Goal: Task Accomplishment & Management: Complete application form

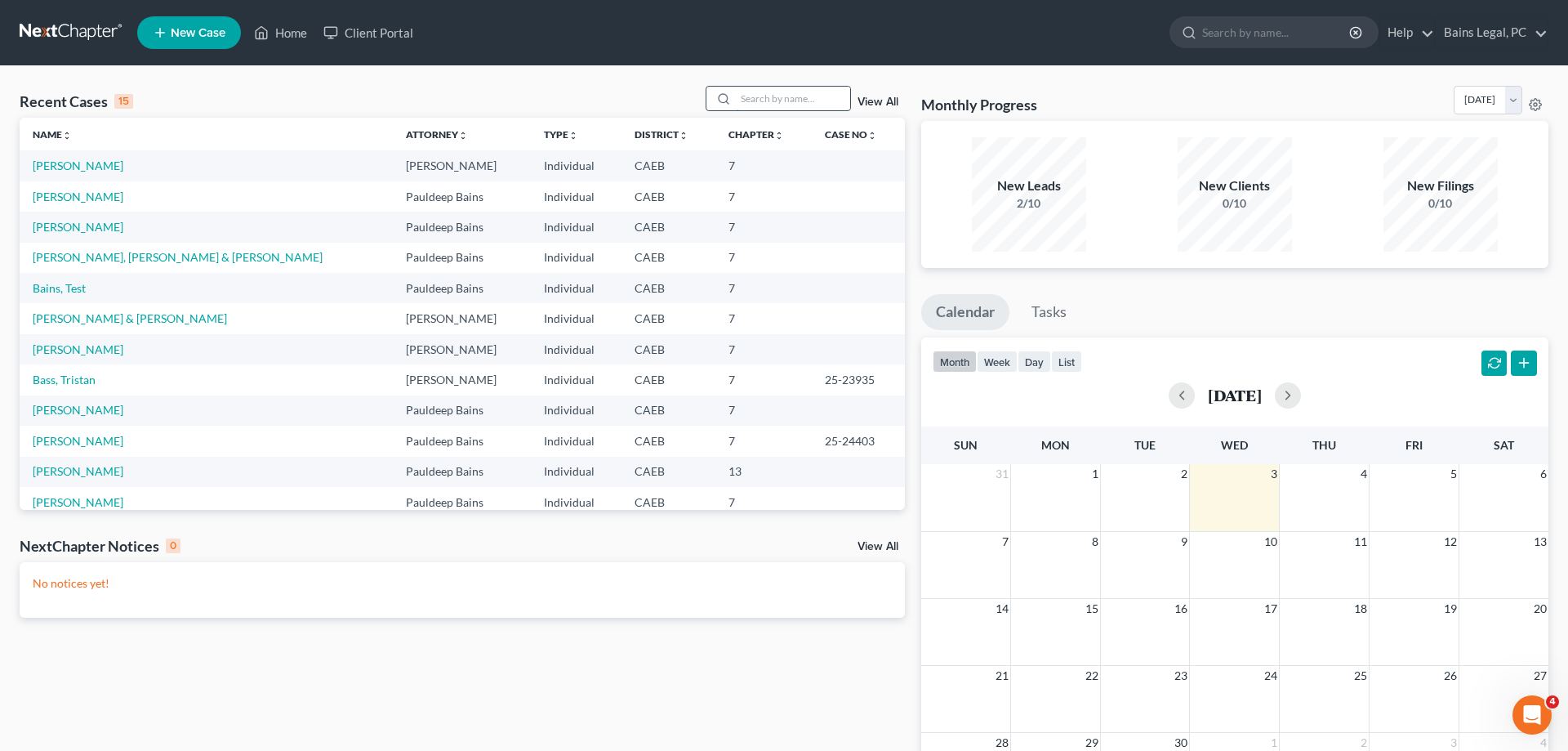
click at [782, 98] on input "search" at bounding box center [793, 98] width 114 height 23
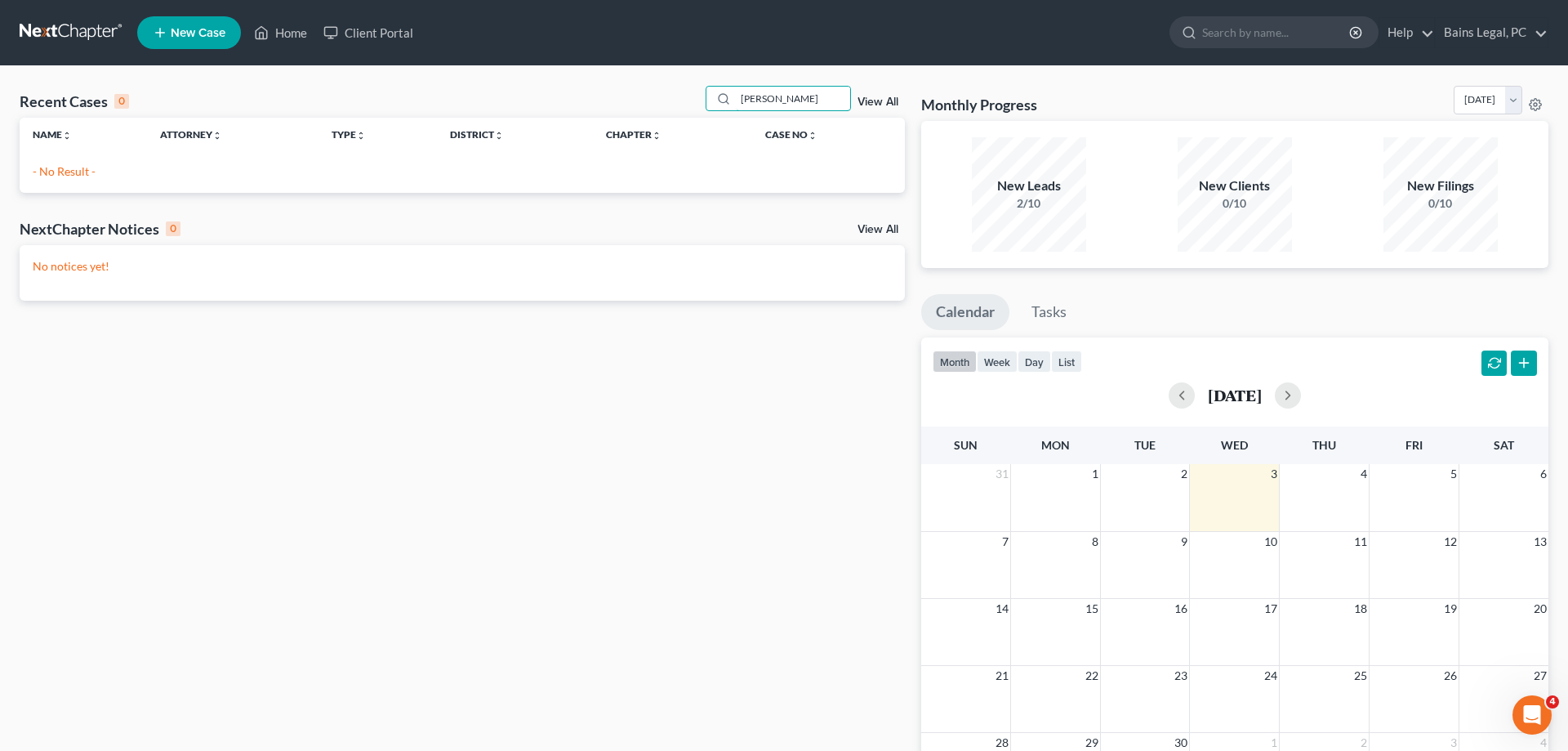
type input "maurice"
click at [229, 35] on link "New Case" at bounding box center [189, 33] width 104 height 33
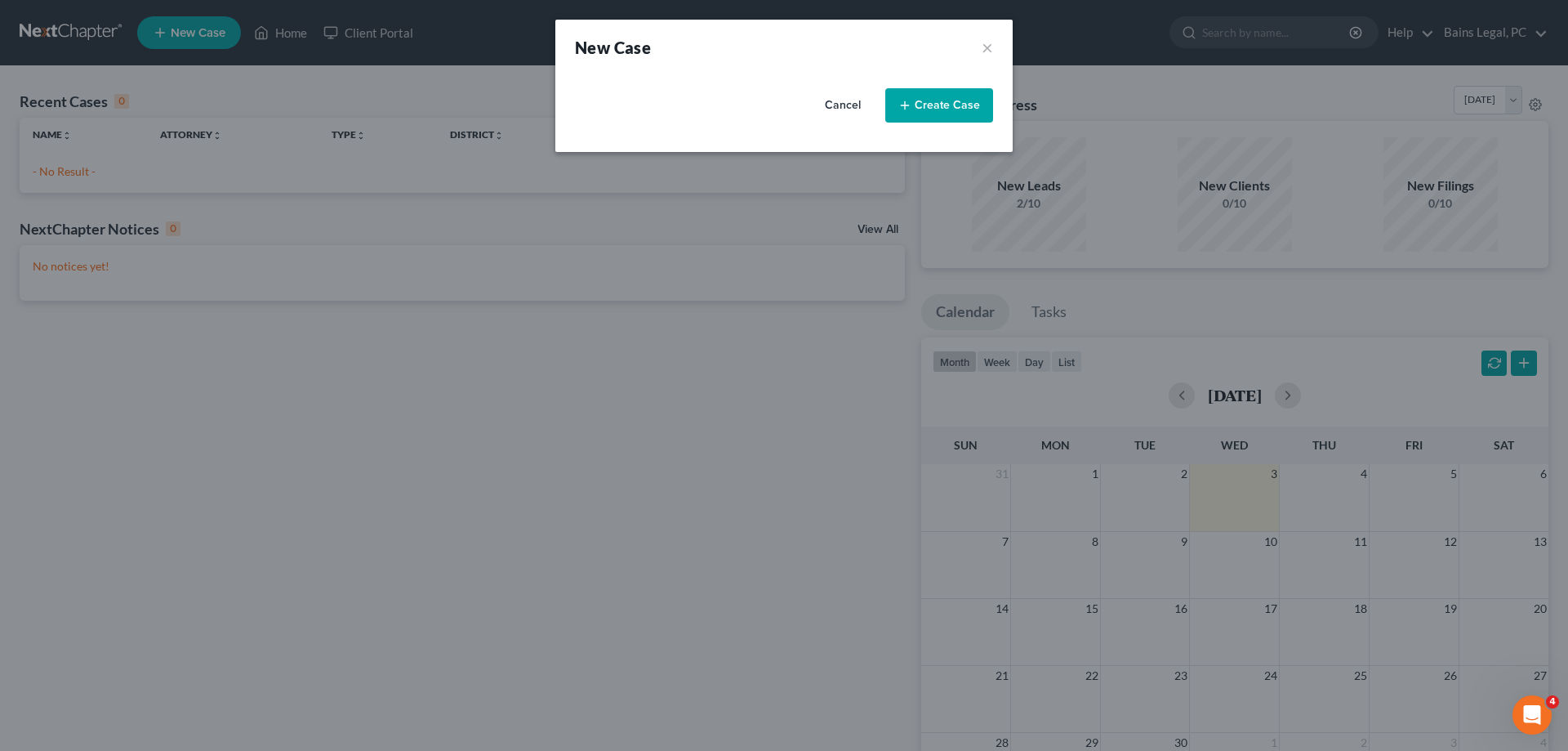
select select "8"
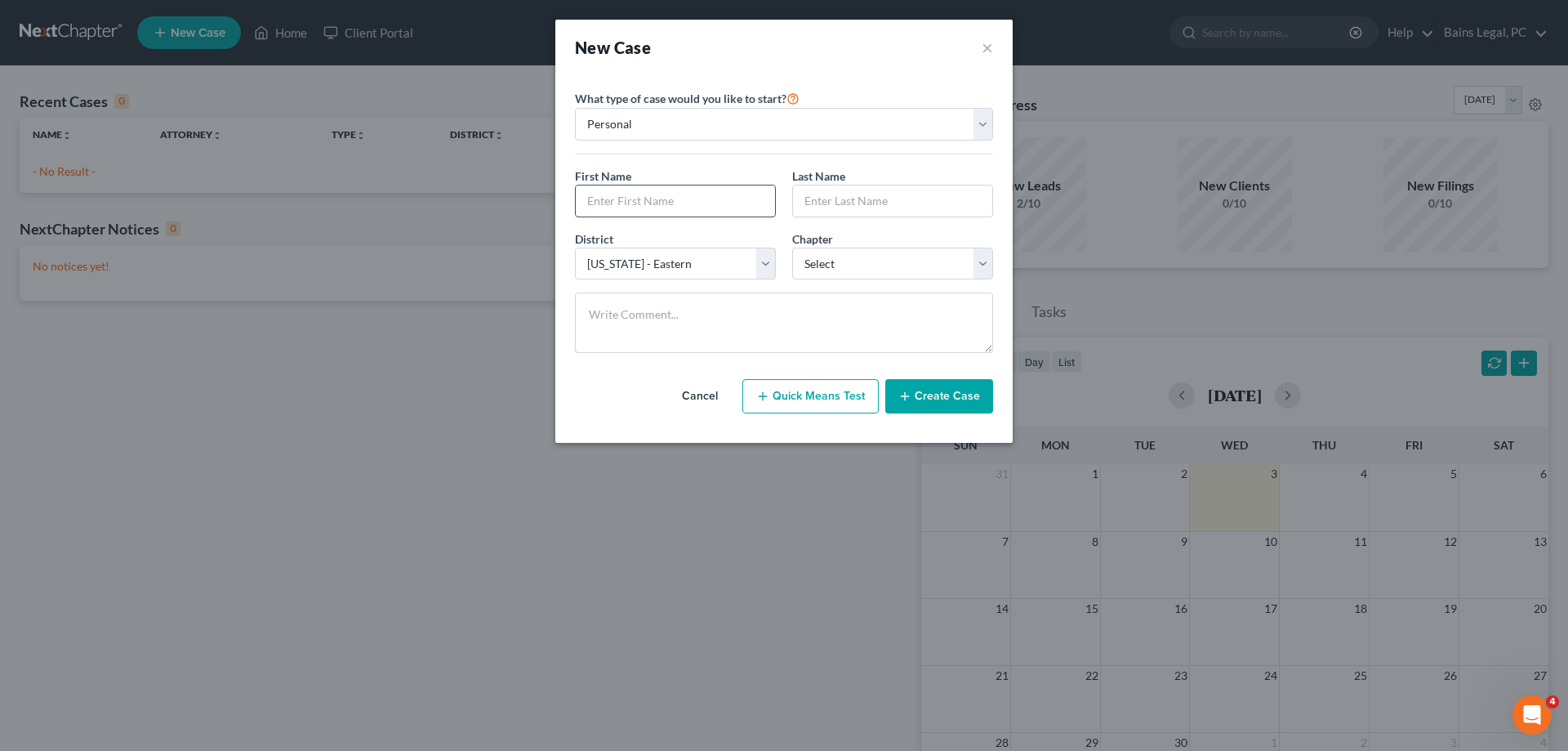
click at [643, 203] on input "text" at bounding box center [675, 201] width 200 height 31
click at [716, 206] on input "text" at bounding box center [675, 201] width 200 height 31
type input "Maurice"
type input "Dennis"
click at [792, 248] on select "Select 7 11 12 13" at bounding box center [892, 265] width 200 height 33
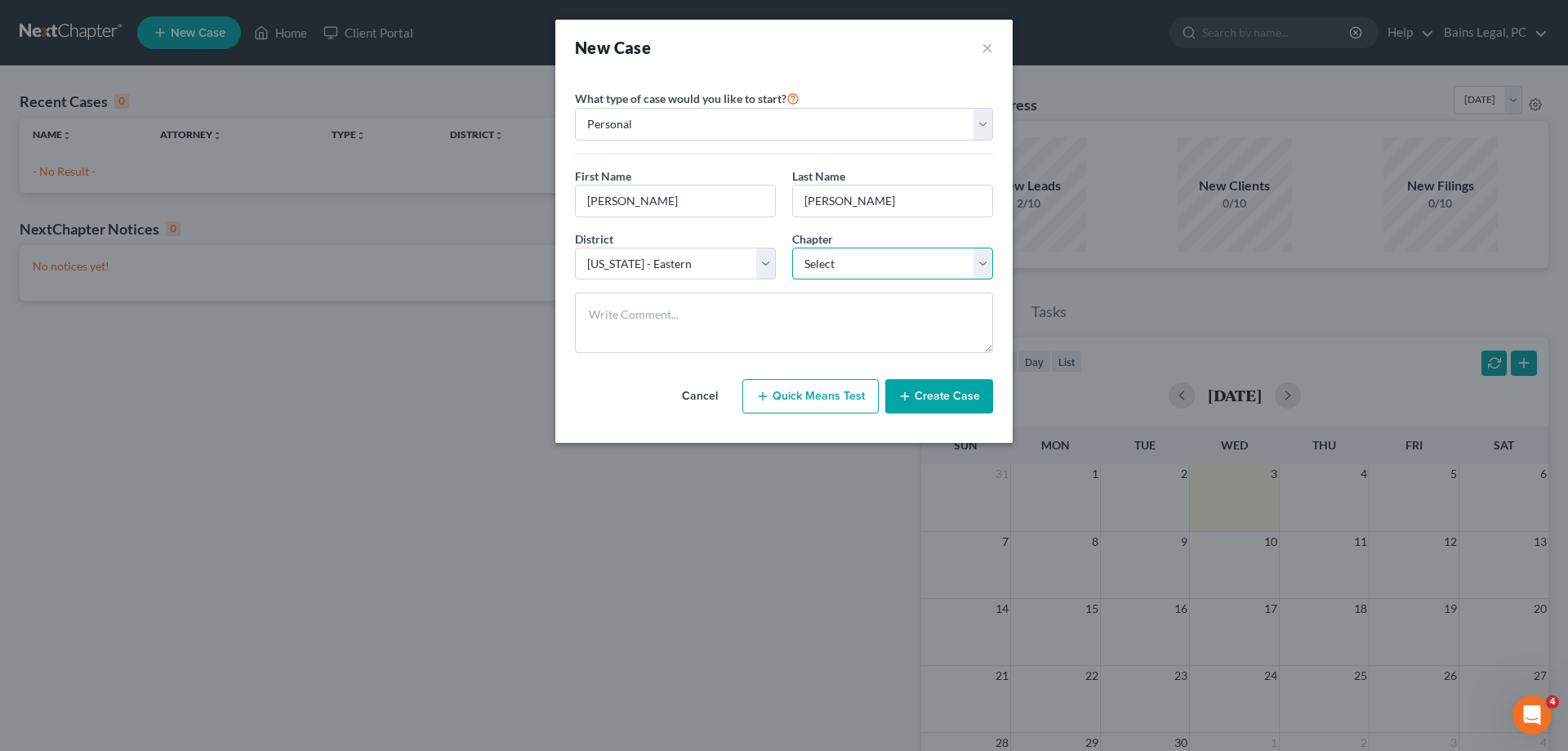
select select "0"
click option "7" at bounding box center [0, 0] width 0 height 0
click at [928, 393] on button "Create Case" at bounding box center [938, 395] width 108 height 34
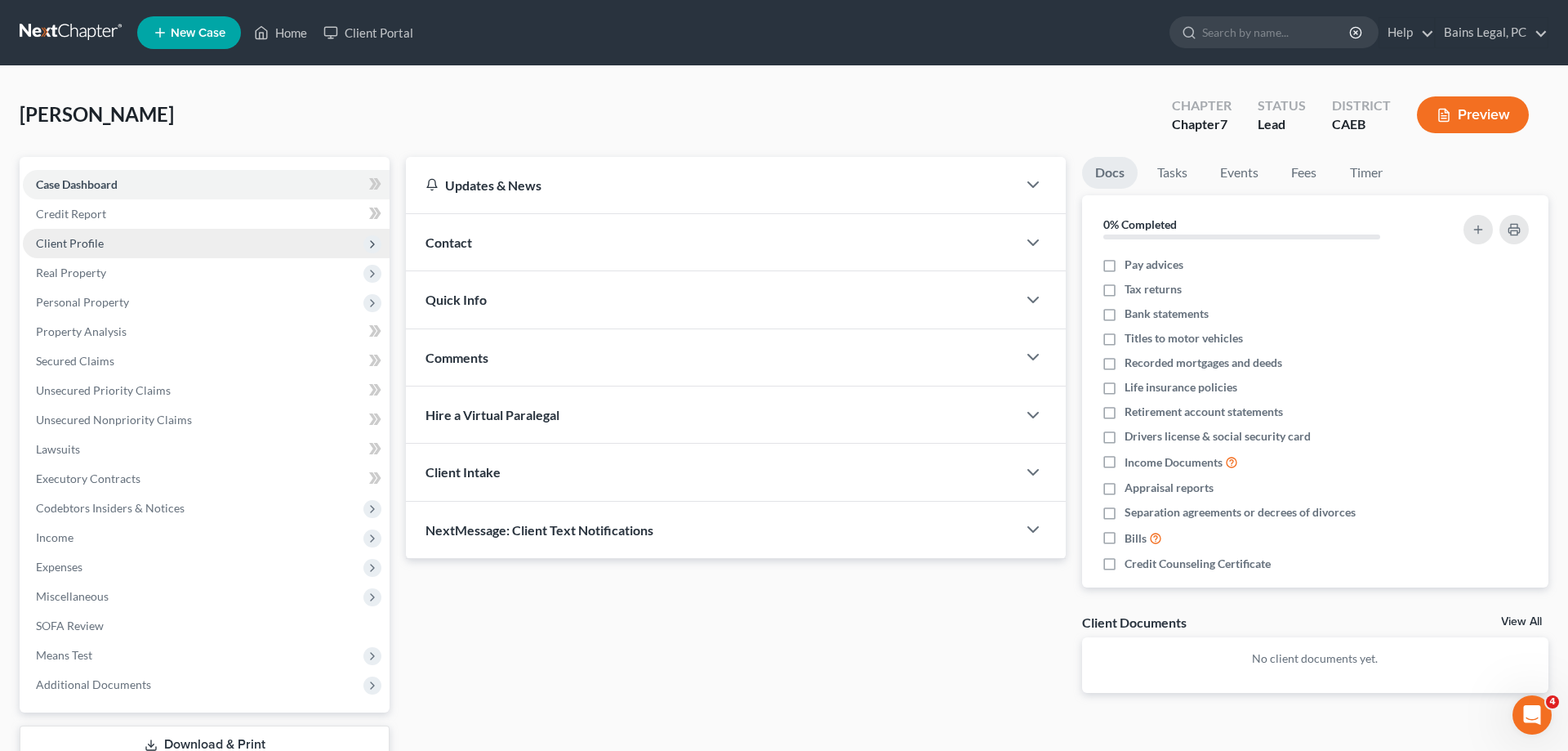
click at [72, 246] on span "Client Profile" at bounding box center [70, 243] width 68 height 14
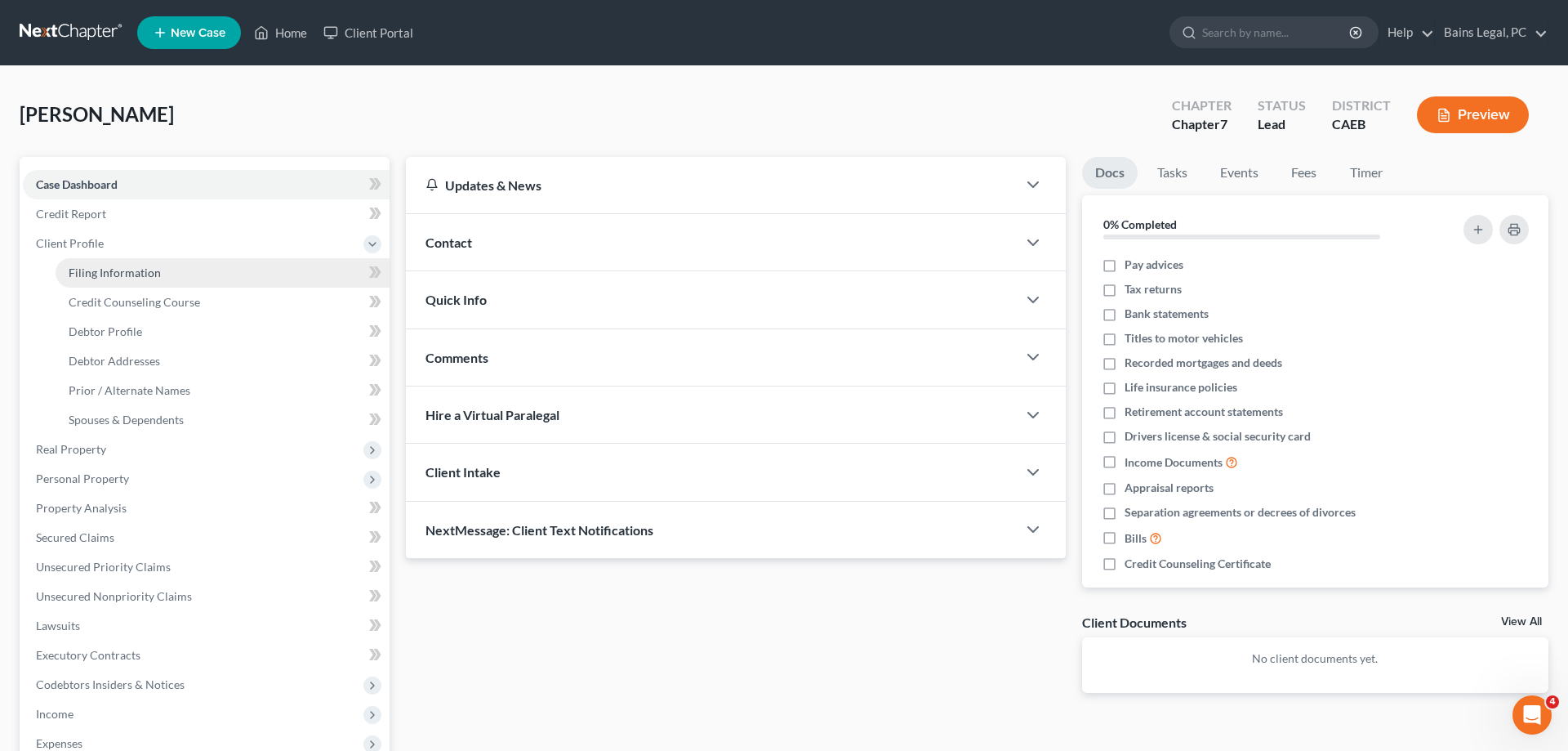
click at [123, 268] on span "Filing Information" at bounding box center [114, 272] width 92 height 14
select select "1"
select select "0"
select select "8"
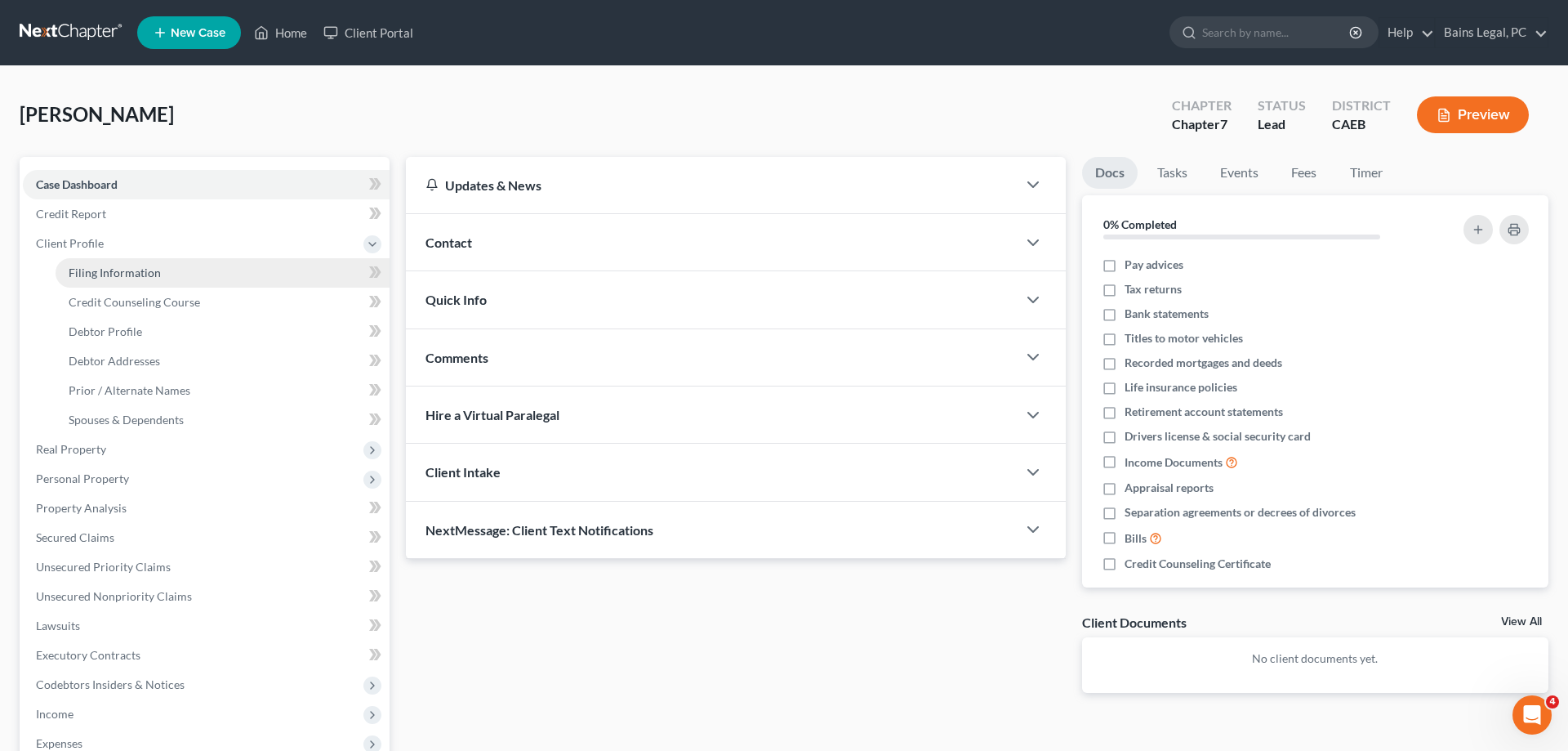
select select "4"
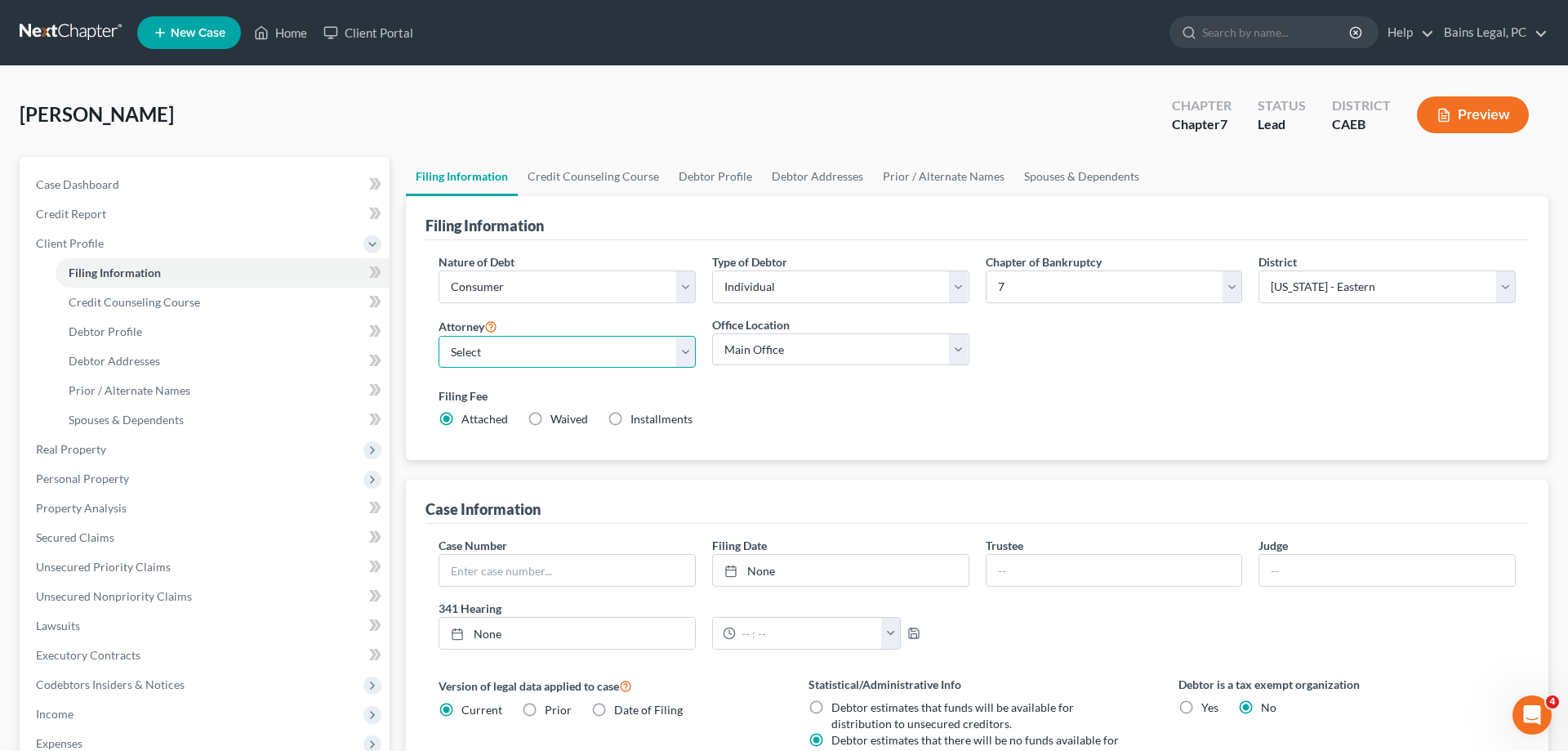
click at [439, 336] on select "Select Pauldeep Bains - CAEB Pauldeep Bains - CAEB Simran Hundal - CAEB" at bounding box center [568, 353] width 258 height 33
select select "0"
click option "Pauldeep Bains - CAEB" at bounding box center [0, 0] width 0 height 0
click at [970, 405] on div "Filing Fee Attached Waived Waived Installments Installments" at bounding box center [977, 407] width 1077 height 40
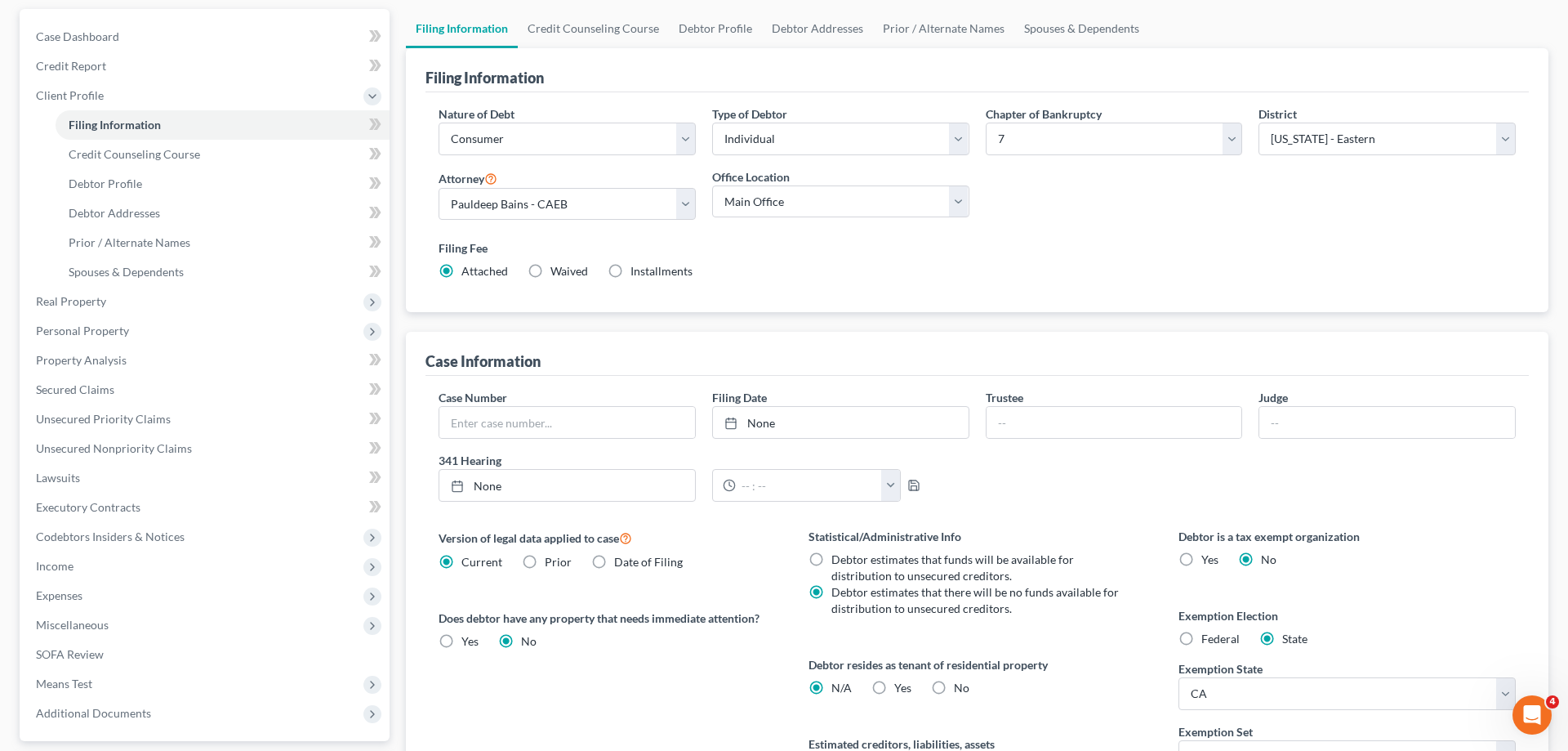
scroll to position [250, 0]
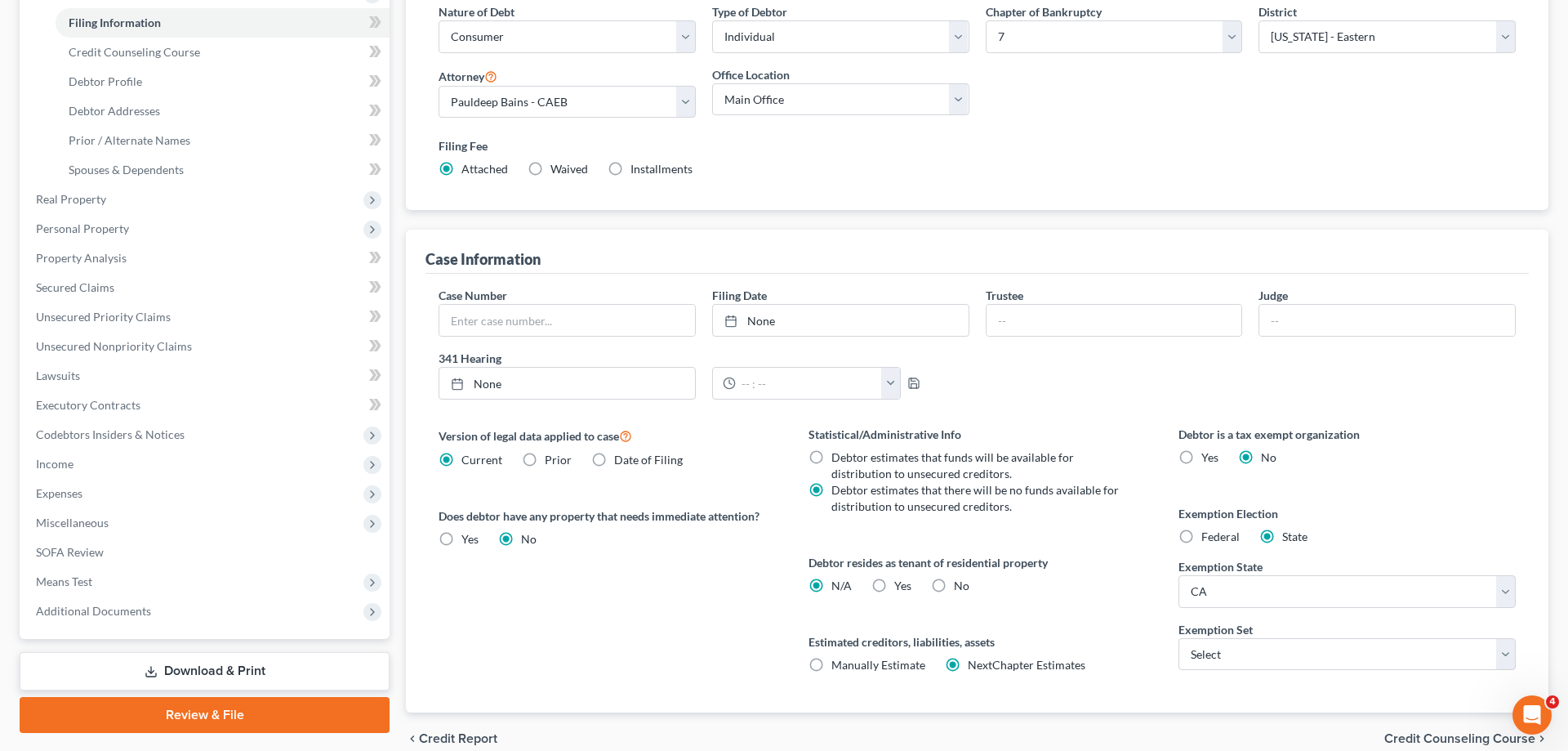
click at [954, 583] on label "No" at bounding box center [962, 585] width 15 height 16
click at [961, 583] on input "No" at bounding box center [966, 582] width 11 height 11
radio input "true"
radio input "false"
click at [1179, 639] on select "Select 703 704" at bounding box center [1347, 655] width 337 height 33
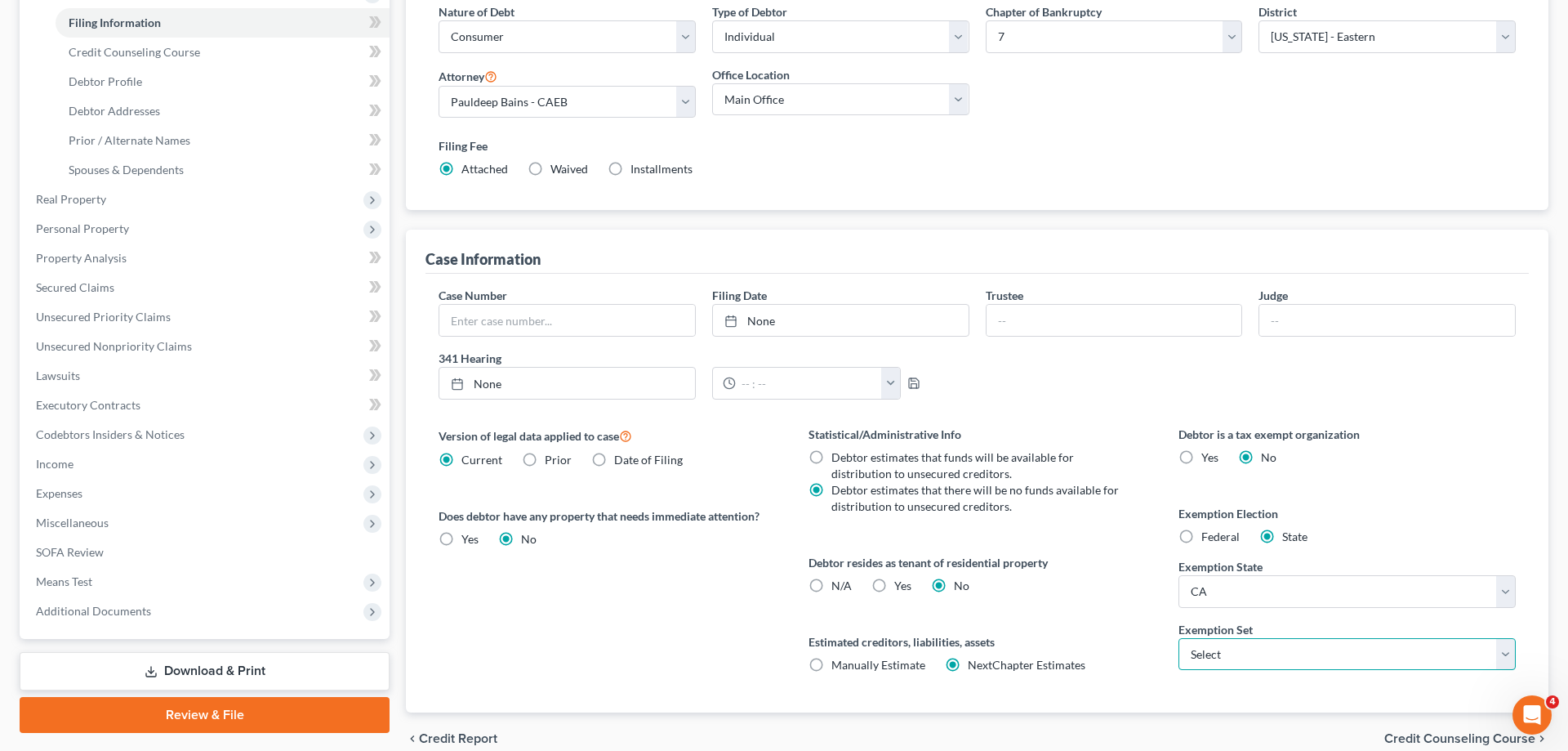
select select "1"
click option "704" at bounding box center [0, 0] width 0 height 0
click at [1122, 612] on div "Statistical/Administrative Info Debtor estimates that funds will be available f…" at bounding box center [977, 569] width 370 height 287
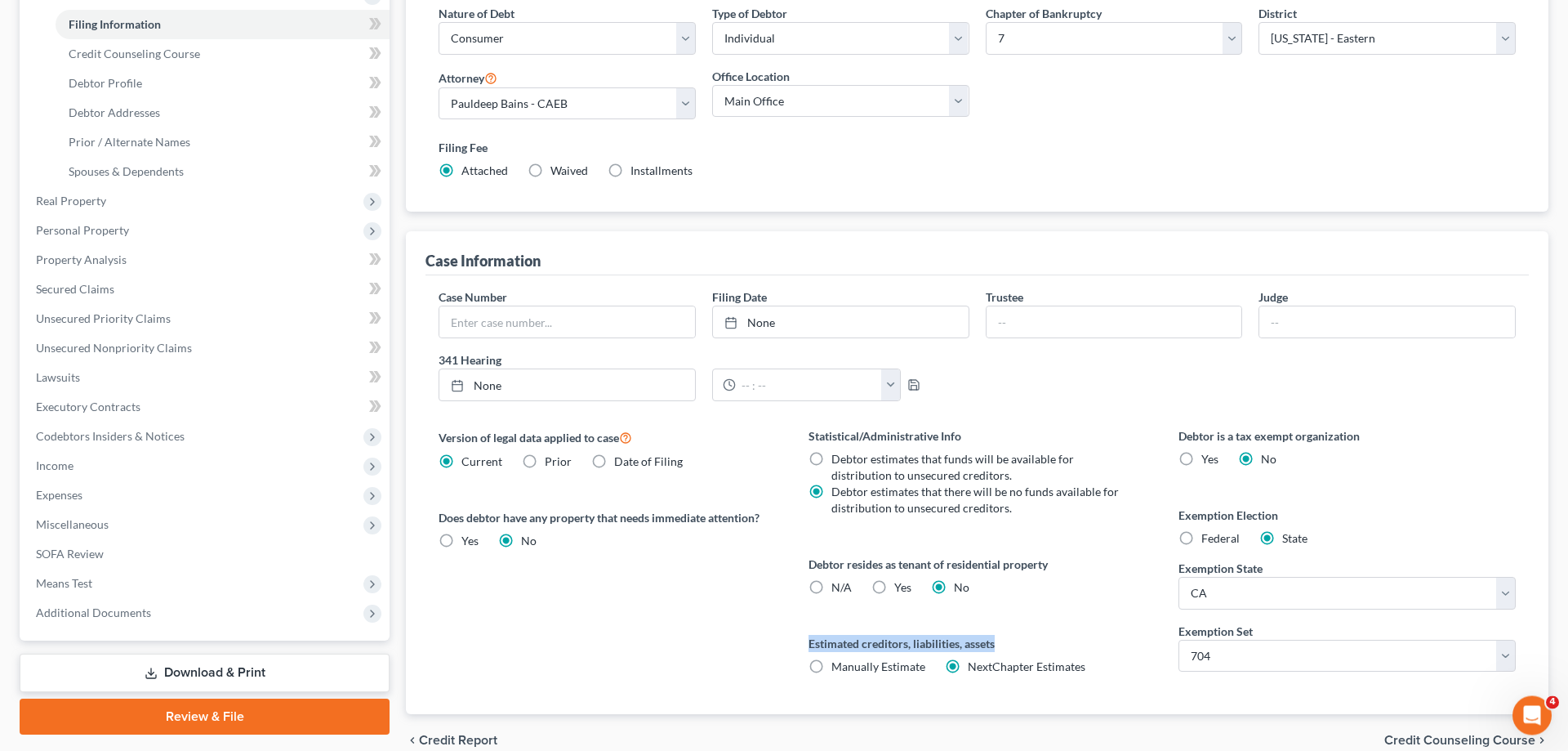
scroll to position [0, 0]
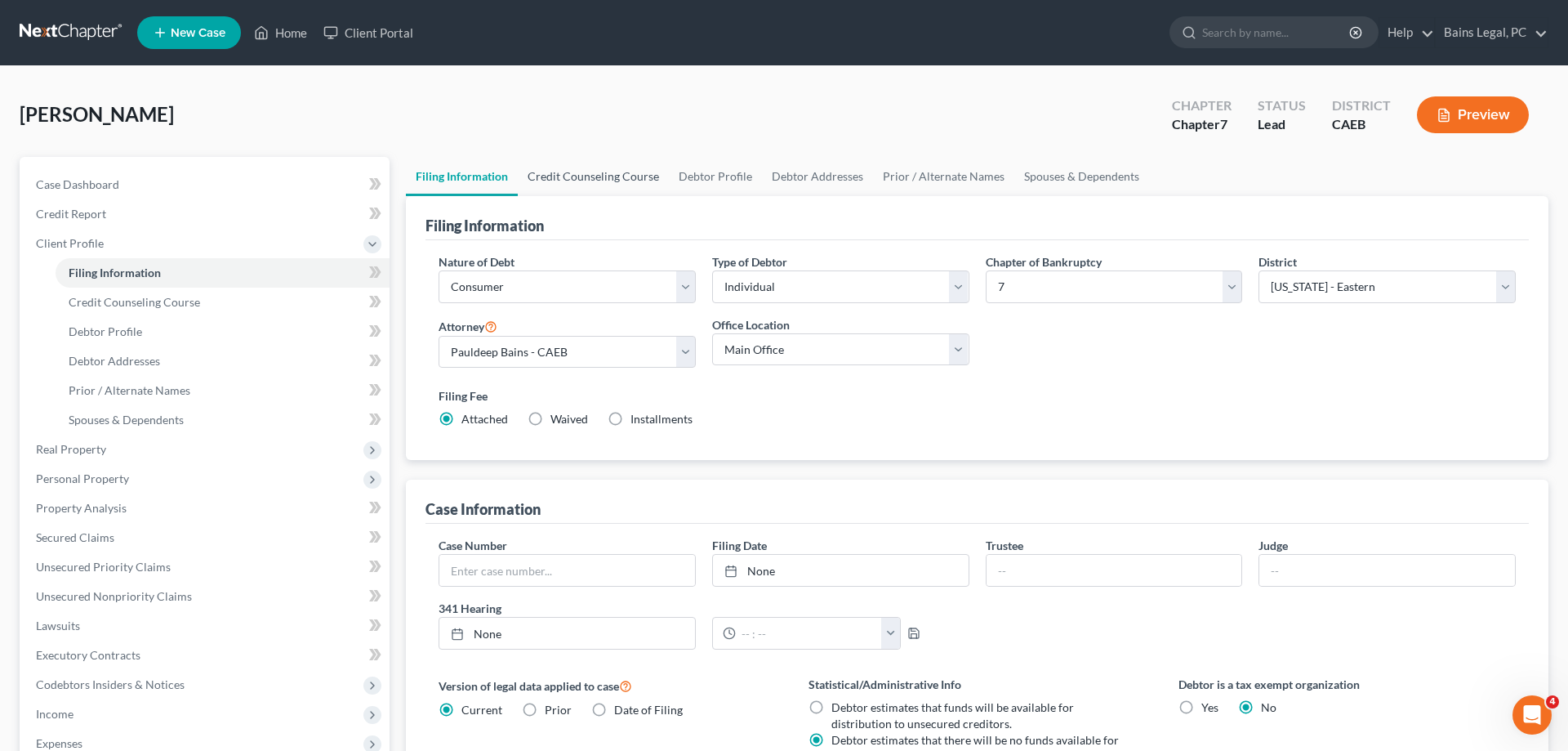
click at [565, 185] on link "Credit Counseling Course" at bounding box center [594, 176] width 151 height 39
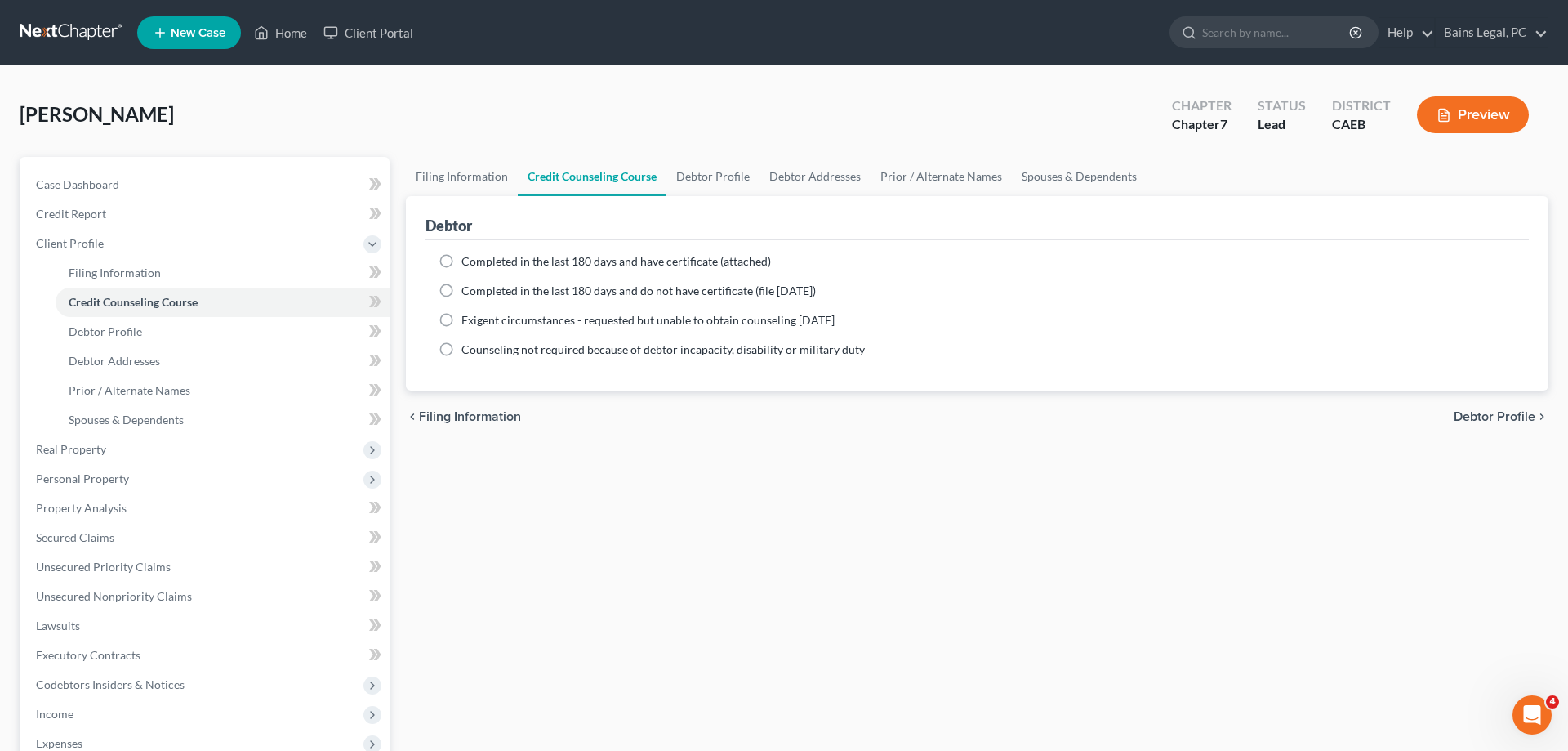
drag, startPoint x: 509, startPoint y: 259, endPoint x: 521, endPoint y: 258, distance: 12.0
click at [509, 261] on span "Completed in the last 180 days and have certificate (attached)" at bounding box center [616, 261] width 310 height 14
click at [478, 261] on input "Completed in the last 180 days and have certificate (attached)" at bounding box center [473, 258] width 11 height 11
radio input "true"
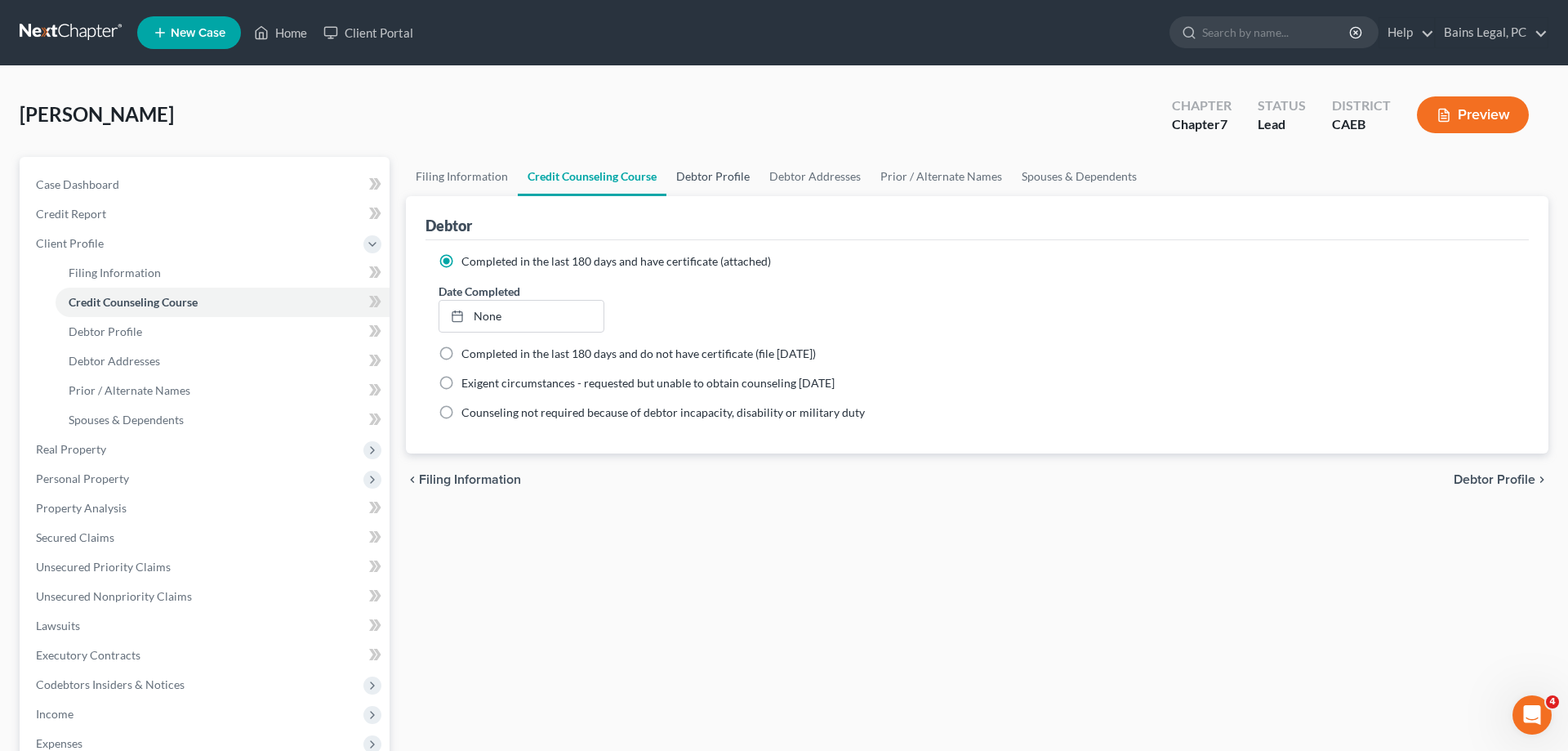
click at [726, 184] on link "Debtor Profile" at bounding box center [713, 176] width 93 height 39
select select "0"
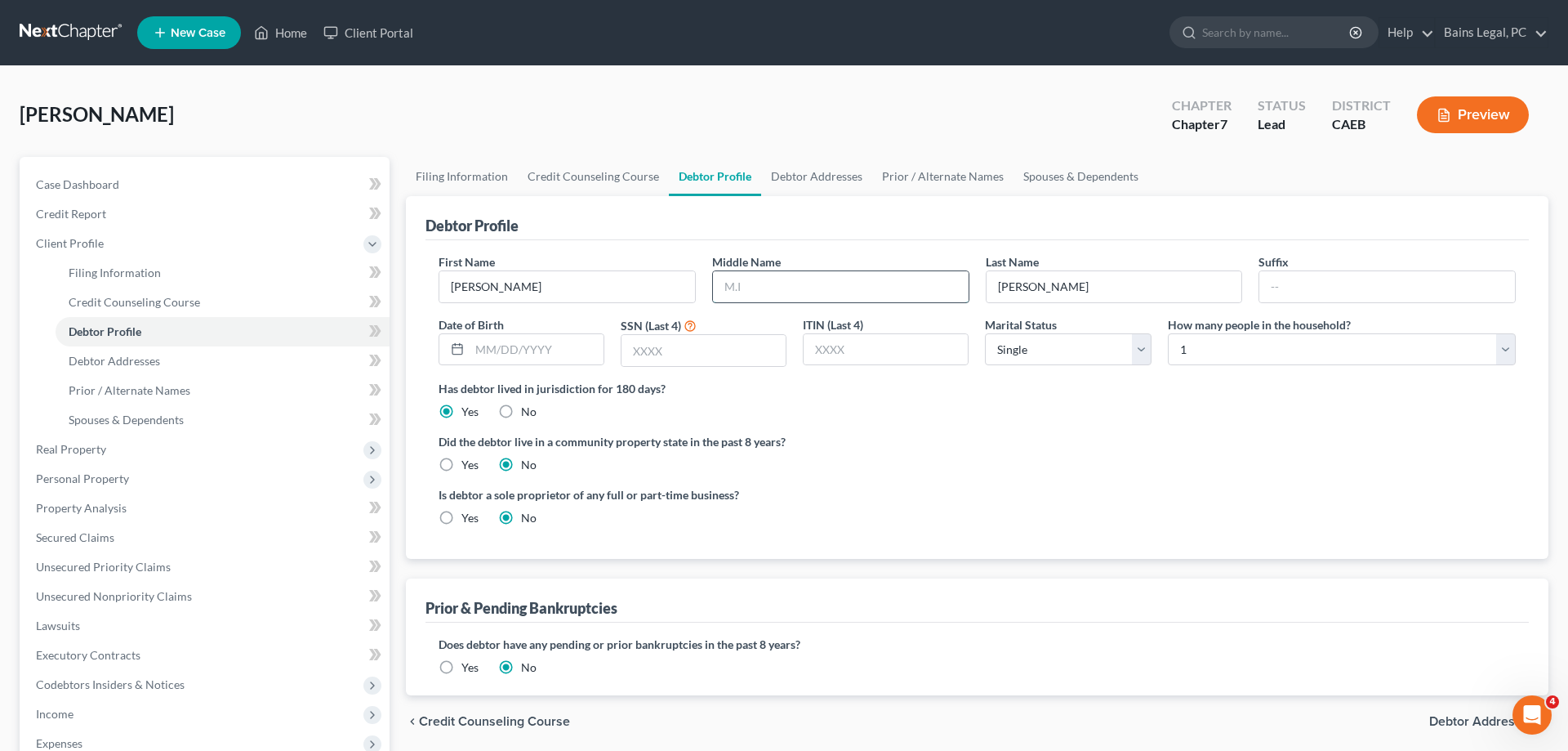
click at [786, 291] on input "text" at bounding box center [841, 287] width 256 height 31
click at [555, 345] on input "text" at bounding box center [537, 350] width 134 height 31
type input "12/14/1954"
type input "6682"
click at [985, 333] on select "Select Single Married Separated Divorced Widowed" at bounding box center [1067, 350] width 166 height 33
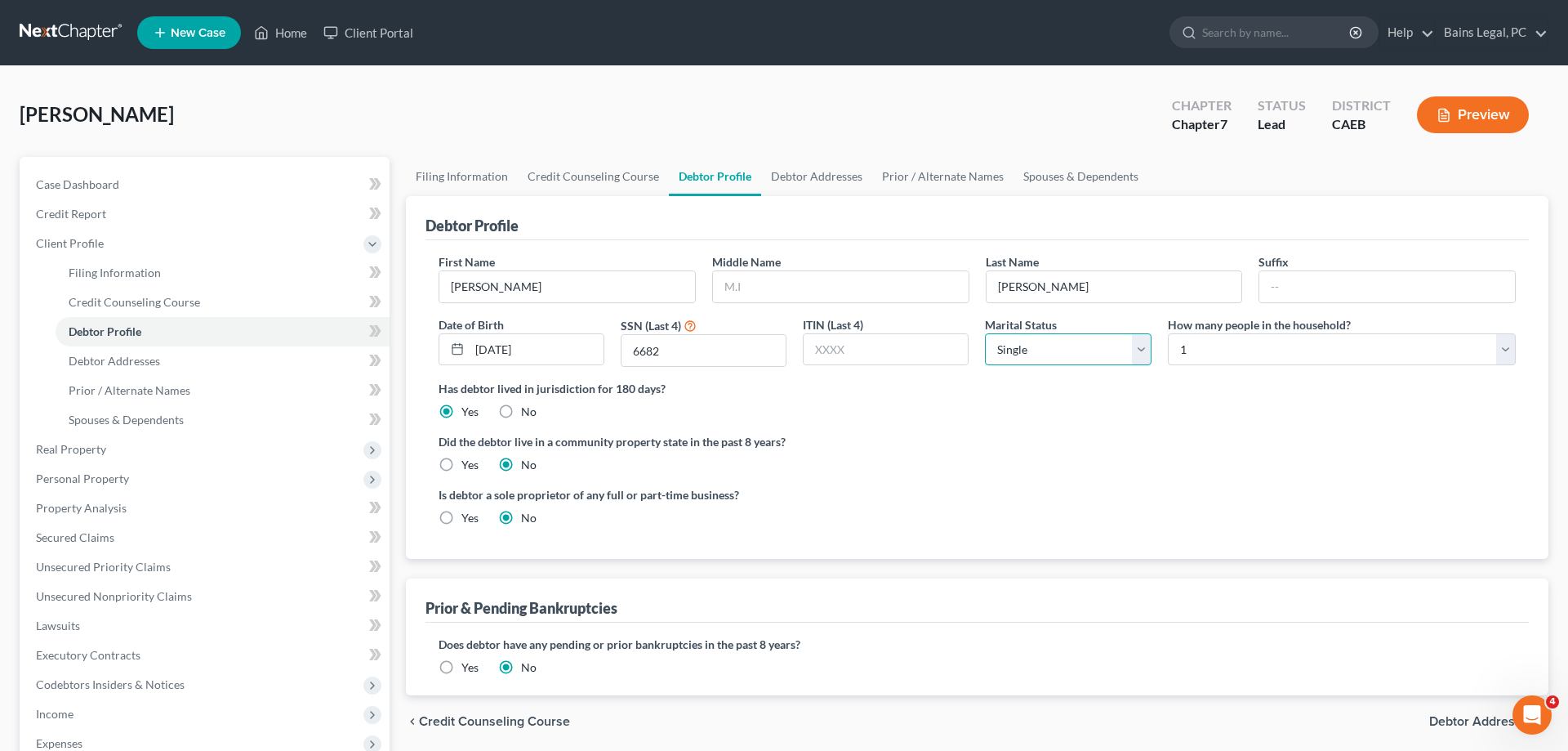
select select "4"
click option "Widowed" at bounding box center [0, 0] width 0 height 0
click at [461, 461] on label "Yes" at bounding box center [470, 464] width 17 height 16
drag, startPoint x: 449, startPoint y: 462, endPoint x: 458, endPoint y: 456, distance: 10.8
click at [461, 463] on label "Yes" at bounding box center [470, 464] width 17 height 16
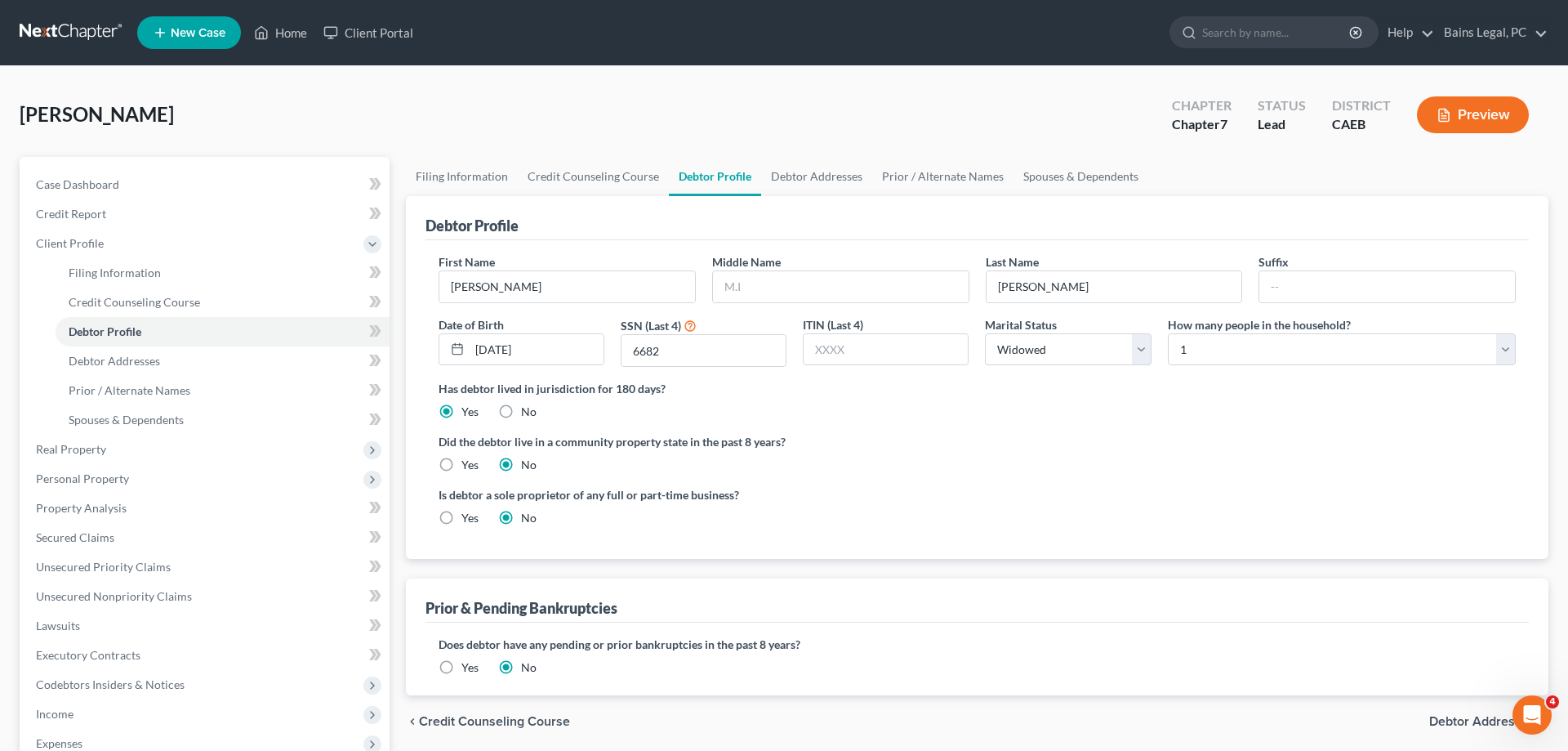
click at [468, 463] on input "Yes" at bounding box center [473, 461] width 11 height 11
radio input "true"
radio input "false"
click at [815, 180] on link "Debtor Addresses" at bounding box center [816, 176] width 111 height 39
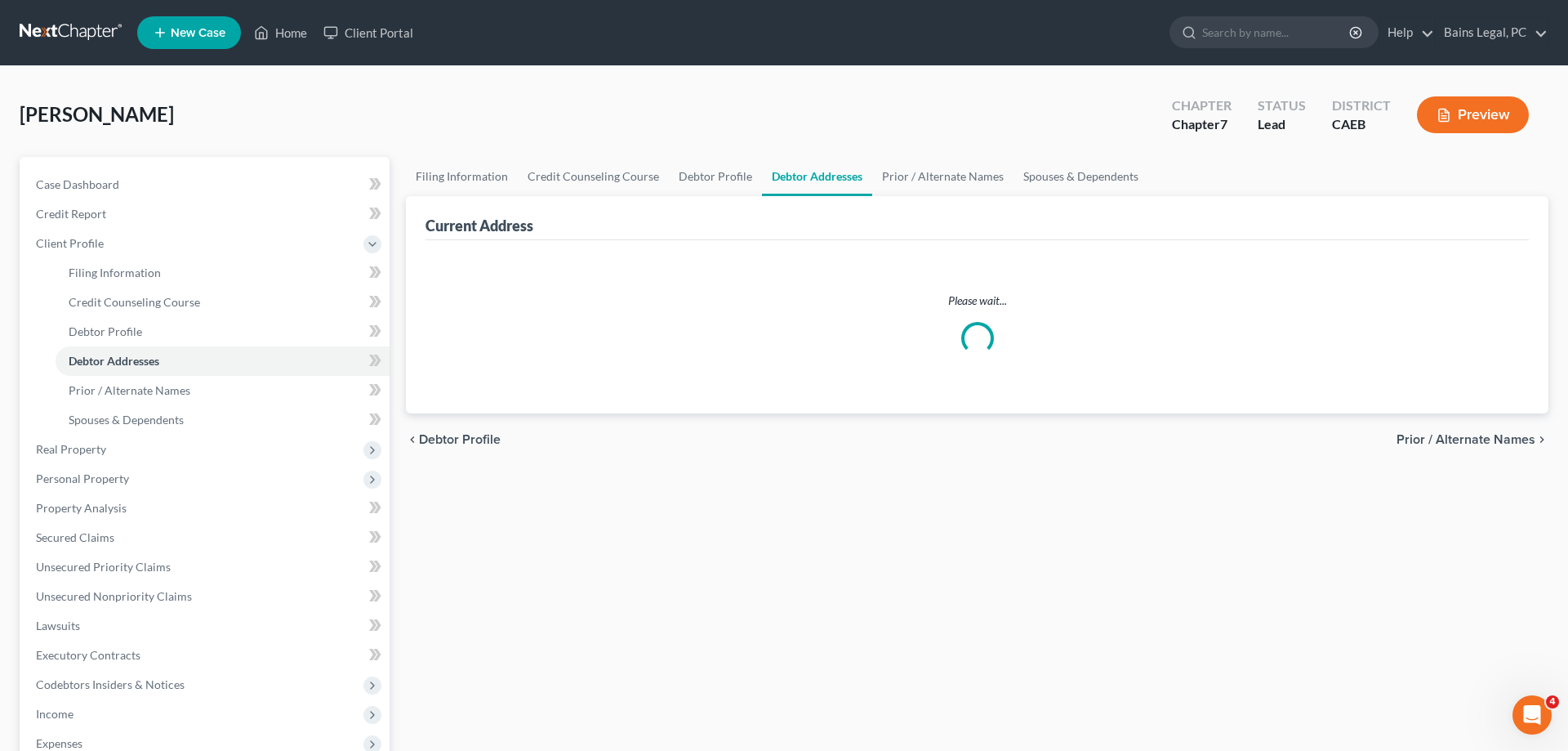
select select "0"
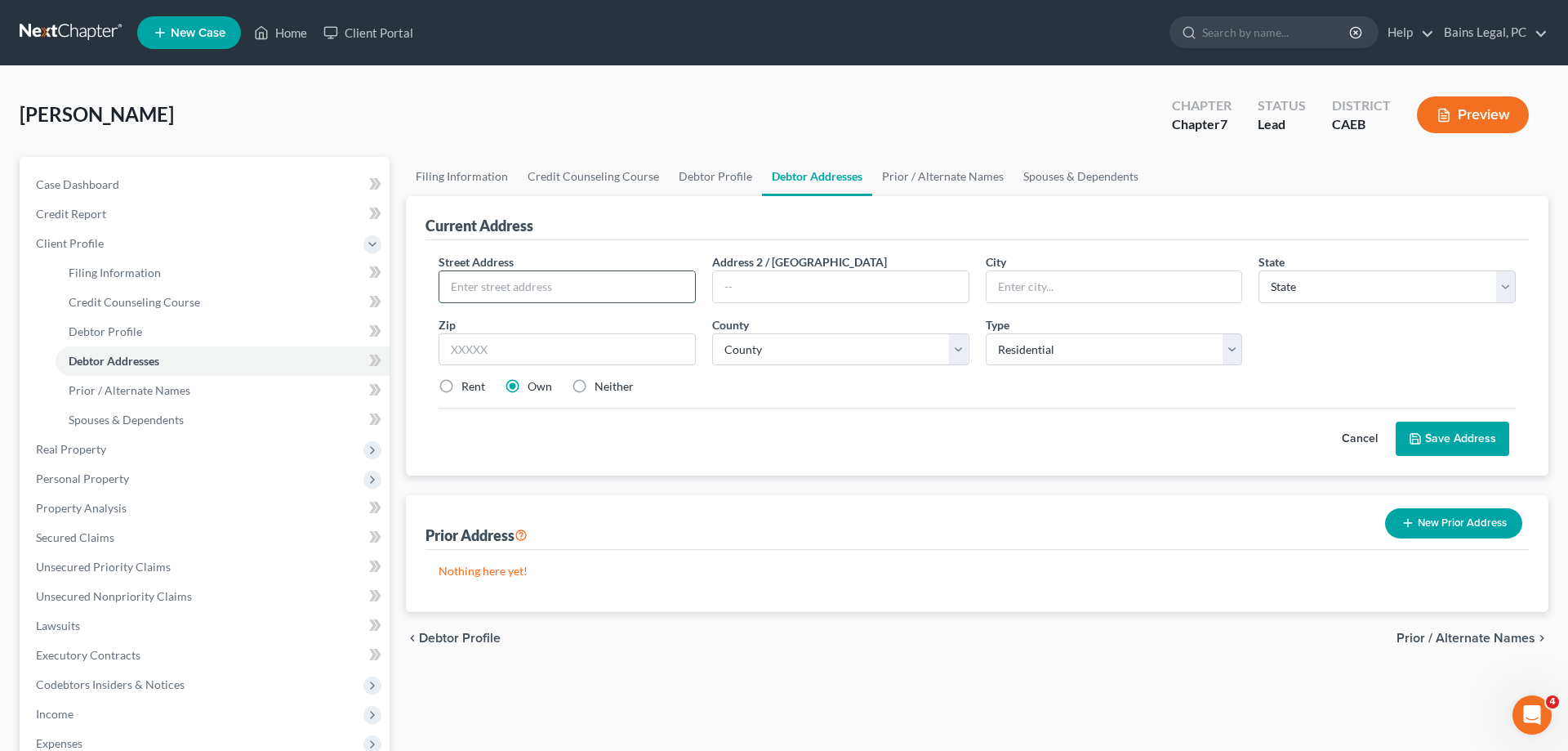
click at [588, 273] on input "text" at bounding box center [568, 287] width 256 height 31
type input "703 12th St"
type input "+"
type input "95901"
type input "Marysville"
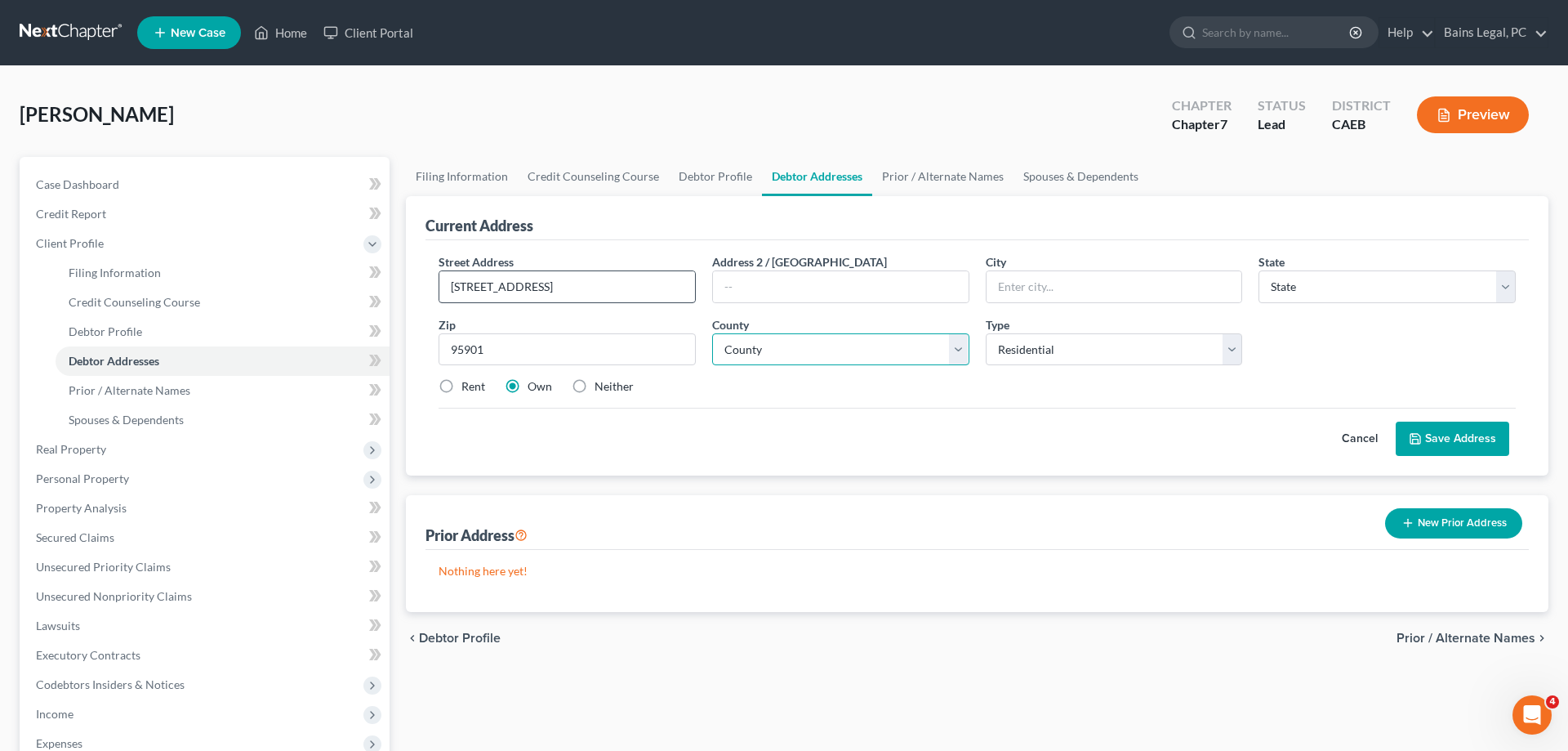
select select "4"
click at [712, 333] on select "County Alameda County Alpine County Amador County Butte County Calaveras County…" at bounding box center [841, 350] width 258 height 33
select select "57"
click option "[GEOGRAPHIC_DATA]" at bounding box center [0, 0] width 0 height 0
click at [1446, 441] on button "Save Address" at bounding box center [1452, 438] width 113 height 34
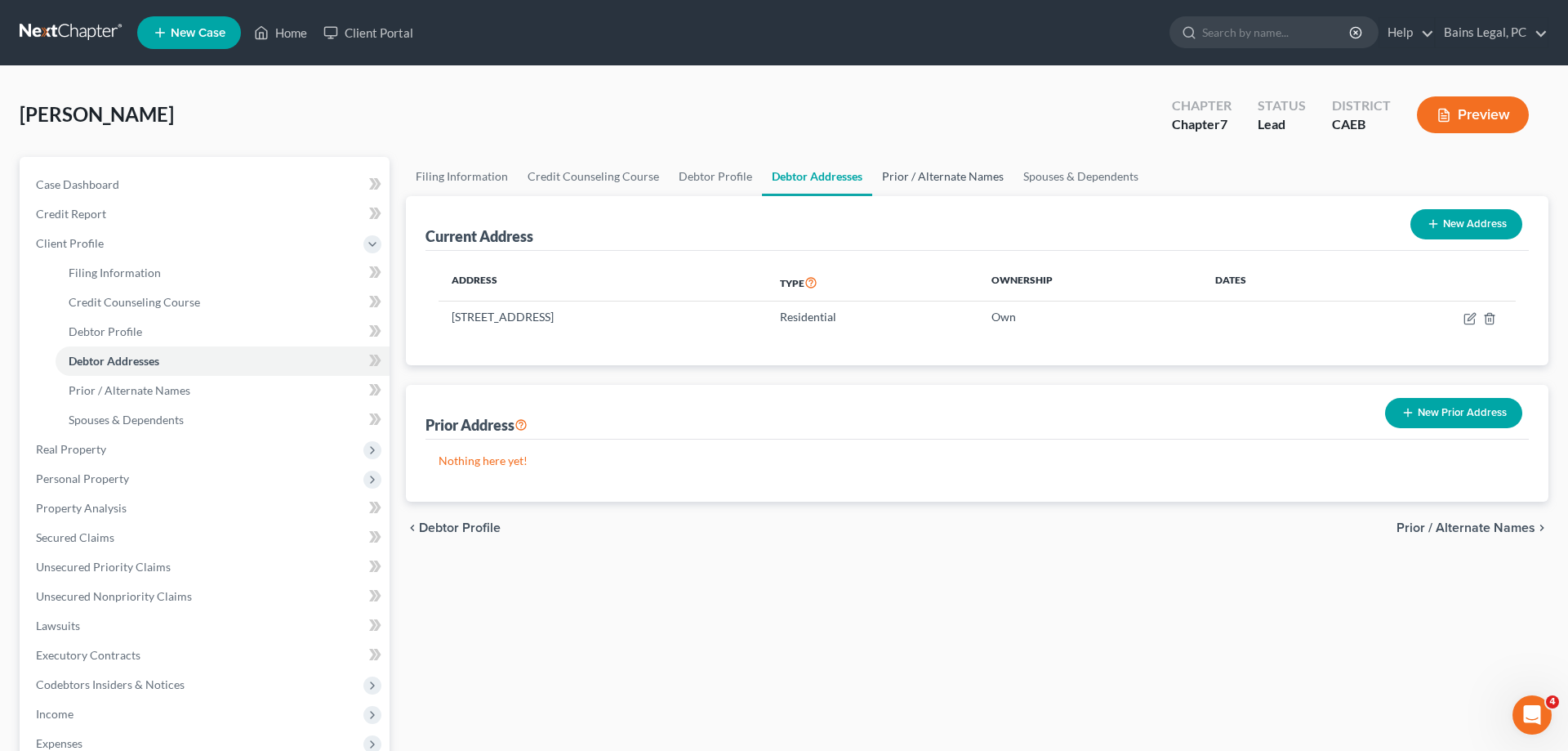
click at [929, 185] on link "Prior / Alternate Names" at bounding box center [943, 176] width 141 height 39
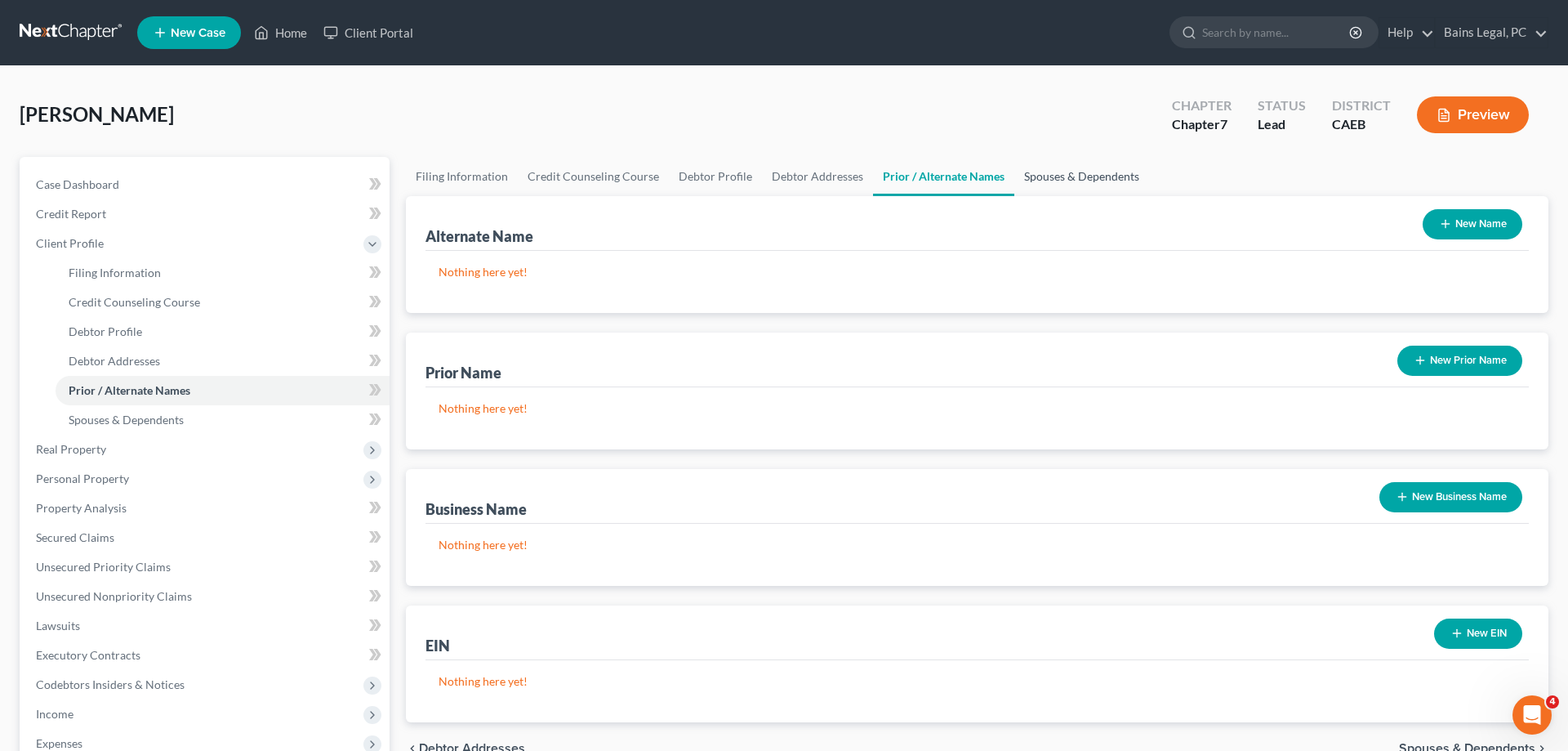
click at [1029, 176] on link "Spouses & Dependents" at bounding box center [1081, 176] width 135 height 39
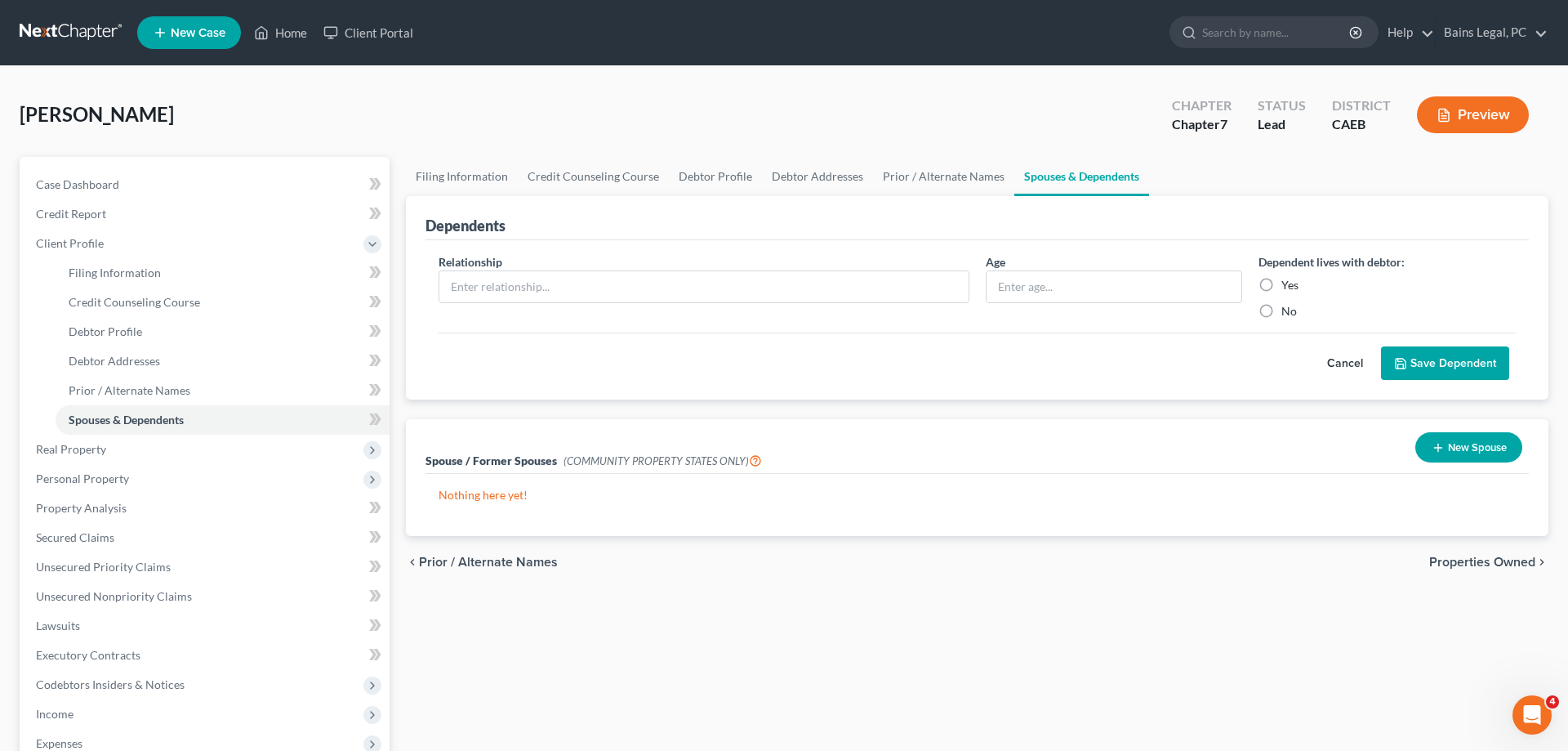
click at [1472, 449] on button "New Spouse" at bounding box center [1468, 447] width 107 height 30
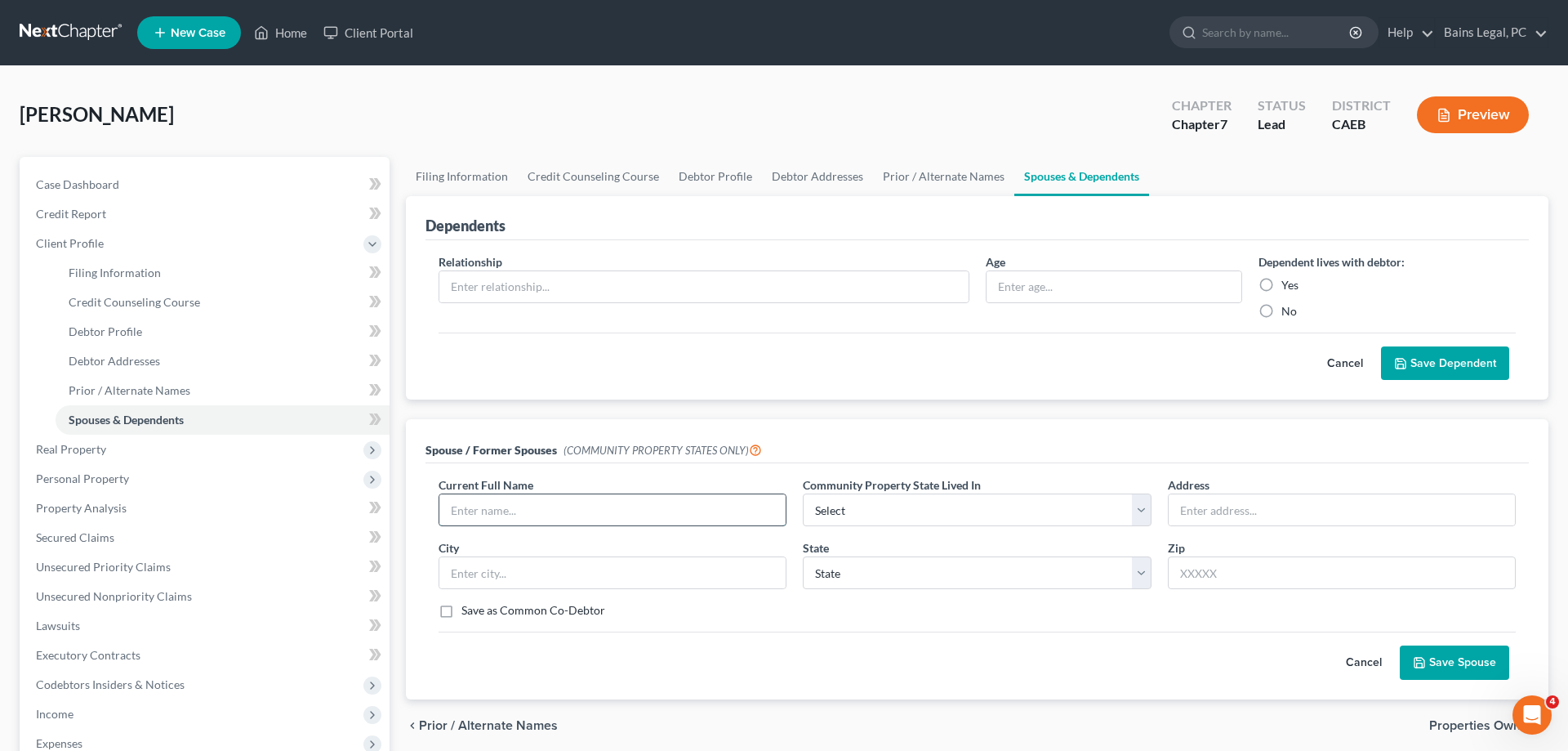
click at [533, 511] on input "text" at bounding box center [613, 510] width 347 height 31
type input "Darlene Dennis"
select select "1"
type input "Deceased"
click at [1435, 649] on button "Save Spouse" at bounding box center [1454, 662] width 109 height 34
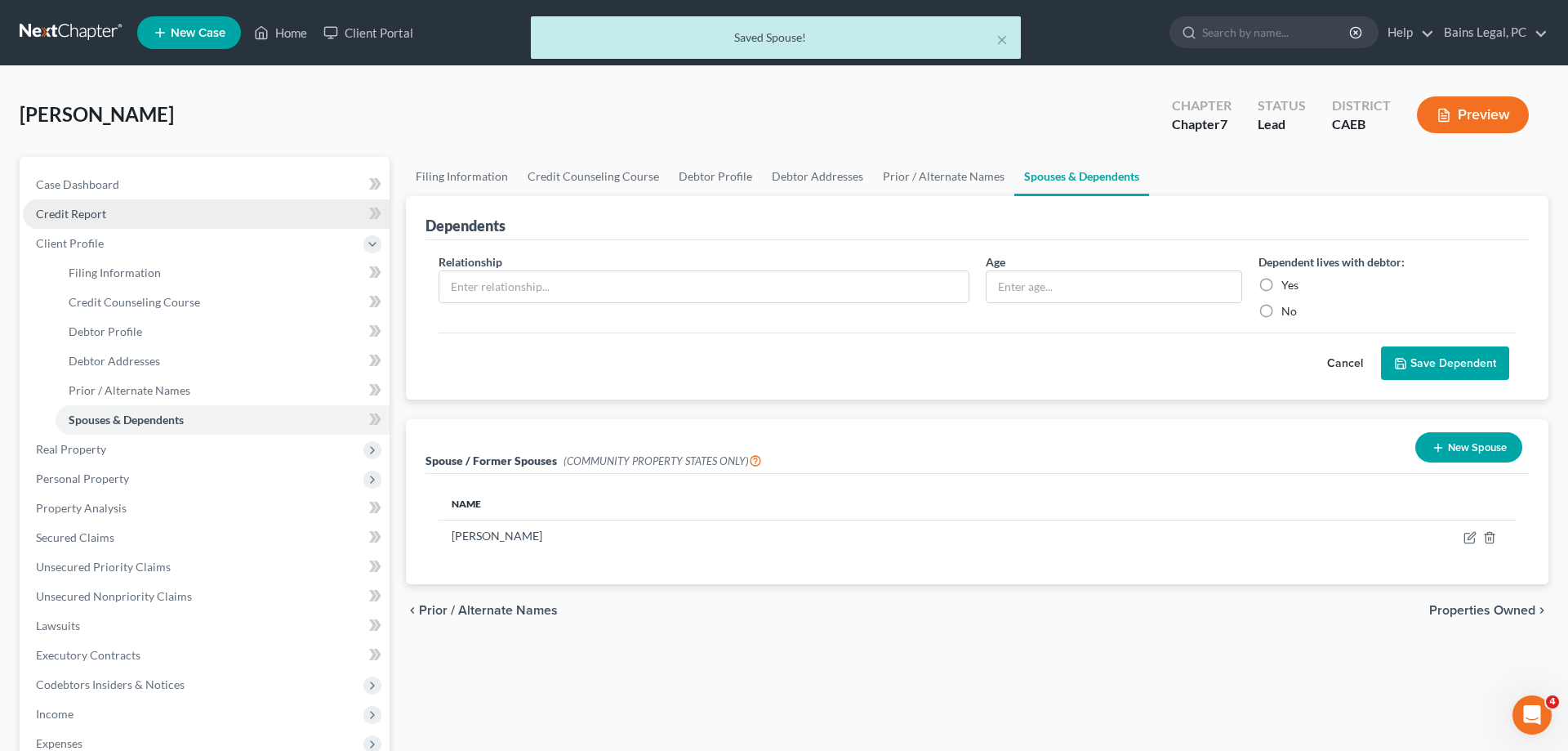
click at [113, 218] on link "Credit Report" at bounding box center [206, 214] width 367 height 29
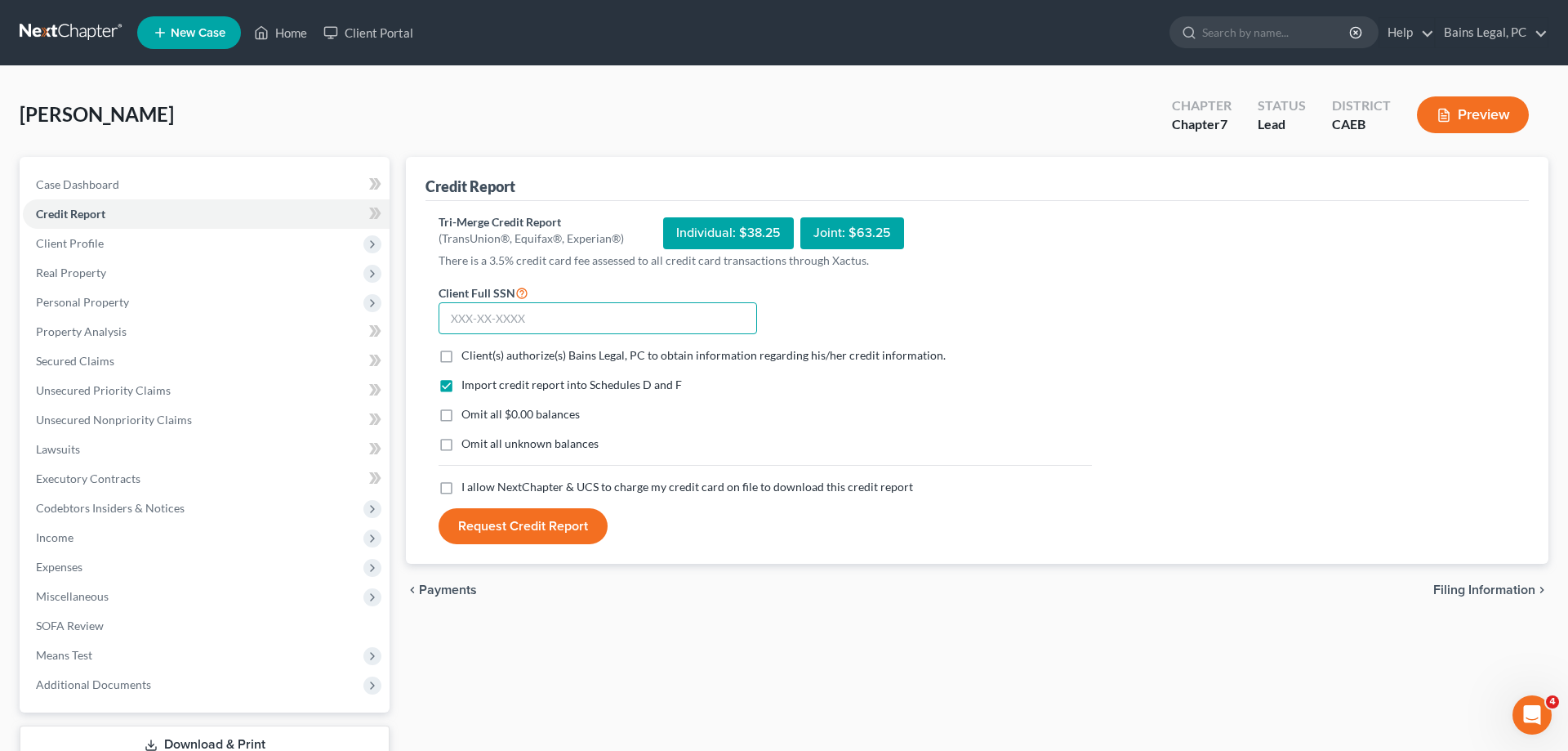
click at [534, 318] on input "text" at bounding box center [598, 319] width 319 height 33
type input "546-90-6682"
click at [477, 357] on span "Client(s) authorize(s) Bains Legal, PC to obtain information regarding his/her …" at bounding box center [703, 355] width 484 height 14
click at [477, 357] on input "Client(s) authorize(s) Bains Legal, PC to obtain information regarding his/her …" at bounding box center [473, 352] width 11 height 11
checkbox input "true"
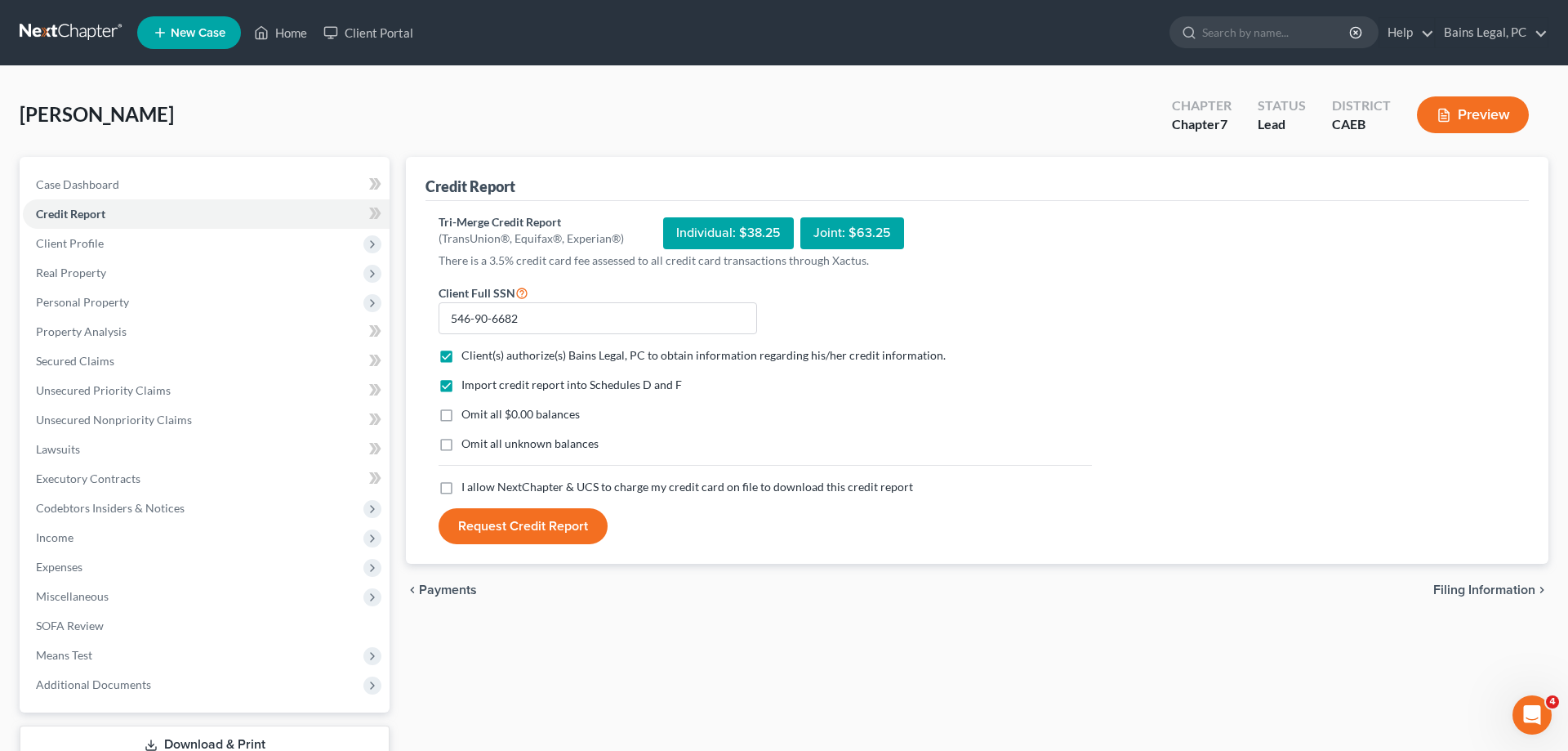
click at [472, 414] on span "Omit all $0.00 balances" at bounding box center [520, 414] width 118 height 14
click at [472, 414] on input "Omit all $0.00 balances" at bounding box center [473, 411] width 11 height 11
checkbox input "true"
click at [467, 445] on span "Omit all unknown balances" at bounding box center [530, 443] width 138 height 14
click at [468, 445] on input "Omit all unknown balances" at bounding box center [473, 440] width 11 height 11
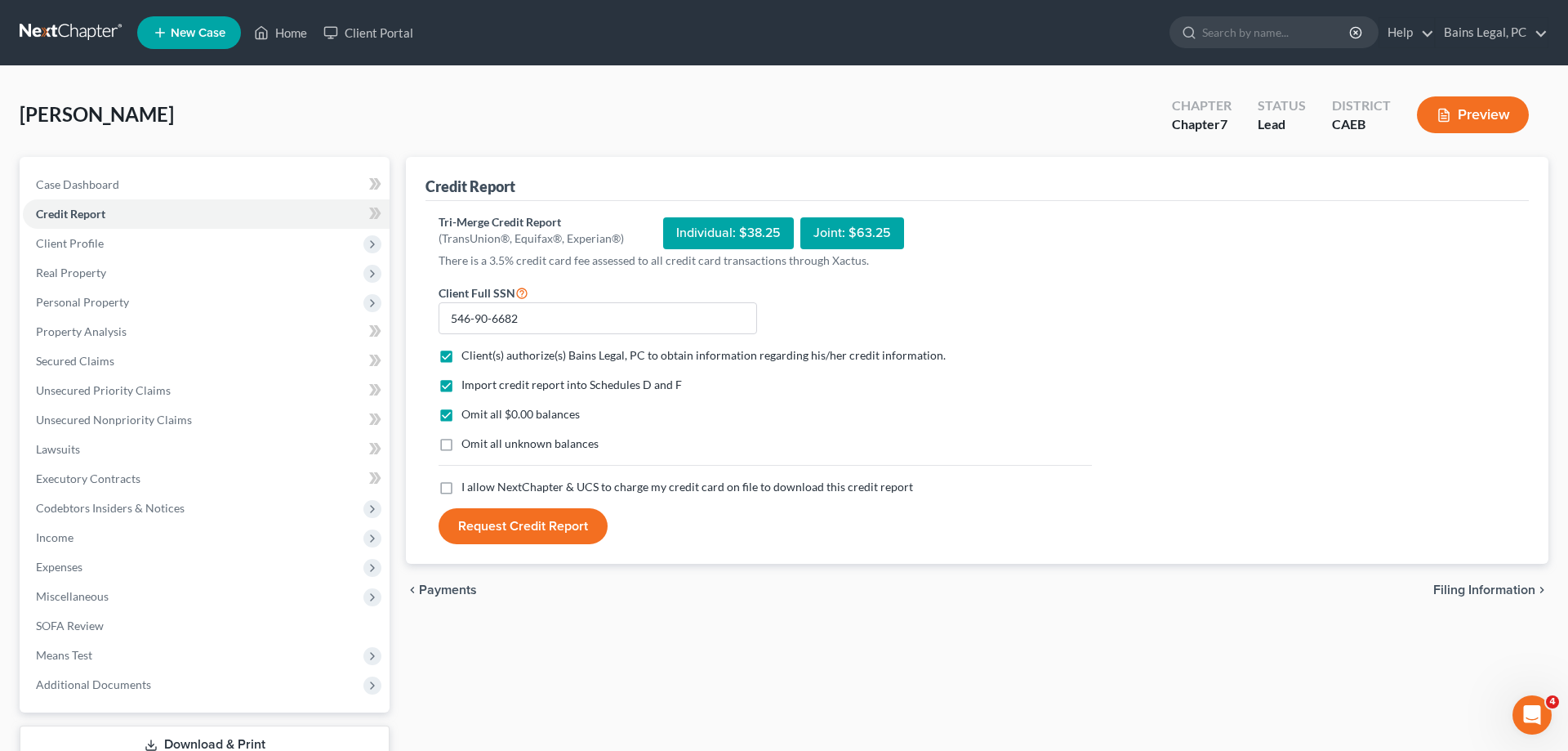
checkbox input "true"
click at [461, 490] on label "I allow NextChapter & UCS to charge my credit card on file to download this cre…" at bounding box center [687, 486] width 451 height 16
click at [468, 489] on input "I allow NextChapter & UCS to charge my credit card on file to download this cre…" at bounding box center [473, 484] width 11 height 11
checkbox input "true"
click at [503, 521] on button "Request Credit Report" at bounding box center [523, 525] width 169 height 36
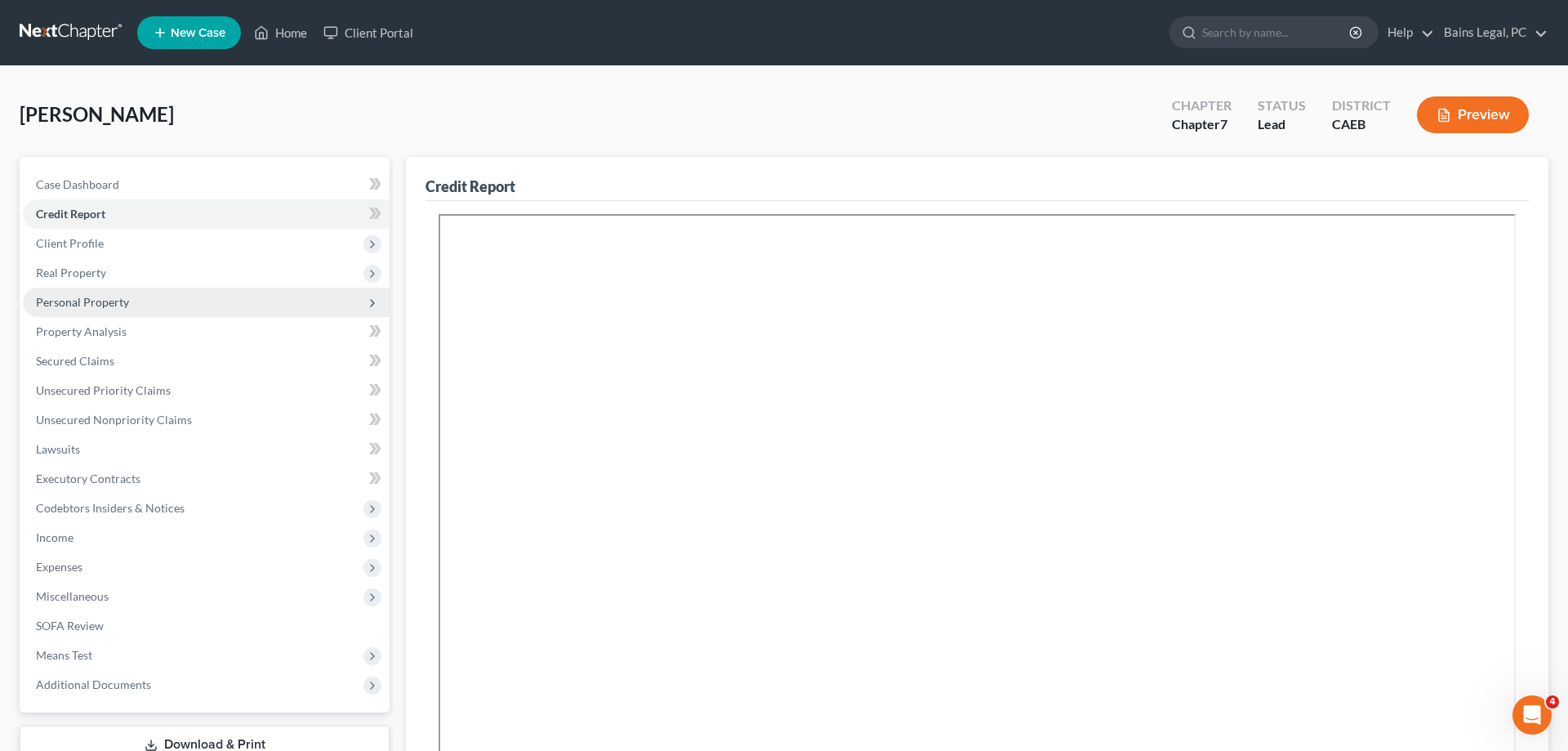
click at [153, 304] on span "Personal Property" at bounding box center [206, 302] width 367 height 29
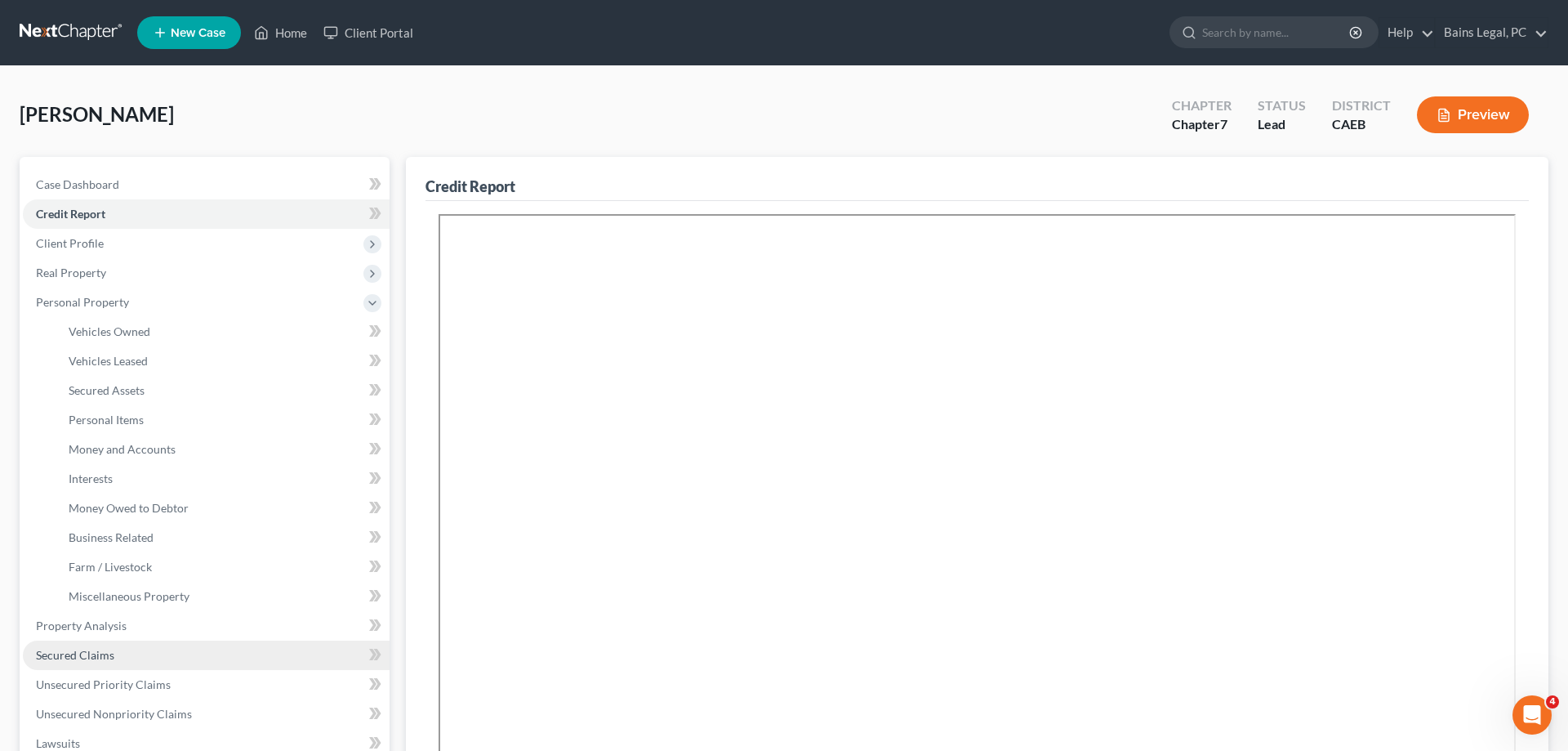
click at [94, 651] on span "Secured Claims" at bounding box center [75, 655] width 78 height 14
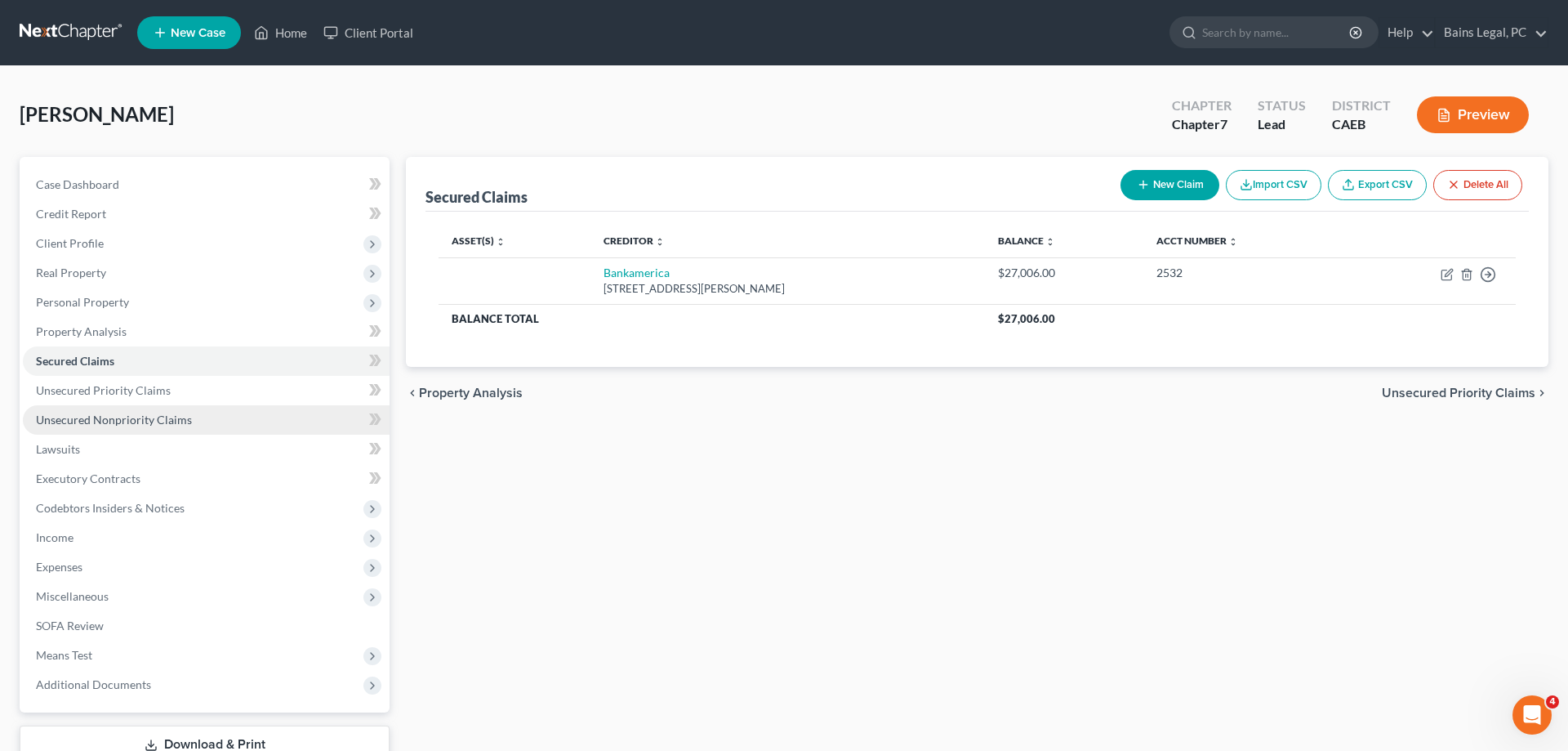
click at [210, 419] on link "Unsecured Nonpriority Claims" at bounding box center [206, 420] width 367 height 29
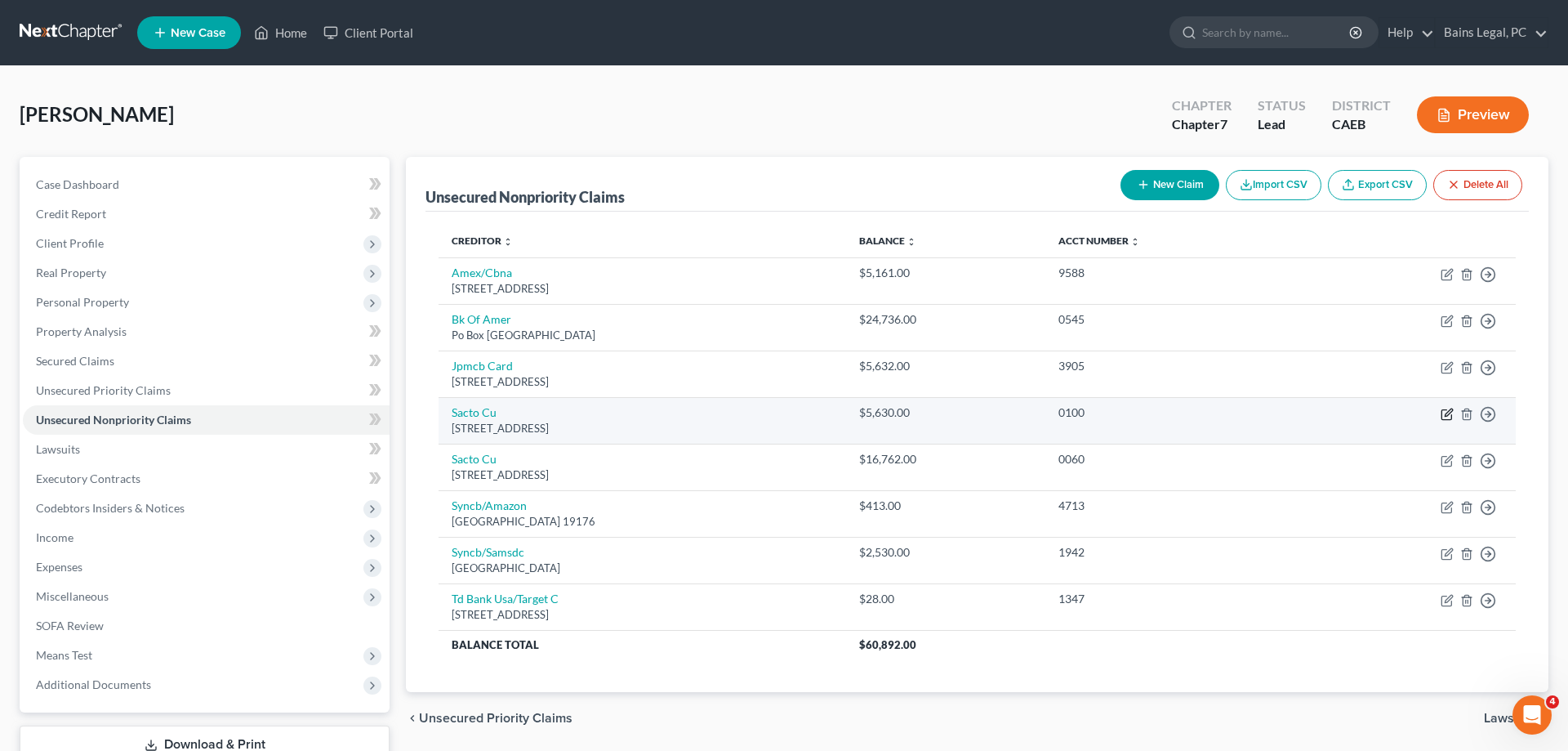
click at [1448, 415] on icon "button" at bounding box center [1446, 414] width 13 height 13
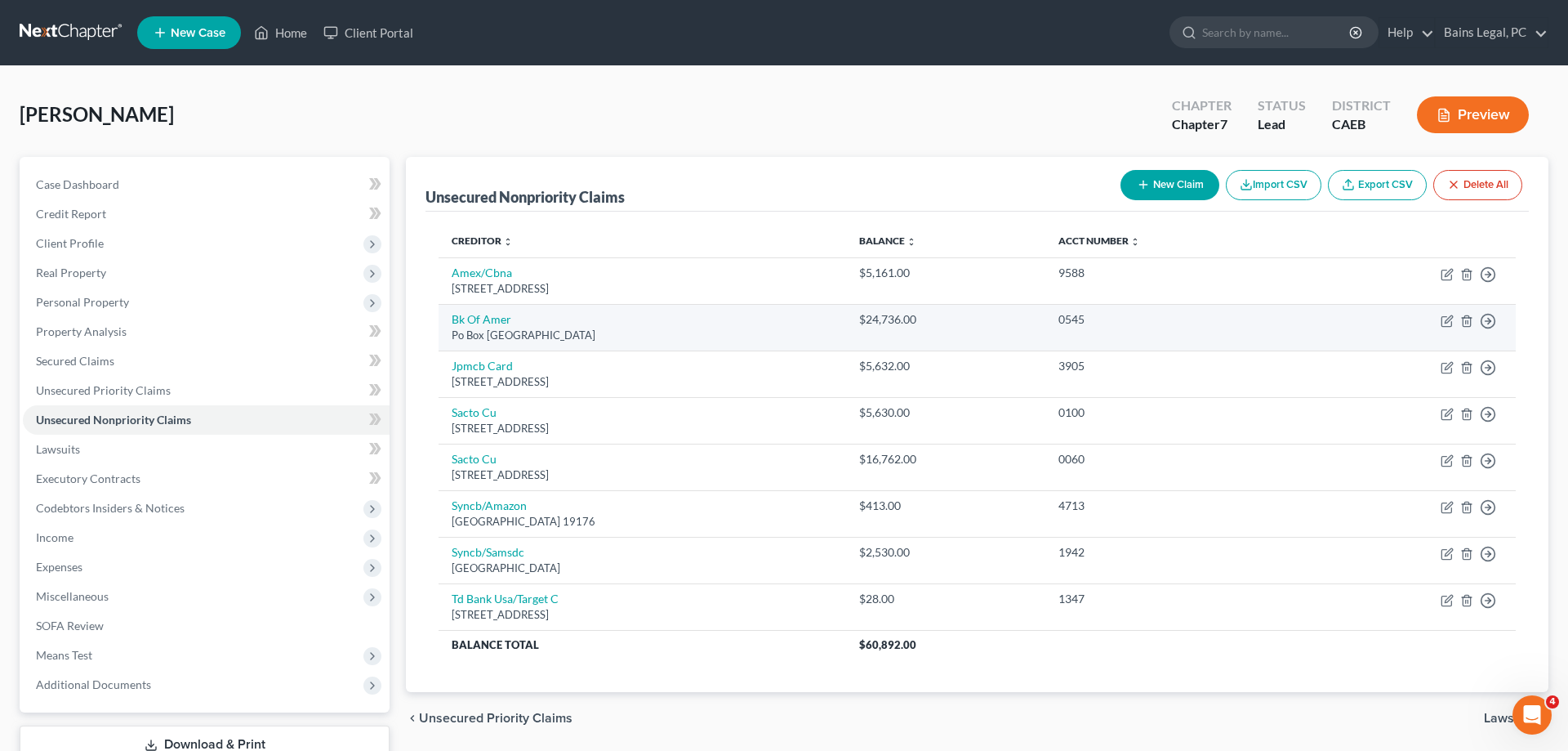
select select "4"
select select "2"
select select "0"
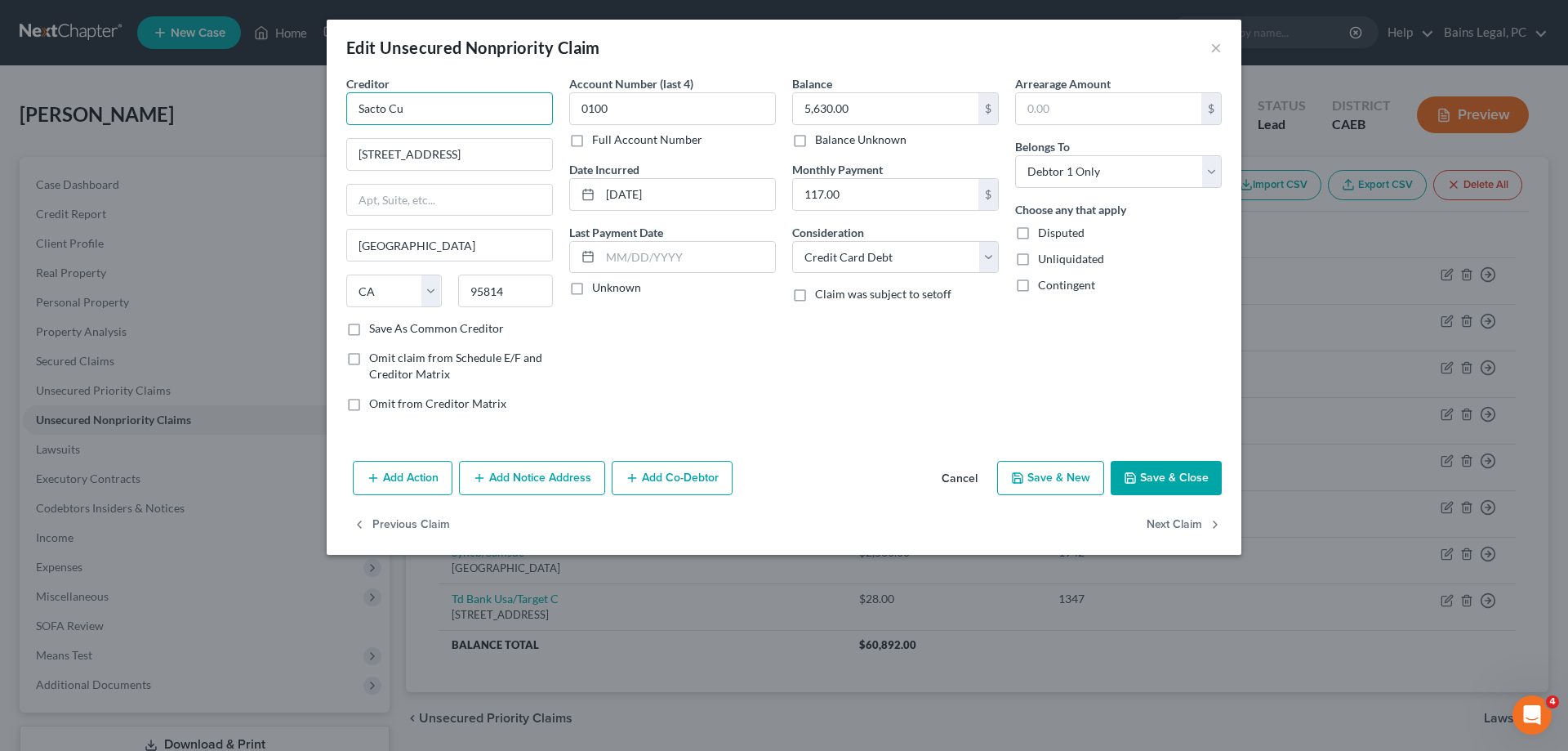
drag, startPoint x: 451, startPoint y: 119, endPoint x: 276, endPoint y: 125, distance: 175.1
click at [347, 122] on input "Sacto Cu" at bounding box center [449, 109] width 206 height 33
click at [458, 138] on div "Sacramento Credit Union" at bounding box center [444, 137] width 169 height 16
type input "Sacramento Credit Union"
type input "PO Box 2351"
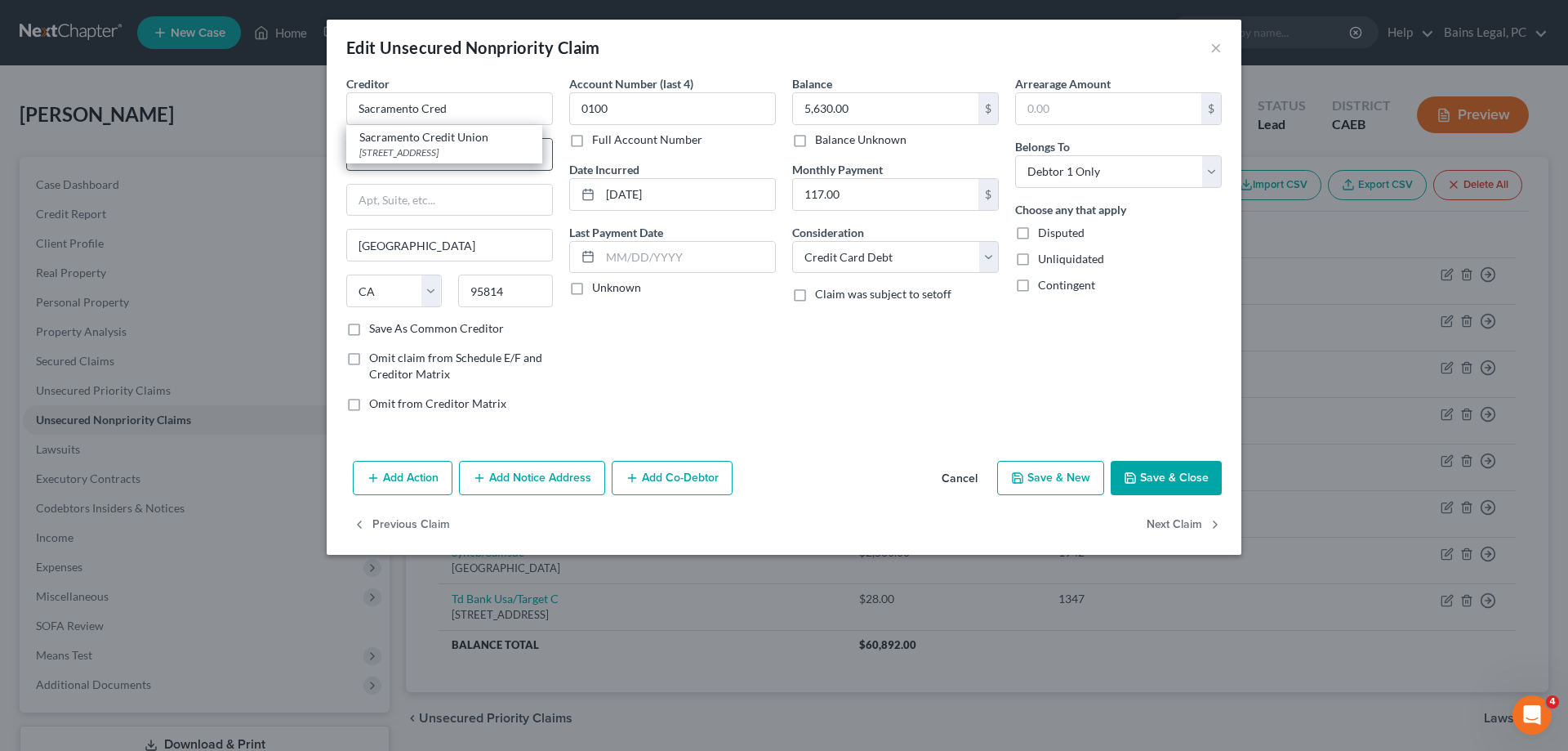
type input "95812"
click at [1190, 472] on button "Save & Close" at bounding box center [1166, 478] width 111 height 34
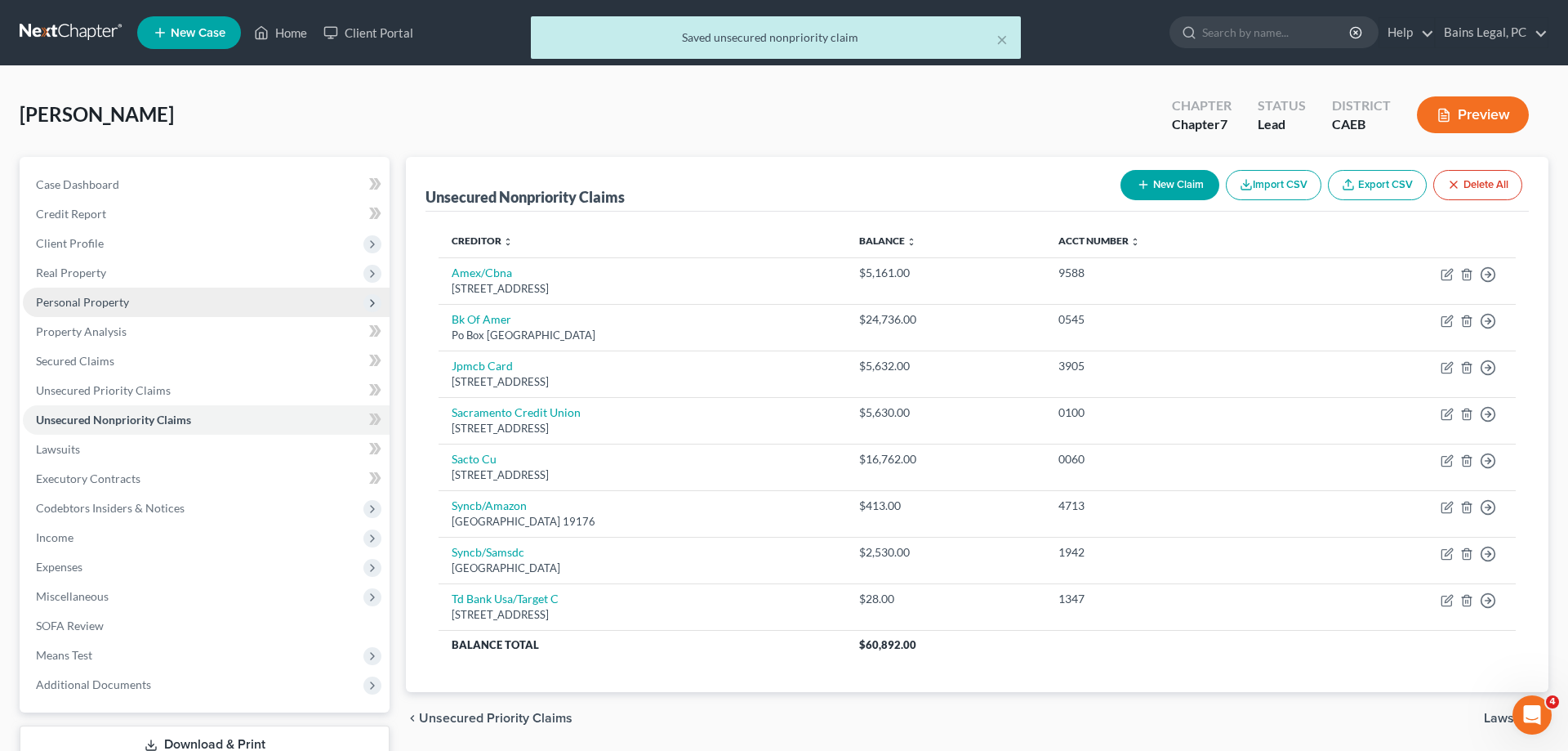
click at [146, 303] on span "Personal Property" at bounding box center [206, 302] width 367 height 29
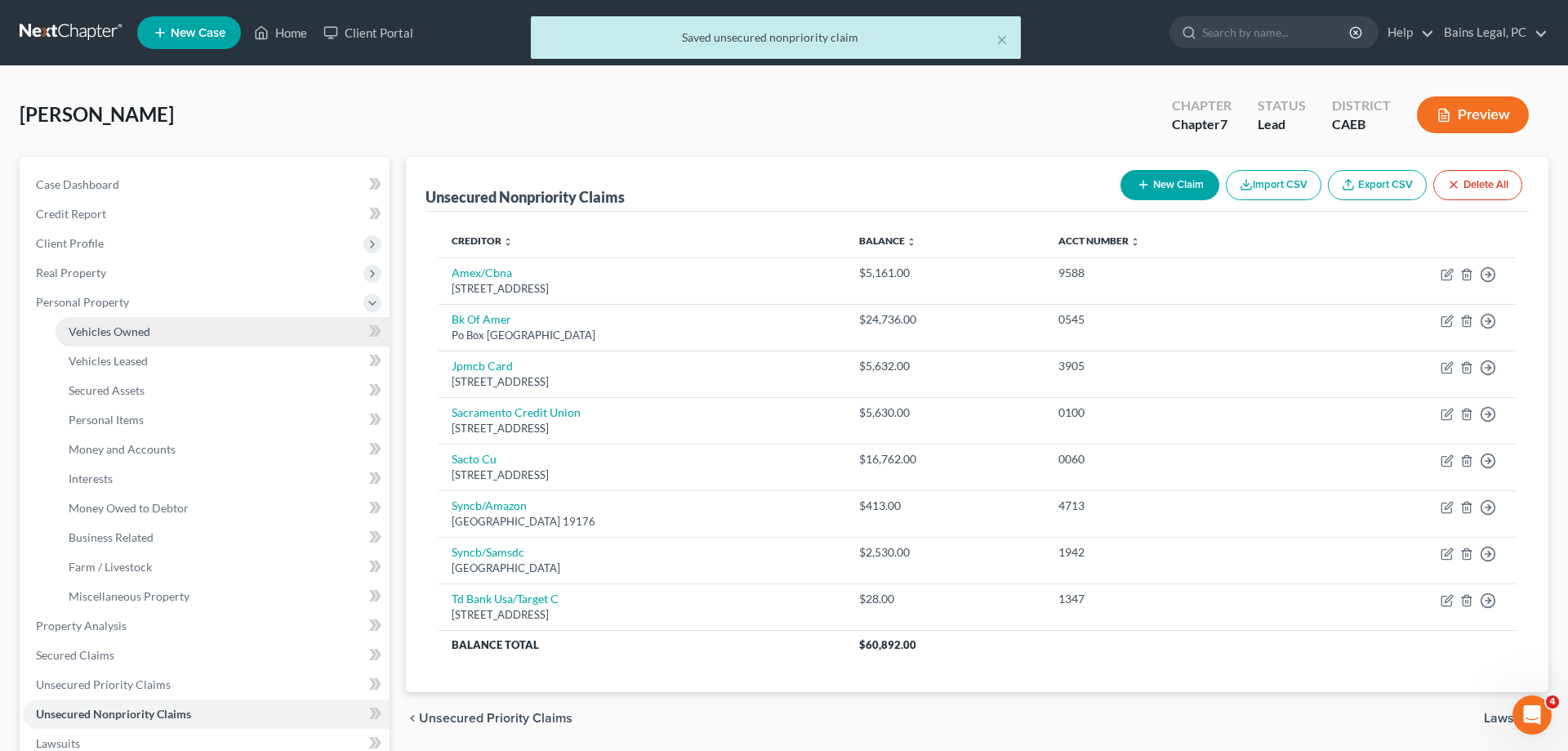
click at [192, 328] on link "Vehicles Owned" at bounding box center [222, 331] width 334 height 29
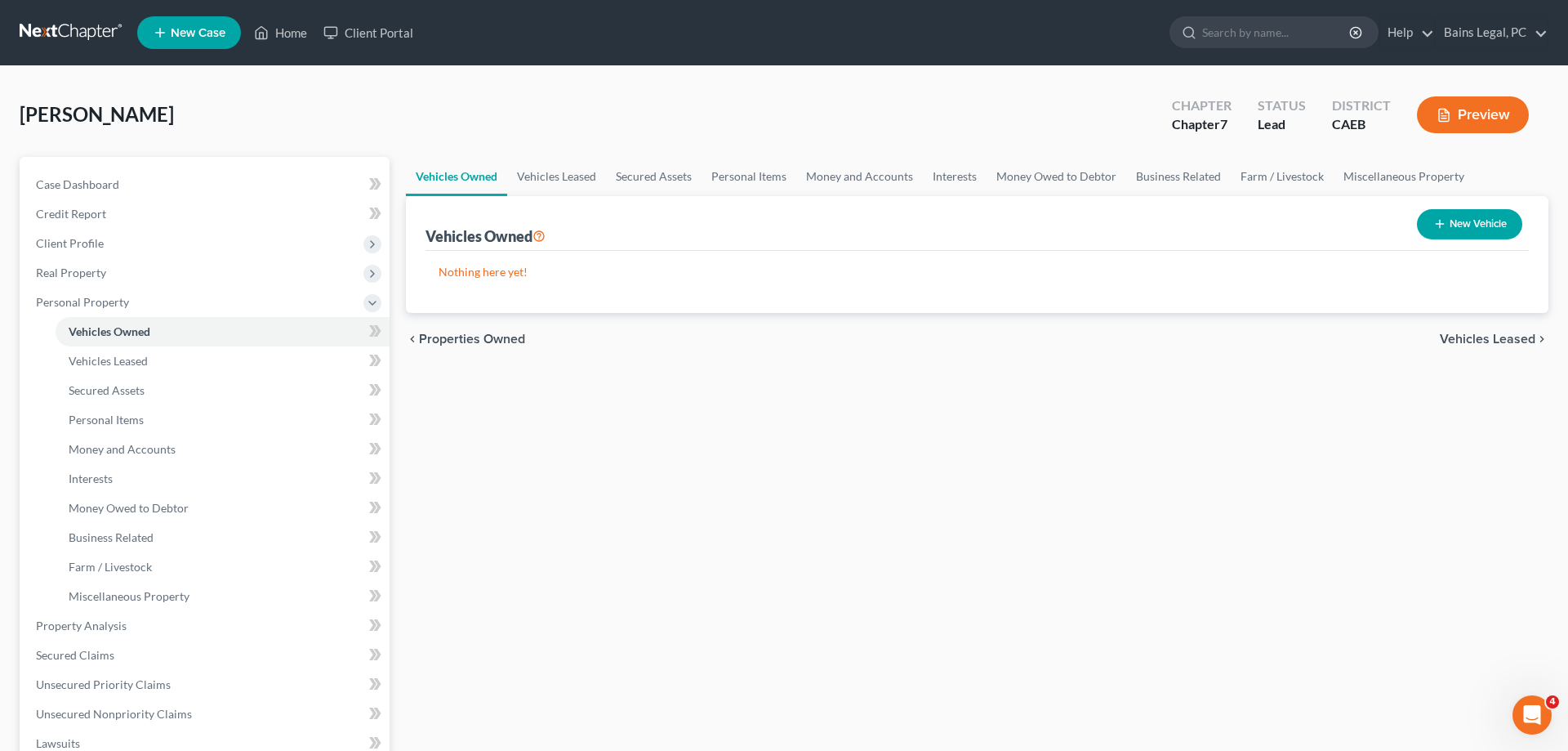
click at [1459, 210] on button "New Vehicle" at bounding box center [1469, 224] width 106 height 30
select select "0"
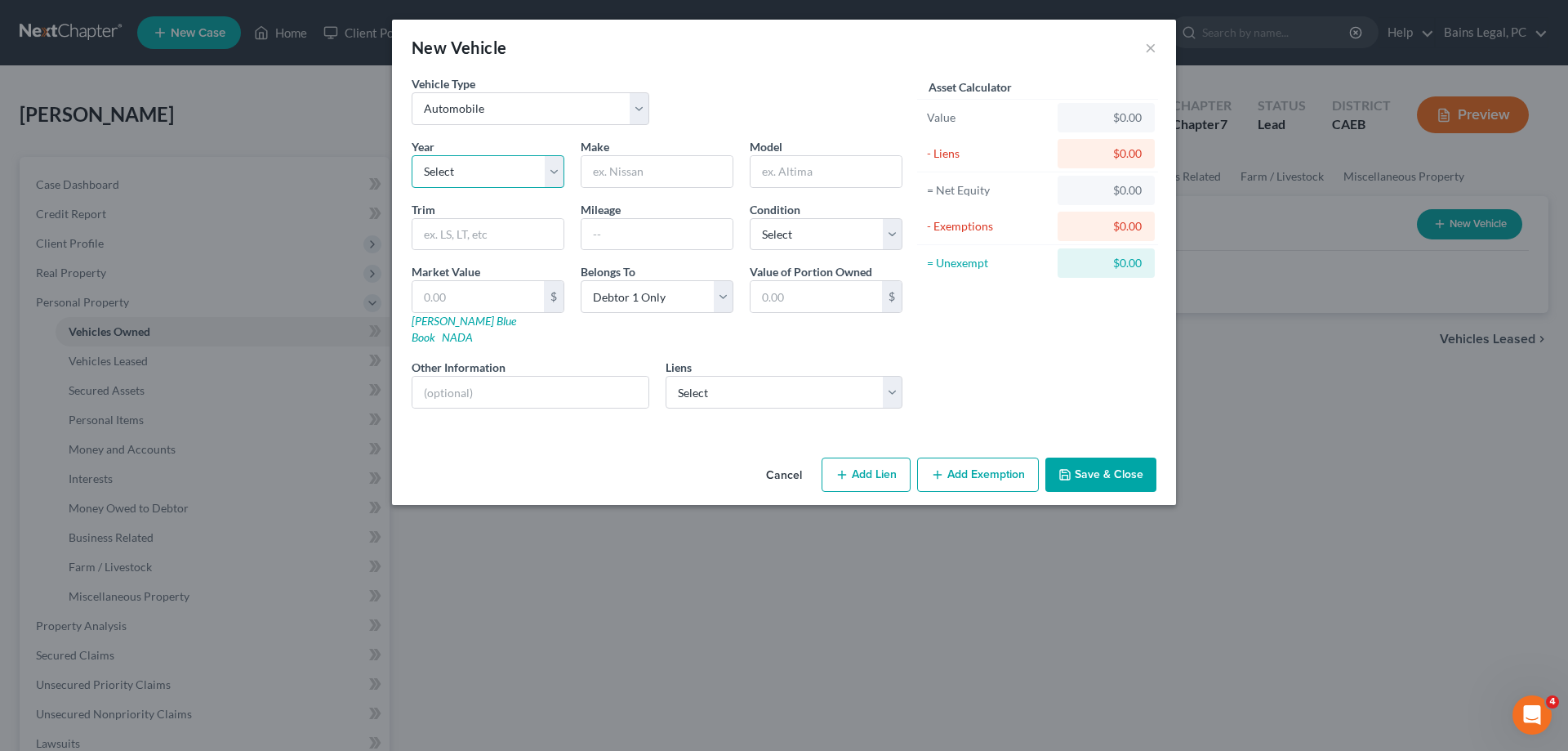
click at [412, 155] on select "Select 2026 2025 2024 2023 2022 2021 2020 2019 2018 2017 2016 2015 2014 2013 20…" at bounding box center [488, 172] width 153 height 33
select select "10"
click option "2016" at bounding box center [0, 0] width 0 height 0
drag, startPoint x: 630, startPoint y: 176, endPoint x: 590, endPoint y: 178, distance: 40.0
click at [630, 176] on input "text" at bounding box center [657, 172] width 151 height 31
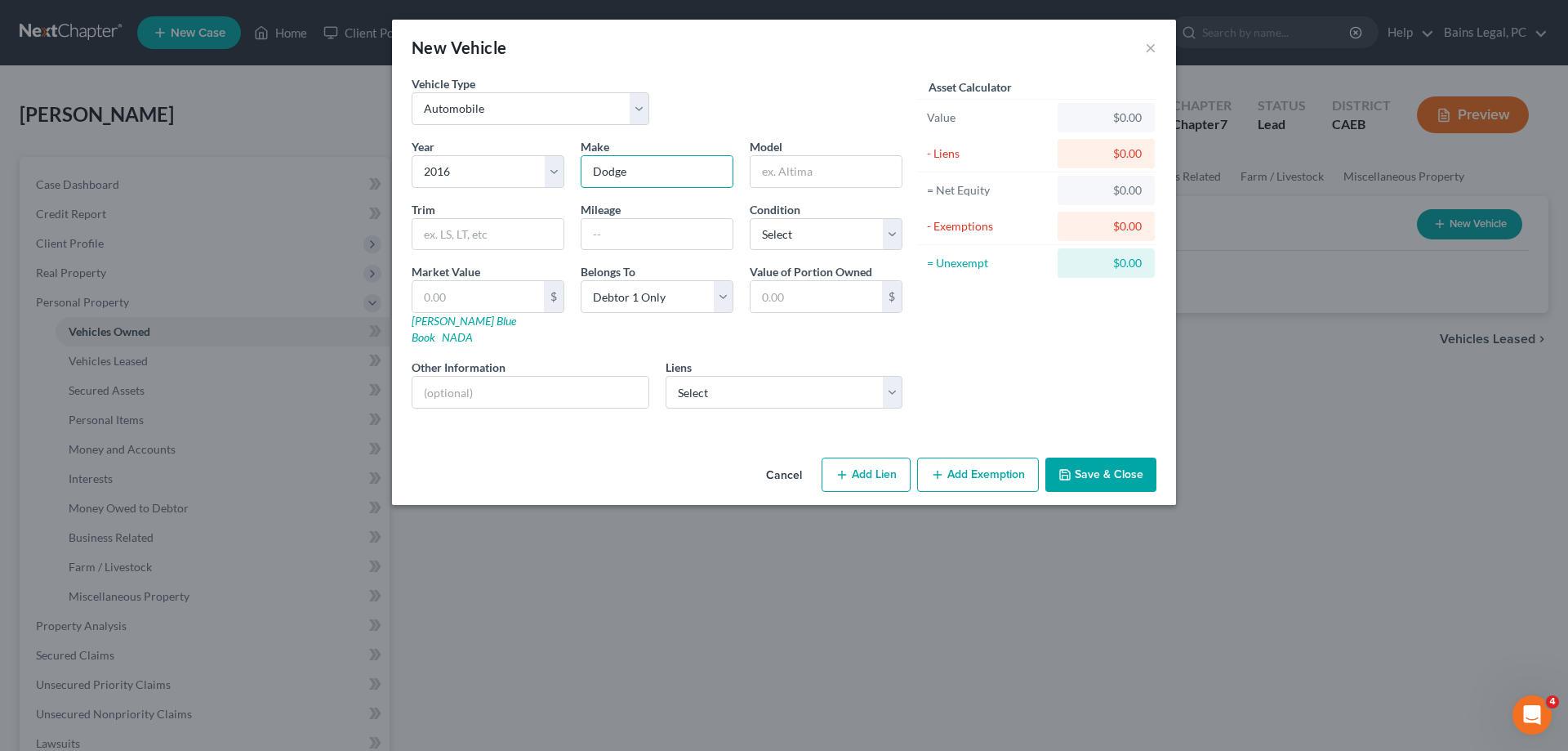
type input "Dodge"
type input "Dart"
type input "112,268"
select select "3"
type input "3"
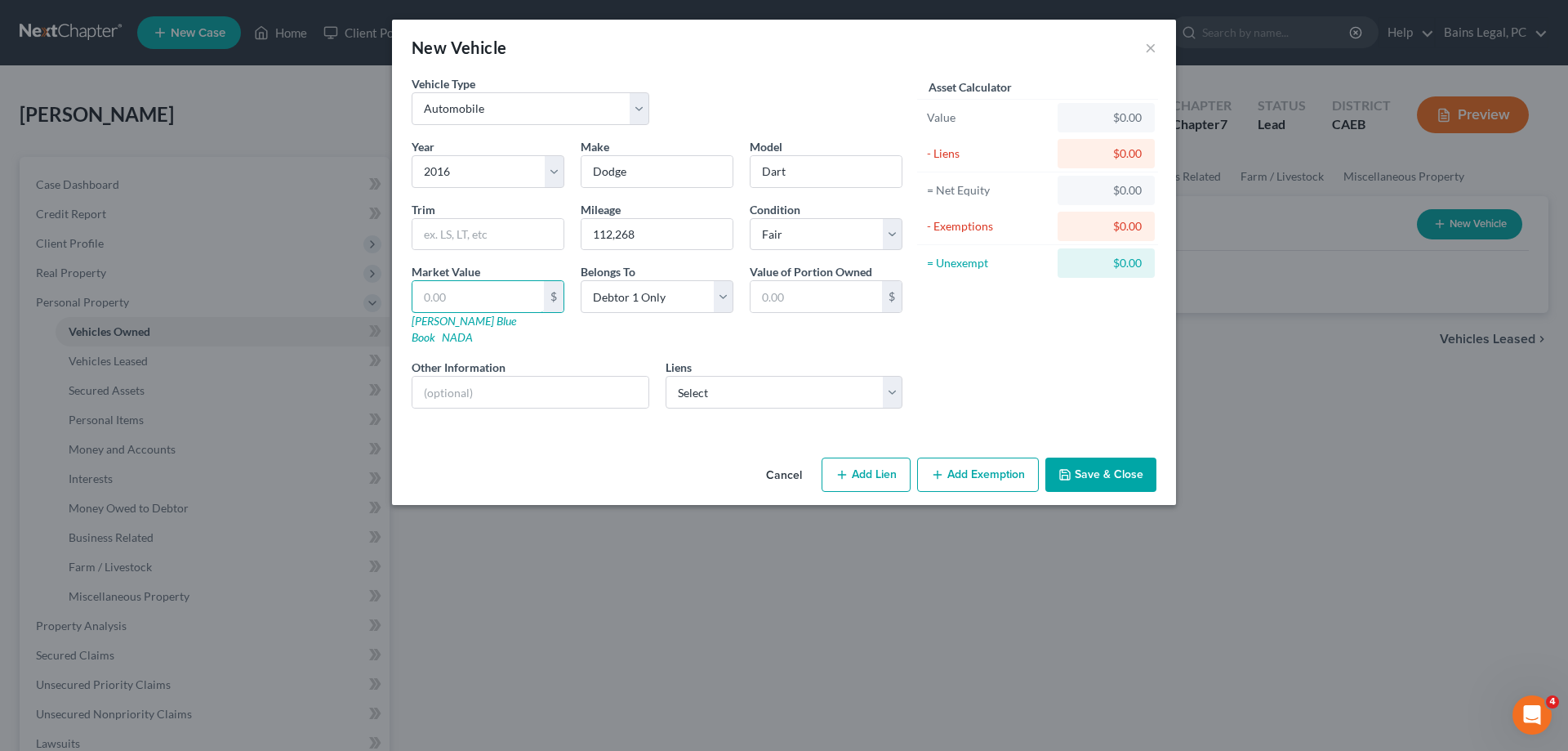
type input "3.00"
type input "38"
type input "38.00"
type input "384"
type input "384.00"
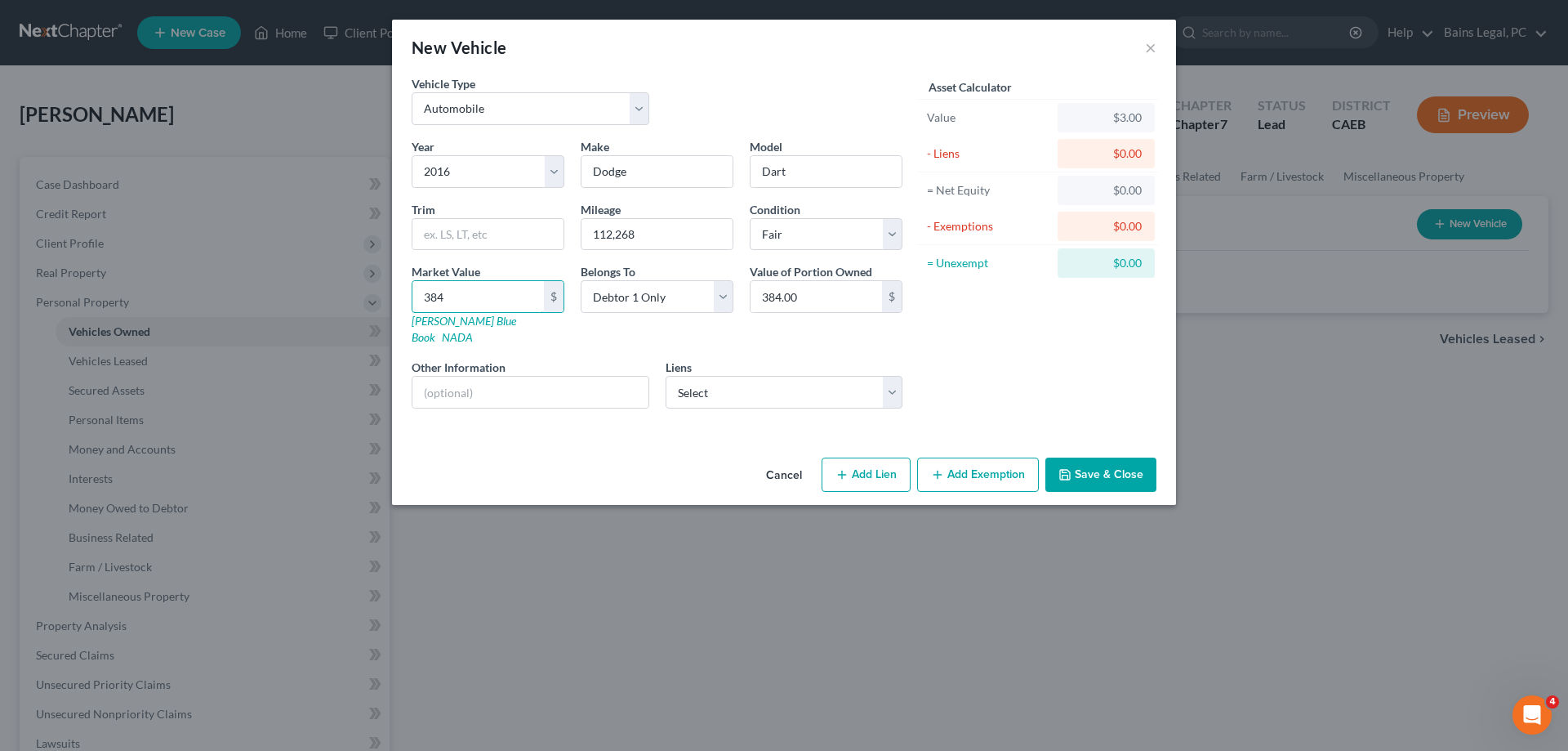
type input "3849"
type input "3,849.00"
type input "3,849"
drag, startPoint x: 1080, startPoint y: 464, endPoint x: 1133, endPoint y: 441, distance: 57.8
click at [1081, 463] on button "Save & Close" at bounding box center [1100, 474] width 111 height 34
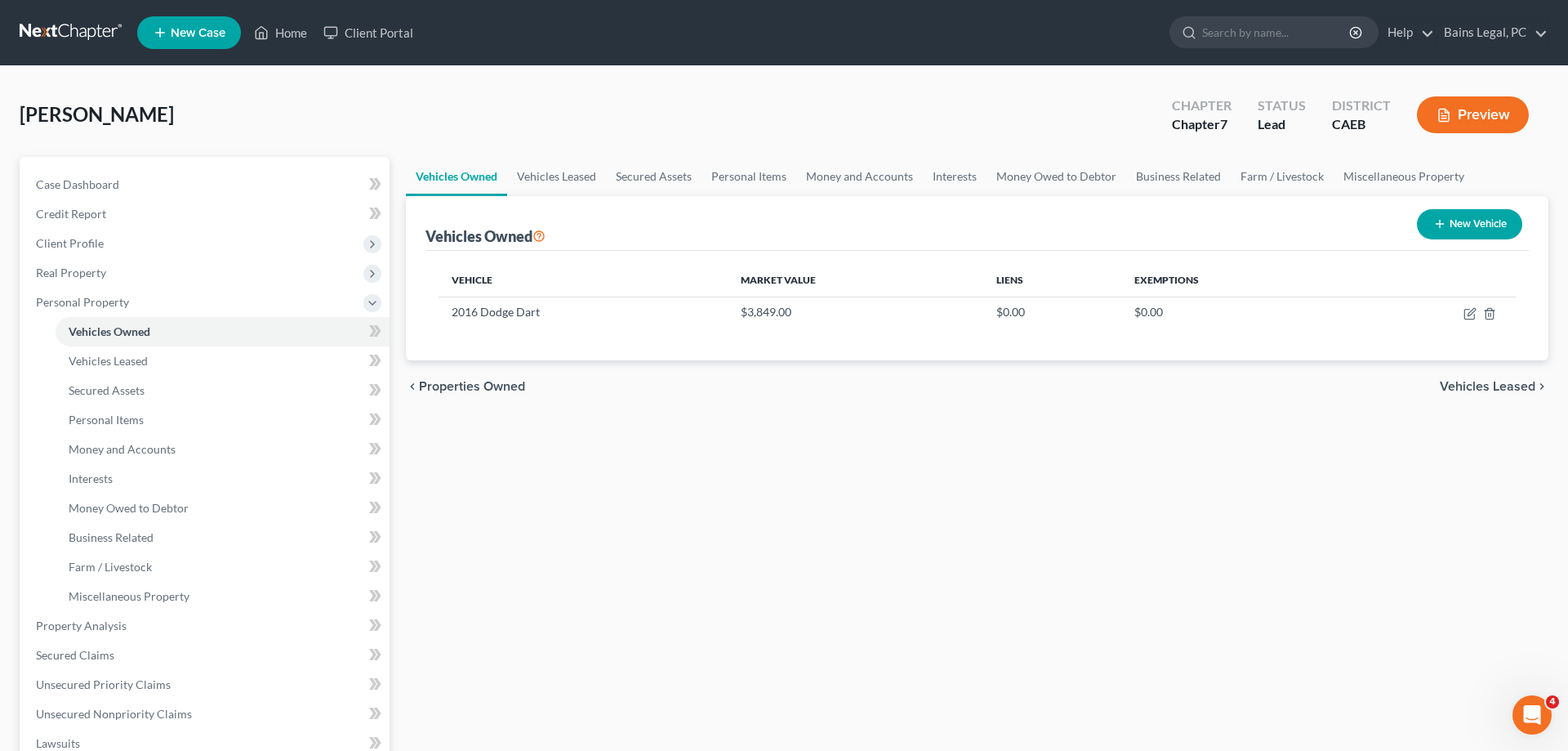
click at [1453, 227] on button "New Vehicle" at bounding box center [1469, 224] width 106 height 30
select select "0"
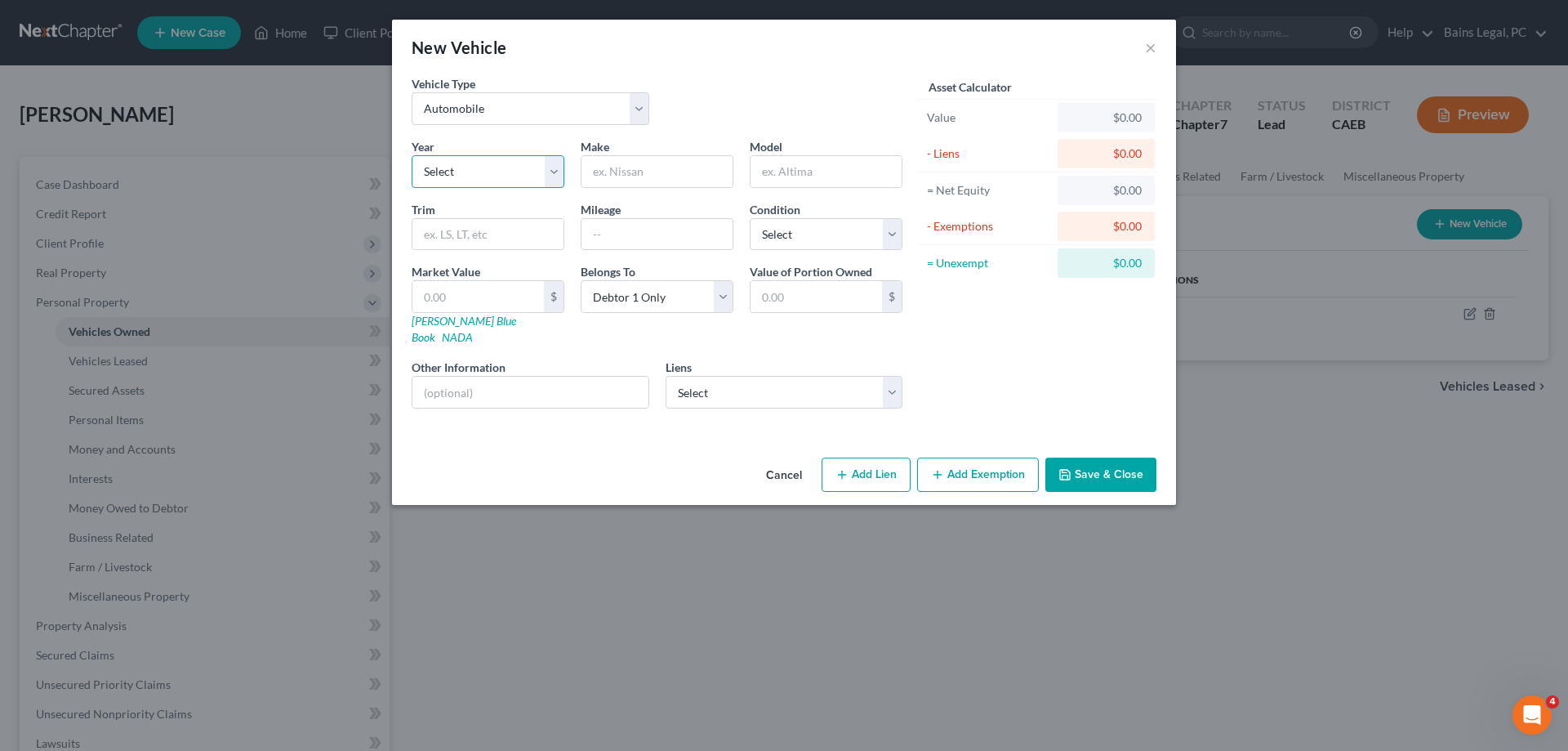
click at [412, 155] on select "Select 2026 2025 2024 2023 2022 2021 2020 2019 2018 2017 2016 2015 2014 2013 20…" at bounding box center [488, 172] width 153 height 33
select select "19"
click option "2007" at bounding box center [0, 0] width 0 height 0
click at [649, 168] on input "text" at bounding box center [657, 172] width 151 height 31
type input "Mercury"
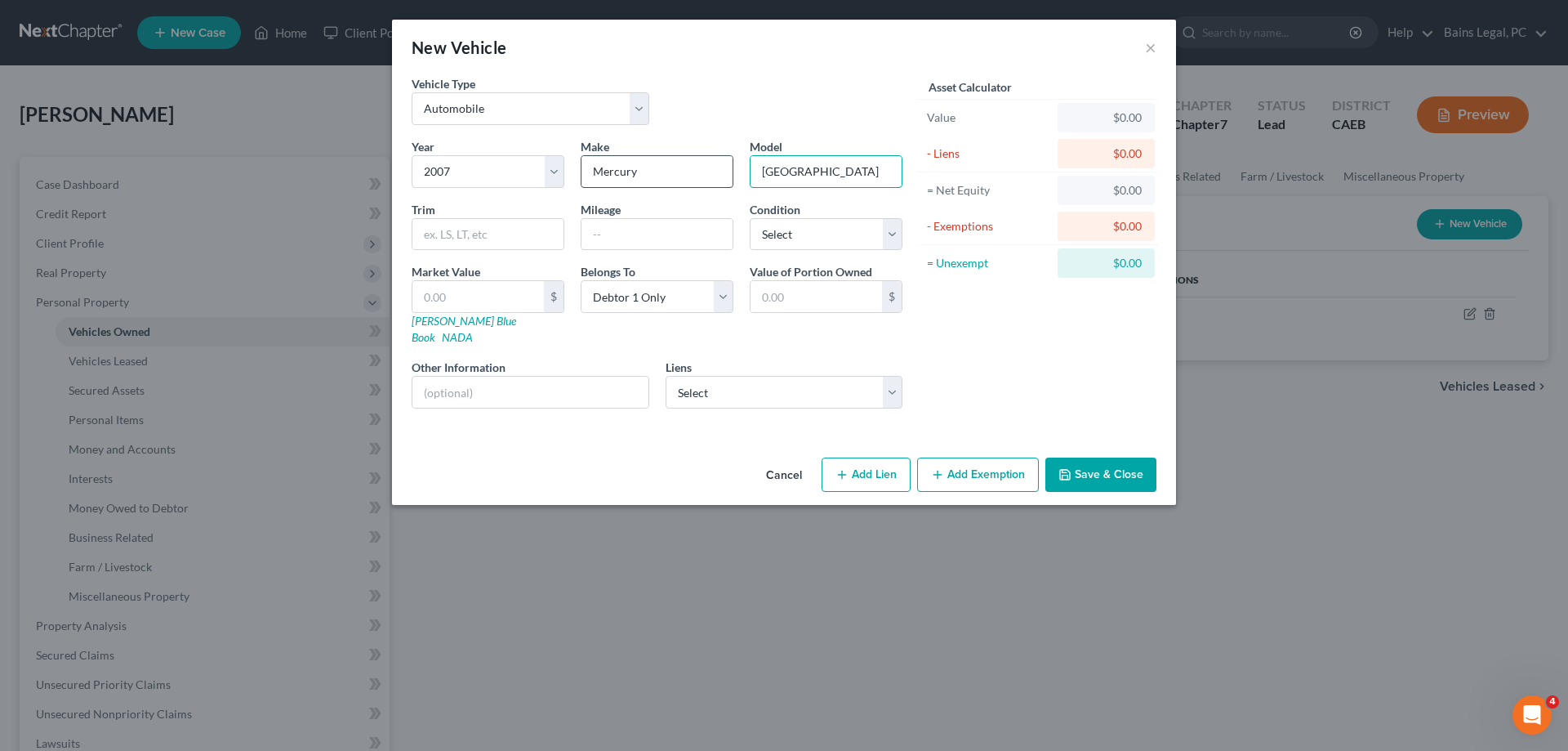
type input "Milan"
type input "231,818"
select select "3"
click at [461, 377] on input "text" at bounding box center [531, 392] width 236 height 31
type input "Salvaged Title"
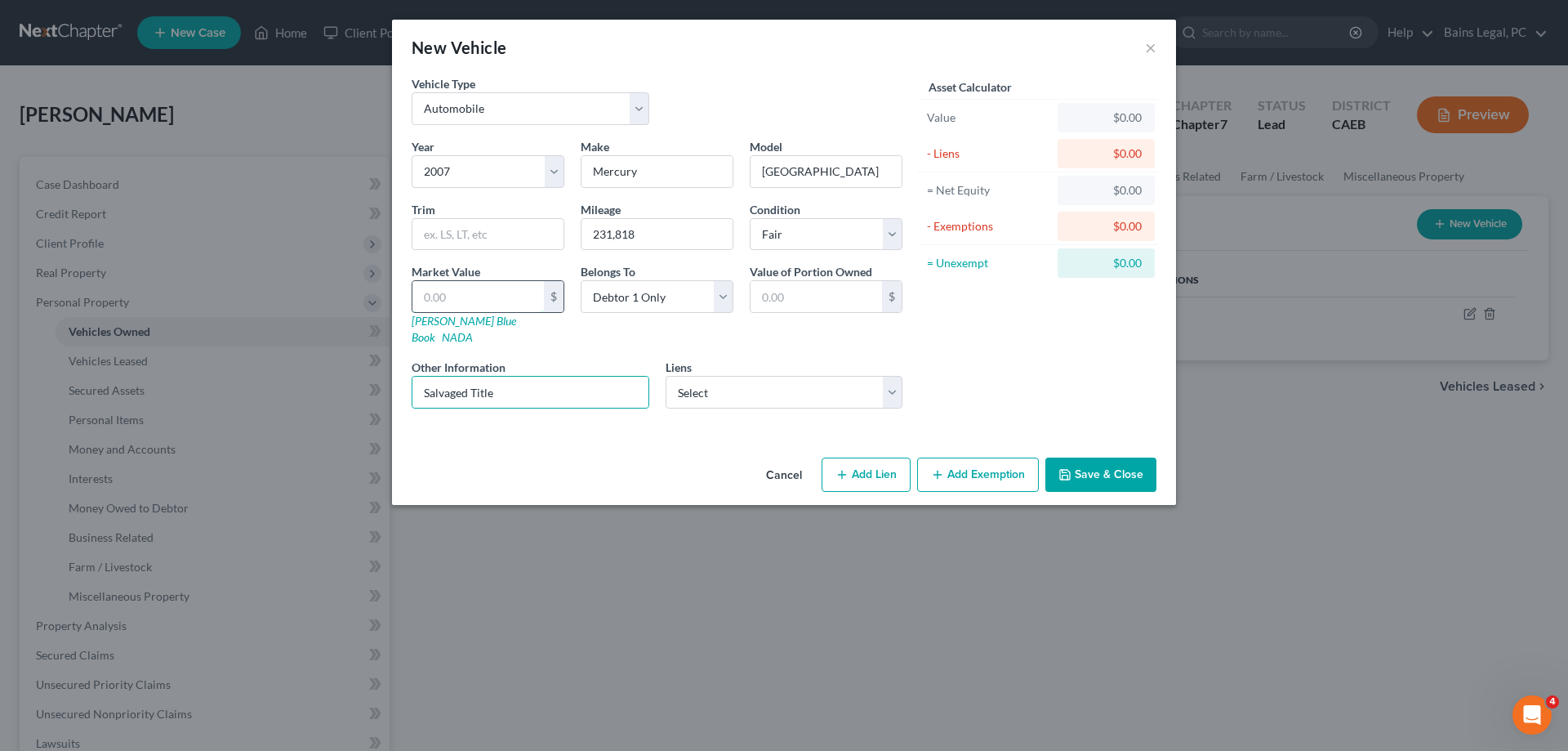
click at [505, 297] on input "text" at bounding box center [478, 297] width 132 height 31
type input "2"
type input "2.00"
type input "20"
type input "20.00"
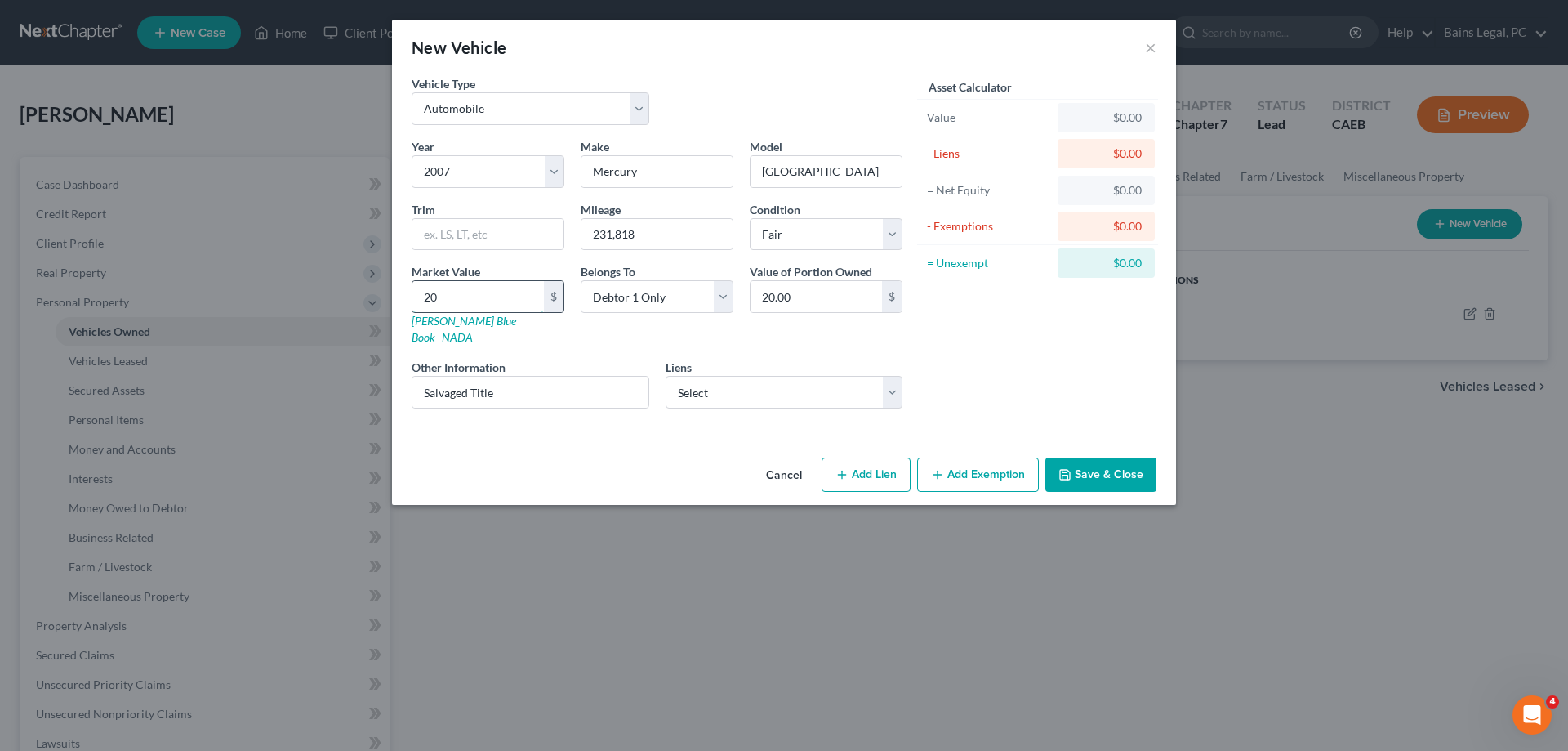
type input "205"
type input "205.00"
type input "2057"
type input "2,057.00"
type input "2,057"
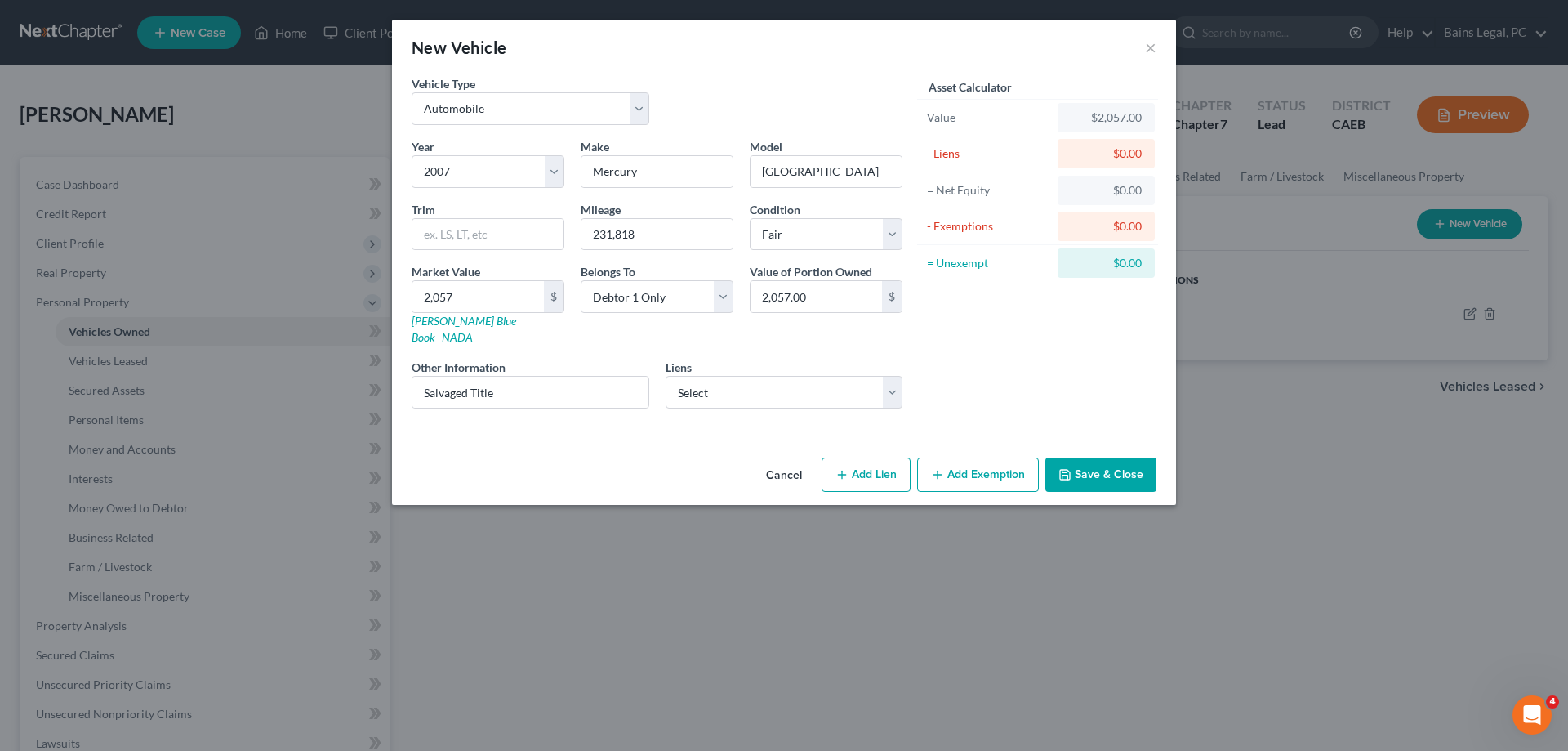
drag, startPoint x: 1066, startPoint y: 456, endPoint x: 964, endPoint y: 472, distance: 103.2
click at [1066, 470] on polyline "button" at bounding box center [1064, 471] width 4 height 3
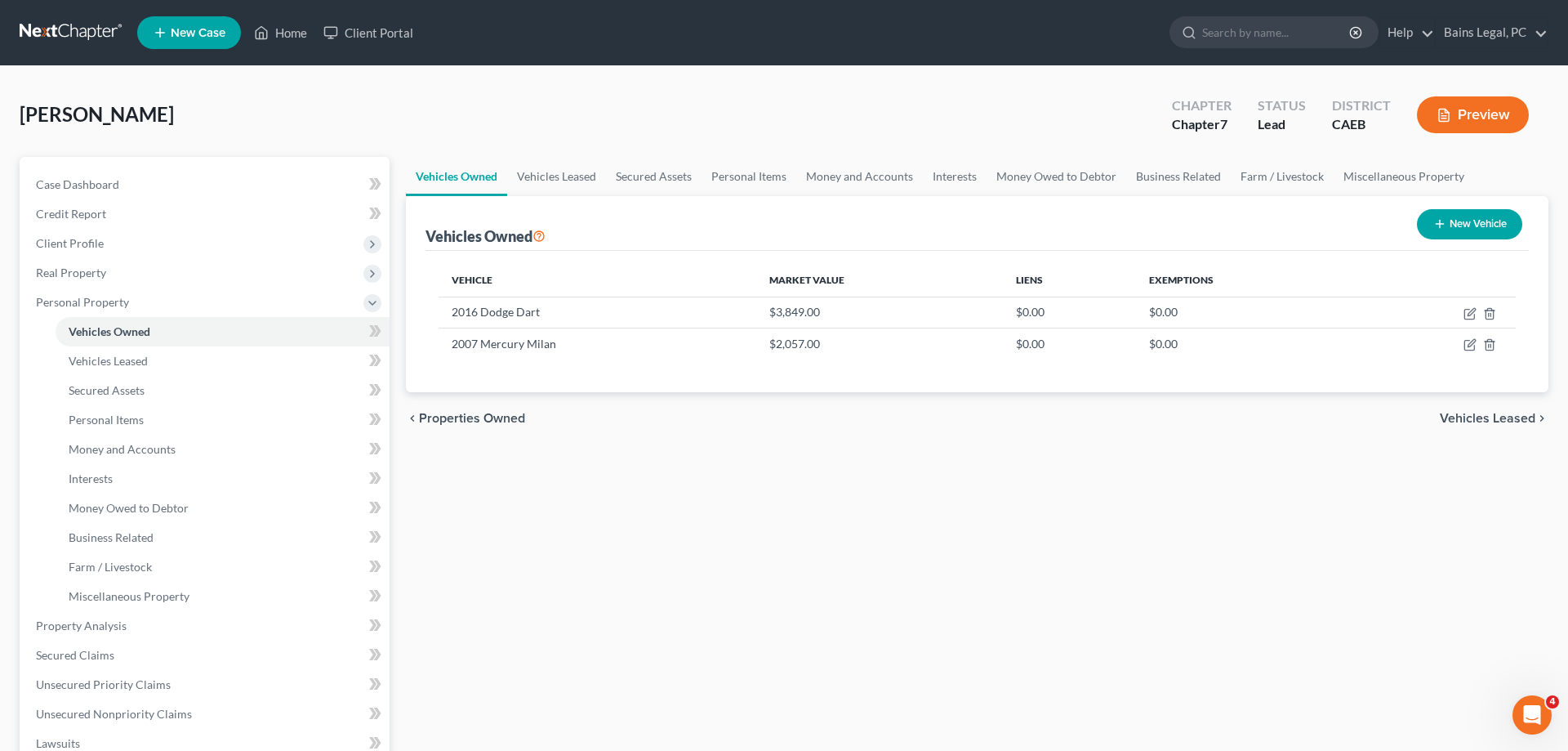
drag, startPoint x: 1461, startPoint y: 216, endPoint x: 1098, endPoint y: 266, distance: 366.4
click at [1461, 217] on button "New Vehicle" at bounding box center [1469, 224] width 106 height 30
select select "0"
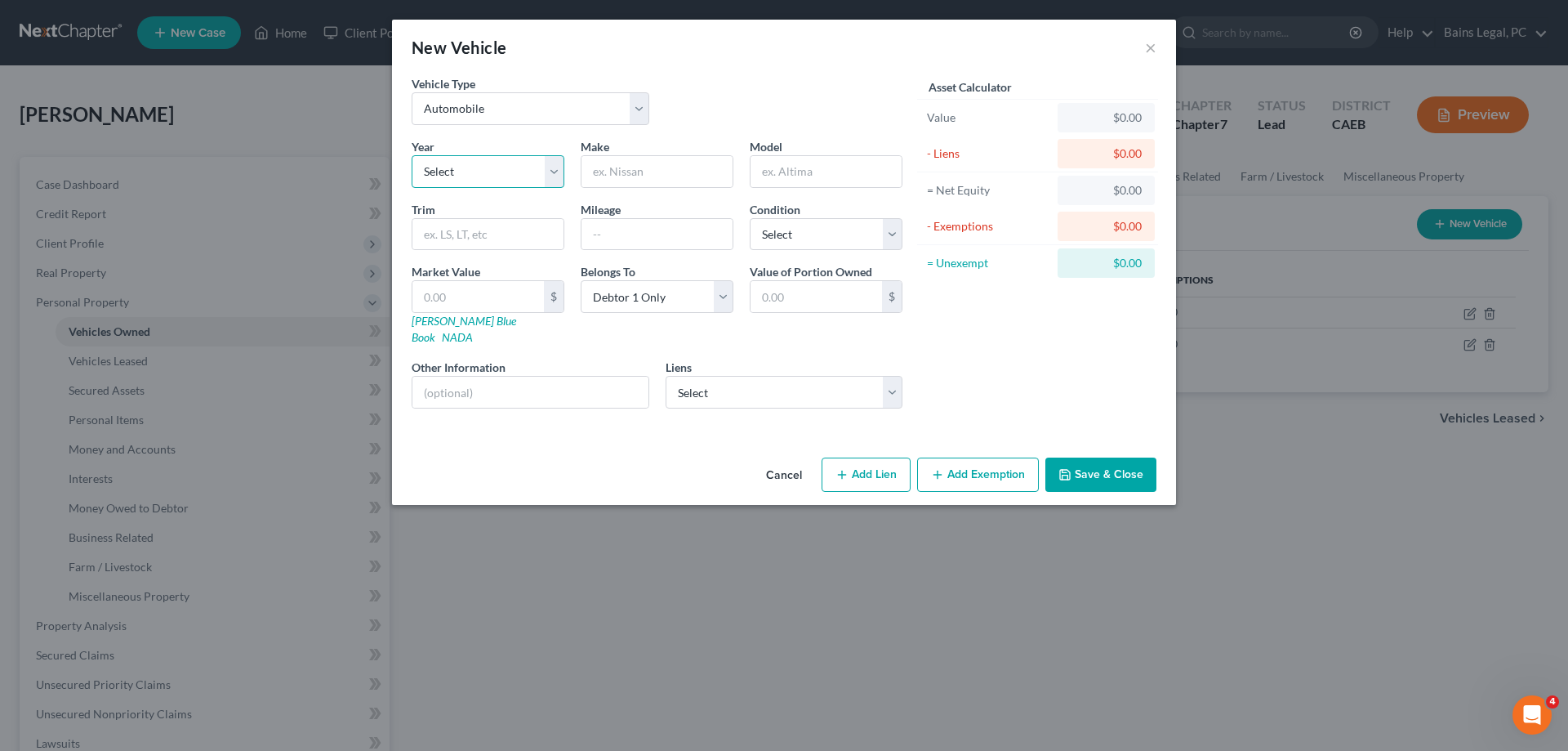
click at [412, 155] on select "Select 2026 2025 2024 2023 2022 2021 2020 2019 2018 2017 2016 2015 2014 2013 20…" at bounding box center [488, 172] width 153 height 33
select select "27"
click option "1999" at bounding box center [0, 0] width 0 height 0
click at [706, 176] on input "text" at bounding box center [657, 172] width 151 height 31
type input "Infiniti"
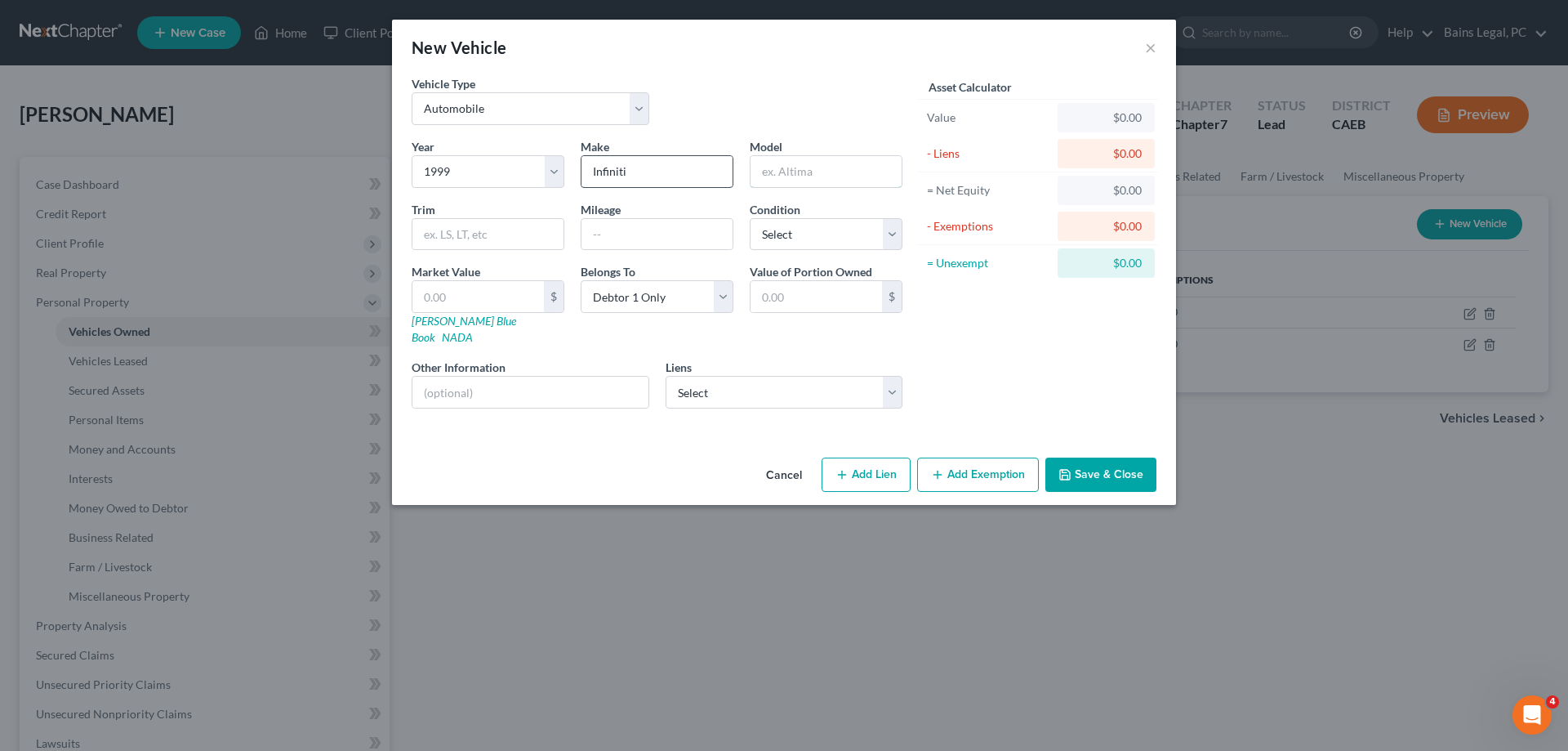
type input "q"
type input "Q"
click at [848, 173] on input "text" at bounding box center [826, 172] width 151 height 31
type input "QX"
click at [653, 249] on div at bounding box center [658, 235] width 153 height 33
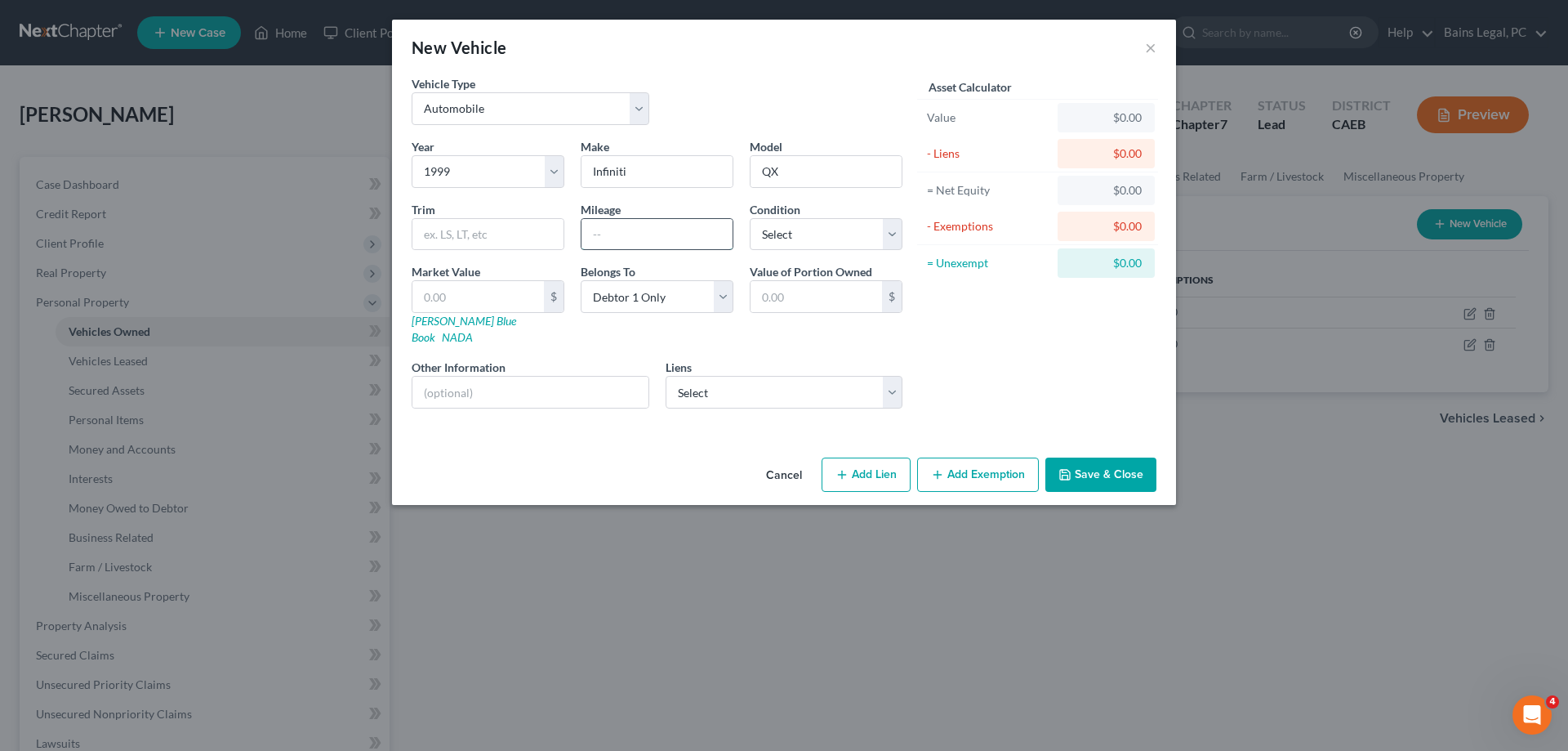
click at [654, 242] on input "text" at bounding box center [657, 235] width 151 height 31
type input "145,450"
select select "3"
type input "1"
type input "1.00"
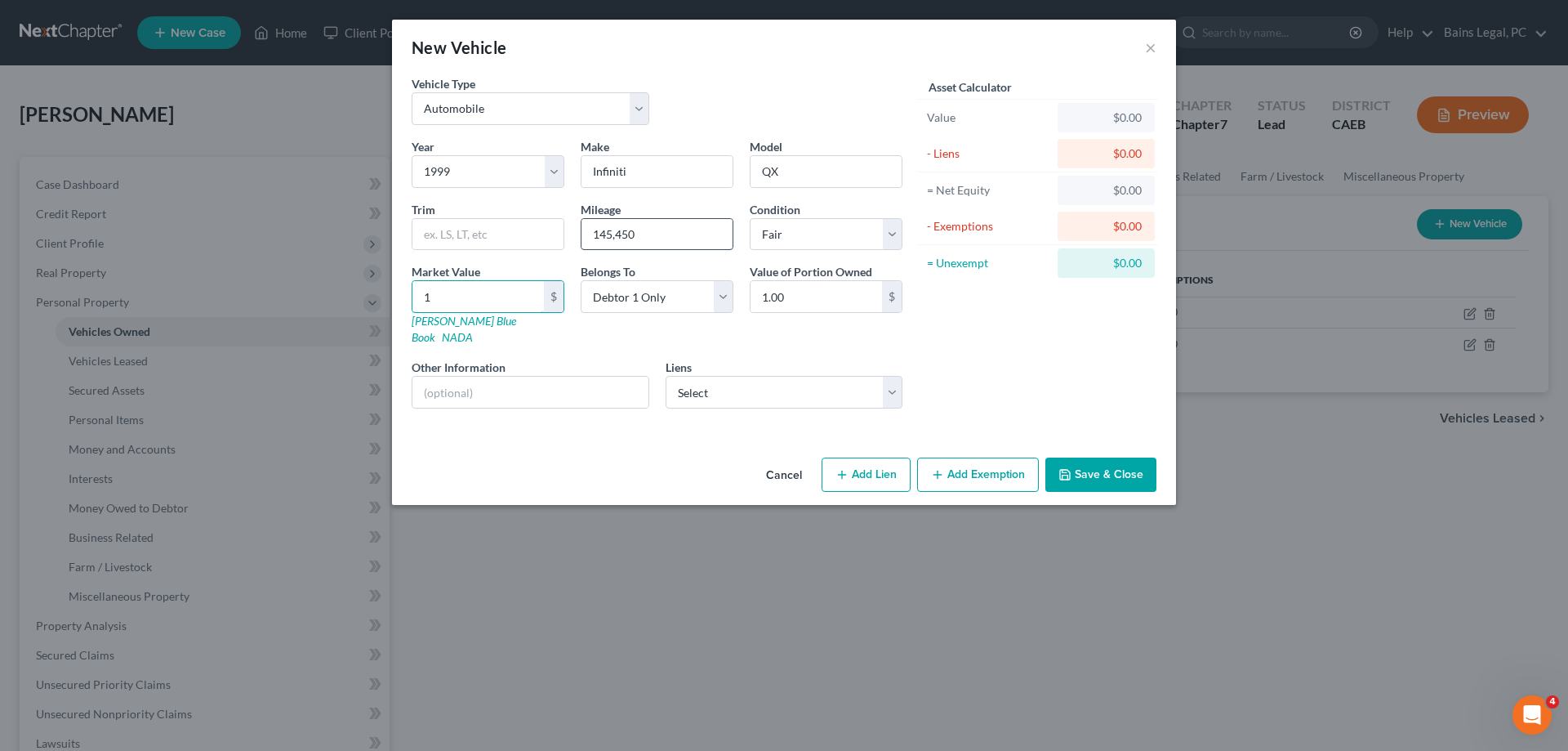
type input "18"
type input "18.00"
type input "187"
type input "187.00"
type input "1872"
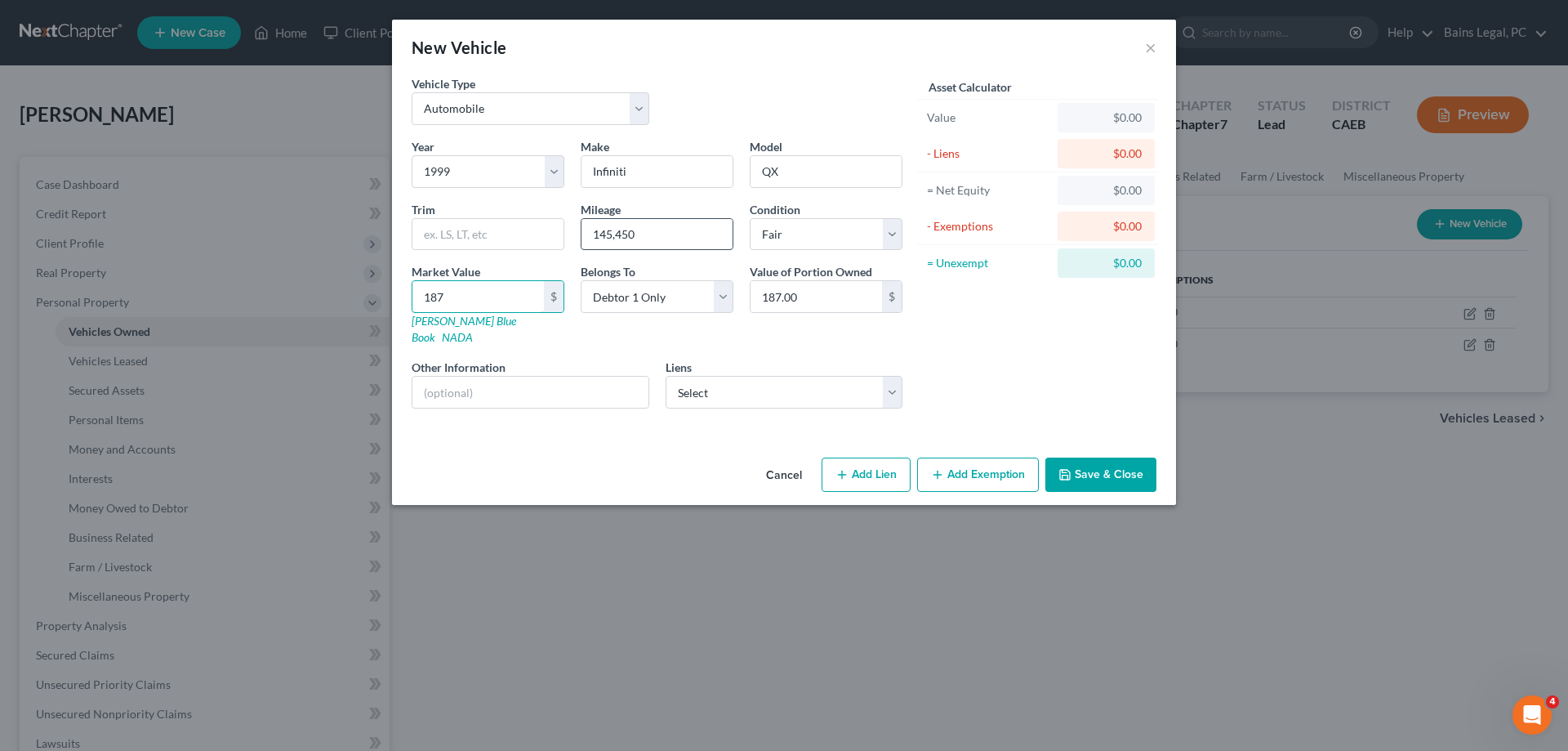
type input "1,872.00"
type input "1,872"
click at [1101, 457] on button "Save & Close" at bounding box center [1100, 474] width 111 height 34
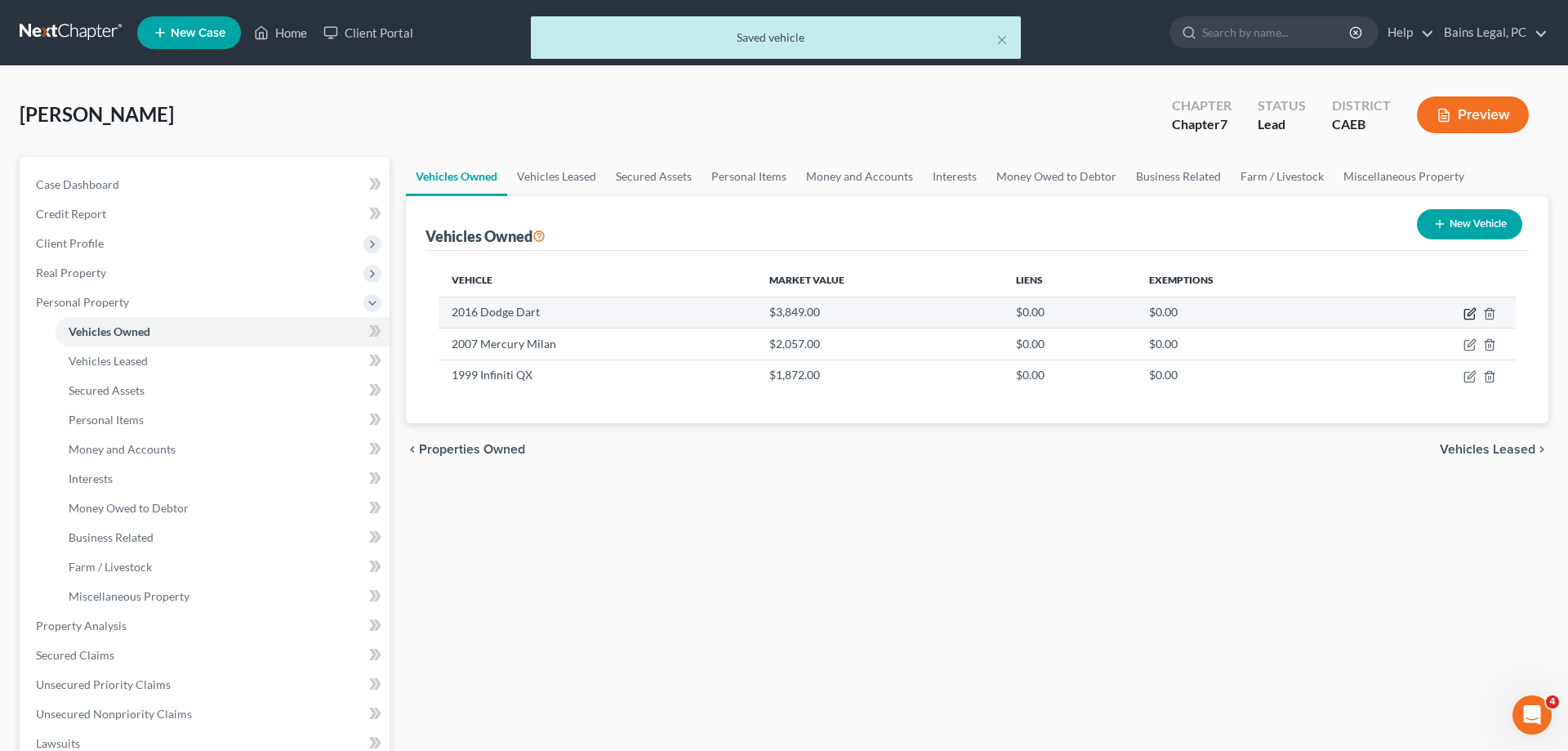
drag, startPoint x: 1470, startPoint y: 317, endPoint x: 1439, endPoint y: 325, distance: 32.0
click at [1470, 316] on icon "button" at bounding box center [1469, 313] width 13 height 13
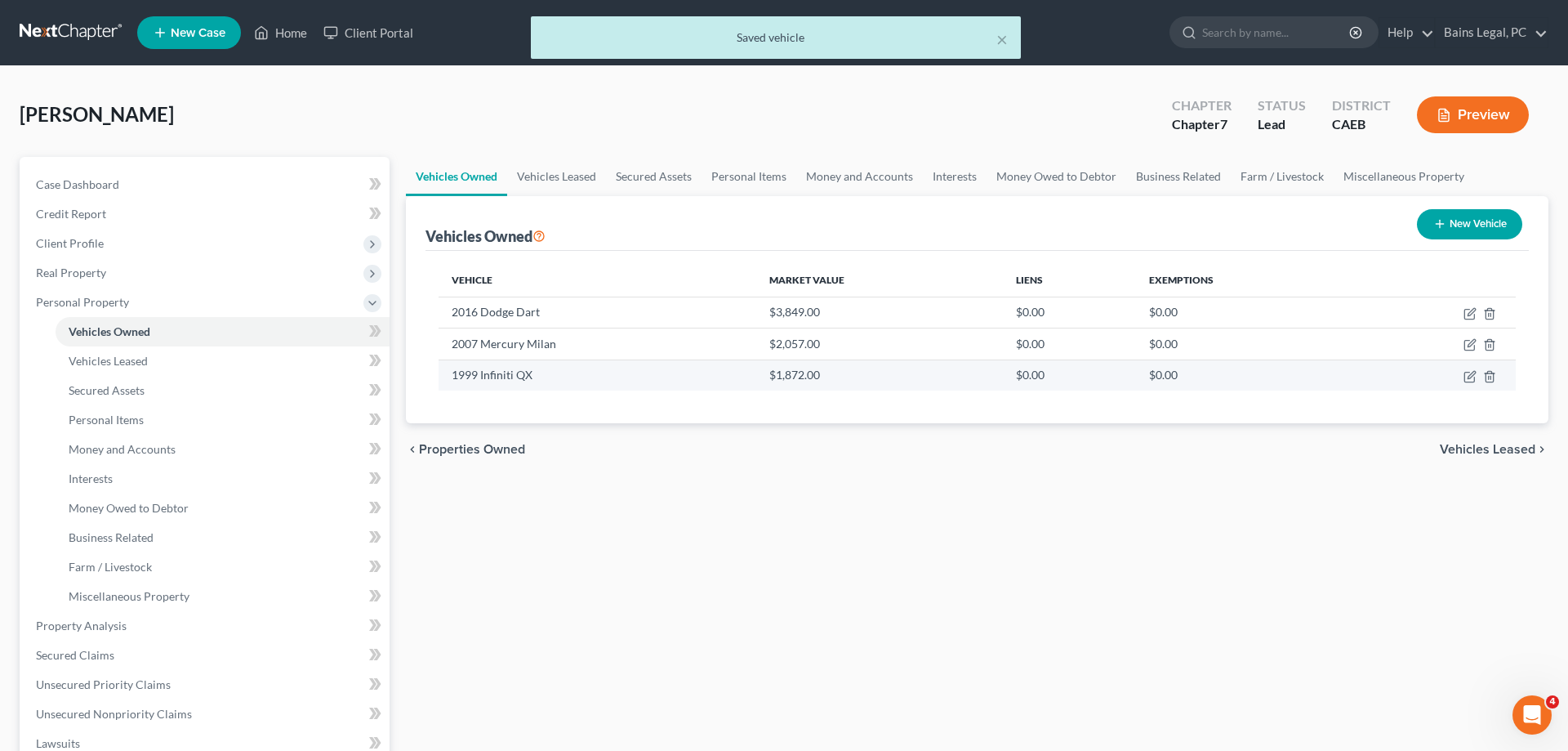
select select "0"
select select "10"
select select "3"
select select "0"
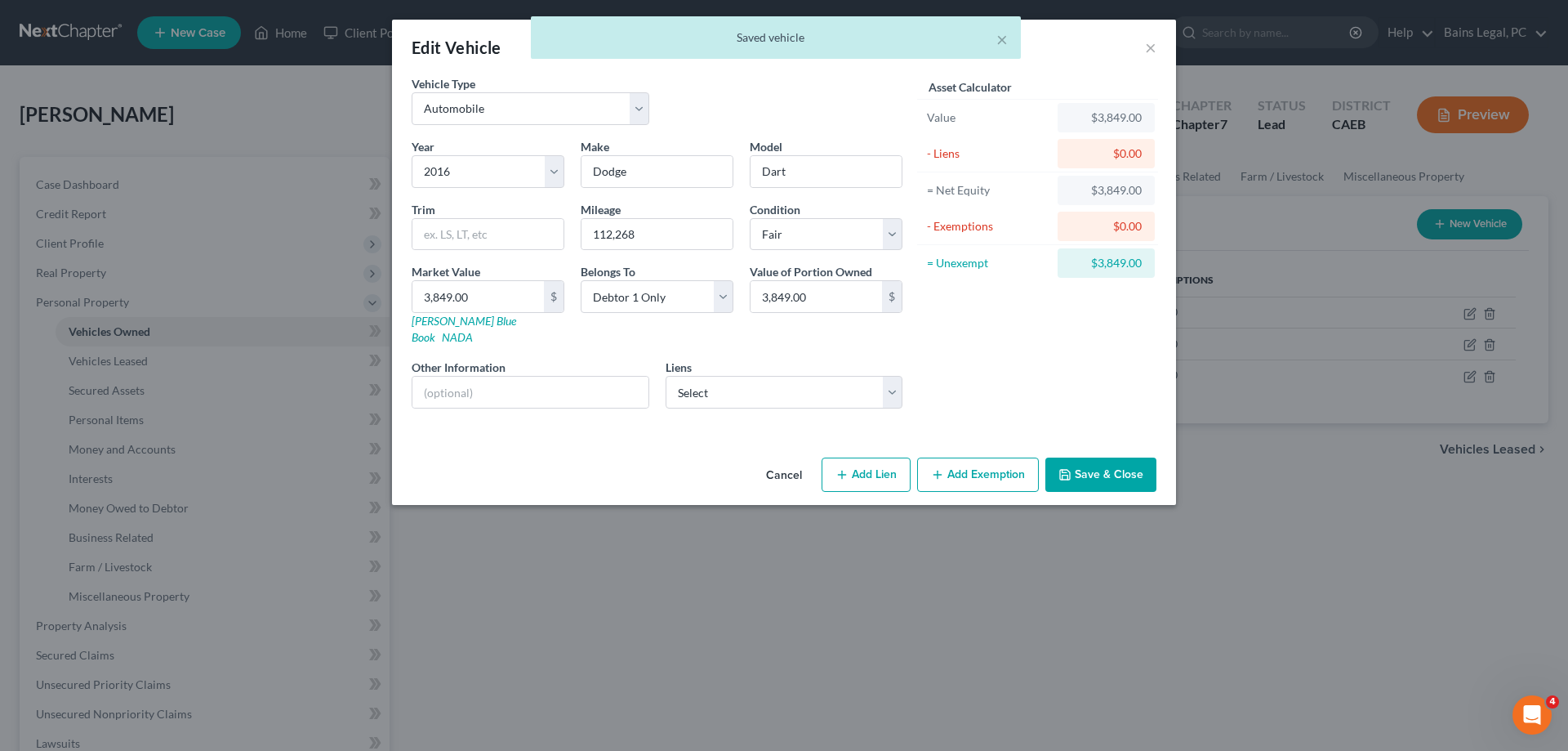
click at [998, 457] on button "Add Exemption" at bounding box center [978, 474] width 122 height 34
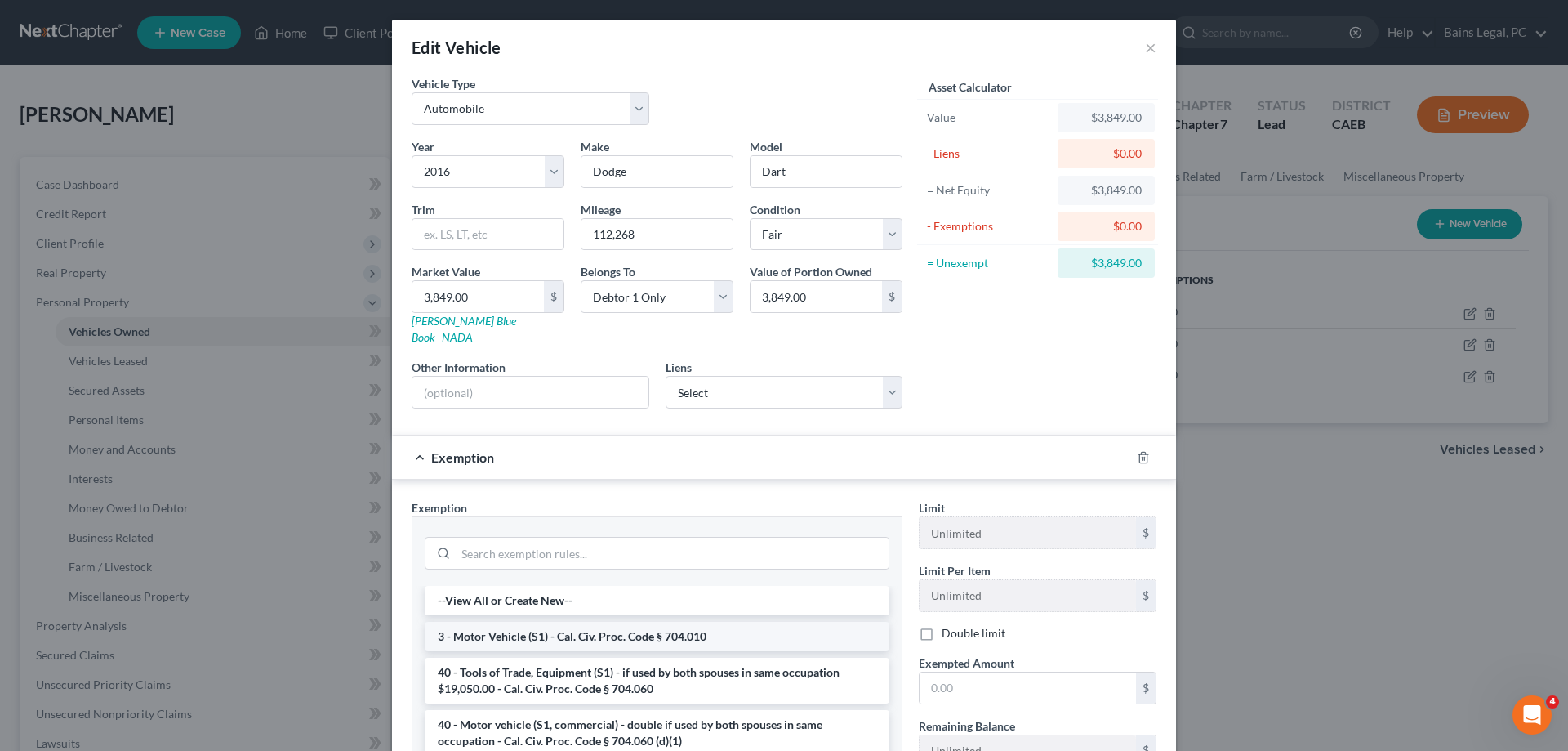
click at [636, 622] on li "3 - Motor Vehicle (S1) - Cal. Civ. Proc. Code § 704.010" at bounding box center [657, 637] width 465 height 29
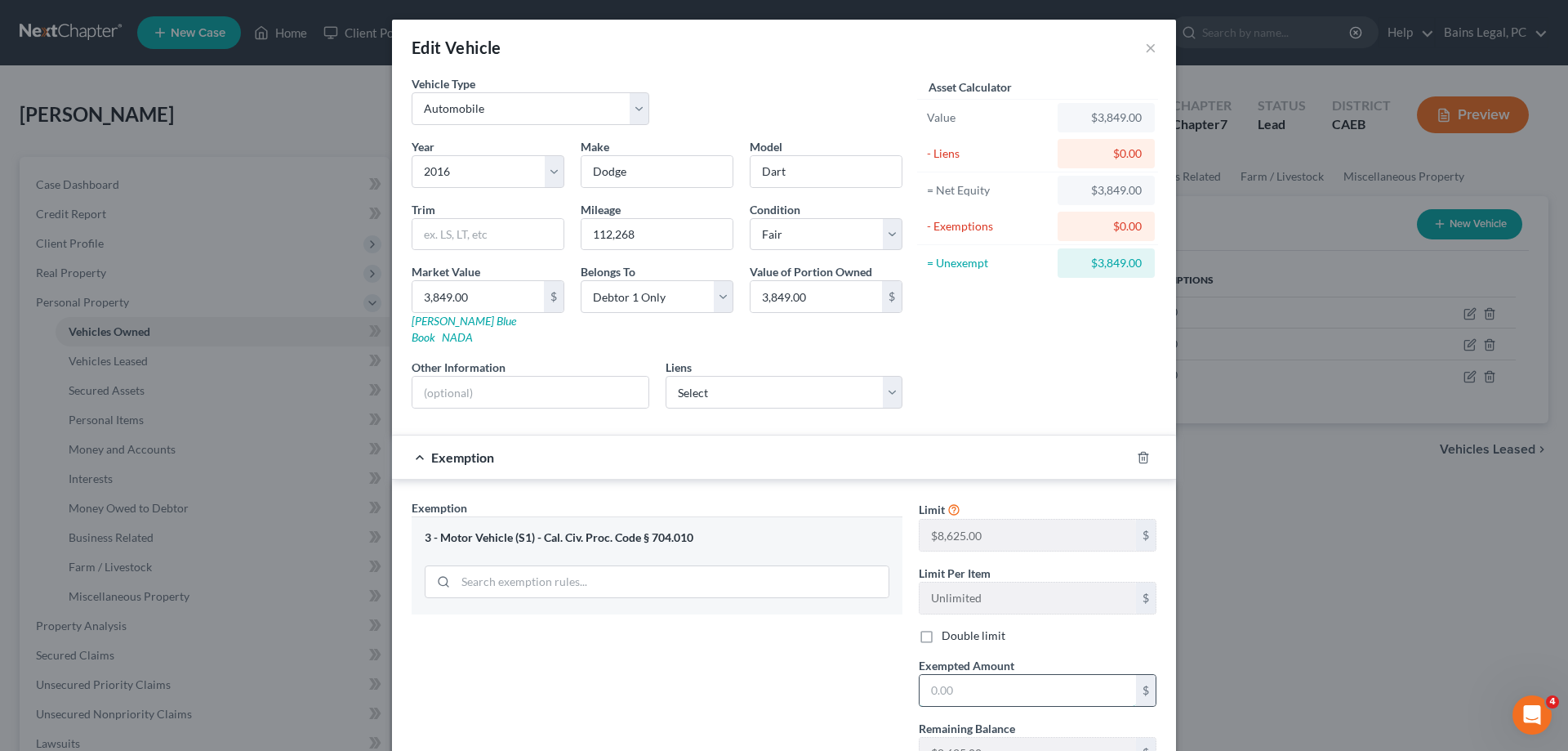
click at [1011, 677] on input "text" at bounding box center [1027, 691] width 216 height 31
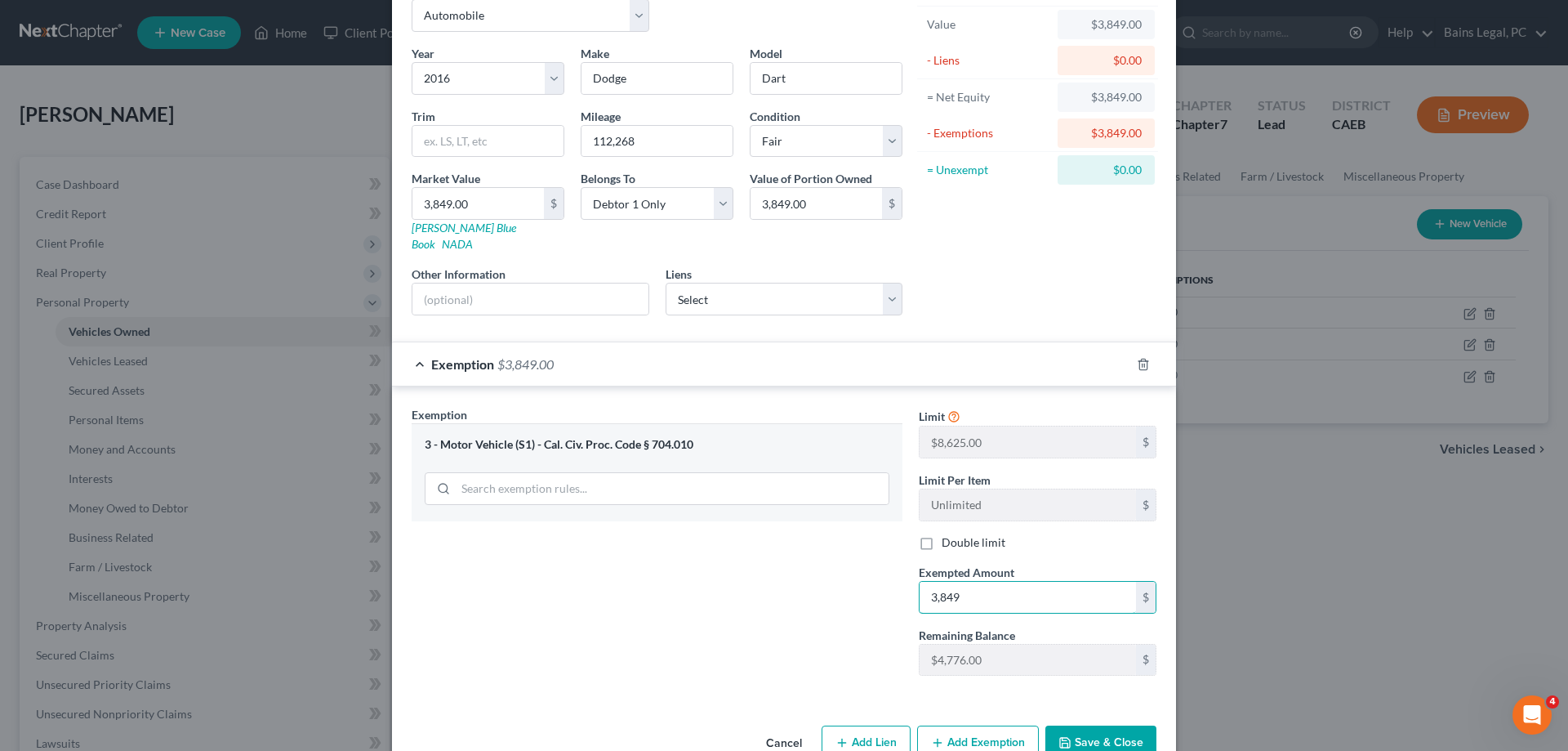
scroll to position [118, 0]
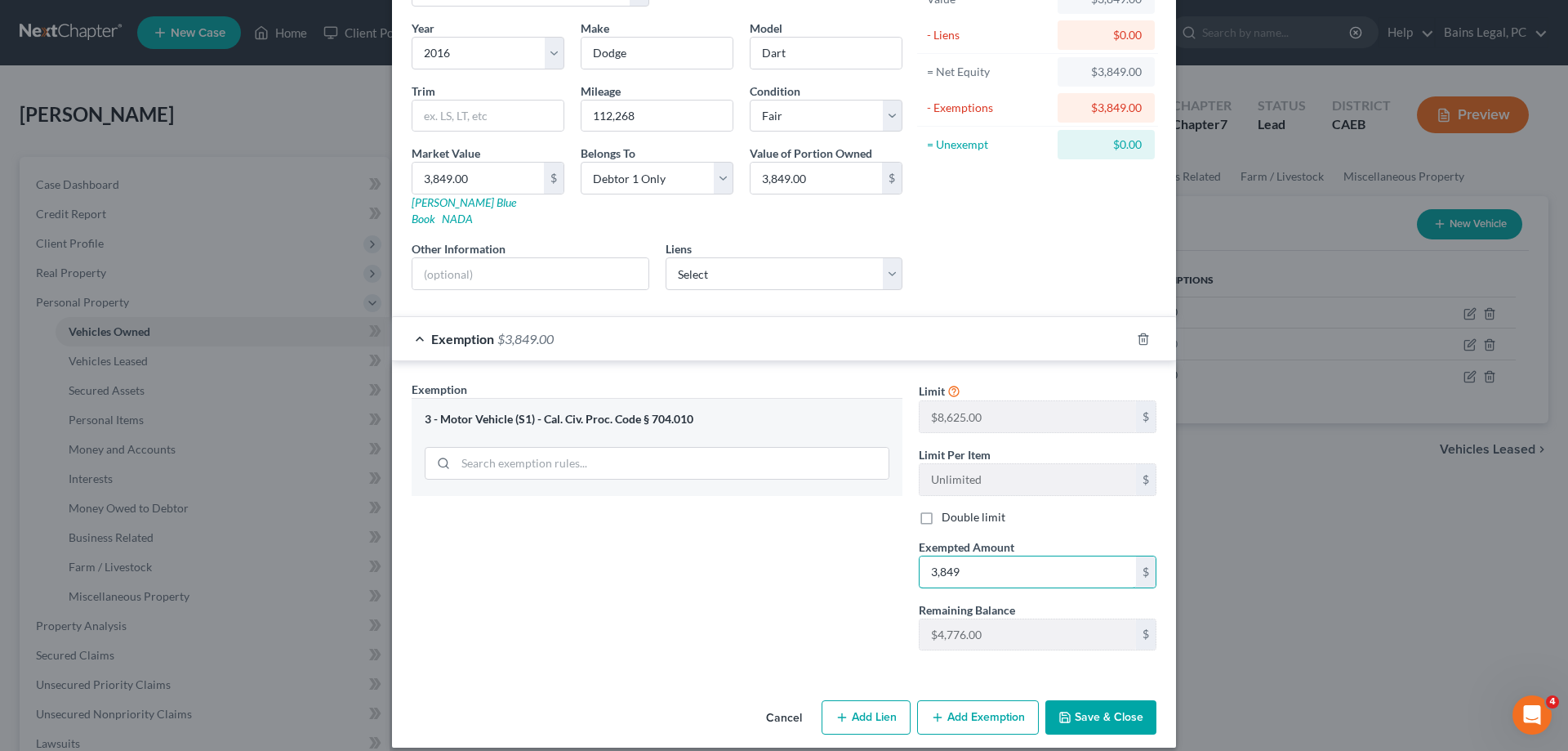
type input "3,849"
click at [1098, 701] on button "Save & Close" at bounding box center [1100, 717] width 111 height 34
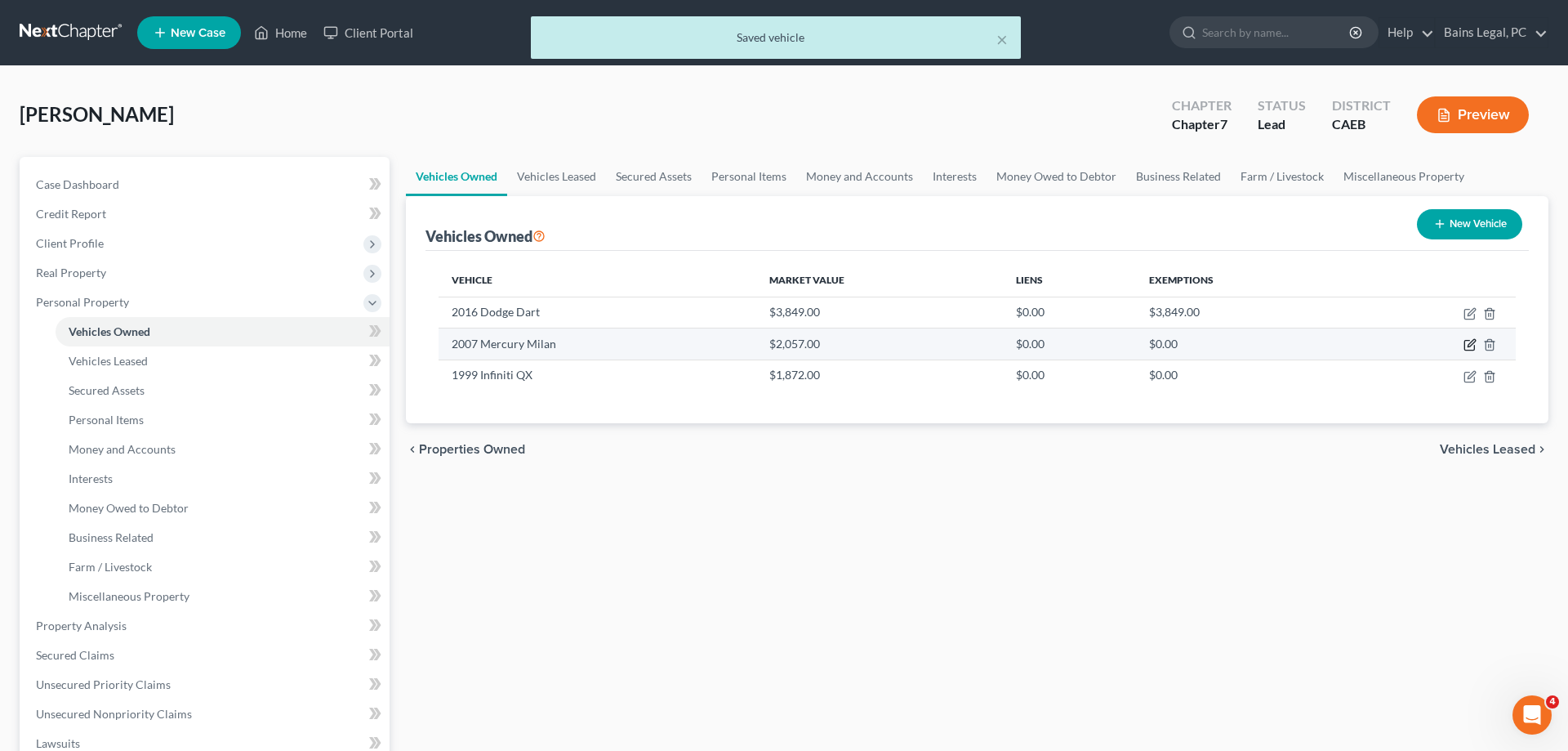
click at [1468, 344] on icon "button" at bounding box center [1469, 344] width 13 height 13
select select "0"
select select "19"
select select "3"
select select "0"
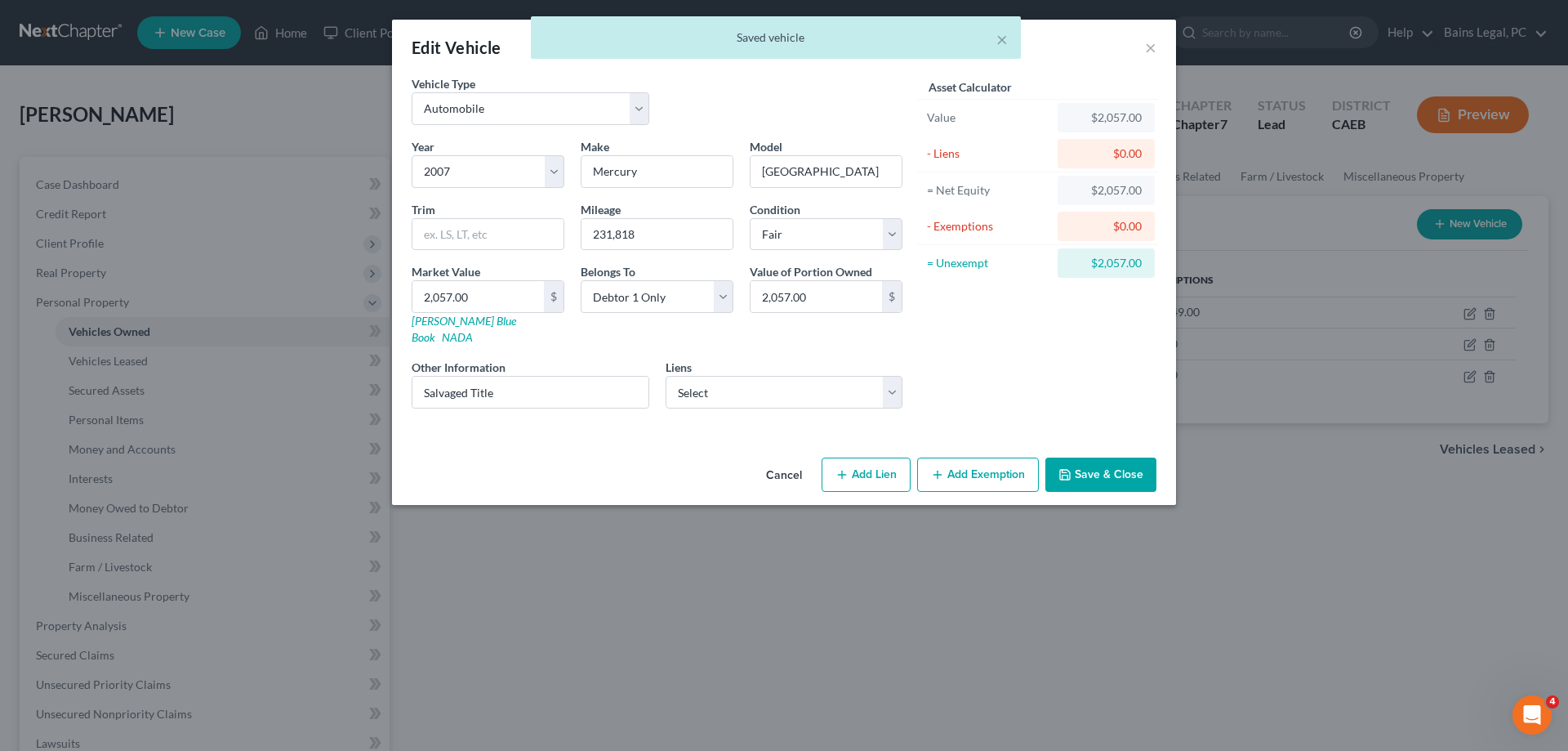
drag, startPoint x: 973, startPoint y: 456, endPoint x: 846, endPoint y: 504, distance: 135.8
click at [971, 457] on button "Add Exemption" at bounding box center [978, 474] width 122 height 34
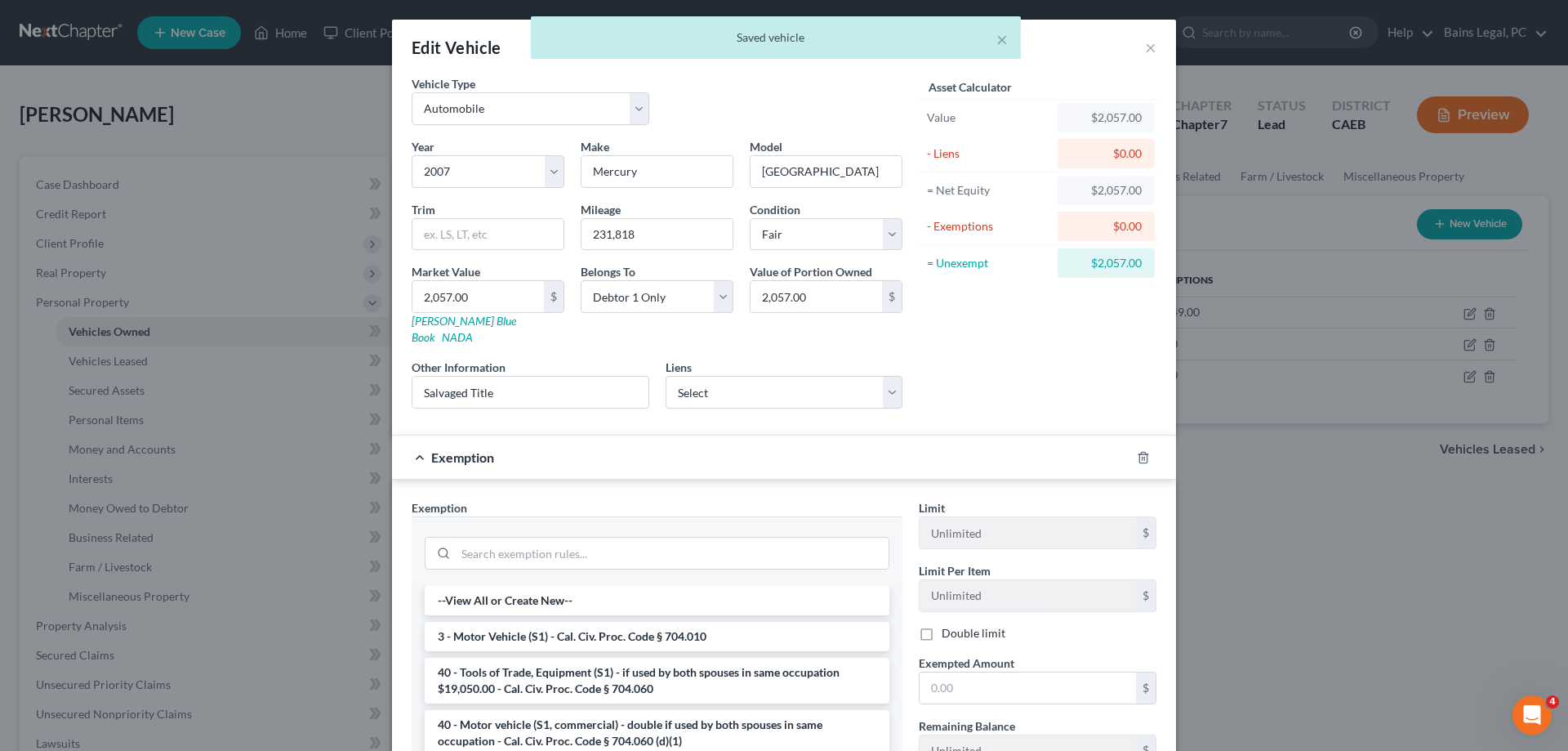
drag, startPoint x: 564, startPoint y: 614, endPoint x: 1006, endPoint y: 634, distance: 442.5
click at [570, 622] on li "3 - Motor Vehicle (S1) - Cal. Civ. Proc. Code § 704.010" at bounding box center [657, 637] width 465 height 29
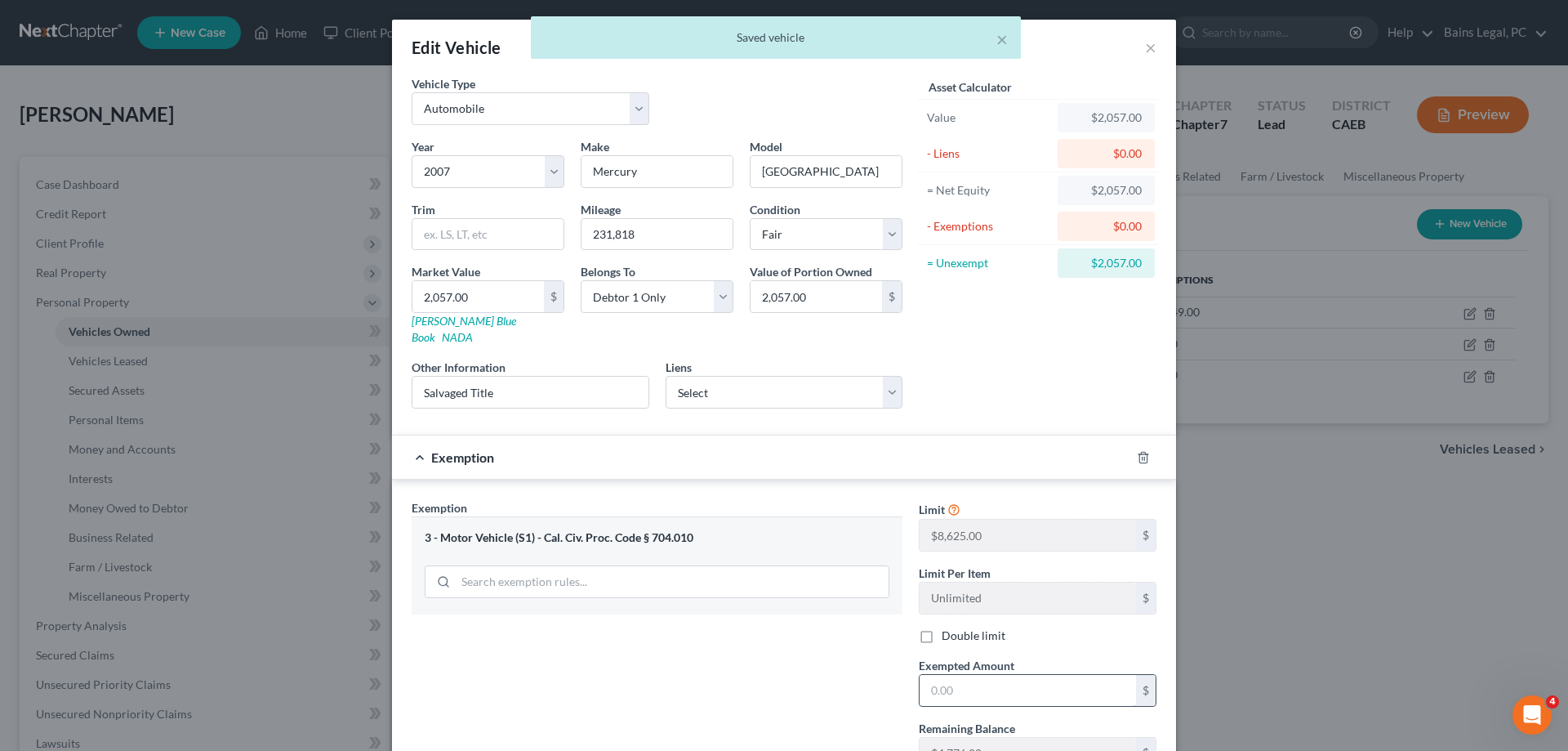
click at [1031, 675] on input "text" at bounding box center [1027, 691] width 216 height 31
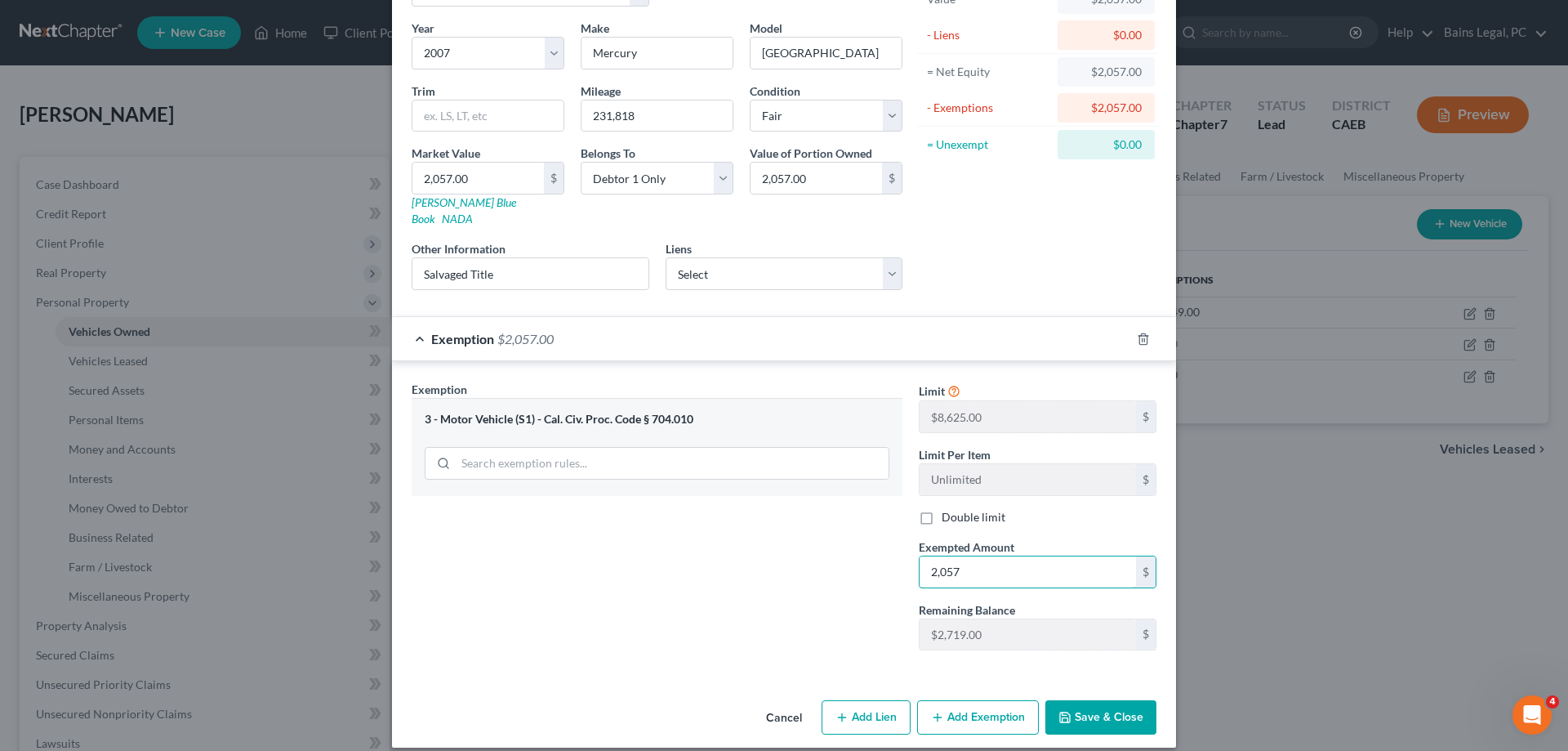
type input "2,057"
click at [1091, 702] on button "Save & Close" at bounding box center [1100, 717] width 111 height 34
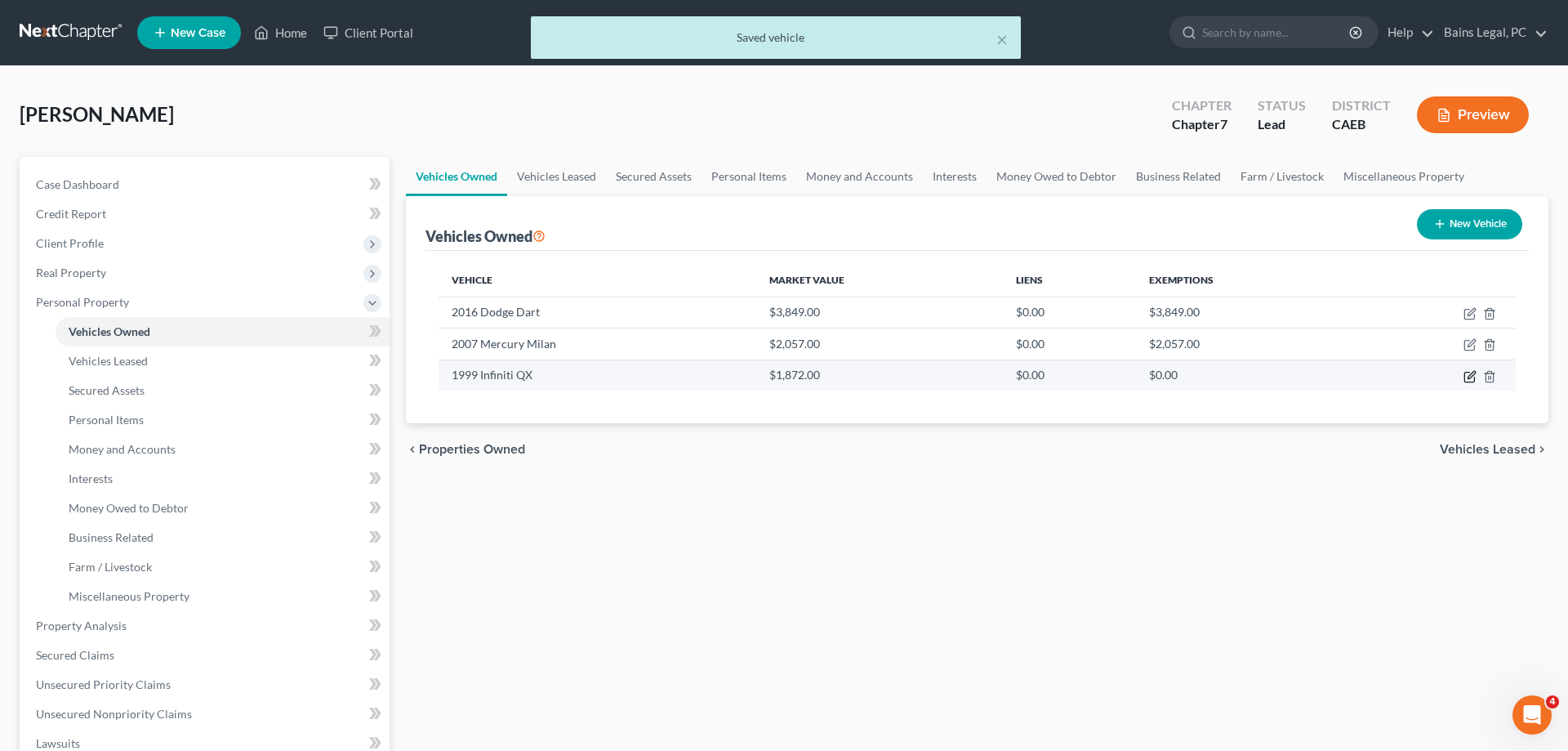
click at [1470, 381] on icon "button" at bounding box center [1469, 377] width 10 height 10
select select "0"
select select "27"
select select "3"
select select "0"
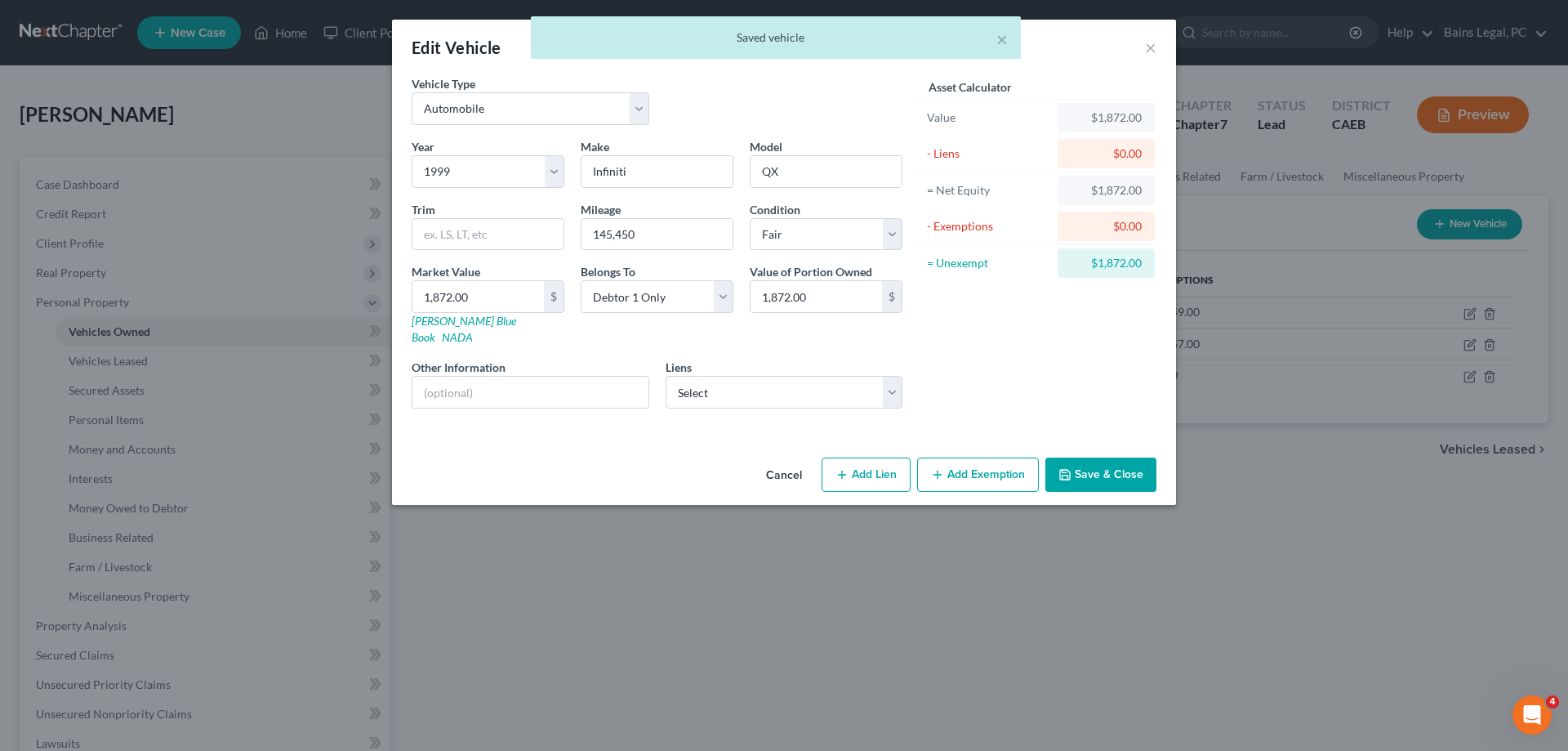
drag, startPoint x: 1023, startPoint y: 466, endPoint x: 938, endPoint y: 487, distance: 87.6
click at [1022, 466] on button "Add Exemption" at bounding box center [978, 474] width 122 height 34
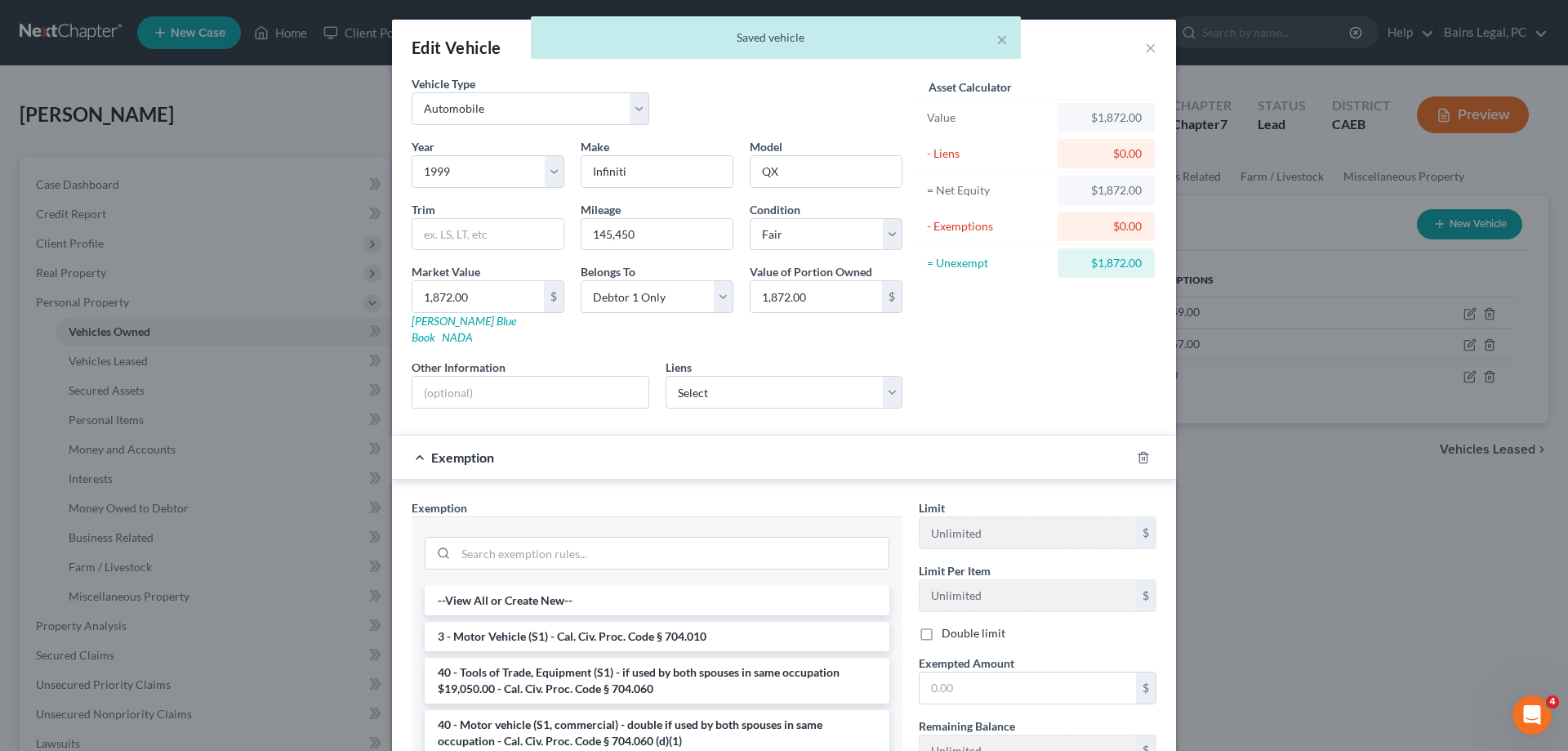
click at [721, 631] on li "3 - Motor Vehicle (S1) - Cal. Civ. Proc. Code § 704.010" at bounding box center [657, 637] width 465 height 29
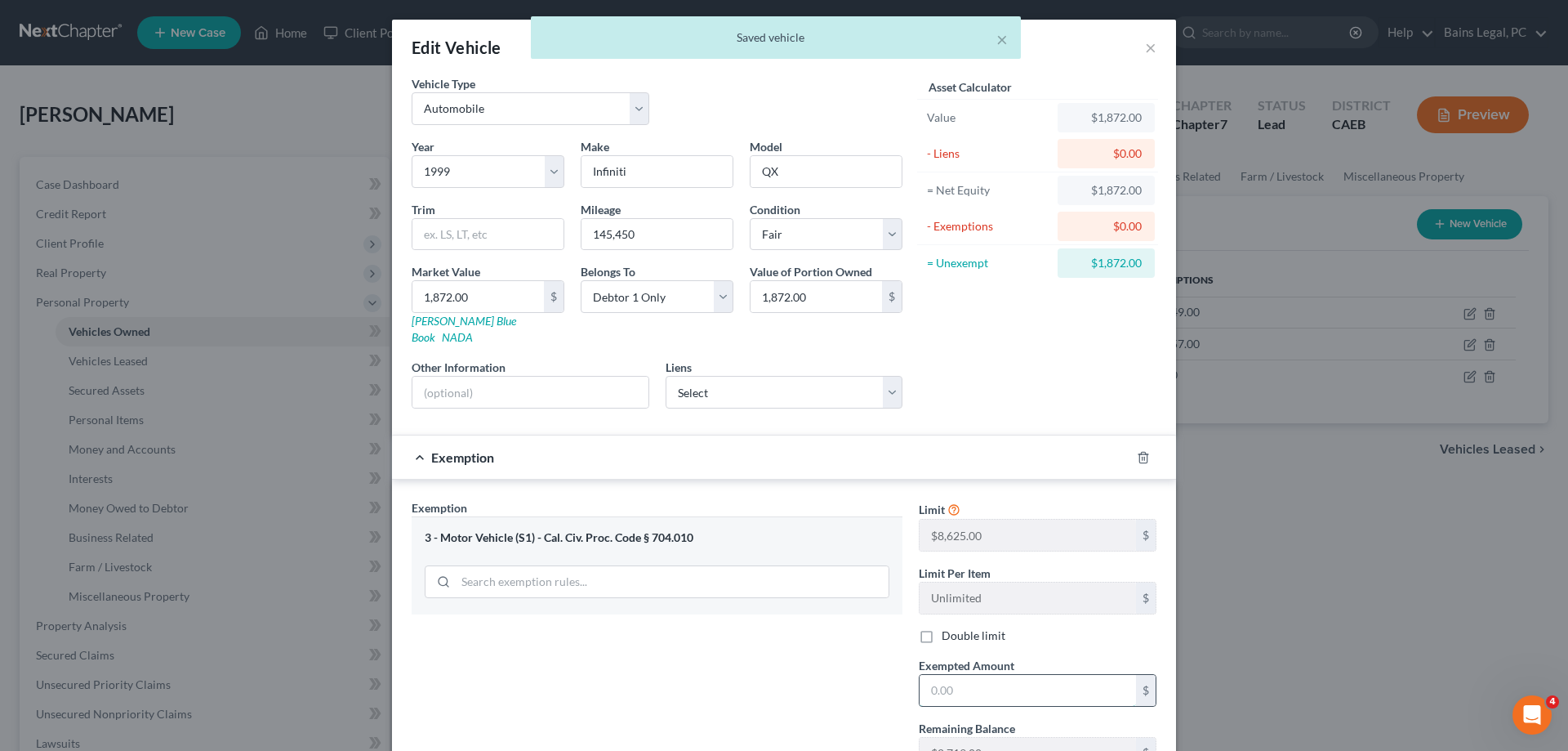
click at [944, 677] on input "text" at bounding box center [1027, 691] width 216 height 31
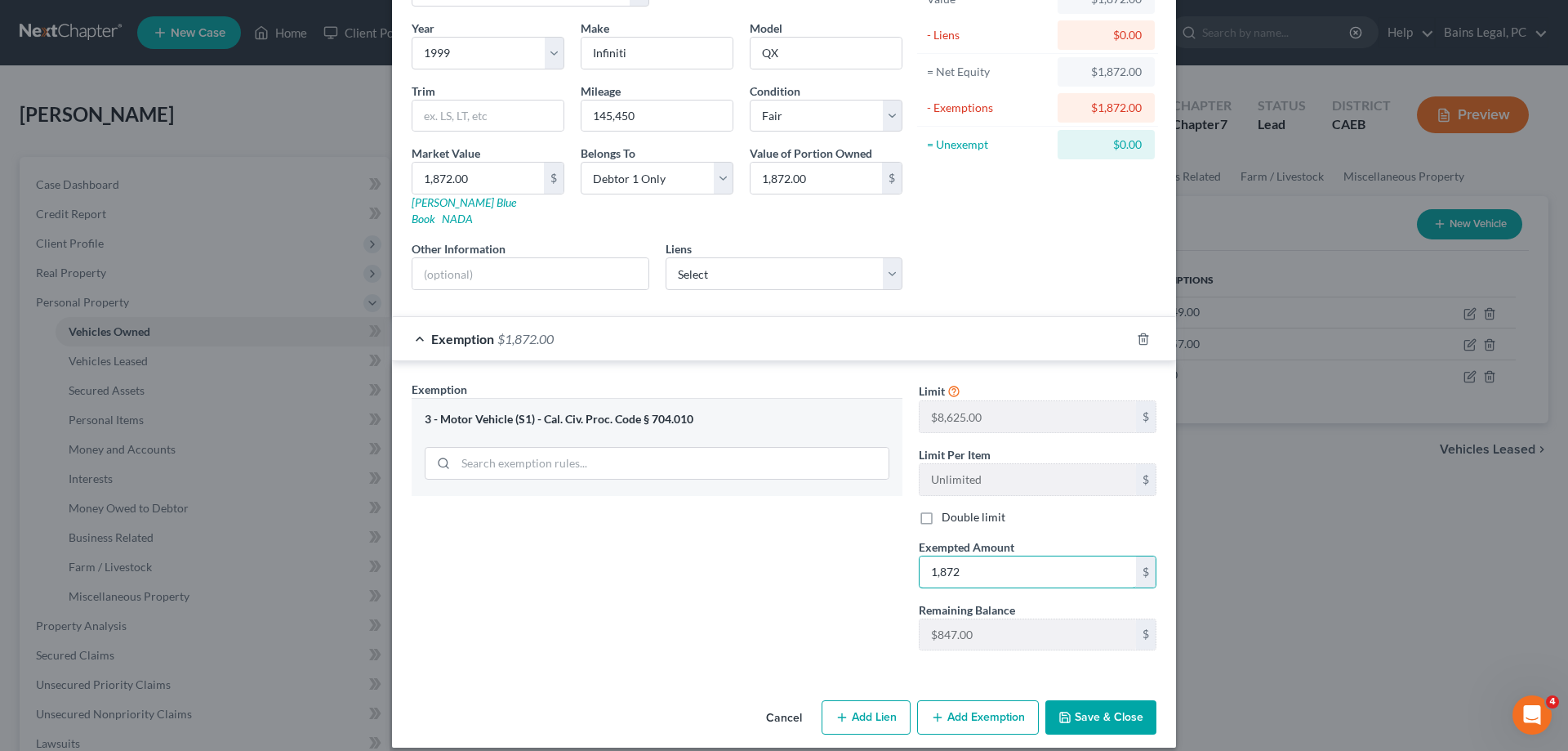
type input "1,872"
click at [1098, 715] on button "Save & Close" at bounding box center [1100, 717] width 111 height 34
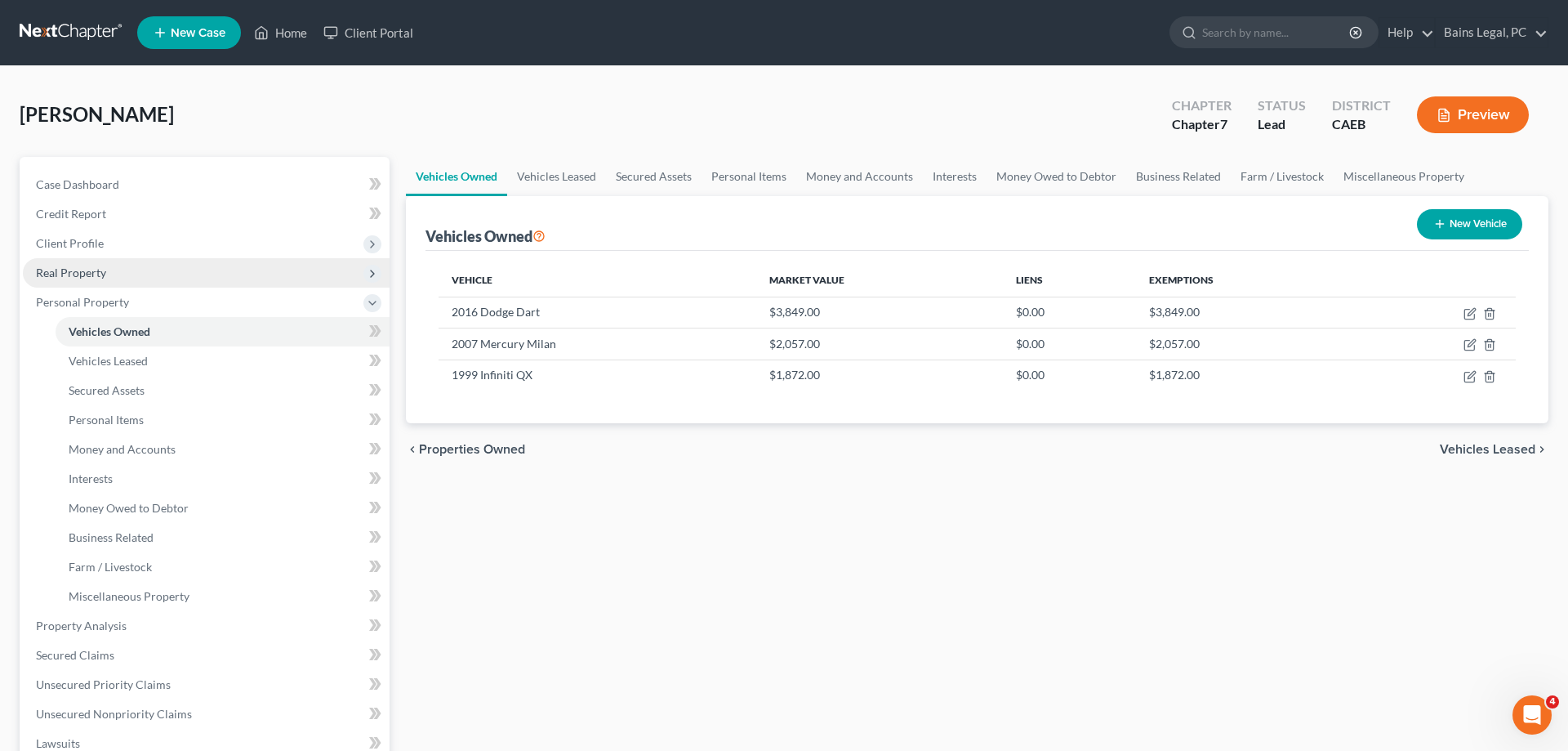
click at [128, 272] on span "Real Property" at bounding box center [206, 272] width 367 height 29
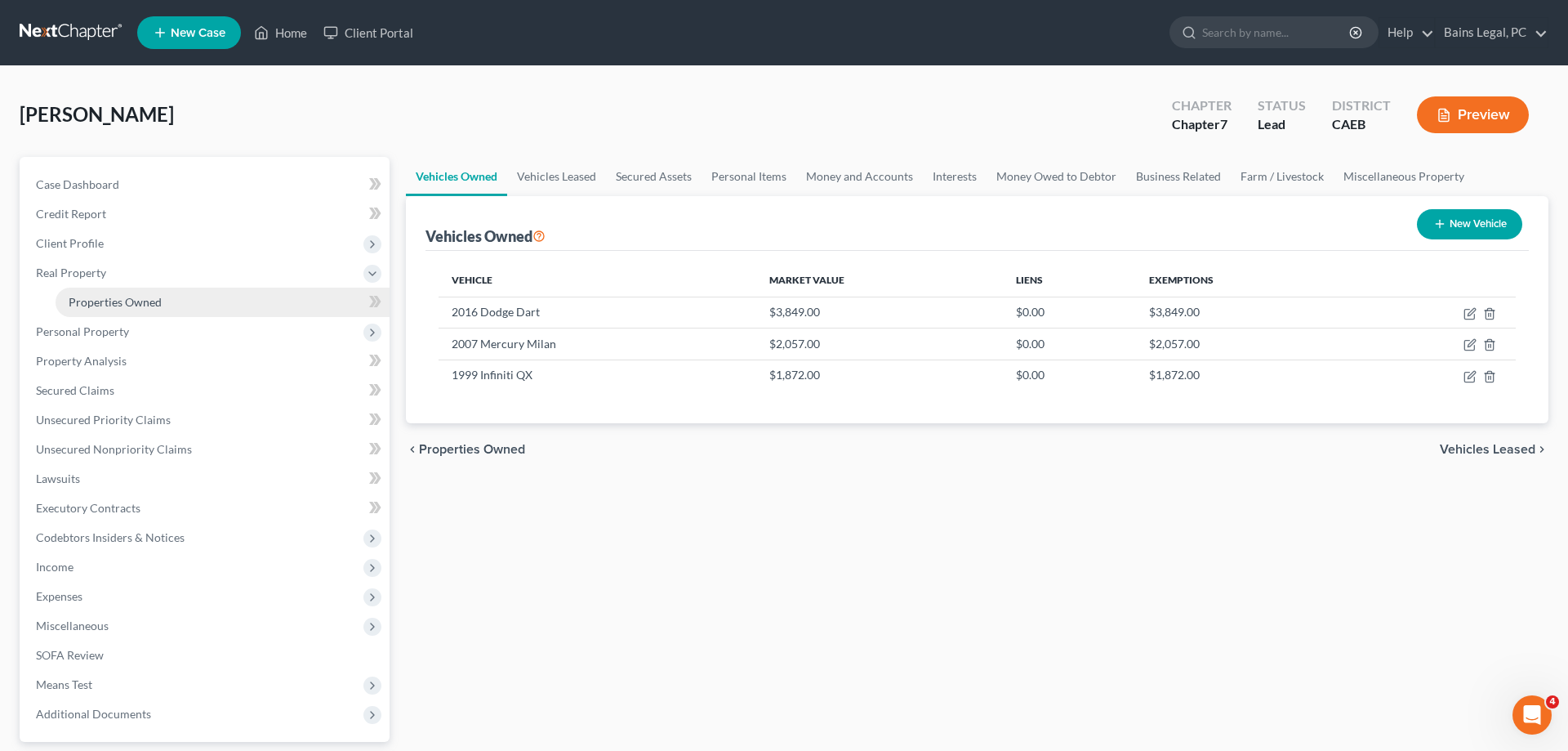
click at [205, 297] on link "Properties Owned" at bounding box center [222, 302] width 334 height 29
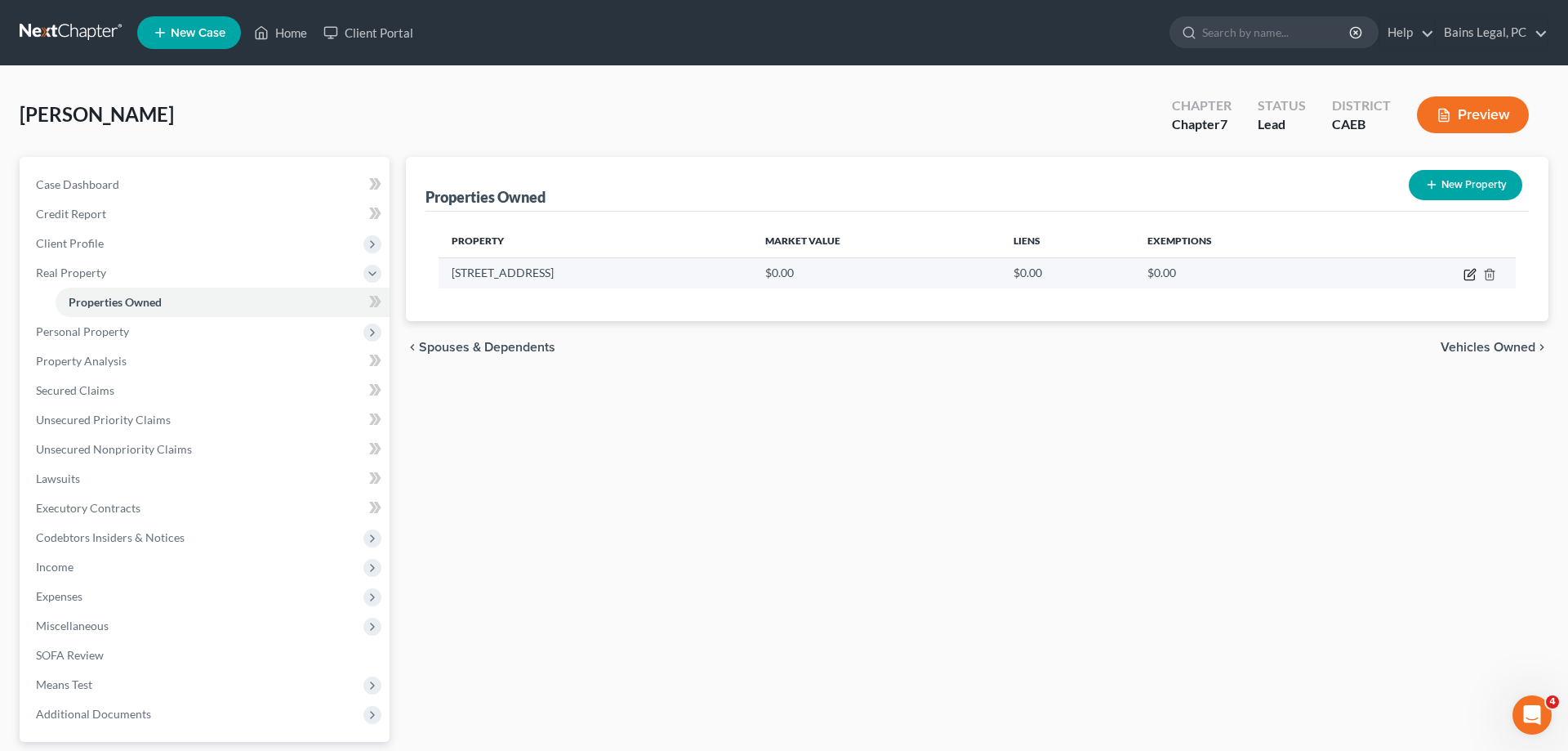
click at [1467, 273] on icon "button" at bounding box center [1469, 274] width 13 height 13
select select "4"
select select "57"
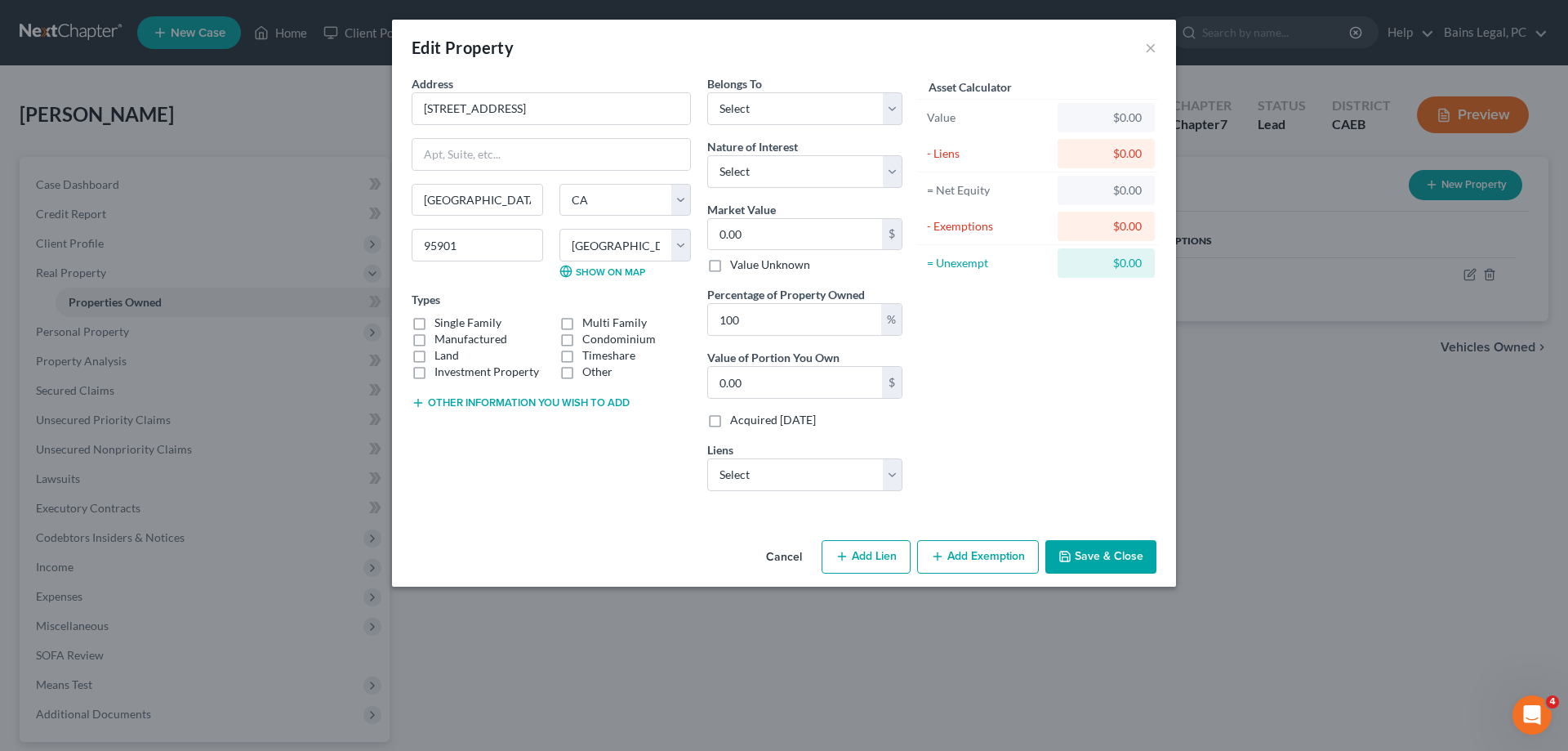
click at [477, 326] on label "Single Family" at bounding box center [468, 323] width 67 height 16
click at [451, 326] on input "Single Family" at bounding box center [446, 320] width 11 height 11
checkbox input "true"
click at [473, 406] on button "Other information you wish to add" at bounding box center [520, 402] width 218 height 13
click at [707, 92] on select "Select Debtor 1 Only Debtor 2 Only Debtor 1 And Debtor 2 Only At Least One Of T…" at bounding box center [805, 109] width 196 height 33
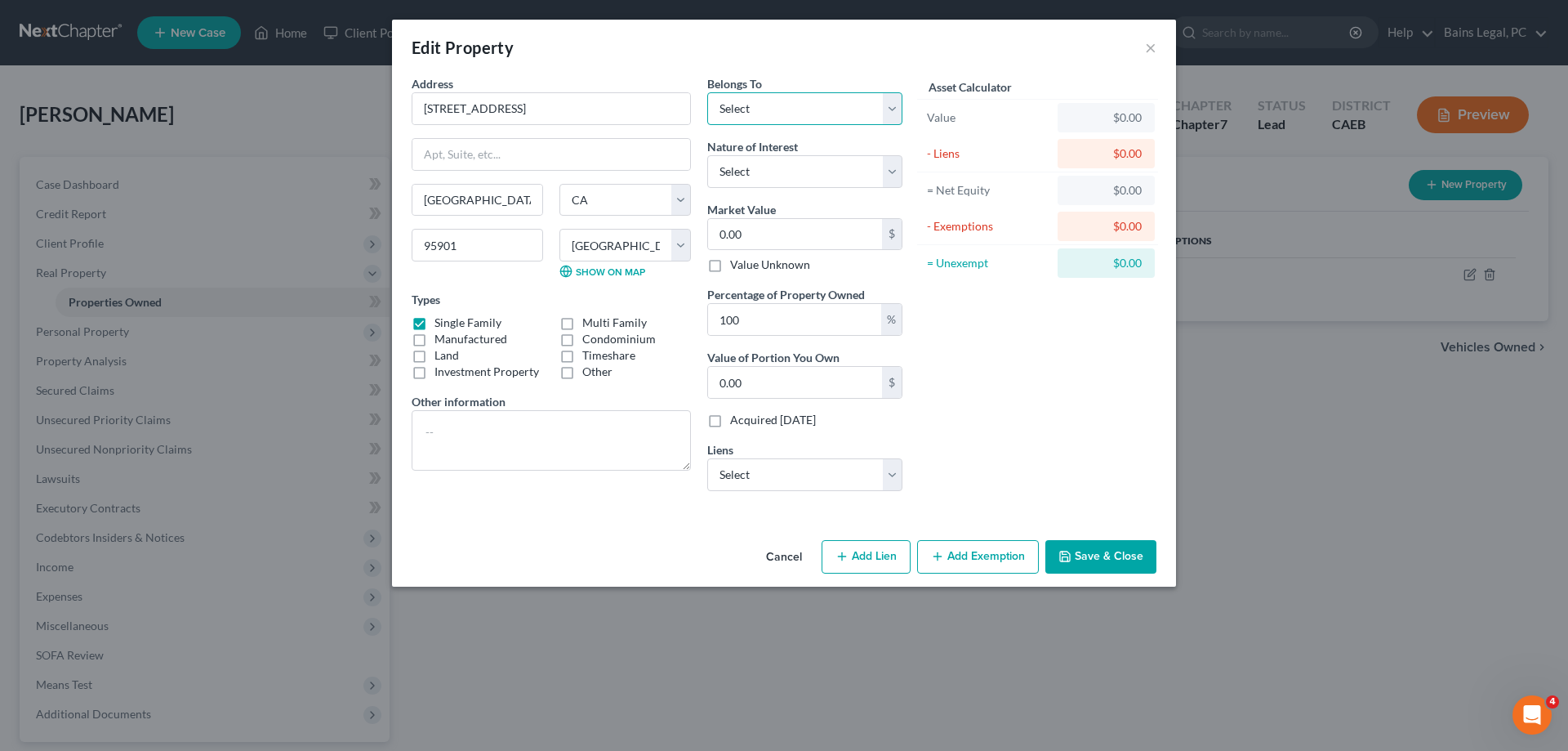
select select "0"
click option "Debtor 1 Only" at bounding box center [0, 0] width 0 height 0
click at [707, 155] on select "Select Fee Simple Joint Tenant Life Estate Equitable Interest Future Interest T…" at bounding box center [805, 172] width 196 height 33
select select "0"
click option "Fee Simple" at bounding box center [0, 0] width 0 height 0
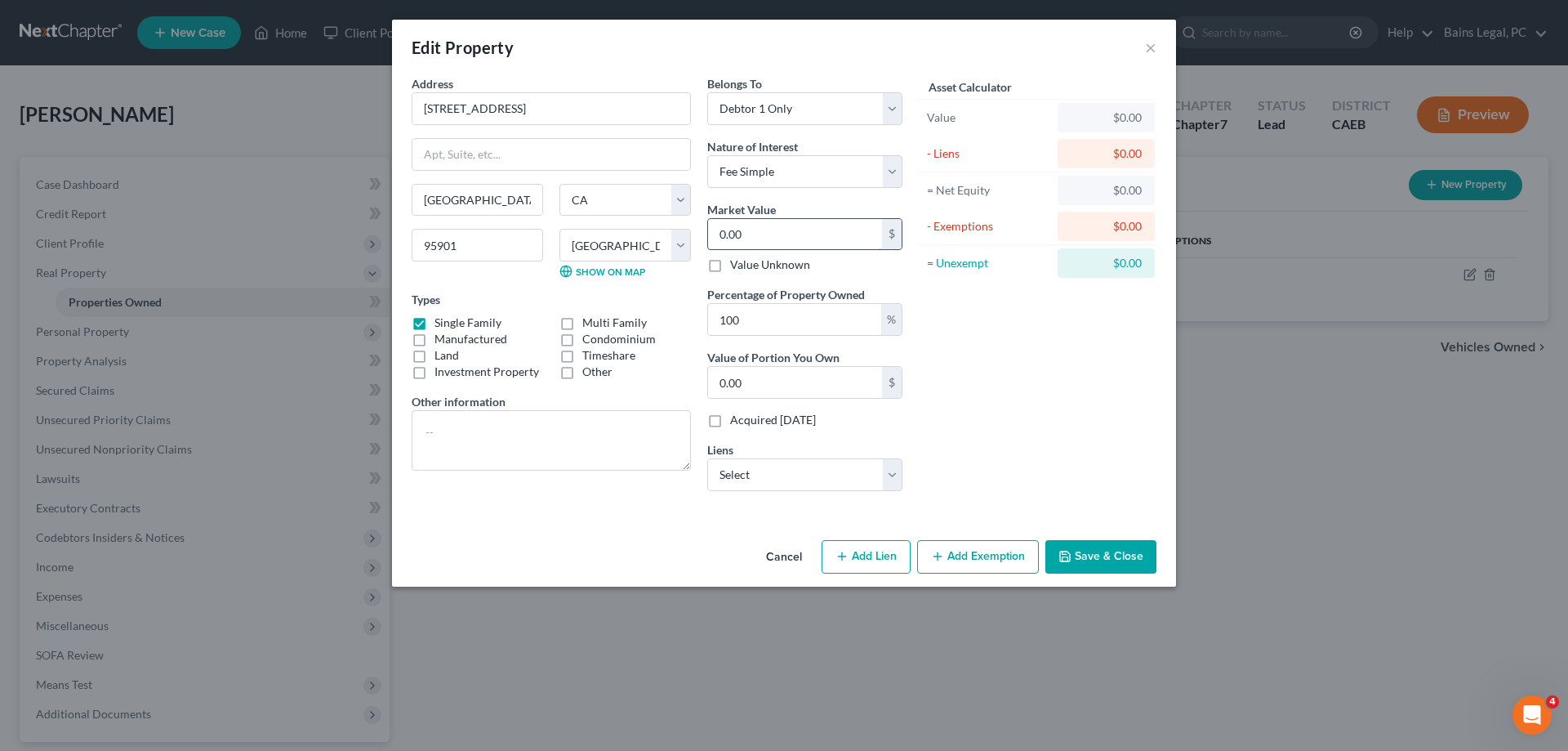
click at [788, 239] on input "0.00" at bounding box center [795, 235] width 174 height 31
type input "3"
type input "3.00"
type input "31"
type input "31.00"
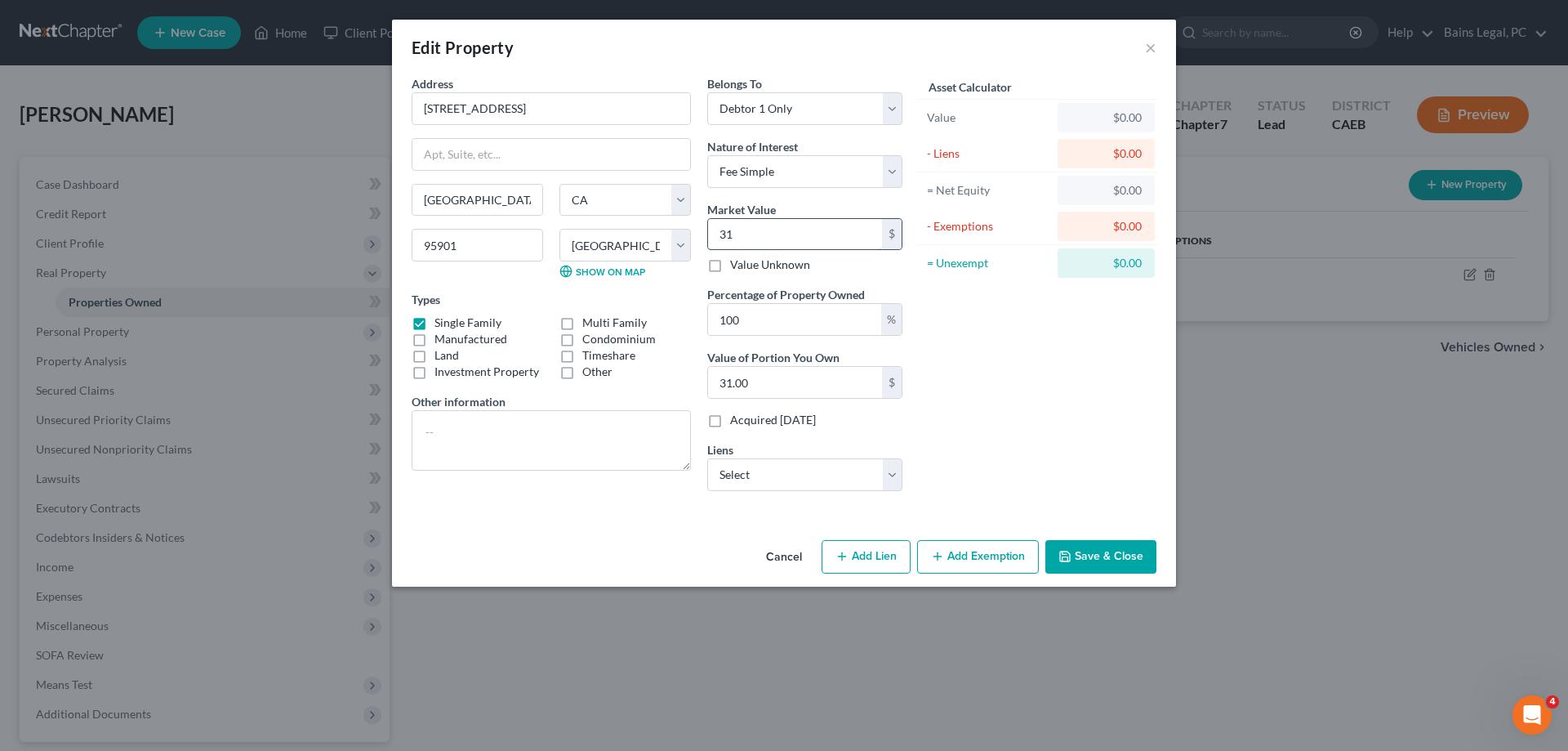
type input "313"
type input "313.00"
type input "3137"
type input "3,137.00"
type input "3,1377"
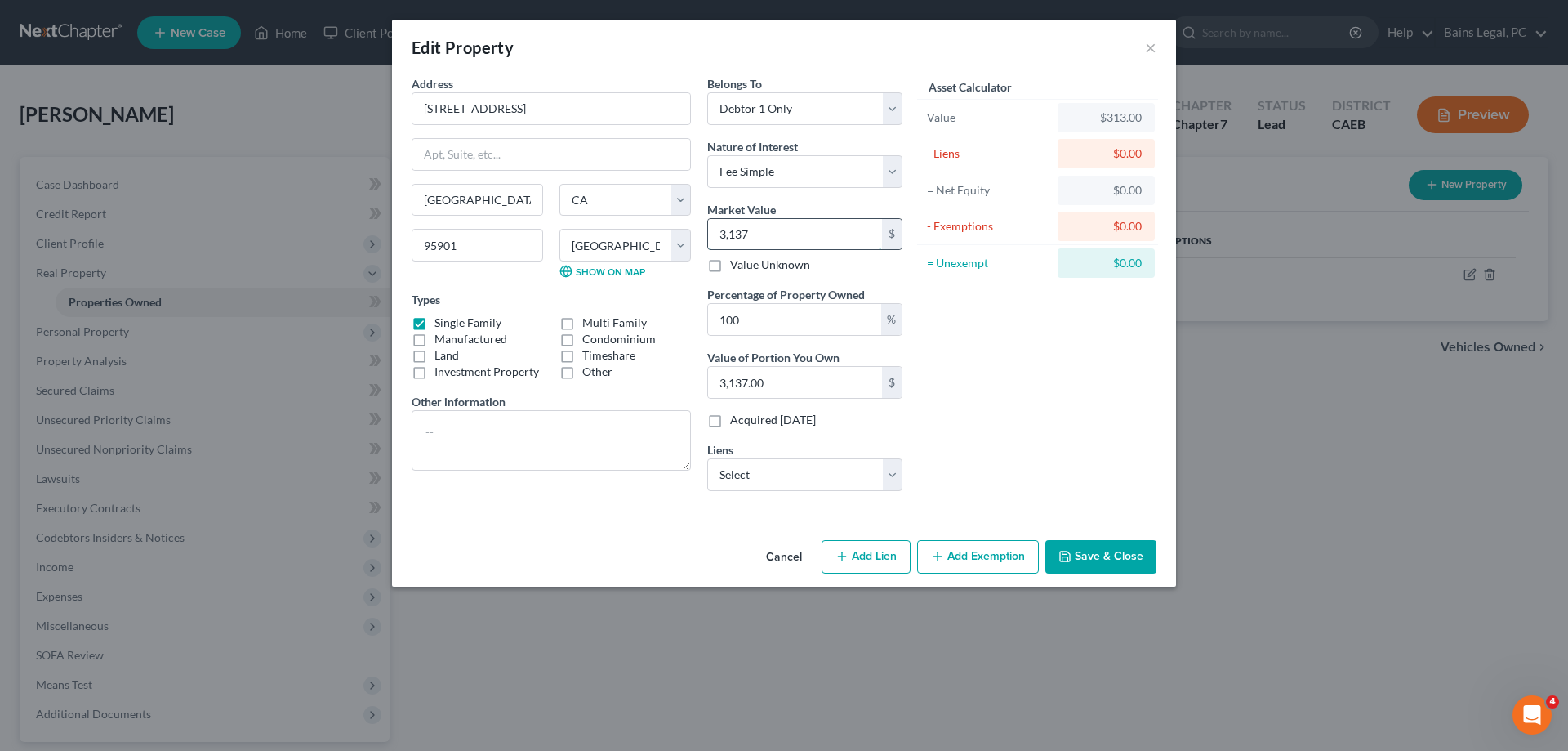
type input "31,377.00"
type input "31,3772"
type input "313,772.00"
type input "313,772"
click at [537, 461] on textarea at bounding box center [551, 440] width 279 height 60
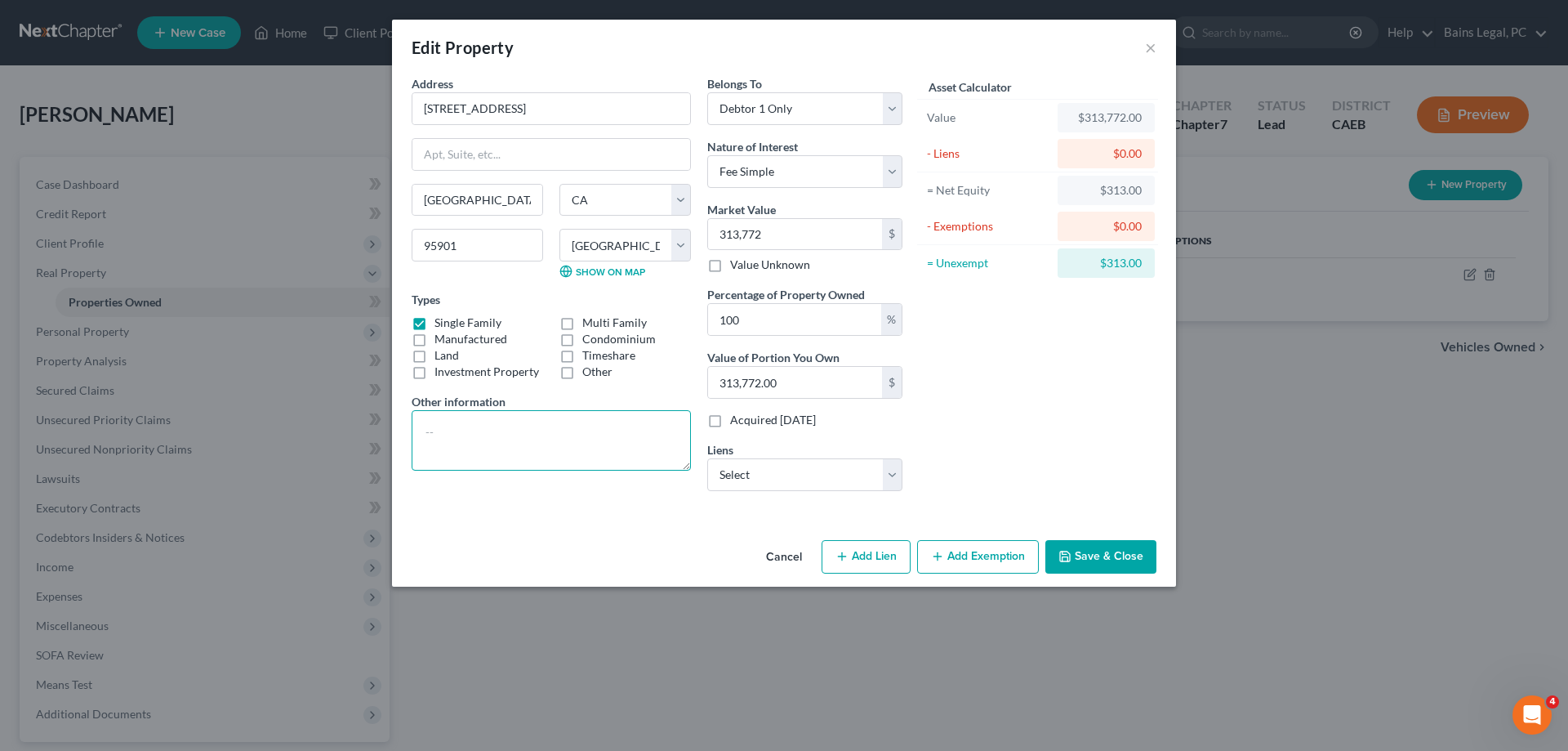
type textarea "C"
type textarea "Value shown reflects a 6% reduction in estimated cost of sale. Purchased in 08/…"
drag, startPoint x: 987, startPoint y: 560, endPoint x: 1567, endPoint y: 571, distance: 580.1
click at [988, 560] on button "Add Exemption" at bounding box center [978, 556] width 122 height 34
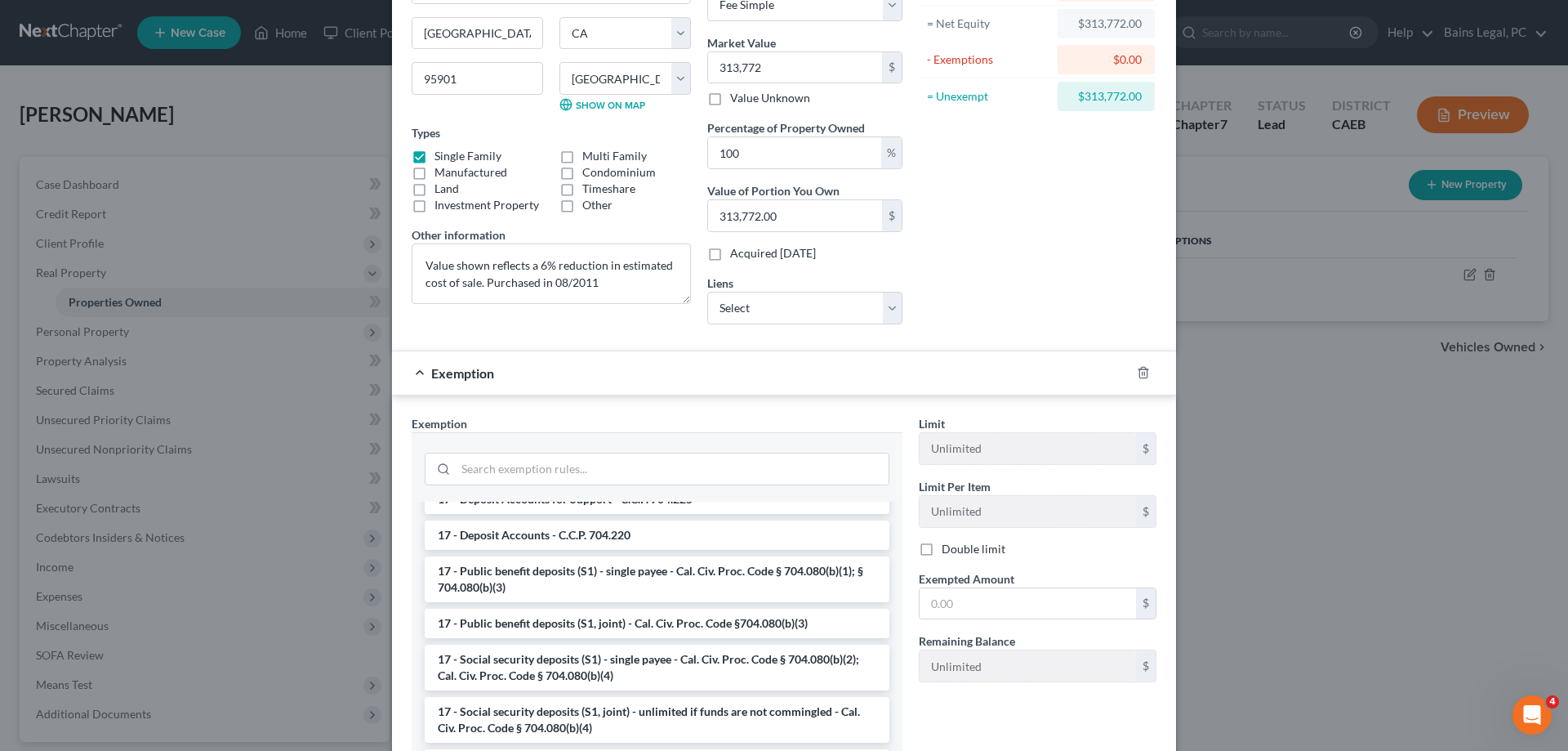
scroll to position [417, 0]
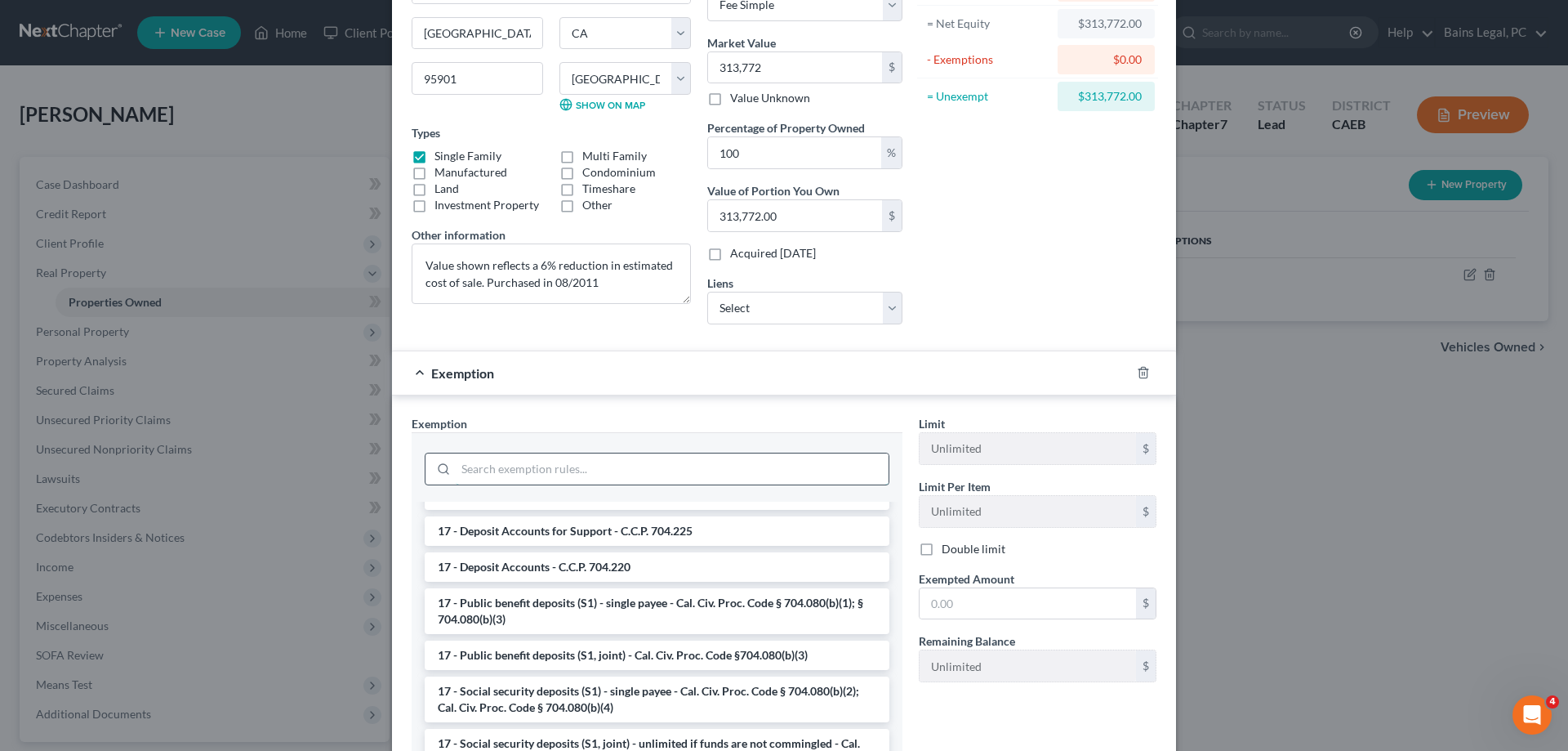
click at [618, 466] on input "search" at bounding box center [672, 469] width 433 height 31
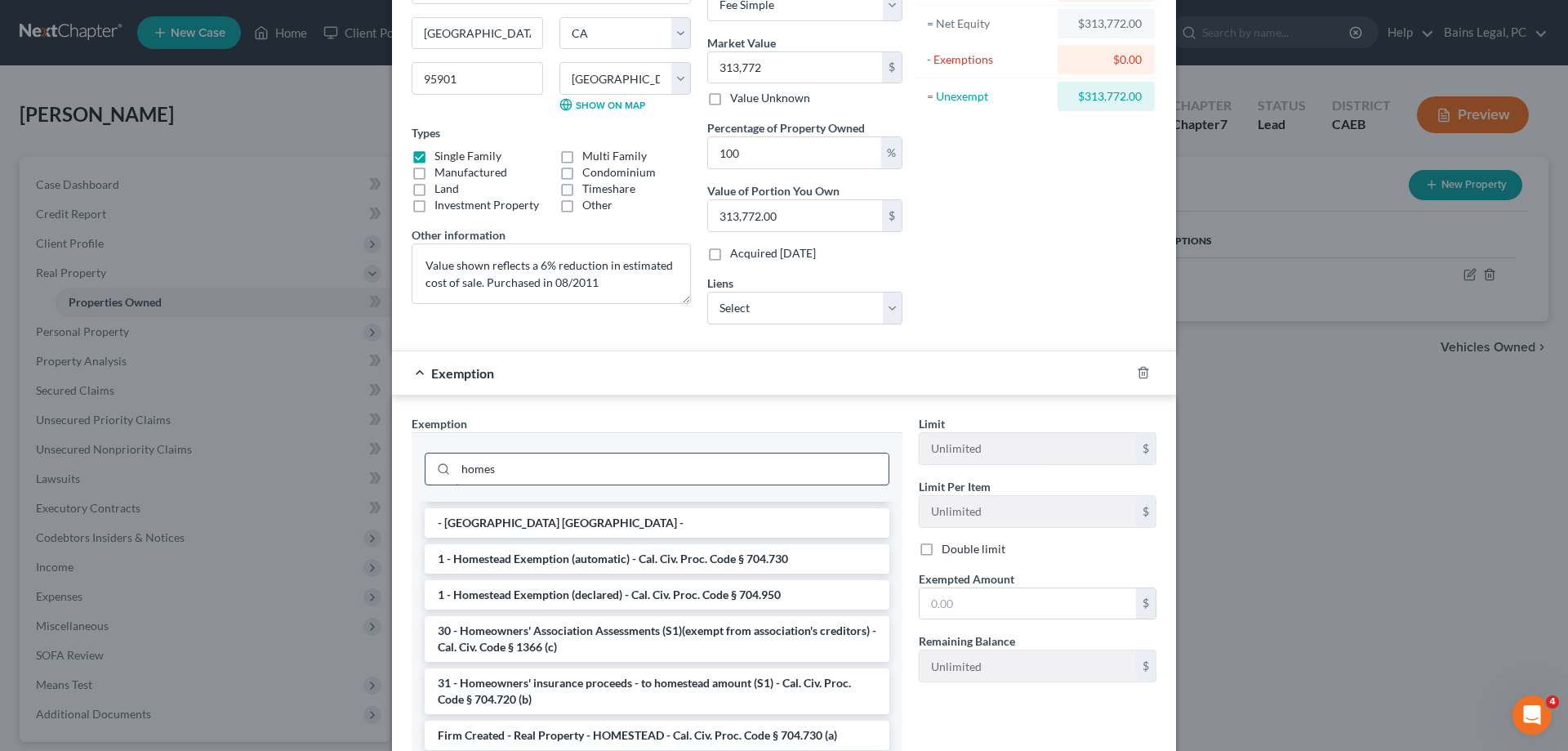
scroll to position [13, 0]
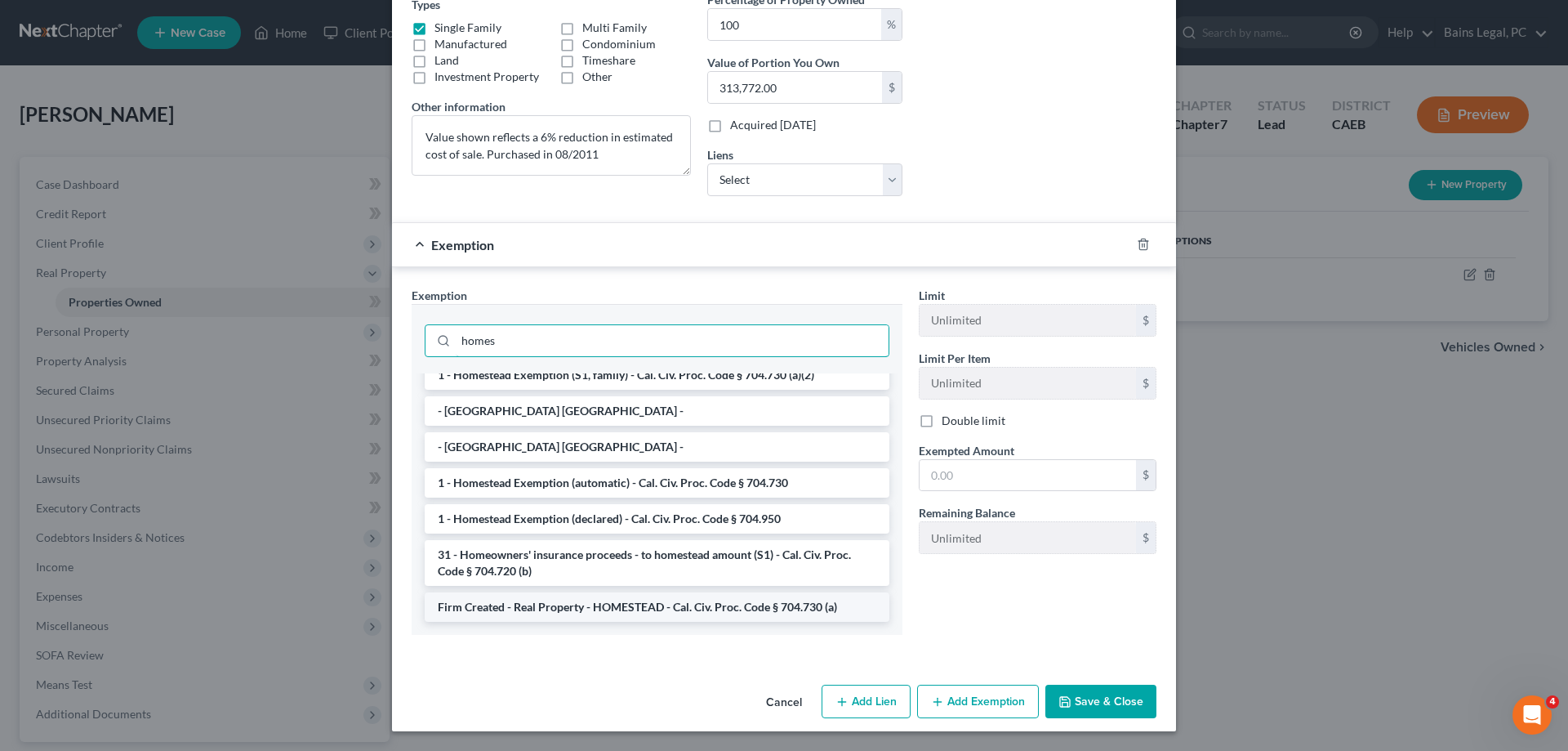
type input "homes"
click at [662, 608] on li "Firm Created - Real Property - HOMESTEAD - Cal. Civ. Proc. Code § 704.730 (a)" at bounding box center [657, 607] width 465 height 29
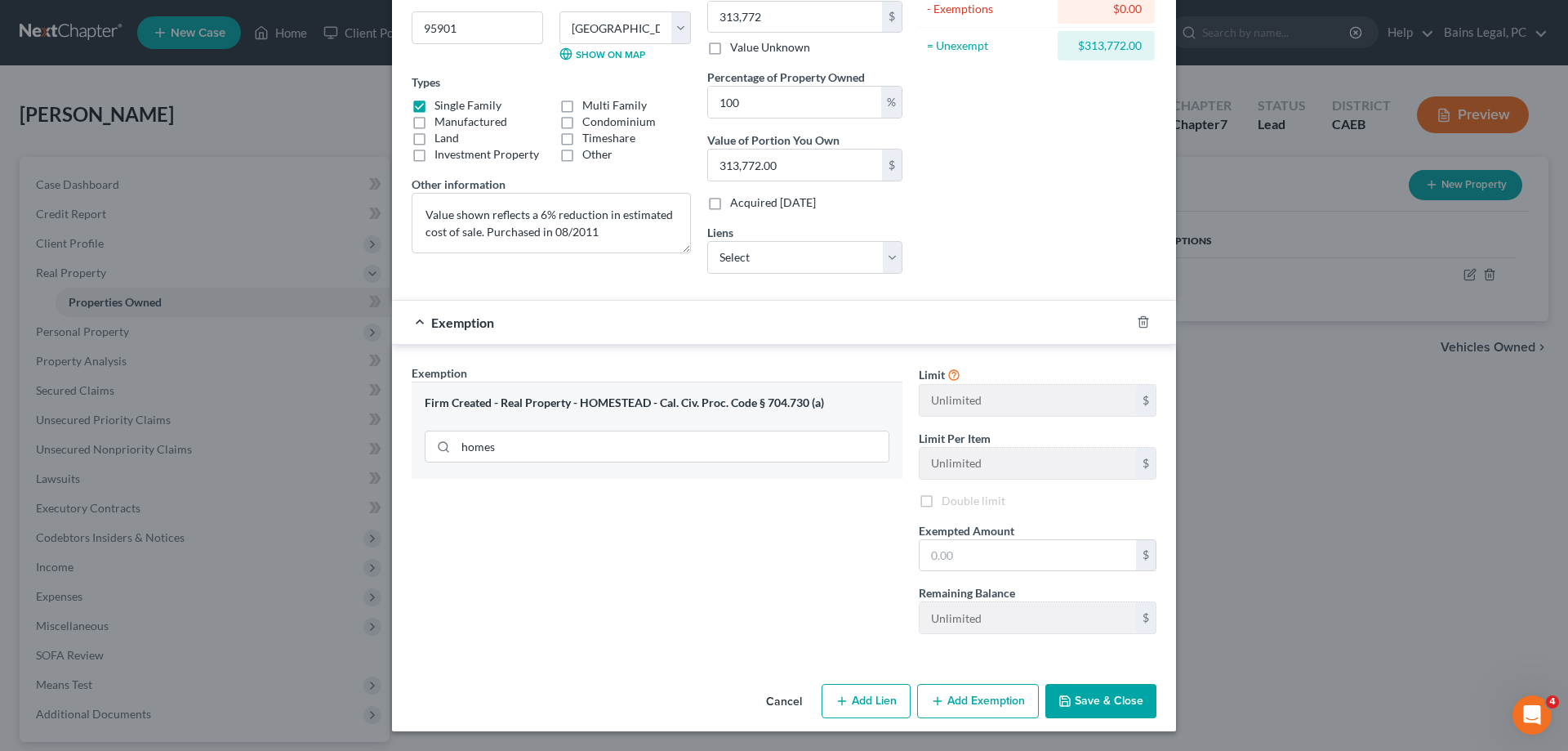
scroll to position [215, 0]
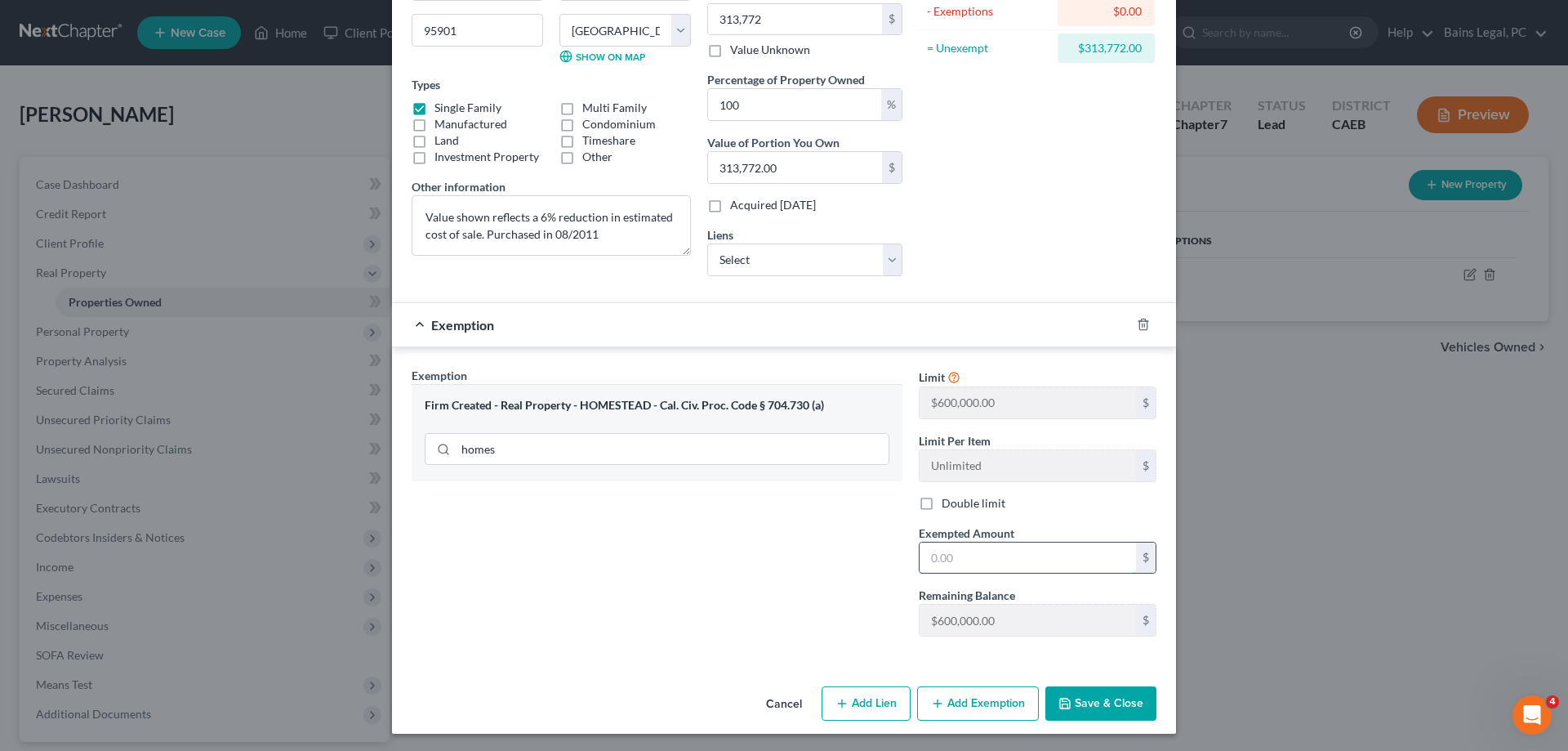
click at [949, 552] on input "text" at bounding box center [1027, 558] width 216 height 31
type input "440,000"
click at [1076, 706] on button "Save & Close" at bounding box center [1100, 703] width 111 height 34
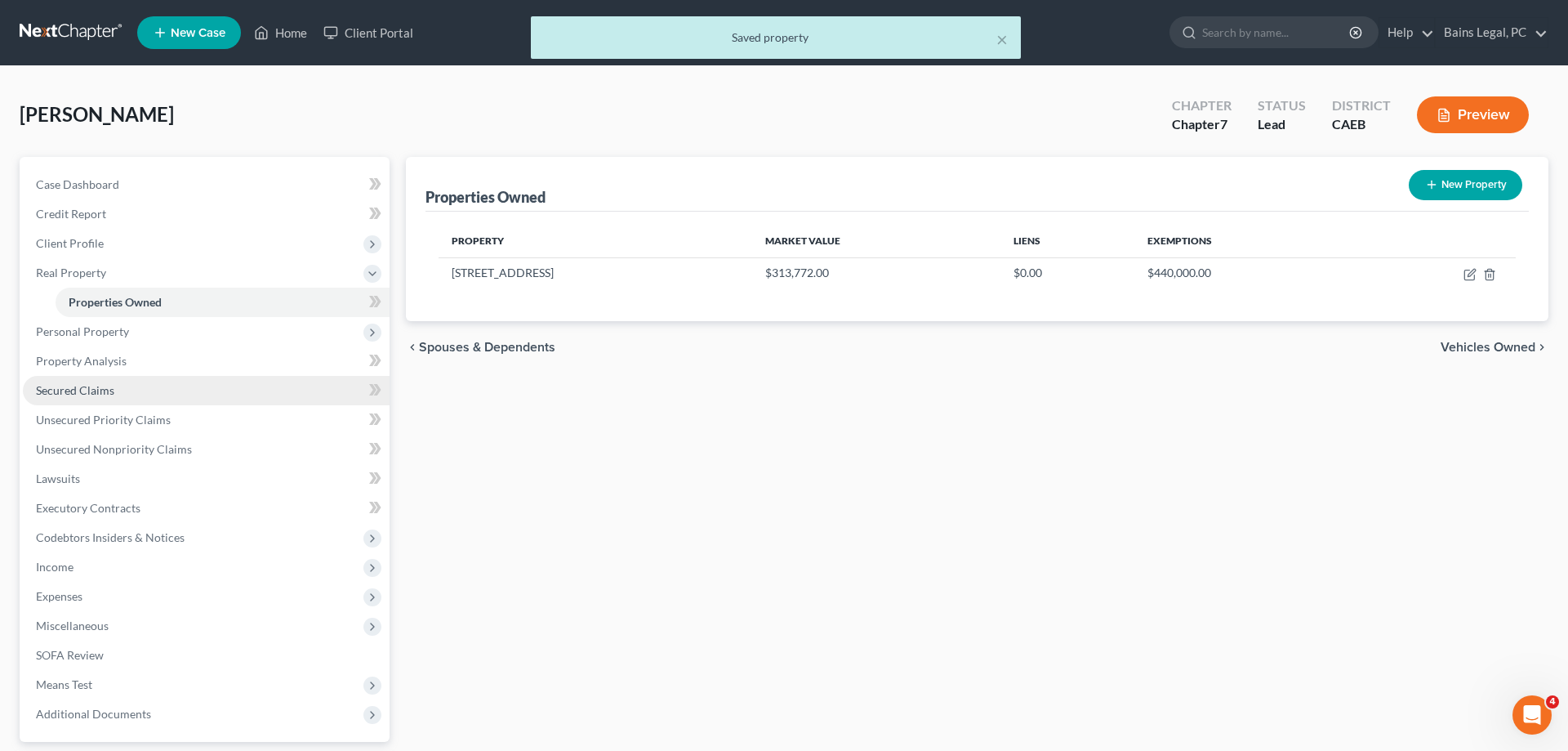
click at [81, 388] on span "Secured Claims" at bounding box center [75, 390] width 78 height 14
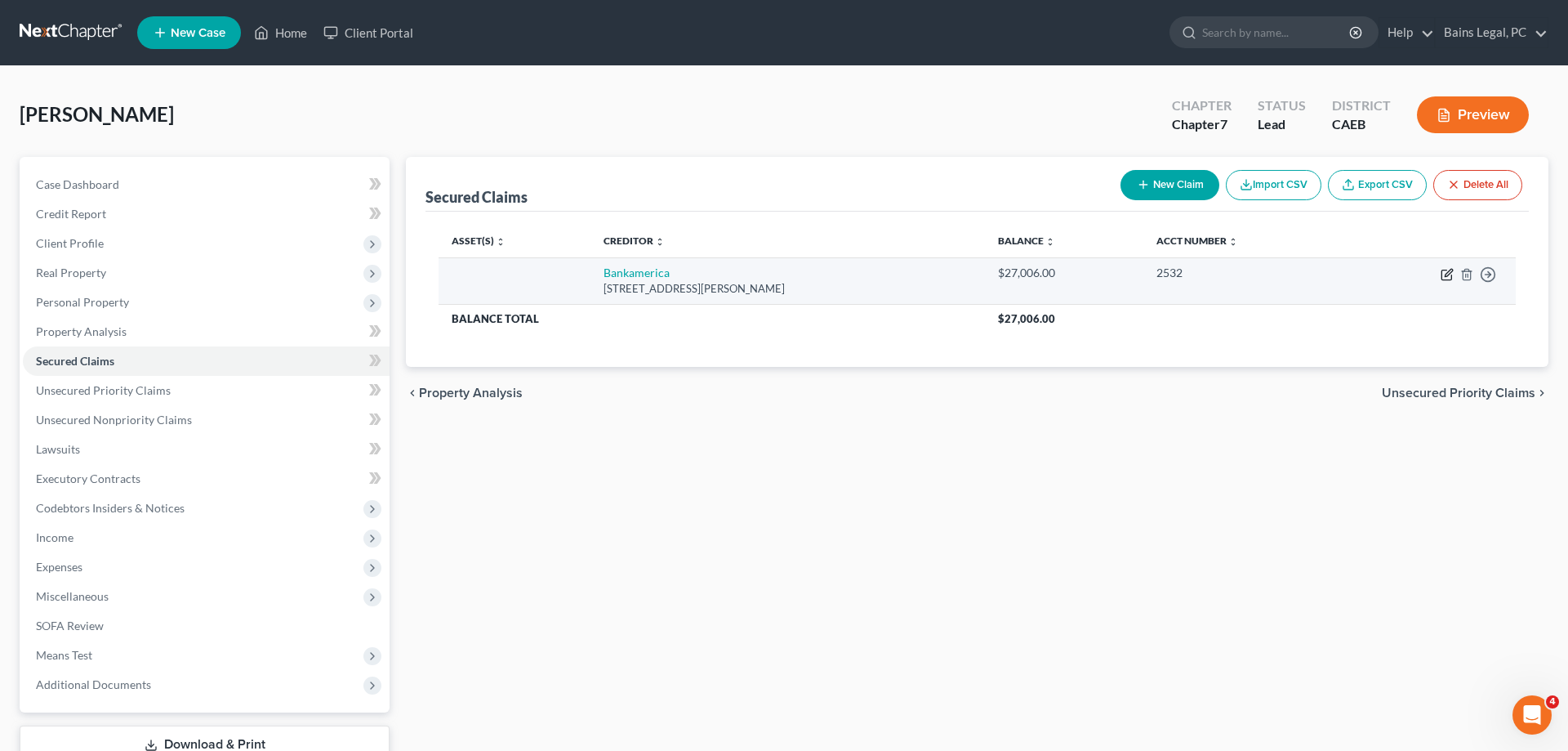
click at [1447, 275] on icon "button" at bounding box center [1446, 274] width 13 height 13
select select "9"
select select "0"
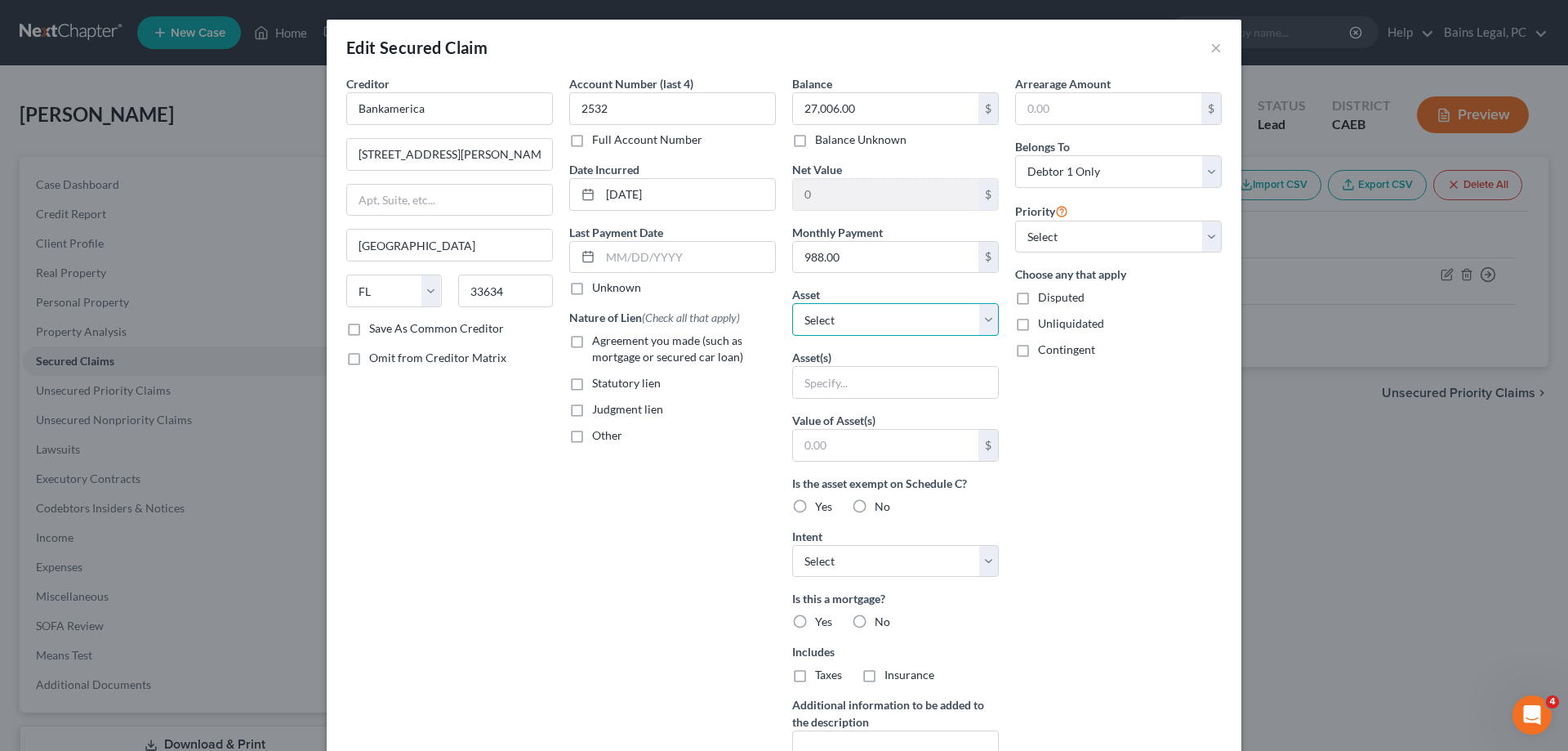
click at [792, 303] on select "Select Other Multiple Assets 2016 Dodge Dart - $3849.0 703 12th St - $313772.0 …" at bounding box center [895, 320] width 206 height 33
select select "3"
click option "703 12th St - $313772.0" at bounding box center [0, 0] width 0 height 0
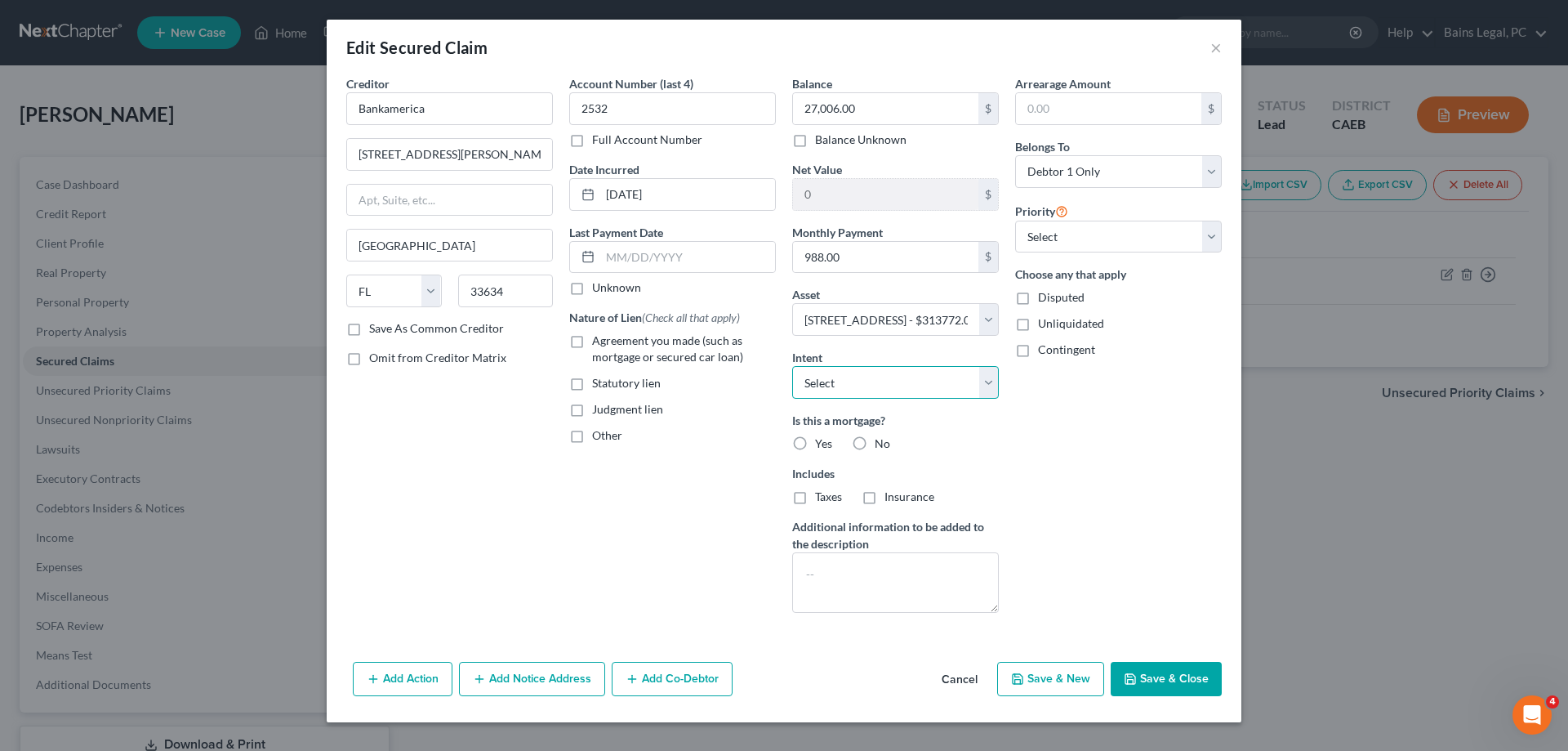
click at [792, 366] on select "Select Surrender Redeem Reaffirm Avoid Other" at bounding box center [895, 383] width 206 height 33
select select "4"
click option "Other" at bounding box center [0, 0] width 0 height 0
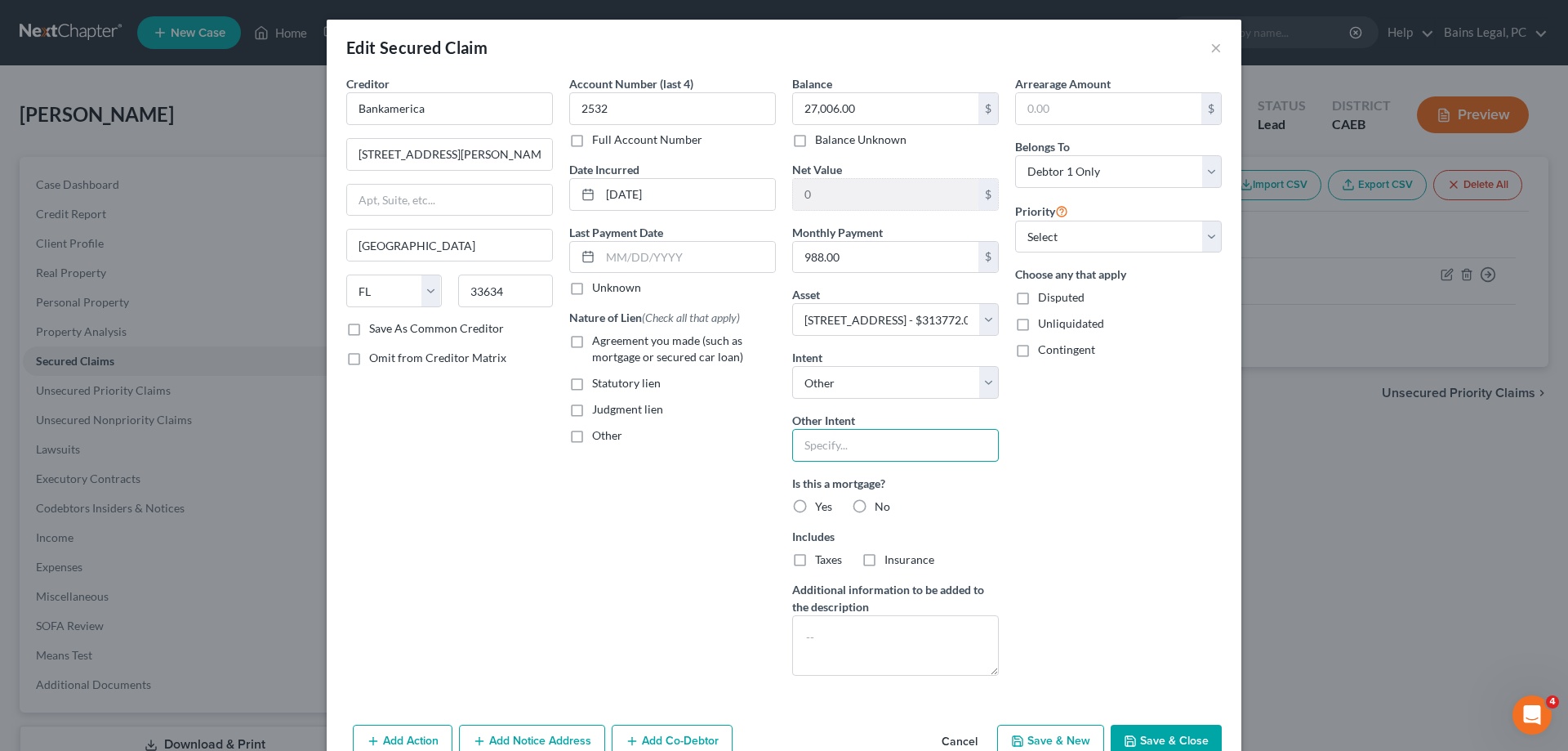
click at [876, 450] on input "text" at bounding box center [895, 446] width 206 height 33
type input "Keep & Pay"
click at [827, 515] on div "Is this a mortgage? Yes No Includes Taxes Insurance" at bounding box center [895, 521] width 206 height 93
click at [825, 502] on span "Yes" at bounding box center [824, 506] width 17 height 14
click at [825, 502] on input "Yes" at bounding box center [826, 503] width 11 height 11
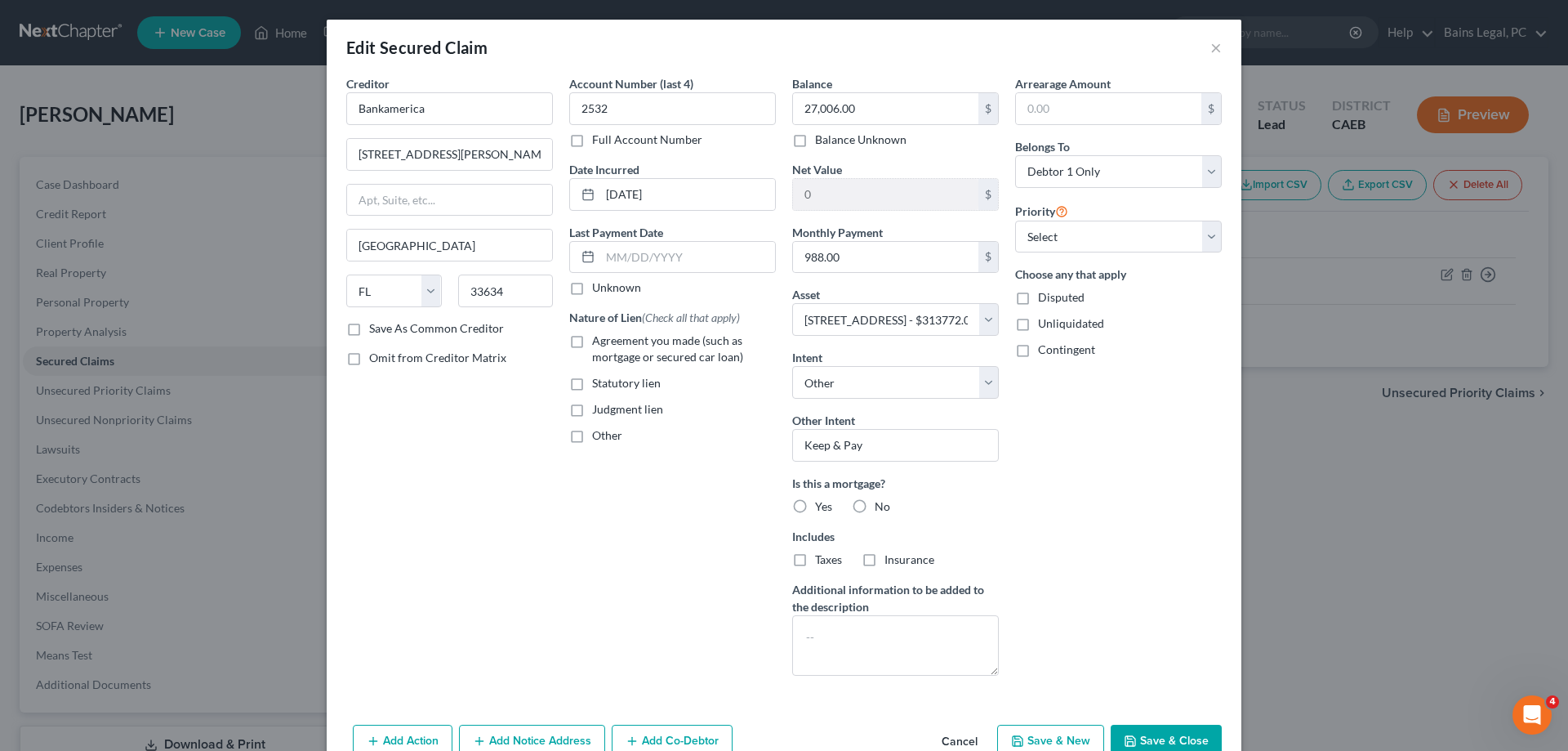
radio input "true"
click at [694, 259] on input "text" at bounding box center [688, 258] width 174 height 31
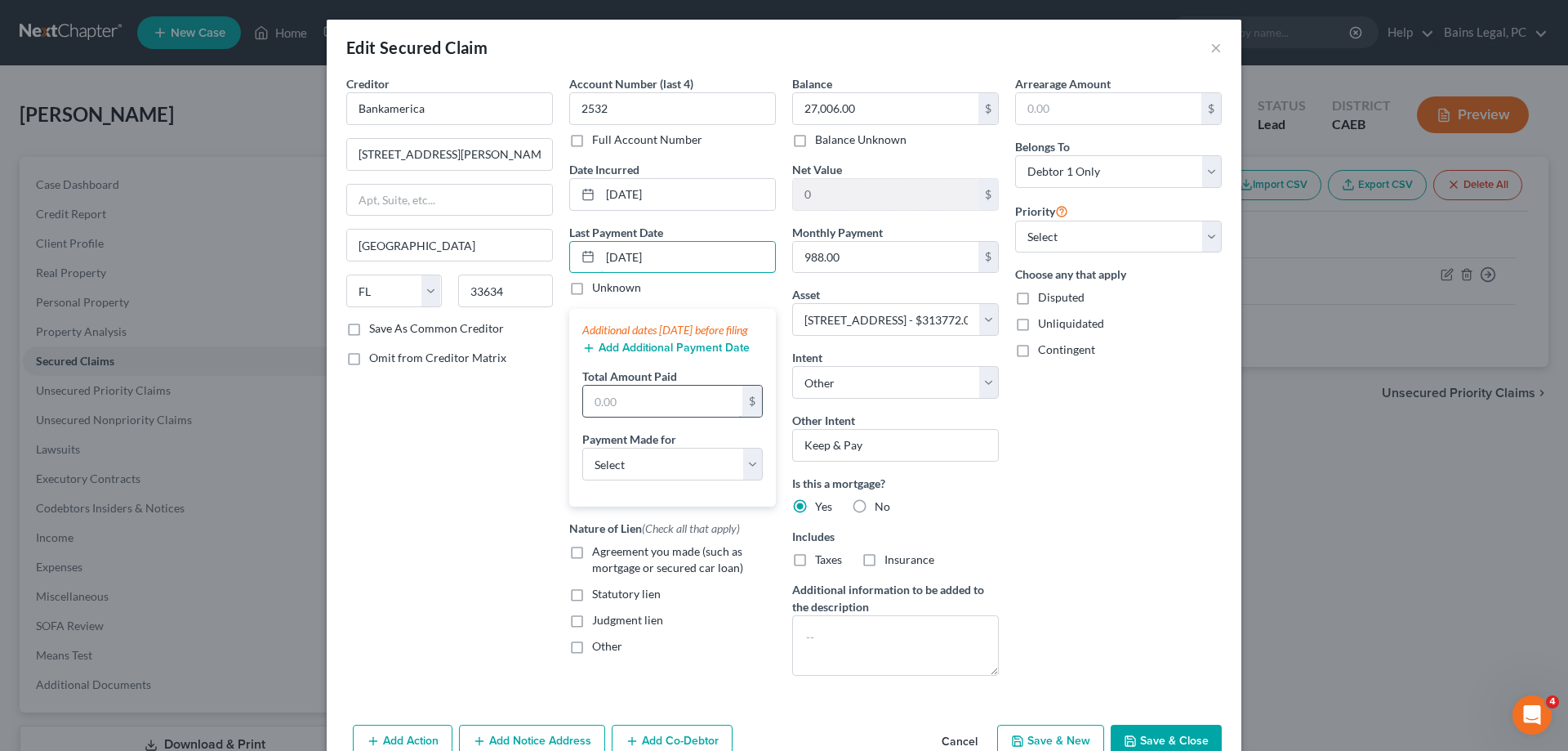
type input "[DATE]"
click at [680, 414] on input "text" at bounding box center [662, 401] width 159 height 31
type input "2,964"
click at [582, 448] on select "Select Car Credit Card Loan Repayment Mortgage Other Suppliers Or Vendors" at bounding box center [672, 464] width 180 height 33
select select "3"
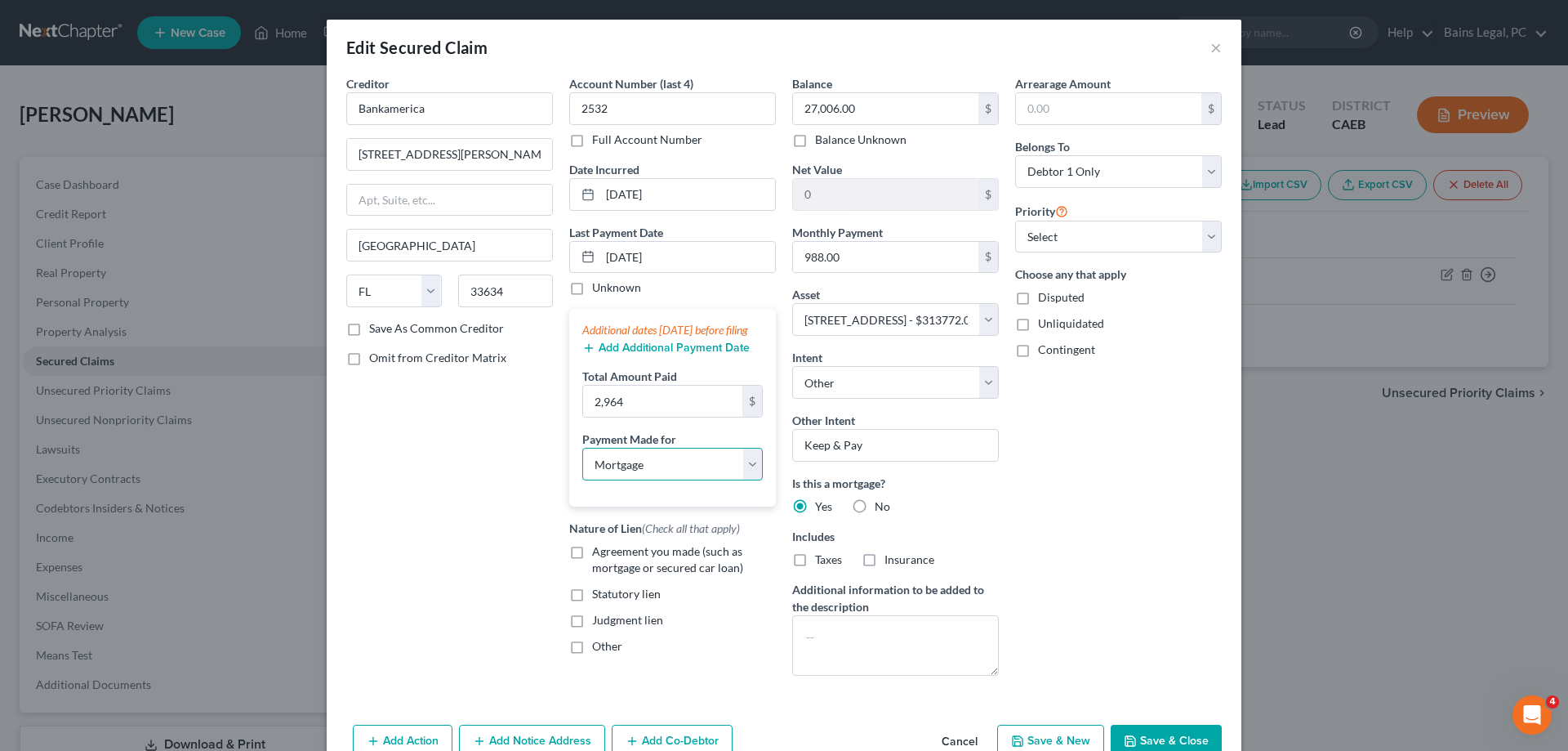
click option "Mortgage" at bounding box center [0, 0] width 0 height 0
click at [610, 566] on span "Agreement you made (such as mortgage or secured car loan)" at bounding box center [667, 559] width 151 height 30
click at [609, 554] on input "Agreement you made (such as mortgage or secured car loan)" at bounding box center [603, 548] width 11 height 11
checkbox input "true"
click at [1179, 742] on button "Save & Close" at bounding box center [1166, 741] width 111 height 34
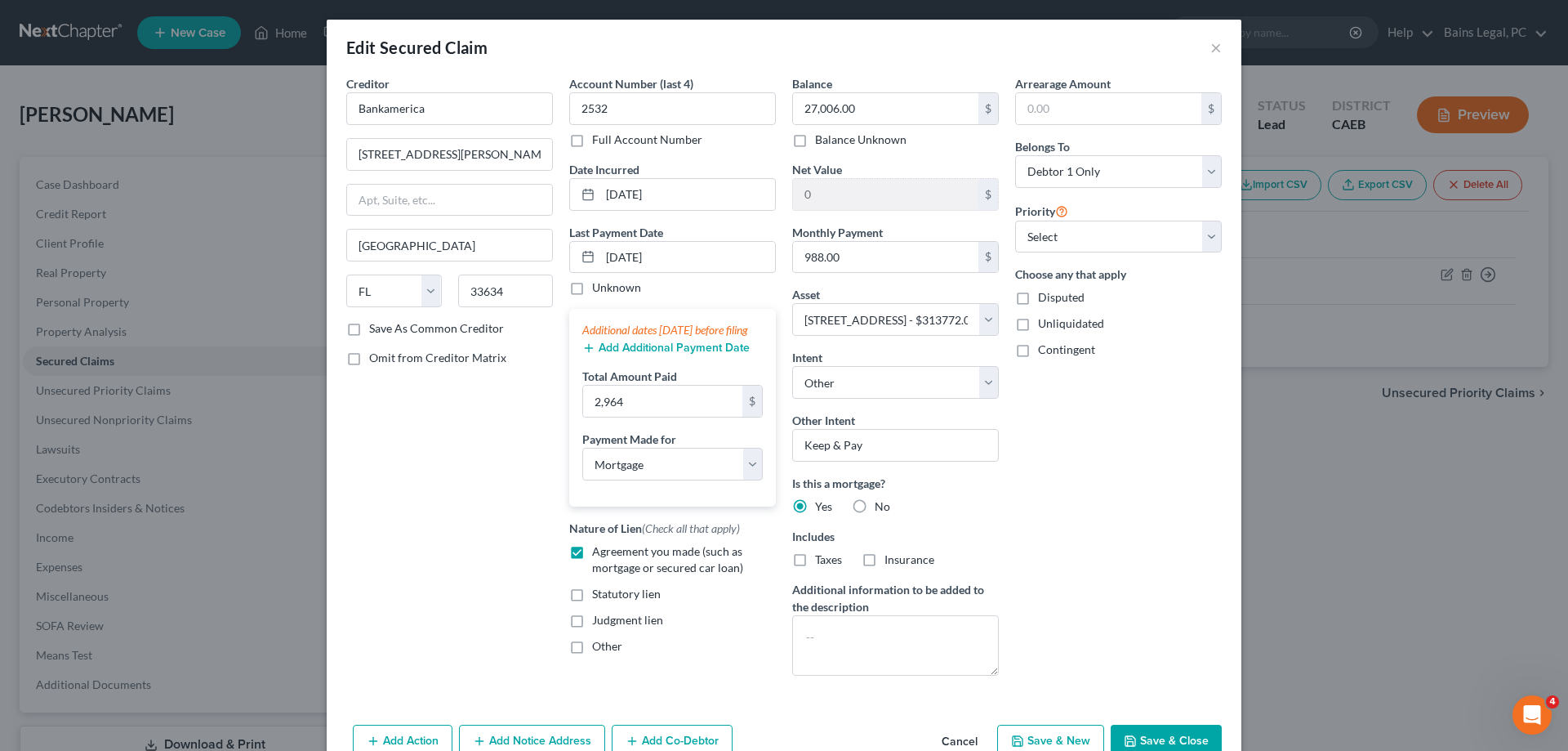
select select
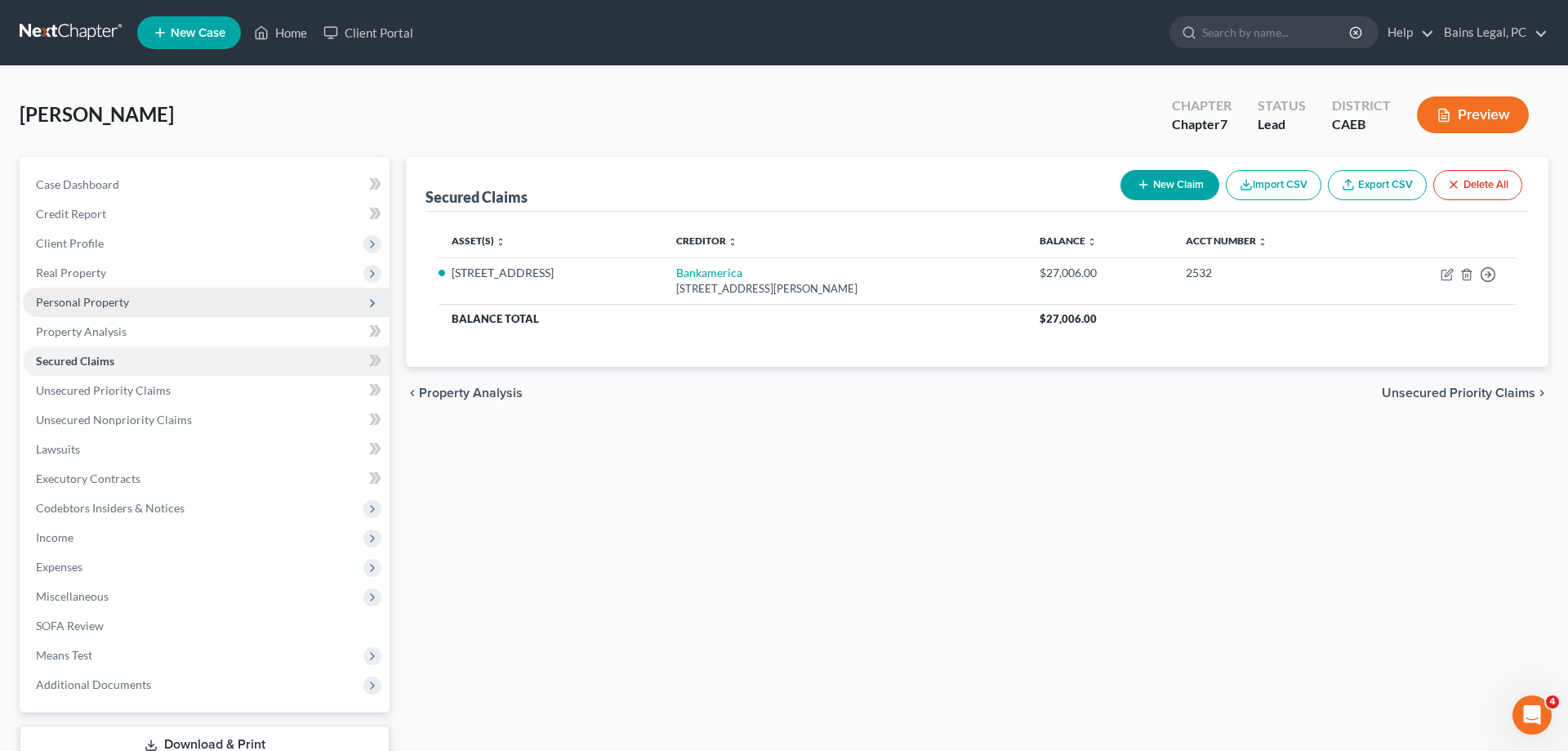
click at [132, 297] on span "Personal Property" at bounding box center [206, 302] width 367 height 29
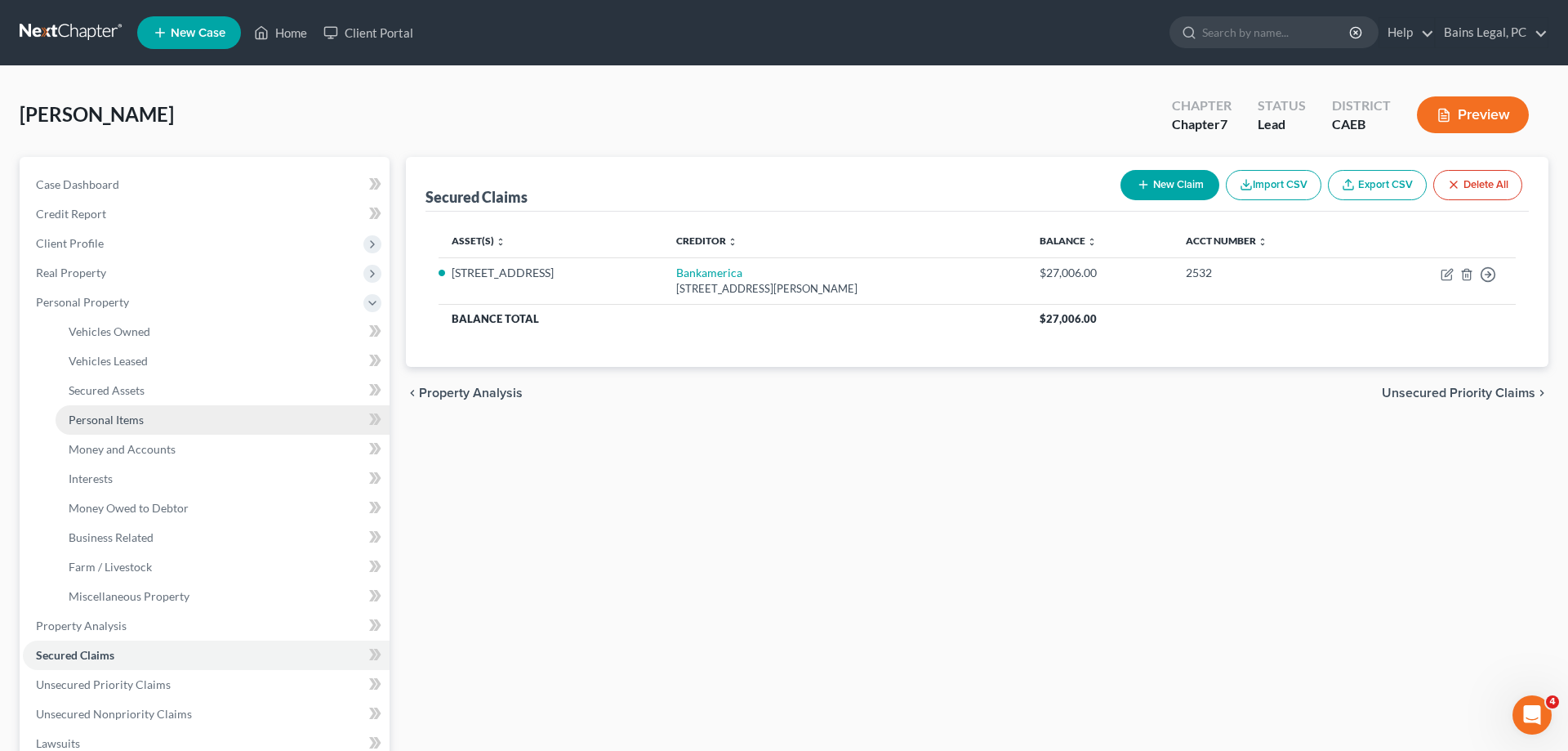
click at [131, 419] on span "Personal Items" at bounding box center [107, 420] width 76 height 14
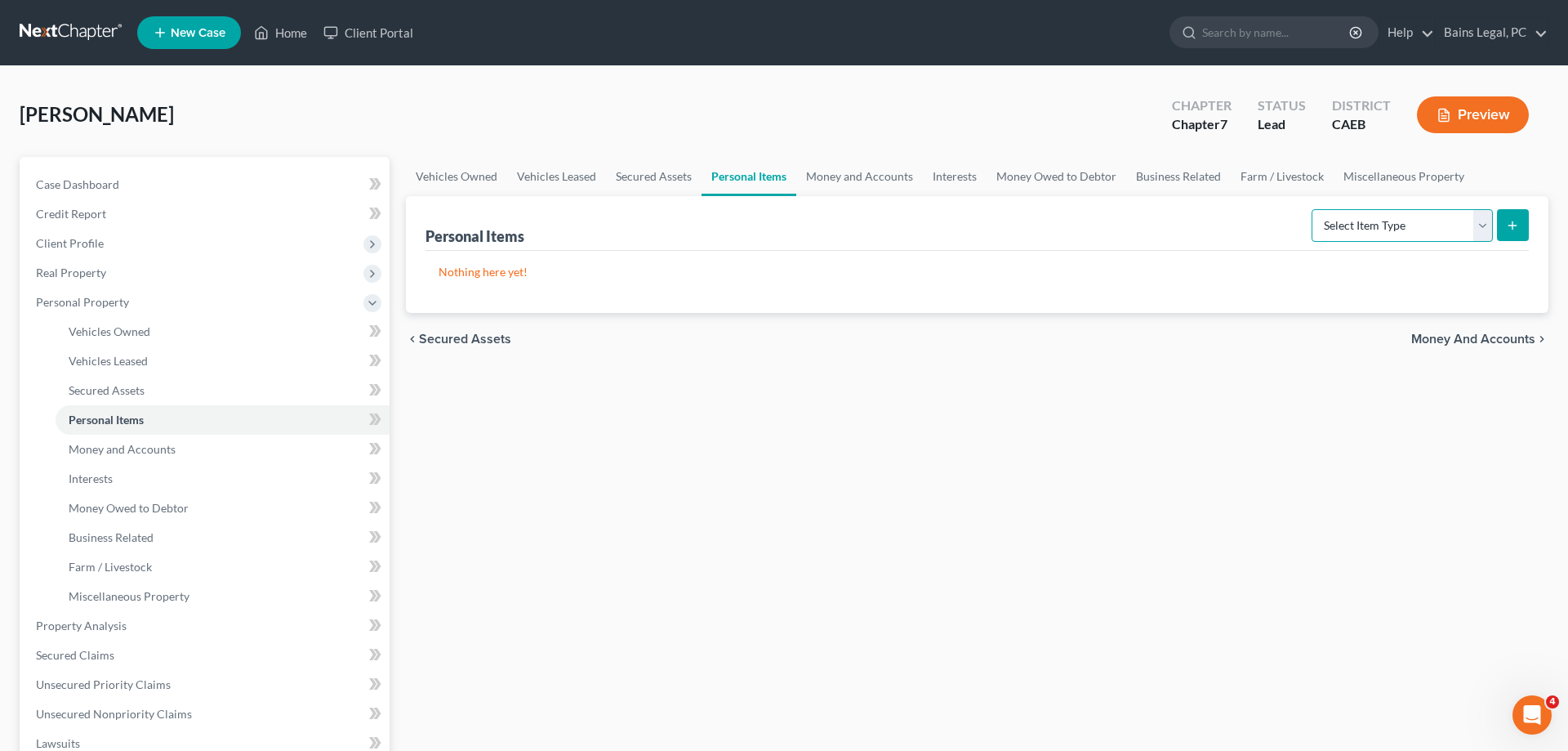
click at [1311, 209] on select "Select Item Type Clothing Collectibles Of Value Electronics Firearms Household …" at bounding box center [1401, 226] width 181 height 33
select select "clothing"
click option "Clothing" at bounding box center [0, 0] width 0 height 0
click at [1508, 228] on icon "submit" at bounding box center [1512, 225] width 13 height 13
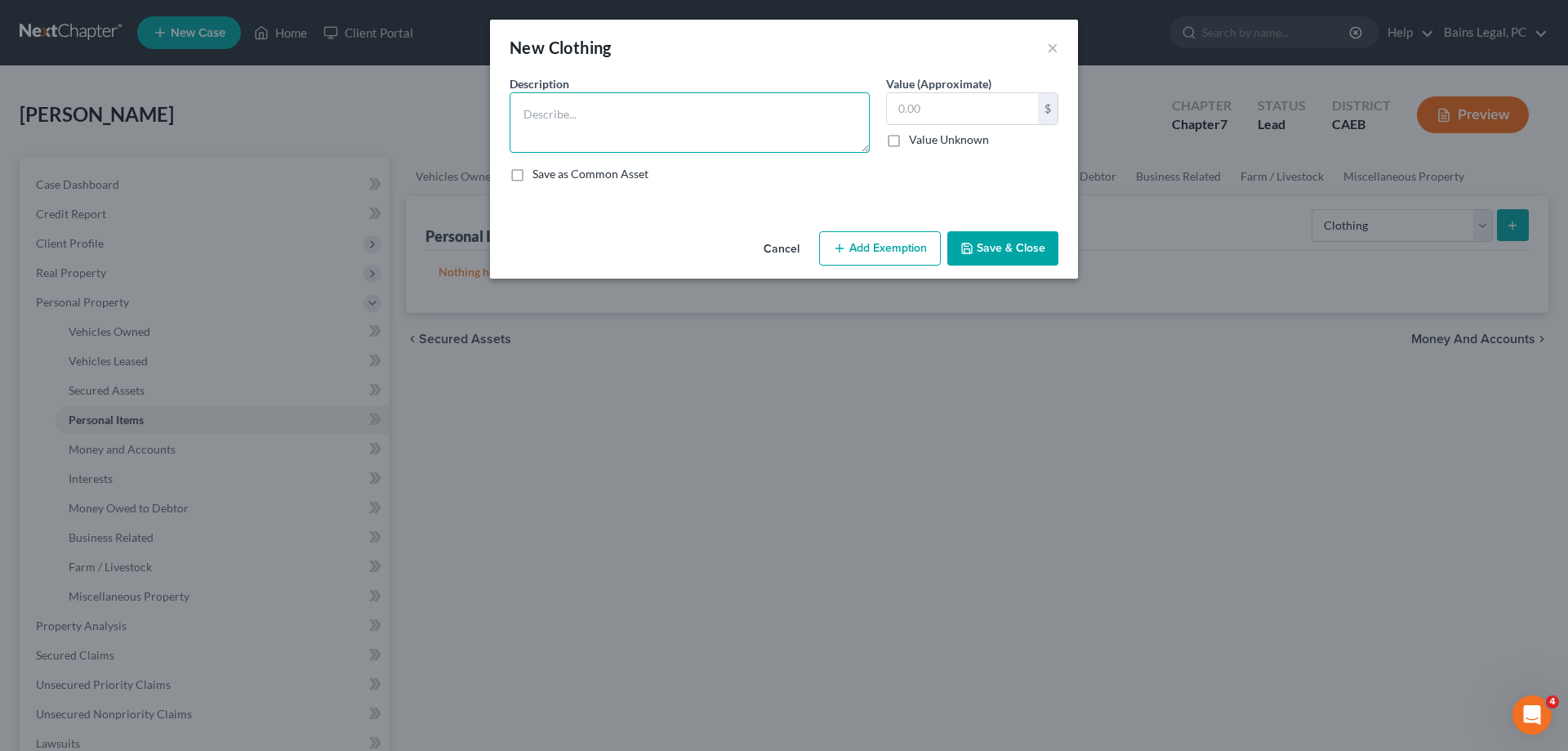
click at [553, 139] on textarea at bounding box center [690, 122] width 360 height 60
type textarea "Clothing"
type input "500"
click at [852, 248] on button "Add Exemption" at bounding box center [880, 248] width 122 height 34
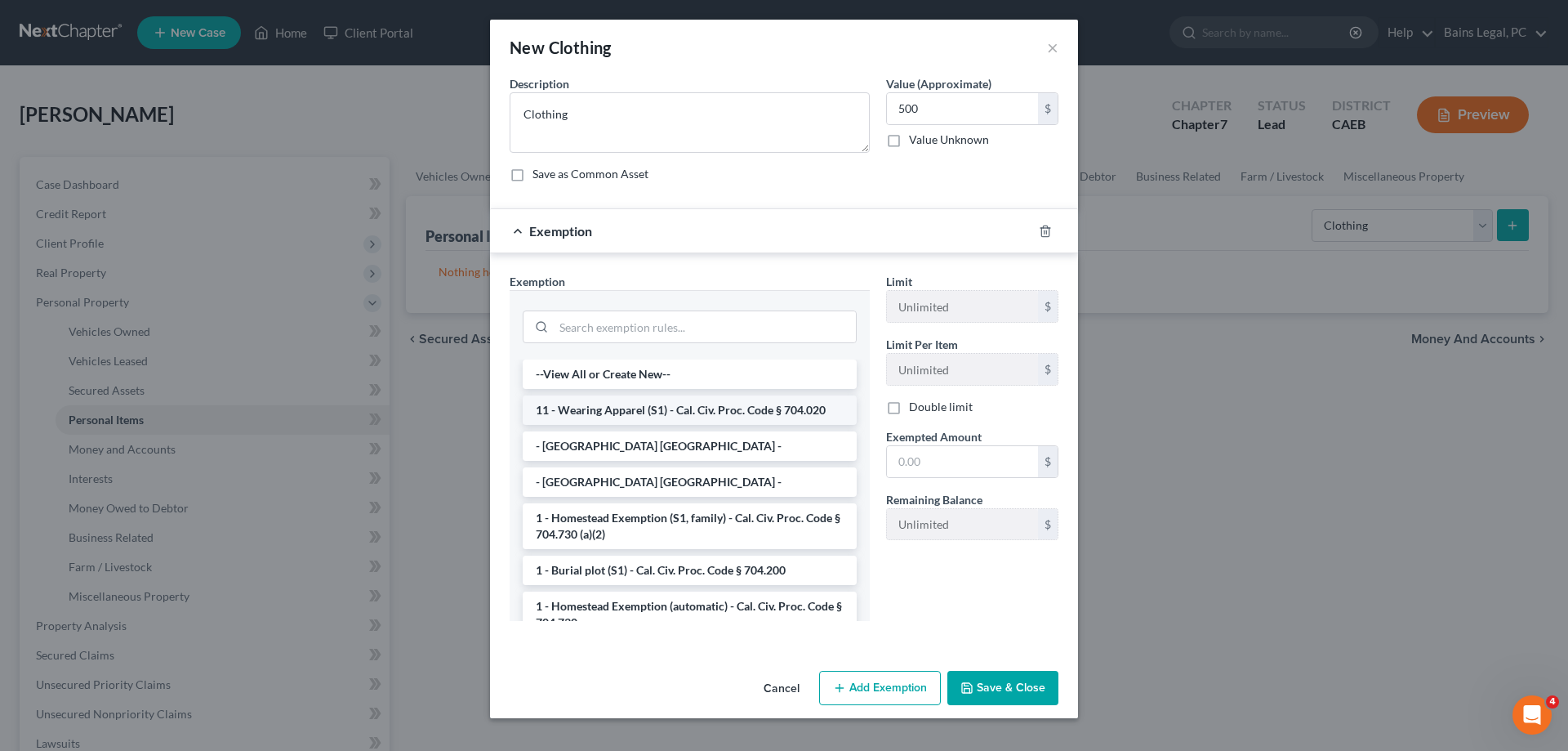
click at [600, 410] on li "11 - Wearing Apparel (S1) - Cal. Civ. Proc. Code § 704.020" at bounding box center [690, 410] width 334 height 29
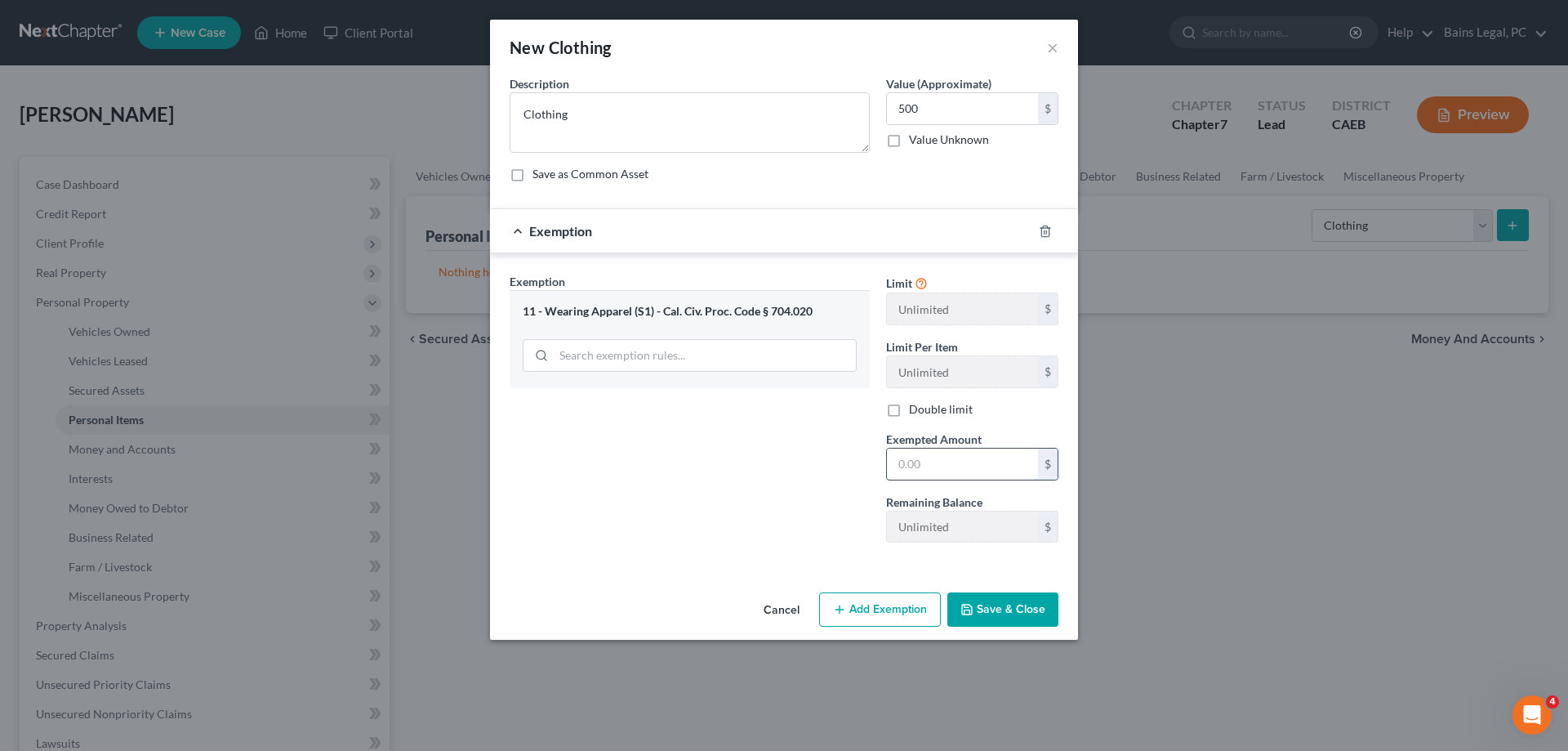
click at [911, 467] on input "text" at bounding box center [963, 464] width 151 height 31
type input "500"
click at [982, 605] on button "Save & Close" at bounding box center [1002, 609] width 111 height 34
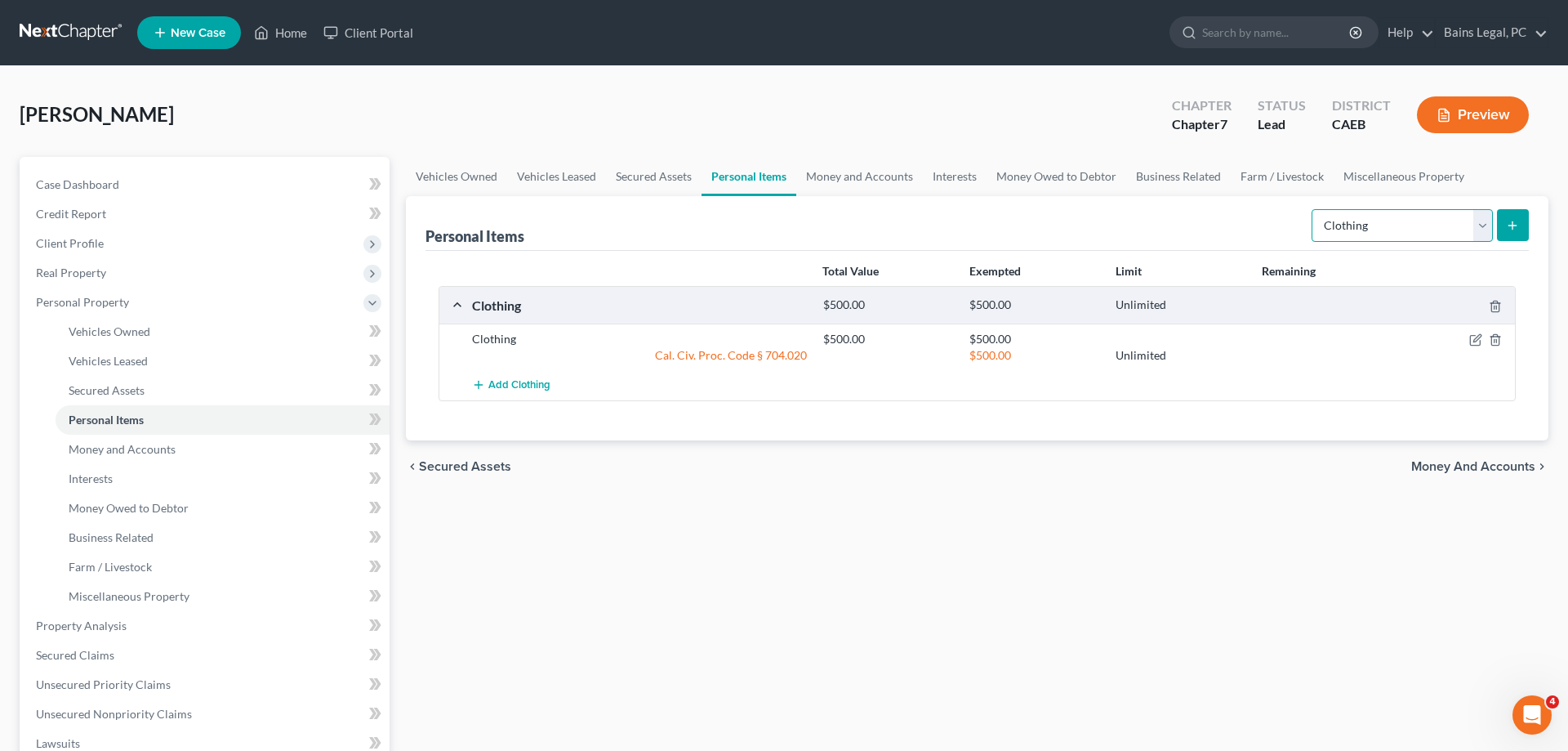
click at [1311, 209] on select "Select Item Type Clothing Collectibles Of Value Electronics Firearms Household …" at bounding box center [1401, 226] width 181 height 33
select select "electronics"
click option "Electronics" at bounding box center [0, 0] width 0 height 0
click at [1514, 229] on icon "submit" at bounding box center [1512, 225] width 13 height 13
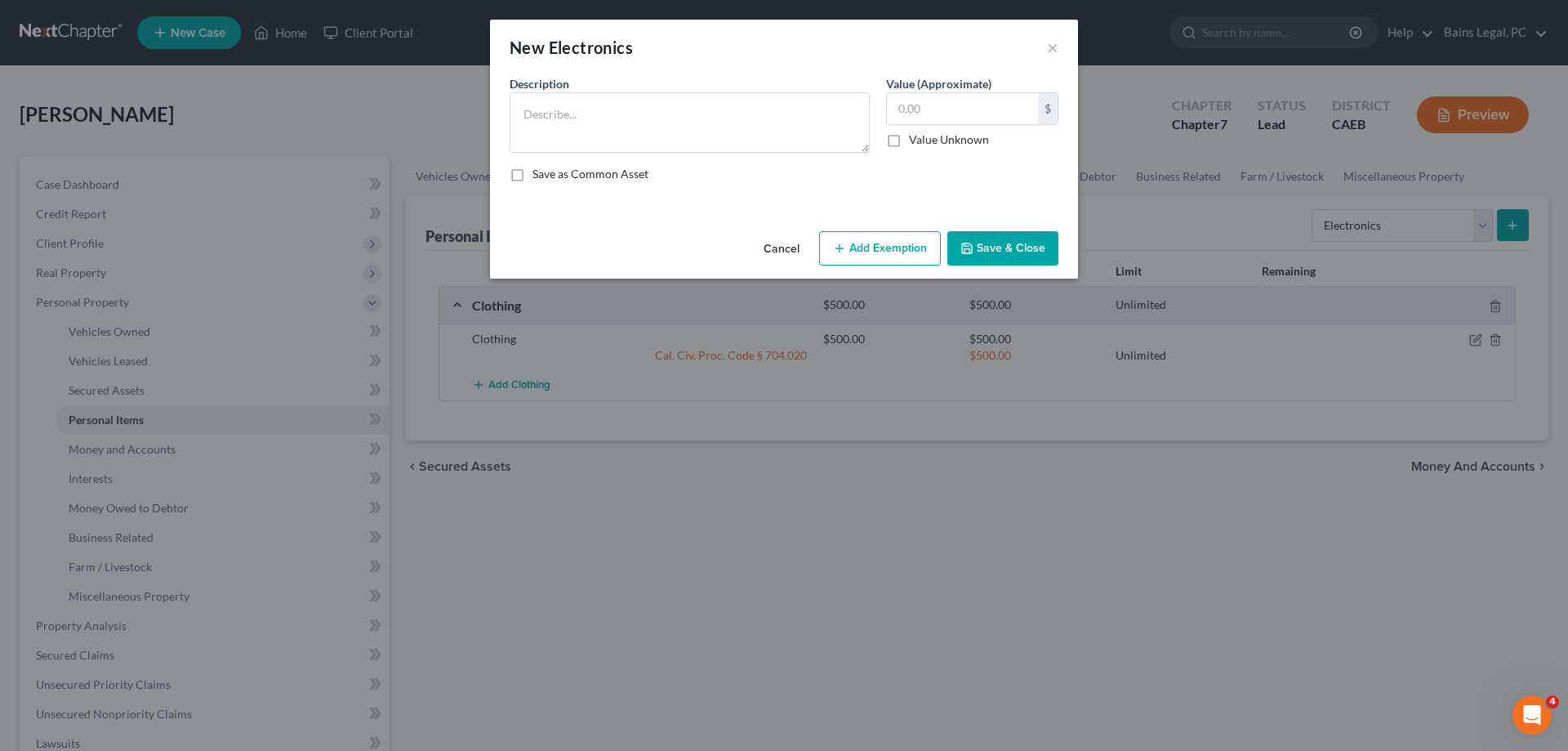
click at [678, 154] on div "Description * Value (Approximate) $ Value Unknown Balance Undetermined $ Value …" at bounding box center [784, 136] width 566 height 120
click at [679, 147] on textarea at bounding box center [690, 122] width 360 height 60
type textarea "Electronics"
type input "200"
click at [858, 254] on button "Add Exemption" at bounding box center [880, 248] width 122 height 34
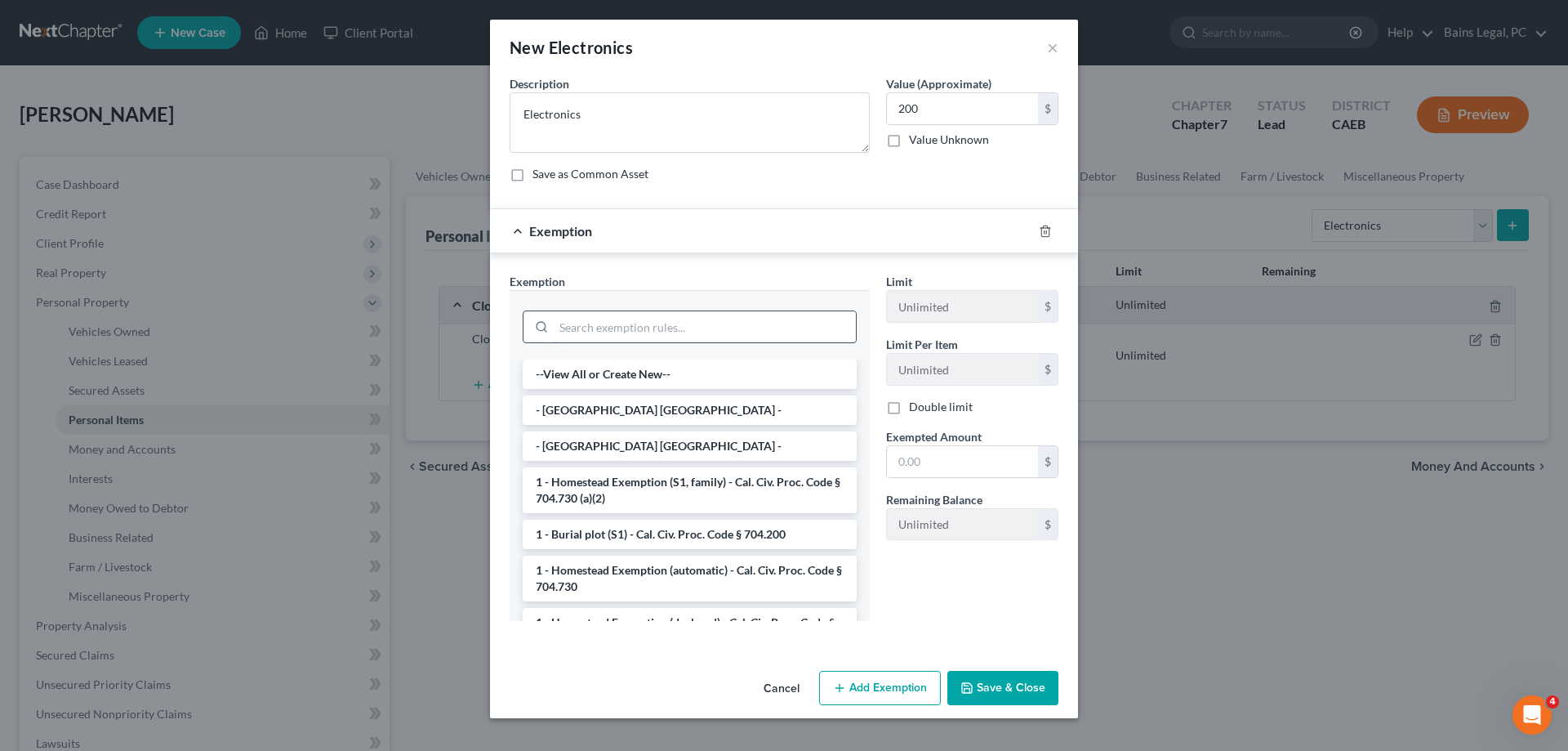
click at [648, 326] on input "search" at bounding box center [705, 327] width 302 height 31
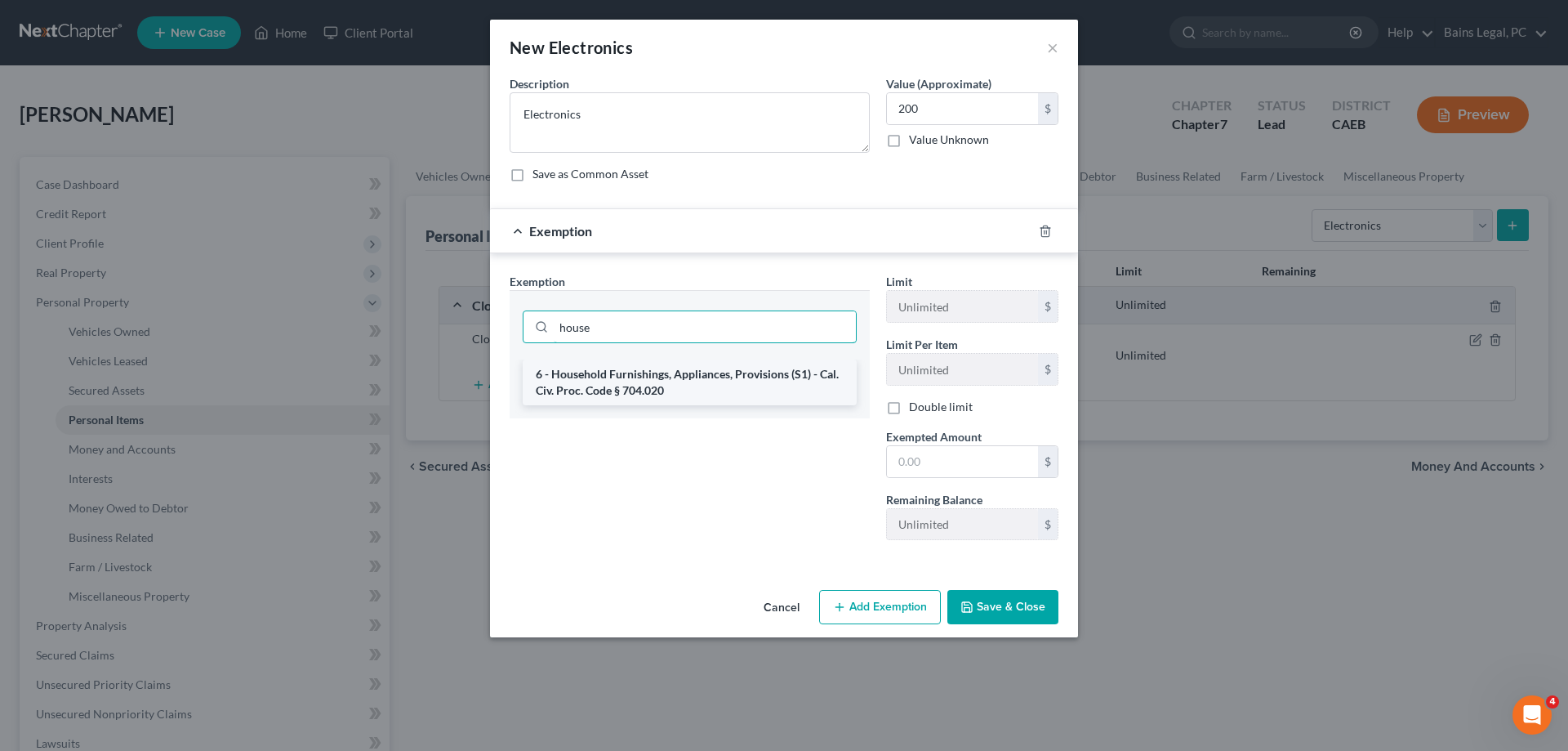
type input "house"
click at [731, 389] on li "6 - Household Furnishings, Appliances, Provisions (S1) - Cal. Civ. Proc. Code §…" at bounding box center [690, 382] width 334 height 46
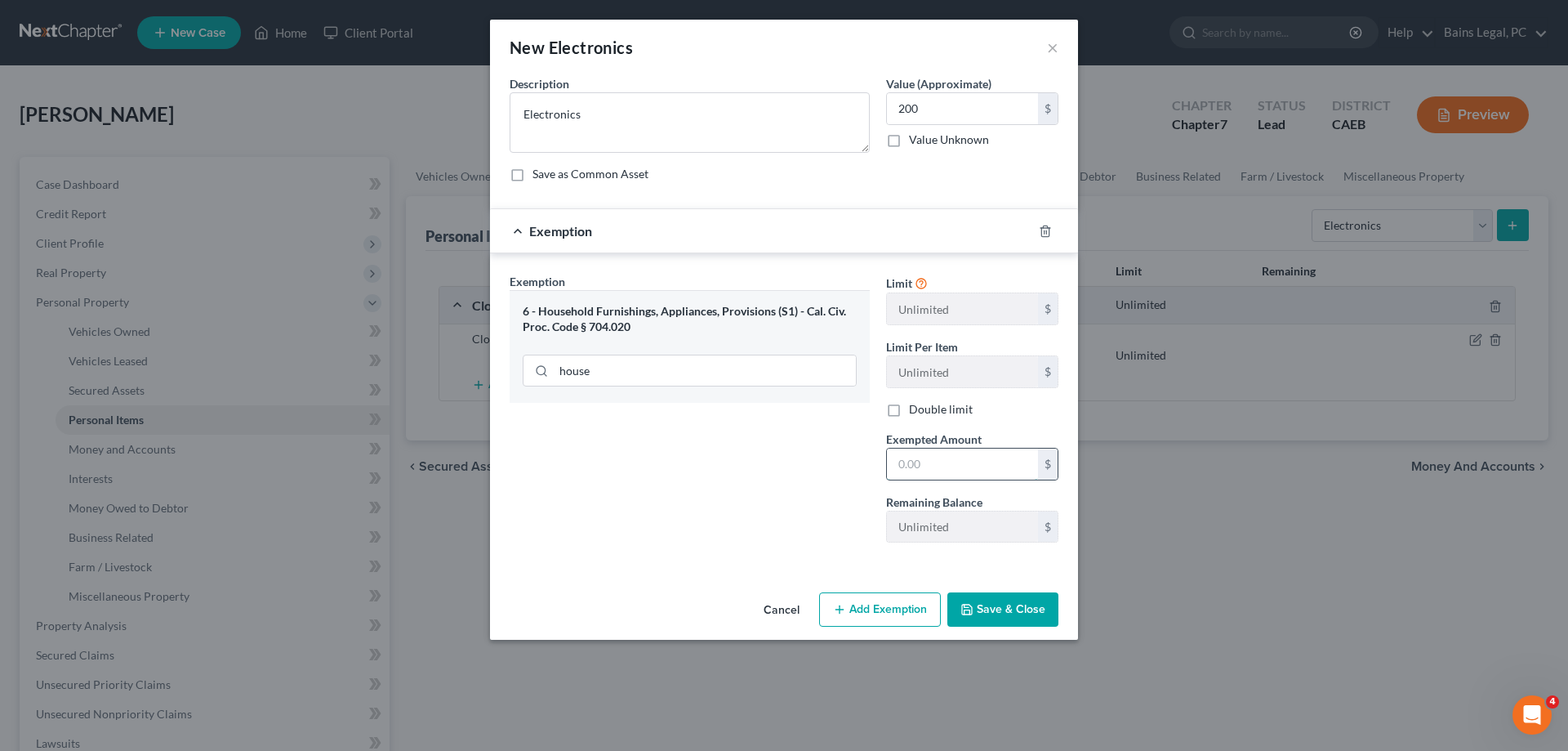
click at [952, 466] on input "text" at bounding box center [963, 464] width 151 height 31
type input "200"
click at [1029, 607] on button "Save & Close" at bounding box center [1002, 609] width 111 height 34
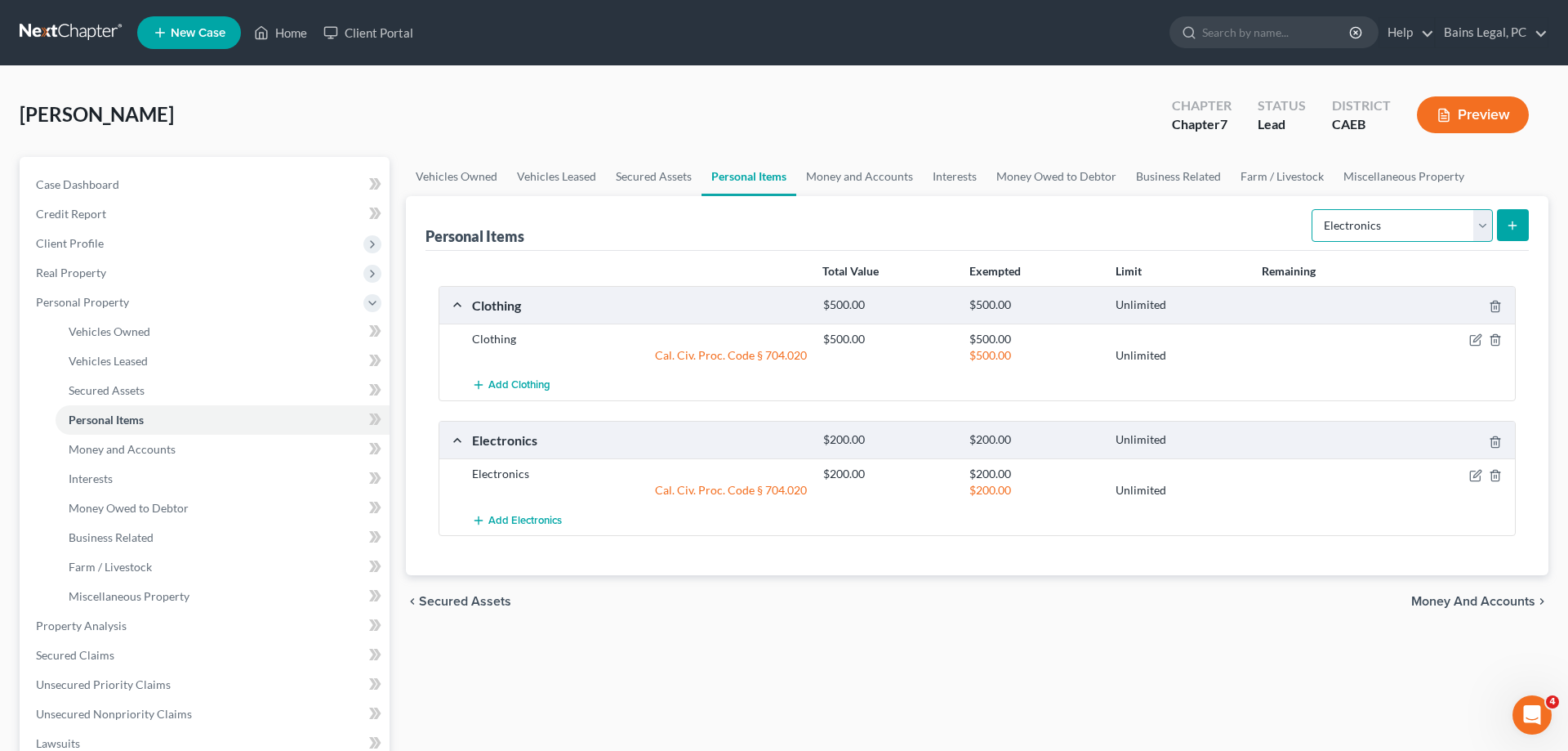
click at [1311, 209] on select "Select Item Type Clothing Collectibles Of Value Electronics Firearms Household …" at bounding box center [1401, 226] width 181 height 33
select select "household_goods"
click option "Household Goods" at bounding box center [0, 0] width 0 height 0
click at [1504, 218] on button "submit" at bounding box center [1513, 225] width 32 height 32
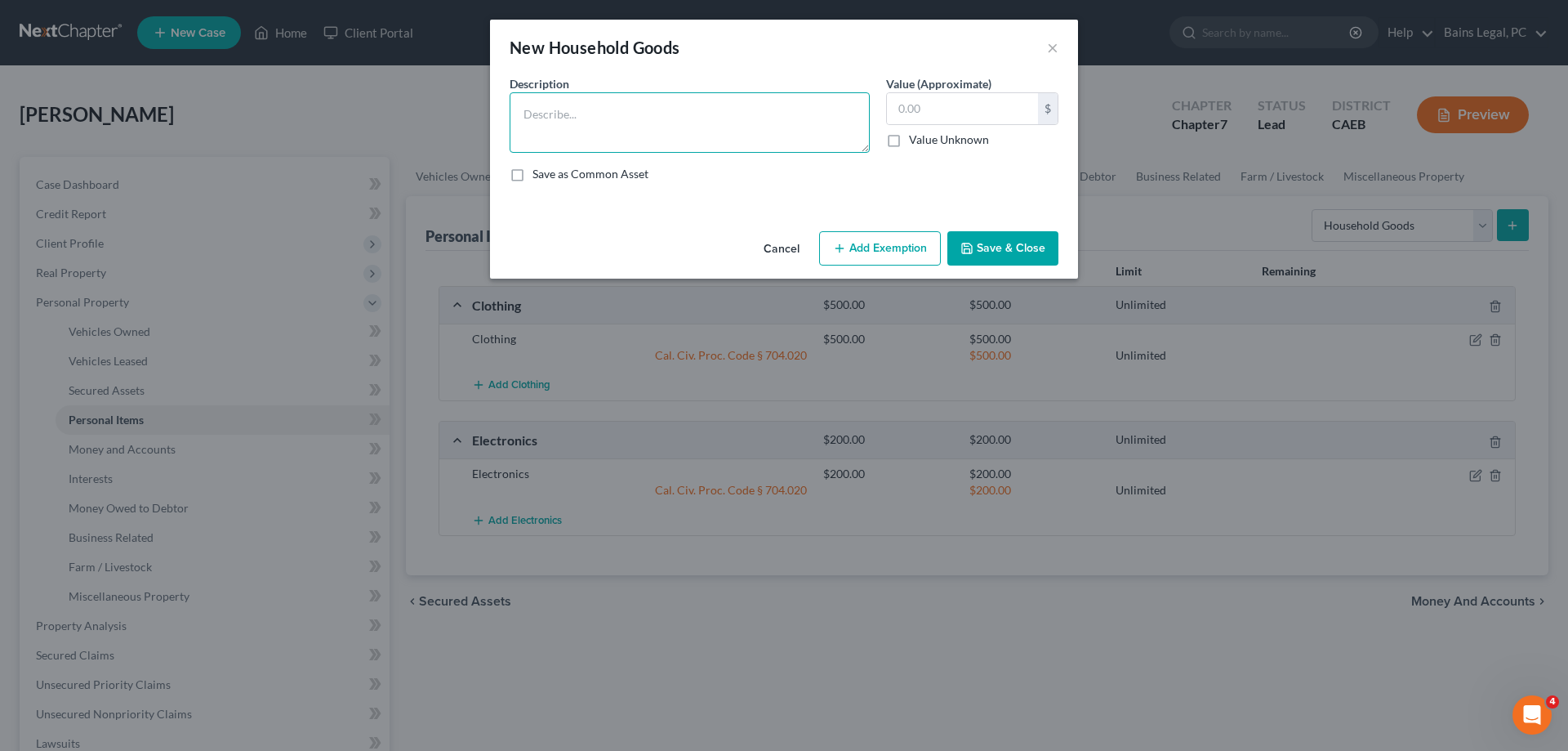
click at [799, 142] on textarea at bounding box center [690, 122] width 360 height 60
type textarea "Household Goods"
type input "1,000"
click at [914, 242] on button "Add Exemption" at bounding box center [880, 248] width 122 height 34
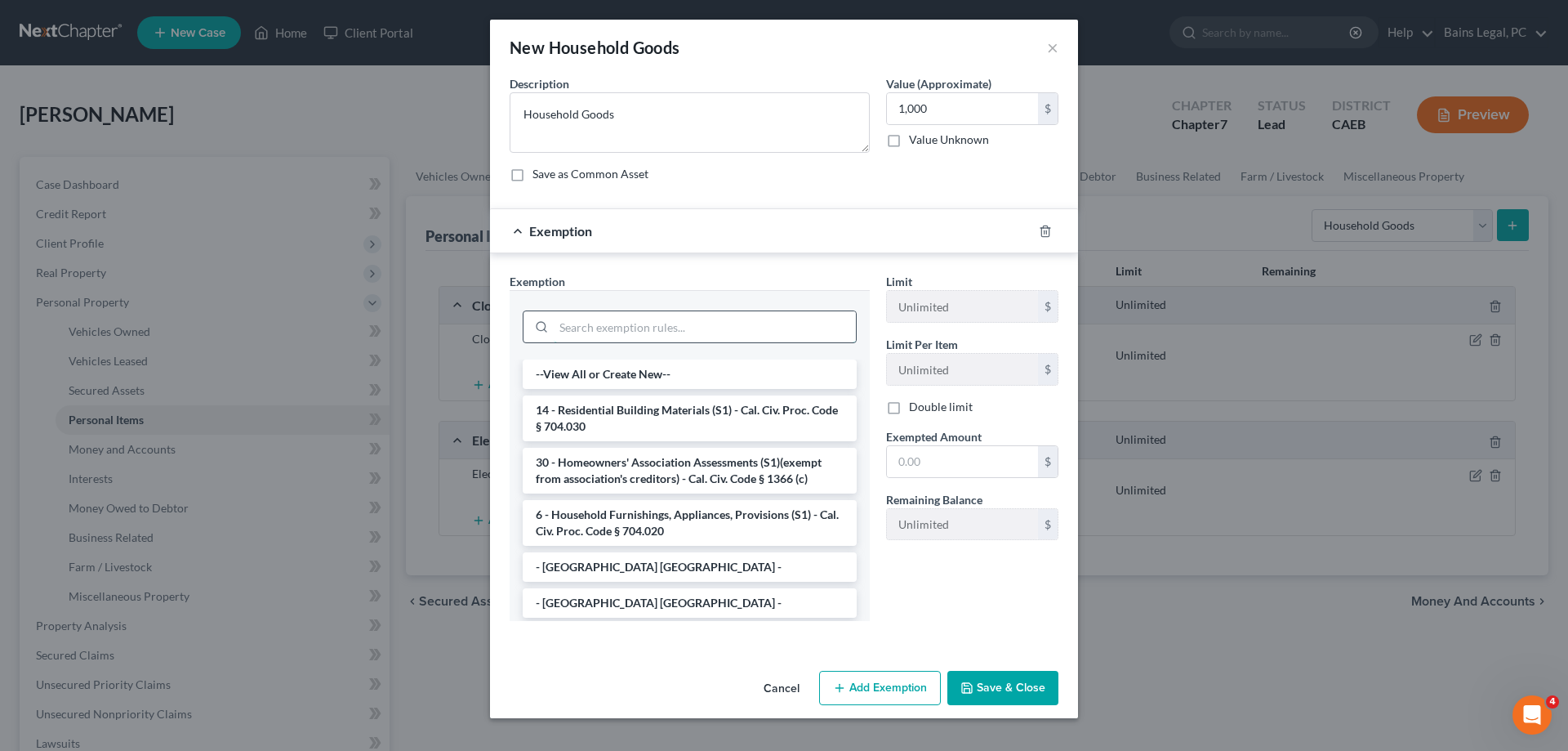
click at [666, 328] on input "search" at bounding box center [705, 327] width 302 height 31
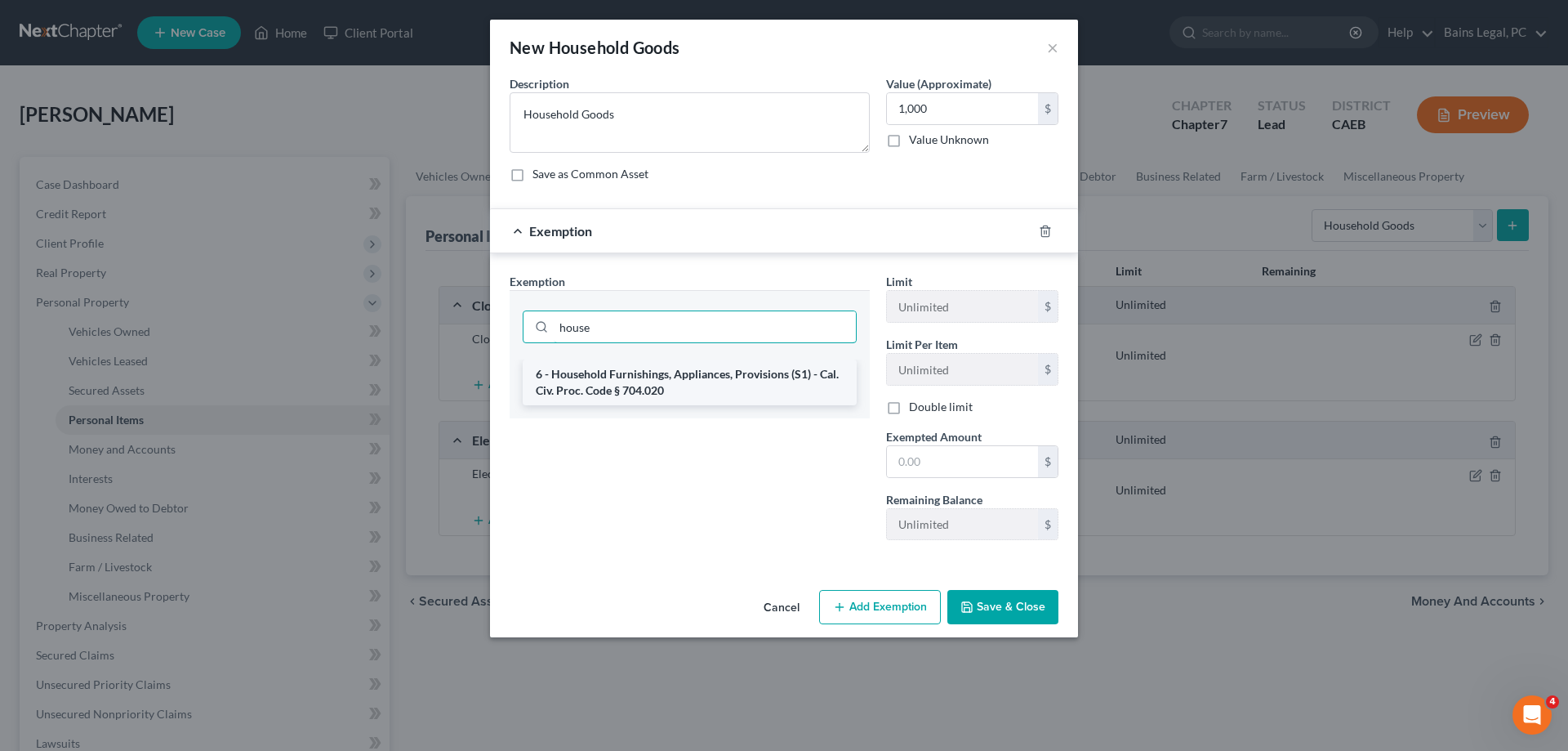
type input "house"
click at [672, 376] on li "6 - Household Furnishings, Appliances, Provisions (S1) - Cal. Civ. Proc. Code §…" at bounding box center [690, 382] width 334 height 46
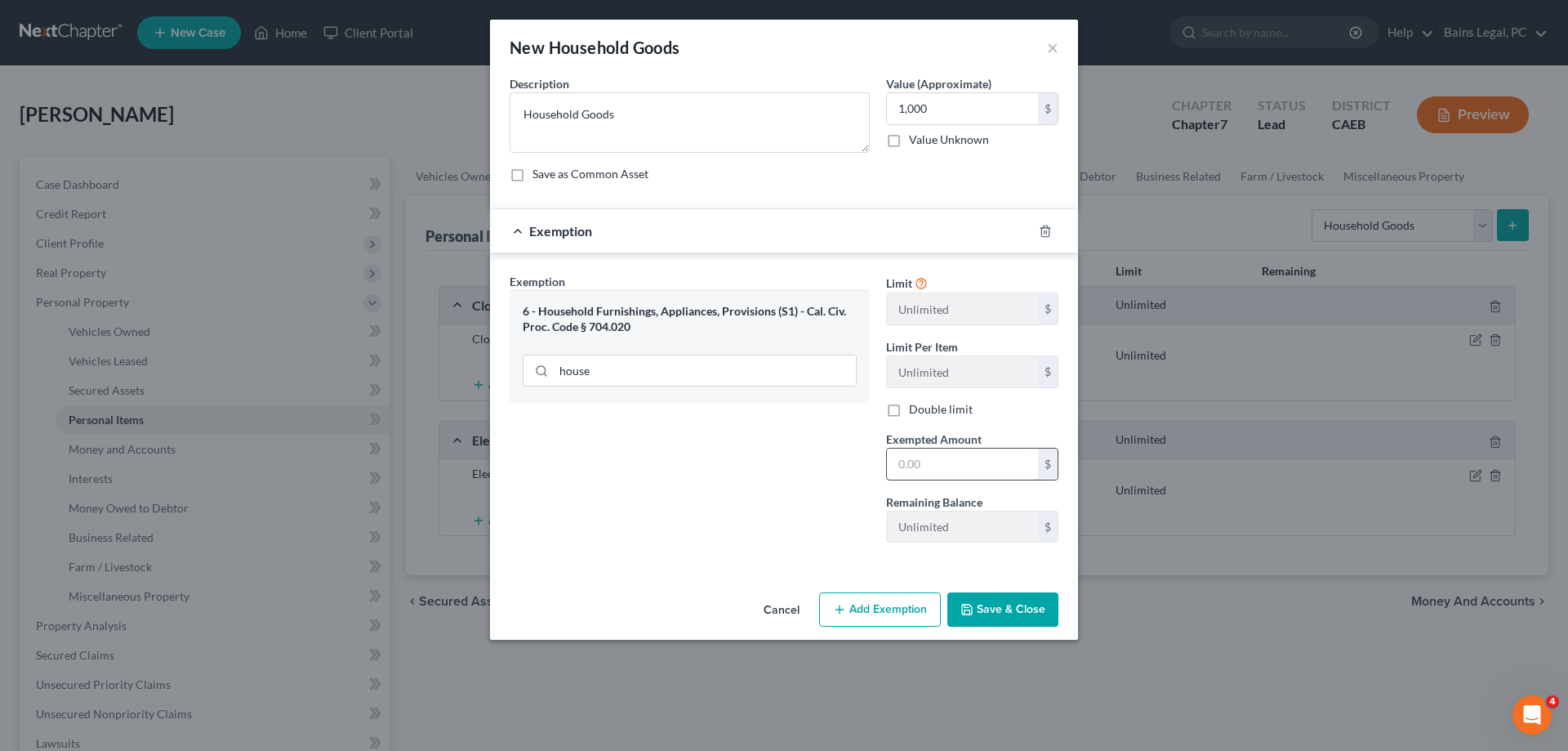
click at [934, 461] on input "text" at bounding box center [963, 464] width 151 height 31
type input "1,000"
click at [1034, 607] on button "Save & Close" at bounding box center [1002, 609] width 111 height 34
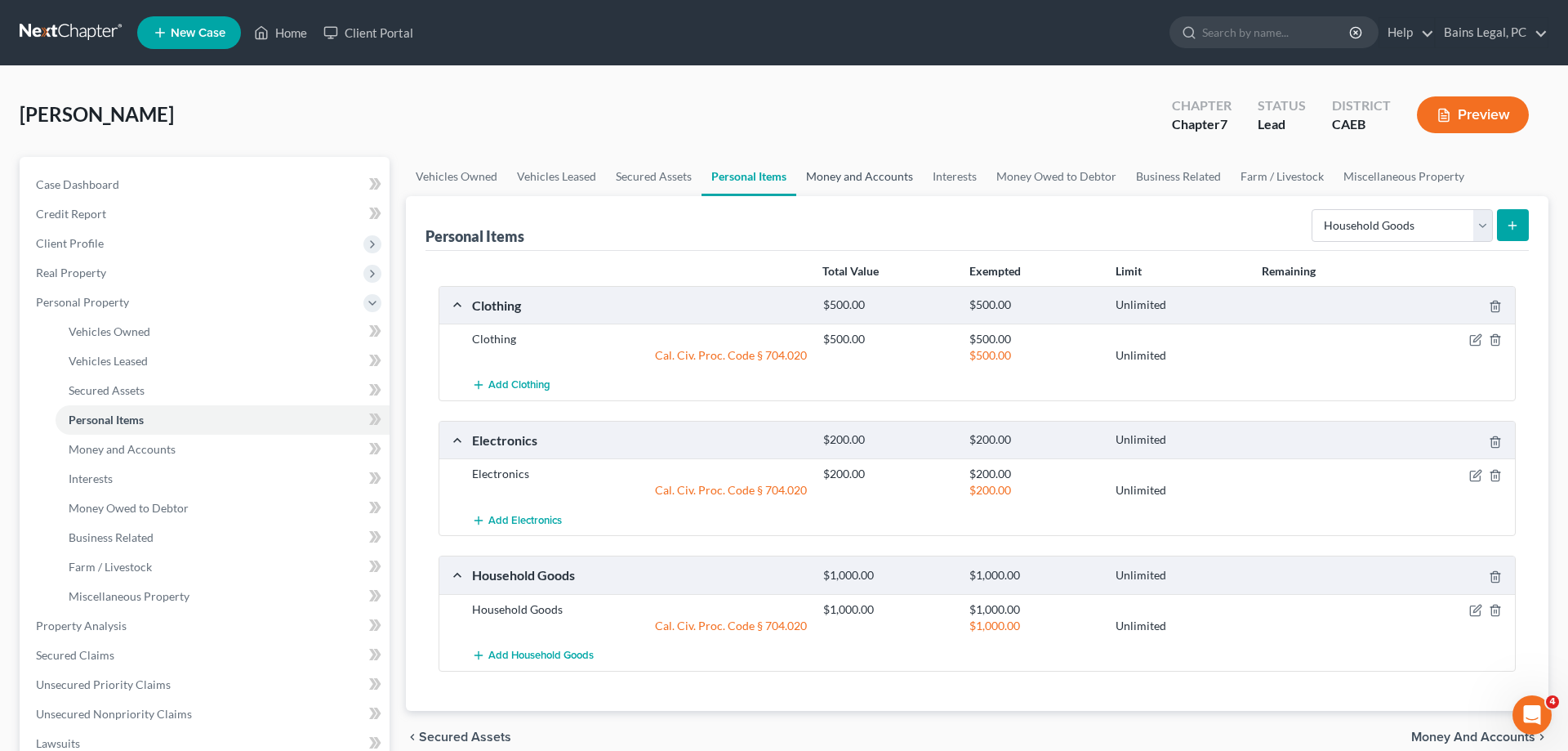
click at [879, 180] on link "Money and Accounts" at bounding box center [859, 176] width 127 height 39
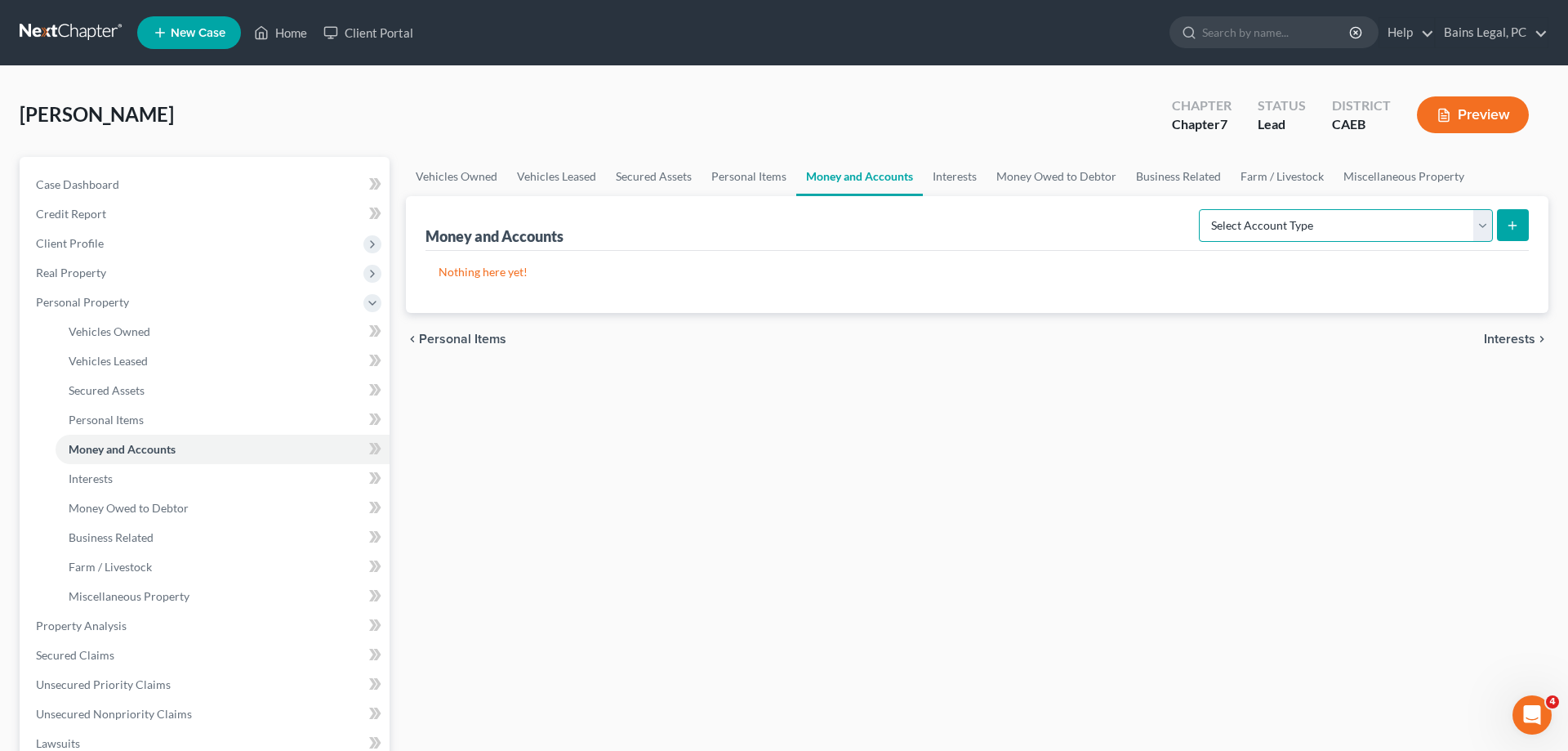
click at [1199, 209] on select "Select Account Type Brokerage Cash on Hand Certificates of Deposit Checking Acc…" at bounding box center [1346, 226] width 294 height 33
select select "savings"
click option "Savings Account" at bounding box center [0, 0] width 0 height 0
click at [1510, 228] on icon "submit" at bounding box center [1512, 225] width 13 height 13
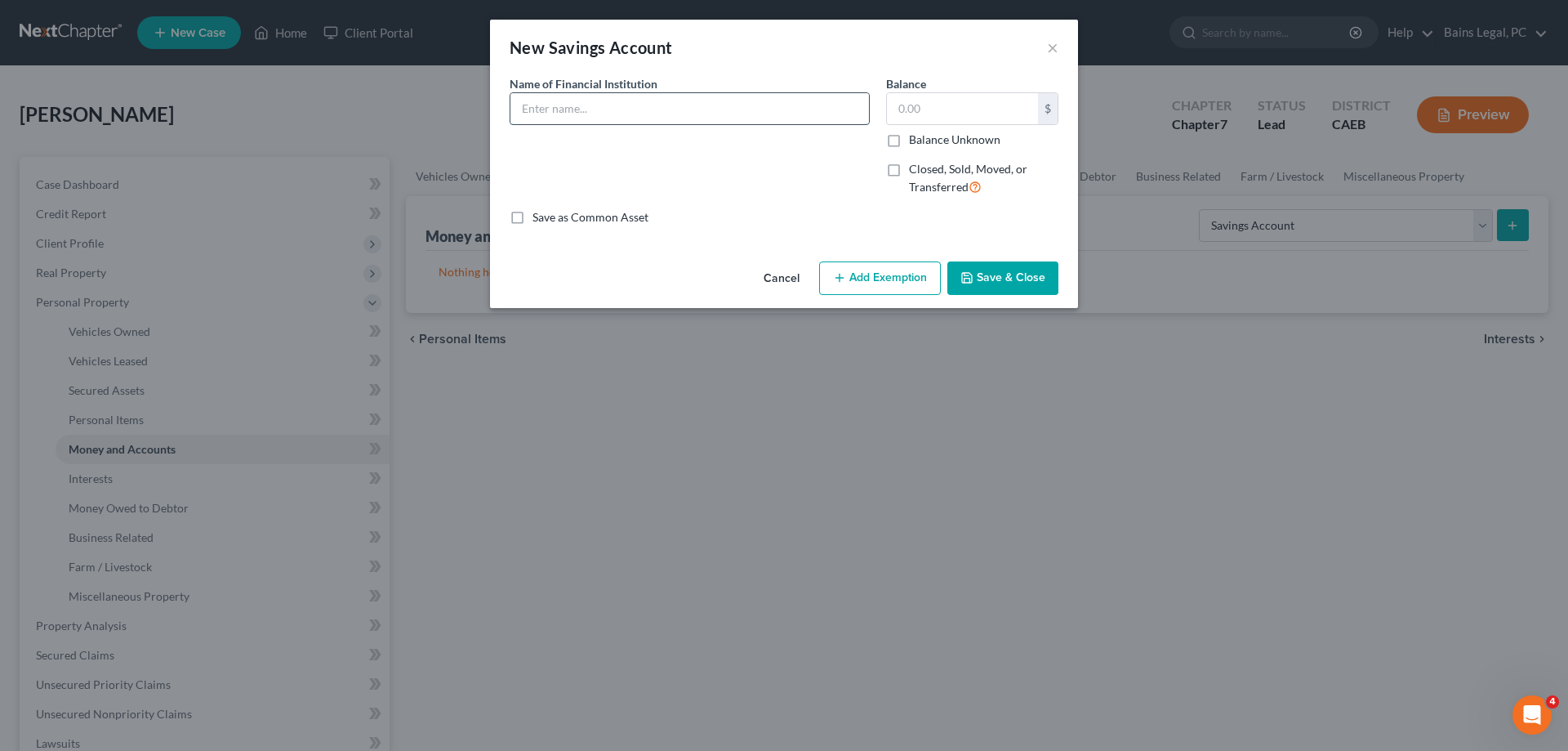
click at [655, 118] on input "text" at bounding box center [690, 109] width 358 height 31
drag, startPoint x: 675, startPoint y: 116, endPoint x: 430, endPoint y: 111, distance: 245.1
click at [510, 111] on input "Sacramento CU...0851" at bounding box center [690, 109] width 358 height 31
type input "Sacramento CU...0851"
click at [989, 113] on input "text" at bounding box center [963, 109] width 151 height 31
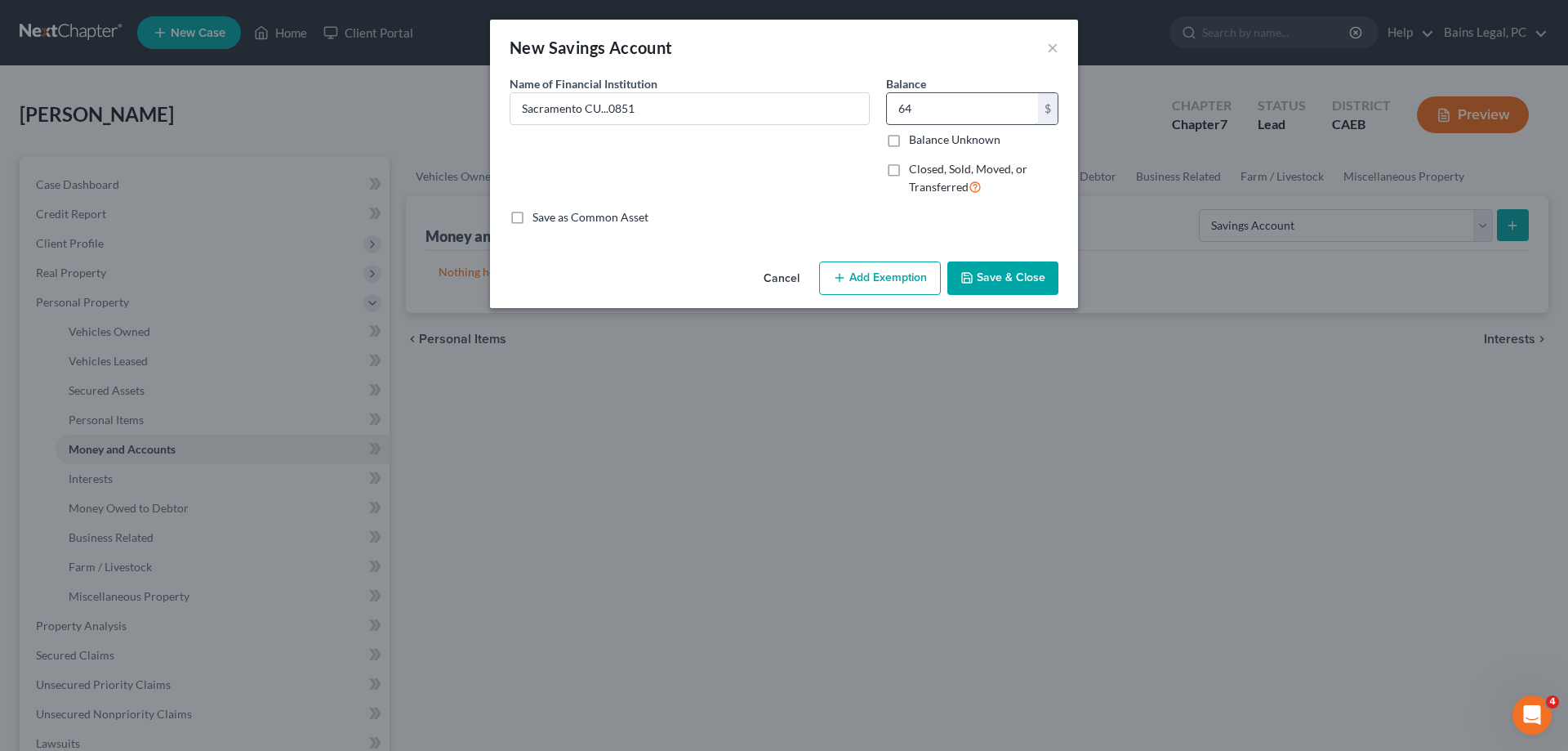
type input "6"
type input "25"
click at [874, 282] on button "Add Exemption" at bounding box center [880, 278] width 122 height 34
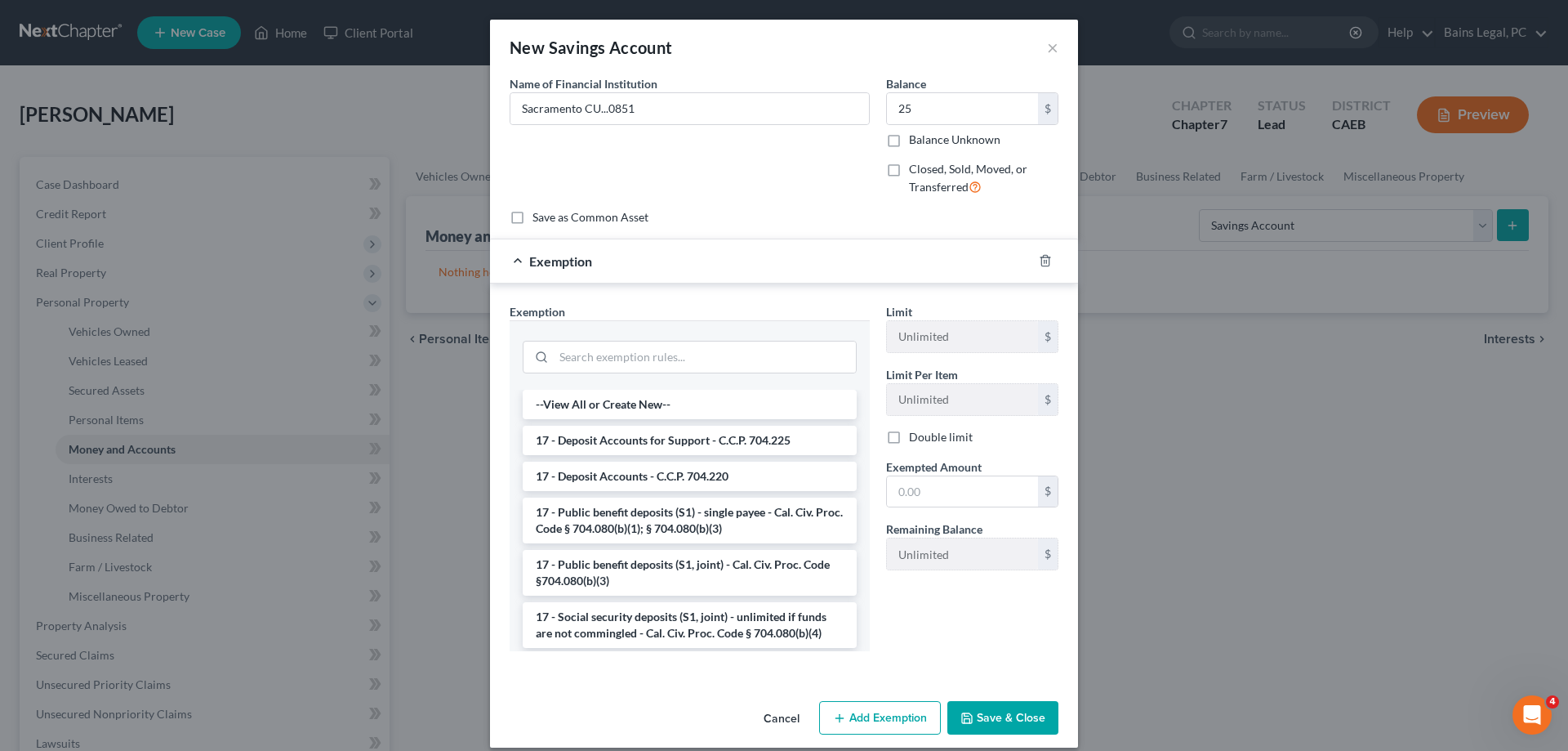
click at [647, 438] on li "17 - Deposit Accounts for Support - C.C.P. 704.225" at bounding box center [690, 440] width 334 height 29
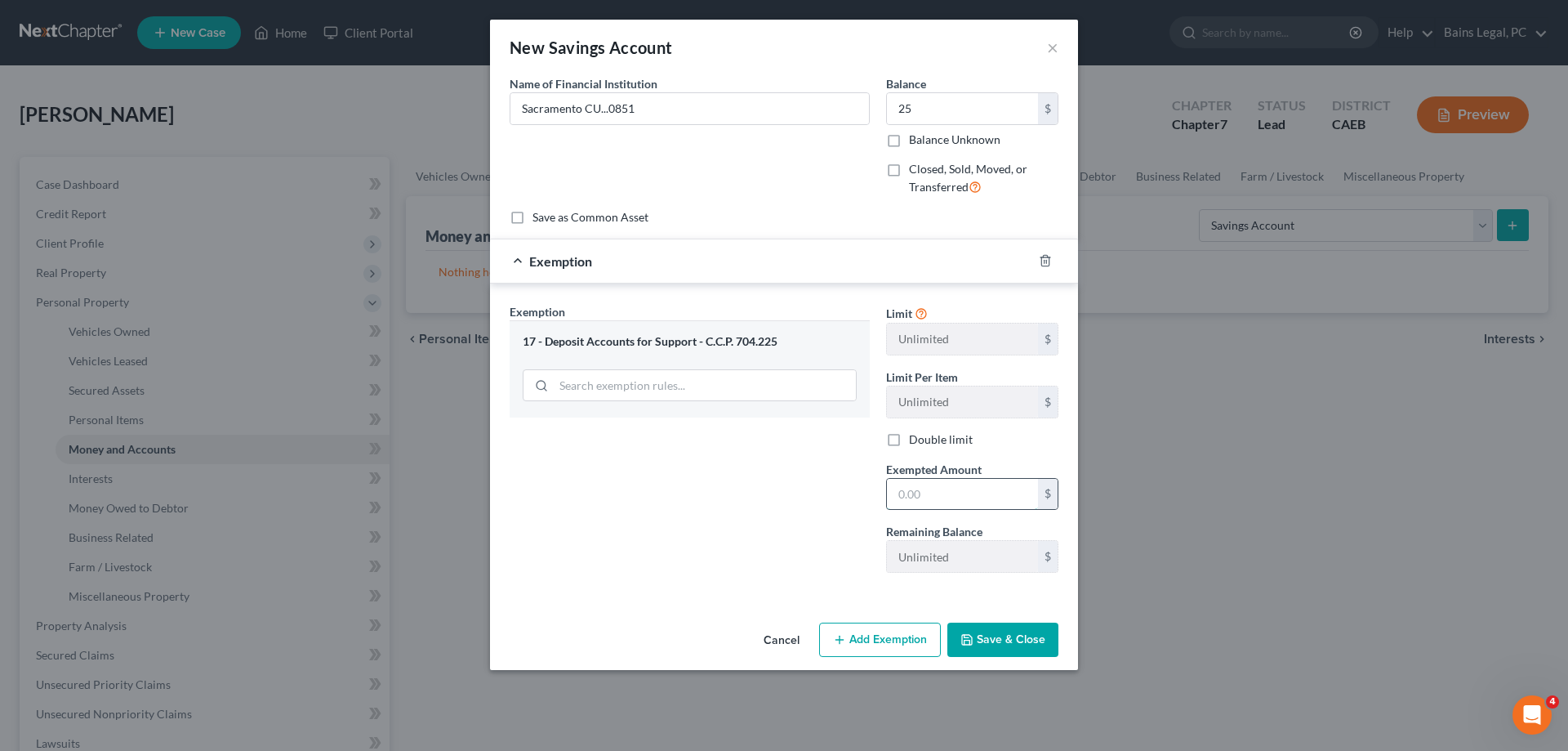
click at [975, 481] on input "text" at bounding box center [963, 494] width 151 height 31
type input "25"
click at [999, 651] on button "Save & Close" at bounding box center [1002, 640] width 111 height 34
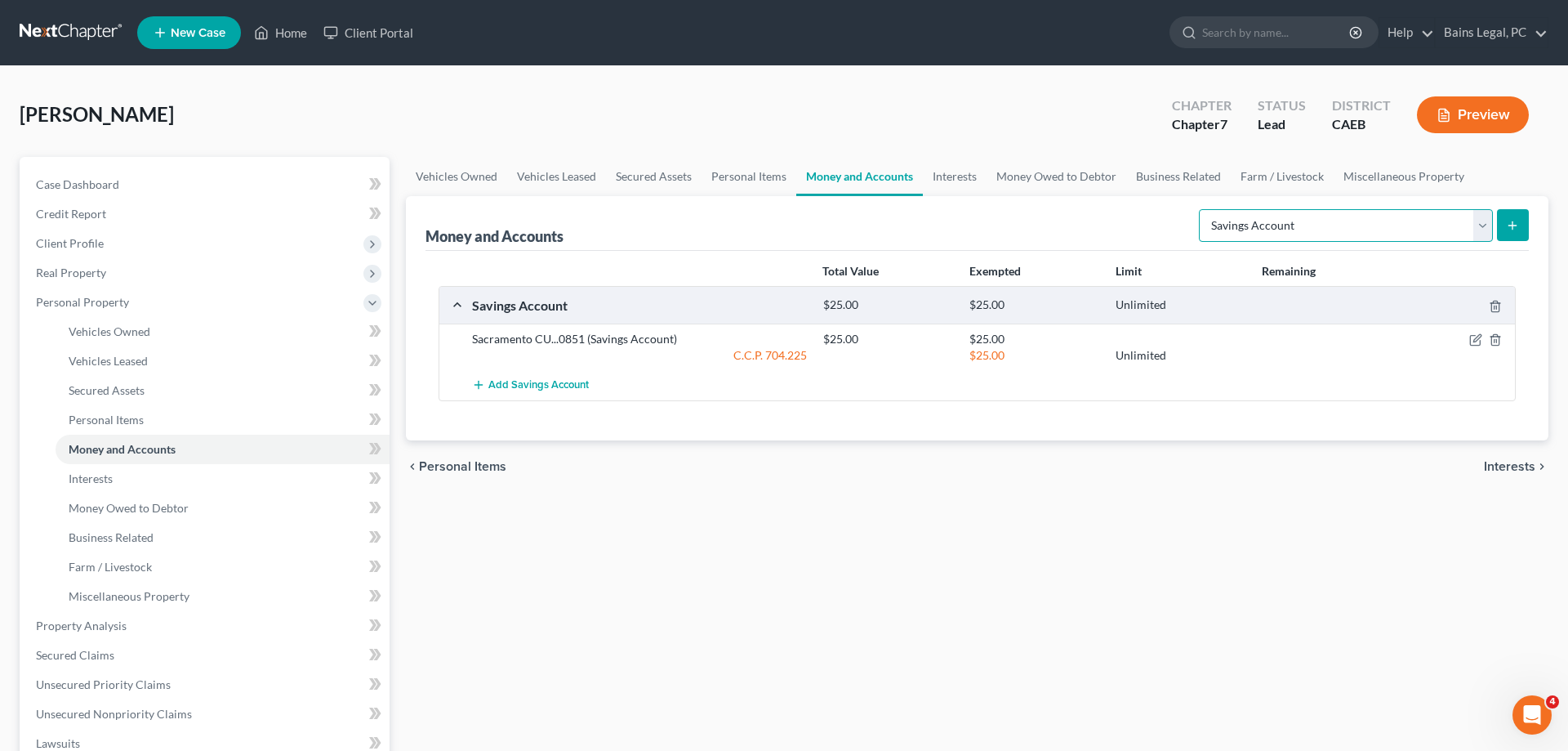
click at [1199, 209] on select "Select Account Type Brokerage Cash on Hand Certificates of Deposit Checking Acc…" at bounding box center [1346, 226] width 294 height 33
select select "checking"
click option "Checking Account" at bounding box center [0, 0] width 0 height 0
click at [1515, 228] on icon "submit" at bounding box center [1512, 225] width 13 height 13
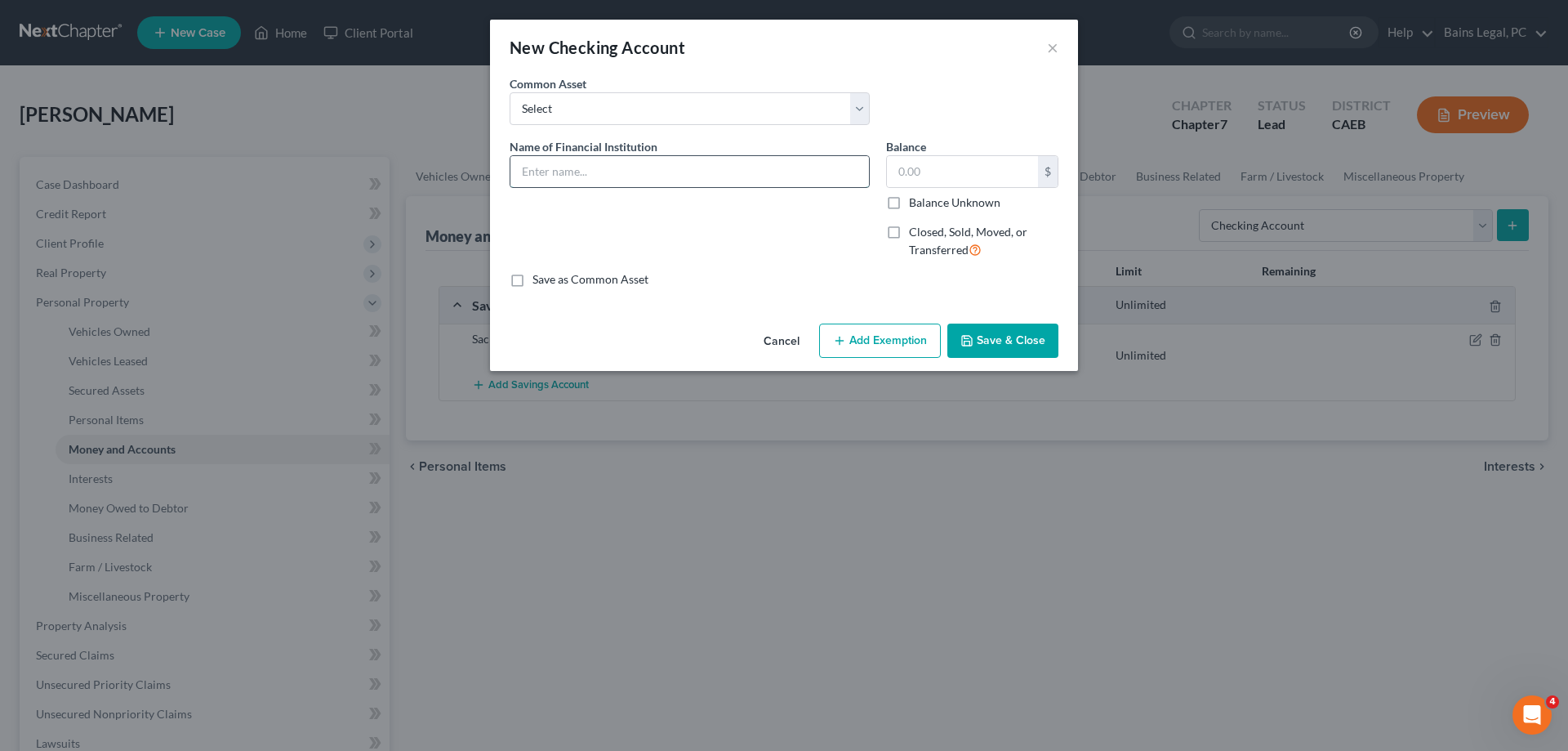
click at [722, 179] on input "text" at bounding box center [690, 172] width 358 height 31
paste input "Sacramento CU...0851"
type input "Sacramento CU...0851"
click at [984, 174] on input "text" at bounding box center [963, 172] width 151 height 31
type input "621.80"
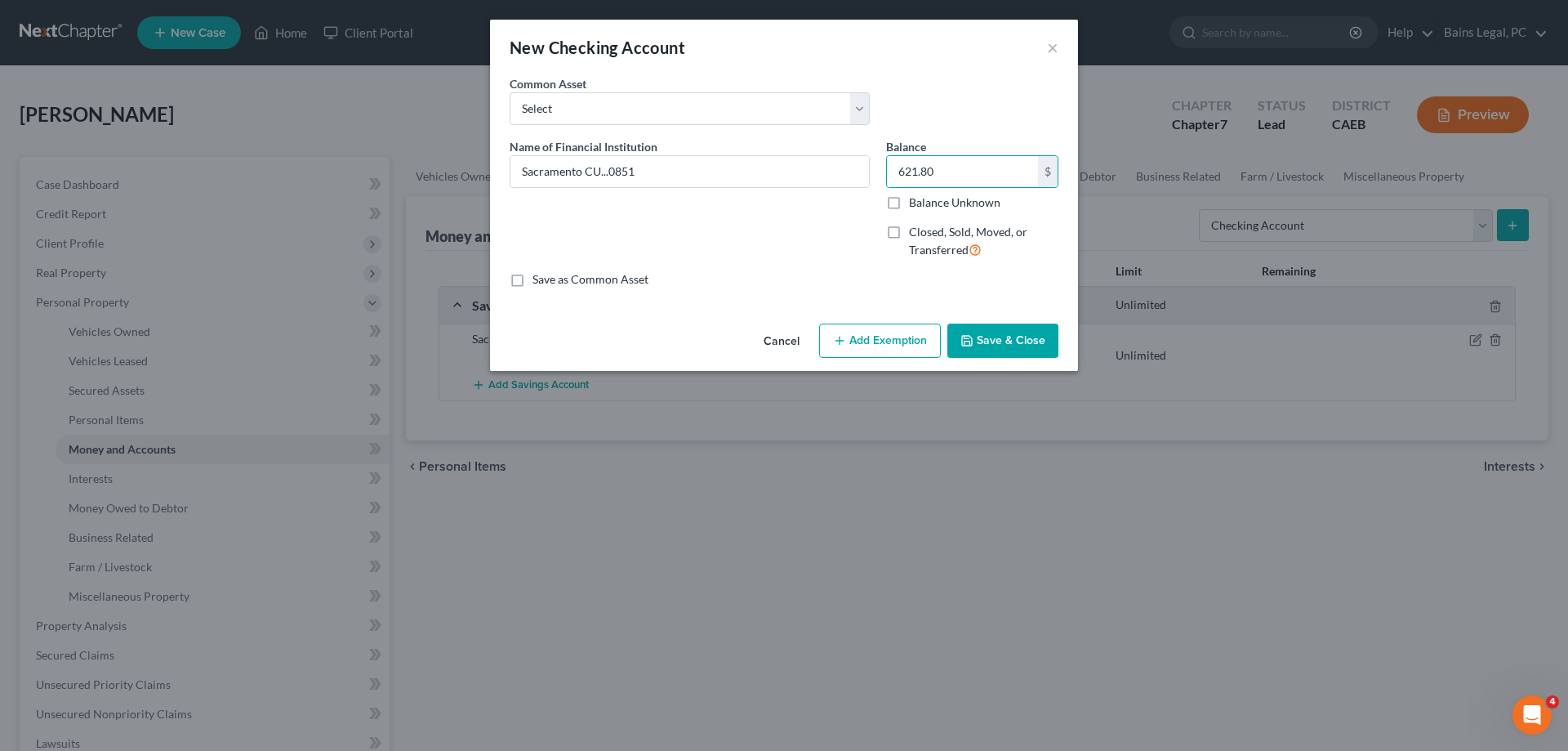
click at [907, 339] on button "Add Exemption" at bounding box center [880, 340] width 122 height 34
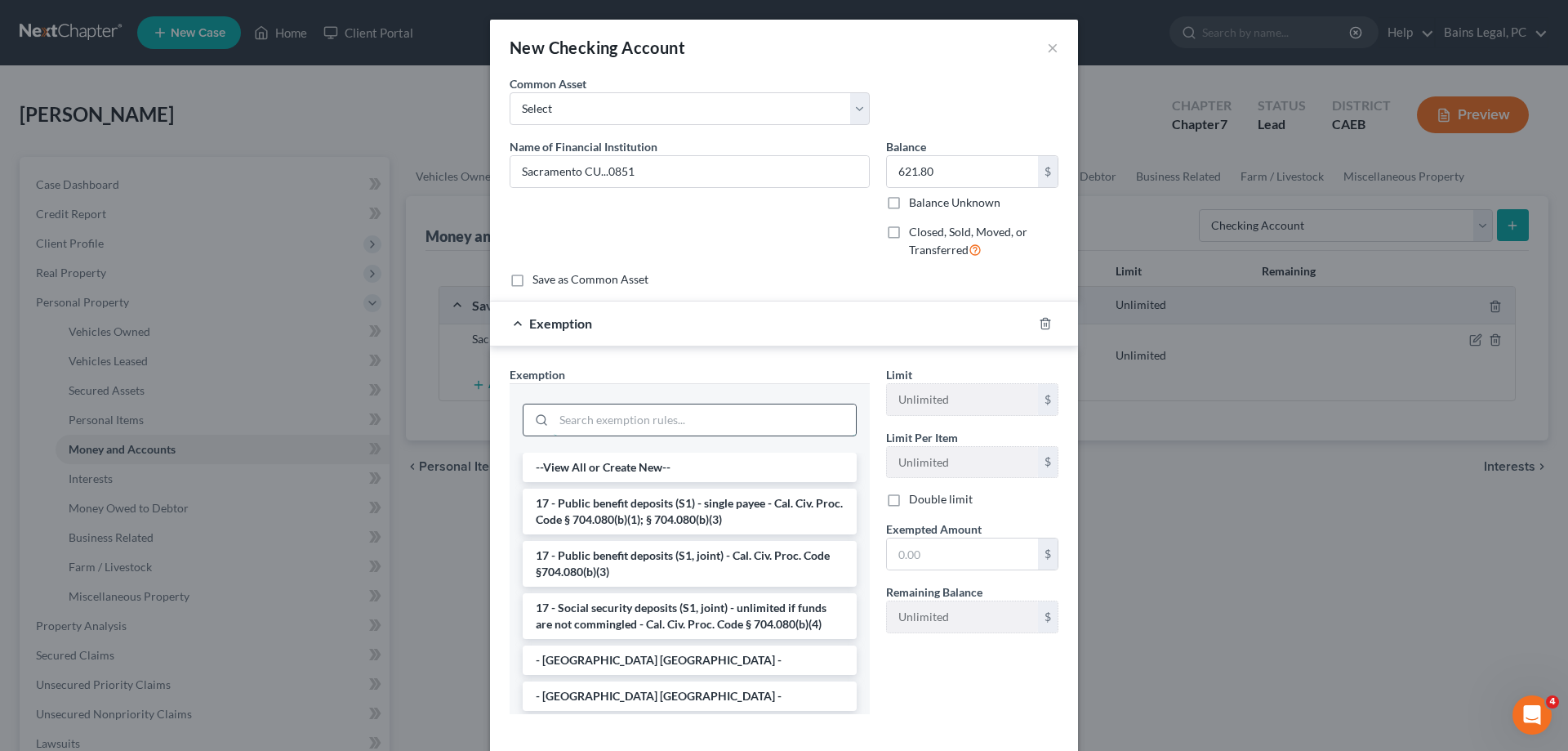
click at [682, 412] on input "search" at bounding box center [705, 420] width 302 height 31
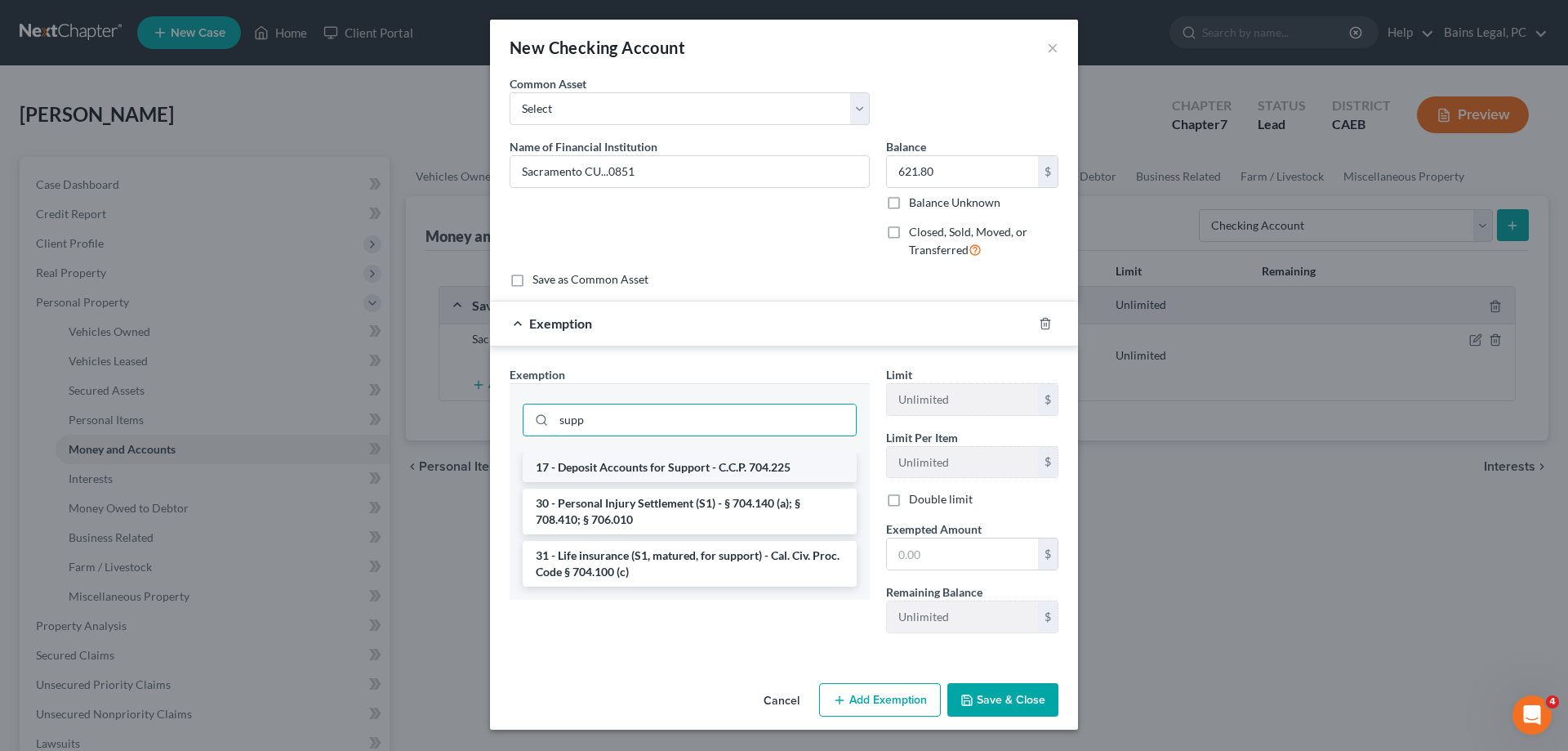
type input "supp"
drag, startPoint x: 718, startPoint y: 464, endPoint x: 748, endPoint y: 474, distance: 31.6
click at [719, 465] on li "17 - Deposit Accounts for Support - C.C.P. 704.225" at bounding box center [690, 467] width 334 height 29
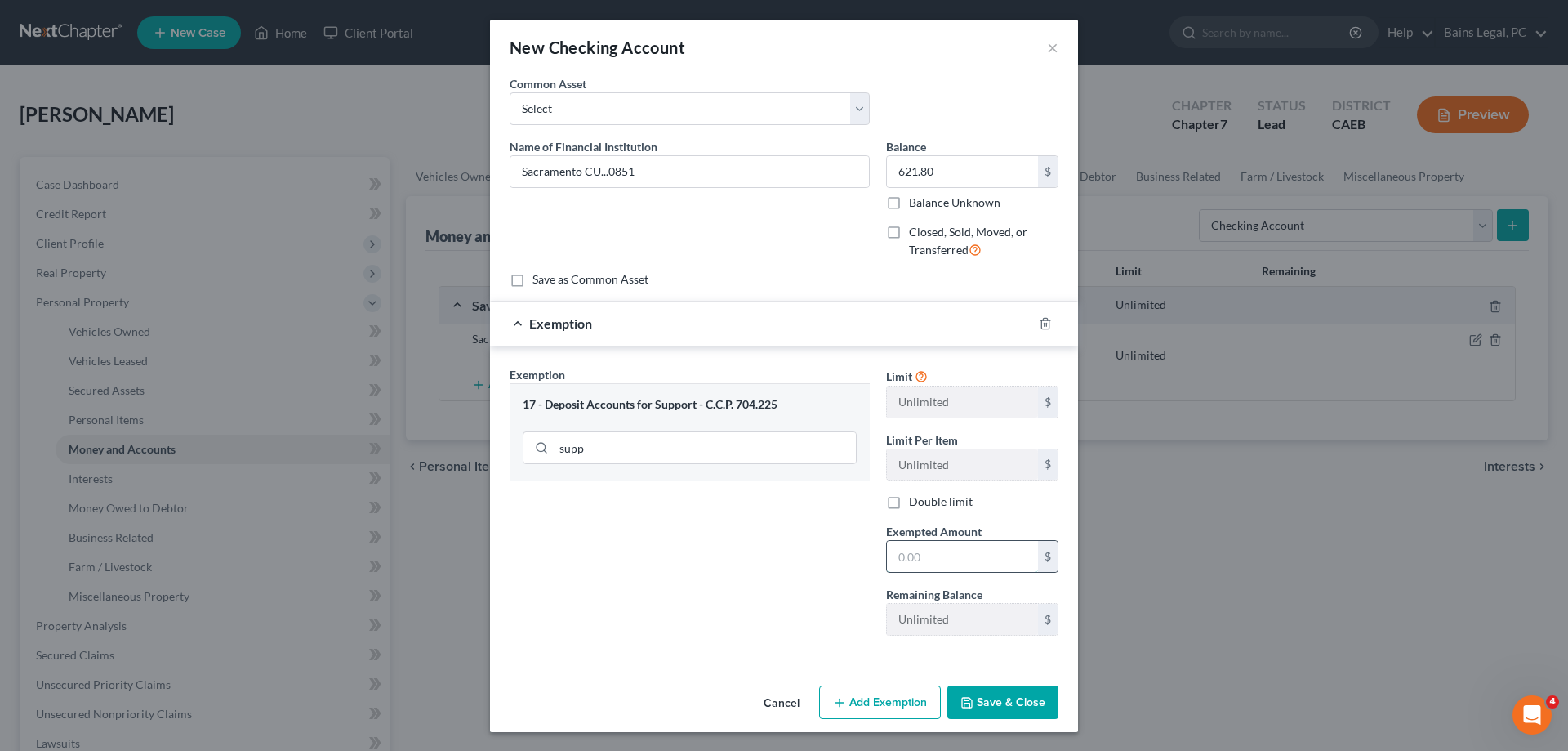
click at [987, 560] on input "text" at bounding box center [963, 556] width 151 height 31
type input "621.80"
click at [982, 697] on button "Save & Close" at bounding box center [1002, 702] width 111 height 34
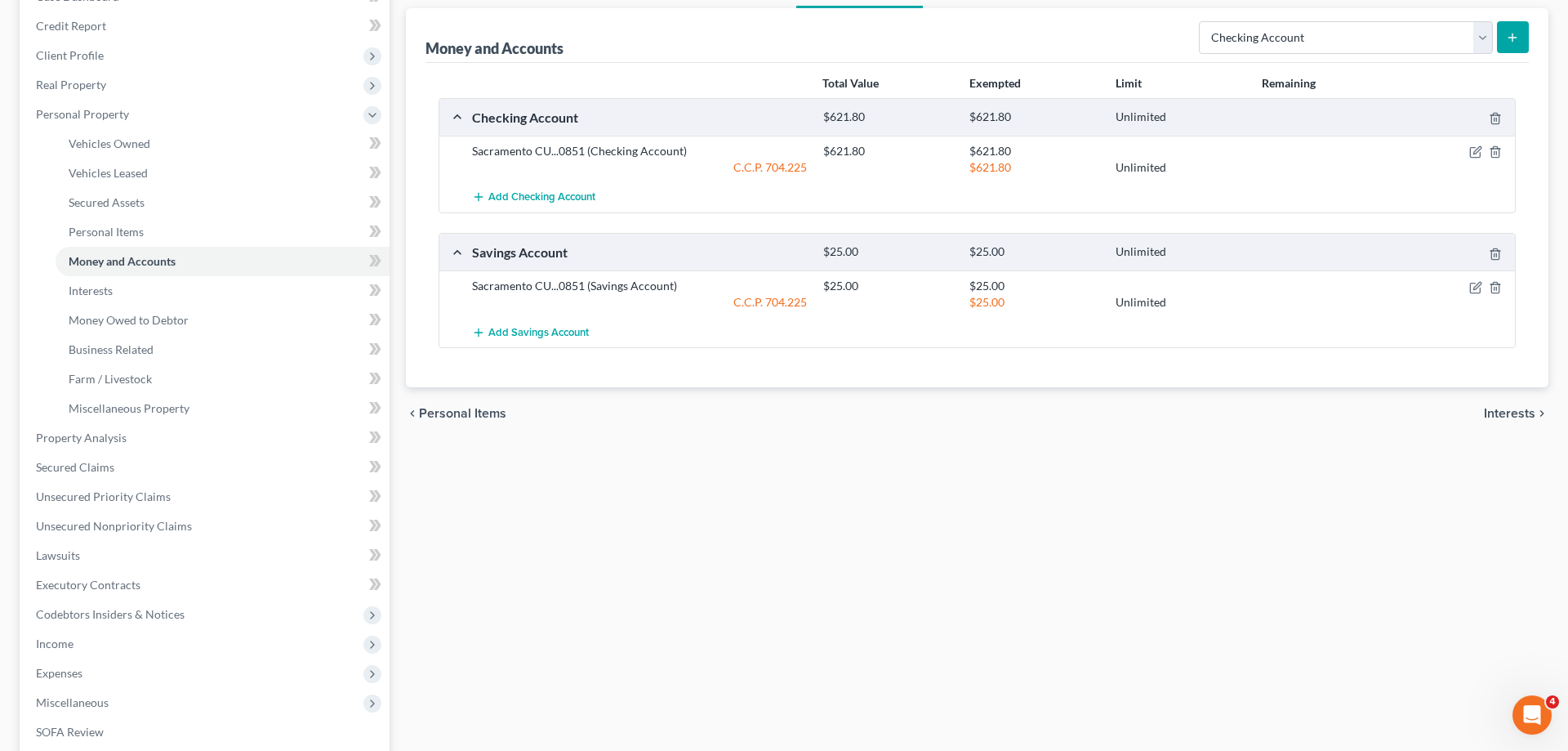
scroll to position [410, 0]
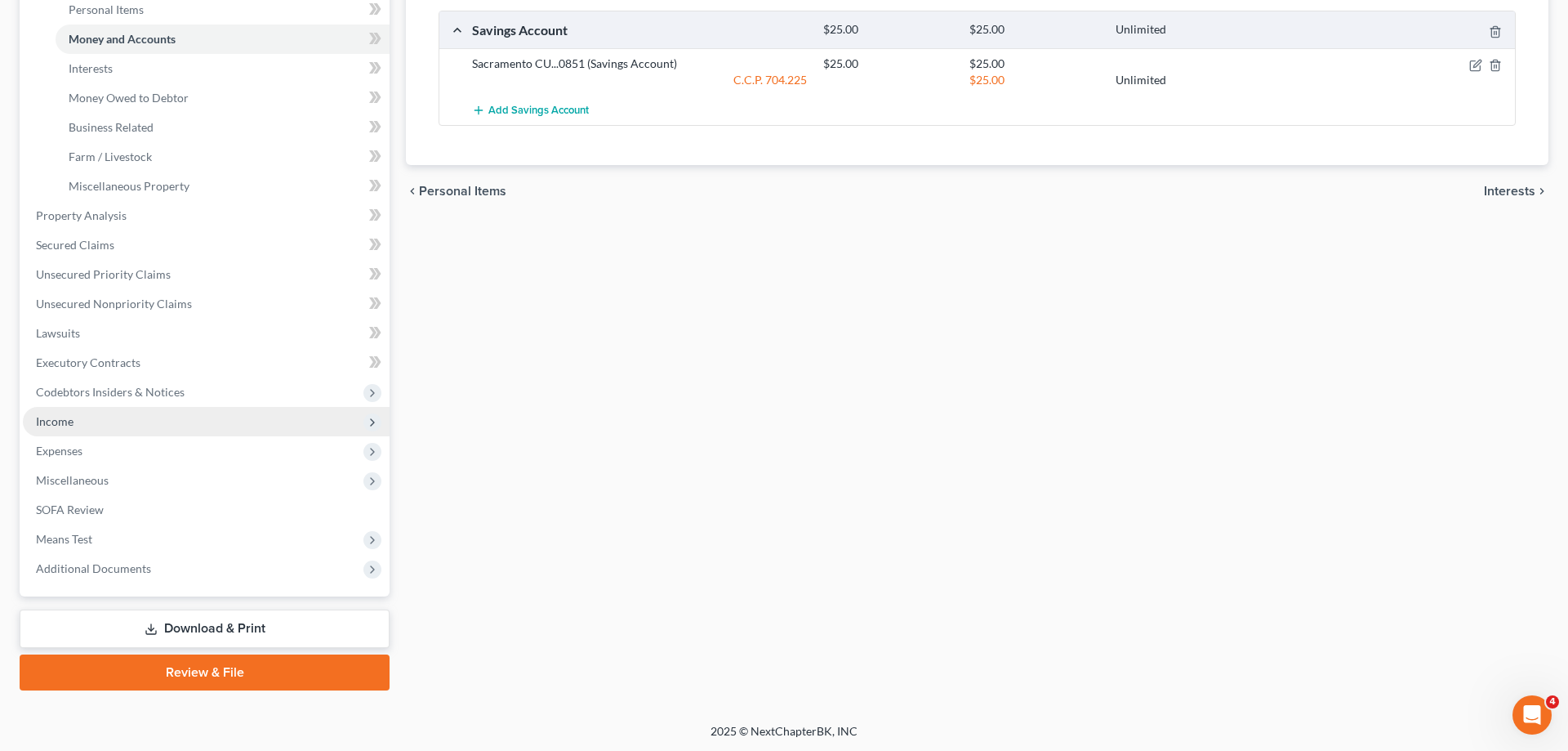
click at [106, 418] on span "Income" at bounding box center [206, 422] width 367 height 29
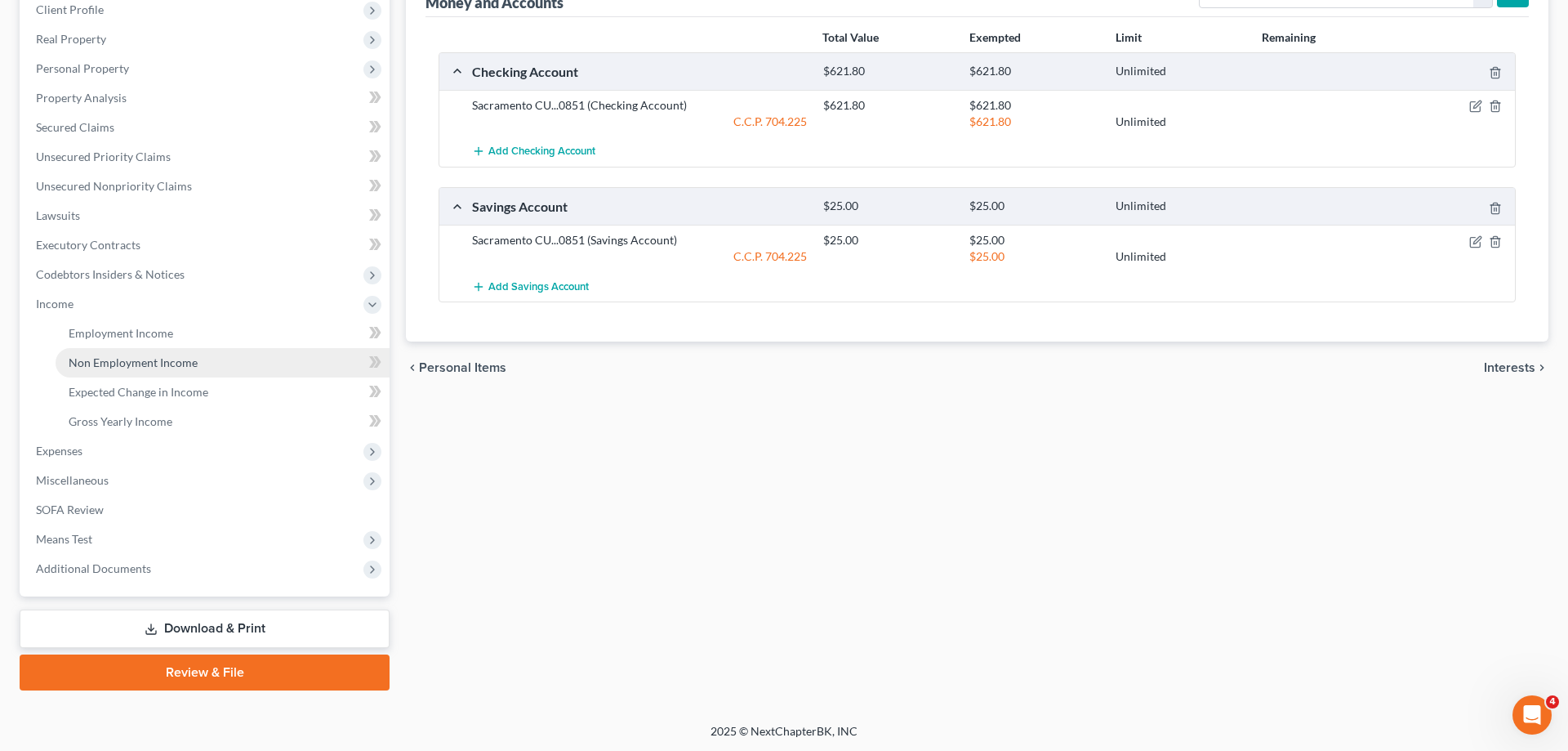
click at [136, 360] on span "Non Employment Income" at bounding box center [133, 362] width 129 height 14
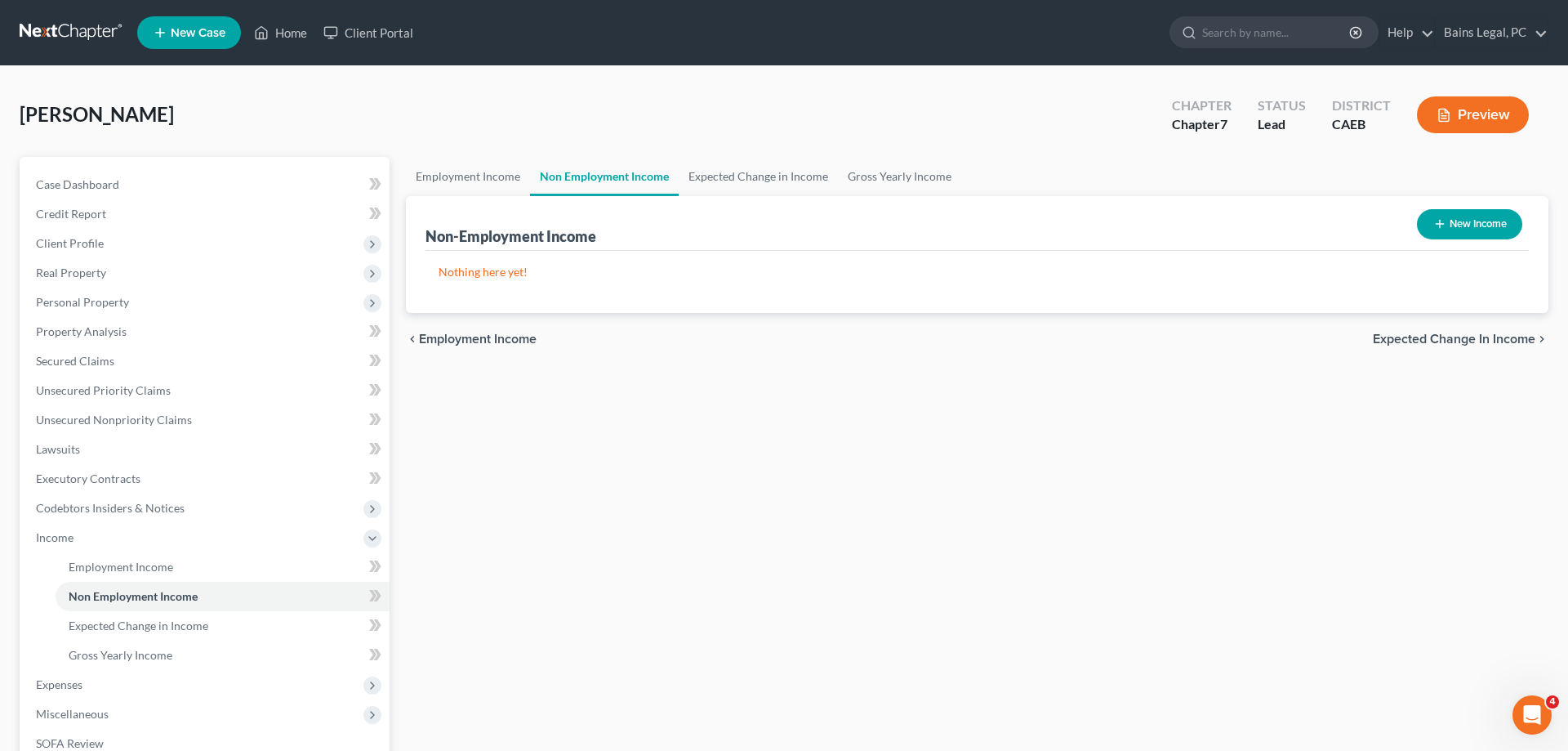
click at [1452, 221] on button "New Income" at bounding box center [1469, 224] width 106 height 30
select select "0"
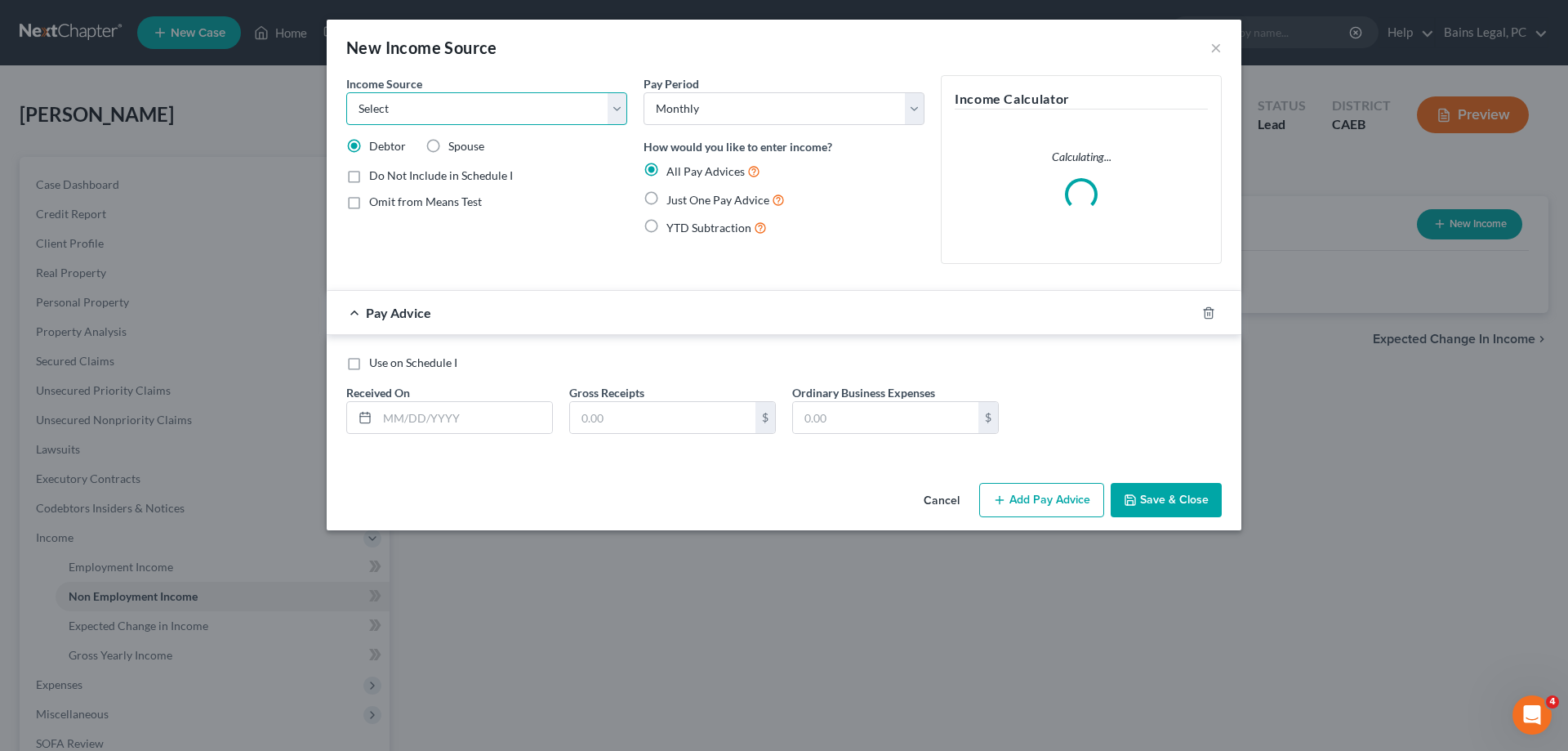
click at [347, 92] on select "Select Unemployment Disability (from employer) Pension Retirement Social Securi…" at bounding box center [487, 109] width 281 height 33
select select "4"
click option "Social Security / Social Security Disability" at bounding box center [0, 0] width 0 height 0
click at [466, 410] on input "text" at bounding box center [465, 418] width 174 height 31
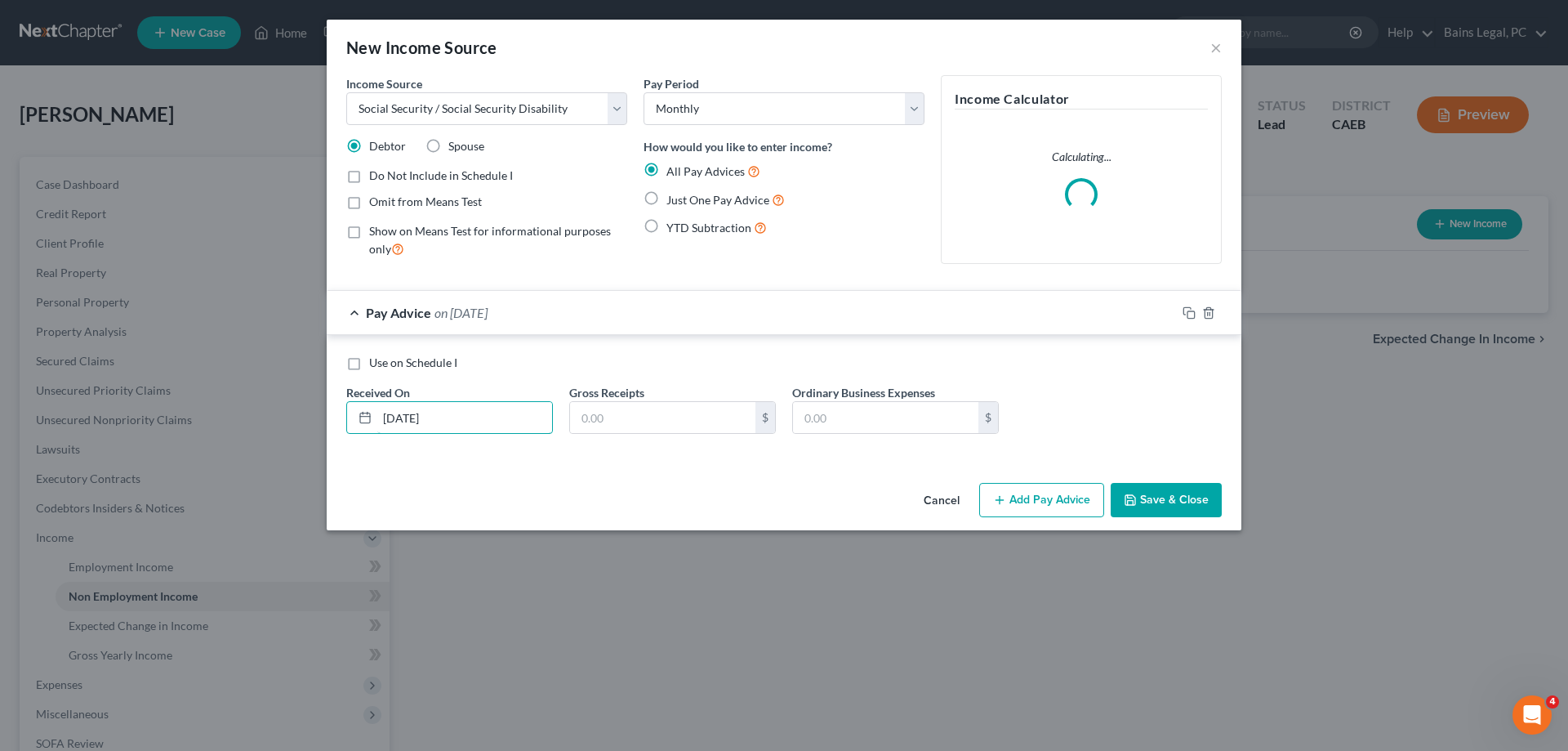
type input "9/1/25"
type input "1,026"
click at [1154, 512] on button "Save & Close" at bounding box center [1166, 499] width 111 height 34
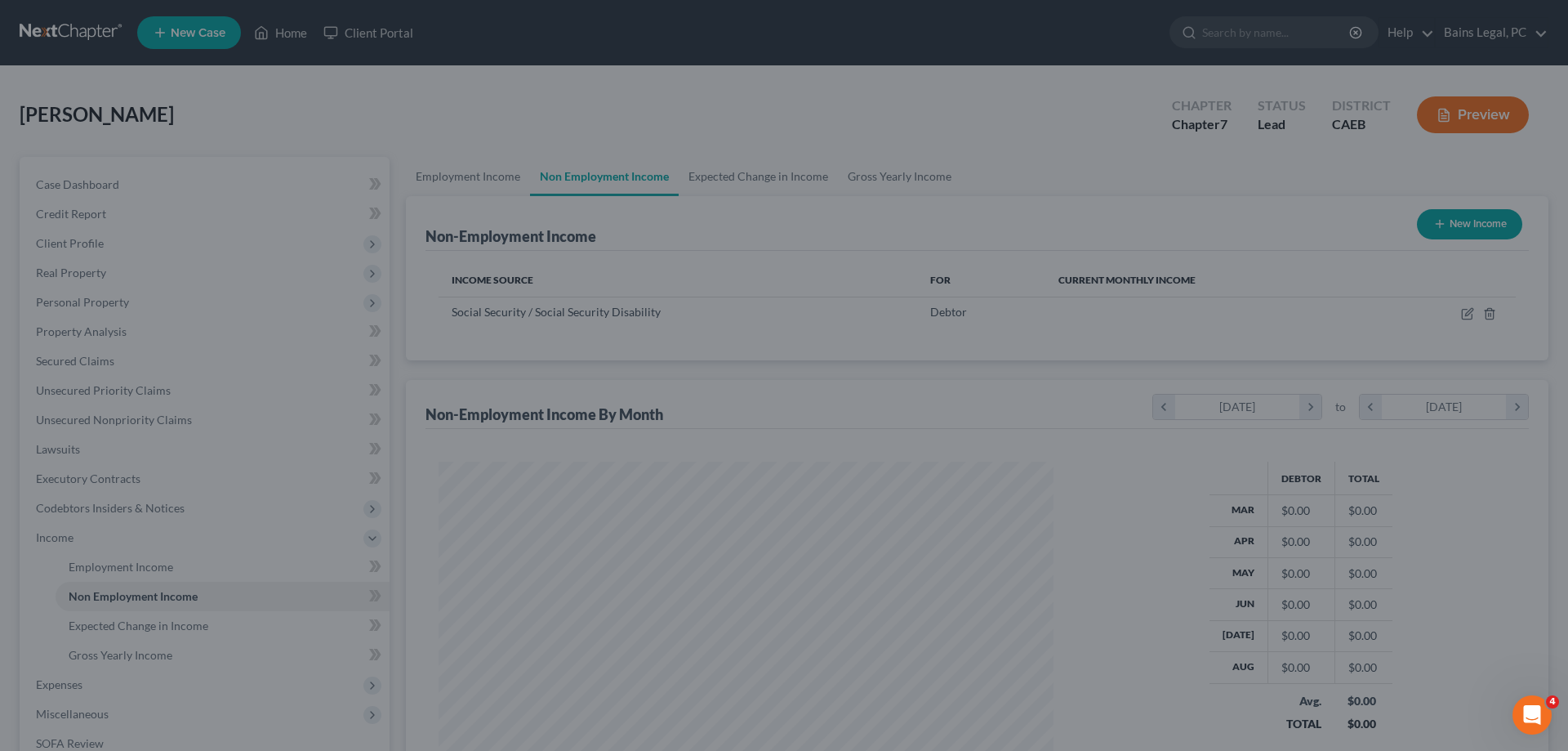
scroll to position [307, 648]
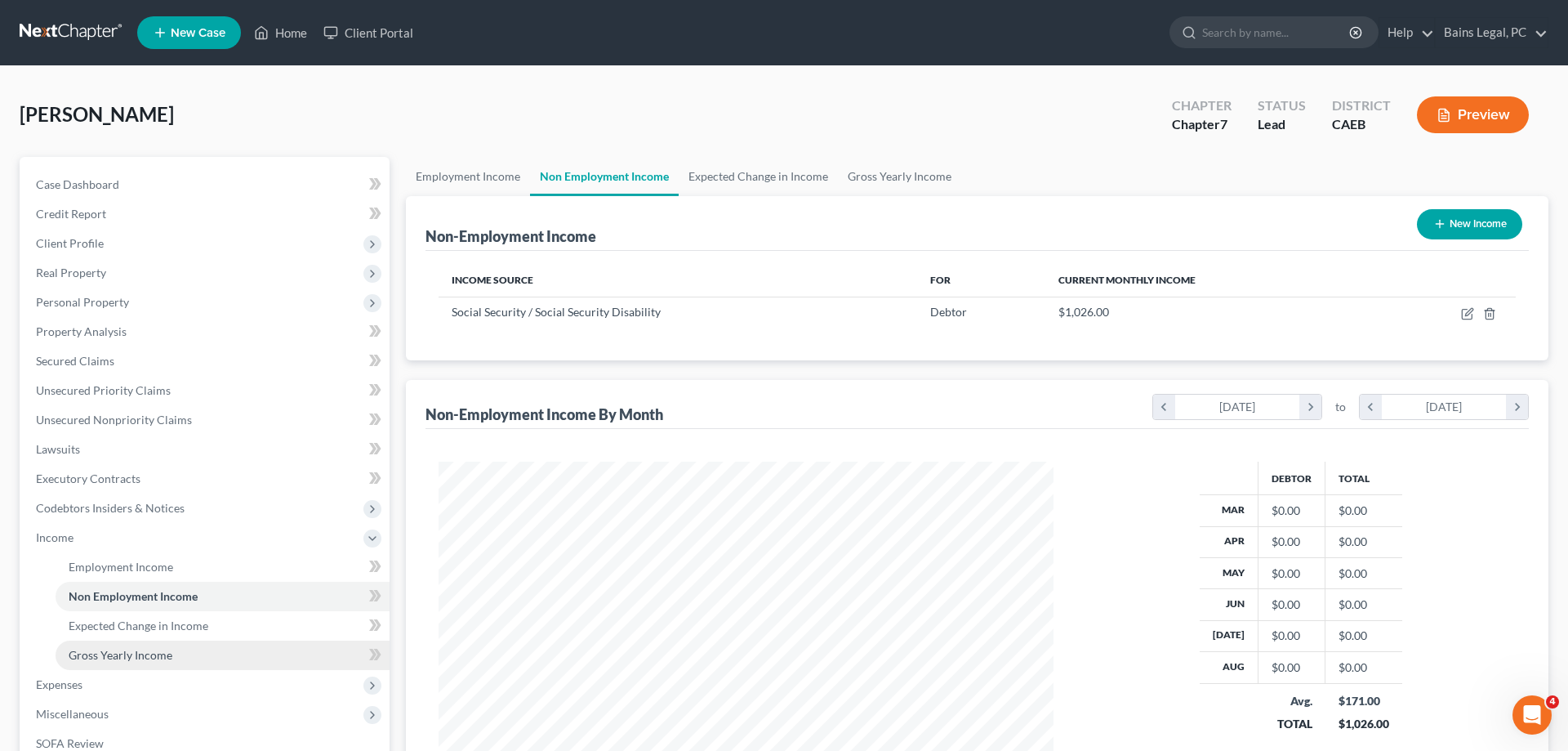
click at [202, 656] on link "Gross Yearly Income" at bounding box center [222, 655] width 334 height 29
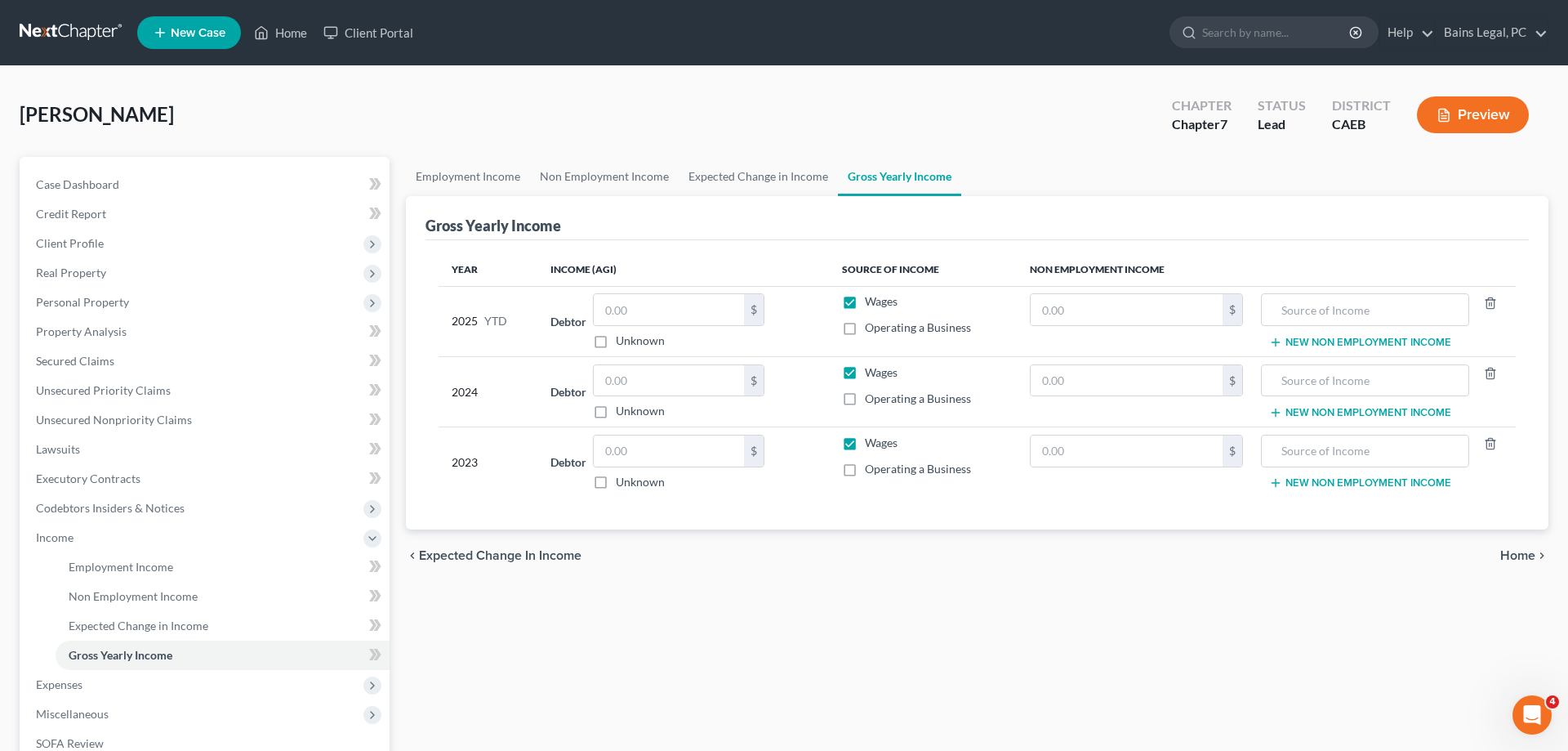
click at [865, 304] on label "Wages" at bounding box center [881, 301] width 33 height 16
click at [872, 304] on input "Wages" at bounding box center [876, 298] width 11 height 11
checkbox input "false"
click at [865, 371] on label "Wages" at bounding box center [881, 372] width 33 height 16
click at [872, 371] on input "Wages" at bounding box center [876, 369] width 11 height 11
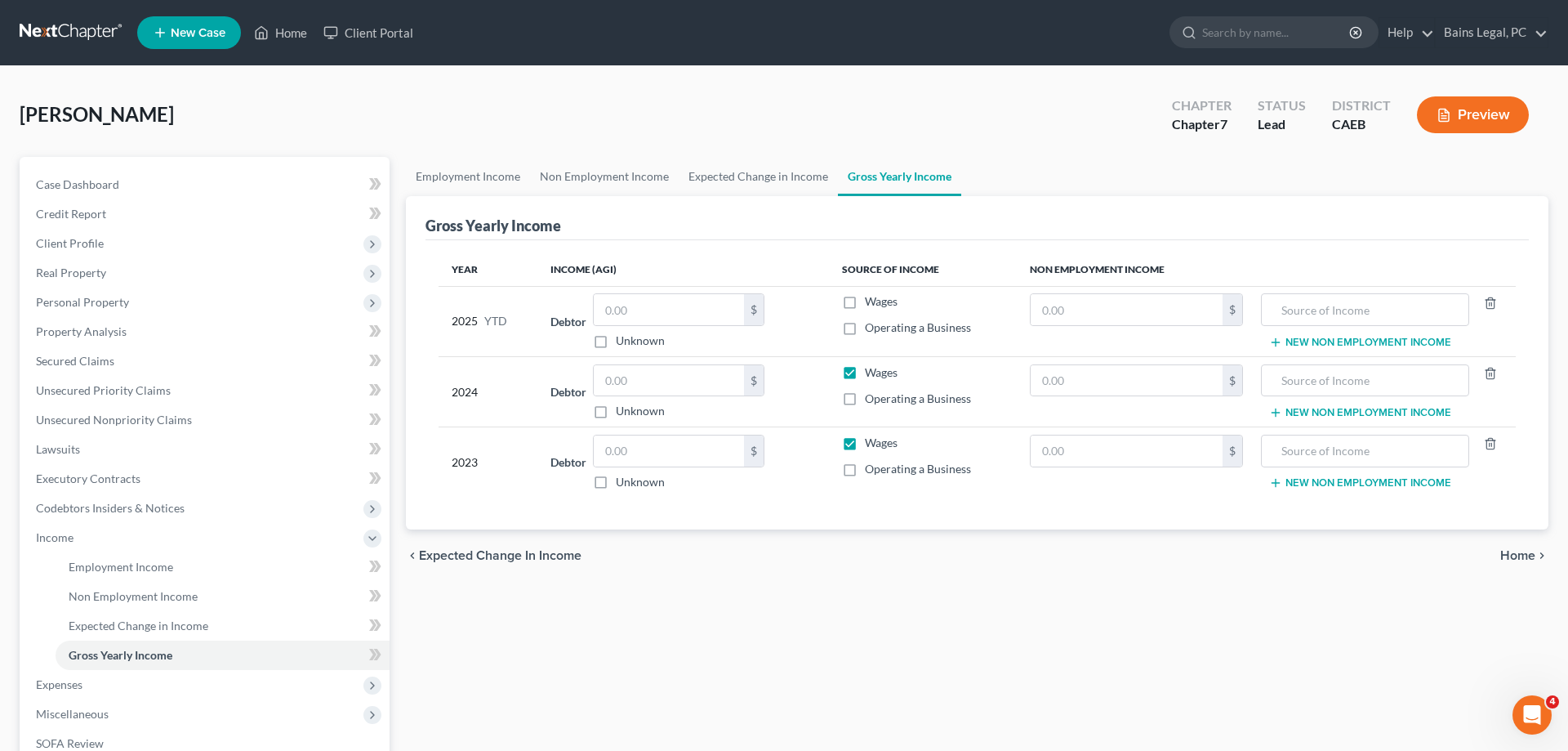
checkbox input "false"
drag, startPoint x: 846, startPoint y: 448, endPoint x: 852, endPoint y: 441, distance: 9.2
click at [865, 450] on label "Wages" at bounding box center [881, 443] width 33 height 16
click at [872, 446] on input "Wages" at bounding box center [876, 440] width 11 height 11
checkbox input "false"
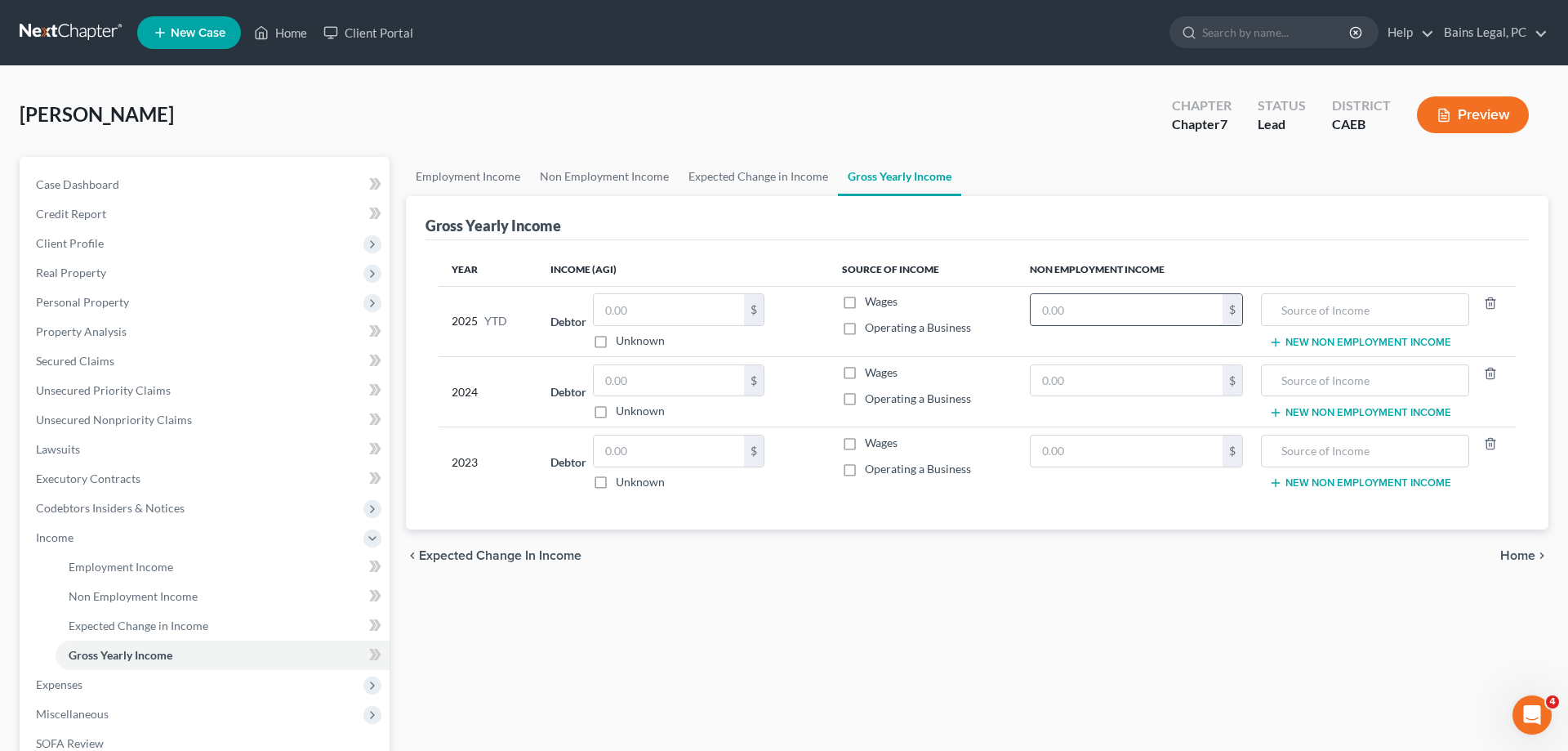
click at [1070, 311] on input "text" at bounding box center [1126, 310] width 192 height 31
type input "9,234"
click at [1399, 315] on input "text" at bounding box center [1365, 310] width 190 height 31
type input "SSI"
click at [662, 321] on input "text" at bounding box center [668, 310] width 150 height 31
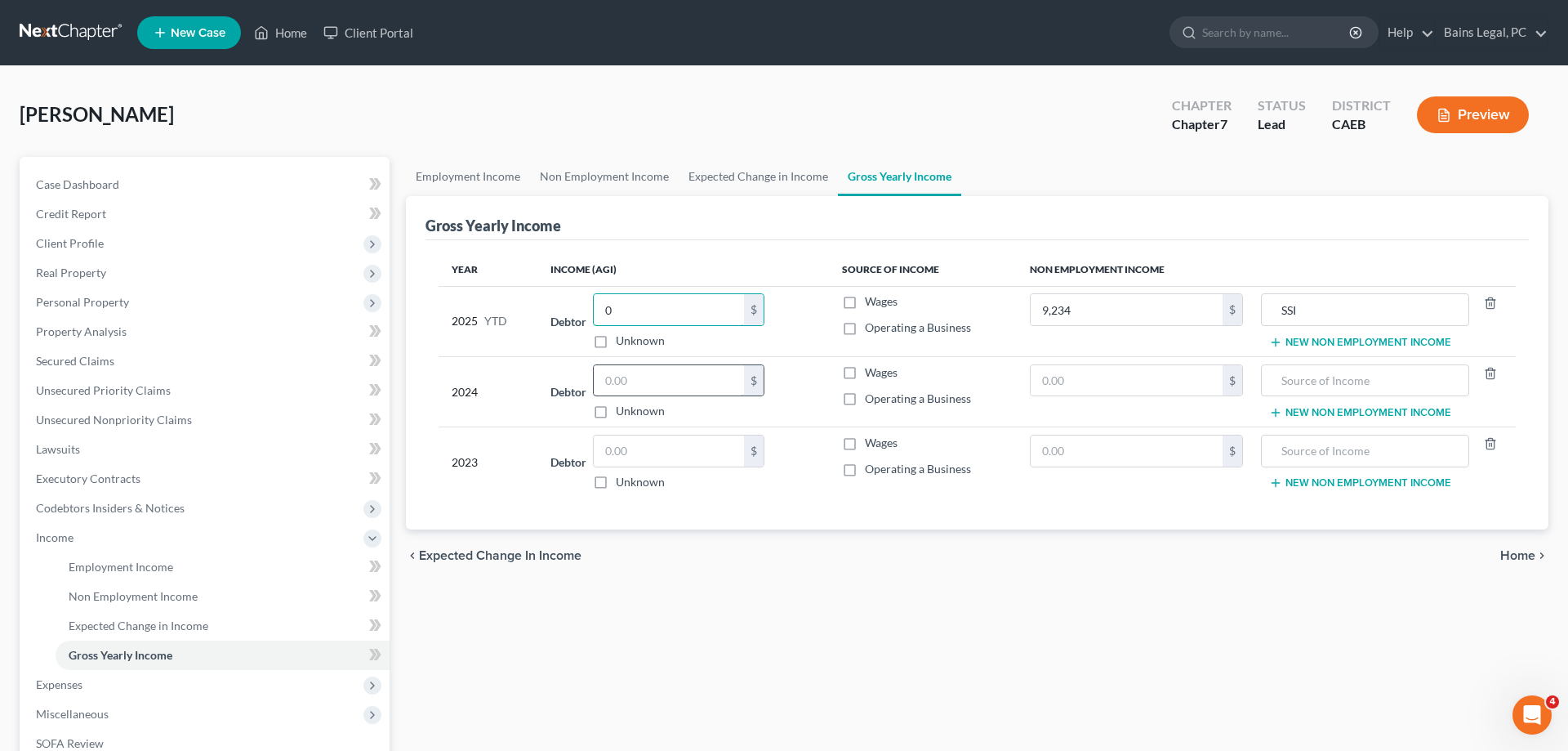
type input "0"
click at [701, 383] on input "text" at bounding box center [668, 381] width 150 height 31
type input "0"
drag, startPoint x: 683, startPoint y: 457, endPoint x: 1053, endPoint y: 446, distance: 370.2
click at [683, 458] on input "text" at bounding box center [668, 451] width 150 height 31
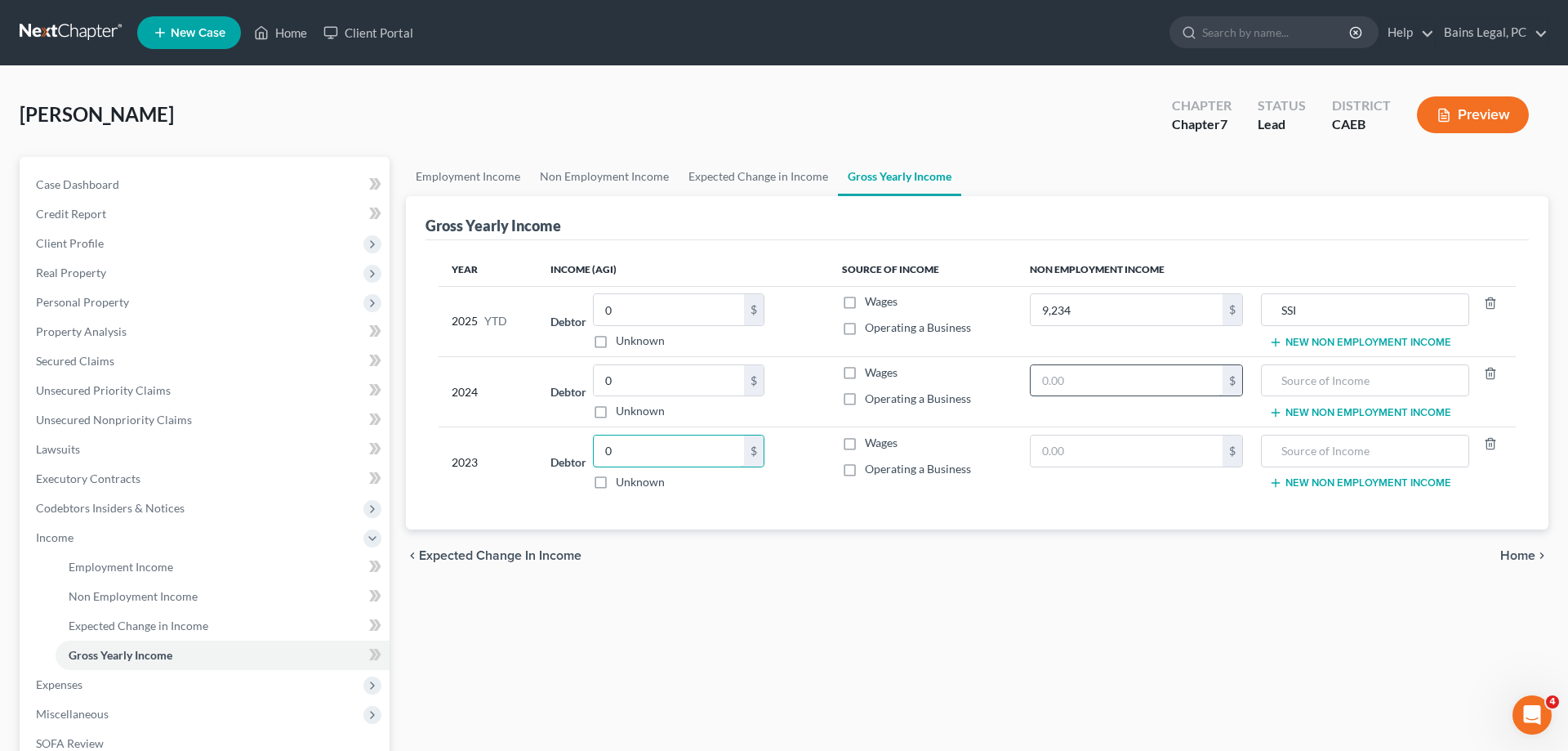
type input "0"
click at [1125, 374] on input "text" at bounding box center [1126, 381] width 192 height 31
type input "0"
click at [1107, 456] on input "text" at bounding box center [1126, 451] width 192 height 31
type input "0"
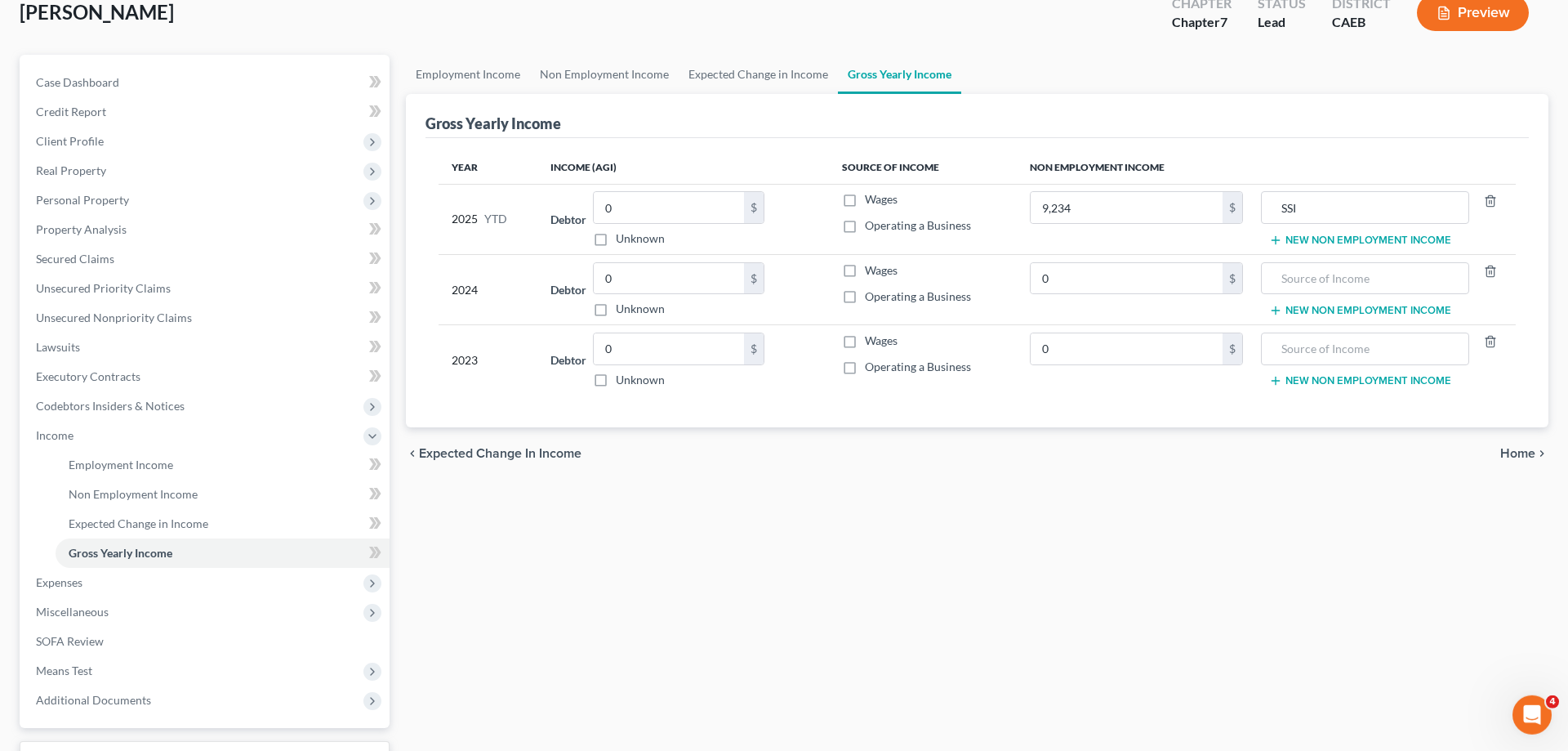
scroll to position [234, 0]
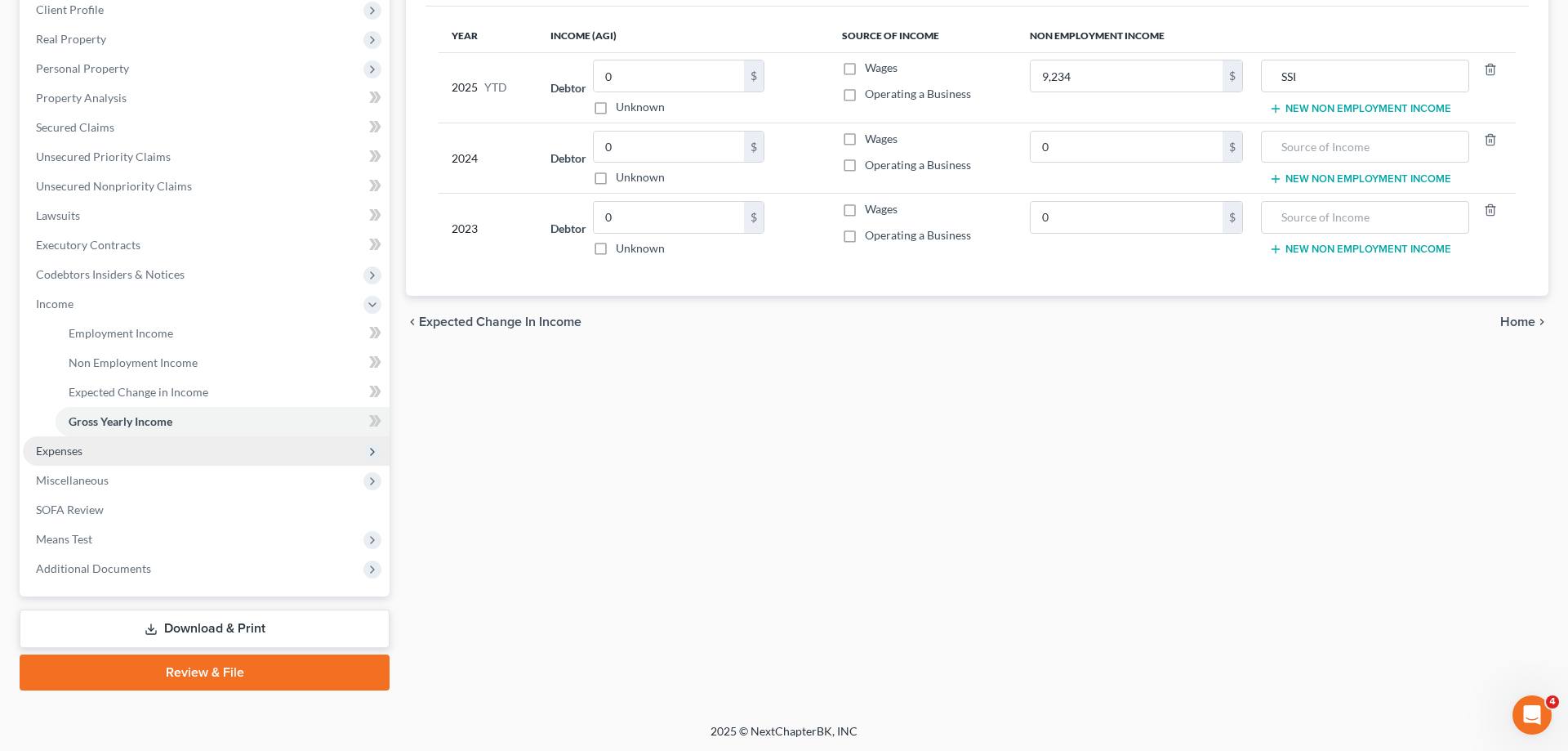
click at [108, 445] on span "Expenses" at bounding box center [206, 451] width 367 height 29
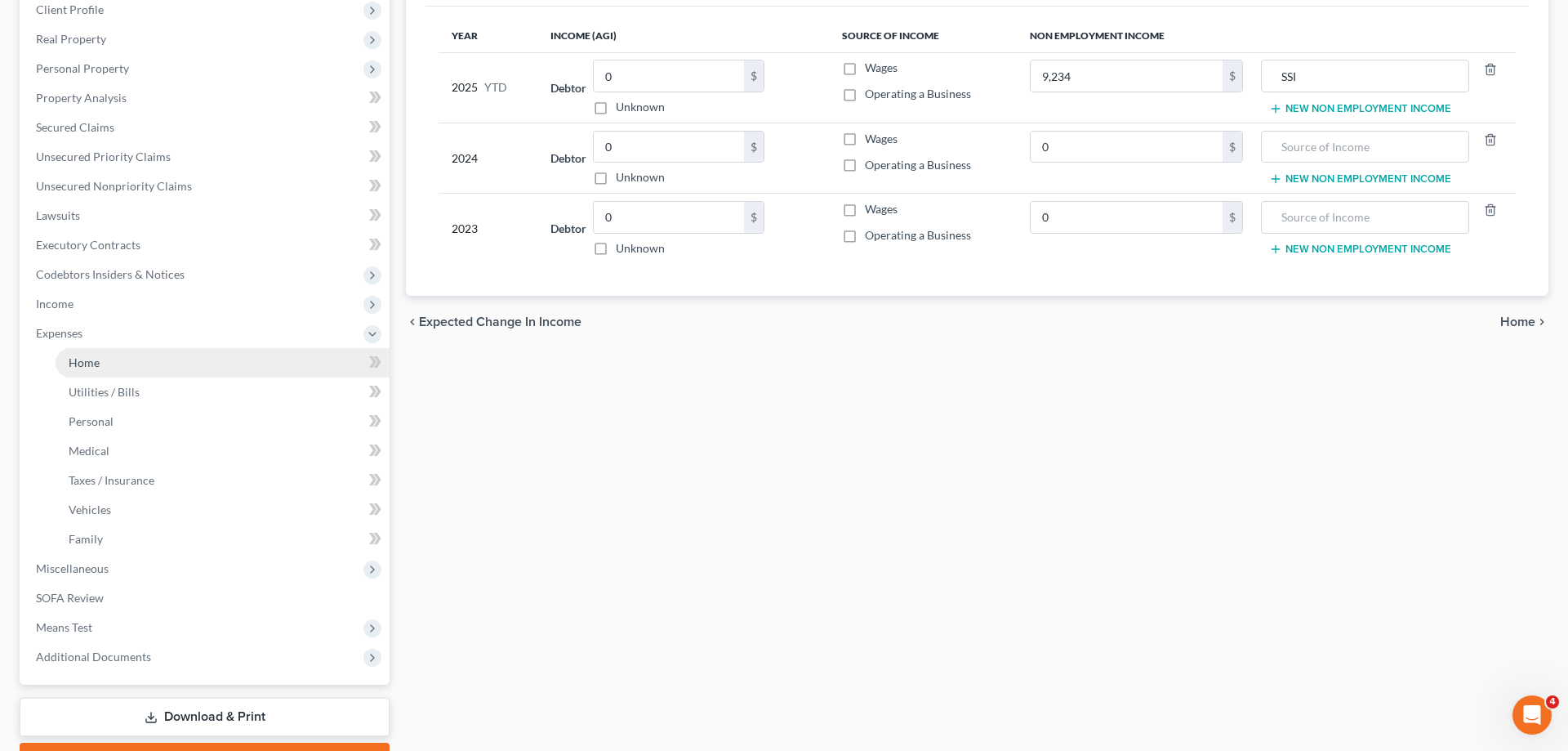
click at [112, 367] on link "Home" at bounding box center [222, 362] width 334 height 29
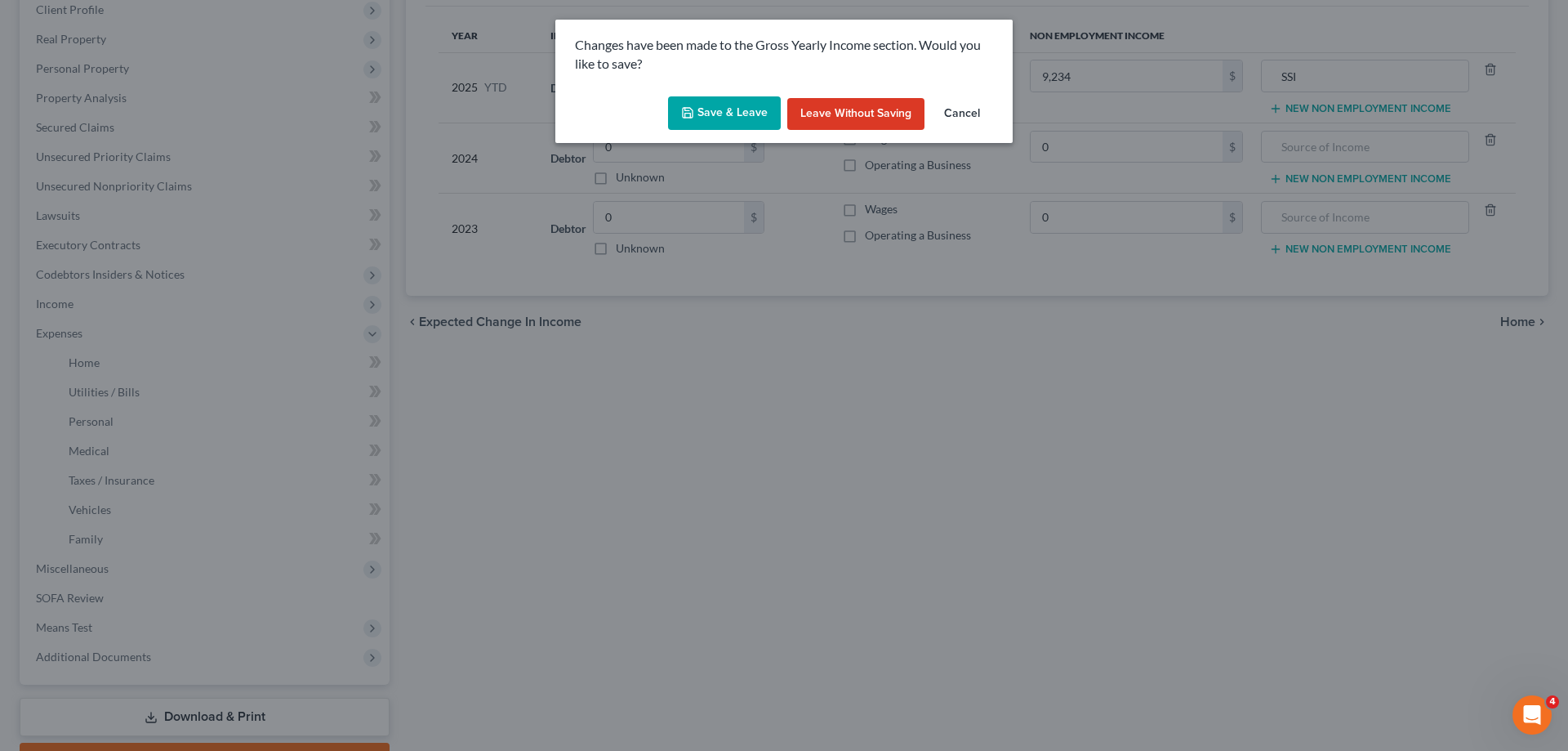
click at [724, 117] on button "Save & Leave" at bounding box center [724, 113] width 112 height 34
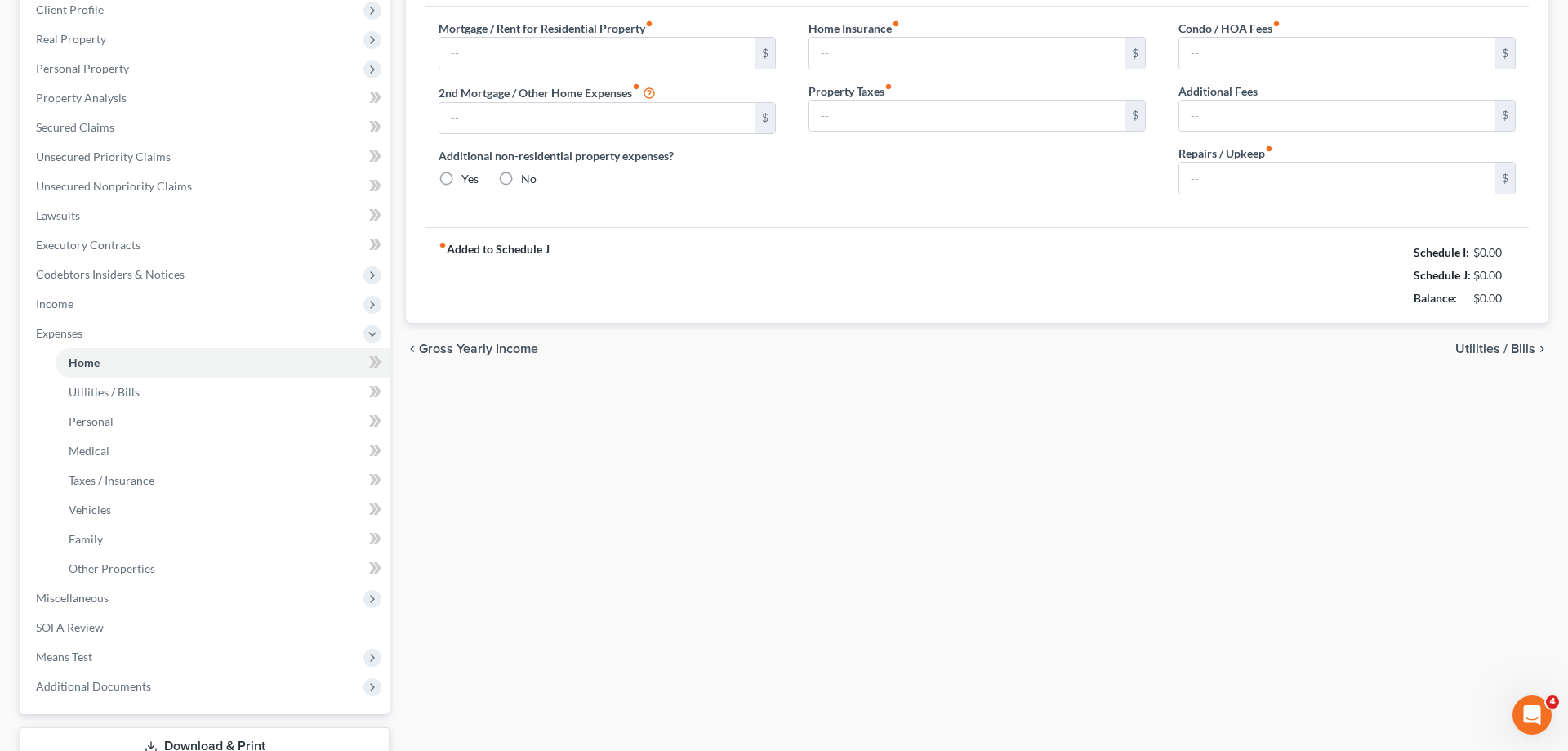
type input "0.00"
radio input "true"
type input "0.00"
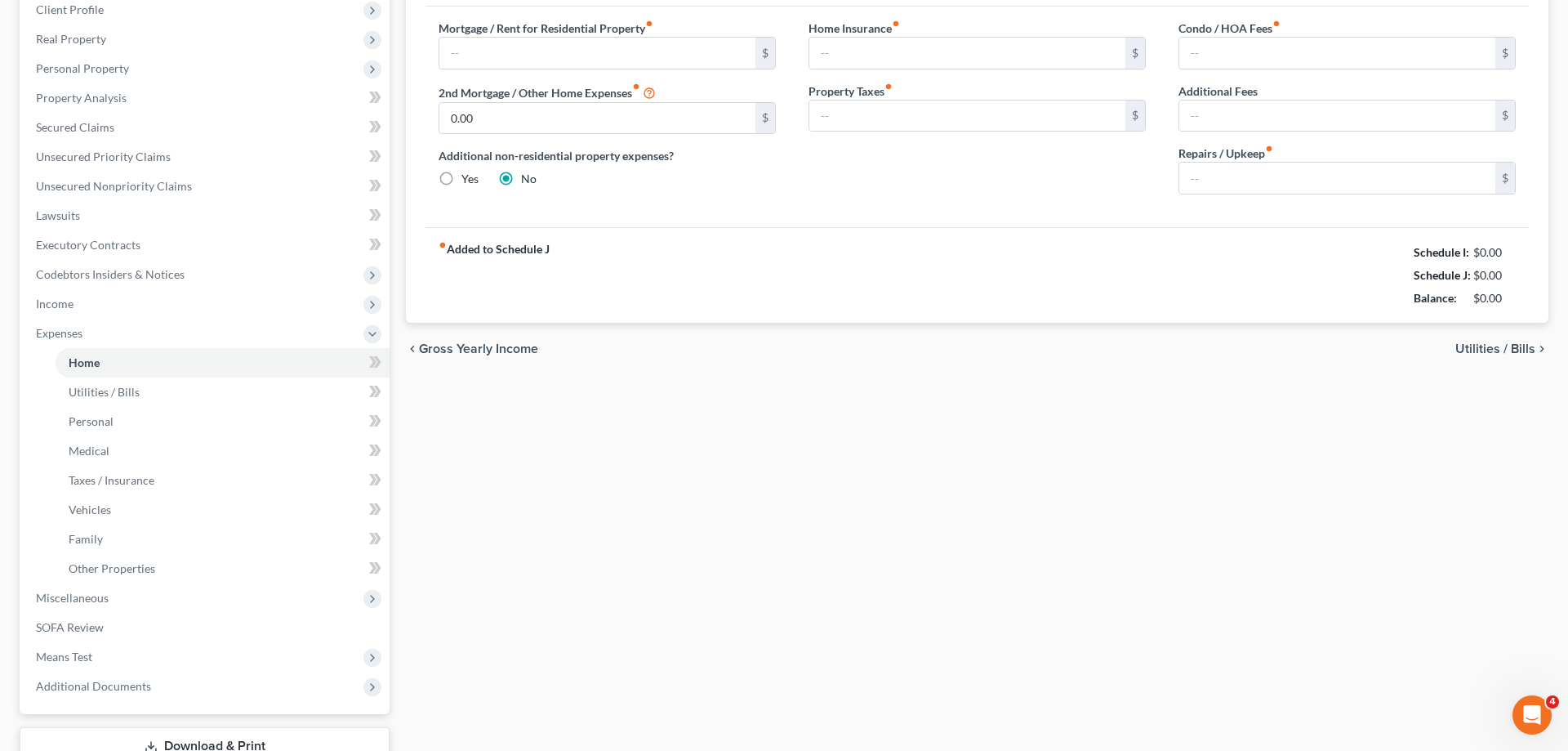
type input "0.00"
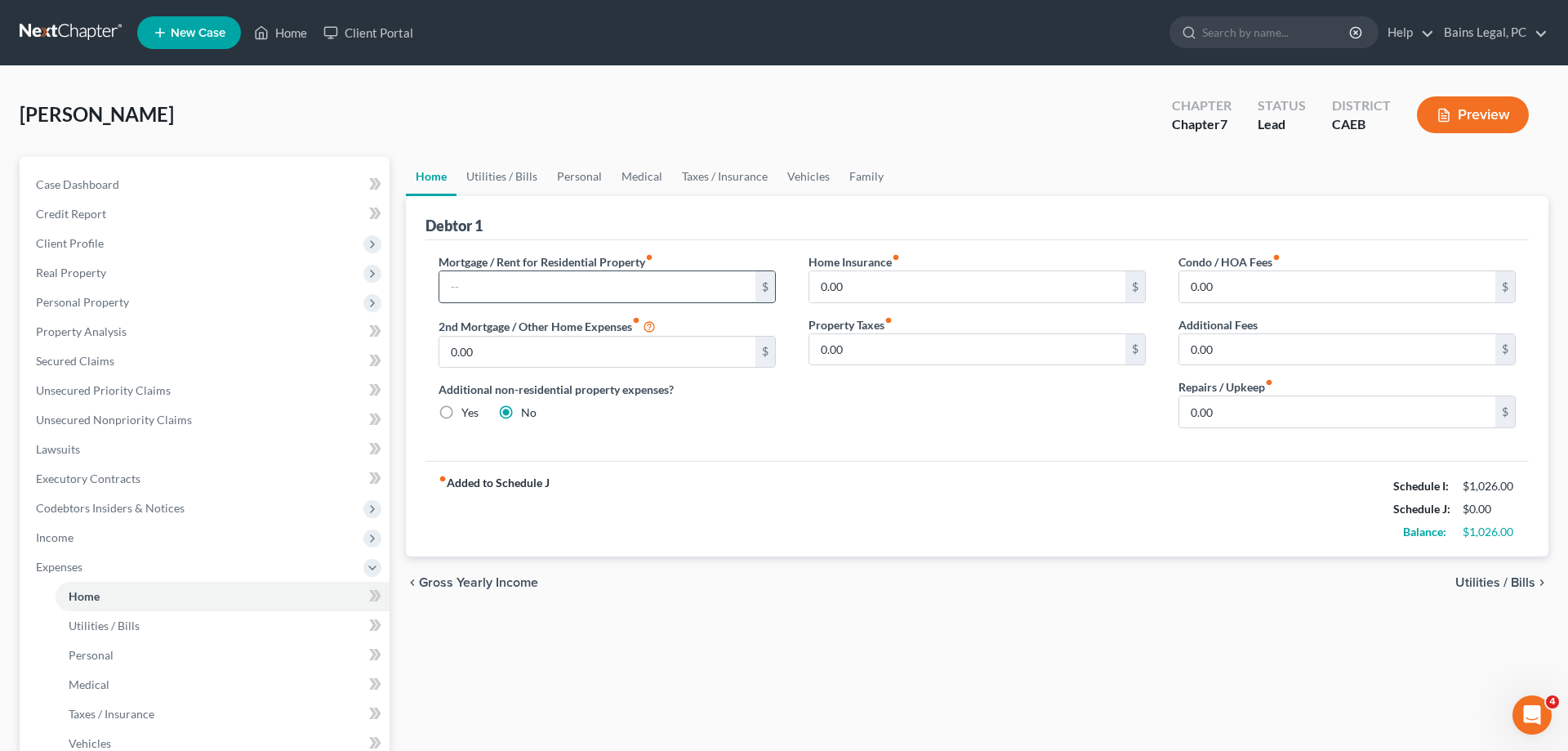
click at [591, 282] on input "text" at bounding box center [598, 287] width 316 height 31
type input "988"
click at [867, 350] on input "0.00" at bounding box center [968, 350] width 316 height 31
type input "180.45"
click at [515, 175] on link "Utilities / Bills" at bounding box center [502, 176] width 91 height 39
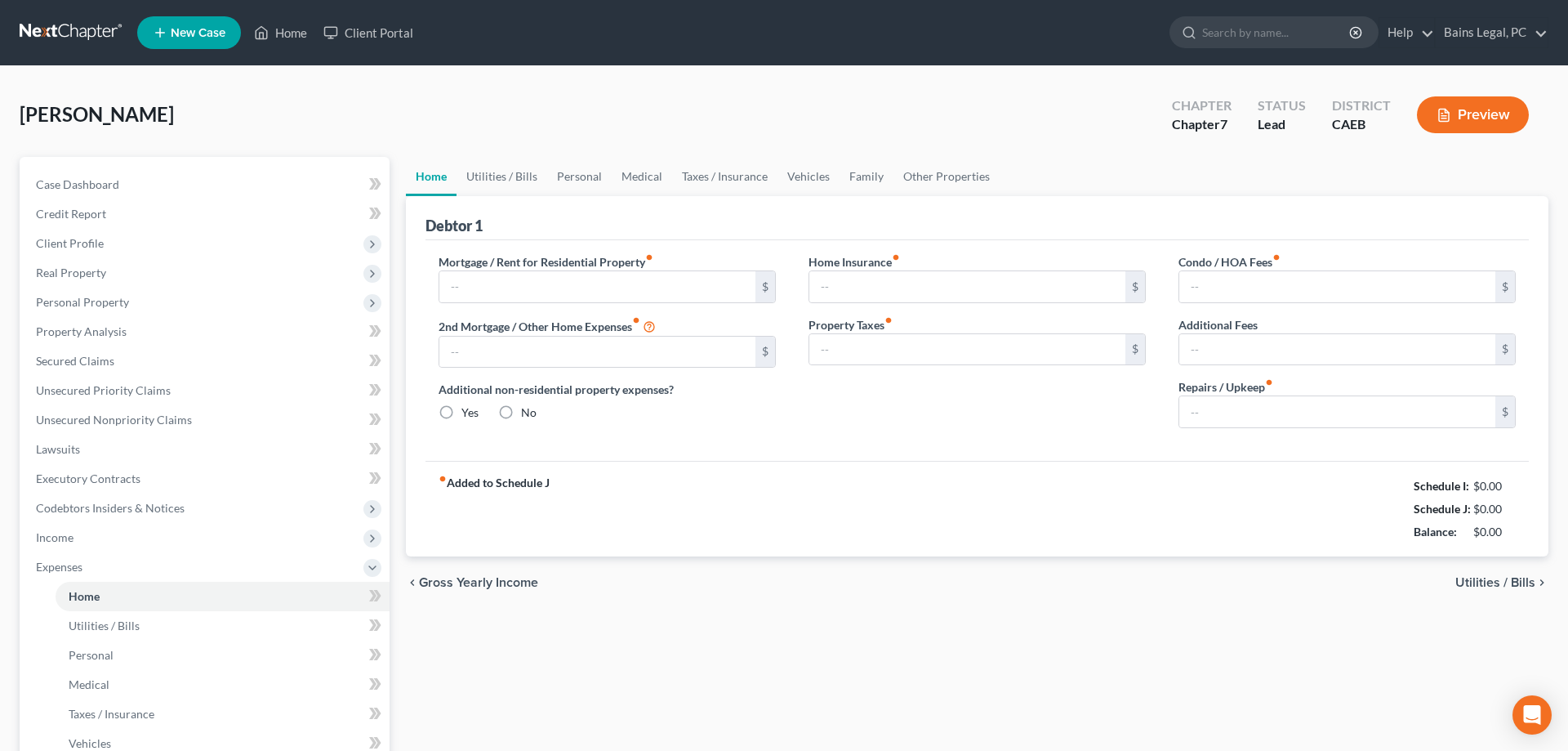
type input "0.00"
radio input "true"
type input "0.00"
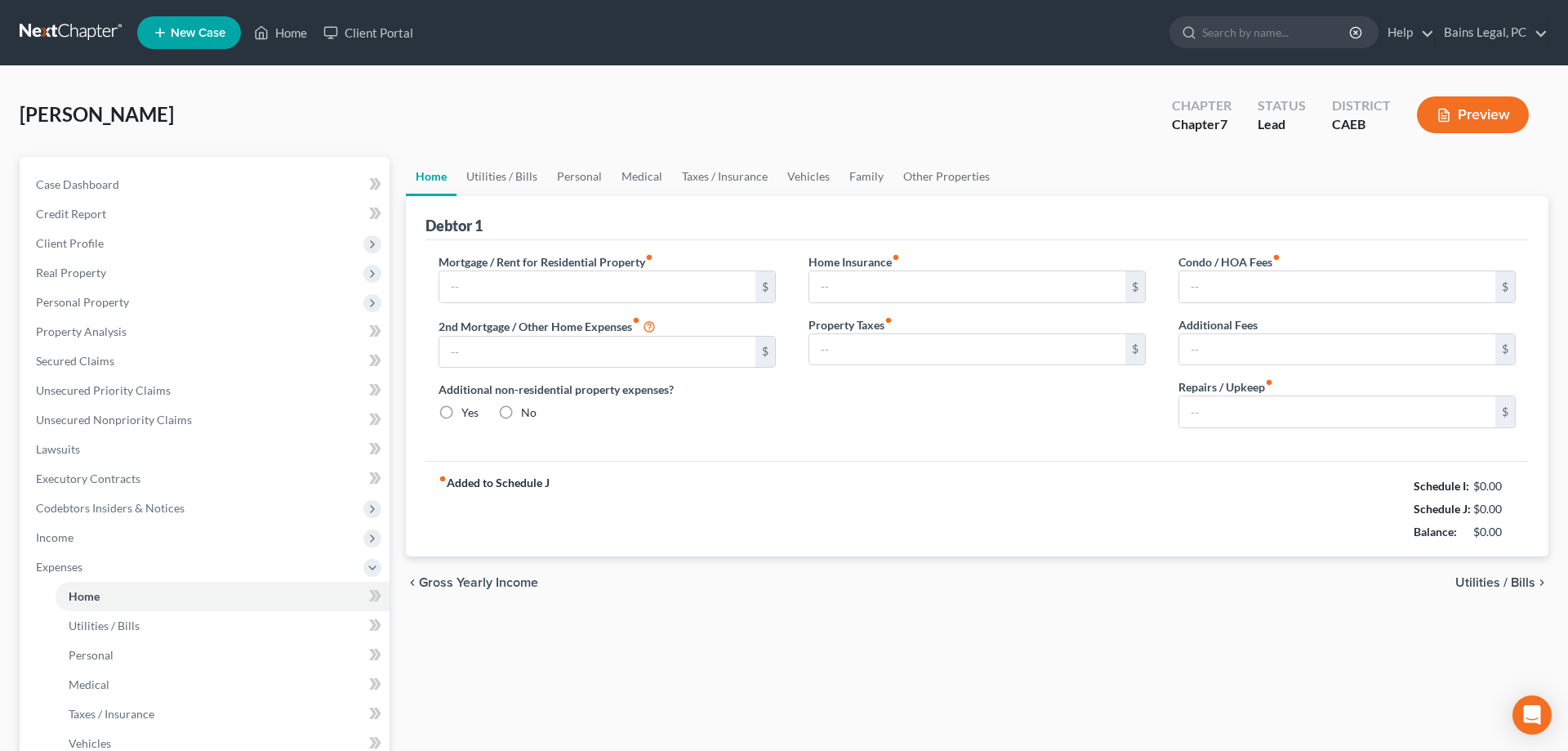
type input "0.00"
click at [863, 353] on input "0.00" at bounding box center [968, 350] width 316 height 31
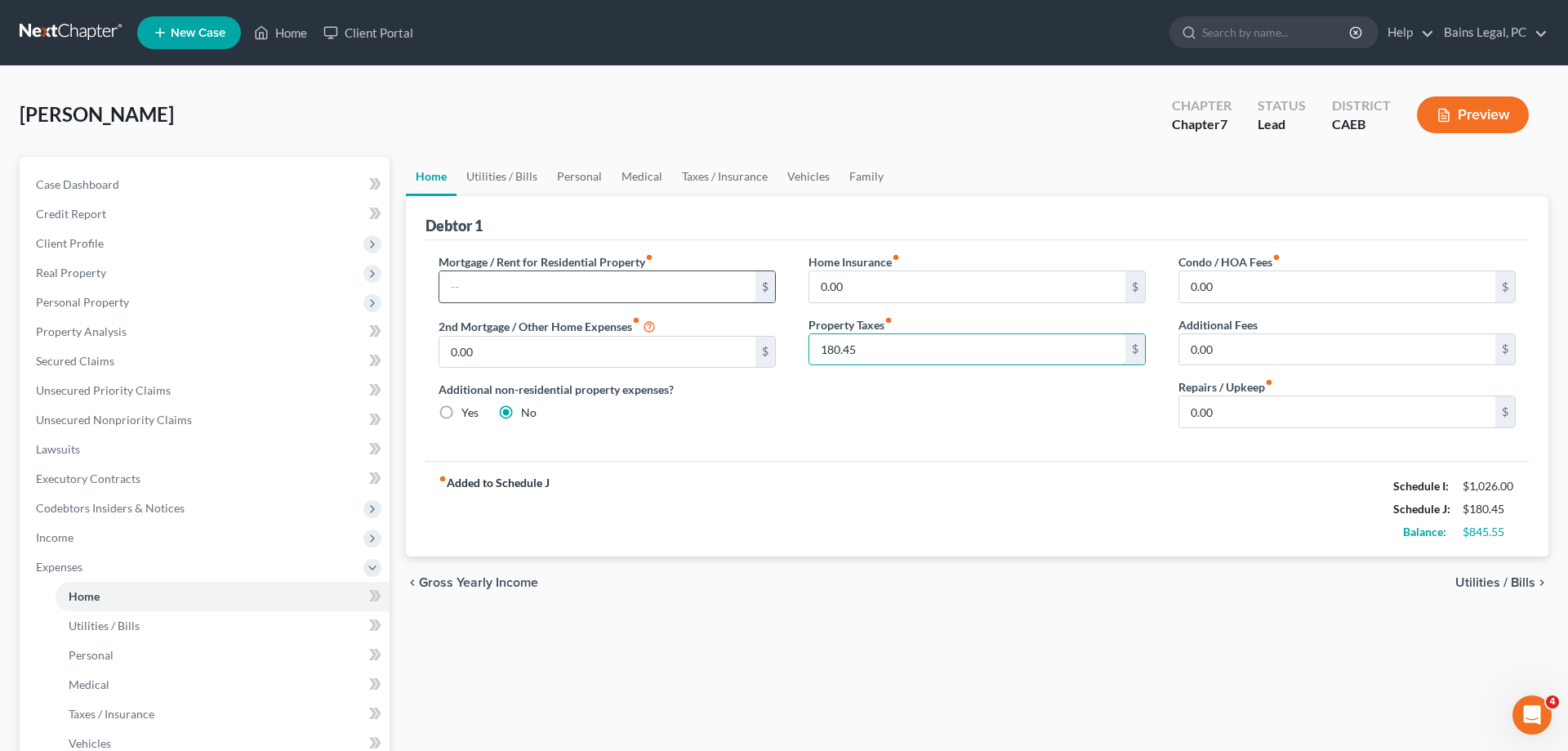
type input "180.45"
click at [586, 282] on input "text" at bounding box center [598, 287] width 316 height 31
type input "988"
click at [539, 173] on link "Utilities / Bills" at bounding box center [502, 176] width 91 height 39
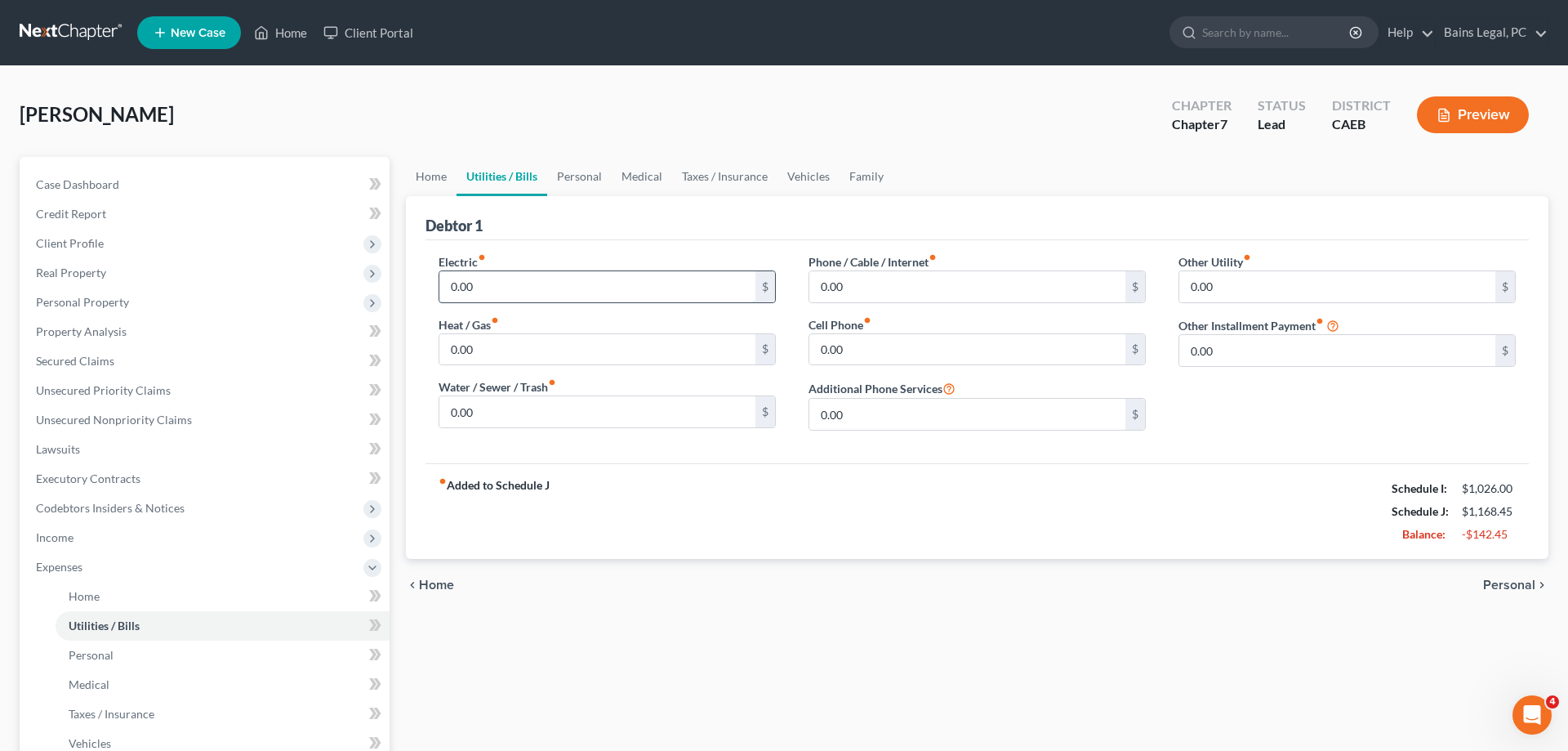
click at [554, 288] on input "0.00" at bounding box center [598, 287] width 316 height 31
type input "1"
type input "178.53"
type input "16.40"
type input "20"
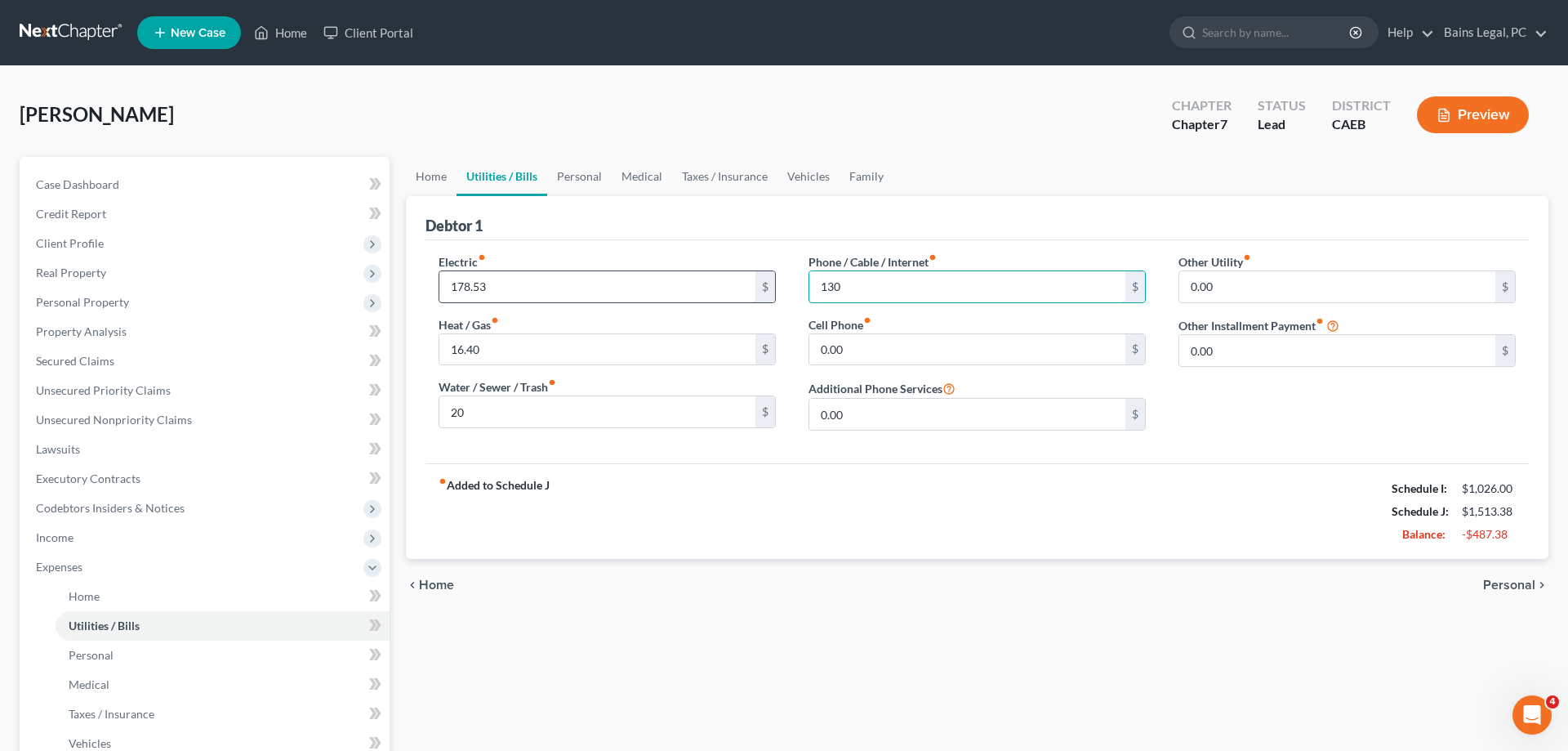
type input "130"
type input "90"
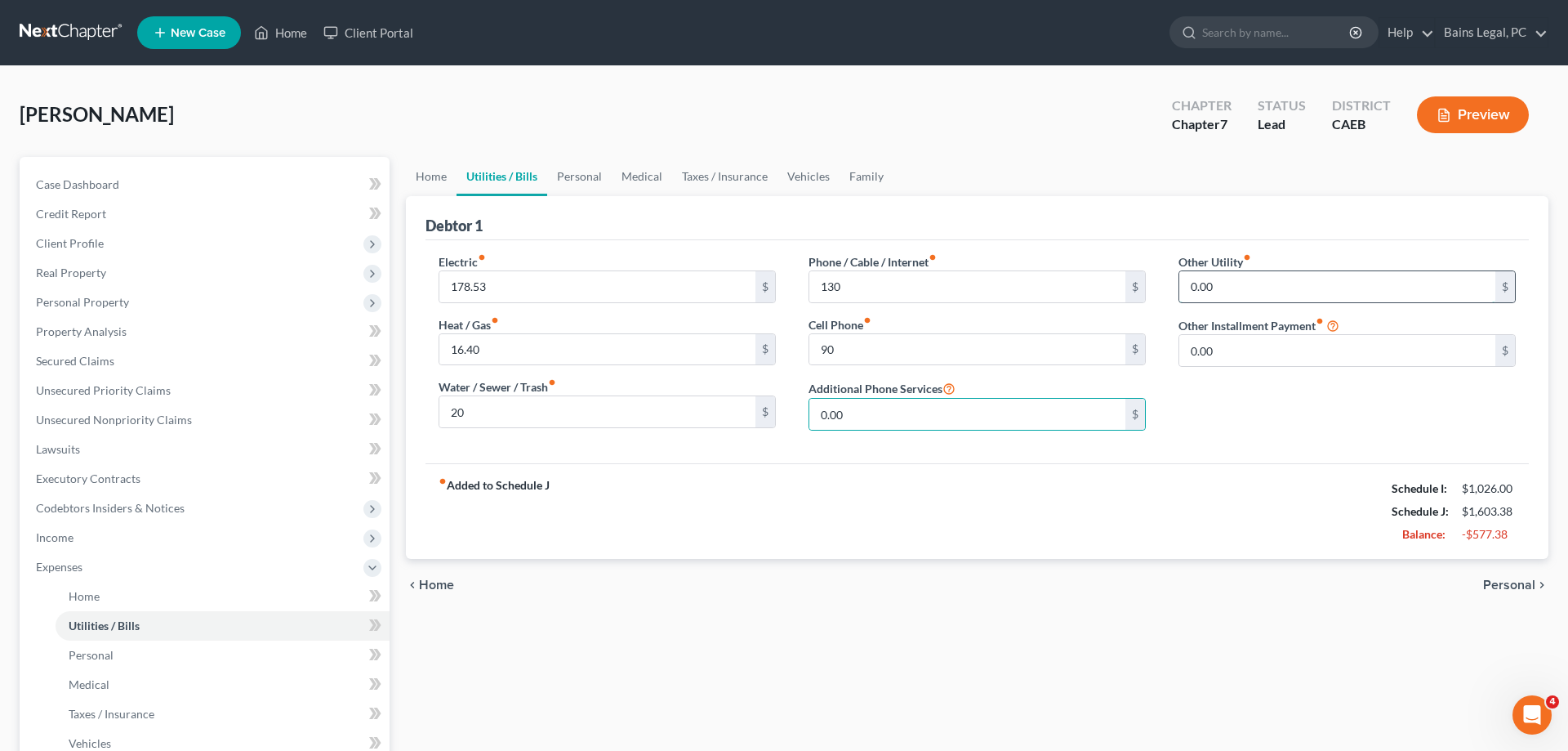
click at [1263, 280] on input "0.00" at bounding box center [1337, 287] width 316 height 31
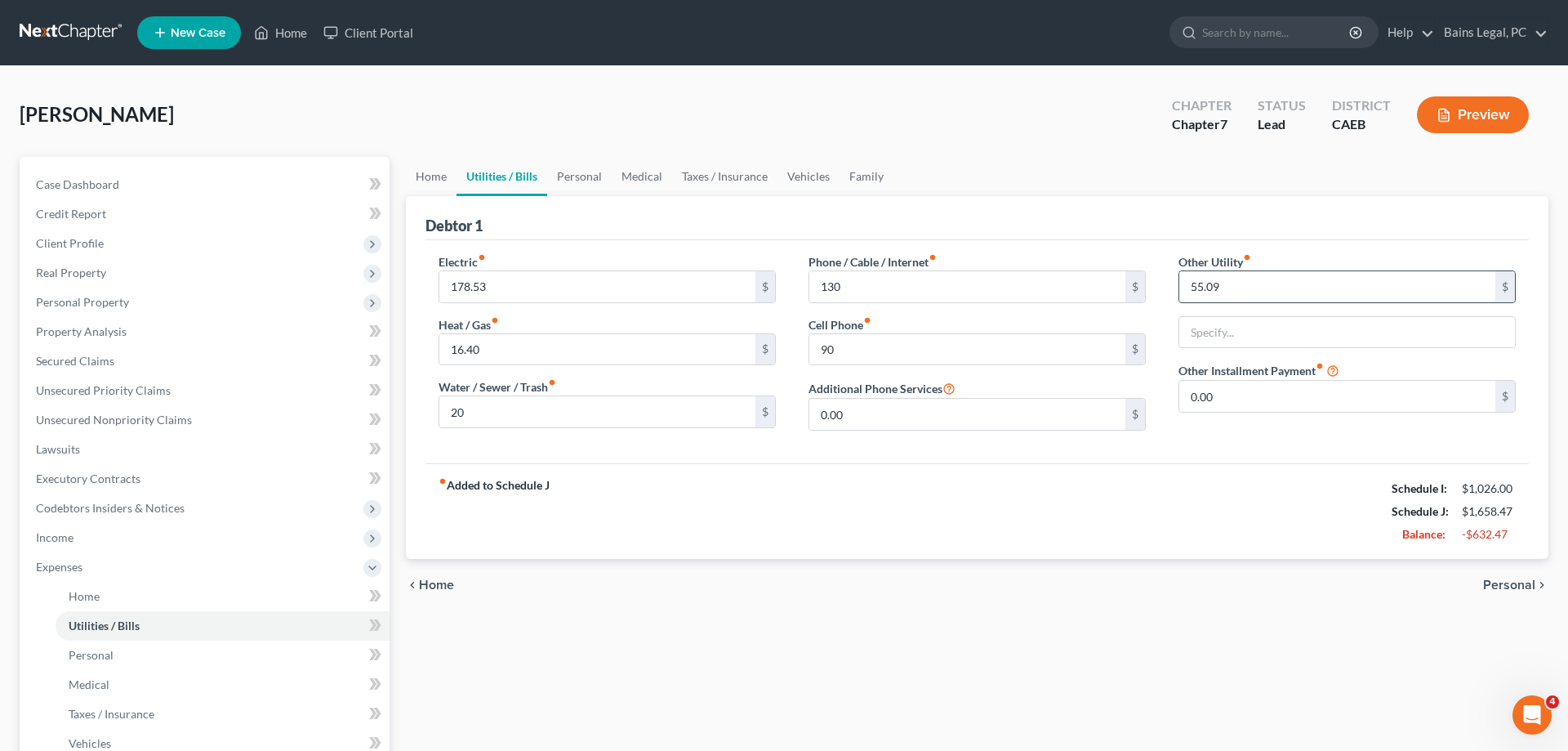
type input "55.09"
type input "UMS"
click at [586, 176] on link "Personal" at bounding box center [579, 176] width 65 height 39
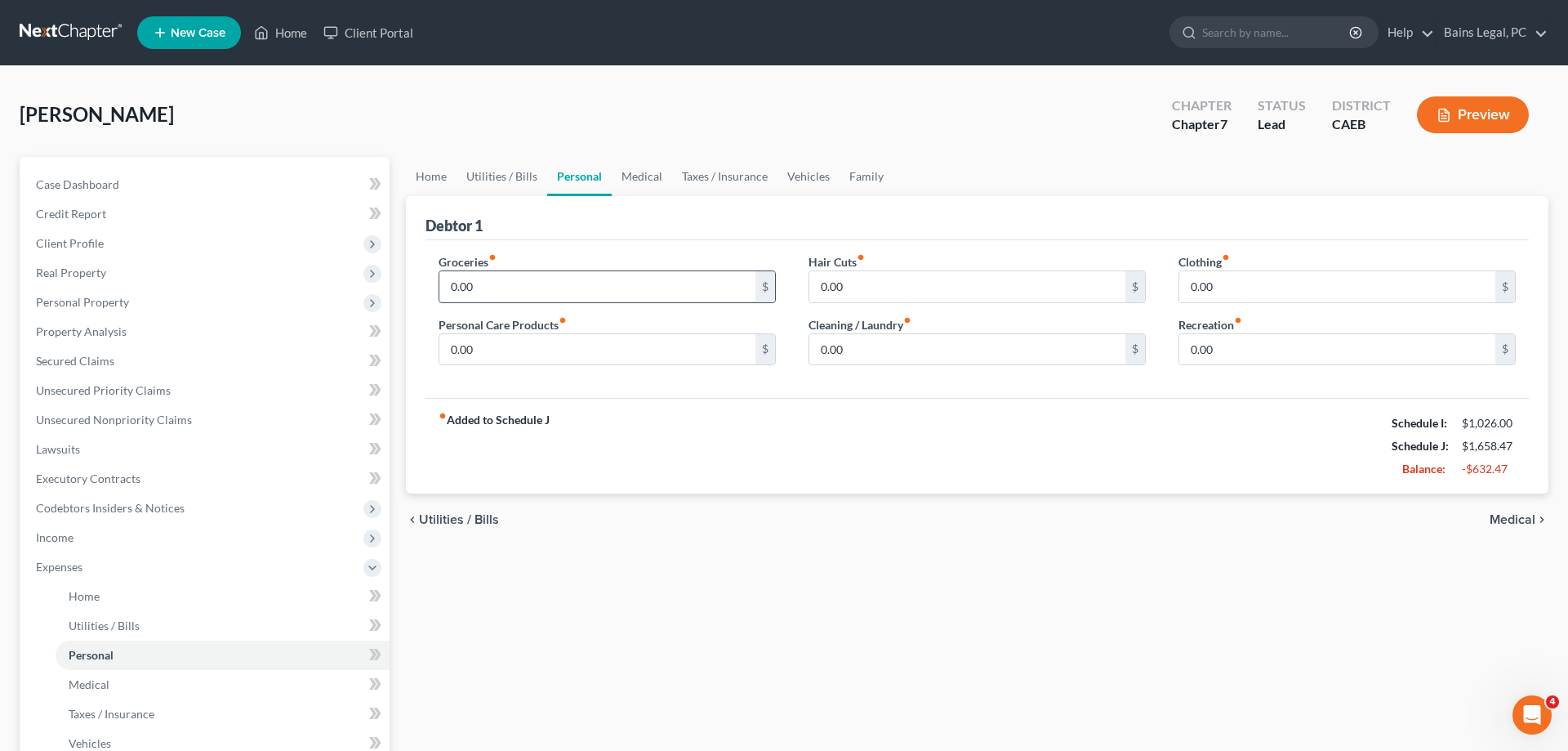
click at [570, 287] on input "0.00" at bounding box center [598, 287] width 316 height 31
type input "1,150"
click at [654, 179] on link "Medical" at bounding box center [642, 176] width 60 height 39
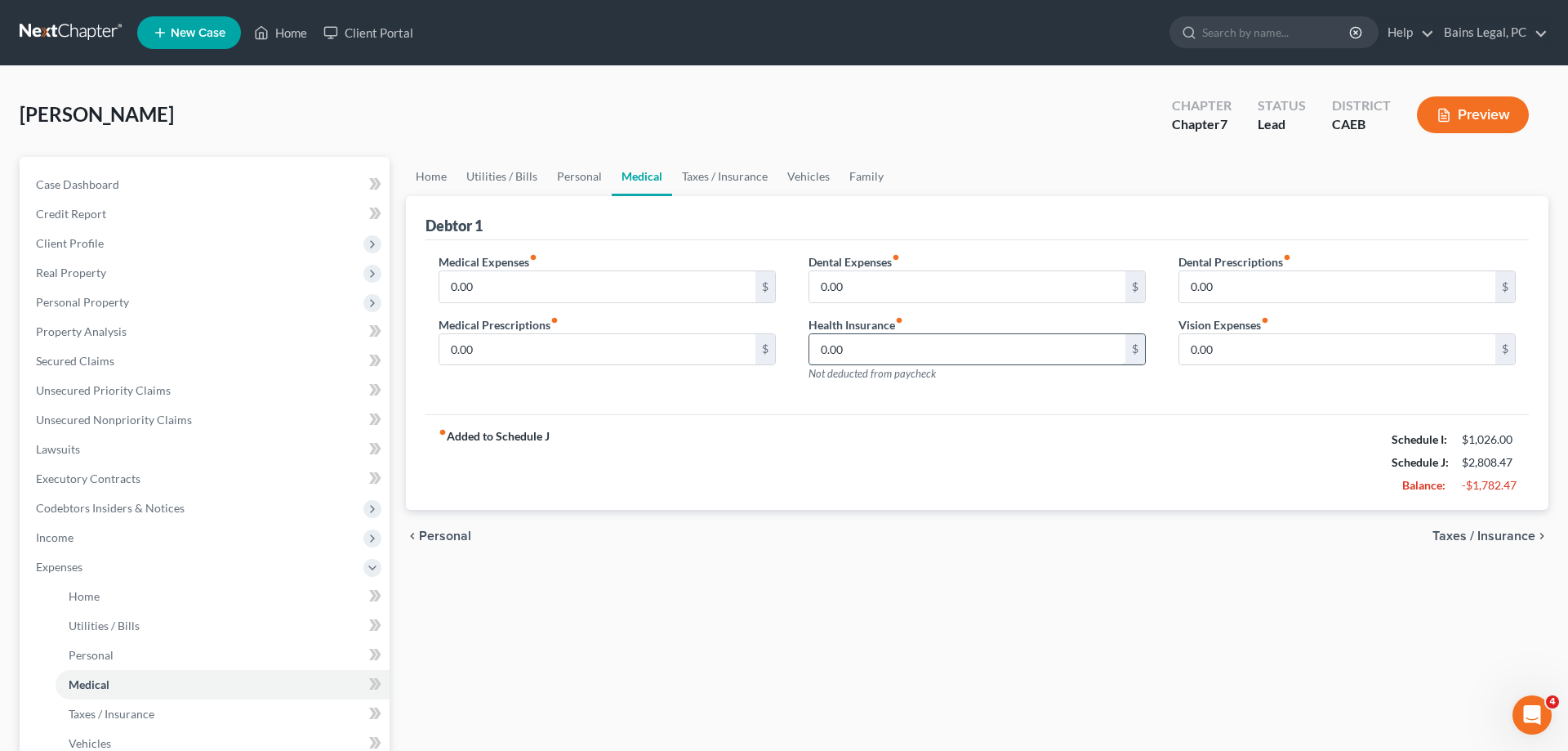
click at [887, 347] on input "0.00" at bounding box center [968, 350] width 316 height 31
type input "44"
click at [796, 176] on link "Vehicles" at bounding box center [809, 176] width 62 height 39
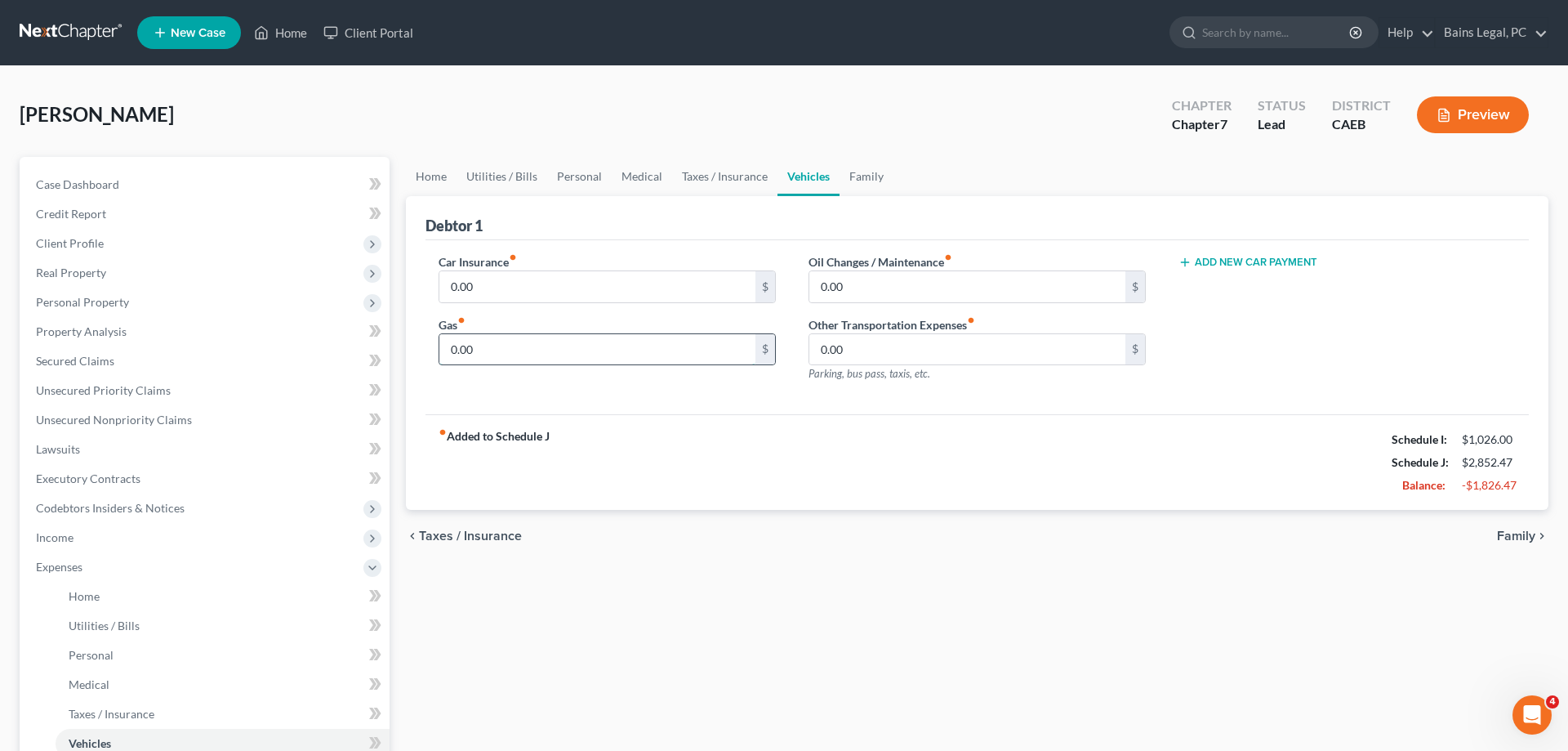
click at [623, 351] on input "0.00" at bounding box center [598, 350] width 316 height 31
type input "150"
click at [864, 172] on link "Family" at bounding box center [867, 176] width 54 height 39
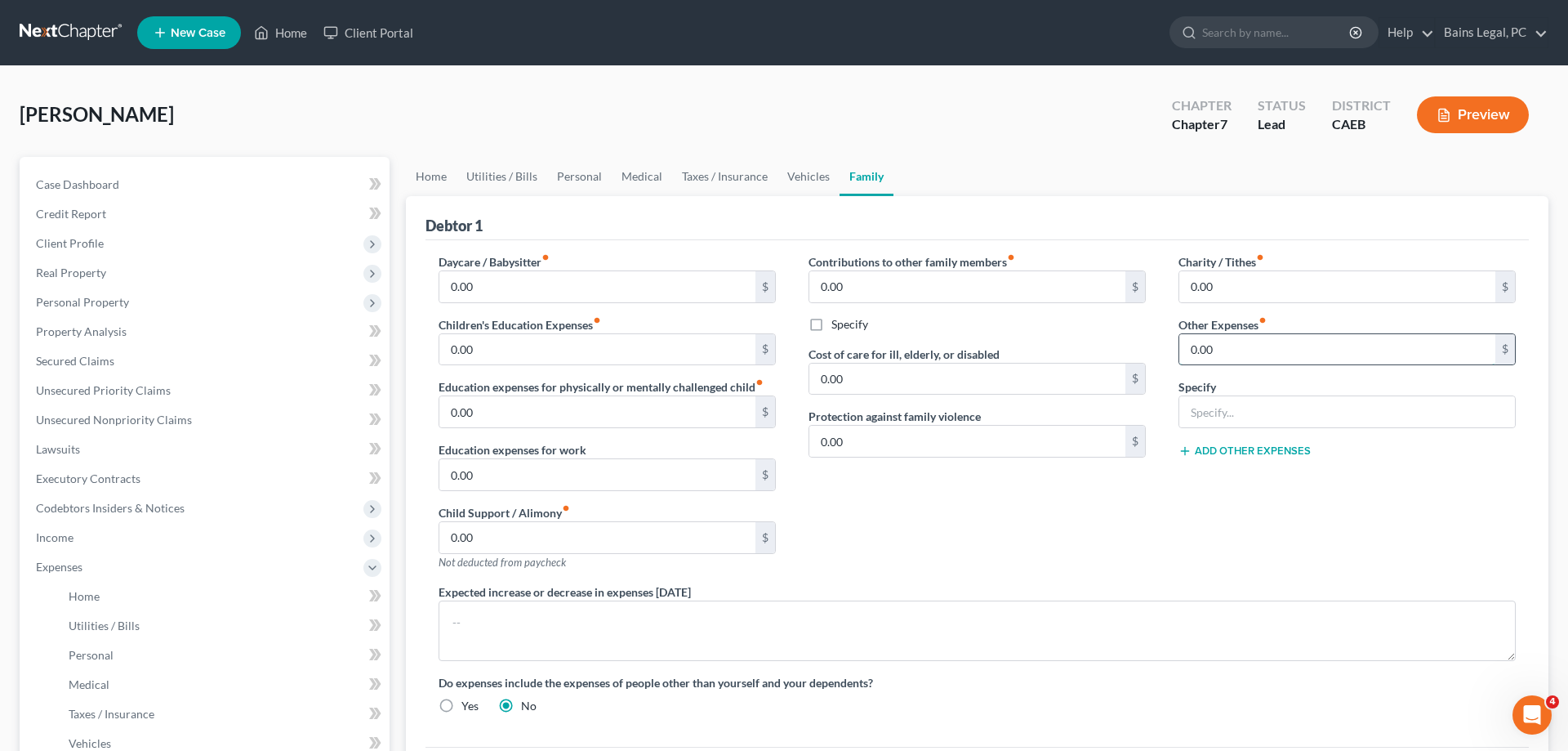
click at [1296, 344] on input "0.00" at bounding box center [1337, 350] width 316 height 31
type input "40"
type input "Auto Registration"
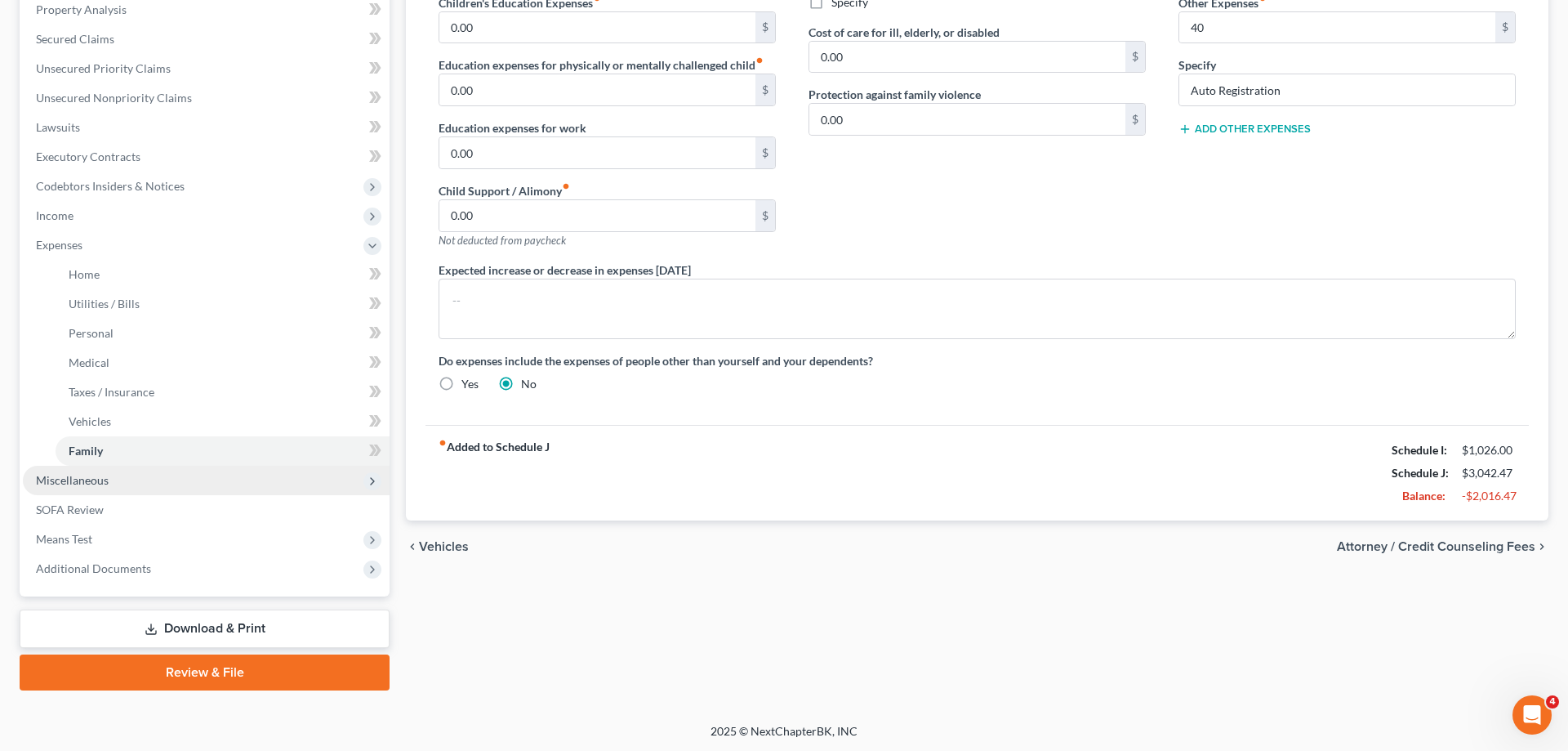
click at [127, 480] on span "Miscellaneous" at bounding box center [206, 481] width 367 height 29
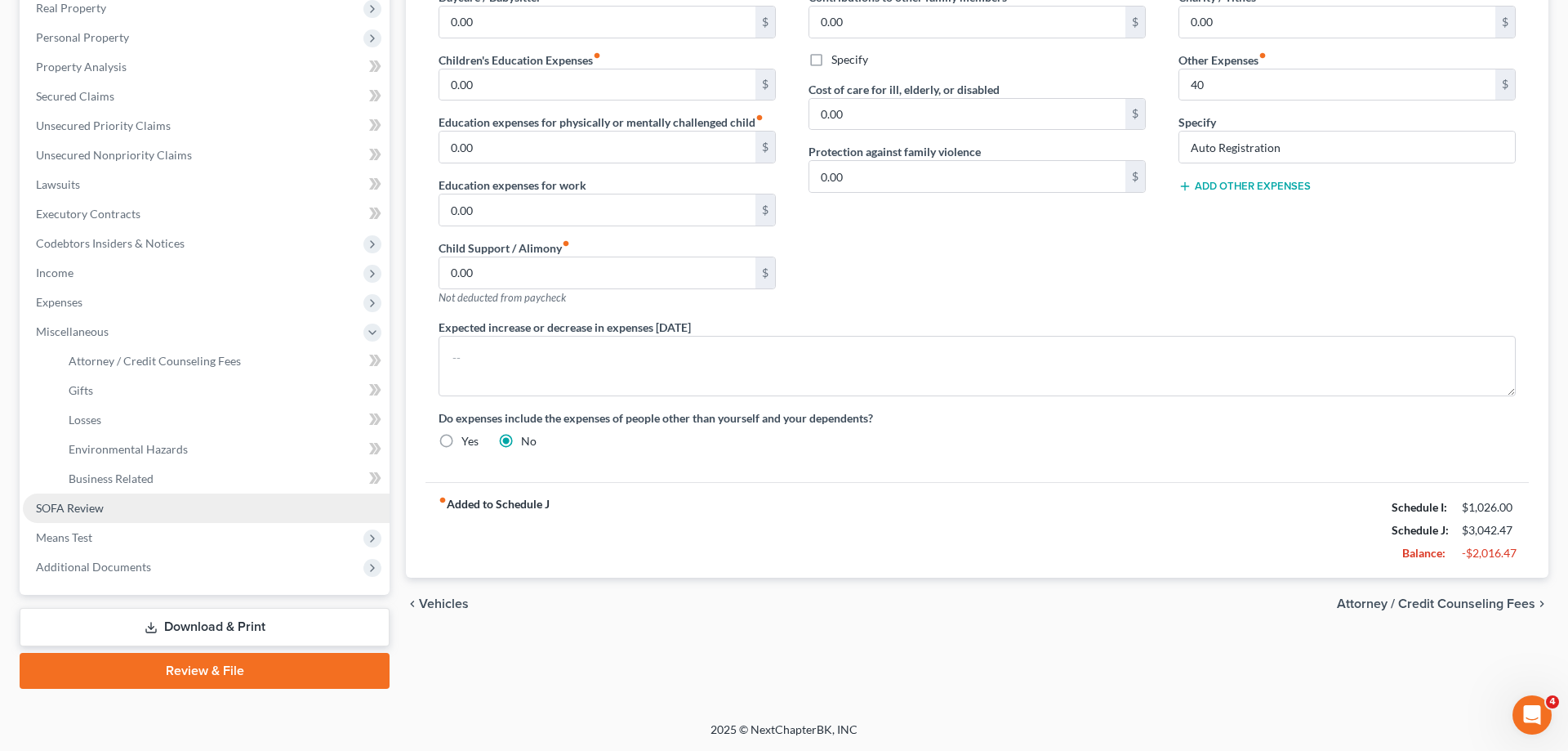
scroll to position [264, 0]
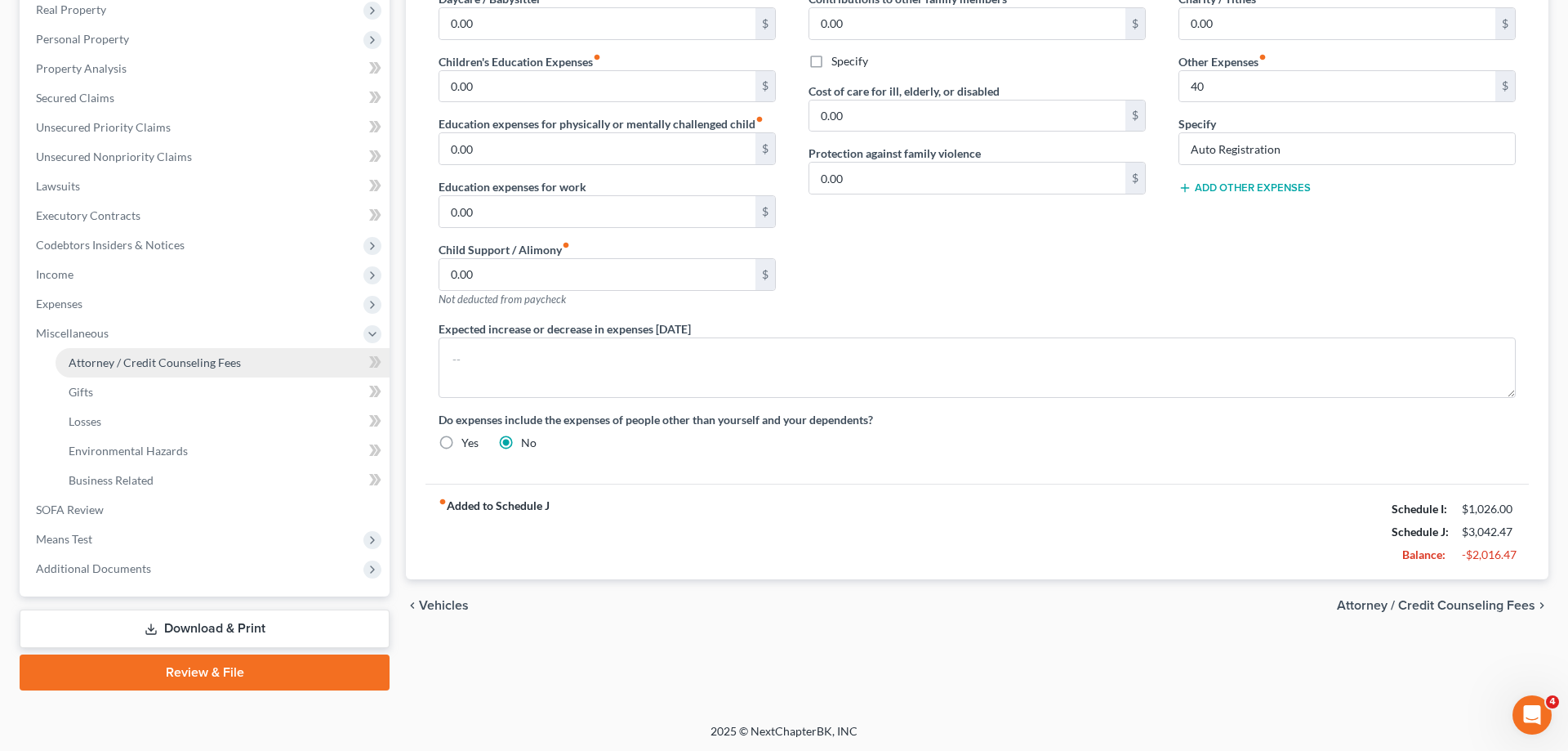
click at [194, 365] on span "Attorney / Credit Counseling Fees" at bounding box center [155, 362] width 172 height 14
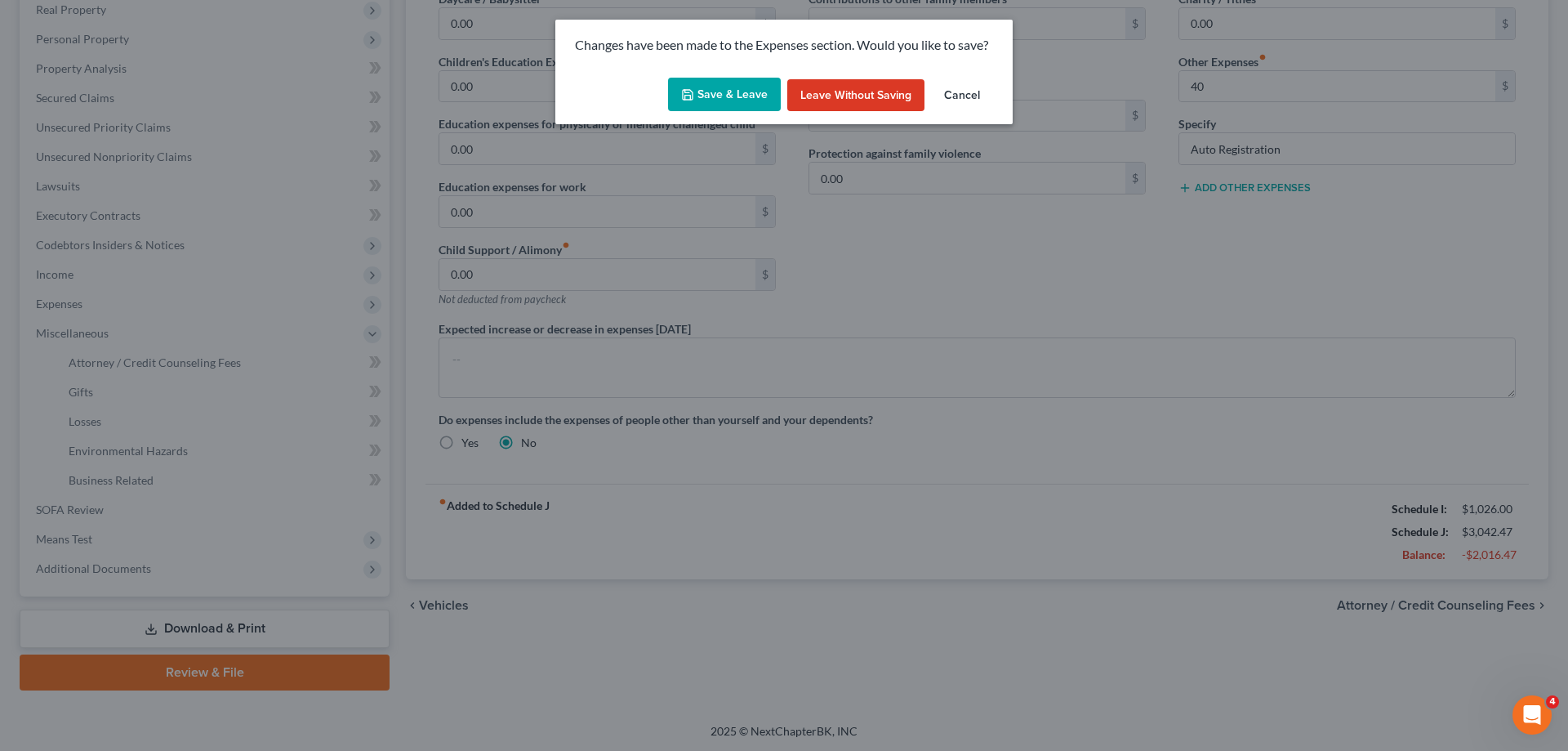
click at [709, 87] on button "Save & Leave" at bounding box center [724, 94] width 112 height 34
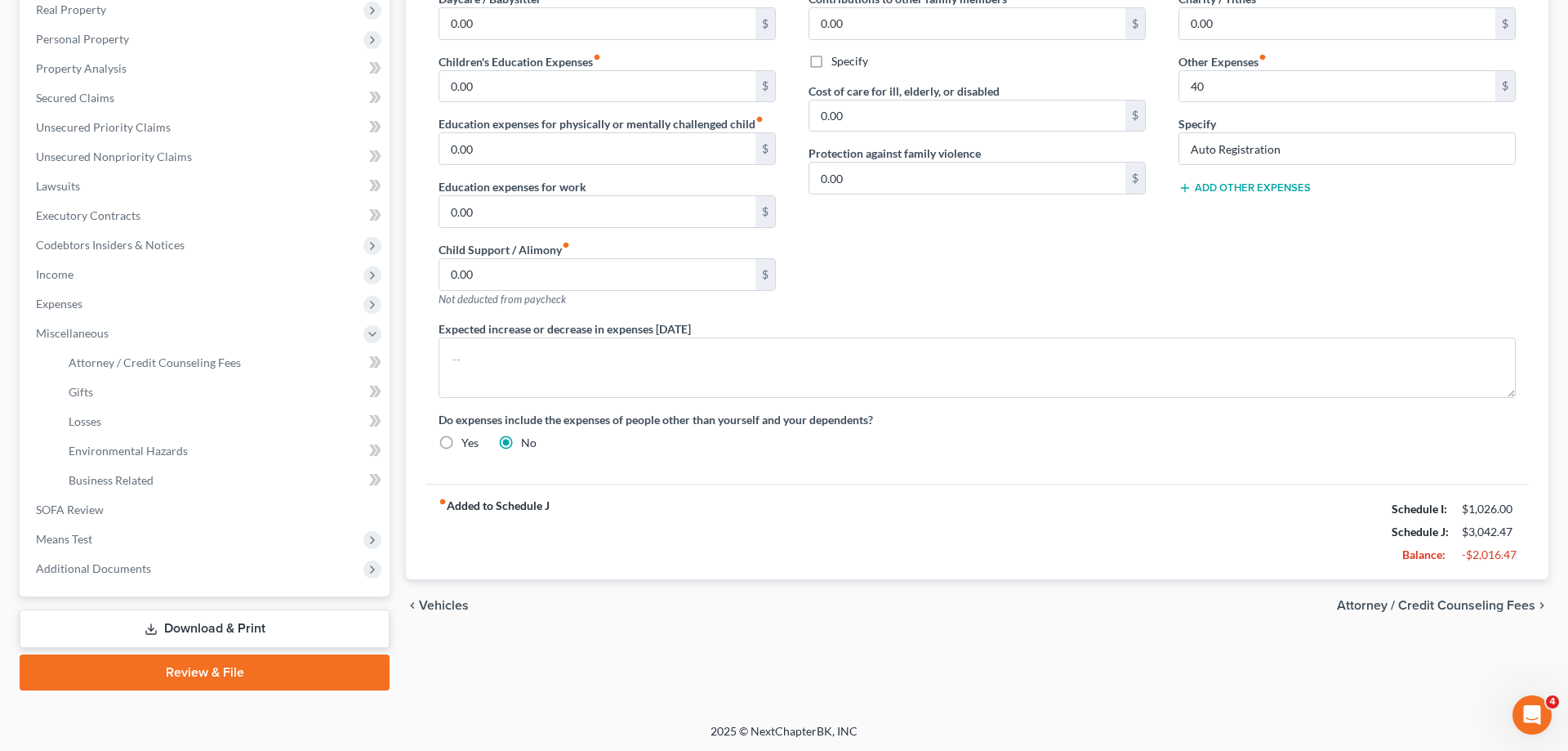
type input "40.00"
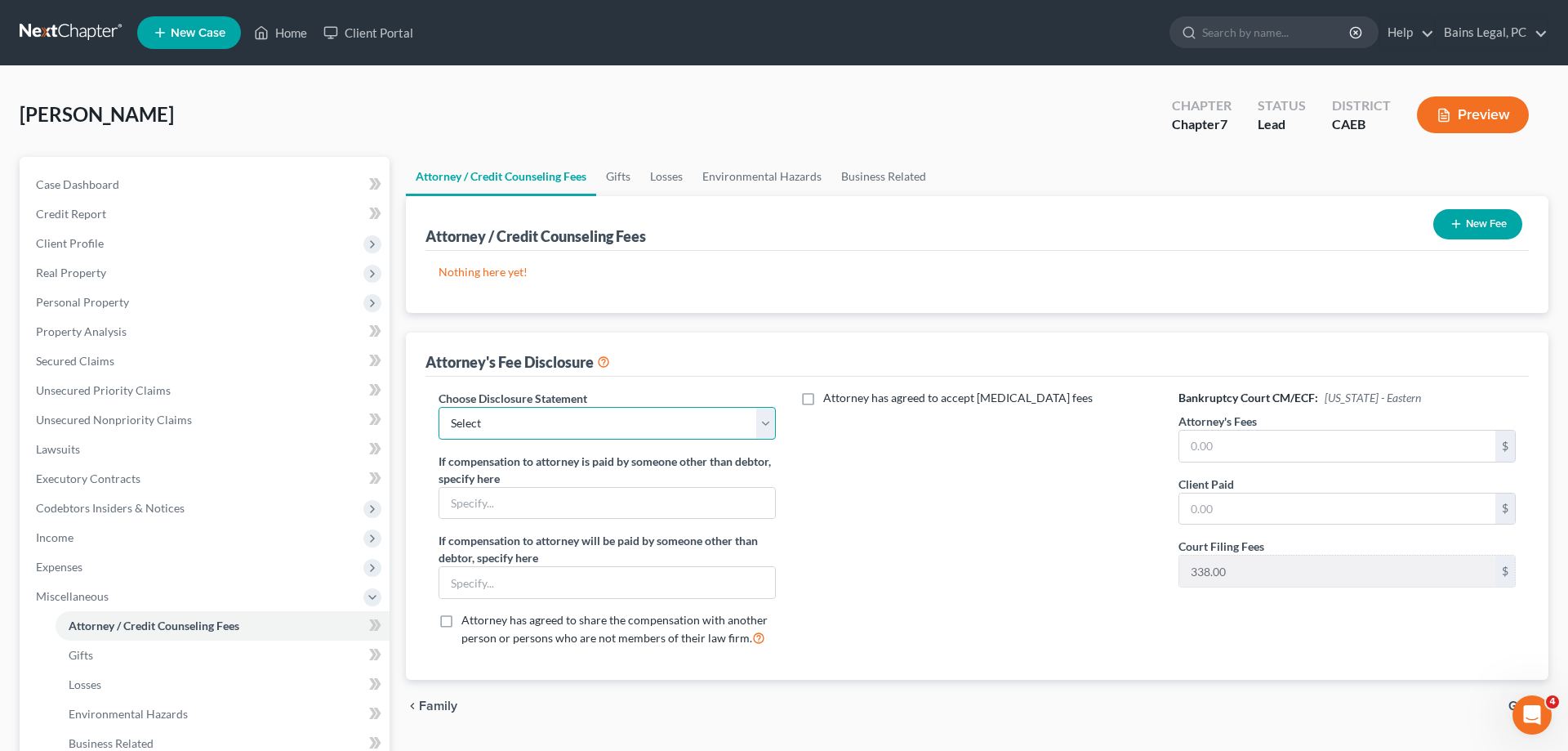
select select "36"
click option "Fee Disclosure - All atty fees paid pre filing" at bounding box center [0, 0] width 0 height 0
click at [1233, 448] on input "text" at bounding box center [1337, 446] width 316 height 31
type input "2,400"
type input "800"
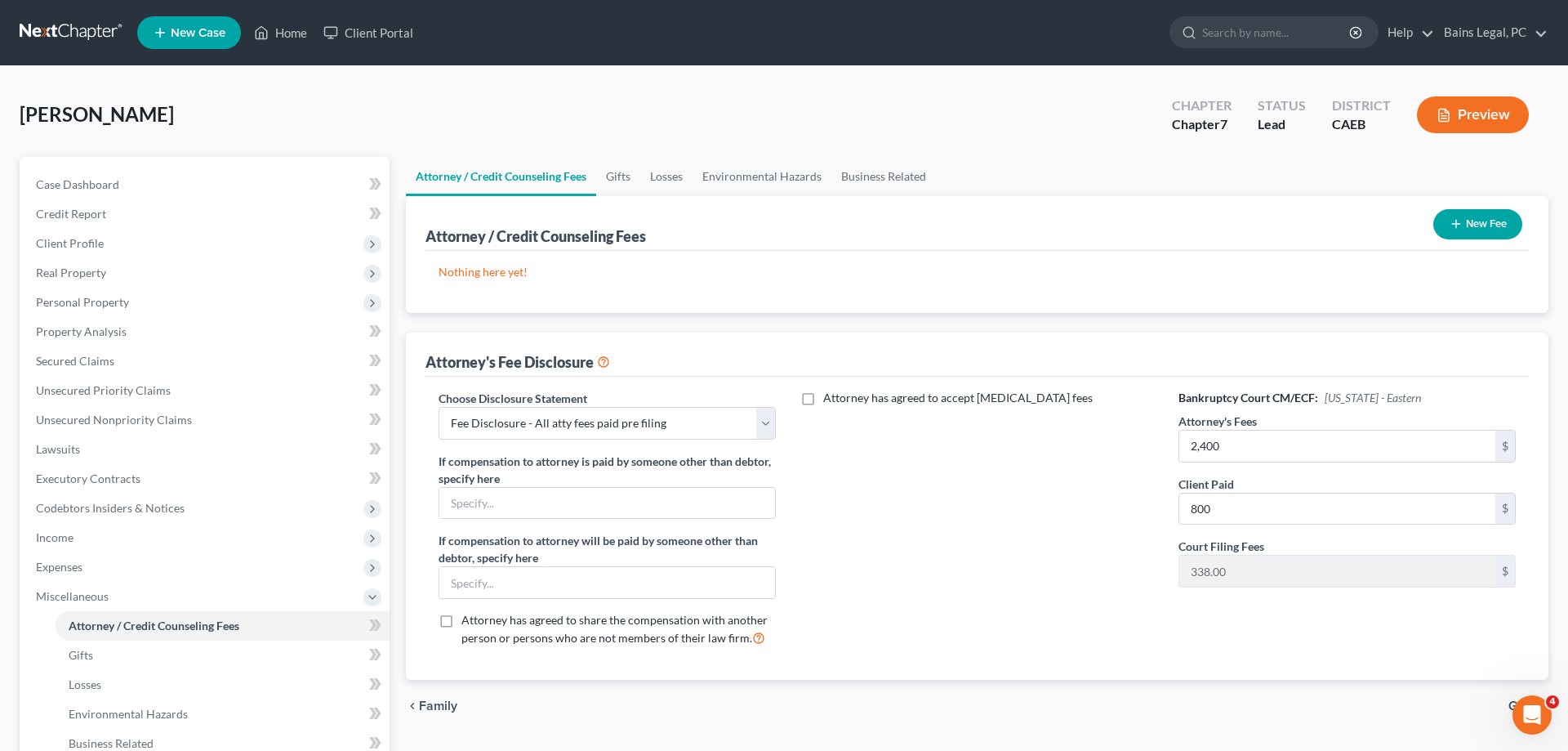
click at [1511, 217] on button "New Fee" at bounding box center [1478, 224] width 89 height 30
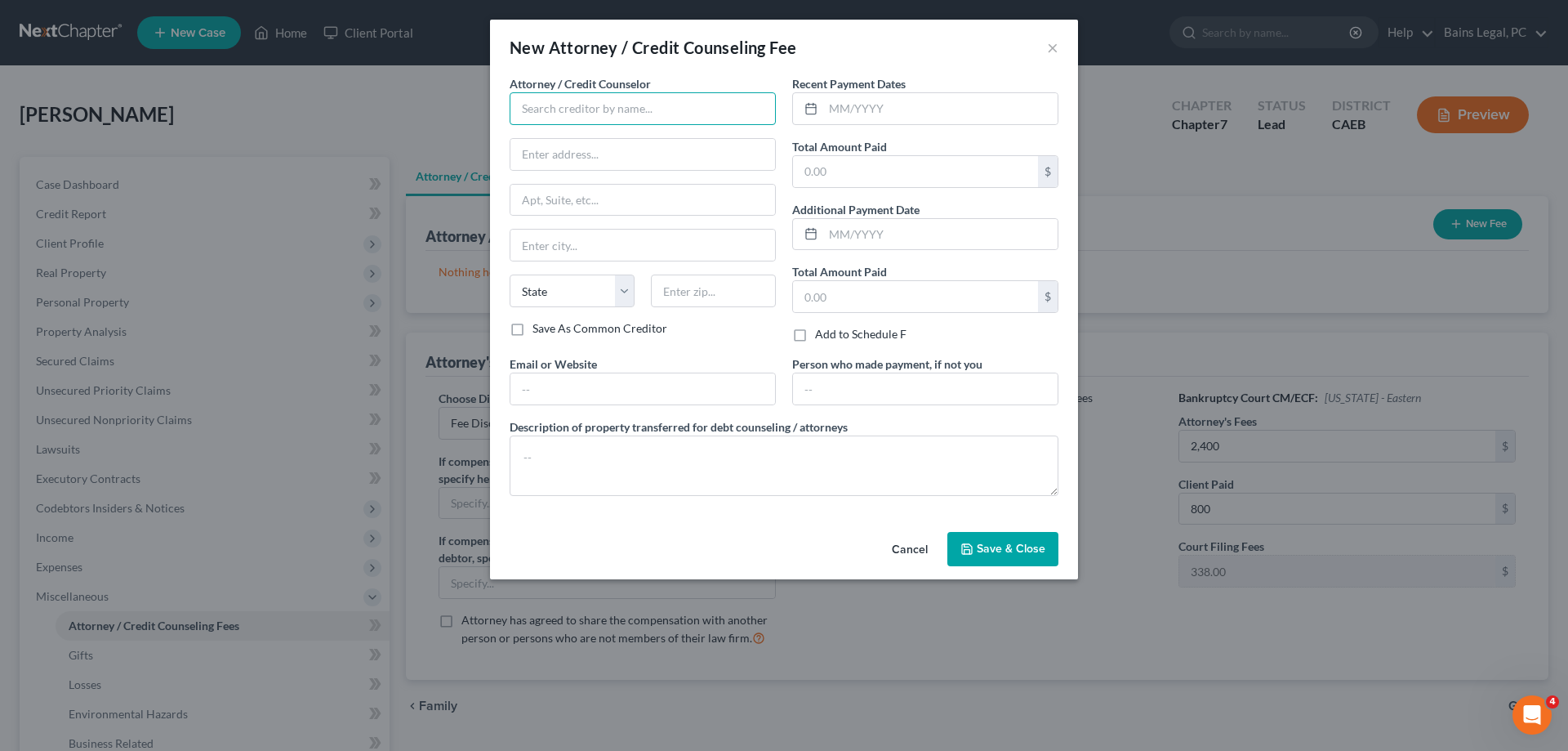
click at [550, 102] on input "text" at bounding box center [642, 109] width 266 height 33
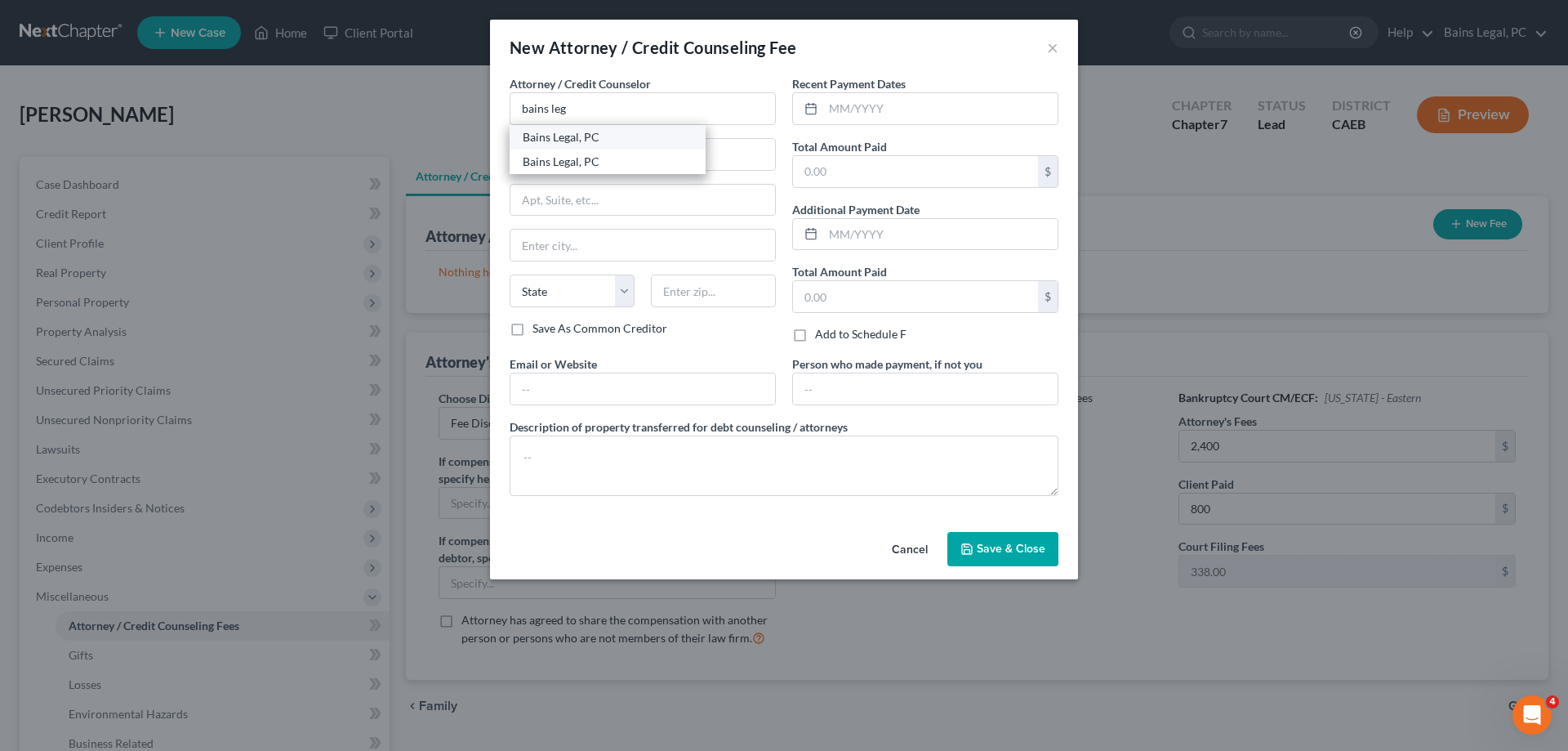
click at [614, 140] on div "Bains Legal, PC" at bounding box center [607, 137] width 169 height 16
type input "Bains Legal, PC"
type input "915 Highland Pointe Dr"
type input "Suite 250"
type input "Roseville"
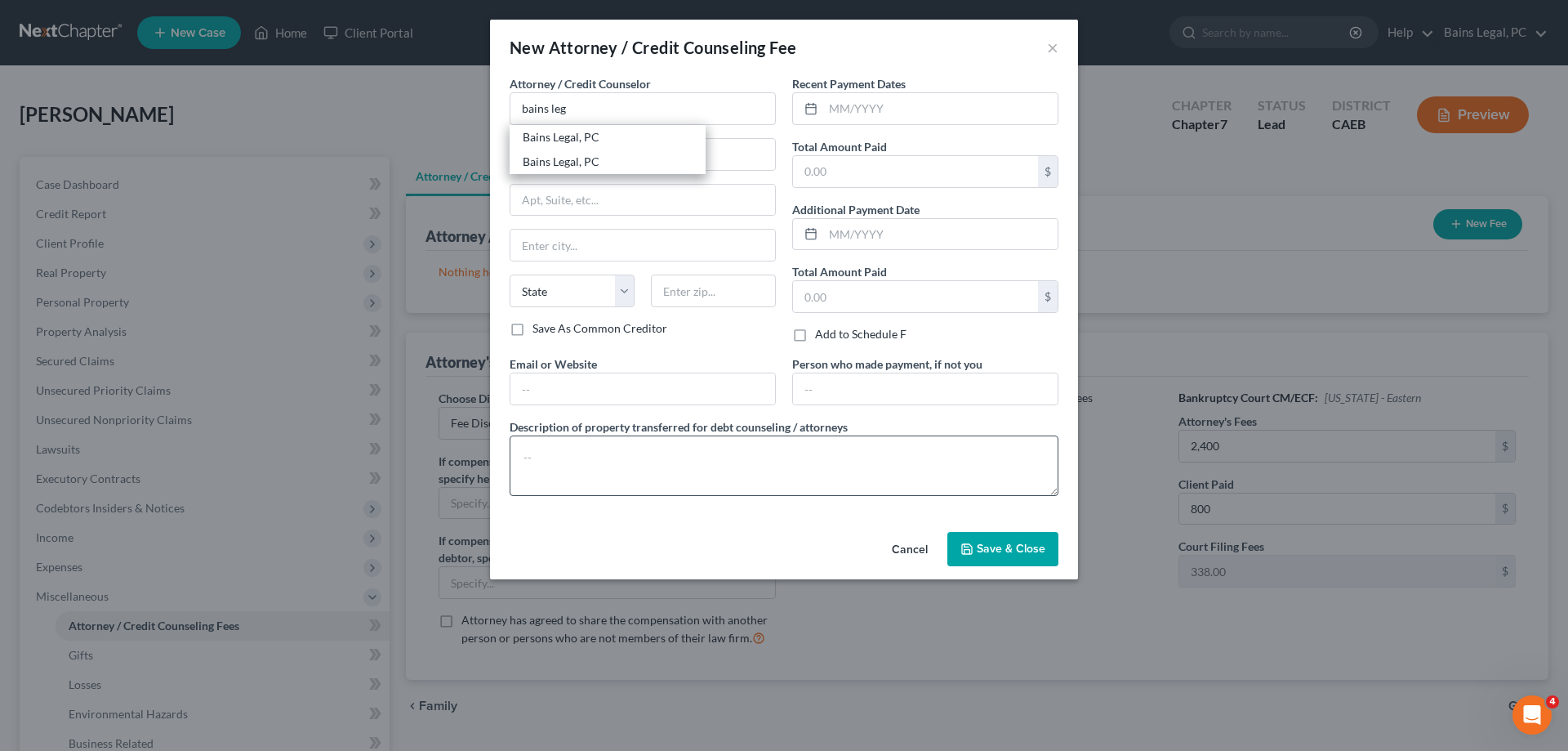
select select "4"
type input "95678"
click at [654, 383] on input "text" at bounding box center [642, 389] width 264 height 31
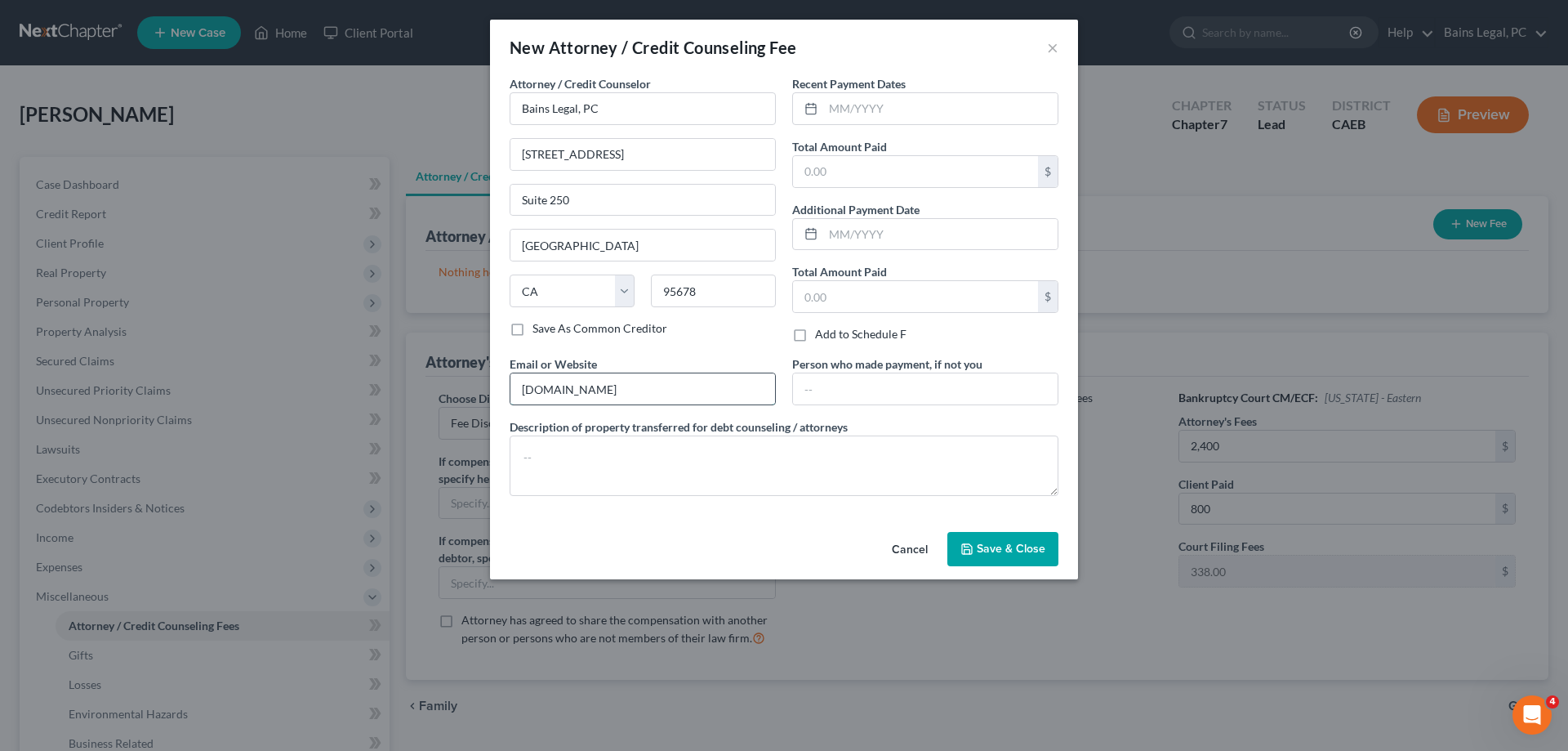
type input "norcalbkattorney.com"
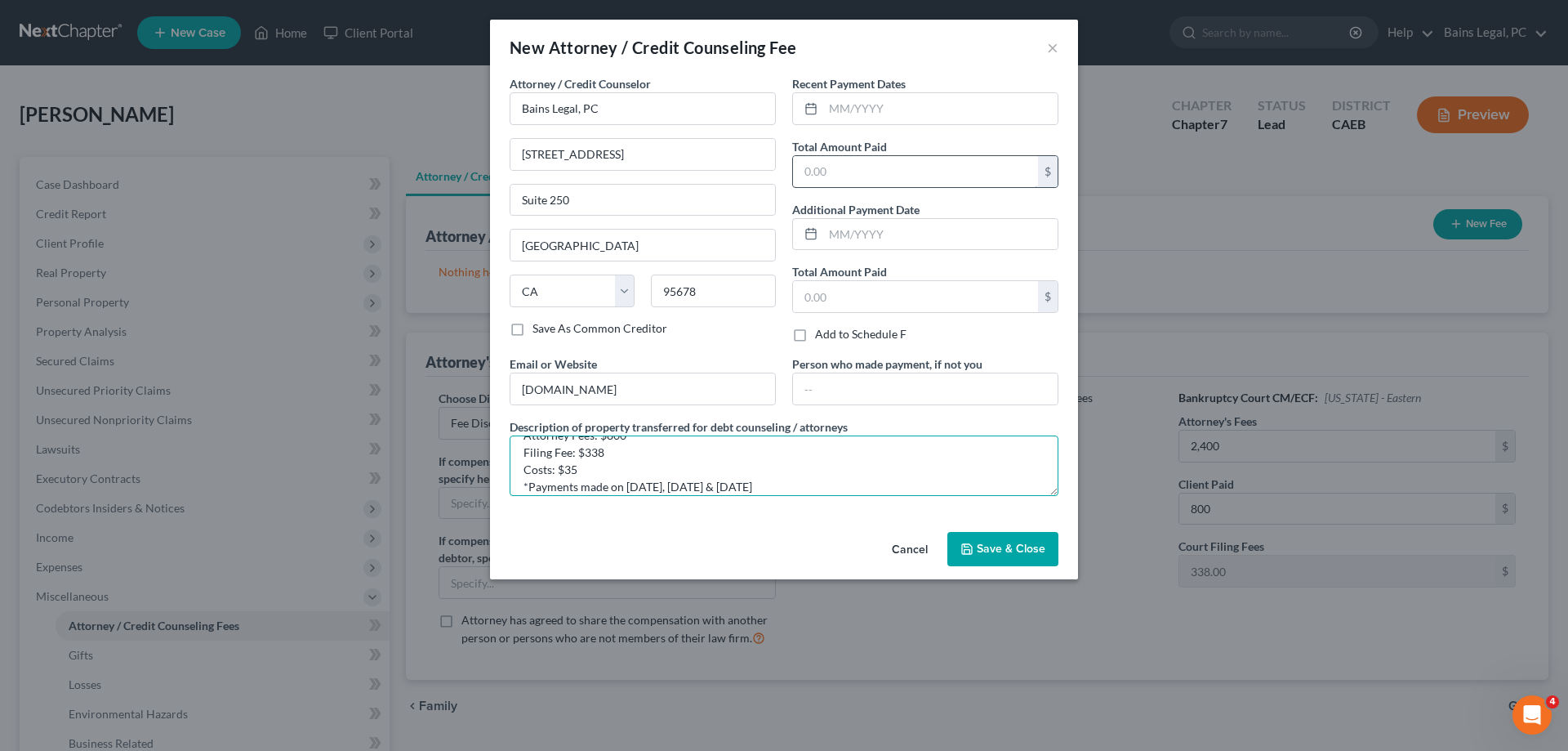
type textarea "Attorney Fees: $800 Filing Fee: $338 Costs: $35 *Payments made on 07/31/2025, 0…"
click at [852, 174] on input "text" at bounding box center [915, 172] width 245 height 31
type input "1,173"
drag, startPoint x: 1015, startPoint y: 556, endPoint x: 1156, endPoint y: 479, distance: 160.7
click at [1015, 555] on button "Save & Close" at bounding box center [1002, 548] width 111 height 34
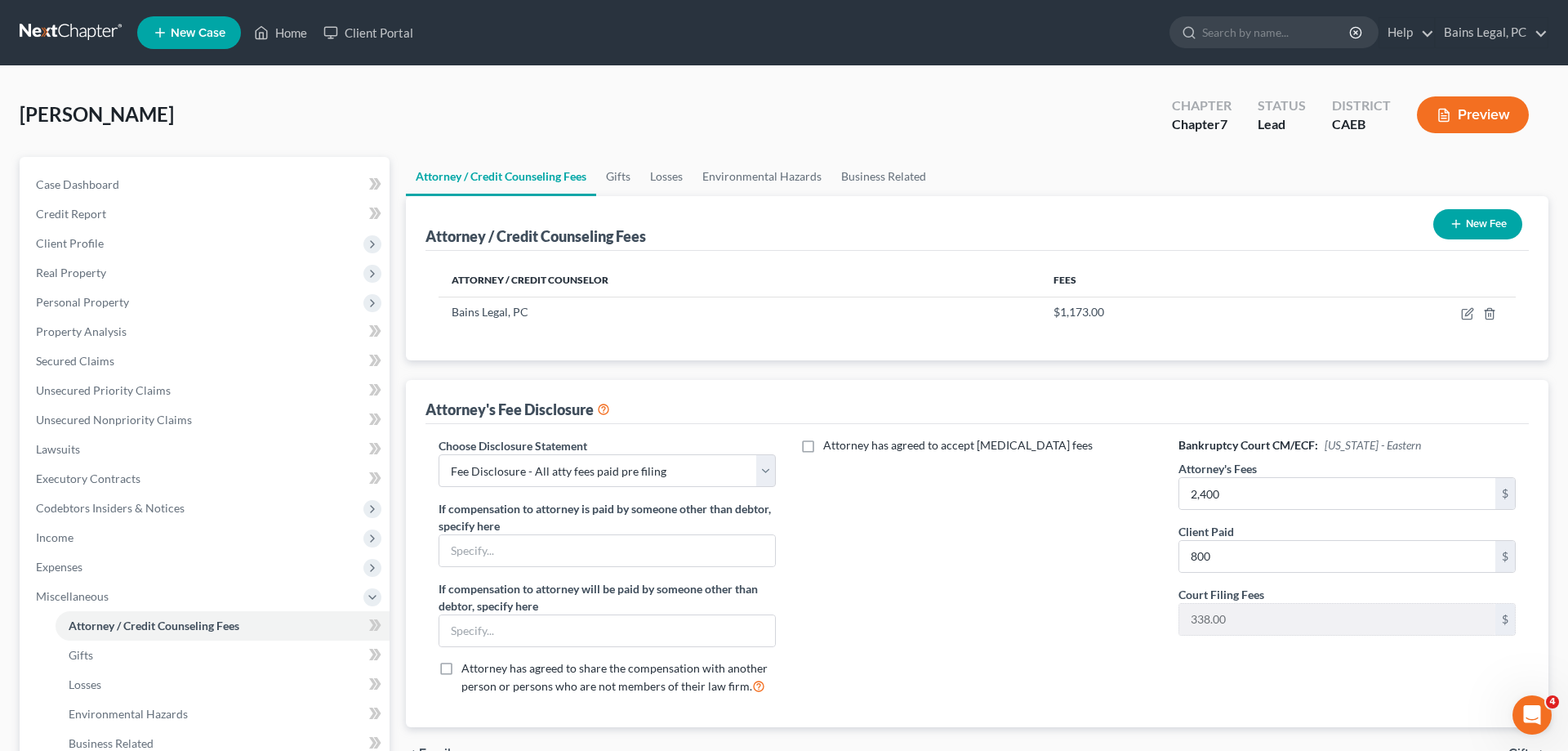
click at [1484, 223] on button "New Fee" at bounding box center [1478, 224] width 89 height 30
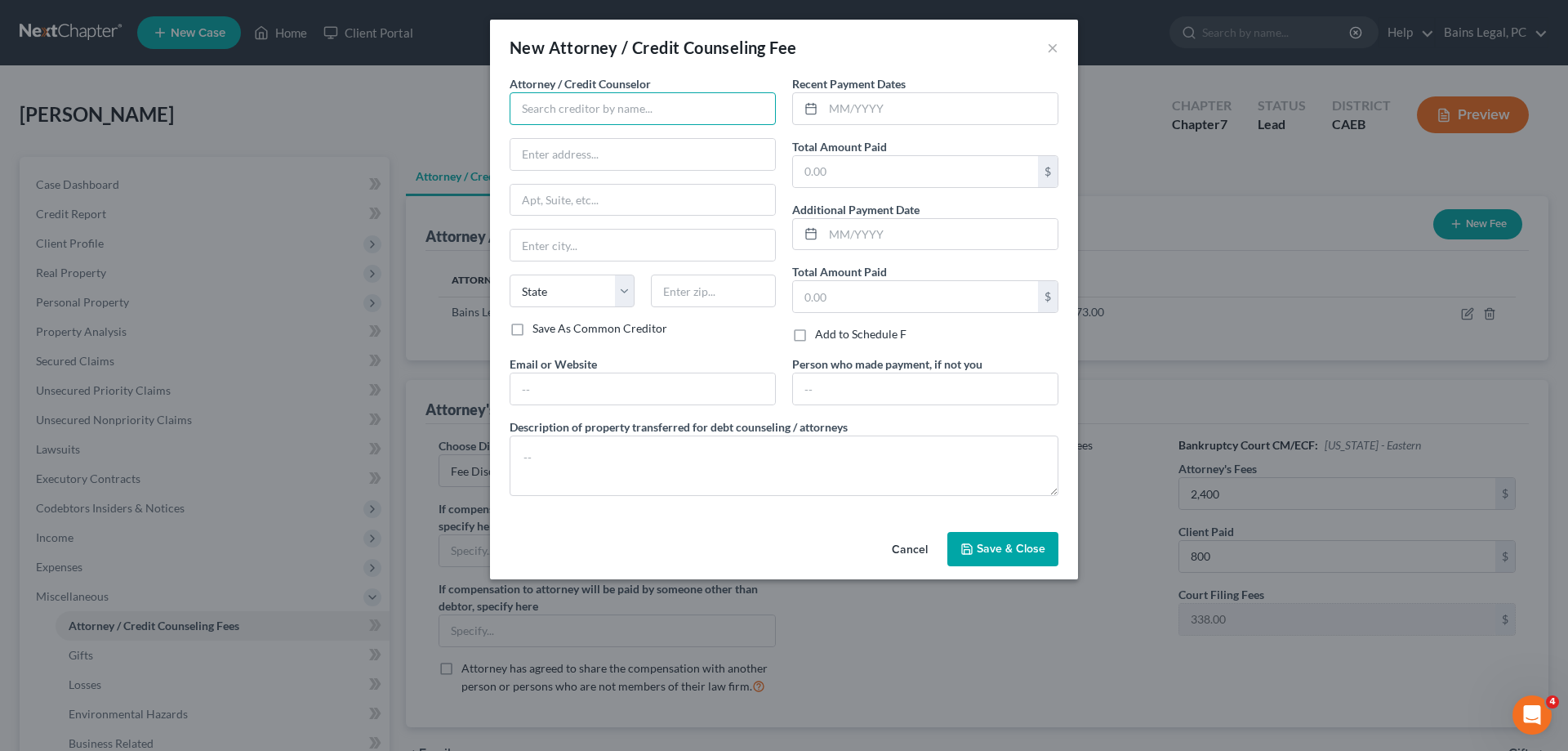
click at [556, 106] on input "text" at bounding box center [642, 109] width 266 height 33
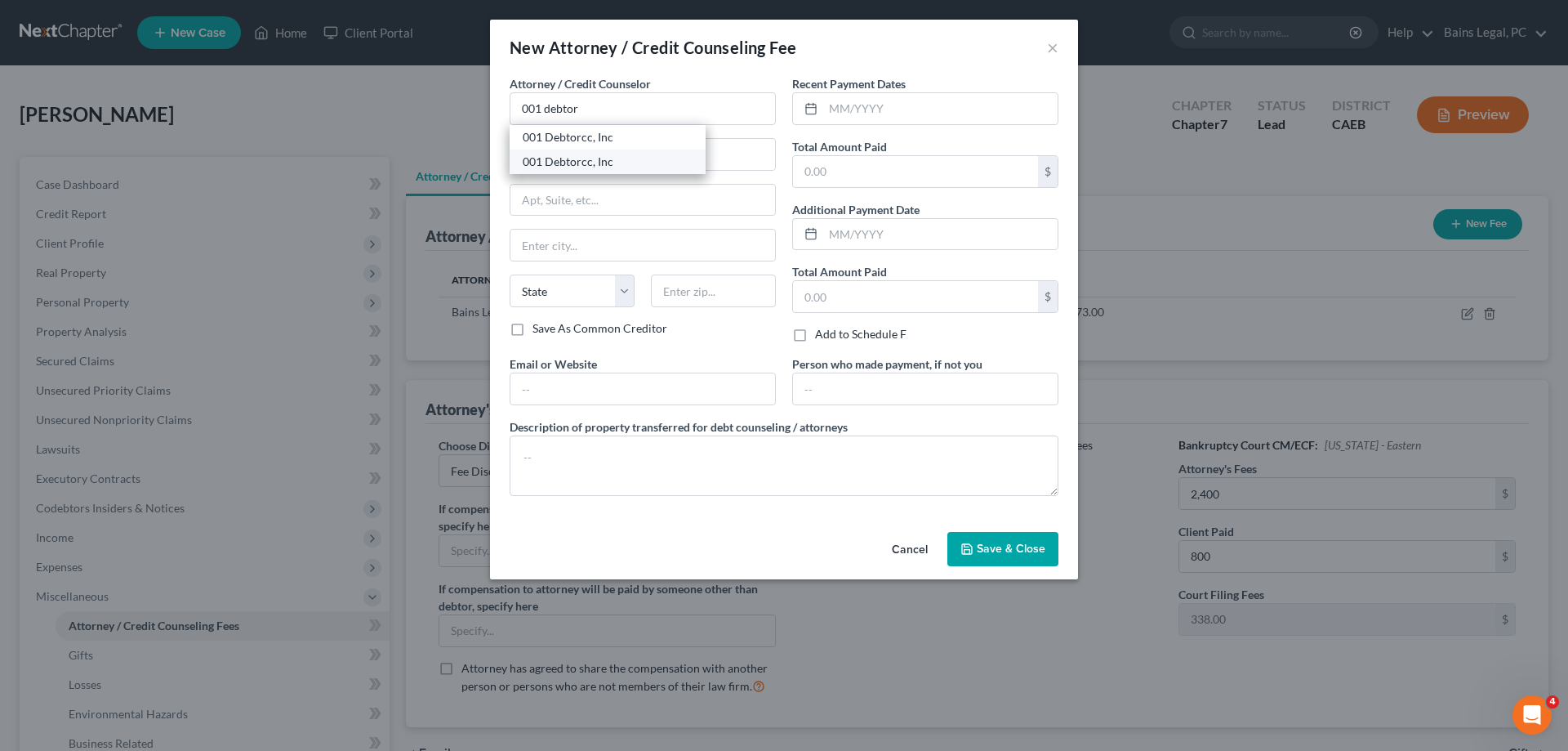
click at [600, 161] on div "001 Debtorcc, Inc" at bounding box center [607, 162] width 169 height 16
type input "001 Debtorcc, Inc"
type input "378 Summit Ave."
type input "Jersey City"
select select "33"
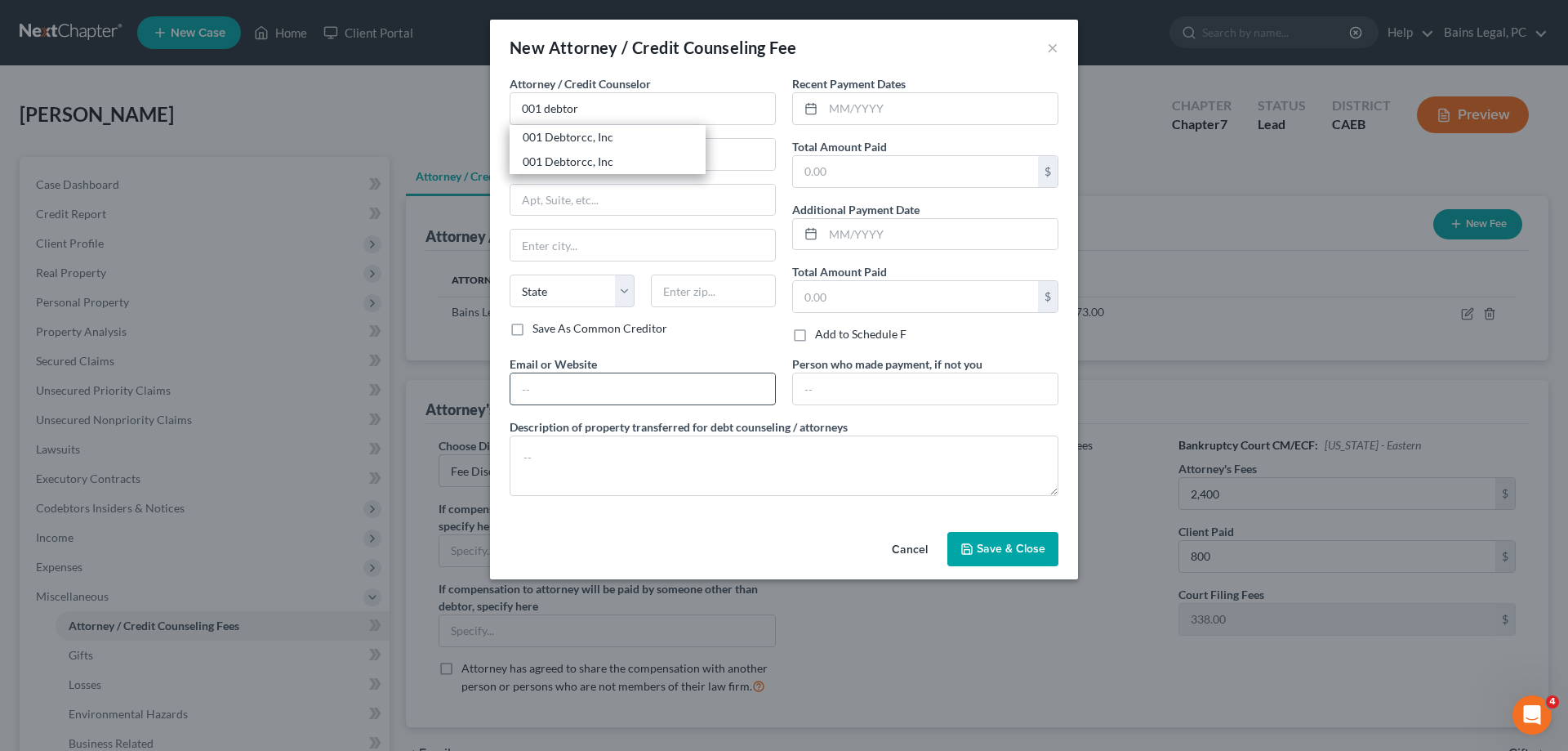
type input "07306"
click at [613, 393] on input "text" at bounding box center [642, 389] width 264 height 31
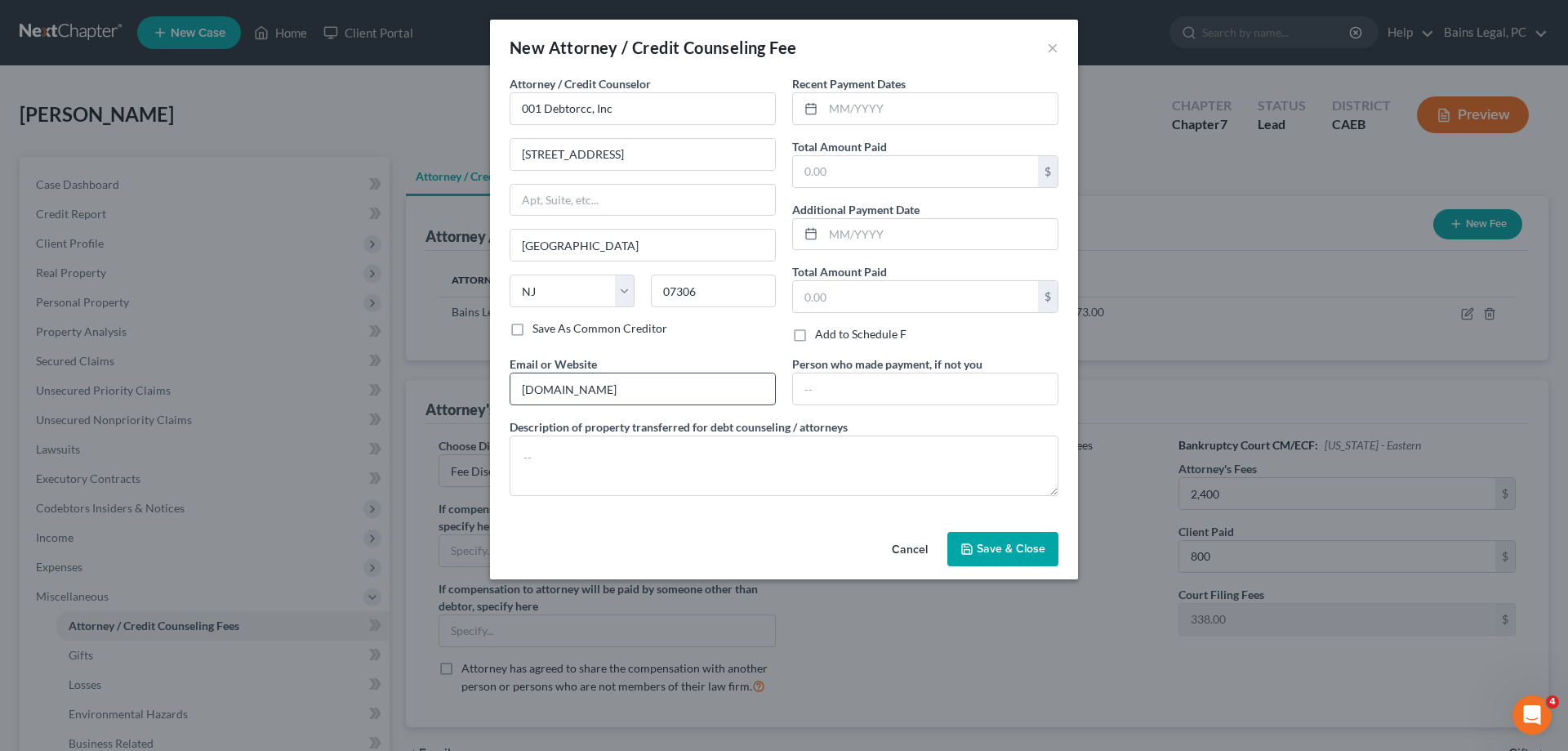
type input "debtorcc.org"
type textarea "Credit Counseling"
click at [912, 170] on input "text" at bounding box center [915, 172] width 245 height 31
type input "19.95"
click at [880, 104] on input "text" at bounding box center [940, 109] width 234 height 31
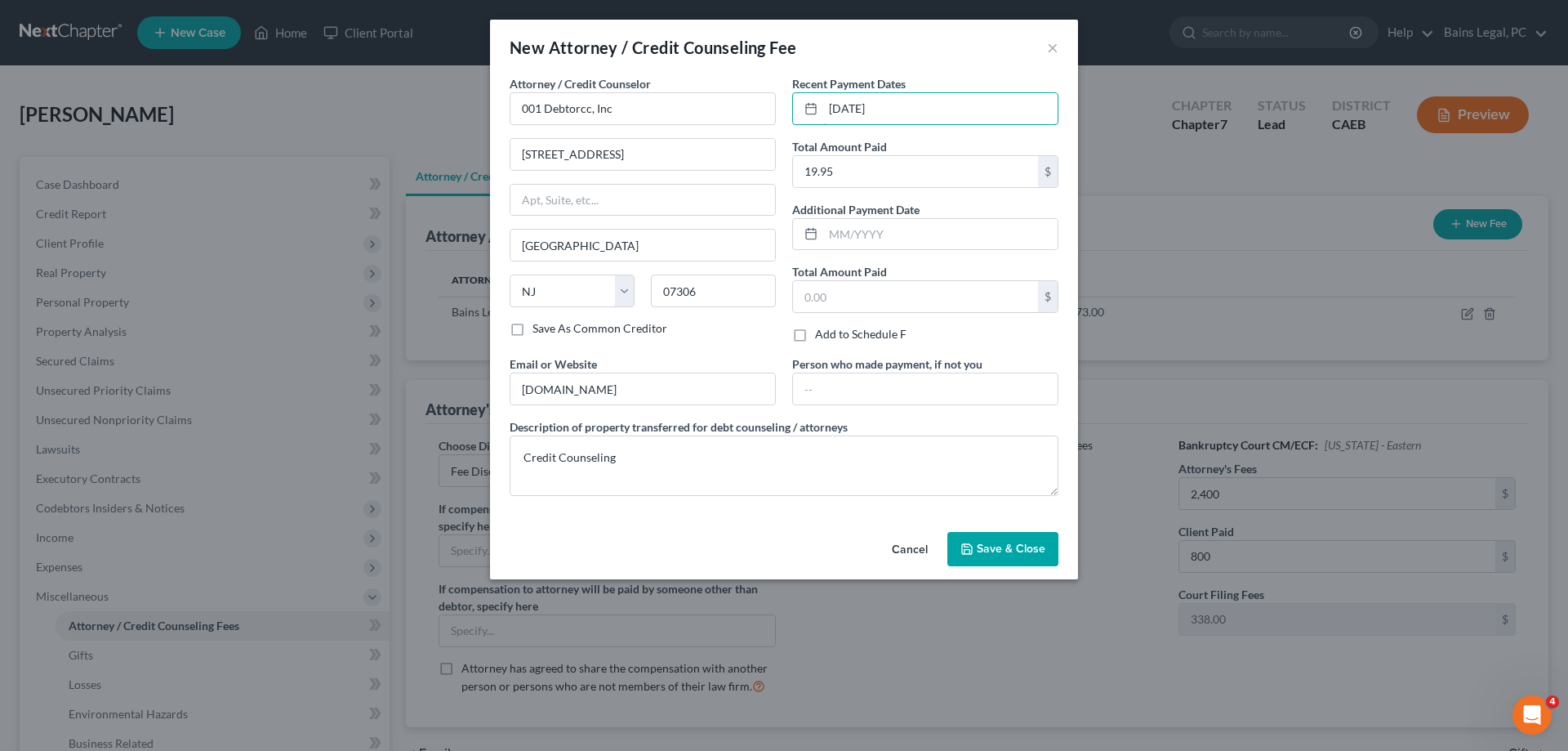
type input "08/22/2025"
drag, startPoint x: 1032, startPoint y: 546, endPoint x: 978, endPoint y: 531, distance: 56.0
click at [1032, 544] on span "Save & Close" at bounding box center [1011, 548] width 69 height 14
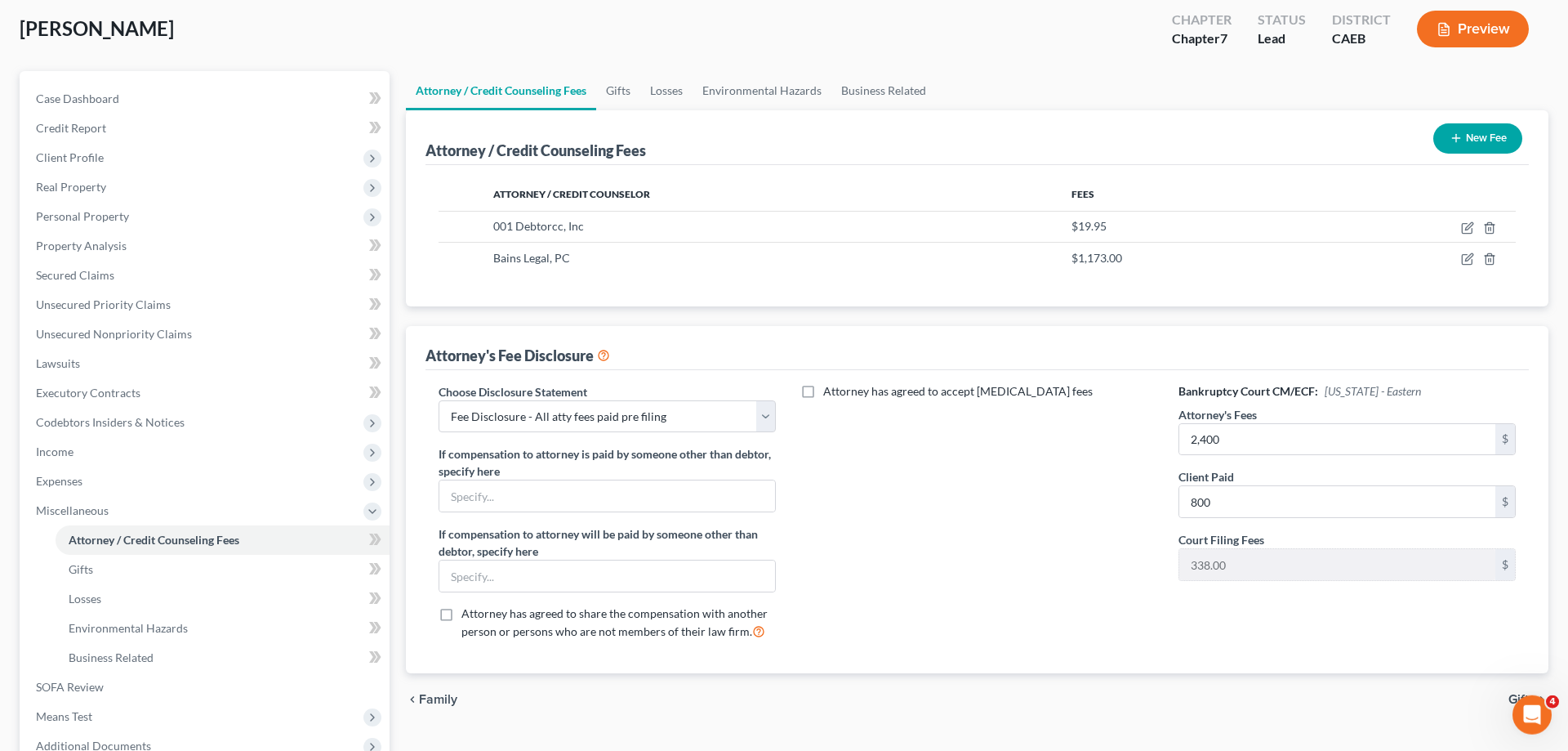
scroll to position [250, 0]
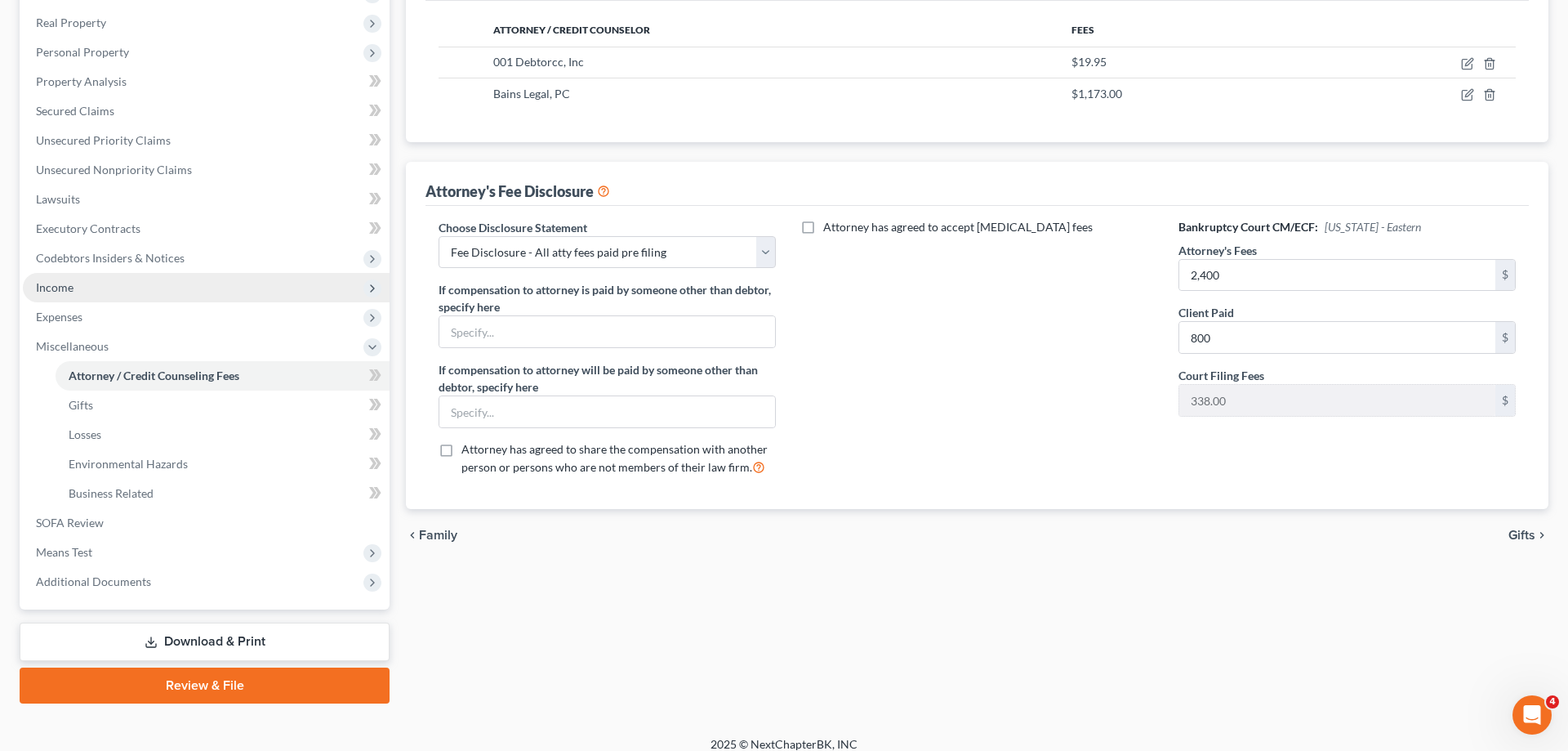
click at [130, 294] on span "Income" at bounding box center [206, 288] width 367 height 29
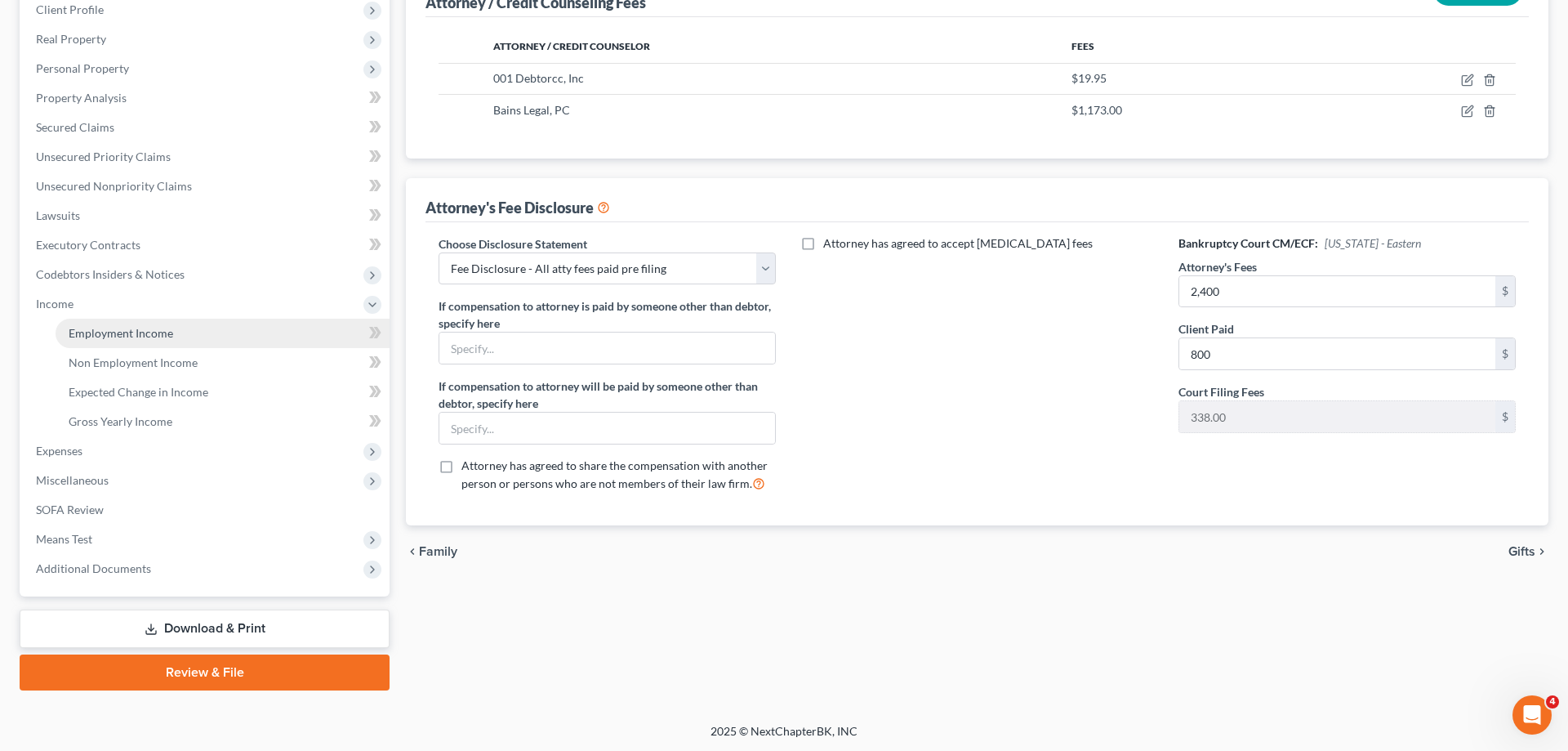
click at [147, 341] on link "Employment Income" at bounding box center [222, 333] width 334 height 29
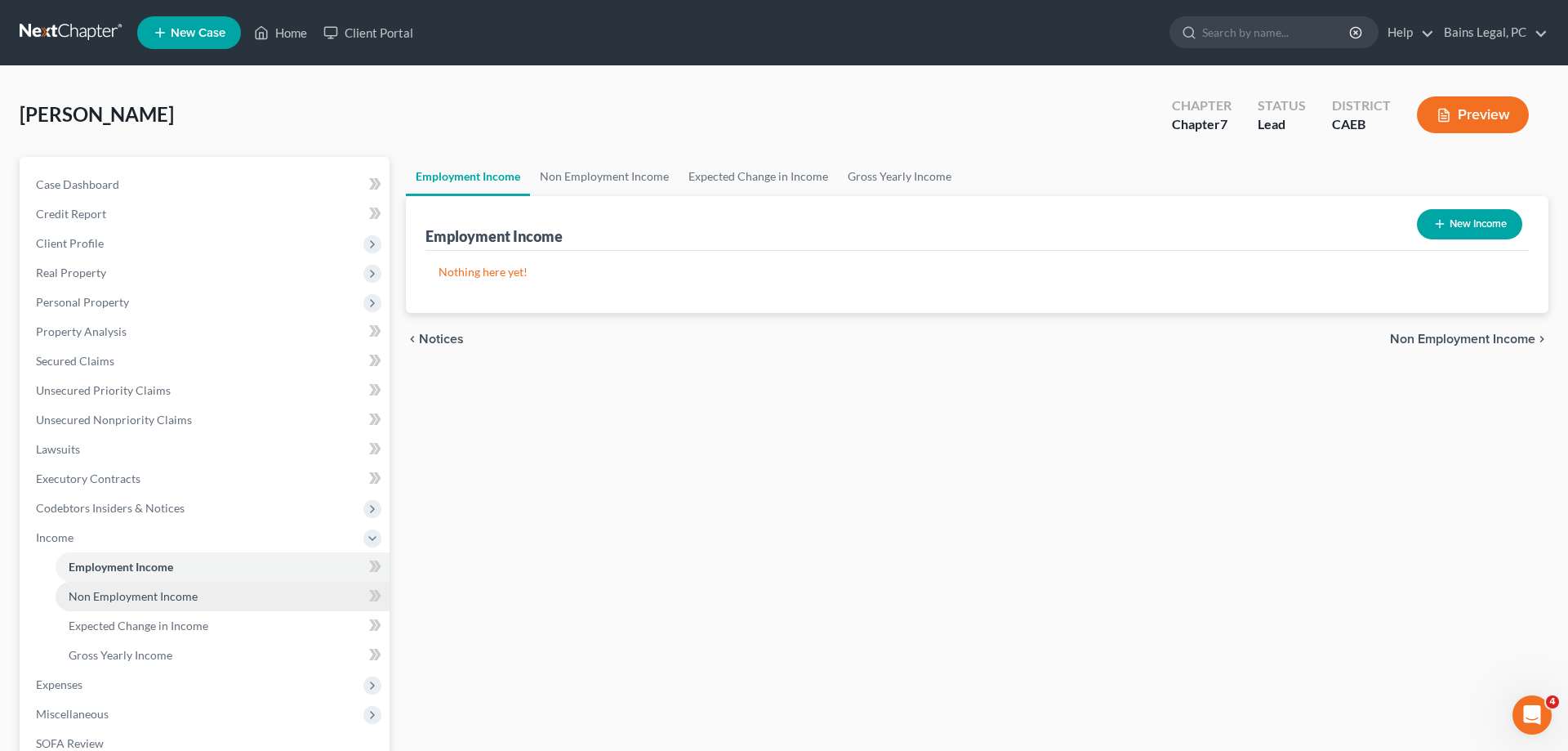
click at [148, 593] on span "Non Employment Income" at bounding box center [133, 596] width 129 height 14
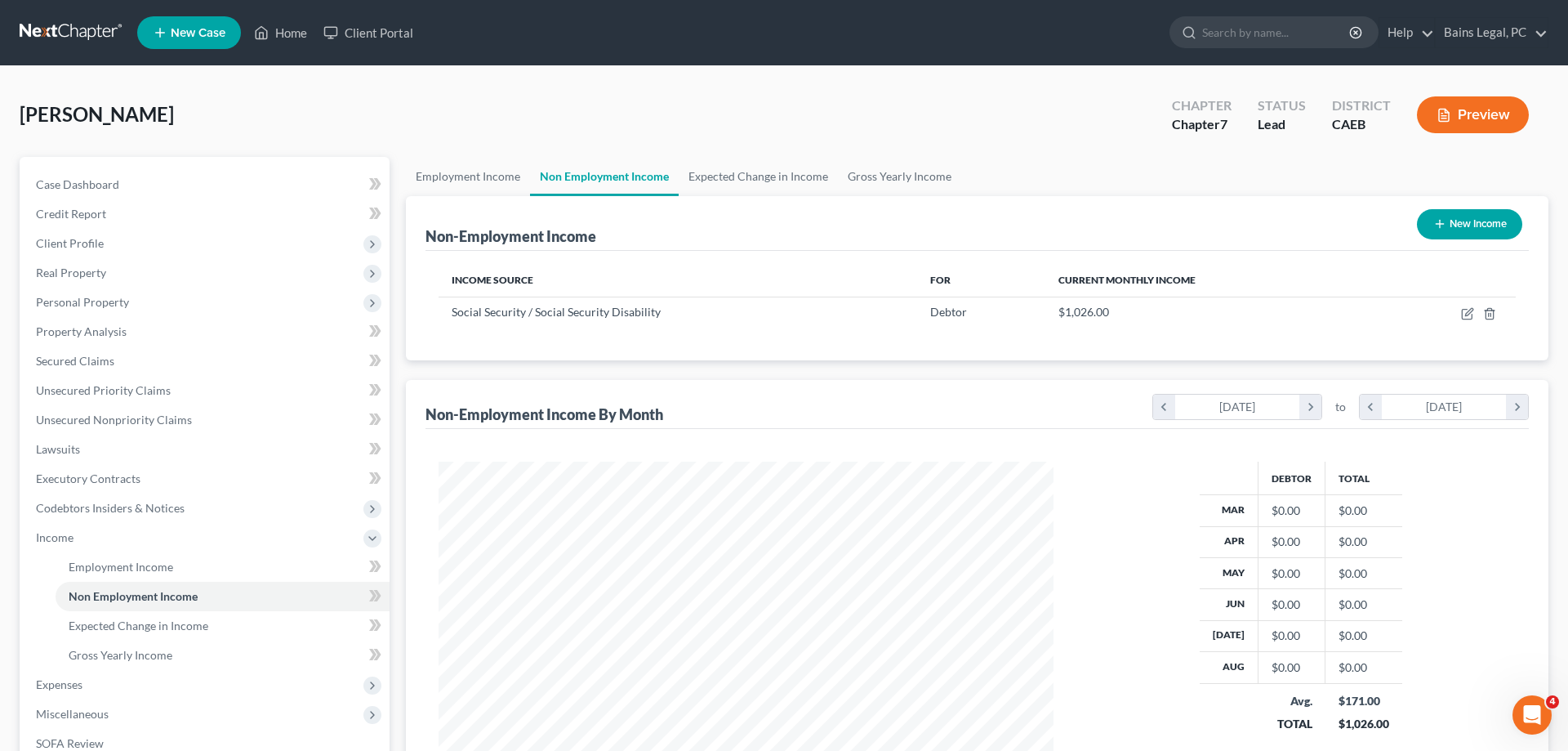
scroll to position [307, 648]
click at [1475, 219] on button "New Income" at bounding box center [1469, 224] width 106 height 30
select select "0"
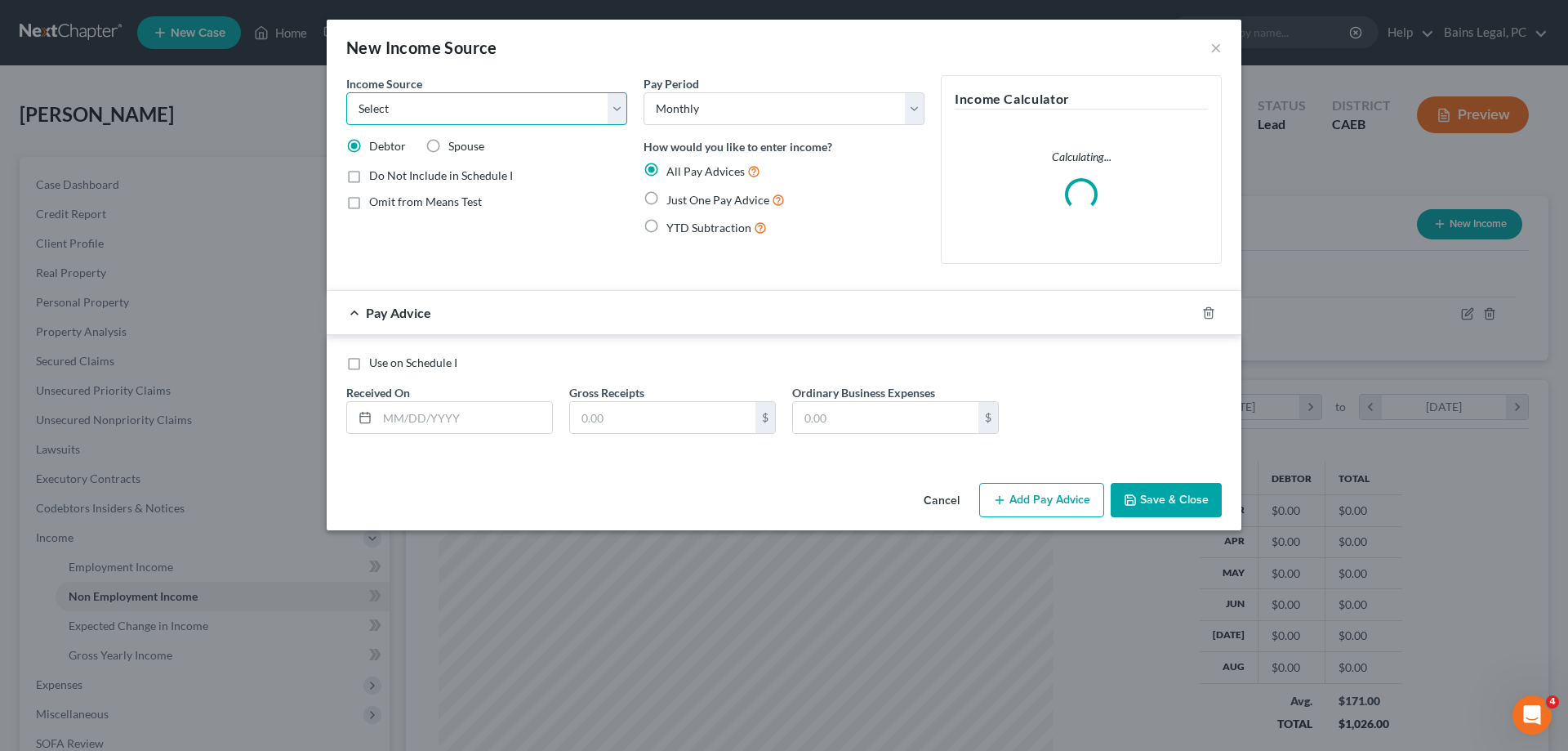
click at [347, 92] on select "Select Unemployment Disability (from employer) Pension Retirement Social Securi…" at bounding box center [487, 109] width 281 height 33
select select "3"
click option "Retirement" at bounding box center [0, 0] width 0 height 0
click at [435, 409] on input "text" at bounding box center [465, 418] width 174 height 31
type input "5/30/25"
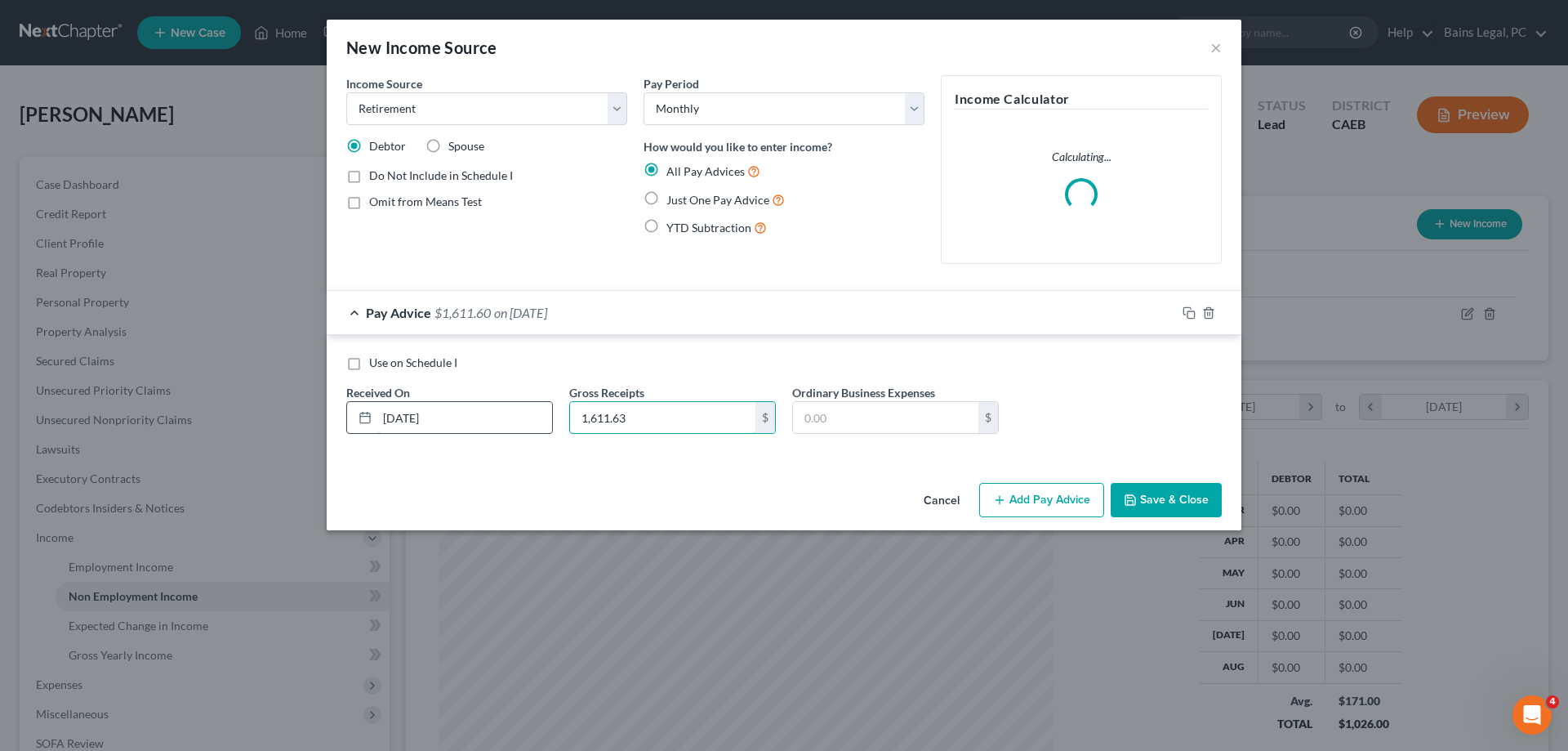
type input "1,611.63"
click at [1191, 315] on icon "button" at bounding box center [1188, 312] width 13 height 13
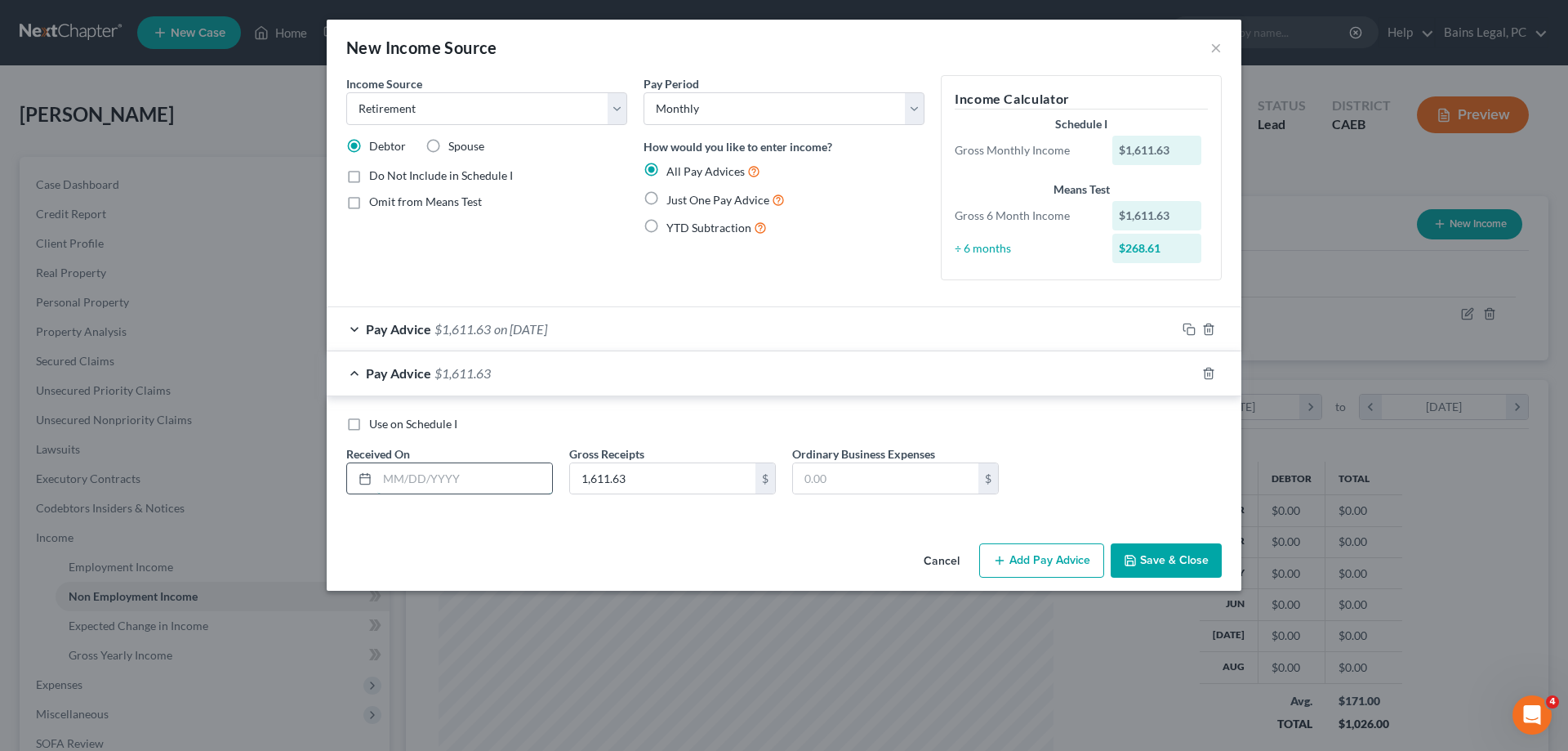
click at [512, 476] on input "text" at bounding box center [465, 479] width 174 height 31
type input "4/30/25"
click at [1187, 371] on icon "button" at bounding box center [1188, 373] width 13 height 13
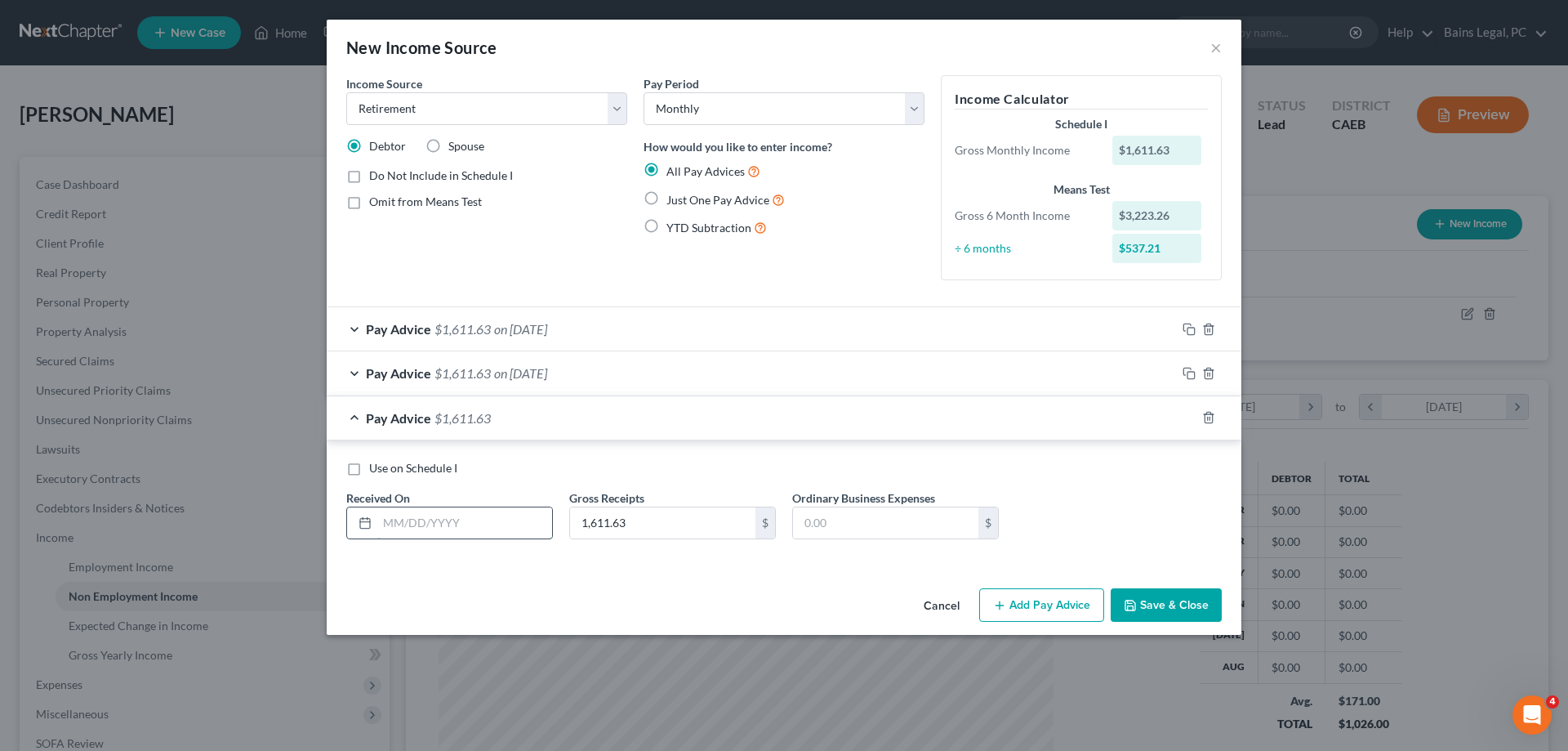
click at [435, 525] on input "text" at bounding box center [465, 523] width 174 height 31
type input "7/31/25"
click at [1191, 422] on icon "button" at bounding box center [1188, 417] width 13 height 13
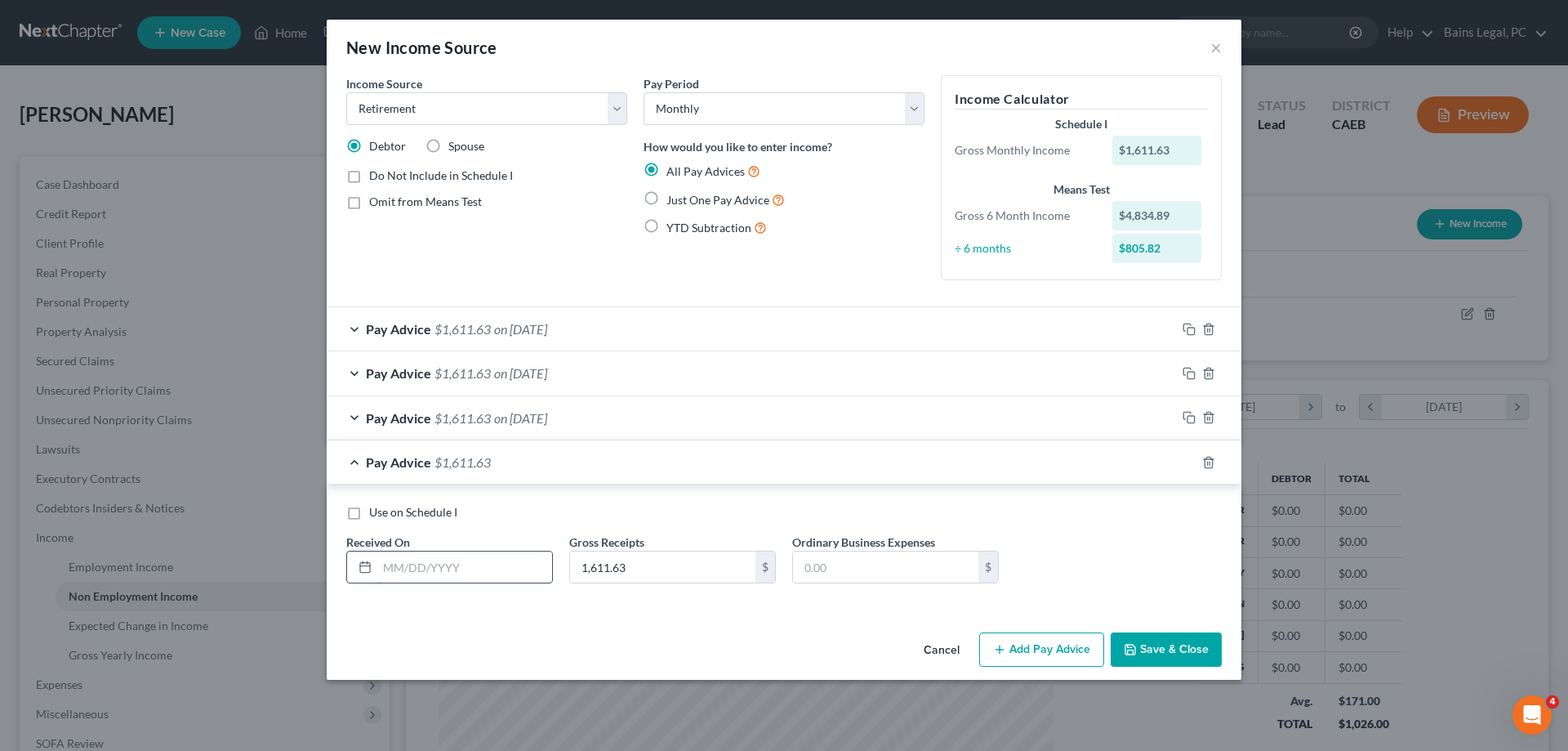
click at [516, 568] on input "text" at bounding box center [465, 567] width 174 height 31
type input "6/30/25"
click at [1190, 467] on rect "button" at bounding box center [1191, 465] width 8 height 8
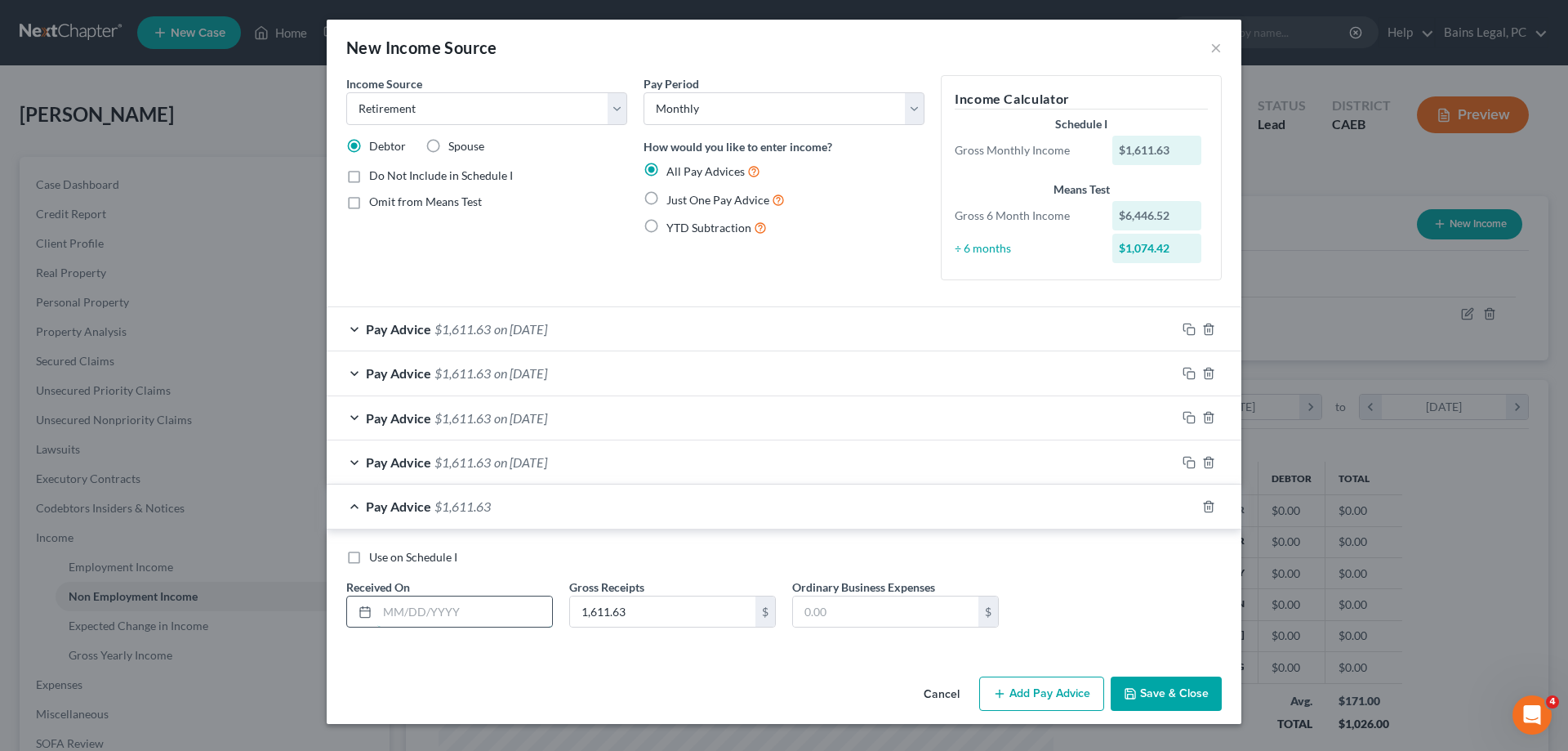
click at [536, 615] on input "text" at bounding box center [465, 612] width 174 height 31
type input "3/31/25"
click at [1186, 509] on icon "button" at bounding box center [1188, 506] width 13 height 13
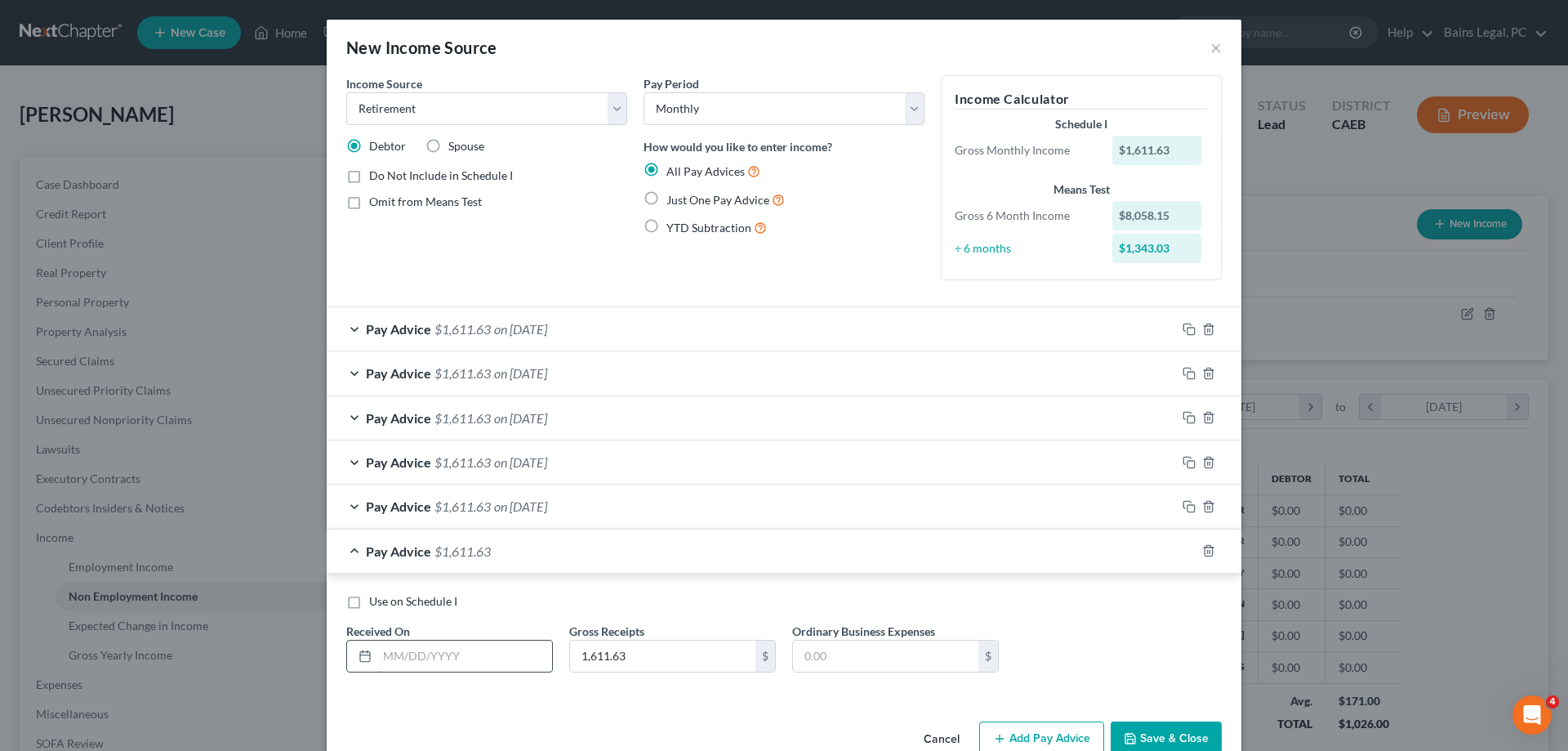
click at [477, 663] on input "text" at bounding box center [465, 656] width 174 height 31
type input "08/30/2025"
click at [1183, 731] on button "Save & Close" at bounding box center [1166, 738] width 111 height 34
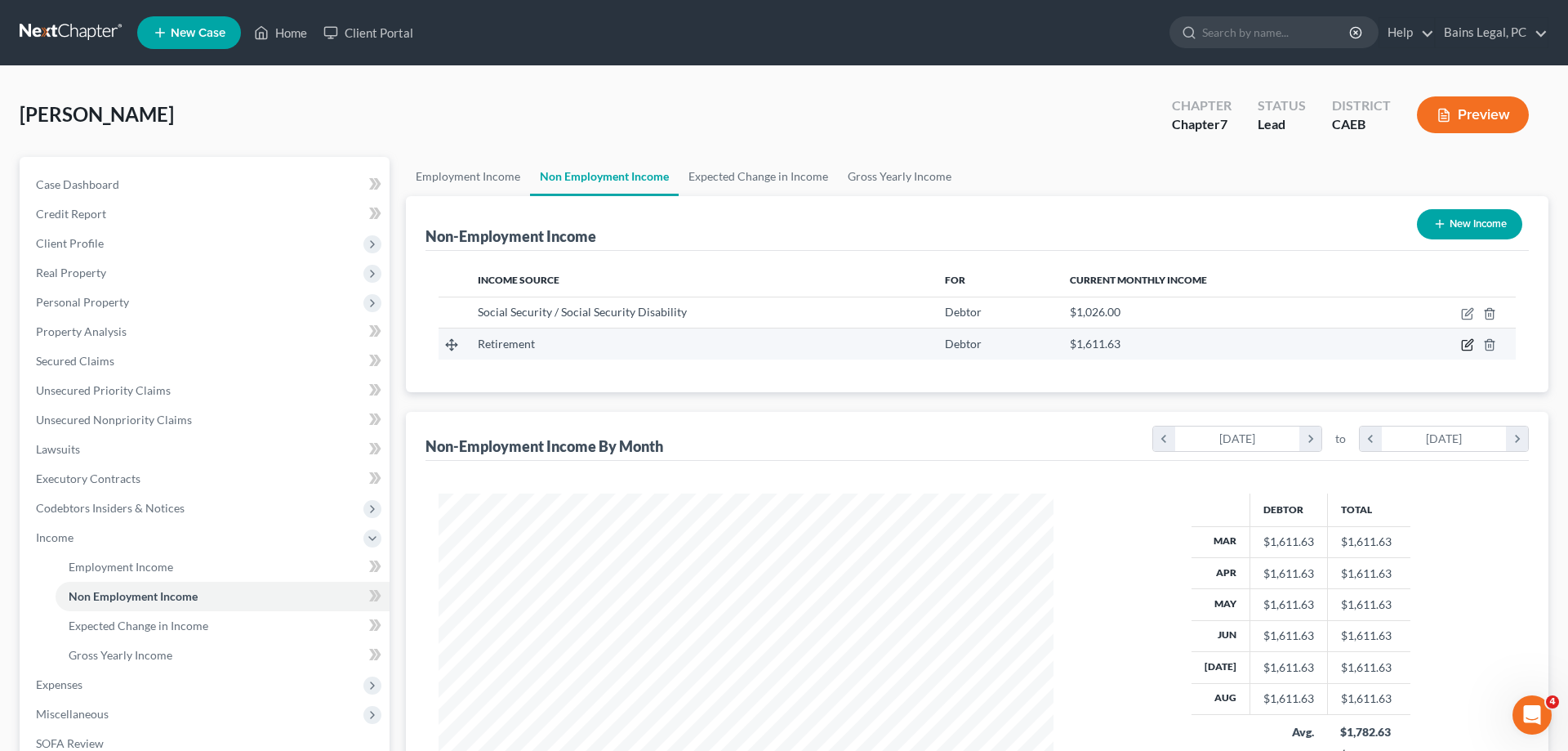
click at [1465, 348] on icon "button" at bounding box center [1467, 344] width 13 height 13
select select "3"
select select "0"
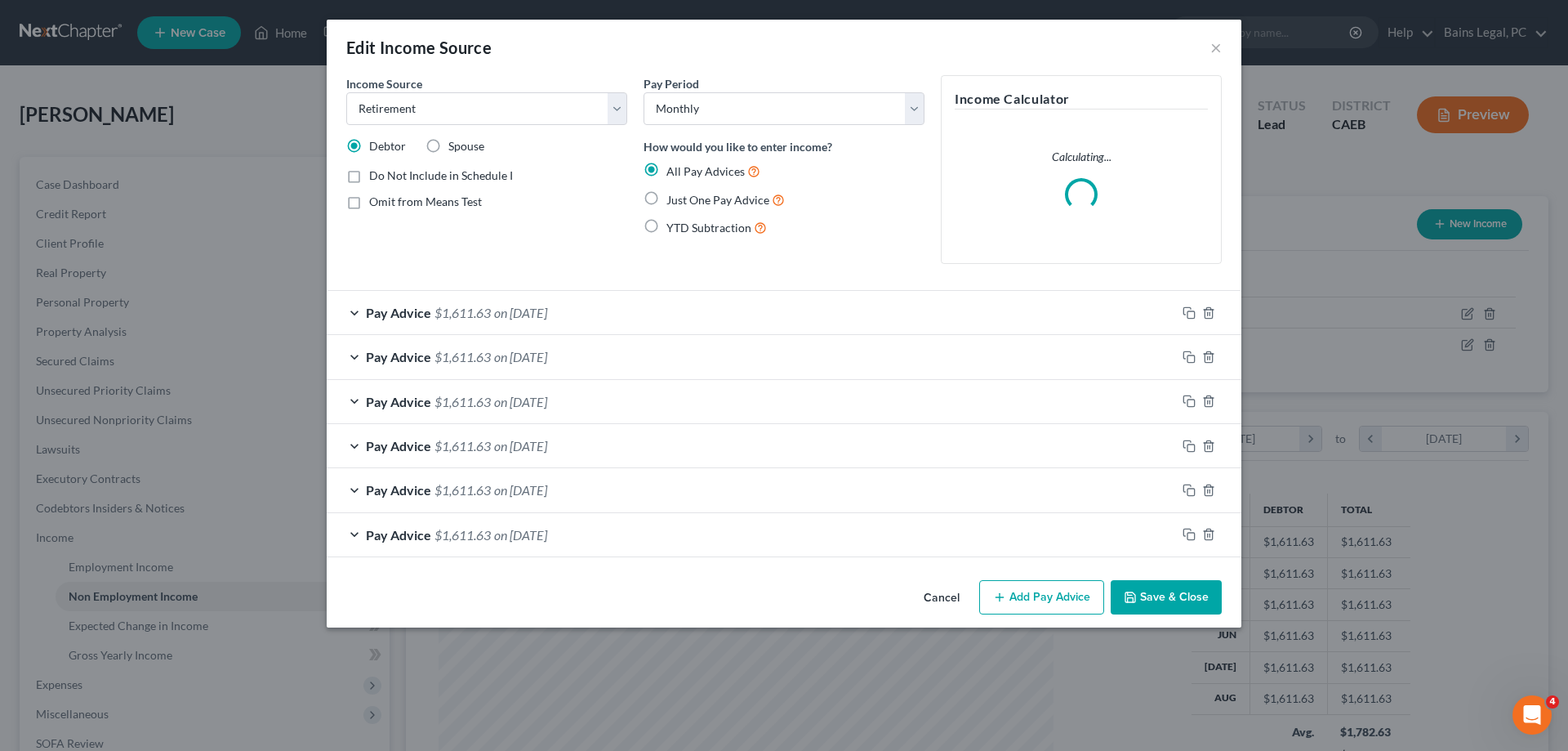
click at [600, 541] on div "Pay Advice $1,611.63 on 03/31/2025" at bounding box center [751, 535] width 849 height 44
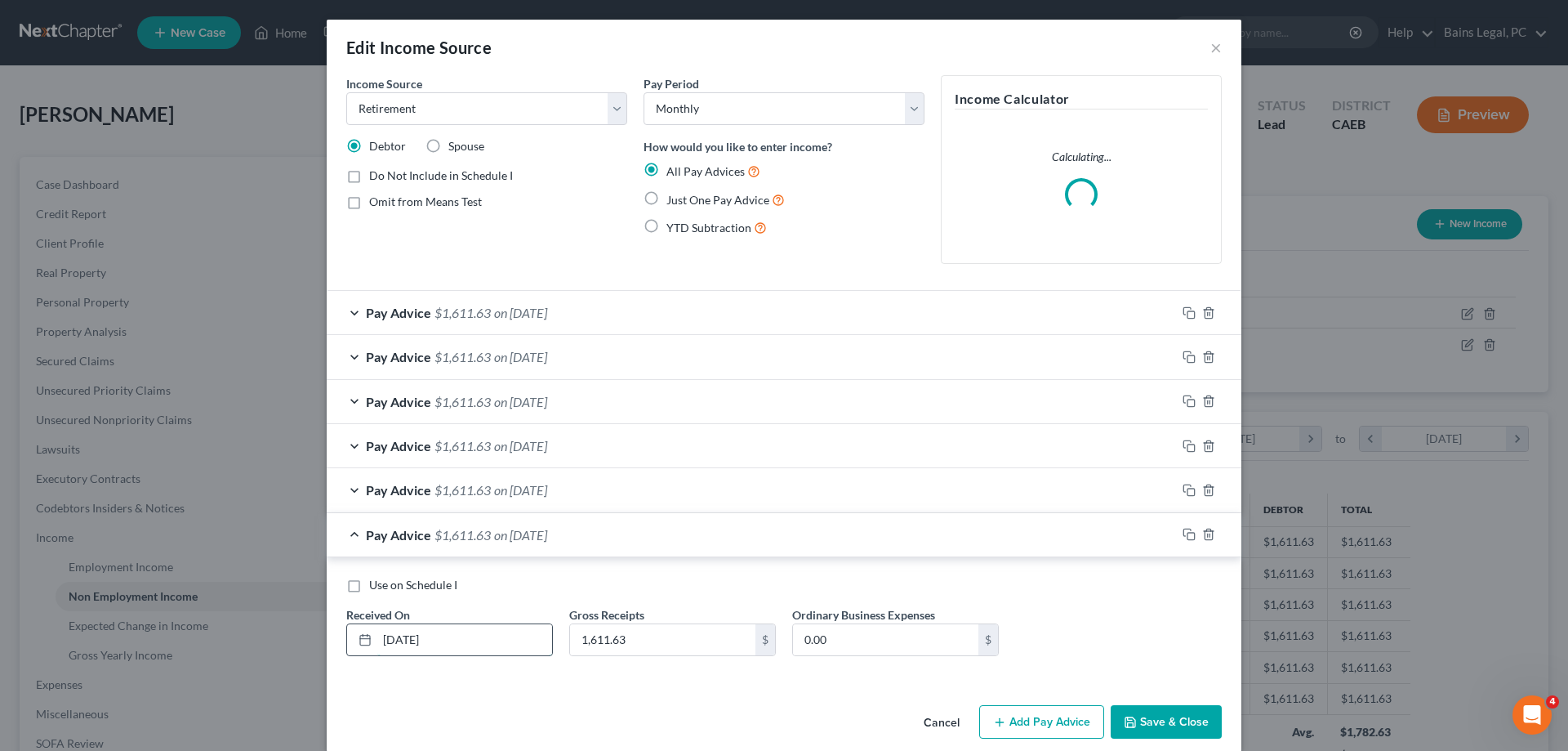
click at [413, 640] on input "03/31/2025" at bounding box center [465, 640] width 174 height 31
type input "03/28/2025"
click at [1149, 719] on button "Save & Close" at bounding box center [1166, 722] width 111 height 34
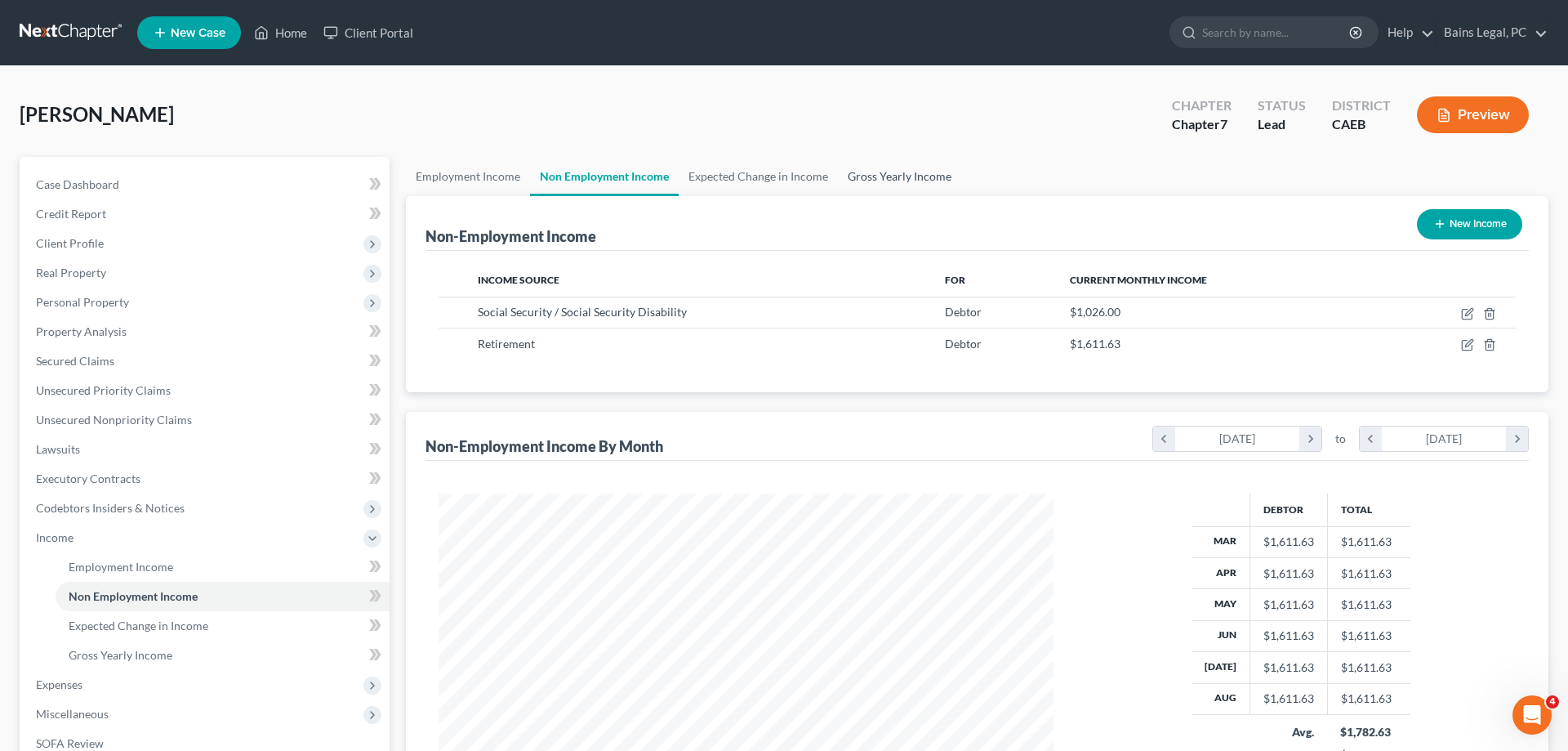
click at [898, 174] on link "Gross Yearly Income" at bounding box center [899, 176] width 123 height 39
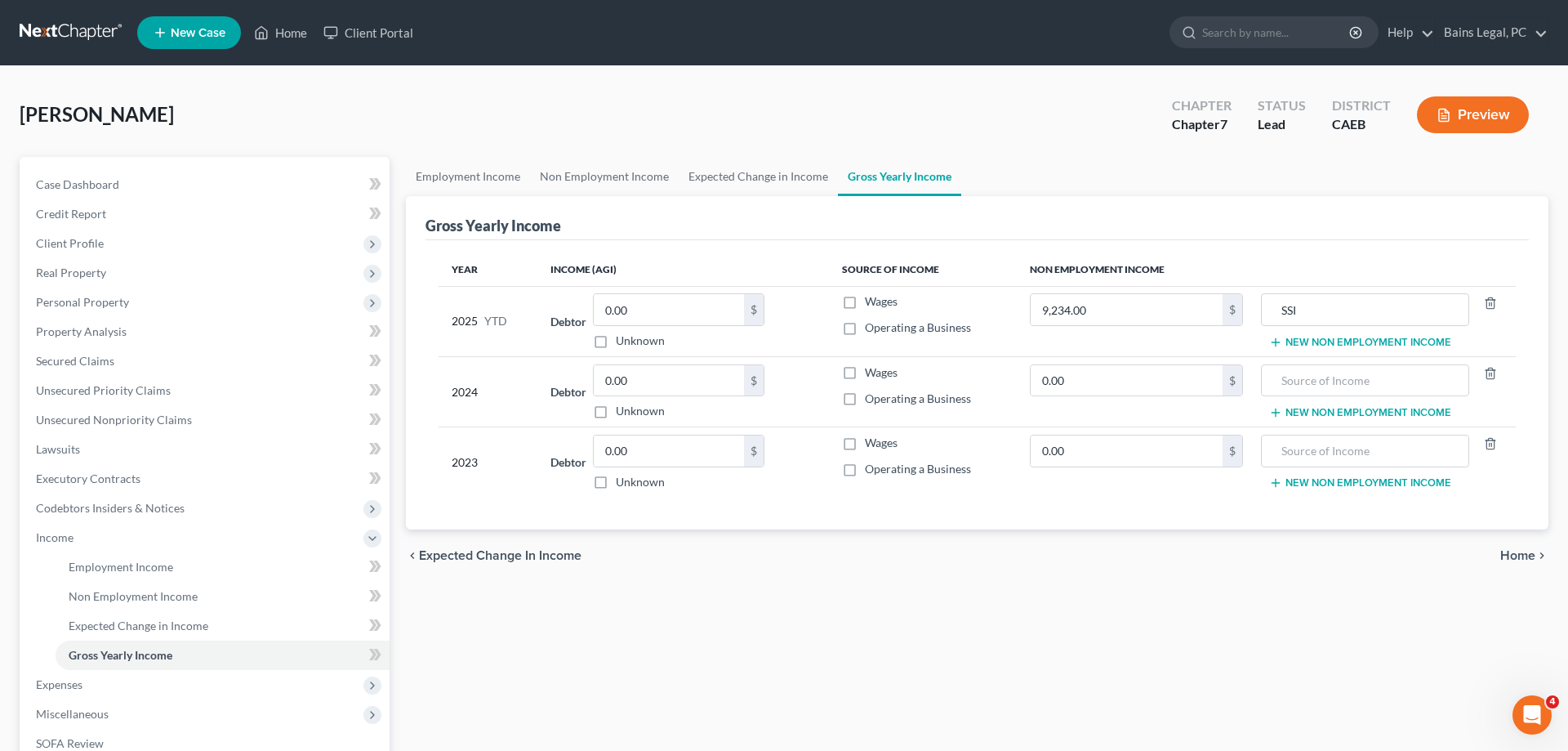
click at [1352, 340] on button "New Non Employment Income" at bounding box center [1360, 342] width 182 height 13
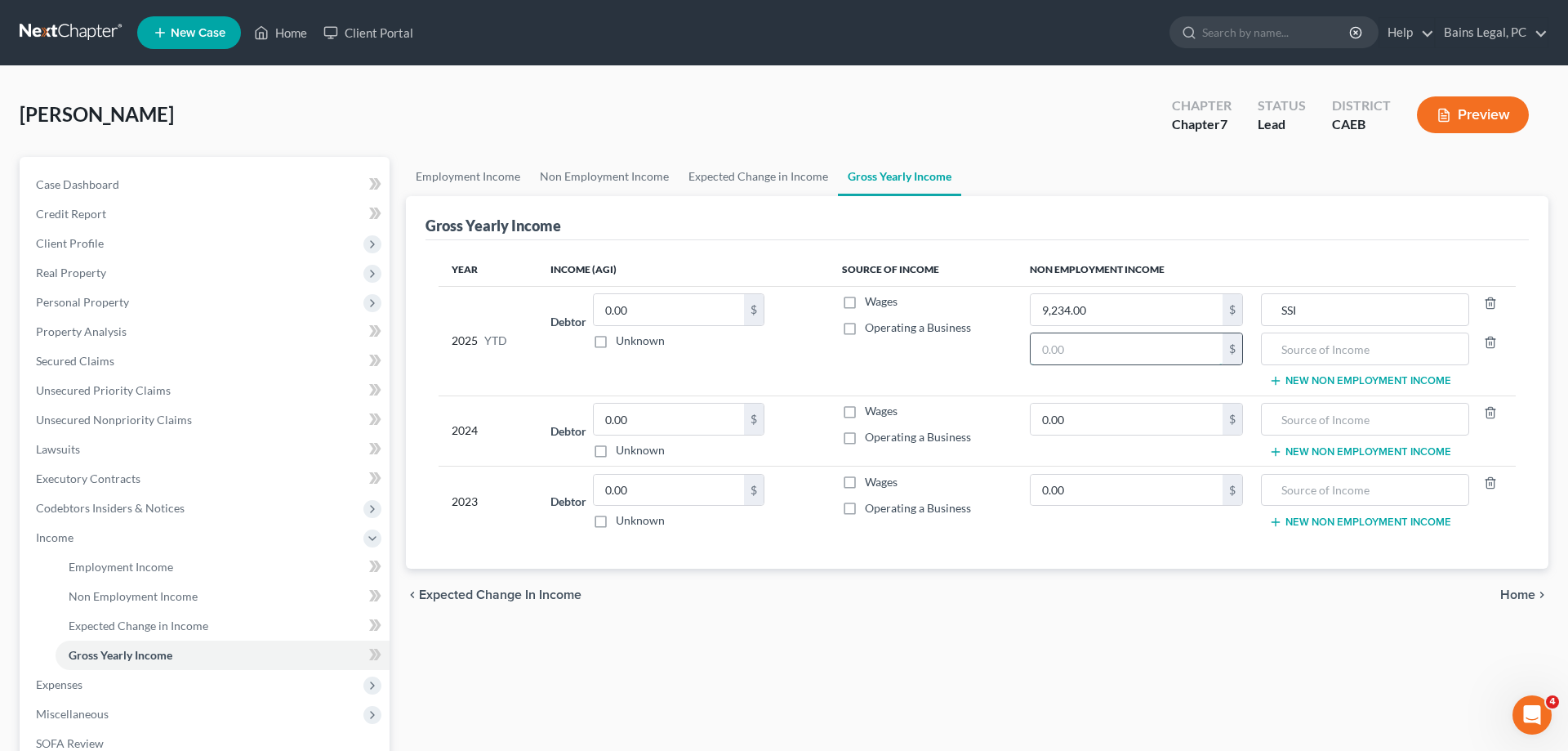
click at [1132, 341] on input "text" at bounding box center [1126, 349] width 192 height 31
type input "12,893.04"
click at [1300, 357] on input "text" at bounding box center [1365, 349] width 190 height 31
type input "Retirement"
click at [1317, 422] on input "text" at bounding box center [1365, 420] width 190 height 31
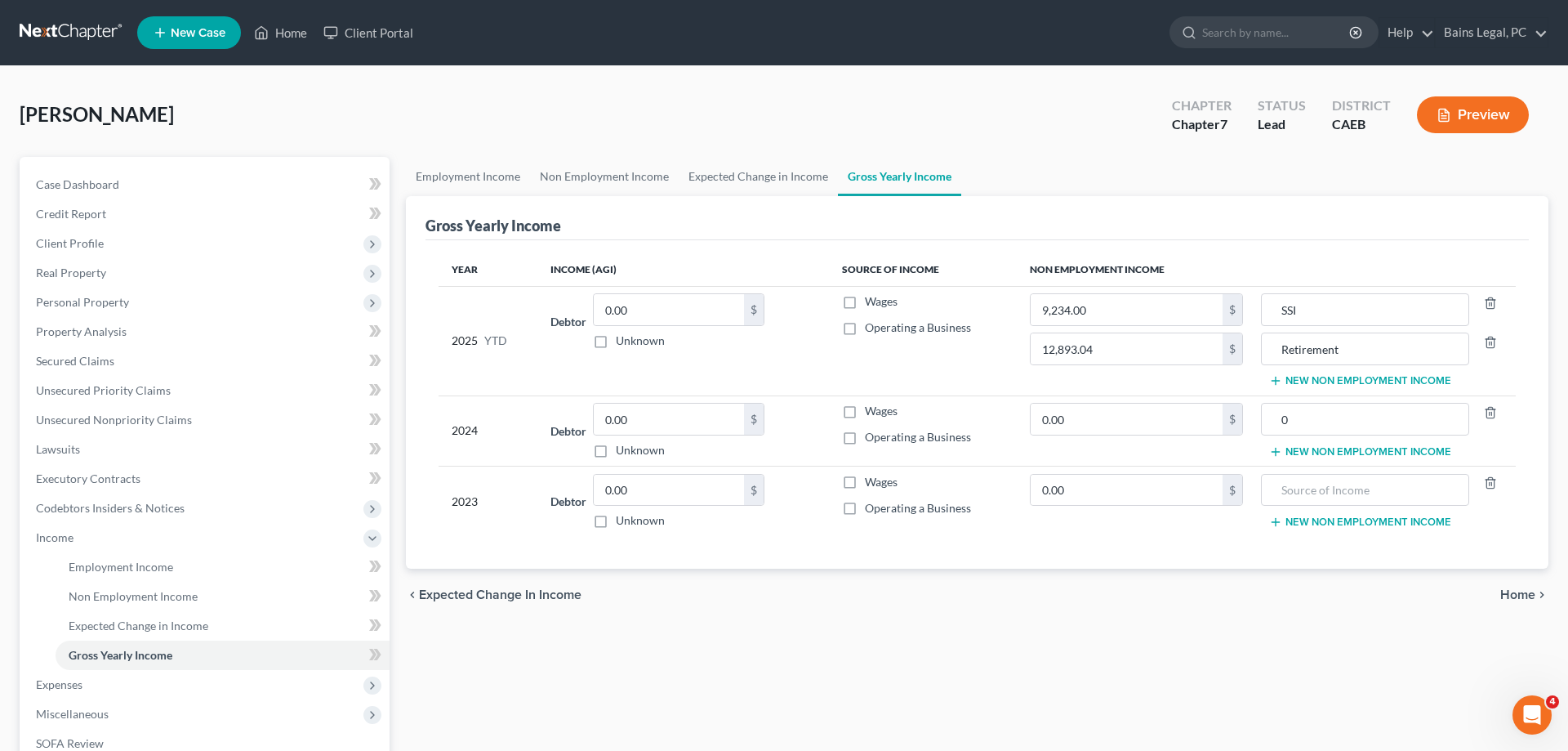
click at [1327, 454] on button "New Non Employment Income" at bounding box center [1360, 452] width 182 height 13
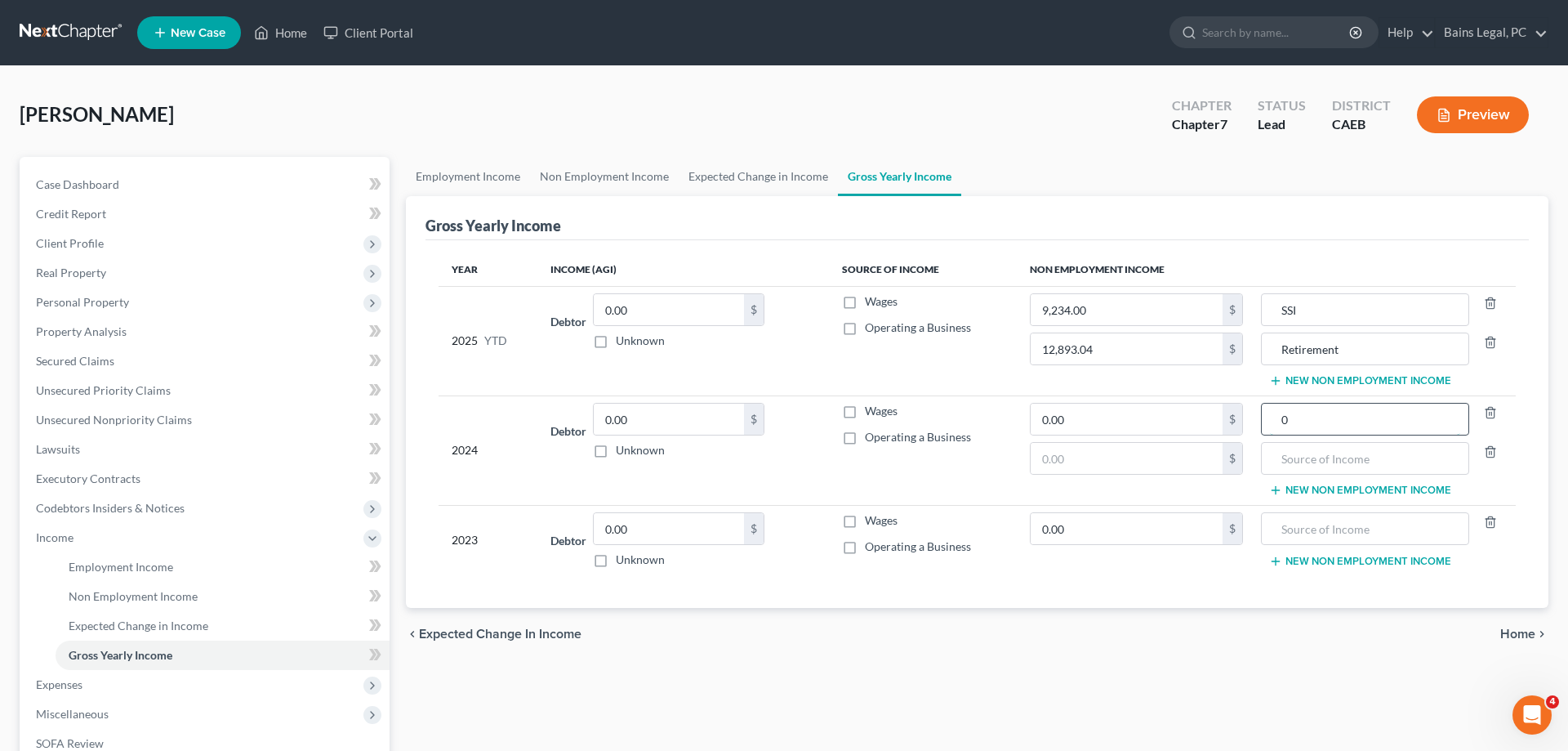
drag, startPoint x: 1315, startPoint y: 420, endPoint x: 1268, endPoint y: 422, distance: 47.0
click at [1270, 422] on input "0" at bounding box center [1365, 420] width 190 height 31
type input "SSI"
click at [1326, 466] on input "text" at bounding box center [1365, 458] width 190 height 31
type input "Retirement"
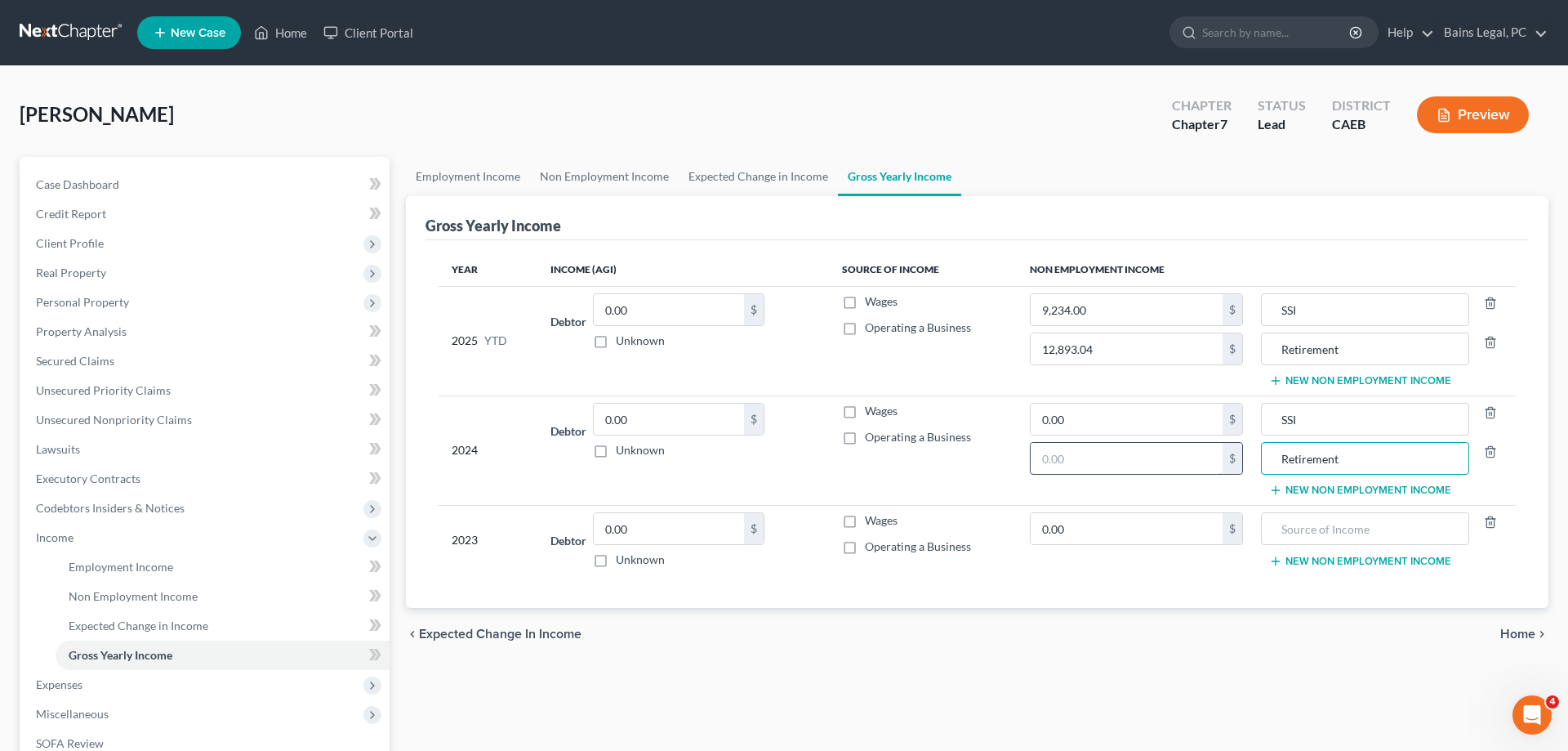
click at [1161, 468] on input "text" at bounding box center [1126, 458] width 192 height 31
drag, startPoint x: 1121, startPoint y: 465, endPoint x: 1003, endPoint y: 456, distance: 118.3
click at [1030, 454] on input "0" at bounding box center [1126, 458] width 192 height 31
drag, startPoint x: 1066, startPoint y: 455, endPoint x: 962, endPoint y: 454, distance: 104.0
click at [1030, 454] on input "18,497" at bounding box center [1126, 458] width 192 height 31
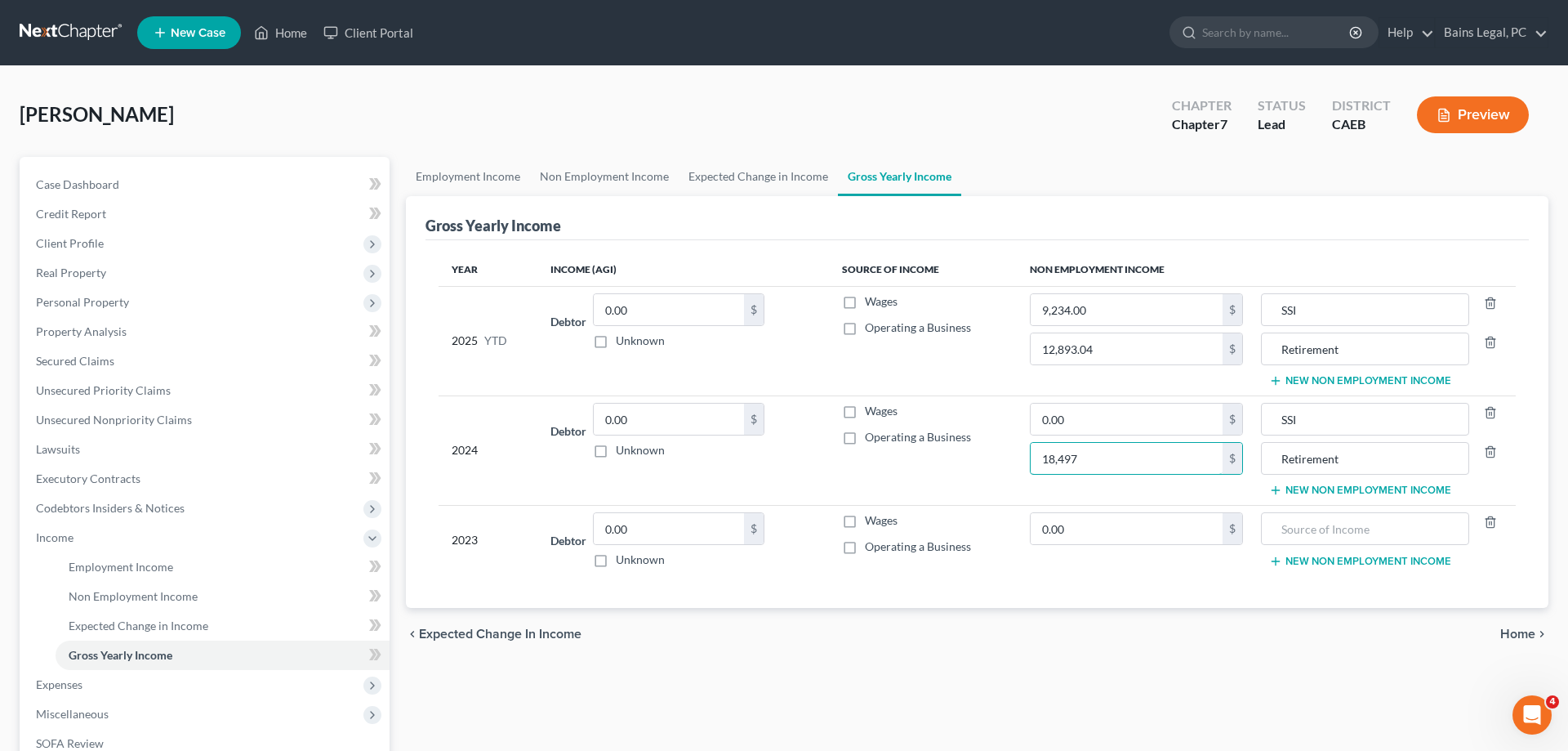
type input "0"
click at [1183, 532] on input "0.00" at bounding box center [1126, 529] width 192 height 31
type input "13,738"
click at [1352, 523] on input "text" at bounding box center [1365, 529] width 190 height 31
type input "SSI"
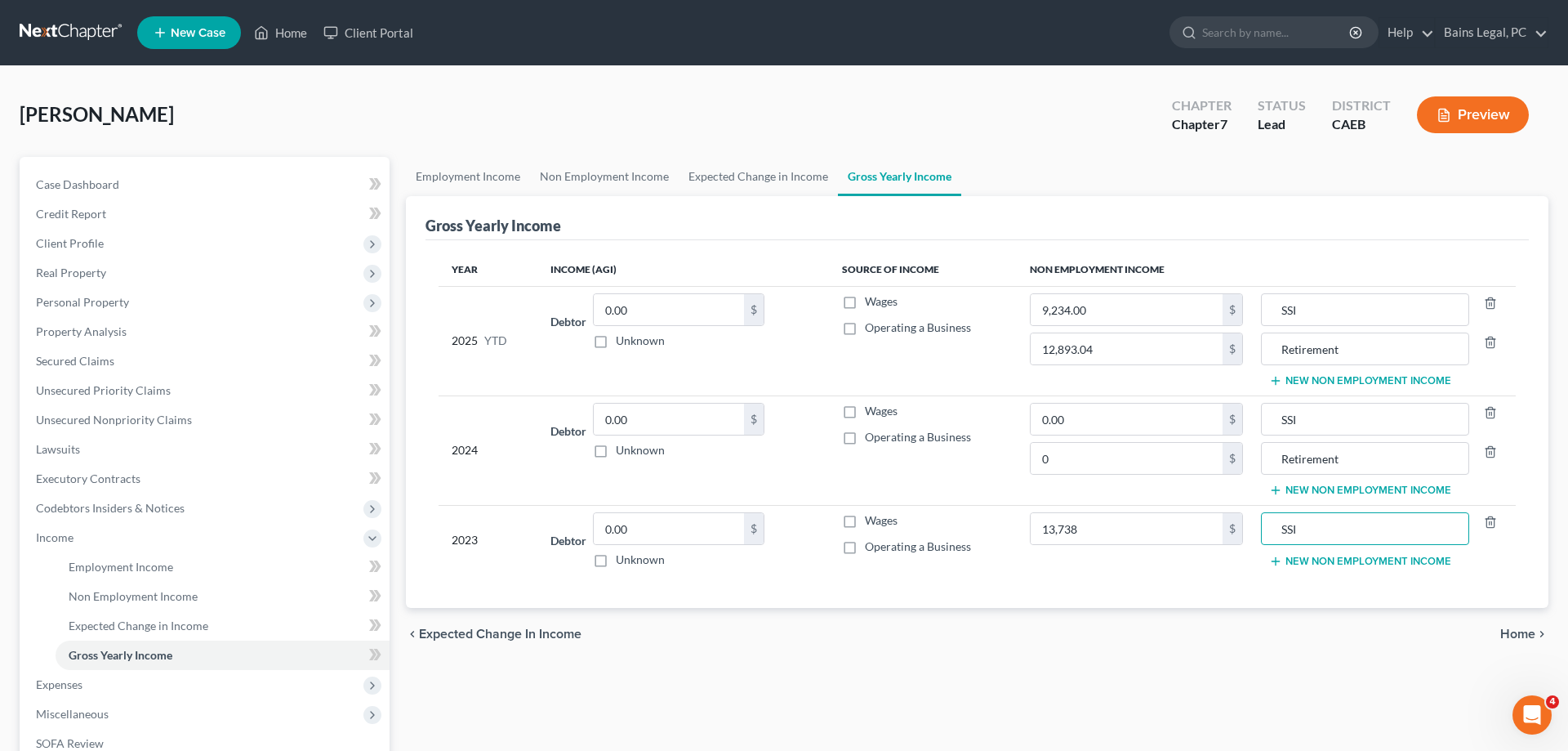
drag, startPoint x: 1425, startPoint y: 560, endPoint x: 1145, endPoint y: 584, distance: 281.0
click at [1422, 562] on button "New Non Employment Income" at bounding box center [1360, 561] width 182 height 13
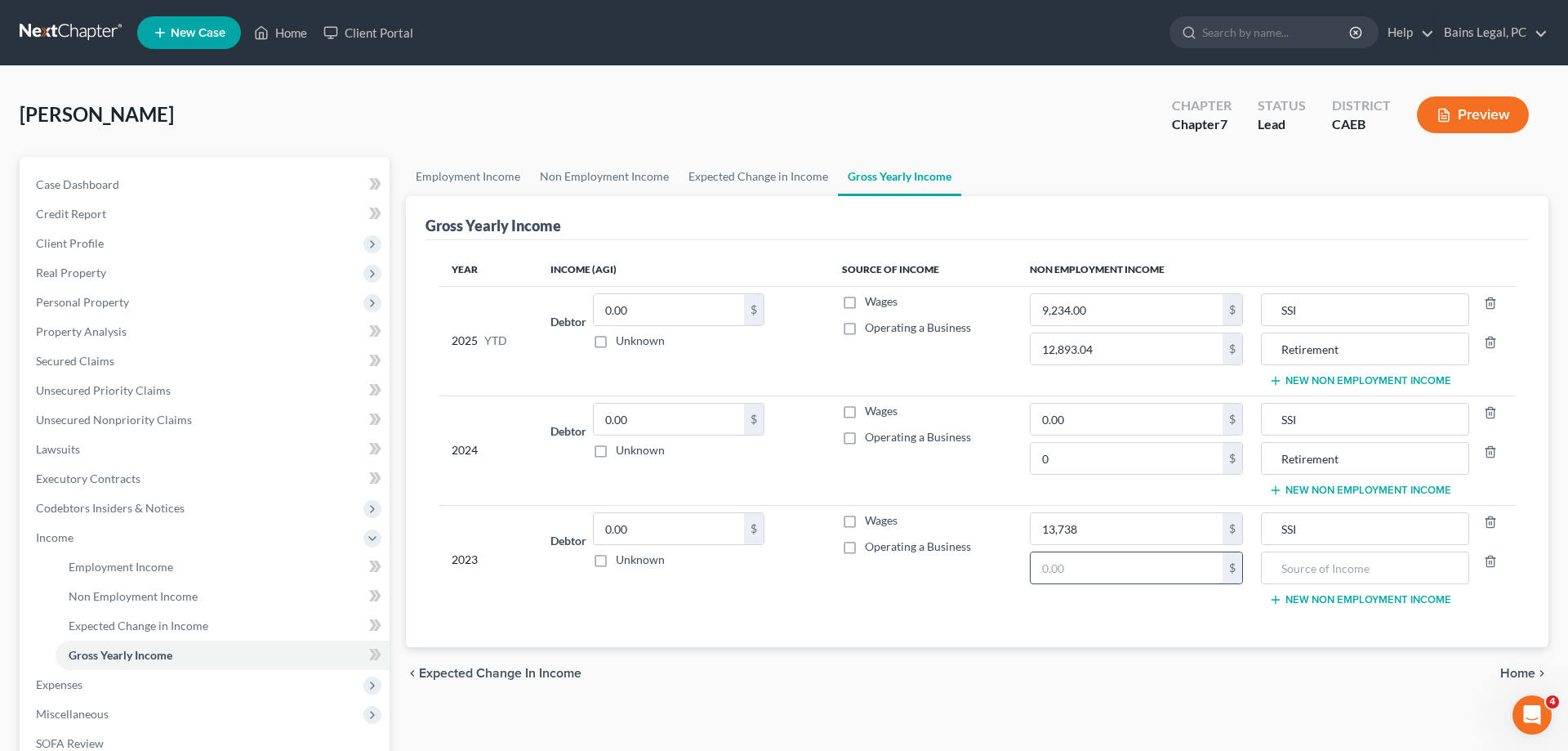
click at [1108, 579] on input "text" at bounding box center [1126, 568] width 192 height 31
paste input "18,497"
type input "18,497"
click at [1315, 571] on input "text" at bounding box center [1365, 568] width 190 height 31
type input "Retirement"
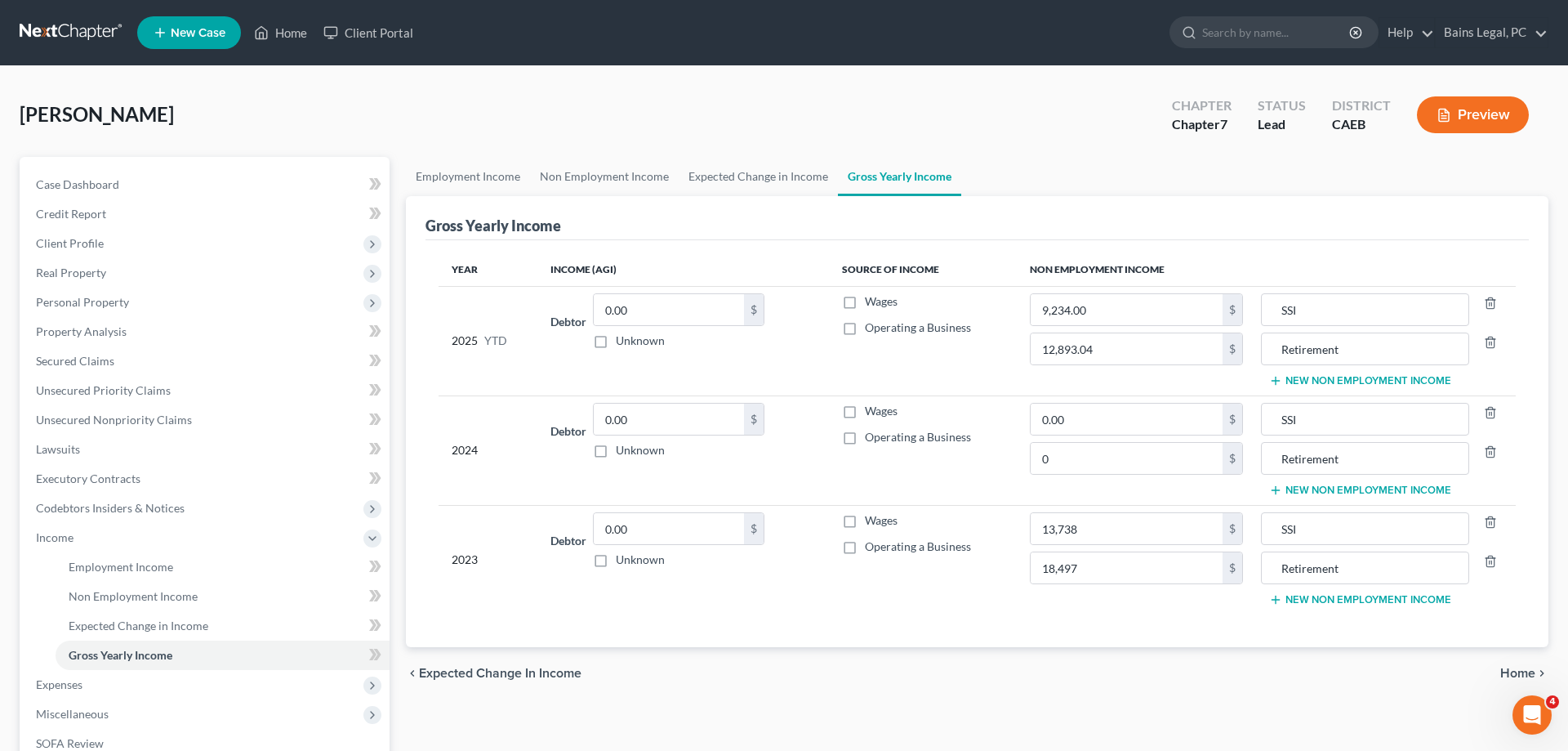
scroll to position [234, 0]
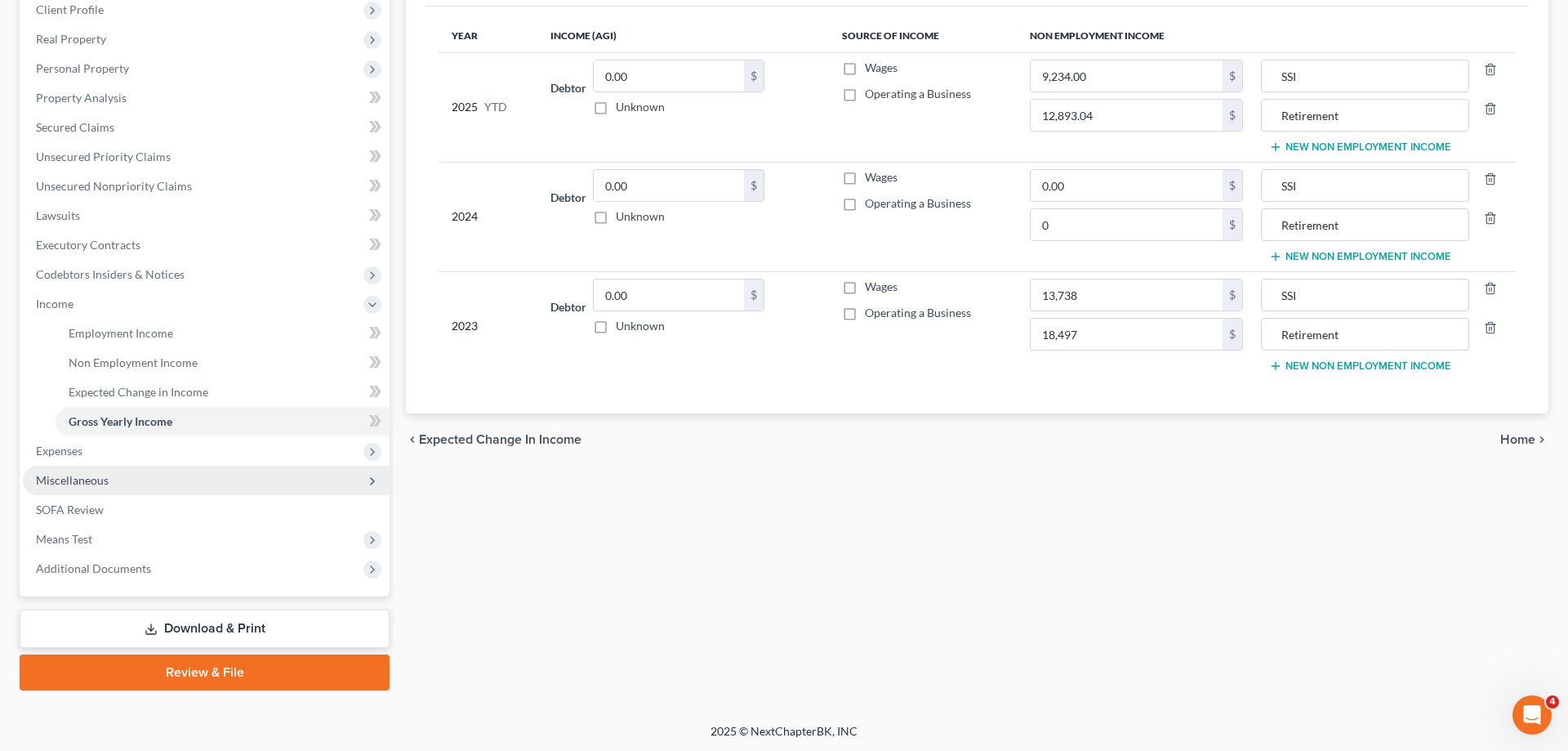
click at [112, 482] on span "Miscellaneous" at bounding box center [206, 481] width 367 height 29
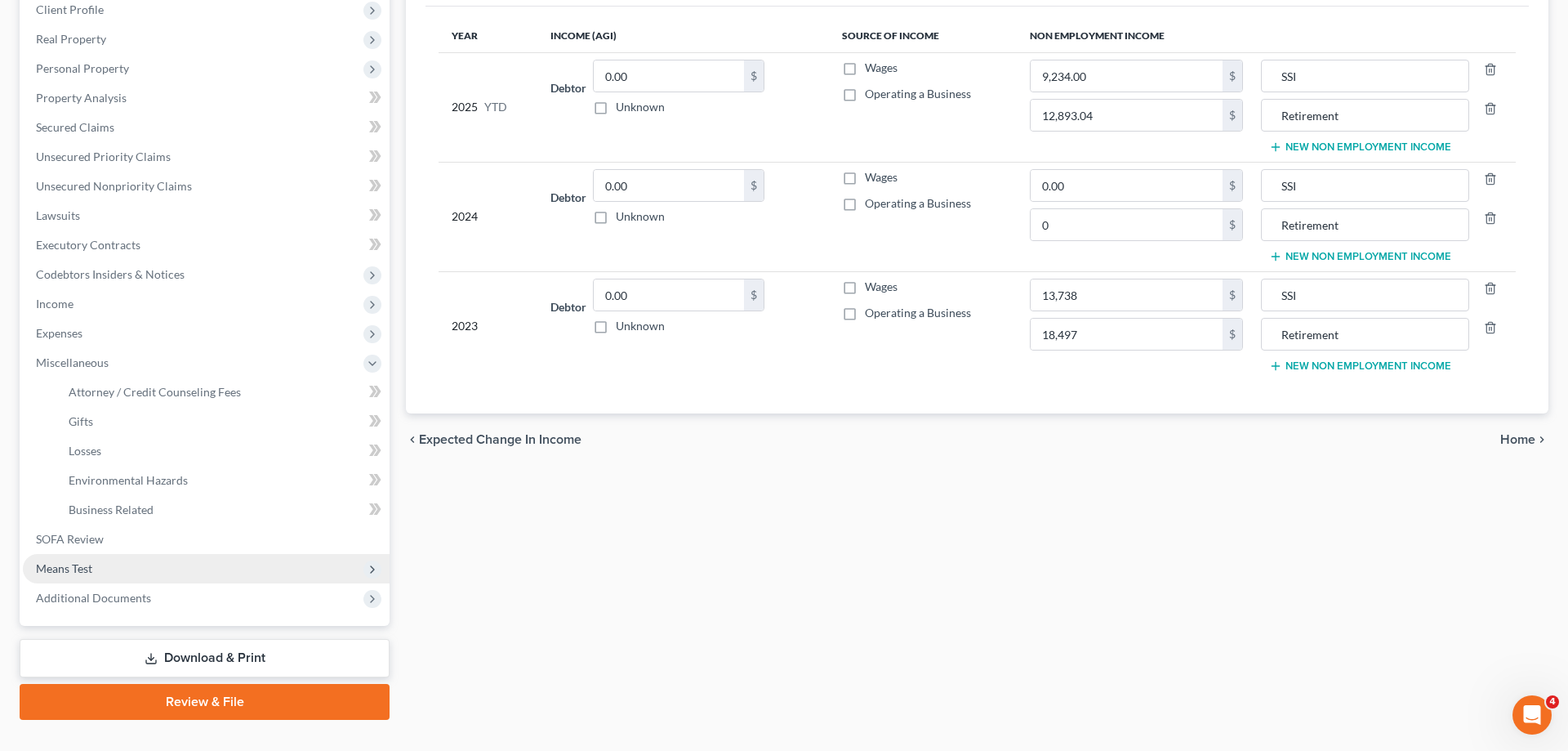
click at [86, 572] on span "Means Test" at bounding box center [64, 568] width 56 height 14
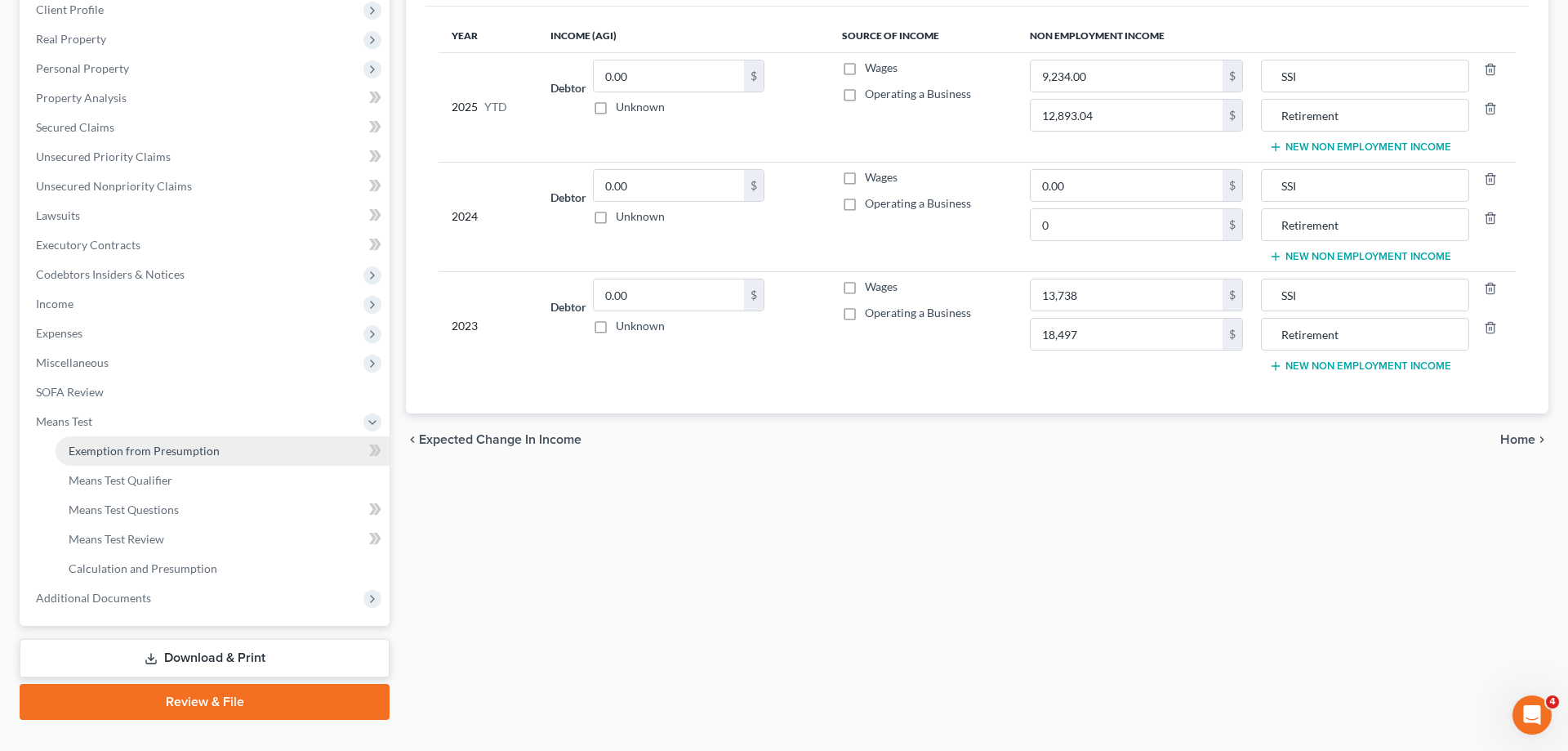
click at [187, 453] on span "Exemption from Presumption" at bounding box center [144, 451] width 151 height 14
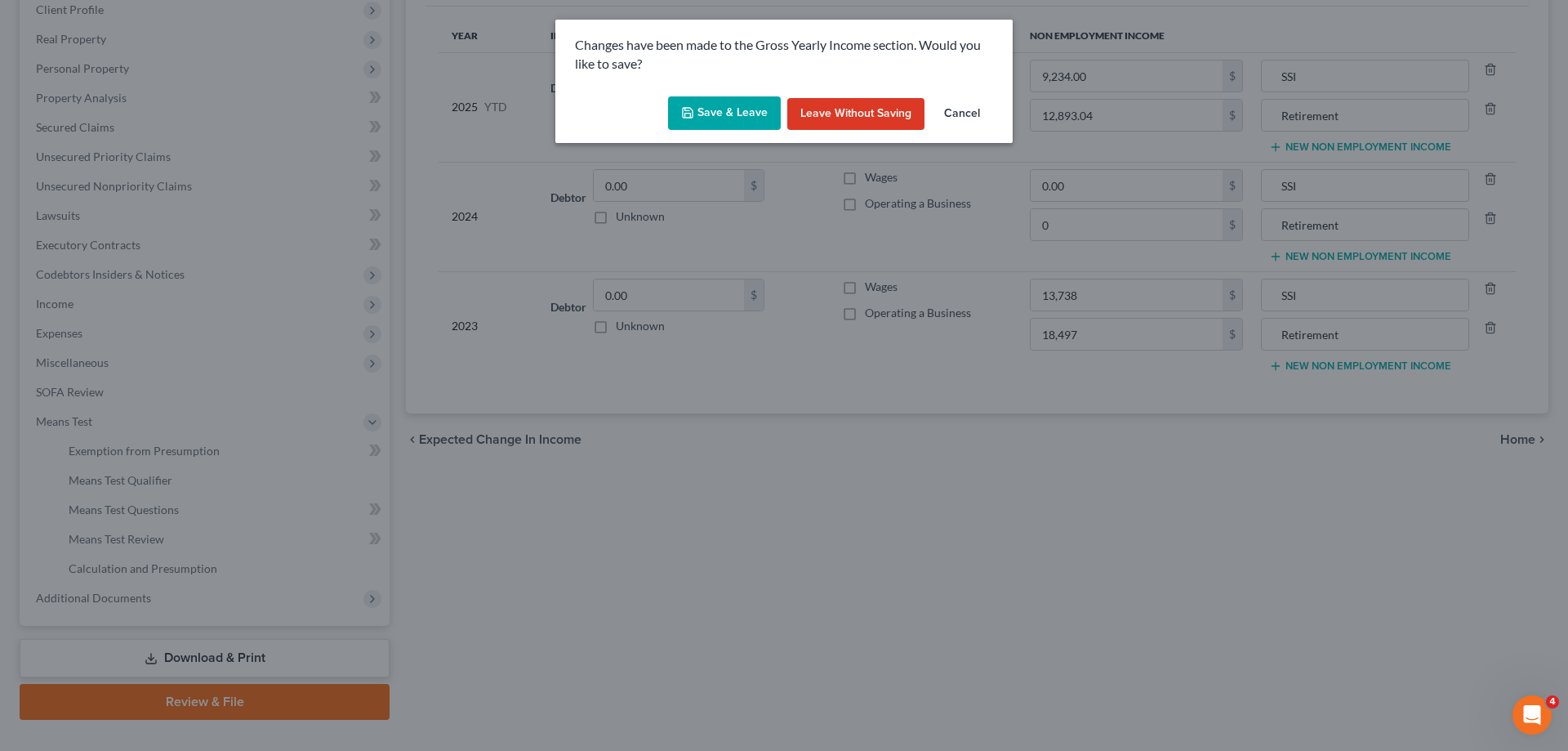
click at [734, 121] on button "Save & Leave" at bounding box center [724, 113] width 112 height 34
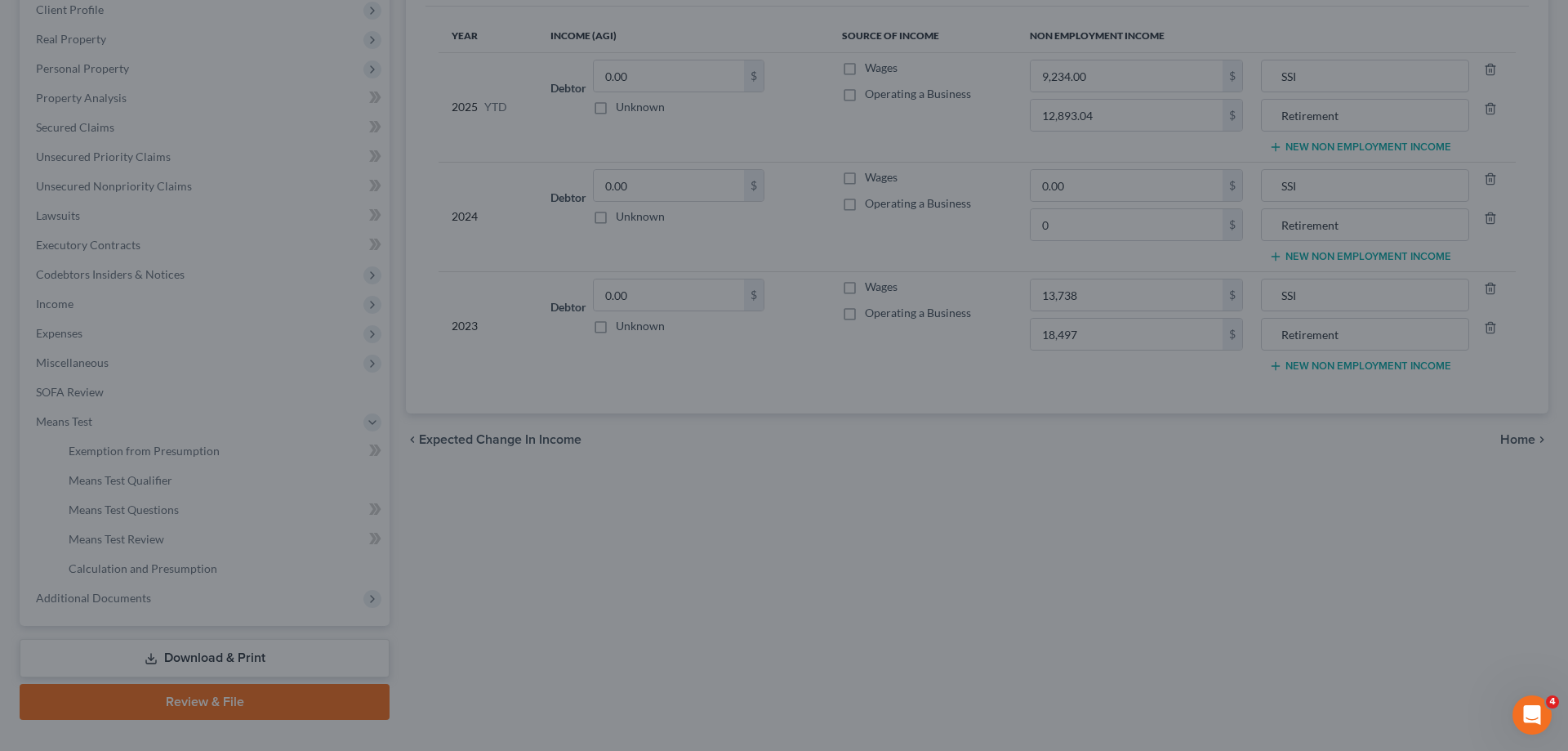
type input "12,893.04"
type input "Retirement"
type input "13,738.00"
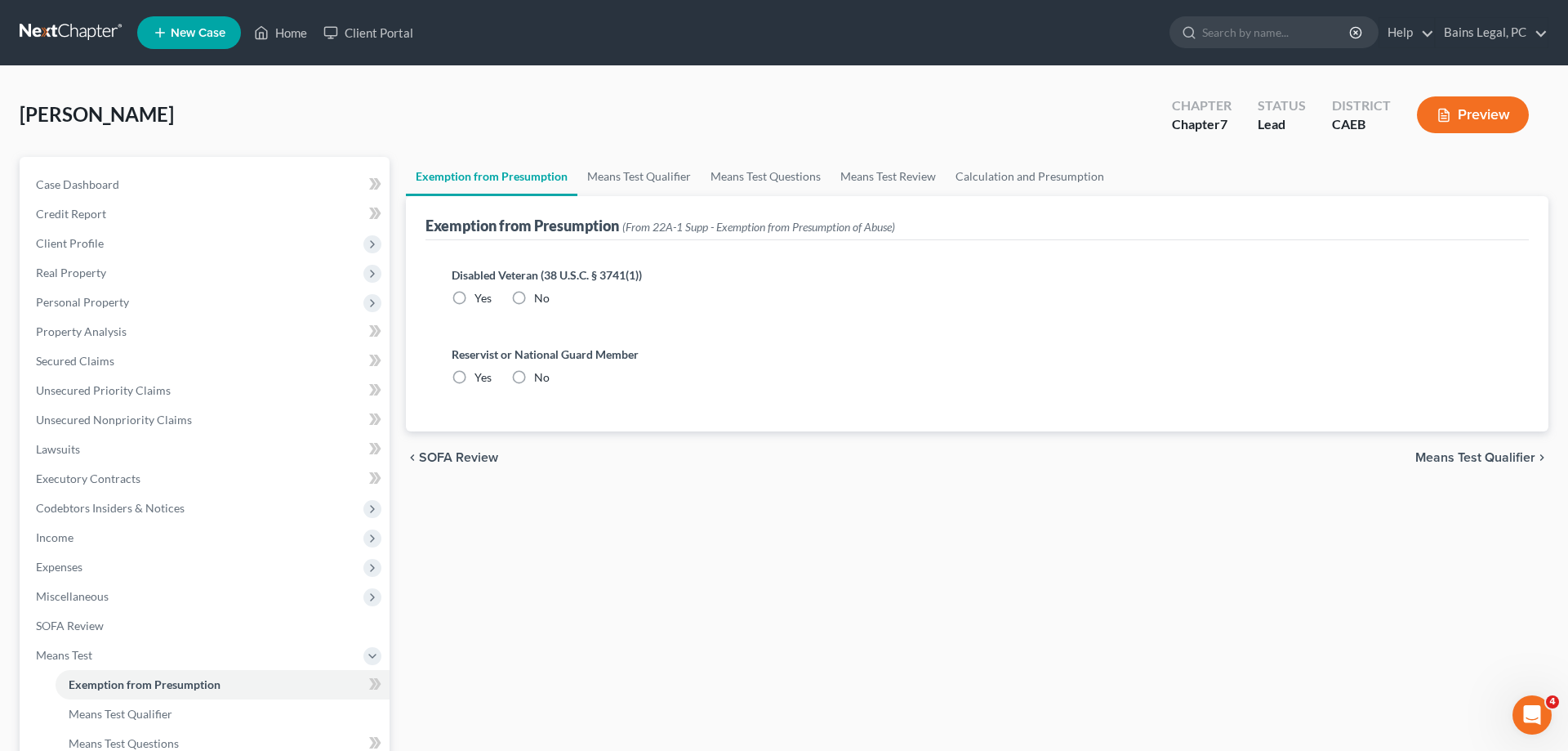
click at [534, 299] on label "No" at bounding box center [541, 297] width 15 height 16
click at [540, 299] on input "No" at bounding box center [545, 295] width 11 height 11
radio input "true"
click at [534, 378] on label "No" at bounding box center [541, 377] width 15 height 16
click at [540, 378] on input "No" at bounding box center [545, 374] width 11 height 11
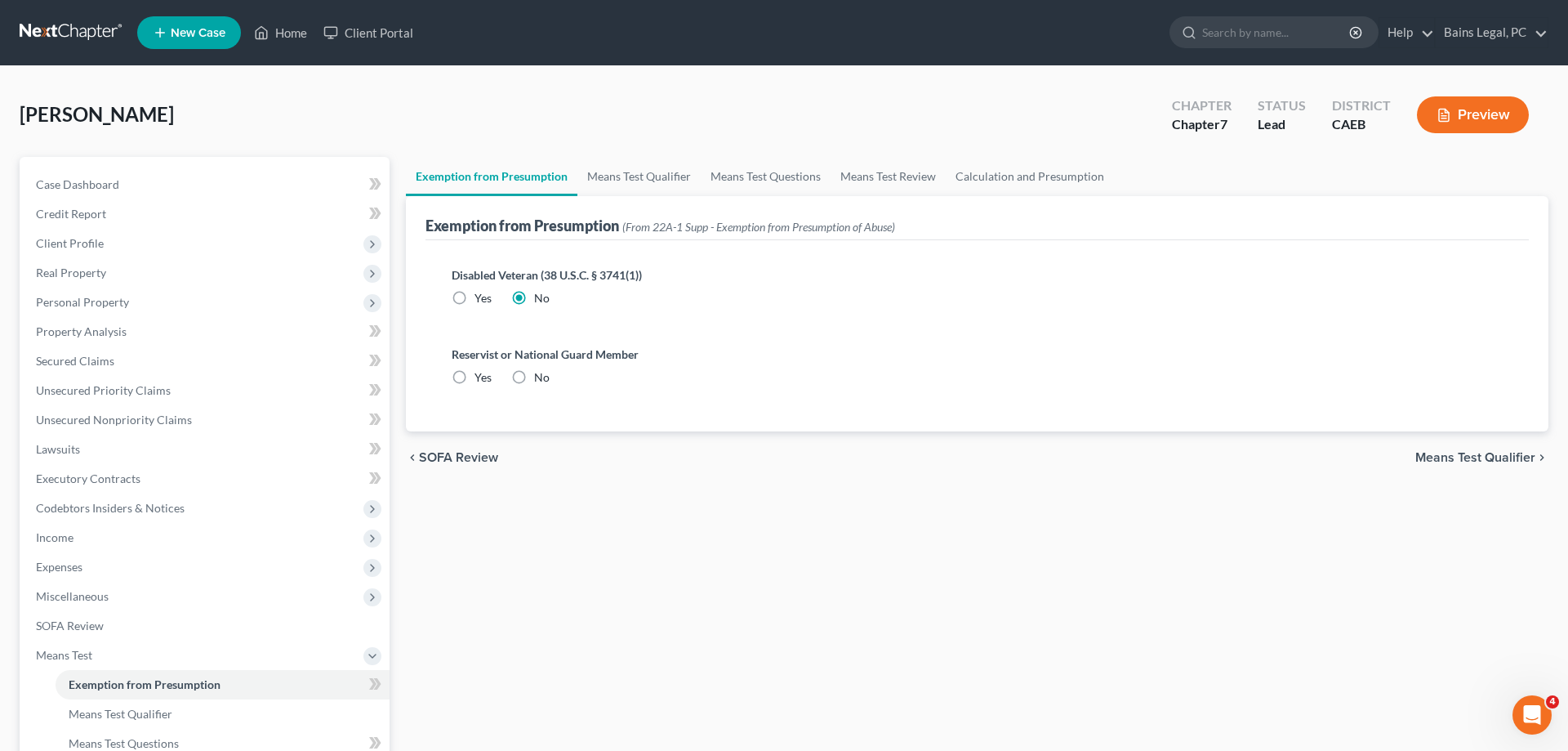
radio input "true"
click at [638, 175] on link "Means Test Qualifier" at bounding box center [638, 176] width 123 height 39
radio input "true"
click at [660, 171] on link "Means Test Qualifier" at bounding box center [638, 176] width 123 height 39
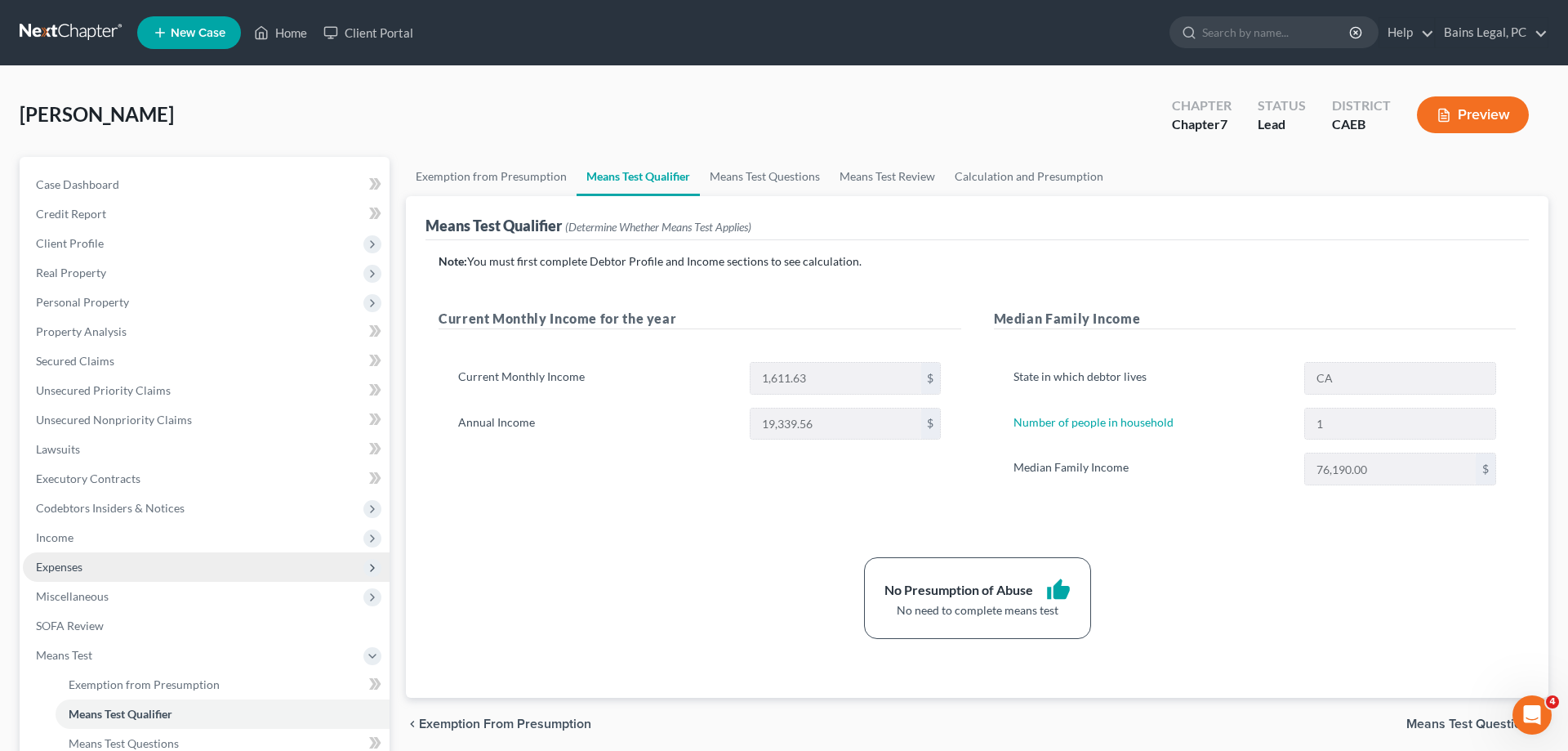
click at [87, 570] on span "Expenses" at bounding box center [206, 567] width 367 height 29
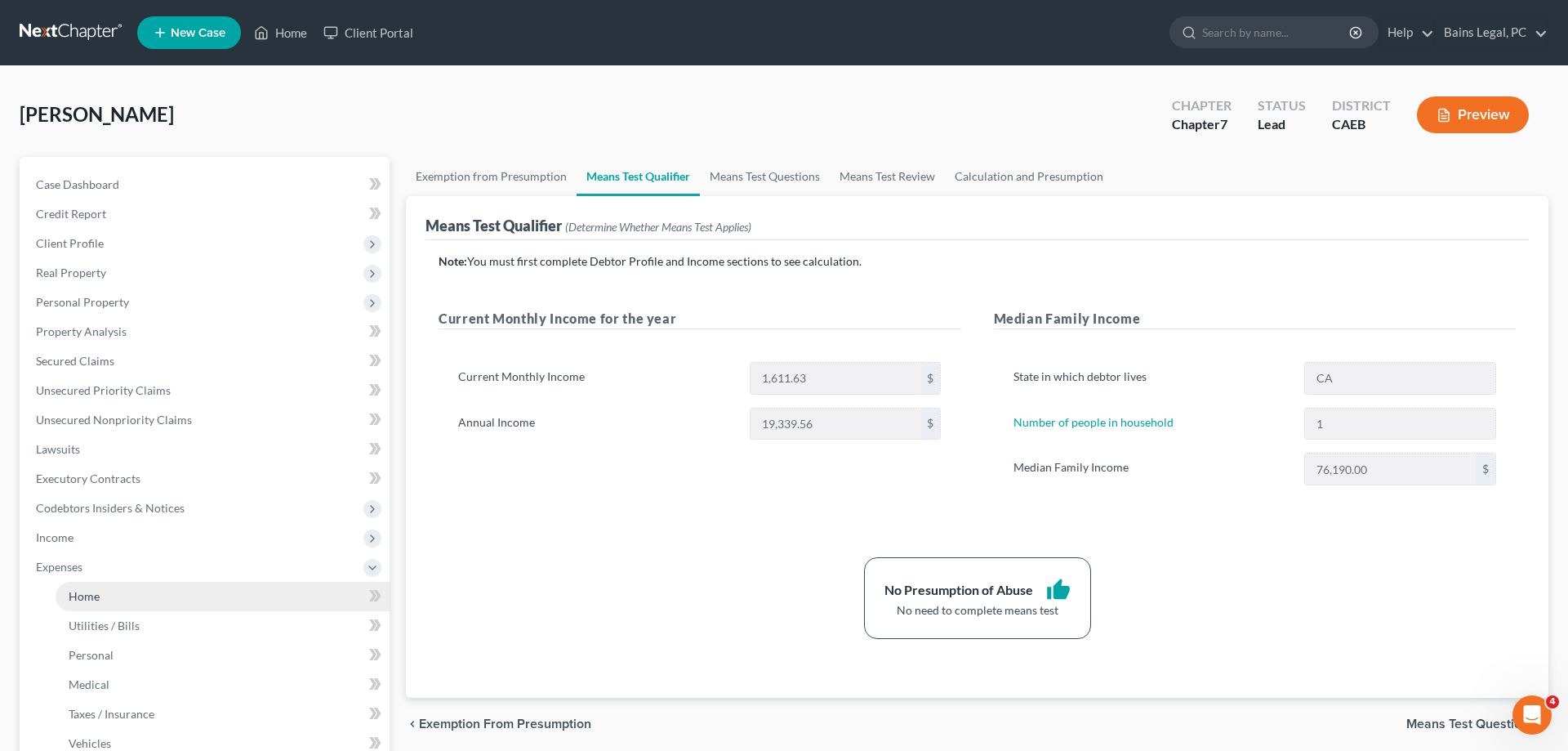
click at [137, 592] on link "Home" at bounding box center [222, 596] width 334 height 29
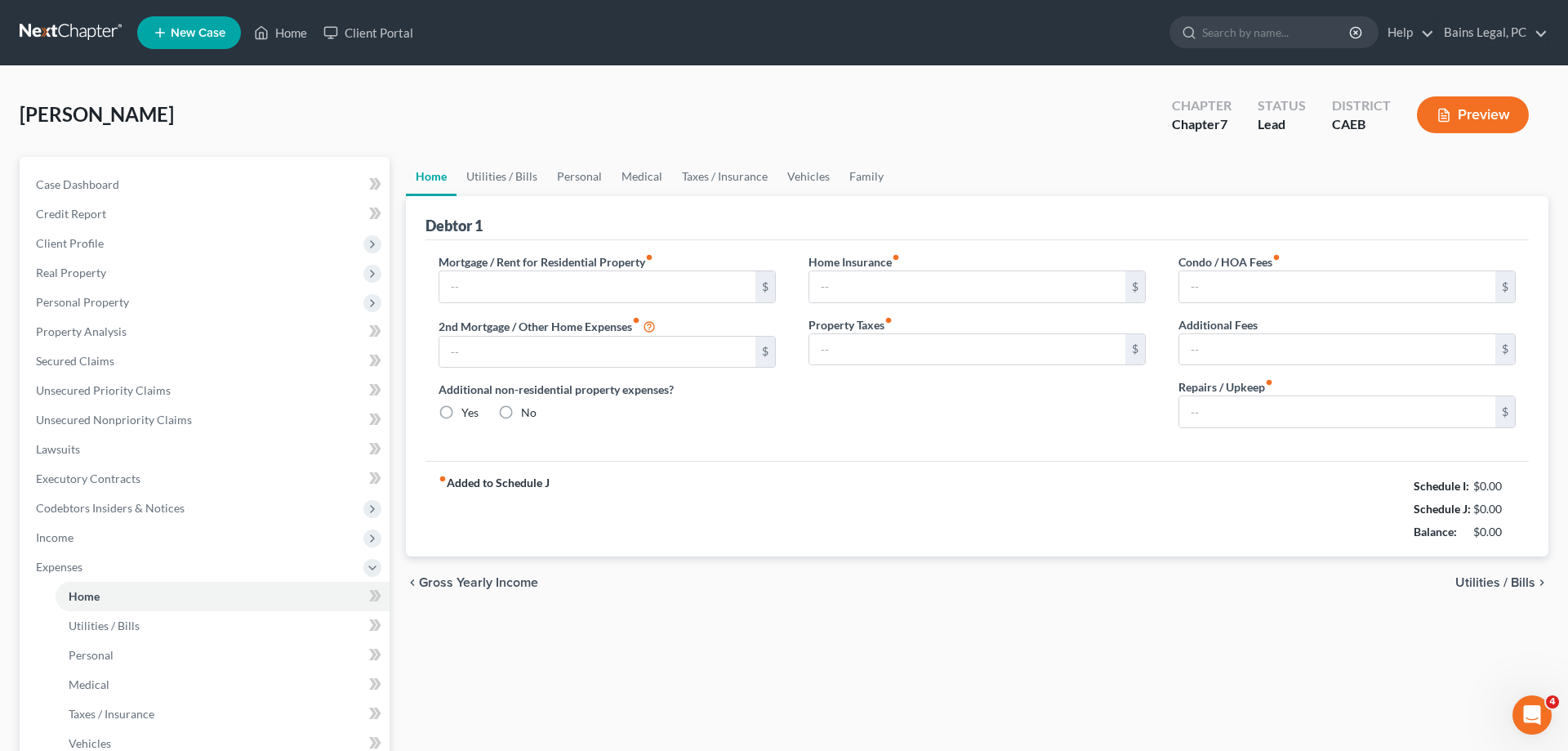
type input "988.00"
type input "0.00"
radio input "true"
type input "0.00"
type input "180.45"
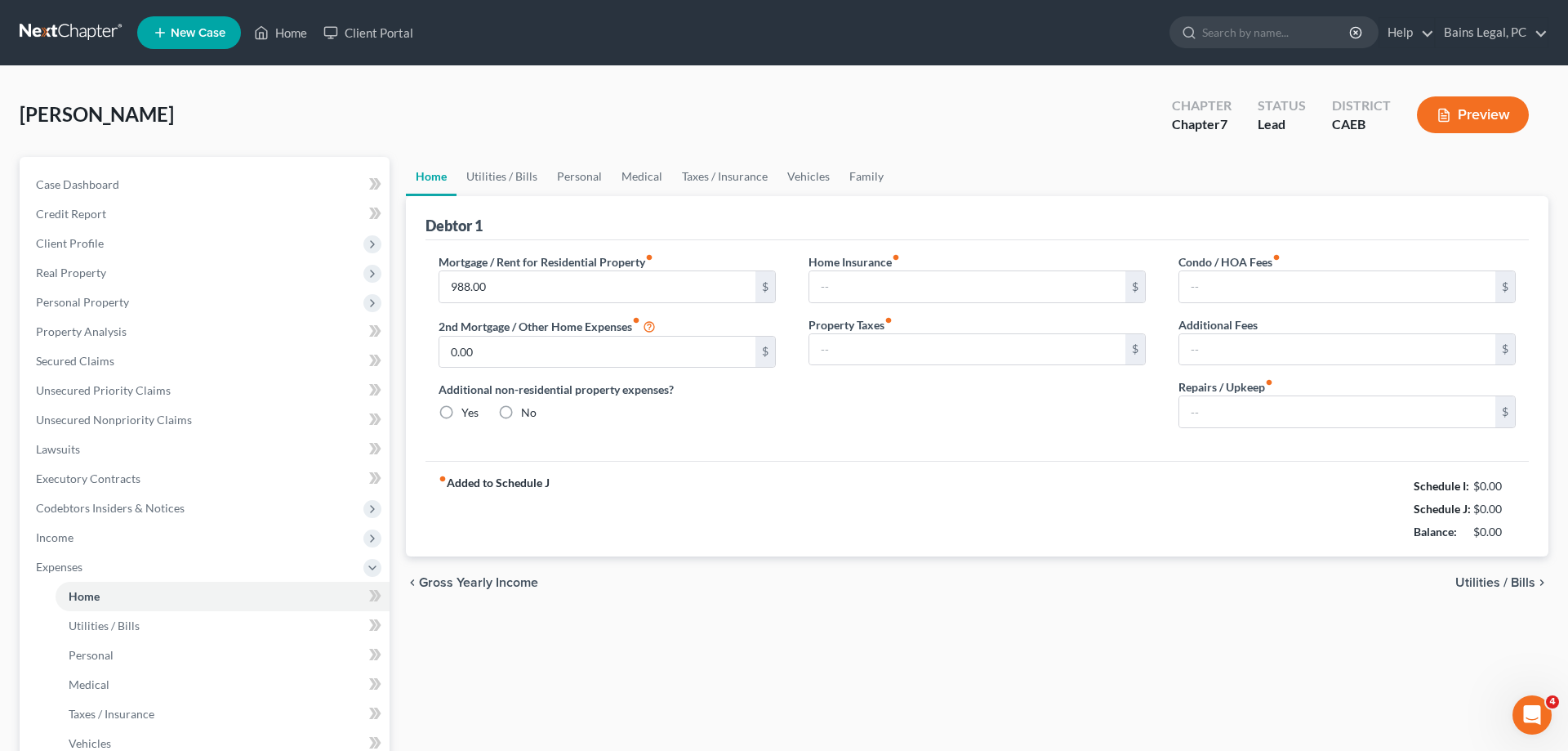
type input "0.00"
drag, startPoint x: 696, startPoint y: 175, endPoint x: 686, endPoint y: 183, distance: 12.8
click at [694, 177] on link "Taxes / Insurance" at bounding box center [724, 176] width 106 height 39
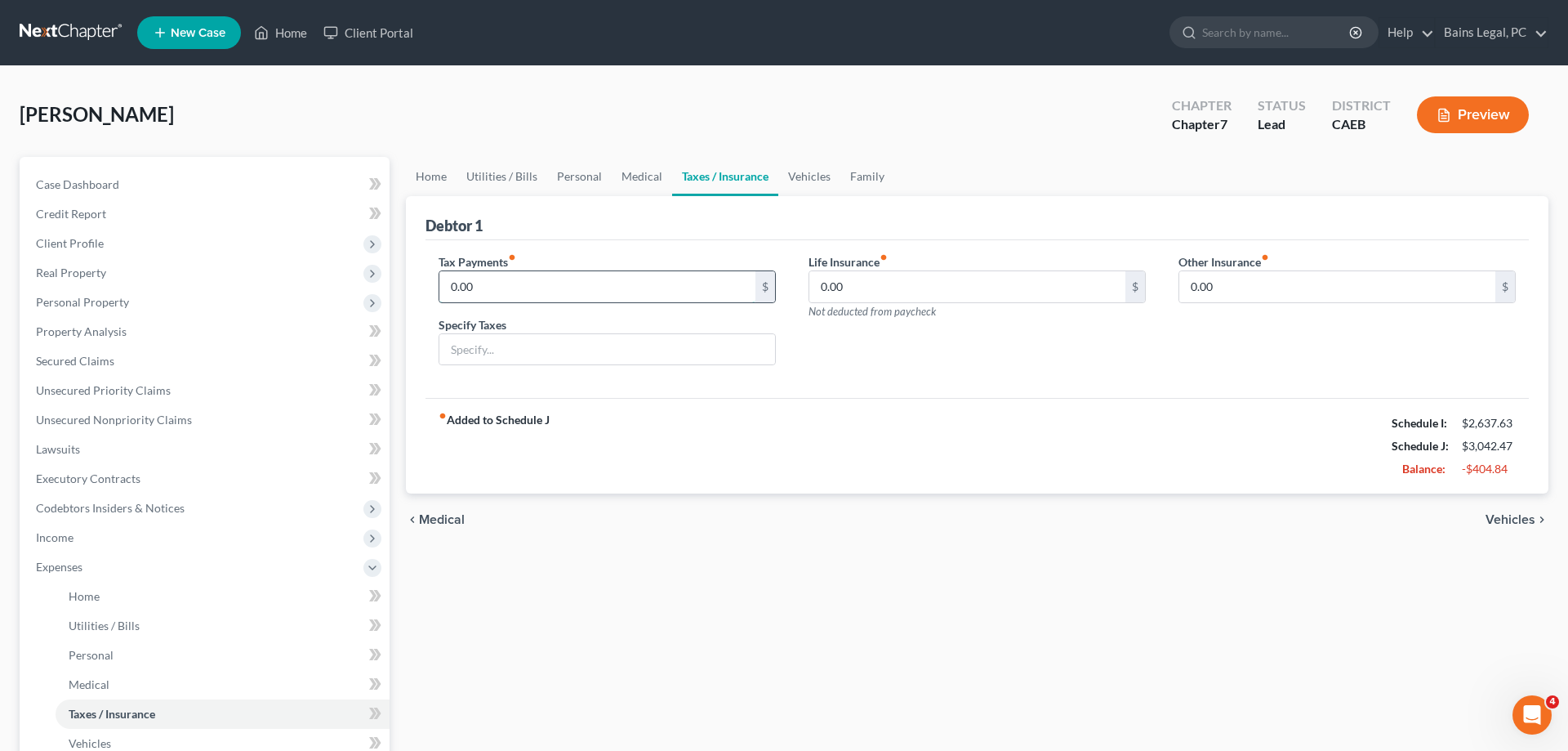
click at [544, 284] on input "0.00" at bounding box center [598, 287] width 316 height 31
type input "31.31"
click at [548, 354] on input "text" at bounding box center [607, 350] width 336 height 31
type input "t"
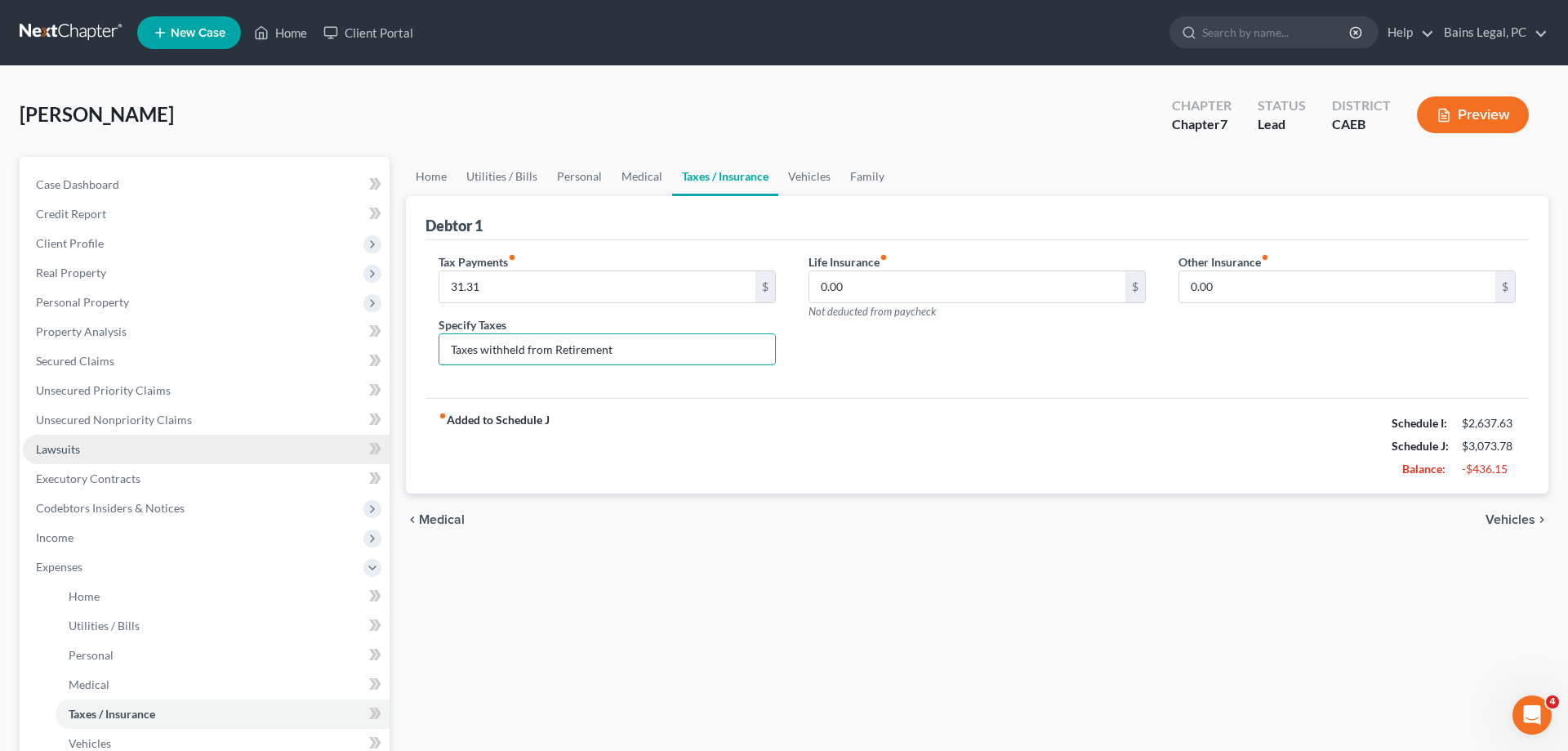
type input "Taxes withheld from Retirement"
click at [75, 445] on span "Lawsuits" at bounding box center [58, 449] width 45 height 14
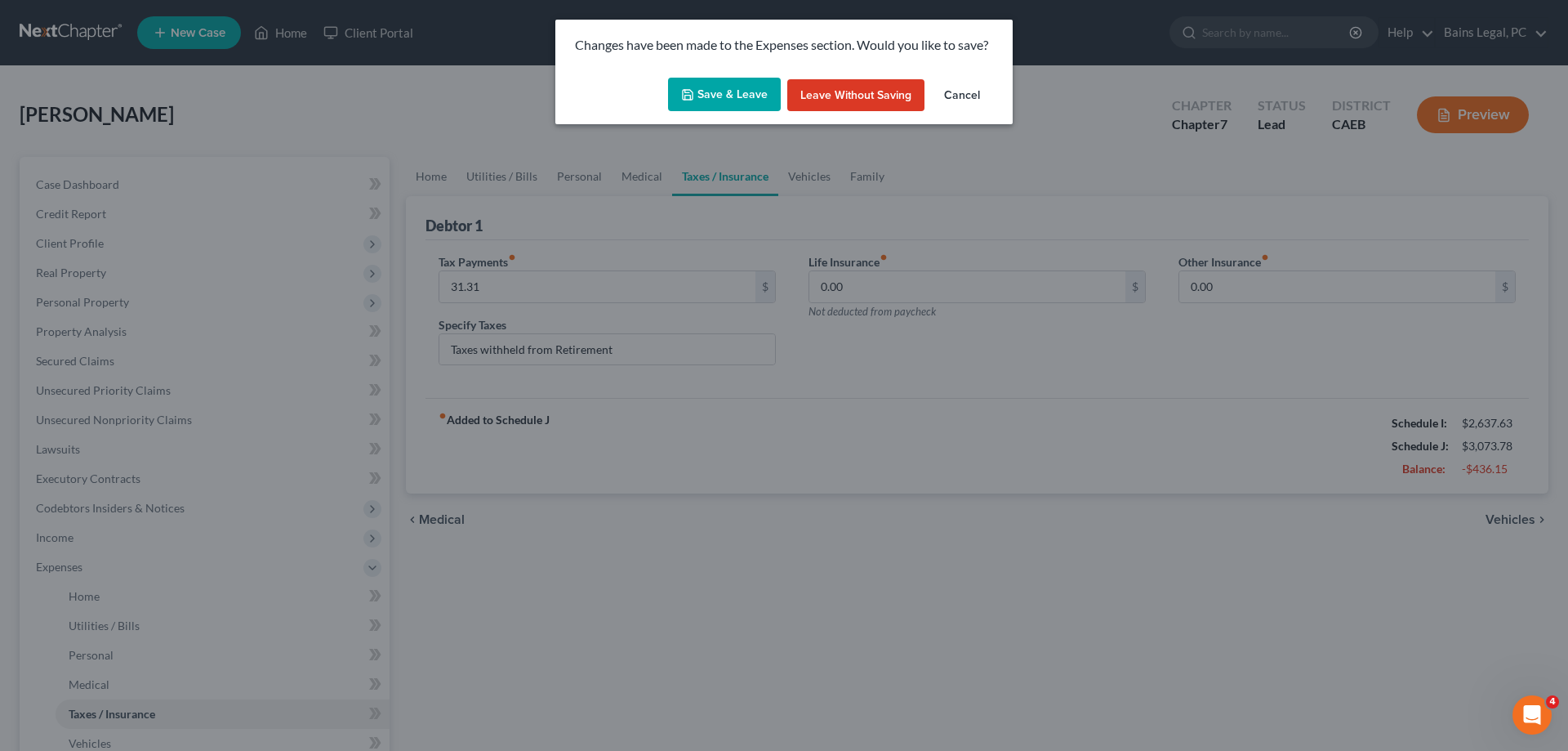
click at [707, 91] on button "Save & Leave" at bounding box center [724, 94] width 112 height 34
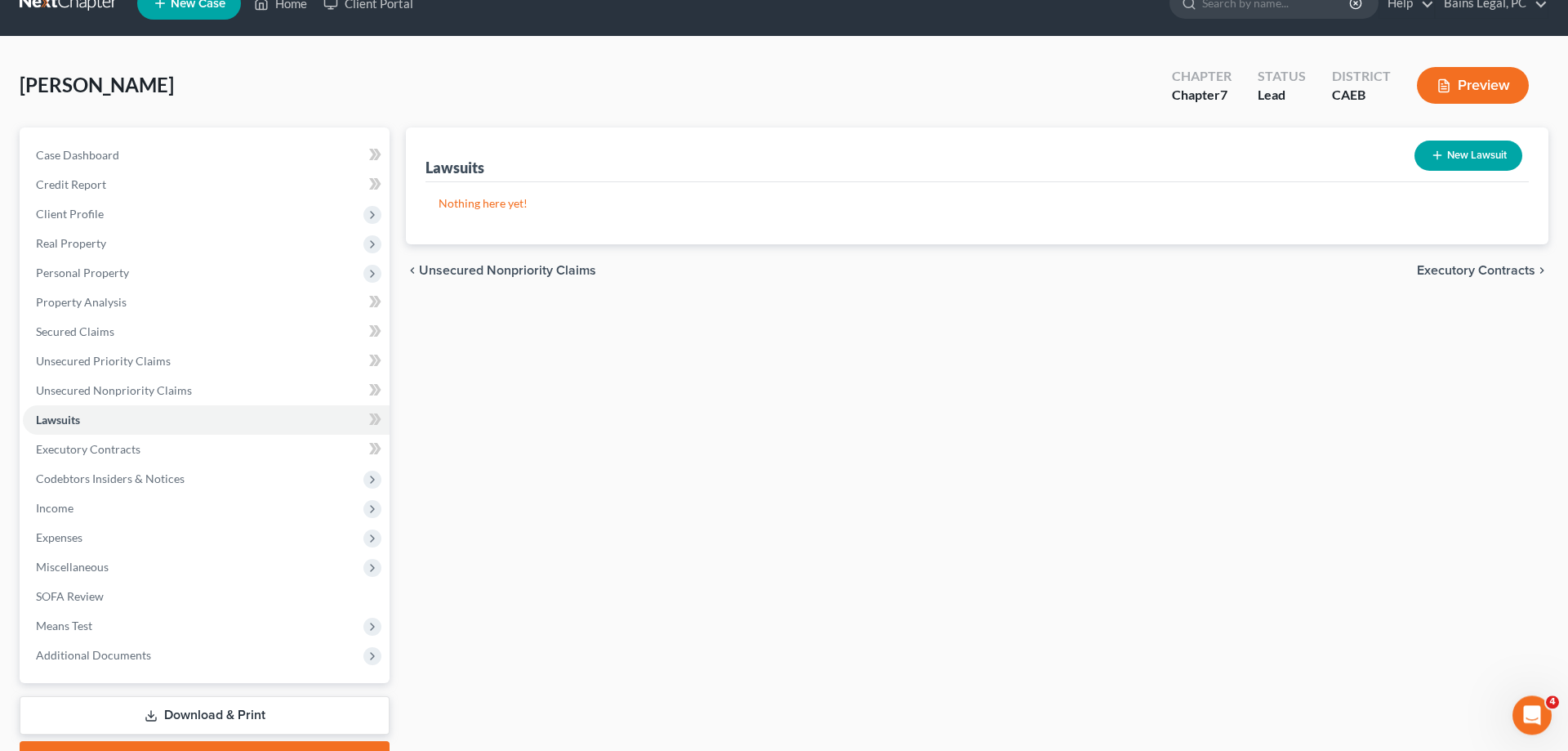
scroll to position [116, 0]
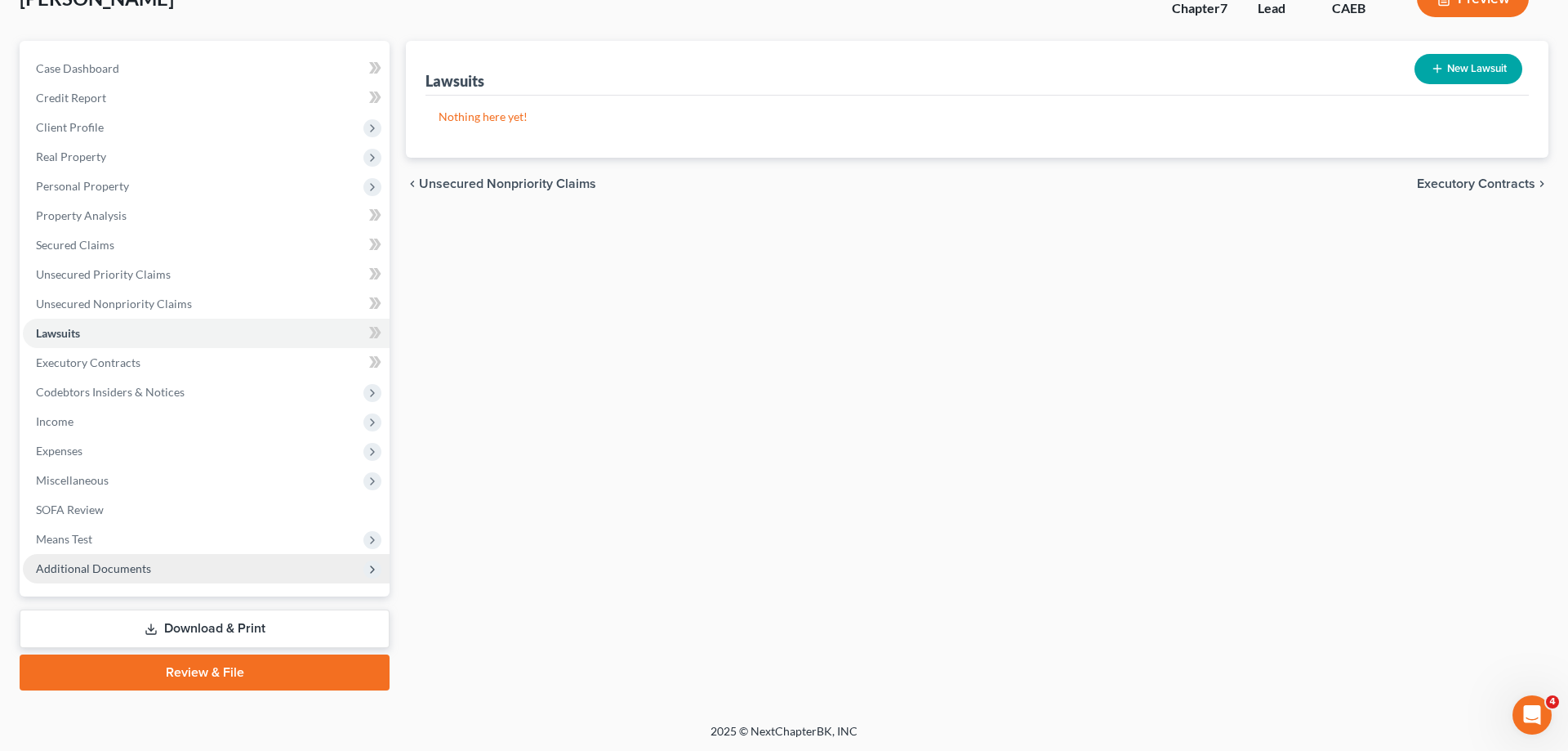
click at [184, 572] on span "Additional Documents" at bounding box center [206, 569] width 367 height 29
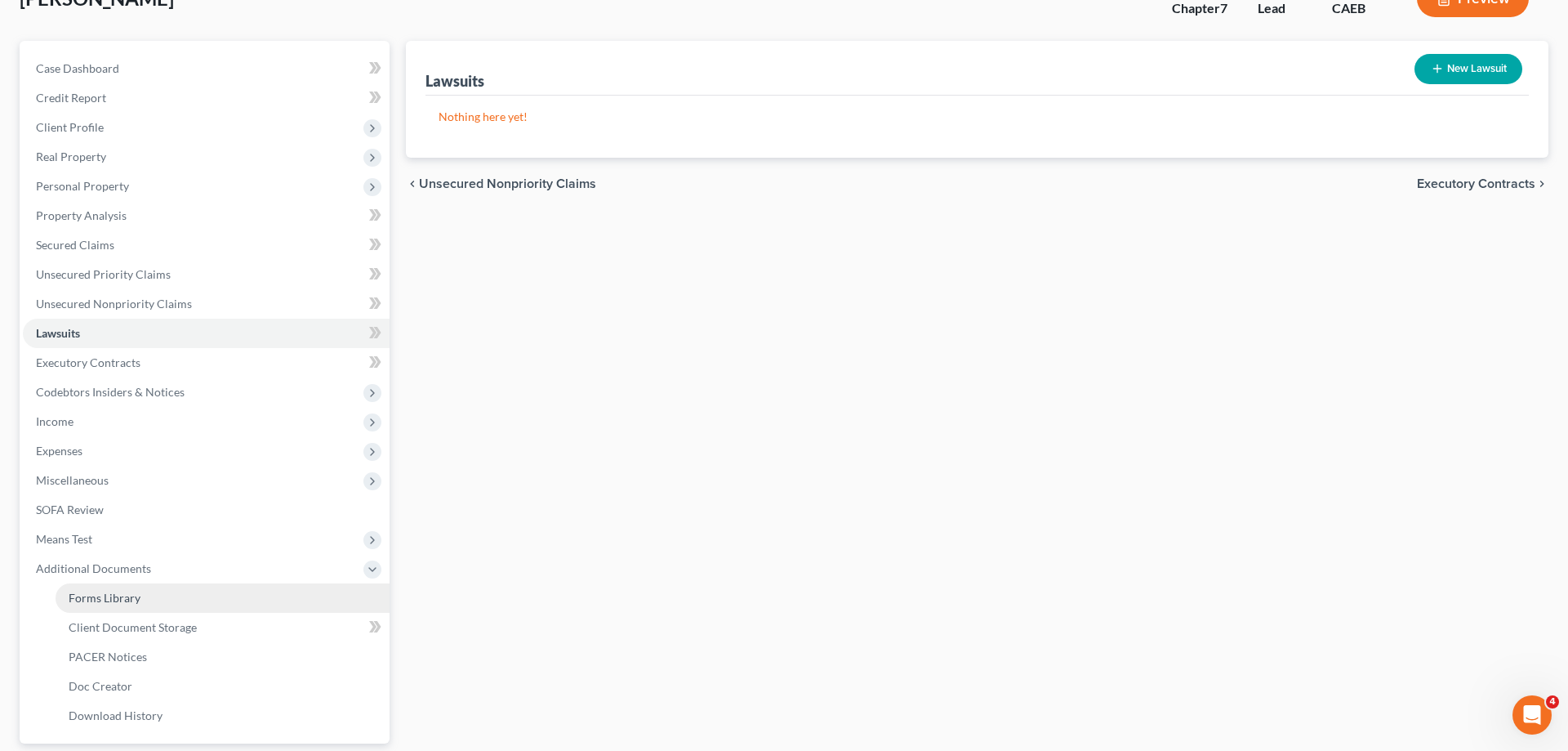
click at [144, 593] on link "Forms Library" at bounding box center [222, 598] width 334 height 29
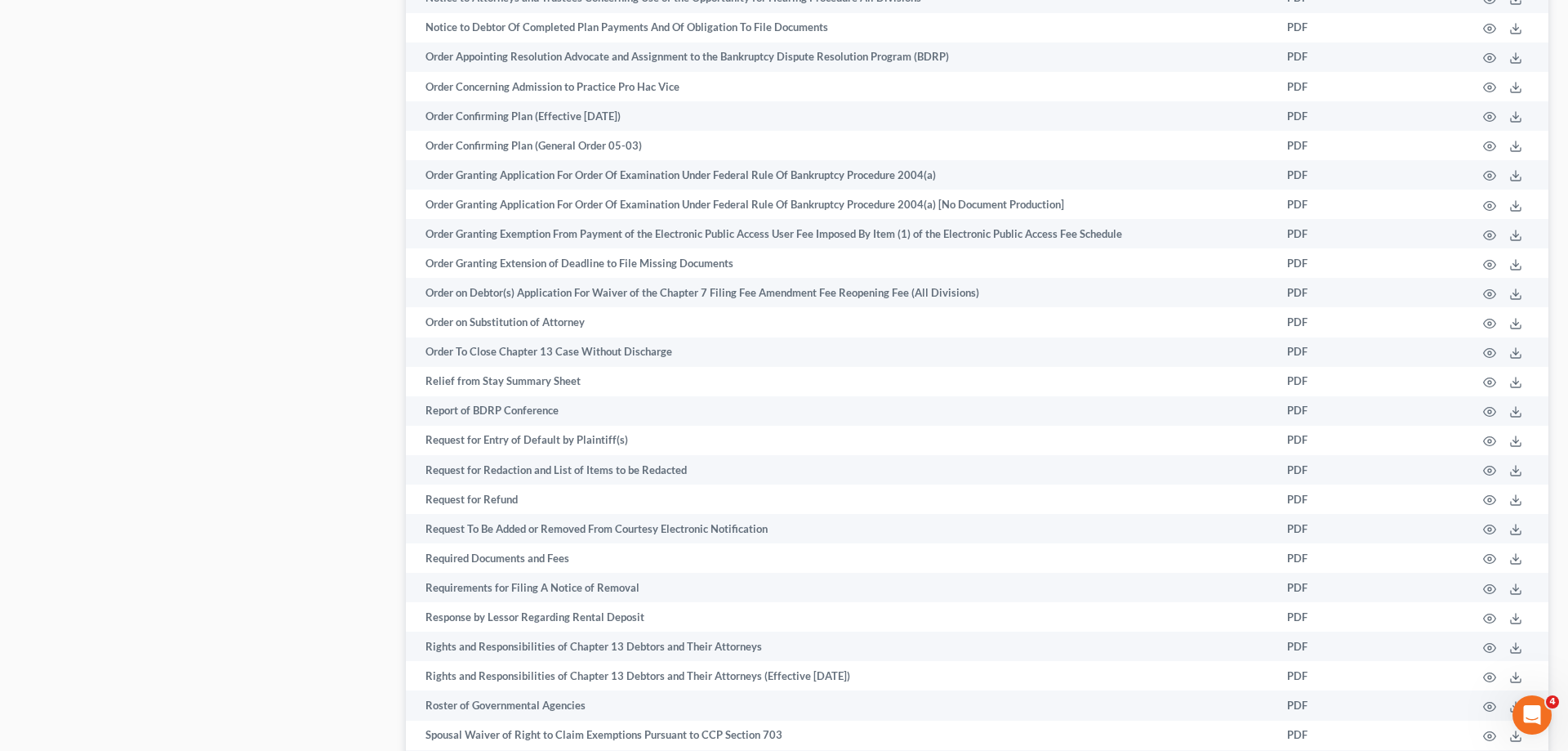
scroll to position [2373, 0]
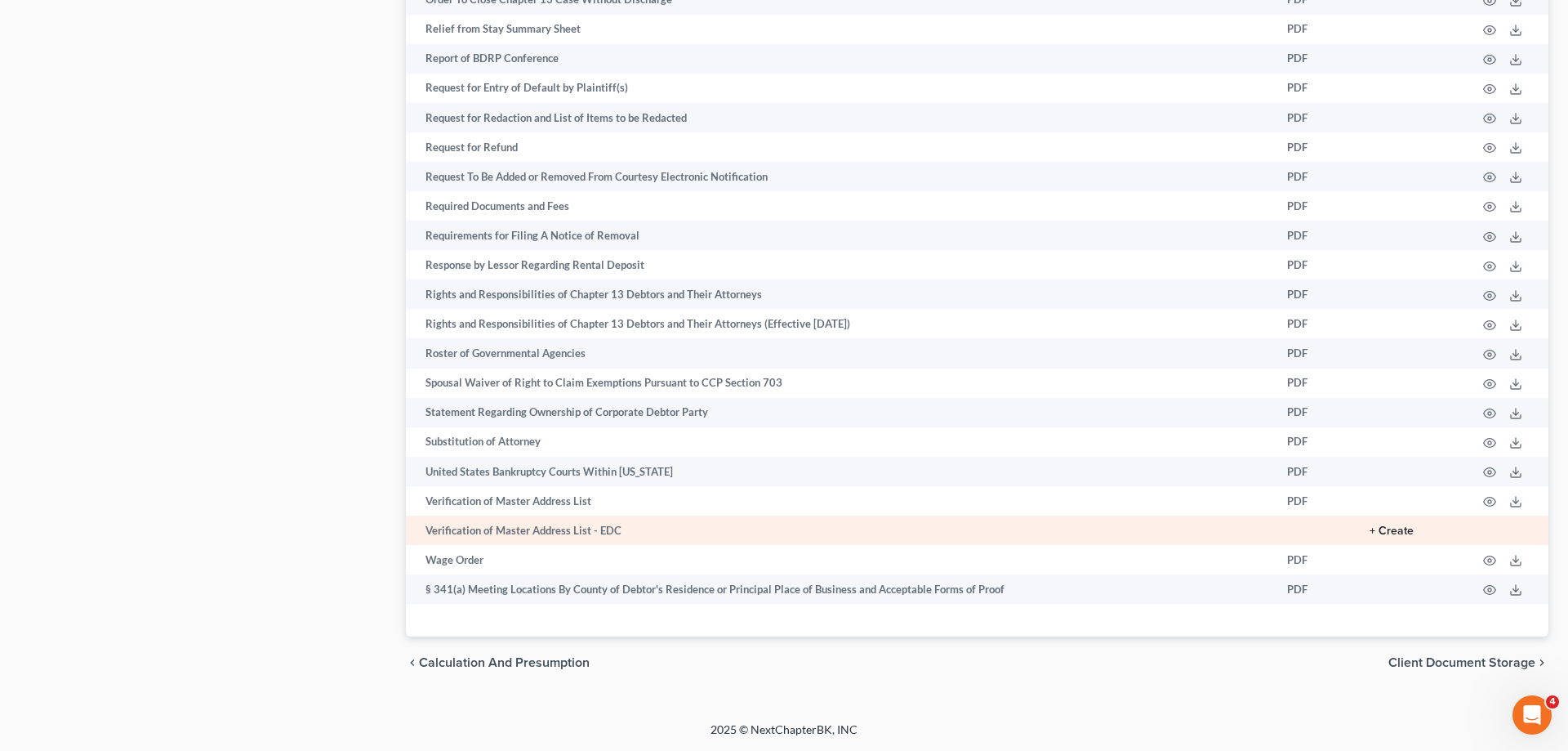
click at [1395, 533] on button "+ Create" at bounding box center [1392, 531] width 45 height 12
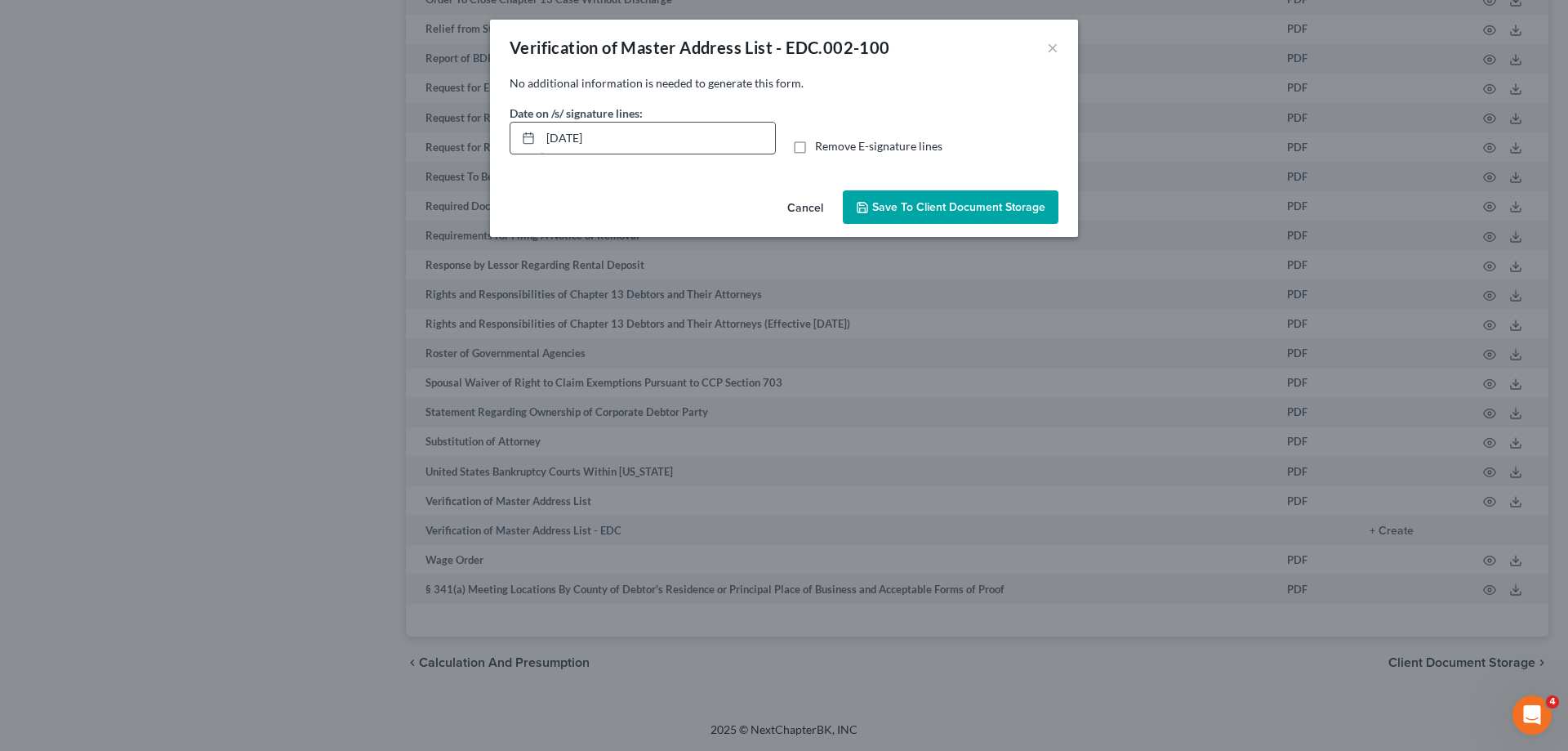
drag, startPoint x: 615, startPoint y: 143, endPoint x: 565, endPoint y: 141, distance: 50.0
click at [540, 154] on input "[DATE]" at bounding box center [658, 138] width 234 height 31
click at [830, 145] on span "Remove E-signature lines" at bounding box center [879, 145] width 128 height 14
click at [830, 145] on input "Remove E-signature lines" at bounding box center [826, 143] width 11 height 11
checkbox input "true"
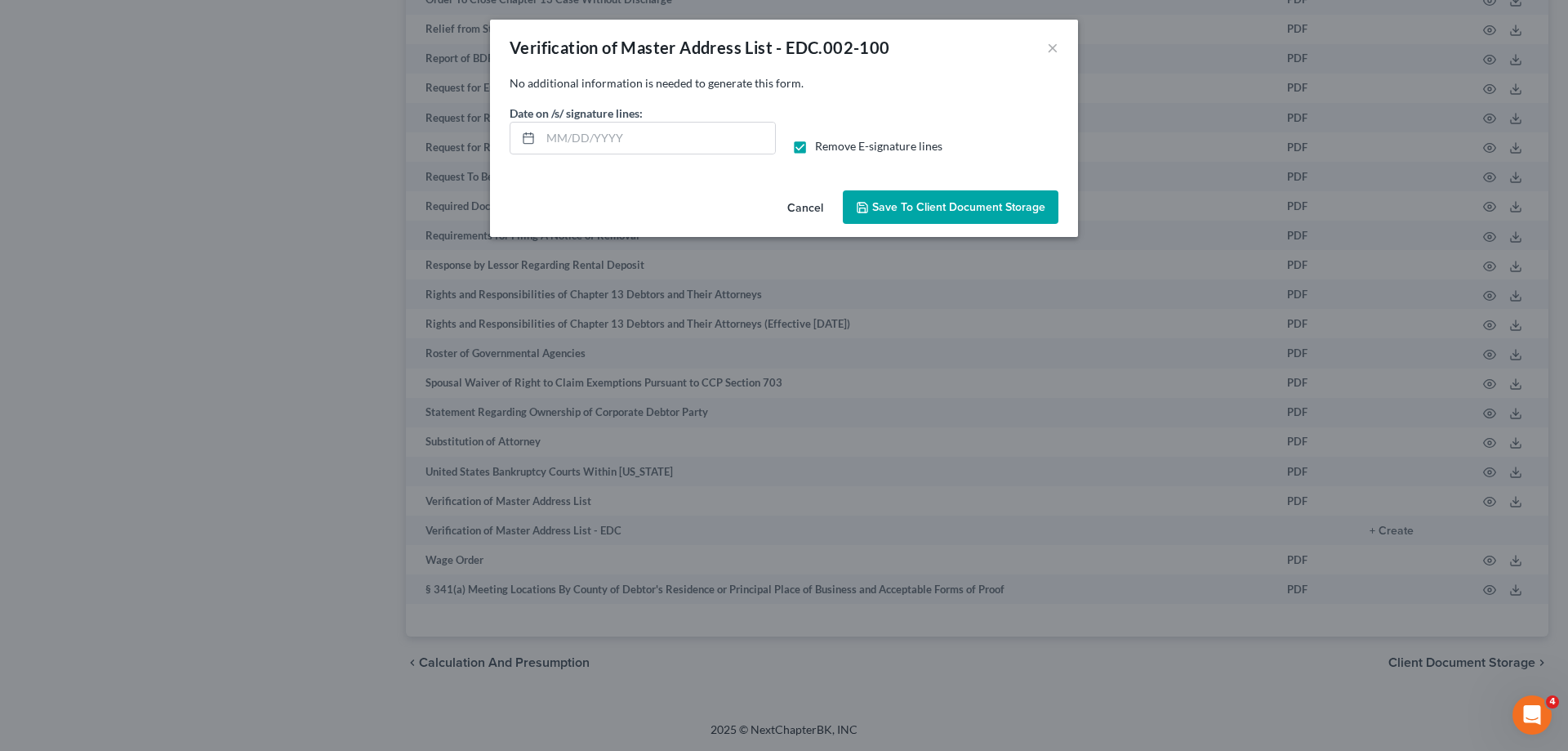
drag, startPoint x: 910, startPoint y: 201, endPoint x: 794, endPoint y: 273, distance: 136.5
click at [910, 202] on button "Save to Client Document Storage" at bounding box center [950, 206] width 216 height 34
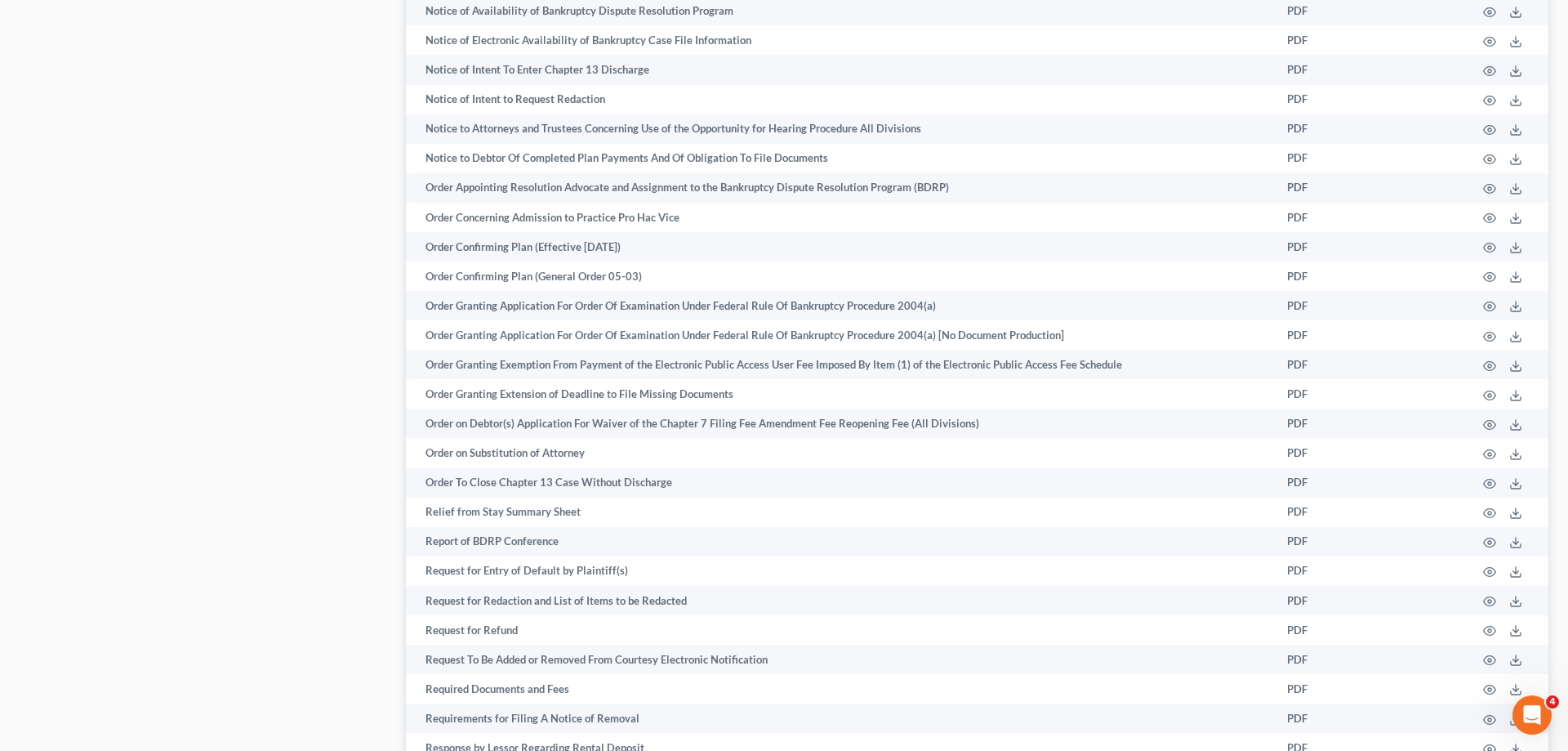
scroll to position [1456, 0]
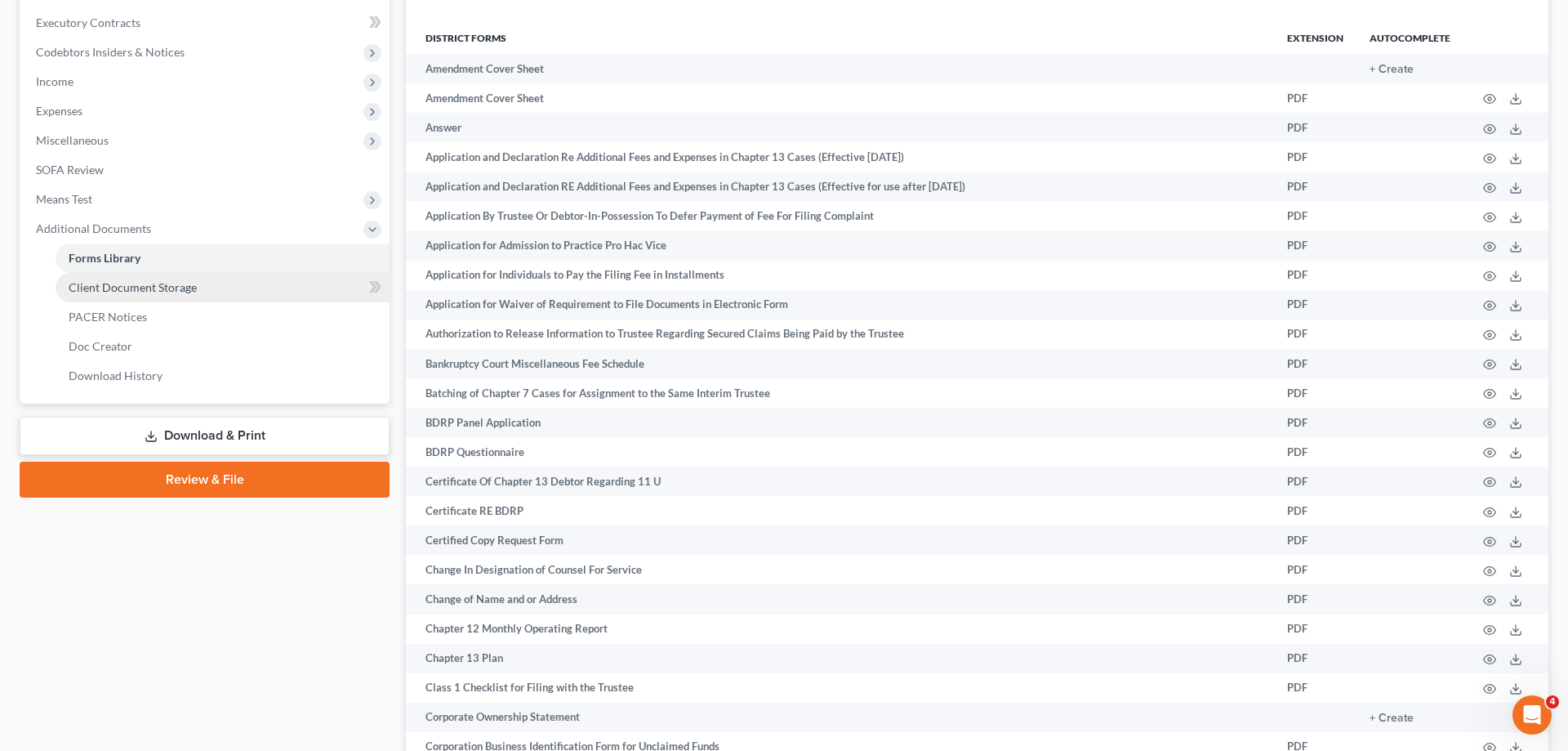
click at [205, 278] on link "Client Document Storage" at bounding box center [222, 288] width 334 height 29
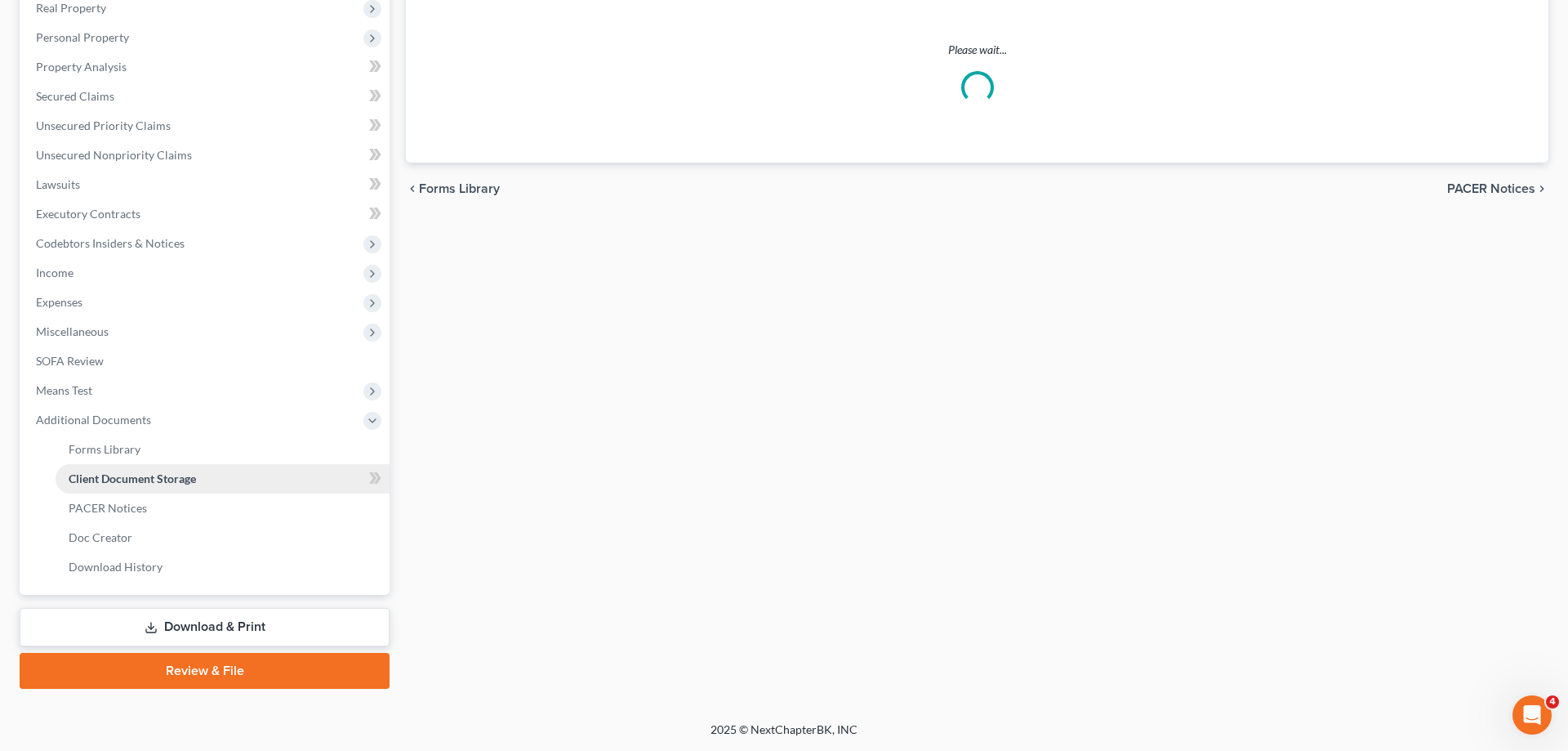
scroll to position [264, 0]
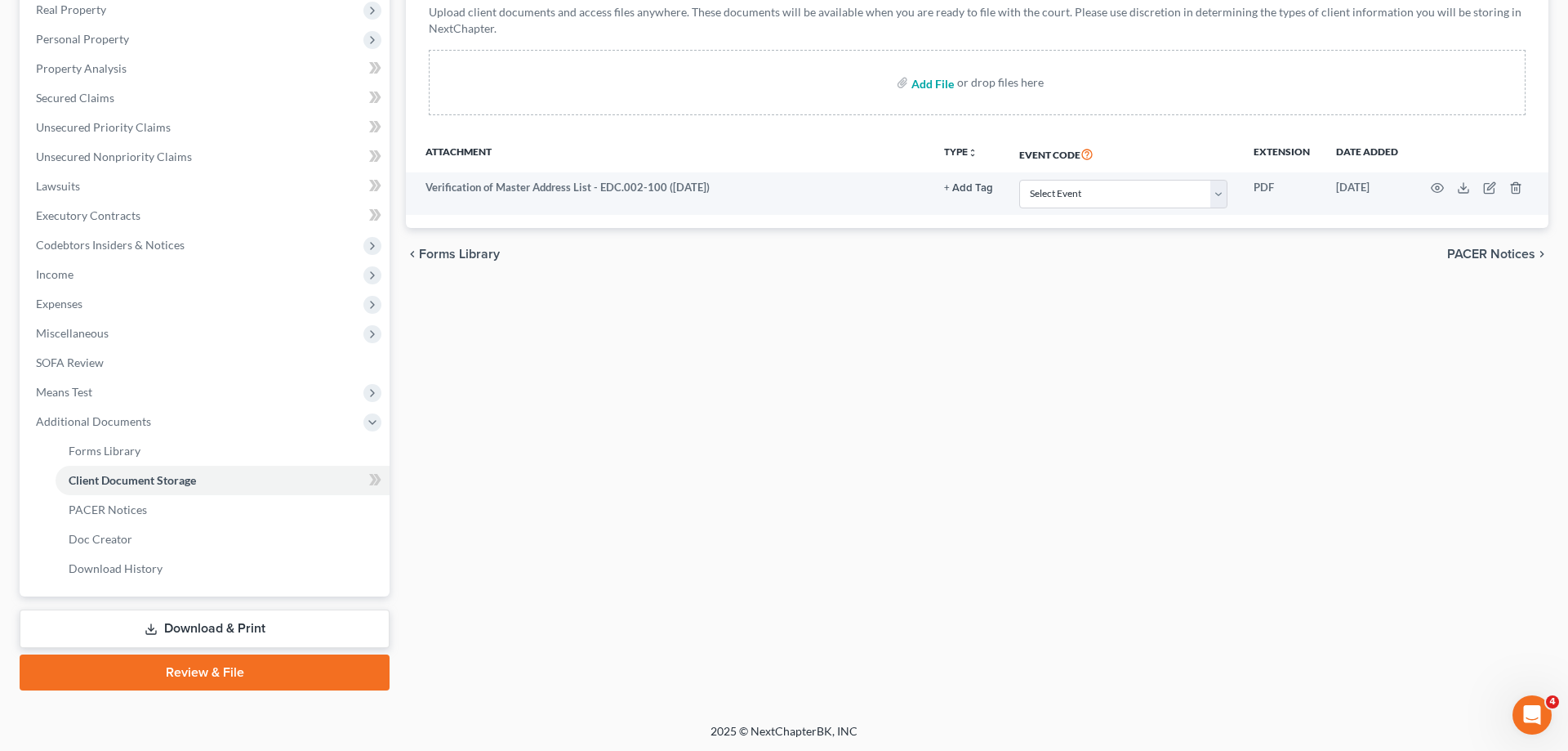
click at [944, 84] on input "file" at bounding box center [931, 82] width 39 height 29
type input "C:\fakepath\15725-CAE-CC-040008874.pdf"
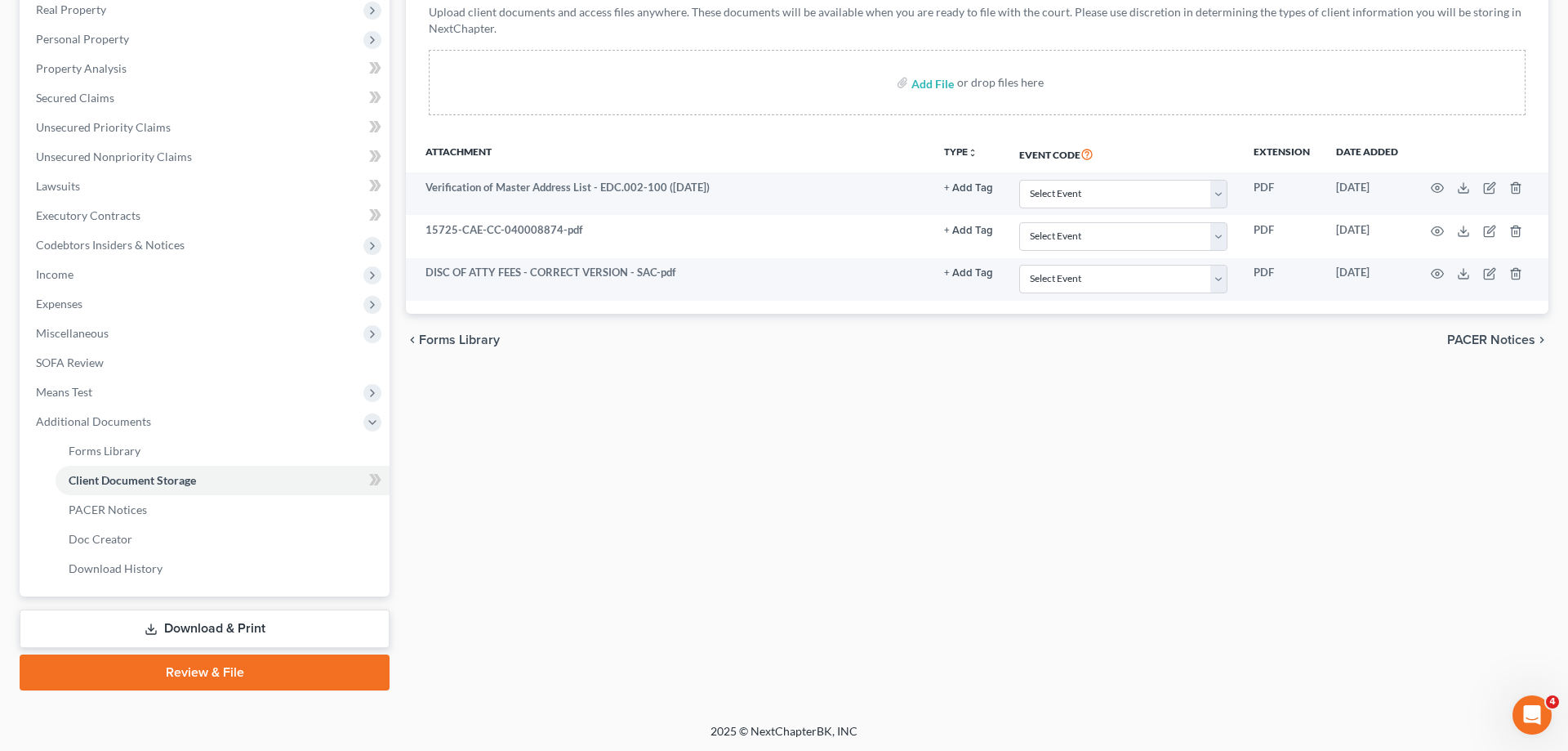
click at [304, 632] on link "Download & Print" at bounding box center [204, 629] width 370 height 39
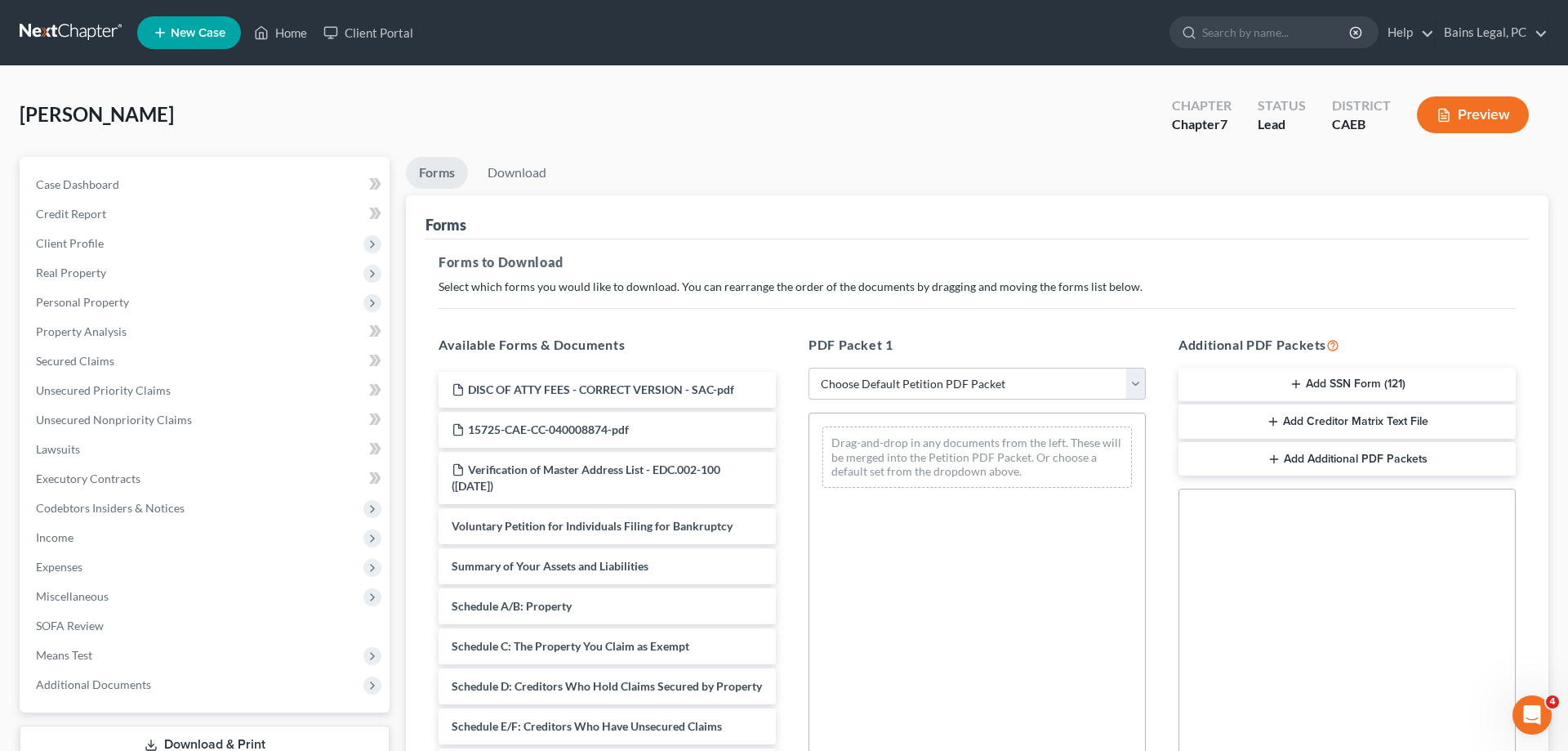
click at [809, 367] on select "Choose Default Petition PDF Packet Complete Bankruptcy Petition (all forms and …" at bounding box center [977, 384] width 337 height 33
select select "0"
click option "Complete Bankruptcy Petition (all forms and schedules)" at bounding box center [0, 0] width 0 height 0
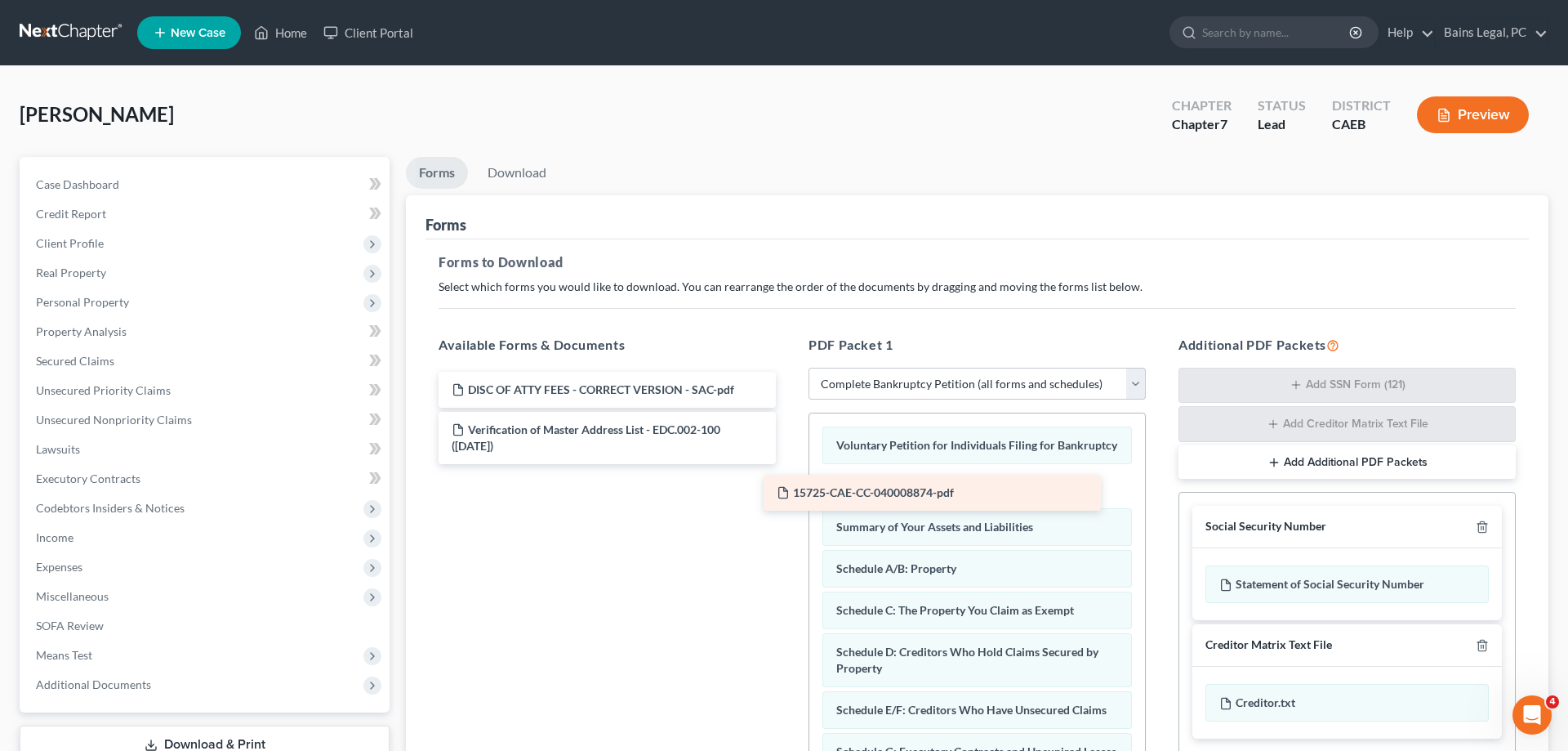
drag, startPoint x: 588, startPoint y: 422, endPoint x: 911, endPoint y: 485, distance: 329.1
click at [789, 464] on div "15725-CAE-CC-040008874-pdf DISC OF ATTY FEES - CORRECT VERSION - SAC-pdf 15725-…" at bounding box center [606, 418] width 363 height 92
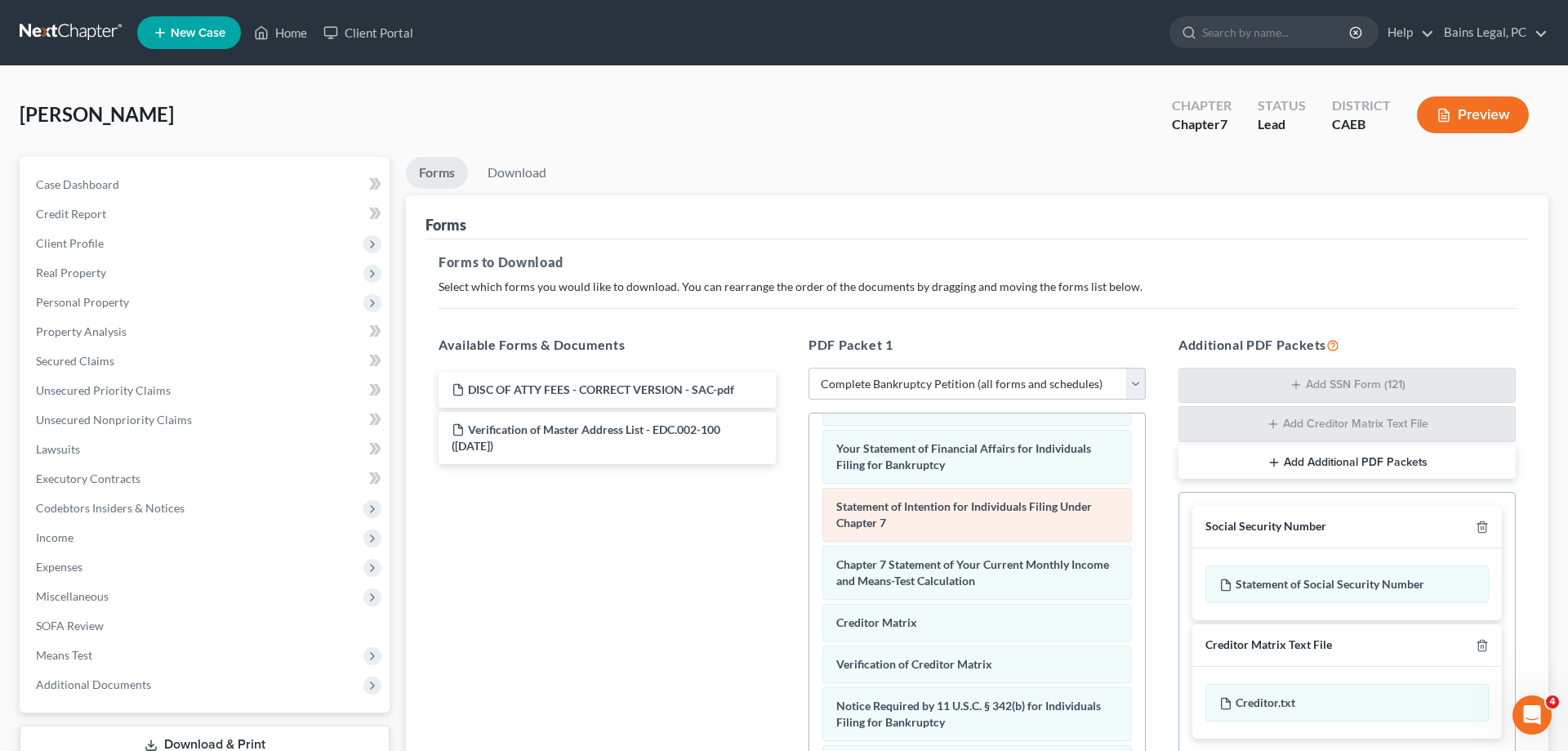
scroll to position [250, 0]
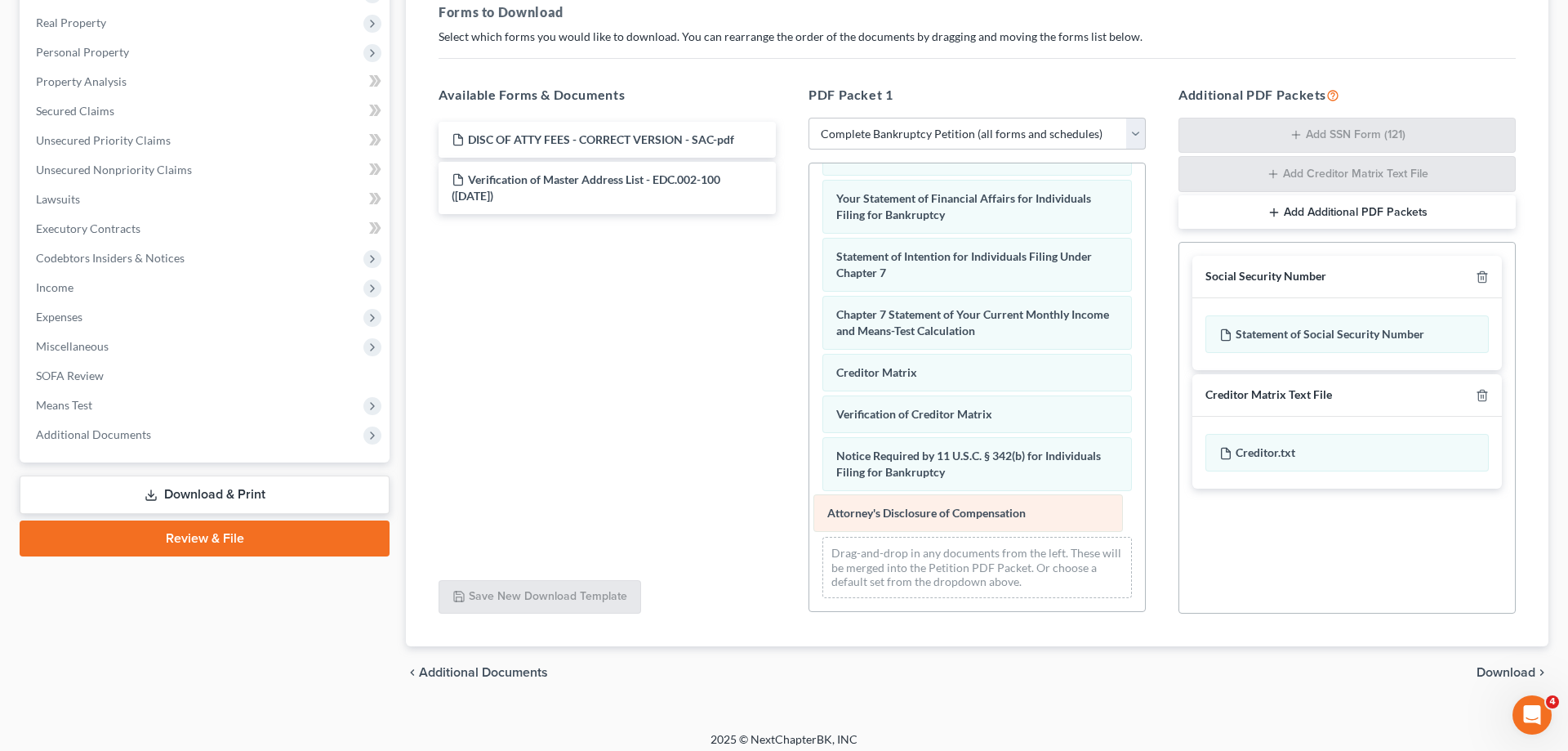
drag, startPoint x: 1024, startPoint y: 511, endPoint x: 431, endPoint y: 471, distance: 594.3
click at [810, 475] on div "Attorney's Disclosure of Compensation Voluntary Petition for Individuals Filing…" at bounding box center [977, 131] width 336 height 961
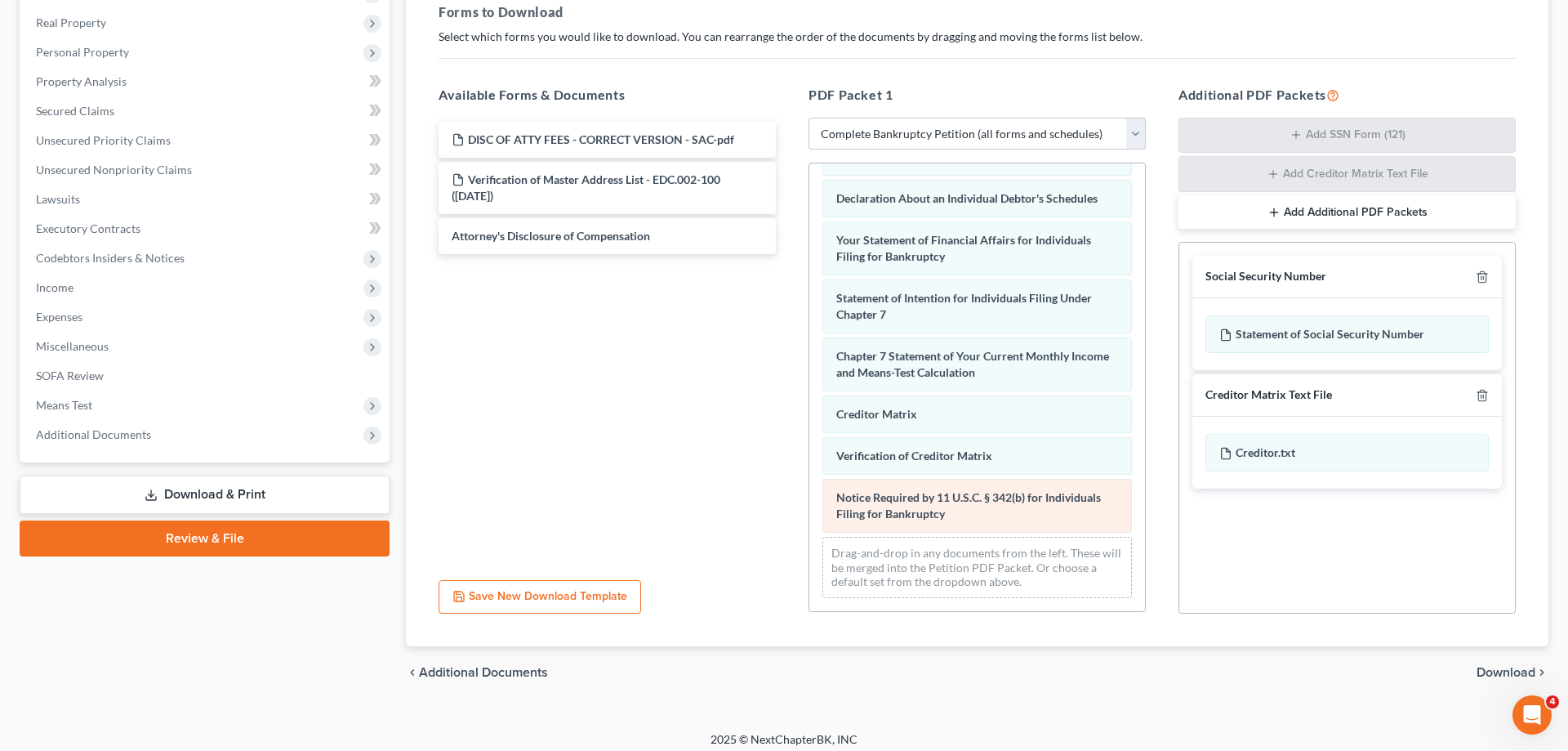
click at [810, 513] on div "Voluntary Petition for Individuals Filing for Bankruptcy 15725-CAE-CC-040008874…" at bounding box center [977, 151] width 336 height 920
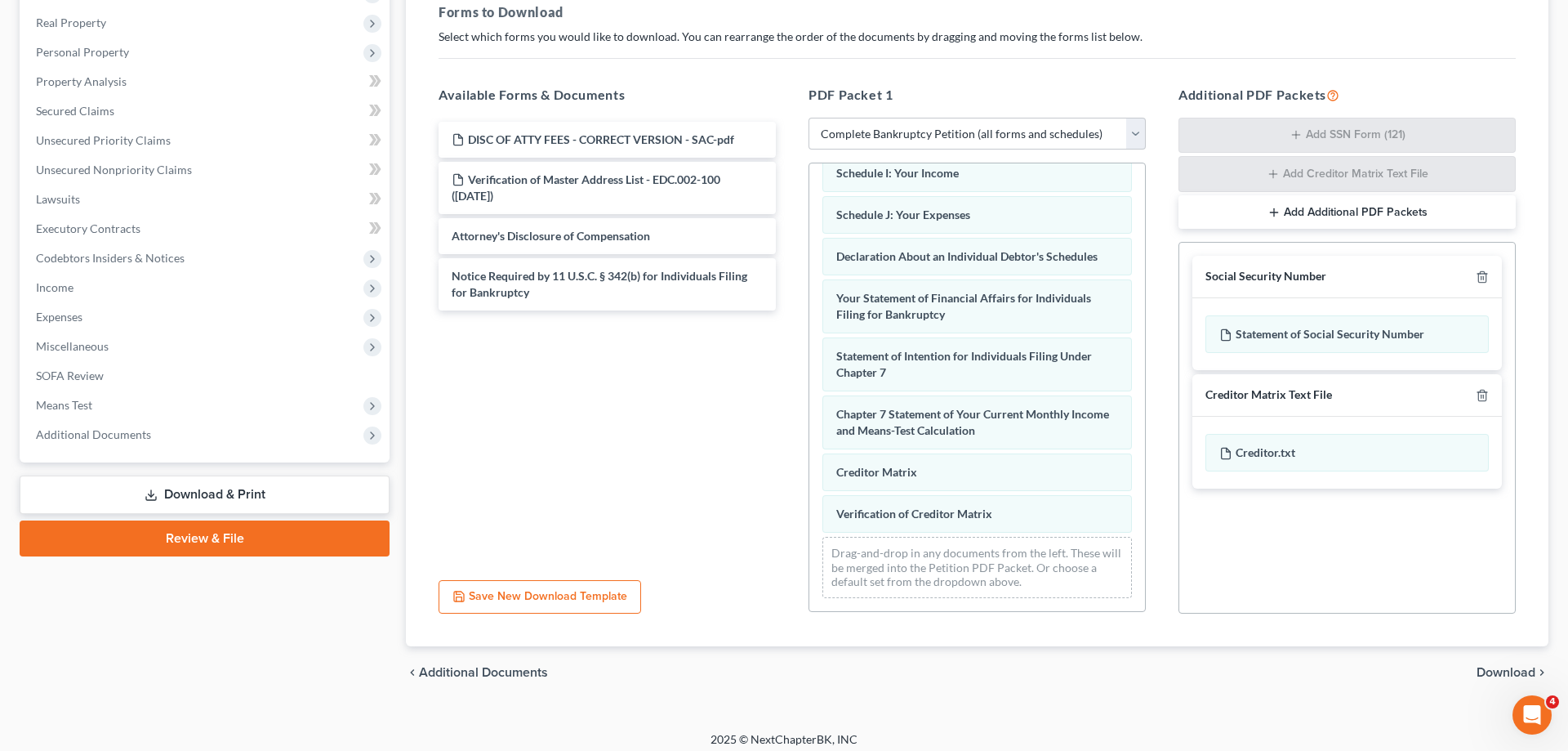
click at [810, 510] on div "Voluntary Petition for Individuals Filing for Bankruptcy 15725-CAE-CC-040008874…" at bounding box center [977, 180] width 336 height 861
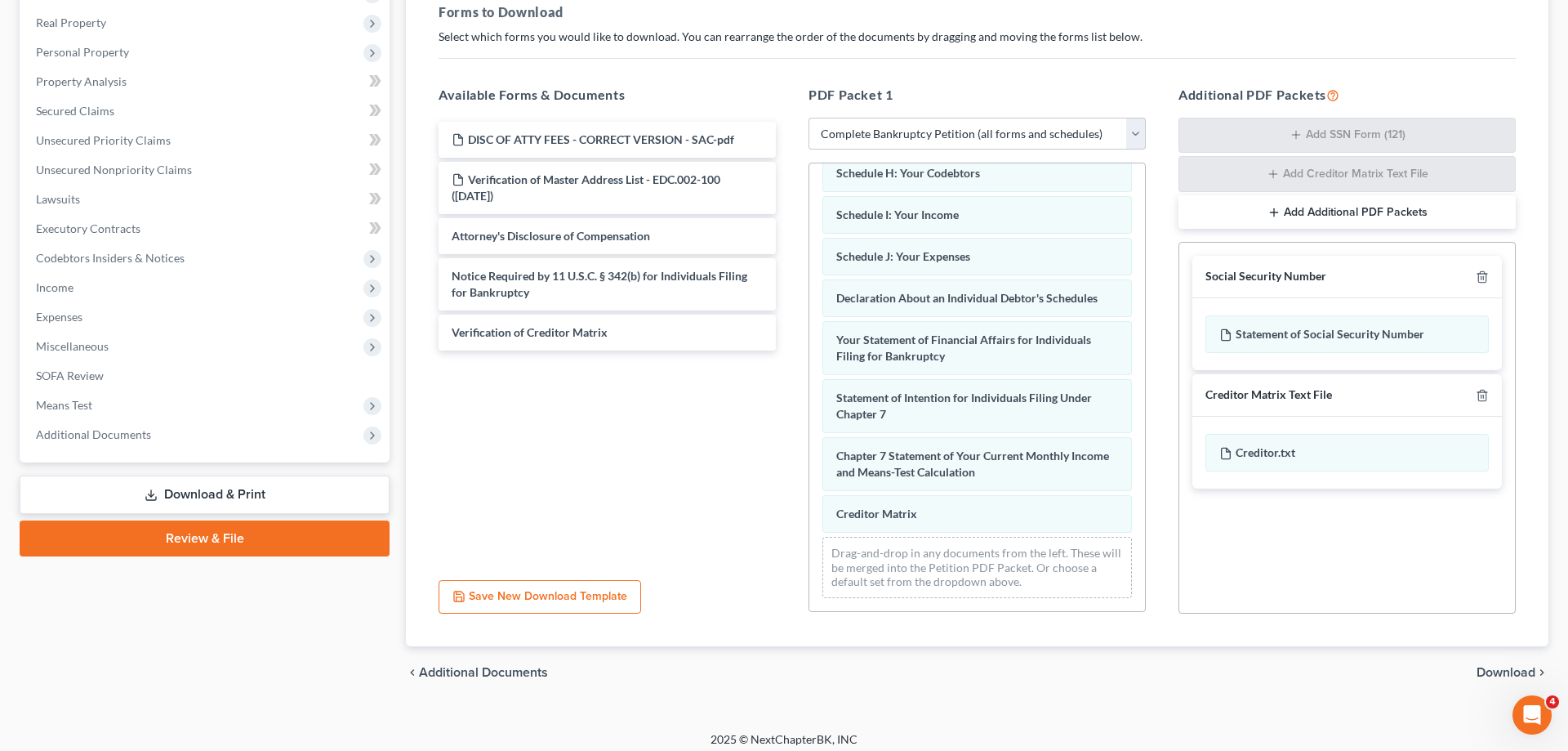
click at [810, 407] on div "Voluntary Petition for Individuals Filing for Bankruptcy 15725-CAE-CC-040008874…" at bounding box center [977, 202] width 336 height 820
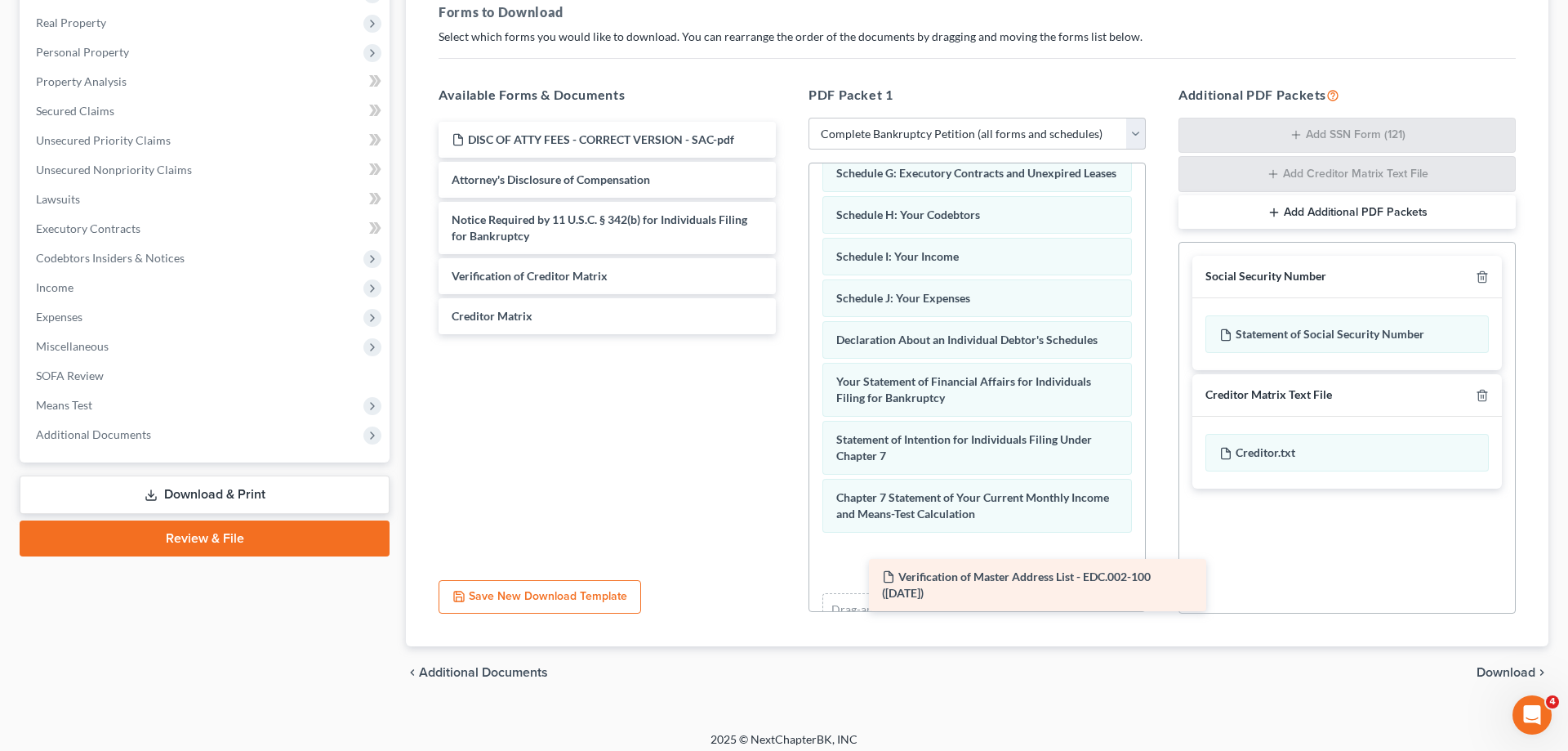
drag, startPoint x: 534, startPoint y: 193, endPoint x: 951, endPoint y: 555, distance: 552.2
click at [789, 334] on div "Verification of Master Address List - EDC.002-100 ([DATE]) DISC OF ATTY FEES - …" at bounding box center [606, 228] width 363 height 212
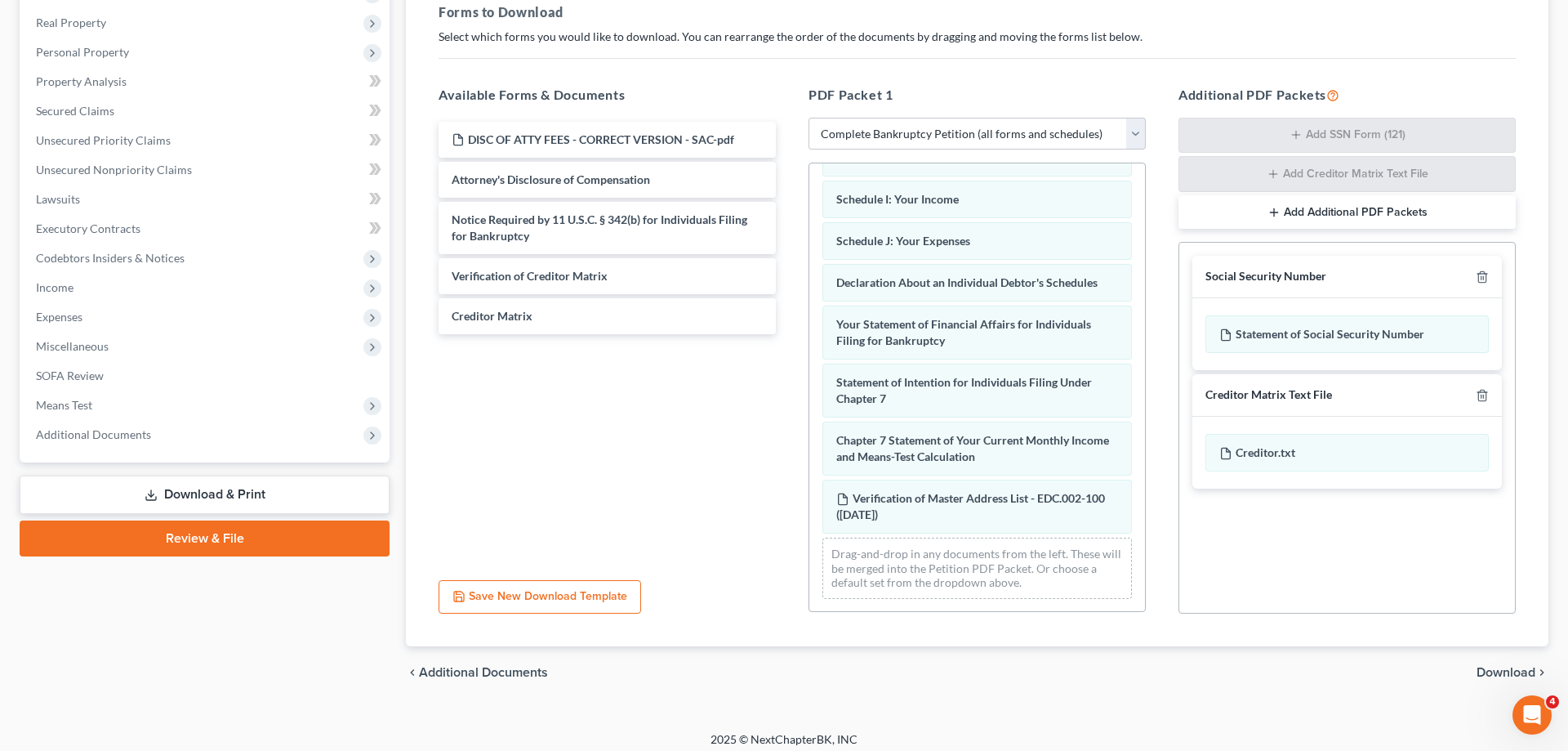
scroll to position [389, 0]
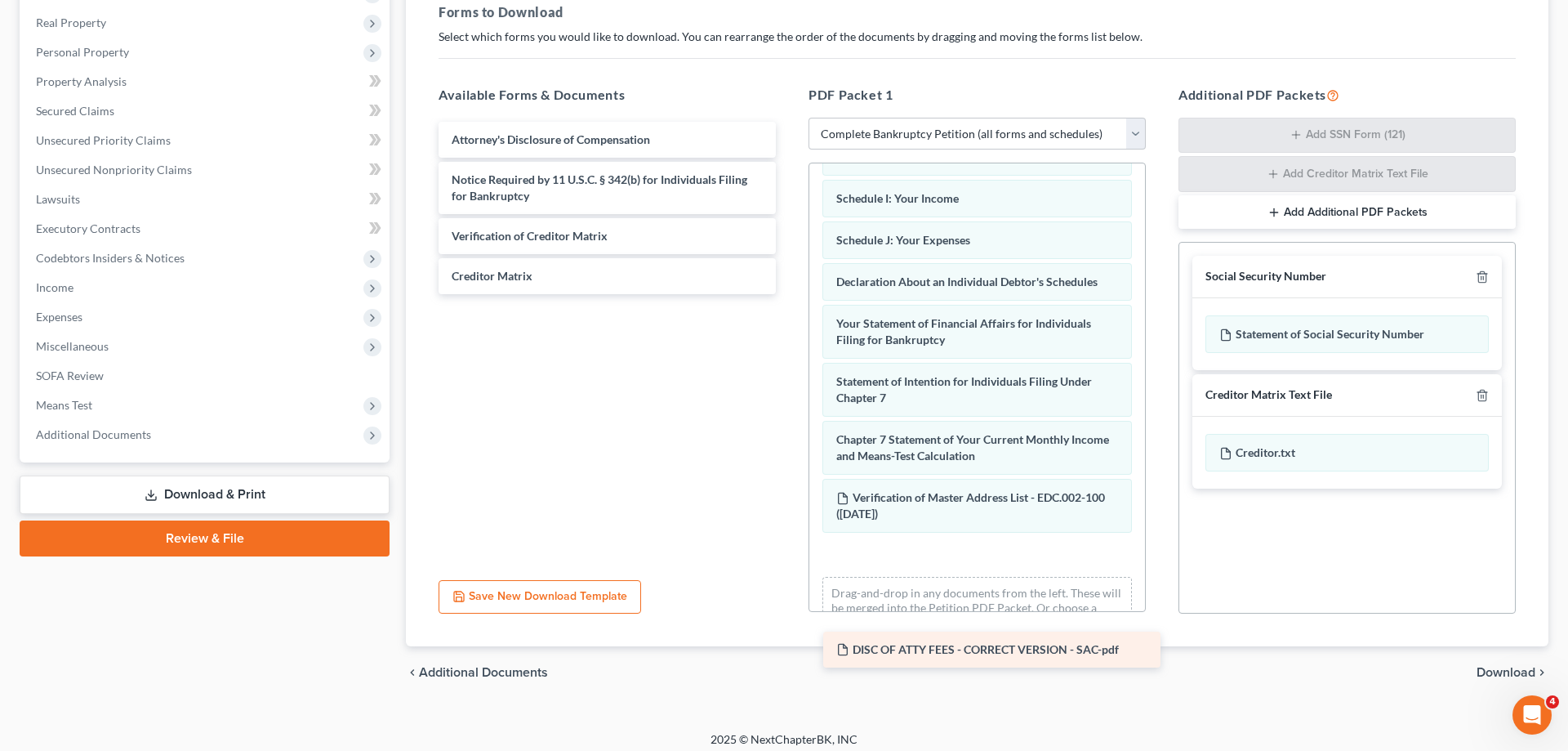
drag, startPoint x: 601, startPoint y: 144, endPoint x: 925, endPoint y: 590, distance: 551.3
click at [789, 295] on div "DISC OF ATTY FEES - CORRECT VERSION - SAC-pdf DISC OF ATTY FEES - CORRECT VERSI…" at bounding box center [606, 208] width 363 height 172
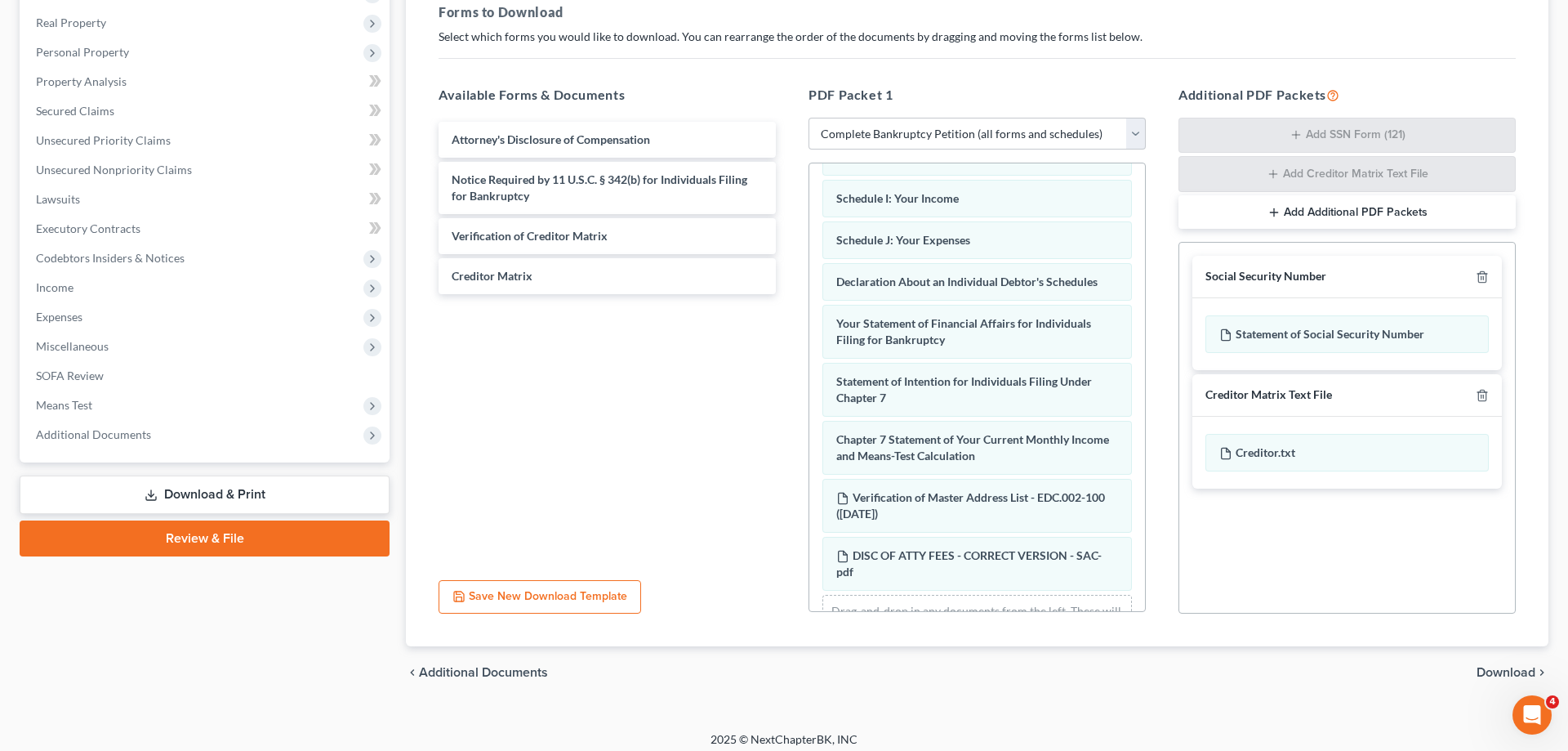
scroll to position [446, 0]
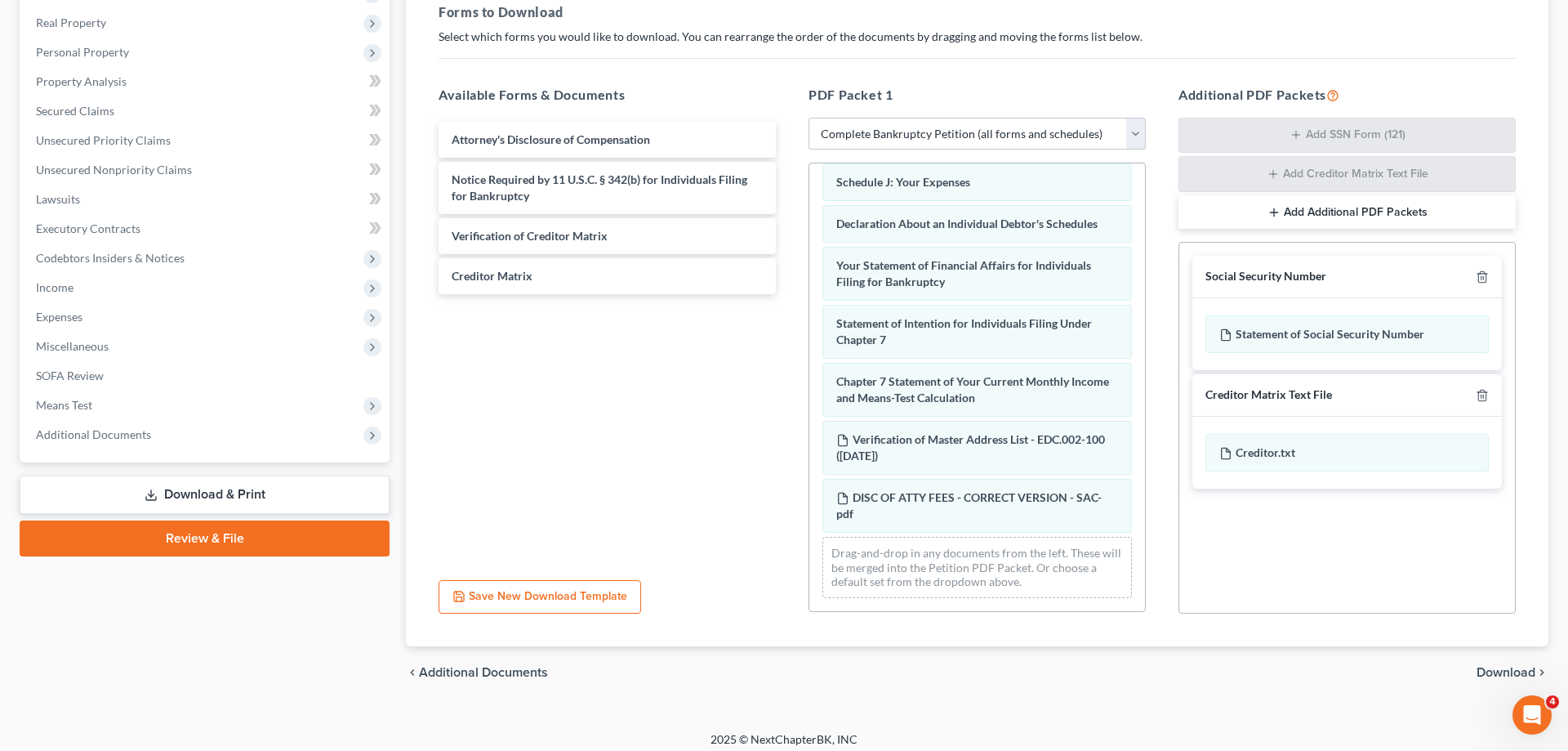
click at [1503, 673] on span "Download" at bounding box center [1506, 672] width 59 height 13
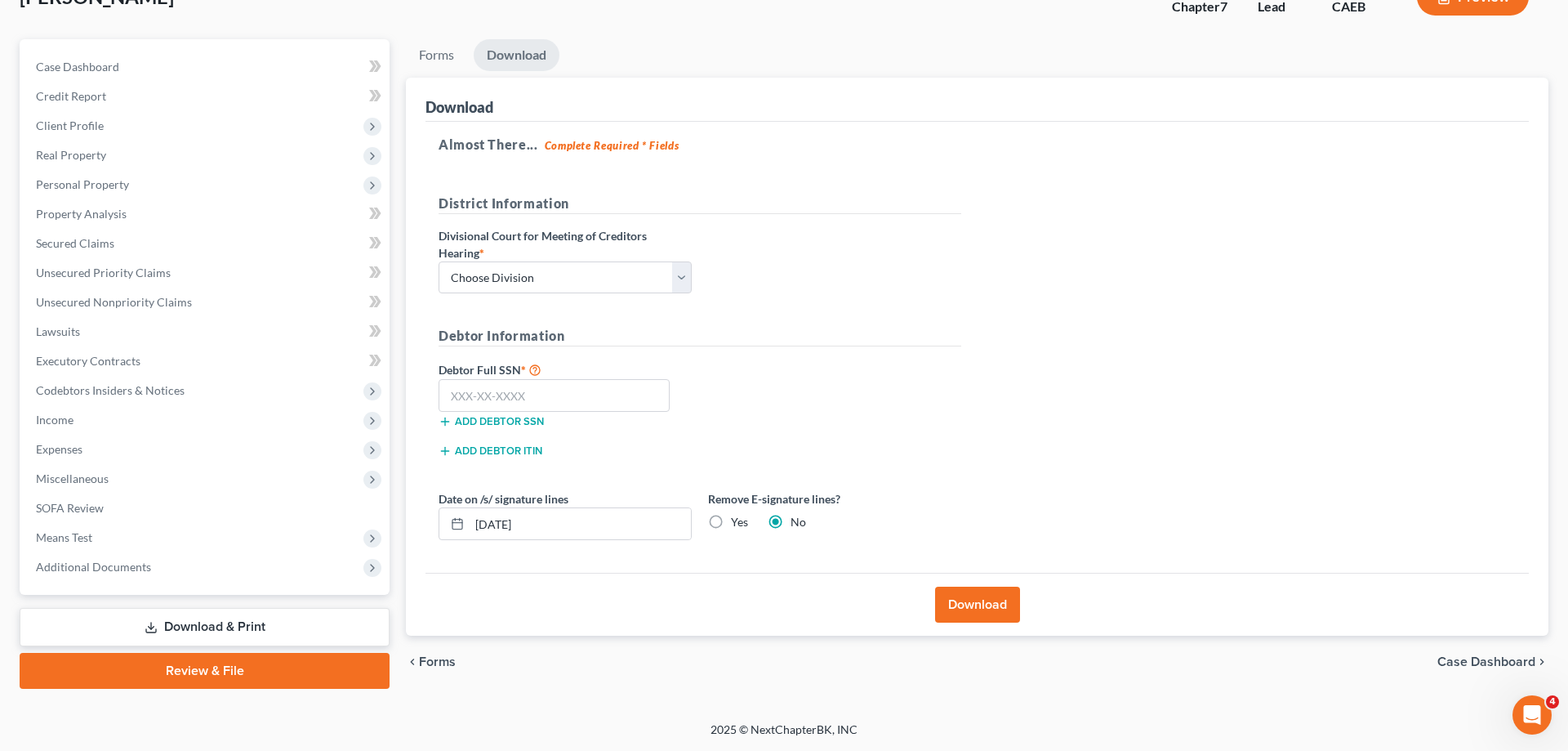
scroll to position [116, 0]
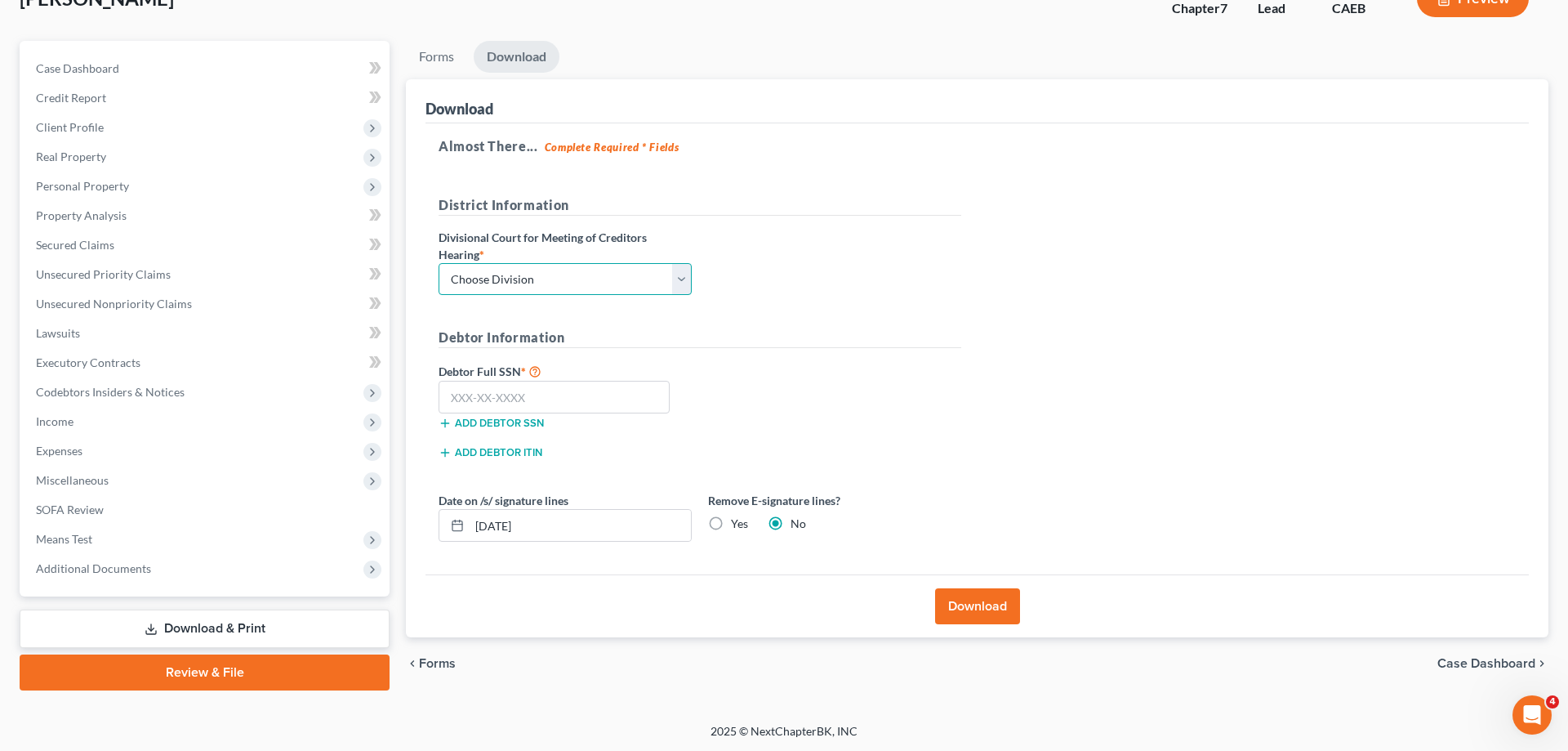
click at [439, 264] on select "Choose Division Fresno Modesto [GEOGRAPHIC_DATA]" at bounding box center [565, 280] width 253 height 33
select select "2"
click option "[GEOGRAPHIC_DATA]" at bounding box center [0, 0] width 0 height 0
click at [547, 390] on input "text" at bounding box center [554, 397] width 231 height 33
type input "546-90-6682"
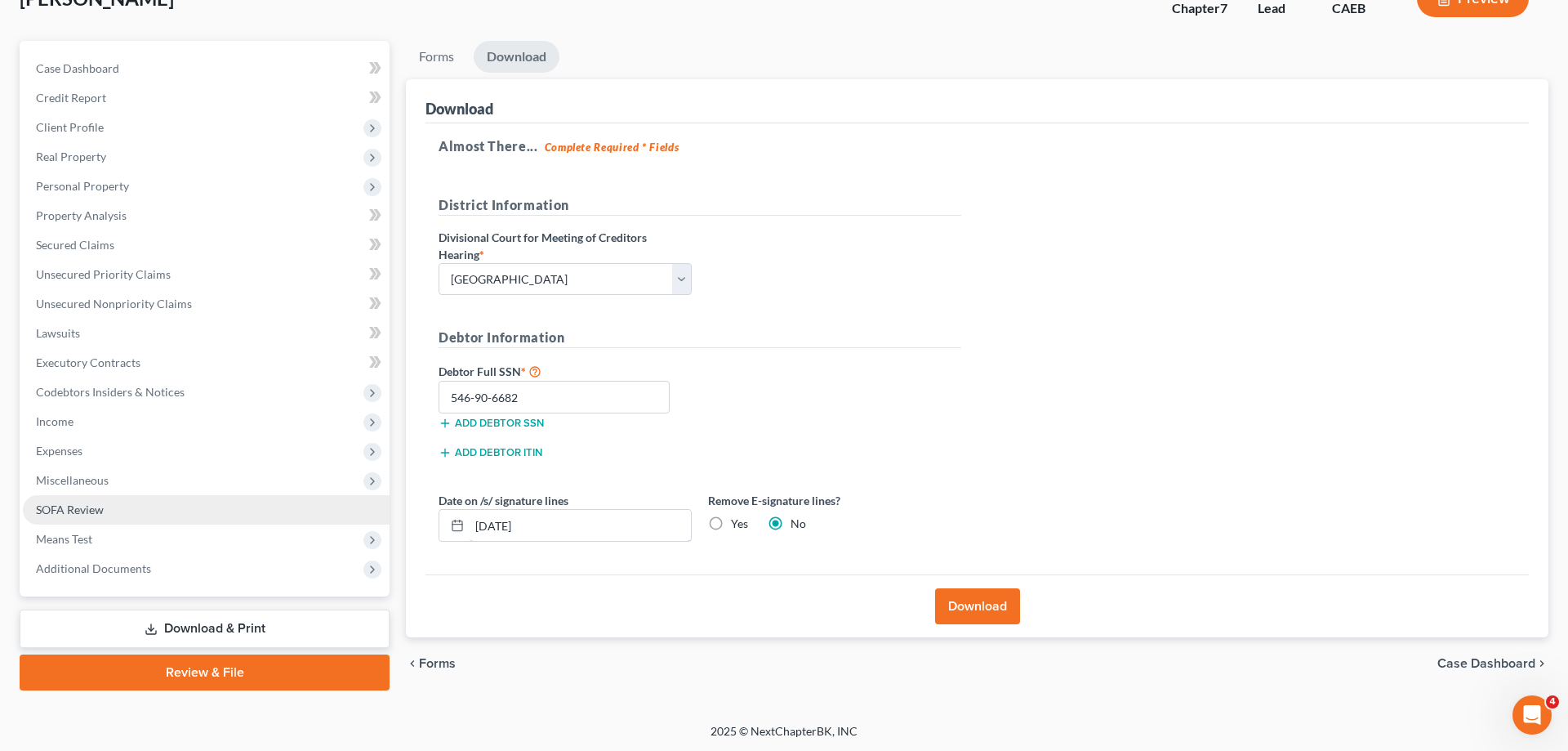
drag, startPoint x: 623, startPoint y: 529, endPoint x: 226, endPoint y: 506, distance: 397.7
click at [470, 510] on input "[DATE]" at bounding box center [580, 525] width 222 height 31
click at [731, 528] on label "Yes" at bounding box center [740, 523] width 17 height 16
click at [737, 526] on input "Yes" at bounding box center [742, 520] width 11 height 11
radio input "true"
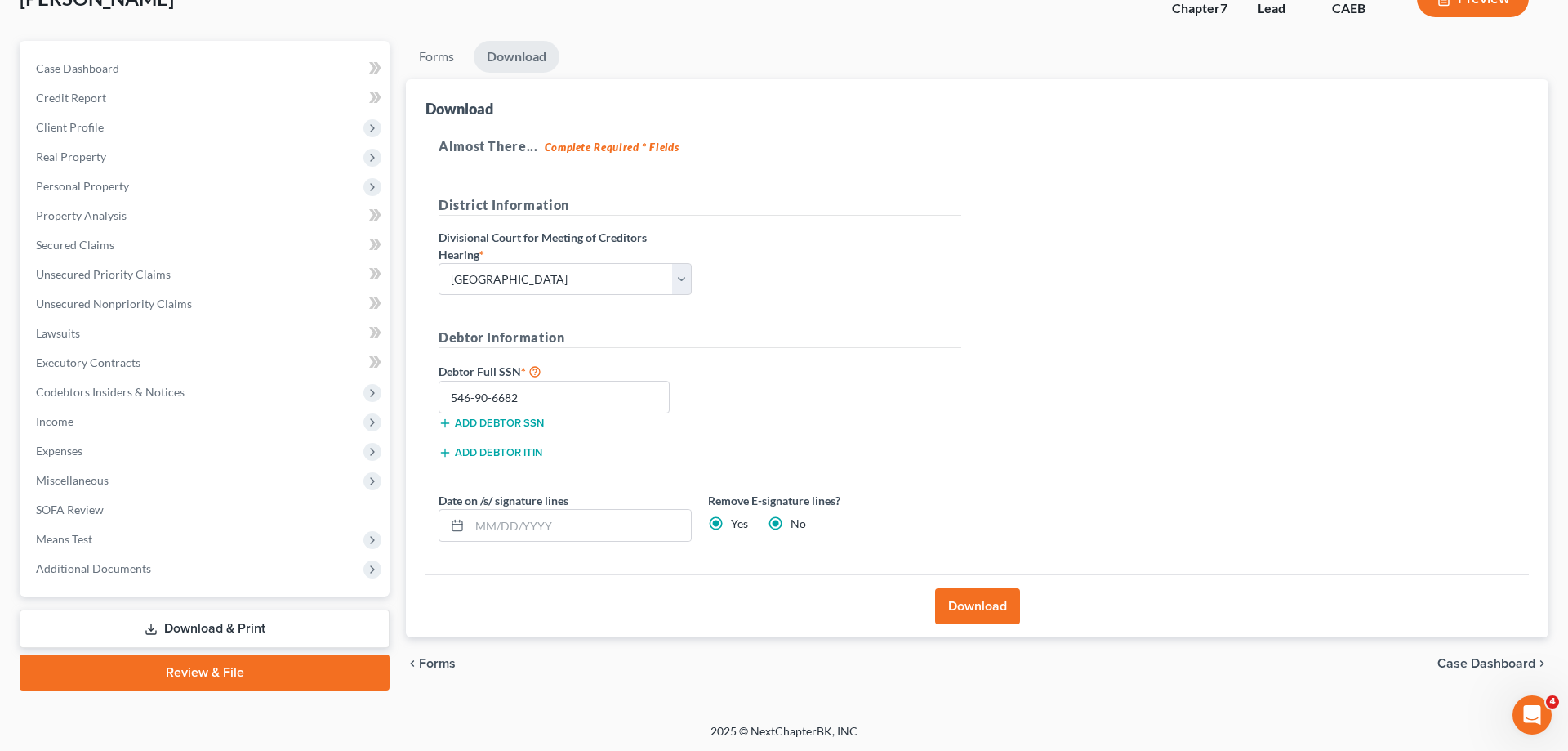
radio input "false"
click at [1006, 596] on button "Download" at bounding box center [978, 606] width 85 height 36
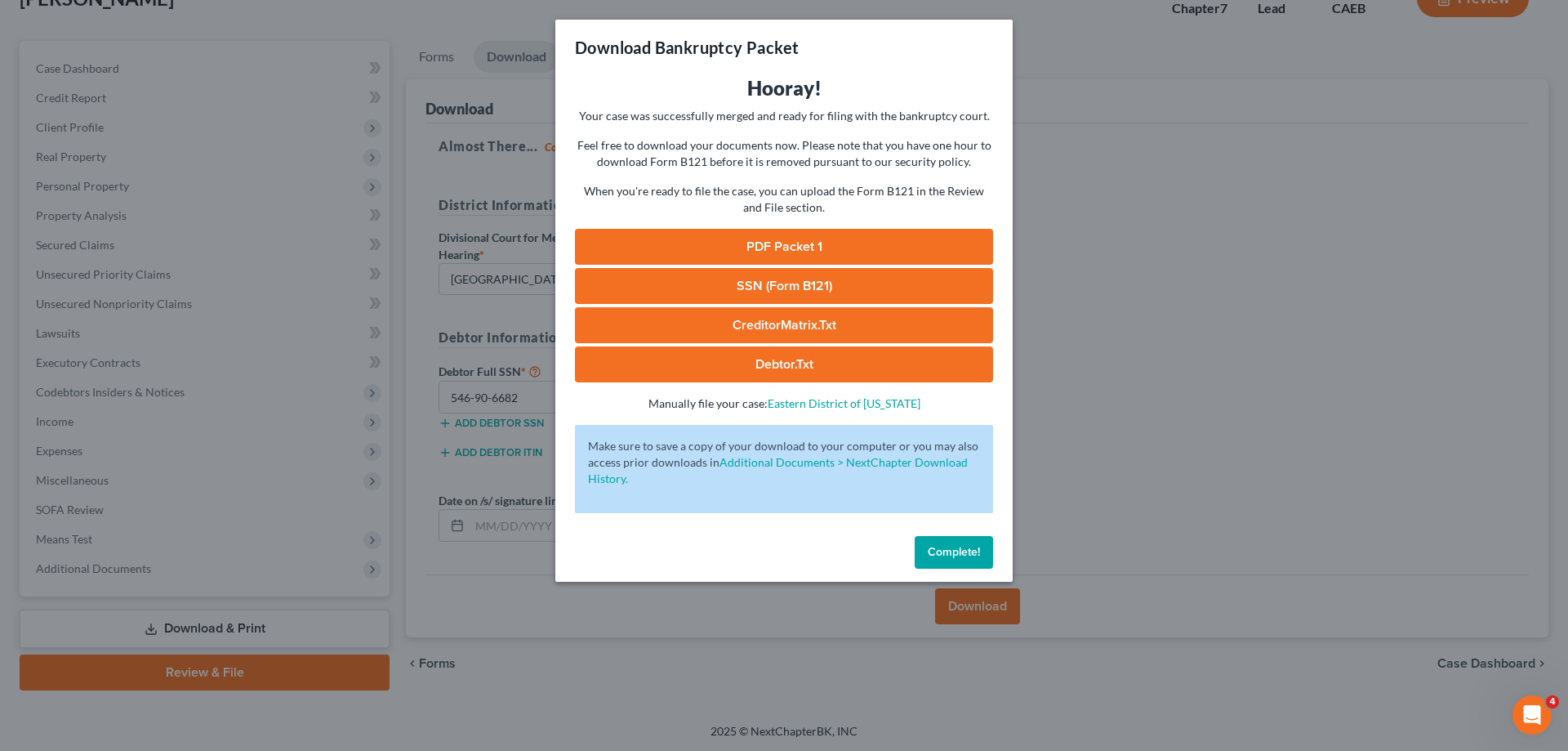
click at [663, 106] on div "Hooray! Your case was successfully merged and ready for filing with the bankrup…" at bounding box center [784, 243] width 418 height 336
click at [715, 237] on link "PDF Packet 1" at bounding box center [784, 246] width 418 height 36
click at [784, 290] on link "SSN (Form B121)" at bounding box center [784, 286] width 418 height 36
drag, startPoint x: 958, startPoint y: 562, endPoint x: 798, endPoint y: 463, distance: 188.2
click at [959, 562] on button "Complete!" at bounding box center [953, 552] width 78 height 33
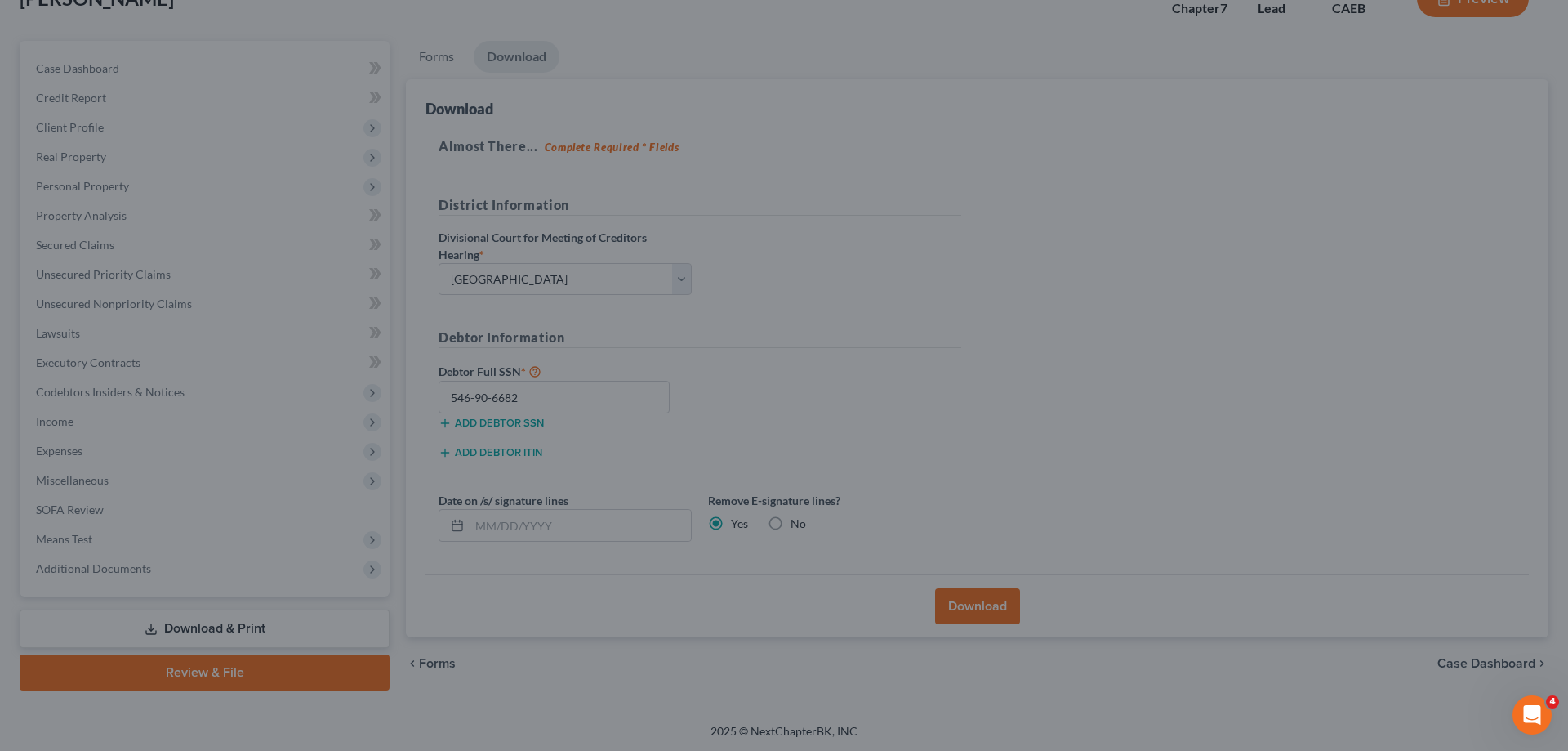
scroll to position [0, 0]
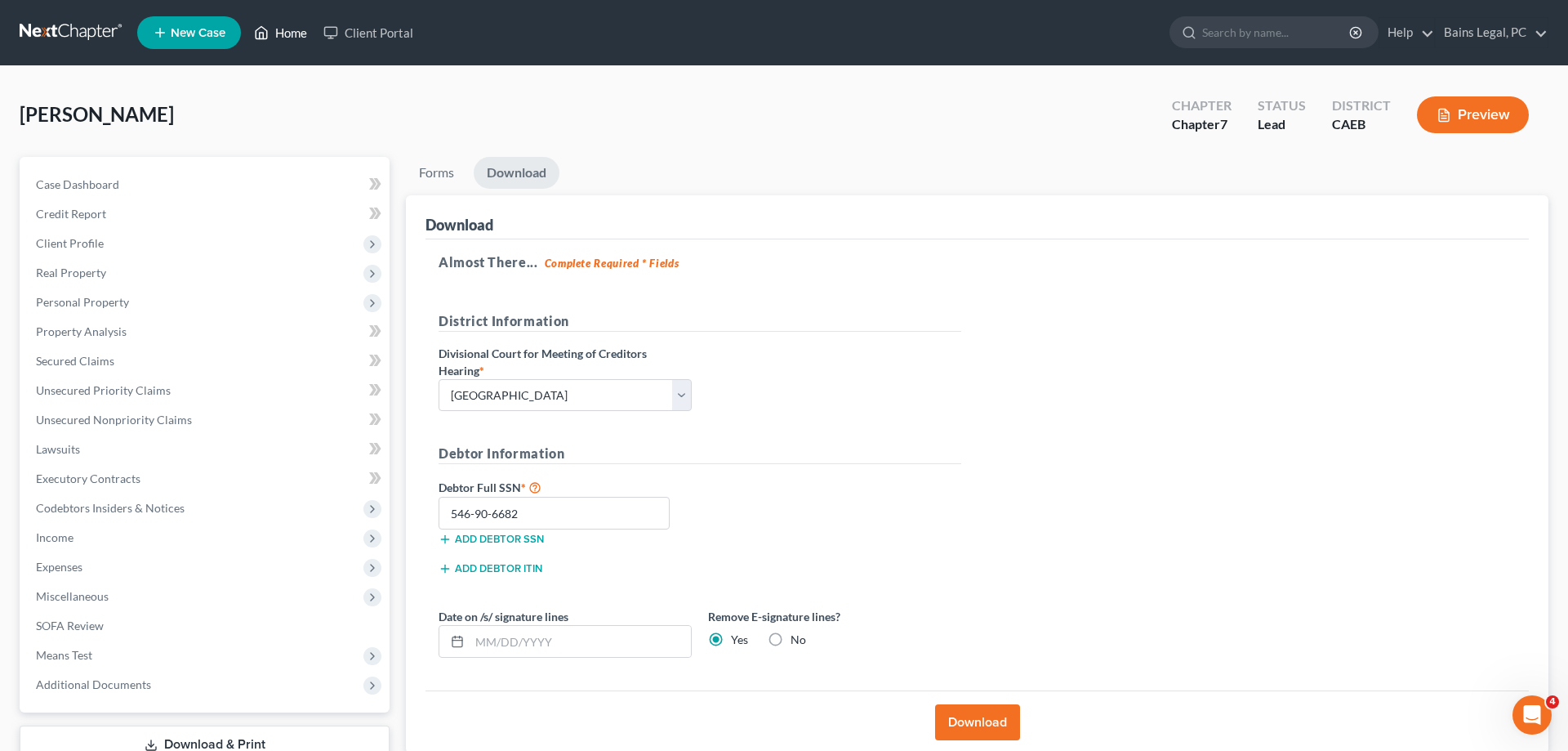
click at [287, 31] on link "Home" at bounding box center [281, 33] width 70 height 29
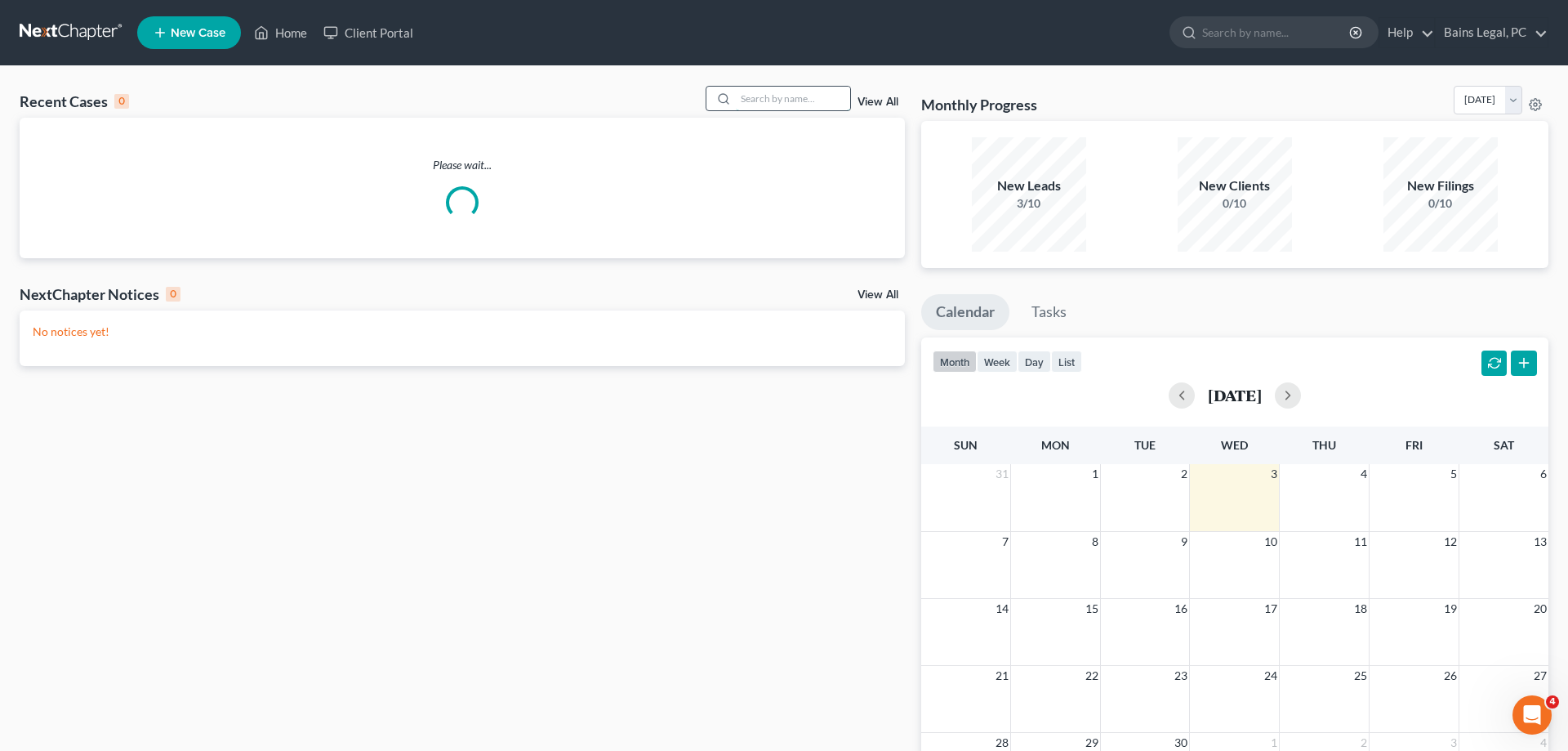
click at [808, 103] on input "search" at bounding box center [793, 98] width 114 height 23
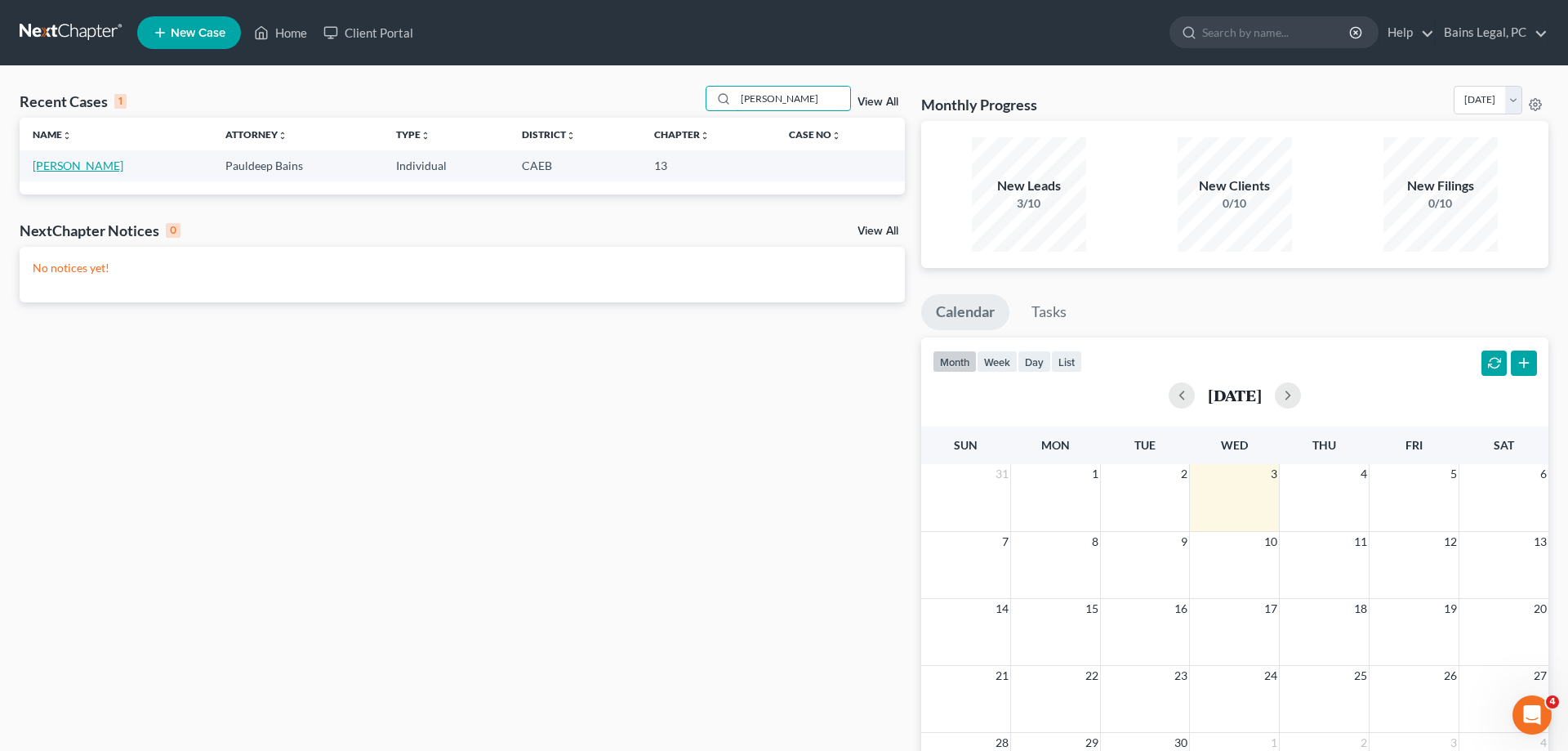
type input "sarhadi"
click at [49, 168] on link "[PERSON_NAME]" at bounding box center [78, 166] width 91 height 14
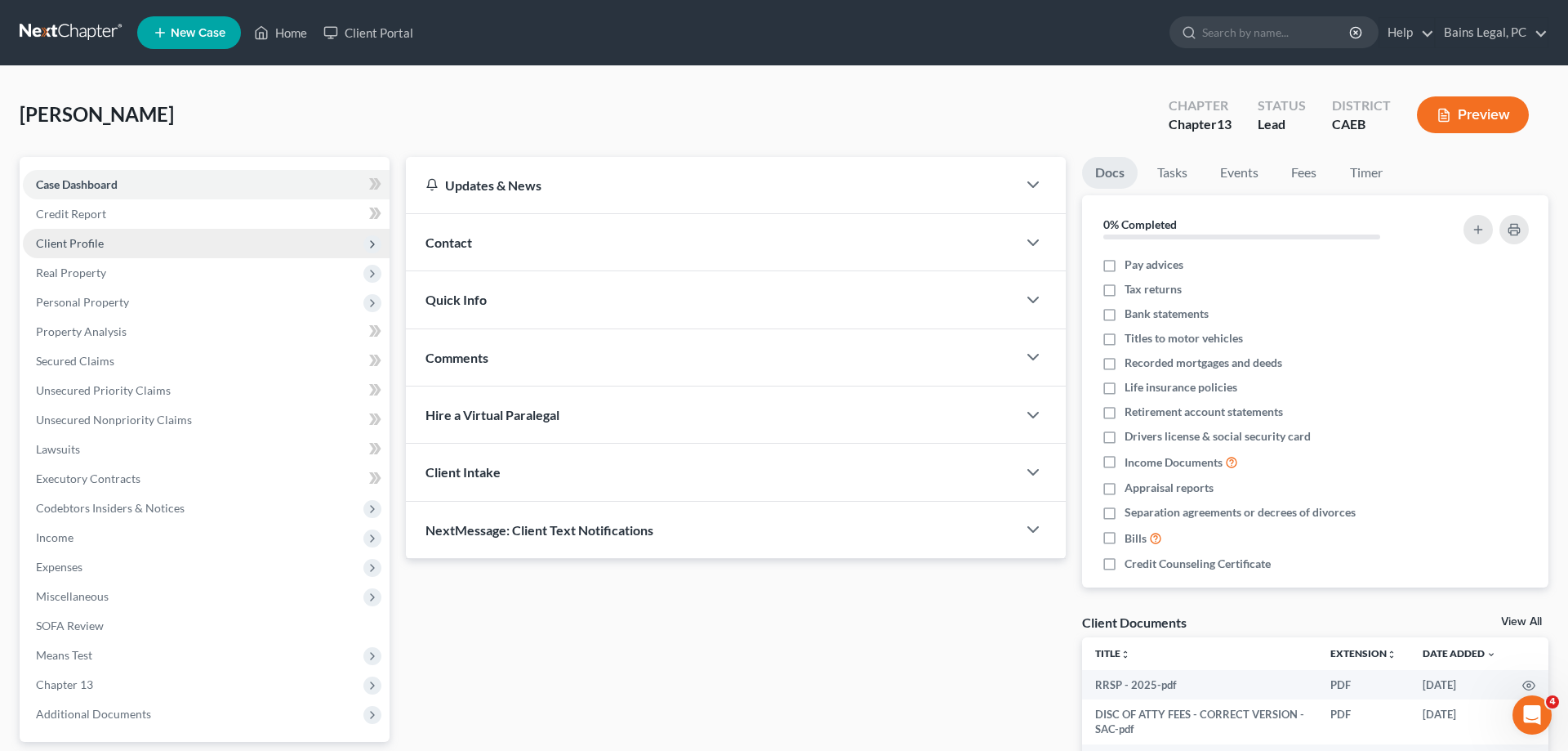
click at [104, 248] on span "Client Profile" at bounding box center [206, 243] width 367 height 29
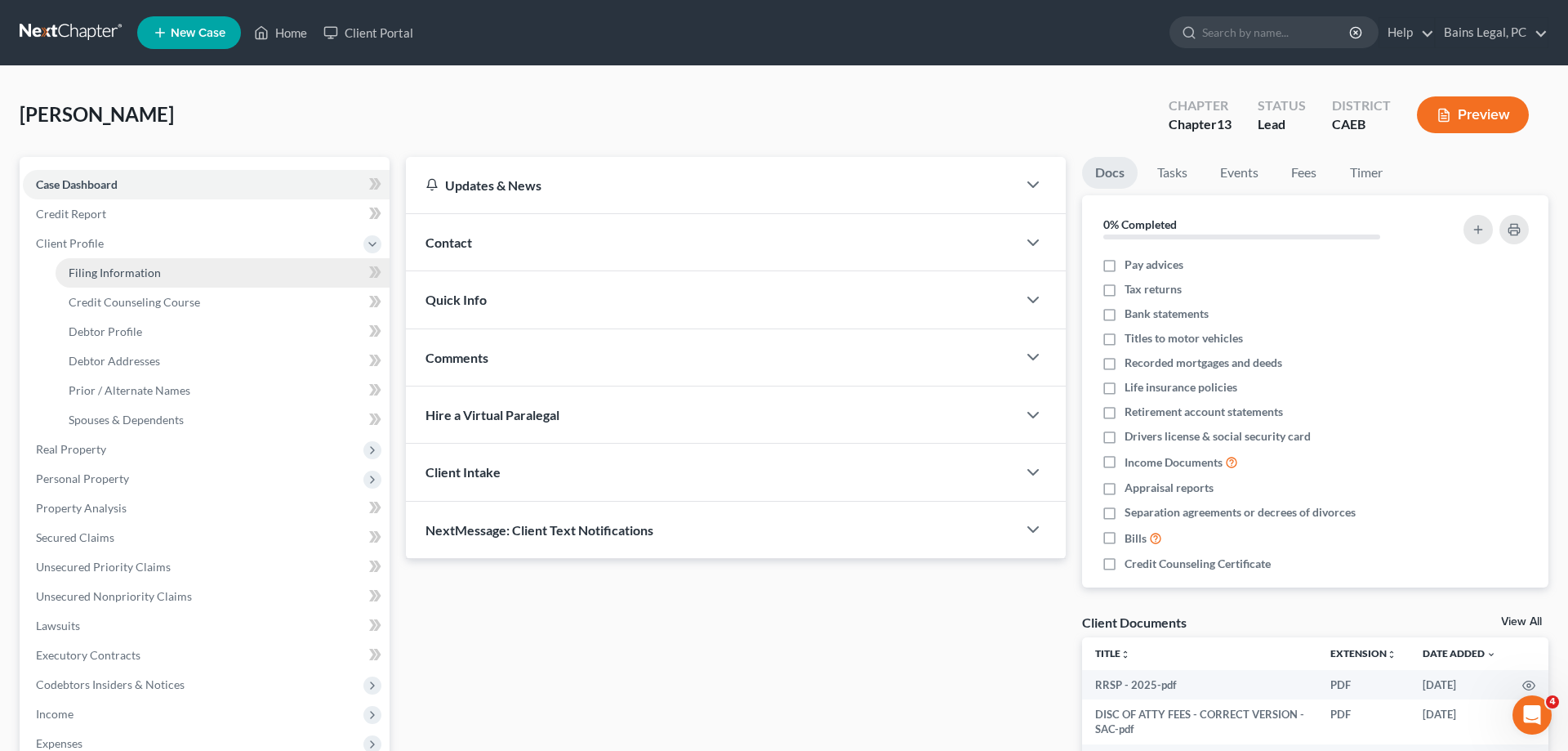
click at [131, 274] on span "Filing Information" at bounding box center [114, 272] width 92 height 14
select select "1"
select select "0"
select select "3"
select select "4"
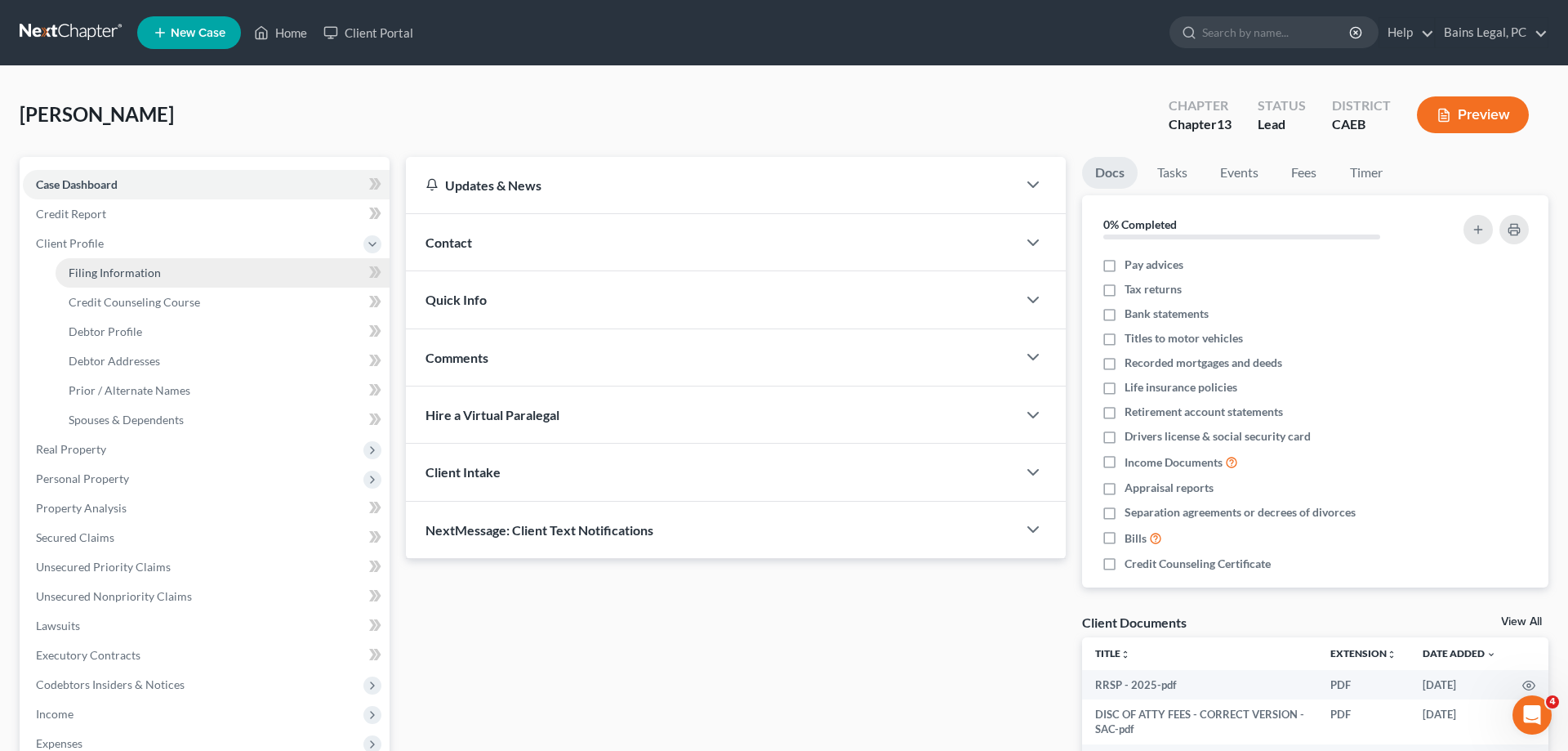
select select "1"
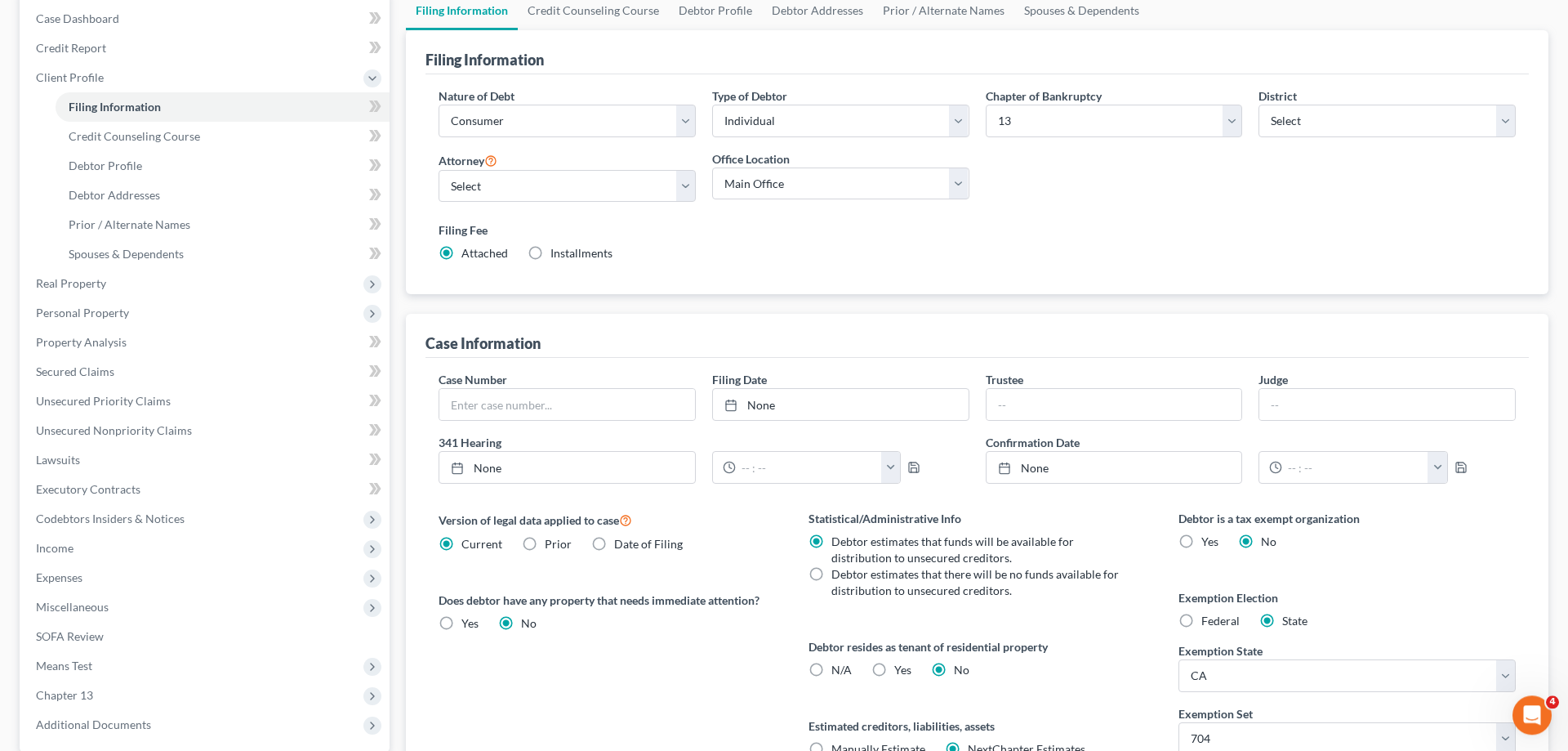
scroll to position [167, 0]
click at [71, 288] on span "Real Property" at bounding box center [71, 282] width 71 height 14
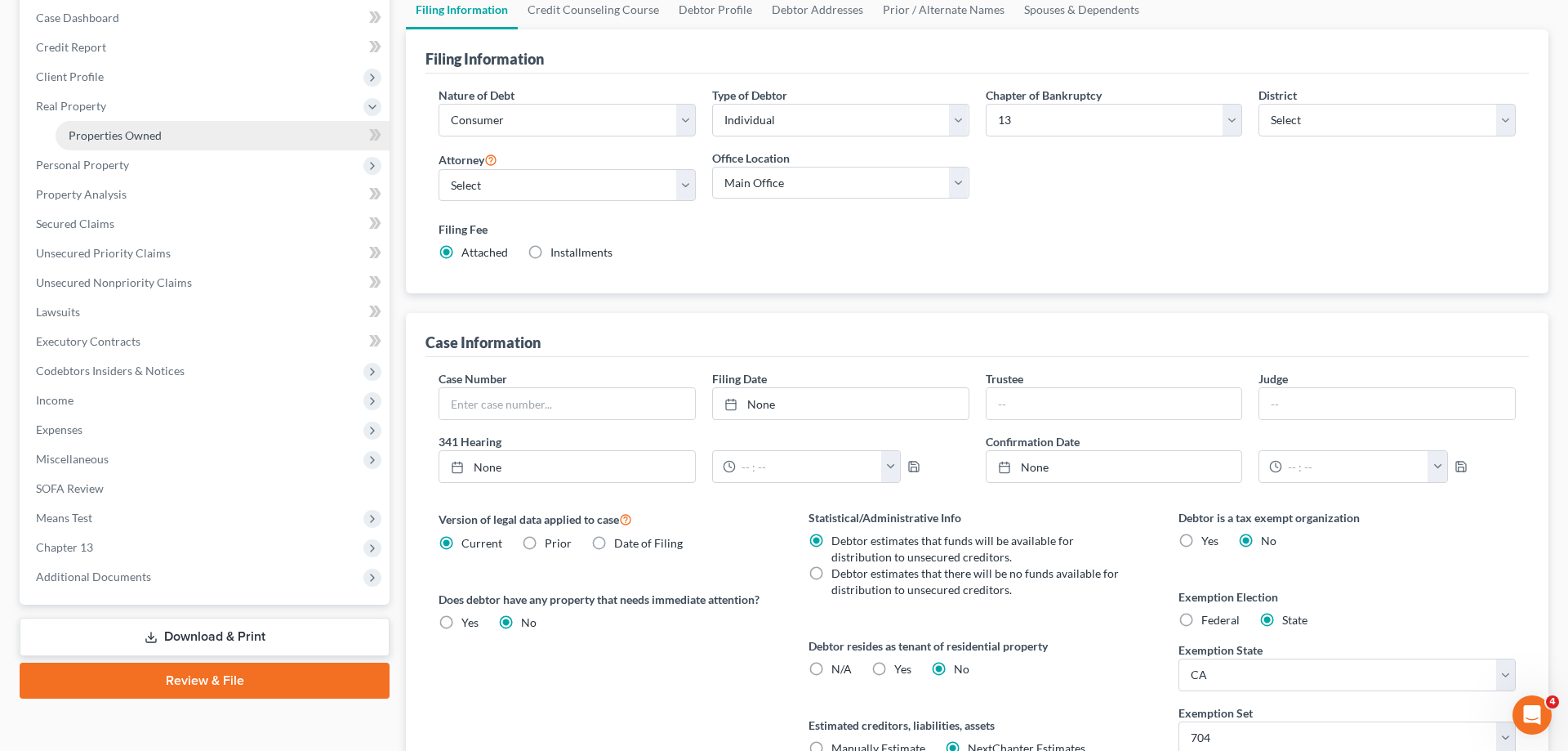
click at [161, 144] on link "Properties Owned" at bounding box center [222, 136] width 334 height 29
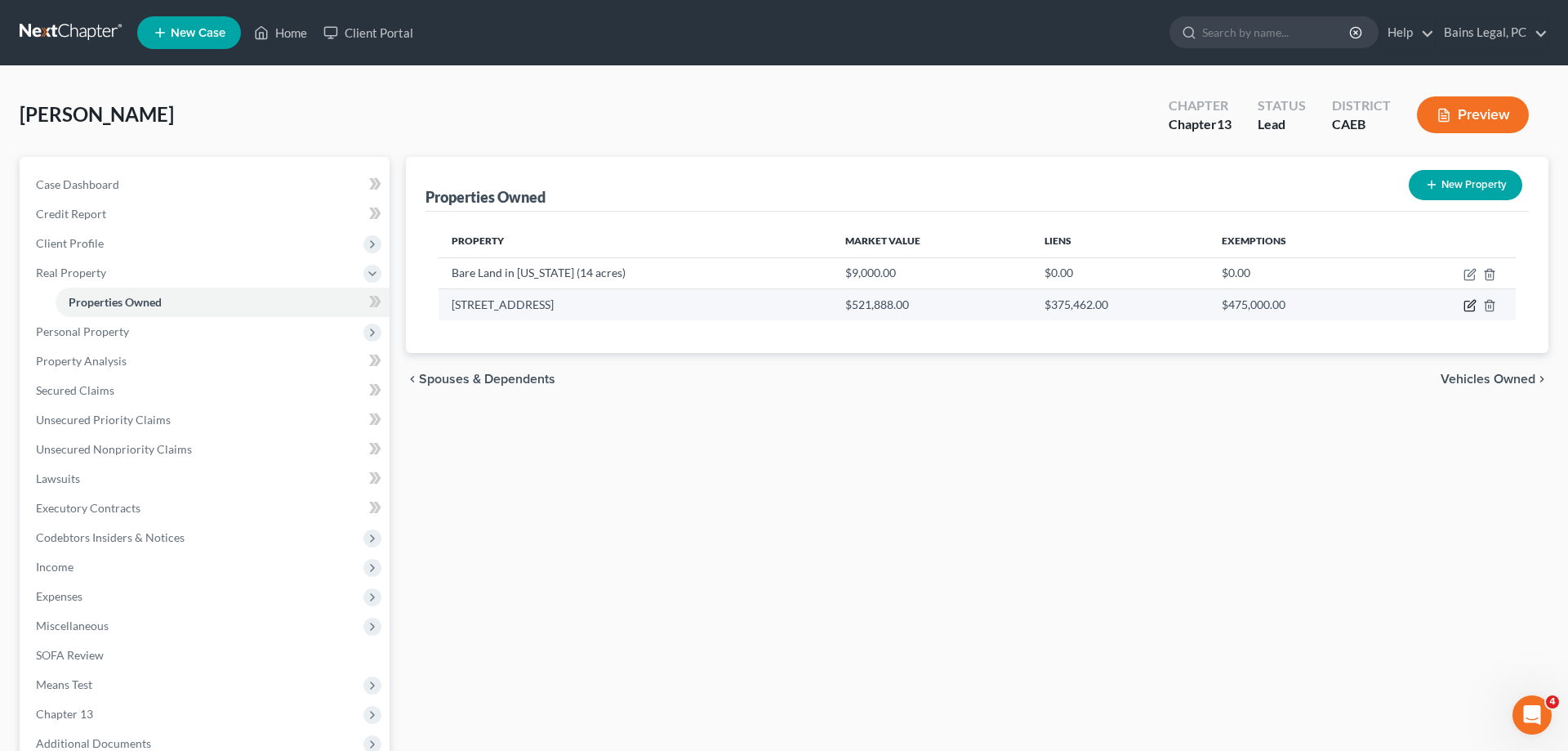
click at [1469, 302] on icon "button" at bounding box center [1469, 305] width 13 height 13
select select "4"
select select "1"
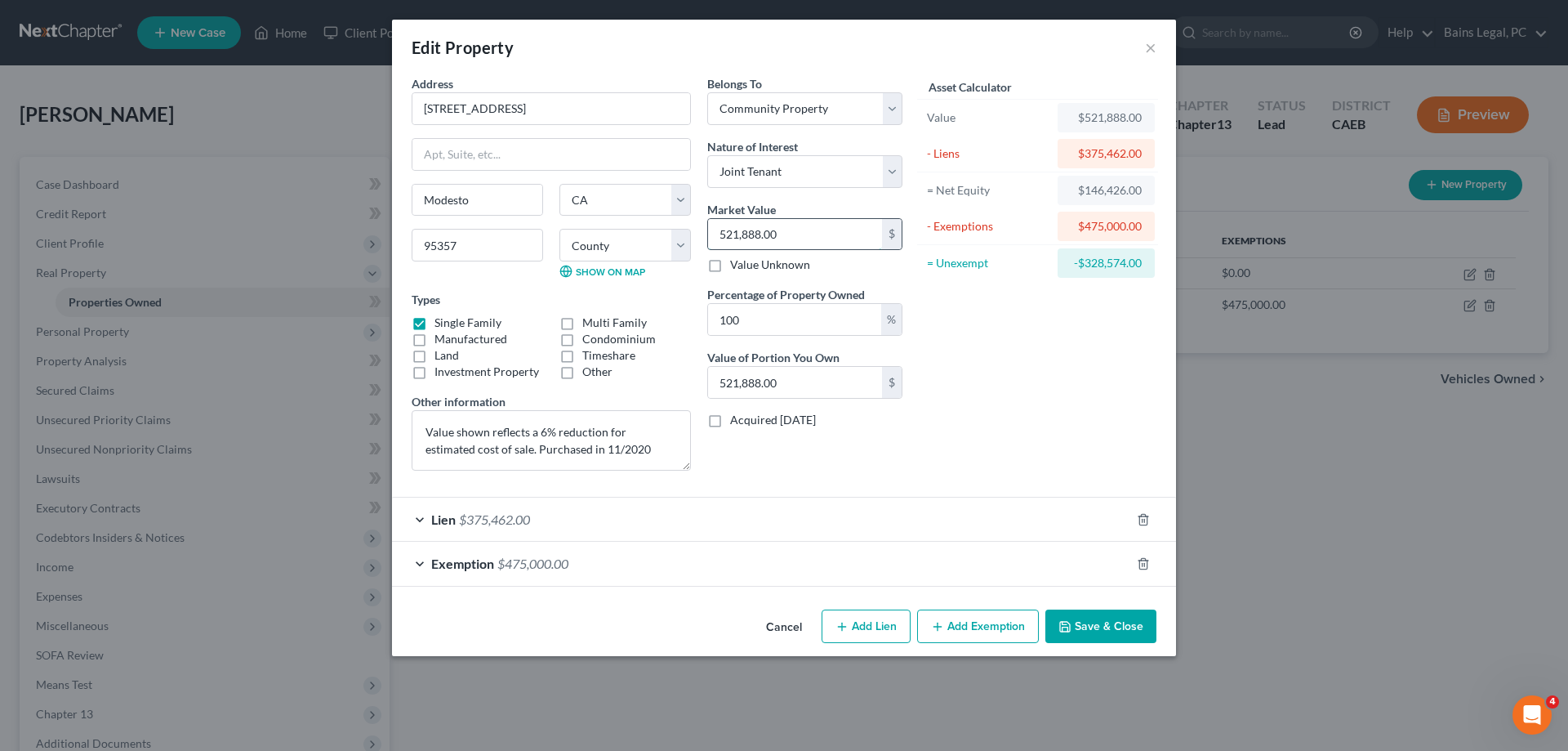
drag, startPoint x: 801, startPoint y: 227, endPoint x: 876, endPoint y: 243, distance: 76.7
click at [873, 245] on input "521,888.00" at bounding box center [795, 235] width 174 height 31
type input "5"
type input "5.00"
type input "52"
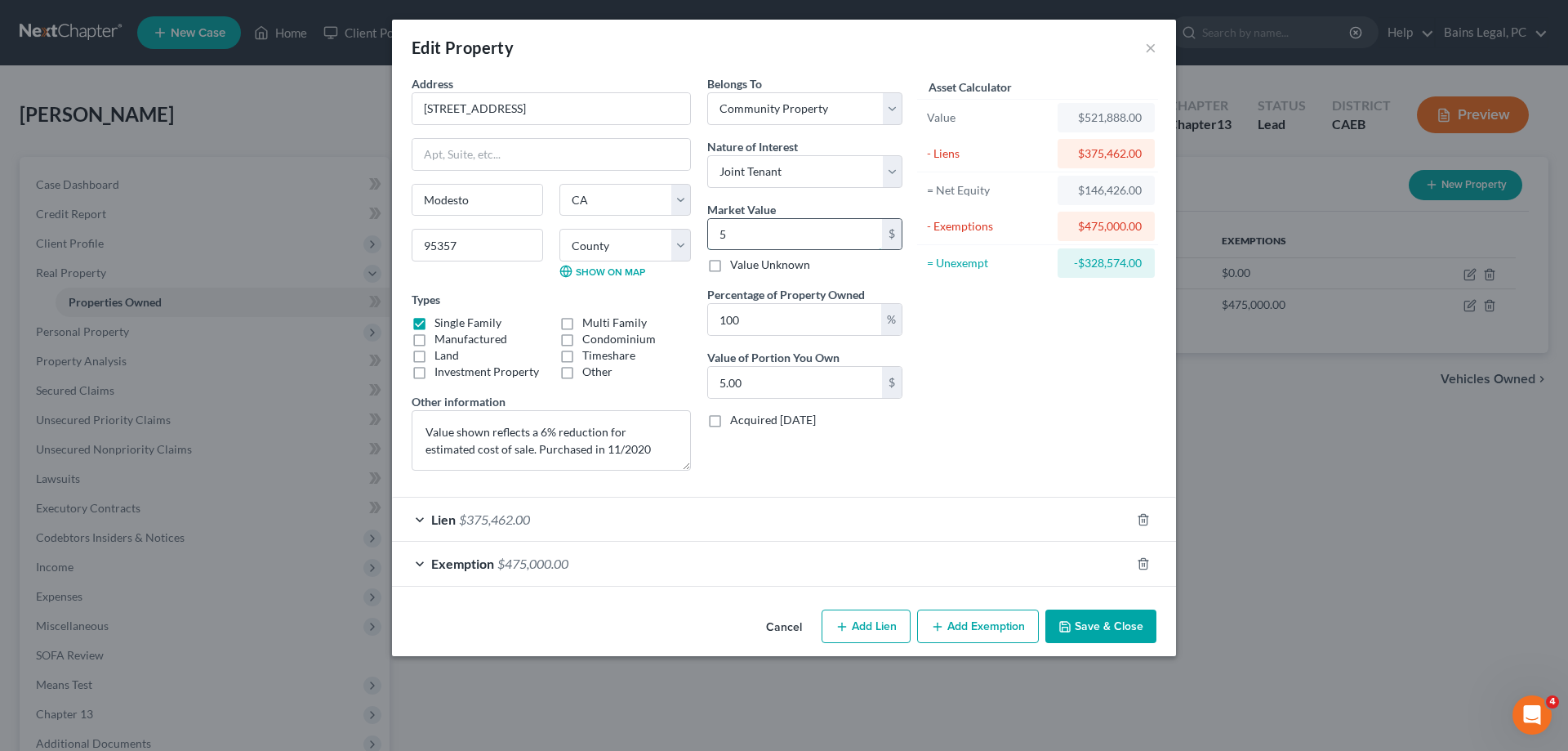
type input "52.00"
type input "520"
type input "520.00"
type input "5206"
type input "5,206.00"
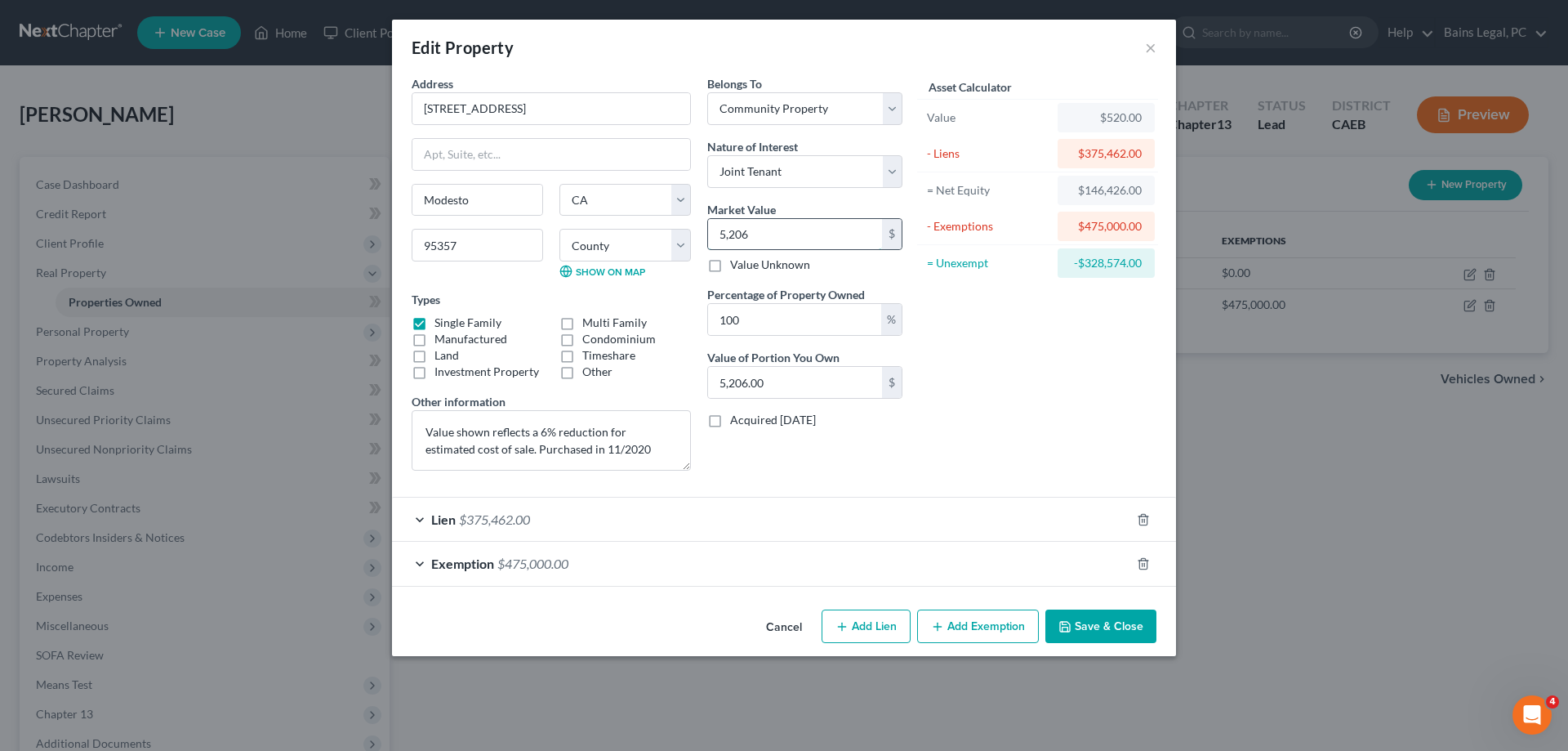
type input "5,2066"
type input "52,066.00"
type input "52,0666"
type input "520,666.00"
type input "520,666"
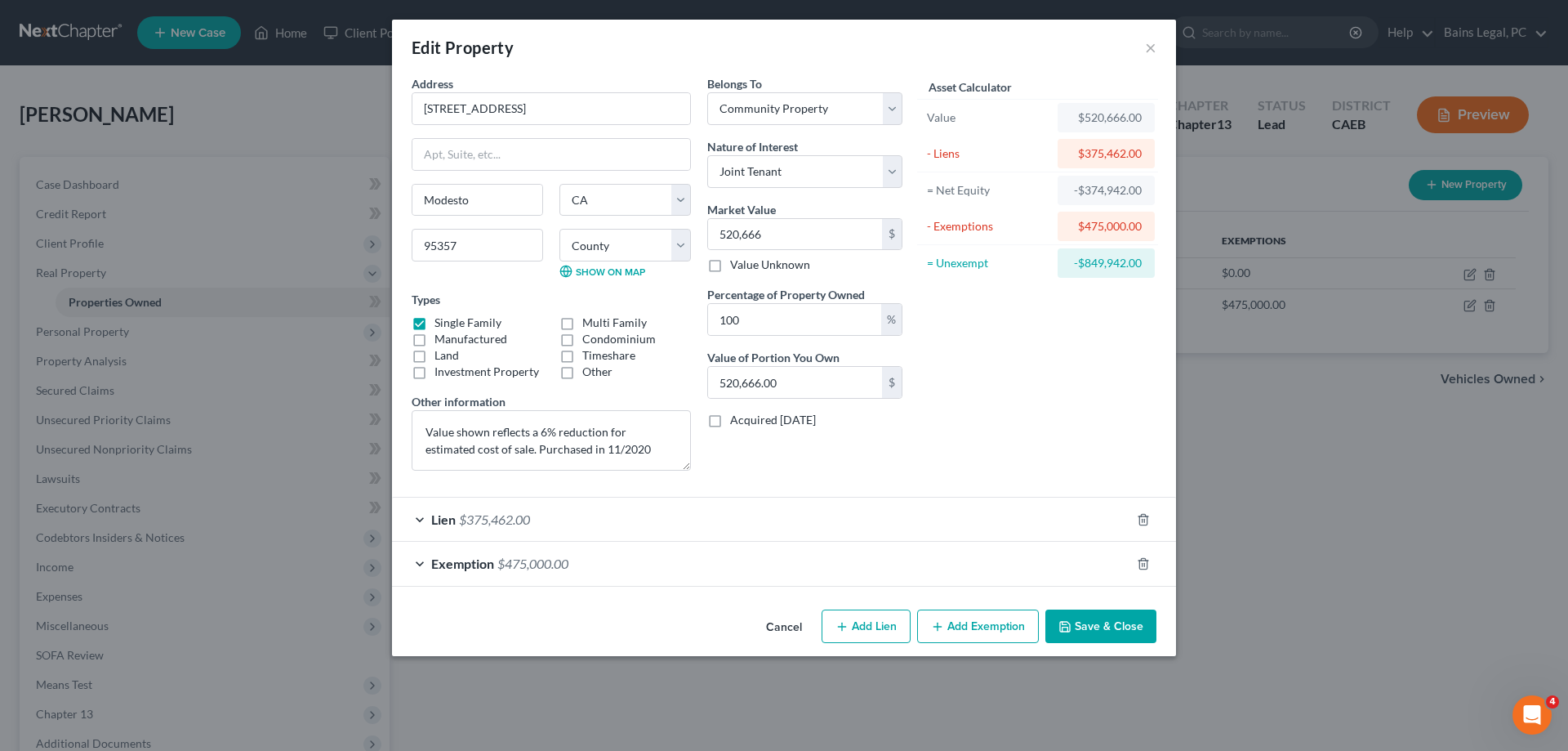
click at [1107, 637] on button "Save & Close" at bounding box center [1100, 626] width 111 height 34
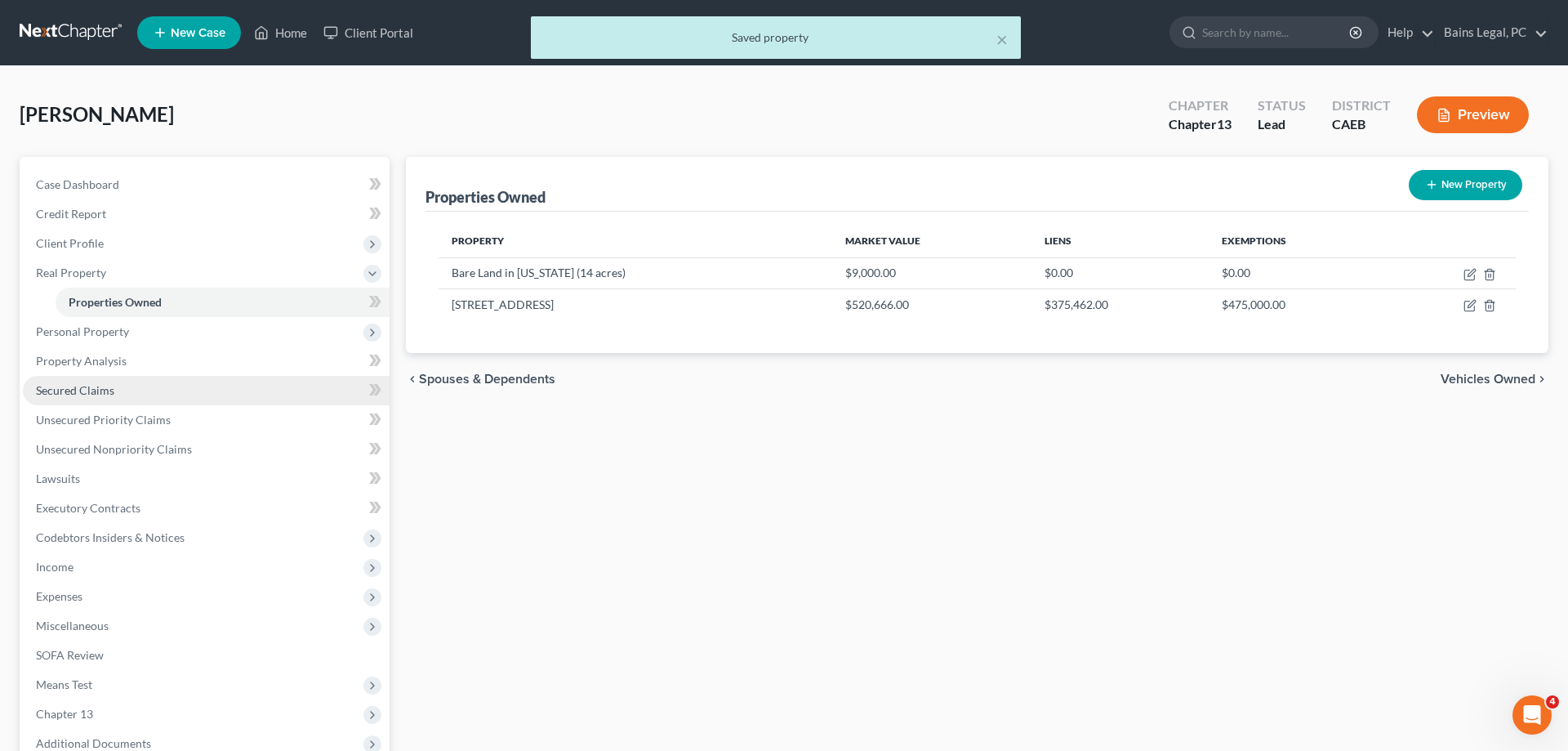
click at [83, 389] on span "Secured Claims" at bounding box center [75, 390] width 78 height 14
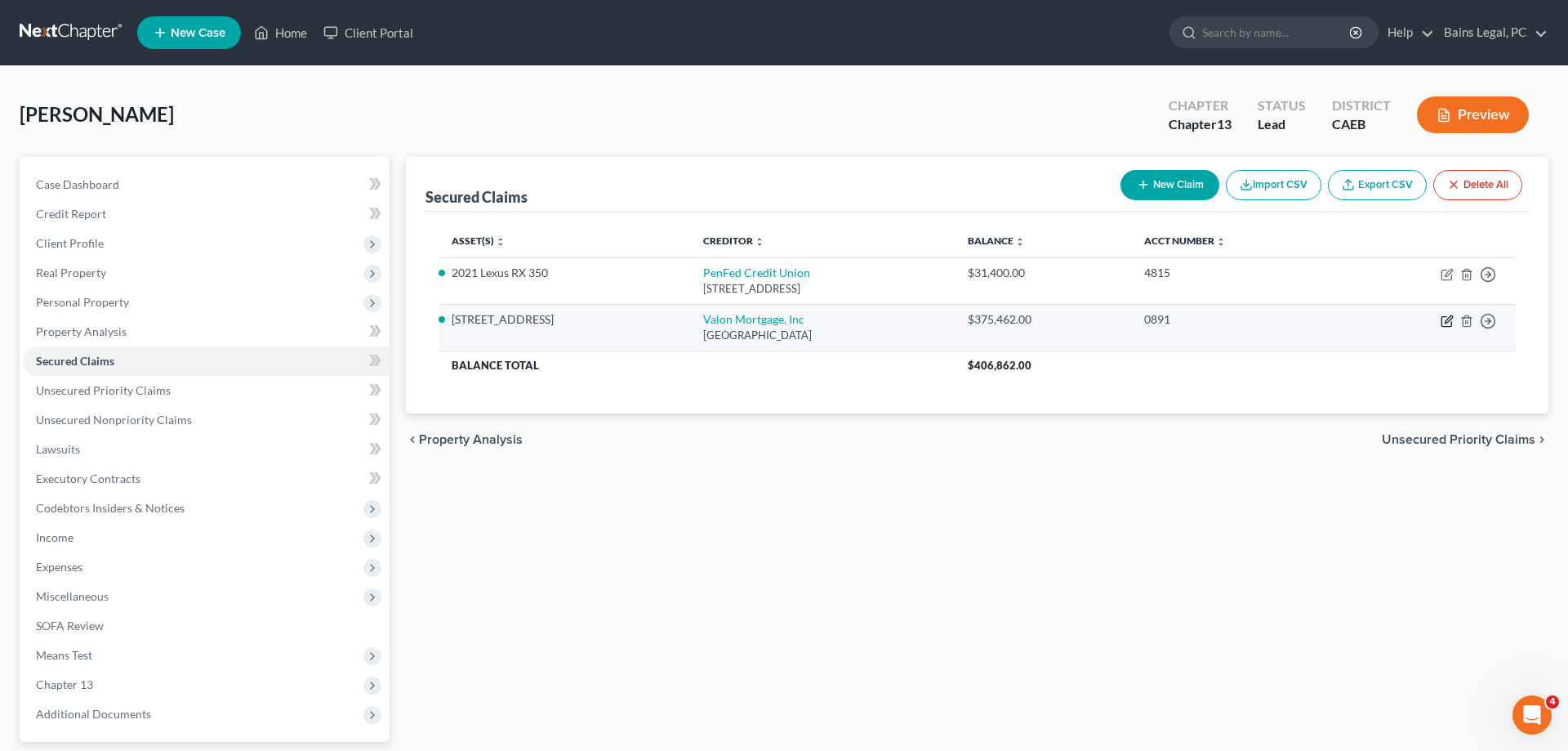
click at [1442, 323] on icon "button" at bounding box center [1446, 322] width 10 height 10
select select "45"
select select "3"
select select "0"
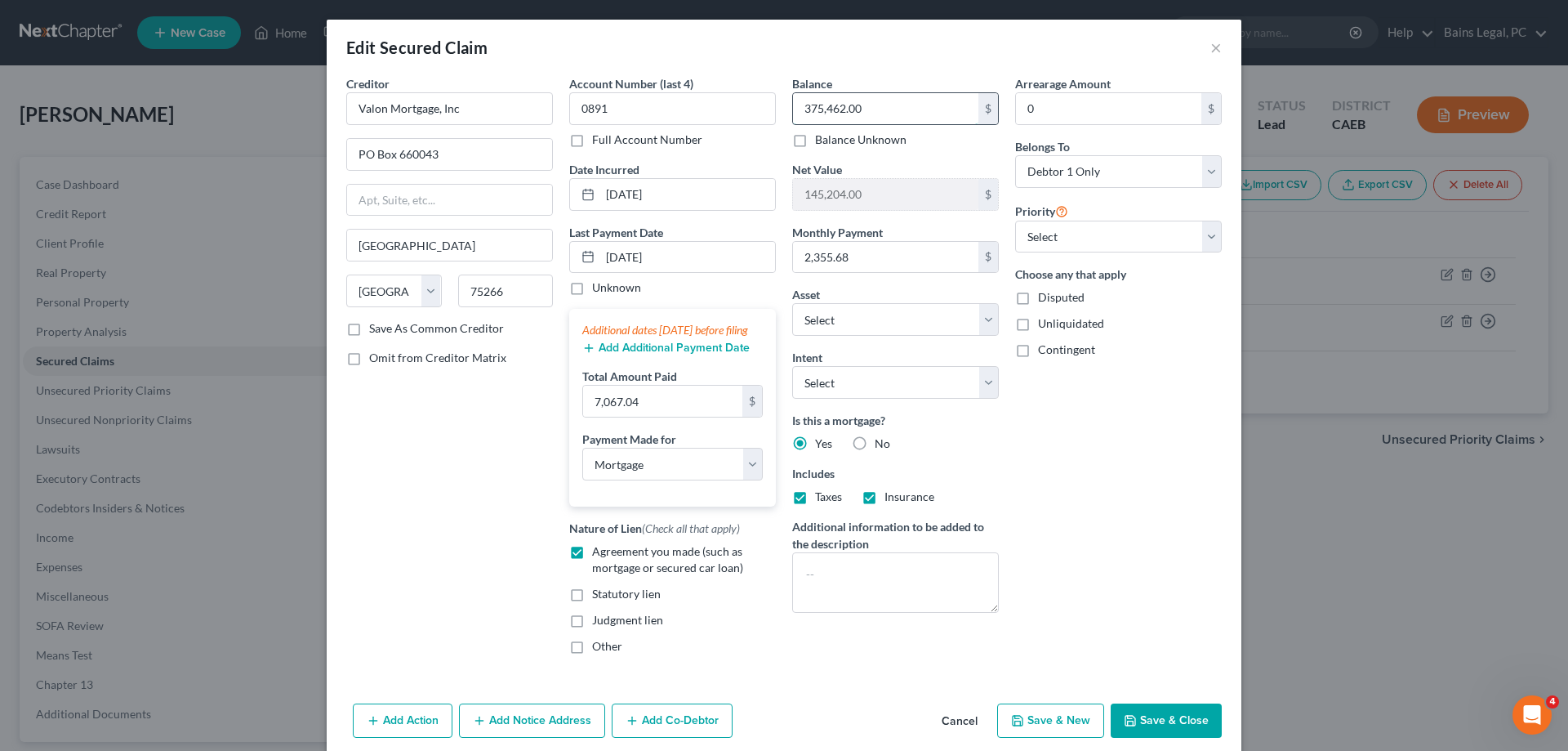
click at [889, 112] on input "375,462.00" at bounding box center [885, 109] width 185 height 31
type input "373,739.57"
drag, startPoint x: 691, startPoint y: 254, endPoint x: 519, endPoint y: 242, distance: 172.4
click at [600, 242] on input "07/01/2025" at bounding box center [688, 258] width 174 height 31
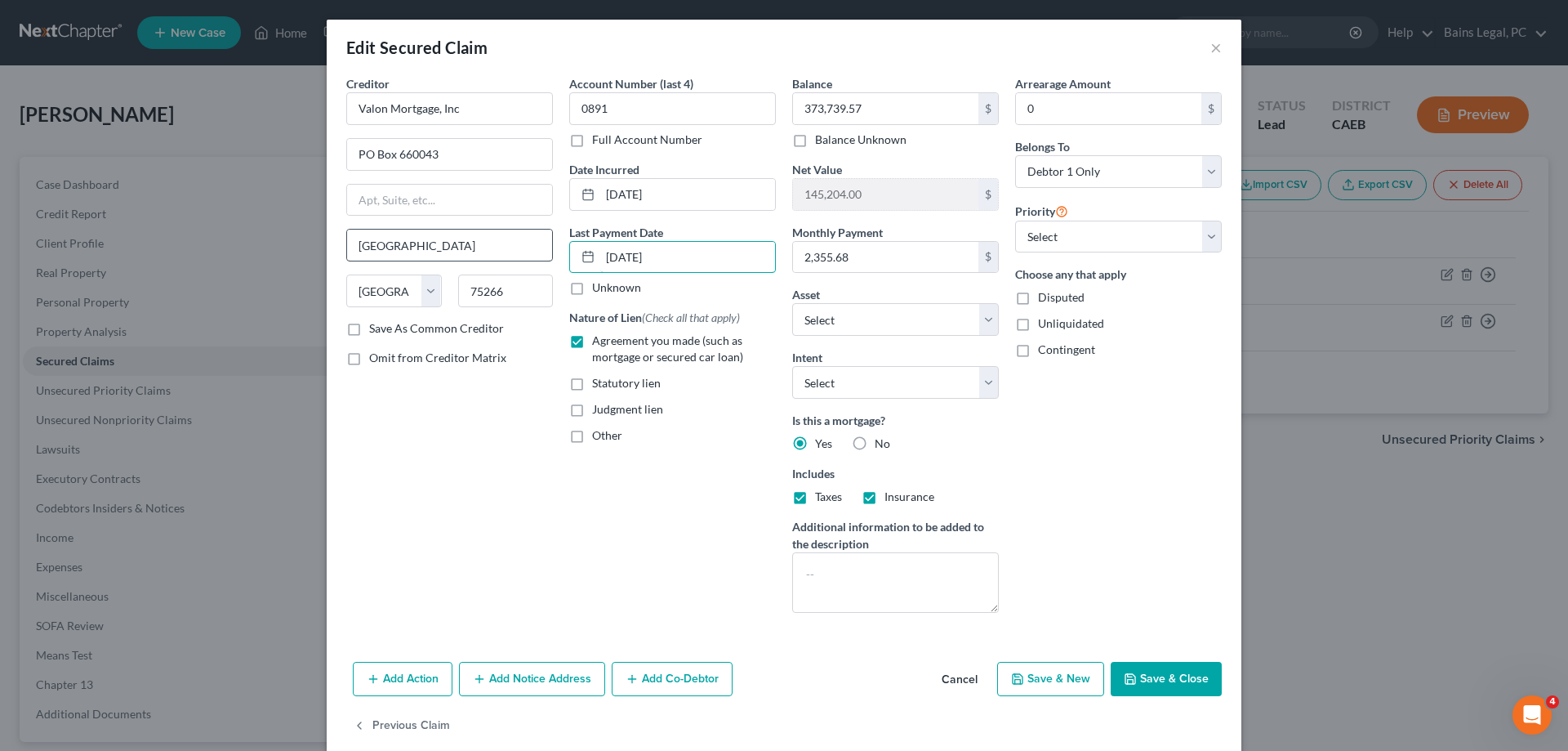
type input "09/01/2025"
select select "3"
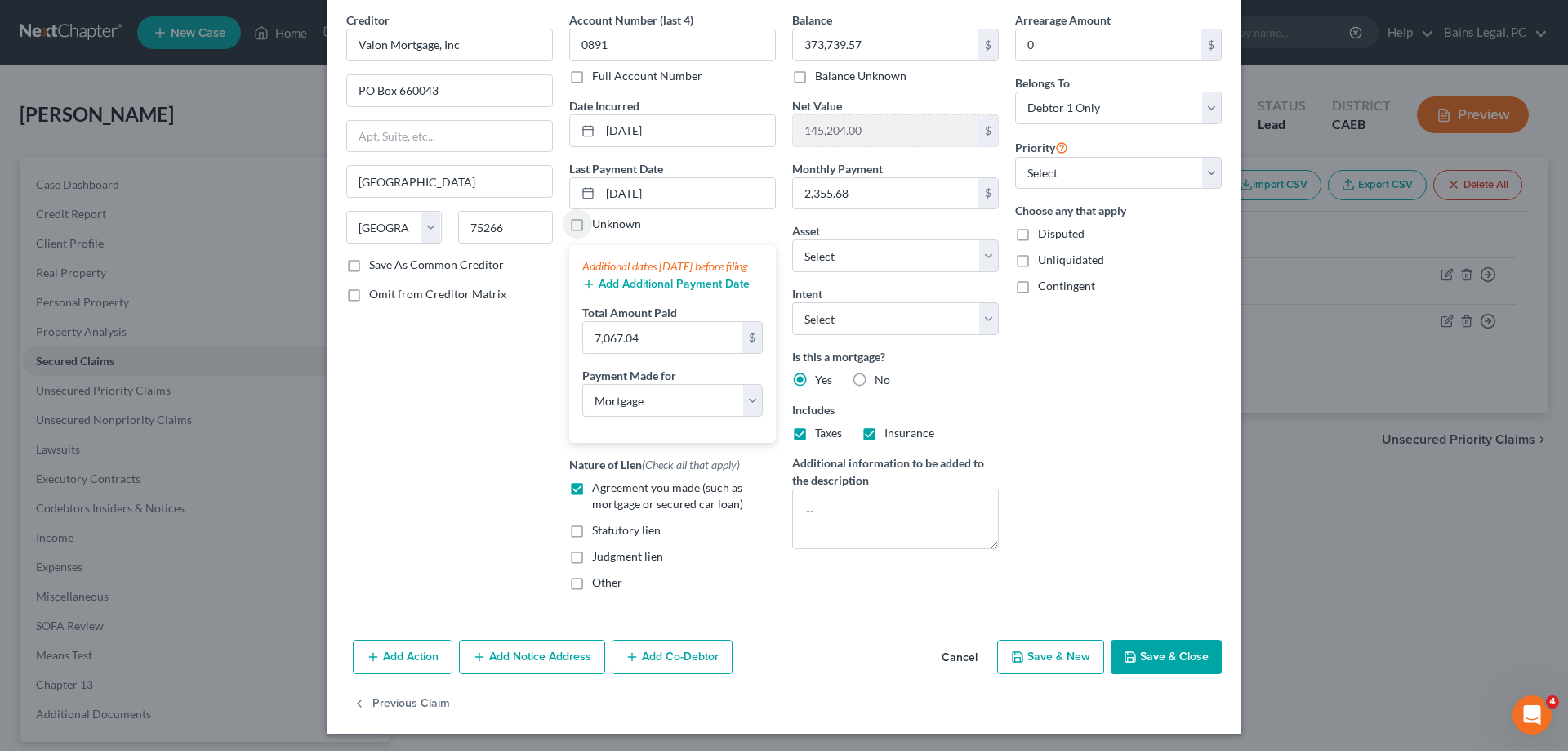
scroll to position [82, 0]
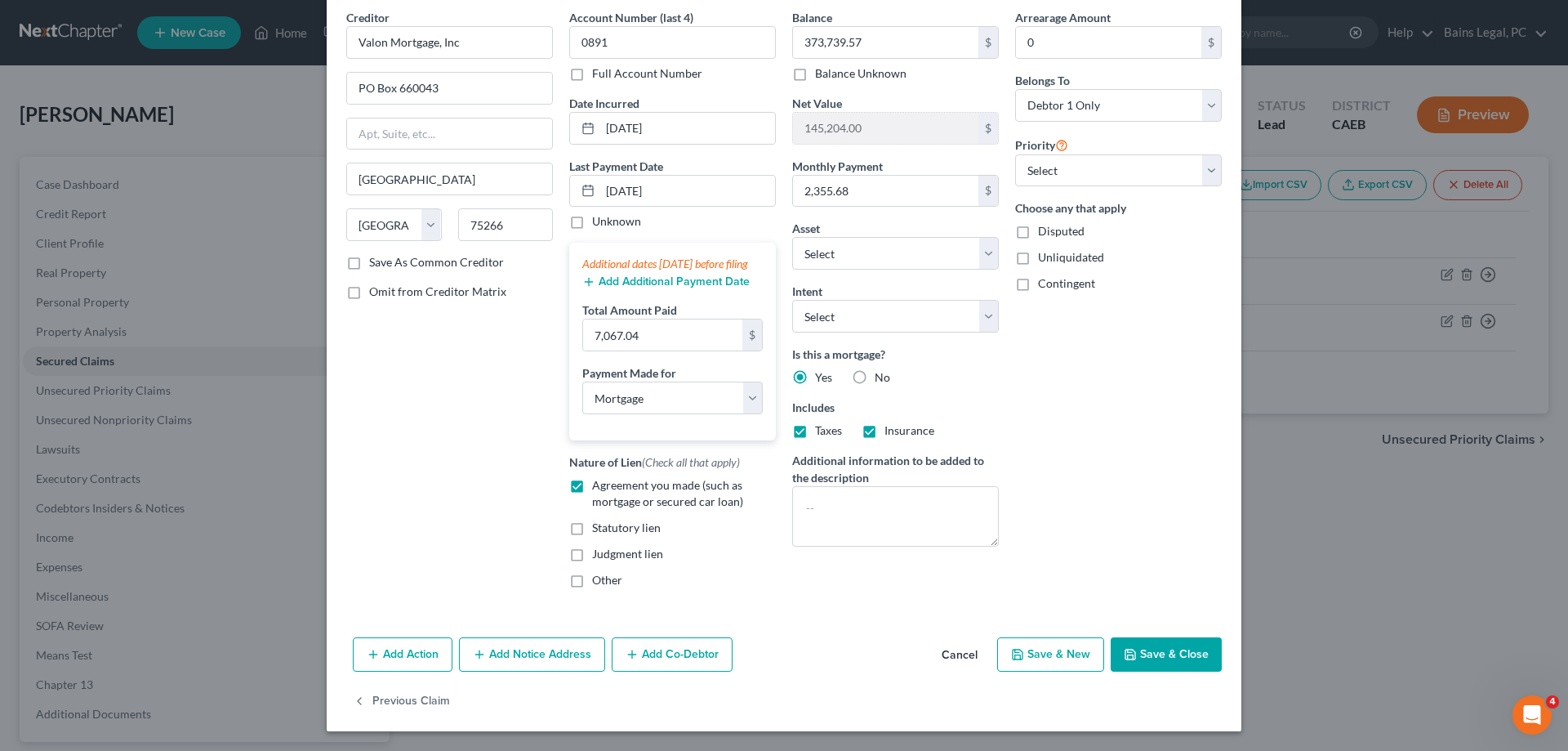
click at [1159, 658] on button "Save & Close" at bounding box center [1166, 654] width 111 height 34
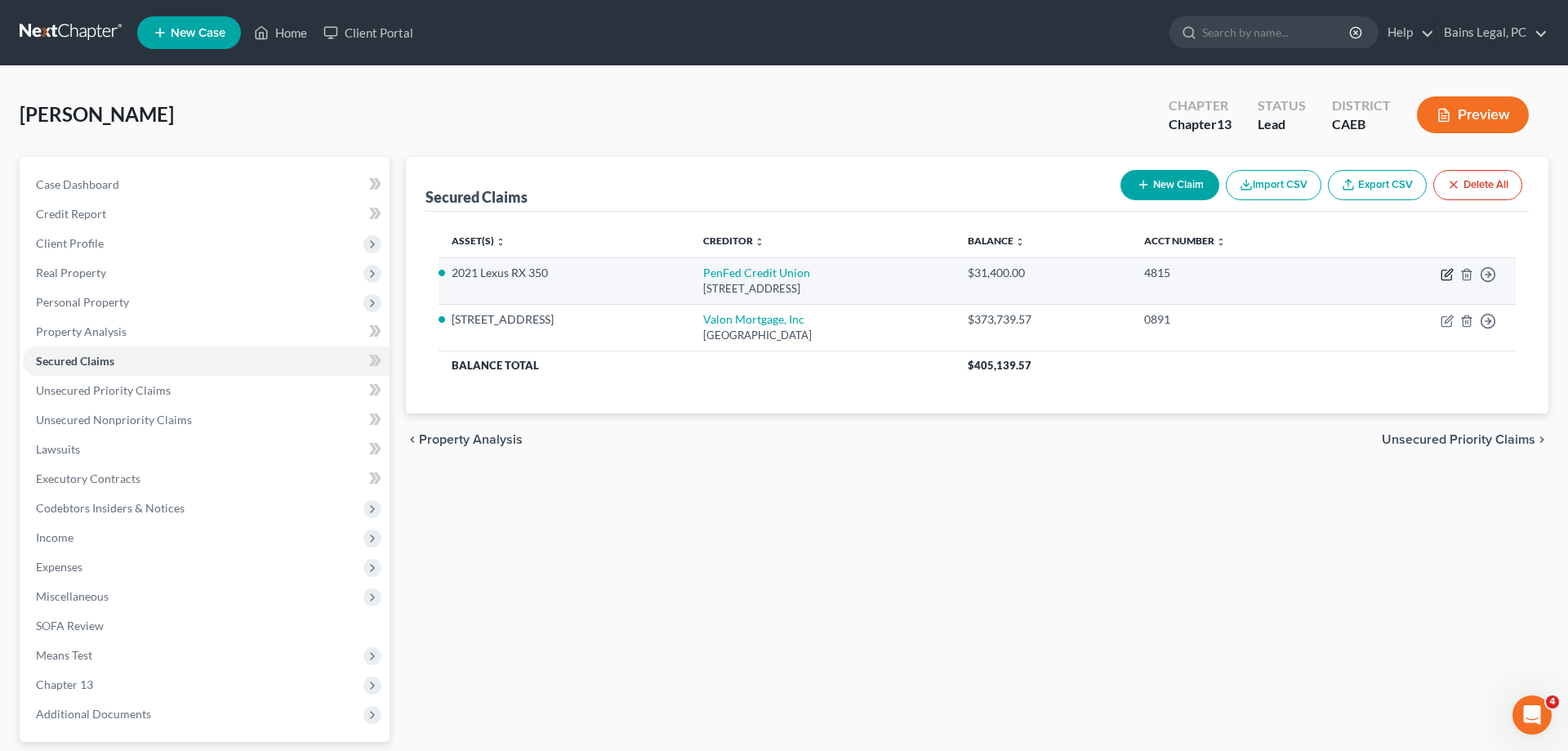
click at [1447, 275] on icon "button" at bounding box center [1446, 274] width 13 height 13
select select "48"
select select "0"
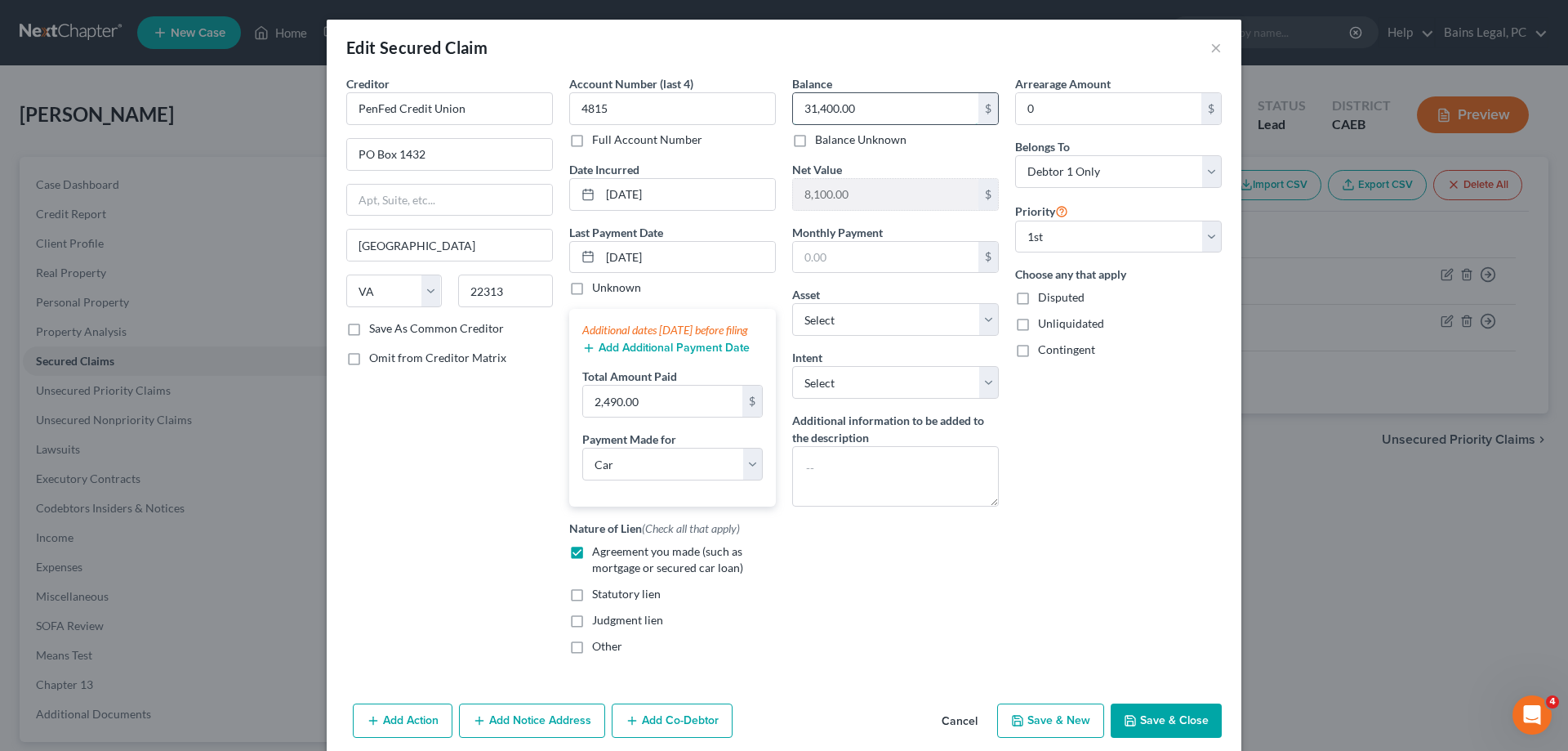
drag, startPoint x: 873, startPoint y: 110, endPoint x: 913, endPoint y: 104, distance: 40.4
click at [913, 104] on input "31,400.00" at bounding box center [885, 109] width 185 height 31
click at [1120, 548] on div "Arrearage Amount 0 $ Belongs To * Select Debtor 1 Only Debtor 2 Only Debtor 1 A…" at bounding box center [1119, 371] width 223 height 592
drag, startPoint x: 903, startPoint y: 101, endPoint x: 939, endPoint y: 101, distance: 36.0
click at [939, 102] on input "31,400.00" at bounding box center [885, 109] width 185 height 31
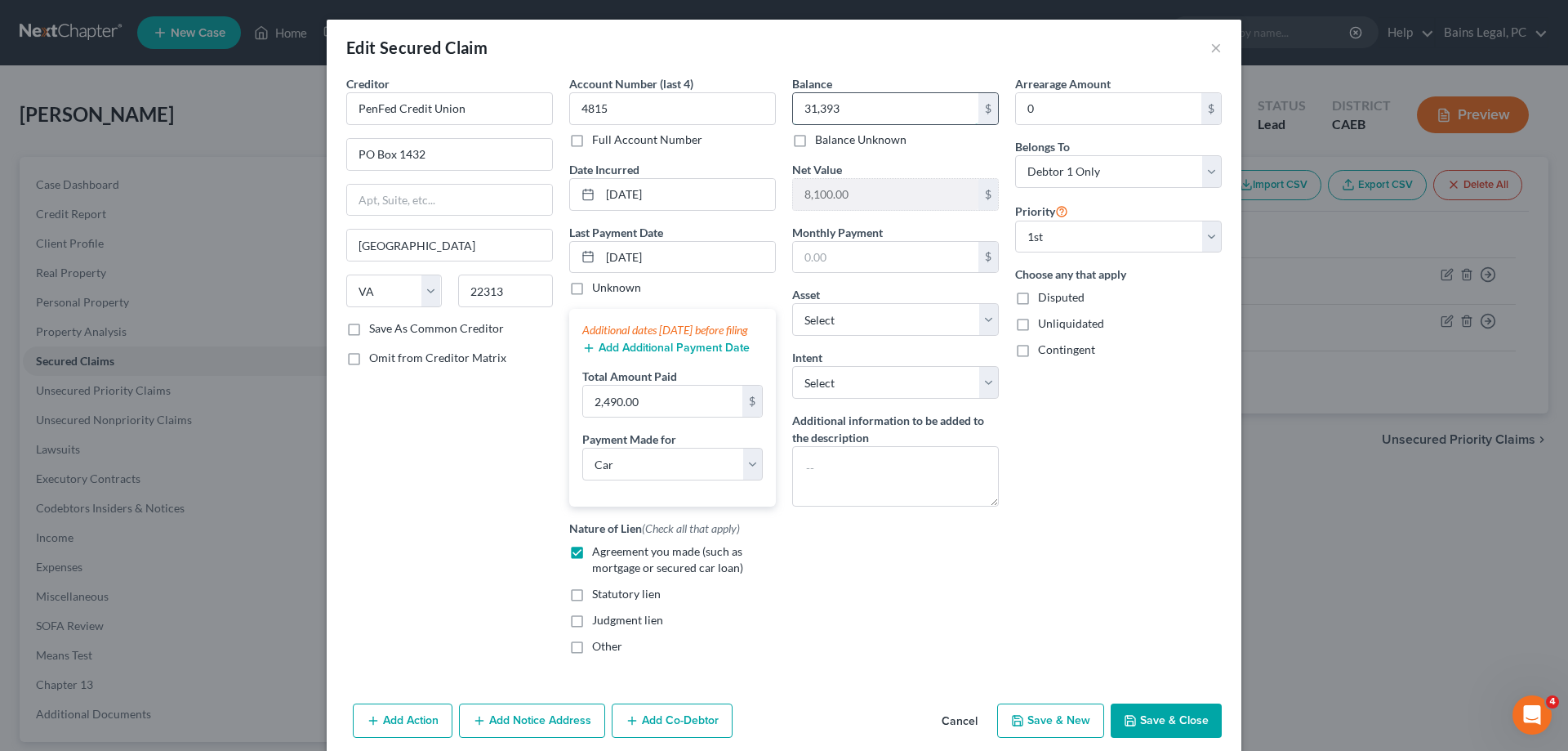
type input "31,393"
drag, startPoint x: 679, startPoint y: 254, endPoint x: 518, endPoint y: 235, distance: 162.1
click at [600, 248] on input "07/02/2025" at bounding box center [688, 258] width 174 height 31
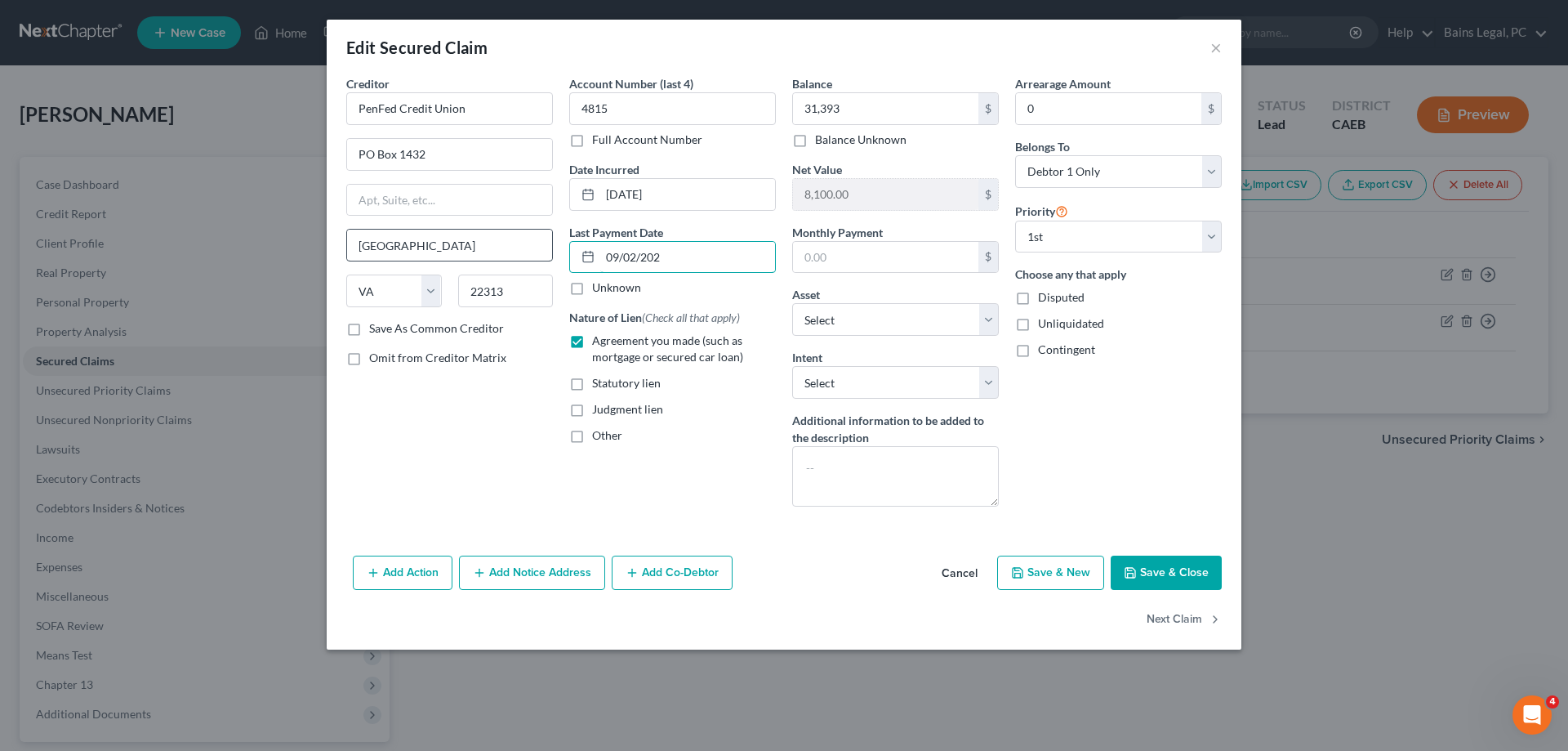
type input "[DATE]"
select select "0"
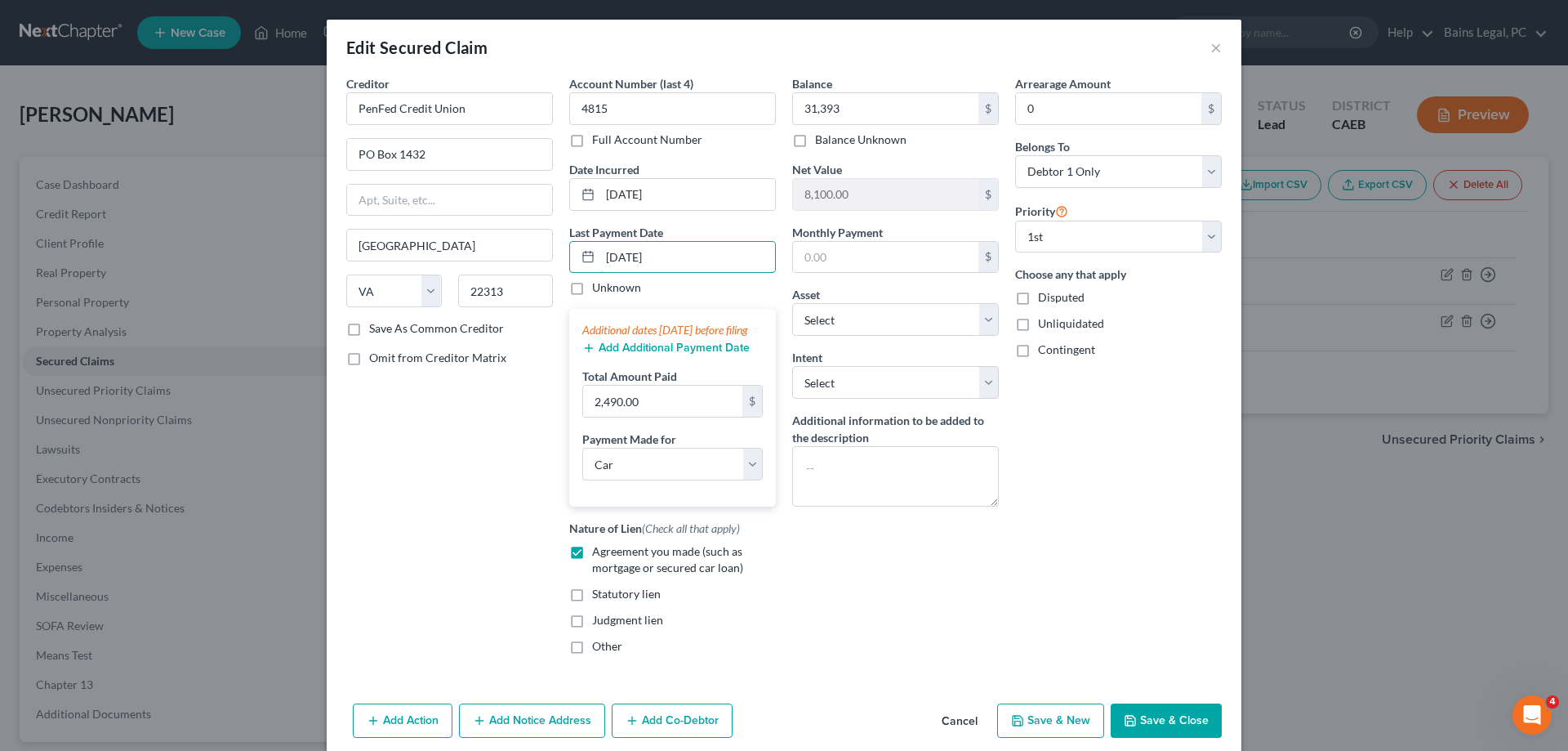
type input "[DATE]"
click at [1182, 730] on button "Save & Close" at bounding box center [1166, 720] width 111 height 34
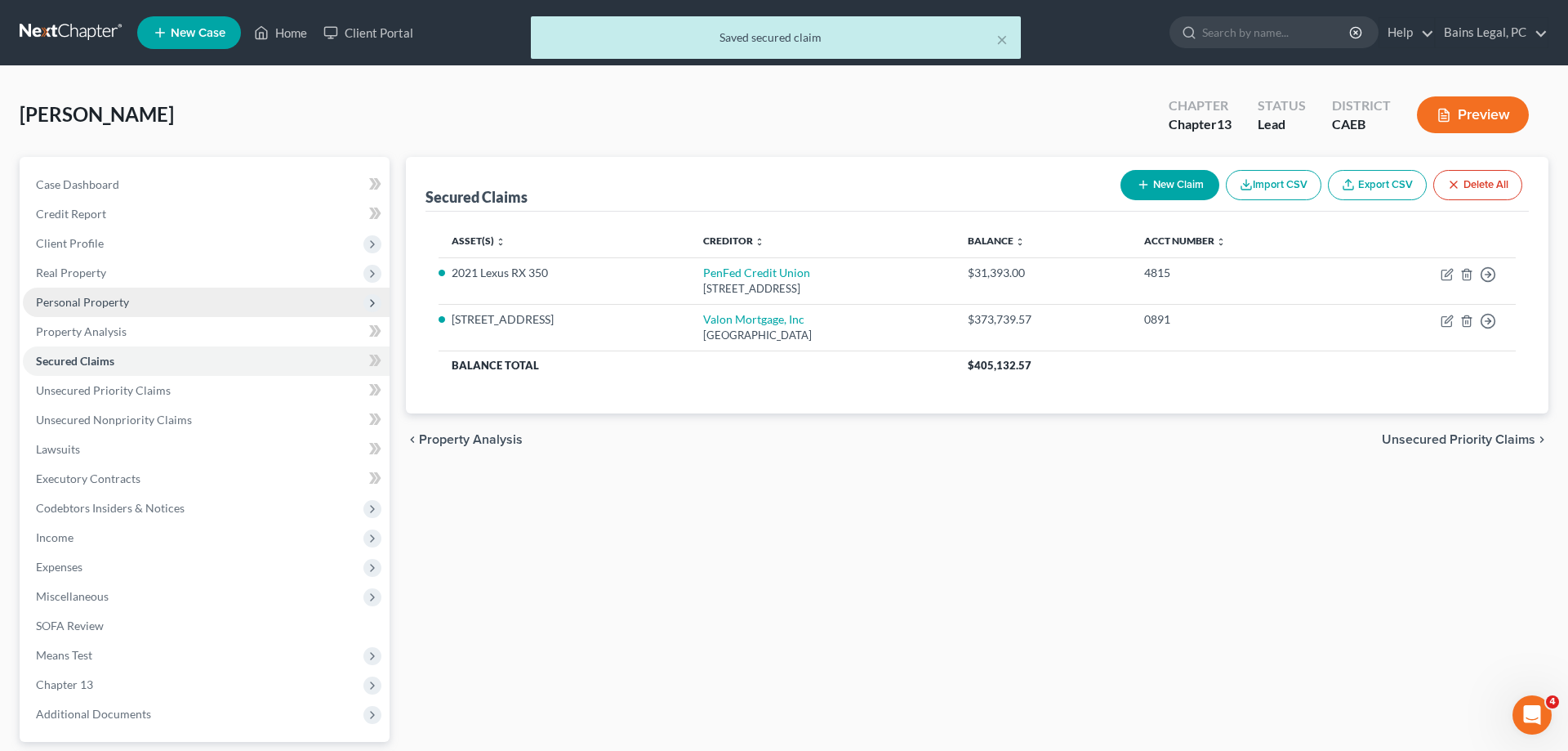
click at [122, 305] on span "Personal Property" at bounding box center [82, 301] width 93 height 14
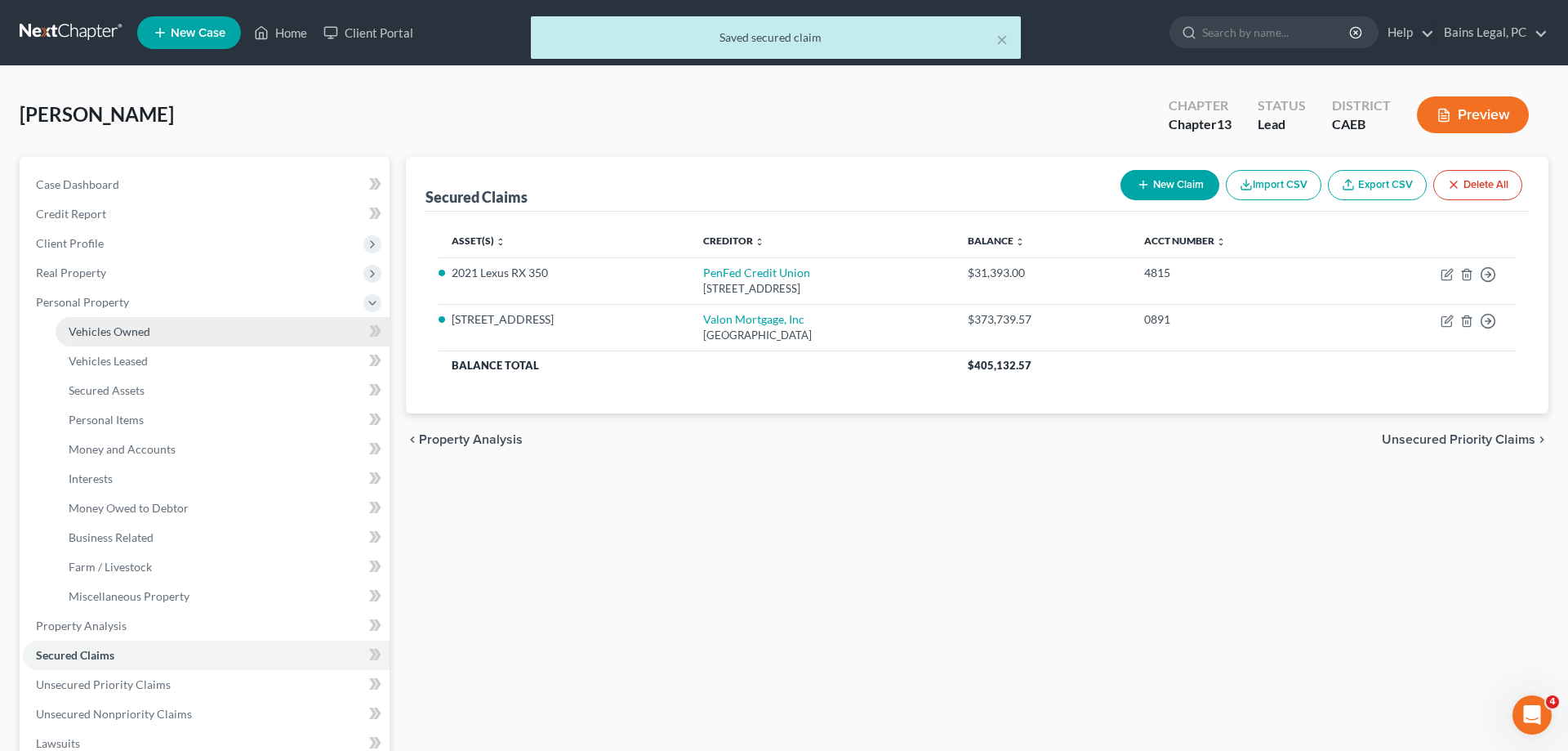
click at [157, 324] on link "Vehicles Owned" at bounding box center [222, 331] width 334 height 29
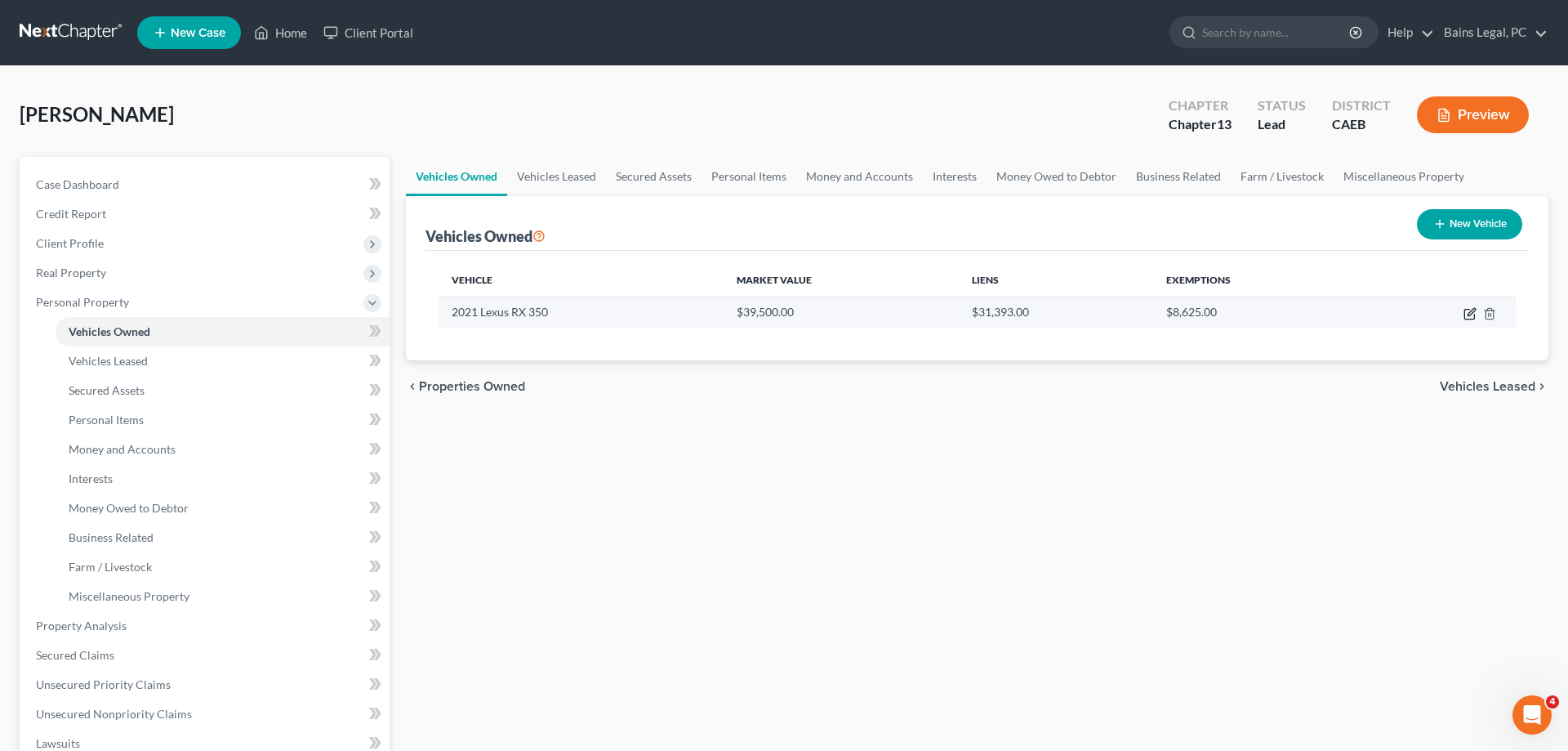
click at [1470, 314] on icon "button" at bounding box center [1469, 313] width 13 height 13
select select "0"
select select "5"
select select "2"
select select "4"
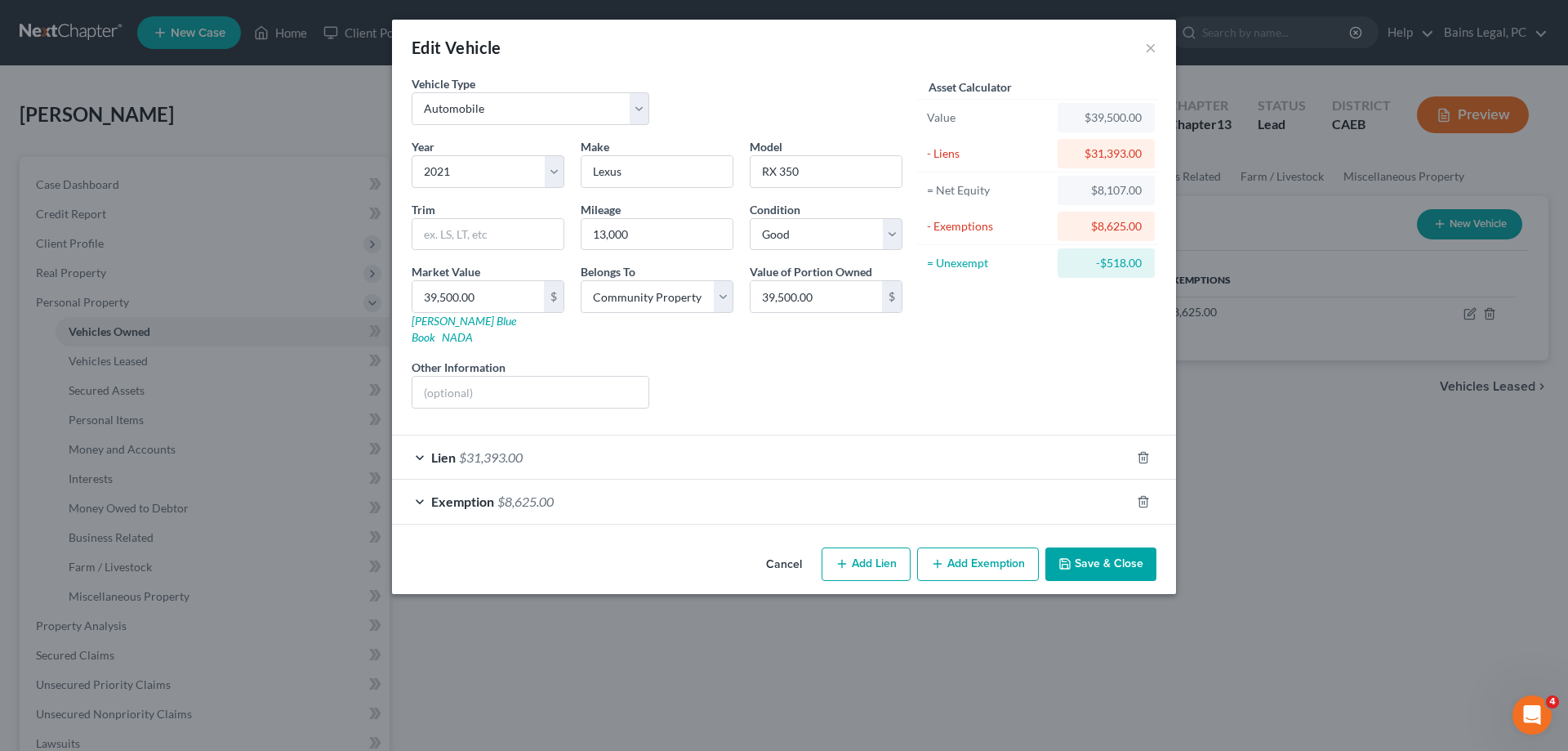
click at [687, 487] on div "Exemption $8,625.00" at bounding box center [761, 501] width 738 height 44
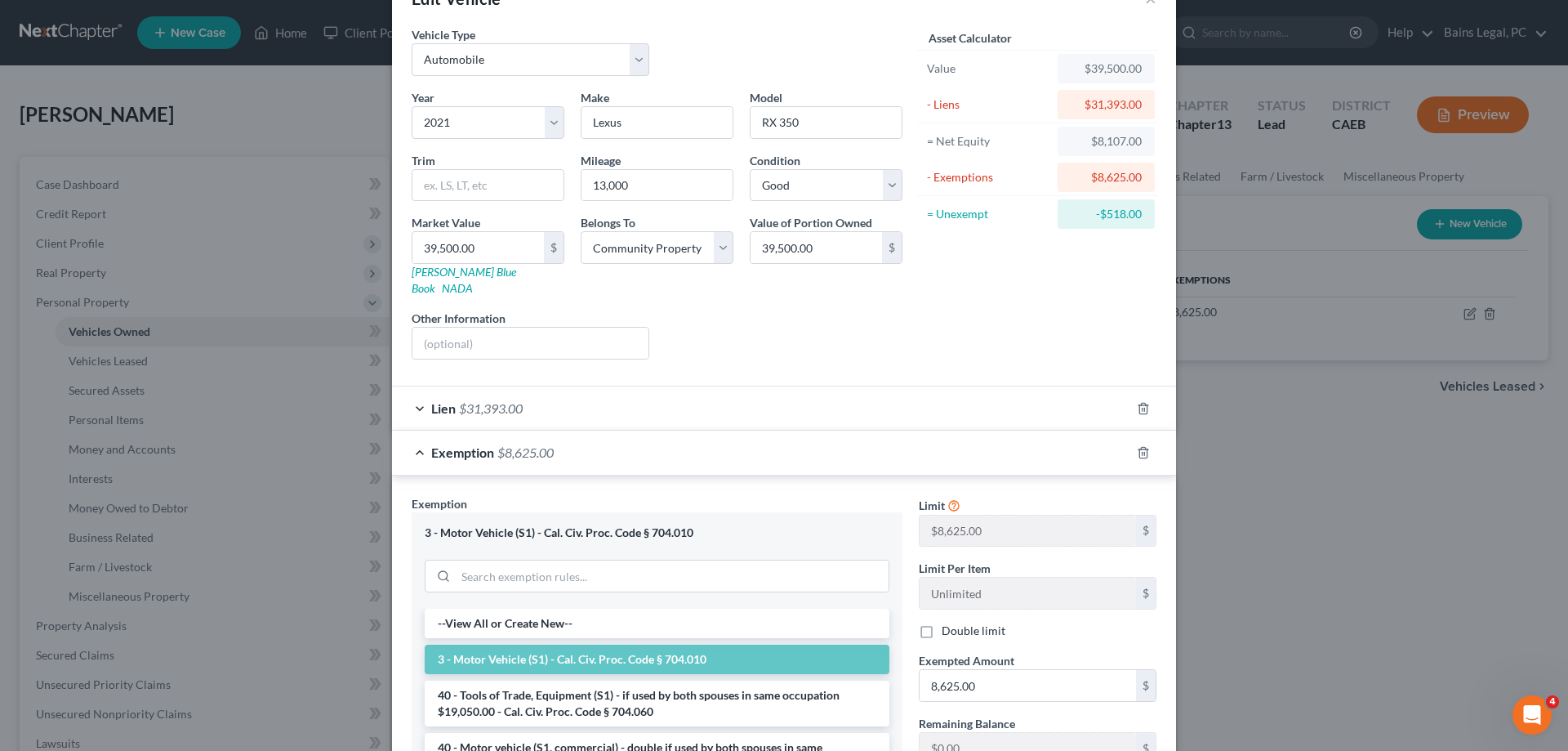
scroll to position [83, 0]
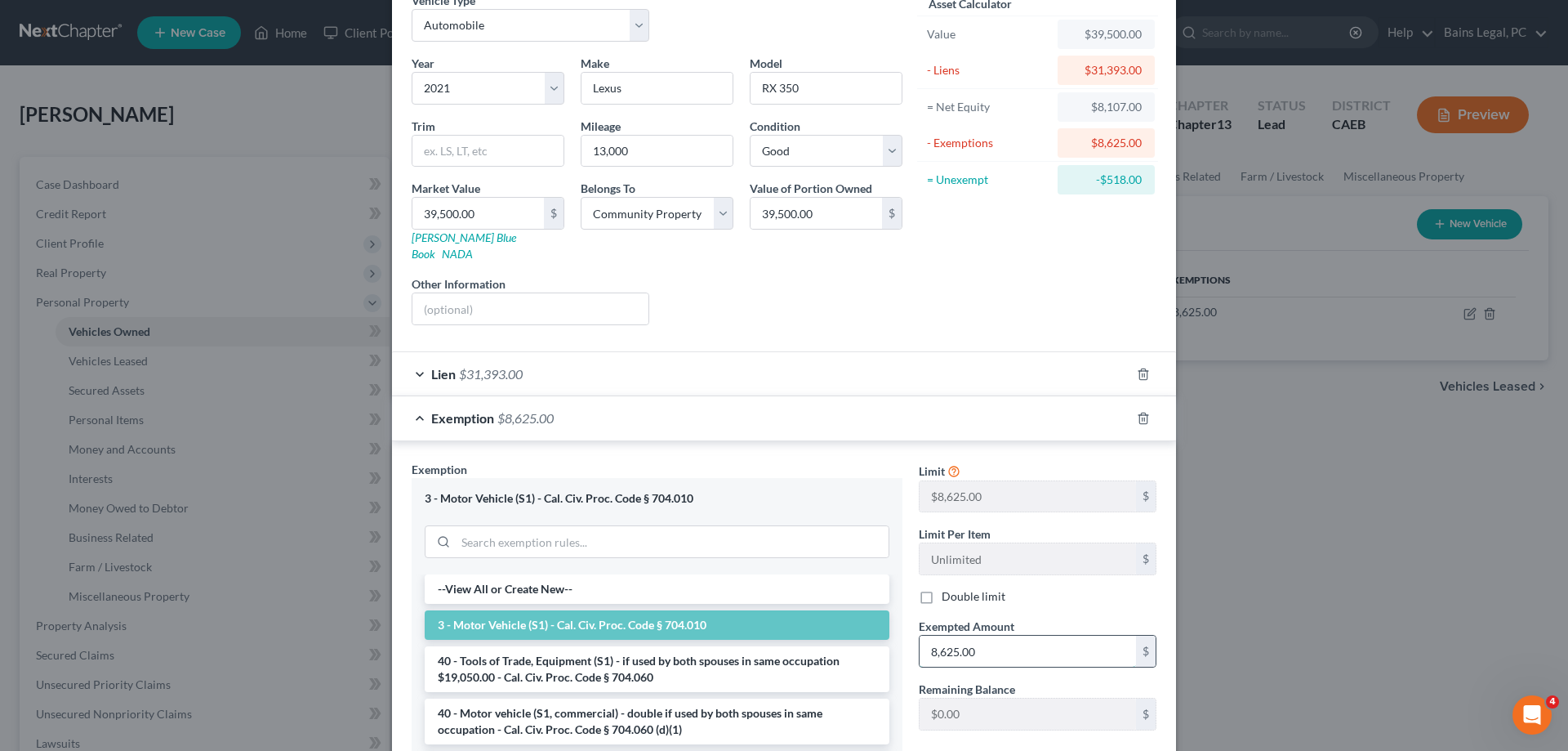
drag, startPoint x: 970, startPoint y: 639, endPoint x: 916, endPoint y: 634, distance: 54.2
click at [919, 636] on input "8,625.00" at bounding box center [1027, 651] width 216 height 31
drag, startPoint x: 1004, startPoint y: 633, endPoint x: 918, endPoint y: 617, distance: 87.5
click at [919, 636] on input "8,625.00" at bounding box center [1027, 651] width 216 height 31
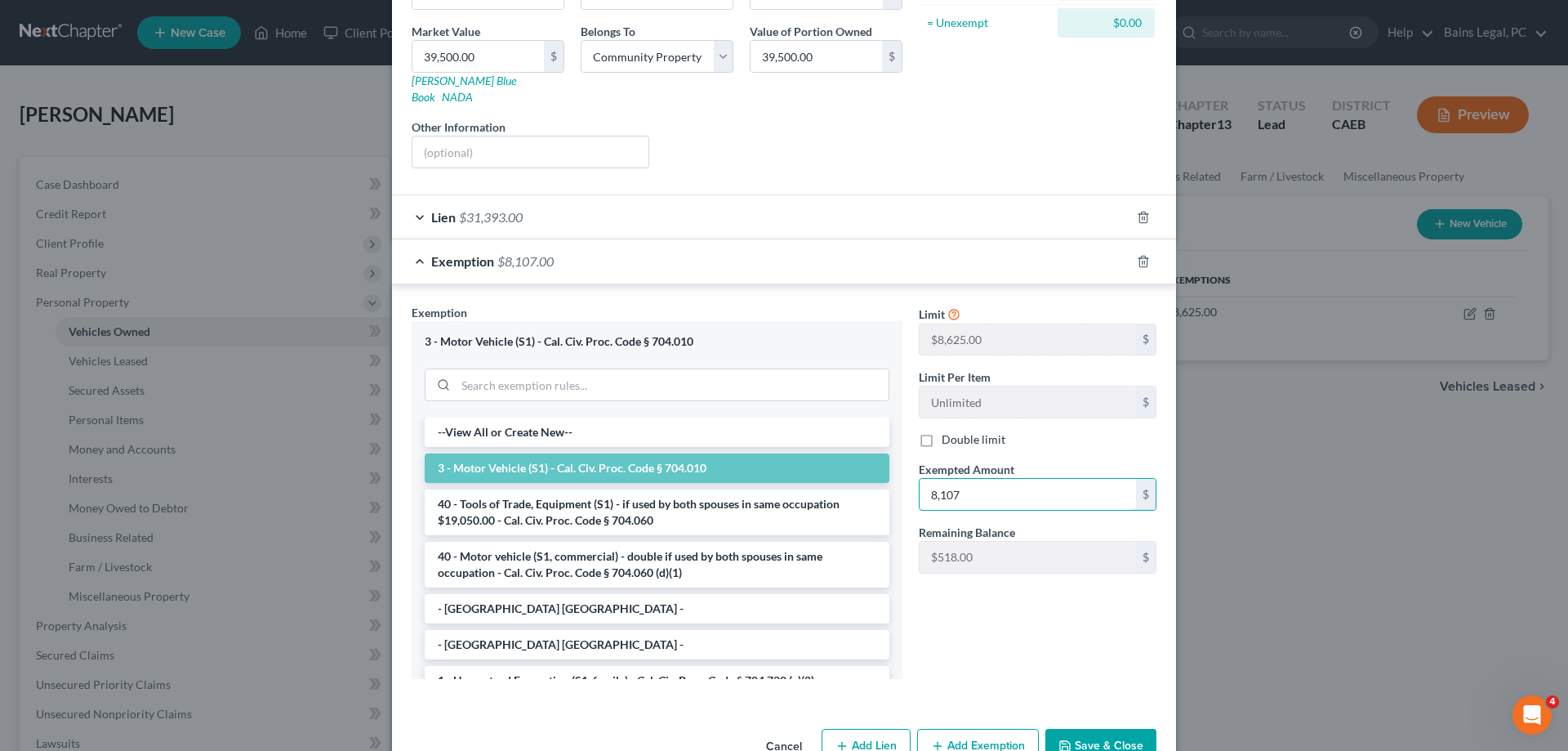
scroll to position [268, 0]
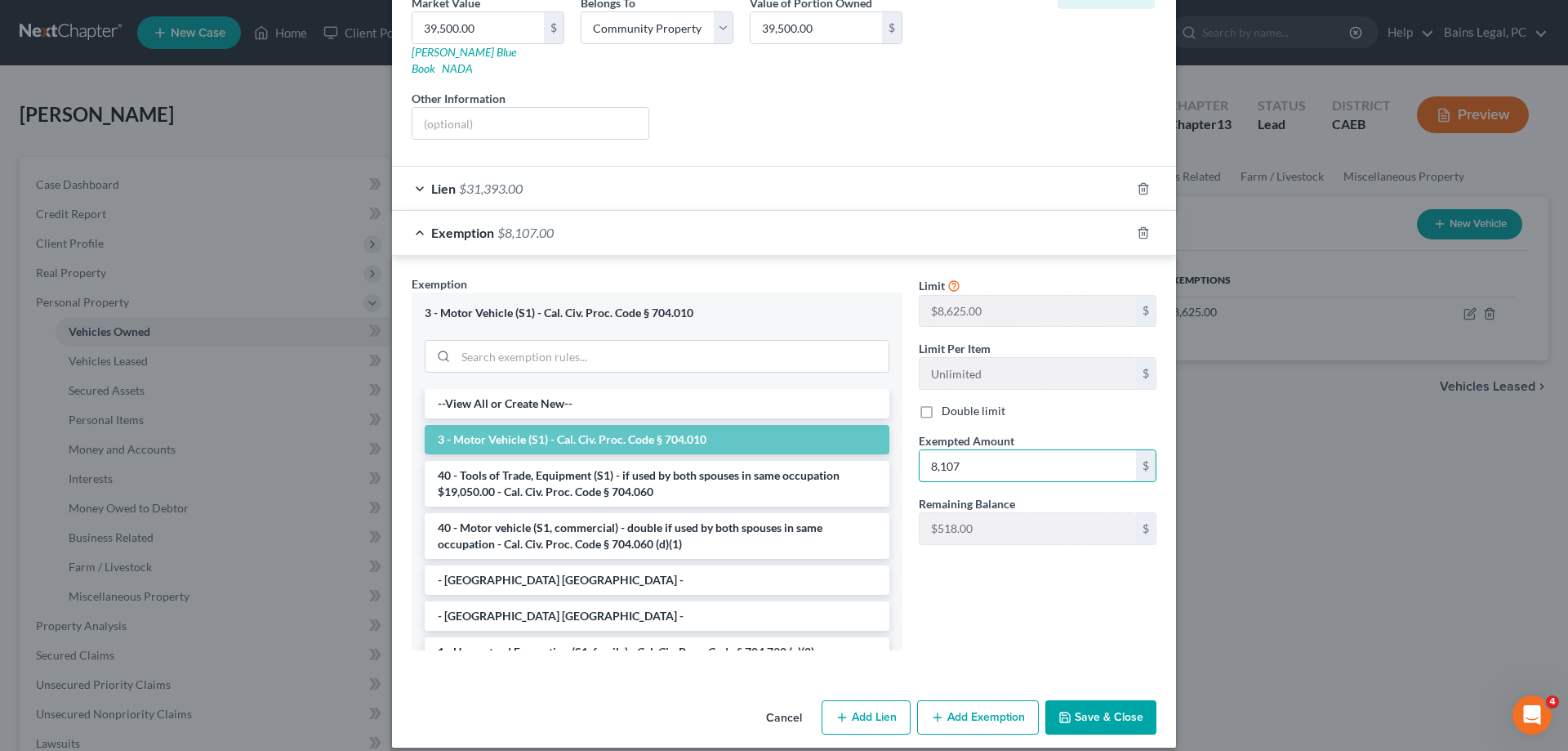
type input "8,107"
click at [1081, 706] on button "Save & Close" at bounding box center [1100, 717] width 111 height 34
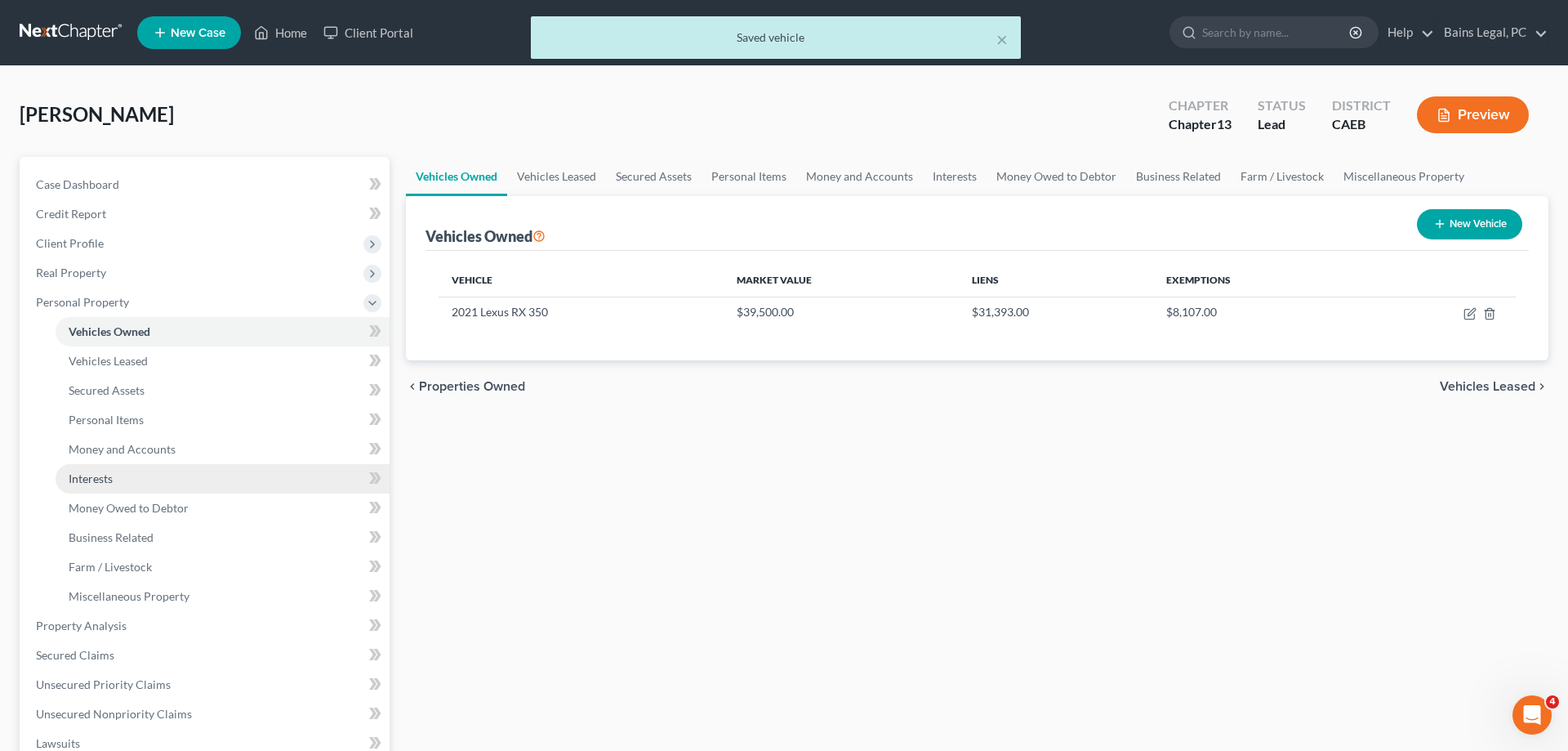
drag, startPoint x: 91, startPoint y: 485, endPoint x: 102, endPoint y: 483, distance: 11.2
click at [91, 485] on span "Interests" at bounding box center [91, 479] width 45 height 14
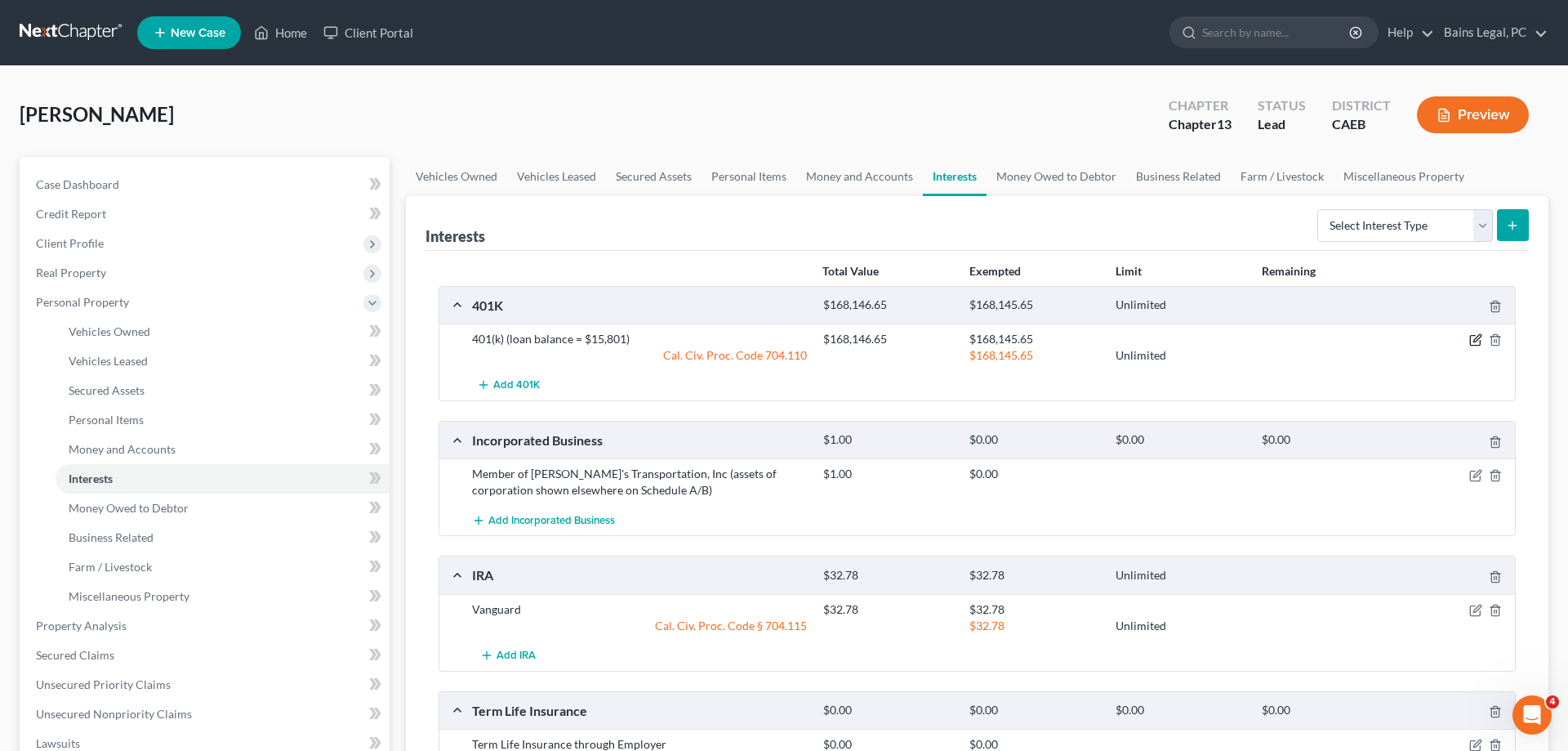
click at [1470, 334] on icon "button" at bounding box center [1475, 339] width 13 height 13
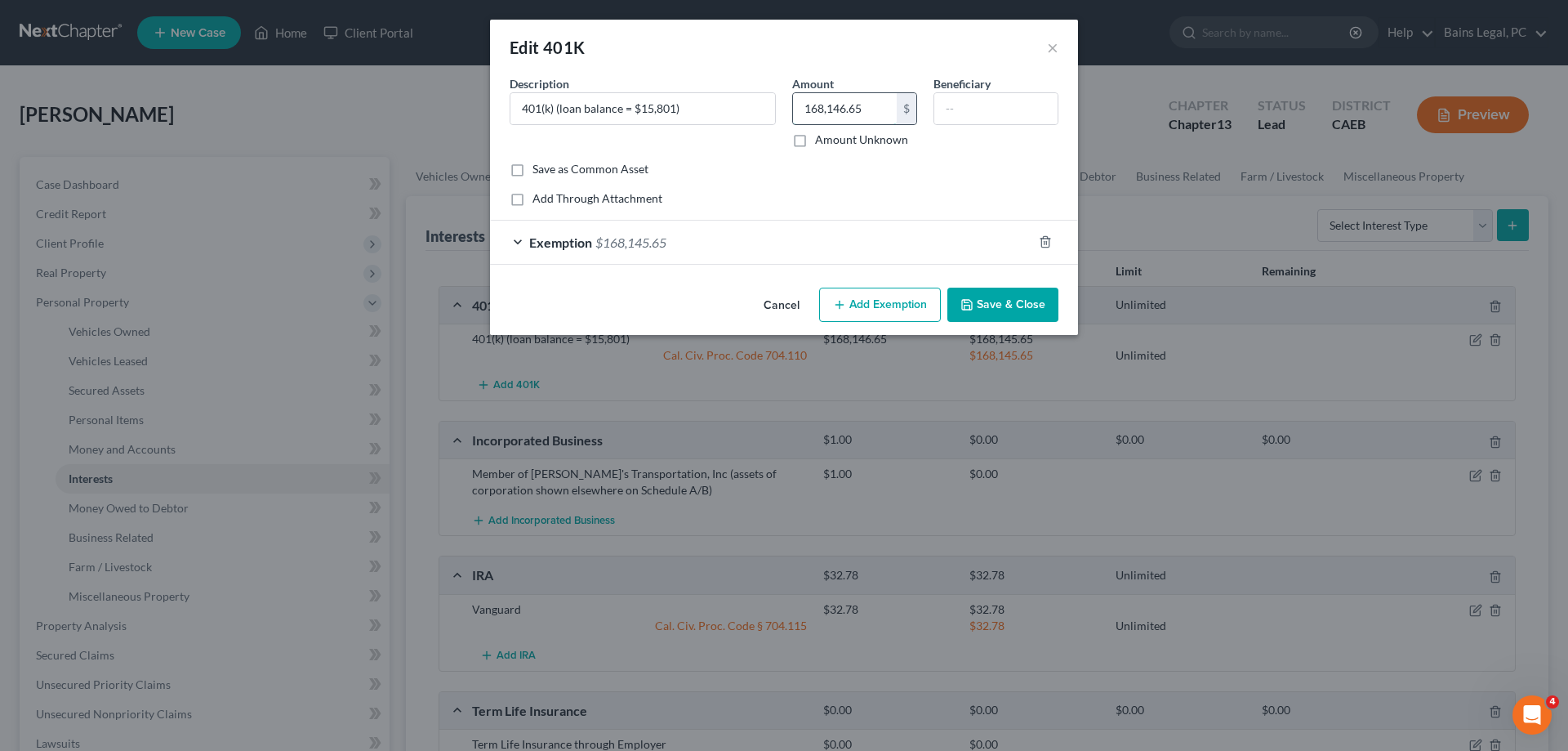
click at [876, 100] on input "168,146.65" at bounding box center [845, 109] width 104 height 31
type input "189,055.93"
click at [844, 239] on div "Exemption $168,145.65" at bounding box center [761, 242] width 542 height 44
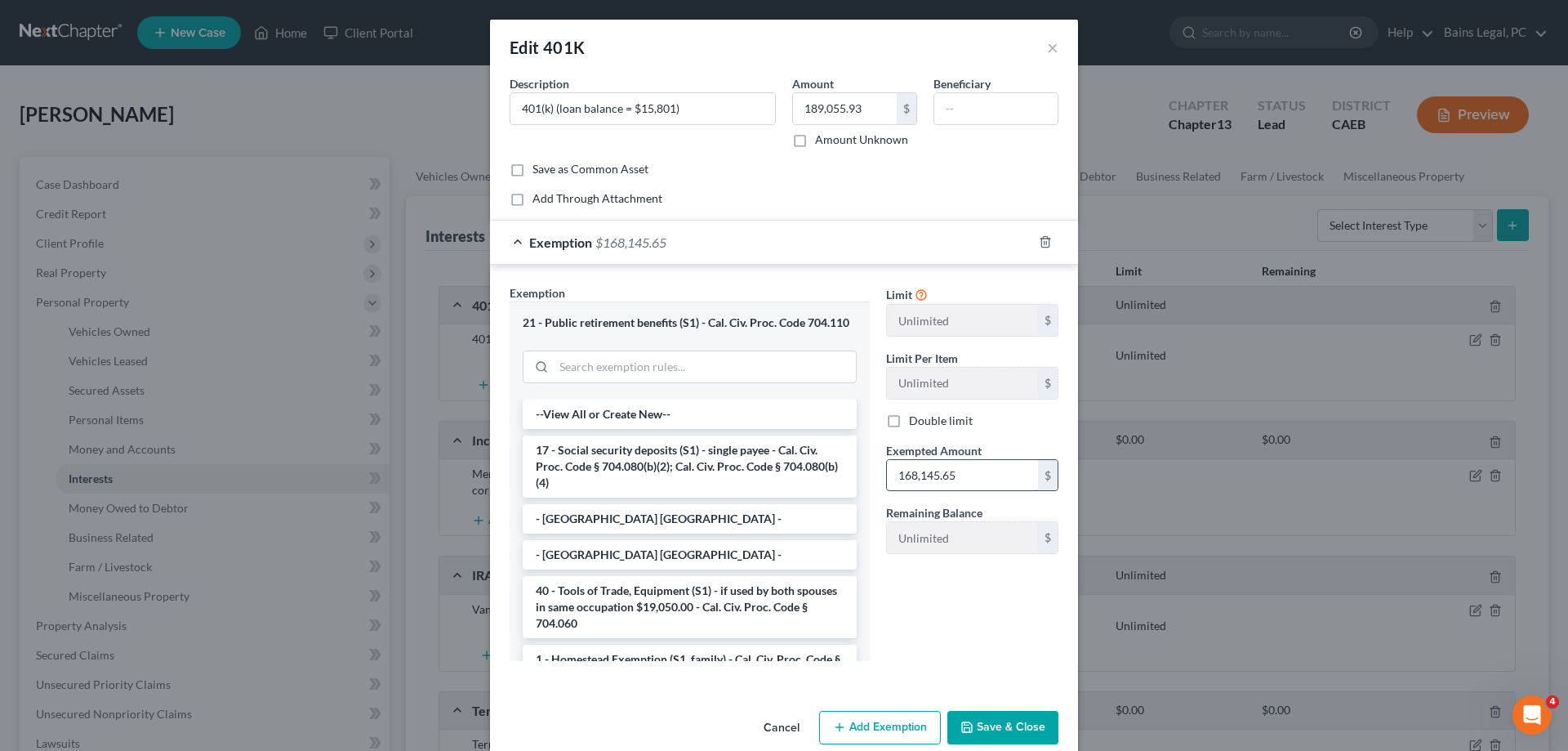
click at [959, 473] on input "168,145.65" at bounding box center [963, 476] width 151 height 31
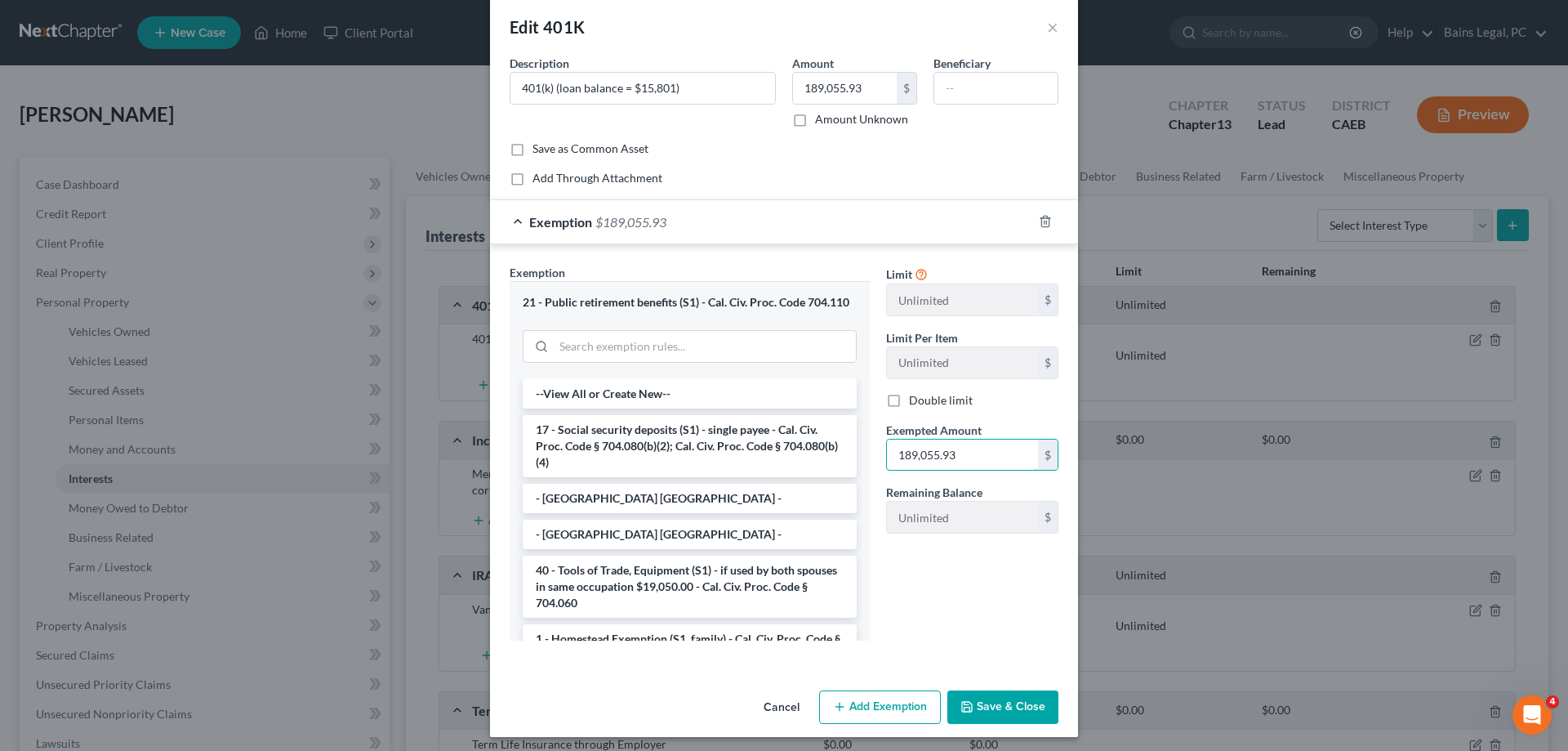
scroll to position [26, 0]
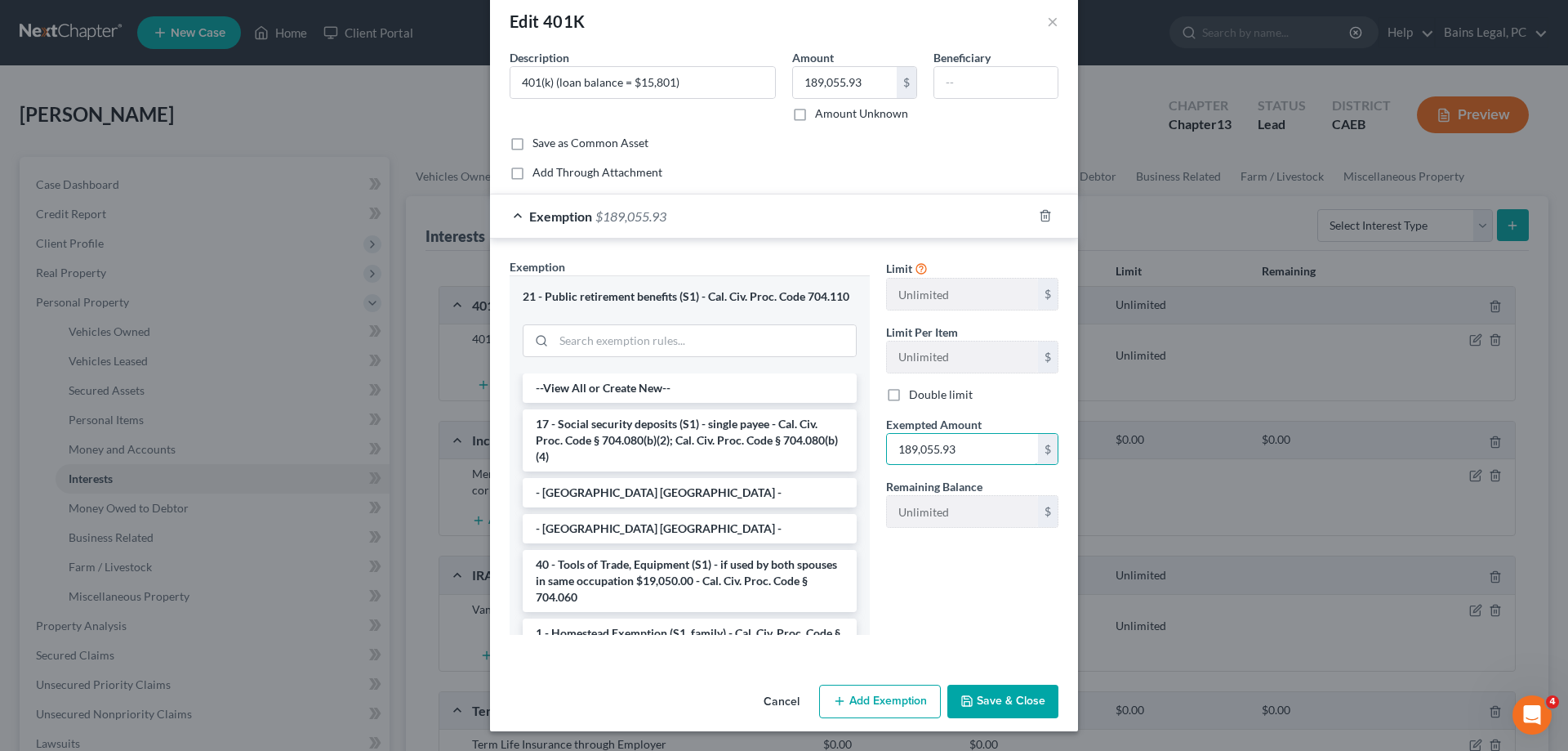
type input "189,055.93"
click at [999, 697] on button "Save & Close" at bounding box center [1002, 702] width 111 height 34
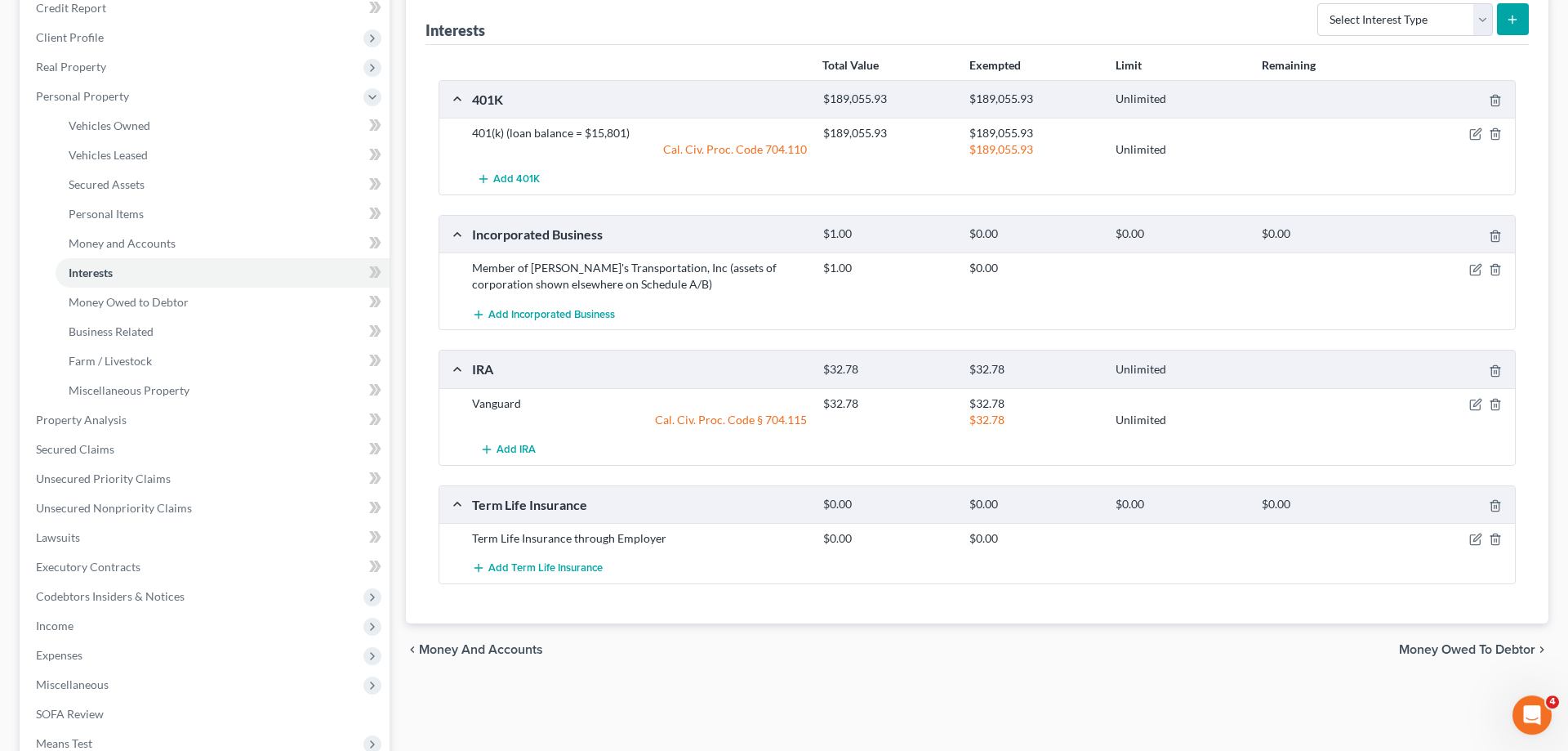
scroll to position [250, 0]
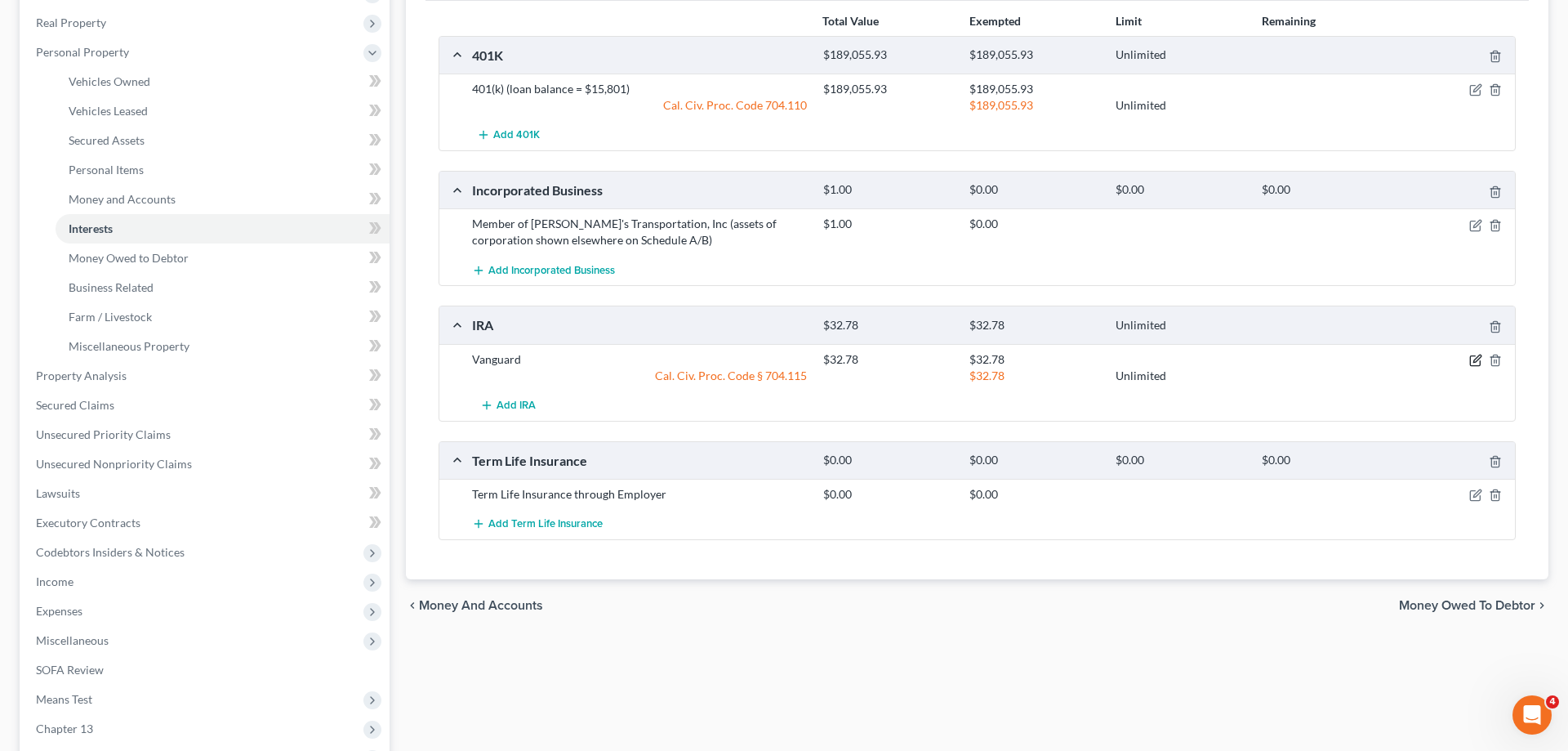
click at [1473, 358] on icon "button" at bounding box center [1475, 360] width 13 height 13
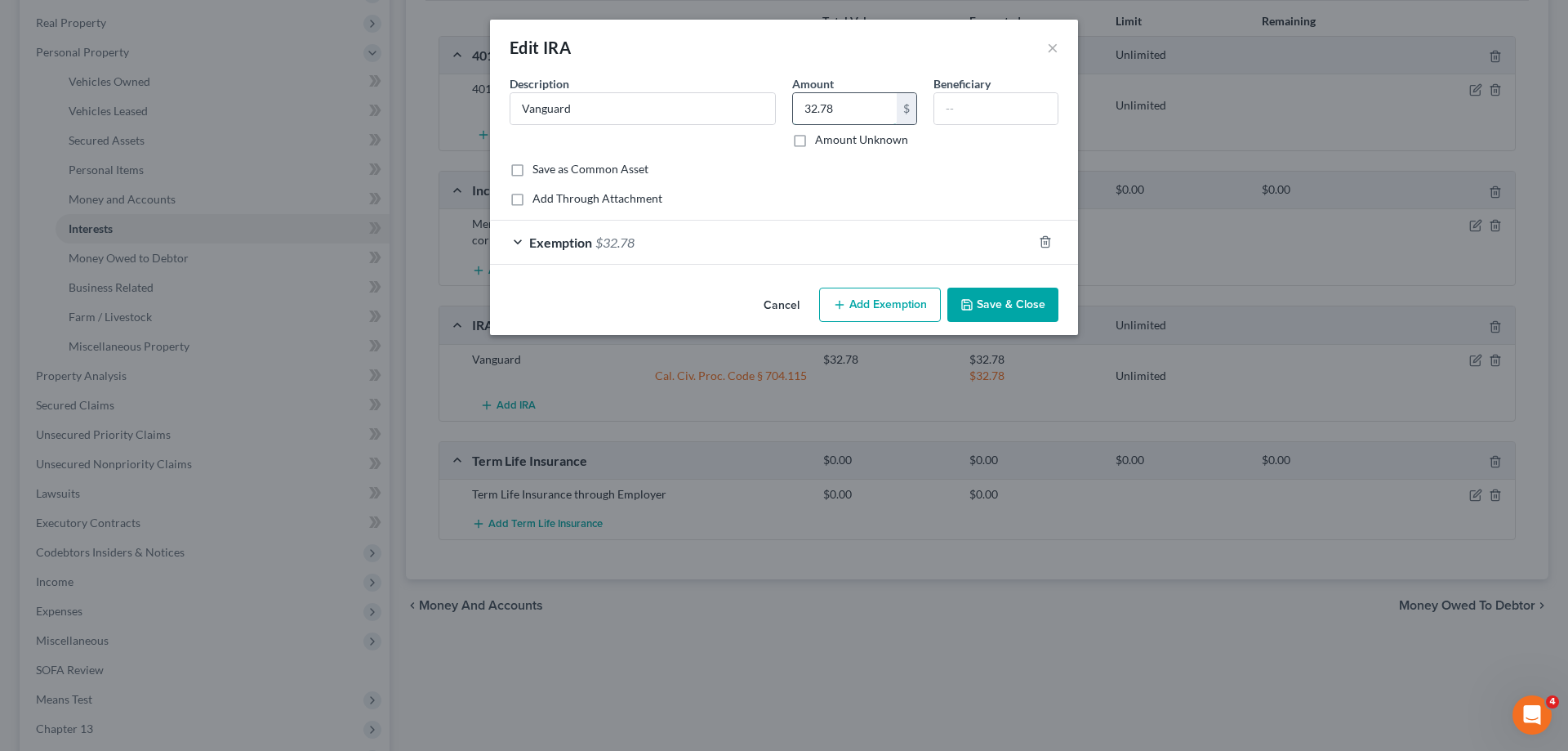
click at [857, 111] on input "32.78" at bounding box center [845, 109] width 104 height 31
type input "41.14"
drag, startPoint x: 783, startPoint y: 235, endPoint x: 924, endPoint y: 276, distance: 146.8
click at [783, 235] on div "Exemption $32.78" at bounding box center [761, 242] width 542 height 44
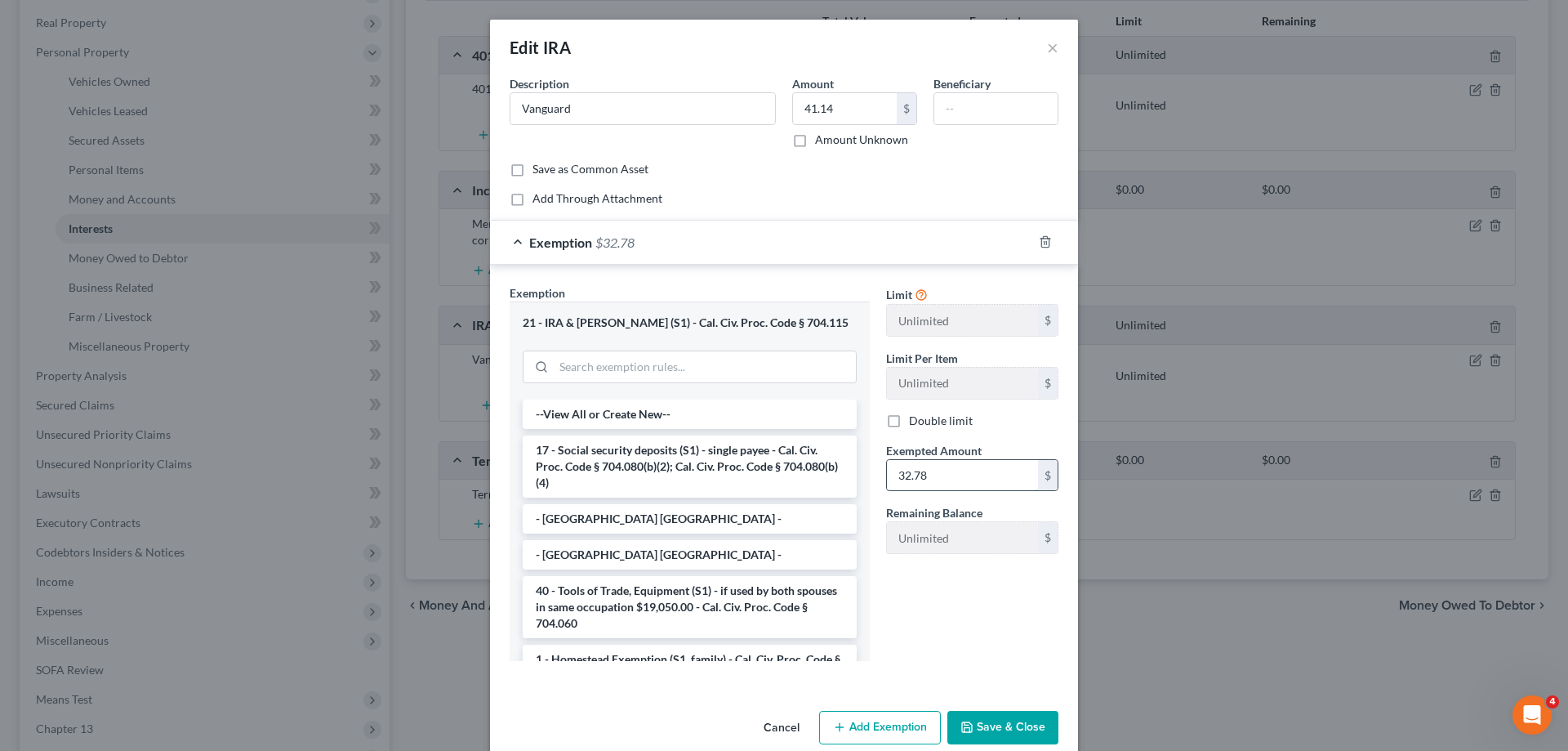
click at [974, 485] on input "32.78" at bounding box center [963, 476] width 151 height 31
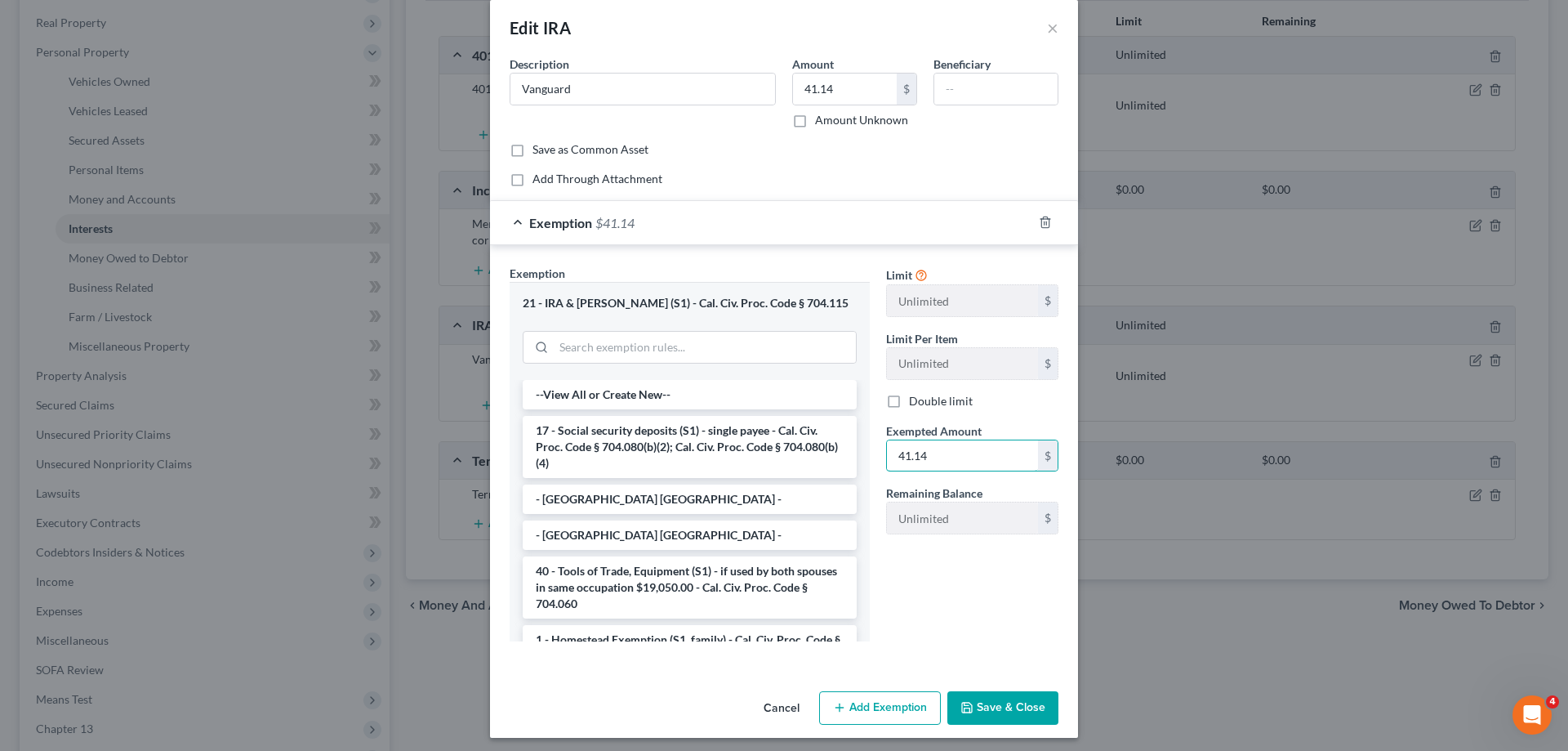
scroll to position [26, 0]
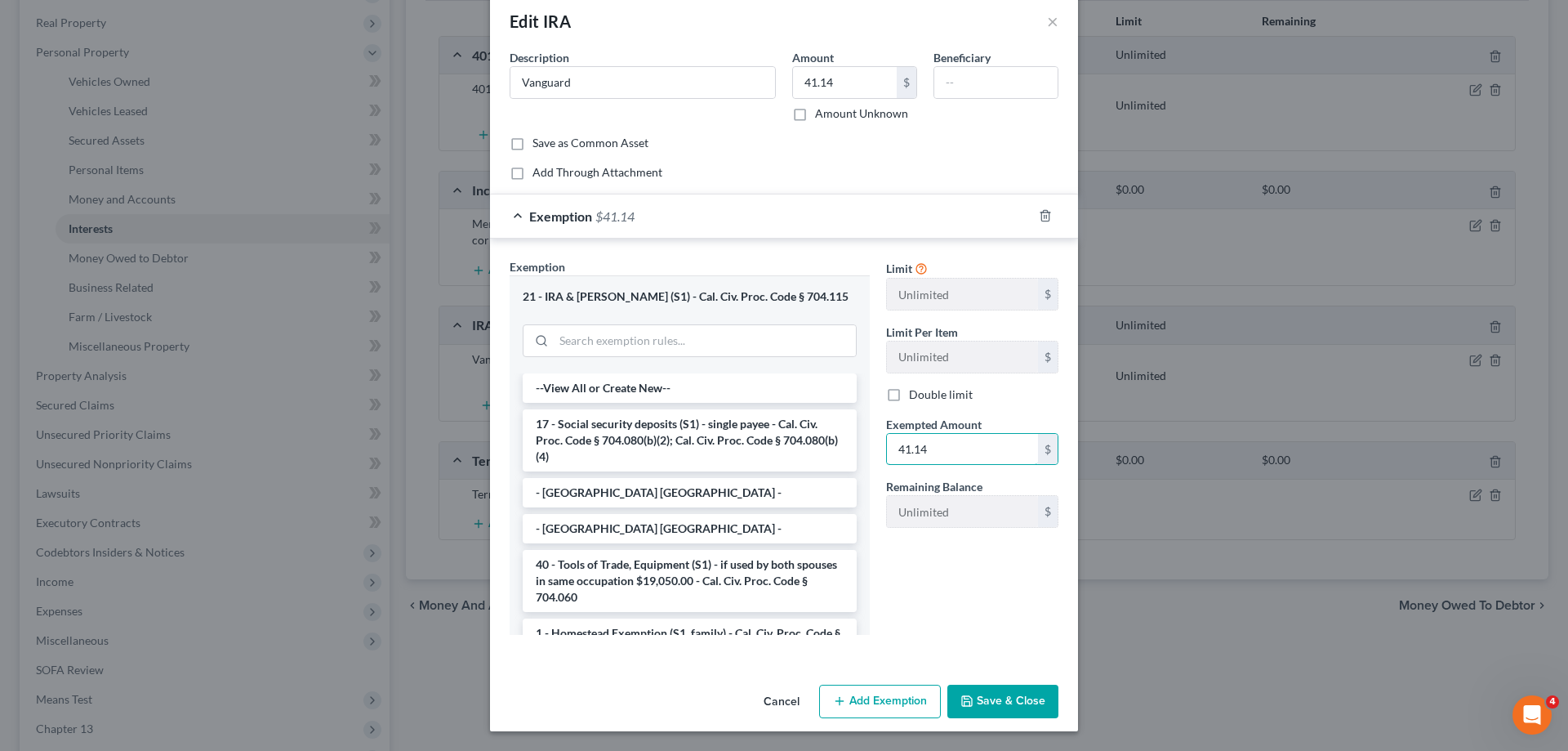
type input "41.14"
click at [1003, 711] on button "Save & Close" at bounding box center [1002, 702] width 111 height 34
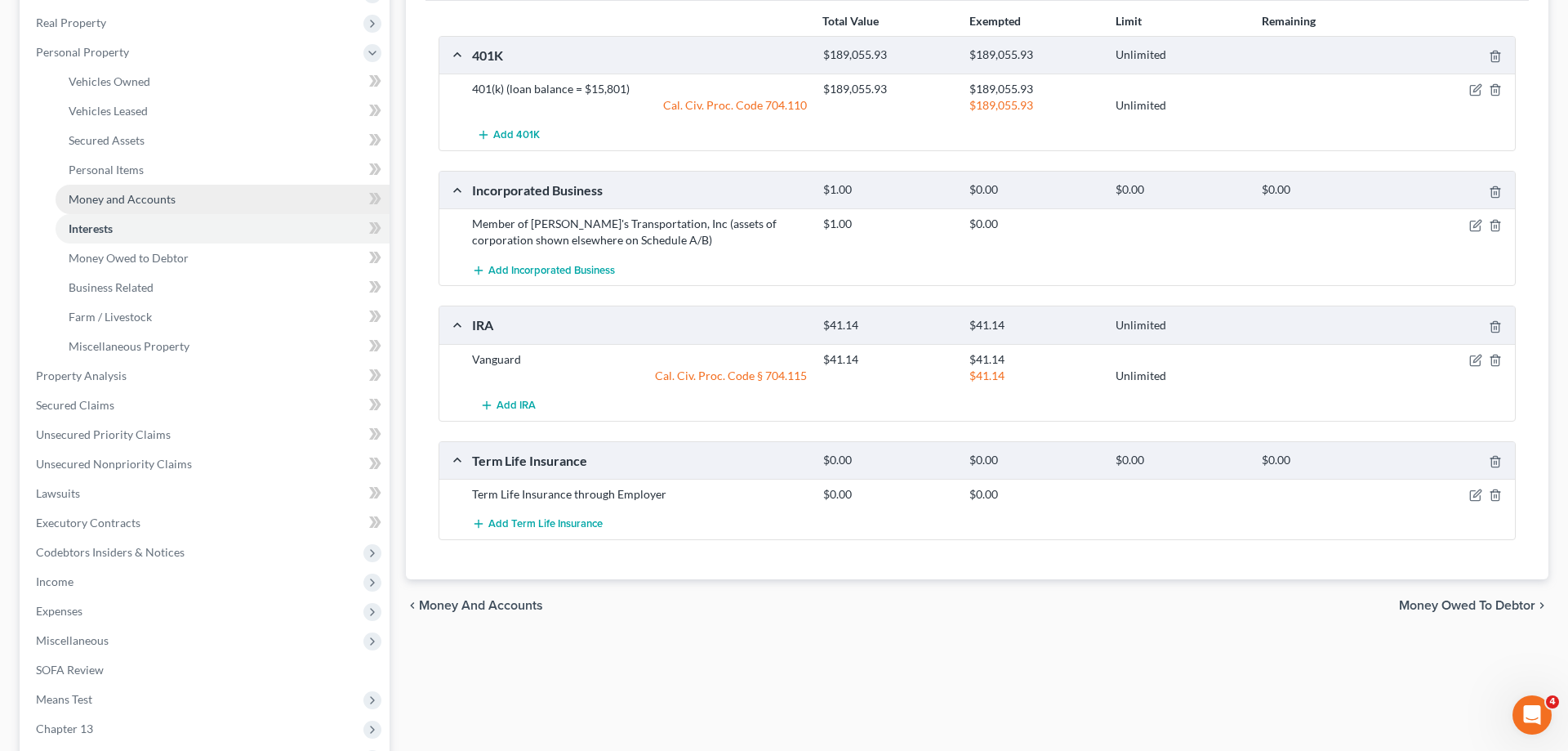
click at [174, 196] on link "Money and Accounts" at bounding box center [222, 200] width 334 height 29
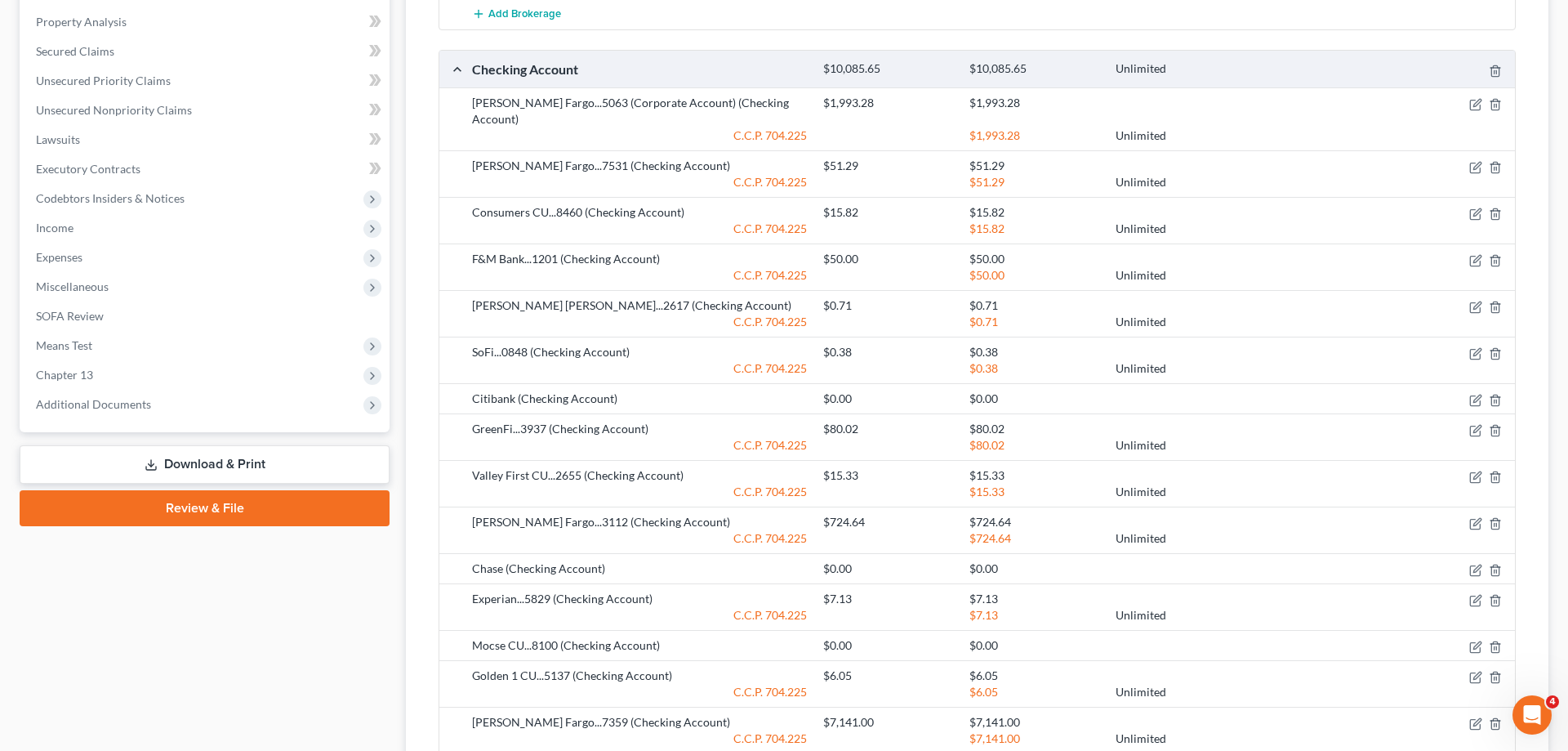
scroll to position [750, 0]
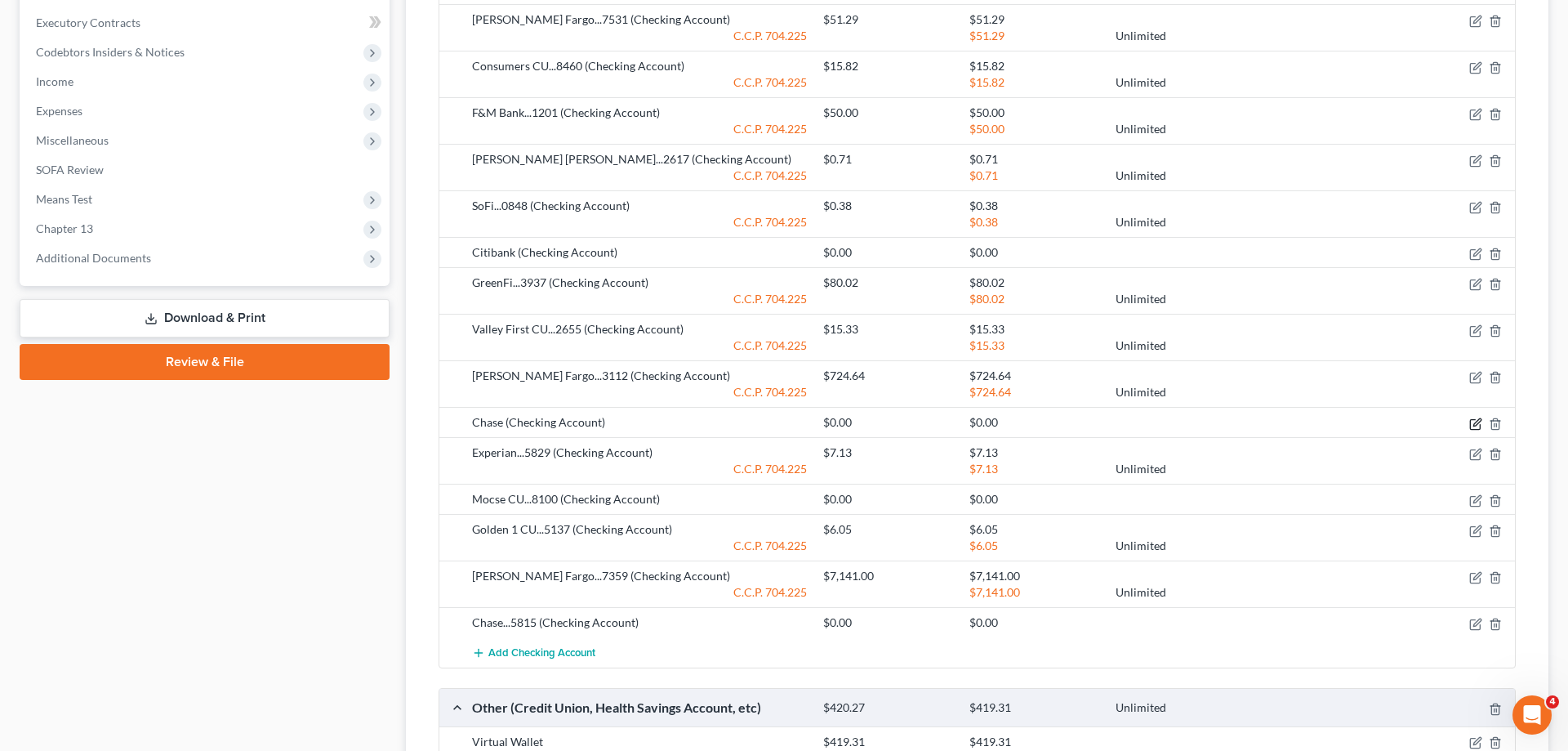
click at [1477, 418] on icon "button" at bounding box center [1475, 423] width 13 height 13
select select "36"
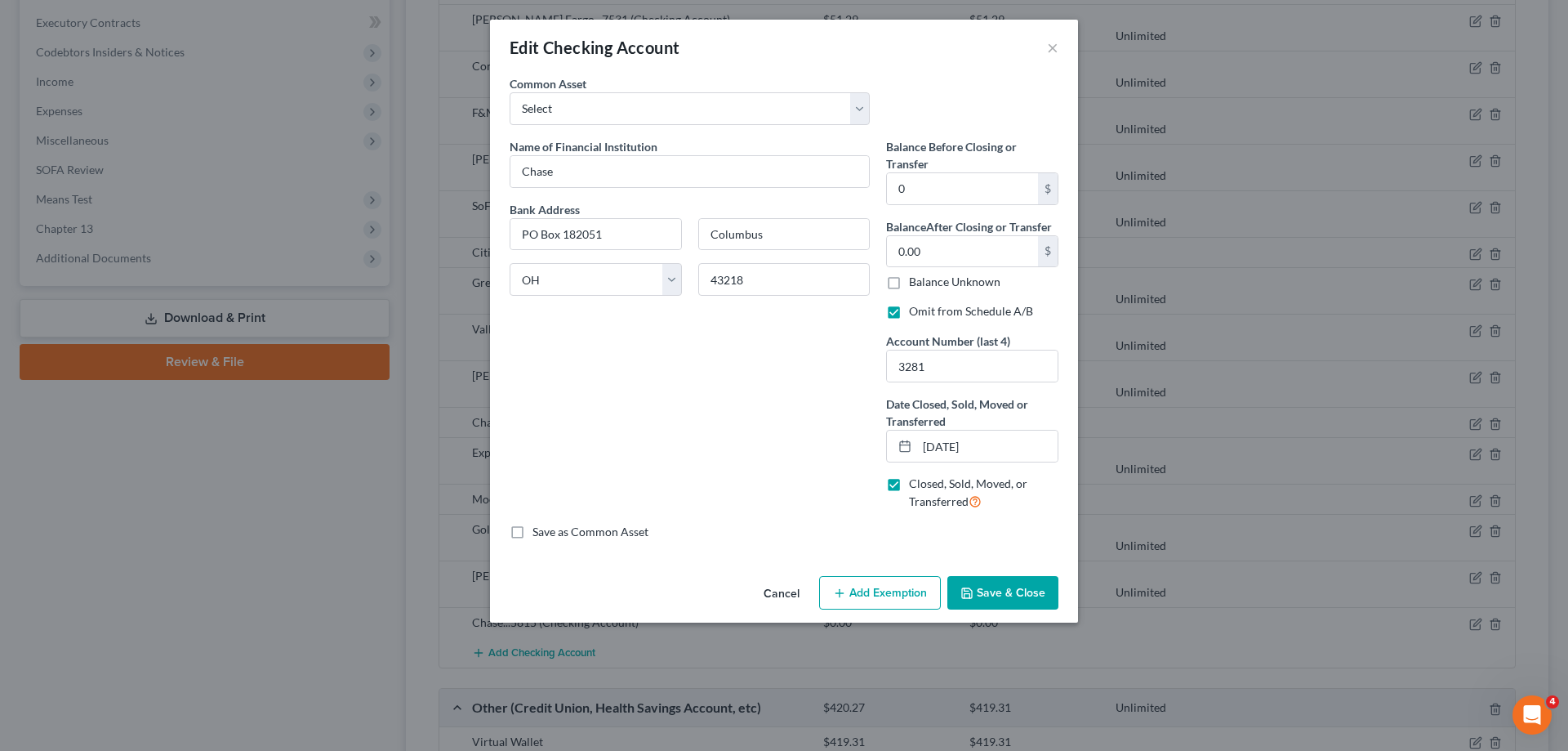
click at [1003, 596] on button "Save & Close" at bounding box center [1002, 592] width 111 height 34
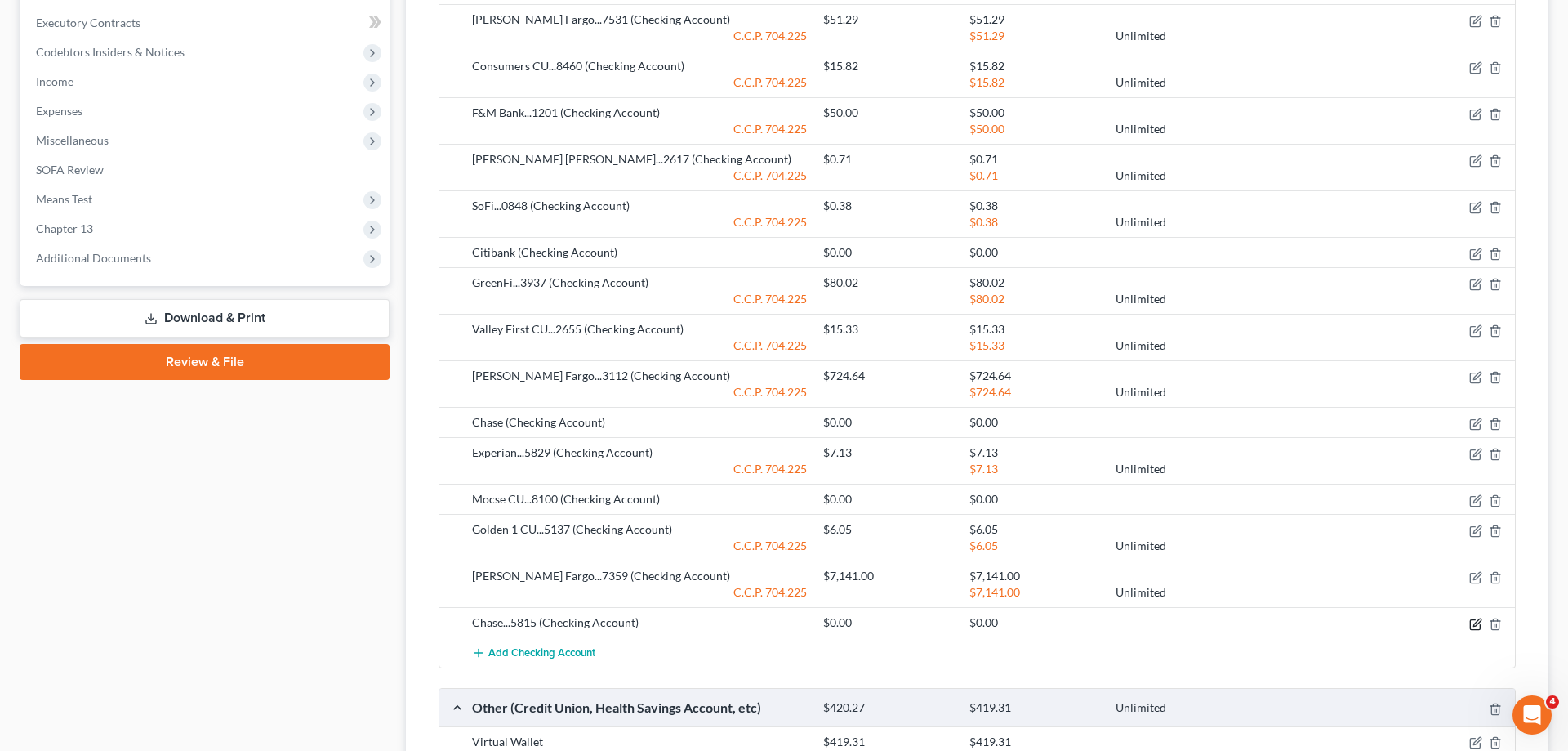
click at [1476, 617] on icon "button" at bounding box center [1475, 623] width 13 height 13
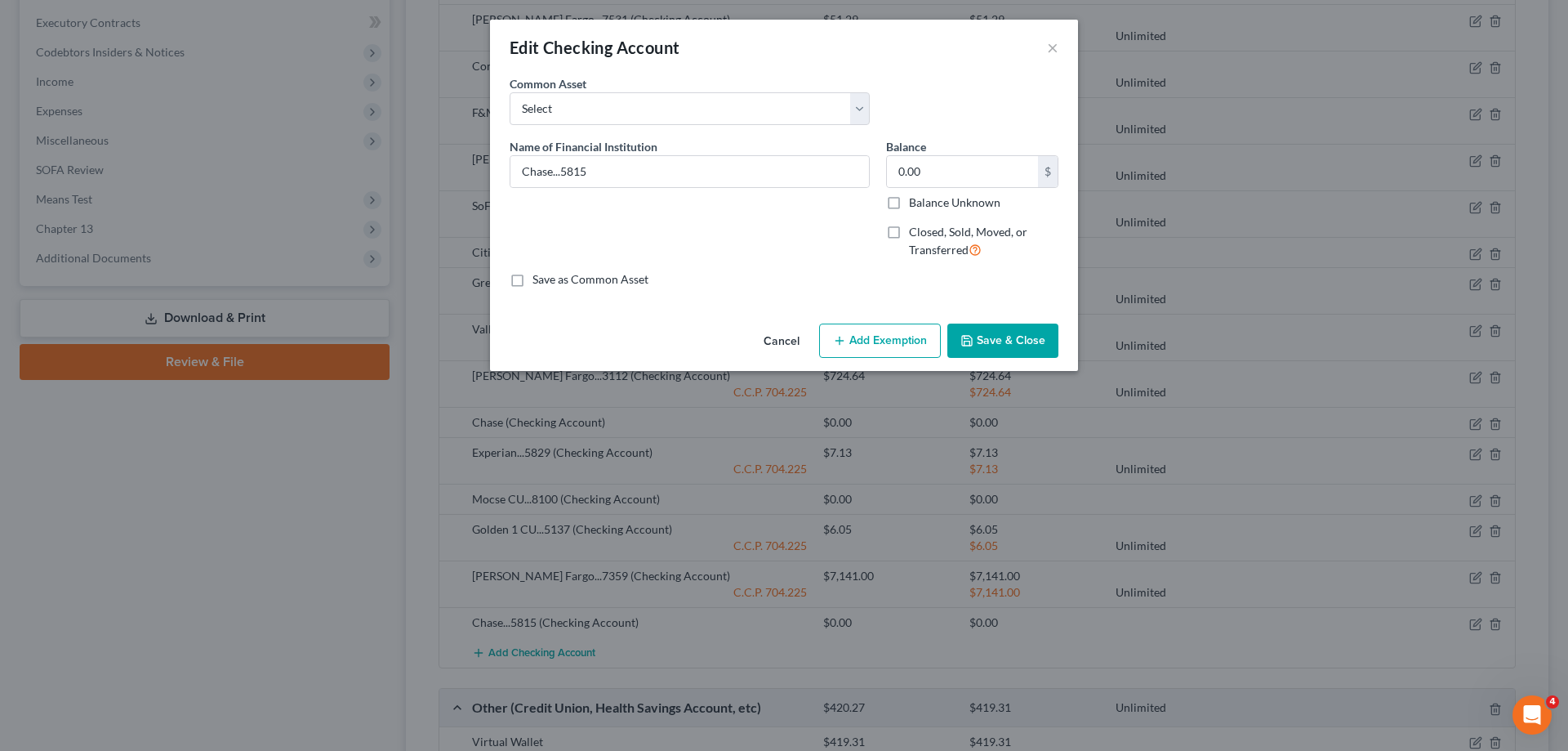
click at [909, 237] on label "Closed, Sold, Moved, or Transferred" at bounding box center [984, 241] width 149 height 35
click at [915, 235] on input "Closed, Sold, Moved, or Transferred" at bounding box center [920, 229] width 11 height 11
checkbox input "true"
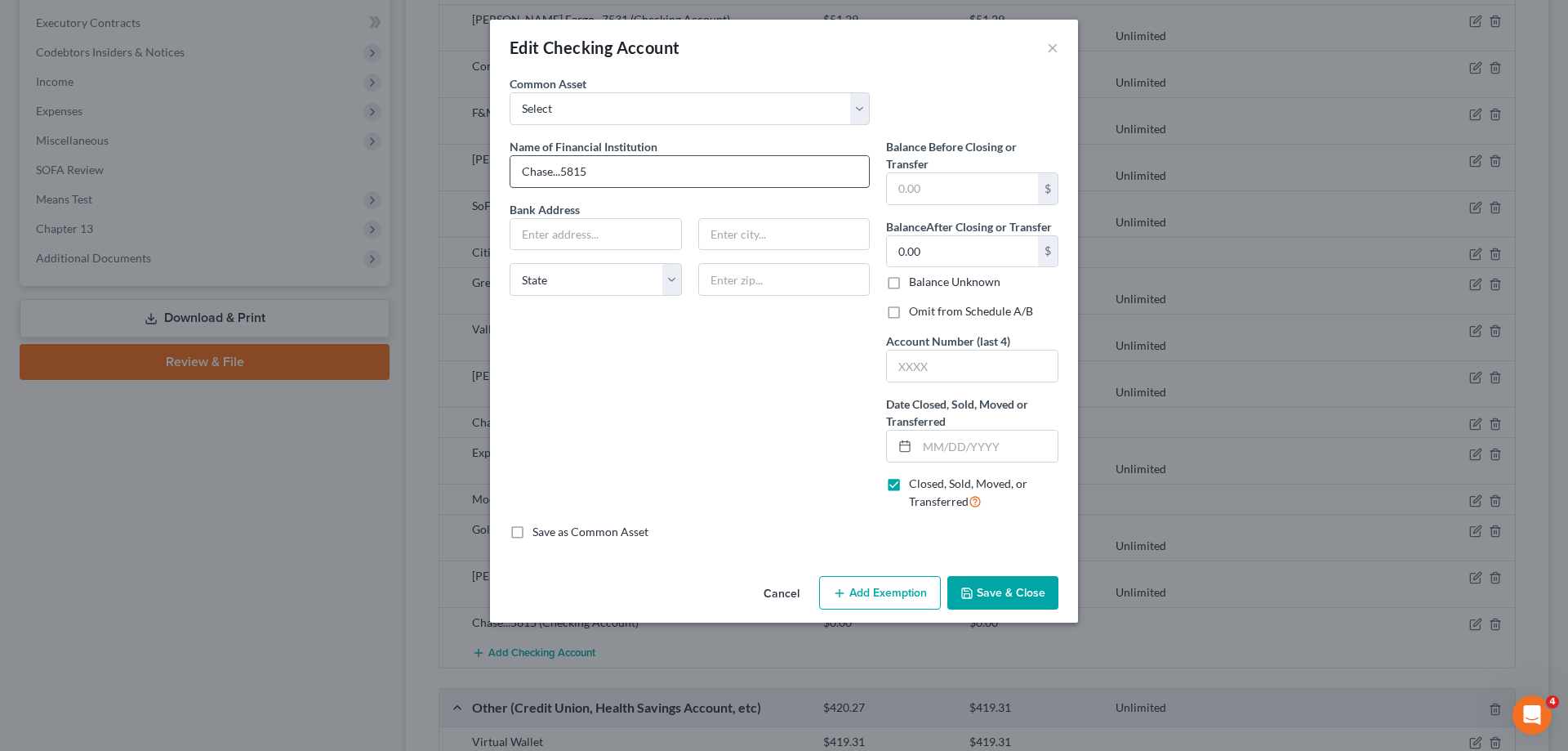
drag, startPoint x: 562, startPoint y: 174, endPoint x: 616, endPoint y: 172, distance: 54.0
click at [616, 172] on input "Chase...5815" at bounding box center [690, 172] width 358 height 31
drag, startPoint x: 581, startPoint y: 177, endPoint x: 560, endPoint y: 183, distance: 21.8
click at [560, 183] on input "Chase...5815" at bounding box center [690, 172] width 358 height 31
type input "Chase..."
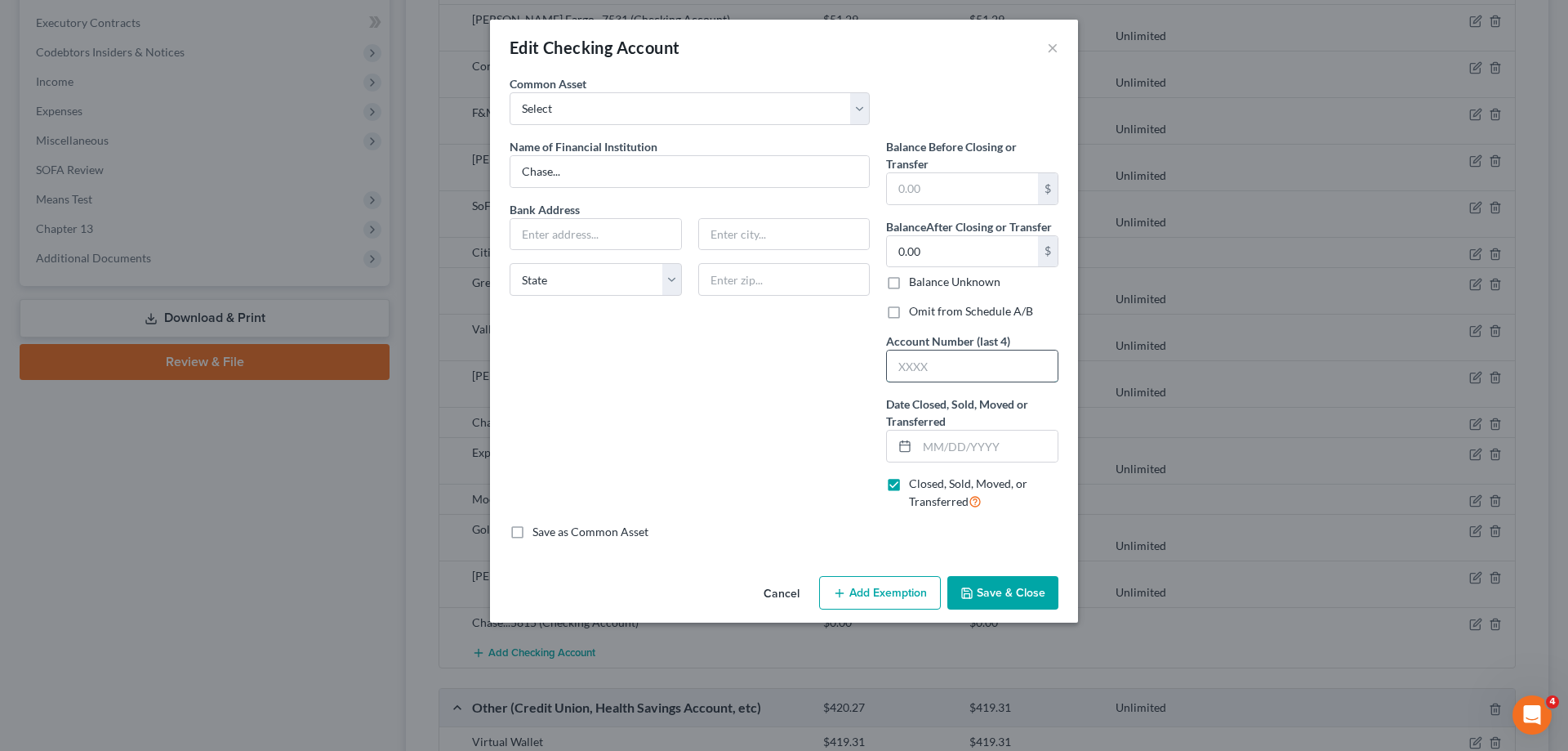
click at [991, 369] on input "text" at bounding box center [972, 366] width 170 height 31
paste input "5815"
type input "5815"
click at [598, 176] on input "Chase..." at bounding box center [690, 172] width 358 height 31
type input "Chase"
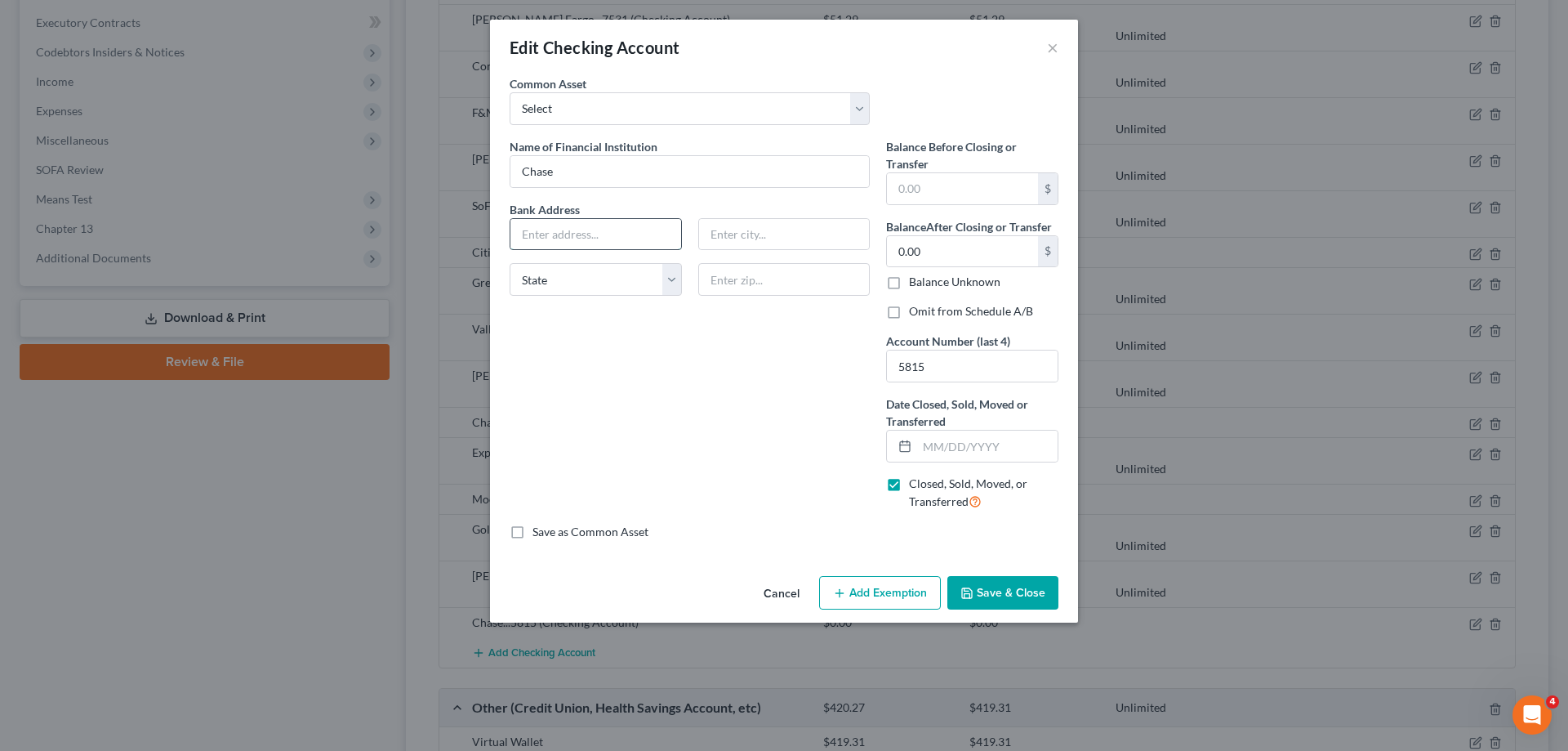
click at [593, 243] on input "text" at bounding box center [596, 235] width 170 height 31
type input "PO Box 182051"
type input "43218"
type input "Columbus"
select select "36"
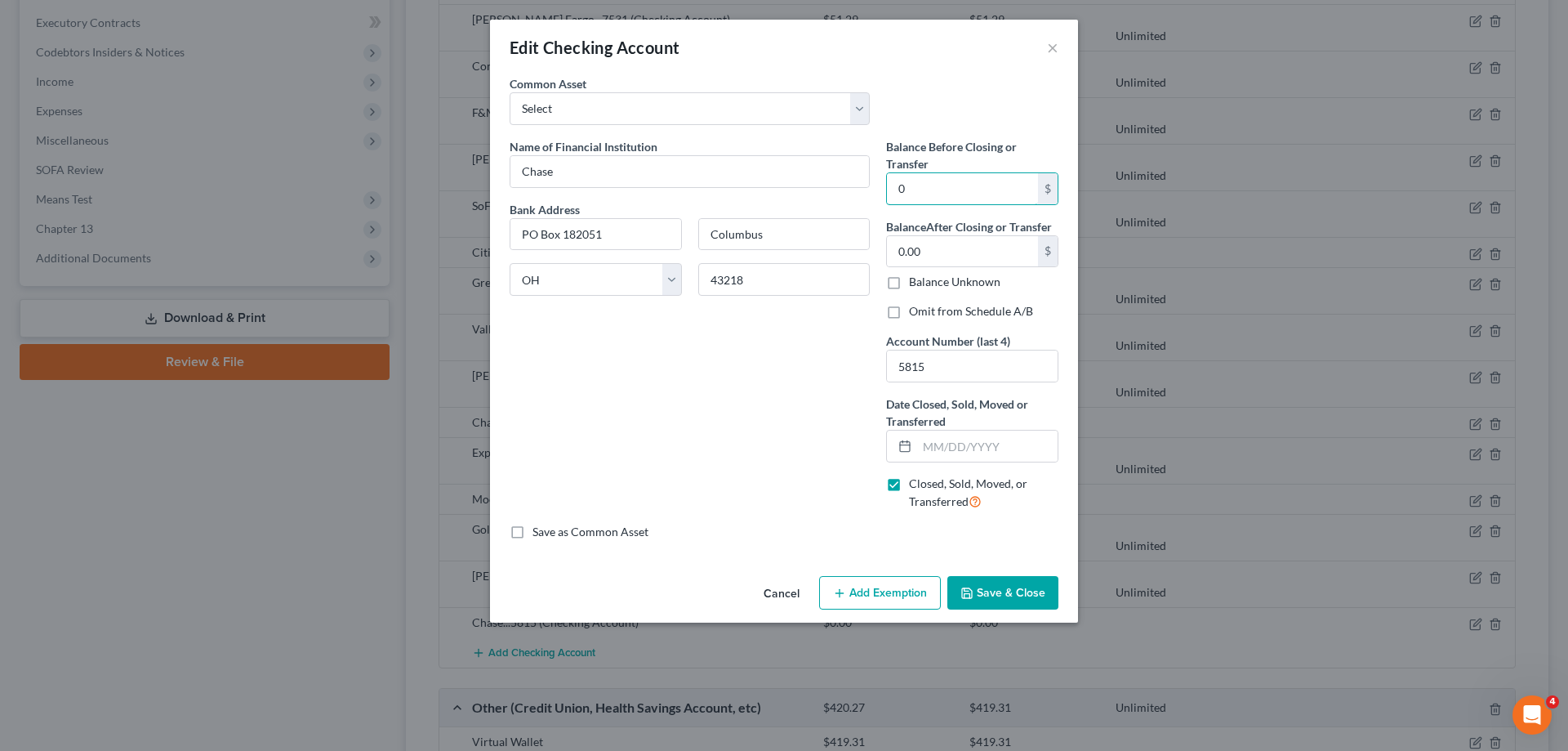
type input "0"
click at [943, 444] on input "text" at bounding box center [987, 446] width 140 height 31
type input "06/25/2025"
click at [1024, 599] on button "Save & Close" at bounding box center [1002, 592] width 111 height 34
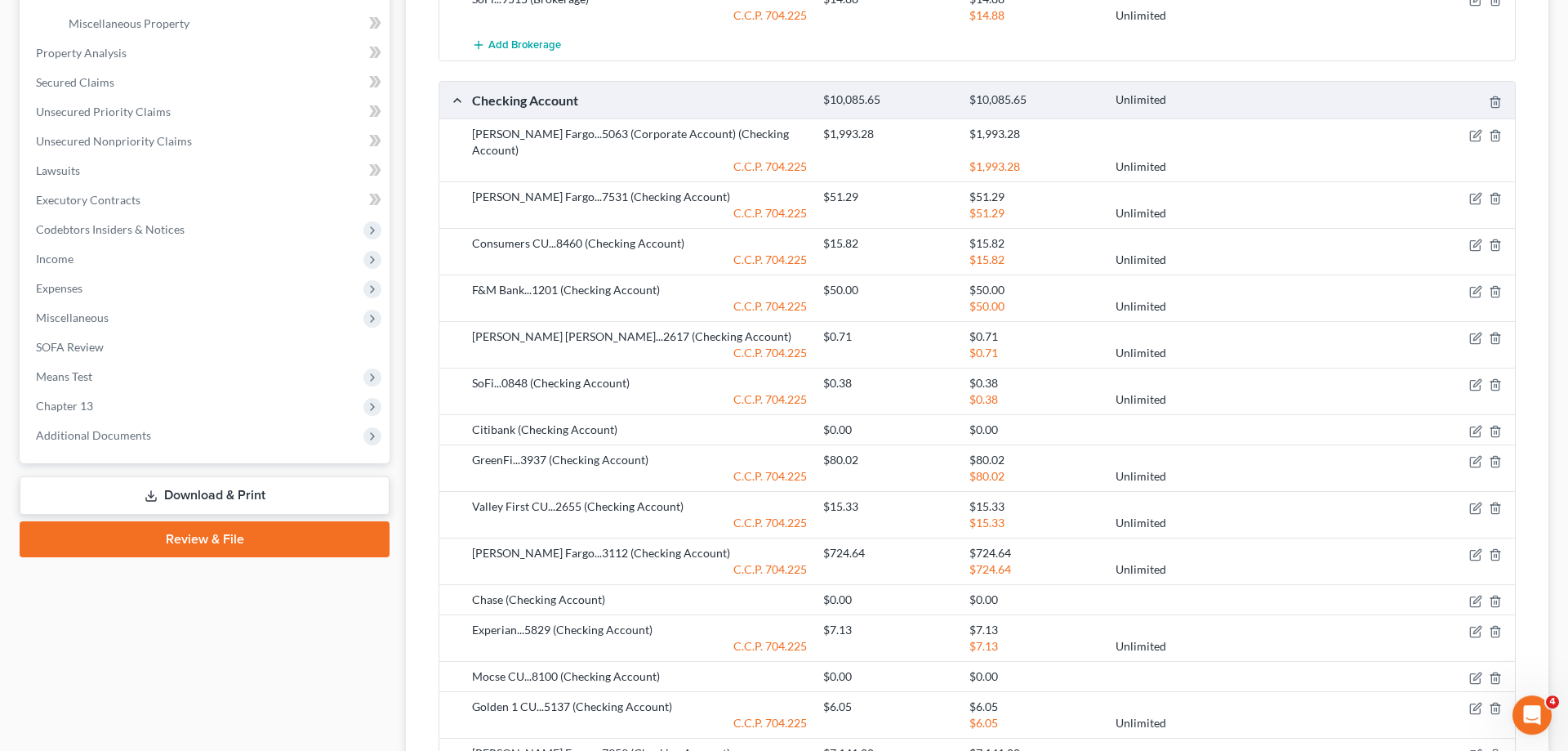
scroll to position [583, 0]
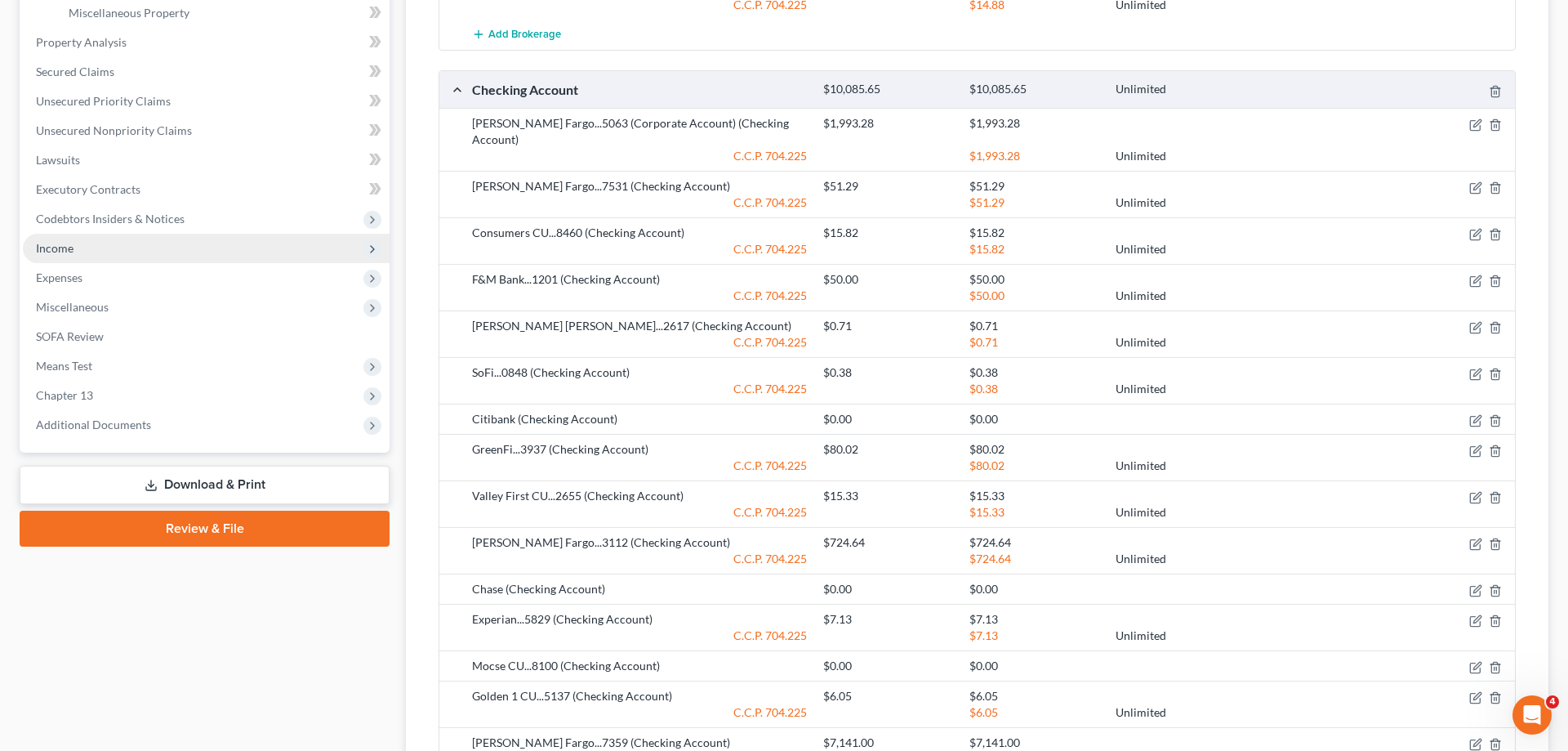
click at [105, 250] on span "Income" at bounding box center [206, 248] width 367 height 29
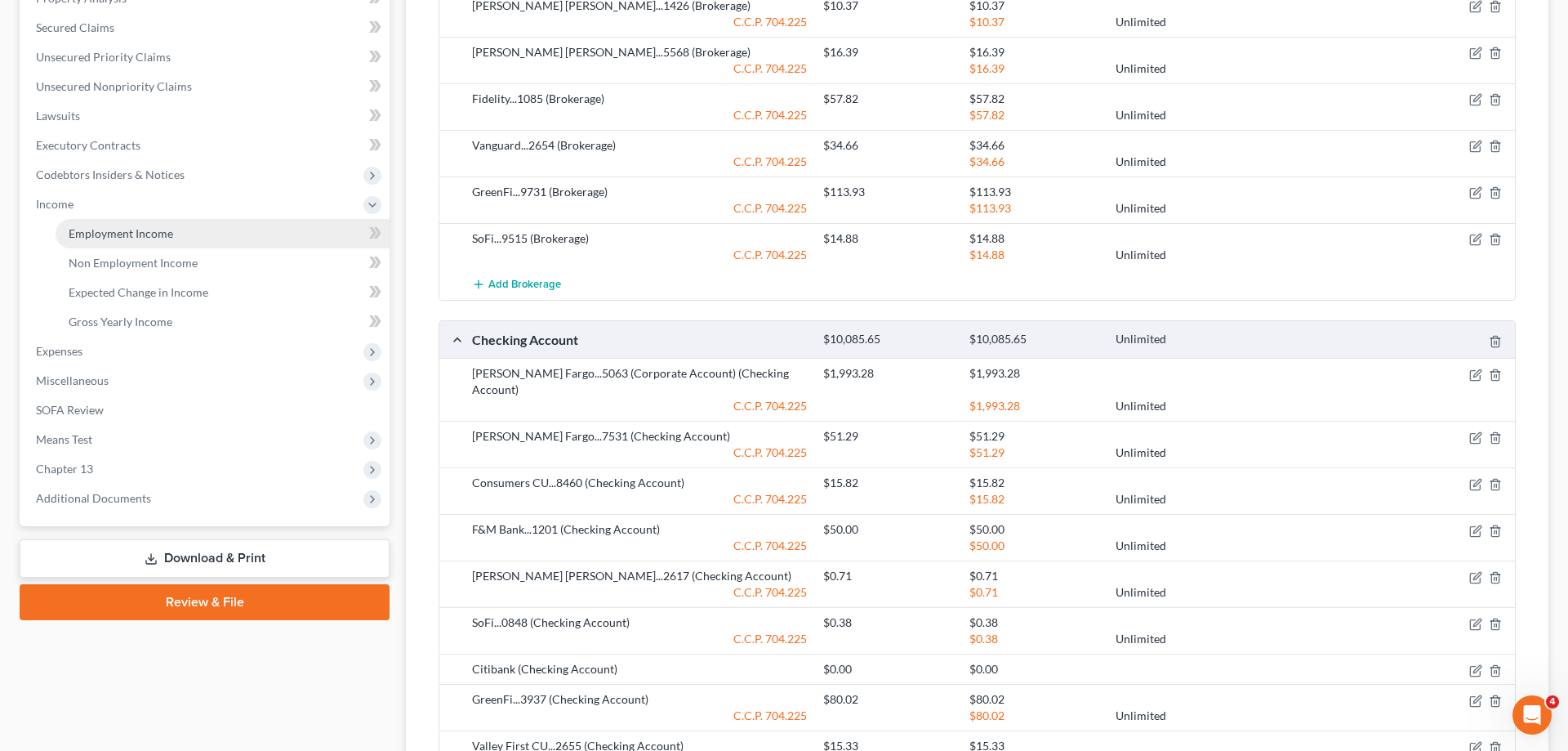
drag, startPoint x: 184, startPoint y: 235, endPoint x: 200, endPoint y: 227, distance: 17.9
click at [184, 235] on link "Employment Income" at bounding box center [222, 234] width 334 height 29
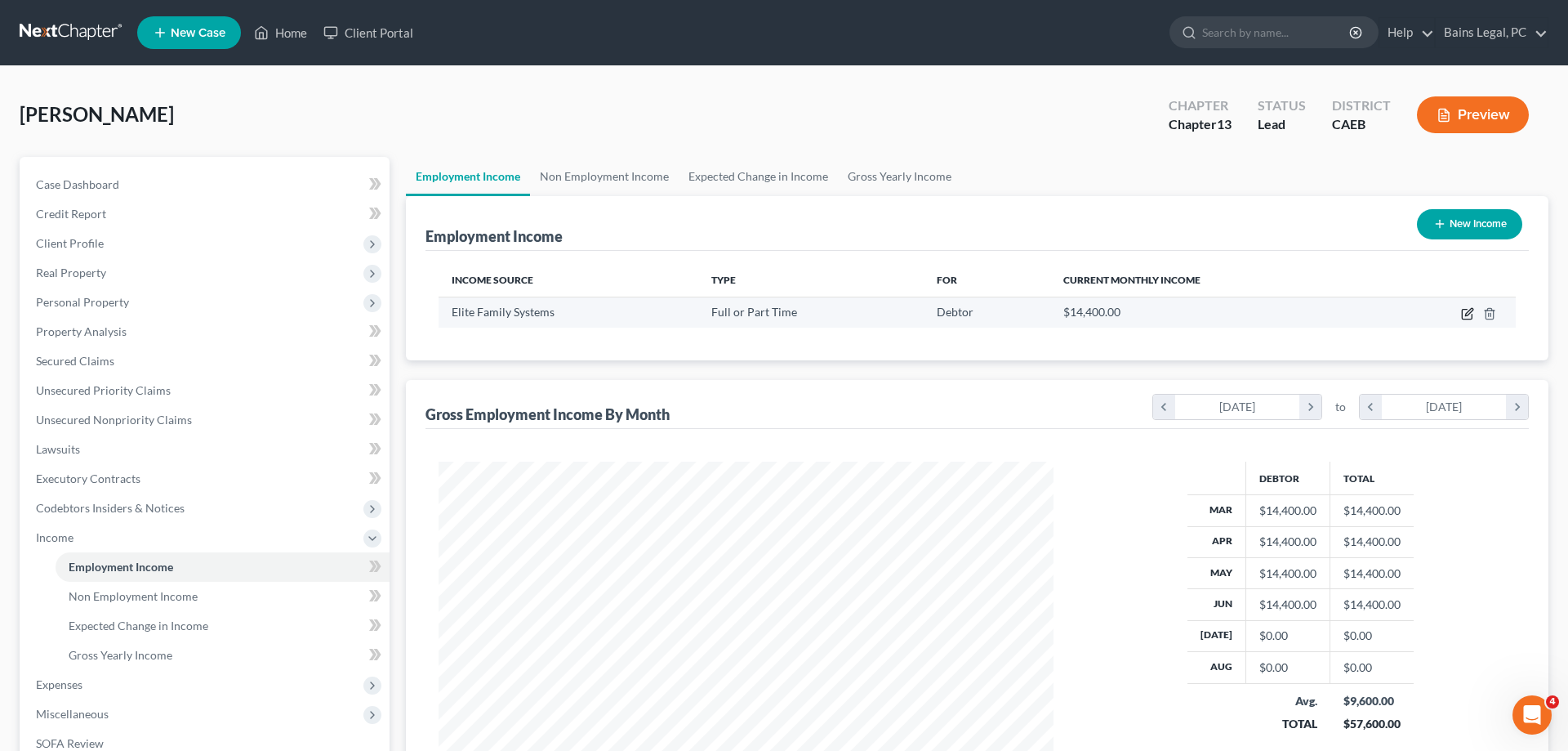
click at [1464, 315] on icon "button" at bounding box center [1467, 313] width 13 height 13
select select "0"
select select "4"
select select "1"
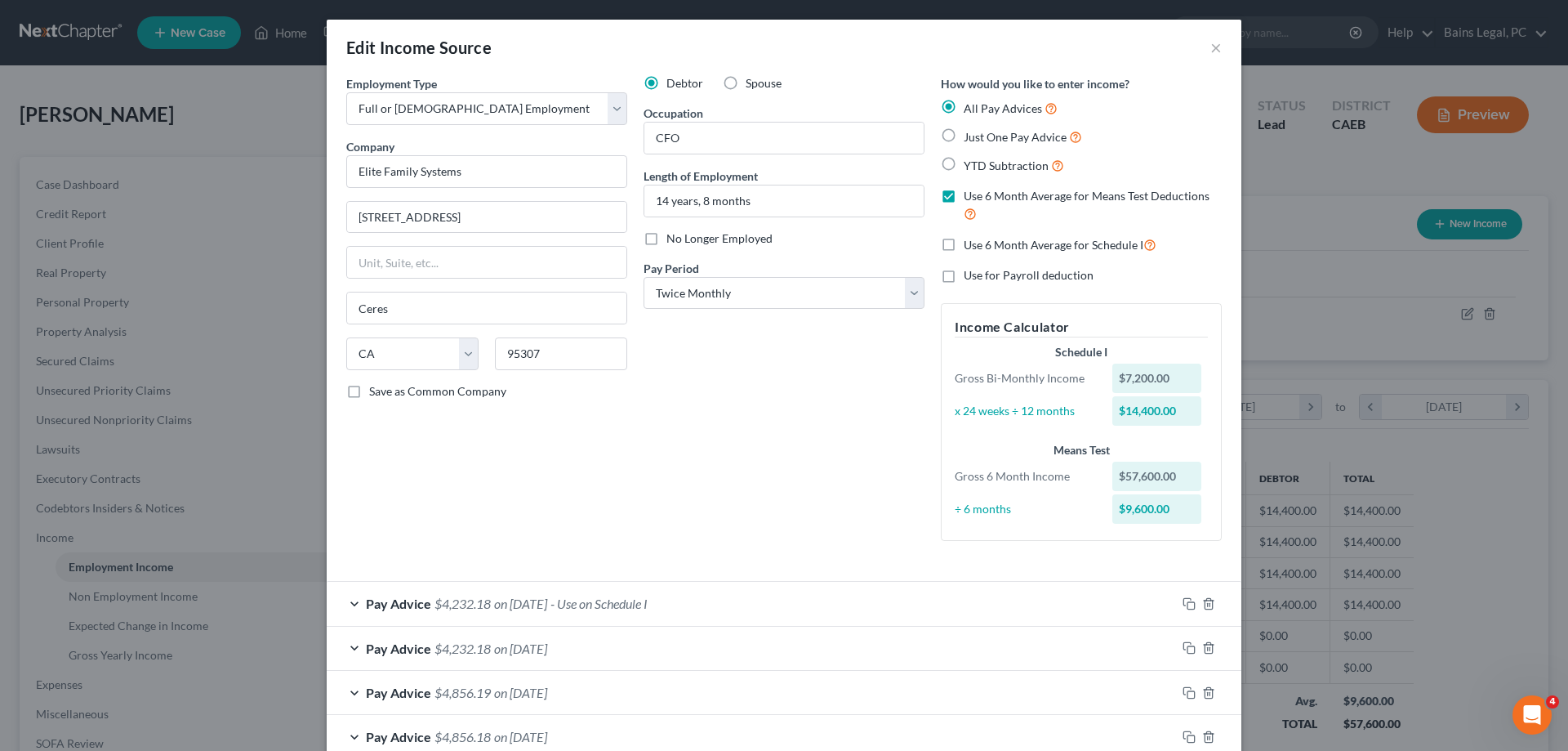
scroll to position [83, 0]
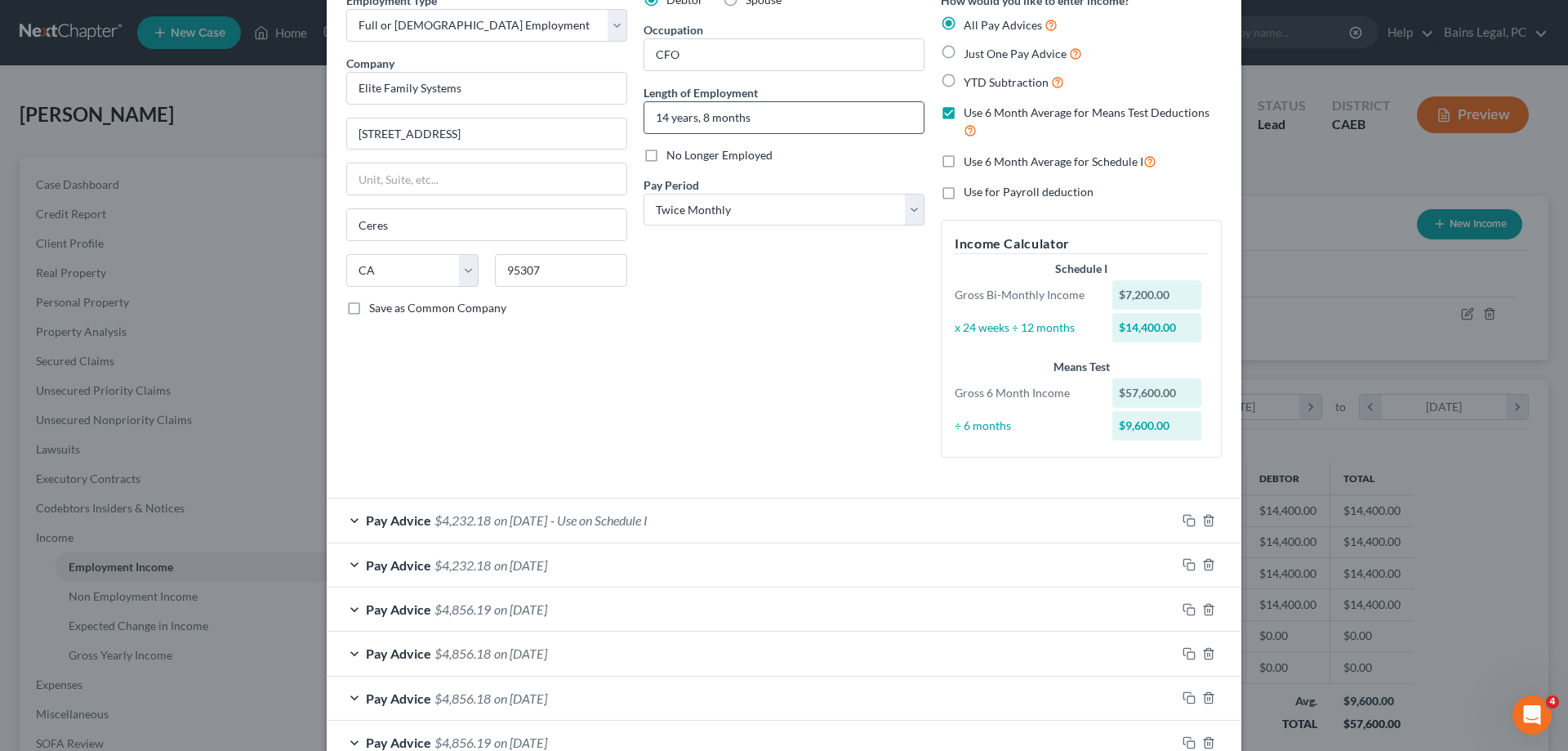
click at [709, 114] on input "14 years, 8 months" at bounding box center [784, 117] width 279 height 31
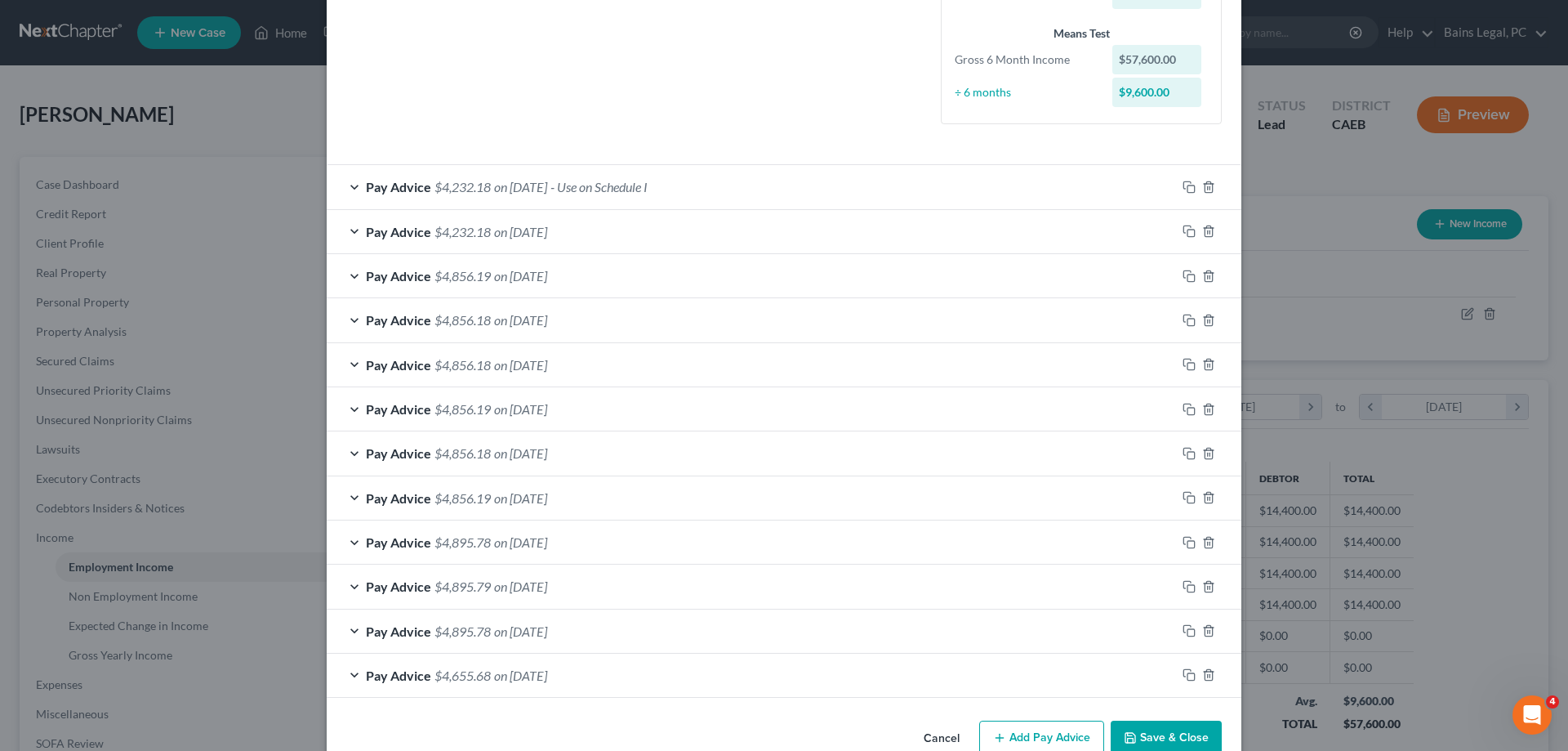
scroll to position [454, 0]
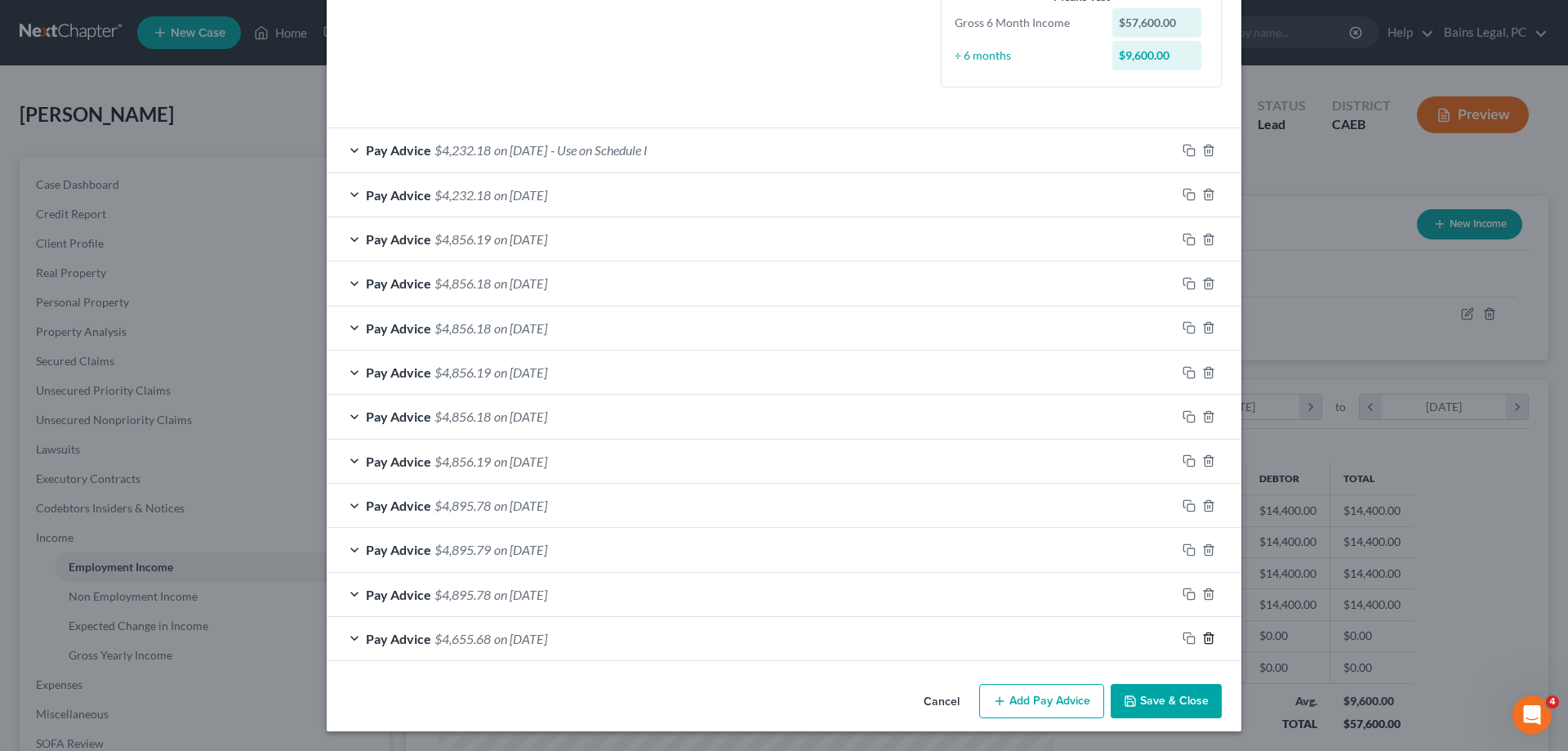
type input "14 years, 10 months"
click at [1208, 642] on icon "button" at bounding box center [1208, 638] width 13 height 13
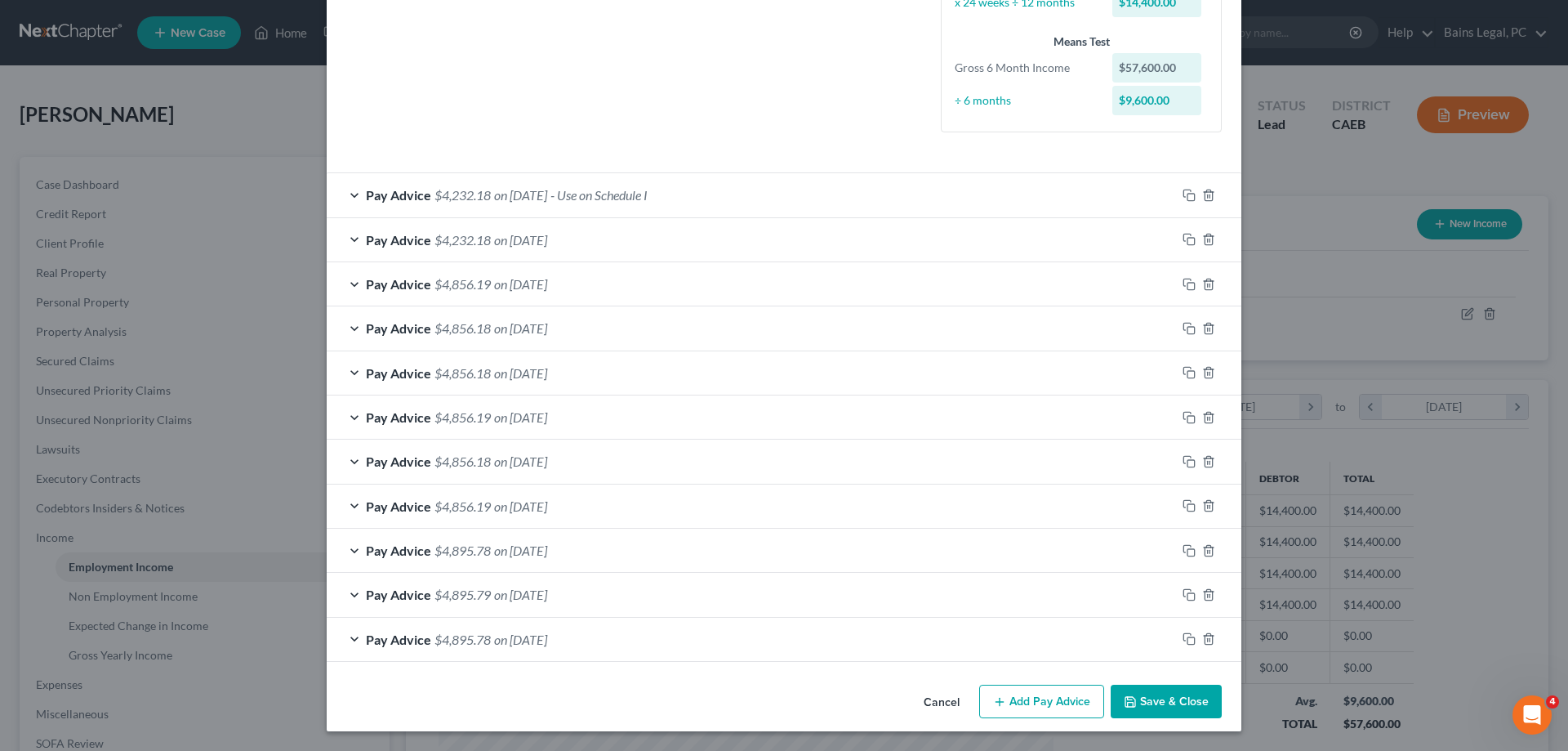
scroll to position [409, 0]
click at [1208, 642] on icon "button" at bounding box center [1208, 639] width 13 height 13
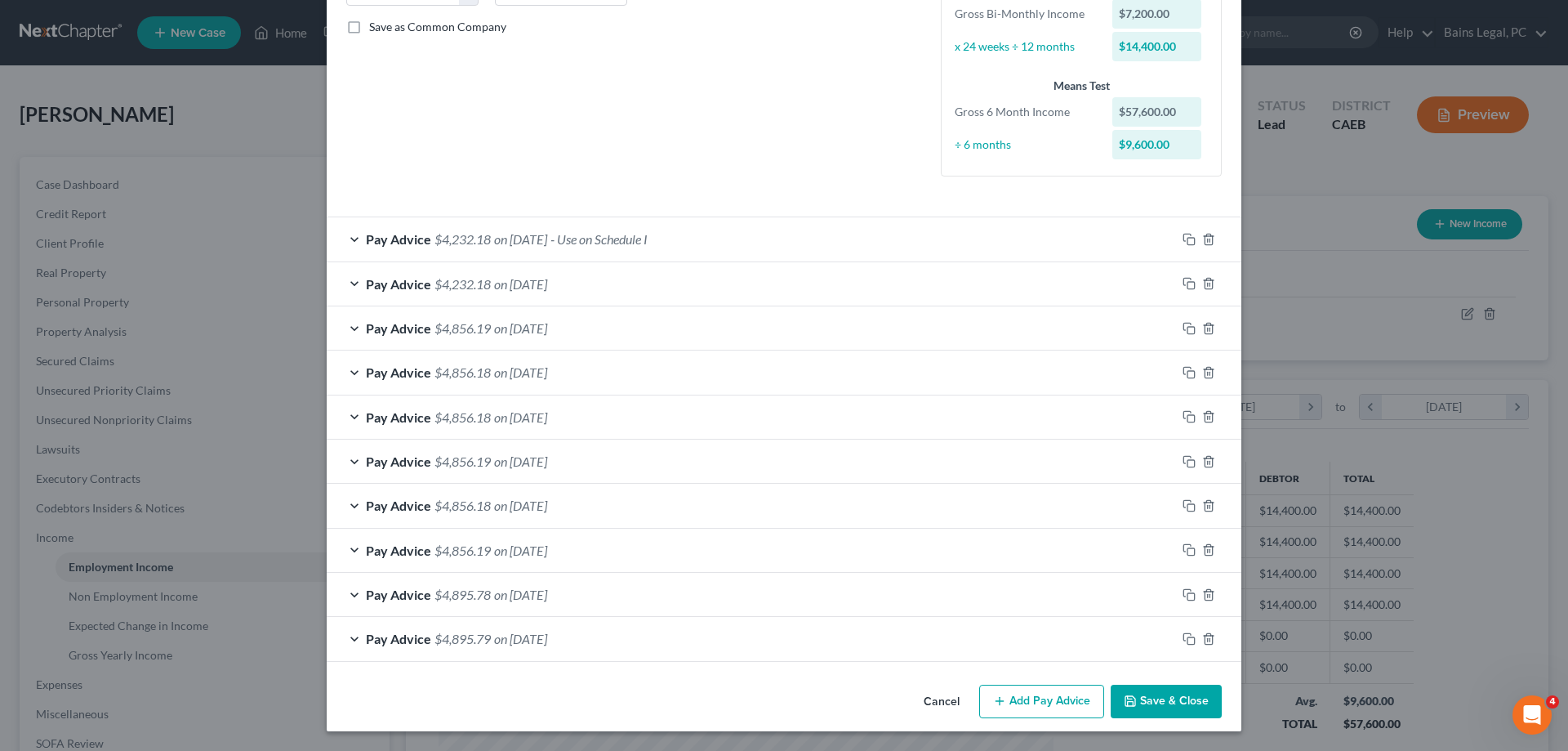
scroll to position [364, 0]
click at [1208, 642] on icon "button" at bounding box center [1208, 639] width 13 height 13
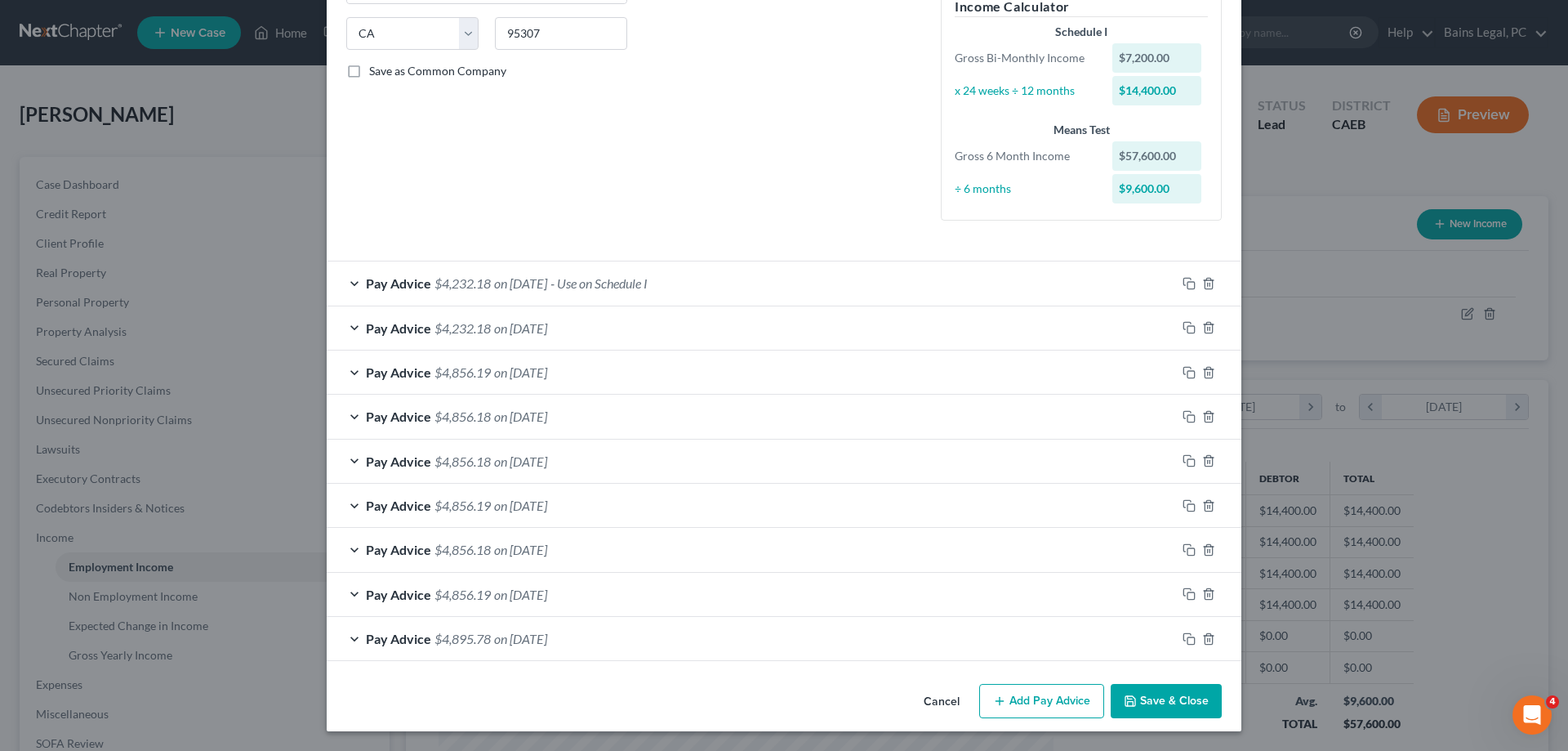
scroll to position [321, 0]
click at [1208, 642] on icon "button" at bounding box center [1208, 639] width 13 height 13
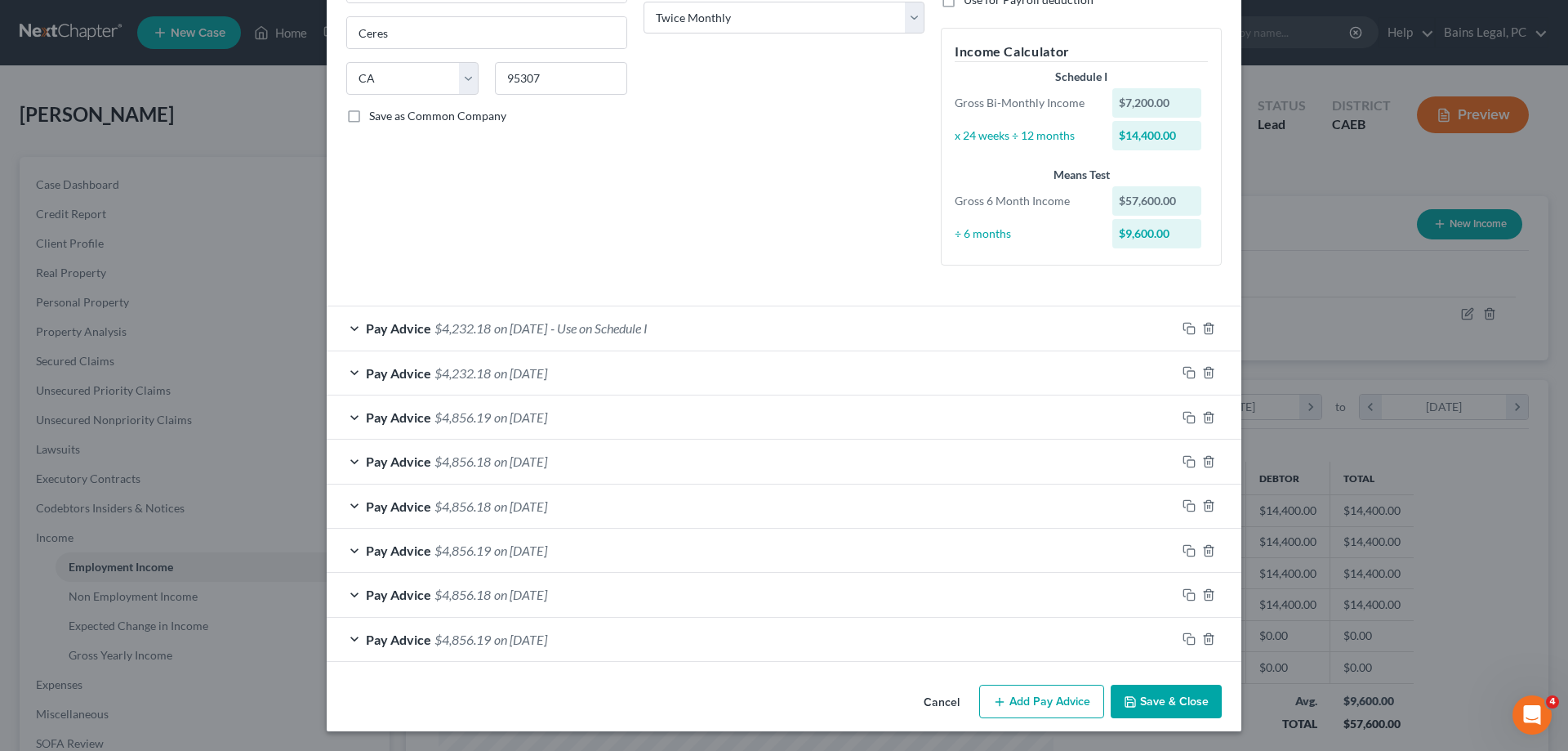
scroll to position [276, 0]
click at [1185, 708] on button "Save & Close" at bounding box center [1166, 702] width 111 height 34
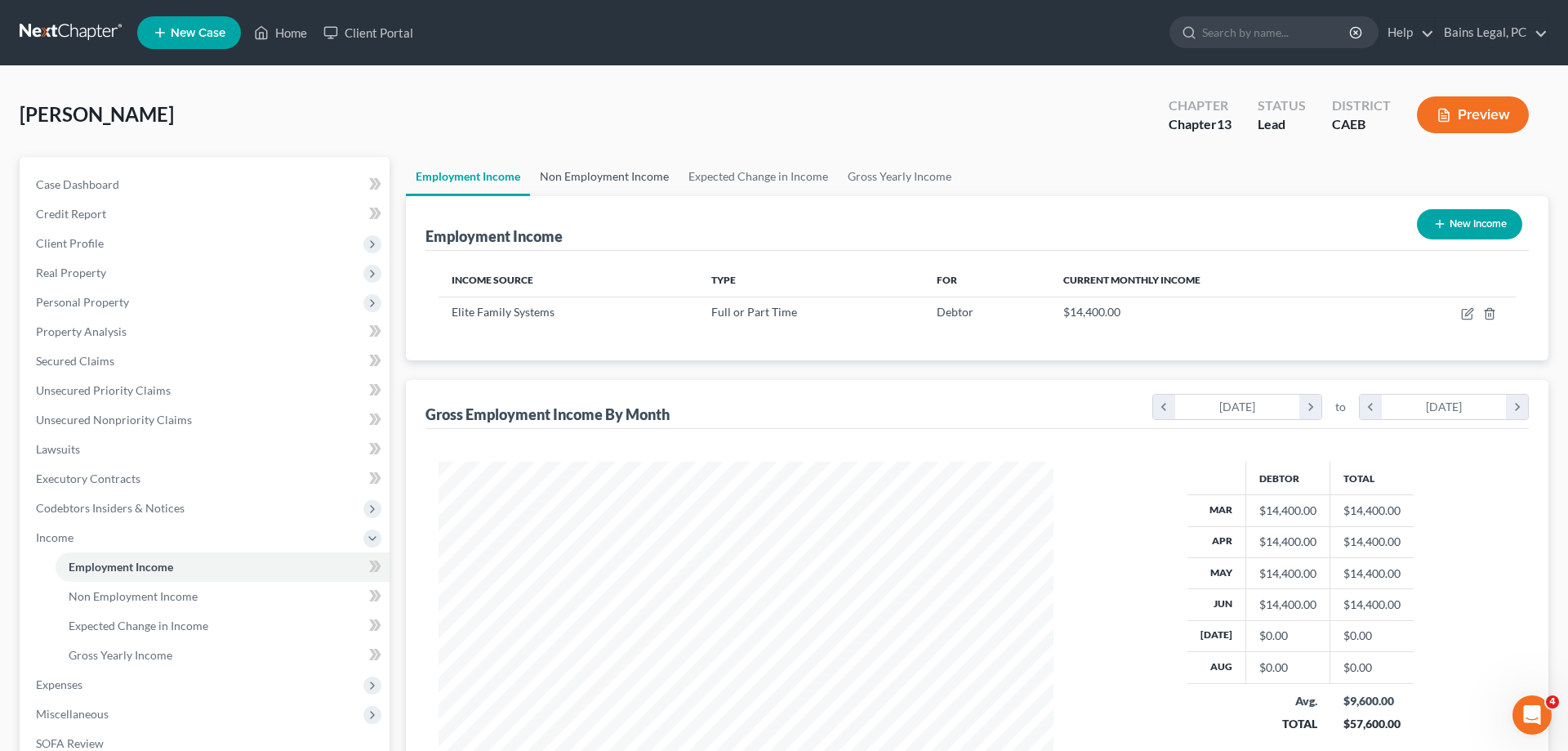
click at [612, 180] on link "Non Employment Income" at bounding box center [603, 176] width 148 height 39
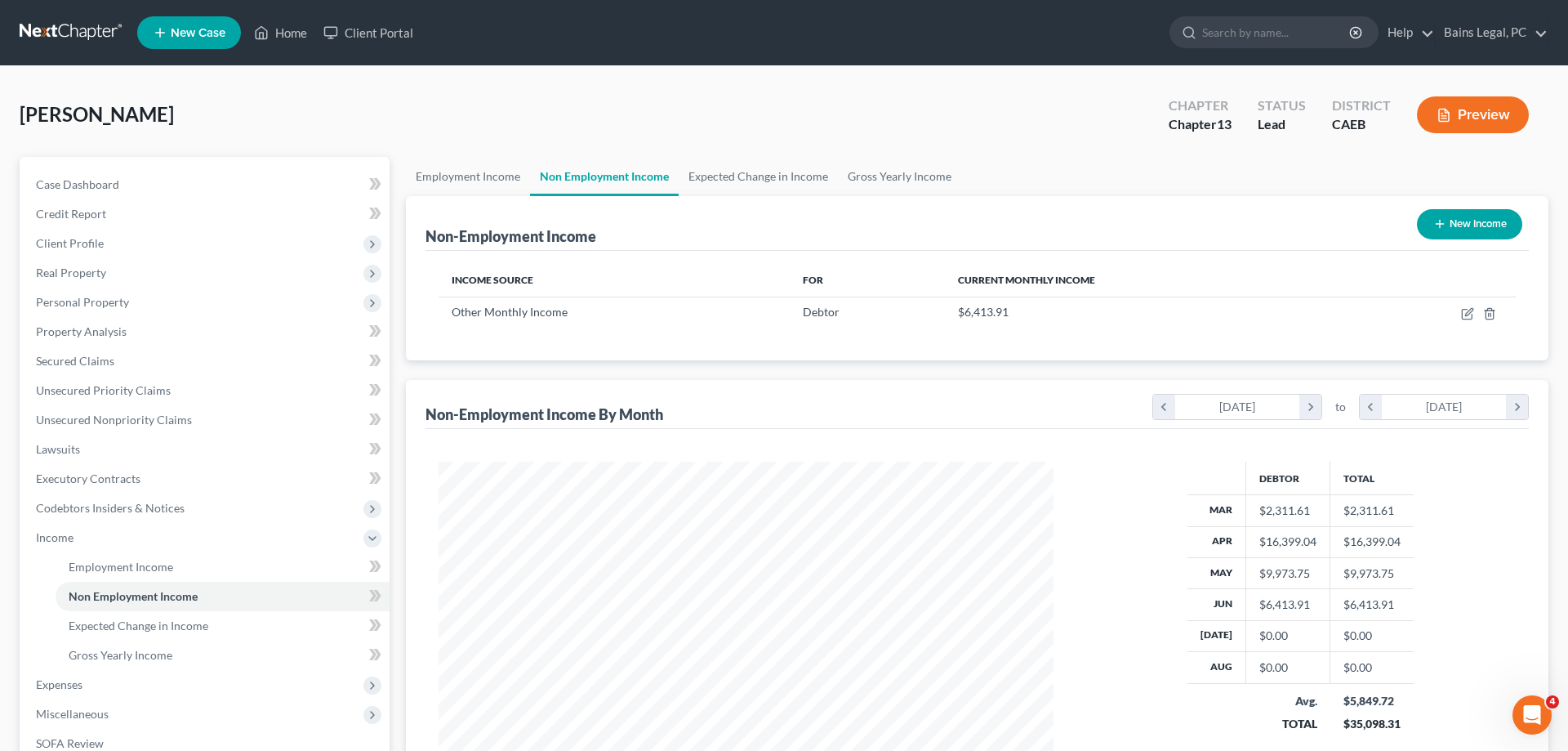
click at [667, 172] on link "Non Employment Income" at bounding box center [603, 176] width 148 height 39
click at [695, 174] on link "Expected Change in Income" at bounding box center [758, 176] width 159 height 39
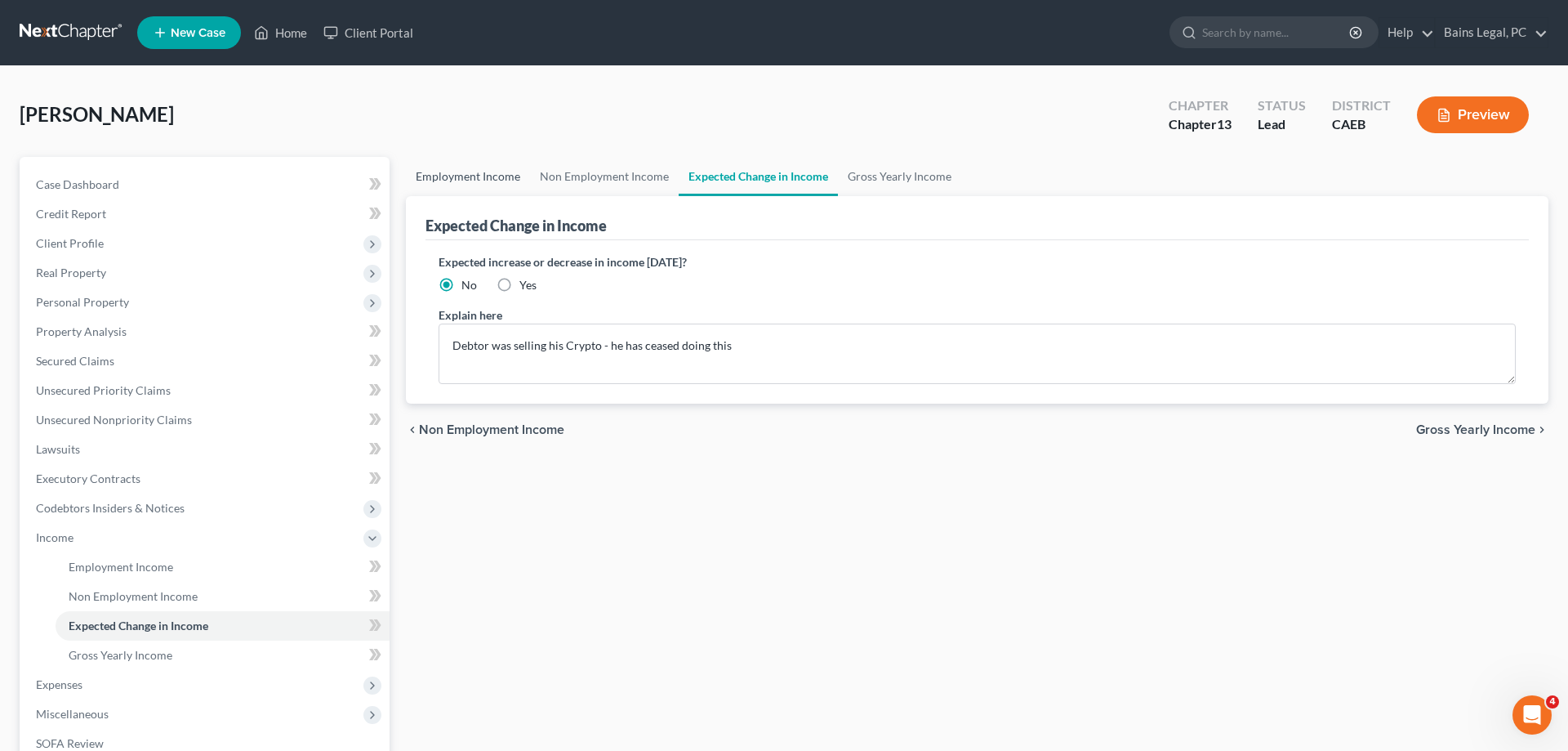
click at [498, 173] on link "Employment Income" at bounding box center [468, 176] width 124 height 39
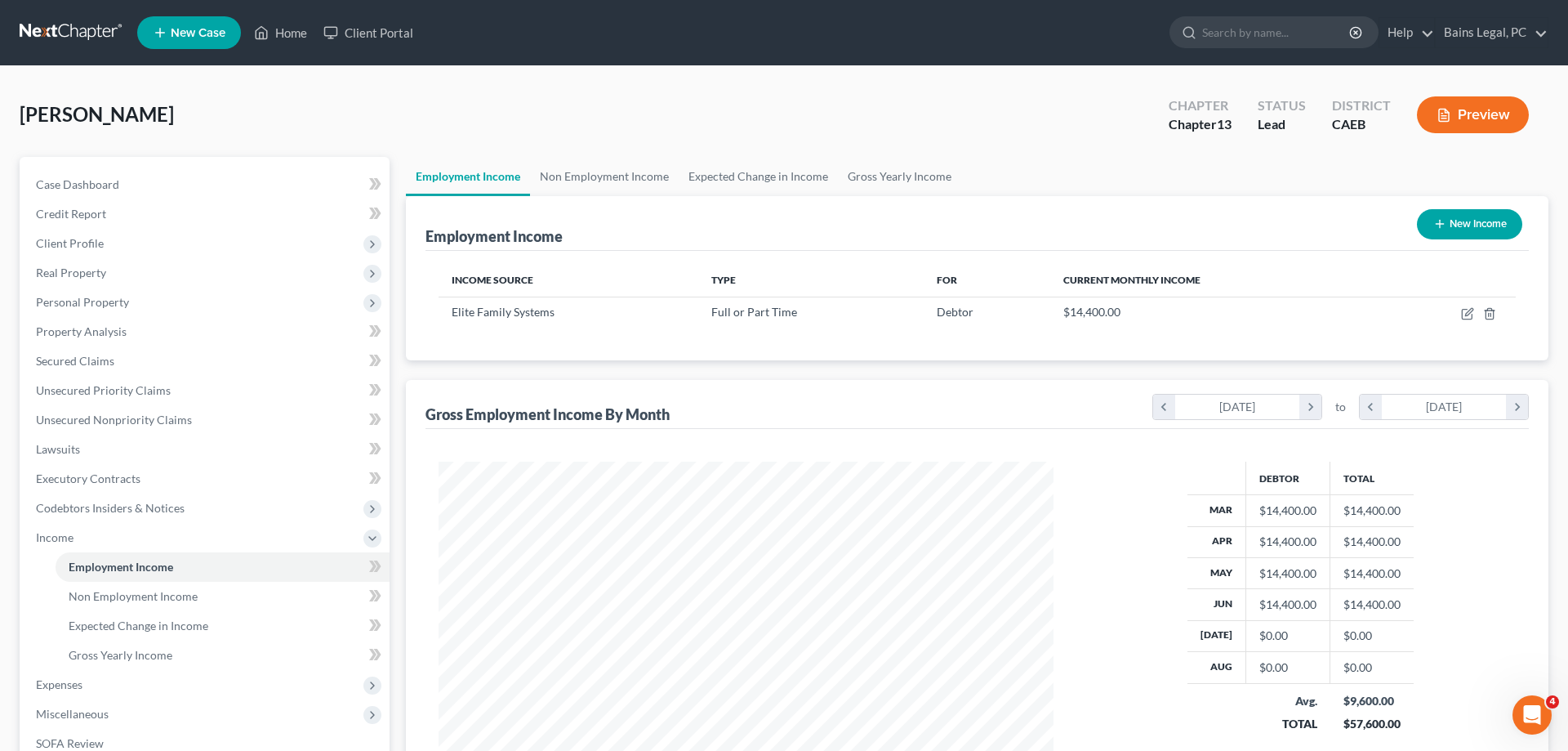
scroll to position [307, 648]
click at [1466, 314] on icon "button" at bounding box center [1469, 312] width 8 height 8
select select "0"
select select "4"
select select "1"
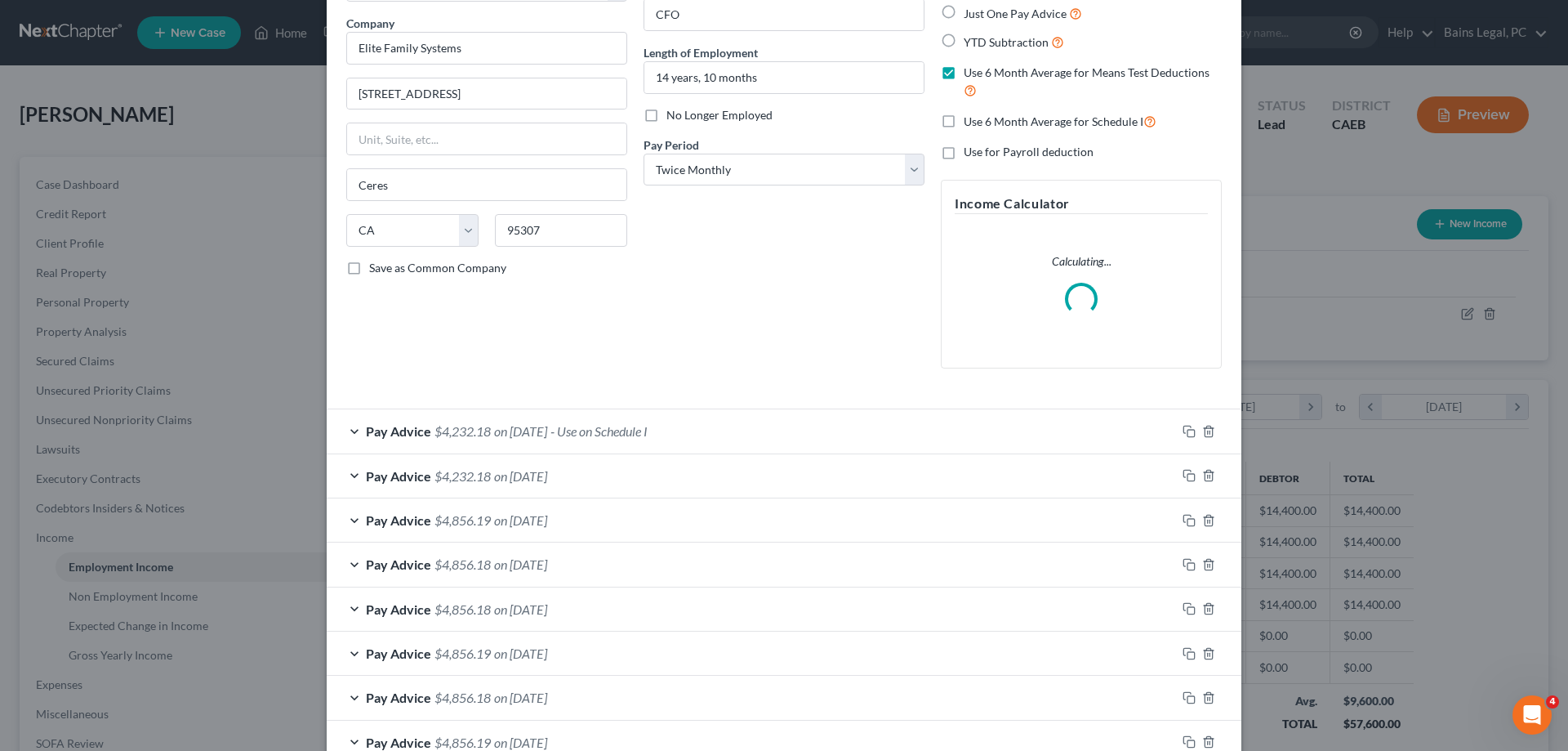
scroll to position [227, 0]
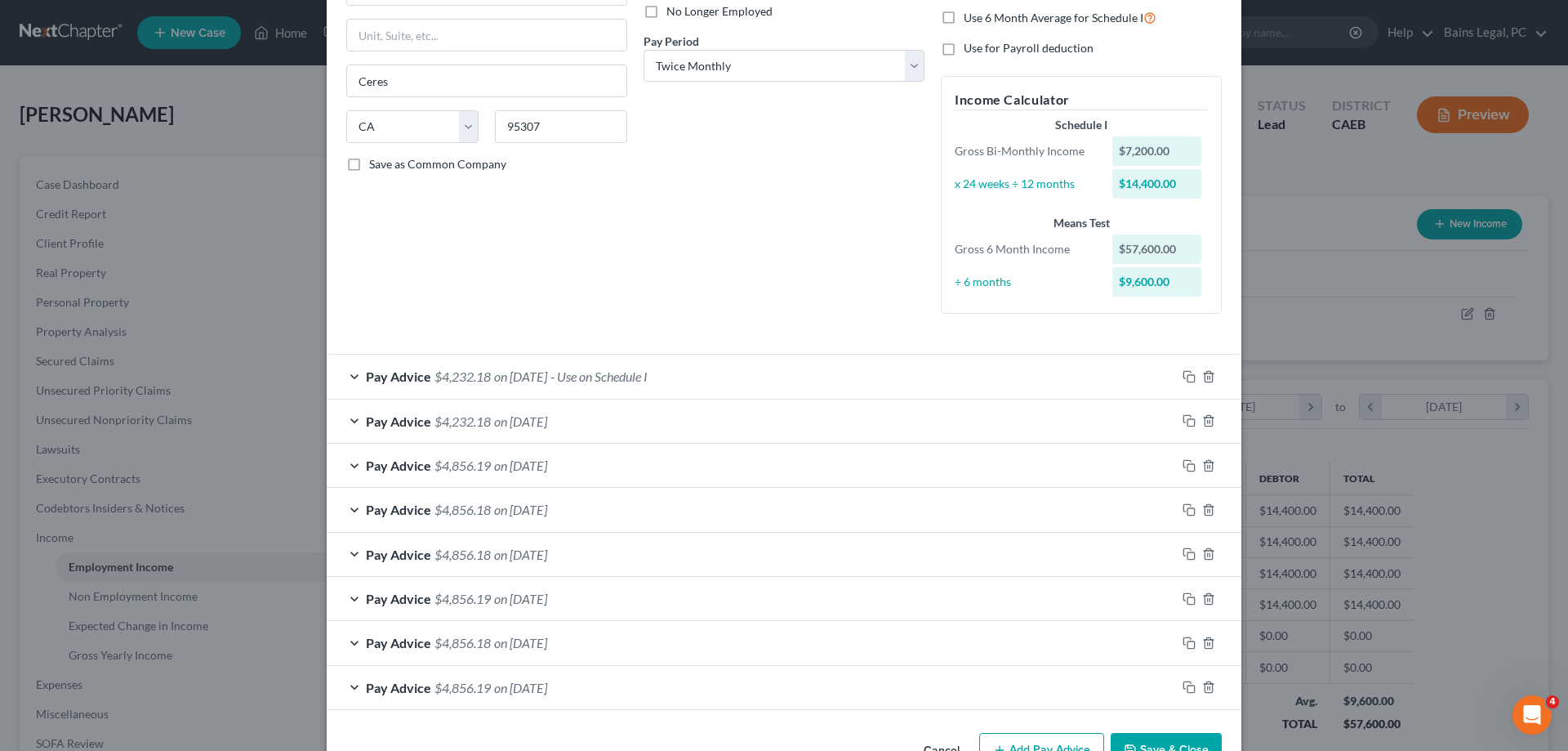
click at [761, 461] on div "Pay Advice $4,856.19 on 05/23/2025" at bounding box center [751, 465] width 849 height 44
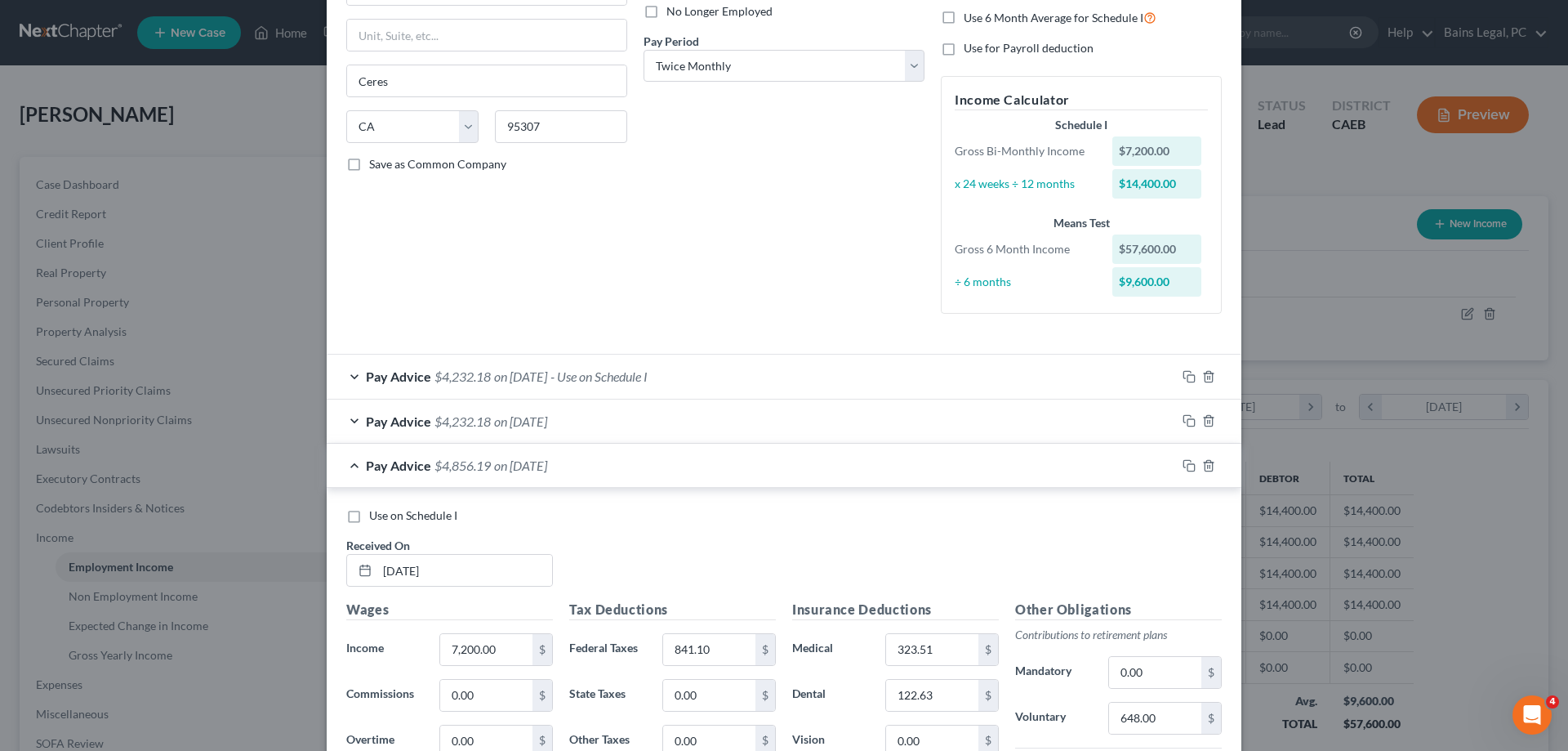
click at [680, 433] on div "Pay Advice $4,232.18 on 06/10/2025" at bounding box center [751, 421] width 849 height 44
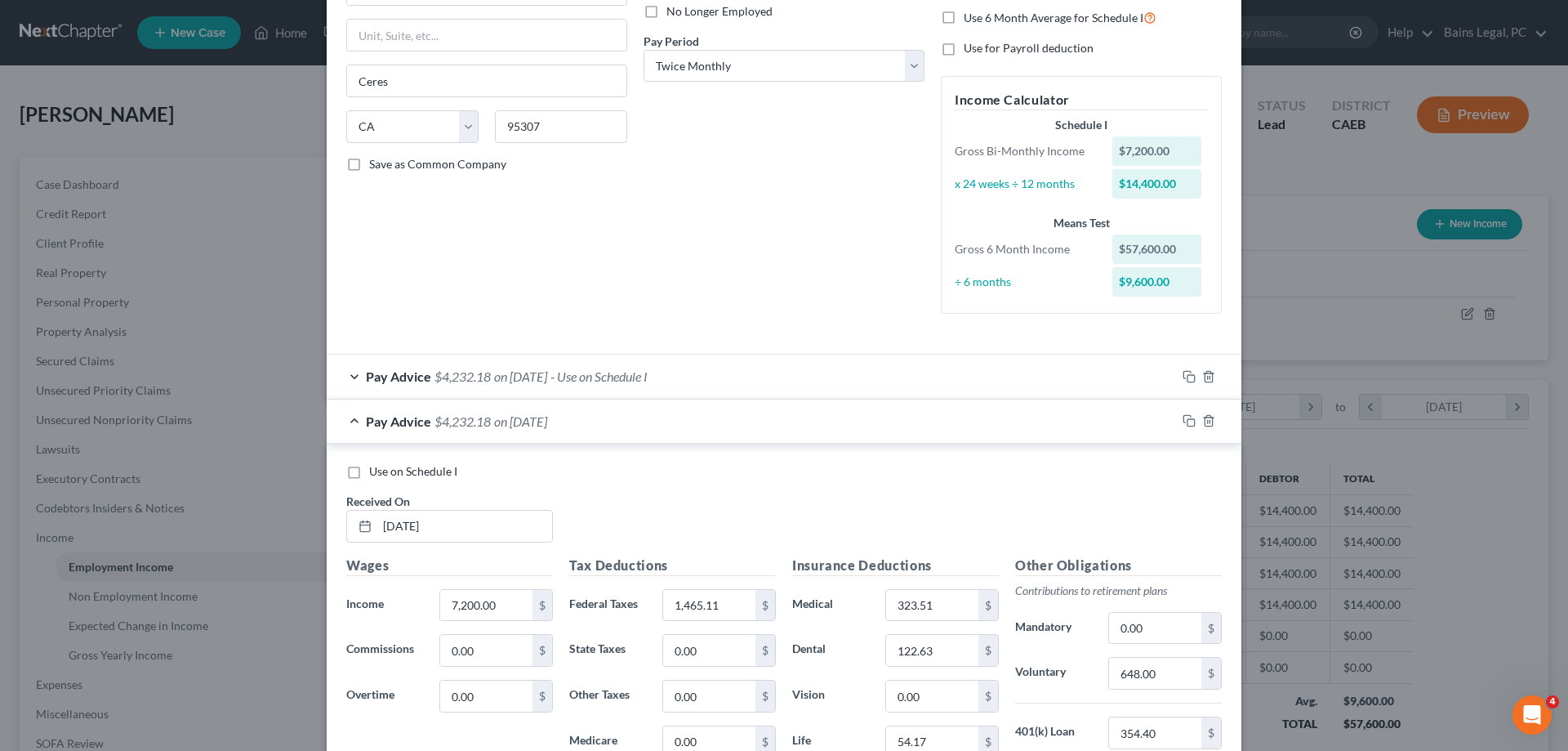
click at [728, 386] on div "Pay Advice $4,232.18 on 06/26/2025 - Use on Schedule I" at bounding box center [751, 376] width 849 height 44
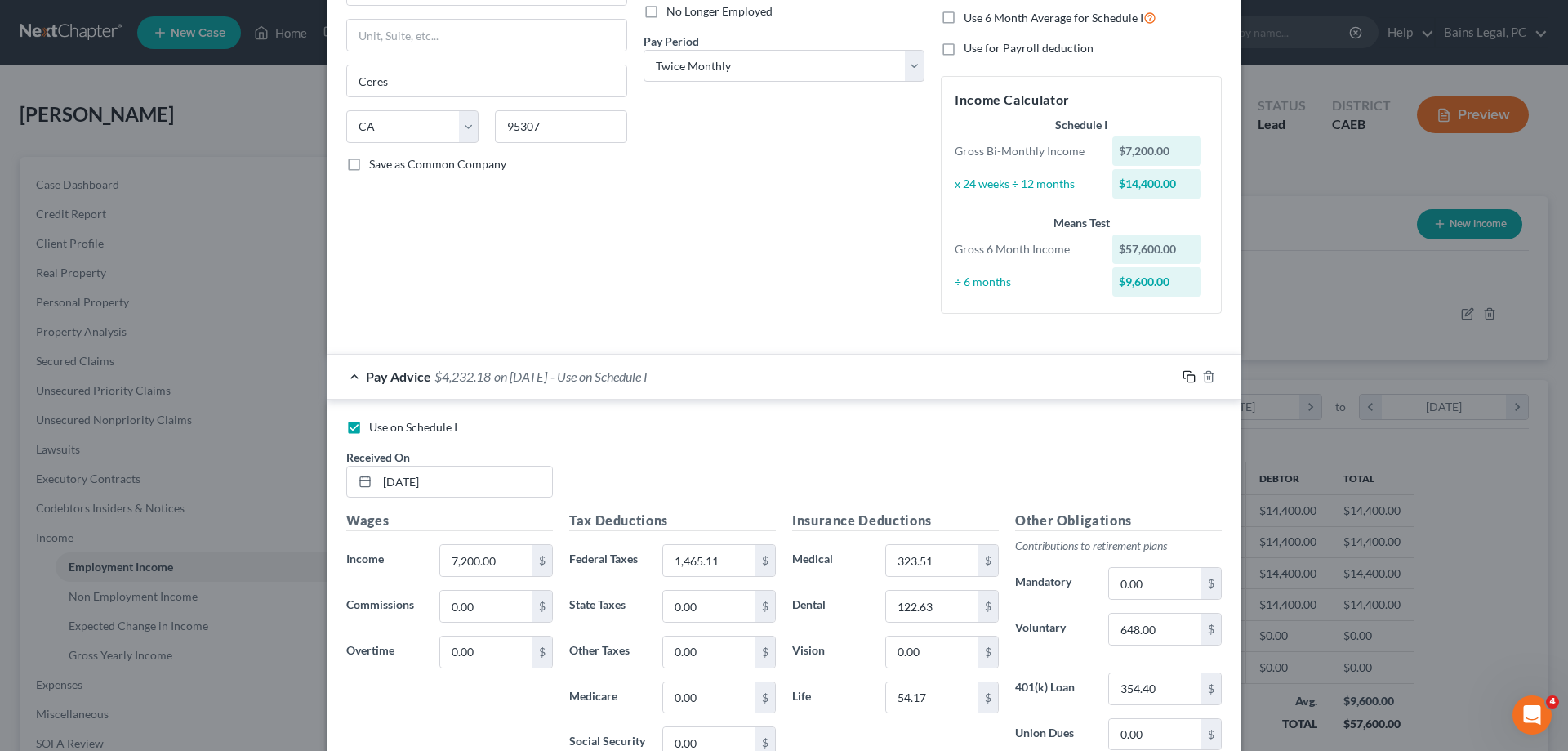
click at [1191, 380] on icon "button" at bounding box center [1188, 376] width 13 height 13
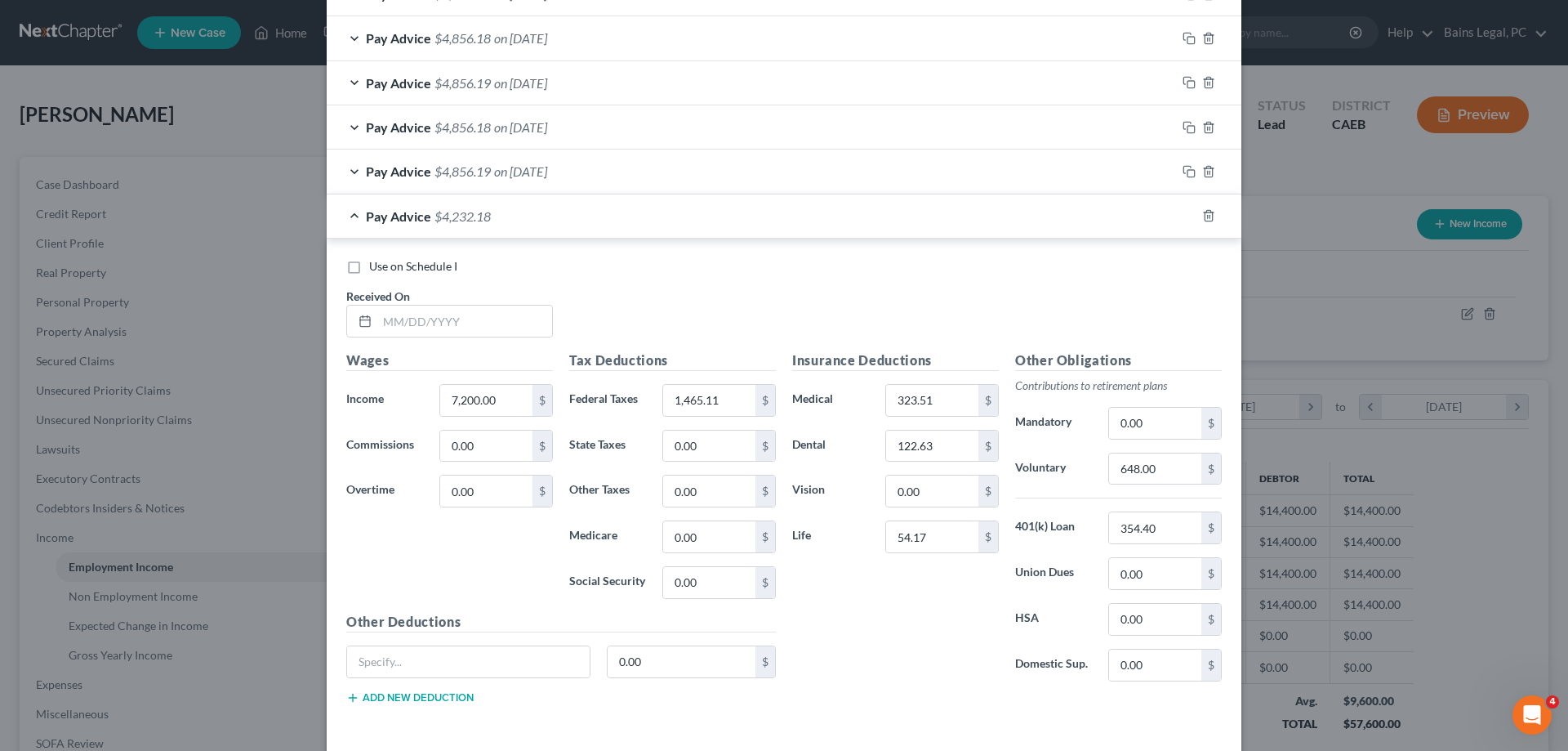
scroll to position [1797, 0]
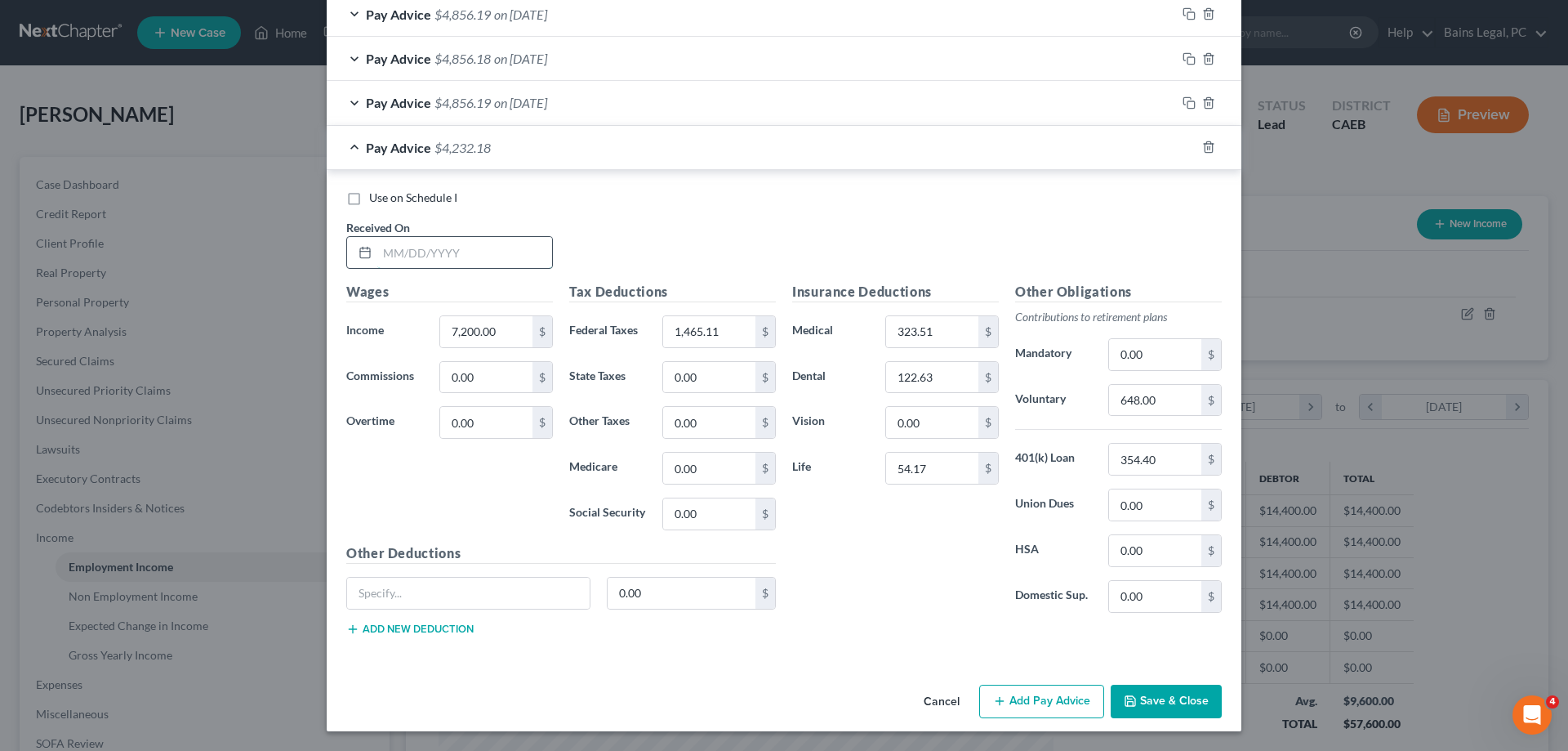
click at [465, 251] on input "text" at bounding box center [465, 253] width 174 height 31
type input "7/10/2025"
click at [743, 329] on input "1,465.11" at bounding box center [709, 331] width 92 height 31
click at [746, 326] on input "1,465.11" at bounding box center [709, 331] width 92 height 31
type input "1,465.10"
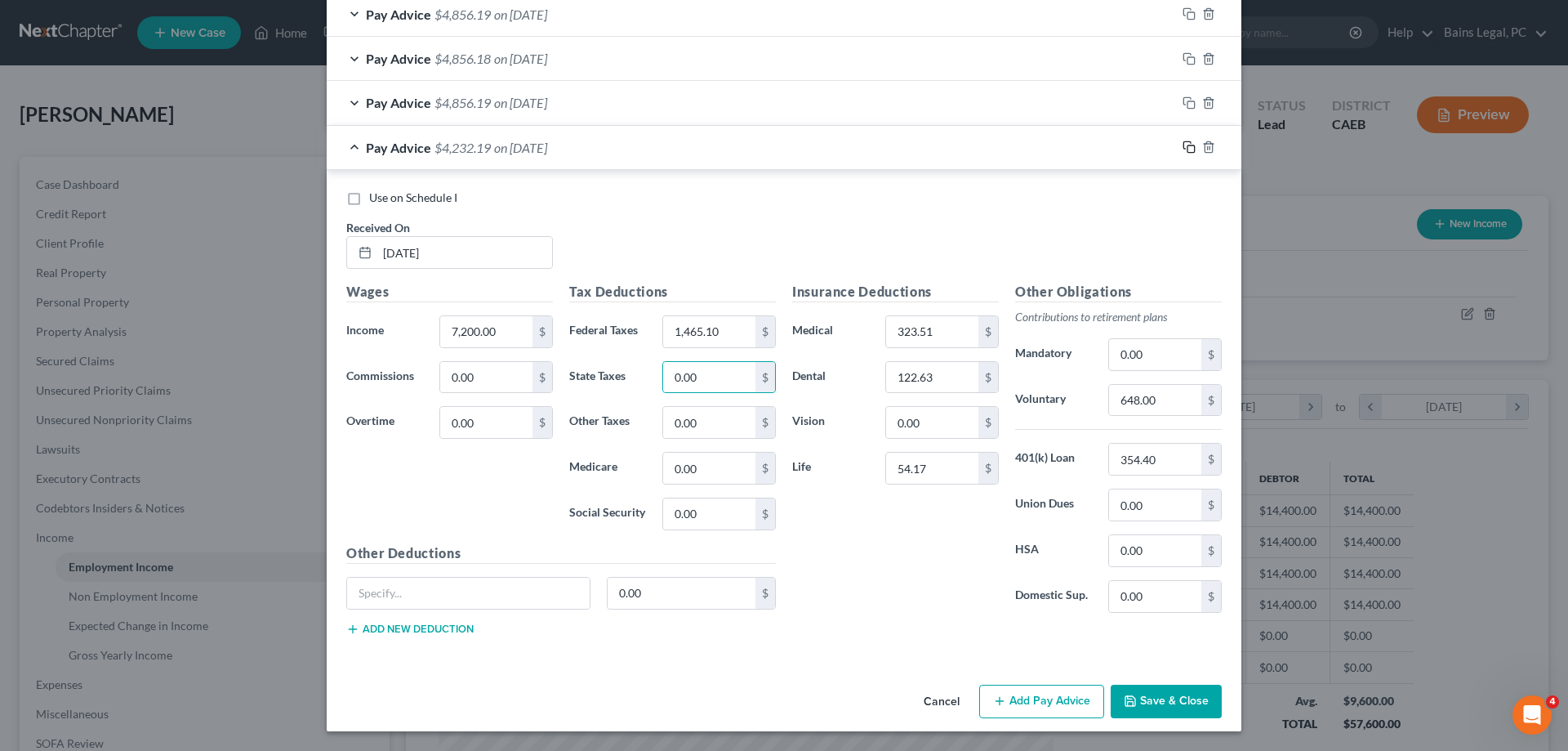
click at [1190, 146] on icon "button" at bounding box center [1188, 146] width 13 height 13
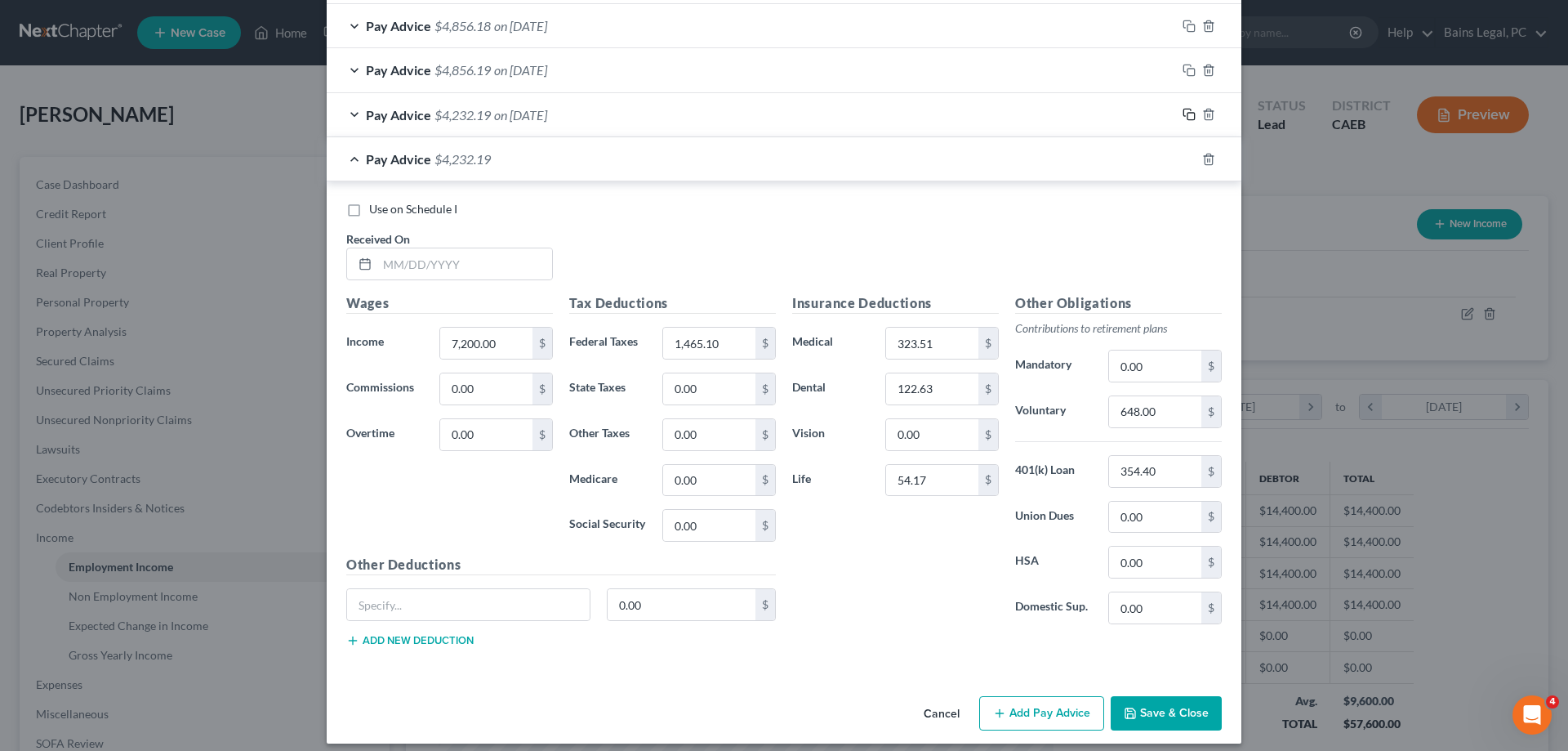
scroll to position [1841, 0]
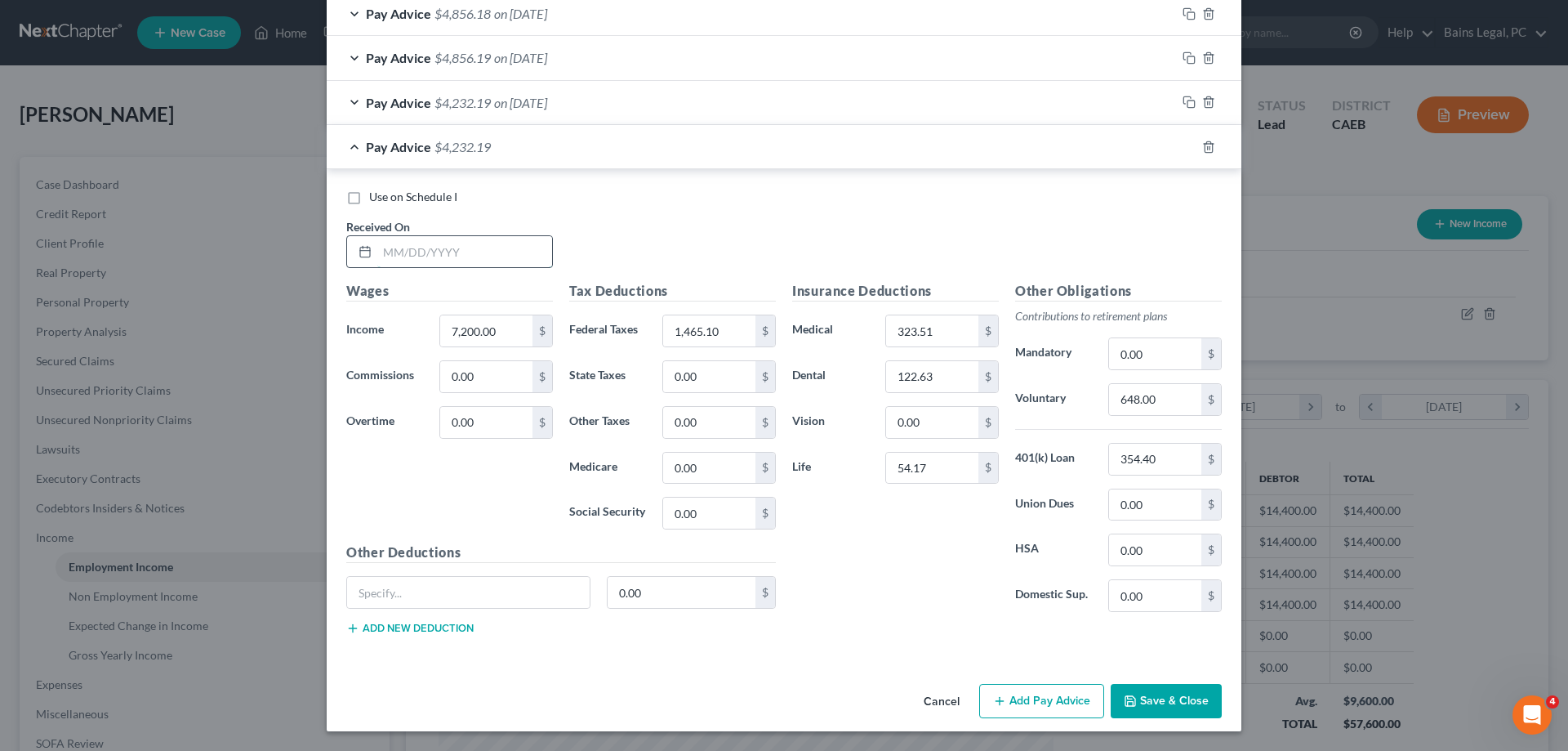
click at [481, 251] on input "text" at bounding box center [465, 252] width 174 height 31
type input "7/25/25"
click at [724, 331] on input "1,465.10" at bounding box center [709, 330] width 92 height 31
type input "1,465.11"
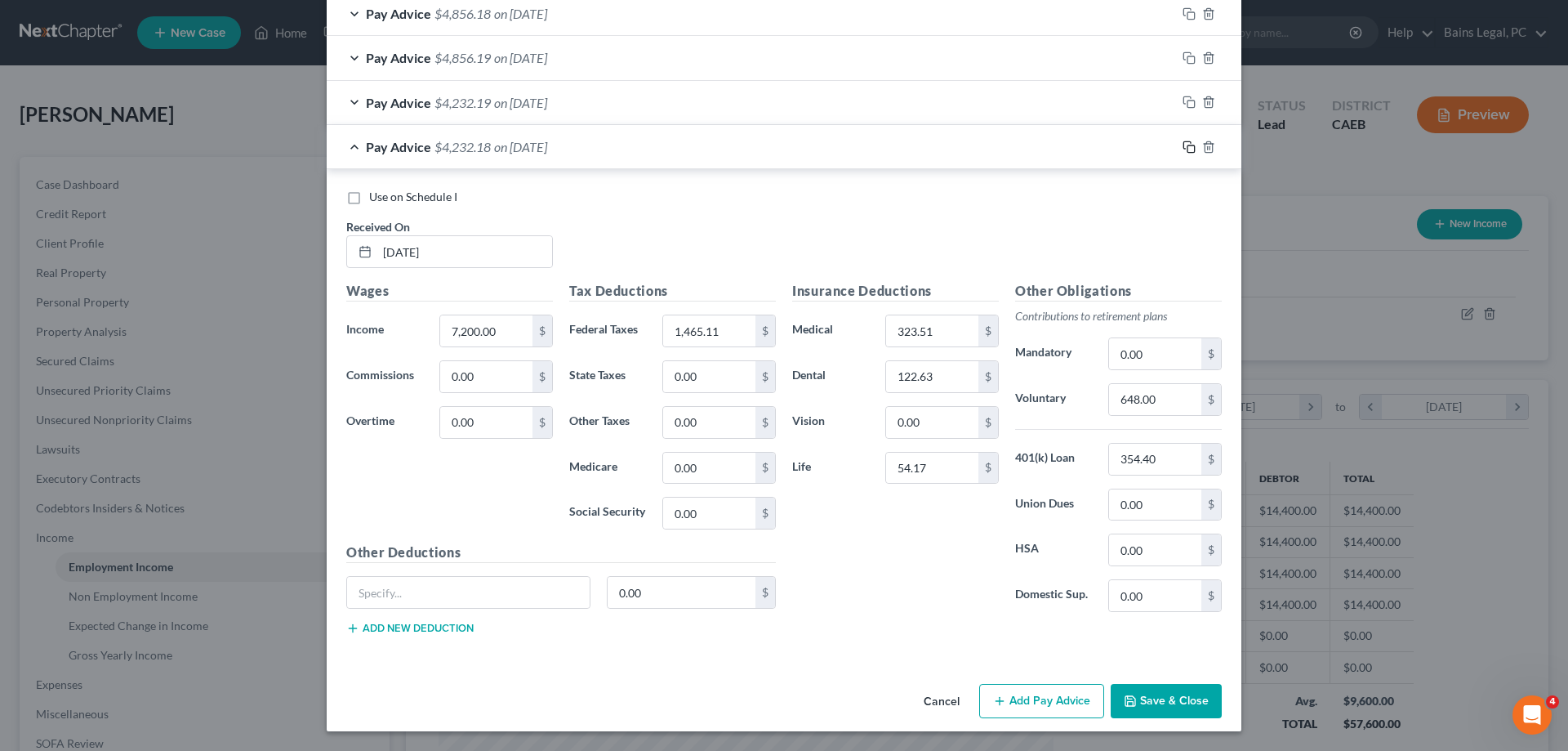
click at [1188, 148] on icon "button" at bounding box center [1188, 146] width 13 height 13
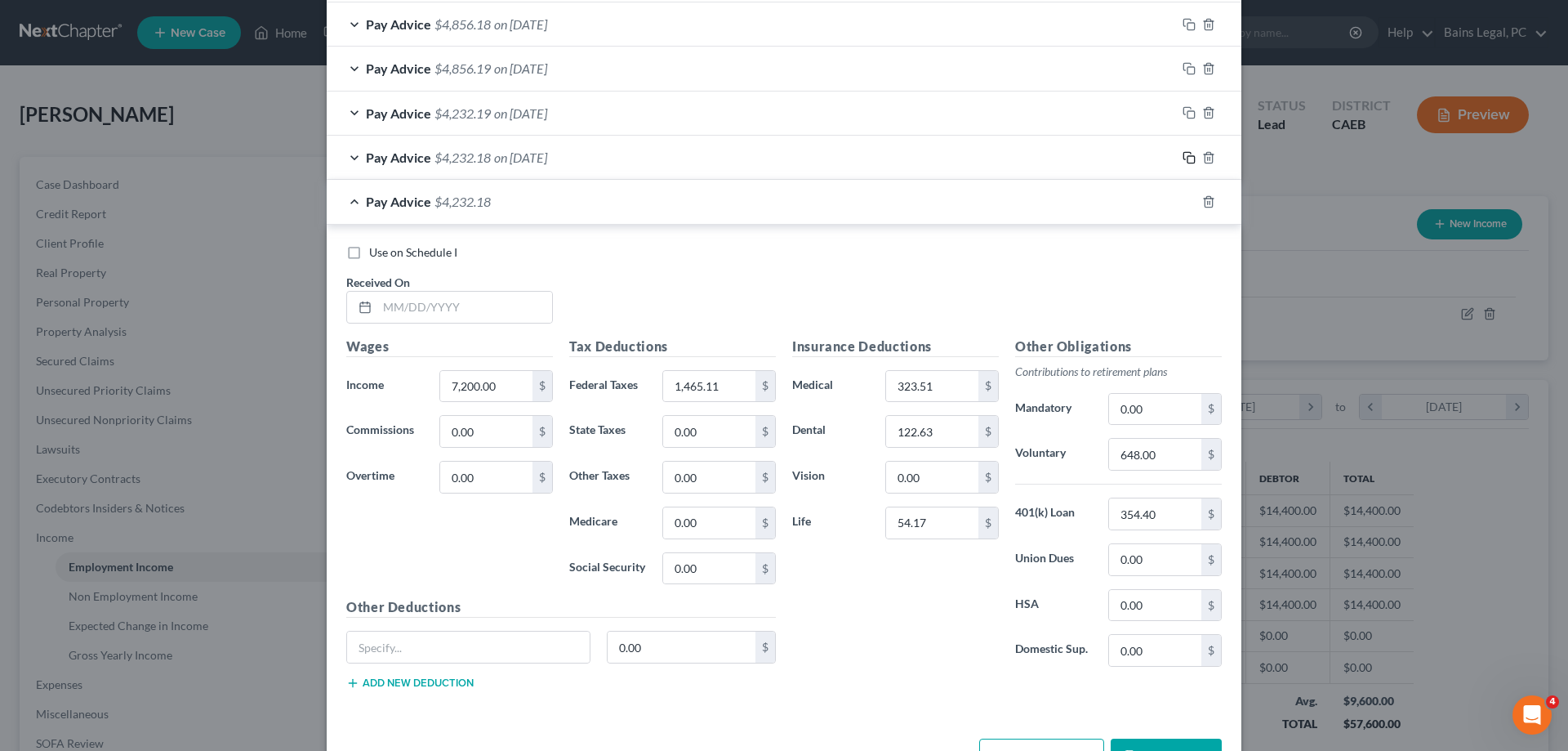
scroll to position [1885, 0]
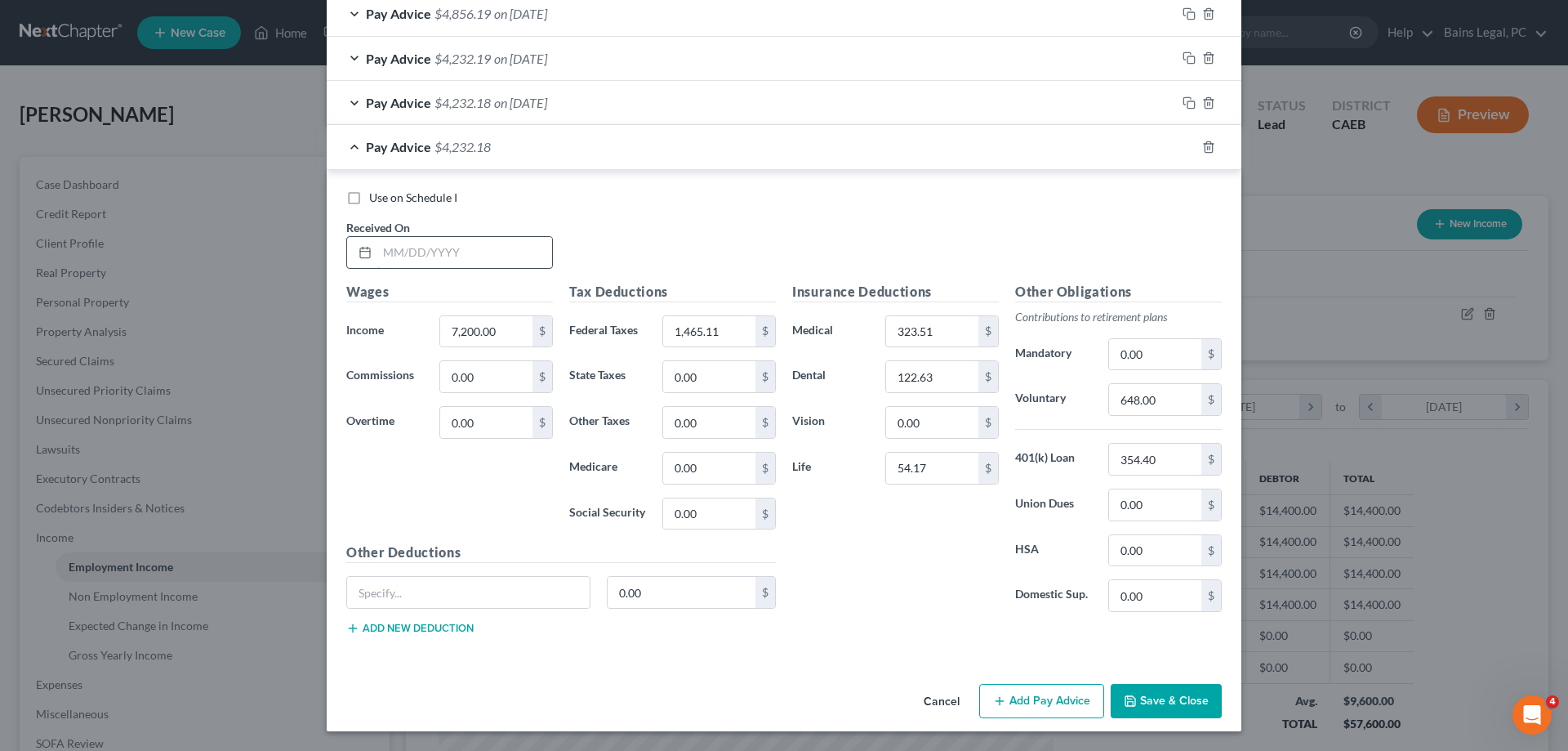
click at [492, 247] on input "text" at bounding box center [465, 253] width 174 height 31
type input "8/8/25"
click at [1189, 151] on icon "button" at bounding box center [1188, 146] width 13 height 13
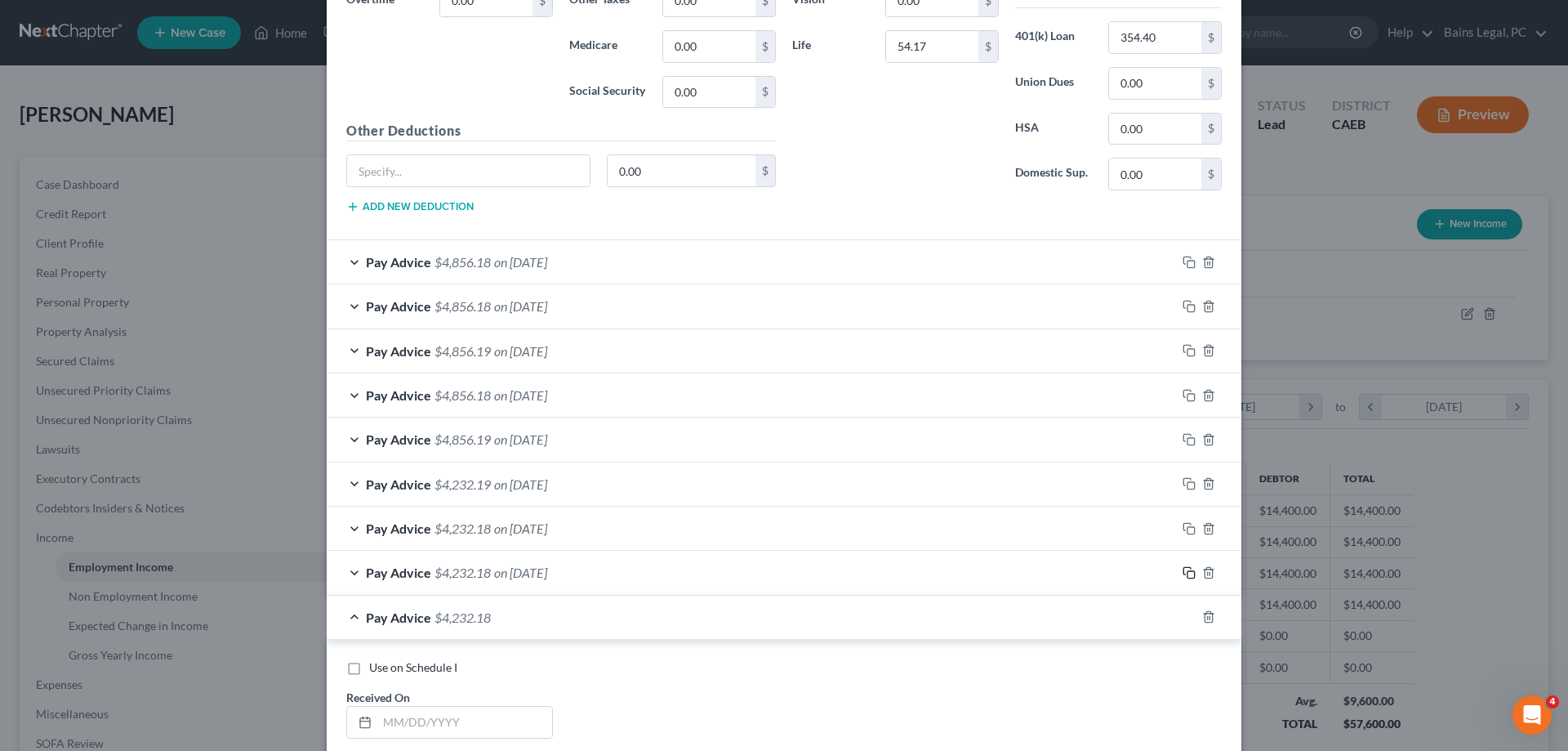
scroll to position [1543, 0]
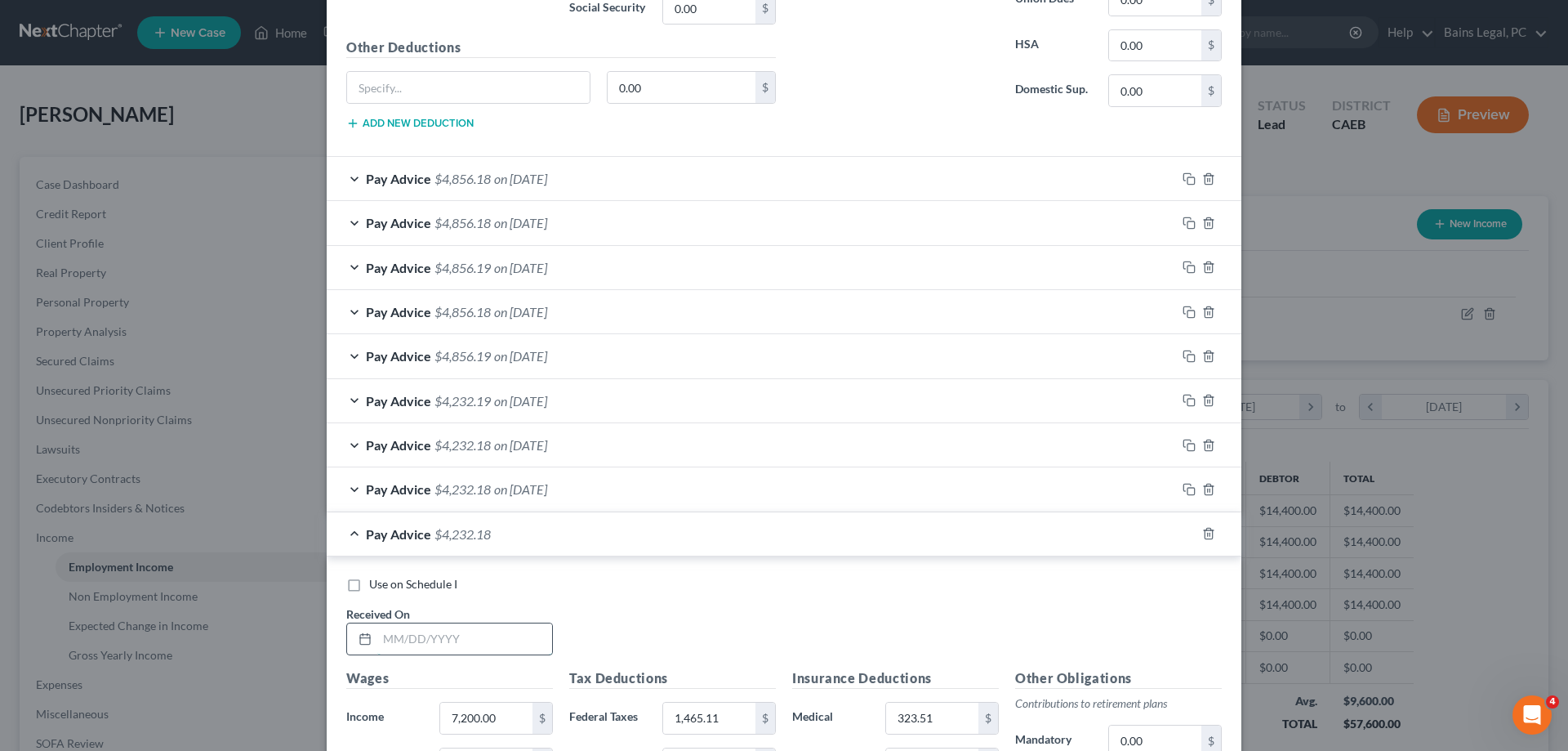
click at [502, 632] on input "text" at bounding box center [465, 639] width 174 height 31
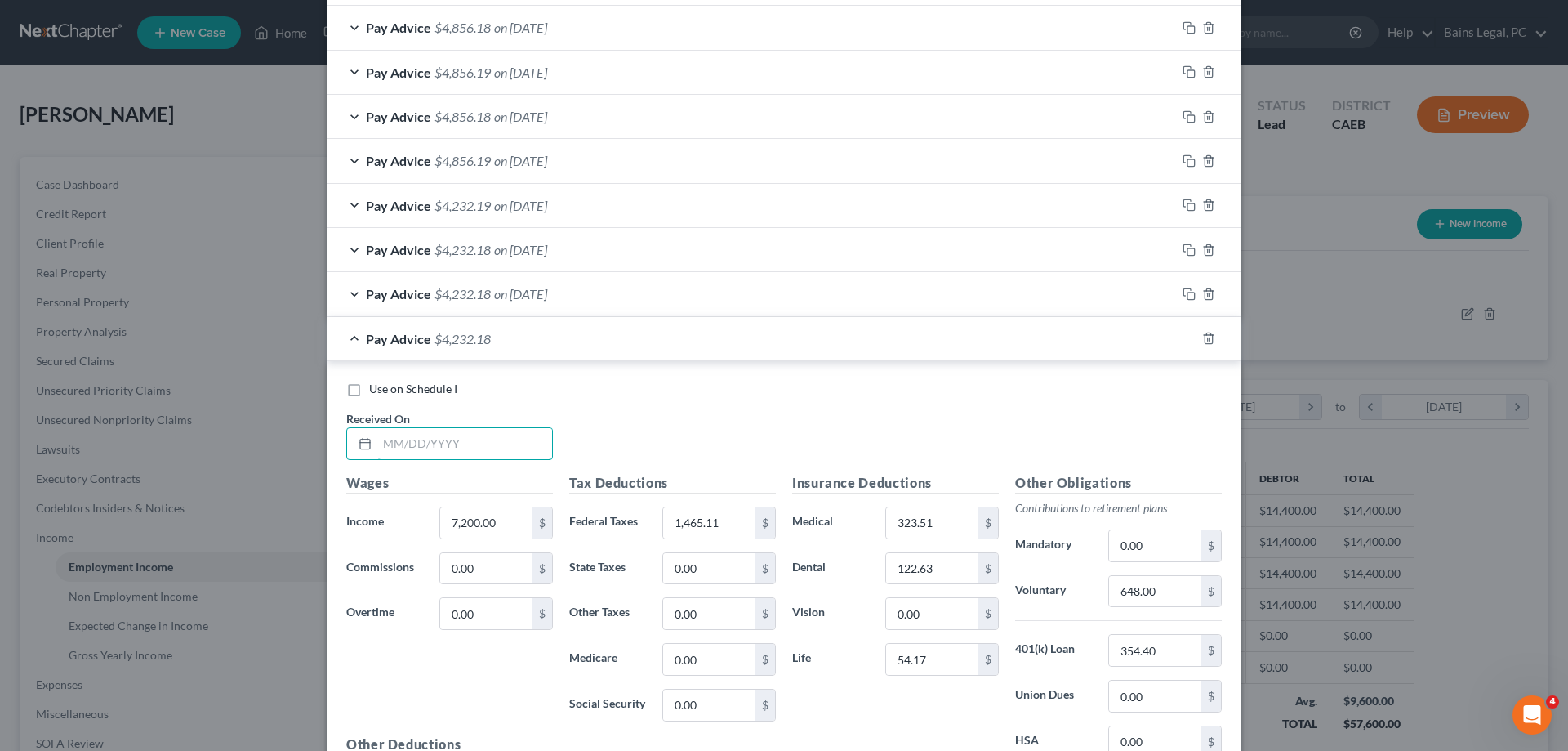
scroll to position [1793, 0]
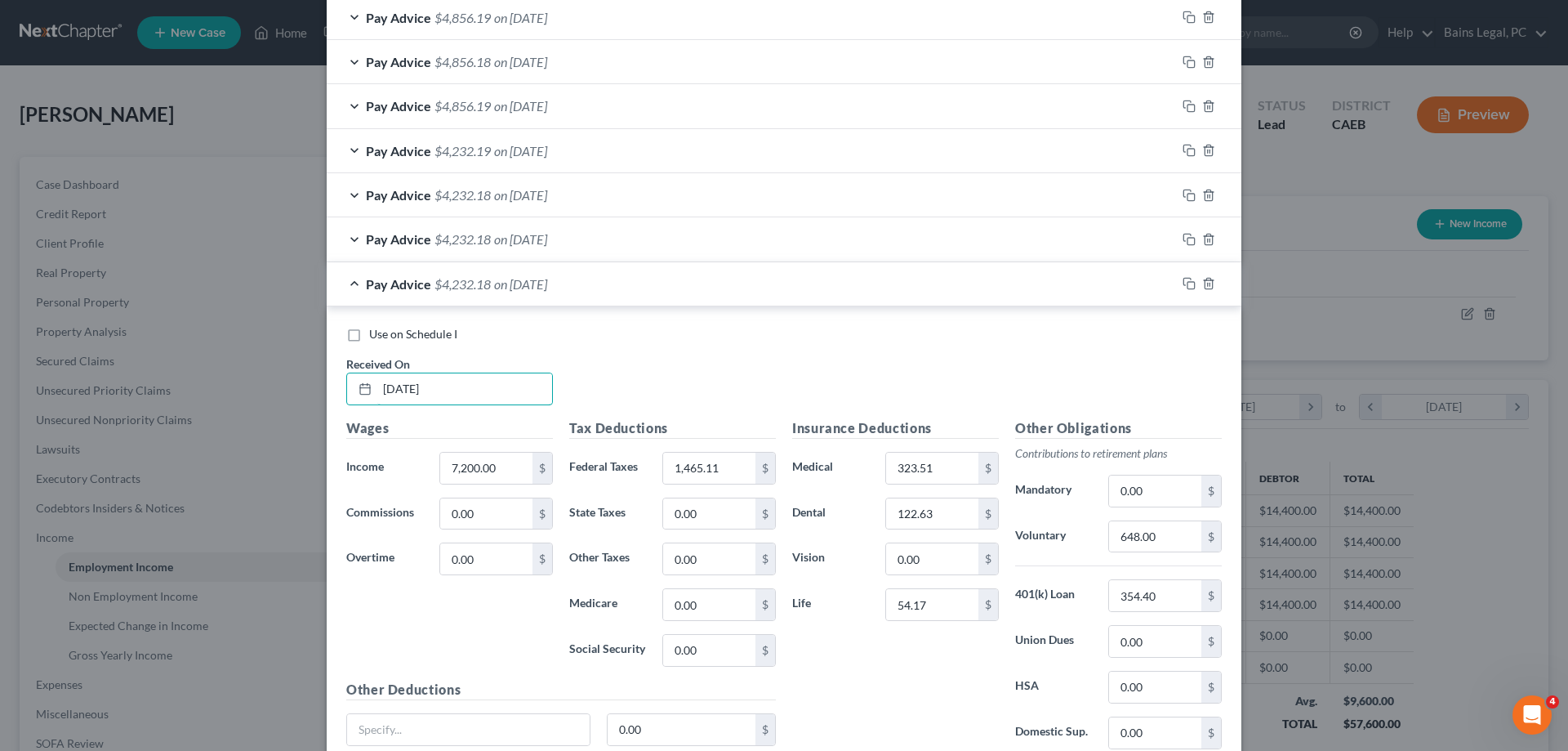
type input "8/26/25"
click at [386, 333] on span "Use on Schedule I" at bounding box center [413, 333] width 88 height 14
click at [386, 333] on input "Use on Schedule I" at bounding box center [381, 330] width 11 height 11
checkbox input "true"
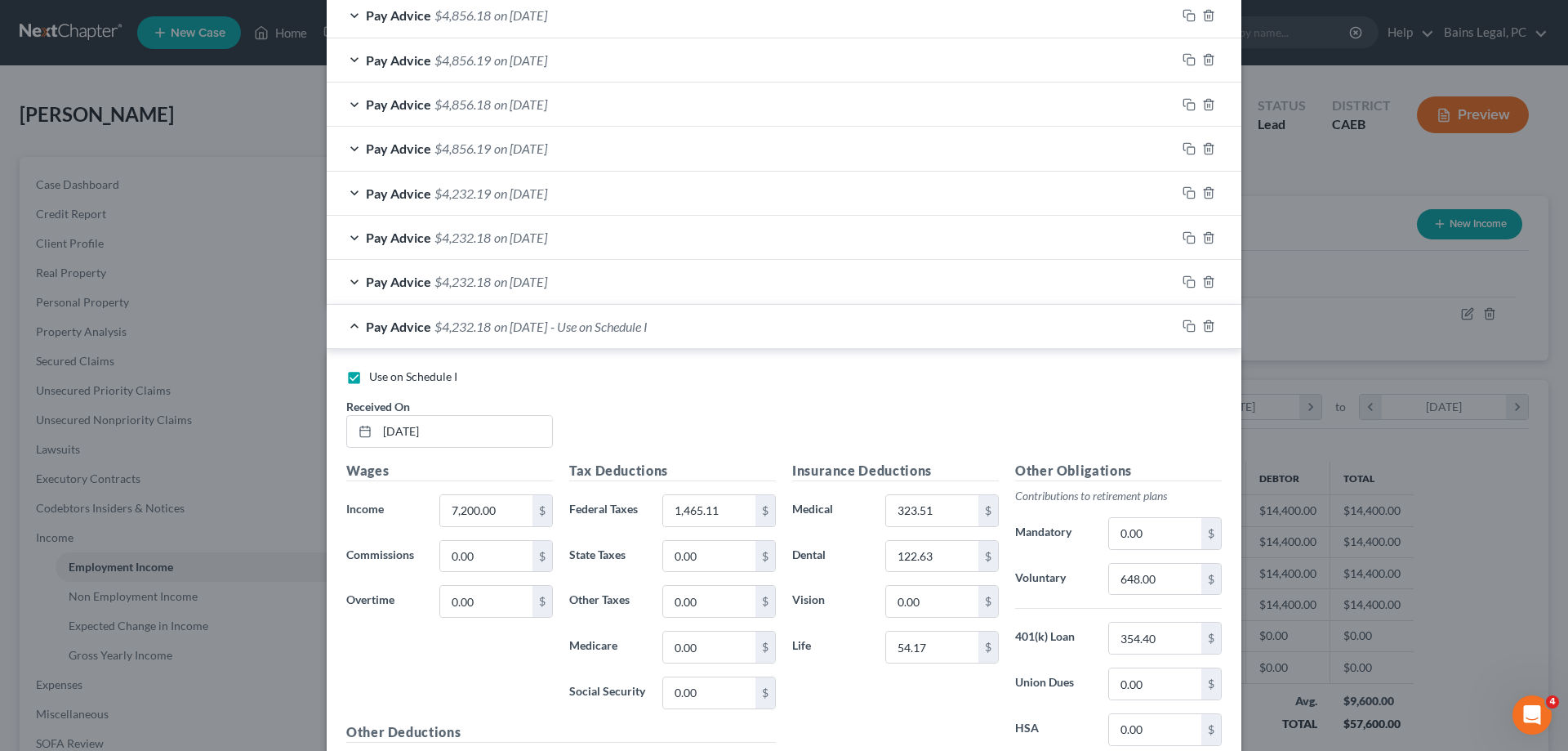
scroll to position [1930, 0]
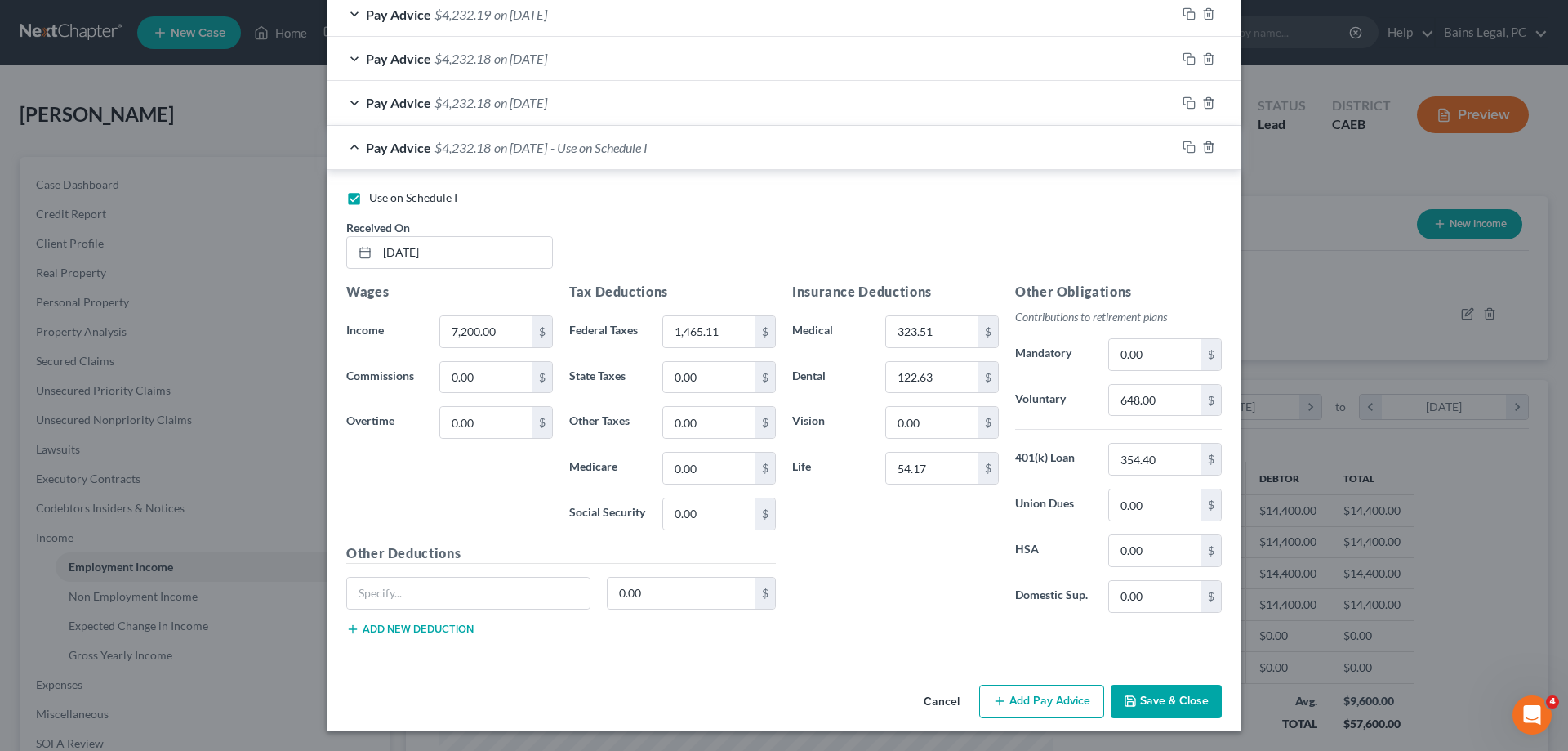
click at [1170, 694] on button "Save & Close" at bounding box center [1166, 702] width 111 height 34
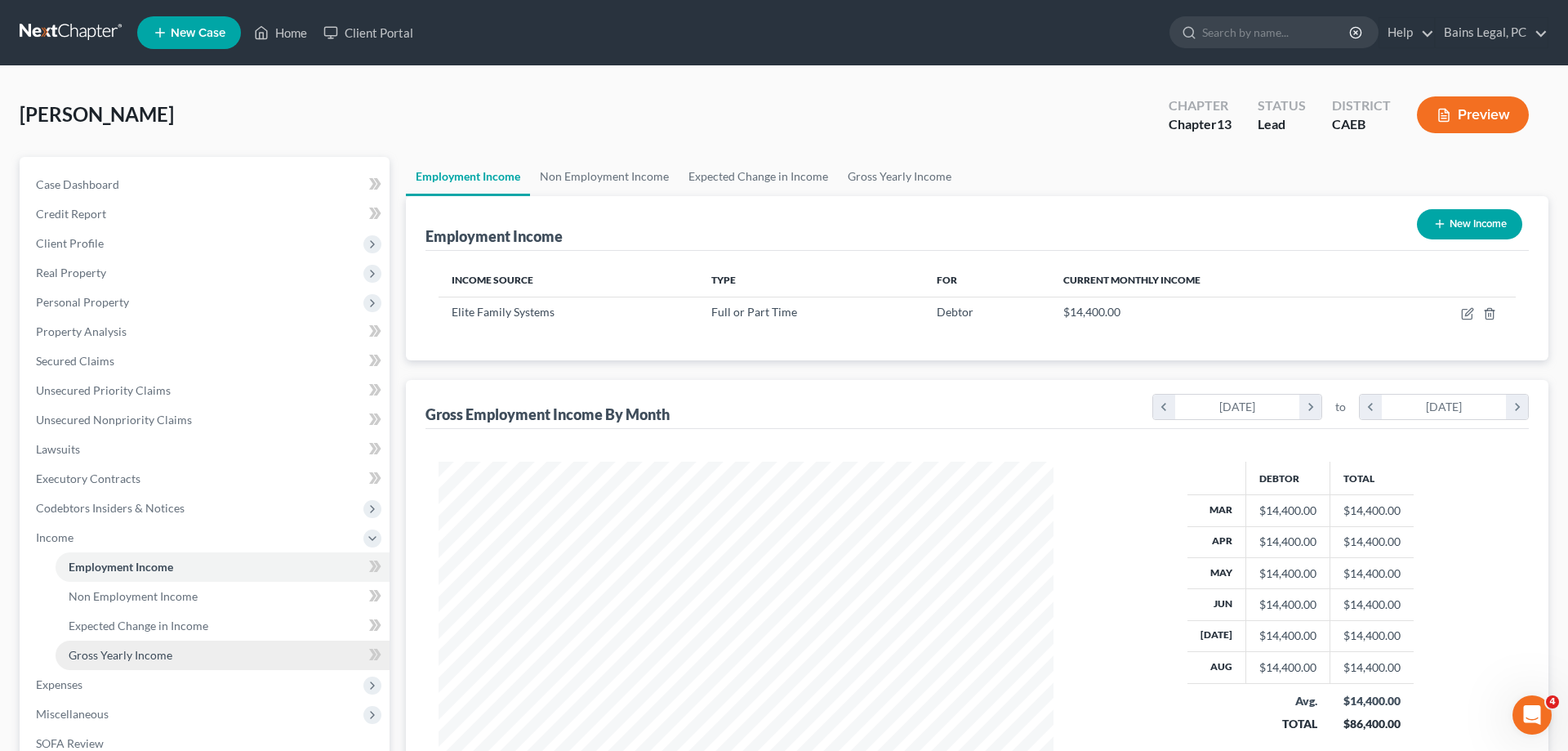
click at [121, 649] on link "Gross Yearly Income" at bounding box center [222, 655] width 334 height 29
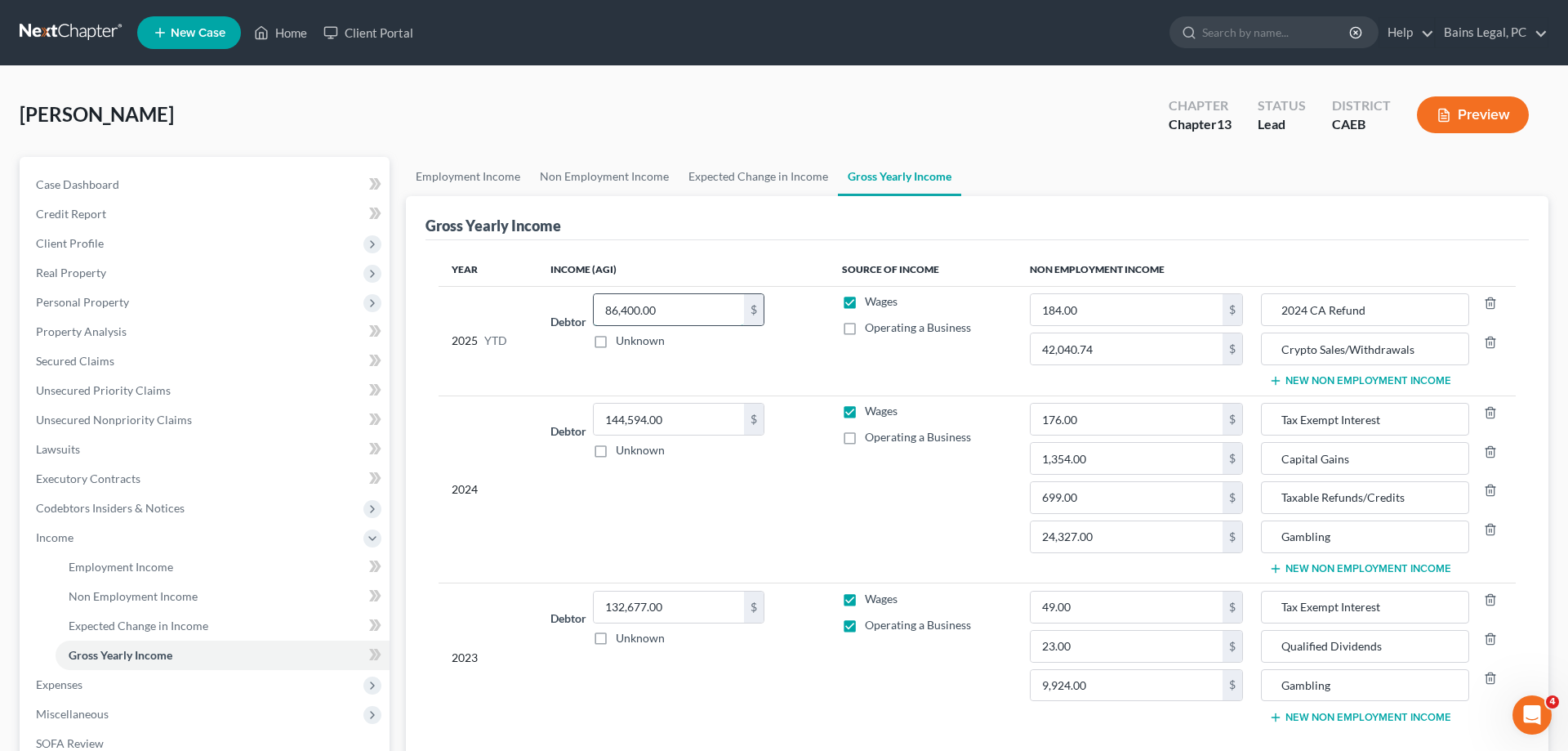
click at [706, 309] on input "86,400.00" at bounding box center [668, 310] width 150 height 31
type input "115,200"
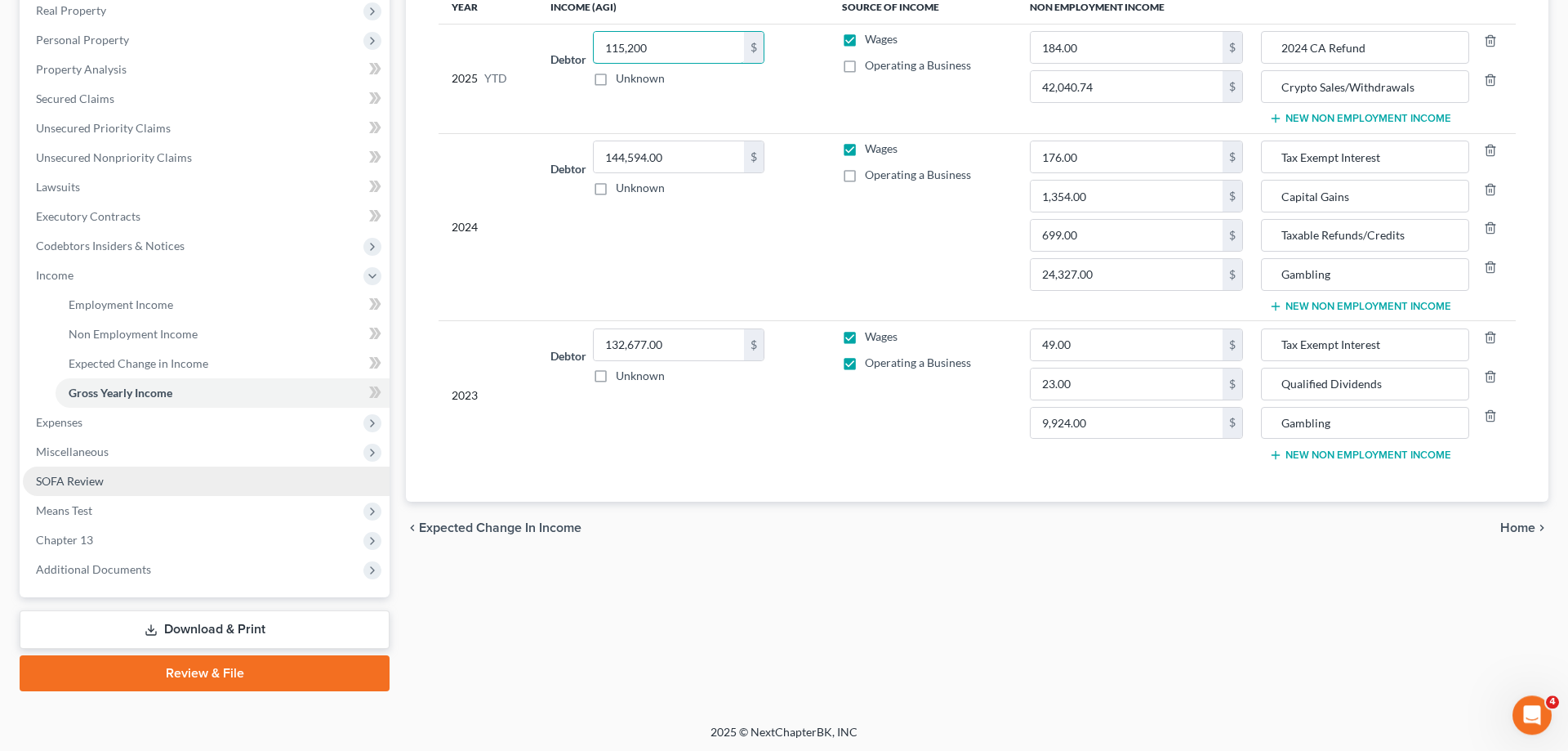
scroll to position [264, 0]
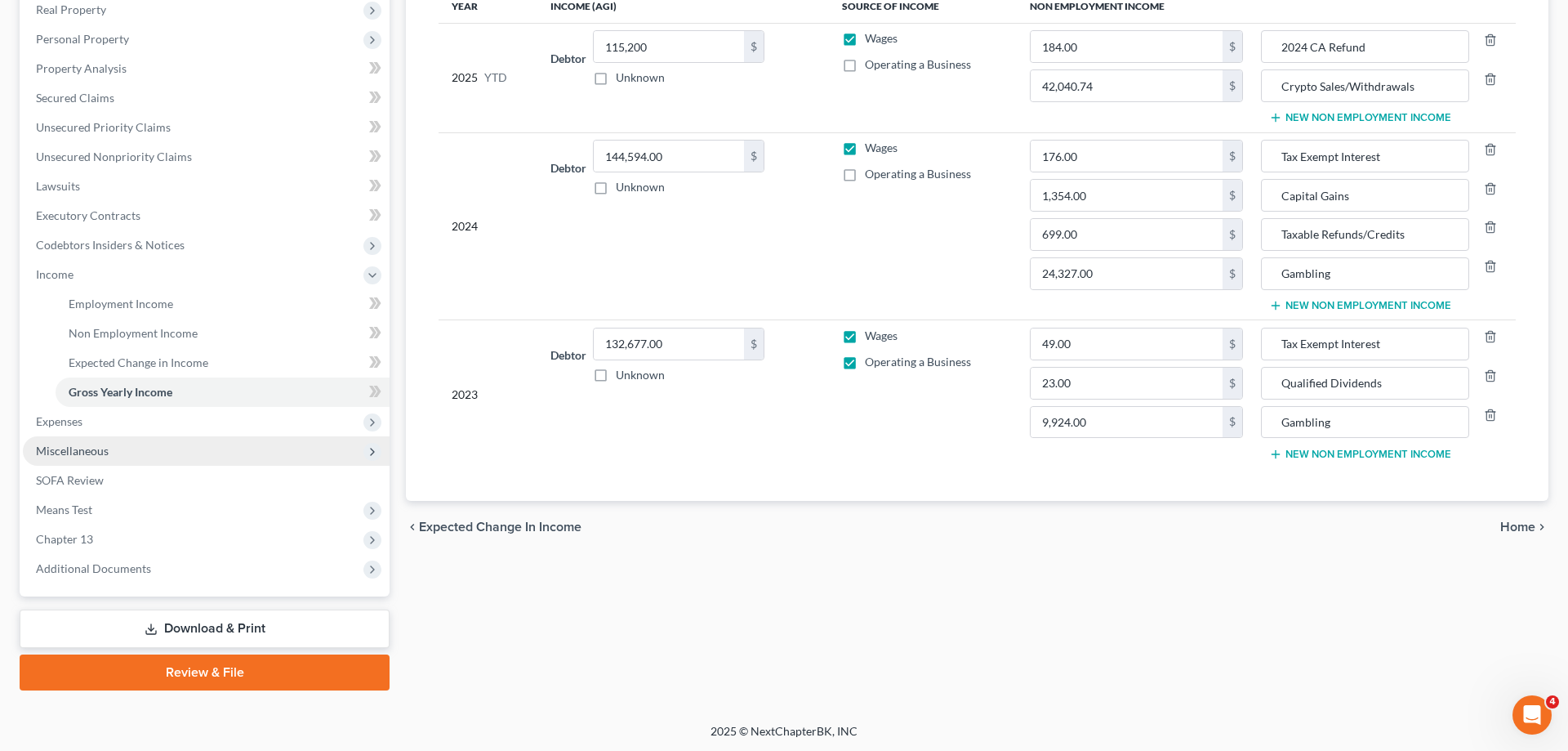
click at [151, 448] on span "Miscellaneous" at bounding box center [206, 451] width 367 height 29
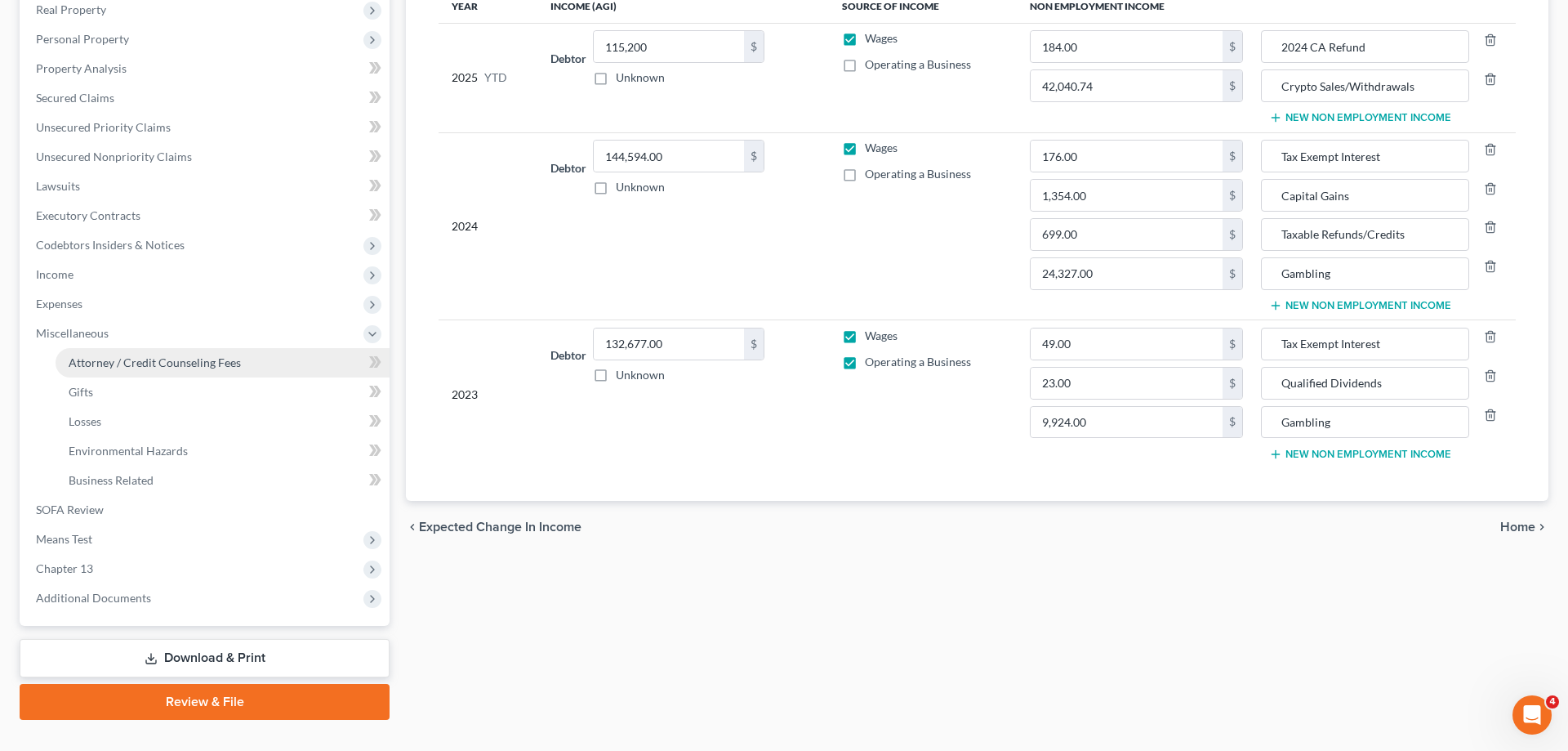
click at [225, 364] on span "Attorney / Credit Counseling Fees" at bounding box center [155, 362] width 172 height 14
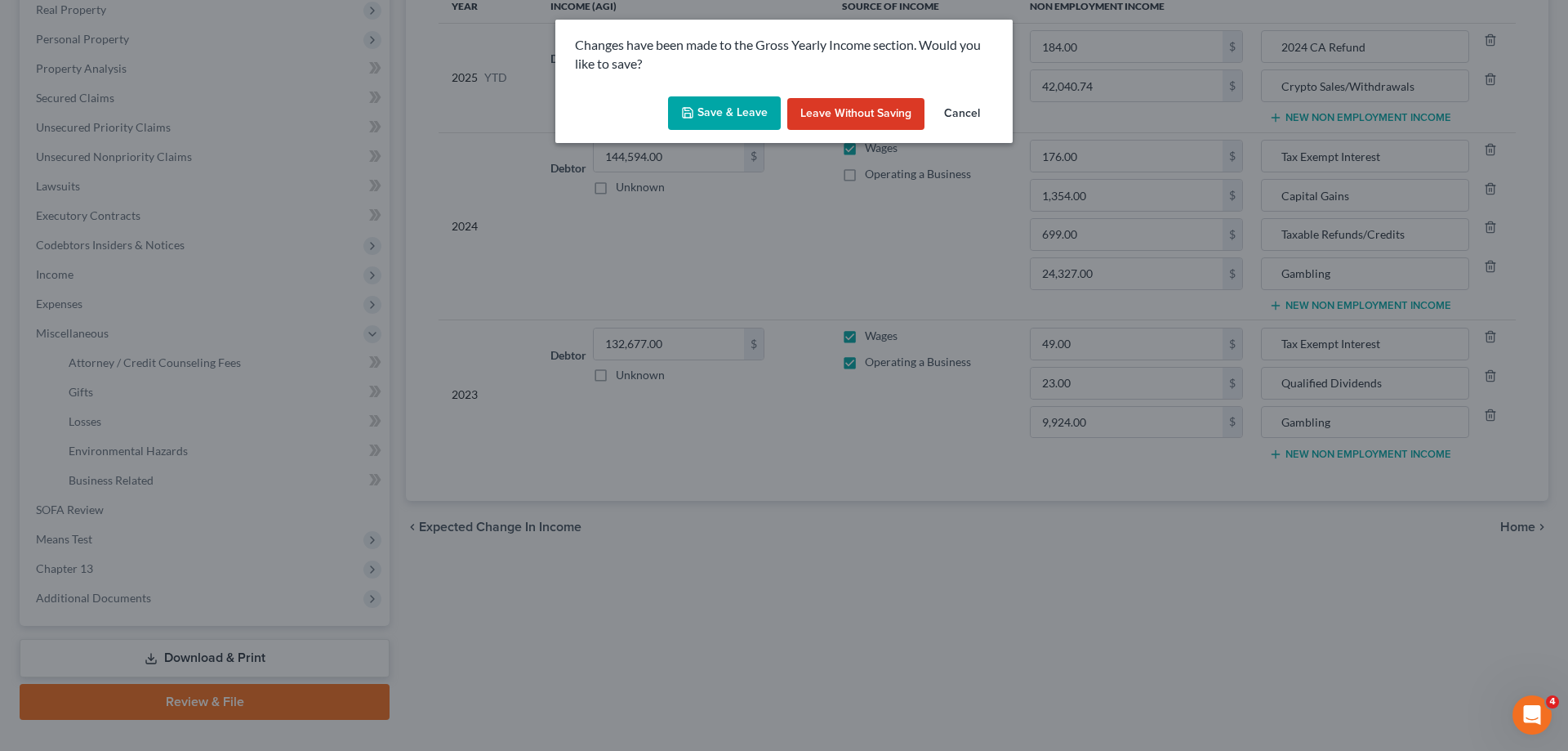
click at [757, 117] on button "Save & Leave" at bounding box center [724, 113] width 112 height 34
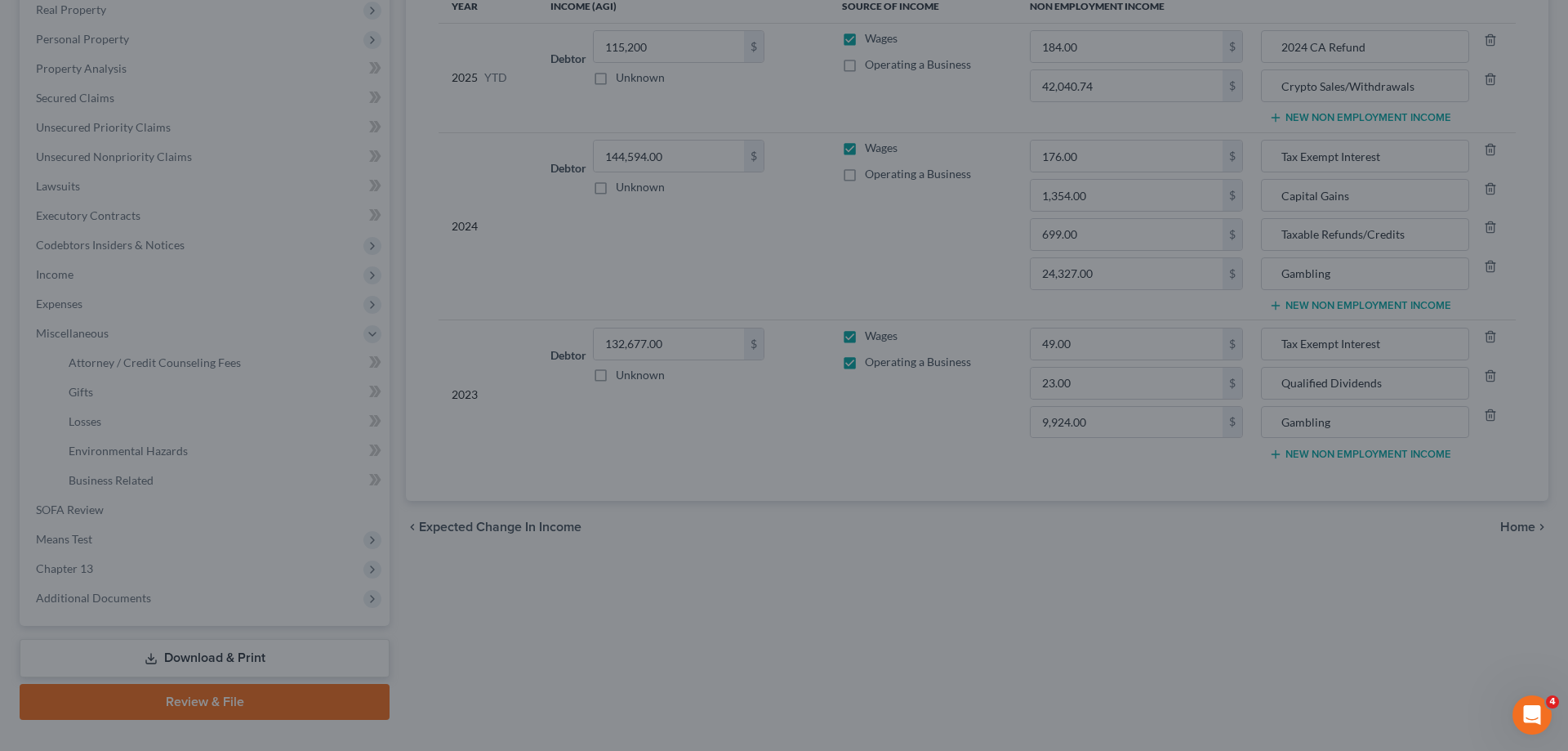
select select "36"
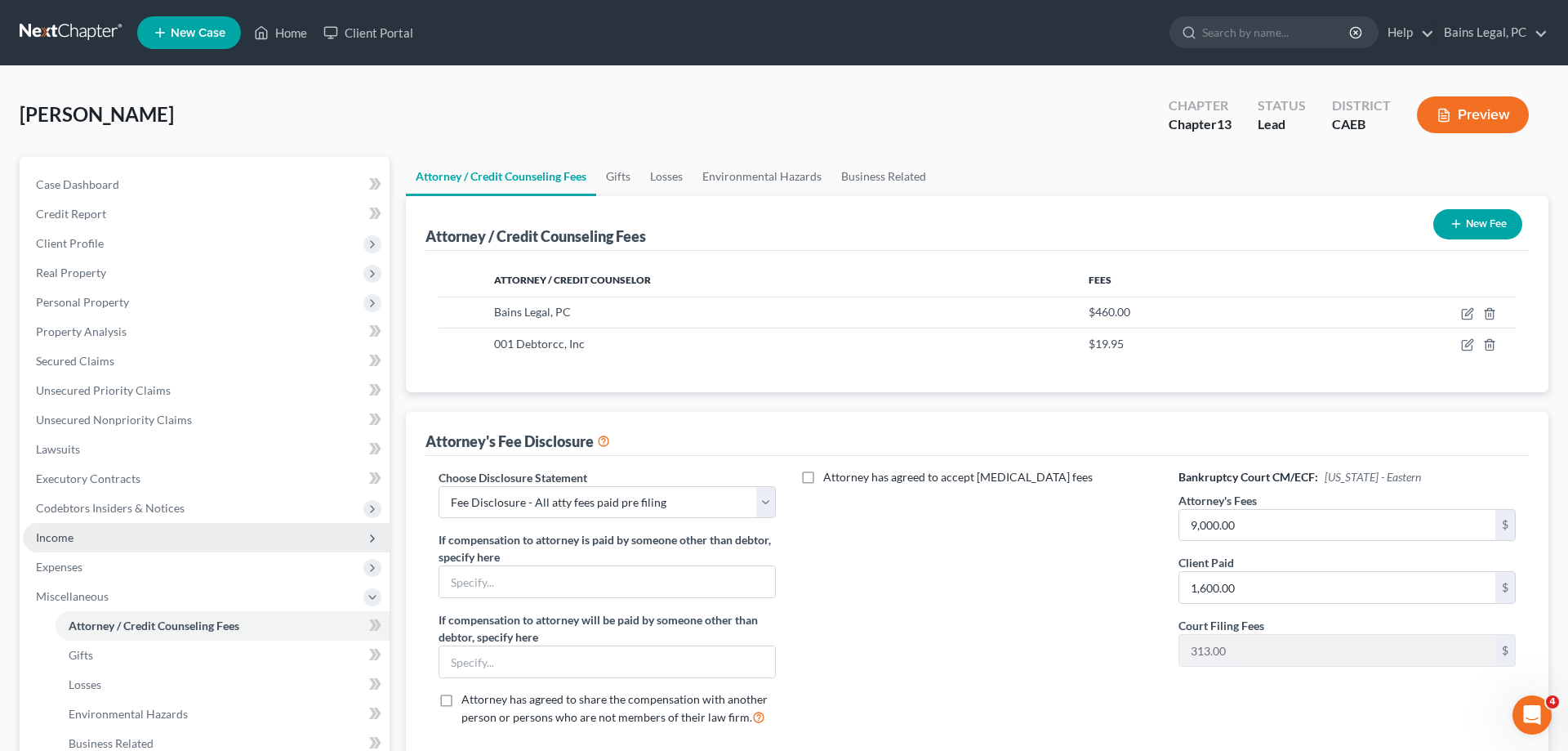
click at [163, 531] on span "Income" at bounding box center [206, 538] width 367 height 29
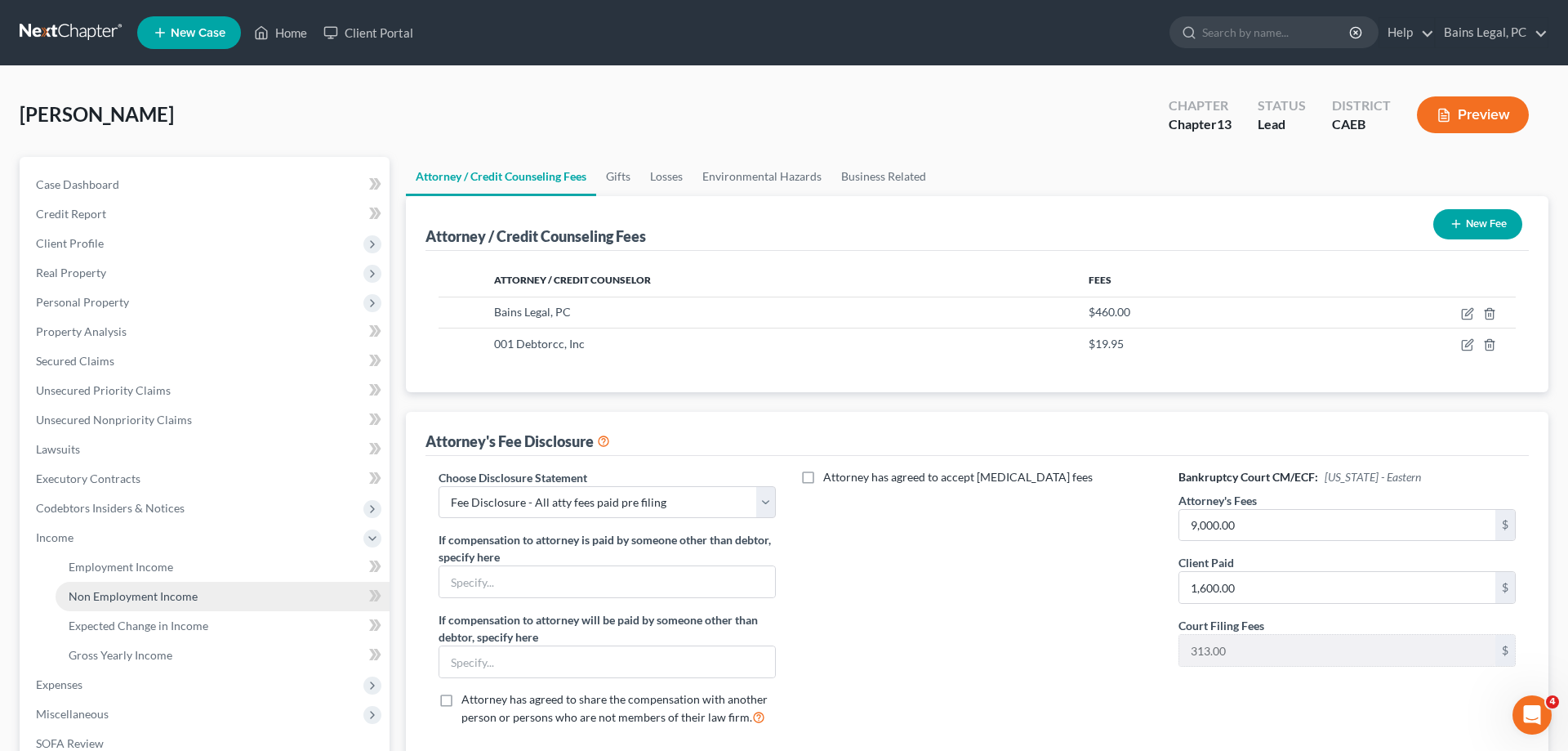
click at [198, 596] on link "Non Employment Income" at bounding box center [222, 596] width 334 height 29
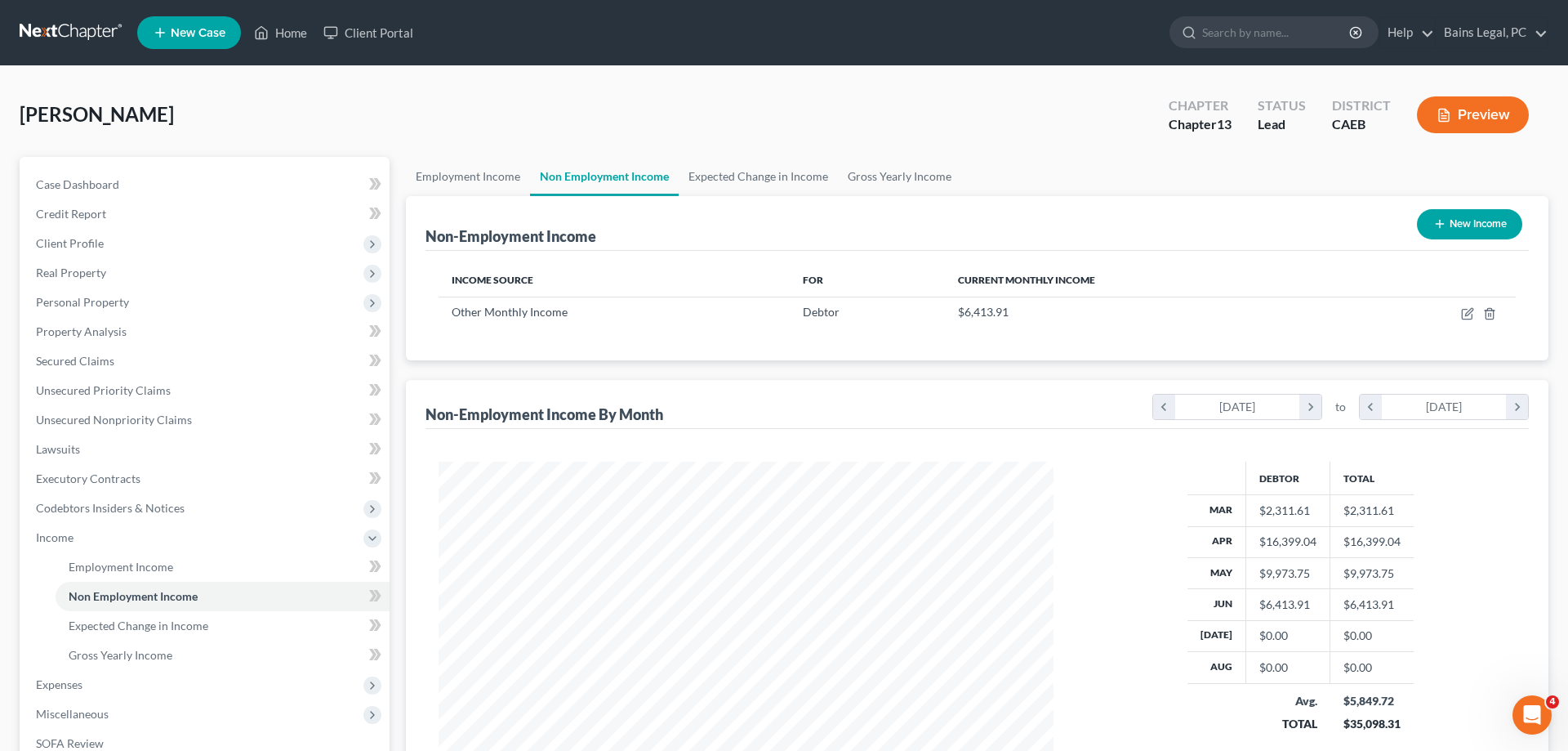
scroll to position [307, 648]
click at [1468, 315] on icon "button" at bounding box center [1469, 312] width 8 height 8
select select "13"
select select "0"
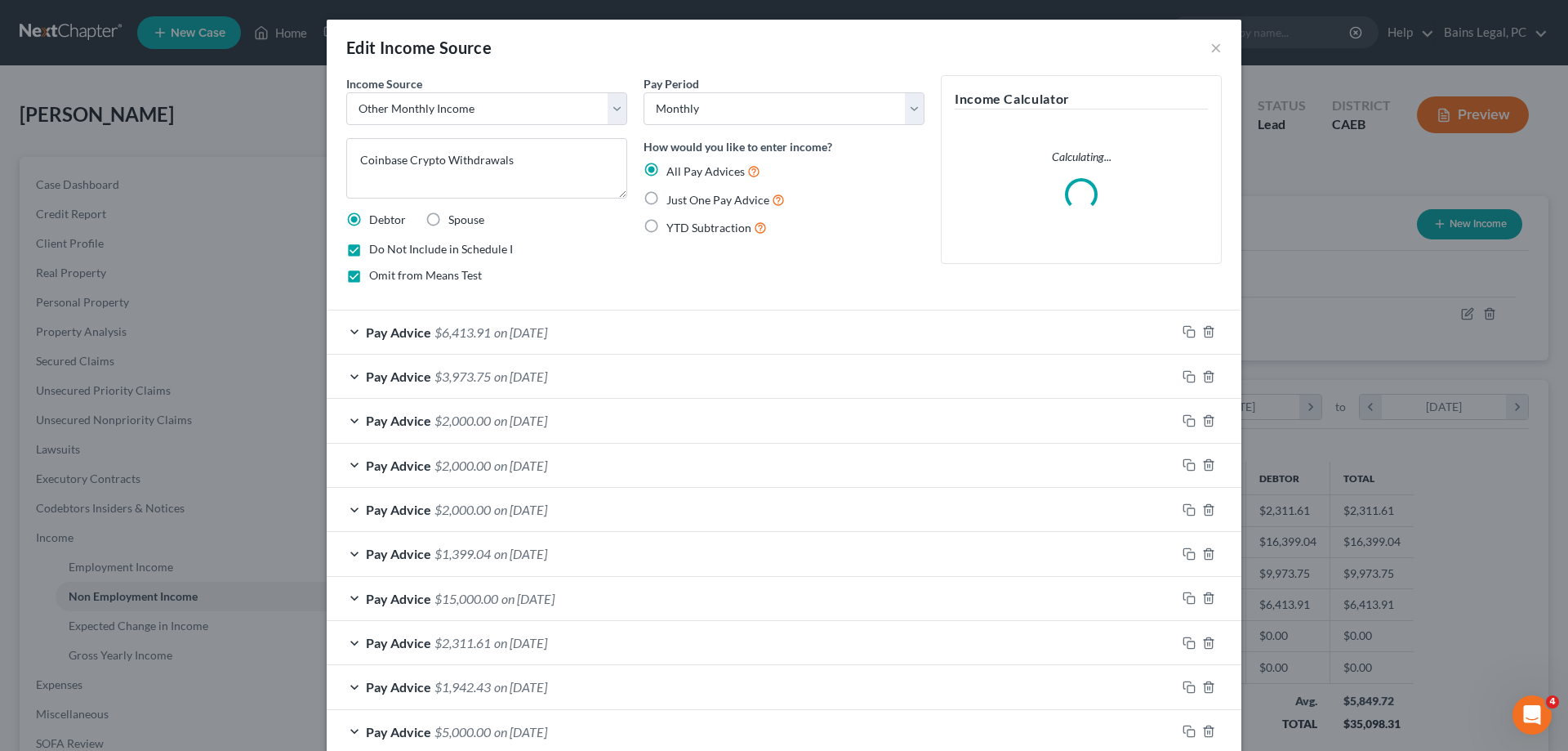
scroll to position [93, 0]
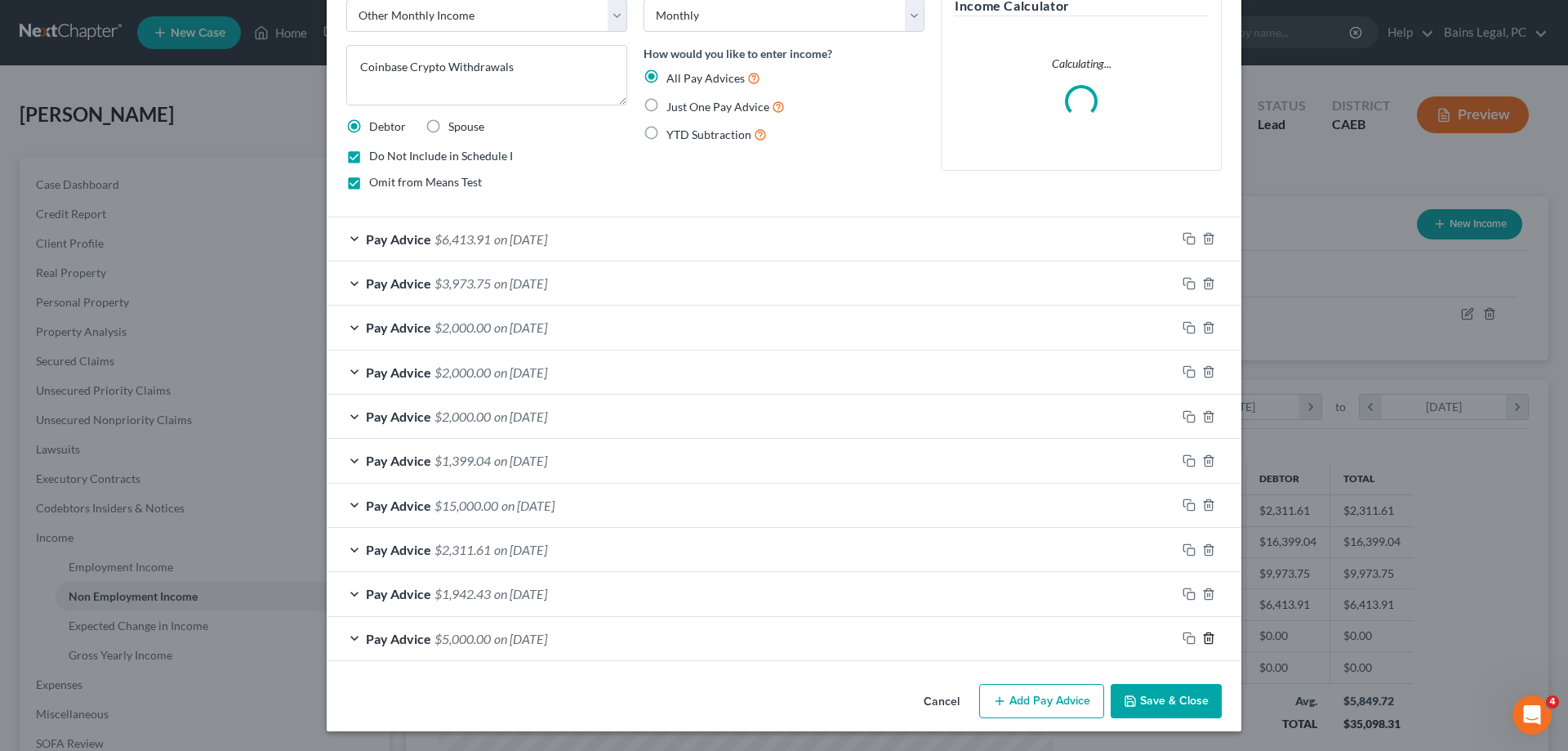
click at [1208, 638] on icon "button" at bounding box center [1208, 638] width 13 height 13
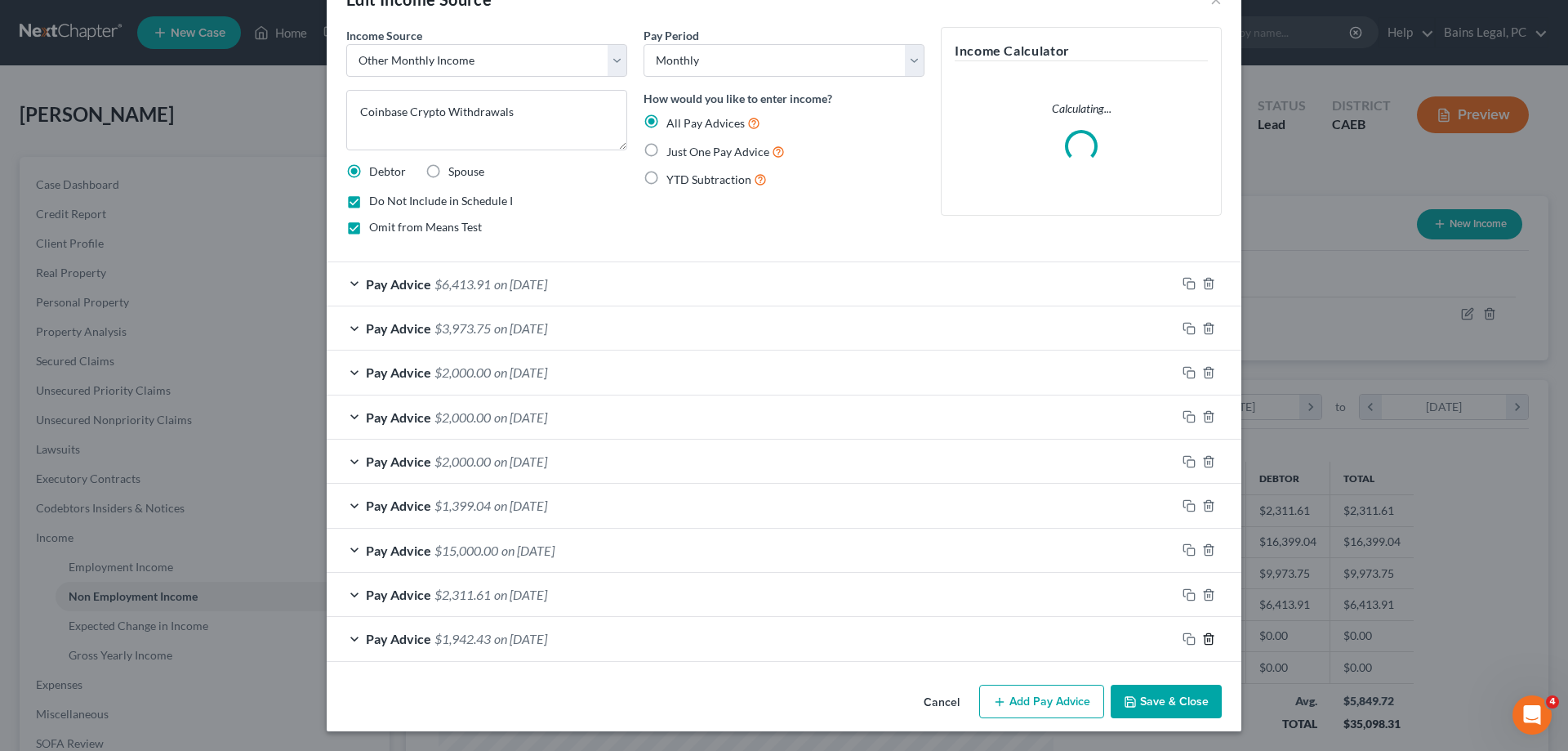
click at [1209, 638] on icon "button" at bounding box center [1208, 639] width 13 height 13
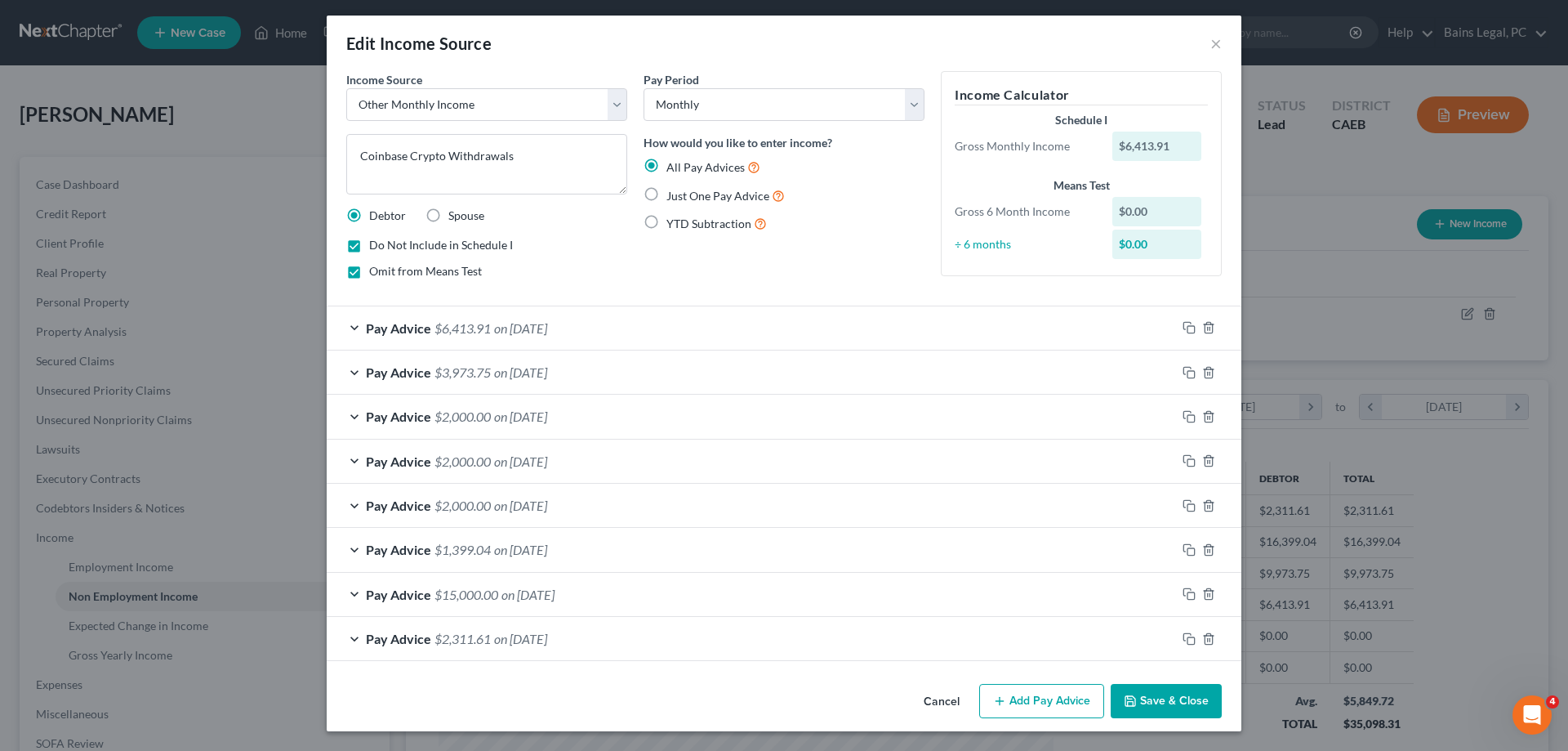
click at [1153, 707] on button "Save & Close" at bounding box center [1166, 701] width 111 height 34
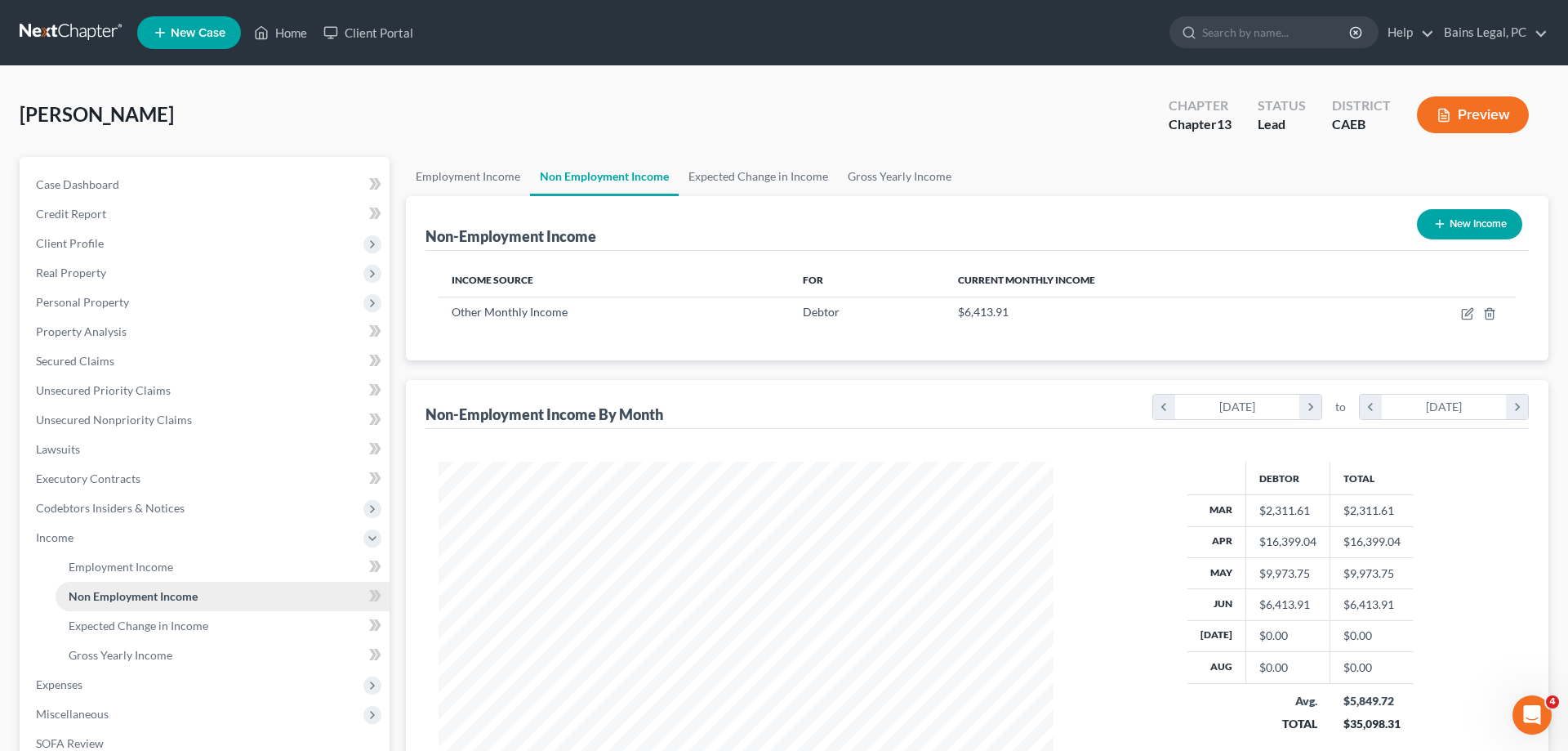
scroll to position [264, 0]
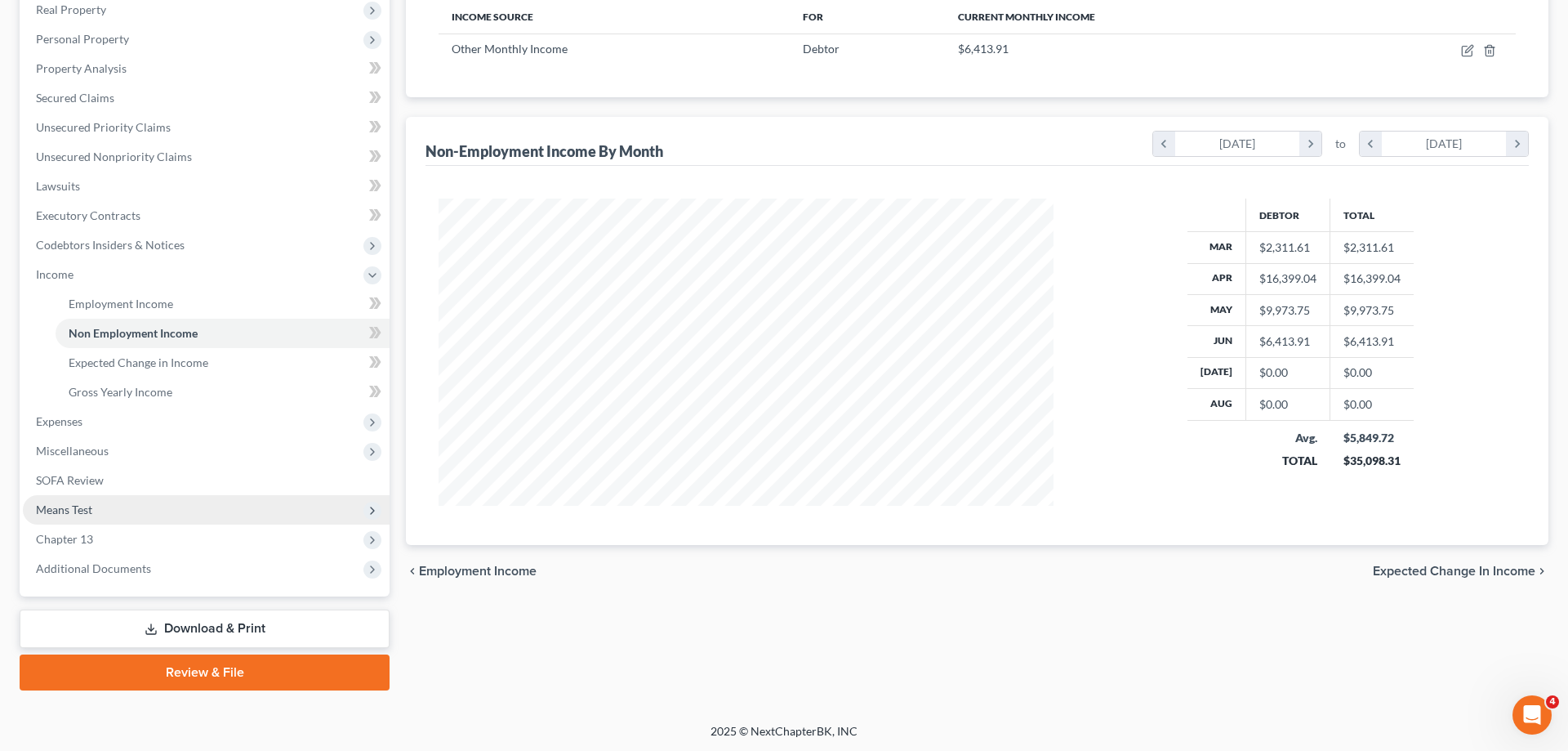
click at [137, 516] on span "Means Test" at bounding box center [206, 510] width 367 height 29
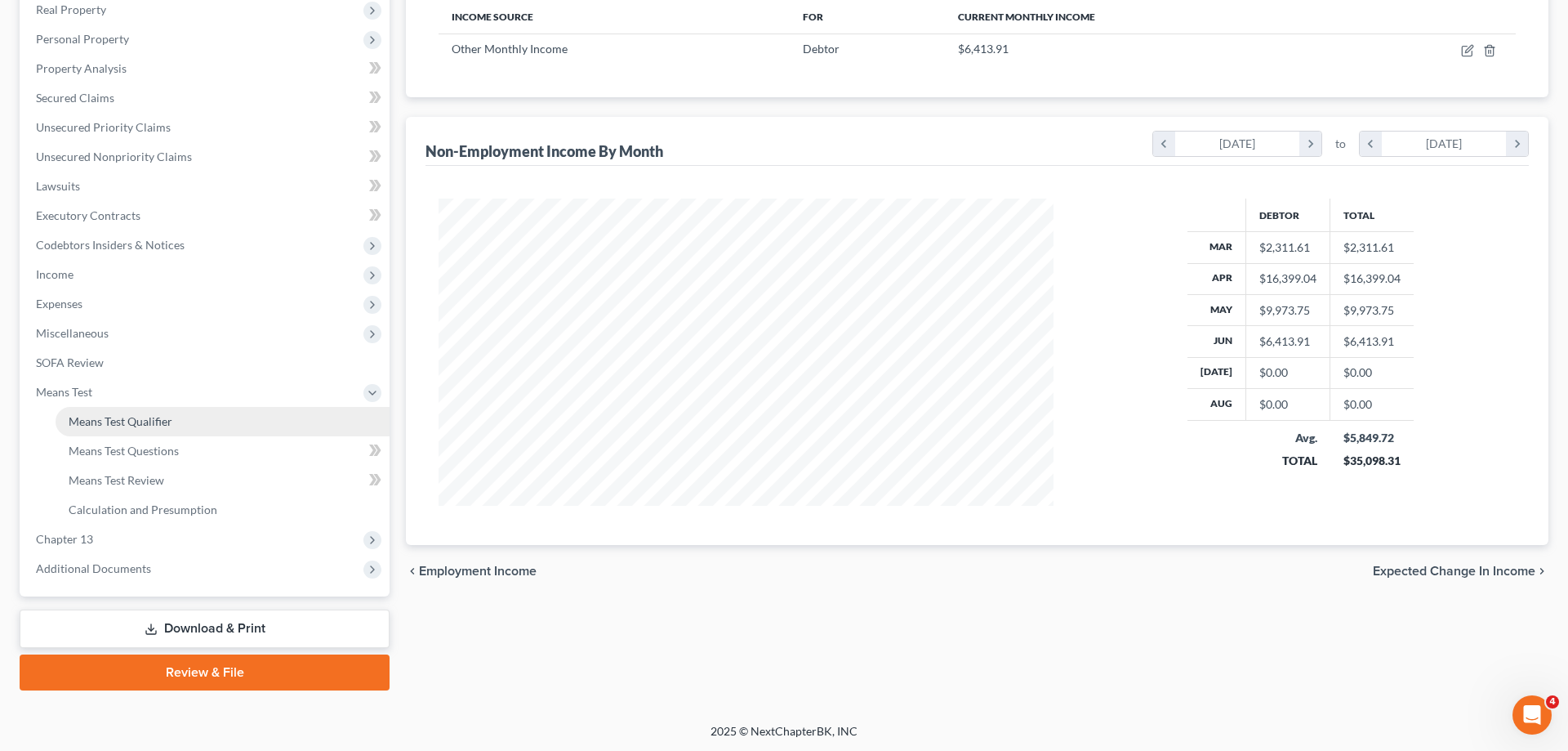
click at [175, 421] on link "Means Test Qualifier" at bounding box center [222, 422] width 334 height 29
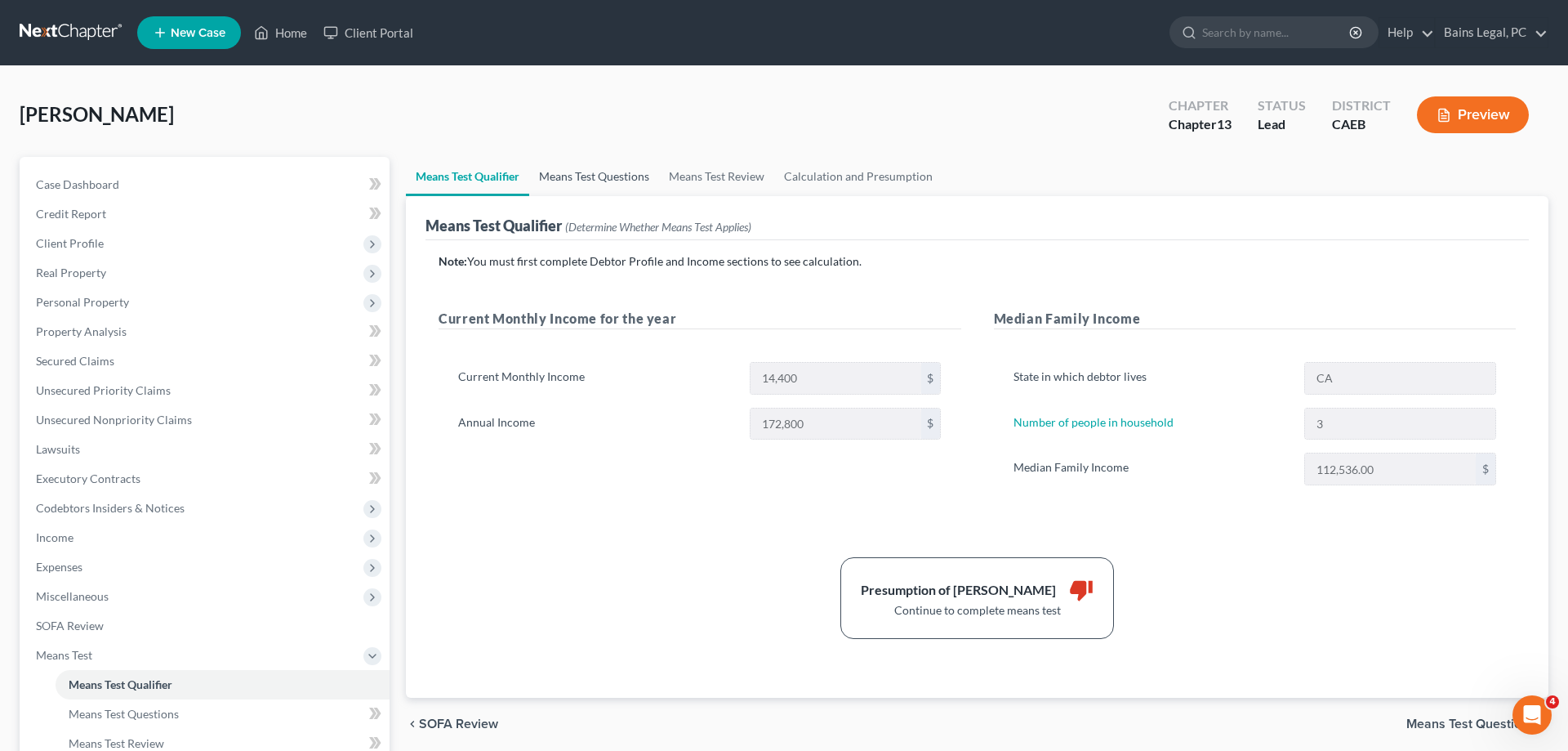
click at [588, 181] on link "Means Test Questions" at bounding box center [594, 176] width 130 height 39
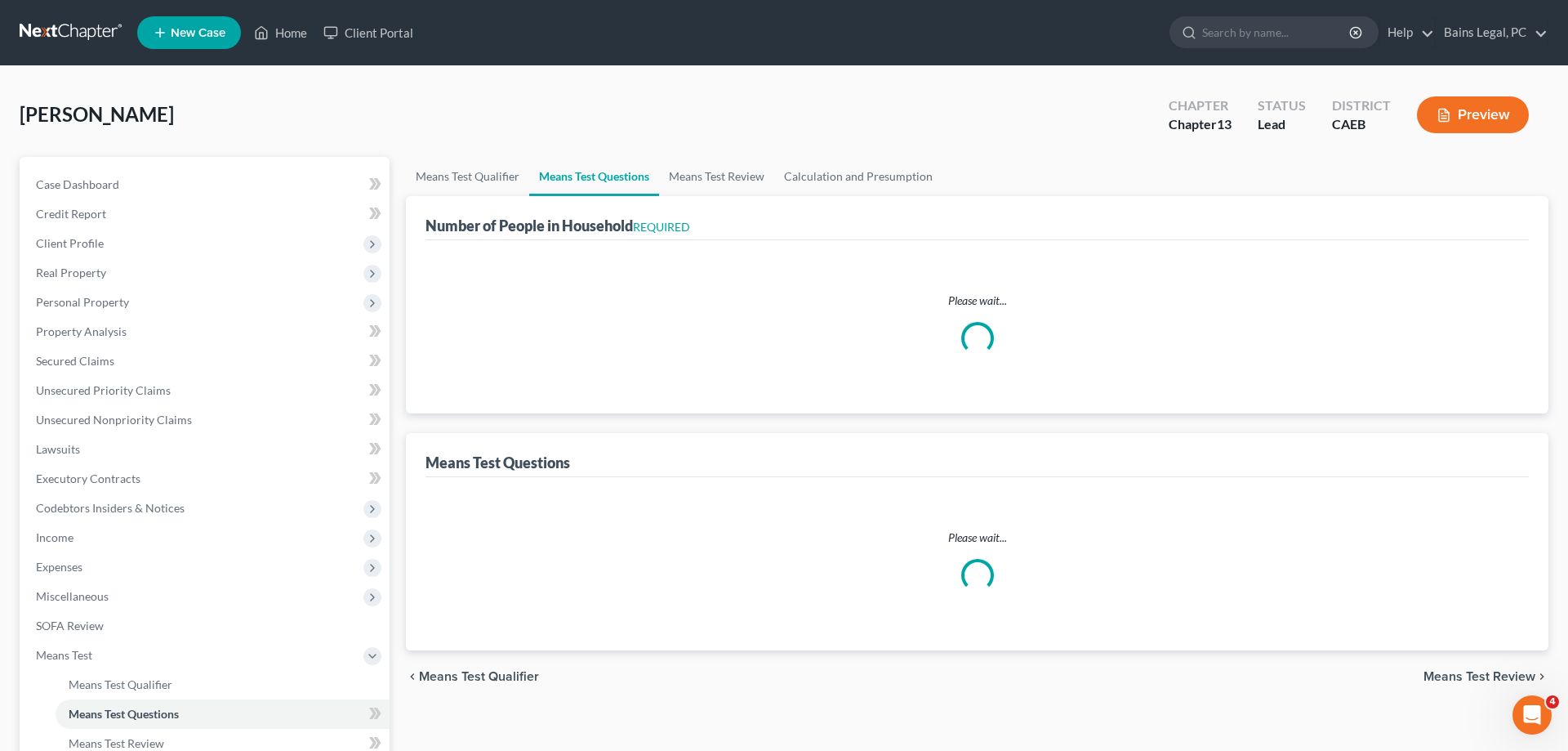
select select "0"
select select "60"
select select "1"
select select "60"
select select "2"
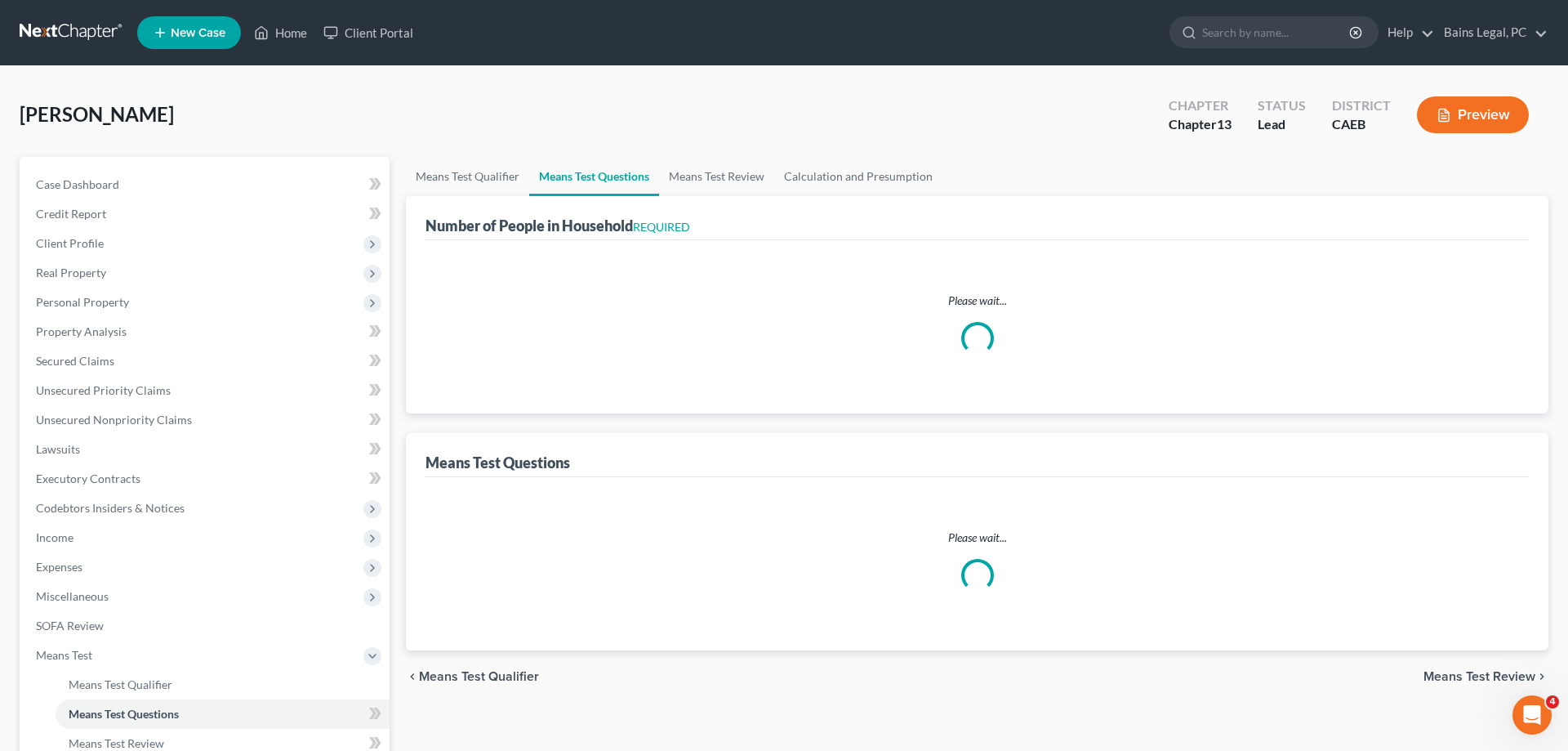
select select "1"
select select "3"
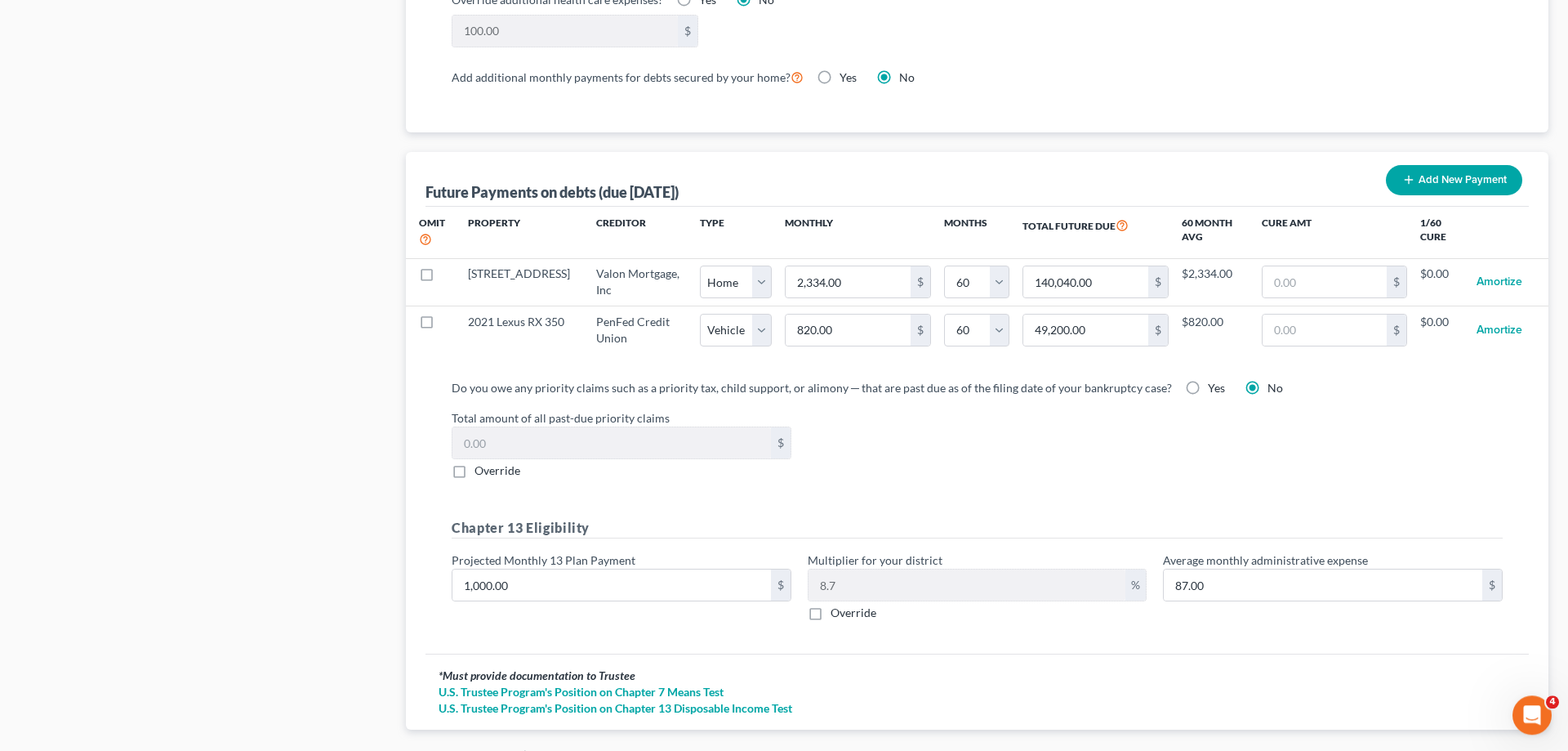
scroll to position [1567, 0]
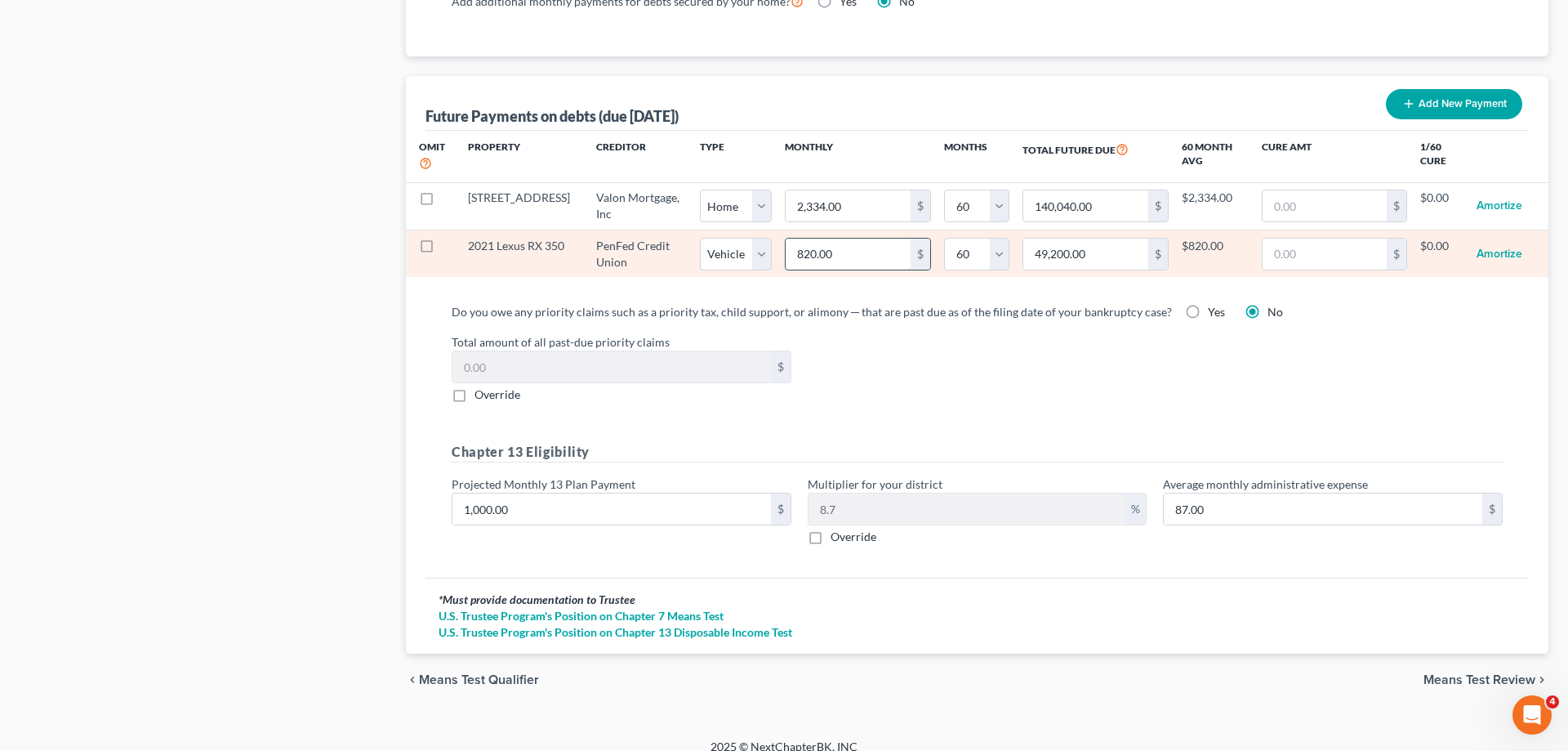
drag, startPoint x: 838, startPoint y: 238, endPoint x: 864, endPoint y: 231, distance: 26.9
click at [863, 238] on input "820.00" at bounding box center [847, 254] width 125 height 31
type input "8"
type input "480.00"
type input "83"
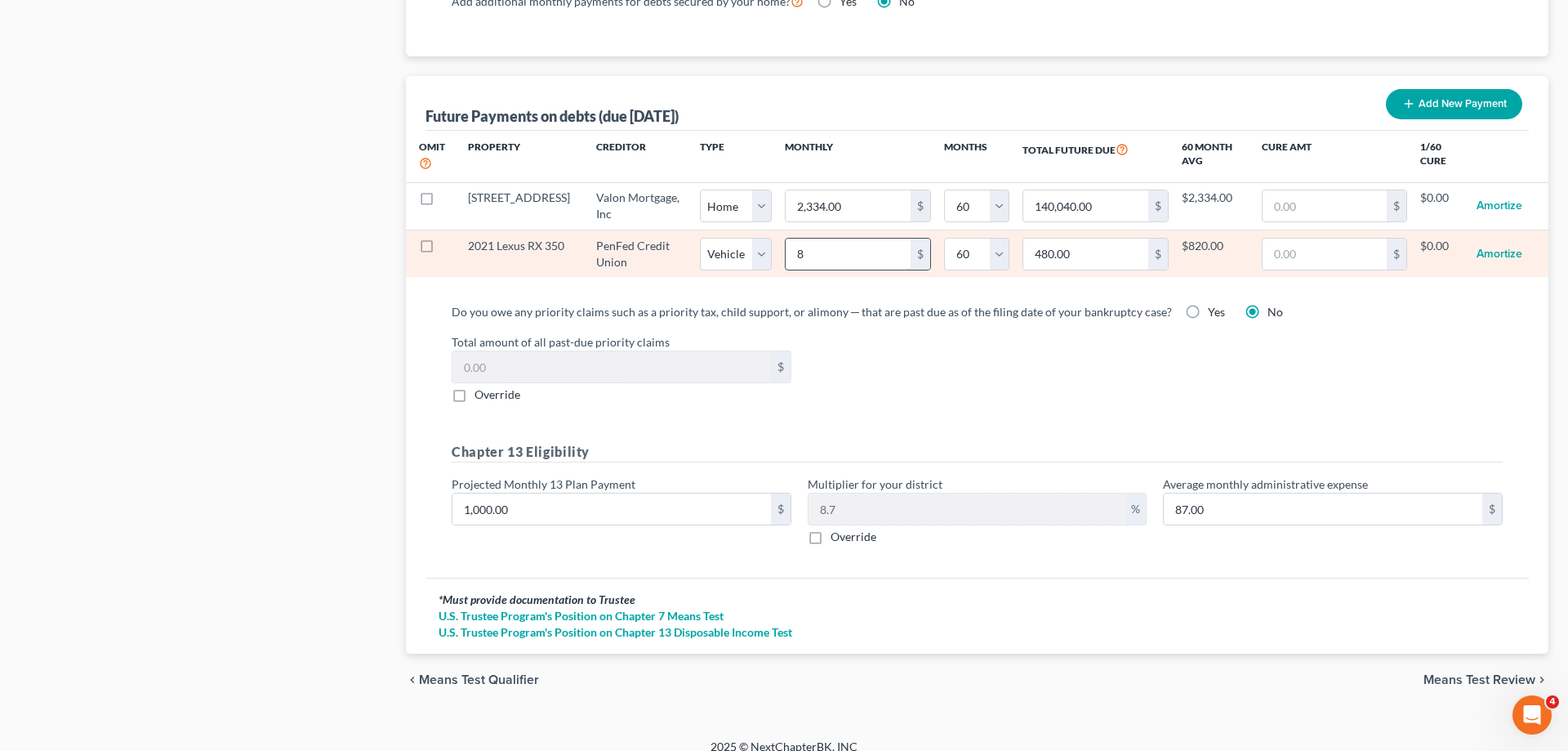
type input "4,980.00"
type input "830"
type input "49,800.00"
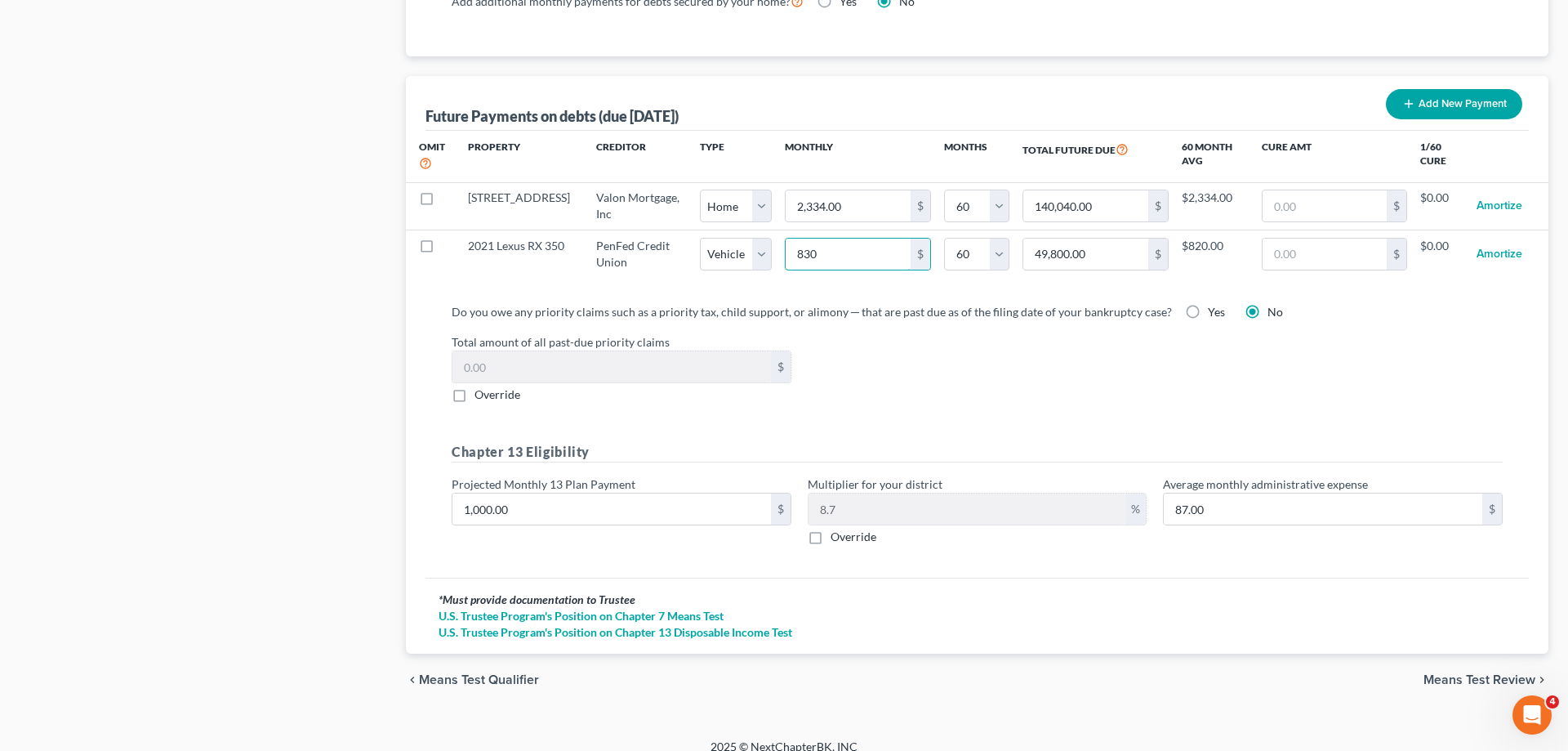
click at [1018, 386] on div "Total amount of all past-due priority claims $ Override" at bounding box center [977, 368] width 1067 height 70
select select "1"
select select "60"
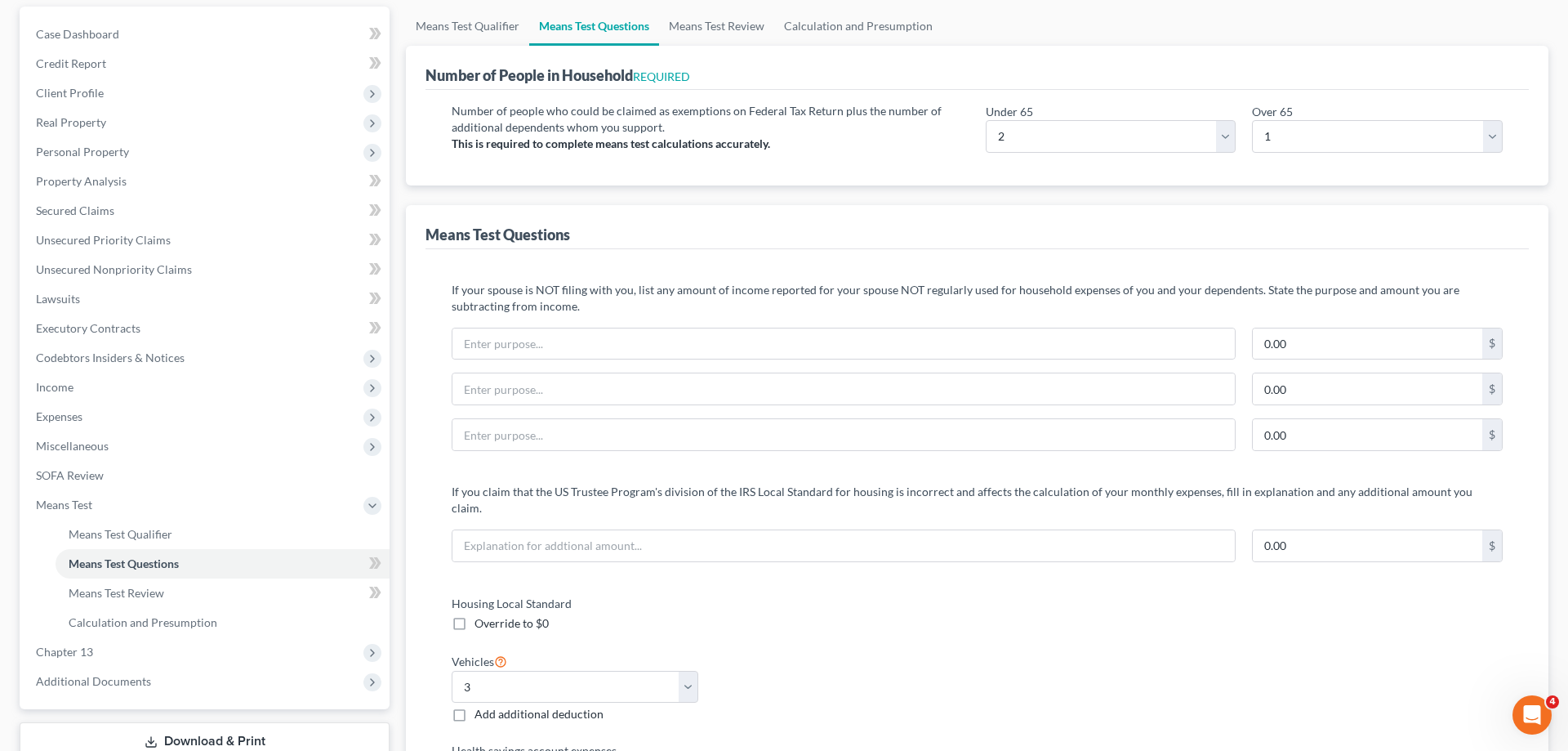
scroll to position [0, 0]
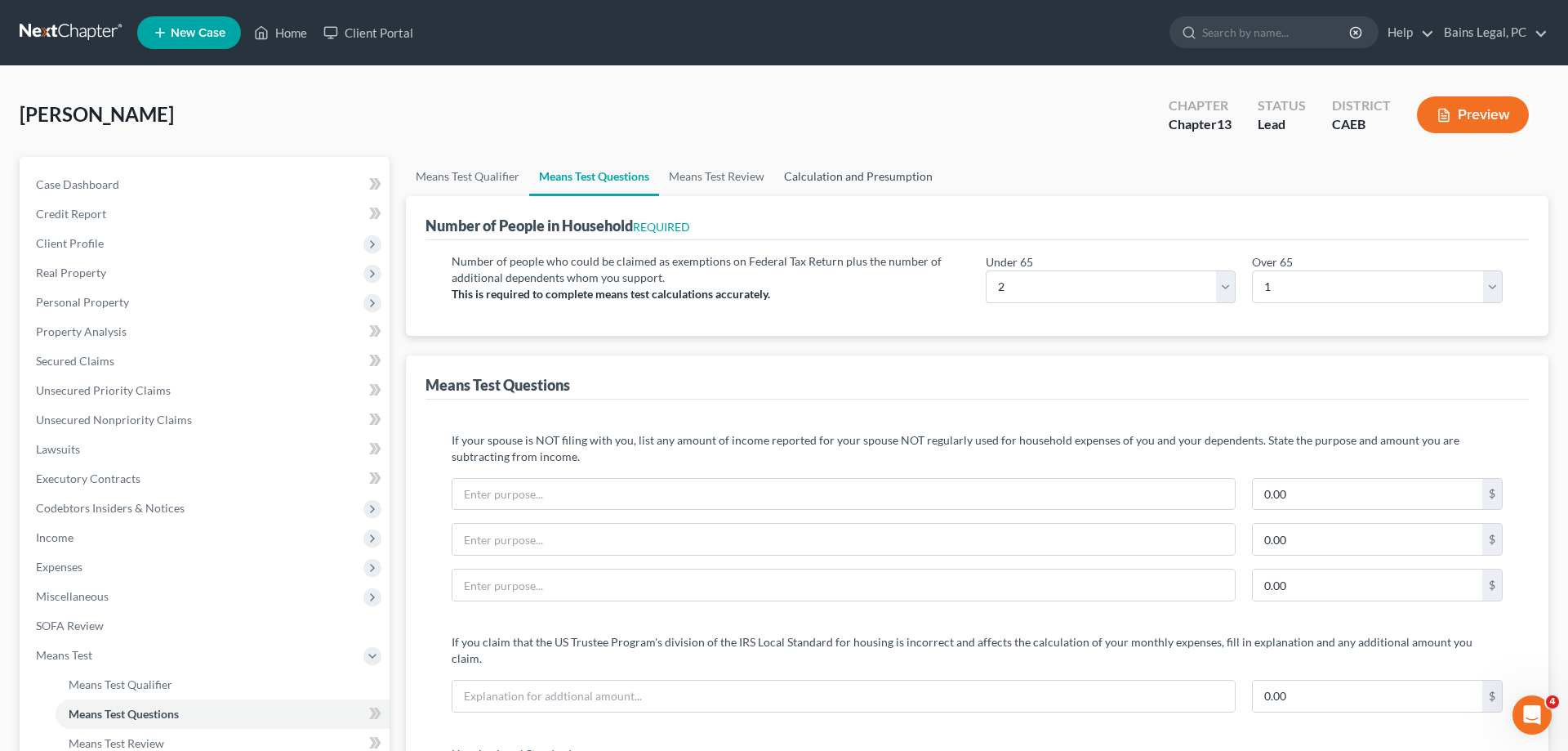
click at [893, 185] on link "Calculation and Presumption" at bounding box center [858, 176] width 169 height 39
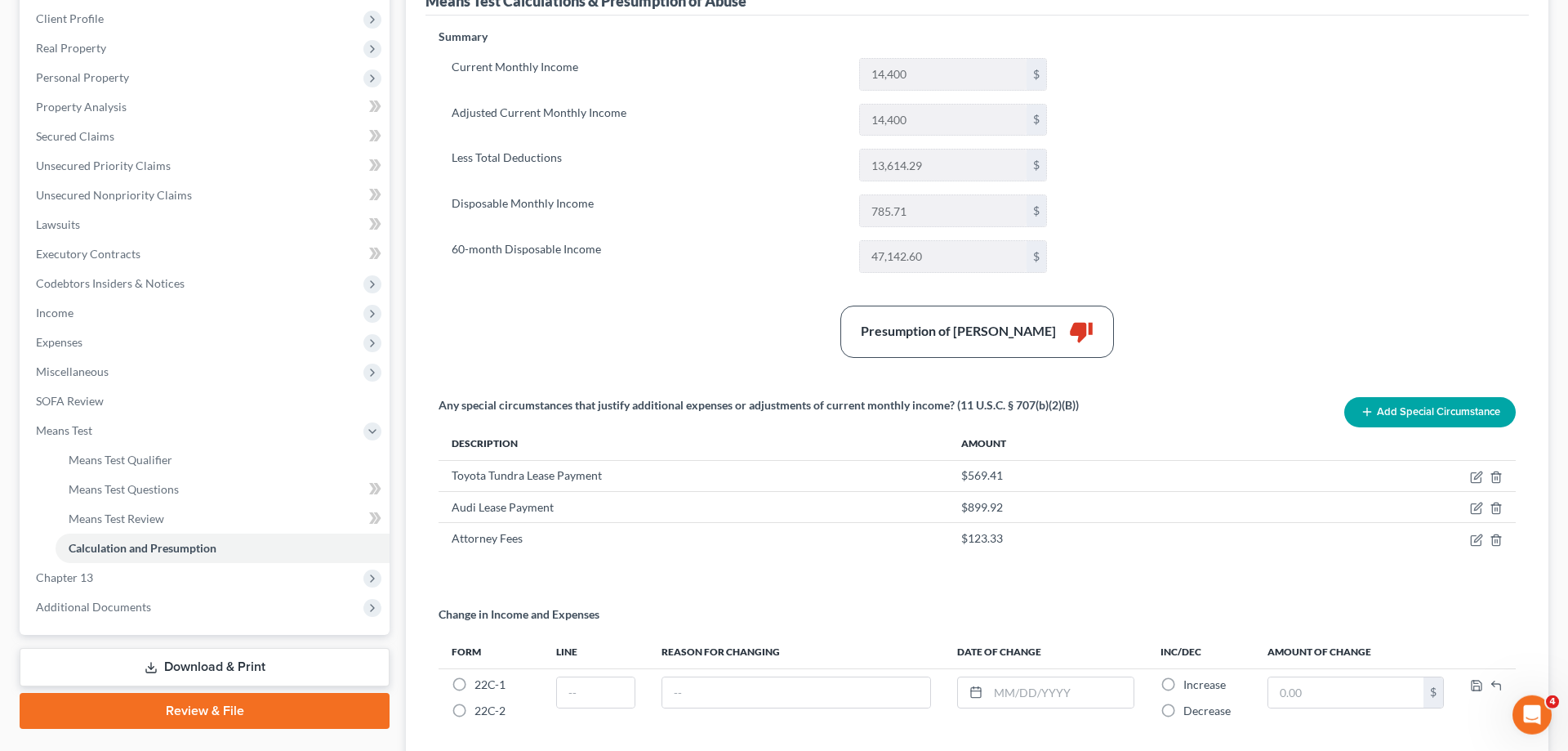
scroll to position [250, 0]
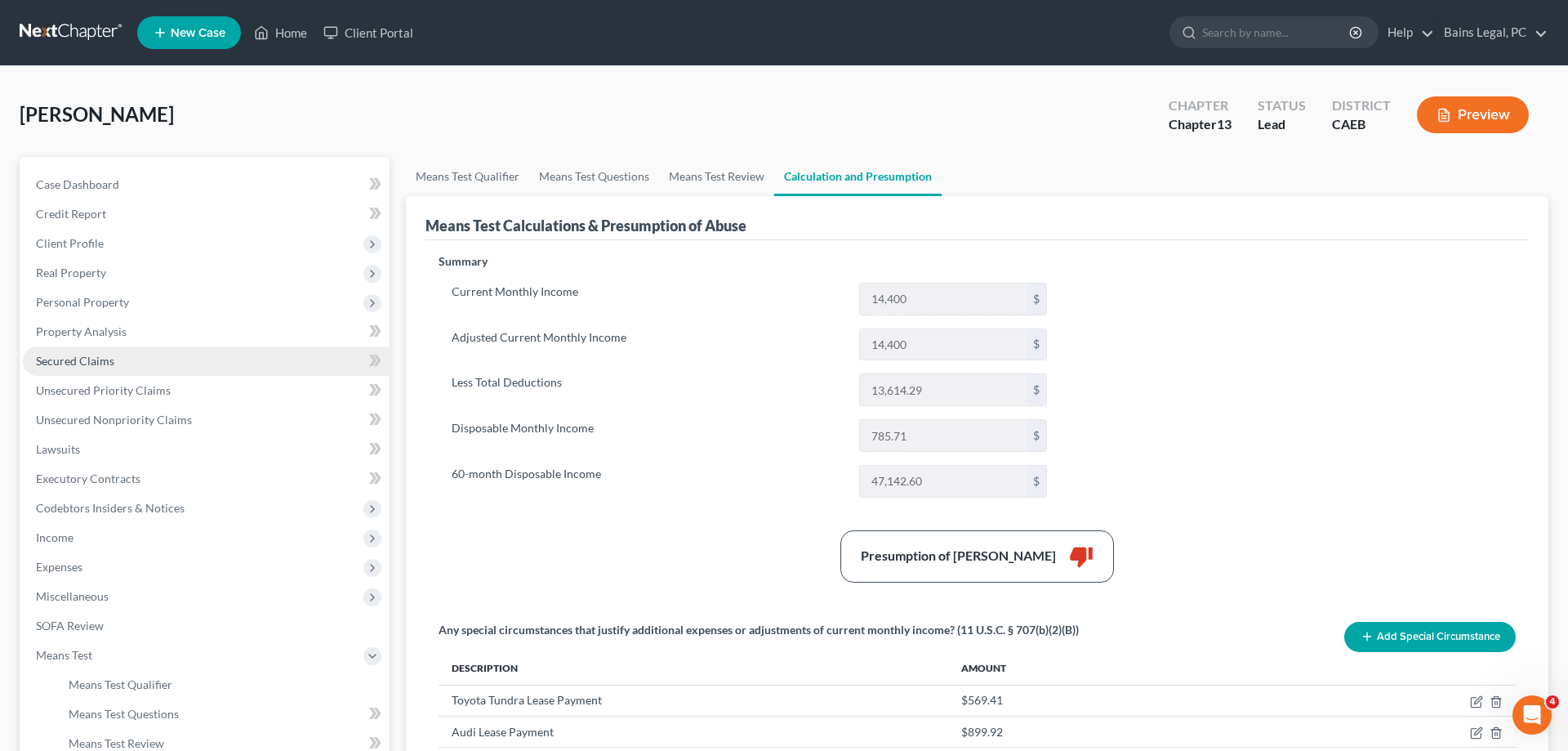
click at [102, 361] on span "Secured Claims" at bounding box center [75, 360] width 78 height 14
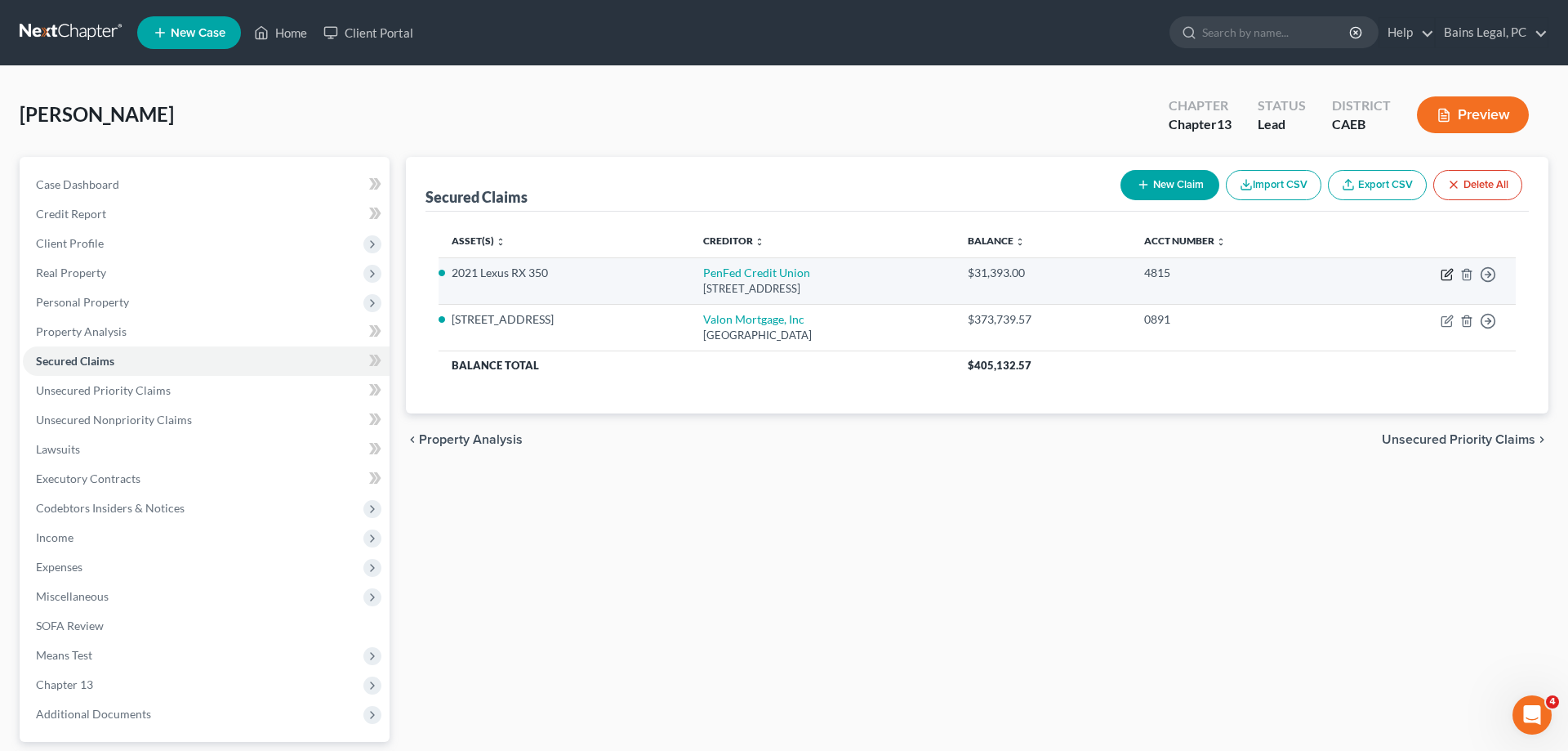
click at [1443, 277] on icon "button" at bounding box center [1446, 274] width 13 height 13
select select "48"
select select "0"
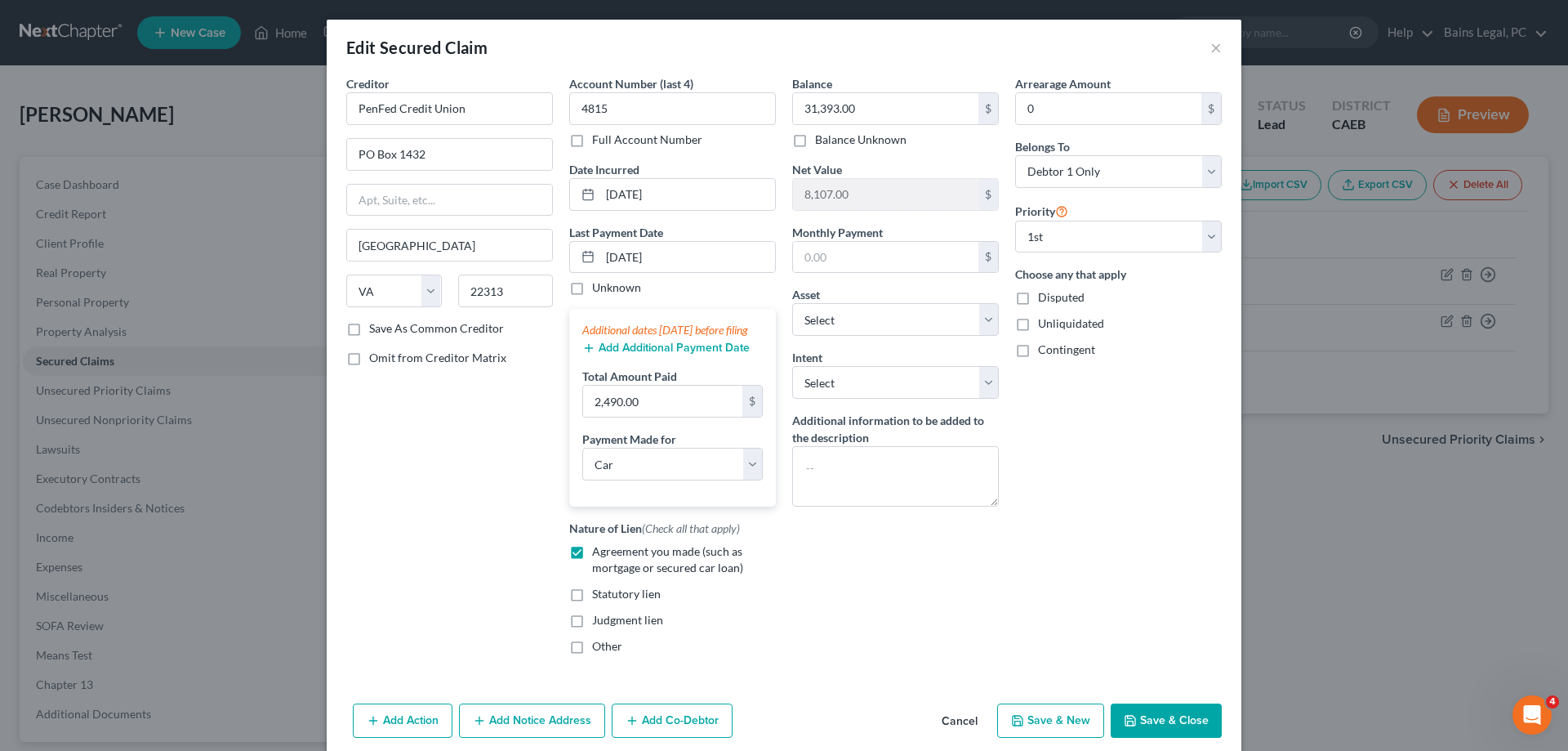
scroll to position [82, 0]
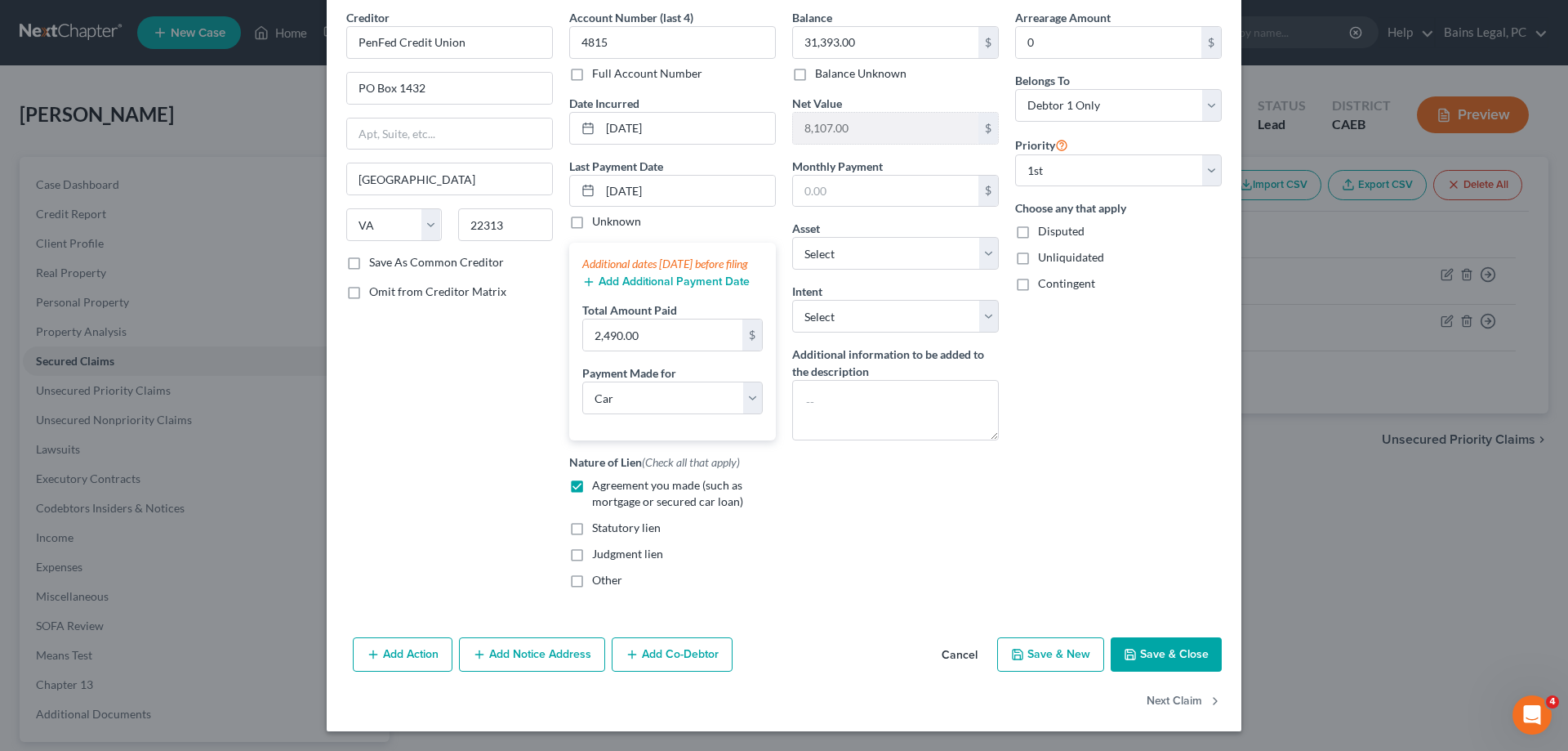
click at [1149, 651] on button "Save & Close" at bounding box center [1166, 654] width 111 height 34
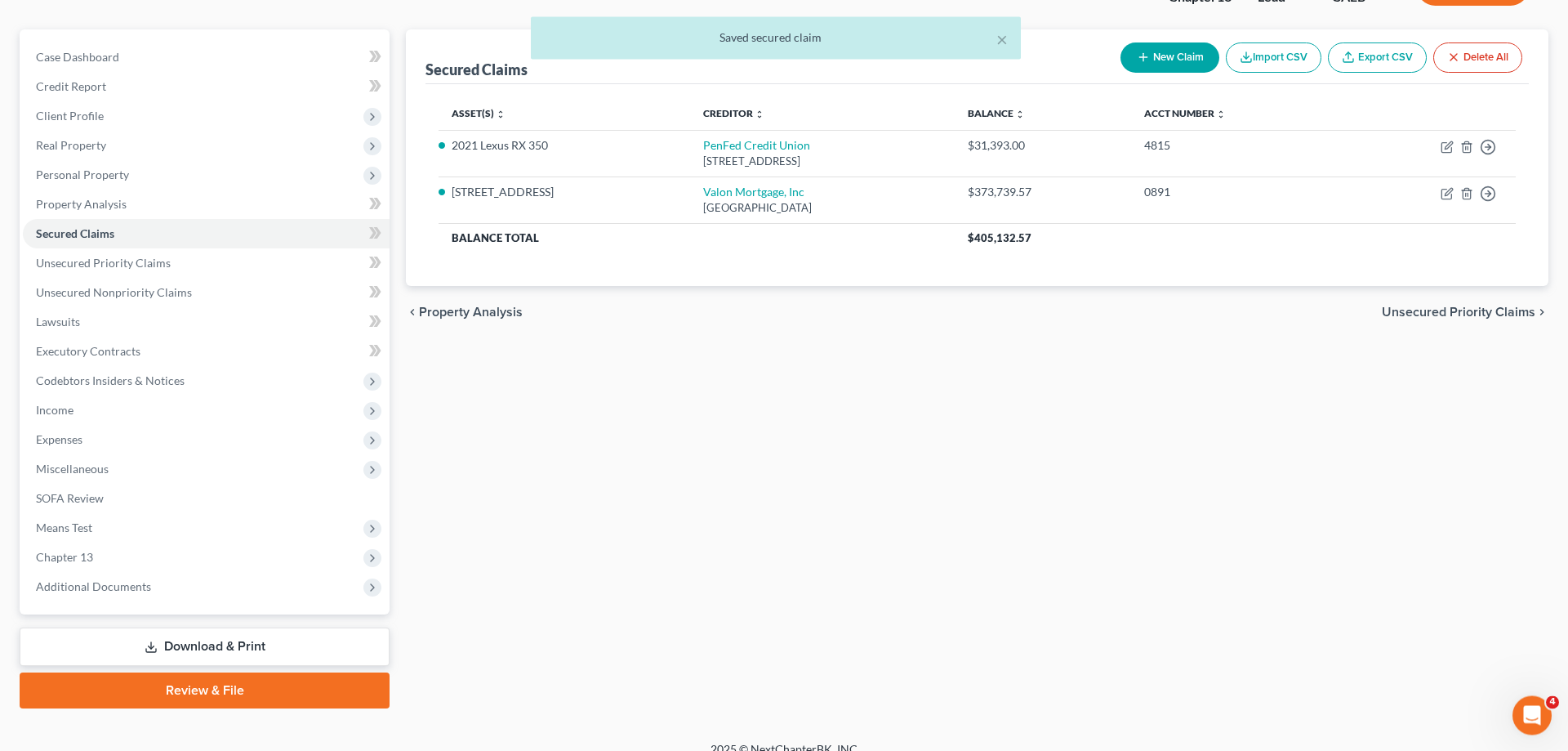
scroll to position [145, 0]
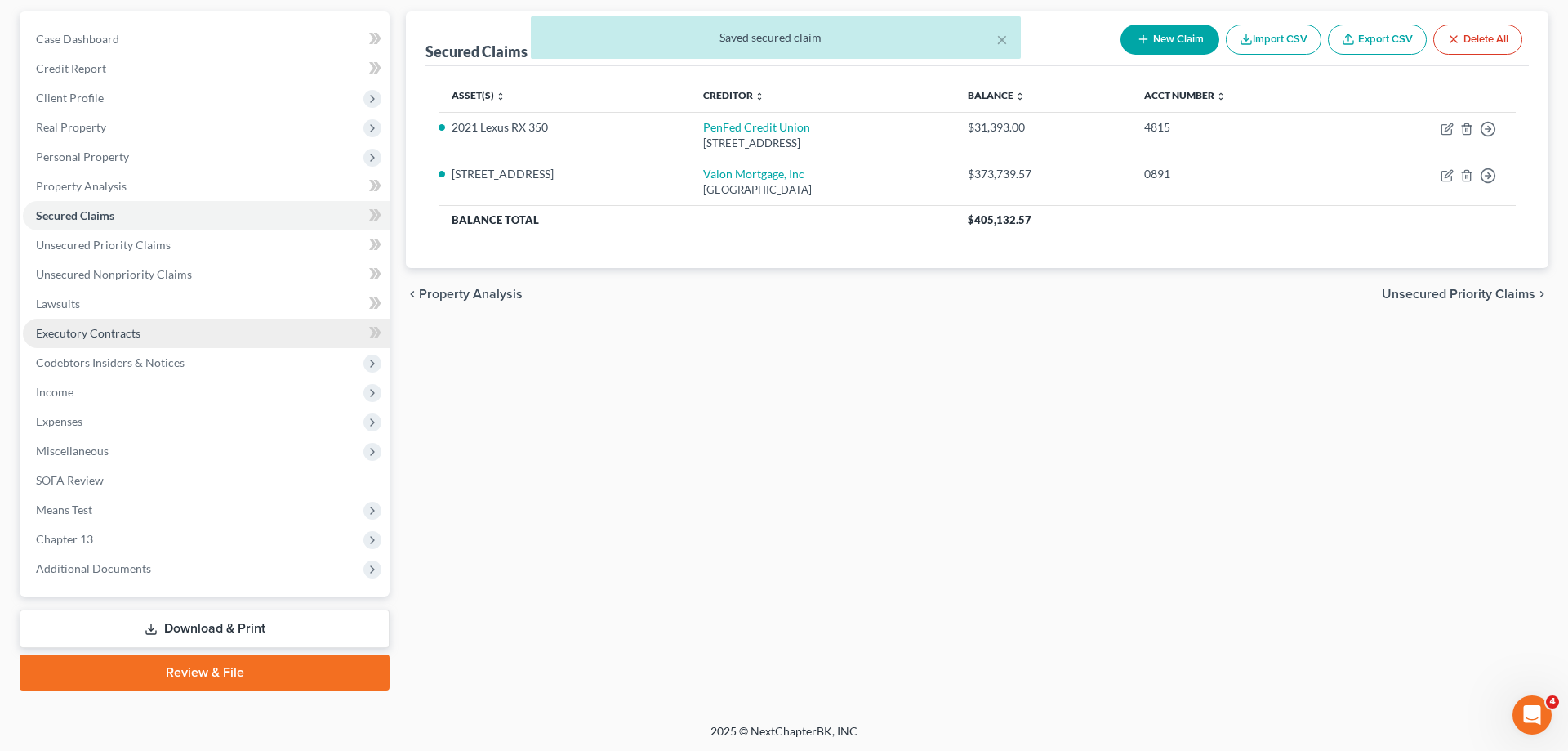
click at [108, 336] on span "Executory Contracts" at bounding box center [88, 332] width 105 height 14
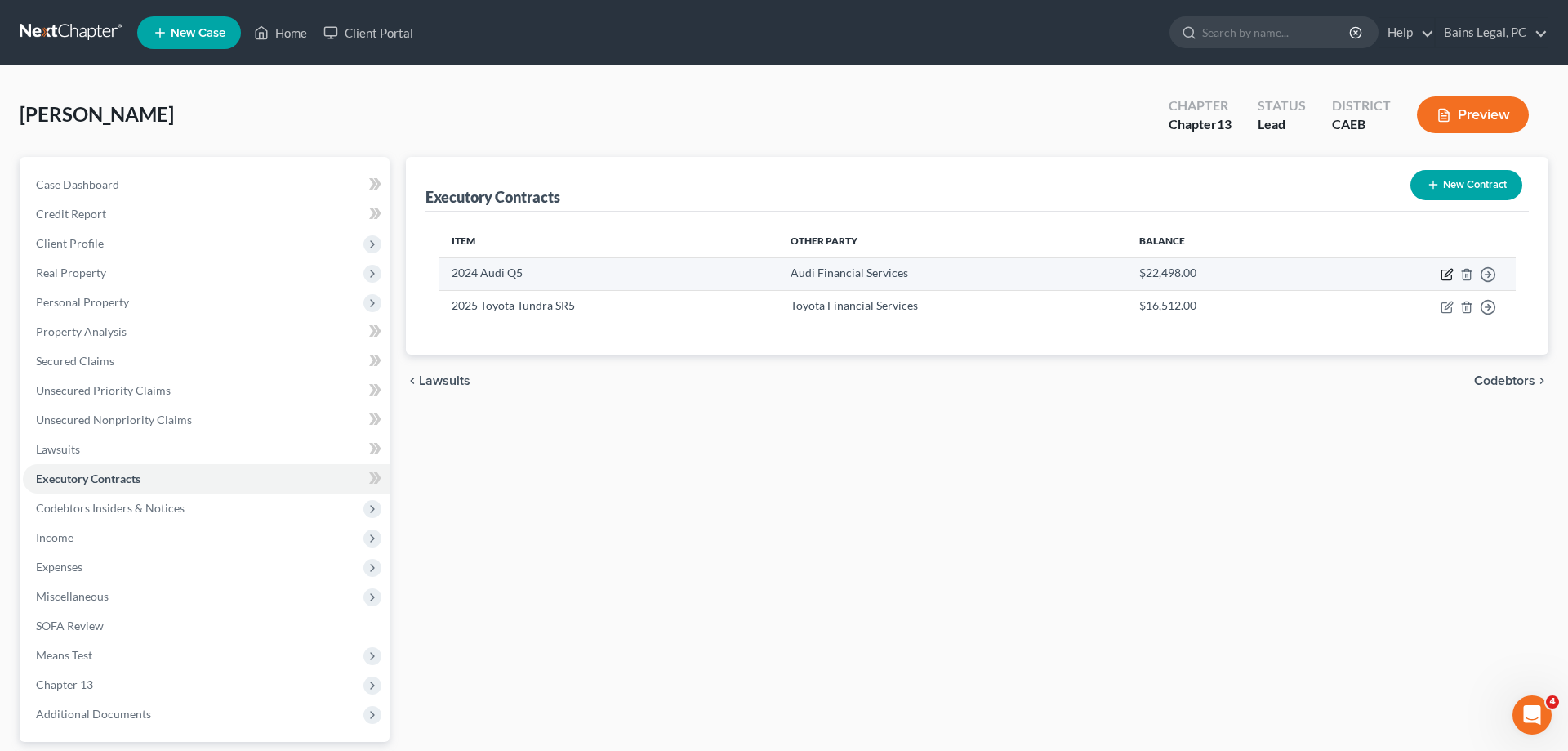
click at [1445, 276] on icon "button" at bounding box center [1449, 272] width 8 height 8
select select "3"
select select "14"
select select "0"
select select "1"
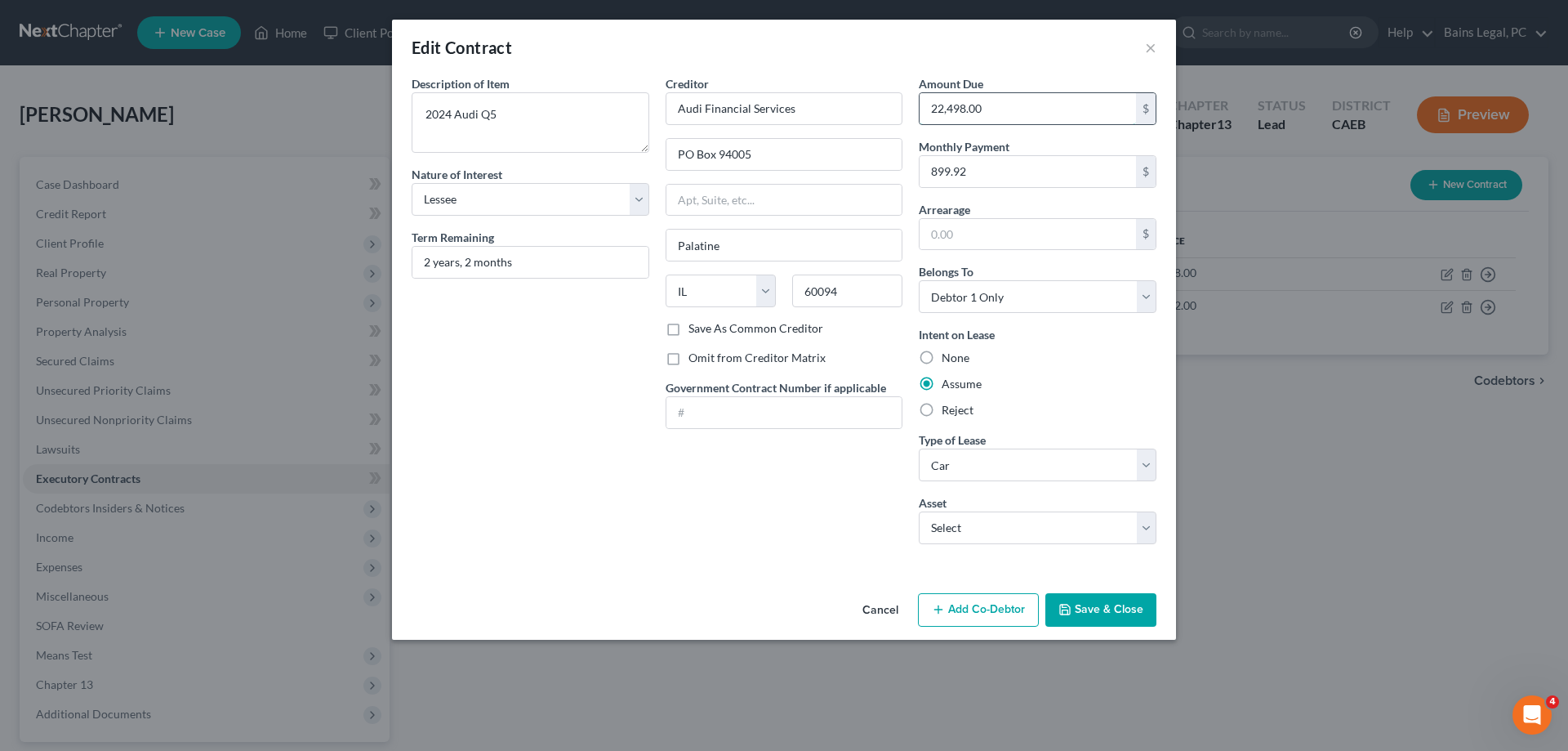
click at [1051, 110] on input "22,498.00" at bounding box center [1027, 109] width 216 height 31
type input "21,598.28"
drag, startPoint x: 457, startPoint y: 262, endPoint x: 538, endPoint y: 276, distance: 82.2
click at [538, 276] on input "2 years, 2 months" at bounding box center [531, 263] width 236 height 31
type input "2 years"
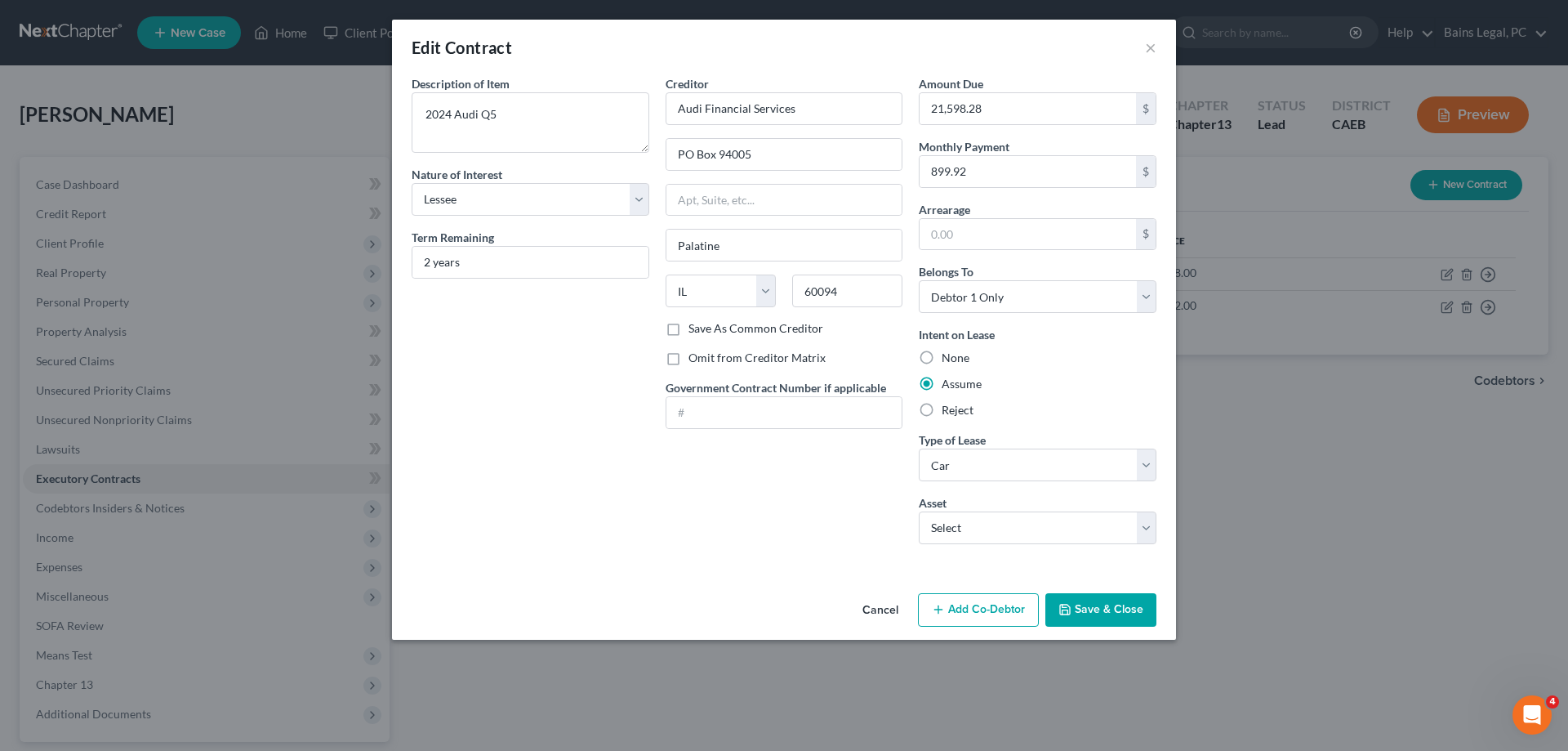
click at [1117, 612] on button "Save & Close" at bounding box center [1100, 610] width 111 height 34
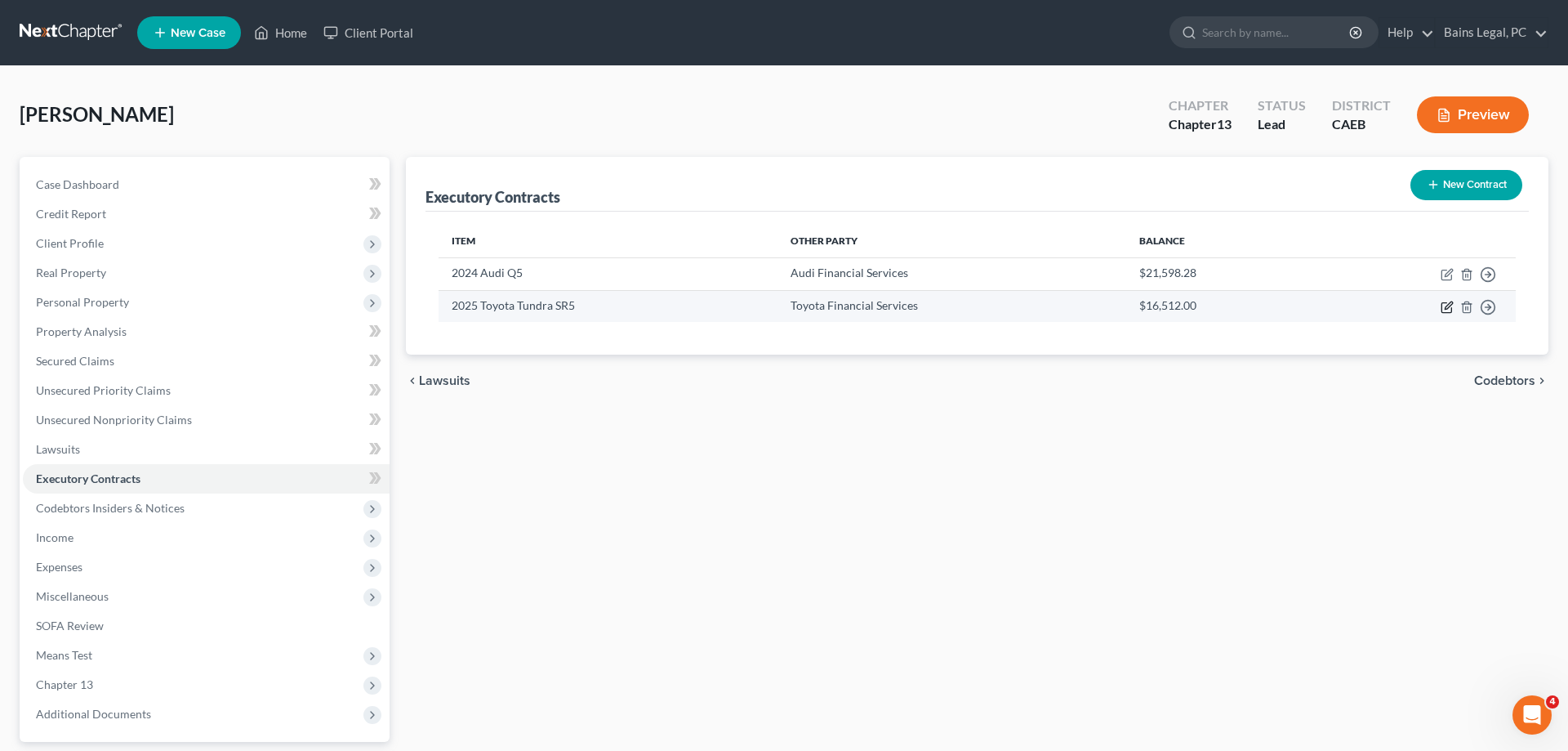
click at [1446, 305] on icon "button" at bounding box center [1446, 306] width 13 height 13
select select "3"
select select "14"
select select "4"
select select "1"
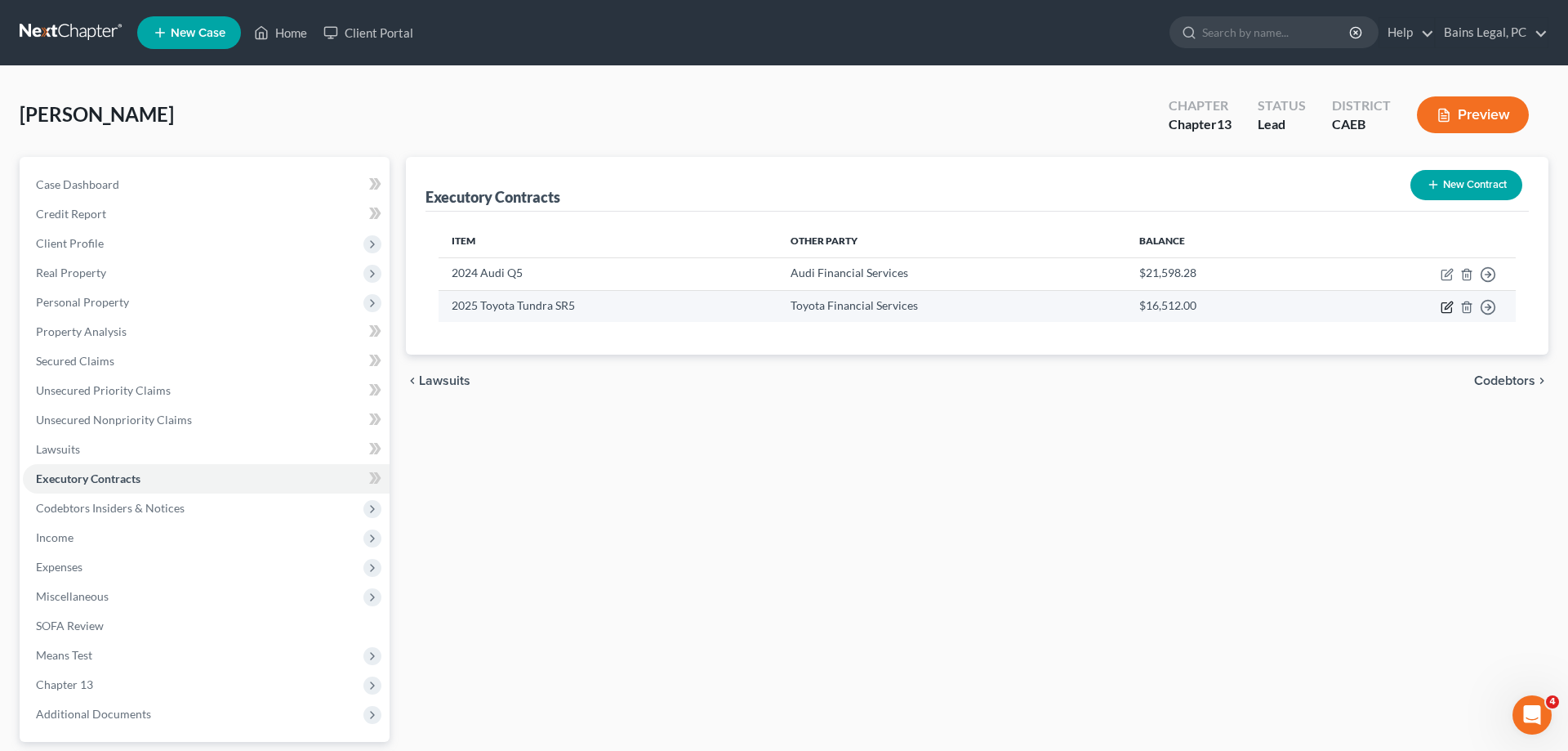
select select "0"
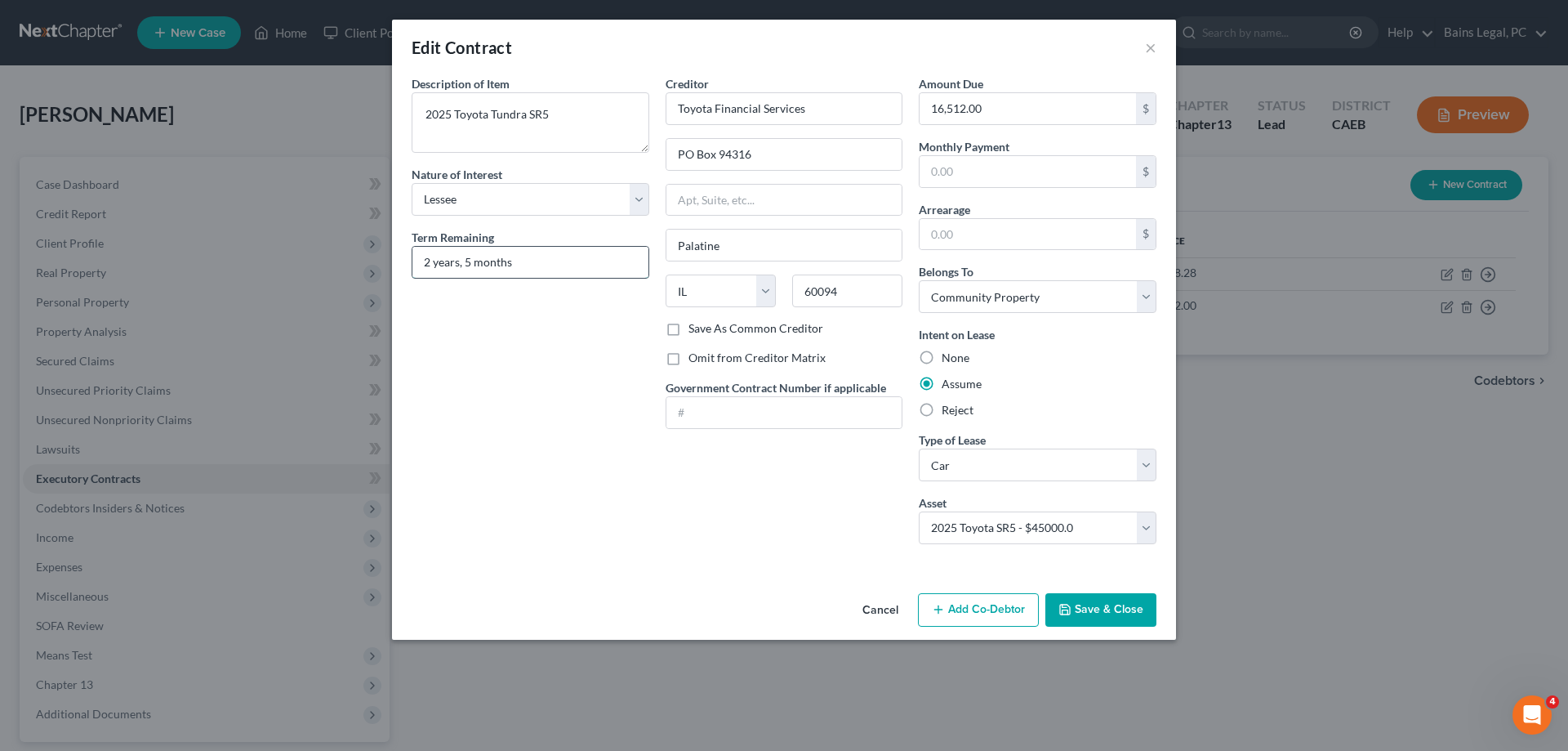
click at [469, 264] on input "2 years, 5 months" at bounding box center [531, 263] width 236 height 31
type input "2 years, 3 months"
click at [1092, 623] on button "Save & Close" at bounding box center [1100, 610] width 111 height 34
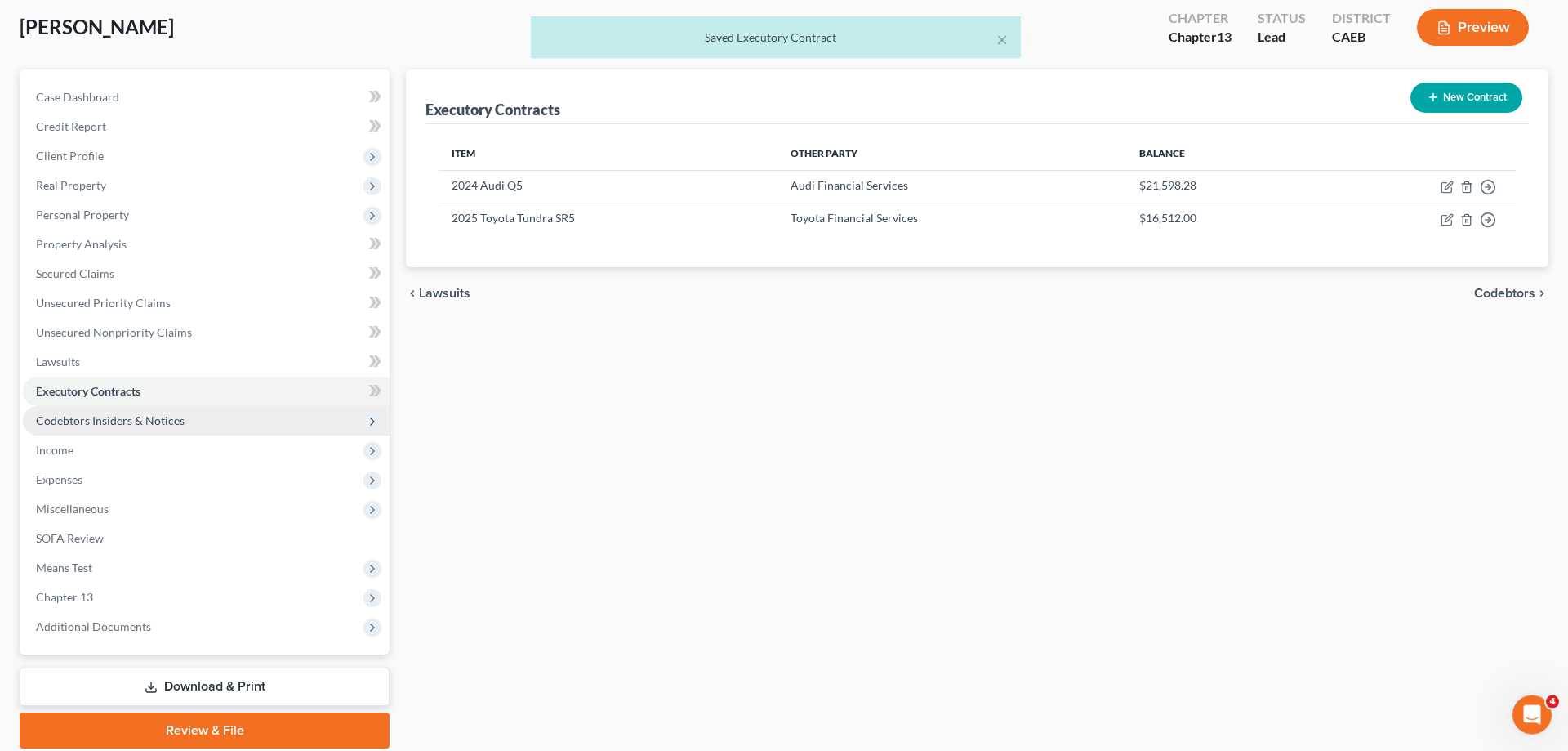
scroll to position [145, 0]
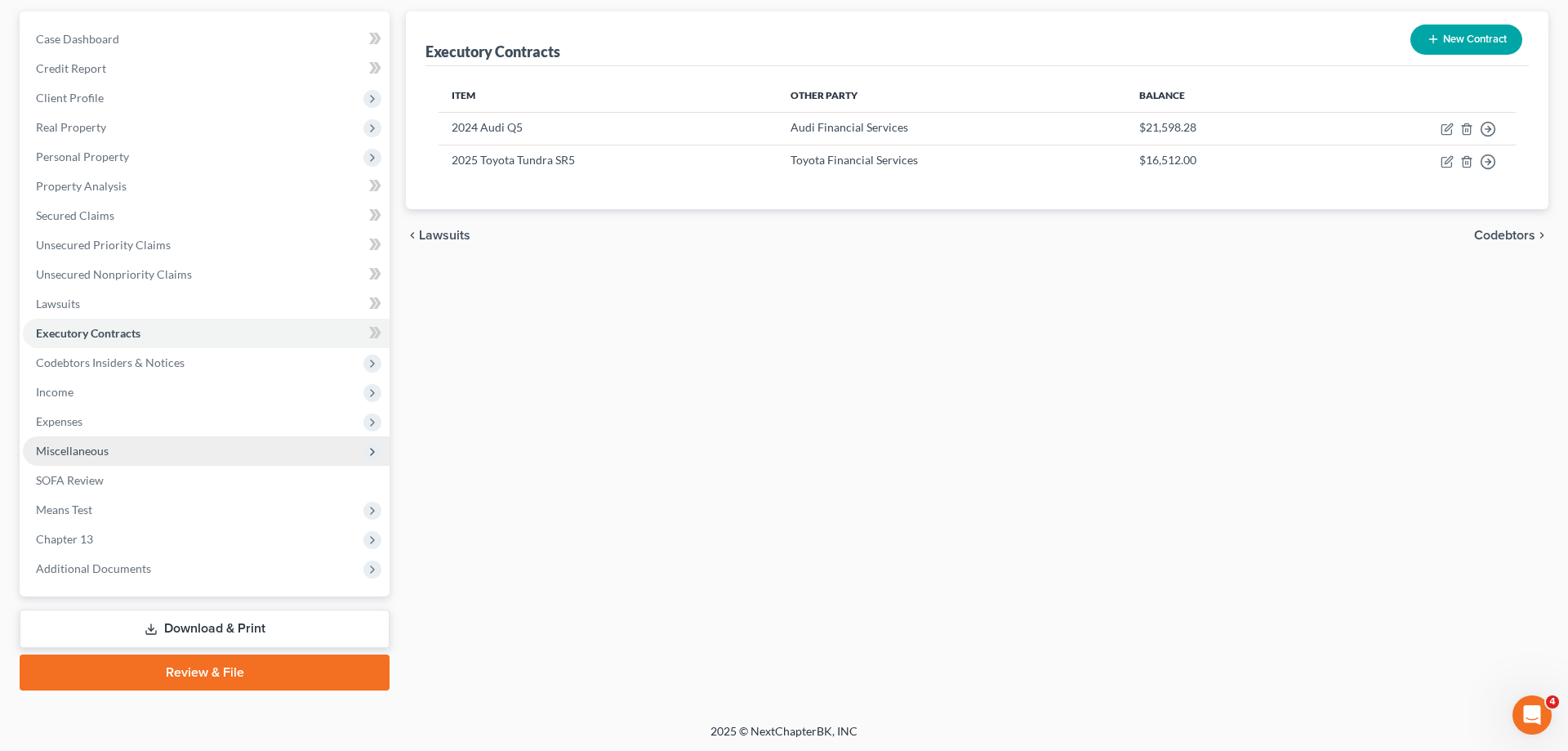
click at [76, 451] on span "Miscellaneous" at bounding box center [72, 451] width 73 height 14
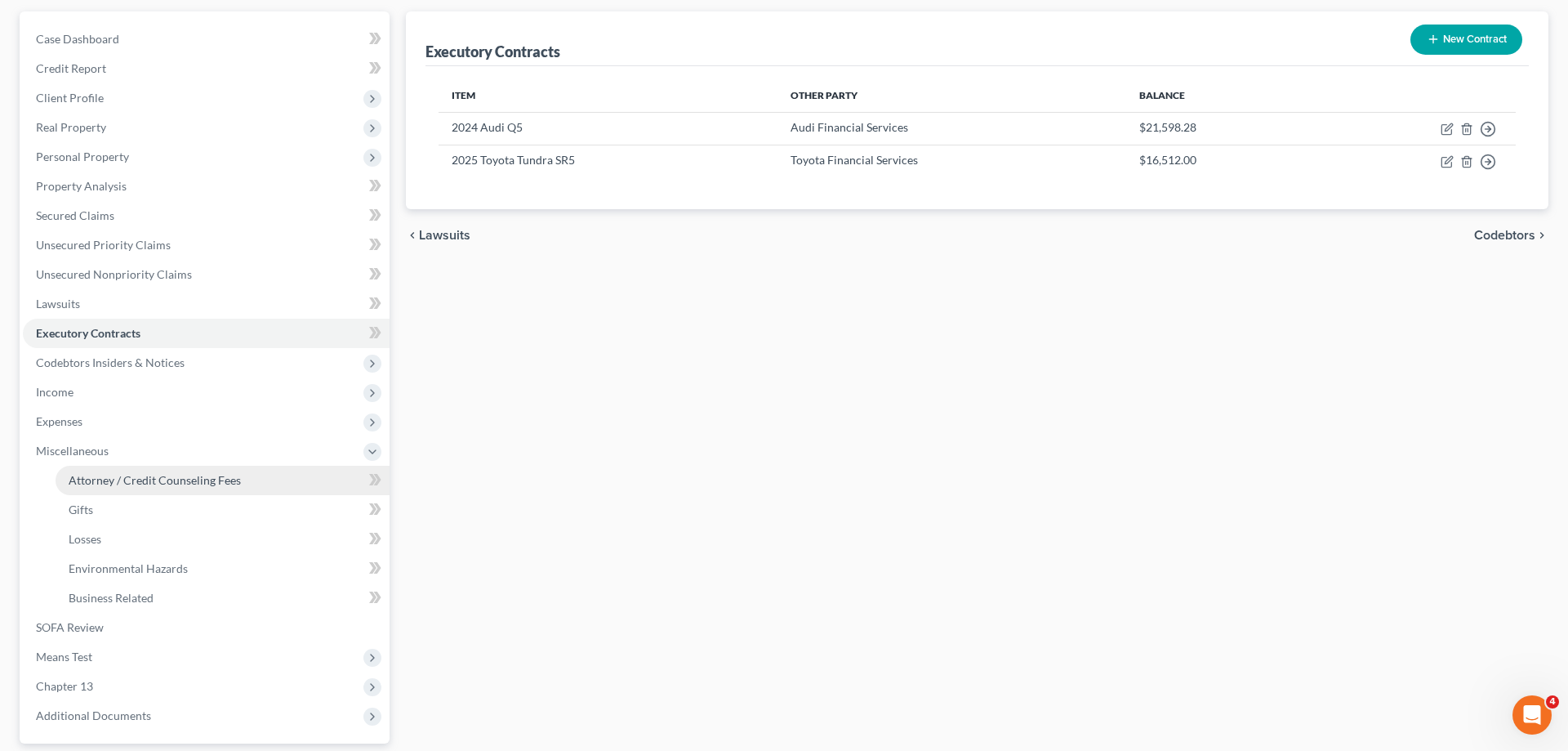
click at [205, 485] on span "Attorney / Credit Counseling Fees" at bounding box center [155, 480] width 172 height 14
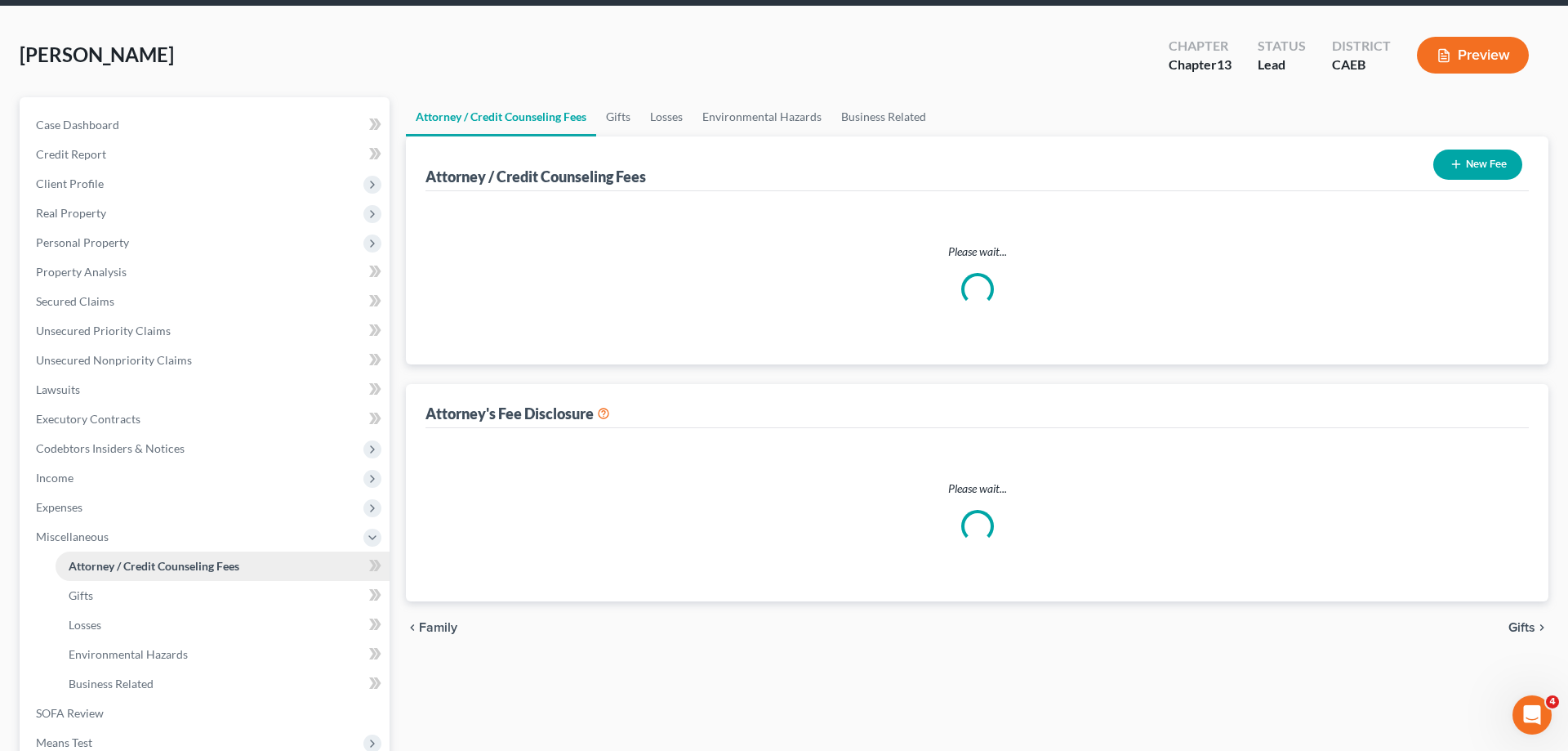
select select "36"
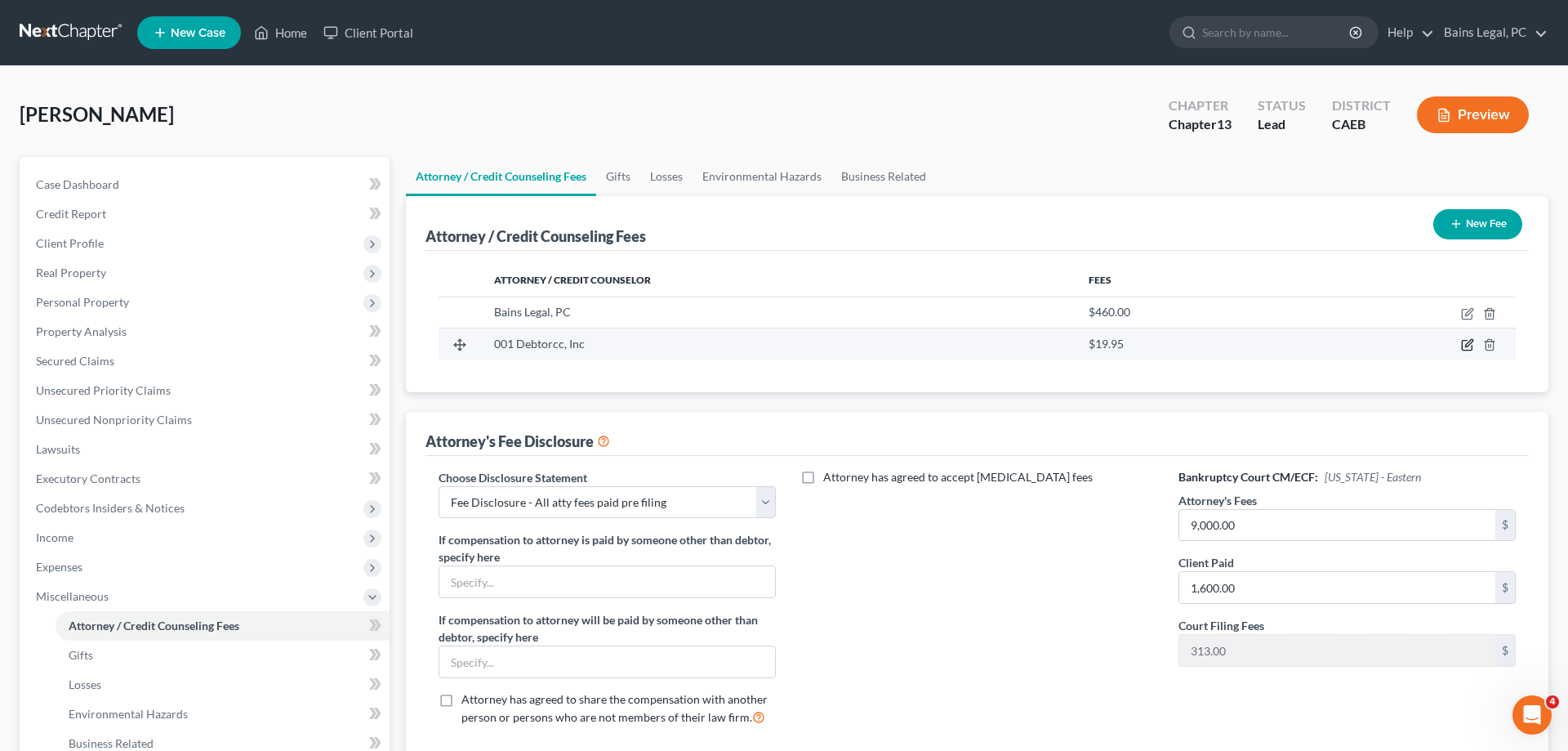
click at [1466, 345] on icon "button" at bounding box center [1467, 344] width 13 height 13
select select "33"
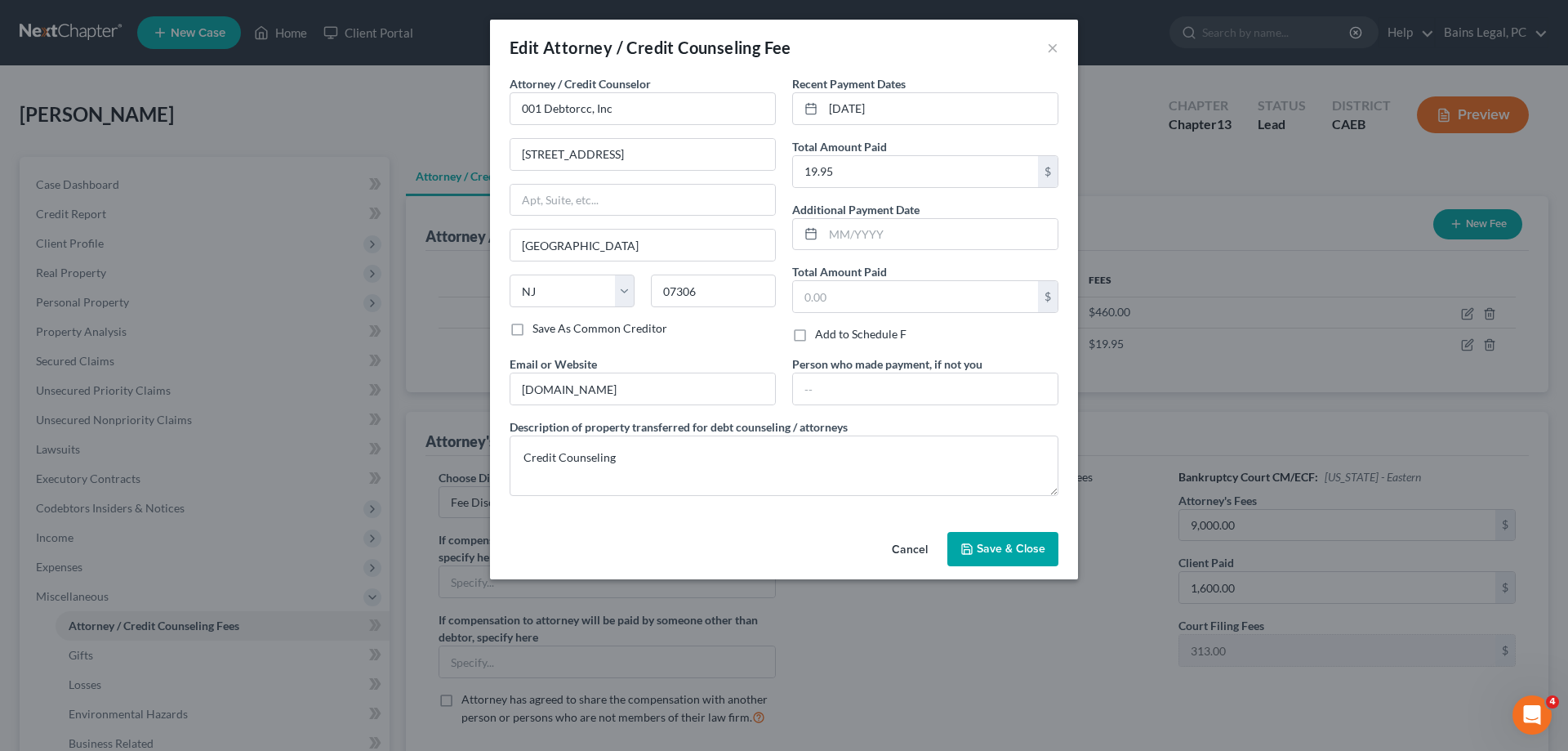
click at [1013, 546] on span "Save & Close" at bounding box center [1011, 548] width 69 height 14
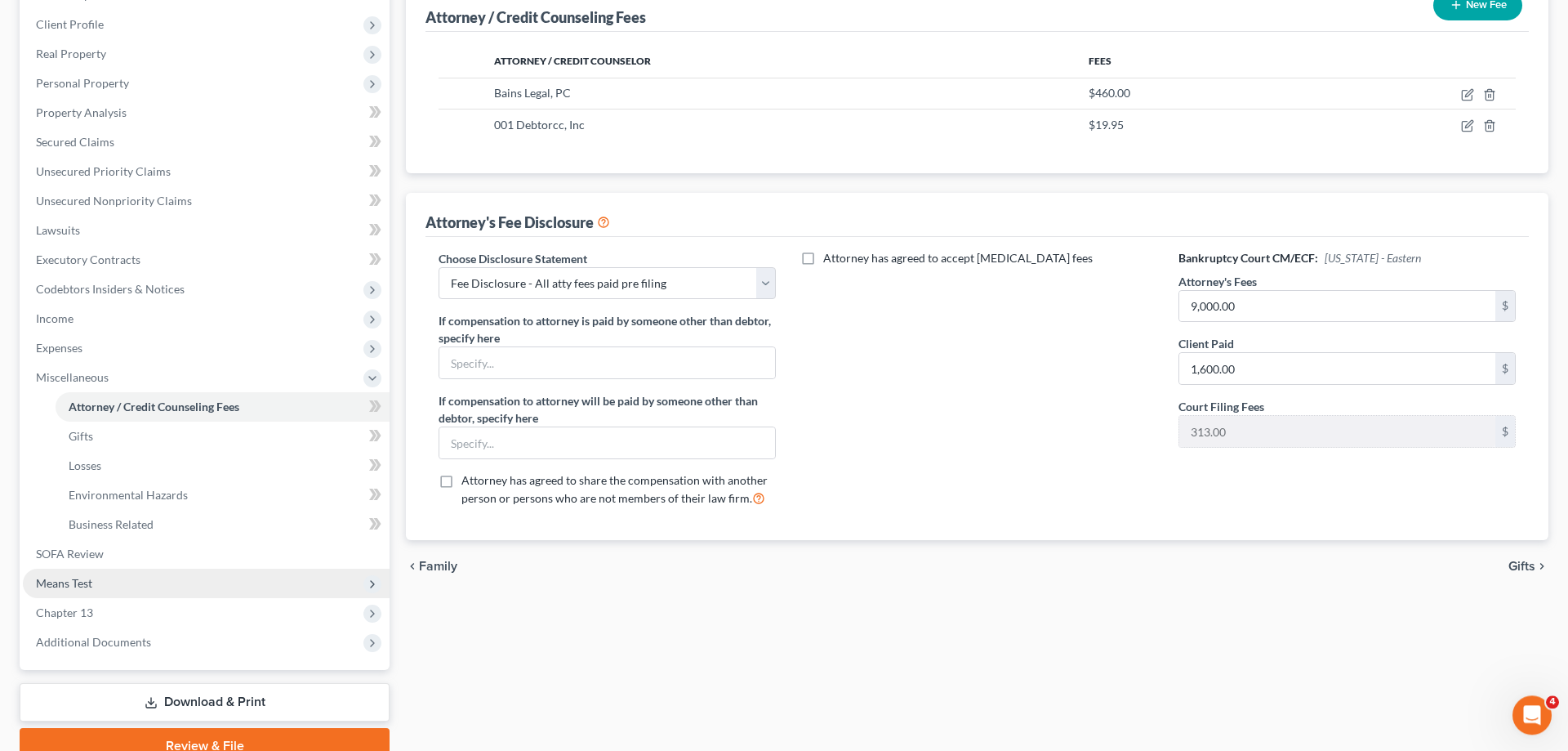
scroll to position [250, 0]
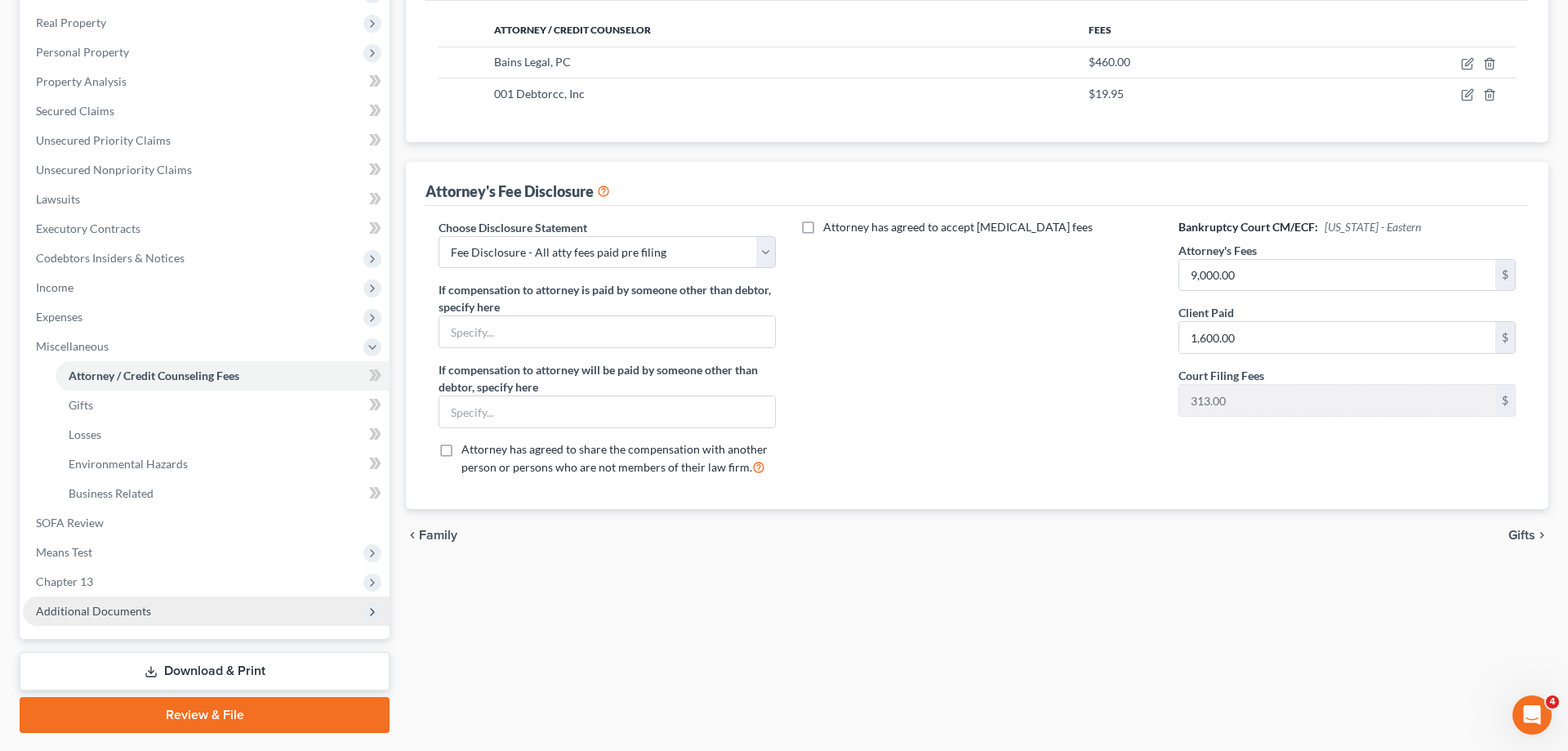
click at [126, 602] on span "Additional Documents" at bounding box center [206, 611] width 367 height 29
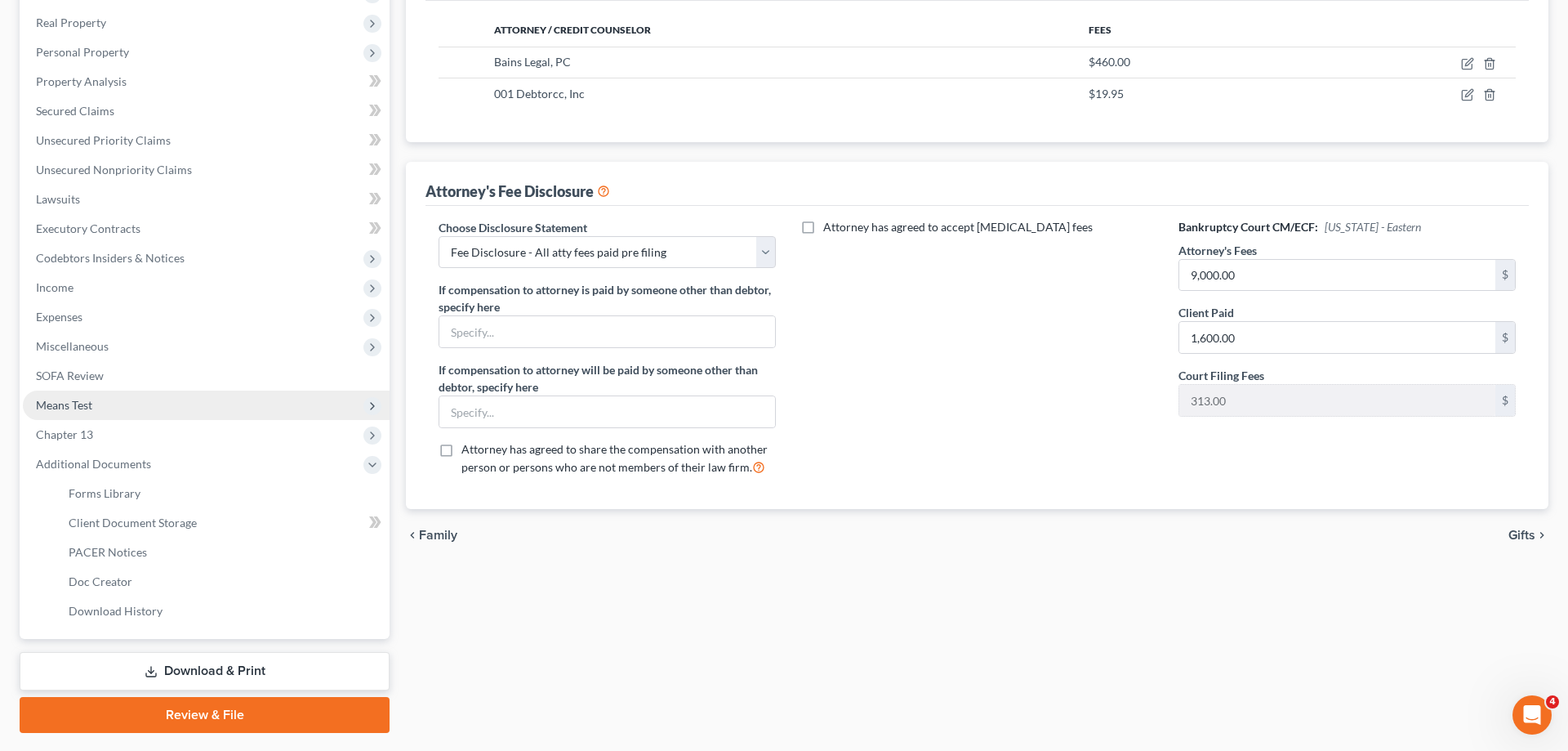
click at [140, 406] on span "Means Test" at bounding box center [206, 405] width 367 height 29
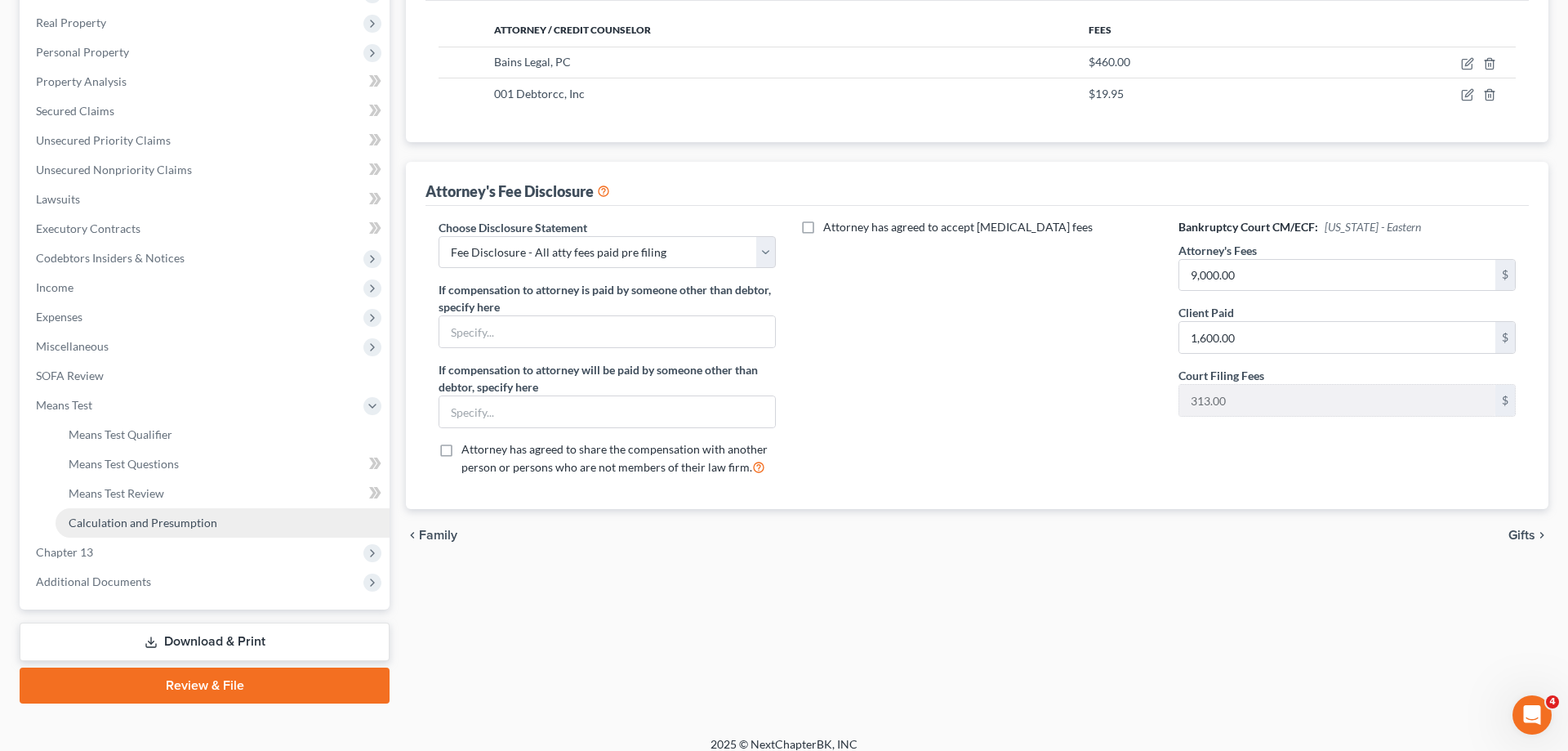
click at [192, 528] on span "Calculation and Presumption" at bounding box center [142, 522] width 148 height 14
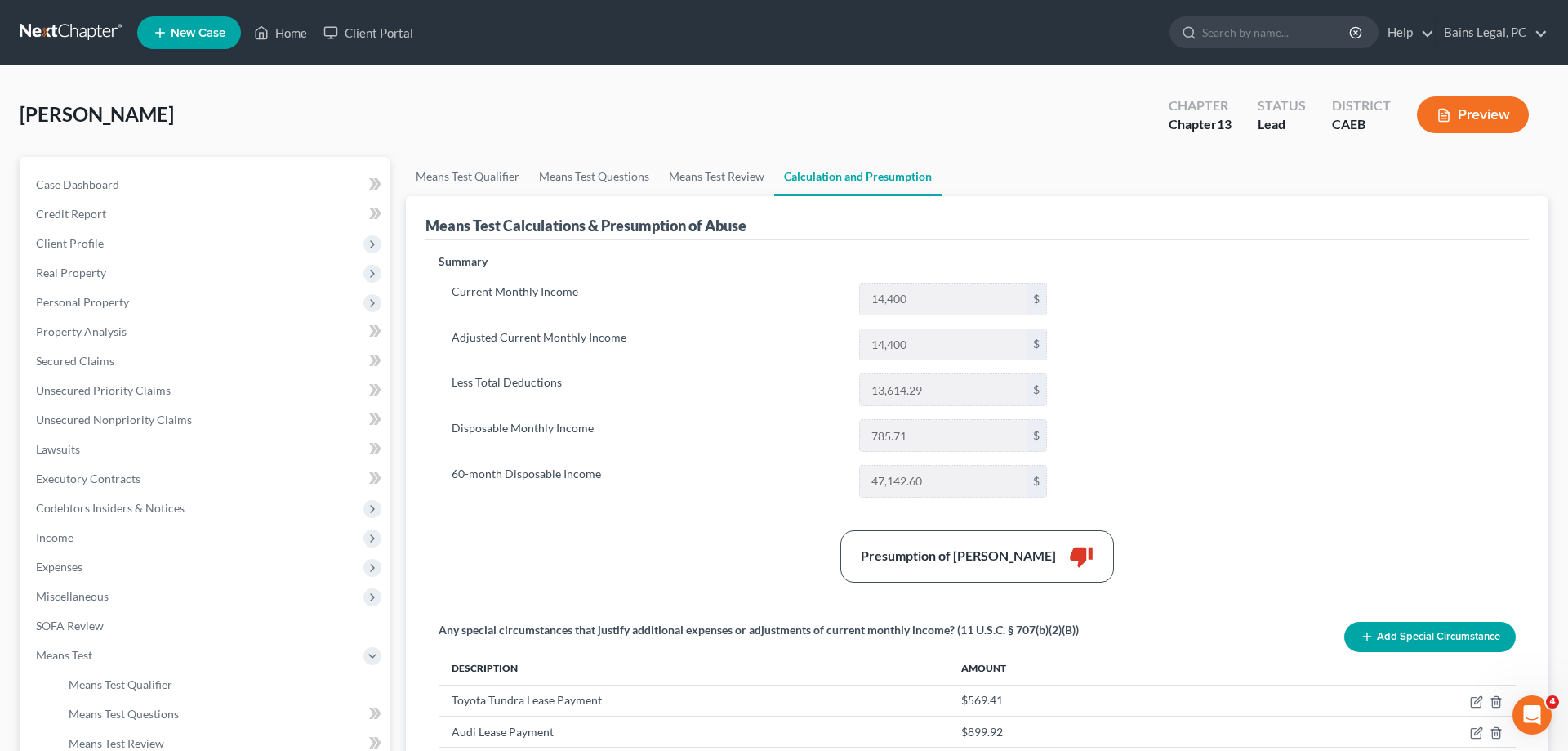
scroll to position [366, 0]
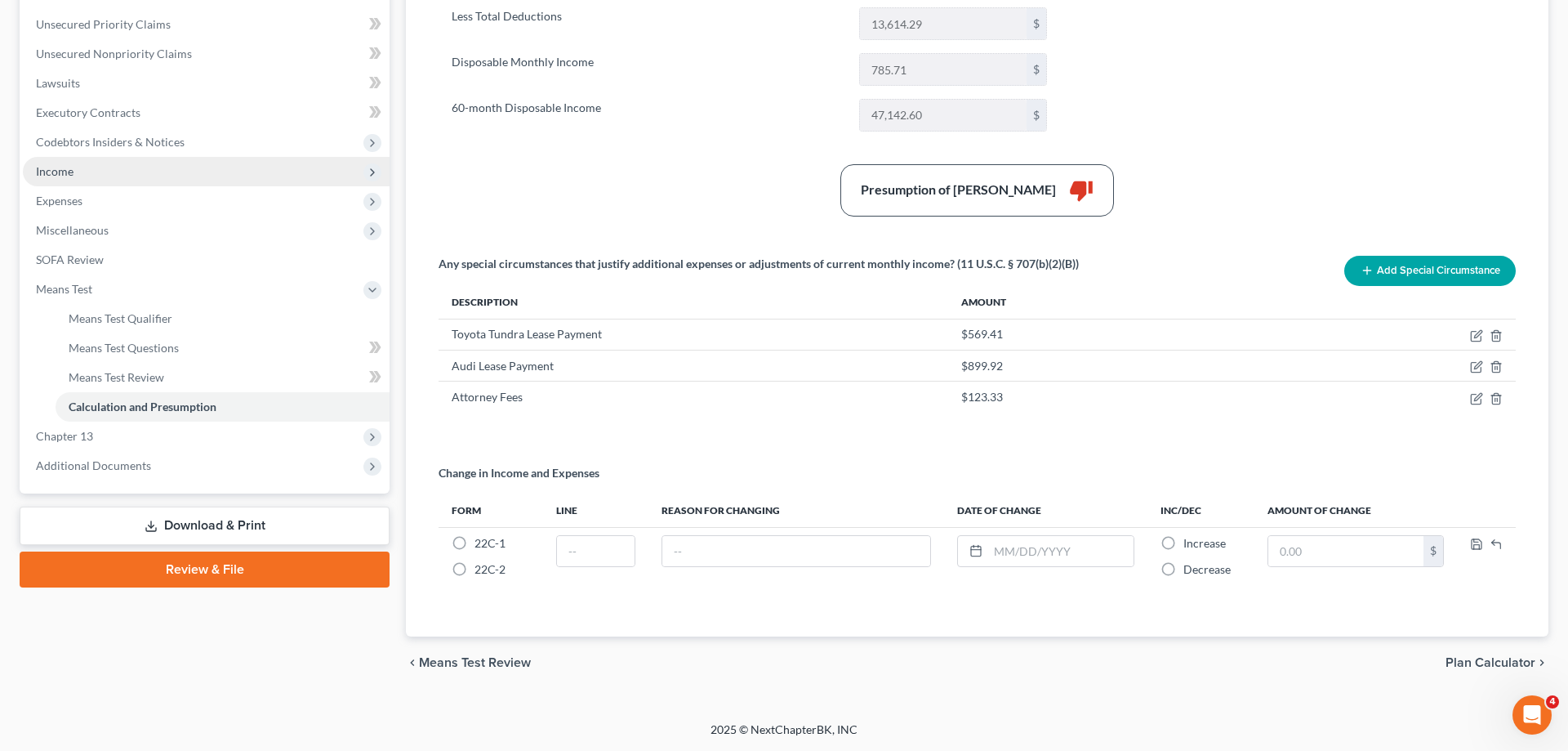
click at [102, 178] on span "Income" at bounding box center [206, 172] width 367 height 29
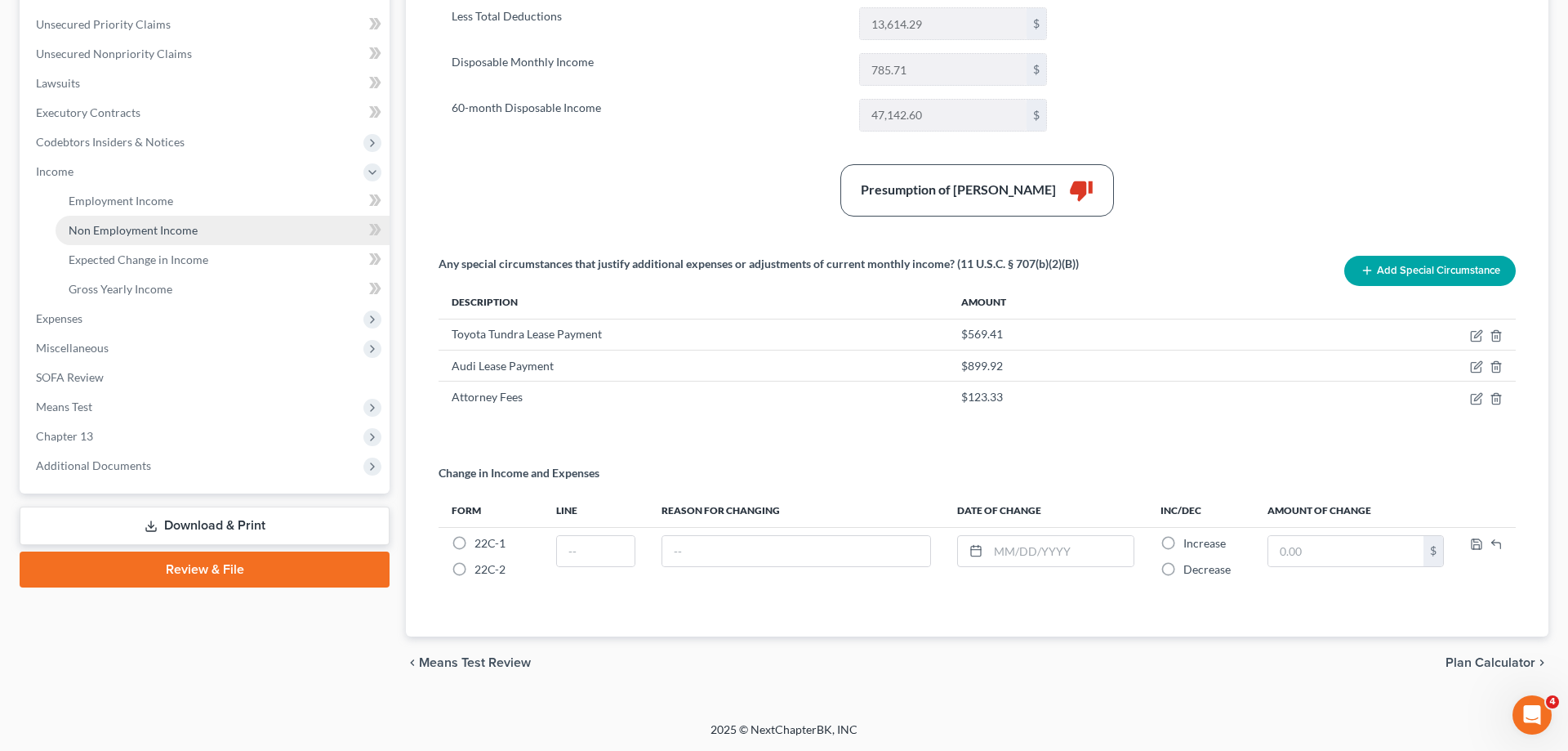
click at [128, 234] on span "Non Employment Income" at bounding box center [133, 230] width 129 height 14
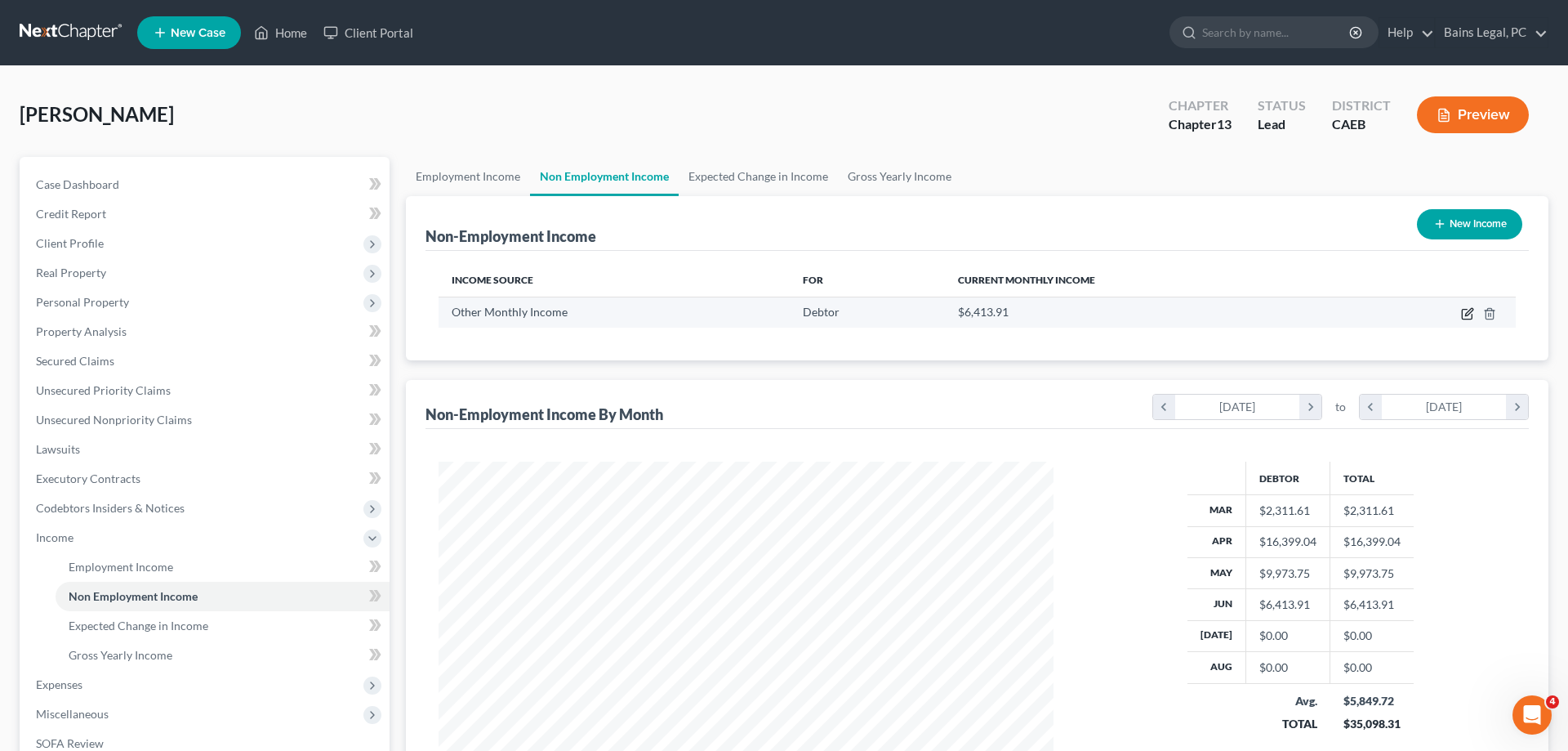
click at [1467, 315] on icon "button" at bounding box center [1467, 313] width 13 height 13
select select "13"
select select "0"
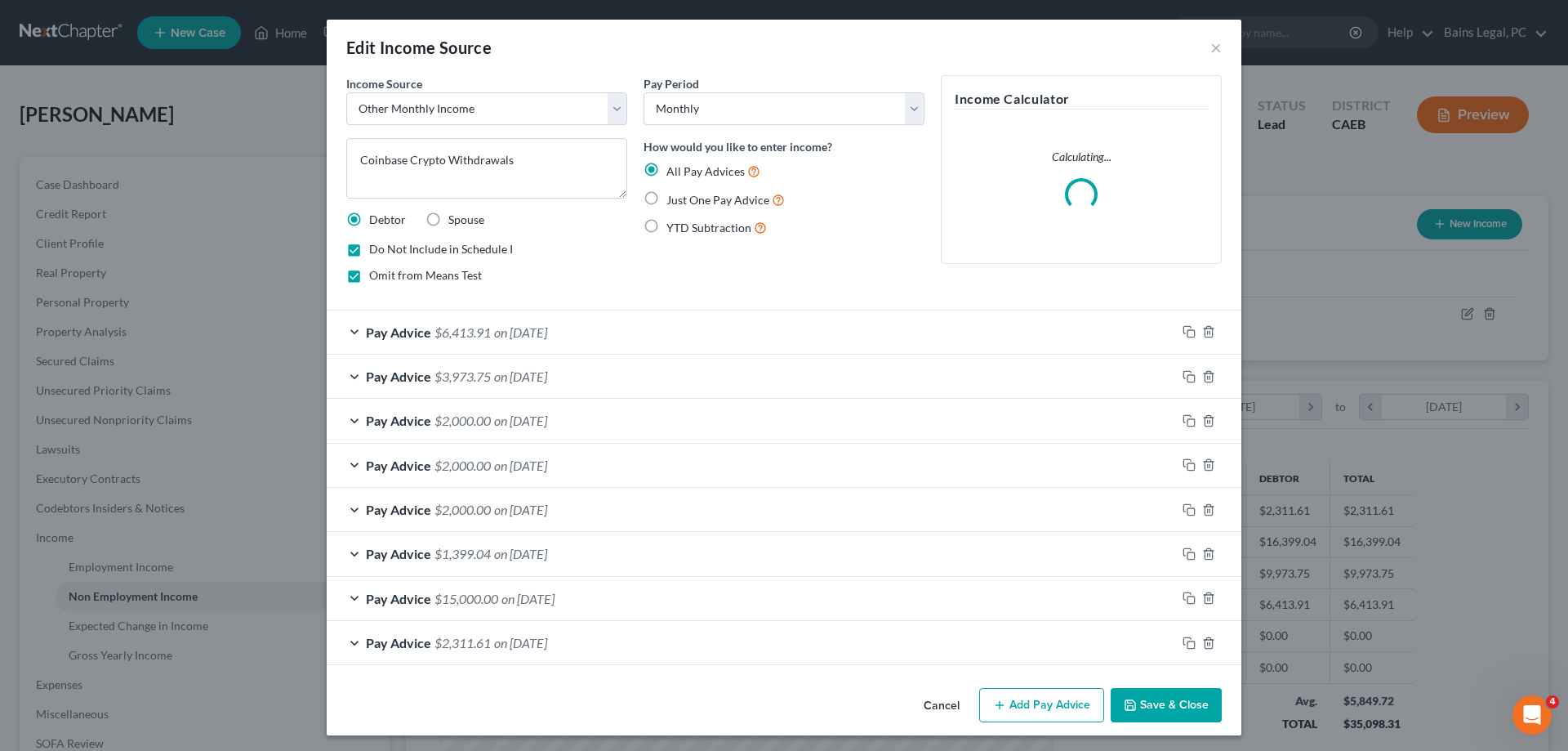
click at [403, 278] on span "Omit from Means Test" at bounding box center [425, 275] width 112 height 14
click at [386, 278] on input "Omit from Means Test" at bounding box center [381, 272] width 11 height 11
checkbox input "false"
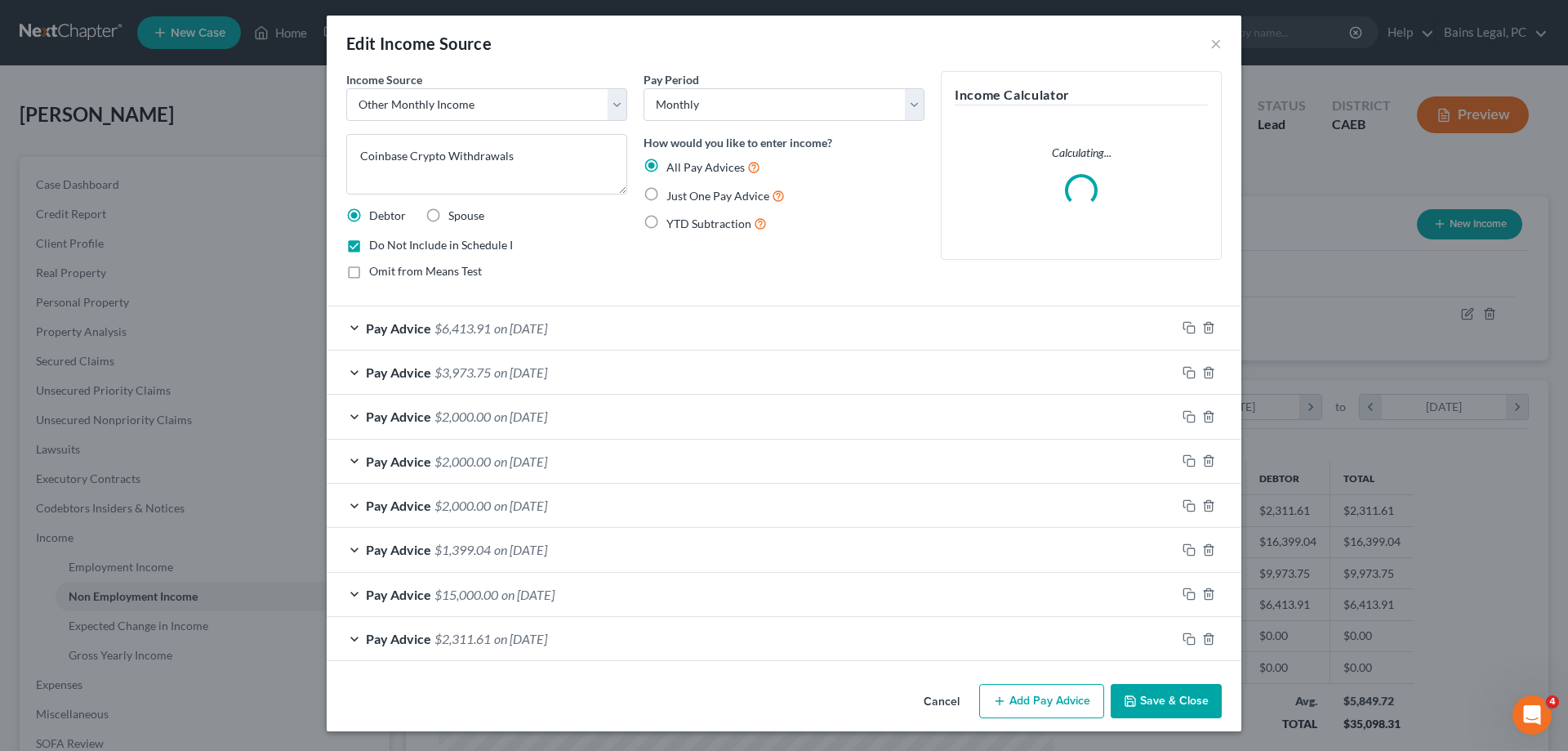
click at [1168, 705] on button "Save & Close" at bounding box center [1166, 701] width 111 height 34
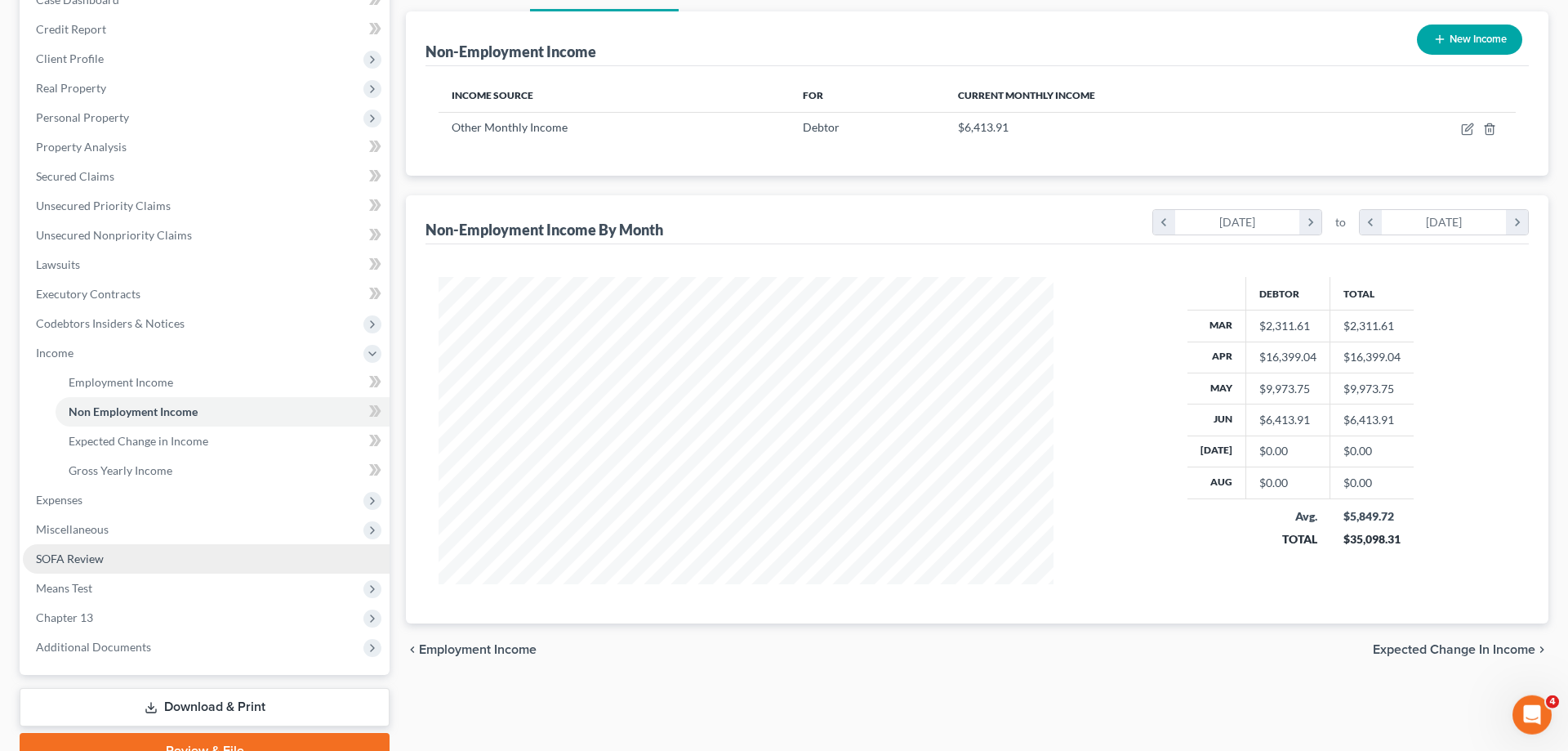
scroll to position [264, 0]
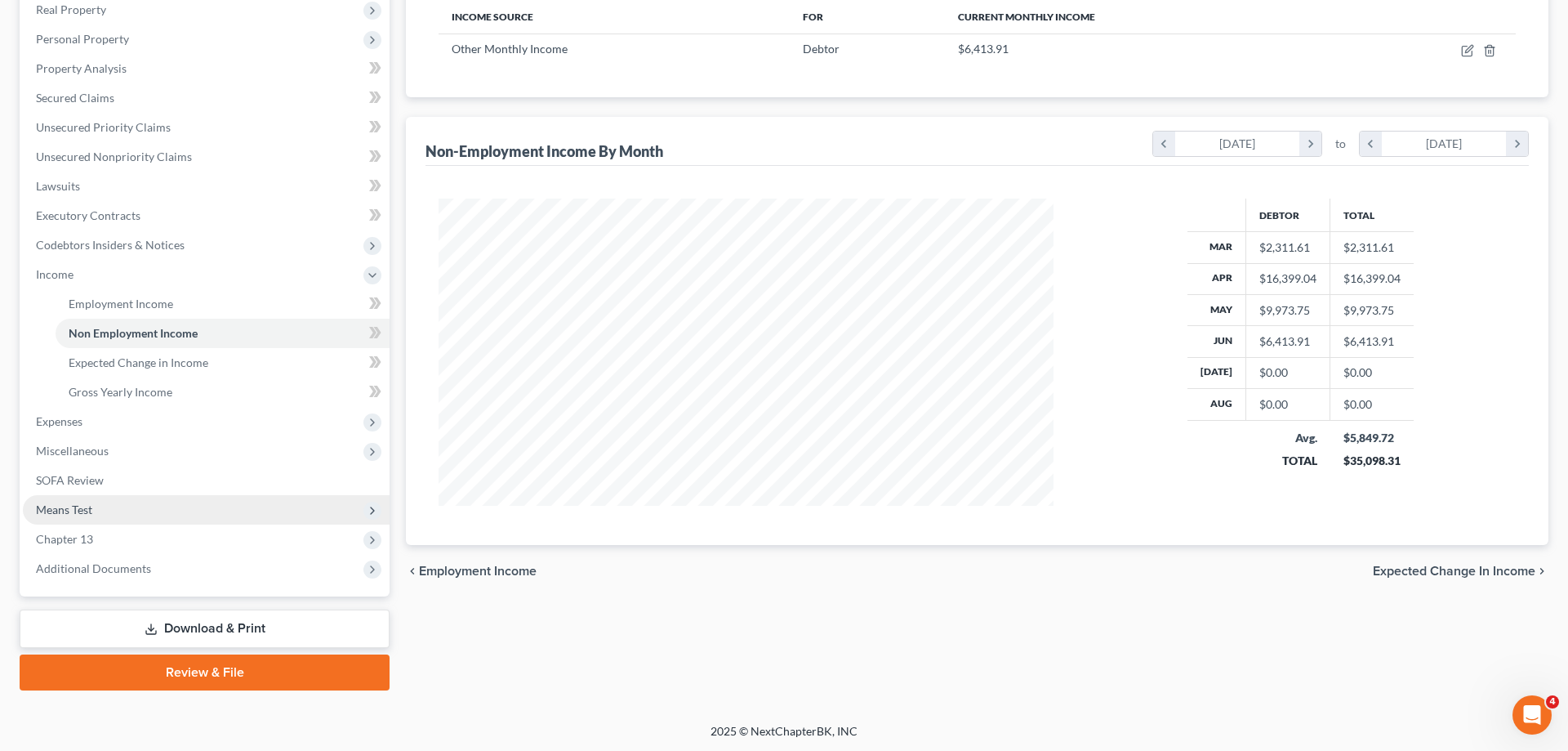
click at [113, 514] on span "Means Test" at bounding box center [206, 510] width 367 height 29
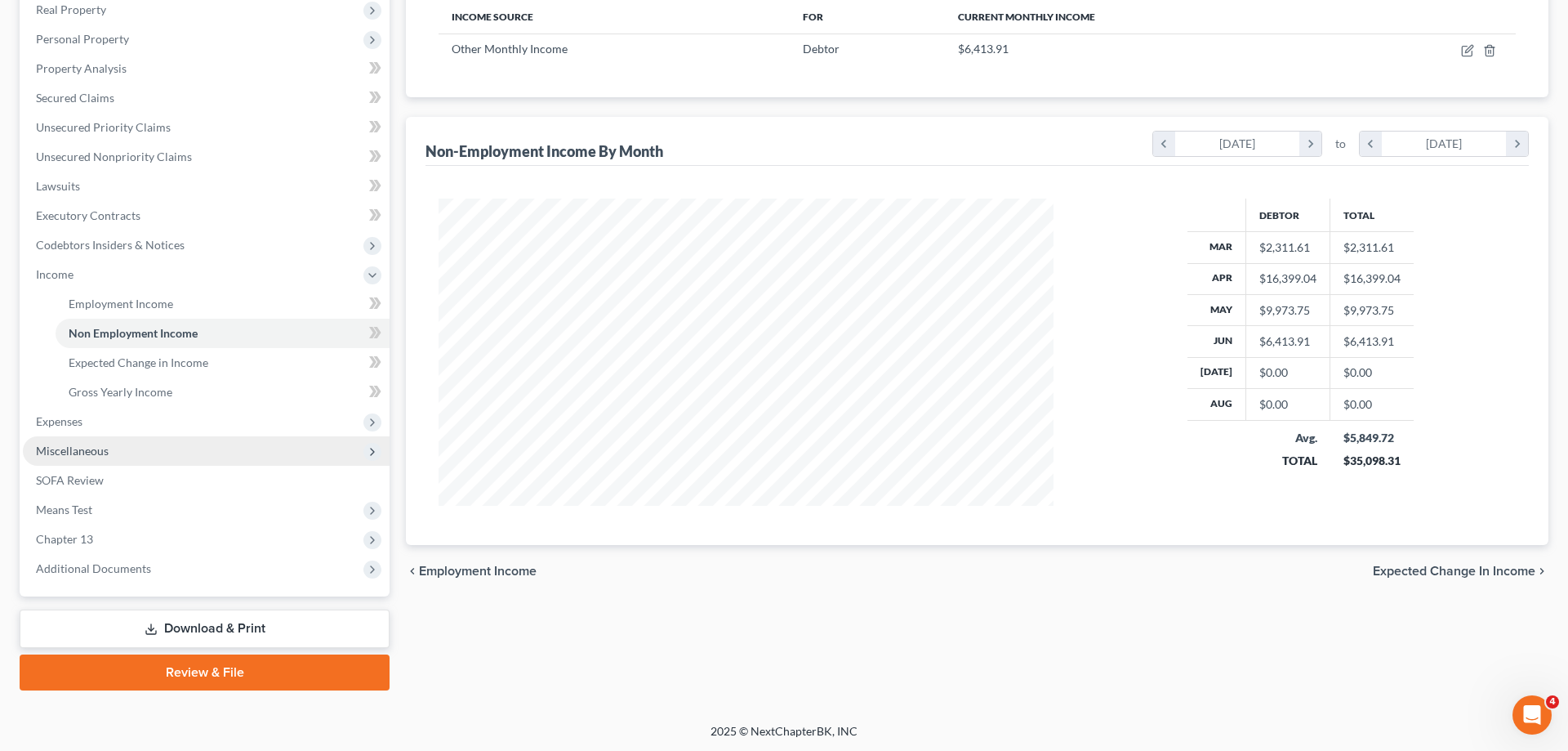
scroll to position [307, 648]
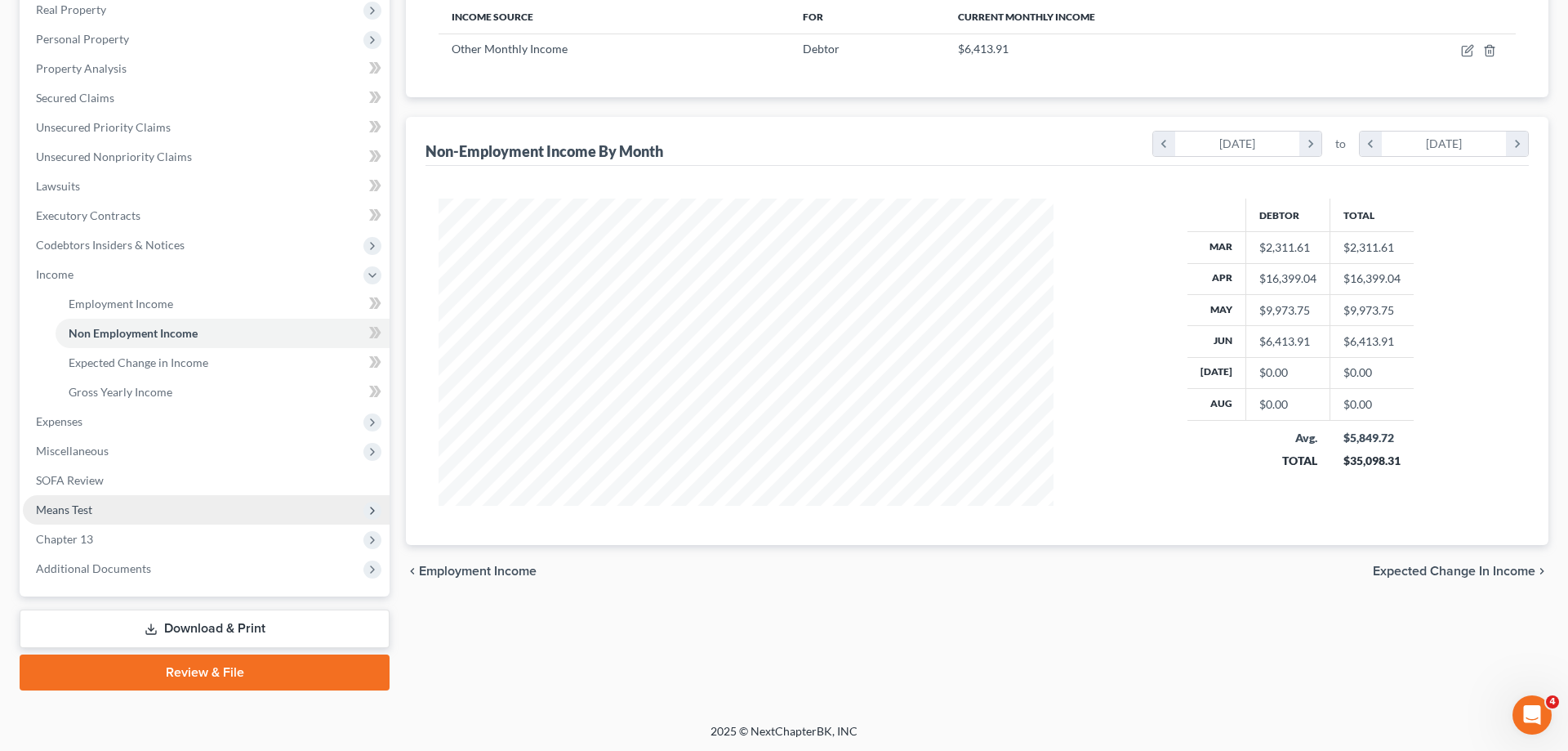
click at [121, 506] on span "Means Test" at bounding box center [206, 510] width 367 height 29
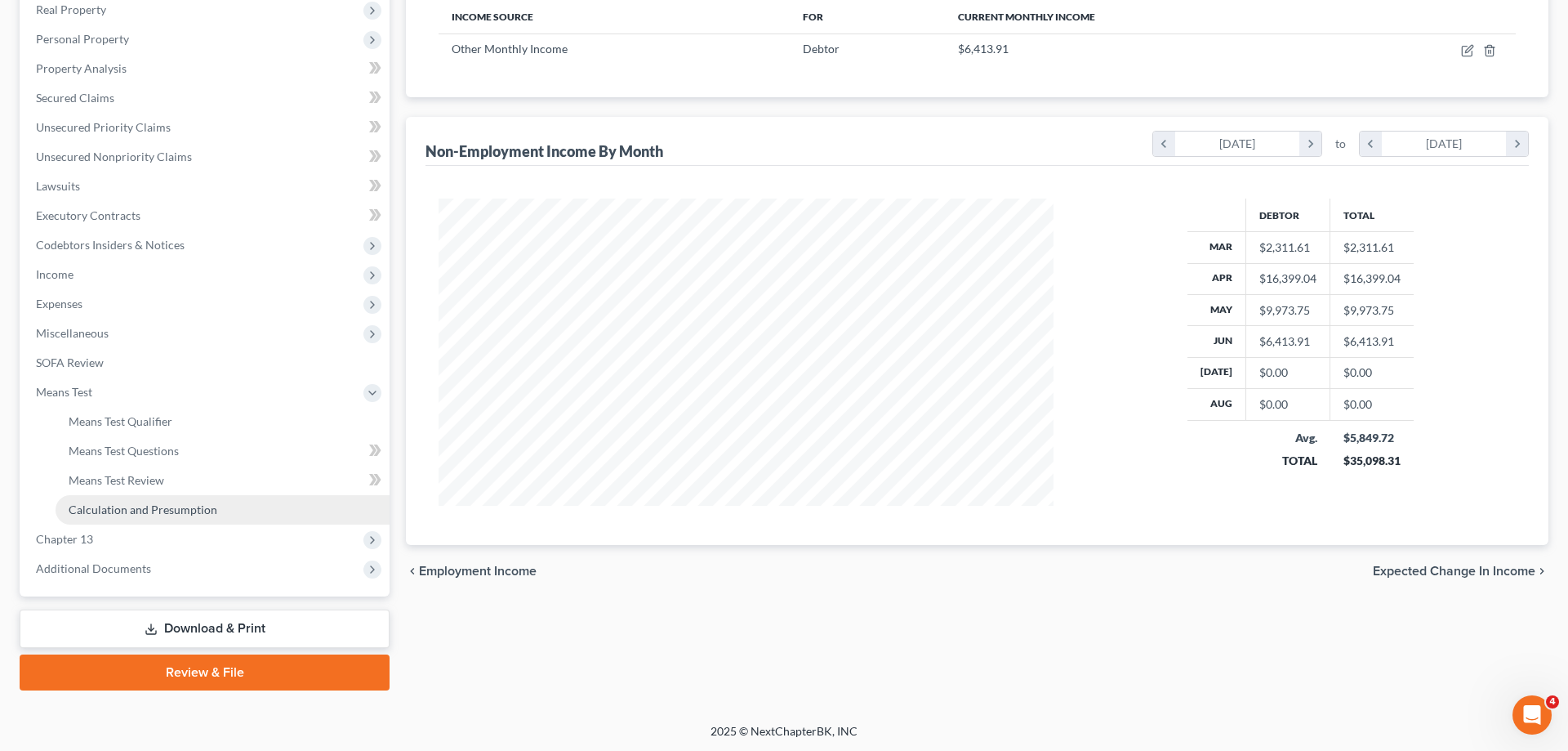
click at [232, 515] on link "Calculation and Presumption" at bounding box center [222, 510] width 334 height 29
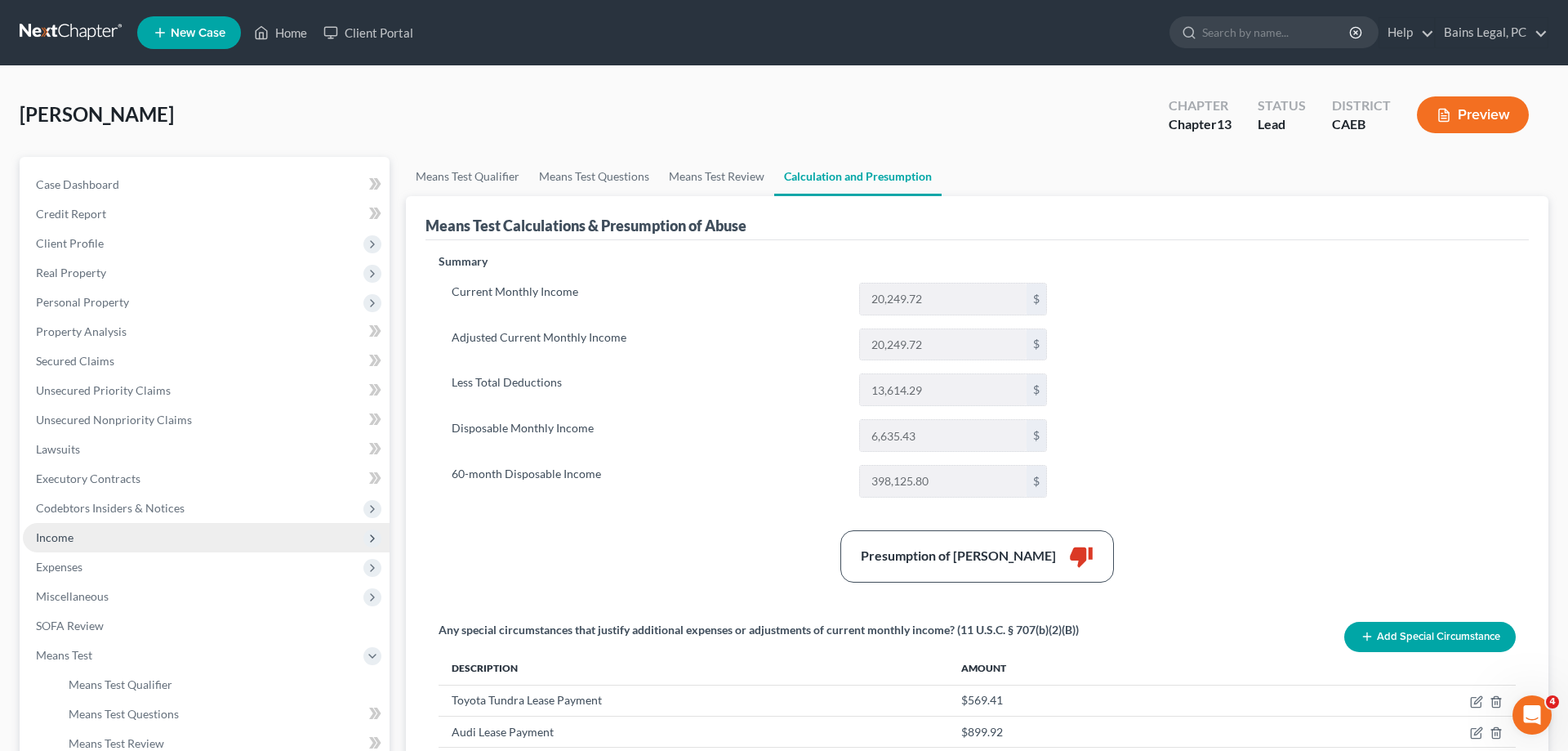
click at [136, 538] on span "Income" at bounding box center [206, 538] width 367 height 29
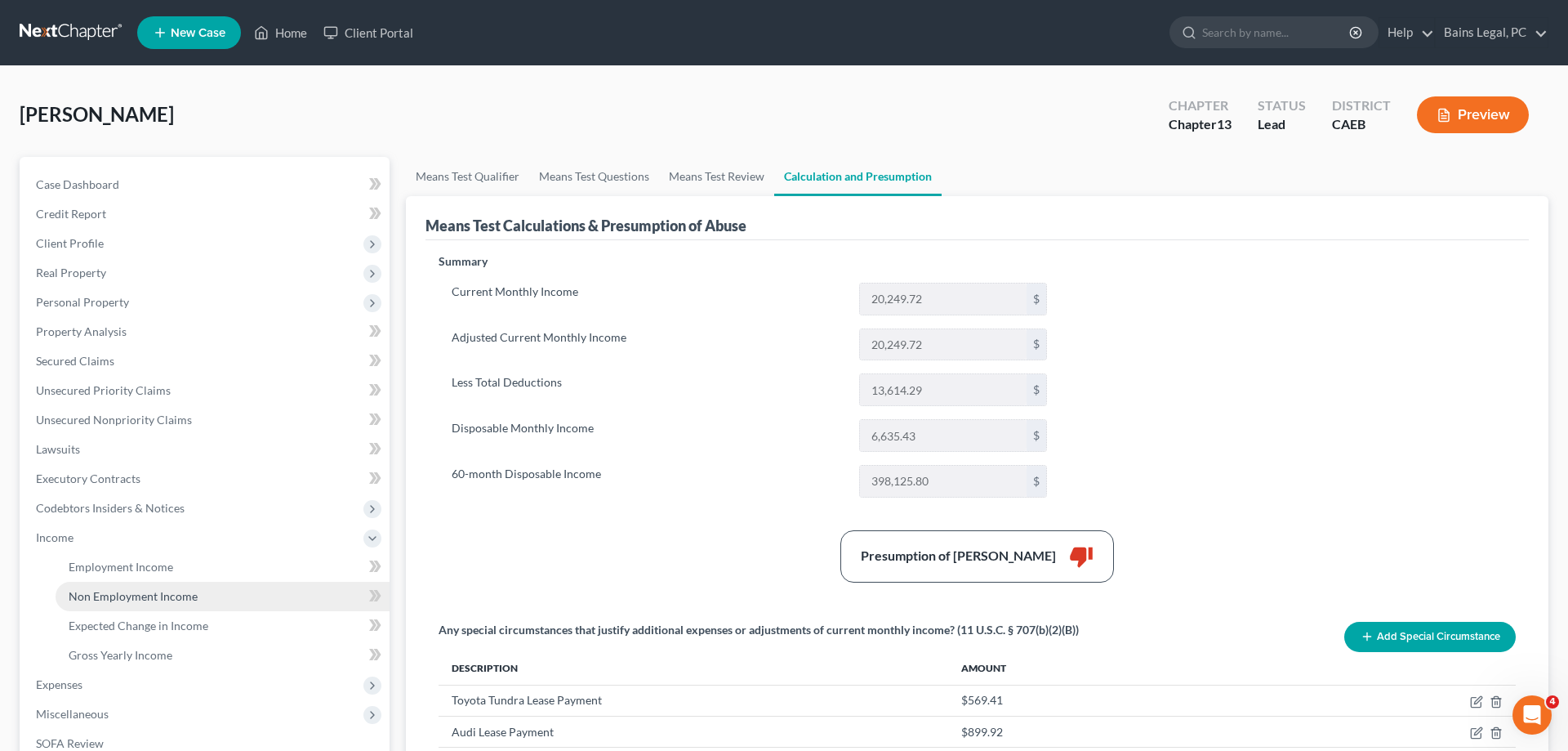
click at [143, 602] on span "Non Employment Income" at bounding box center [133, 596] width 129 height 14
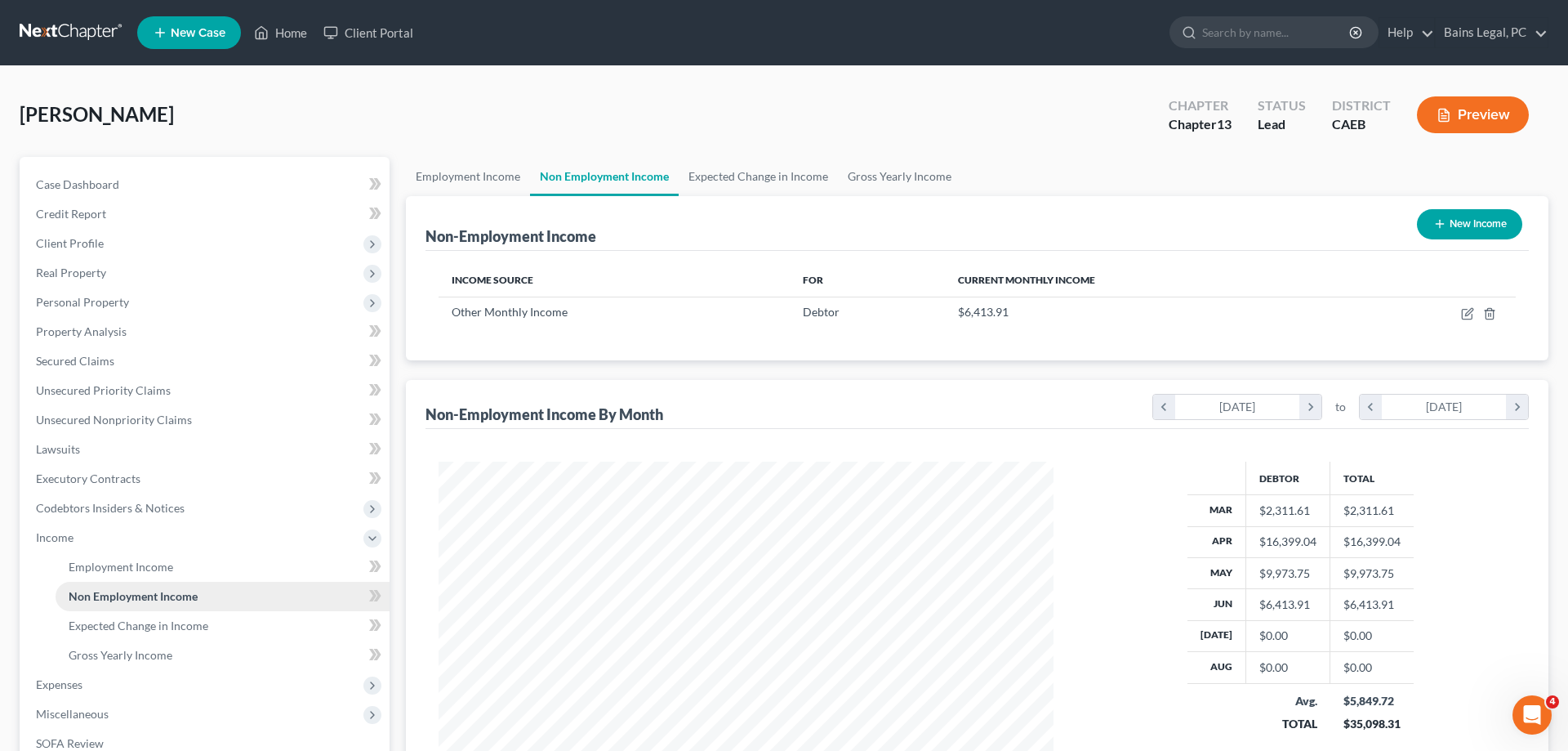
scroll to position [307, 648]
click at [1470, 316] on icon "button" at bounding box center [1467, 313] width 13 height 13
select select "13"
select select "0"
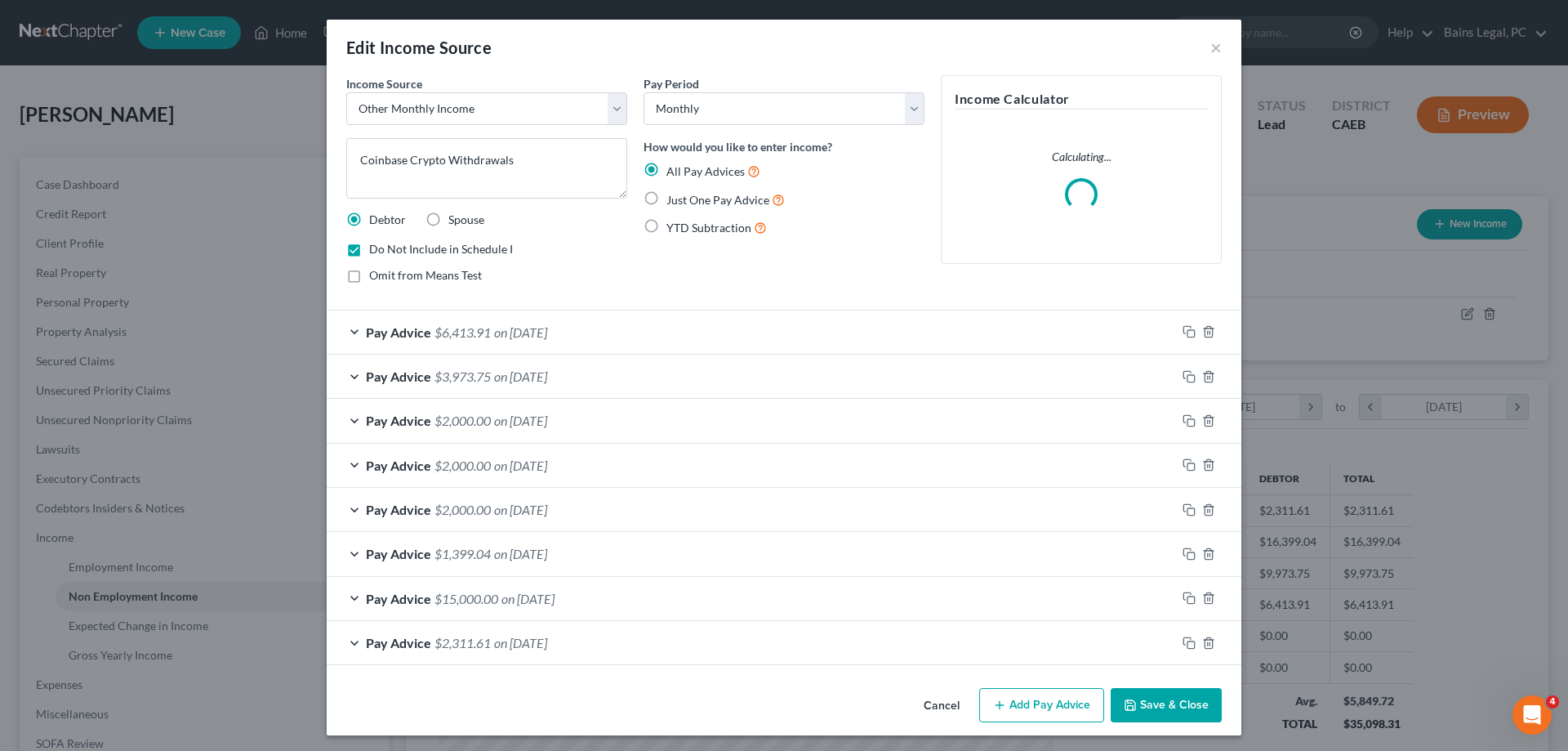
click at [424, 278] on span "Omit from Means Test" at bounding box center [425, 275] width 112 height 14
click at [386, 278] on input "Omit from Means Test" at bounding box center [381, 272] width 11 height 11
checkbox input "true"
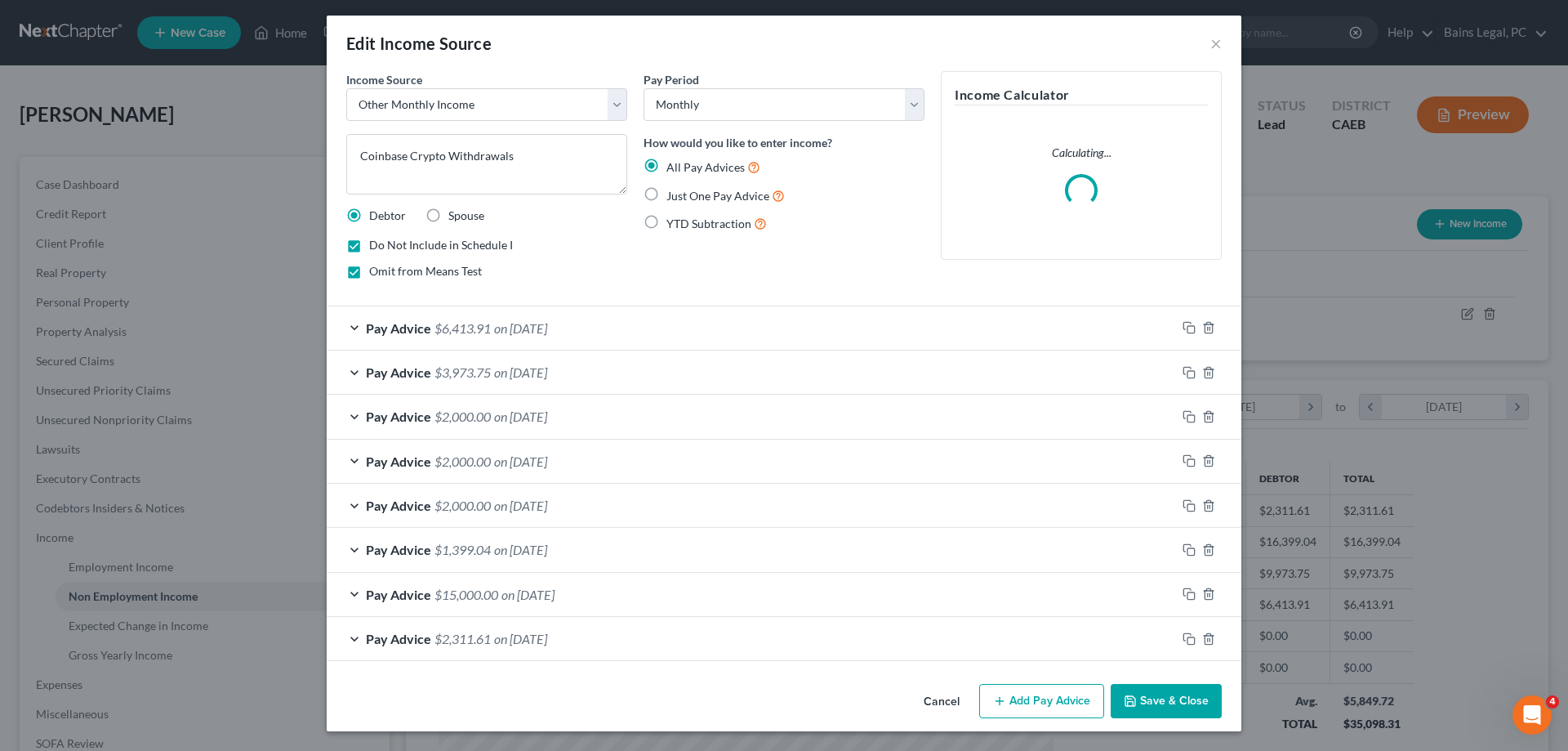
click at [1160, 706] on button "Save & Close" at bounding box center [1166, 701] width 111 height 34
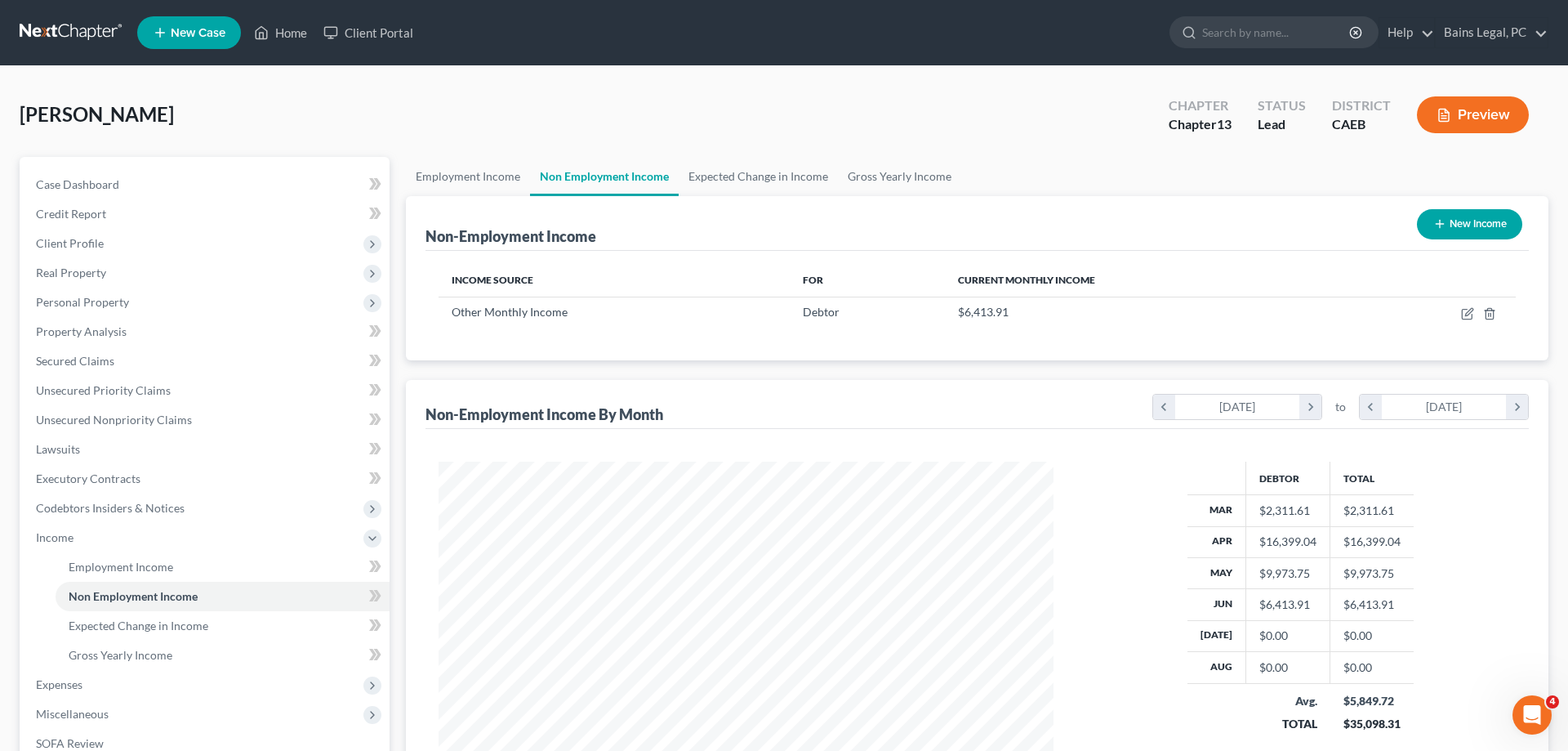
scroll to position [307, 648]
click at [80, 304] on span "Personal Property" at bounding box center [82, 301] width 93 height 14
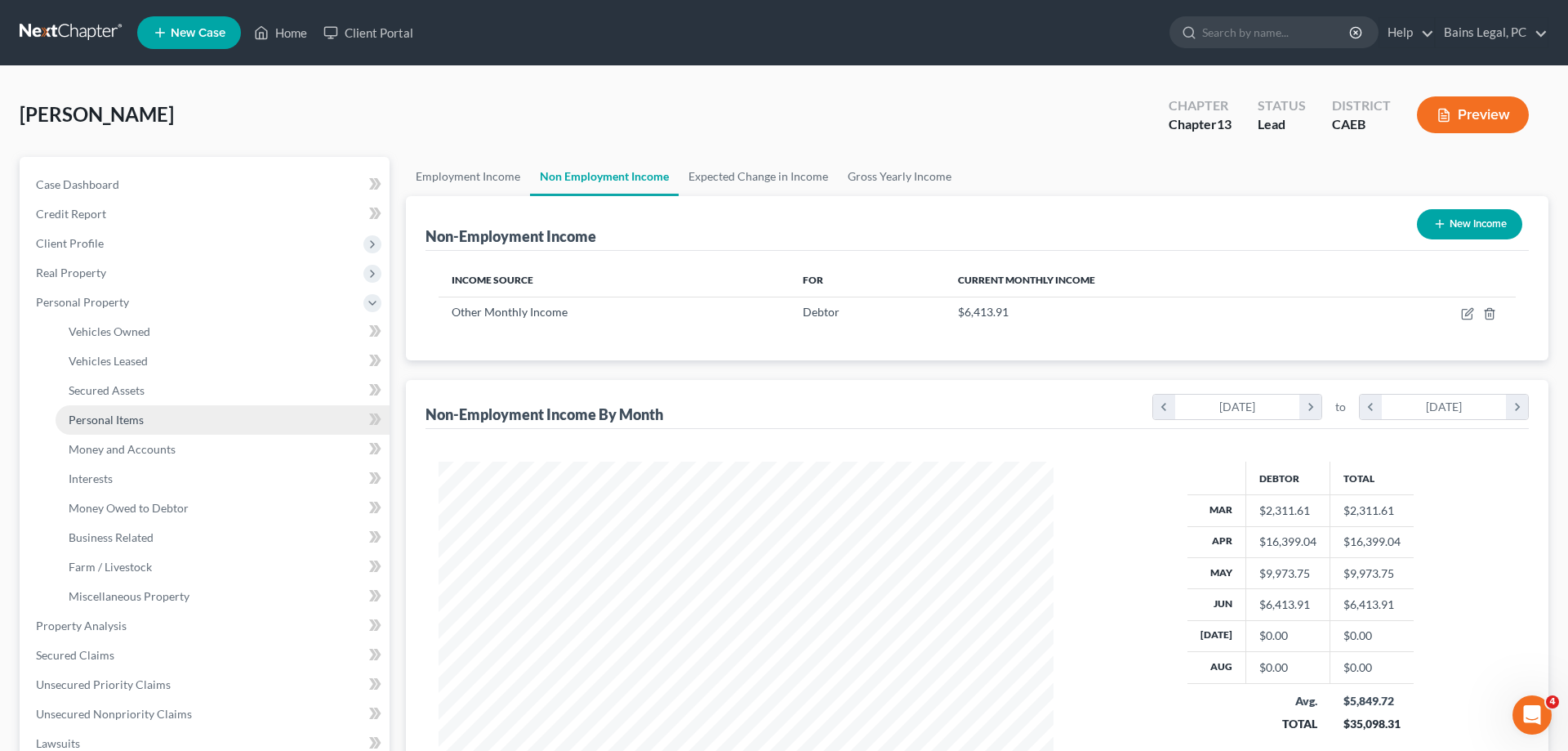
click at [141, 415] on span "Personal Items" at bounding box center [107, 420] width 76 height 14
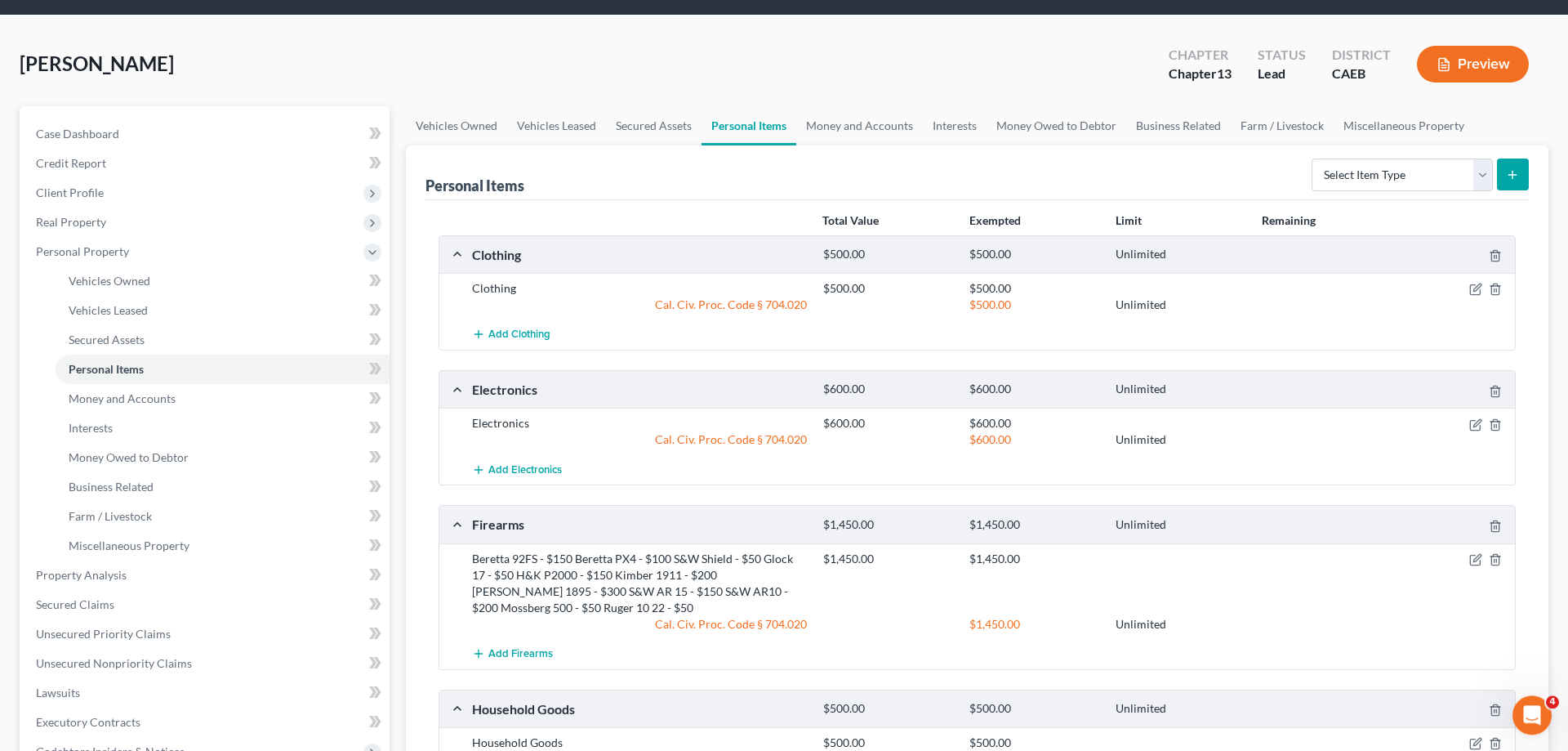
scroll to position [83, 0]
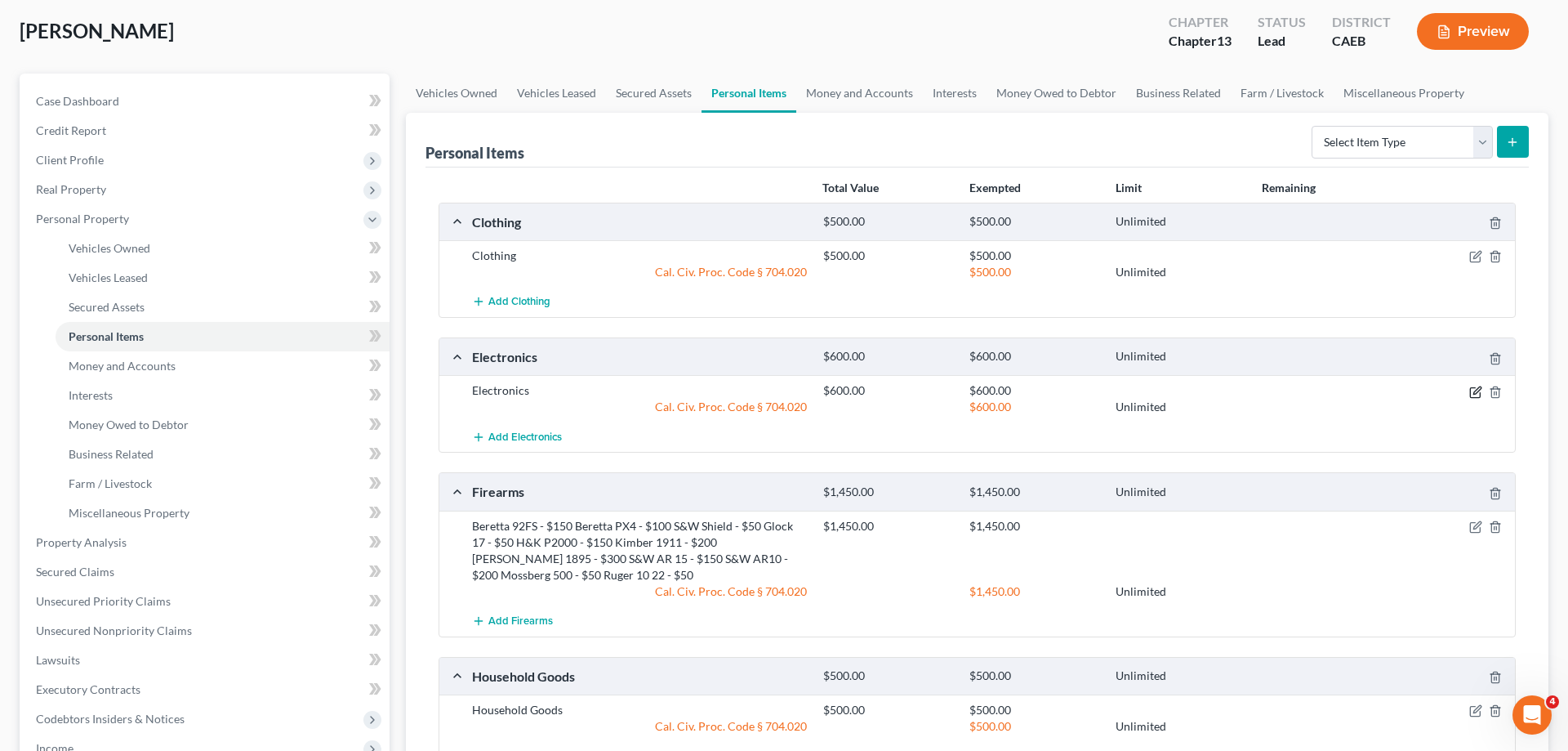
click at [1475, 390] on icon "button" at bounding box center [1475, 391] width 13 height 13
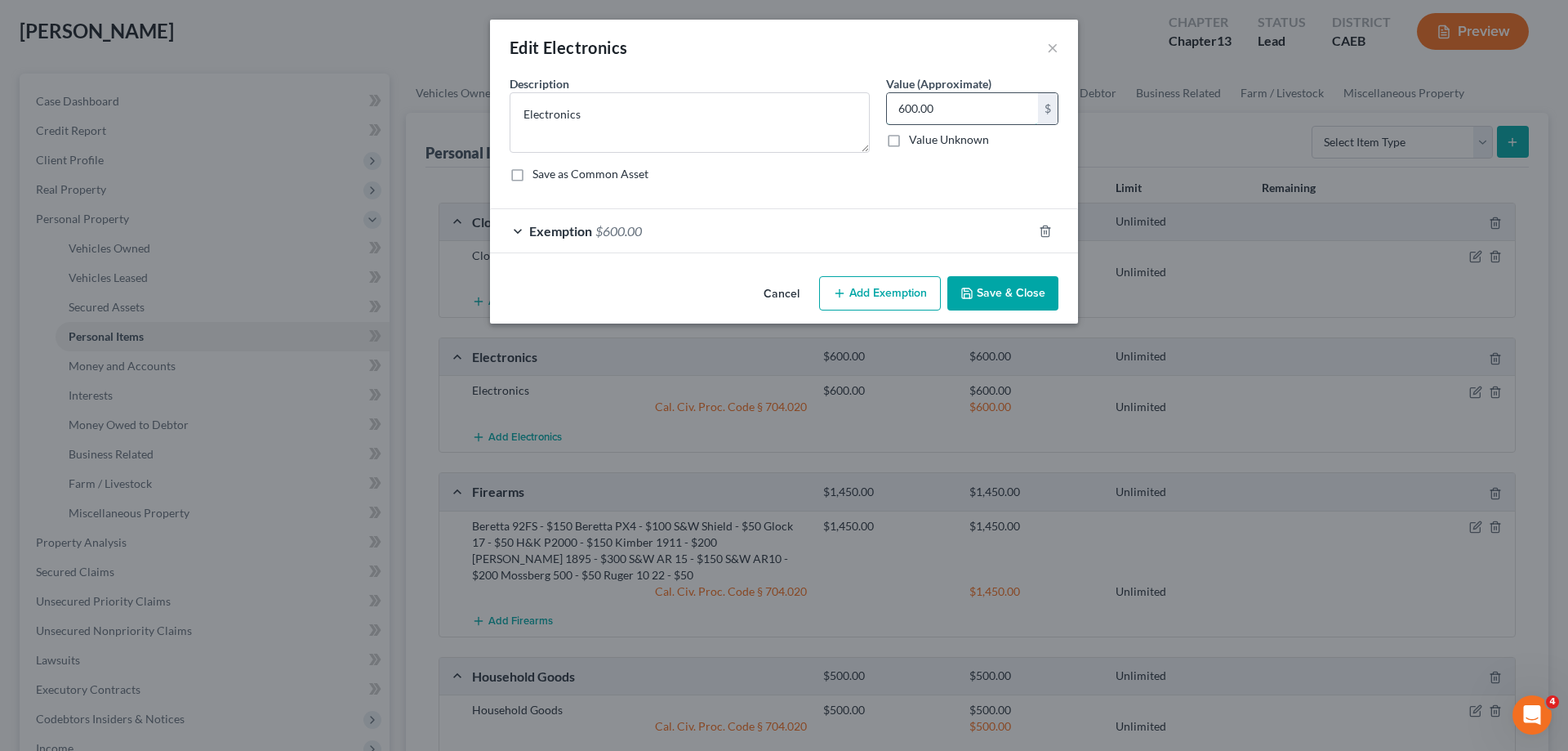
click at [991, 109] on input "600.00" at bounding box center [963, 109] width 151 height 31
type input "1,900"
drag, startPoint x: 778, startPoint y: 232, endPoint x: 914, endPoint y: 284, distance: 145.6
click at [777, 232] on div "Exemption $600.00" at bounding box center [761, 231] width 542 height 44
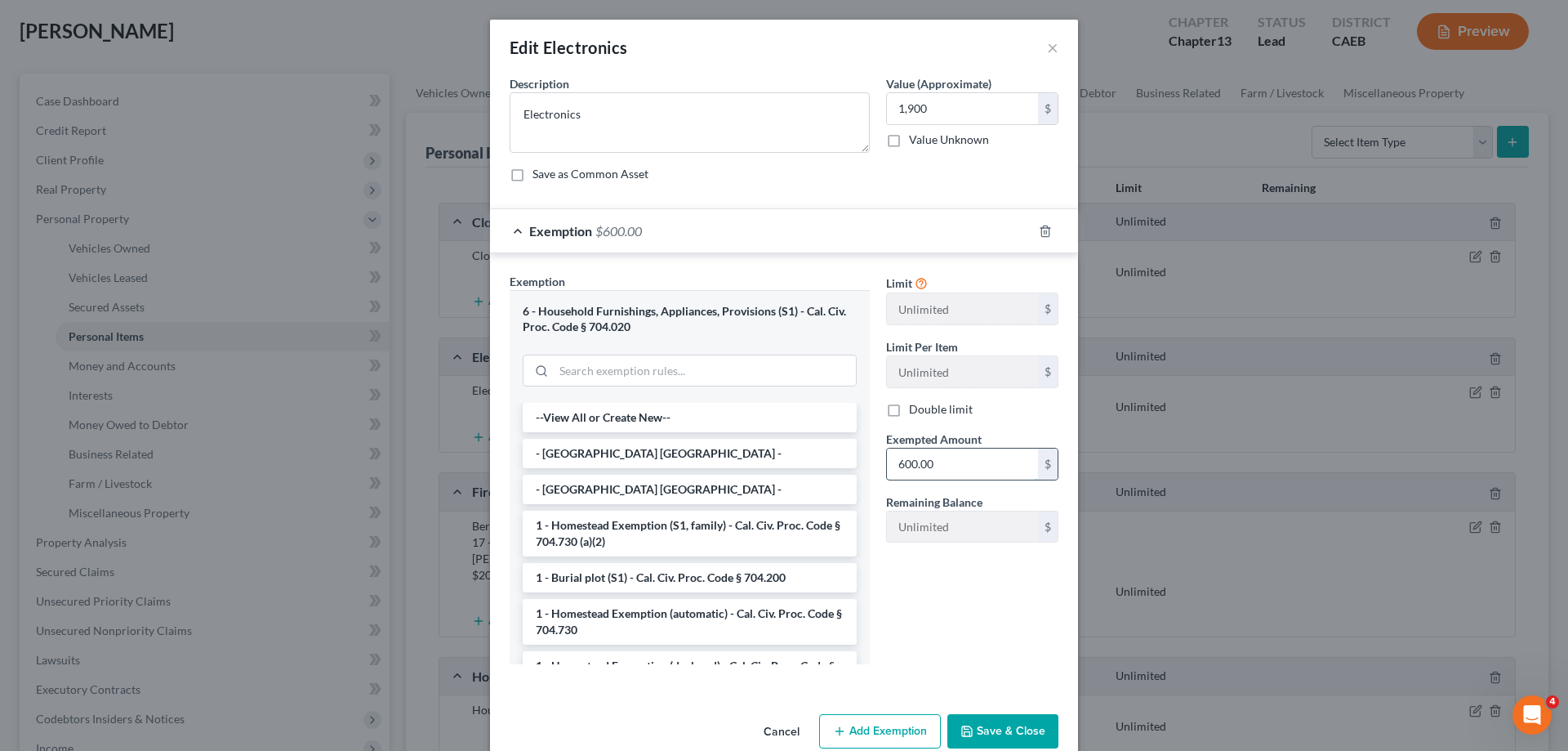
click at [1027, 473] on input "600.00" at bounding box center [963, 464] width 151 height 31
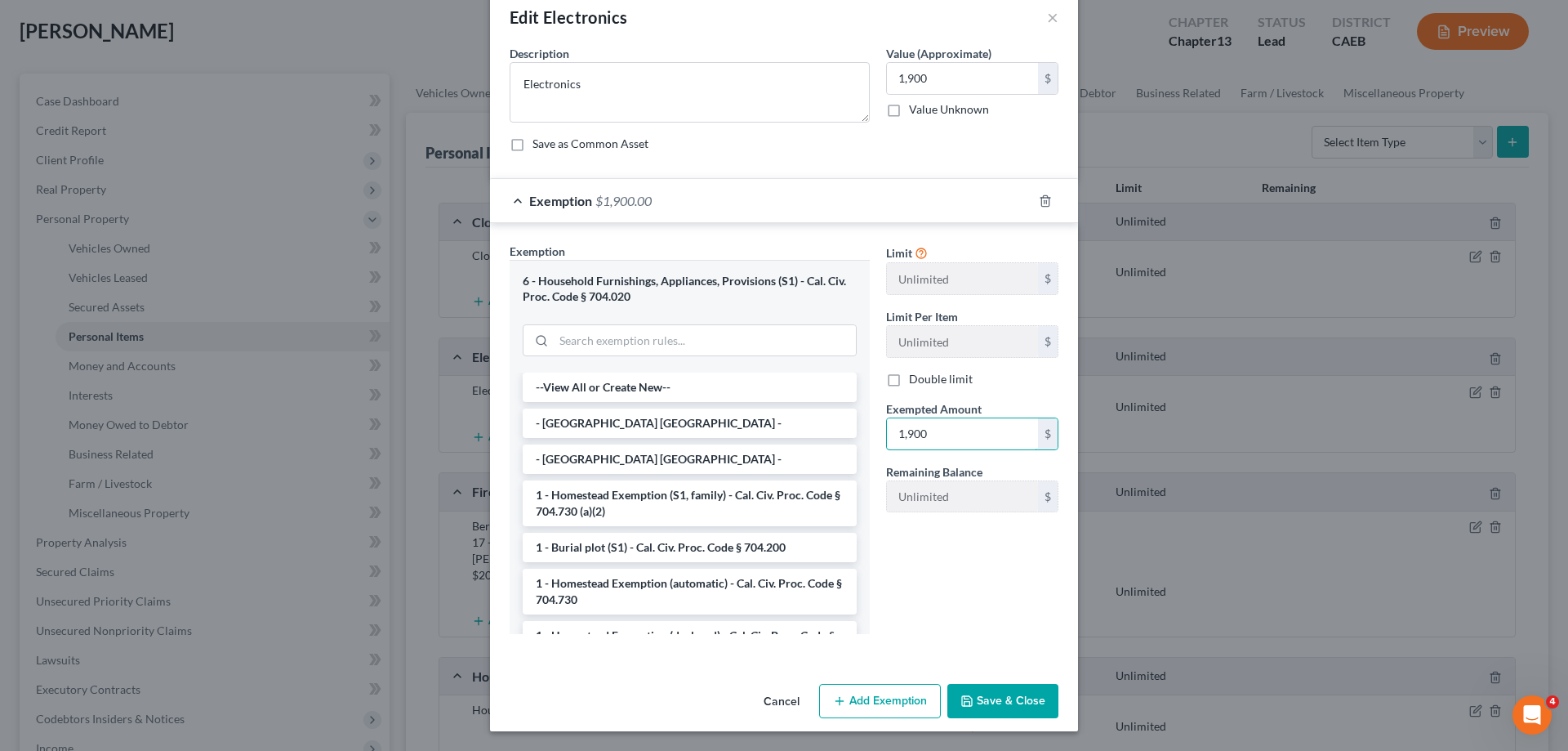
type input "1,900"
click at [1035, 704] on button "Save & Close" at bounding box center [1002, 701] width 111 height 34
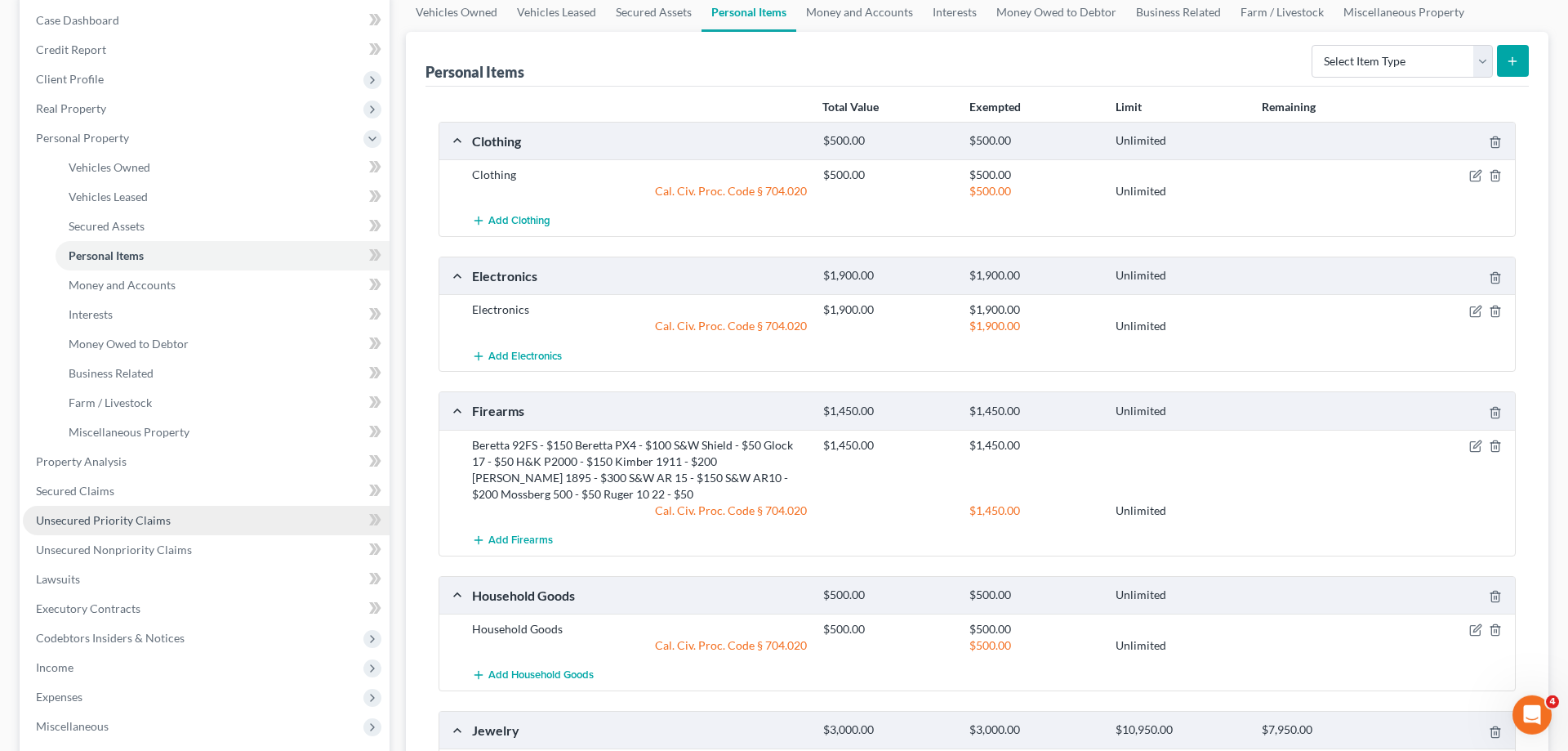
scroll to position [250, 0]
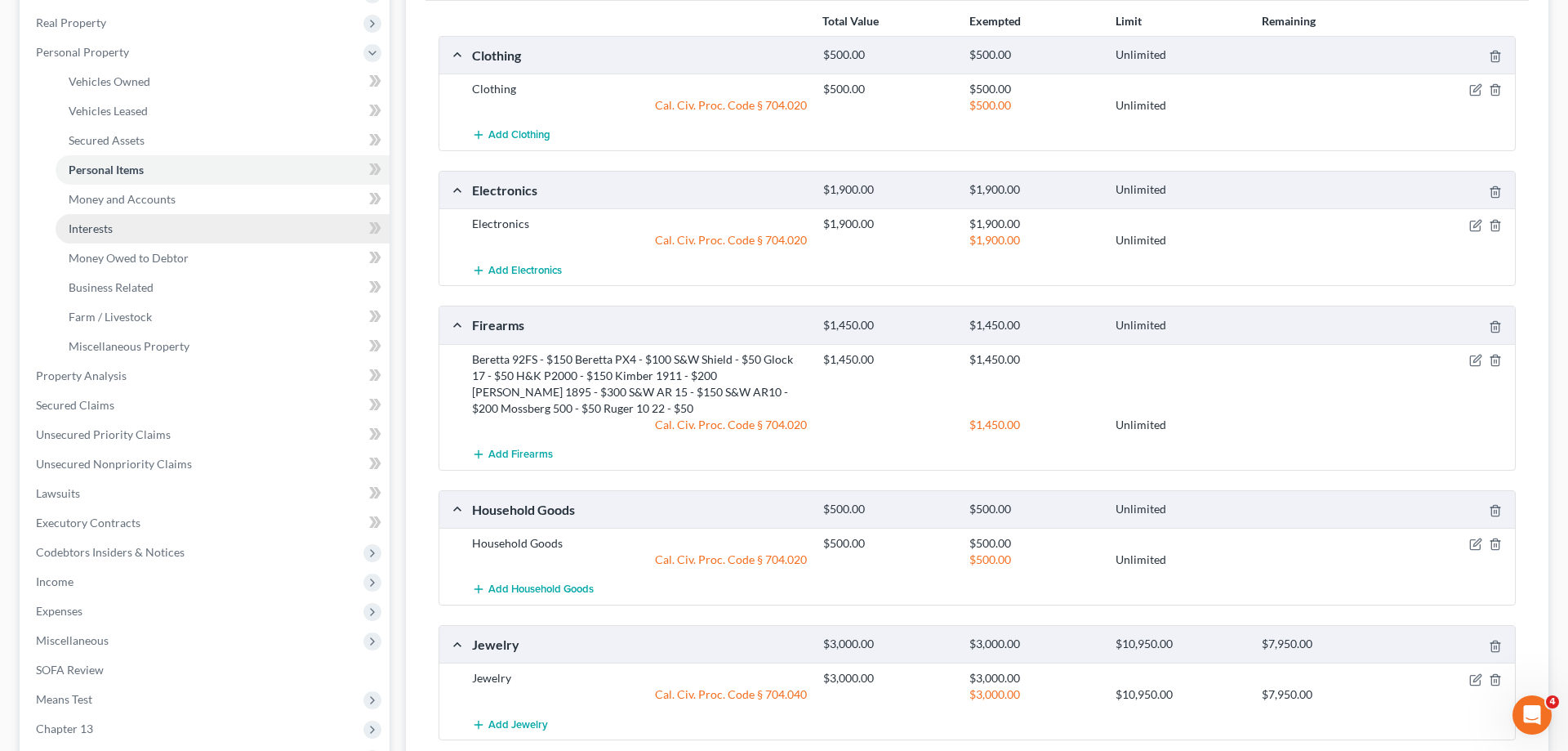
click at [111, 225] on span "Interests" at bounding box center [91, 229] width 45 height 14
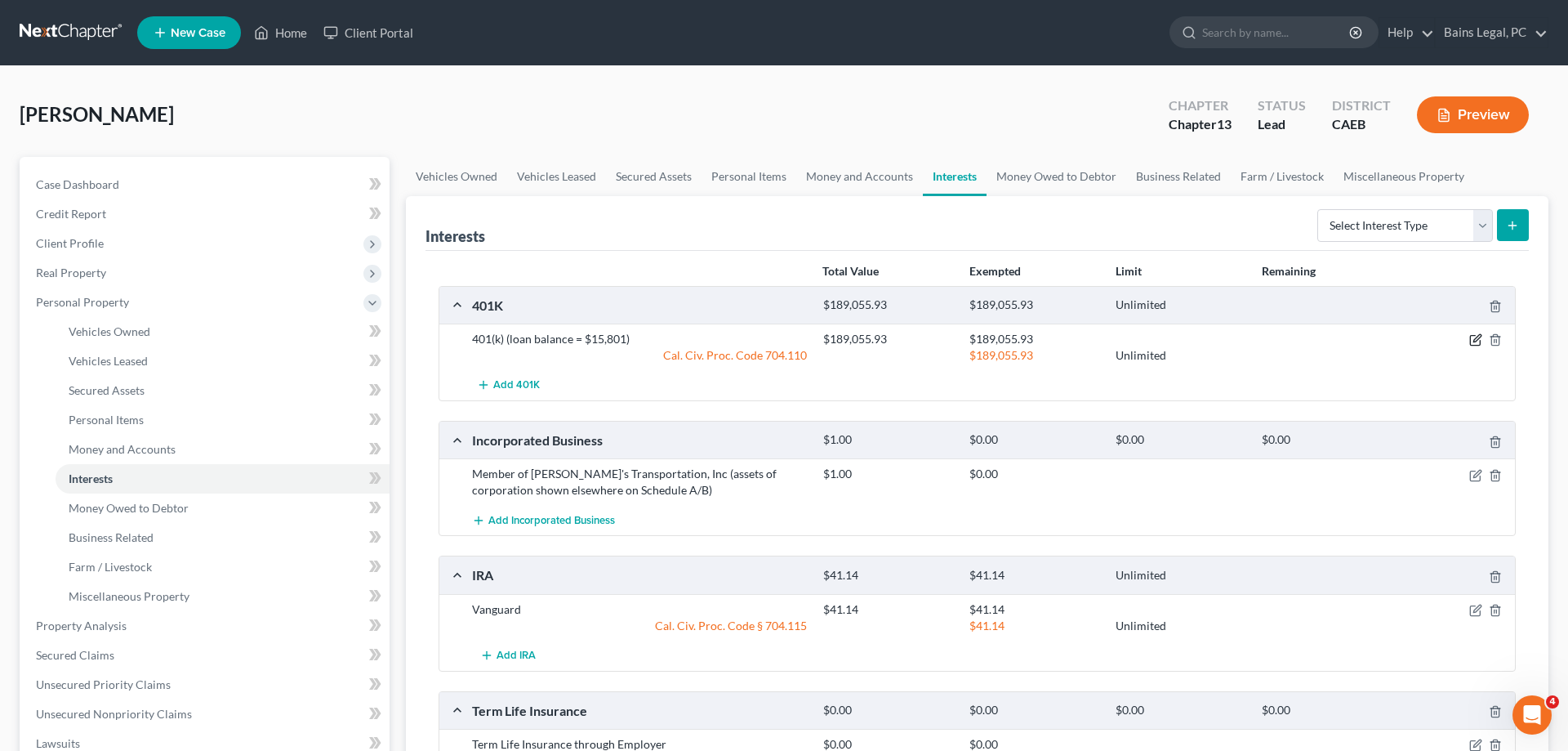
click at [1472, 341] on icon "button" at bounding box center [1475, 339] width 13 height 13
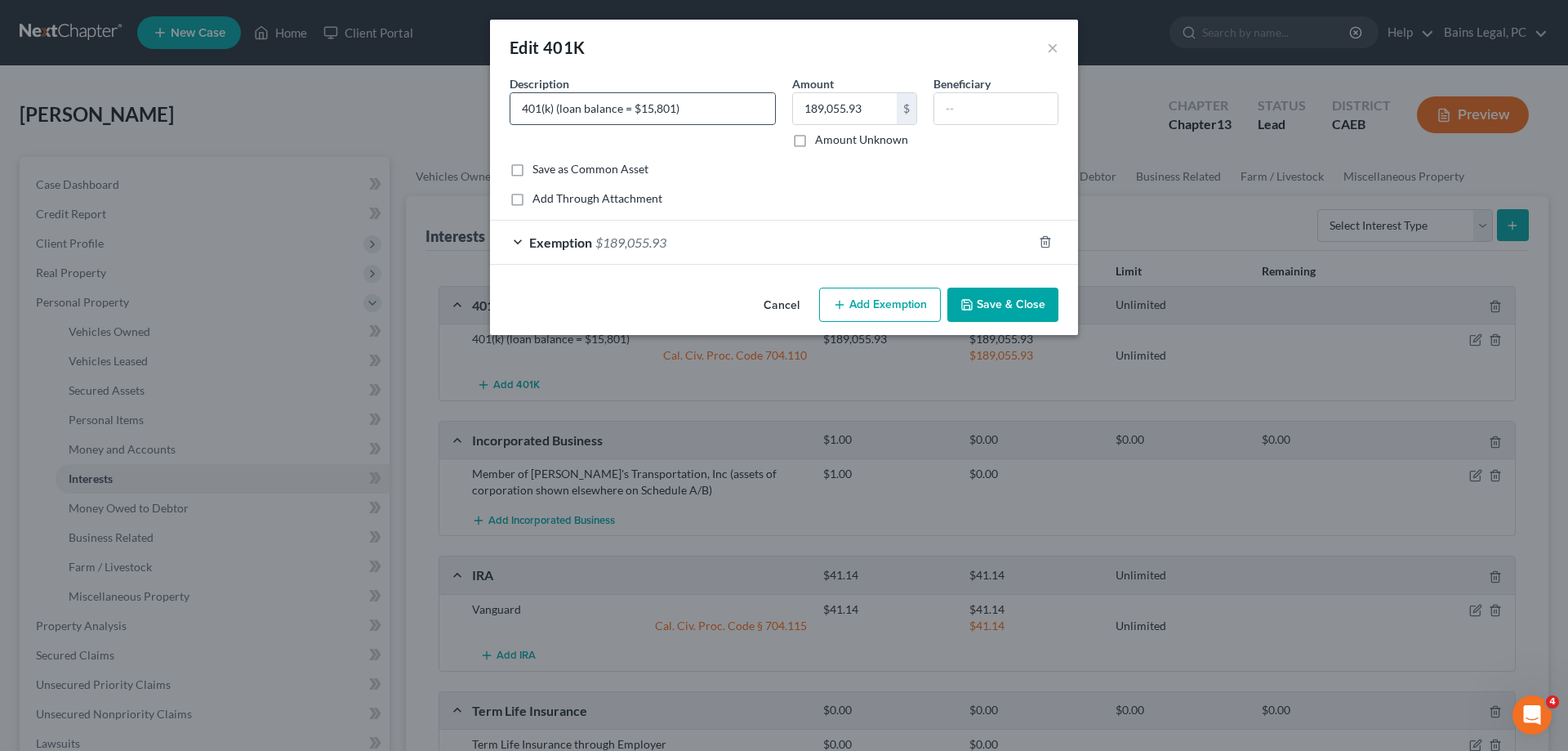
drag, startPoint x: 641, startPoint y: 110, endPoint x: 677, endPoint y: 108, distance: 36.1
click at [677, 108] on input "401(k) (loan balance = $15,801)" at bounding box center [642, 109] width 264 height 31
type input "401(k) (loan balance = $14,869)"
click at [1009, 302] on button "Save & Close" at bounding box center [1002, 304] width 111 height 34
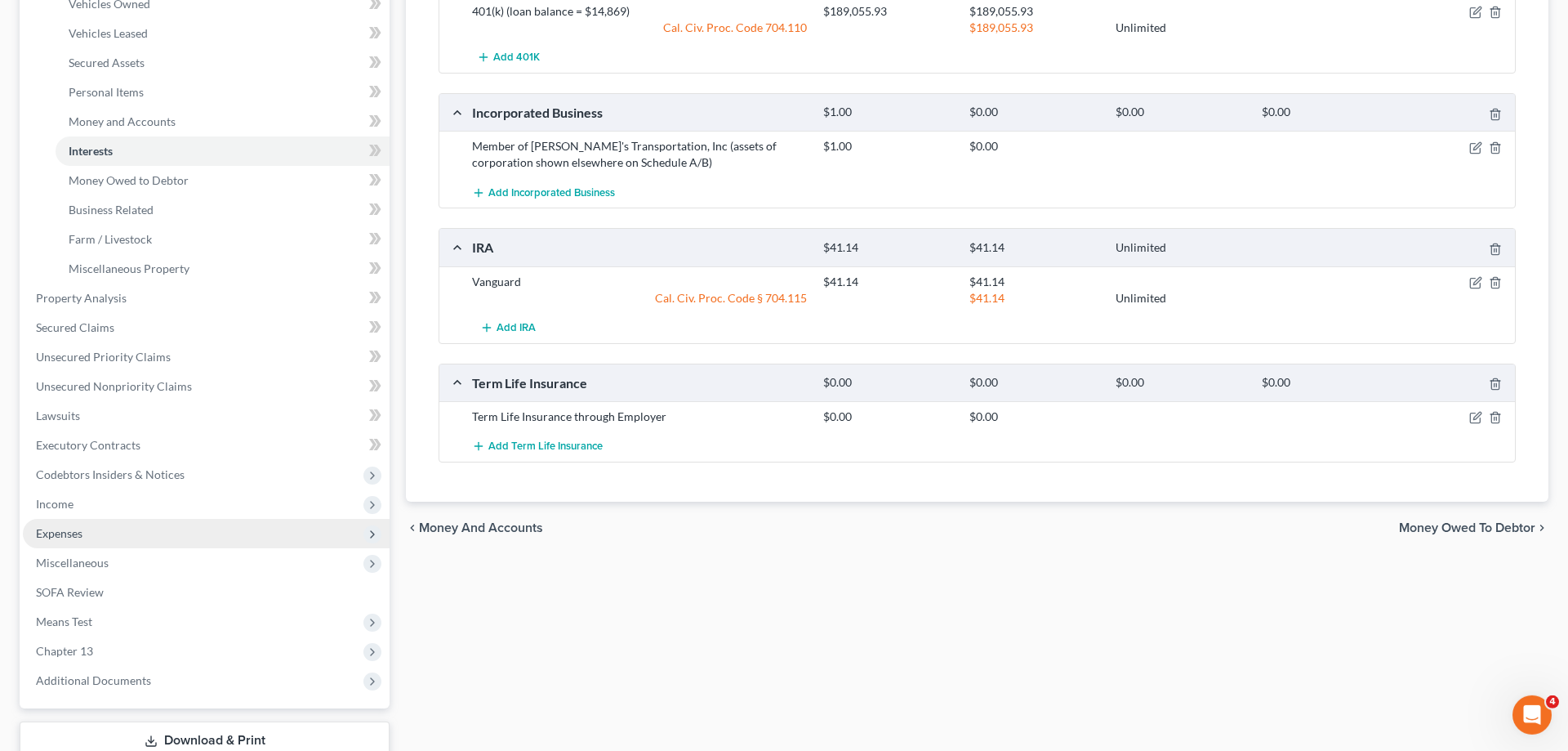
scroll to position [333, 0]
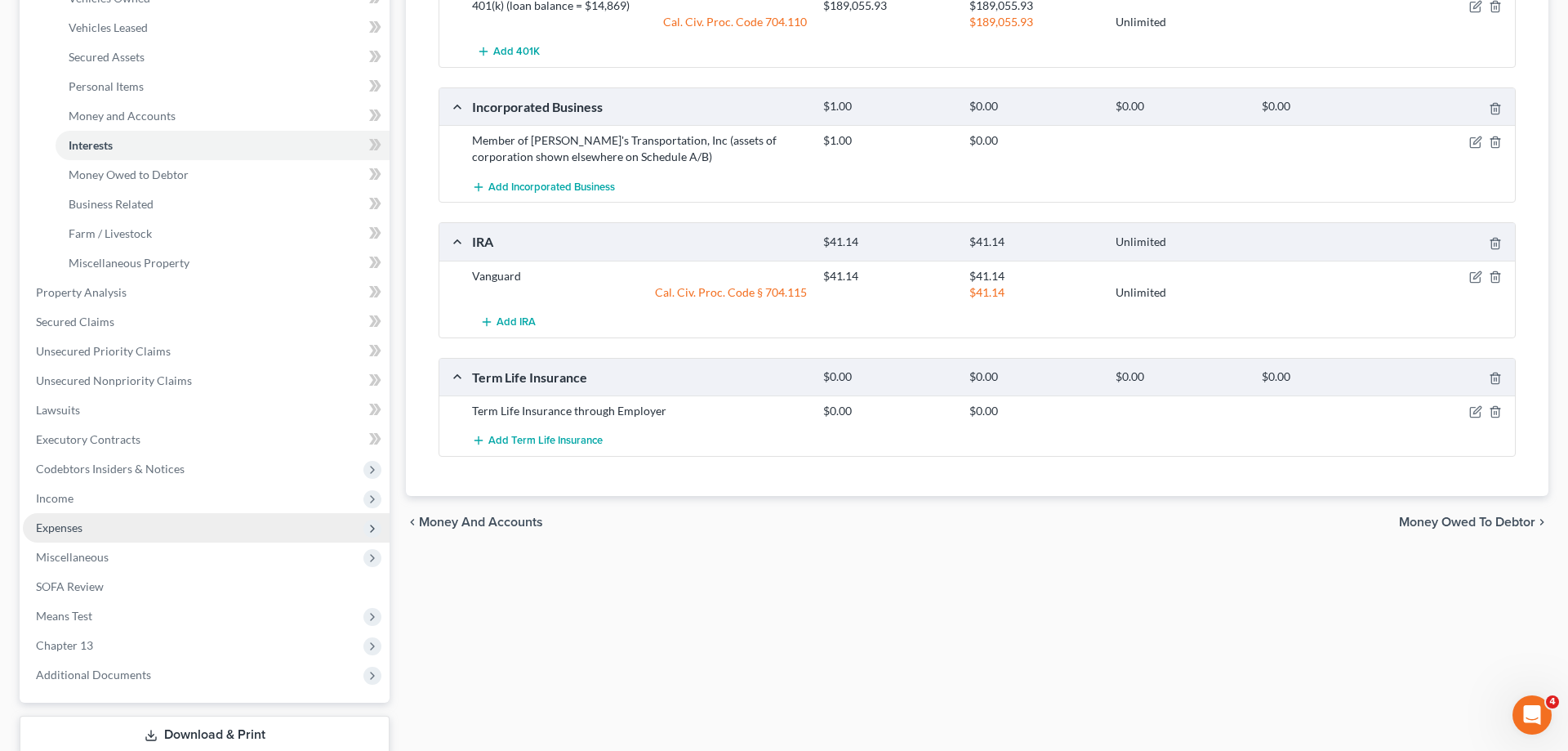
drag, startPoint x: 84, startPoint y: 527, endPoint x: 137, endPoint y: 541, distance: 54.8
click at [86, 528] on span "Expenses" at bounding box center [206, 528] width 367 height 29
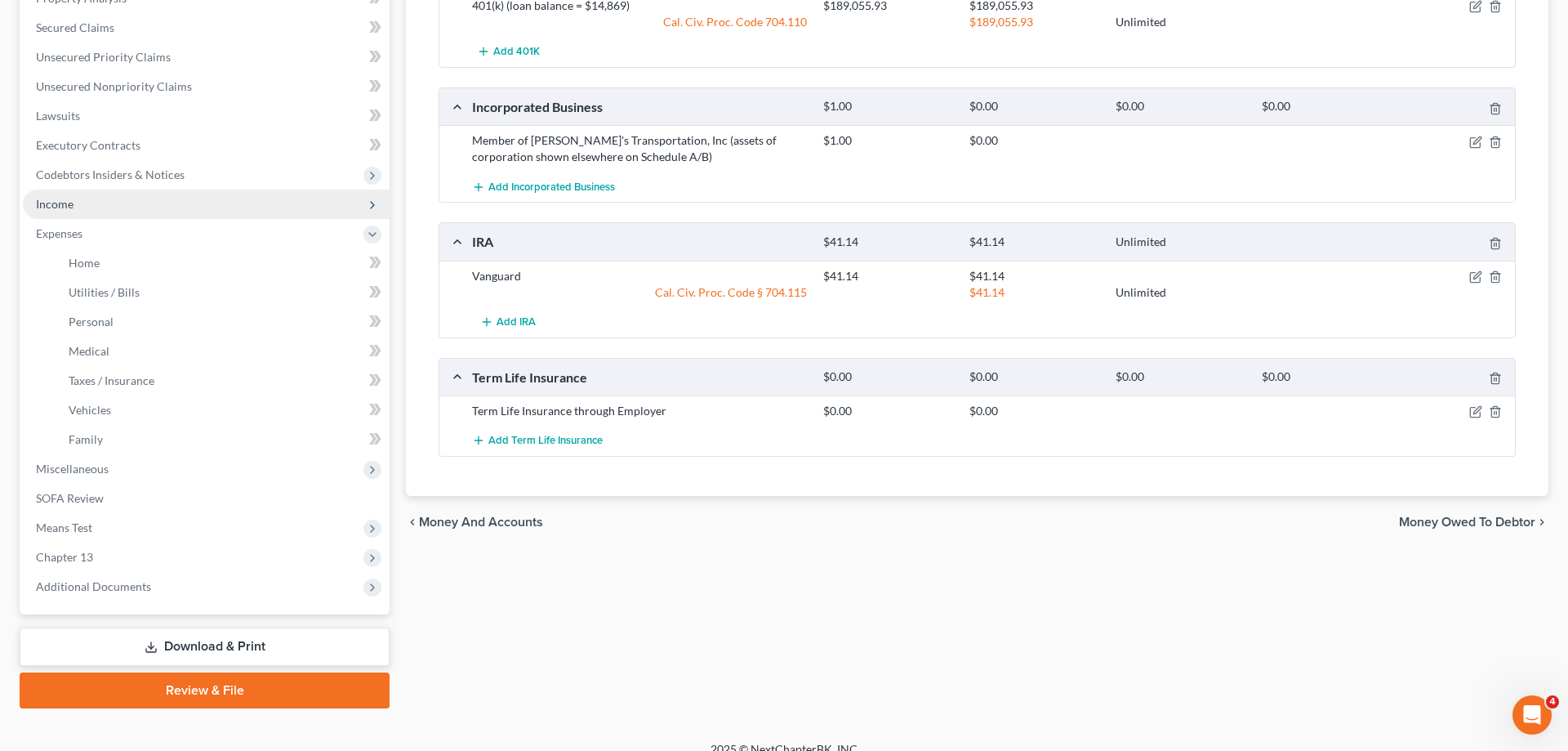
click at [92, 203] on span "Income" at bounding box center [206, 204] width 367 height 29
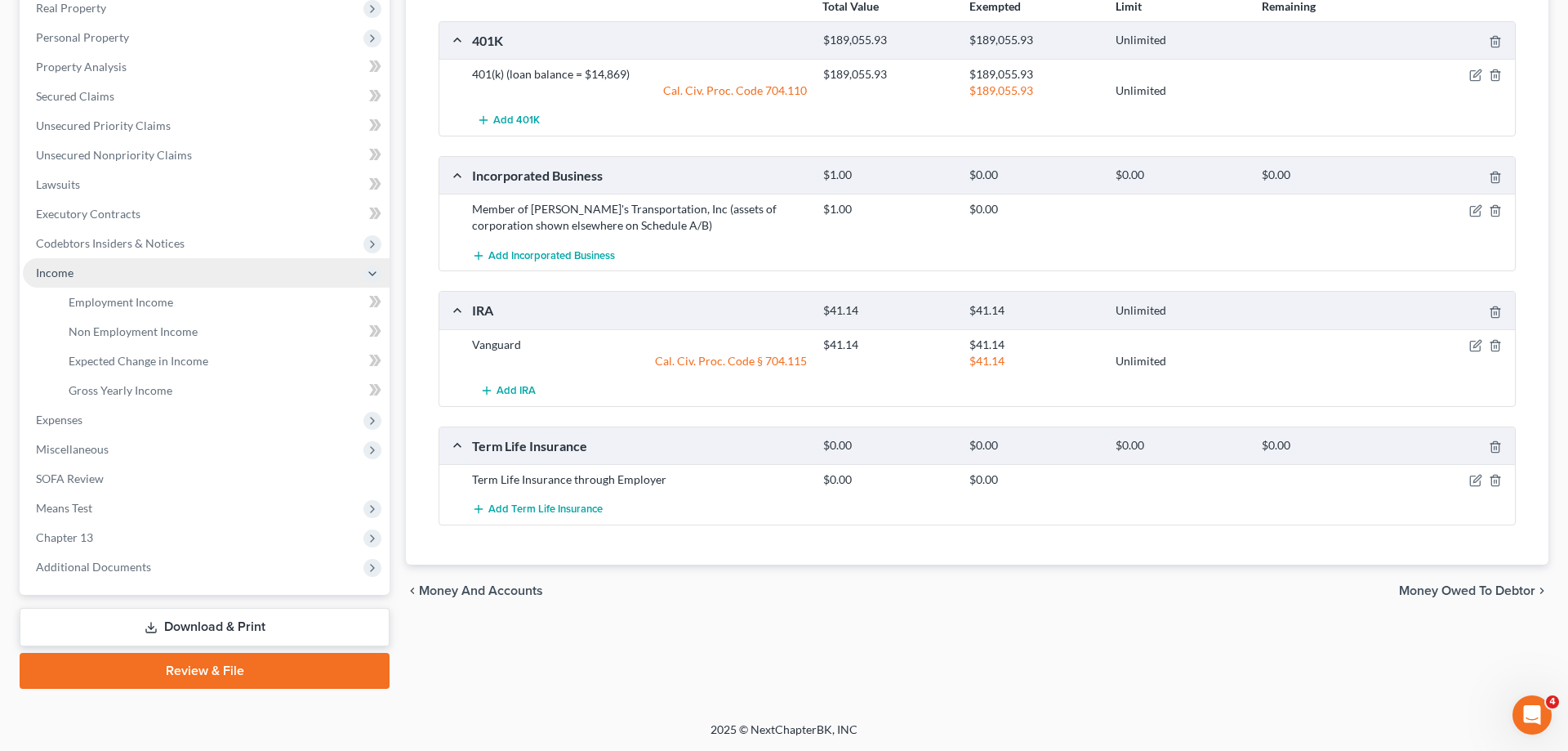
scroll to position [264, 0]
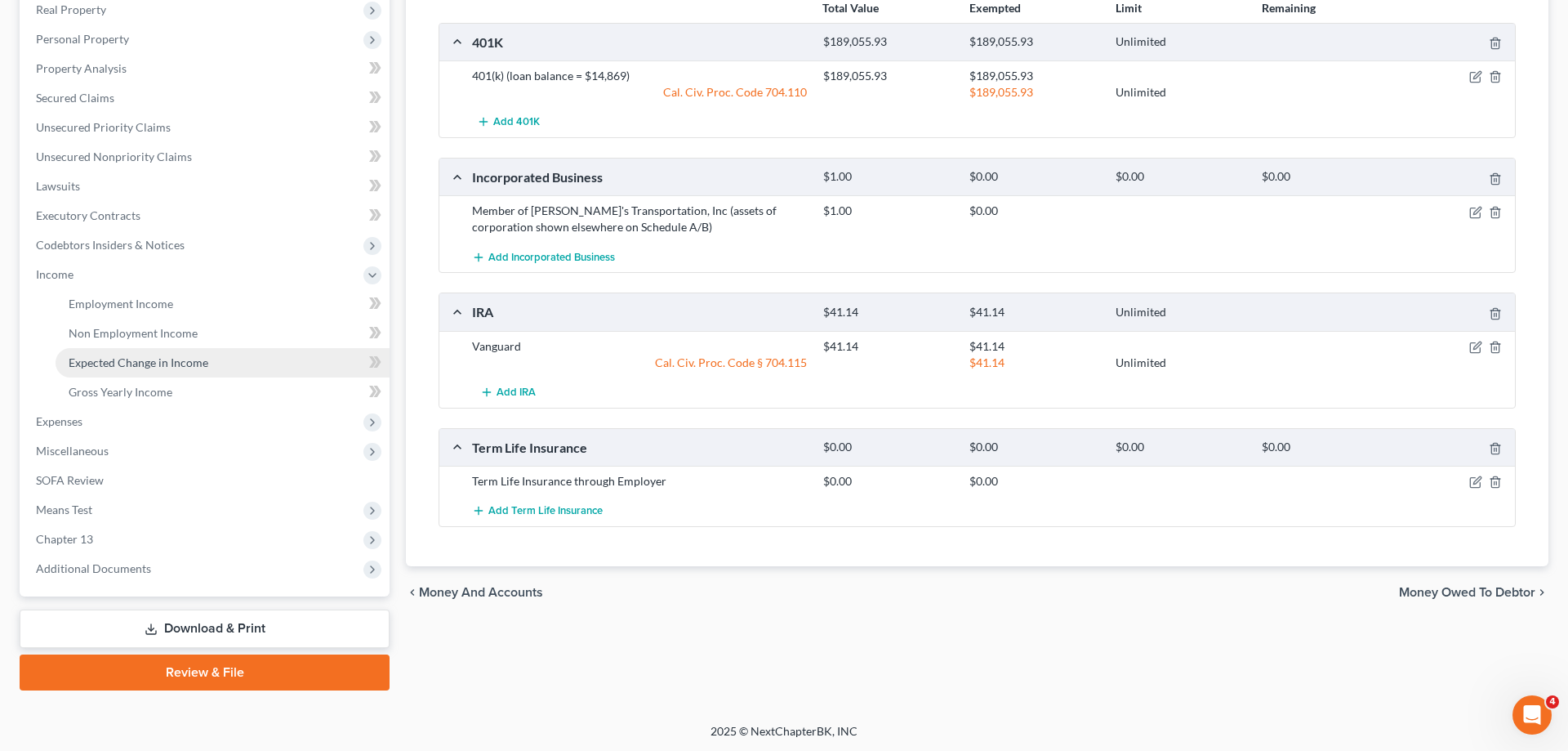
click at [143, 361] on span "Expected Change in Income" at bounding box center [138, 362] width 139 height 14
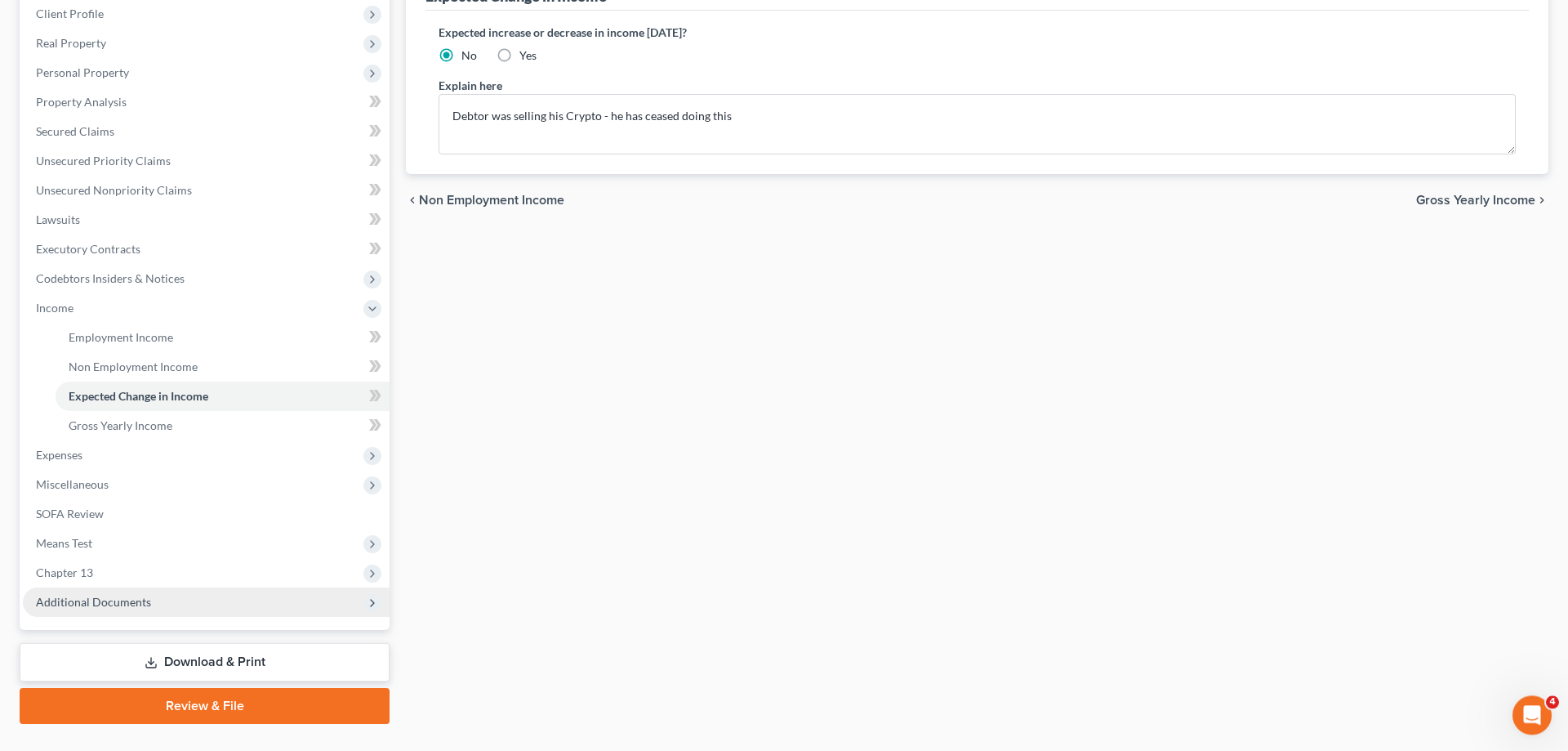
scroll to position [250, 0]
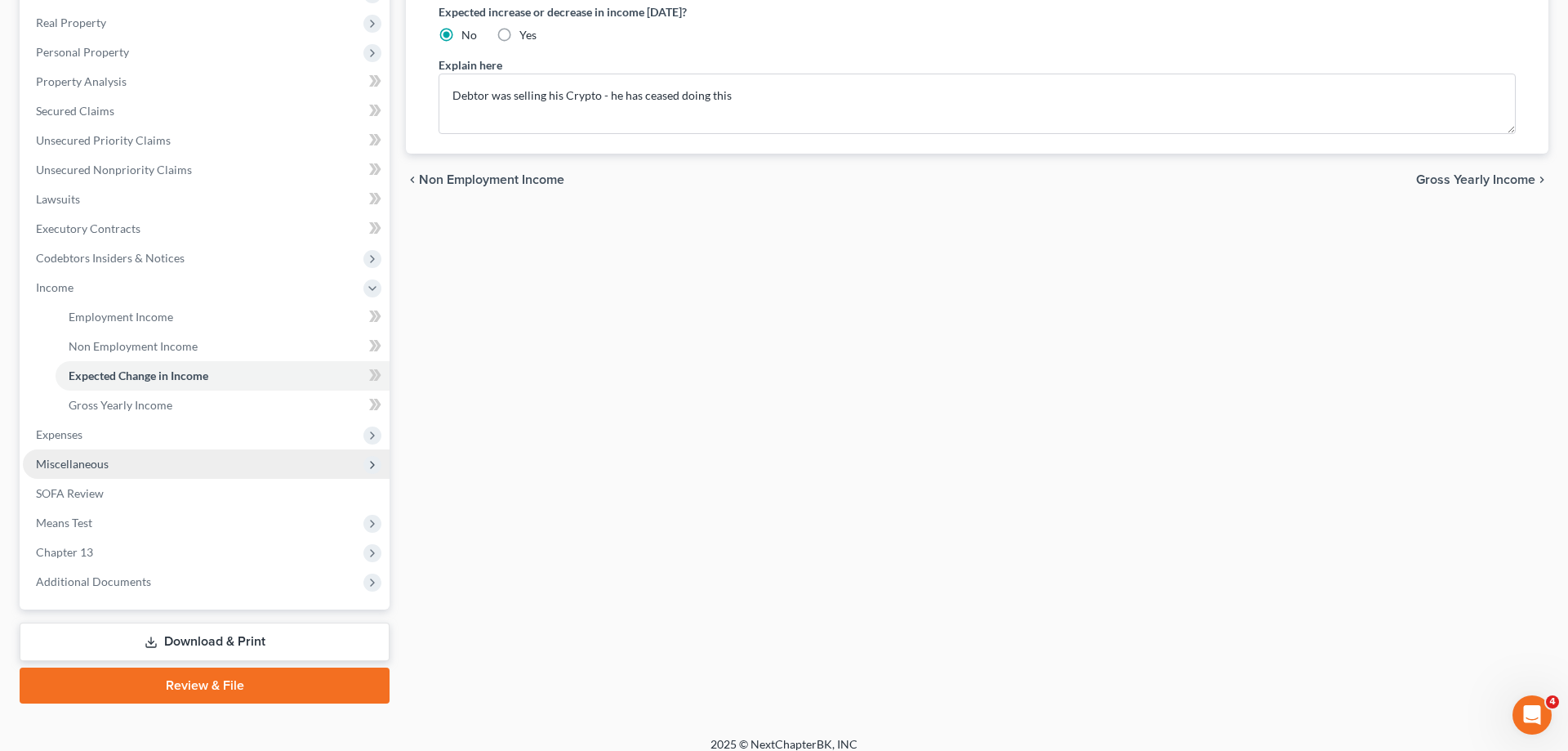
click at [98, 465] on span "Miscellaneous" at bounding box center [72, 463] width 73 height 14
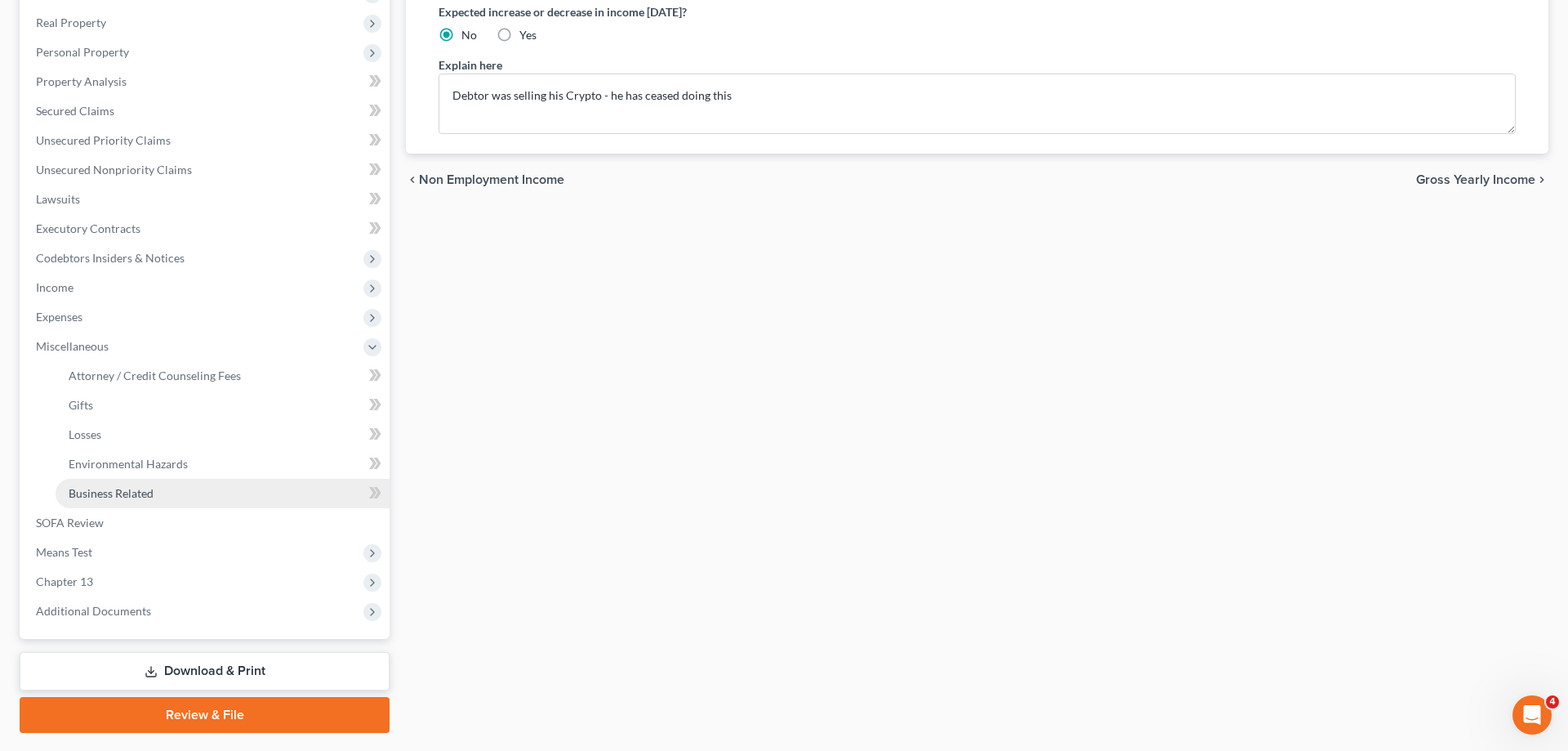
drag, startPoint x: 110, startPoint y: 489, endPoint x: 128, endPoint y: 486, distance: 18.2
click at [110, 490] on span "Business Related" at bounding box center [111, 493] width 85 height 14
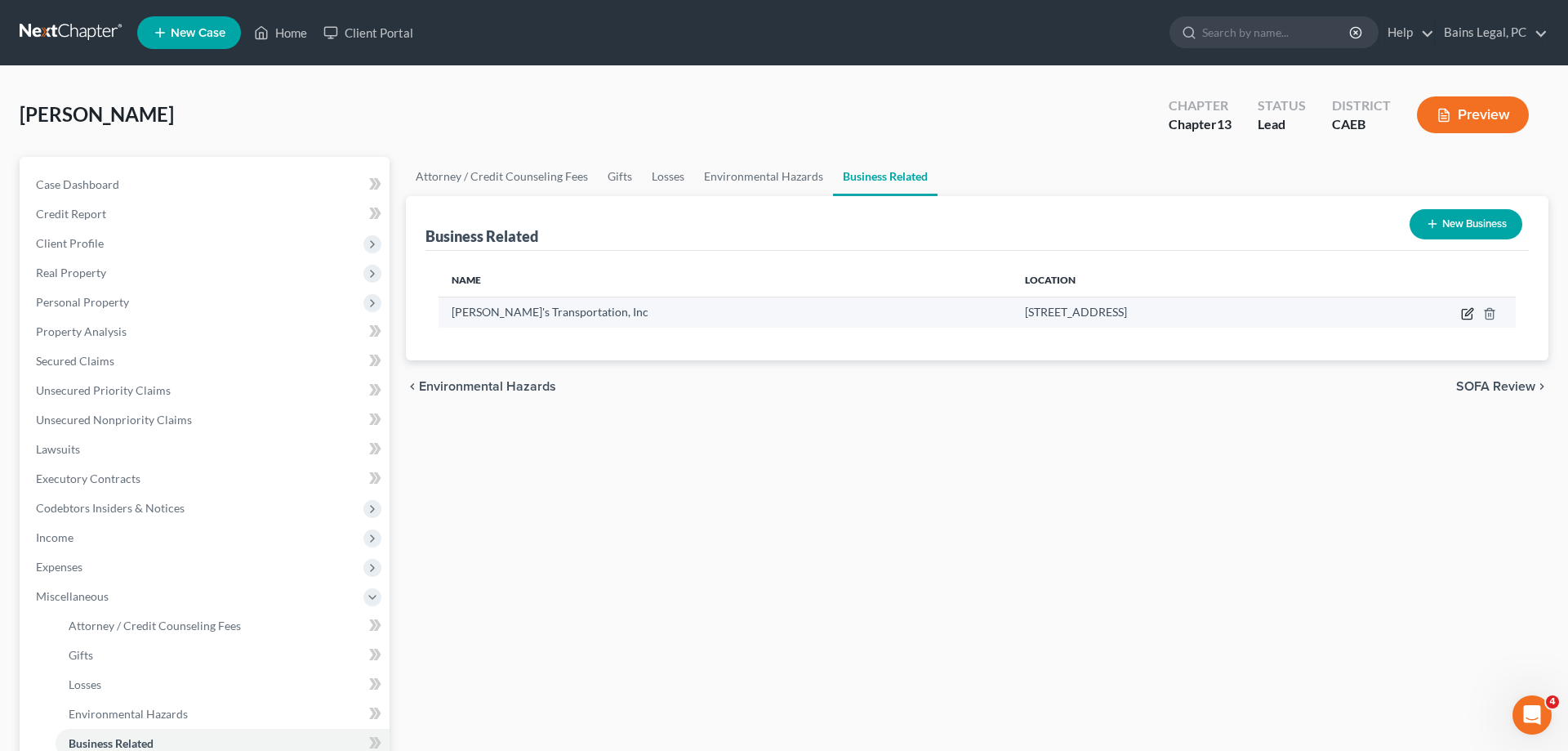
click at [1470, 310] on icon "button" at bounding box center [1467, 313] width 13 height 13
select select "owner"
select select "4"
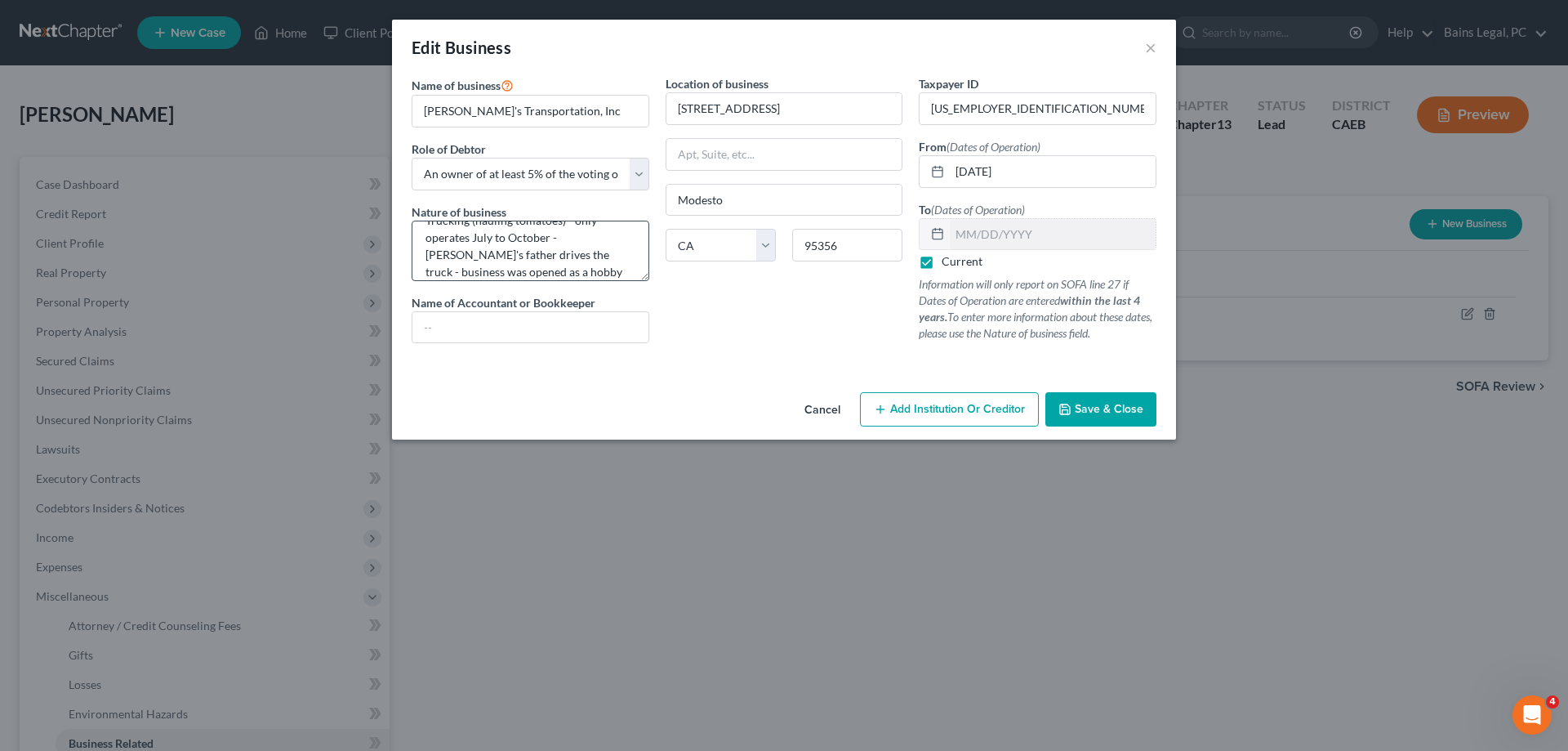
scroll to position [34, 0]
click at [1135, 408] on span "Save & Close" at bounding box center [1109, 409] width 69 height 14
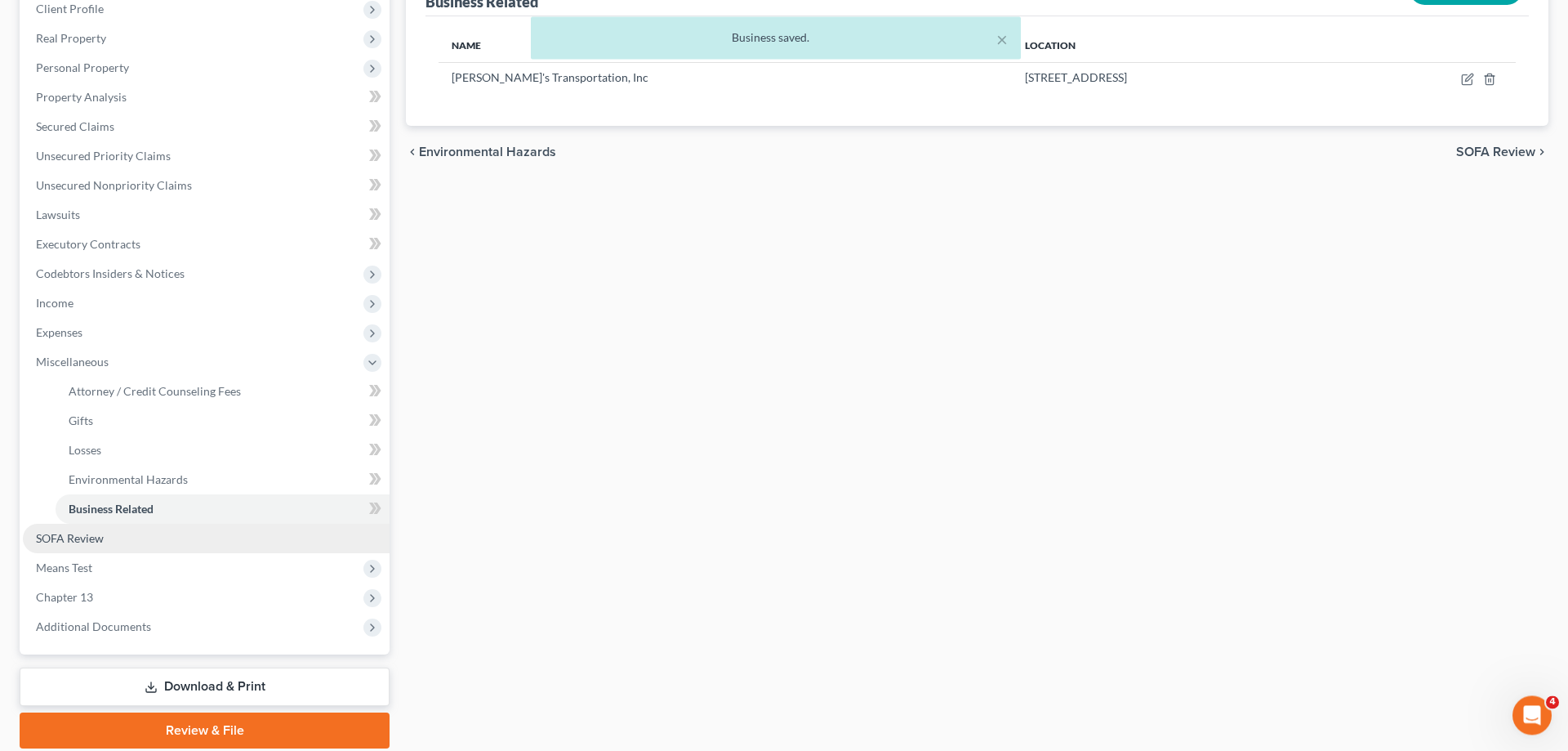
scroll to position [250, 0]
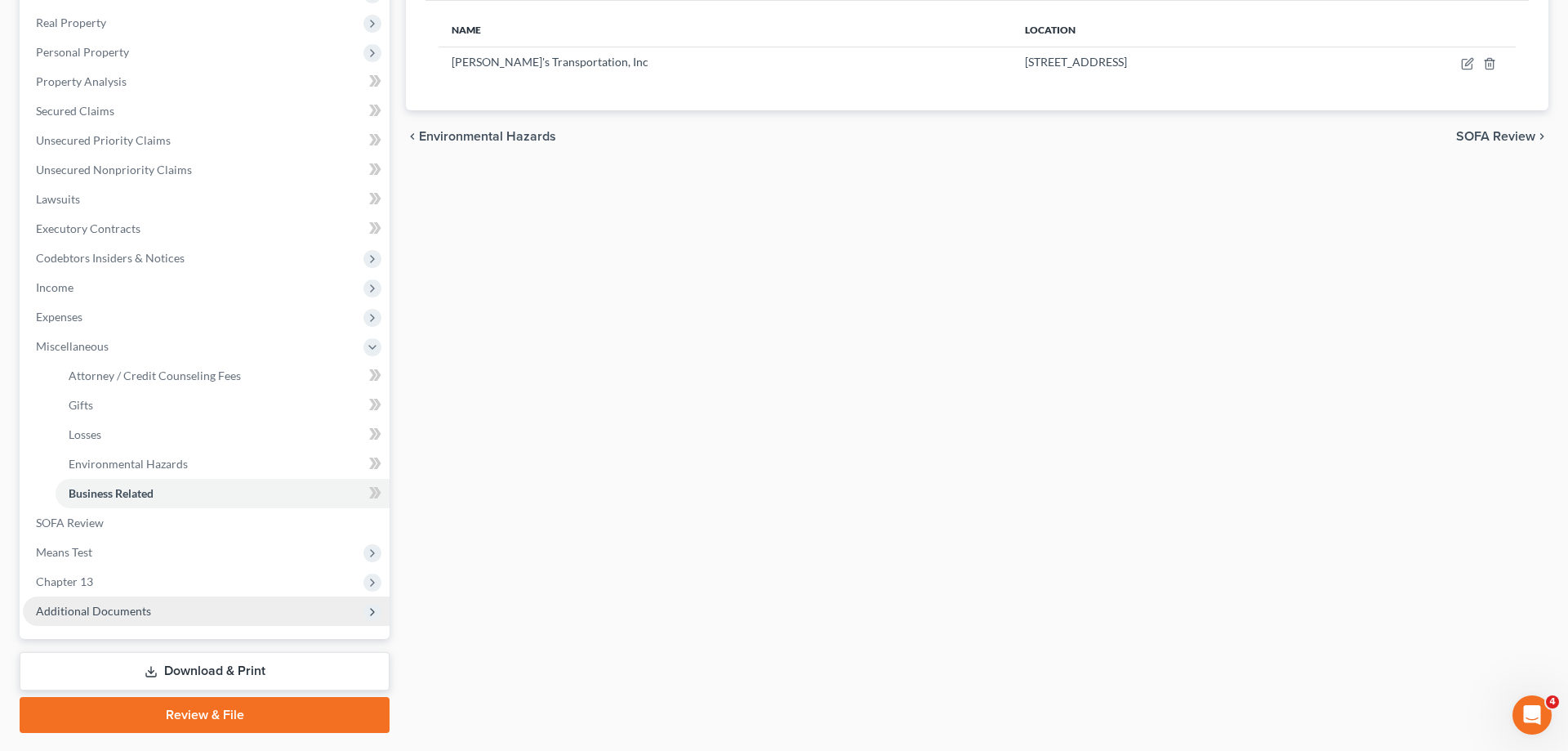
click at [153, 610] on span "Additional Documents" at bounding box center [206, 611] width 367 height 29
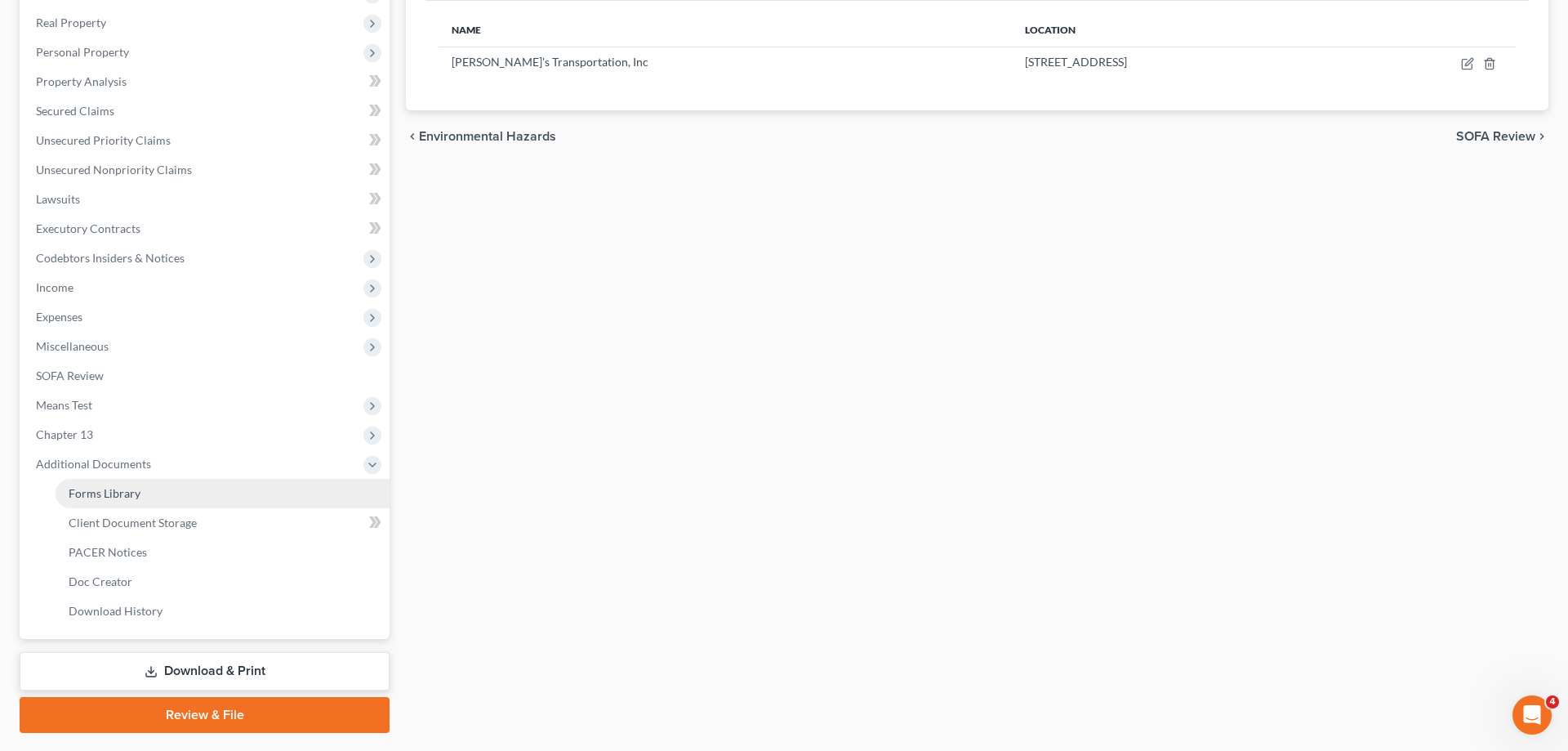
click at [216, 496] on link "Forms Library" at bounding box center [222, 493] width 334 height 29
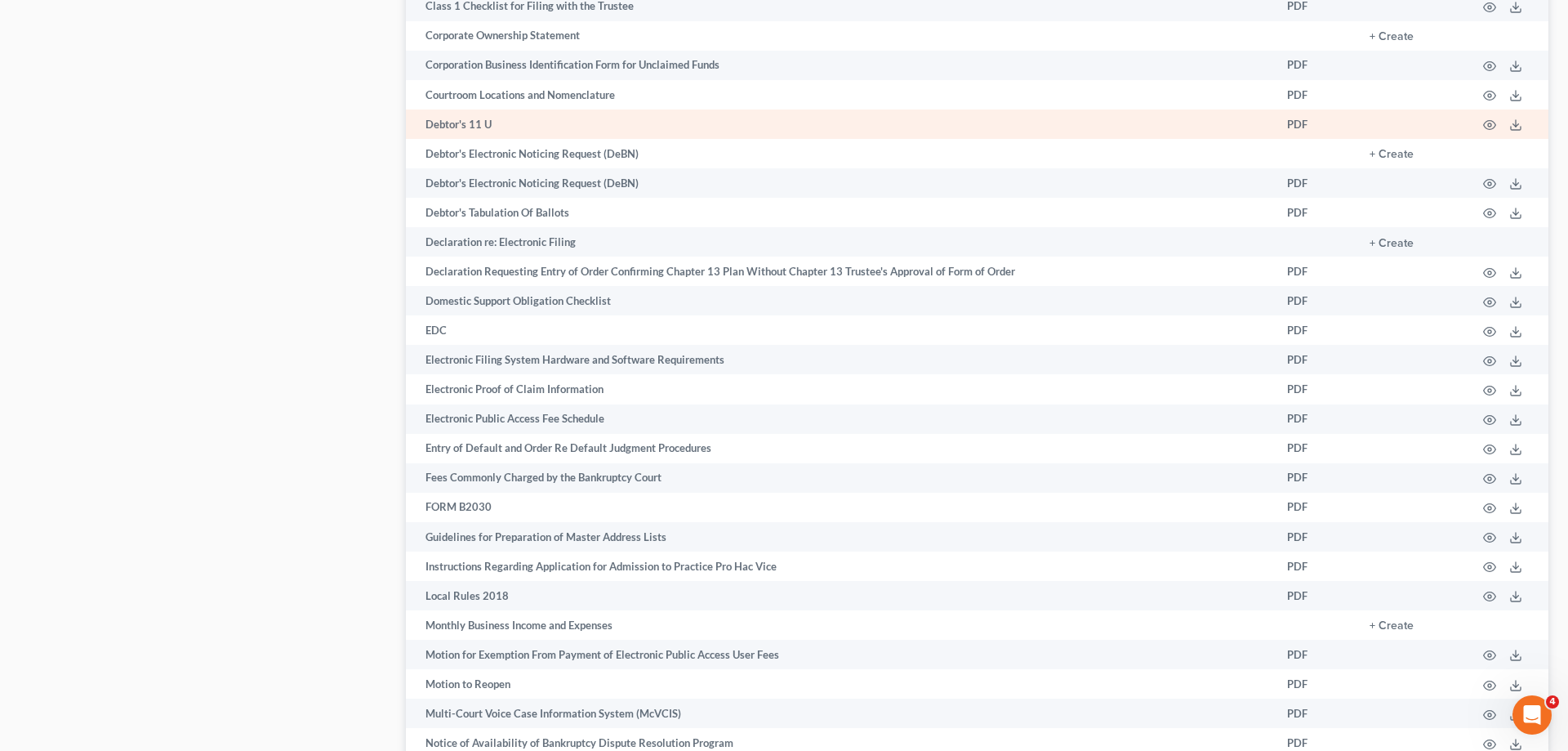
scroll to position [1500, 0]
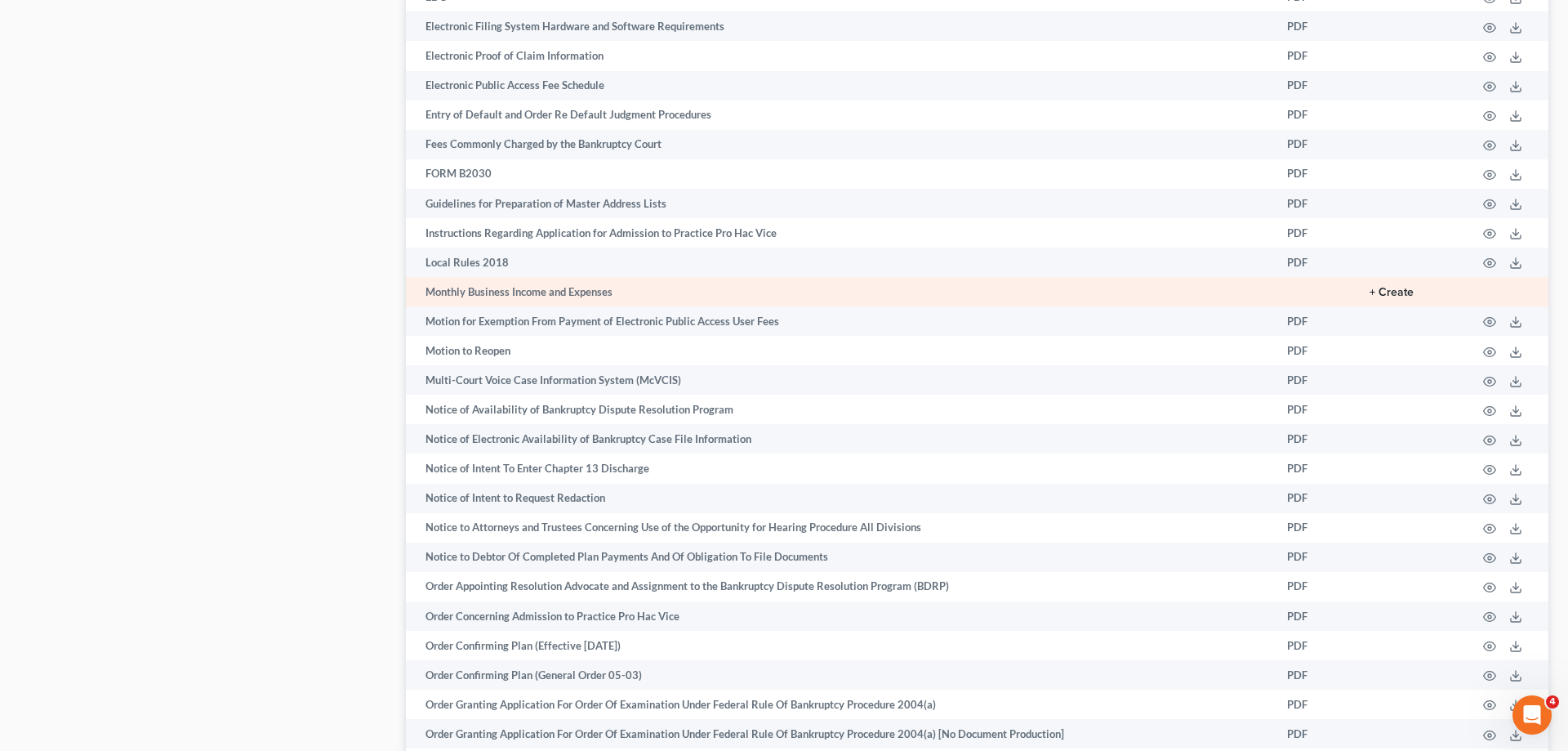
click at [1374, 298] on button "+ Create" at bounding box center [1392, 293] width 45 height 12
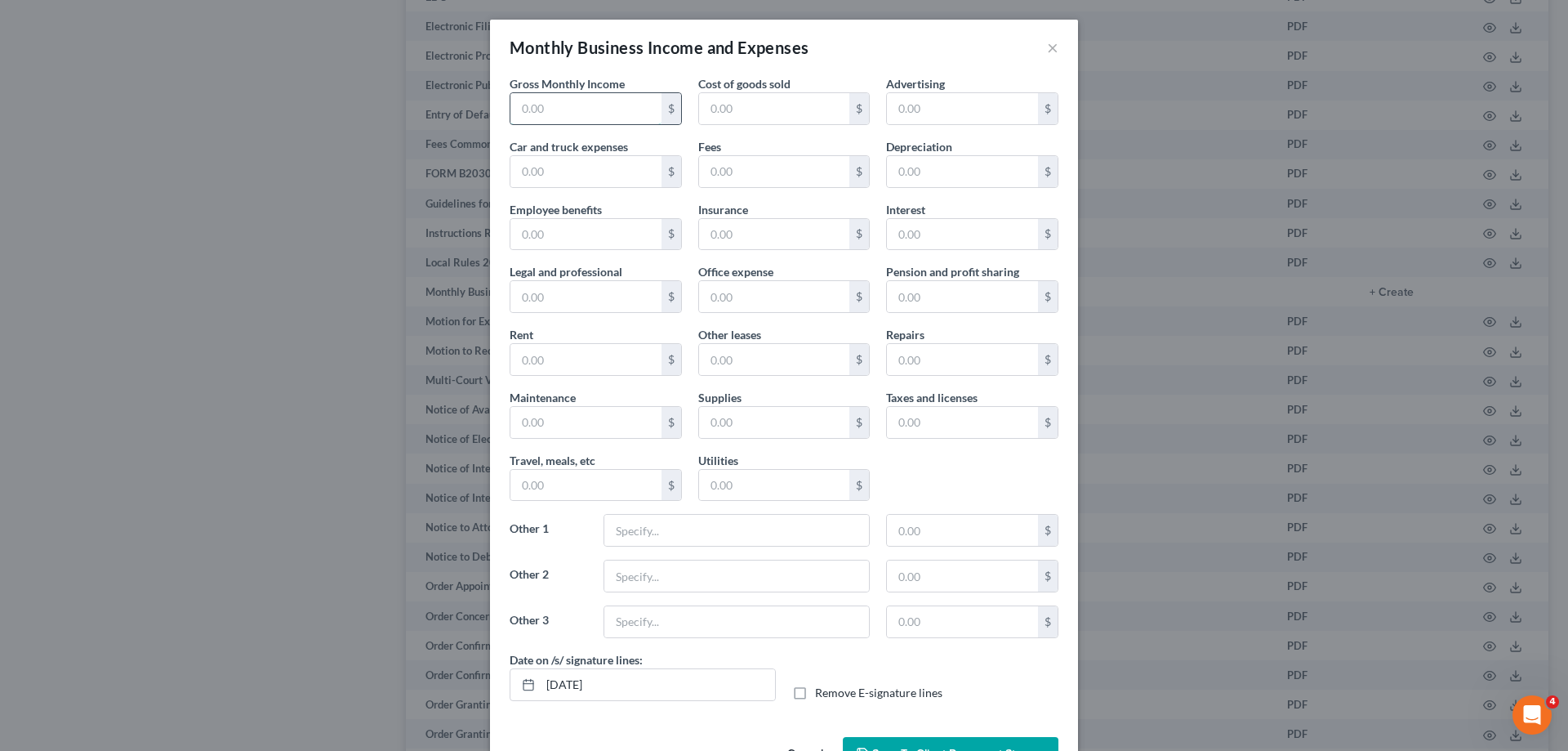
click at [616, 99] on input "text" at bounding box center [586, 109] width 151 height 31
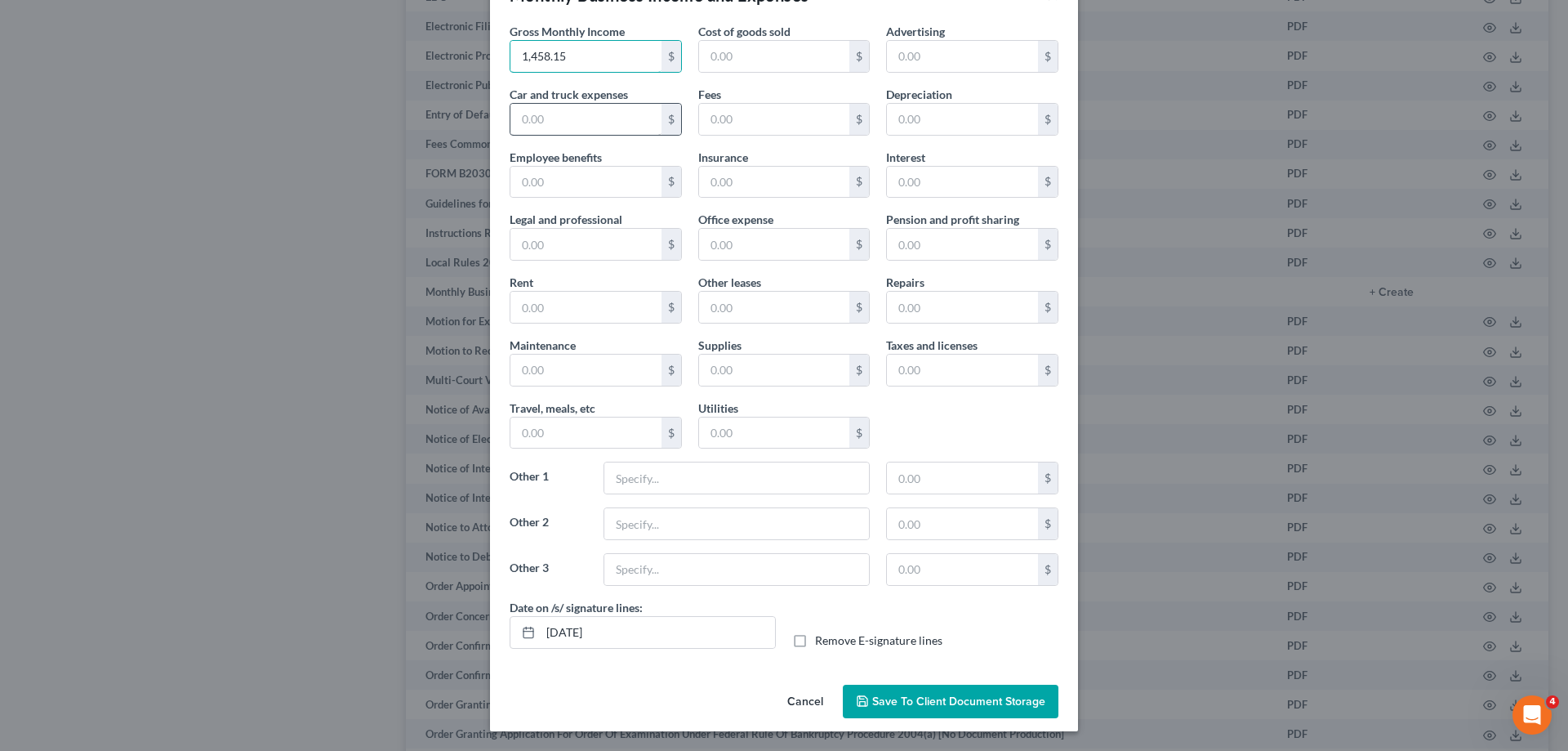
type input "1,458.15"
click at [584, 120] on input "text" at bounding box center [586, 119] width 151 height 31
type input "11"
click at [784, 245] on input "text" at bounding box center [775, 244] width 151 height 31
type input "5.89"
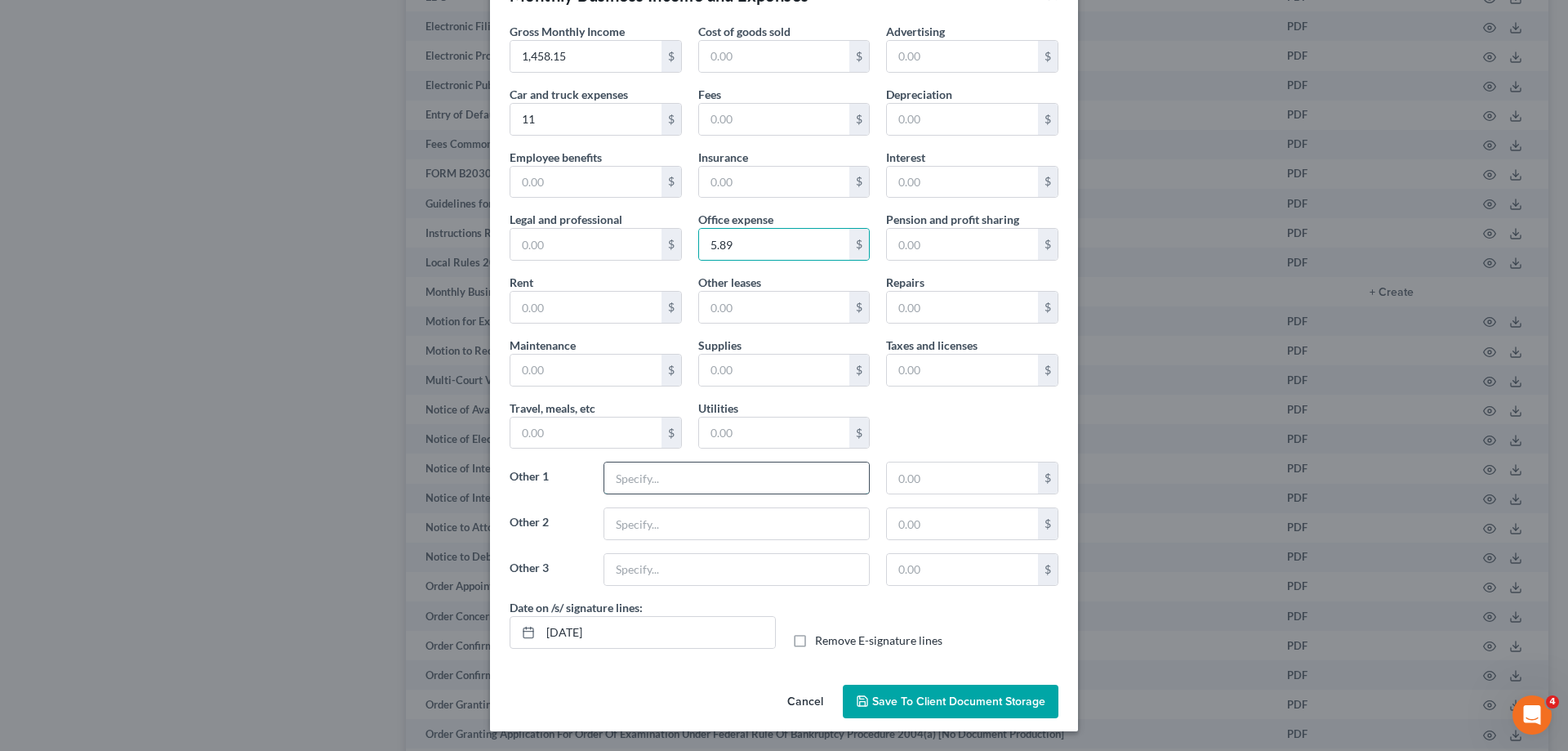
click at [687, 486] on input "text" at bounding box center [736, 478] width 264 height 31
type input "Trailer Rent"
click at [961, 483] on input "text" at bounding box center [963, 478] width 151 height 31
type input "213.33"
click at [996, 377] on input "text" at bounding box center [963, 370] width 151 height 31
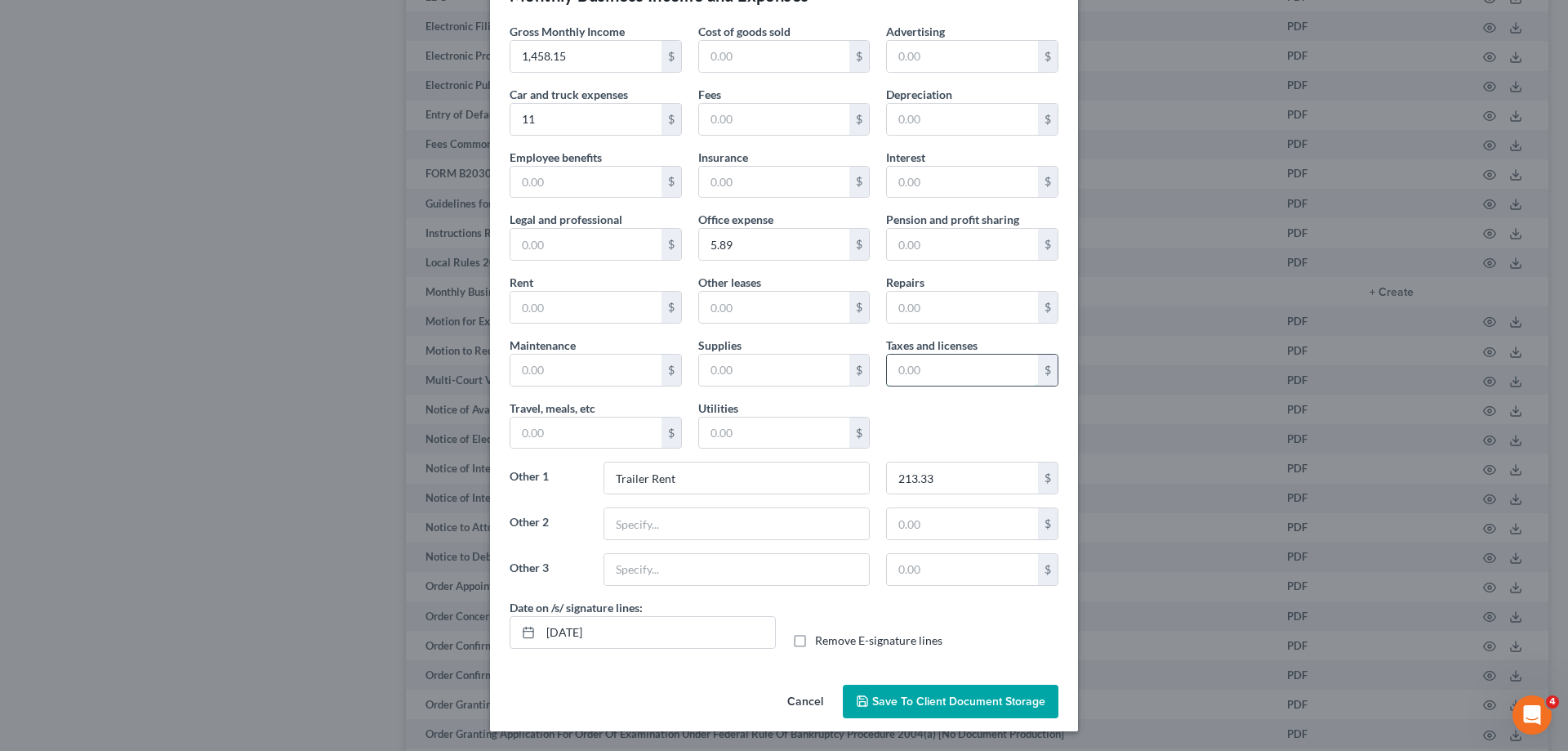
click at [917, 360] on input "text" at bounding box center [963, 370] width 151 height 31
type input "216.14"
click at [755, 181] on input "text" at bounding box center [775, 182] width 151 height 31
type input "85.72"
click at [619, 430] on input "text" at bounding box center [586, 433] width 151 height 31
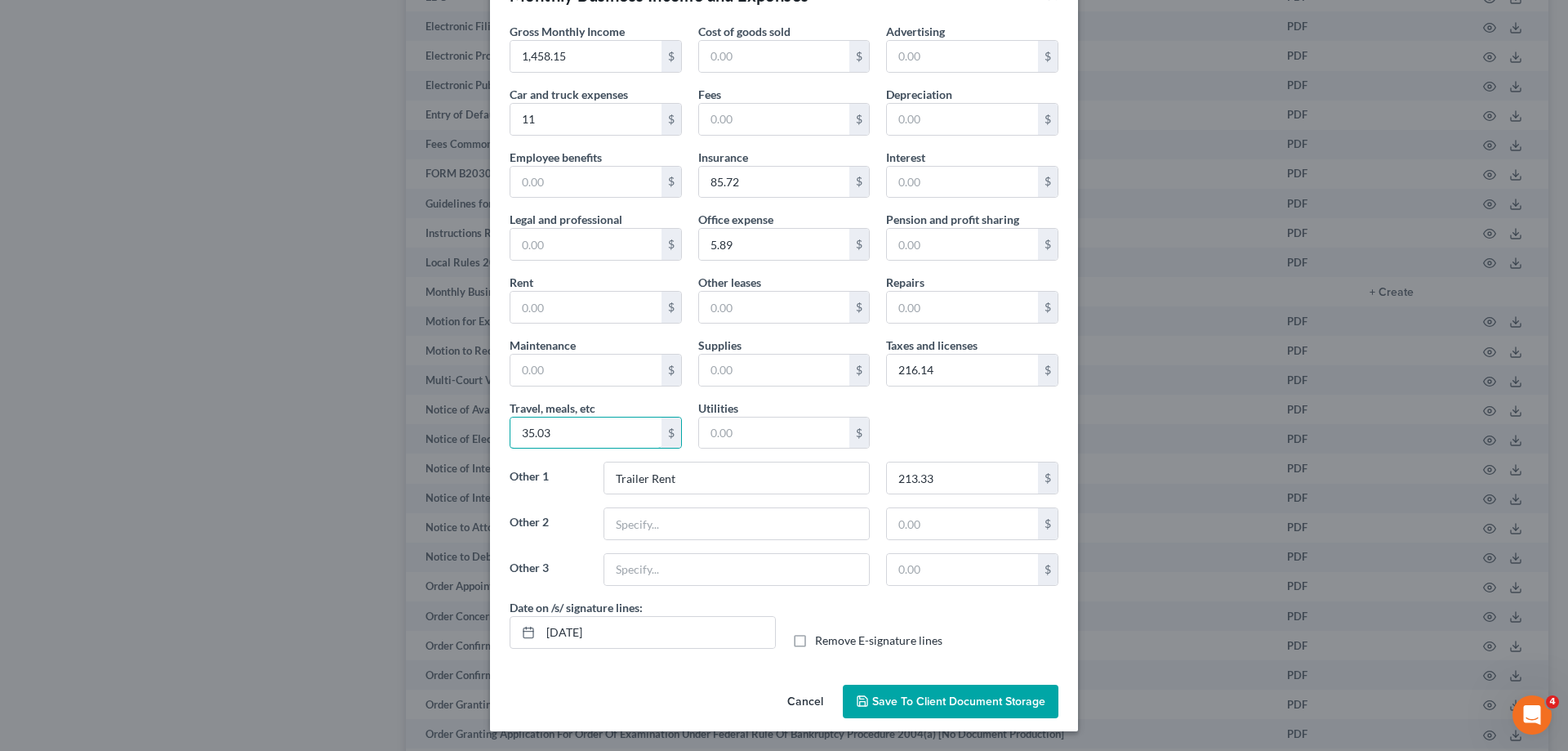
type input "35.03"
click at [570, 304] on input "text" at bounding box center [586, 307] width 151 height 31
type input "79.17"
click at [740, 528] on input "text" at bounding box center [736, 523] width 264 height 31
click at [797, 108] on input "text" at bounding box center [775, 119] width 151 height 31
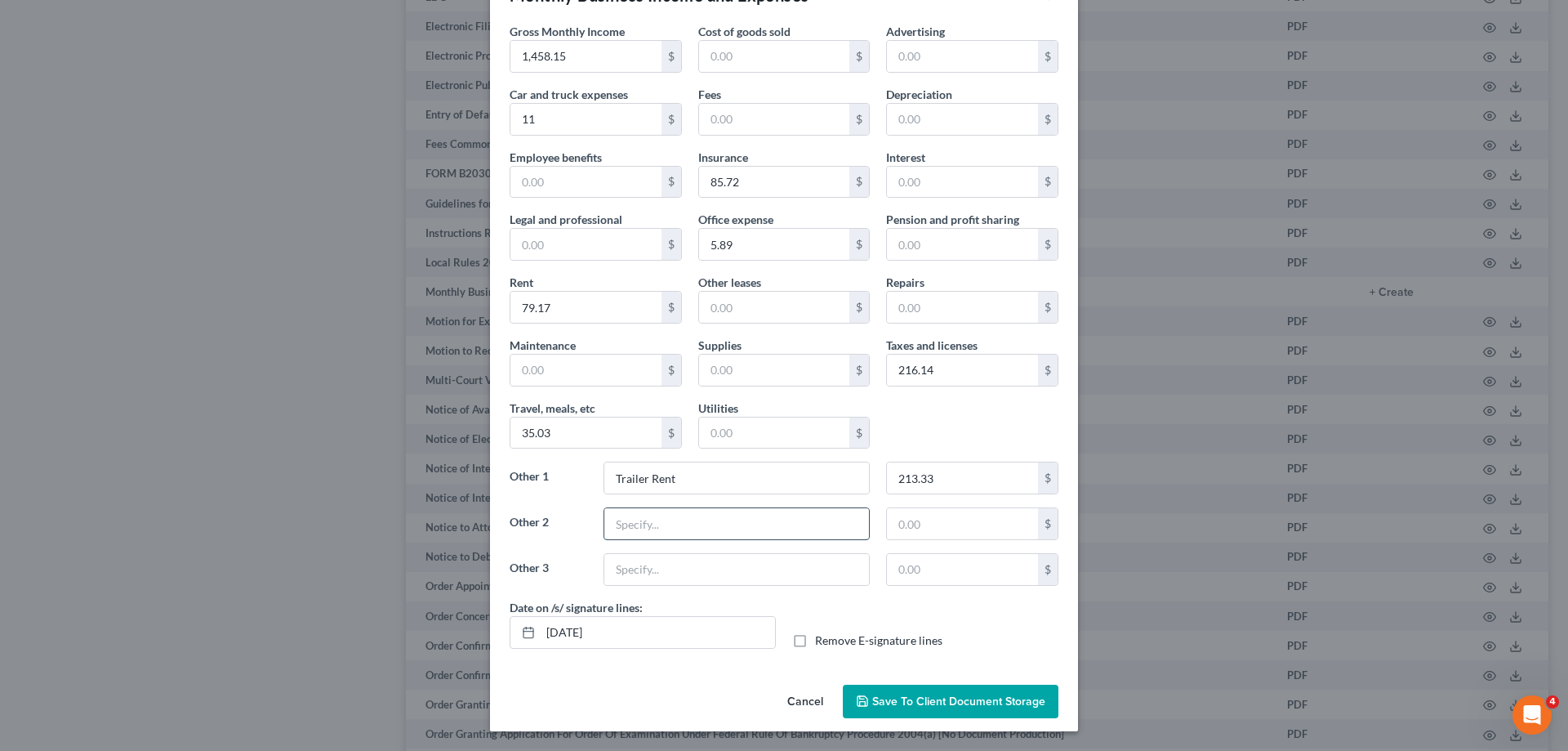
click at [662, 534] on input "text" at bounding box center [736, 523] width 264 height 31
type input "Professional Fees"
type input "83.33"
click at [592, 375] on input "text" at bounding box center [586, 370] width 151 height 31
type input "304."
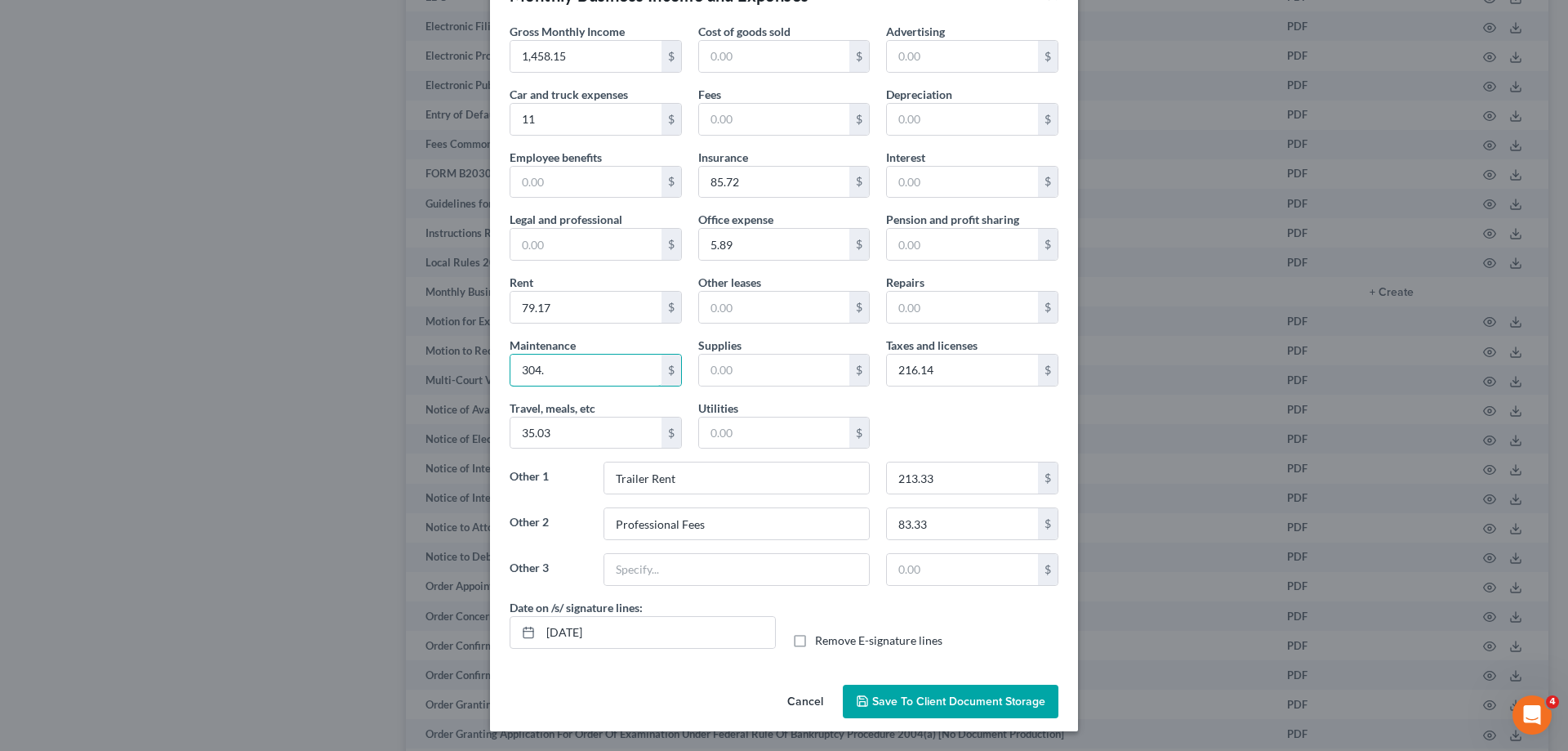
drag, startPoint x: 570, startPoint y: 373, endPoint x: 481, endPoint y: 371, distance: 89.0
click at [510, 373] on input "304." at bounding box center [586, 370] width 151 height 31
click at [731, 562] on input "text" at bounding box center [736, 570] width 264 height 31
type input "Repiars & Maintenance"
type input "304.75"
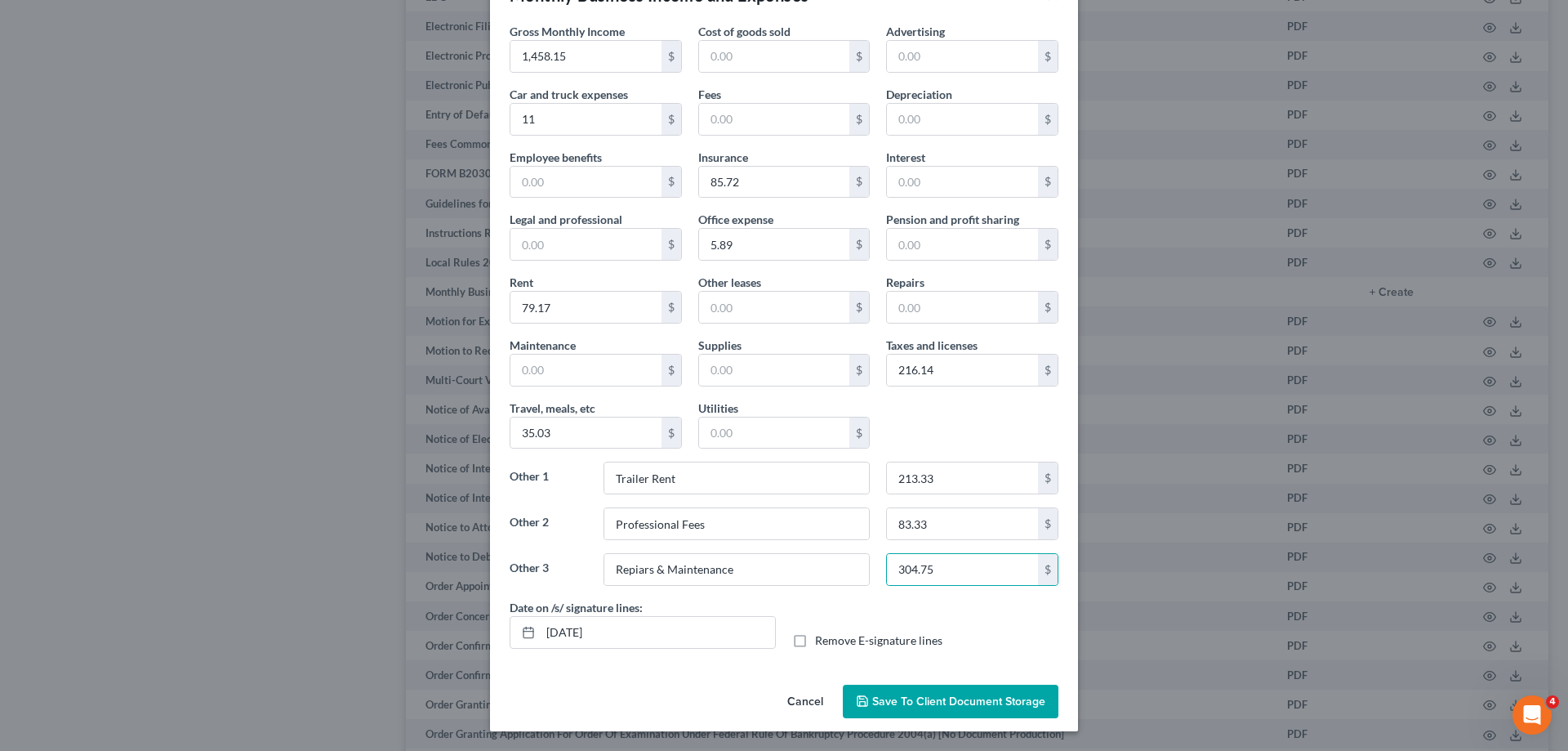
click at [967, 694] on button "Save to Client Document Storage" at bounding box center [950, 702] width 216 height 34
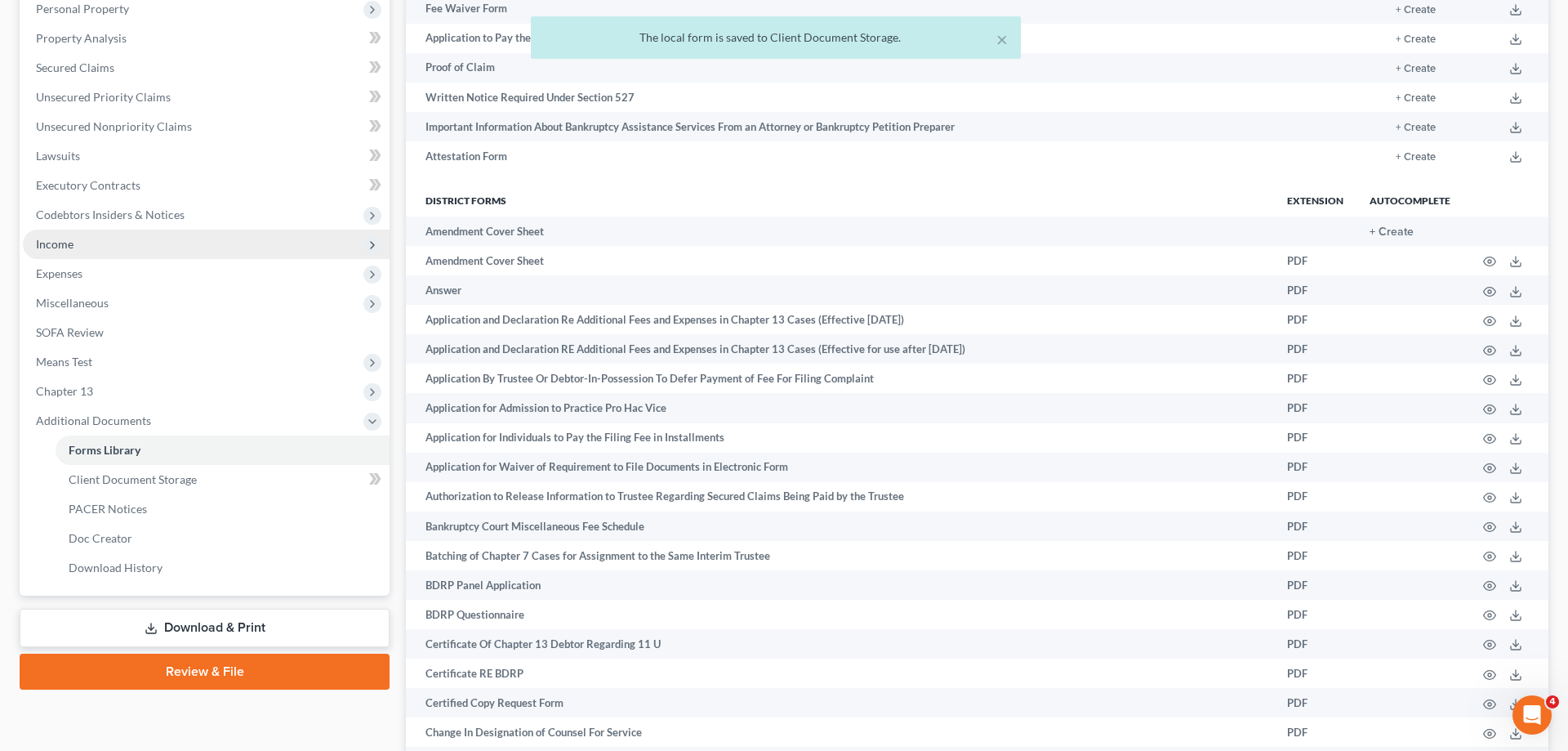
scroll to position [167, 0]
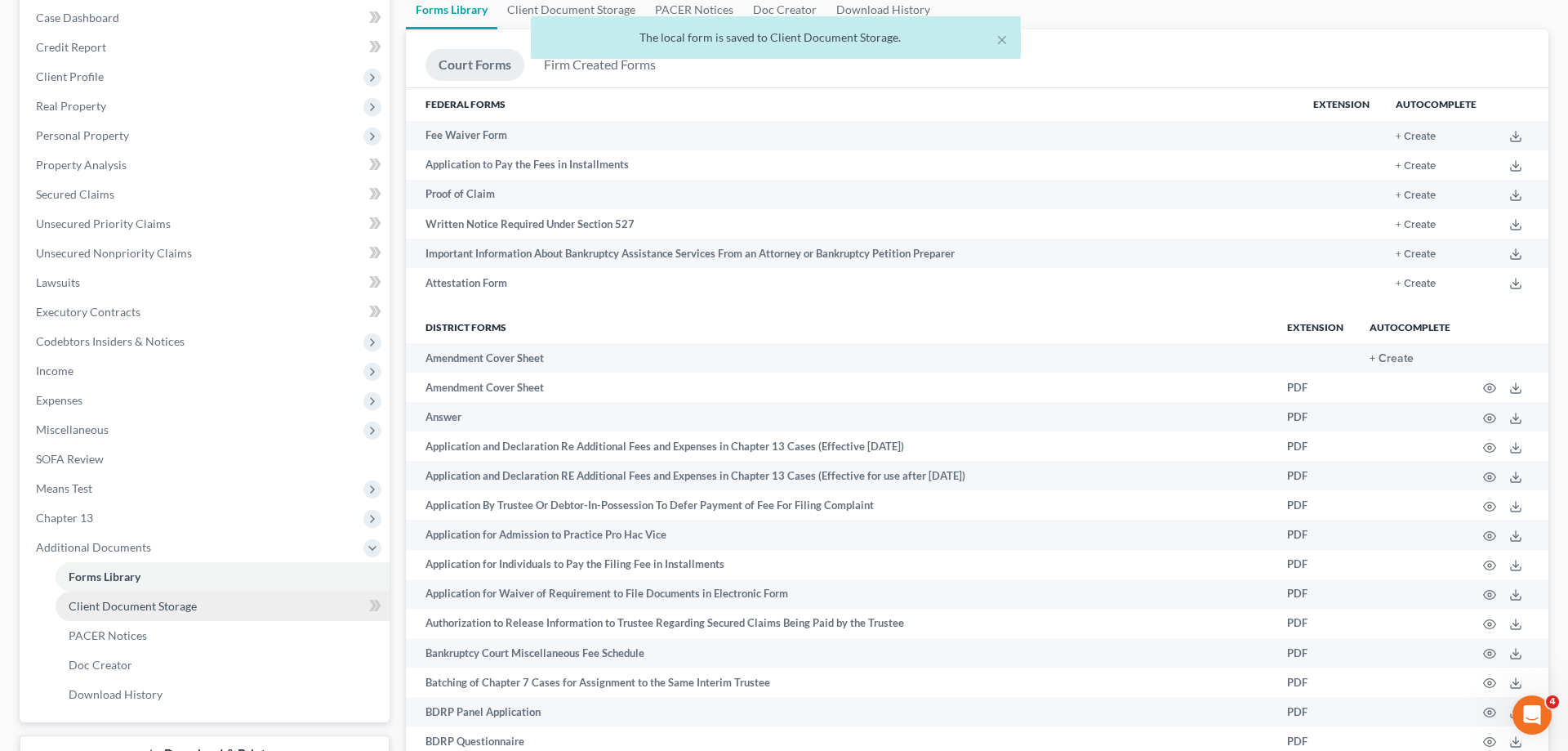
click at [161, 603] on span "Client Document Storage" at bounding box center [133, 606] width 128 height 14
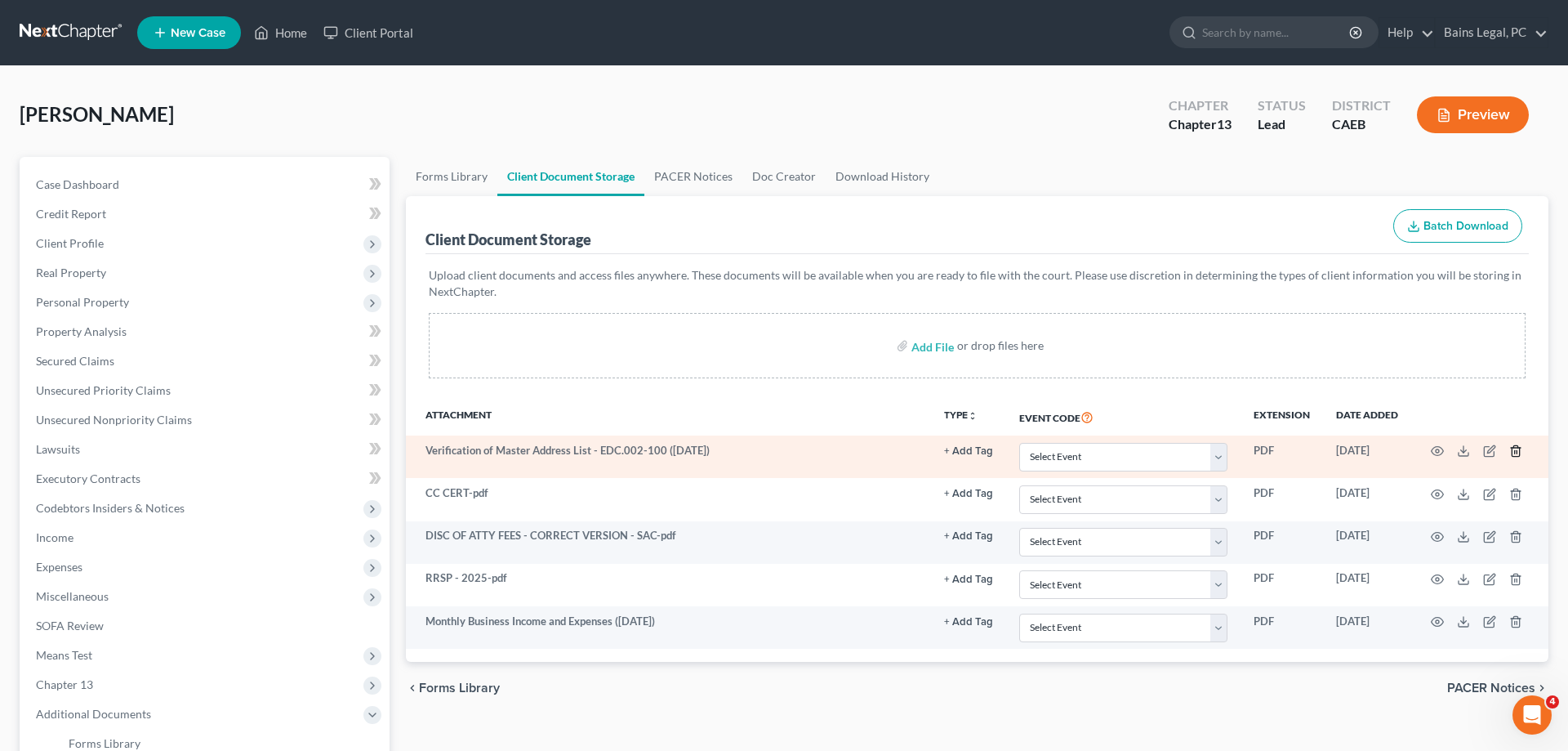
click at [1518, 453] on icon "button" at bounding box center [1515, 451] width 13 height 13
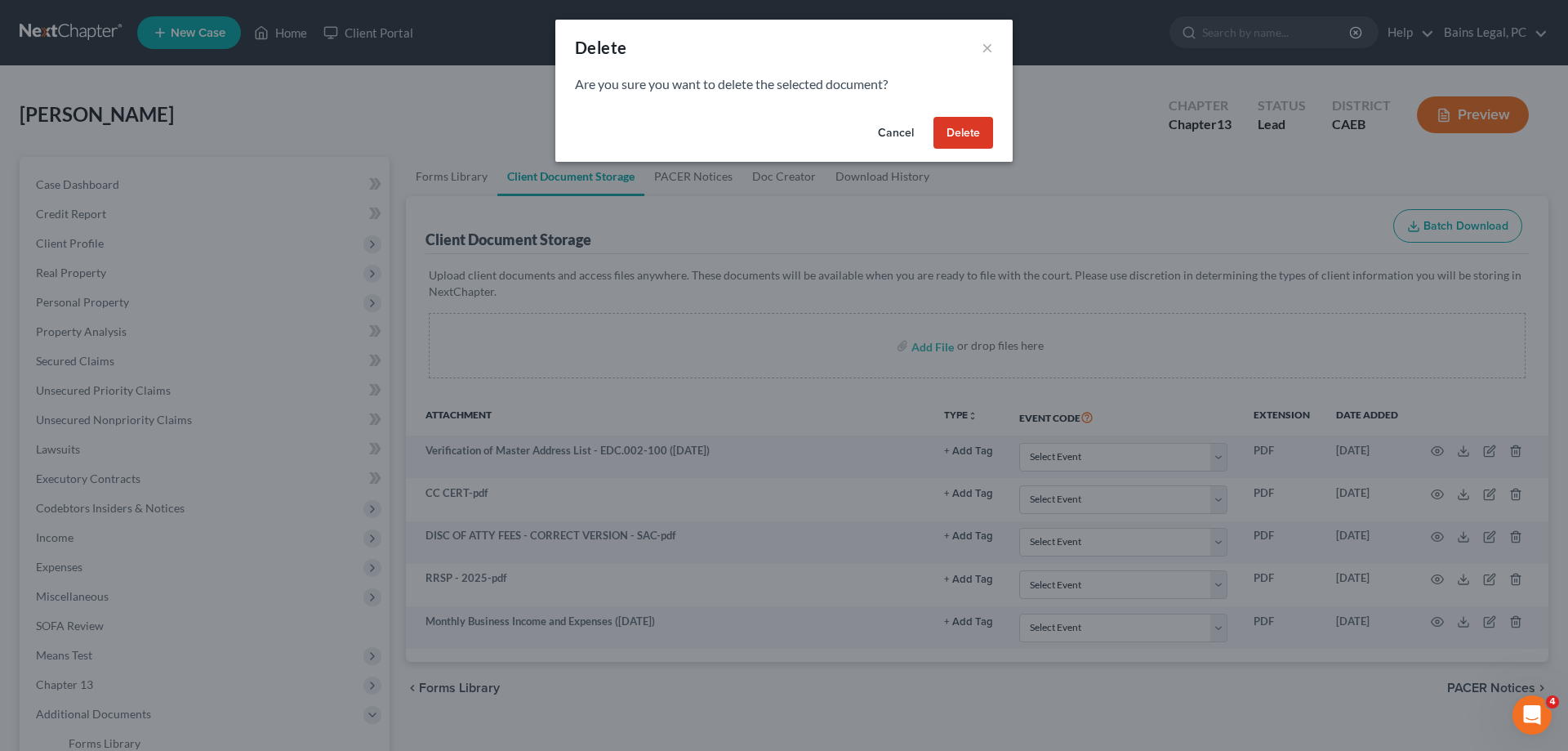
click at [971, 141] on button "Delete" at bounding box center [964, 134] width 60 height 33
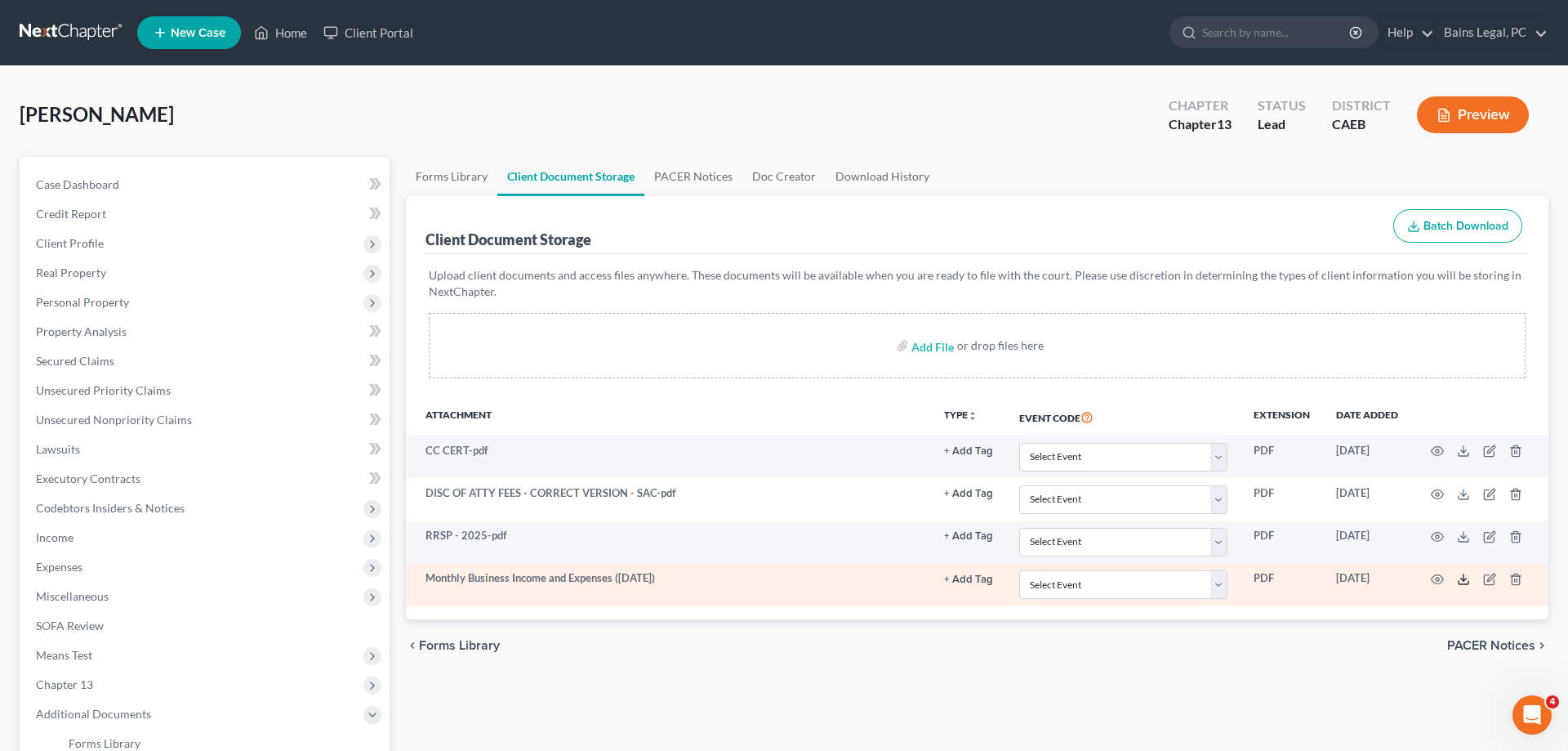
click at [1463, 580] on line at bounding box center [1463, 578] width 0 height 7
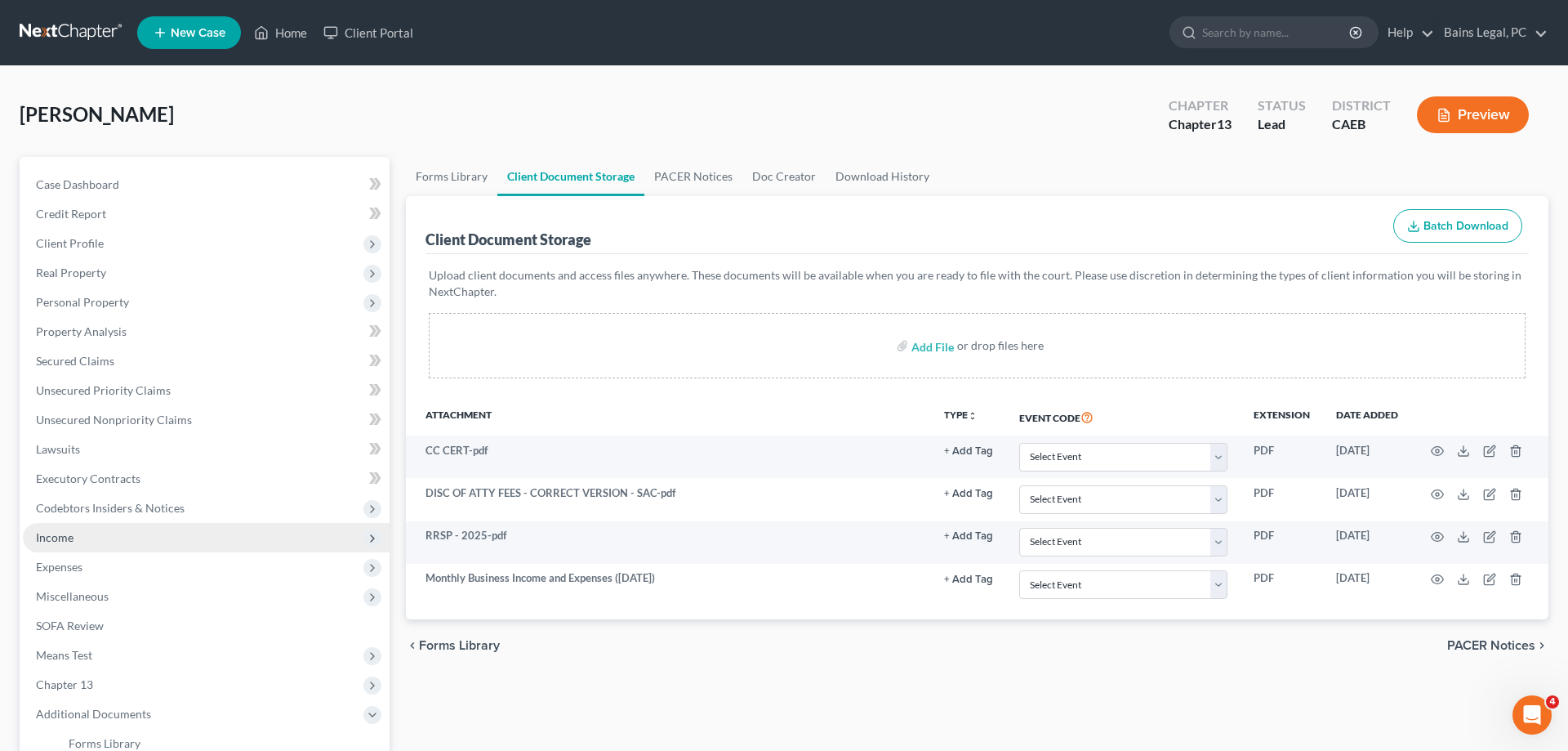
drag, startPoint x: 50, startPoint y: 546, endPoint x: 69, endPoint y: 547, distance: 19.0
click at [52, 546] on span "Income" at bounding box center [206, 538] width 367 height 29
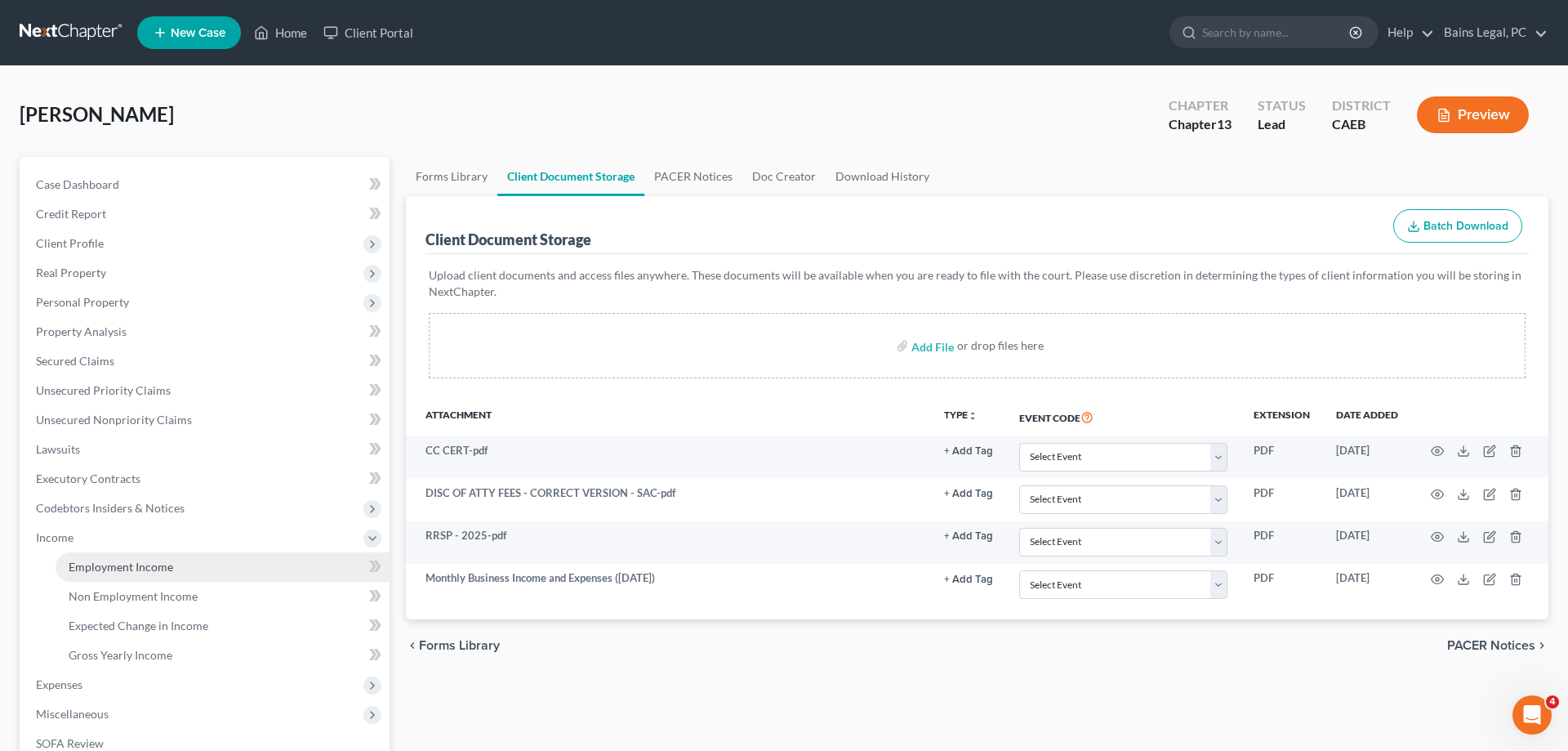
click at [187, 567] on link "Employment Income" at bounding box center [222, 567] width 334 height 29
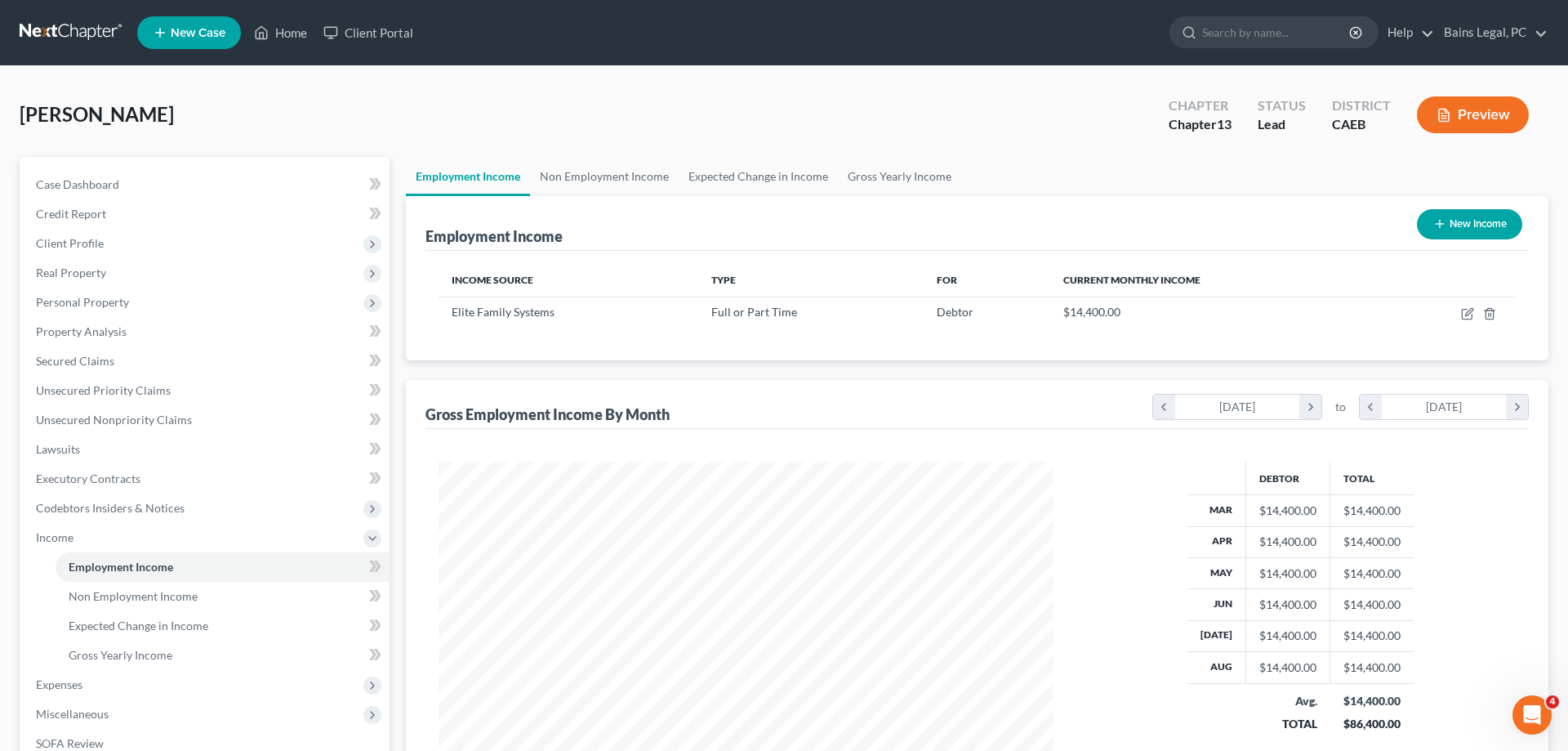
scroll to position [307, 648]
click at [1473, 231] on button "New Income" at bounding box center [1469, 224] width 106 height 30
select select "0"
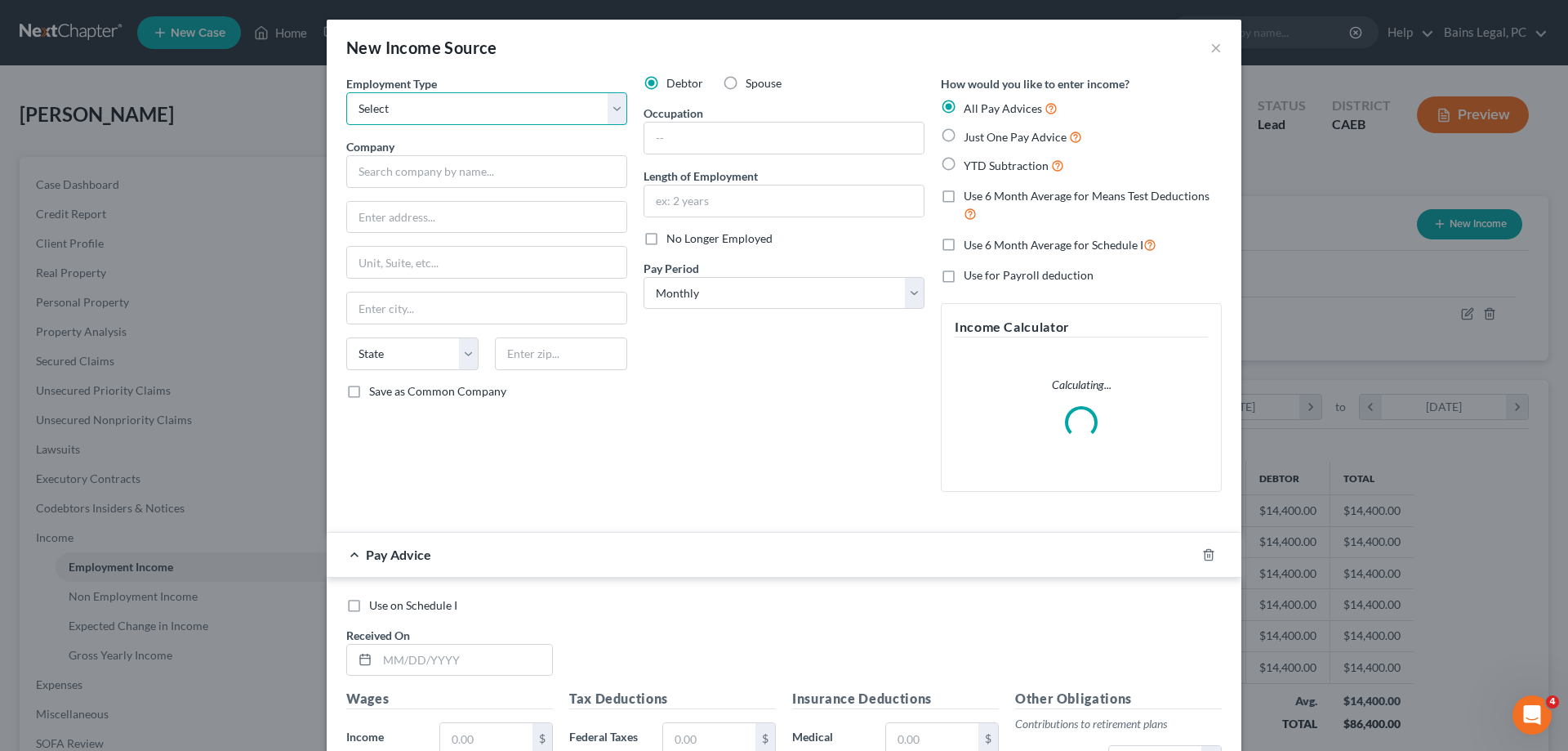
click at [347, 92] on select "Select Full or Part Time Employment Self Employment" at bounding box center [487, 109] width 281 height 33
select select "1"
click option "Self Employment" at bounding box center [0, 0] width 0 height 0
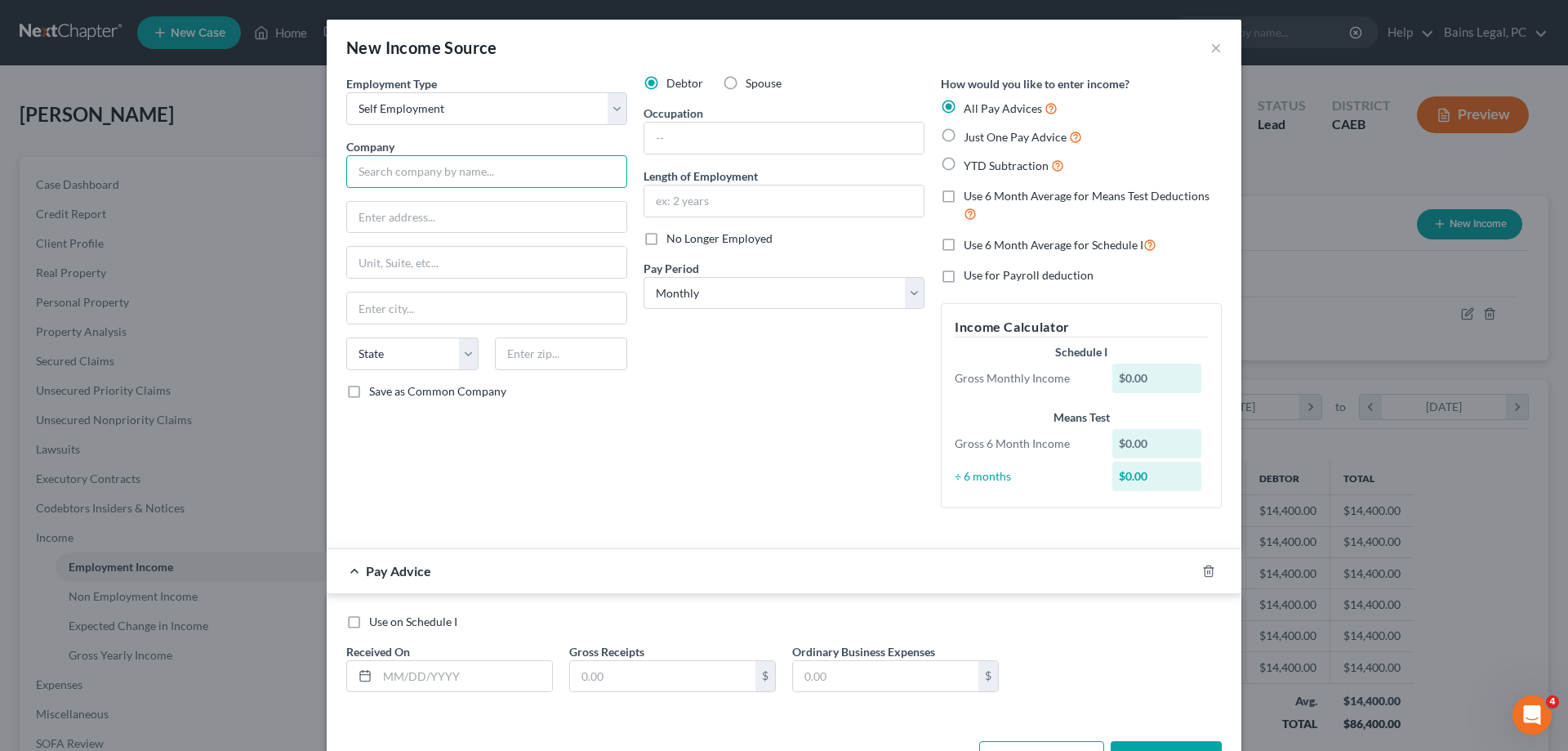
click at [427, 178] on input "text" at bounding box center [487, 172] width 281 height 33
type input "John's Transportation, Inc"
click at [557, 224] on input "text" at bounding box center [486, 217] width 279 height 31
type input "[STREET_ADDRESS]"
type input "95357"
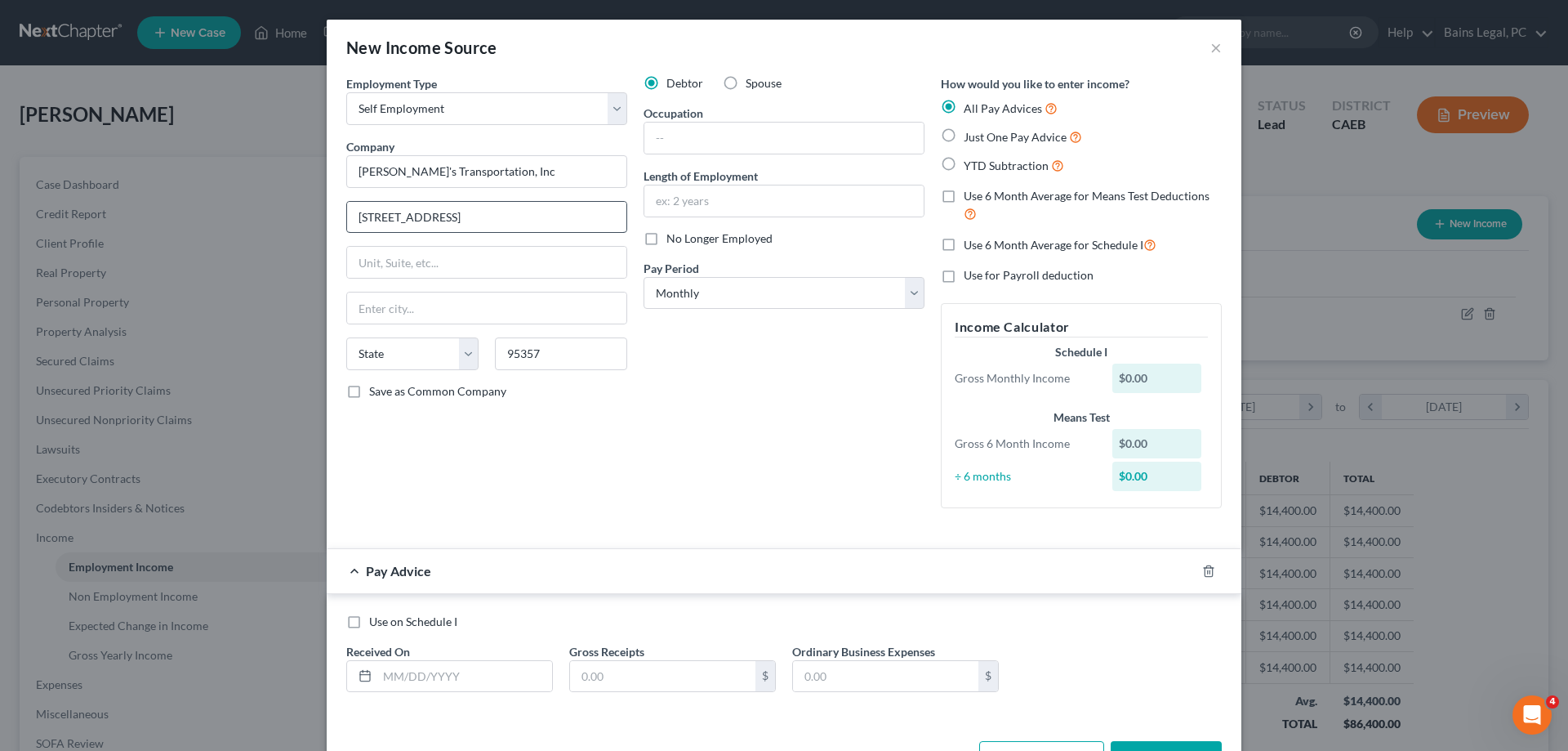
type input "Modesto"
select select "4"
click at [817, 141] on input "text" at bounding box center [784, 138] width 279 height 31
type input "Owner"
click at [754, 205] on input "text" at bounding box center [784, 201] width 279 height 31
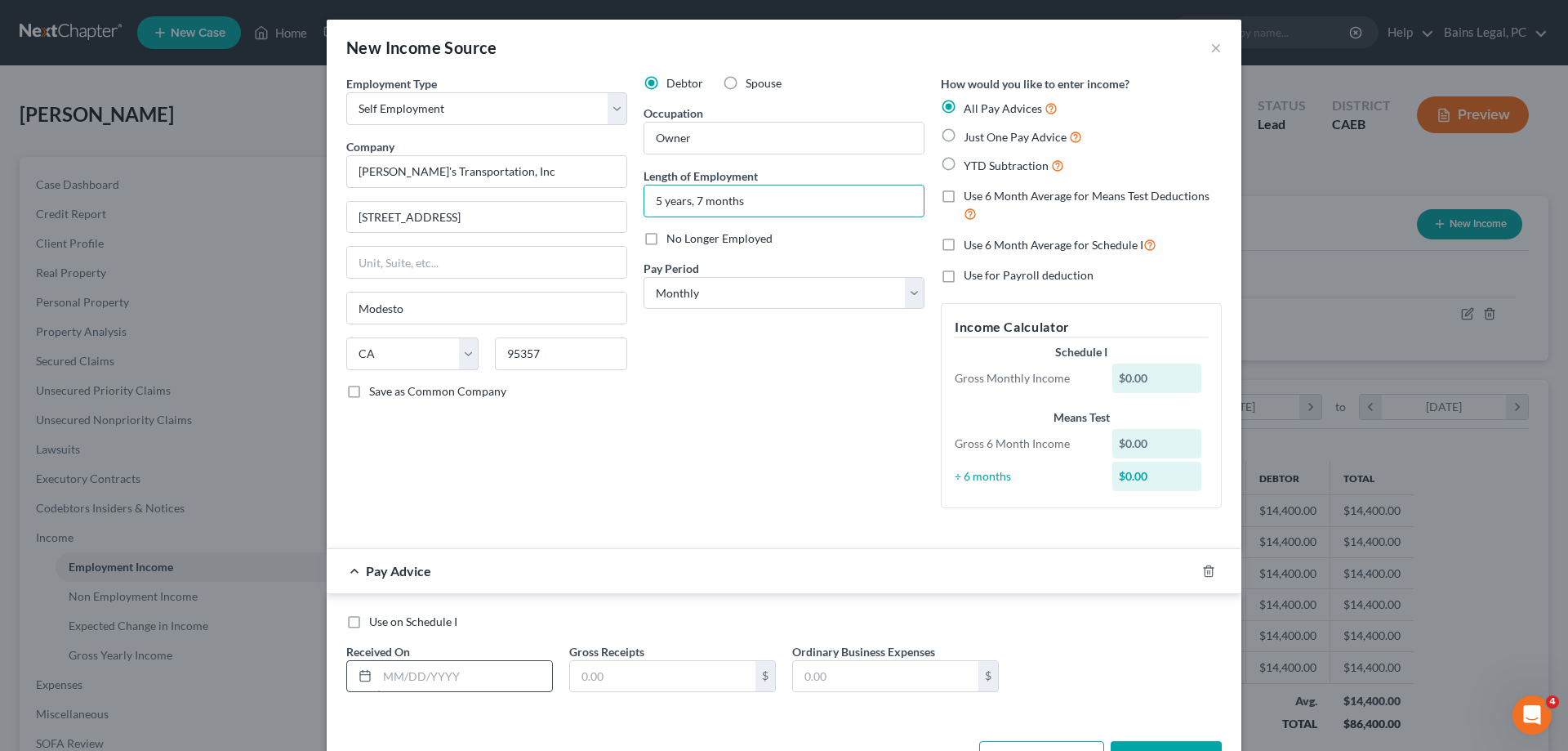
type input "5 years, 7 months"
click at [501, 682] on input "text" at bounding box center [465, 676] width 174 height 31
type input "8/31/2025"
click at [727, 677] on input "text" at bounding box center [662, 676] width 185 height 31
type input "8,748.90"
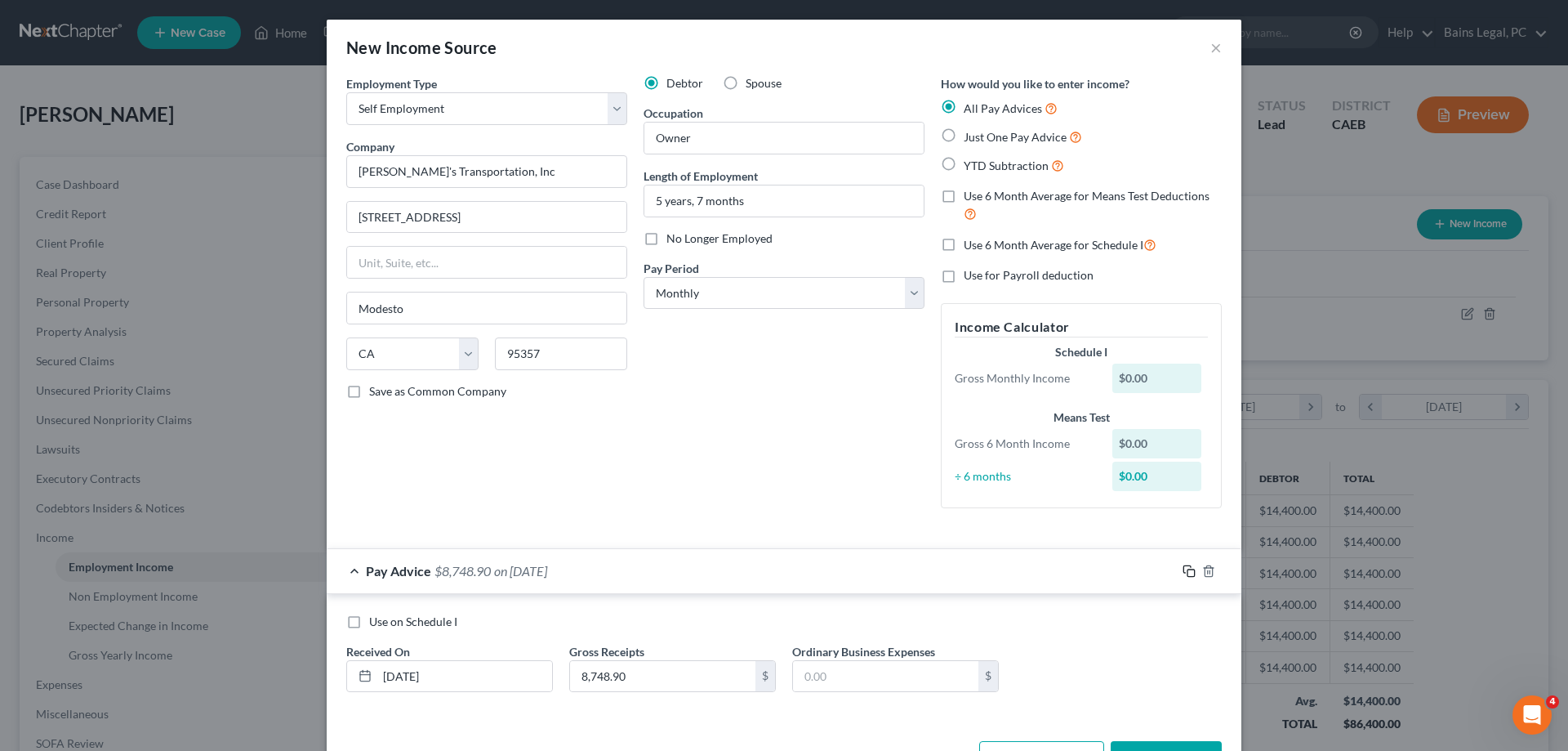
click at [1189, 571] on icon "button" at bounding box center [1188, 571] width 13 height 13
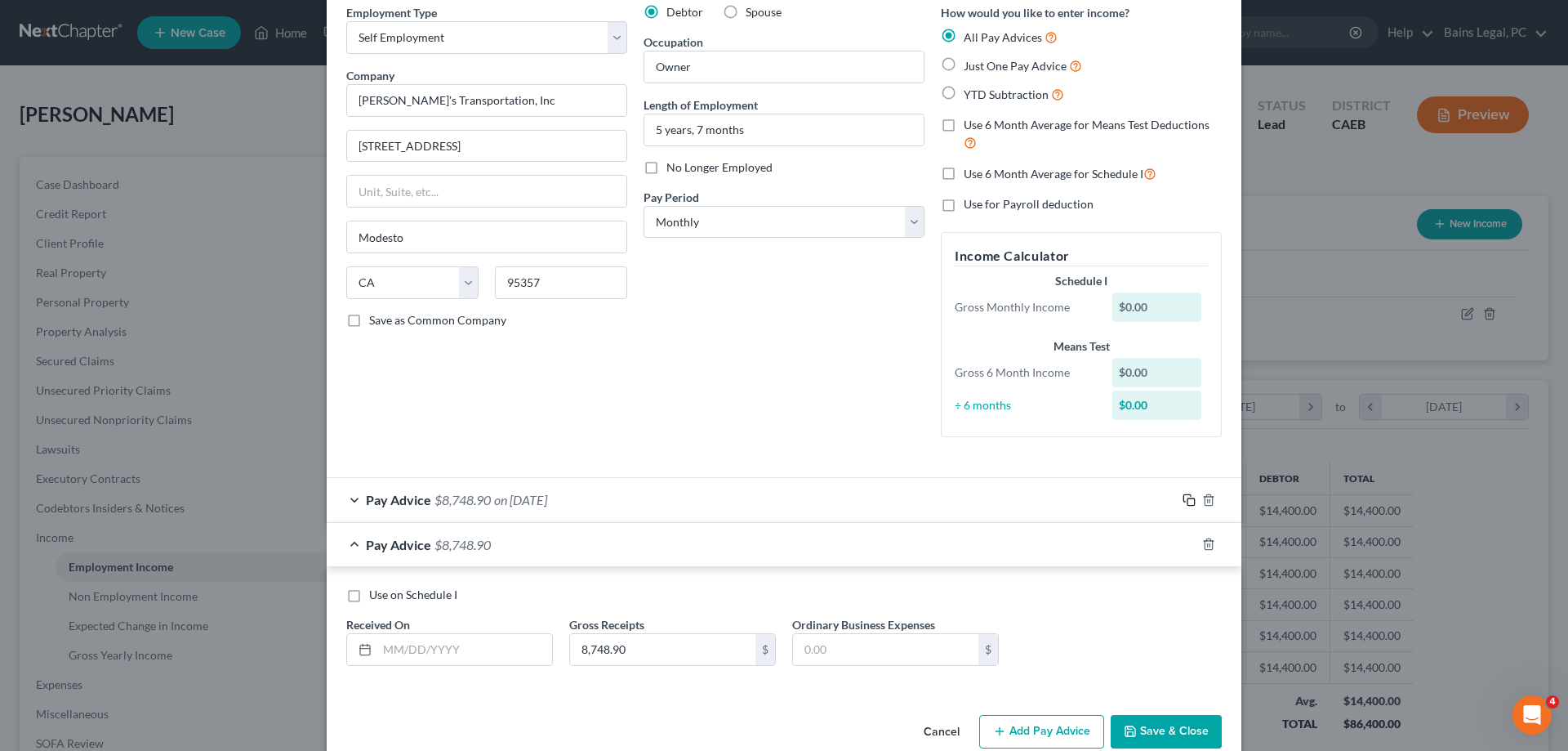
scroll to position [102, 0]
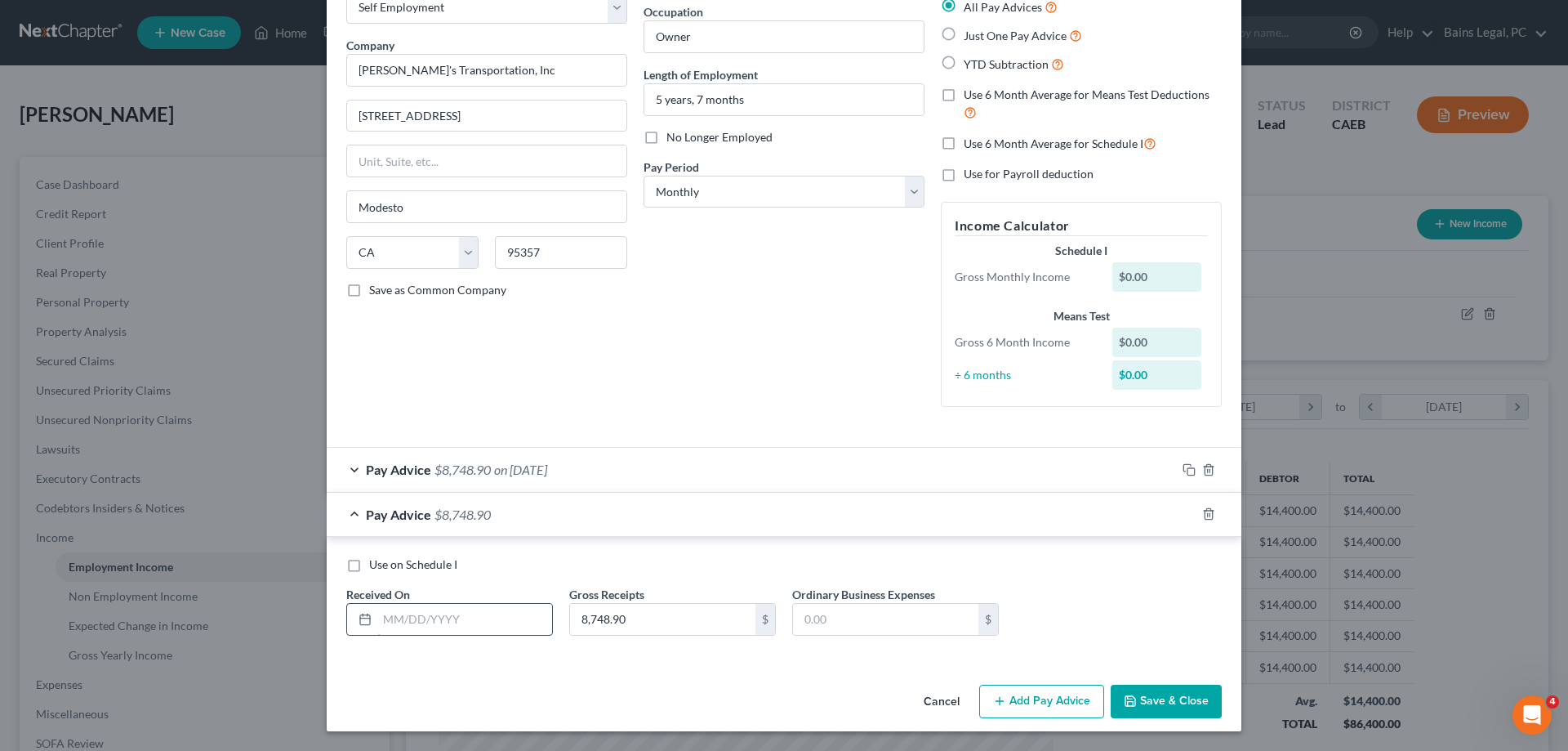
click at [471, 615] on input "text" at bounding box center [465, 619] width 174 height 31
type input "1/1/20"
click at [693, 628] on input "8,748.90" at bounding box center [662, 619] width 185 height 31
type input "1,458.15"
click at [846, 627] on input "text" at bounding box center [885, 619] width 185 height 31
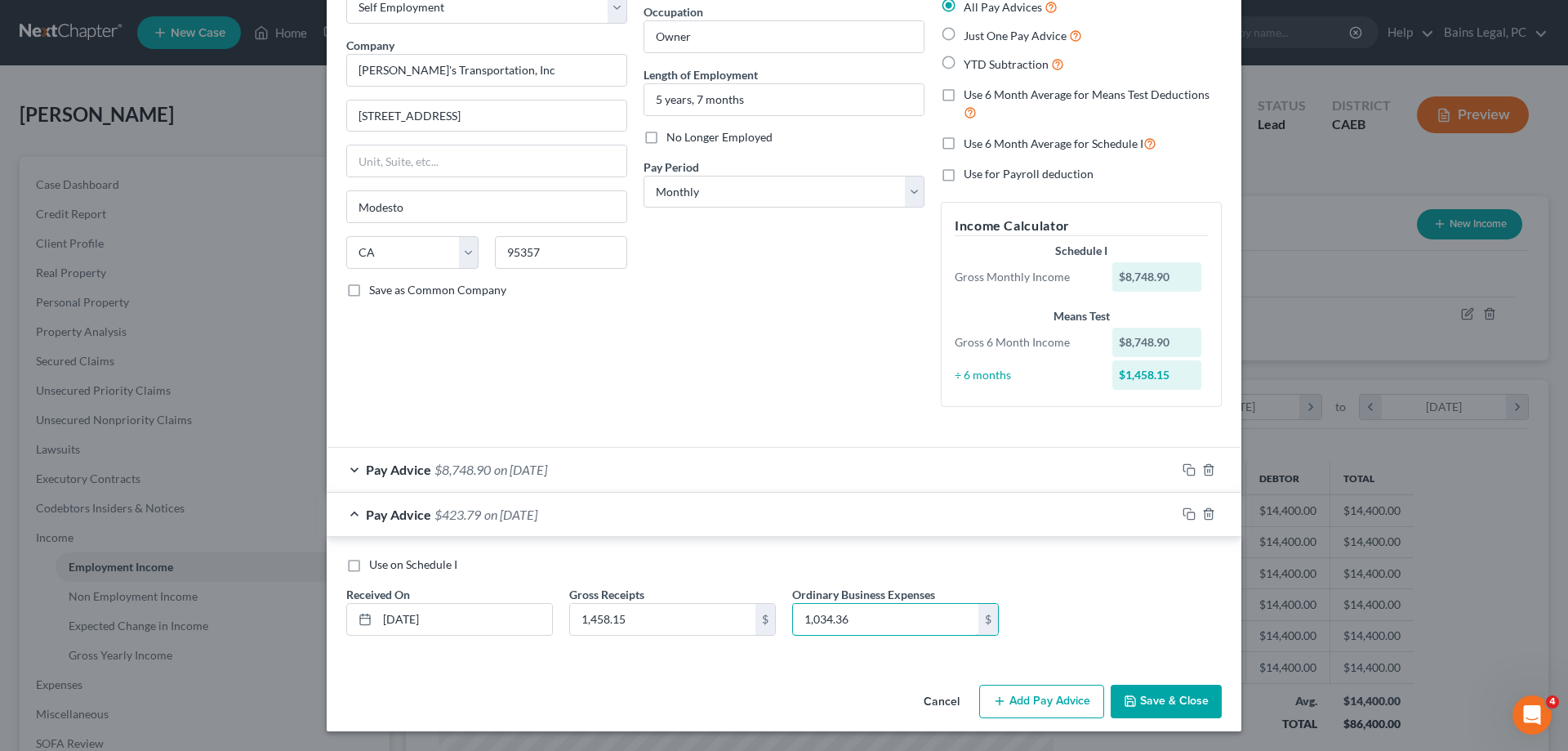
type input "1,034.36"
click at [393, 565] on span "Use on Schedule I" at bounding box center [413, 564] width 88 height 14
click at [386, 565] on input "Use on Schedule I" at bounding box center [381, 561] width 11 height 11
checkbox input "true"
click at [1135, 95] on span "Use 6 Month Average for Means Test Deductions" at bounding box center [1087, 94] width 246 height 14
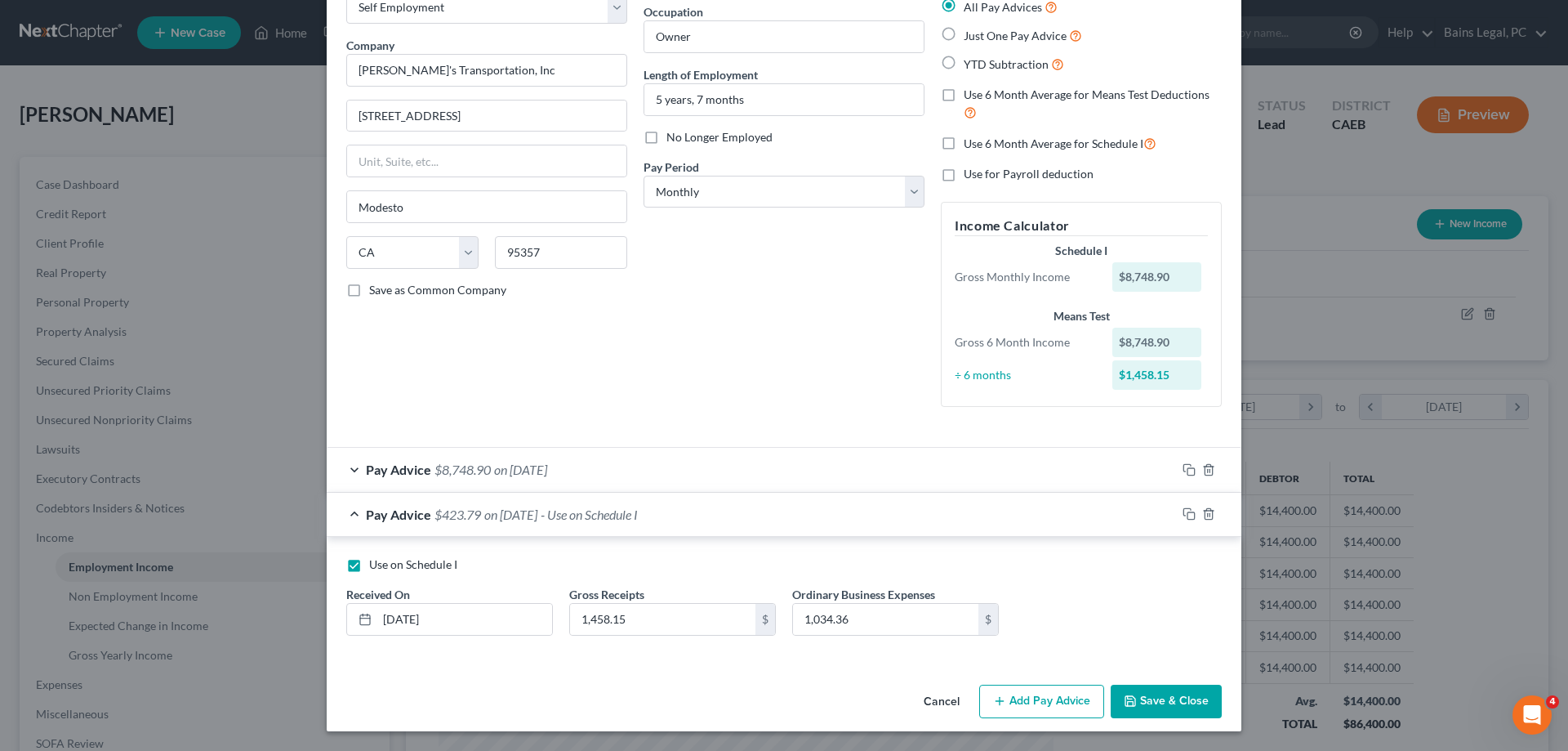
click at [981, 95] on input "Use 6 Month Average for Means Test Deductions" at bounding box center [975, 91] width 11 height 11
checkbox input "true"
click at [1191, 709] on button "Save & Close" at bounding box center [1166, 702] width 111 height 34
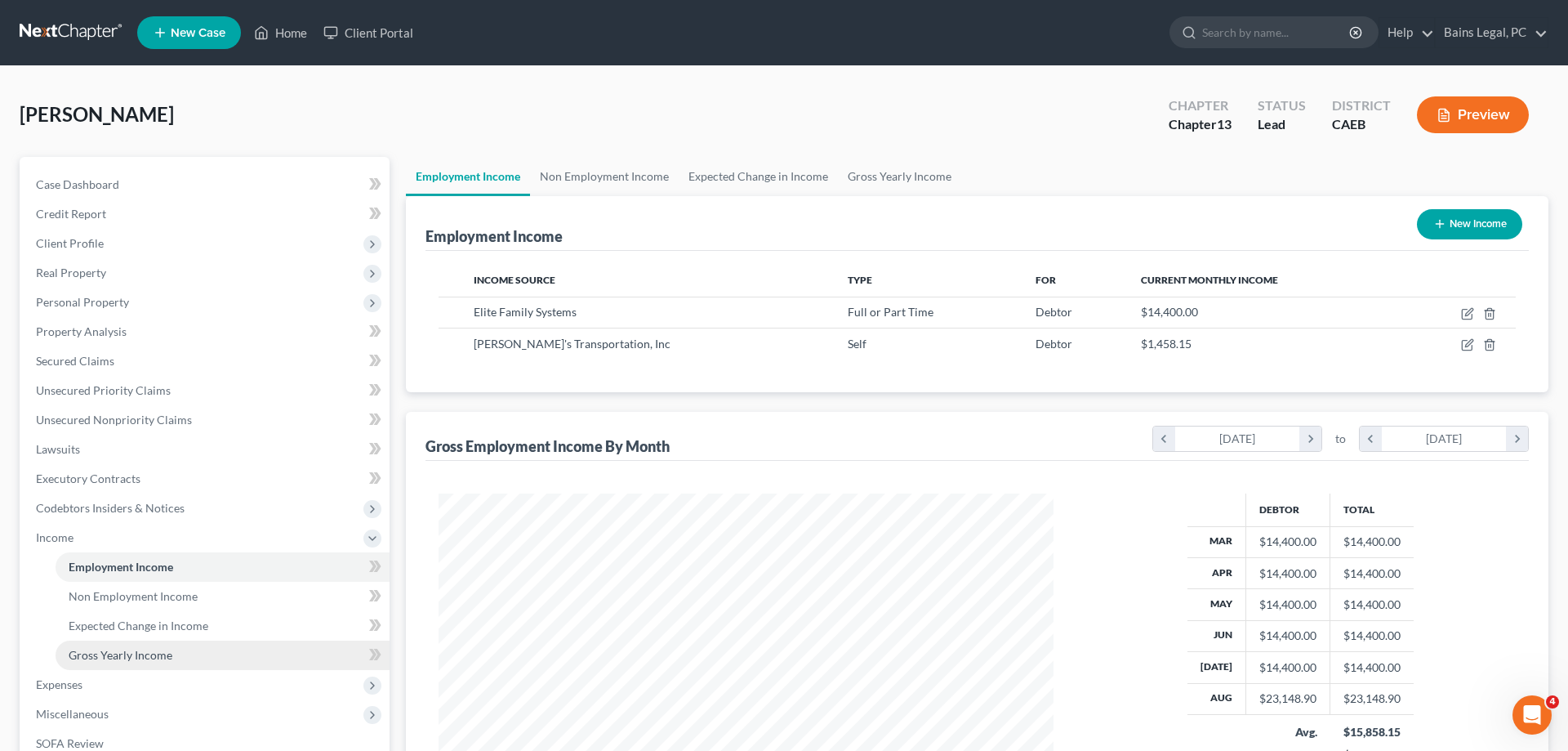
click at [149, 651] on span "Gross Yearly Income" at bounding box center [120, 655] width 104 height 14
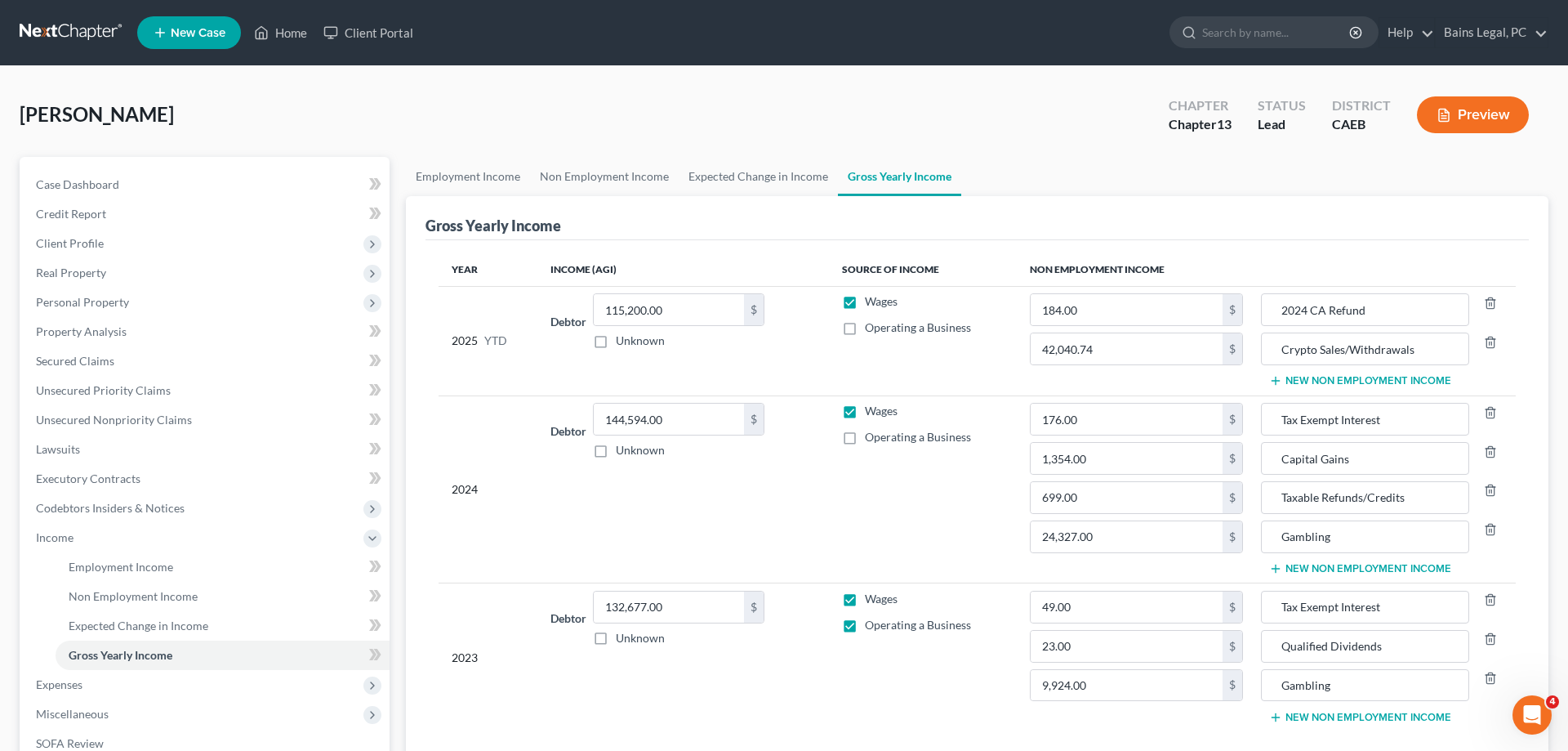
click at [865, 326] on label "Operating a Business" at bounding box center [918, 328] width 107 height 16
click at [872, 326] on input "Operating a Business" at bounding box center [876, 325] width 11 height 11
checkbox input "true"
click at [688, 308] on input "115,200.00" at bounding box center [668, 310] width 150 height 31
type input "125,807.83"
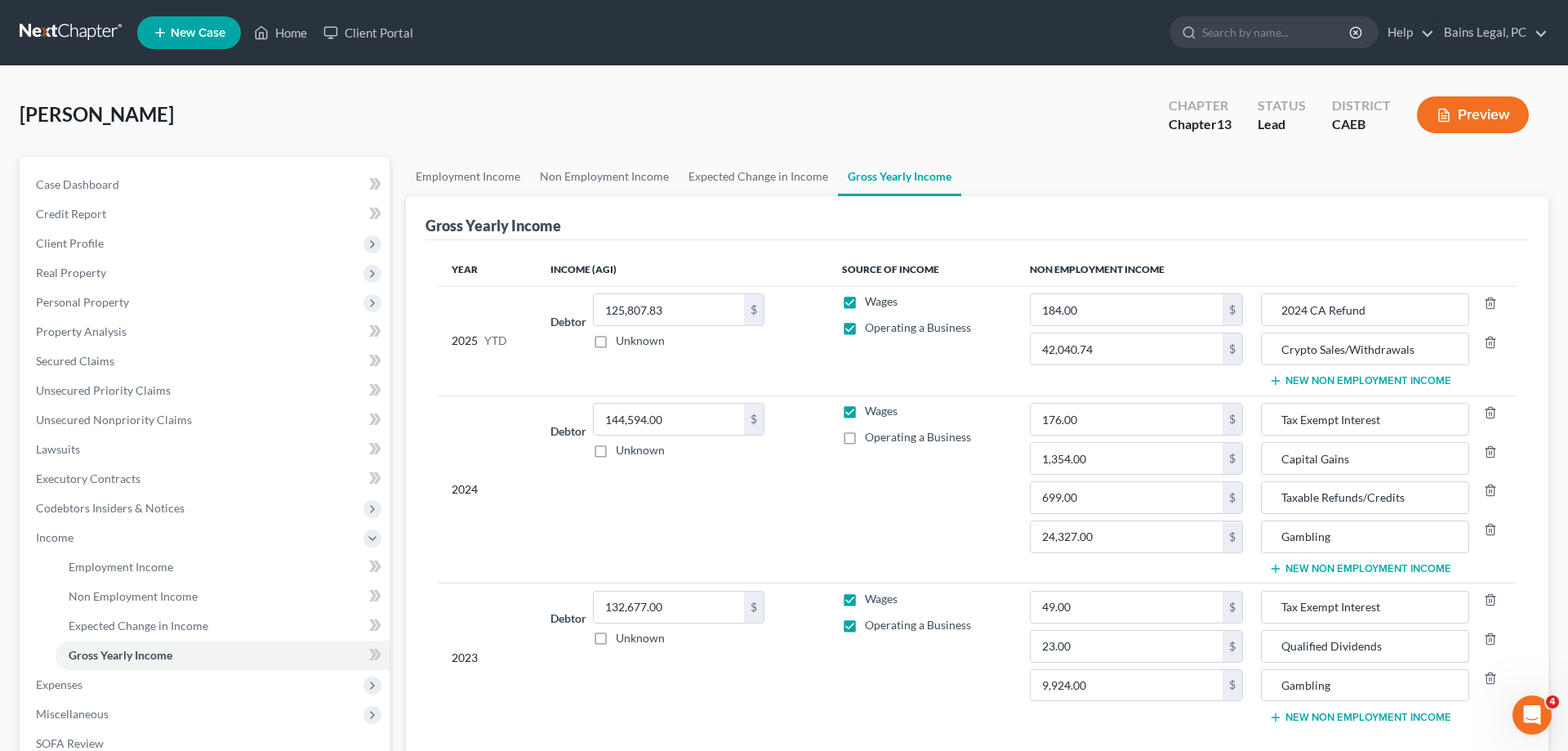
drag, startPoint x: 834, startPoint y: 553, endPoint x: 473, endPoint y: 404, distance: 390.5
click at [833, 551] on td "Wages Operating a Business" at bounding box center [923, 489] width 188 height 188
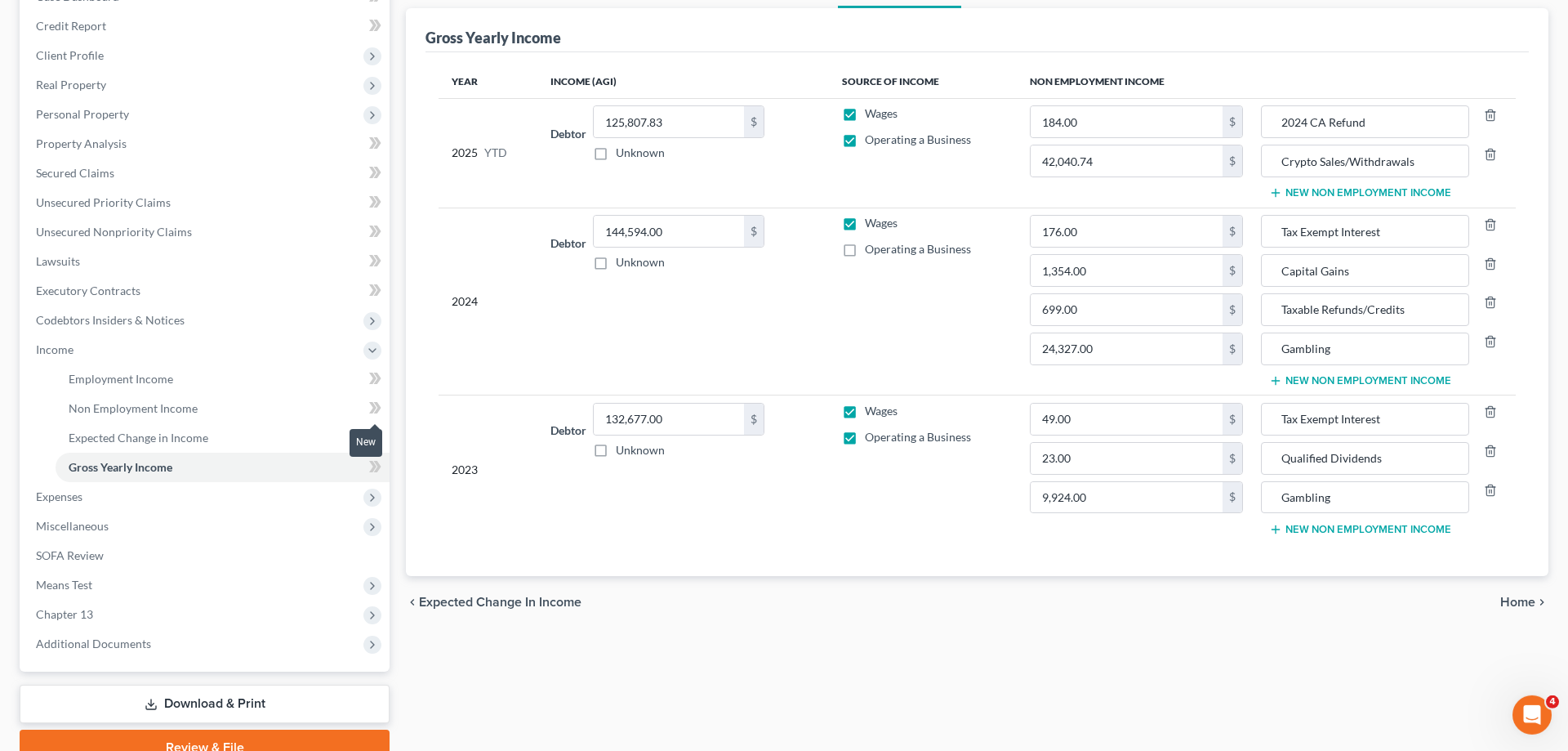
scroll to position [250, 0]
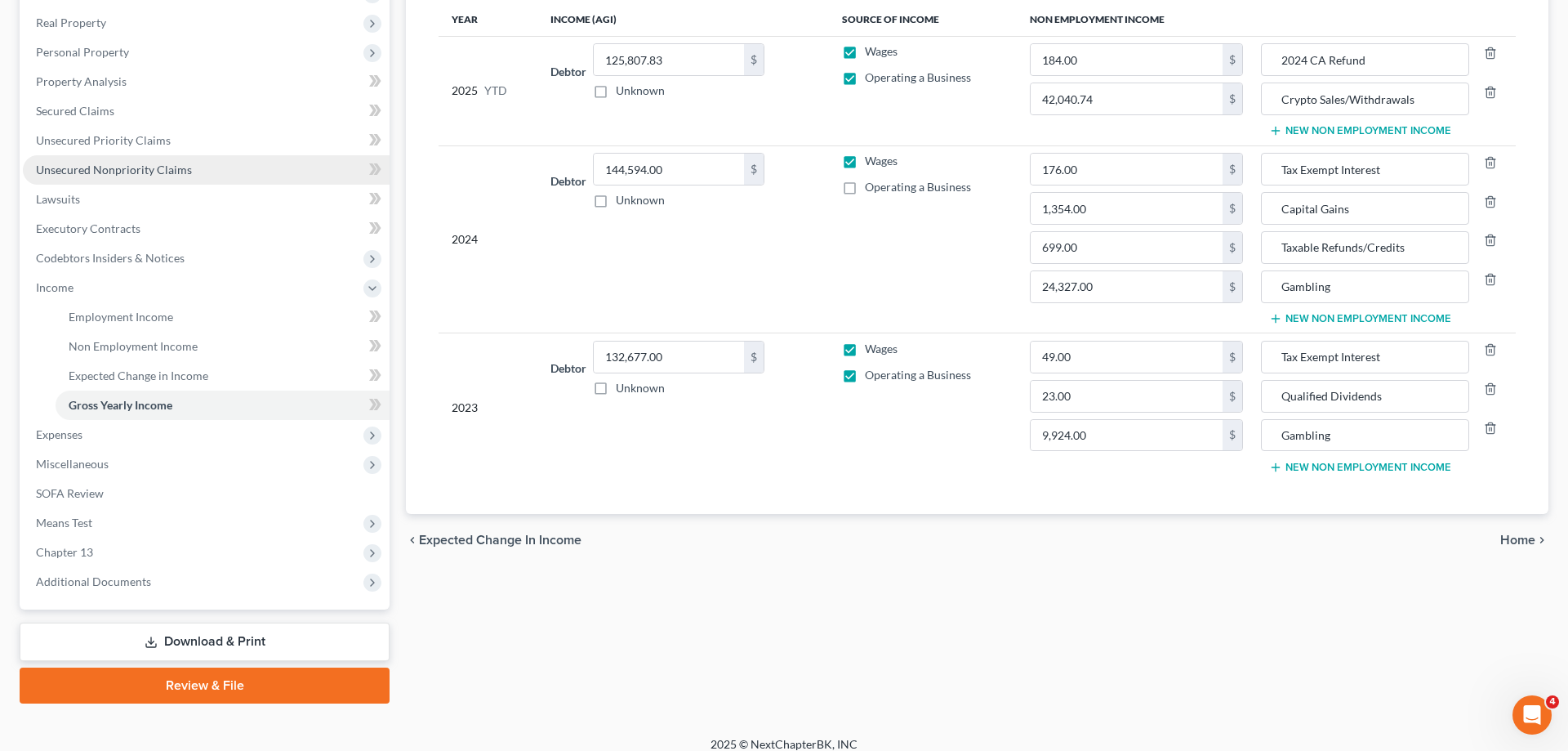
click at [124, 170] on span "Unsecured Nonpriority Claims" at bounding box center [113, 170] width 156 height 14
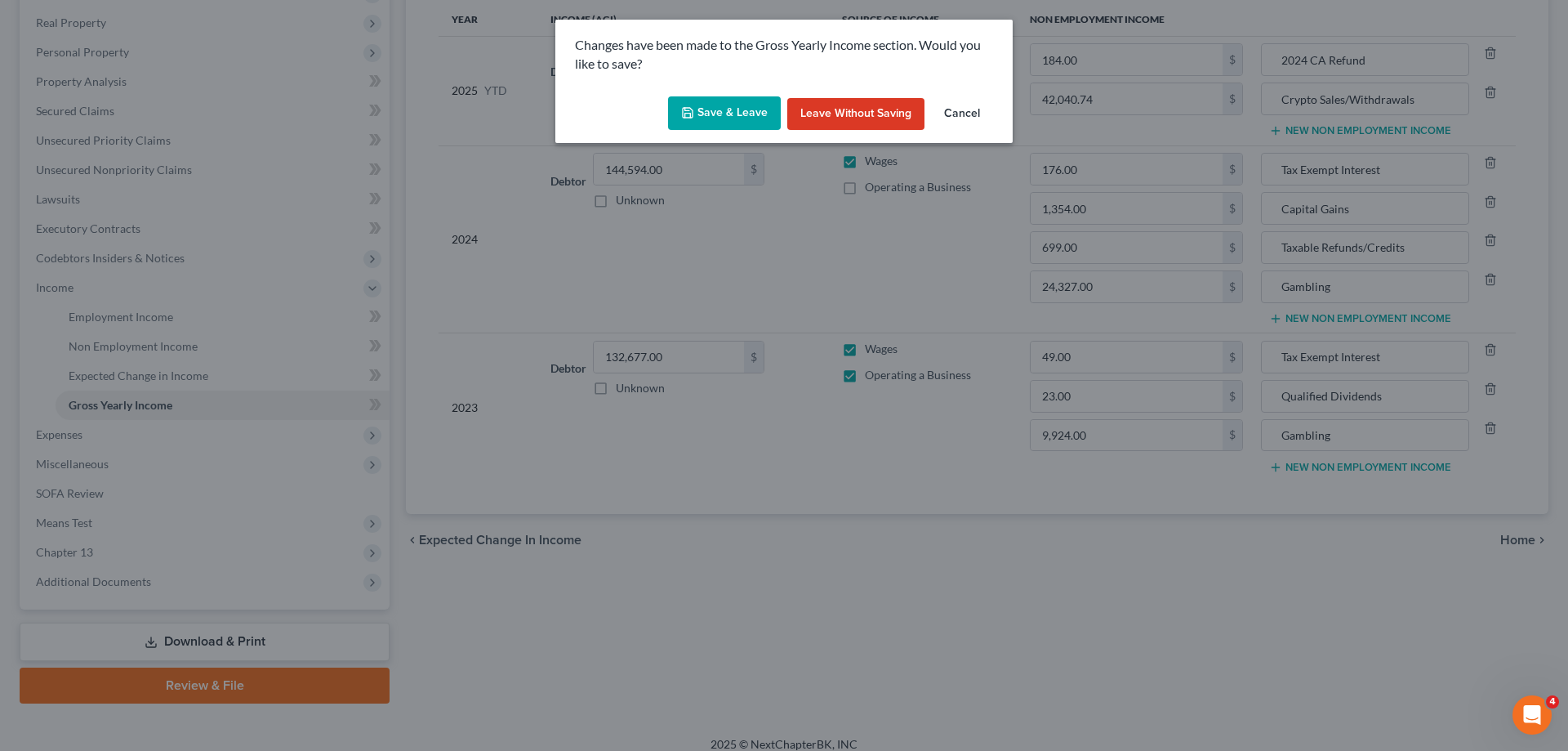
click at [720, 114] on button "Save & Leave" at bounding box center [724, 113] width 112 height 34
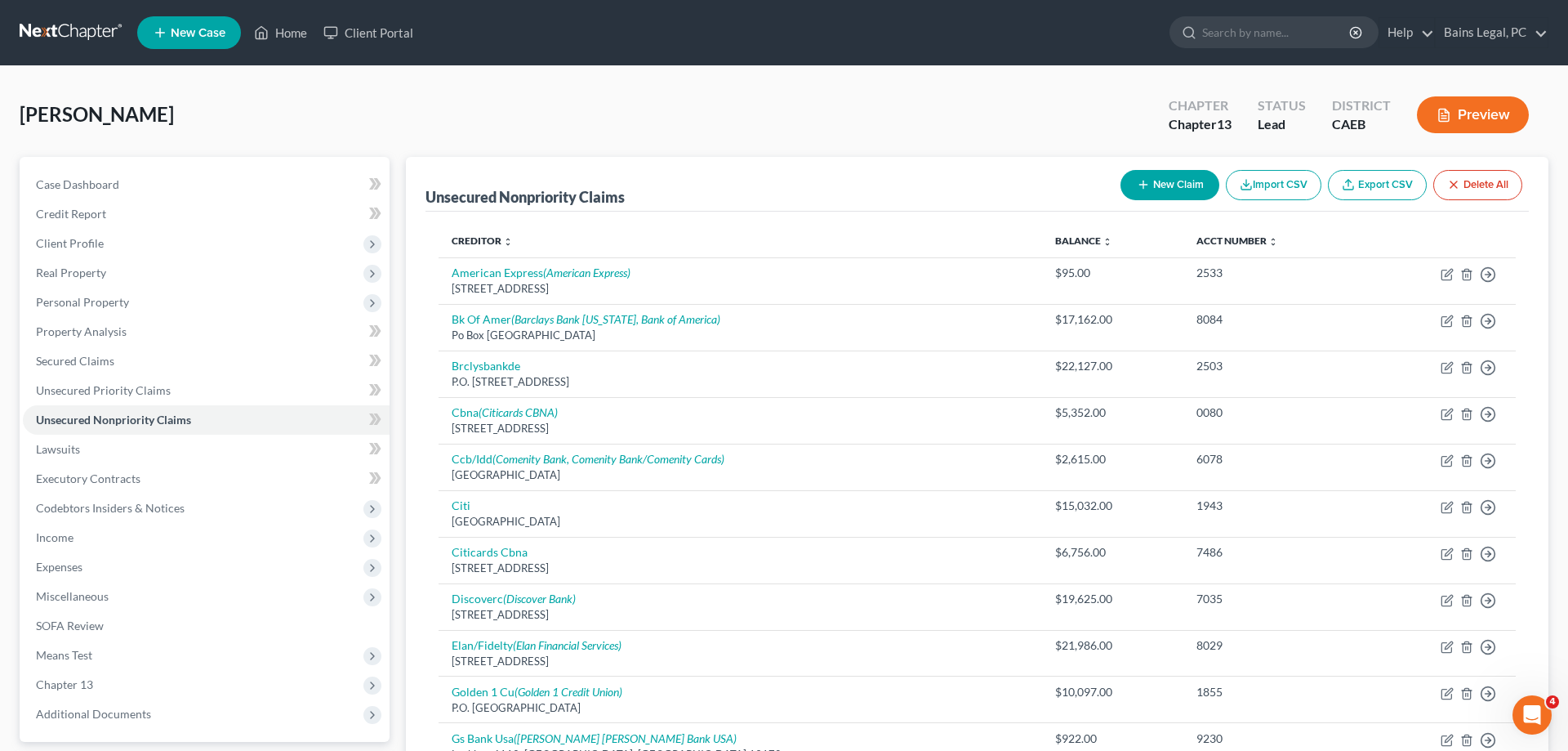
scroll to position [417, 0]
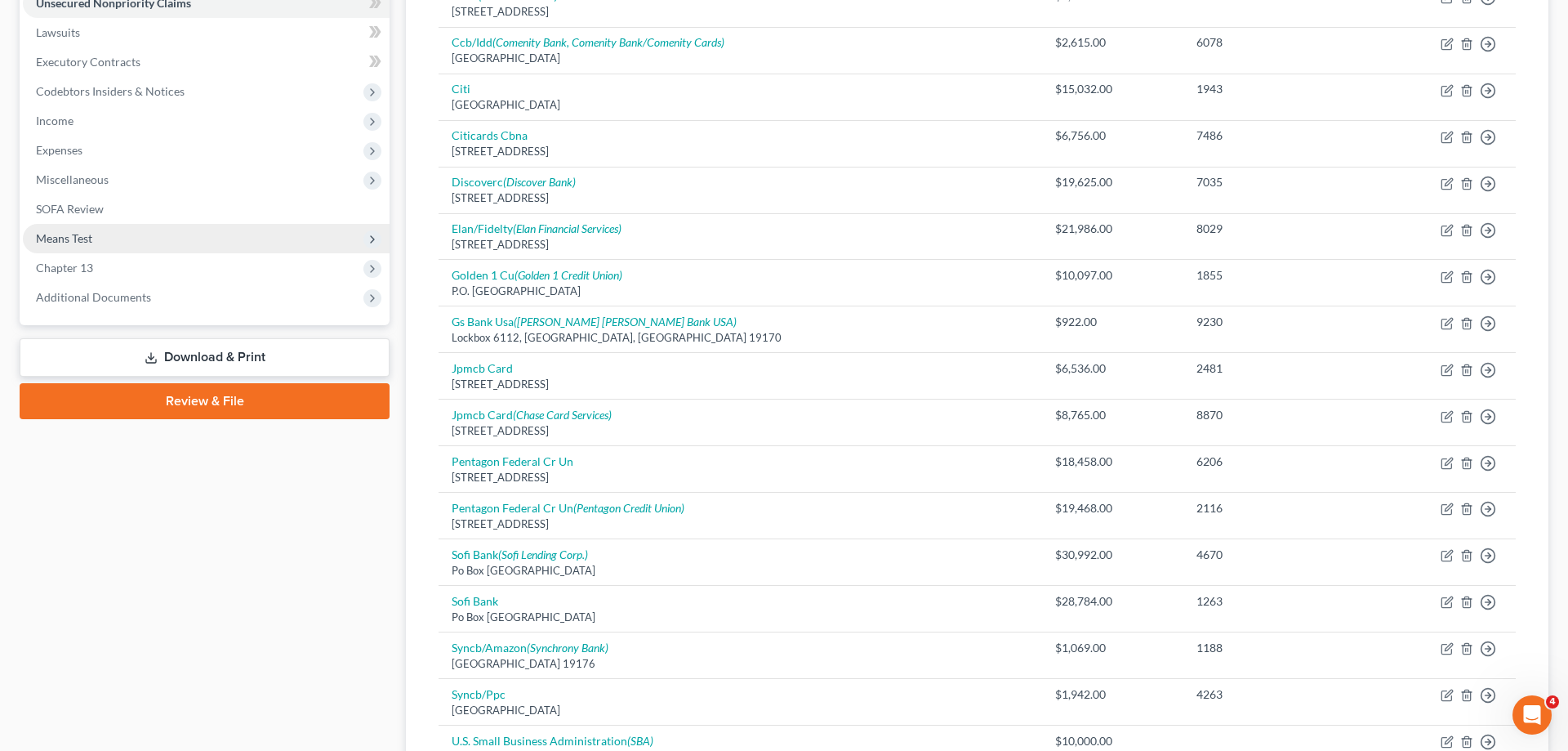
click at [92, 245] on span "Means Test" at bounding box center [206, 238] width 367 height 29
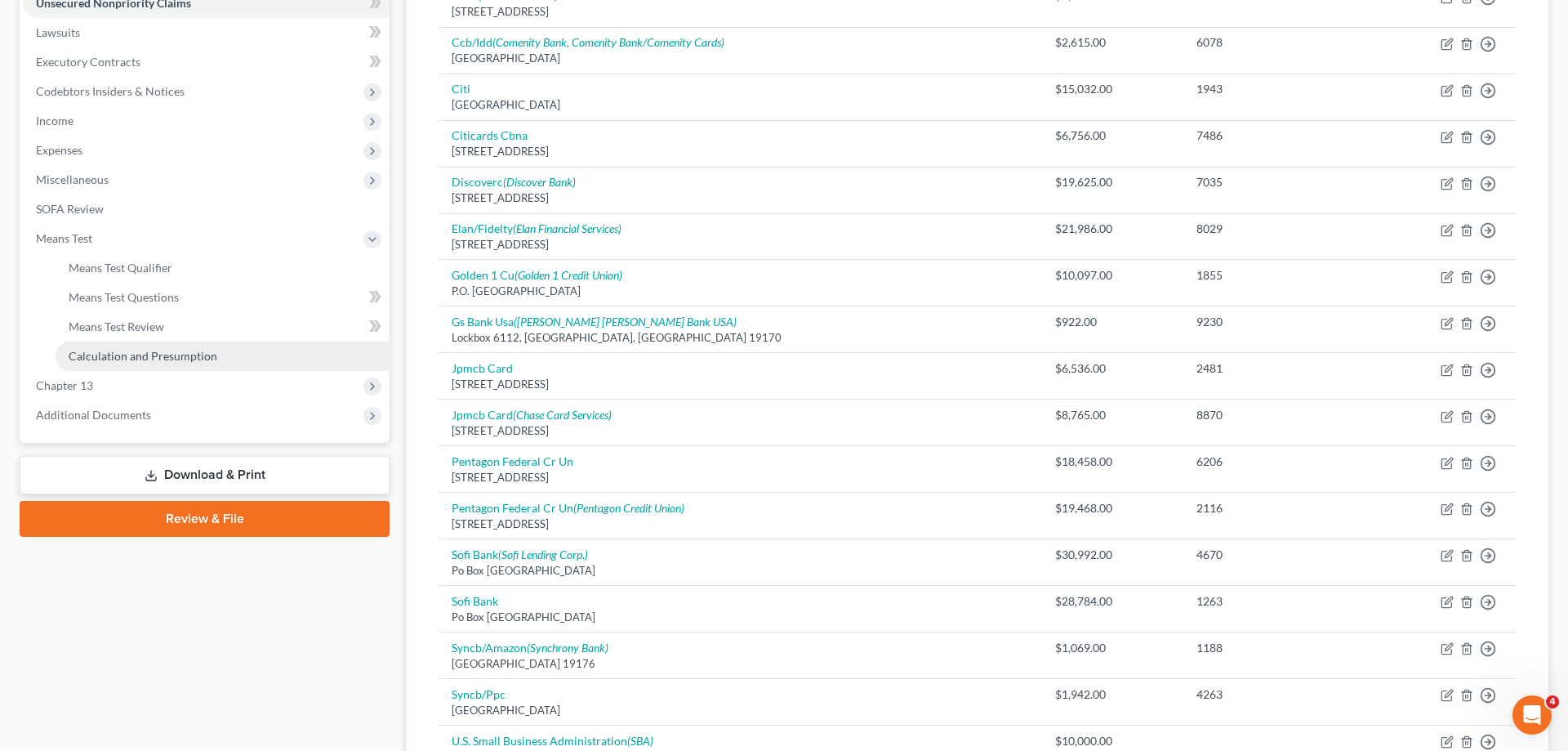
click at [166, 349] on span "Calculation and Presumption" at bounding box center [142, 356] width 148 height 14
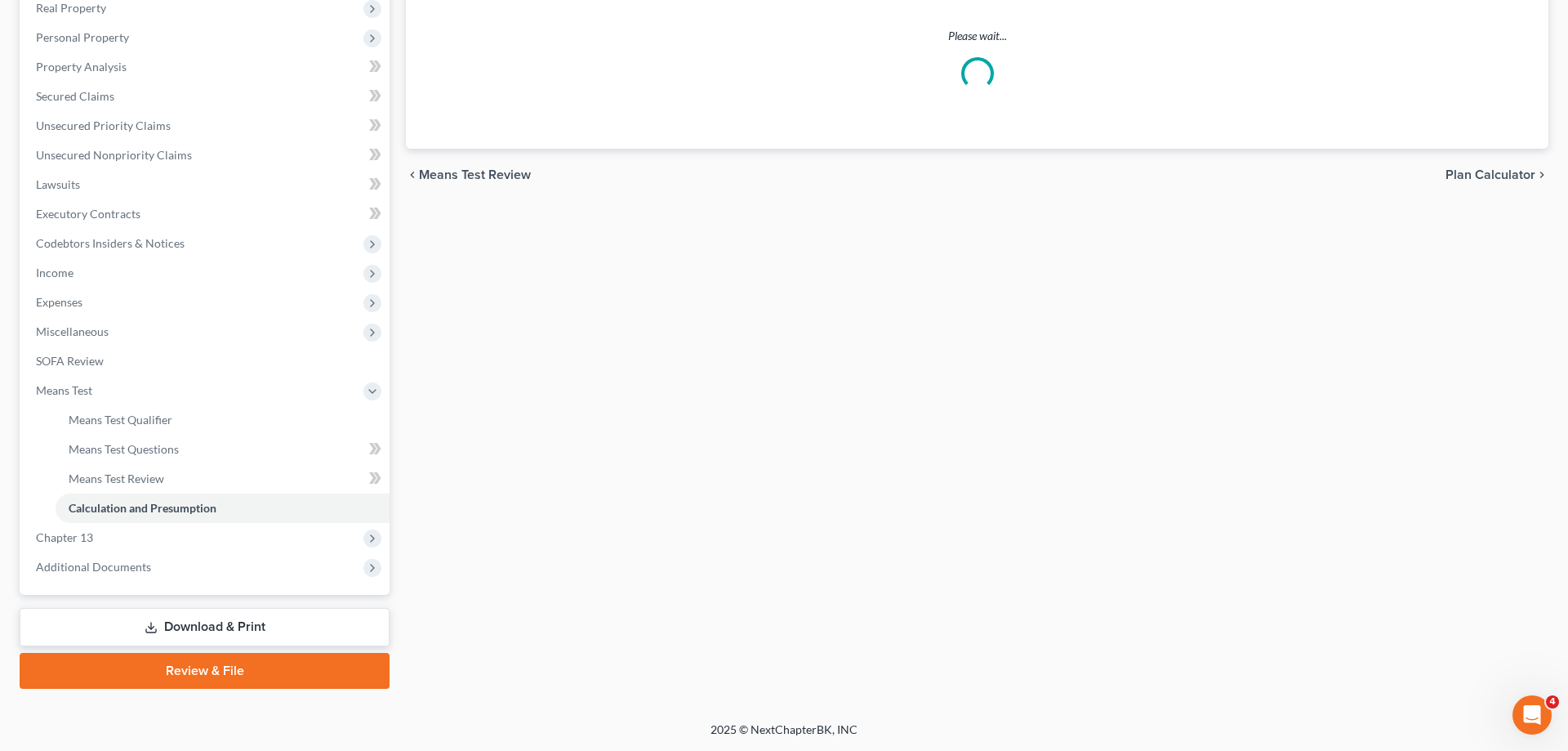
scroll to position [264, 0]
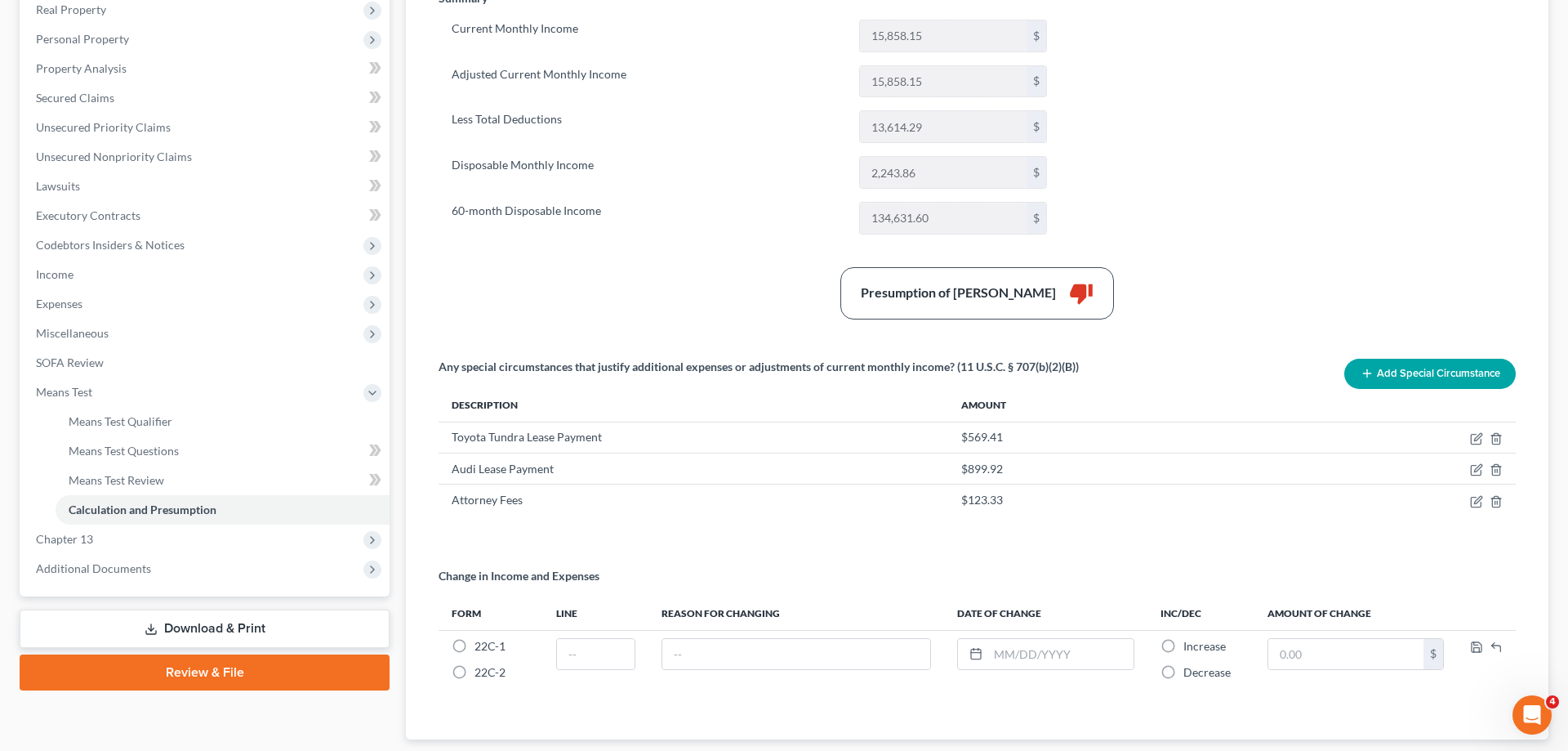
click at [1438, 381] on button "Add Special Circumstance" at bounding box center [1430, 373] width 171 height 30
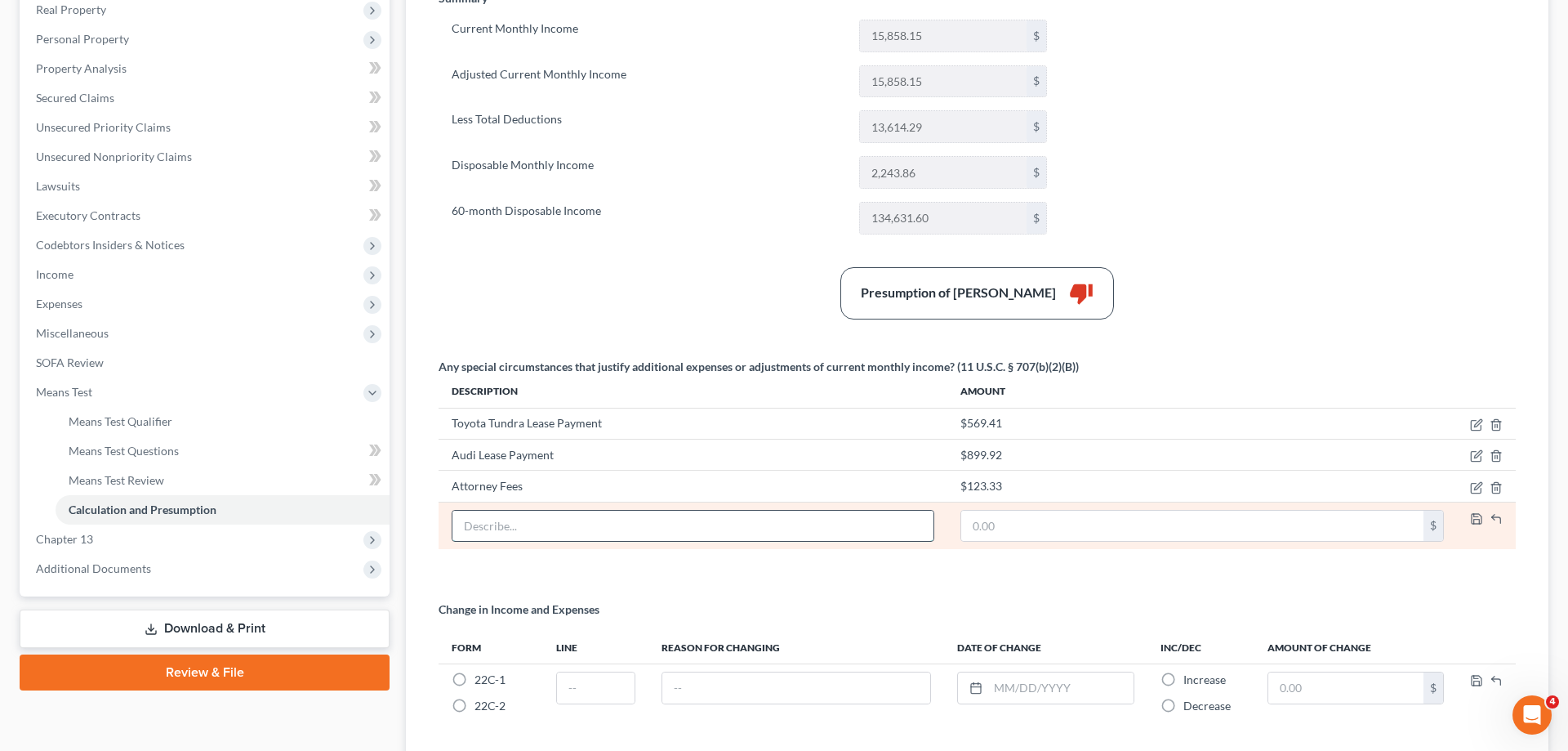
drag, startPoint x: 538, startPoint y: 525, endPoint x: 539, endPoint y: 534, distance: 9.1
click at [539, 528] on input "text" at bounding box center [692, 526] width 481 height 31
type input "Business Expenses"
type input "1,034.36"
click at [1472, 518] on icon "button" at bounding box center [1476, 518] width 13 height 13
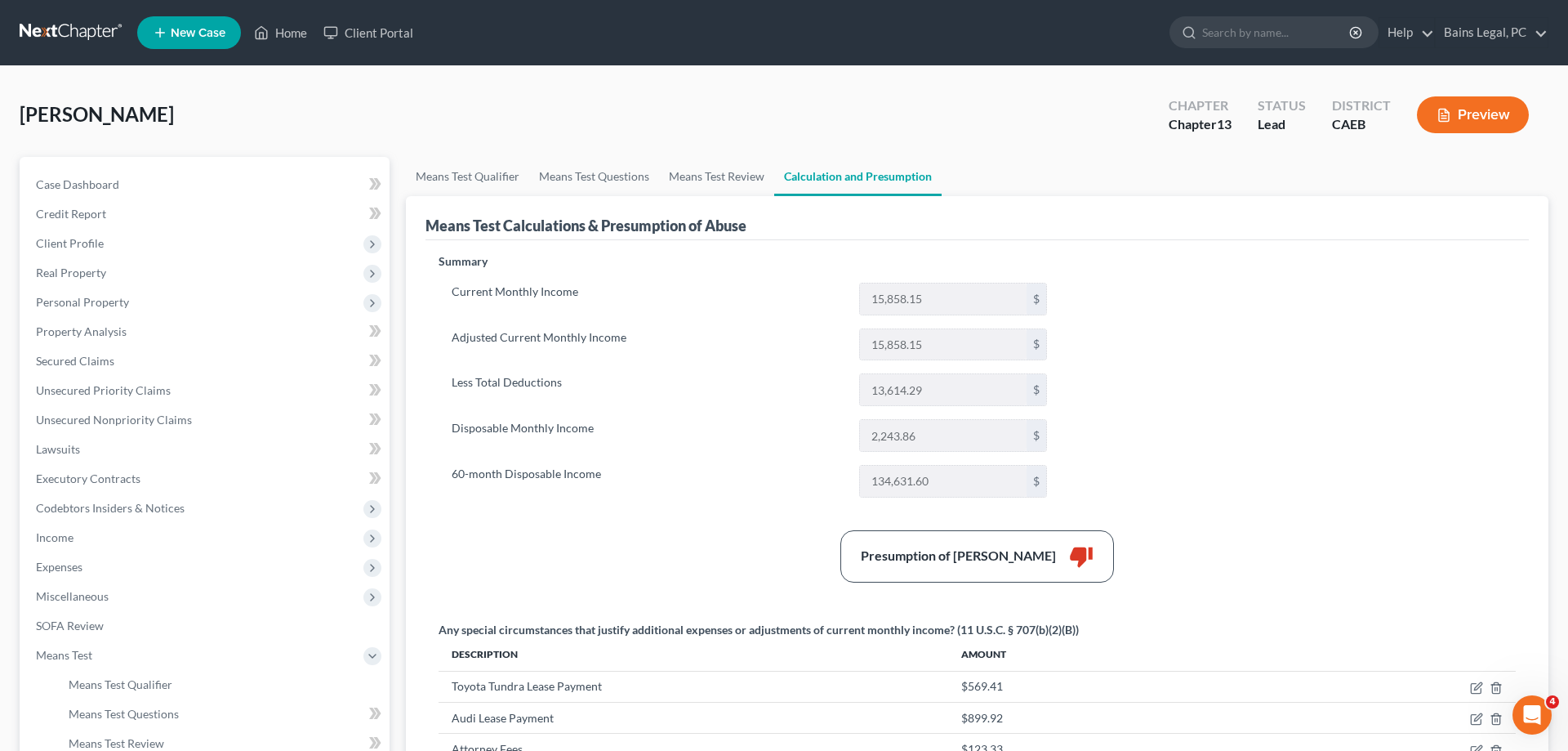
scroll to position [333, 0]
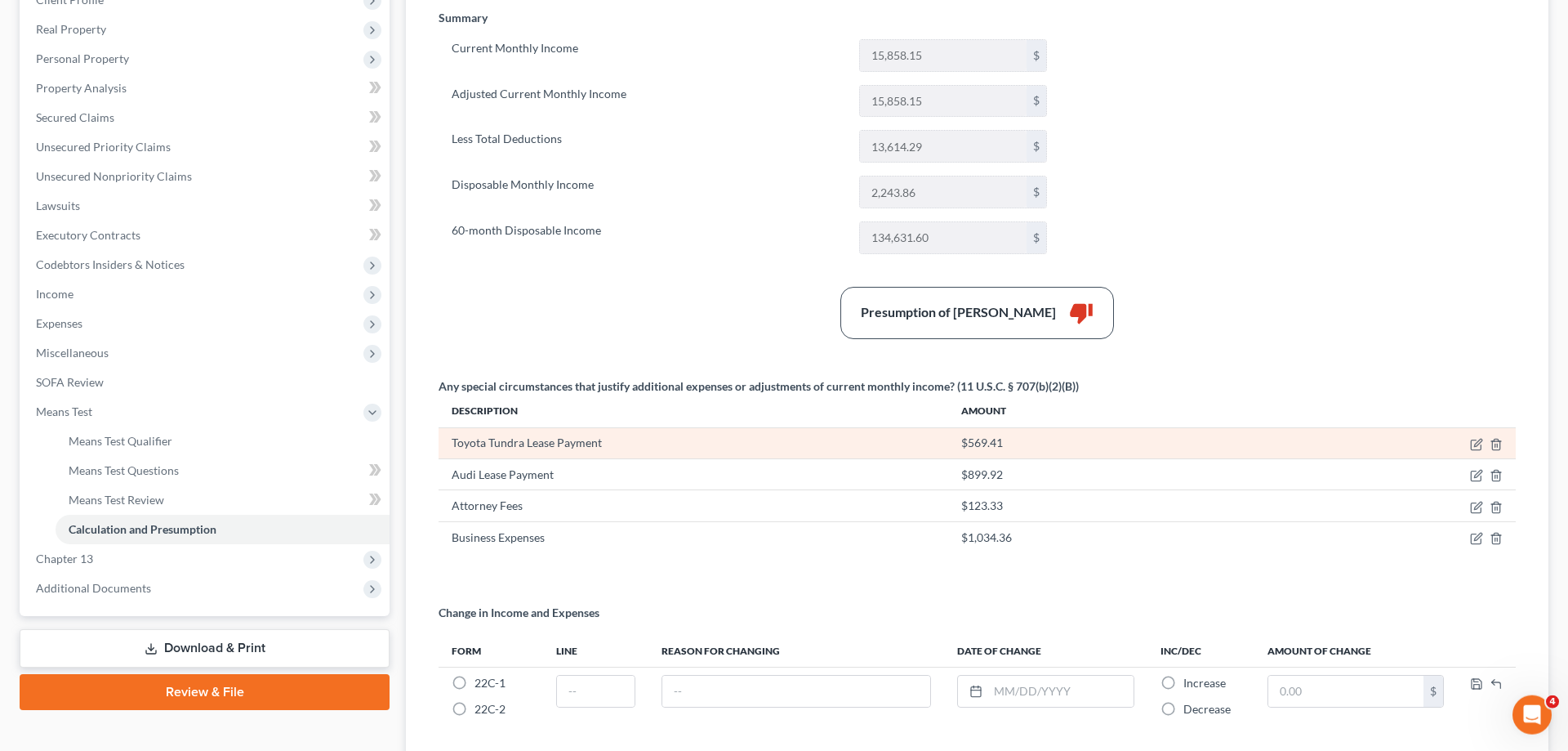
scroll to position [333, 0]
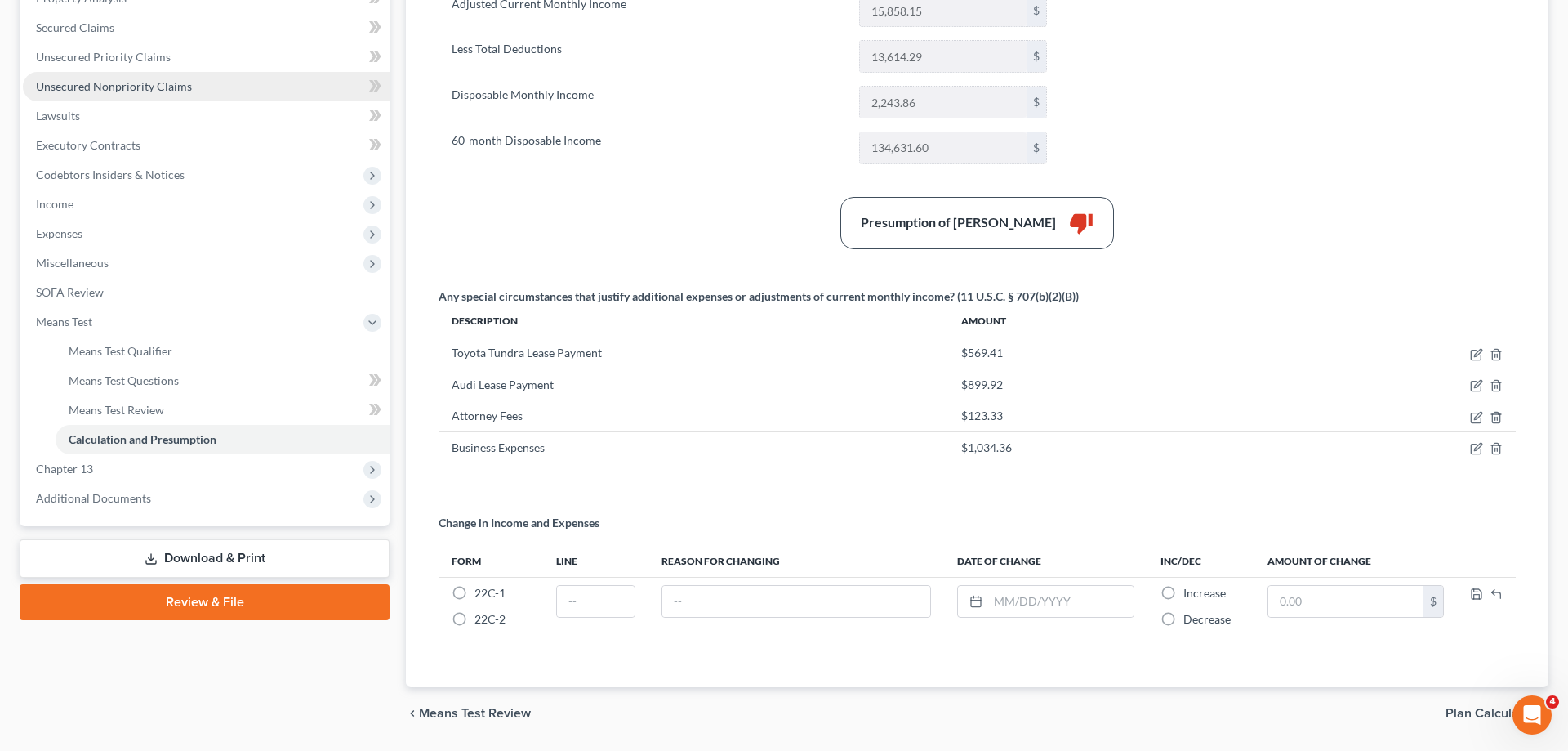
click at [176, 83] on span "Unsecured Nonpriority Claims" at bounding box center [113, 86] width 156 height 14
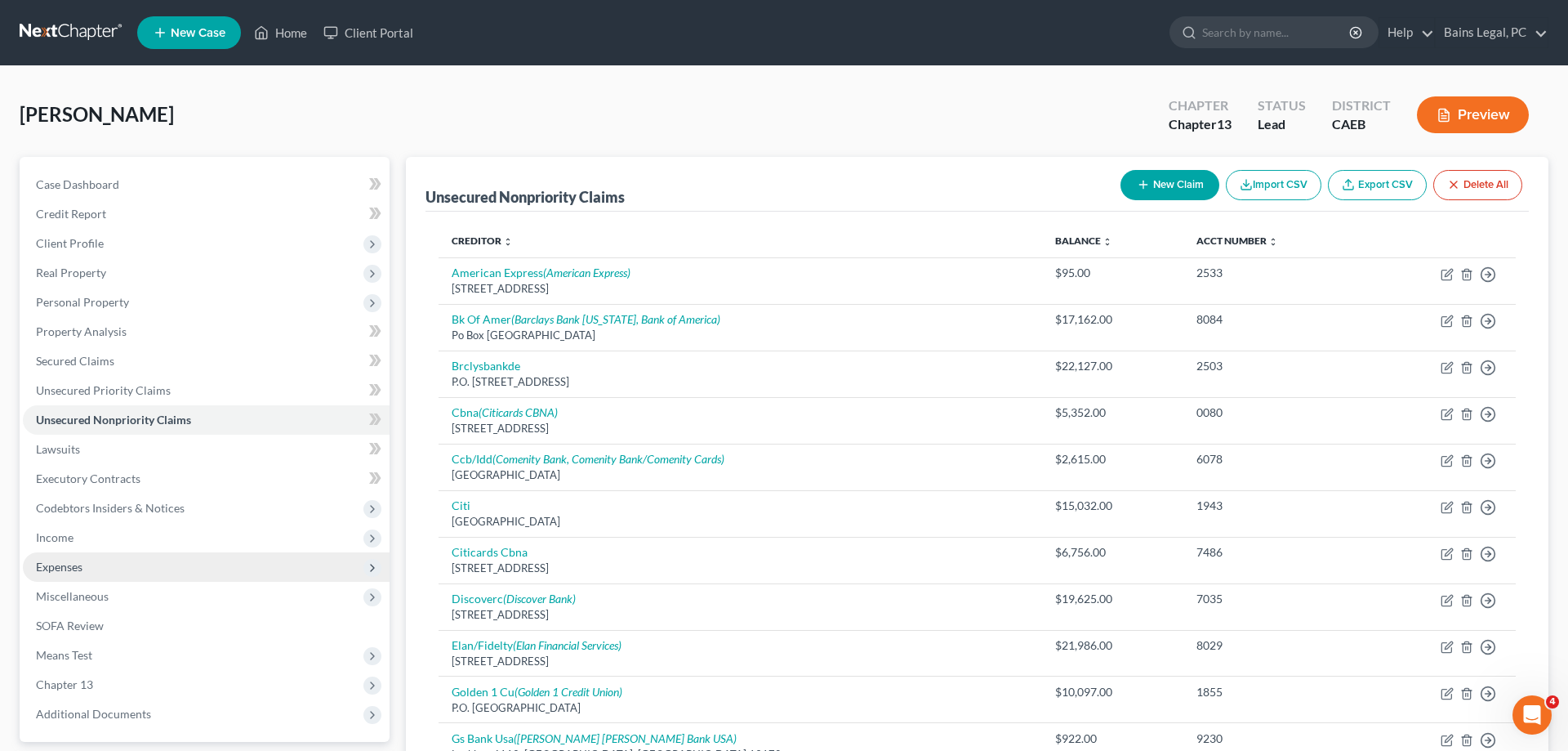
click at [86, 577] on span "Expenses" at bounding box center [206, 567] width 367 height 29
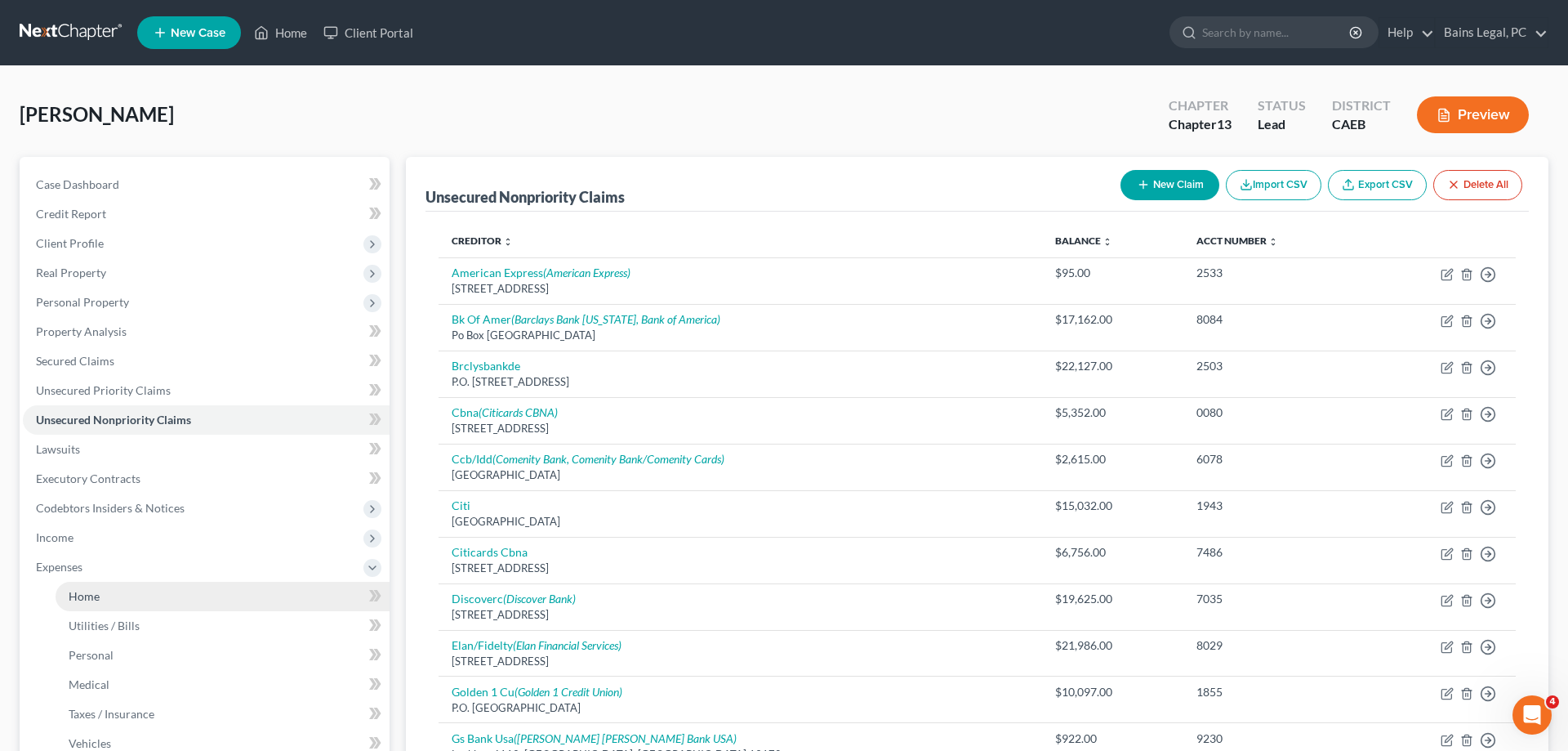
click at [118, 590] on link "Home" at bounding box center [222, 596] width 334 height 29
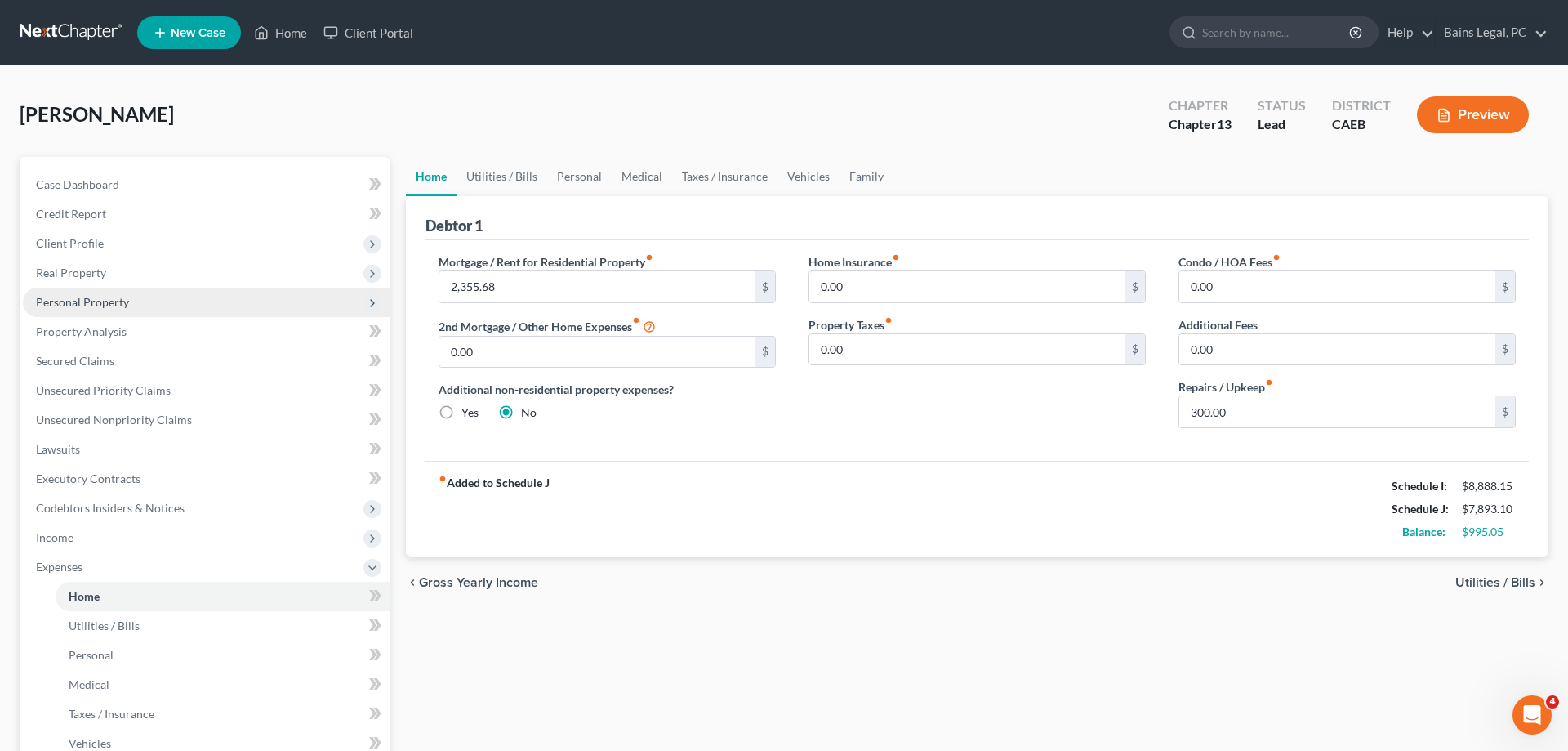
click at [86, 299] on span "Personal Property" at bounding box center [82, 301] width 93 height 14
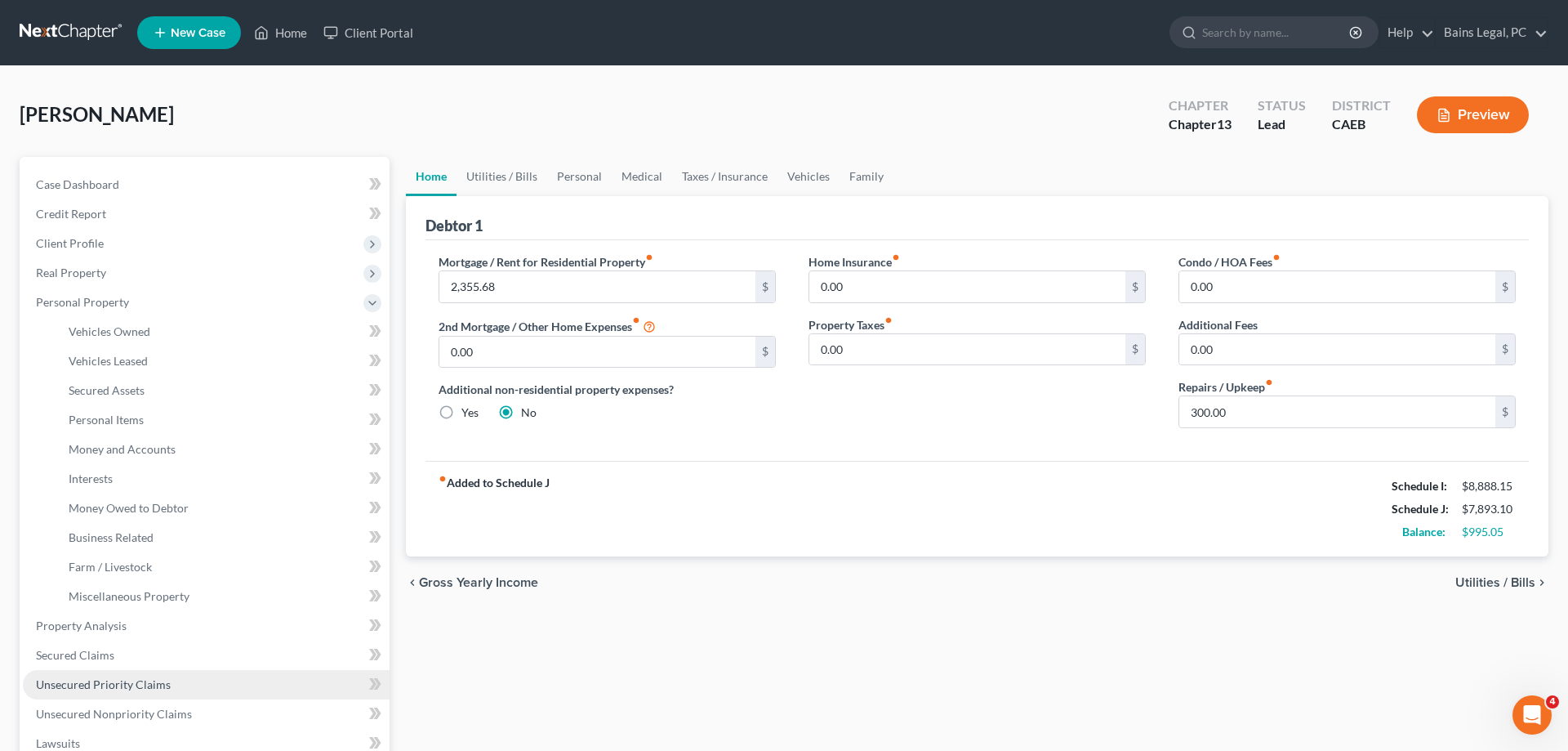
click at [125, 682] on span "Unsecured Priority Claims" at bounding box center [103, 684] width 135 height 14
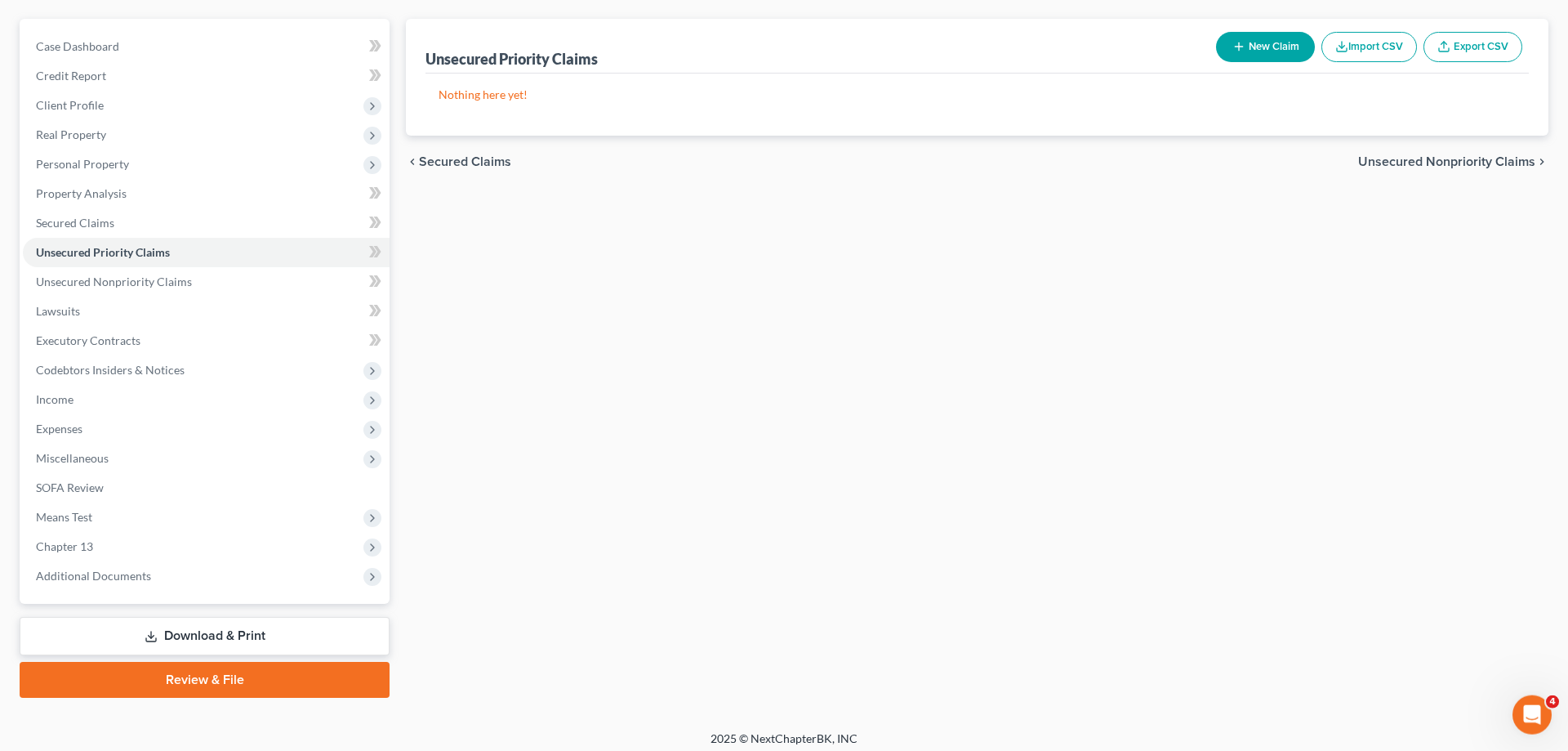
scroll to position [145, 0]
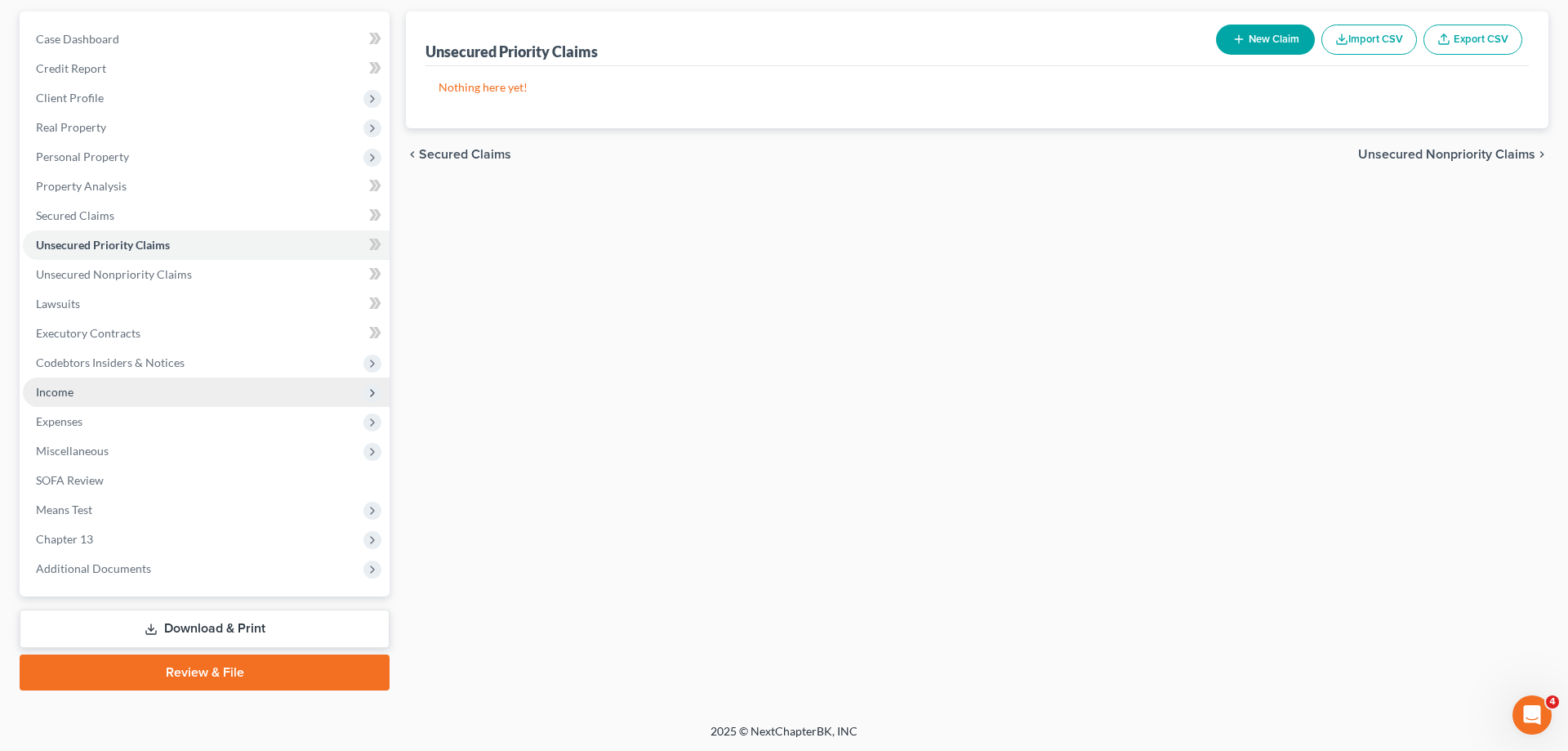
click at [104, 399] on span "Income" at bounding box center [206, 392] width 367 height 29
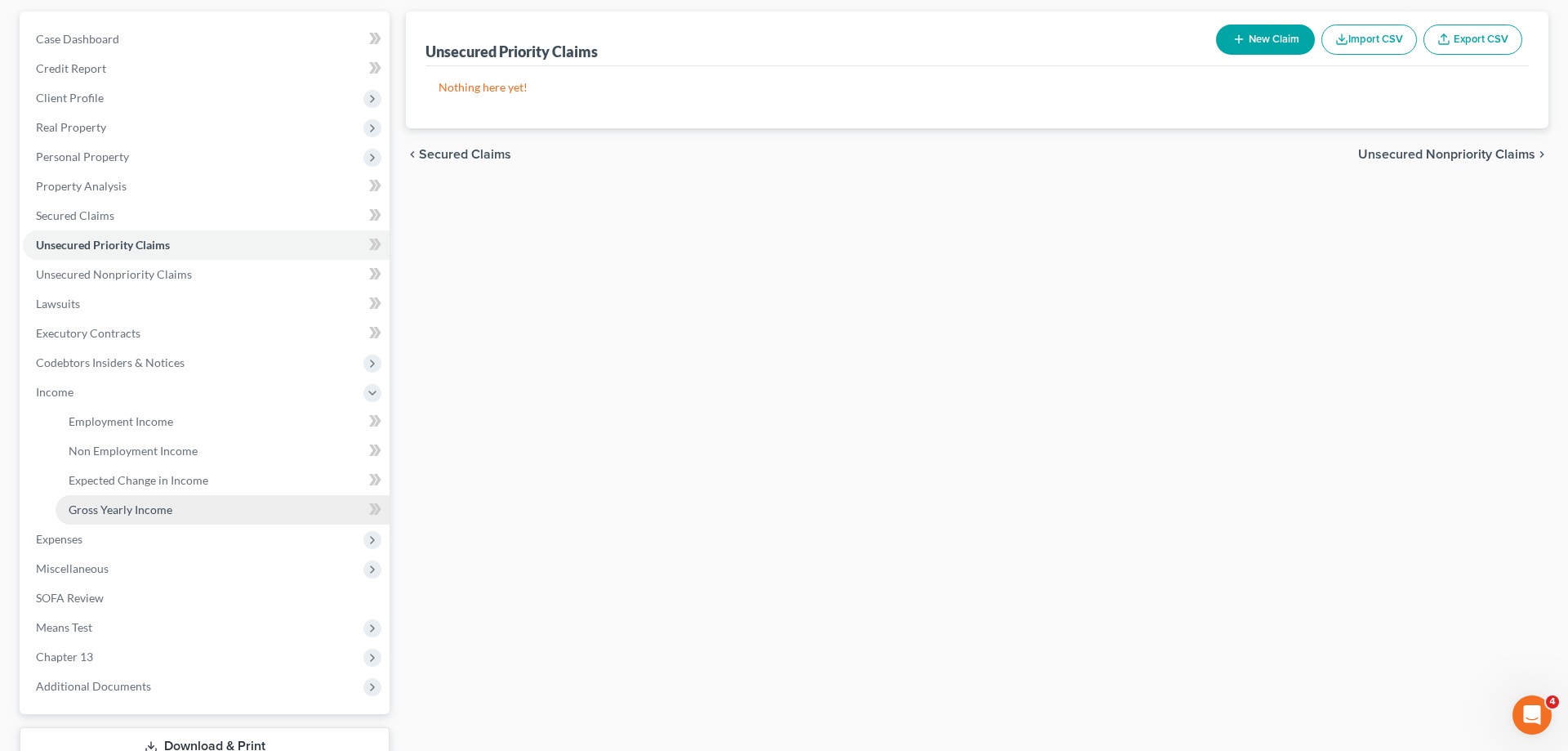
click at [136, 518] on link "Gross Yearly Income" at bounding box center [222, 510] width 334 height 29
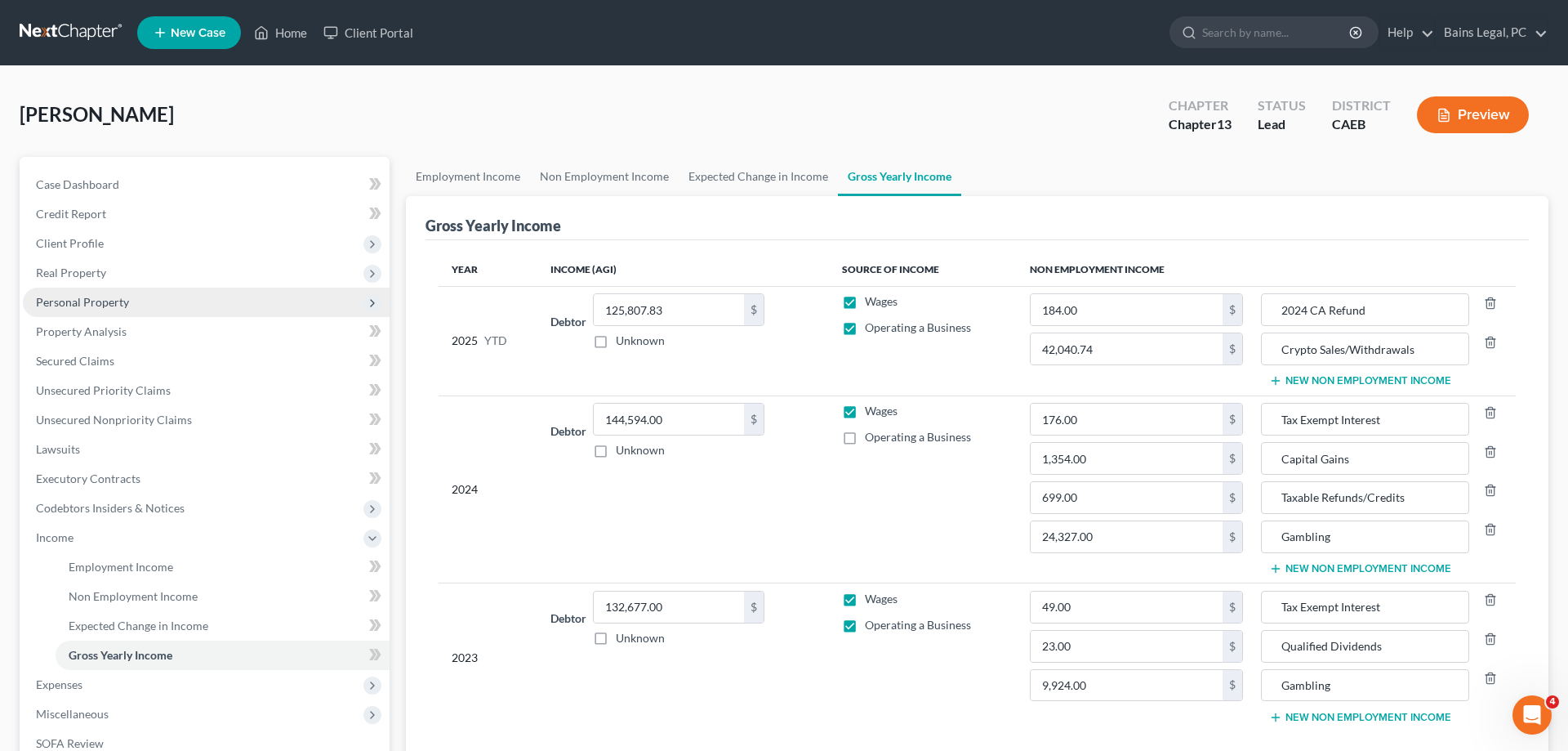
click at [107, 303] on span "Personal Property" at bounding box center [82, 301] width 93 height 14
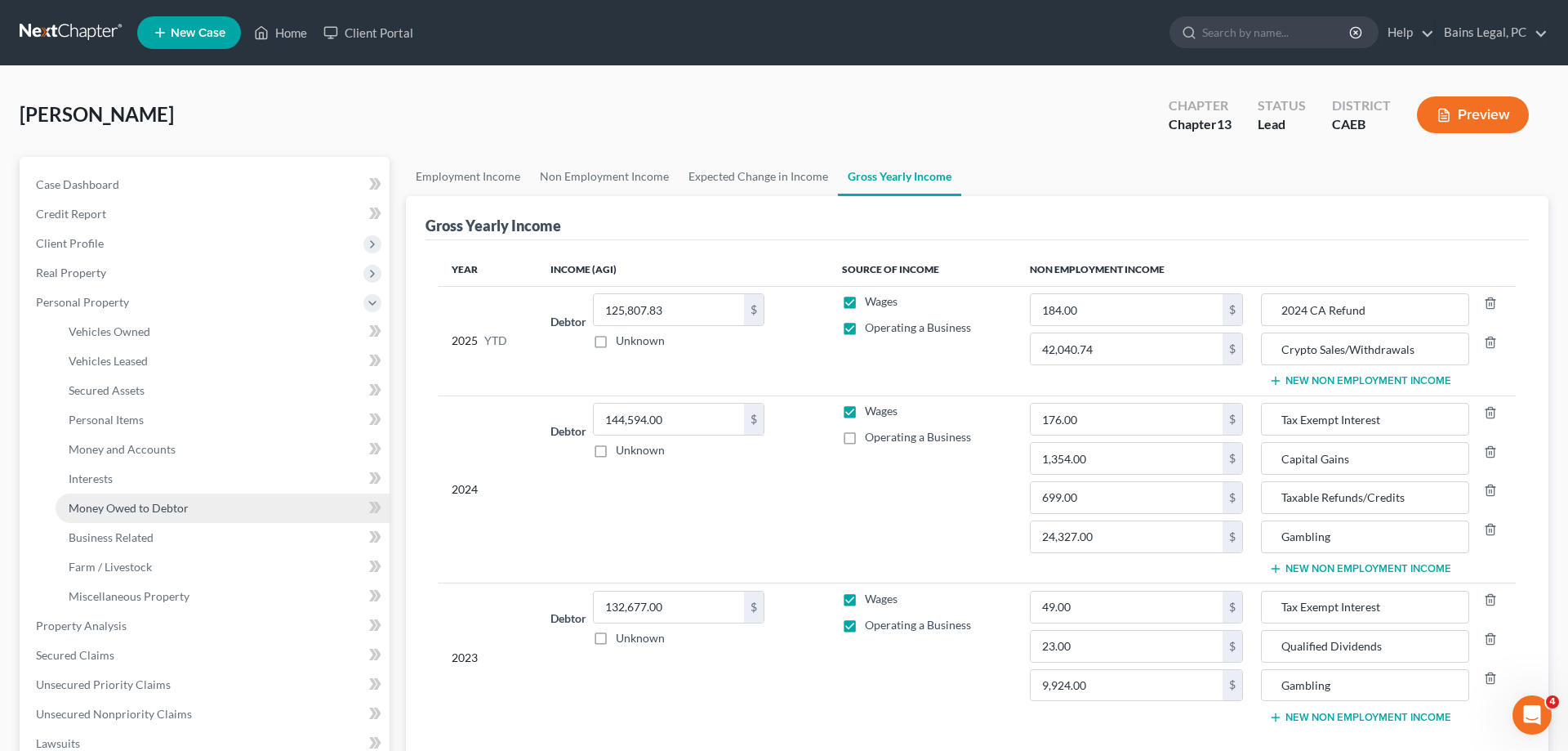
click at [151, 509] on span "Money Owed to Debtor" at bounding box center [129, 508] width 120 height 14
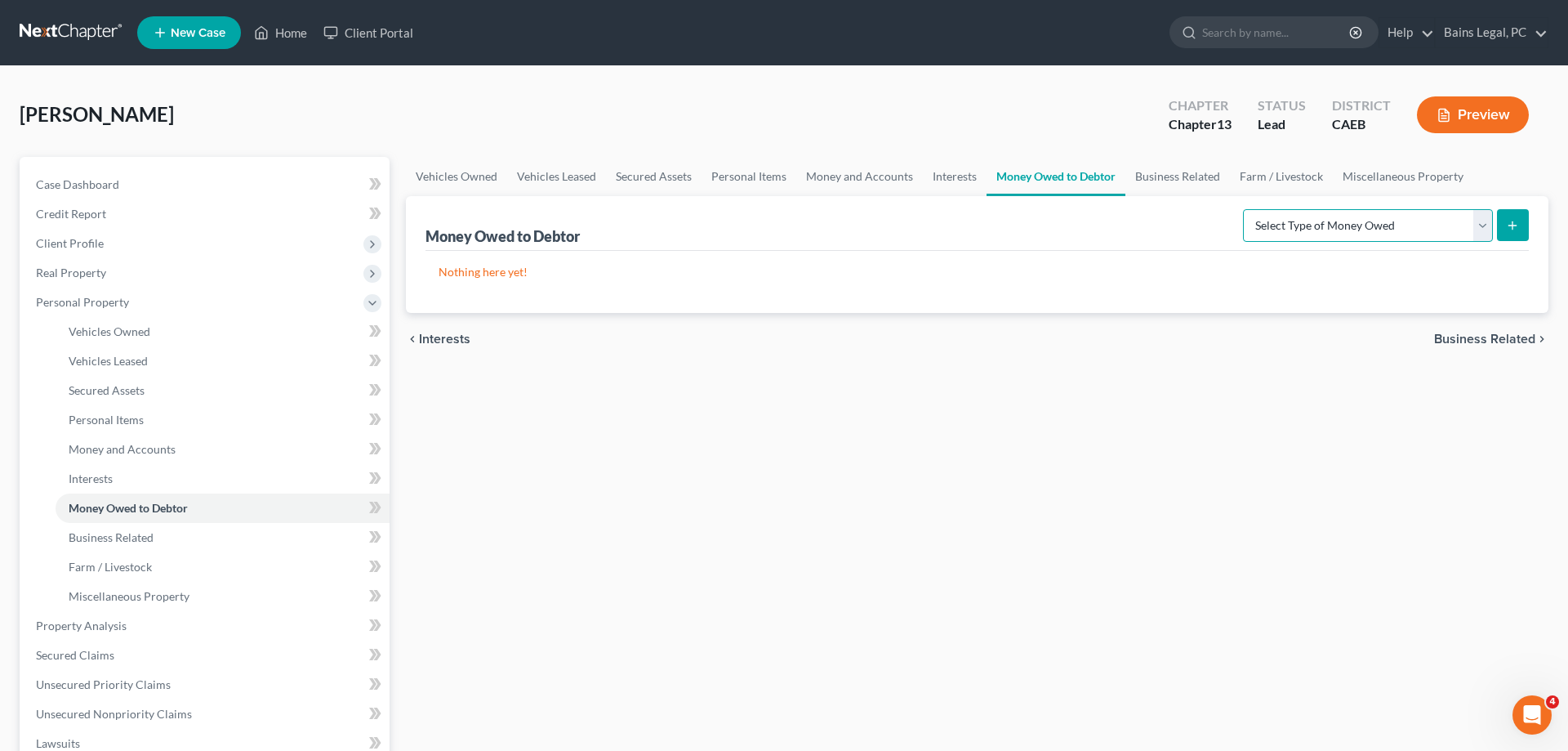
click at [1243, 209] on select "Select Type of Money Owed Accounts Receivable Alimony Child Support Claims Agai…" at bounding box center [1368, 226] width 250 height 33
select select "expected_tax_refund"
click option "Expected Tax Refund and Unused NOLs" at bounding box center [0, 0] width 0 height 0
click at [1518, 227] on icon "submit" at bounding box center [1512, 225] width 13 height 13
select select "0"
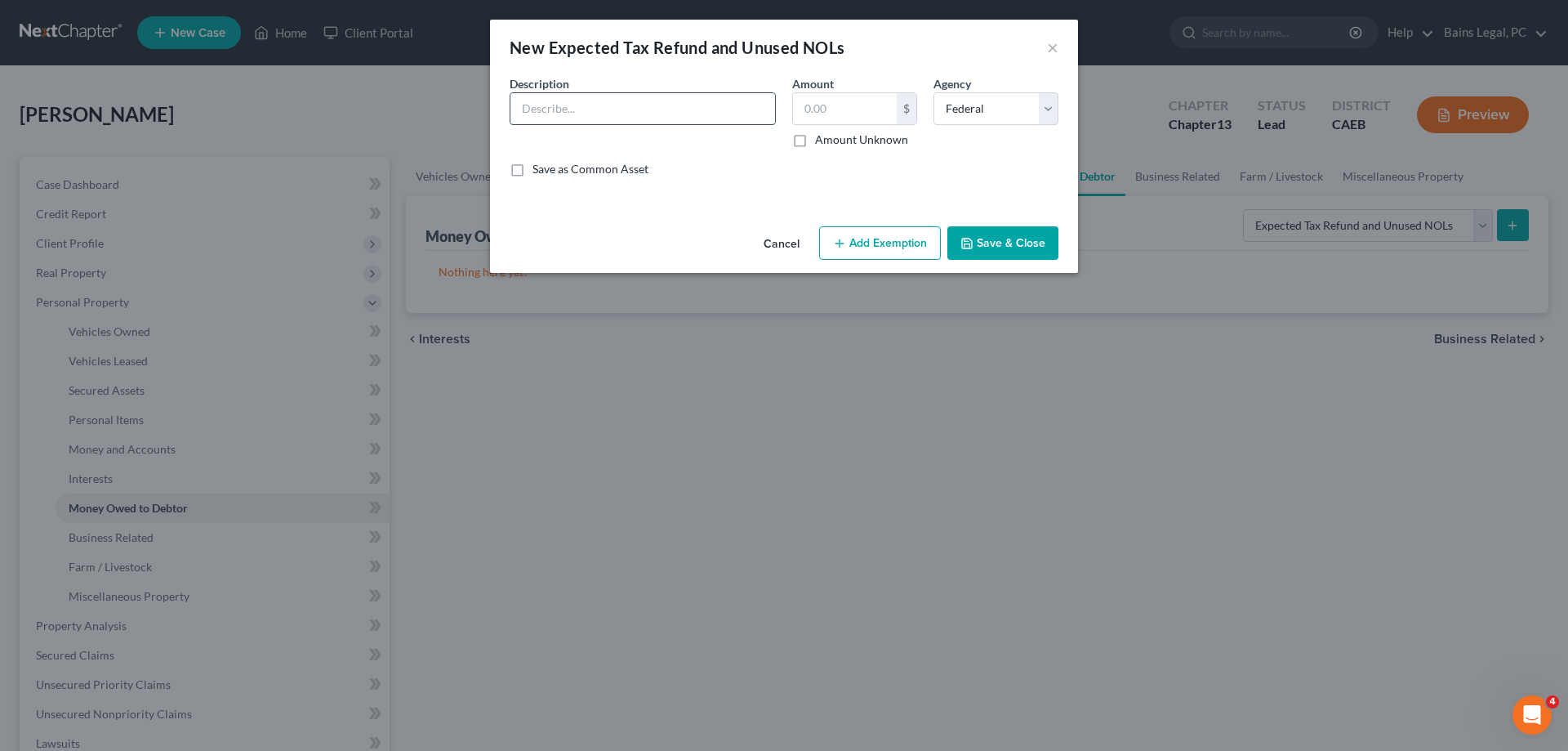
click at [656, 115] on input "text" at bounding box center [642, 109] width 264 height 31
type input "Estimated 2025 CA Refund (9/12)"
click at [854, 109] on input "text" at bounding box center [845, 109] width 104 height 31
type input "138"
click at [934, 92] on select "Select Federal State Local" at bounding box center [996, 109] width 125 height 33
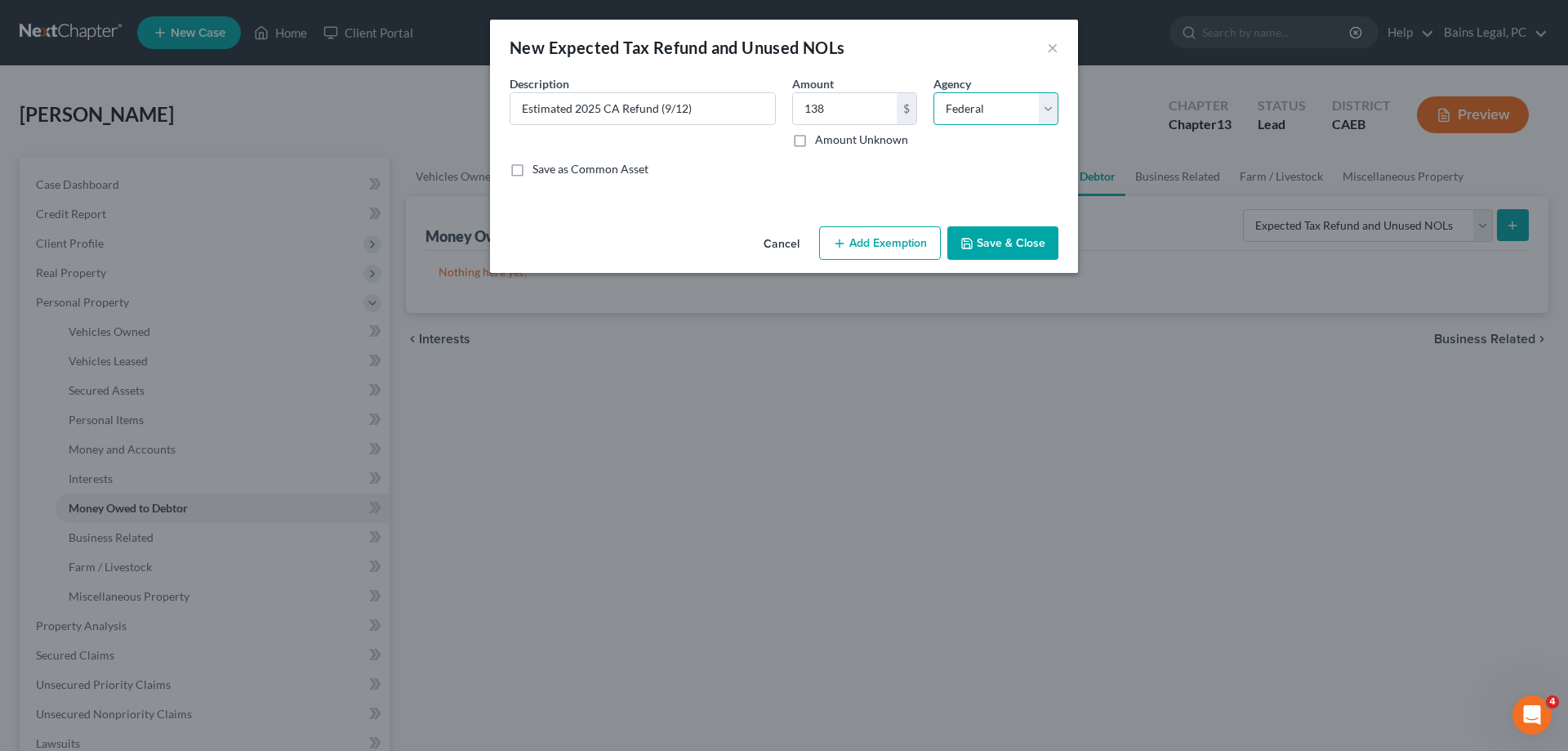
select select "1"
click option "State" at bounding box center [0, 0] width 0 height 0
click at [999, 243] on button "Save & Close" at bounding box center [1002, 243] width 111 height 34
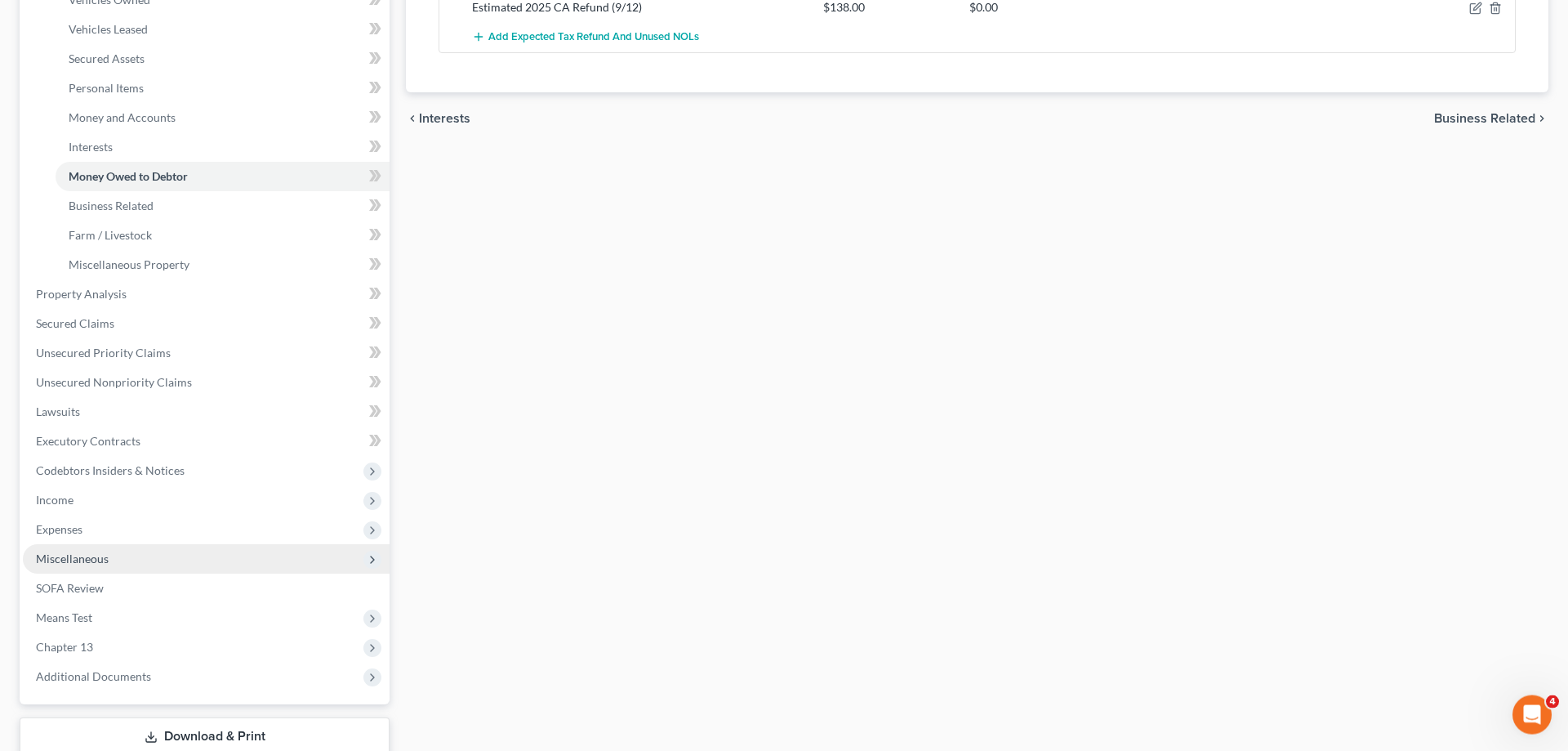
scroll to position [333, 0]
click at [77, 558] on span "Miscellaneous" at bounding box center [72, 557] width 73 height 14
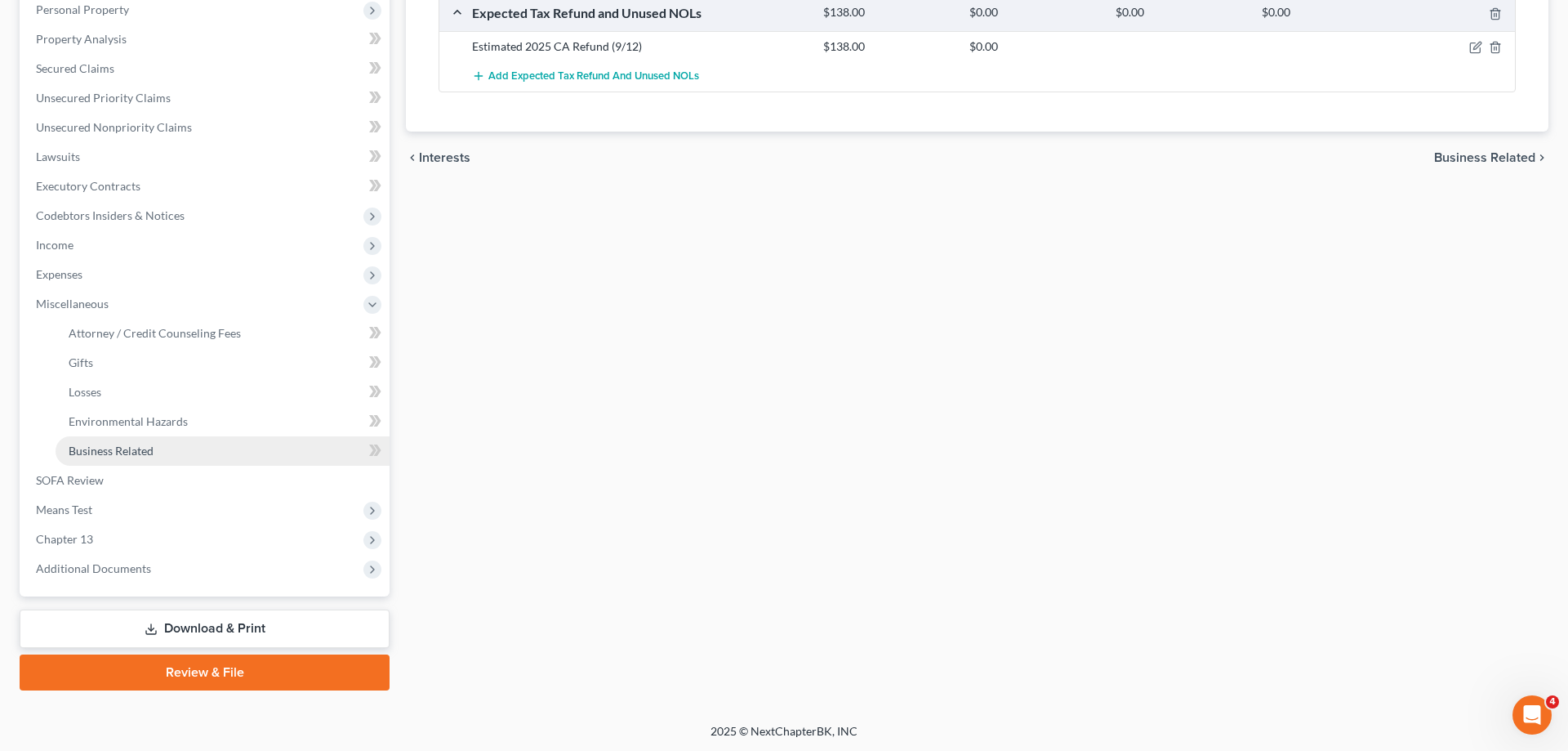
click at [143, 451] on span "Business Related" at bounding box center [111, 451] width 85 height 14
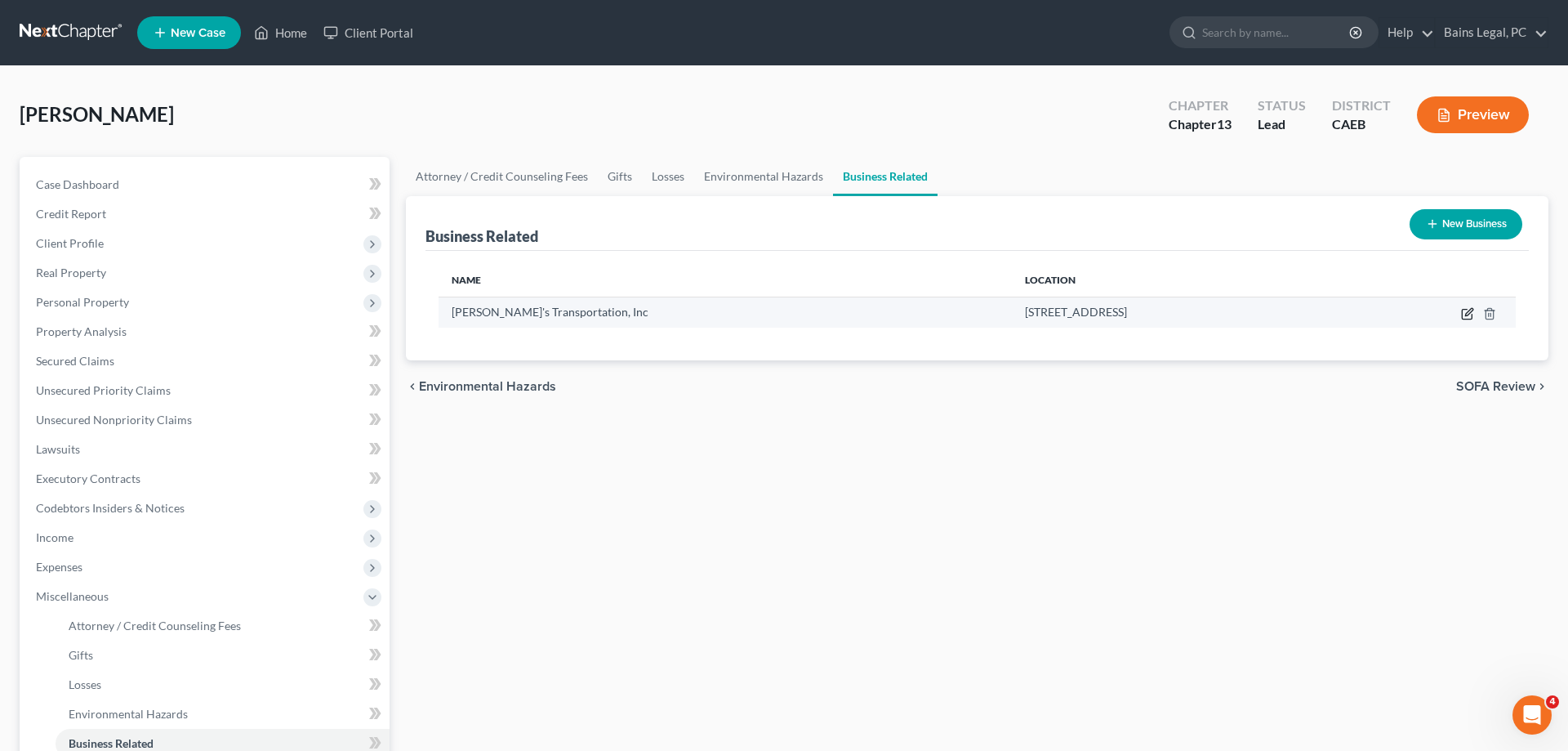
click at [1467, 315] on icon "button" at bounding box center [1467, 313] width 13 height 13
select select "owner"
select select "4"
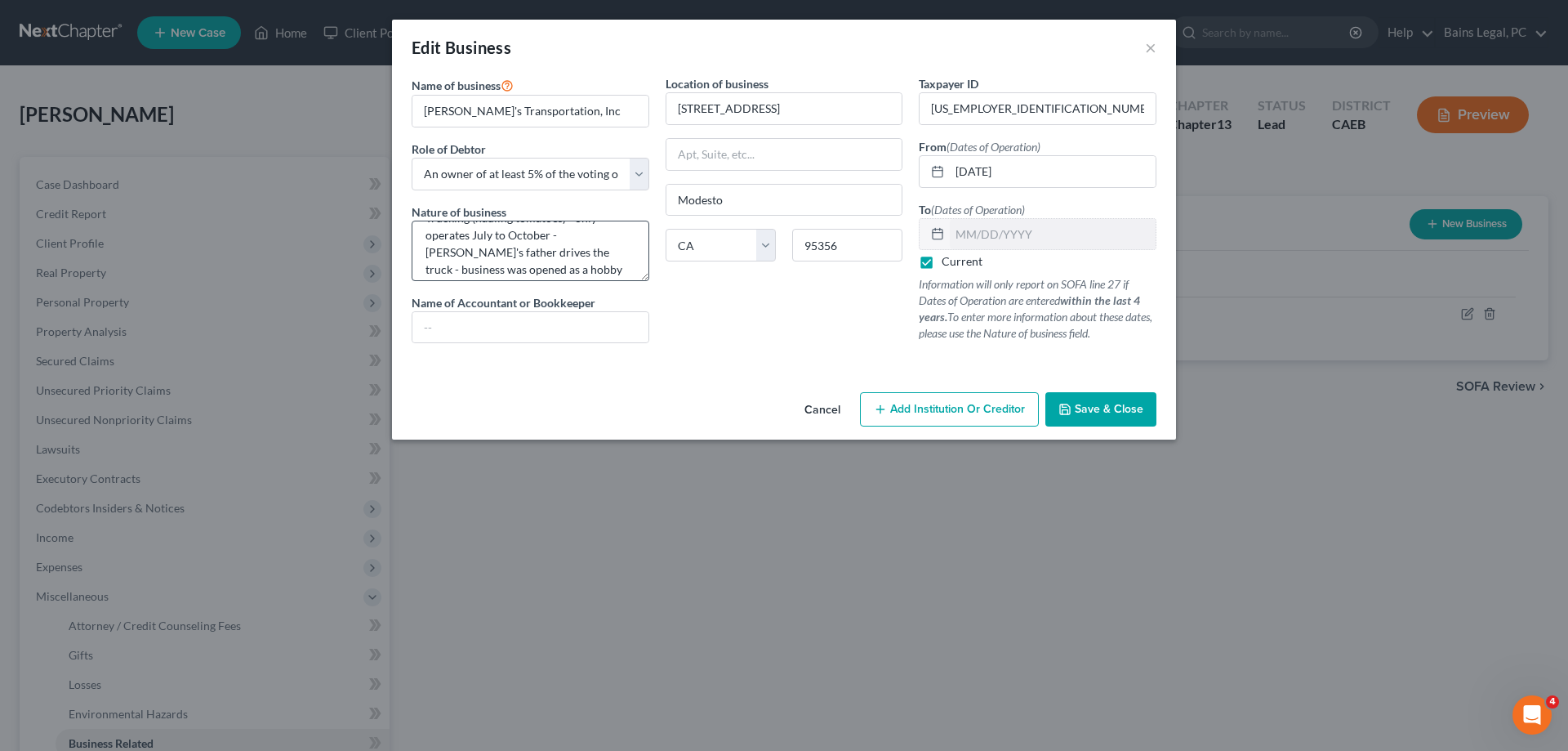
scroll to position [34, 0]
click at [1120, 409] on span "Save & Close" at bounding box center [1109, 409] width 69 height 14
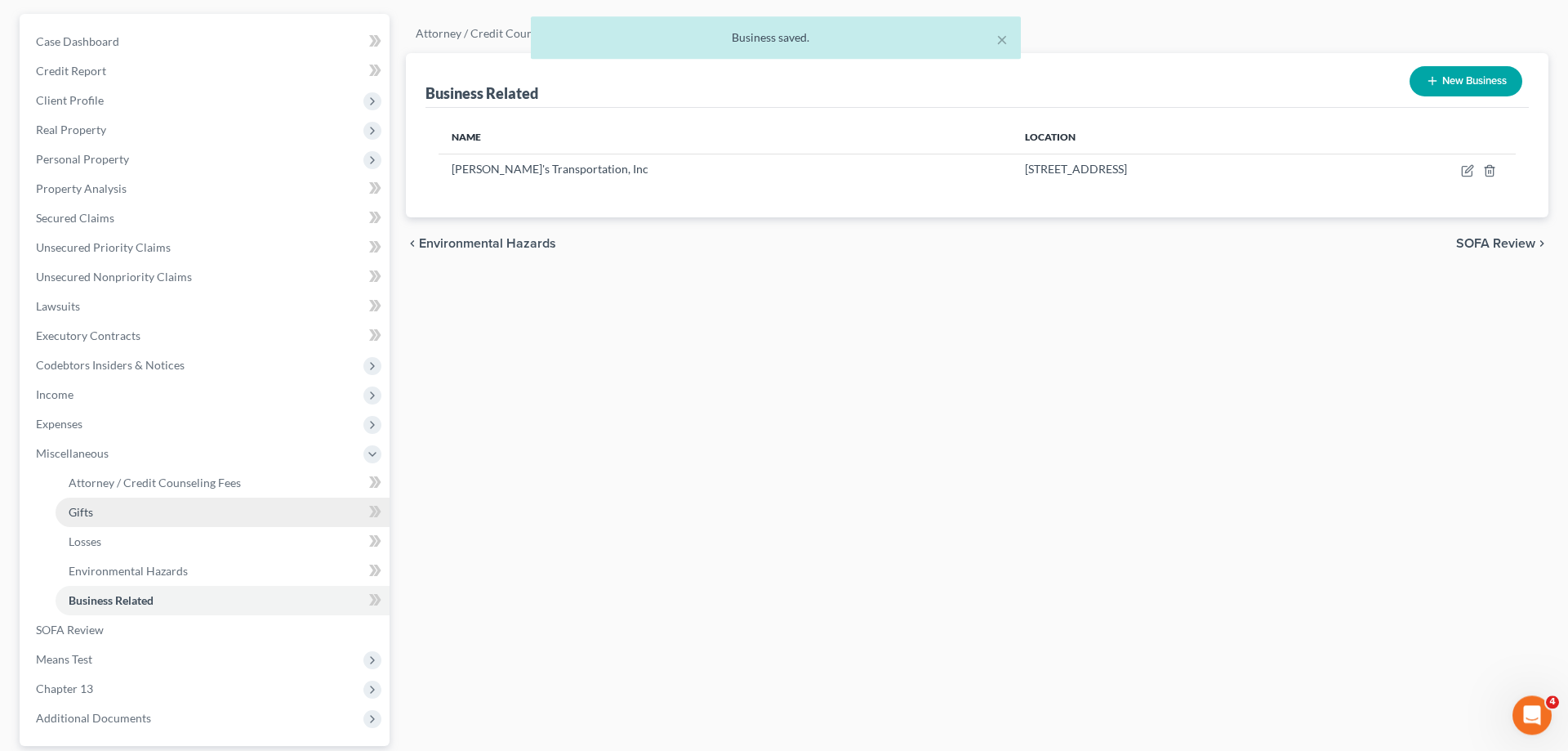
scroll to position [167, 0]
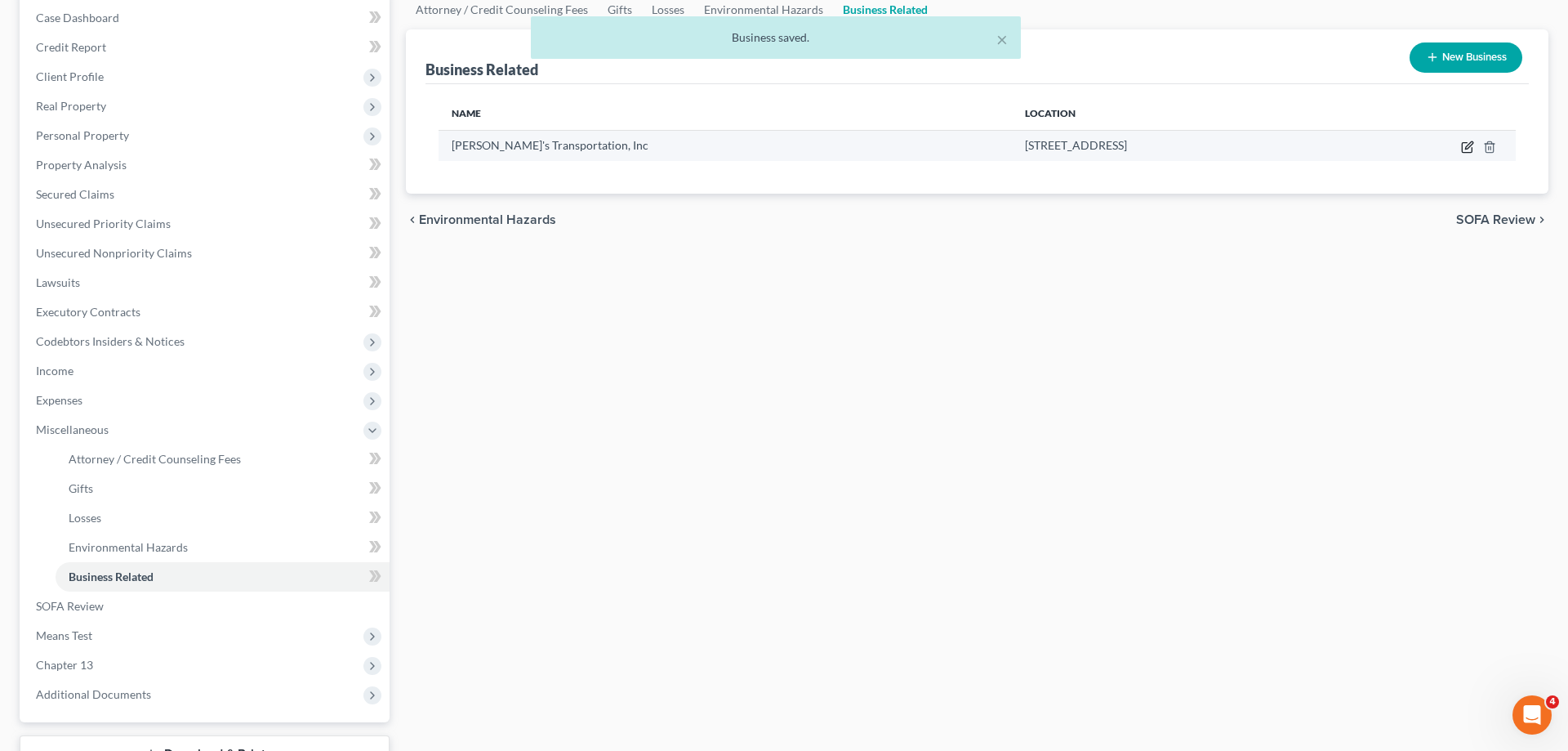
click at [1465, 147] on icon "button" at bounding box center [1467, 146] width 13 height 13
select select "owner"
select select "4"
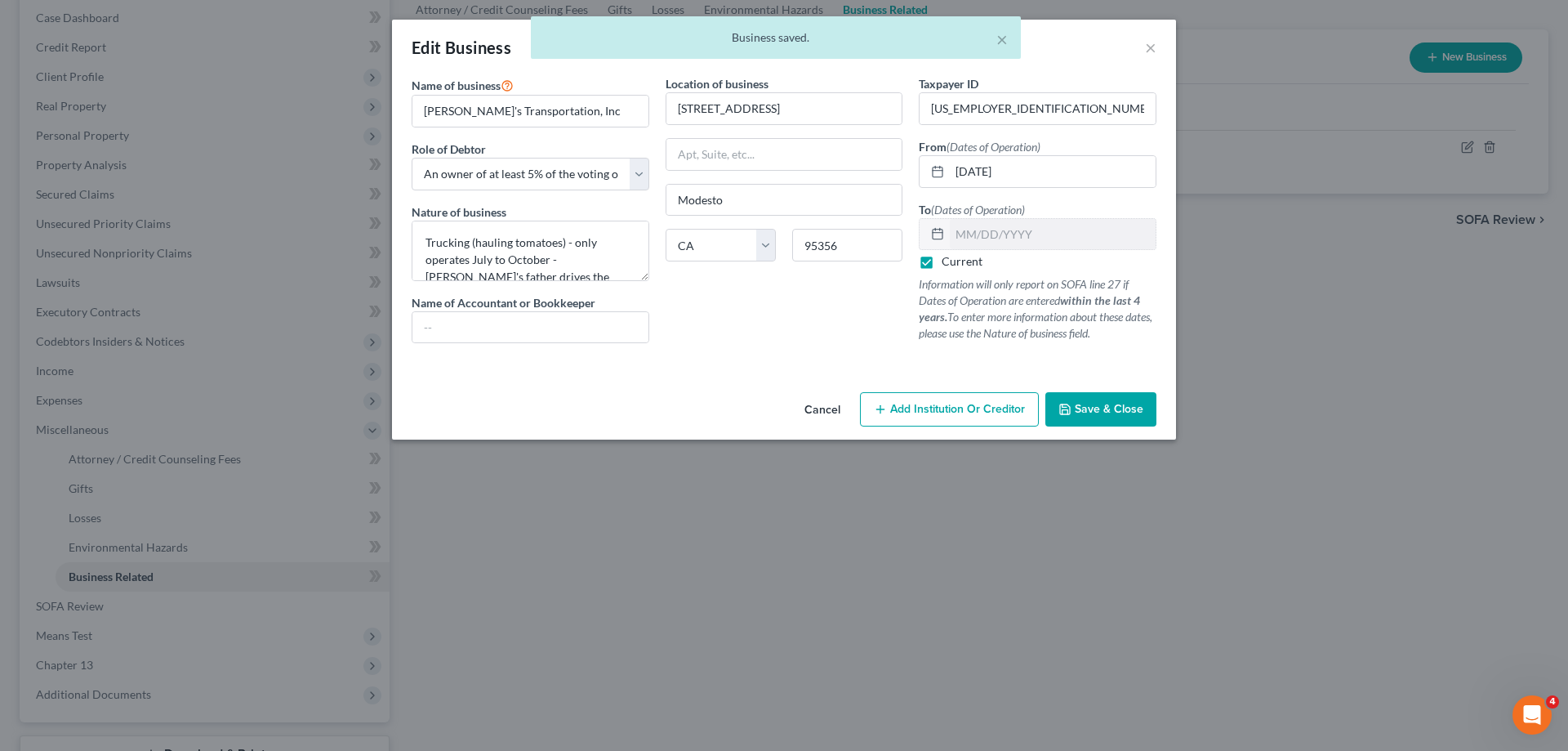
click at [1121, 392] on div "Cancel Add Institution Or Creditor Save & Close" at bounding box center [784, 413] width 784 height 54
click at [1122, 399] on button "Save & Close" at bounding box center [1100, 409] width 111 height 34
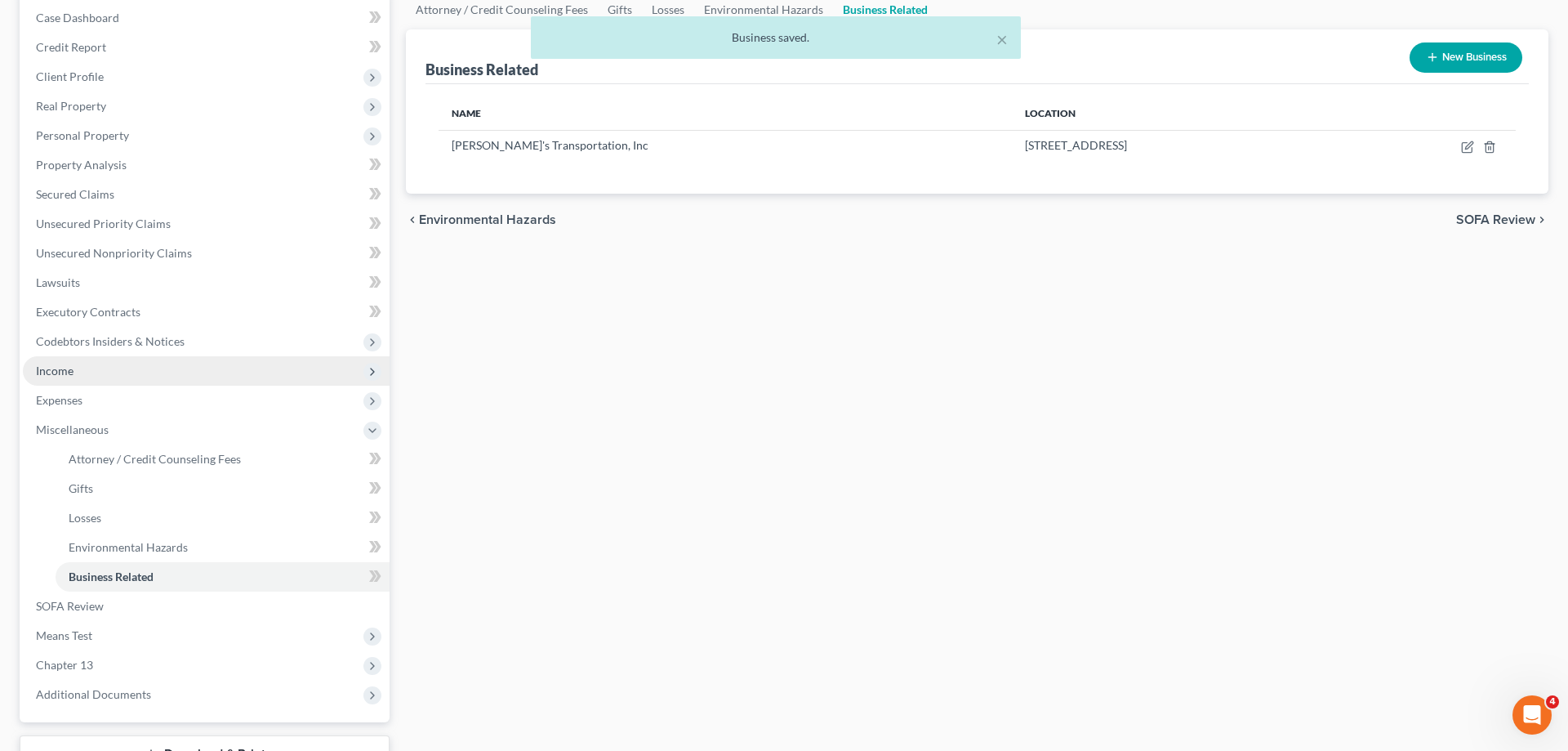
click at [109, 381] on span "Income" at bounding box center [206, 371] width 367 height 29
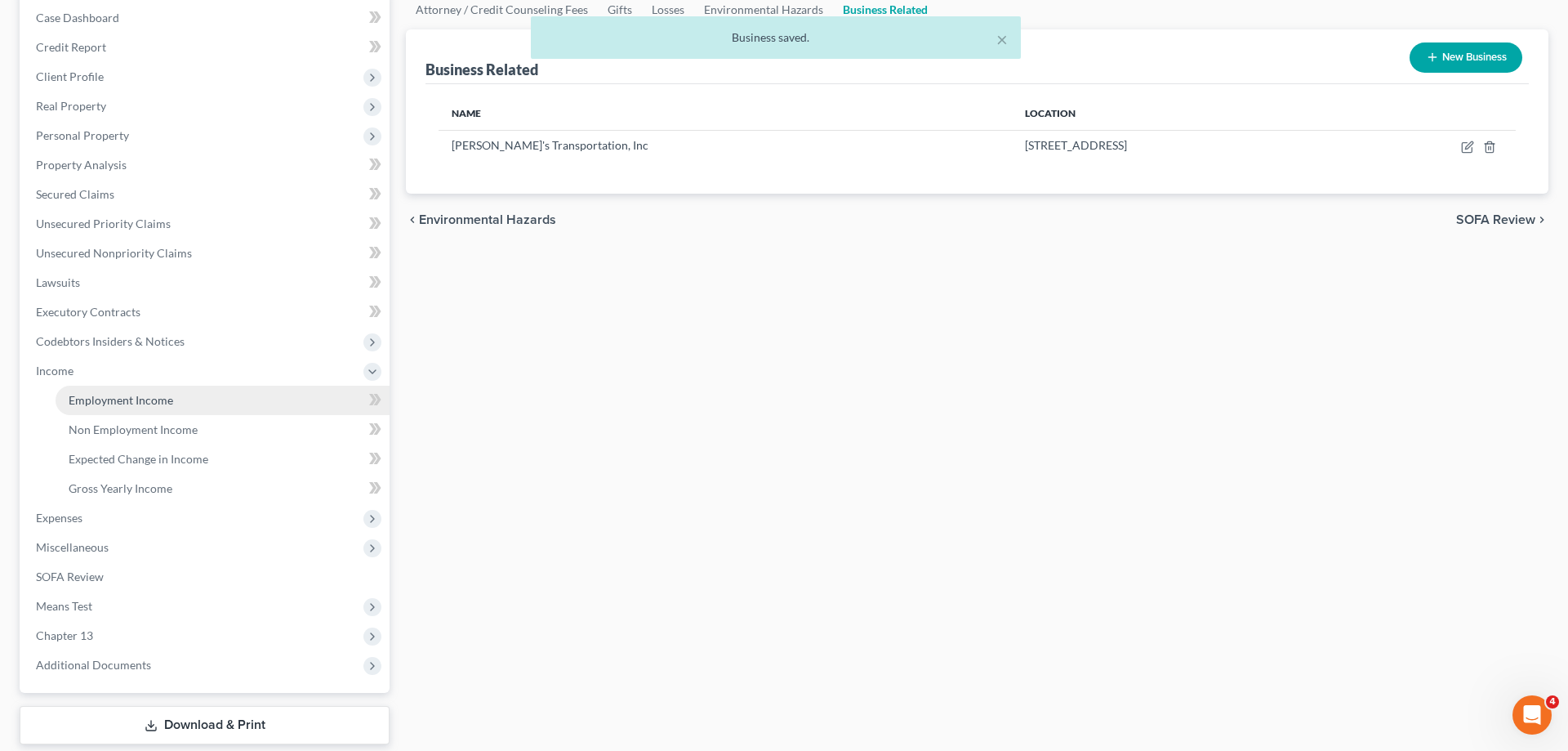
click at [158, 397] on span "Employment Income" at bounding box center [121, 400] width 105 height 14
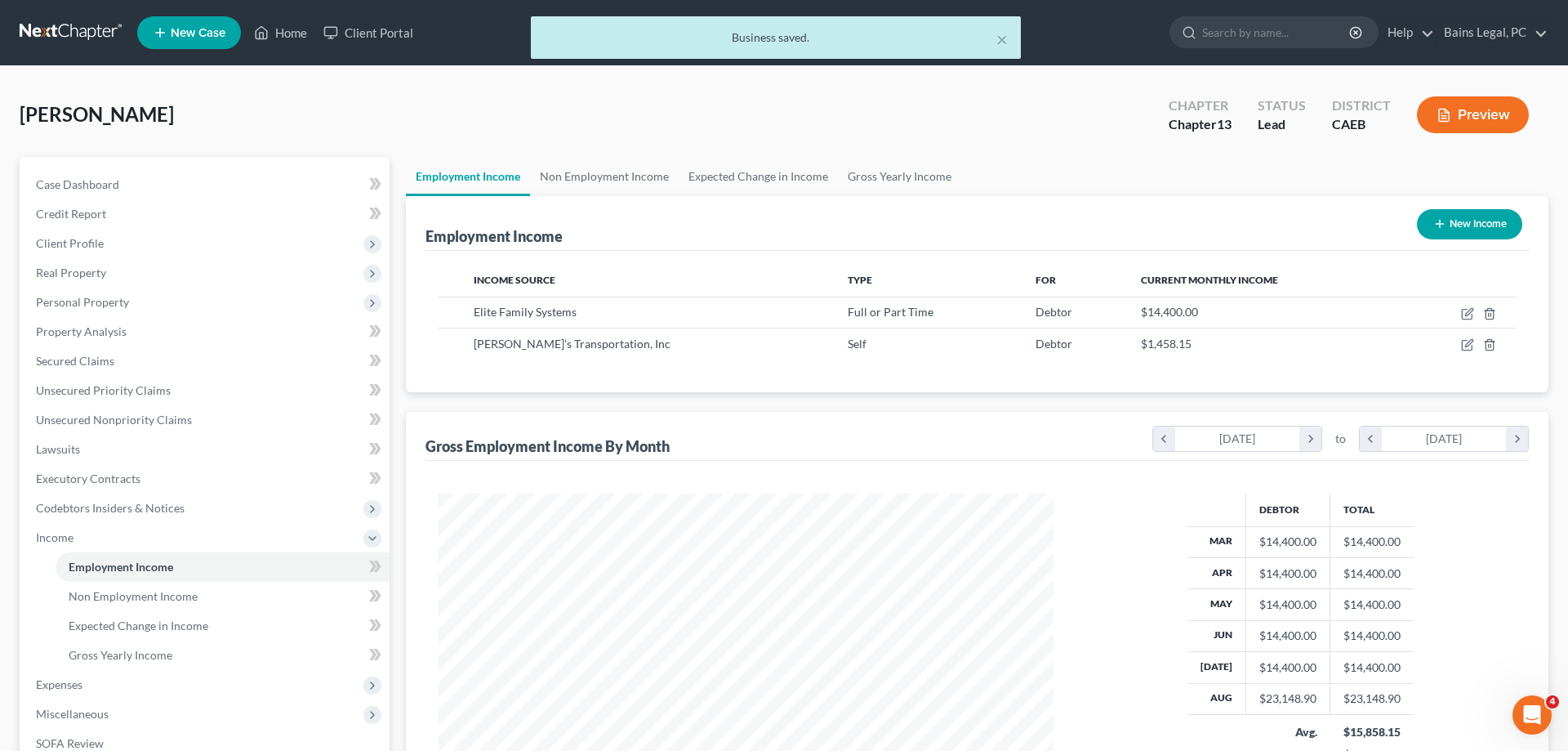
scroll to position [264, 0]
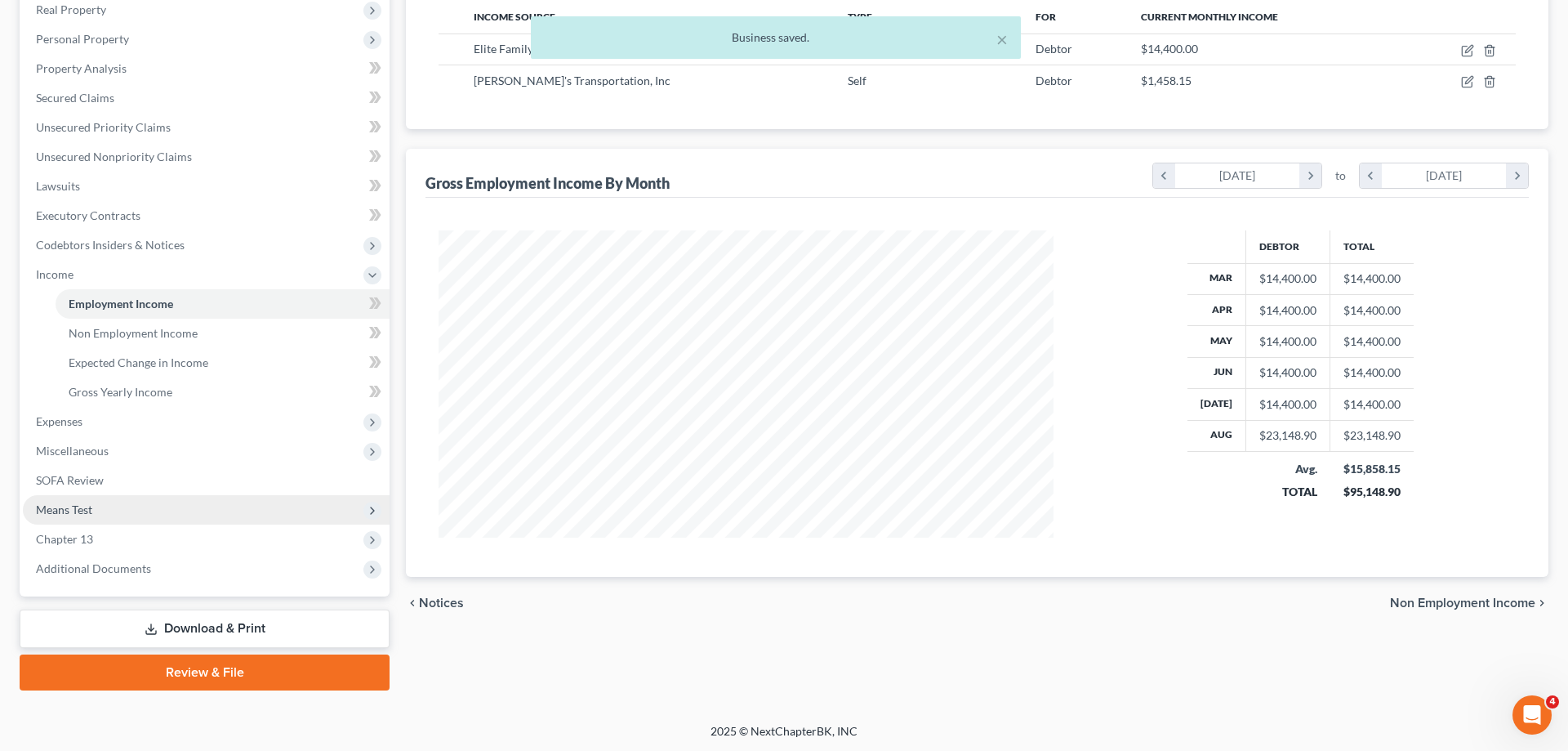
click at [176, 518] on span "Means Test" at bounding box center [206, 510] width 367 height 29
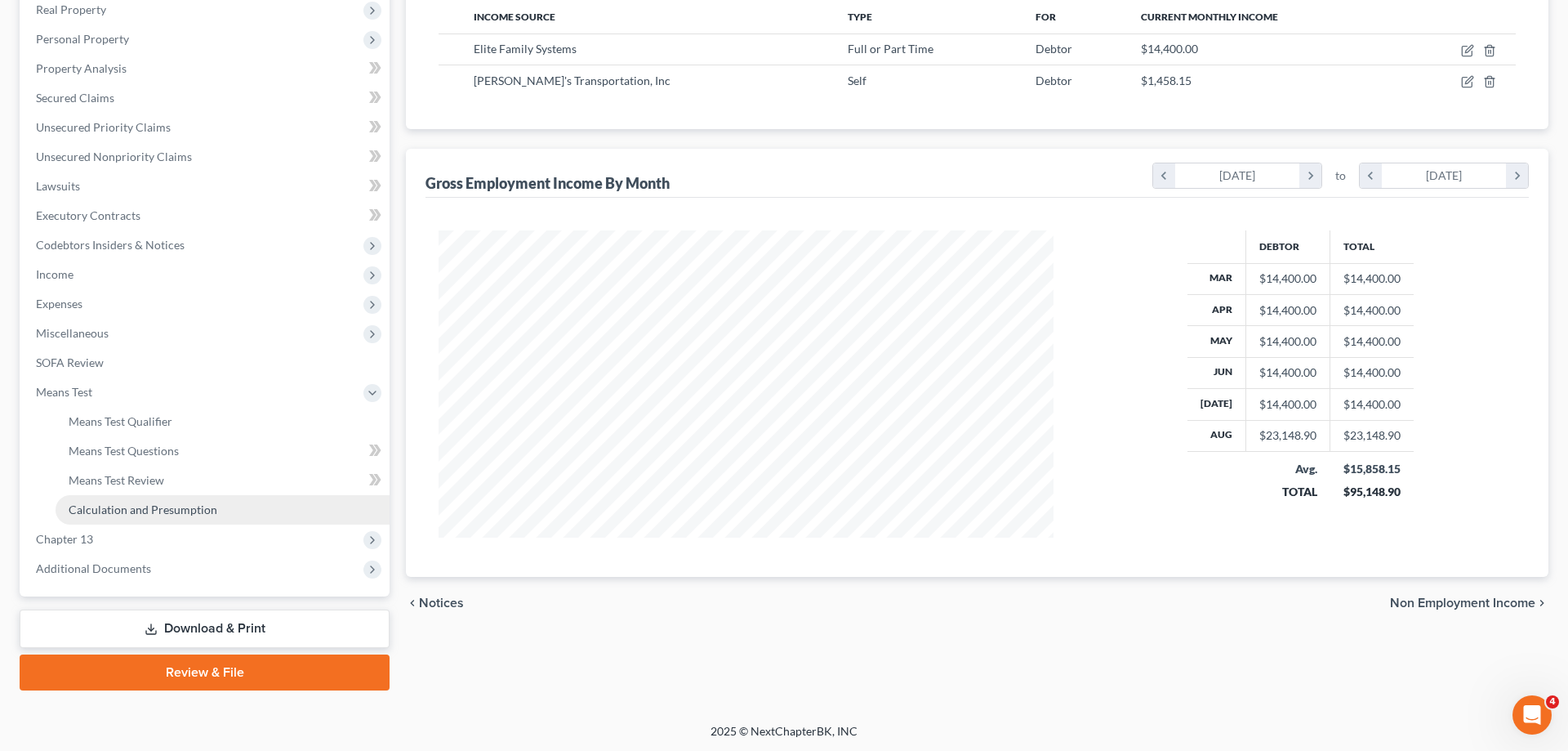
click at [214, 517] on link "Calculation and Presumption" at bounding box center [222, 510] width 334 height 29
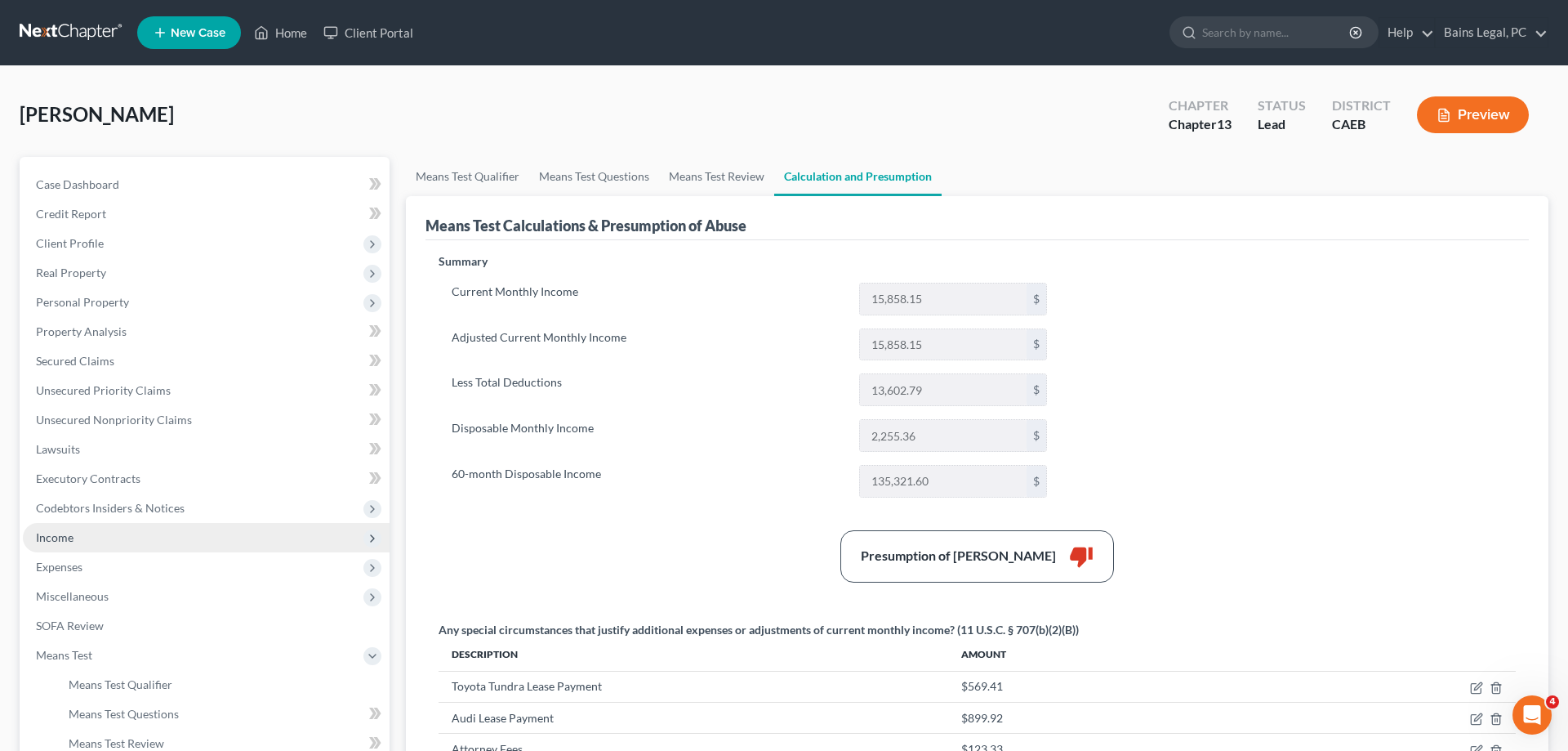
click at [138, 540] on span "Income" at bounding box center [206, 538] width 367 height 29
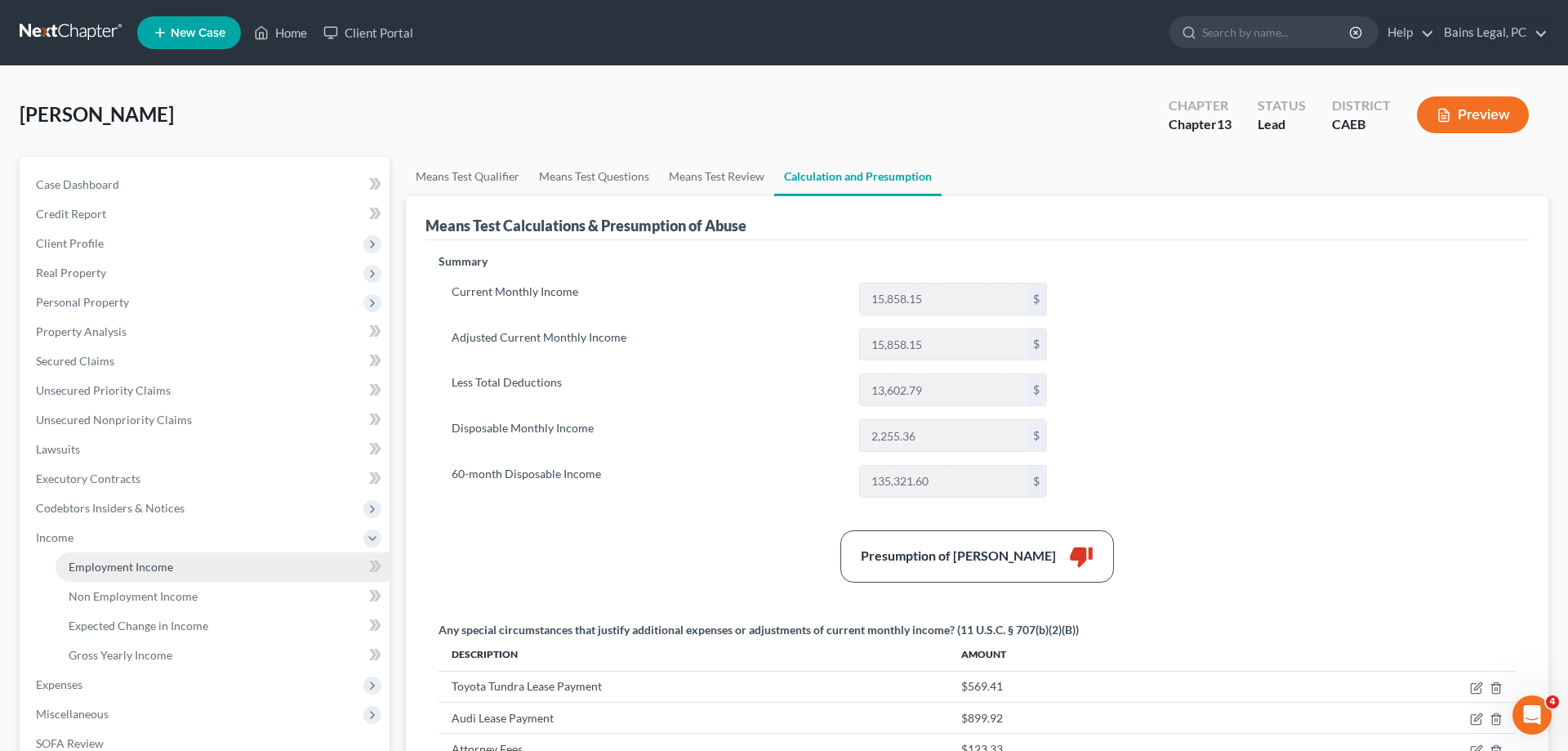
click at [139, 566] on span "Employment Income" at bounding box center [121, 567] width 105 height 14
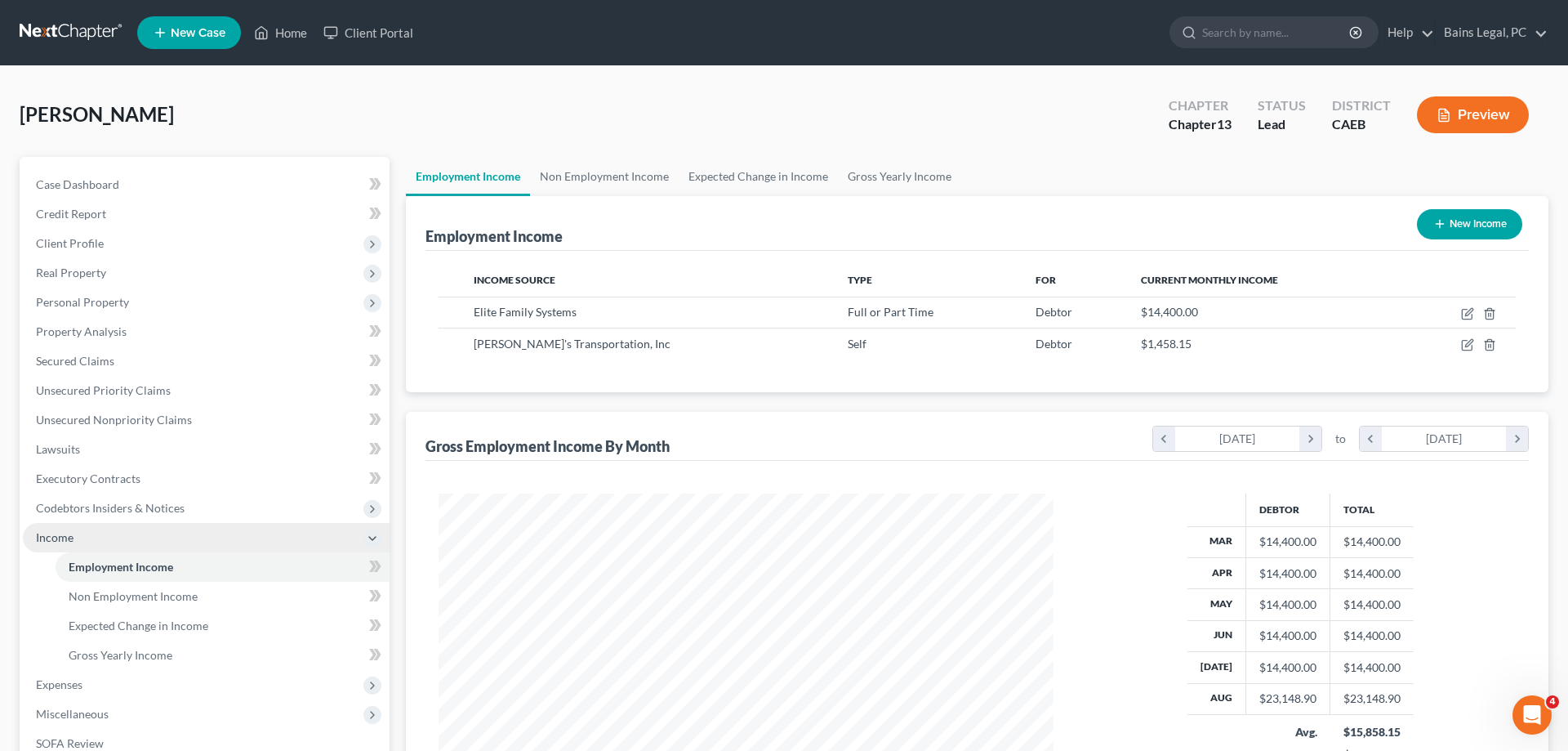
scroll to position [307, 648]
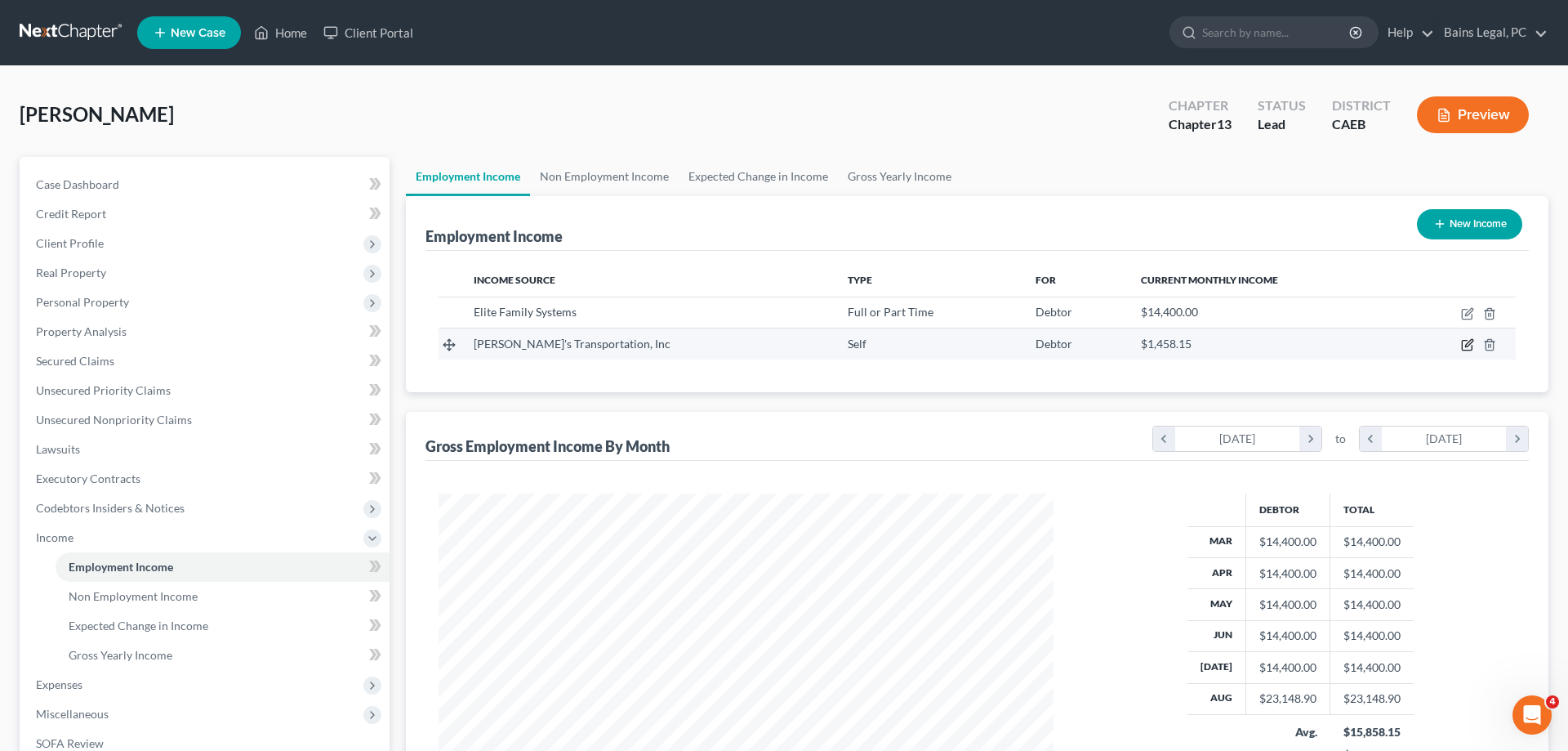
click at [1465, 347] on icon "button" at bounding box center [1469, 344] width 8 height 8
select select "1"
select select "4"
select select "0"
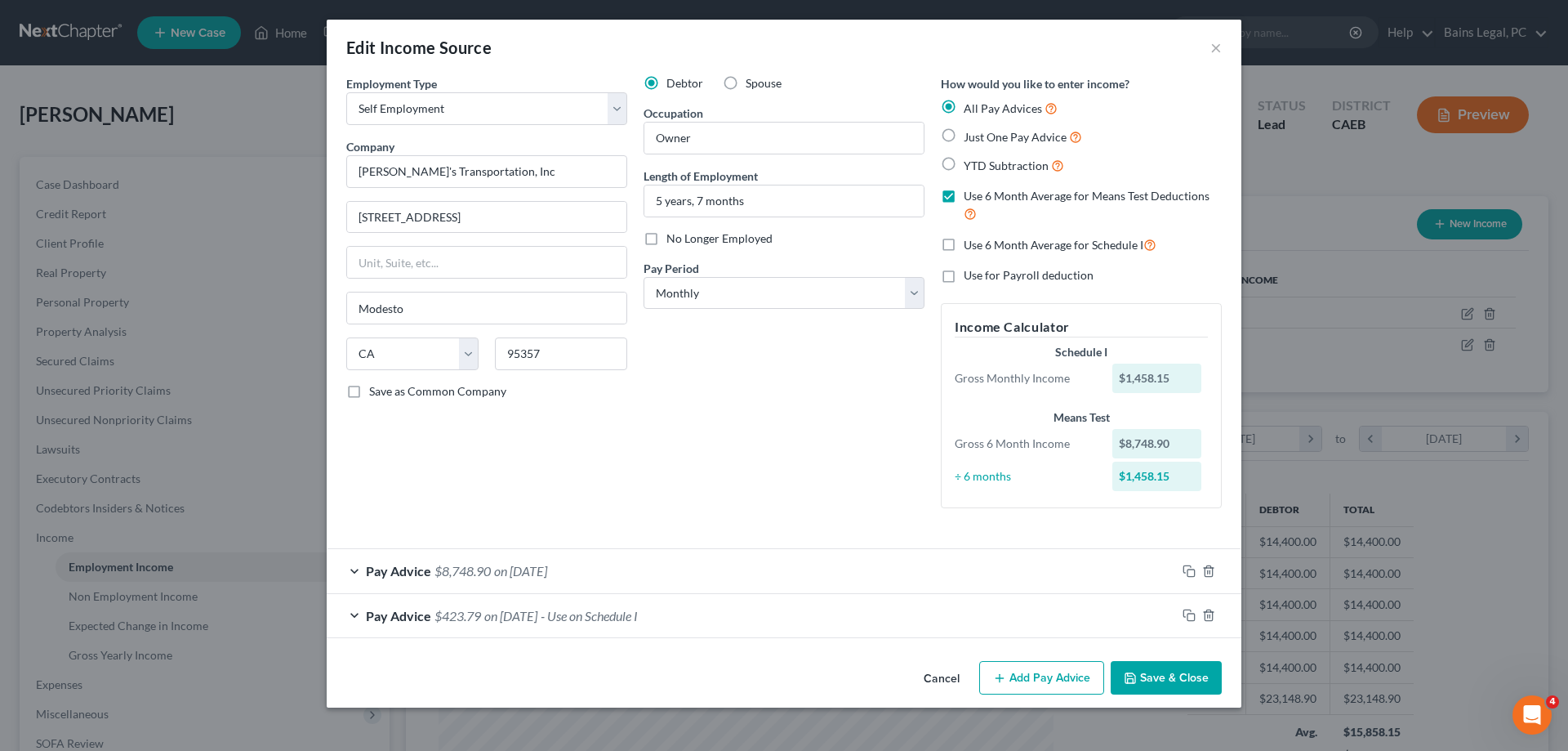
click at [763, 567] on div "Pay Advice $8,748.90 on [DATE]" at bounding box center [751, 571] width 849 height 44
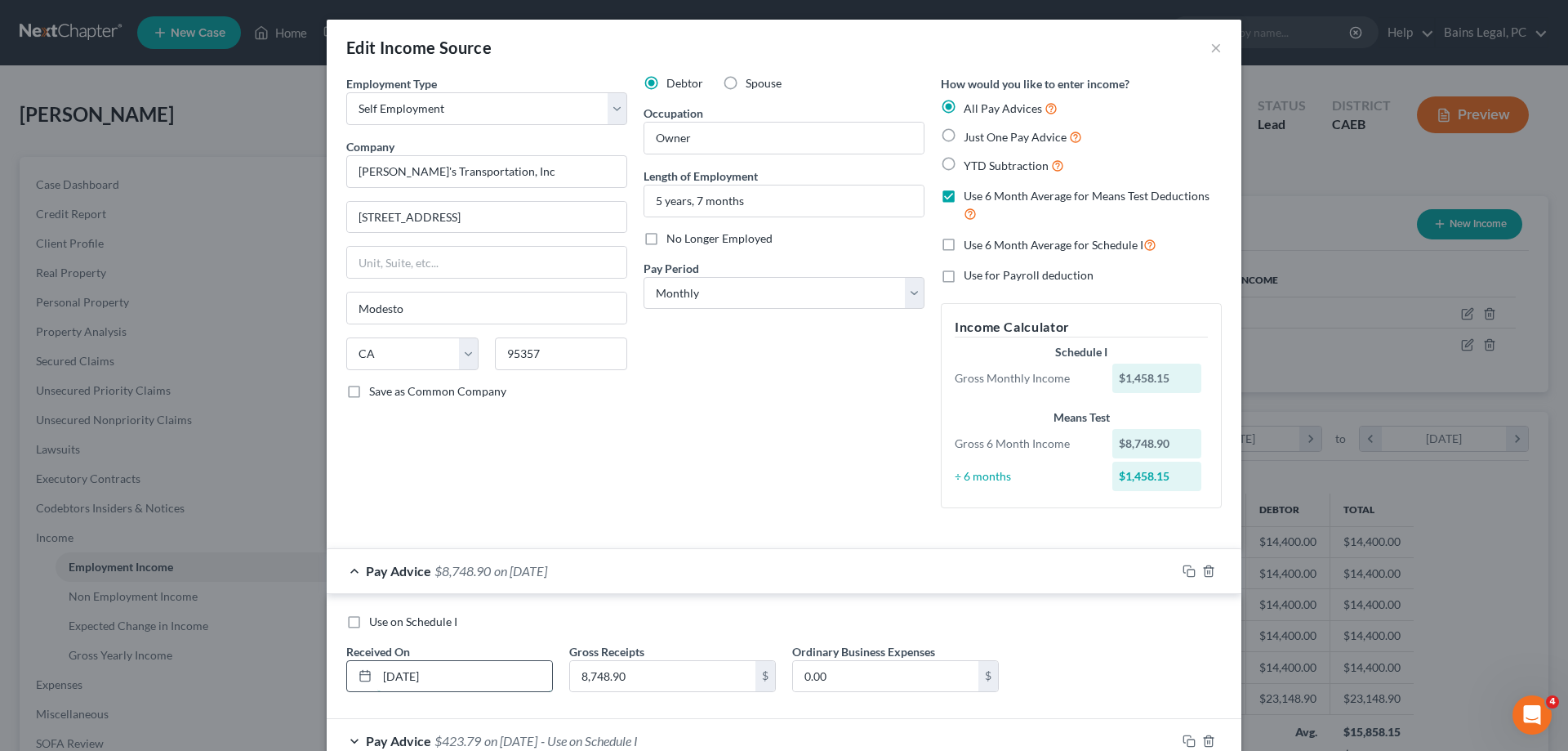
click at [483, 680] on input "[DATE]" at bounding box center [465, 676] width 174 height 31
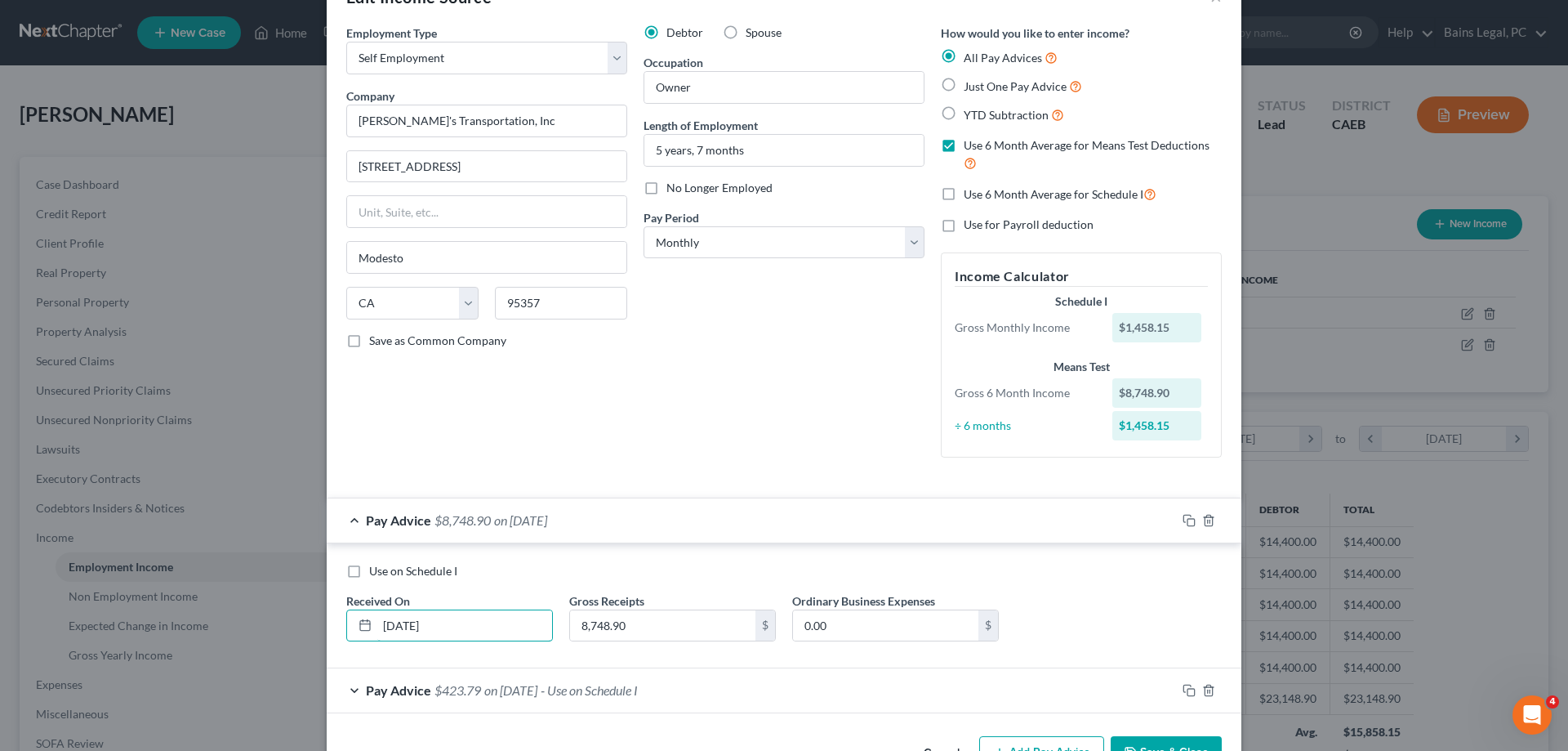
scroll to position [102, 0]
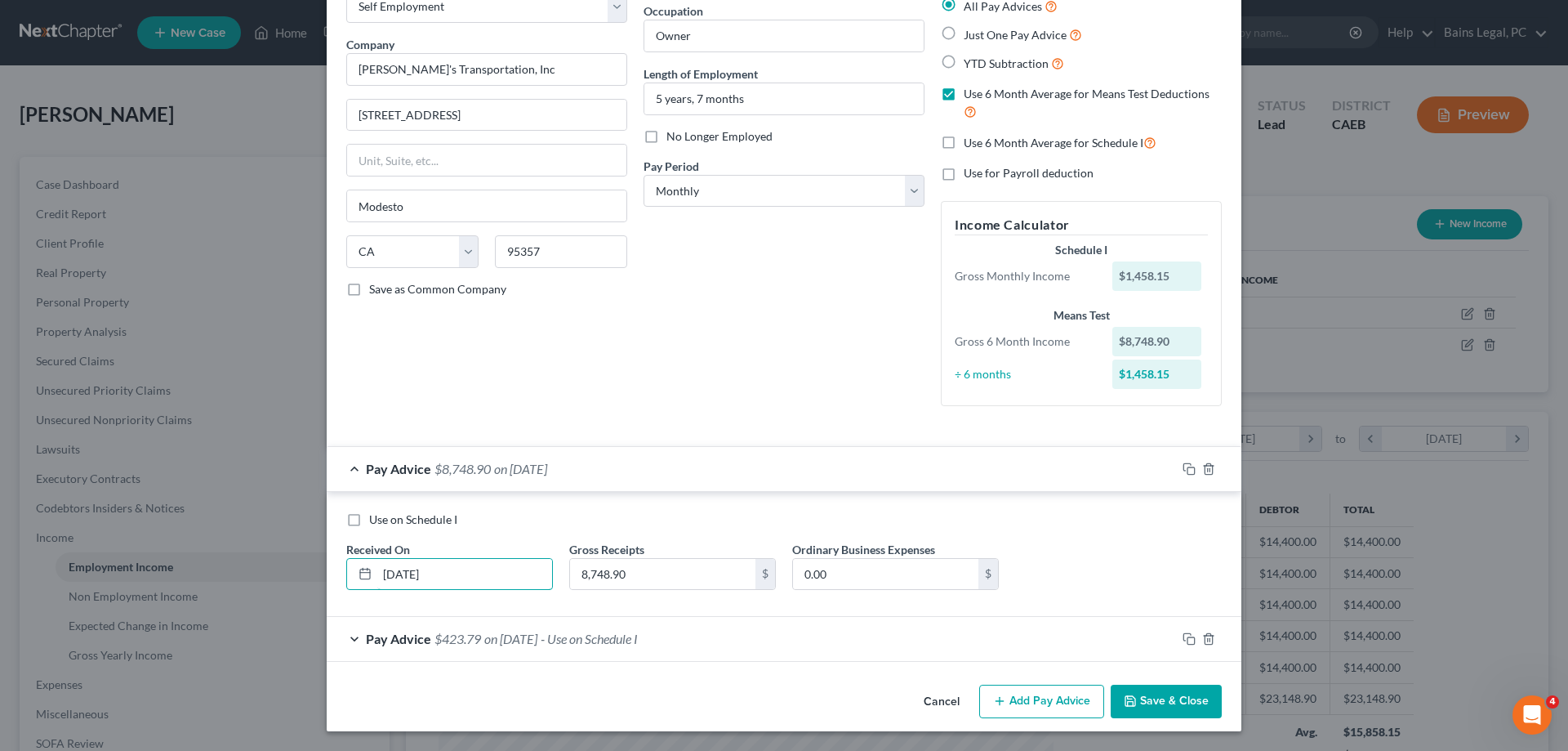
type input "[DATE]"
click at [1190, 703] on button "Save & Close" at bounding box center [1166, 702] width 111 height 34
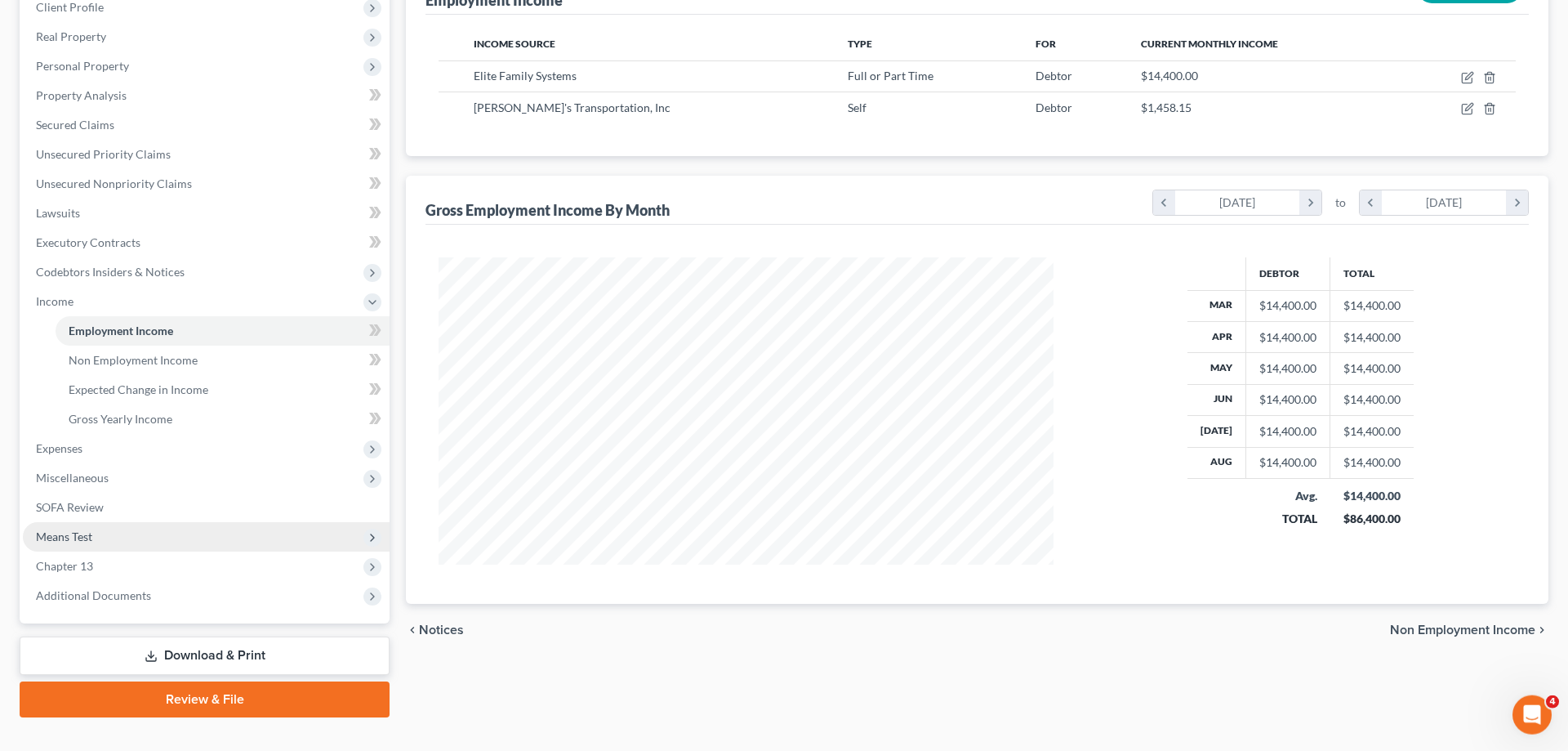
scroll to position [250, 0]
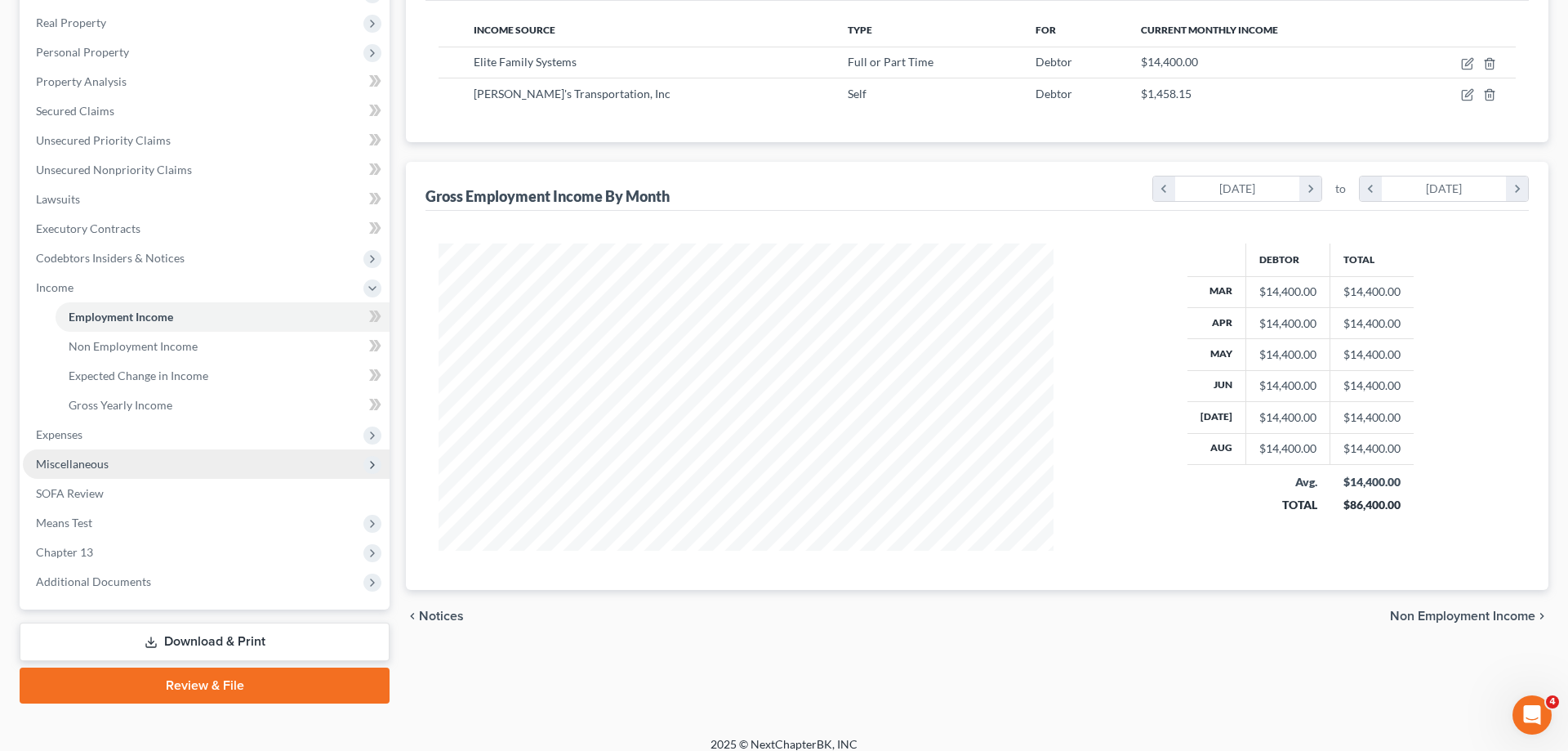
click at [140, 468] on span "Miscellaneous" at bounding box center [206, 464] width 367 height 29
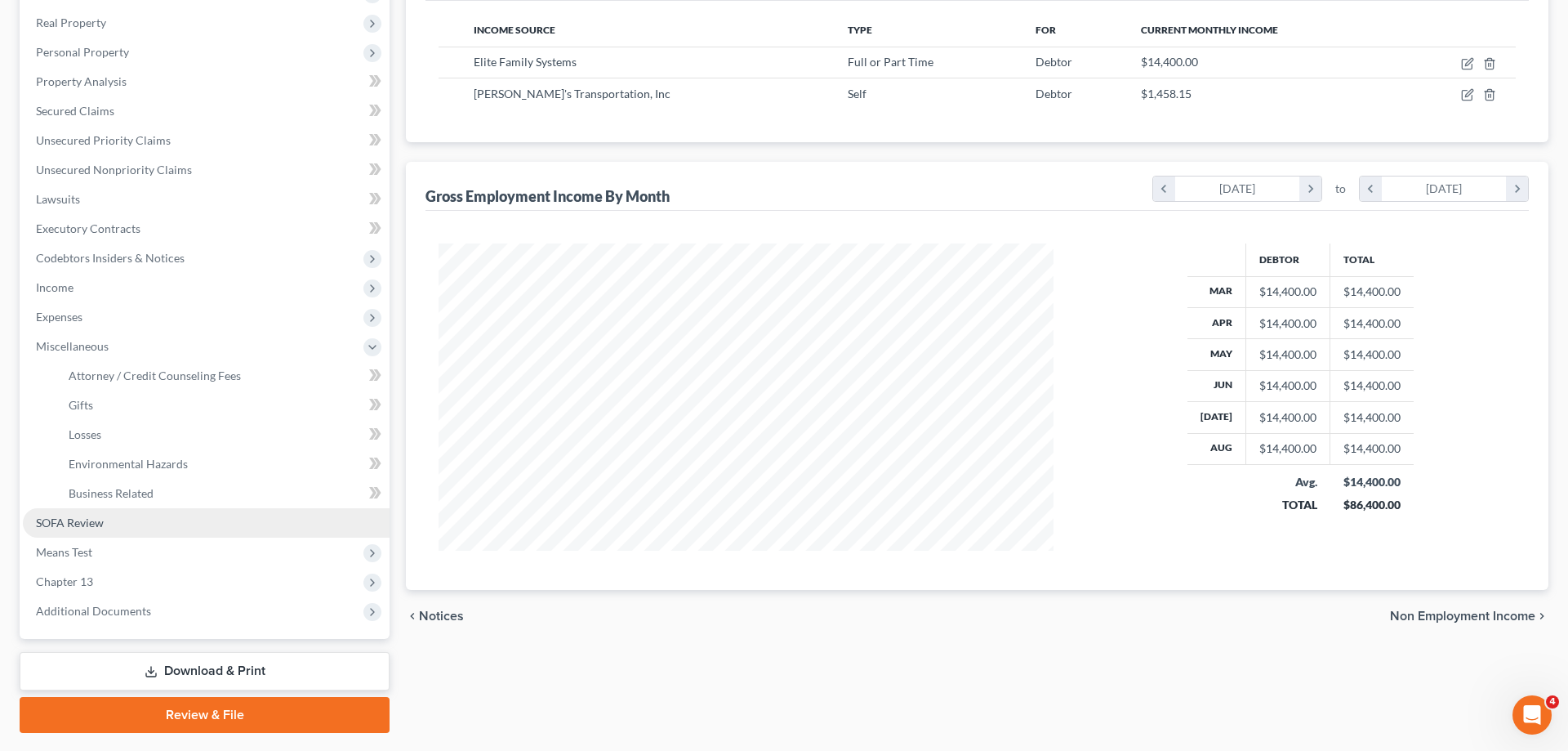
click at [108, 529] on link "SOFA Review" at bounding box center [206, 522] width 367 height 29
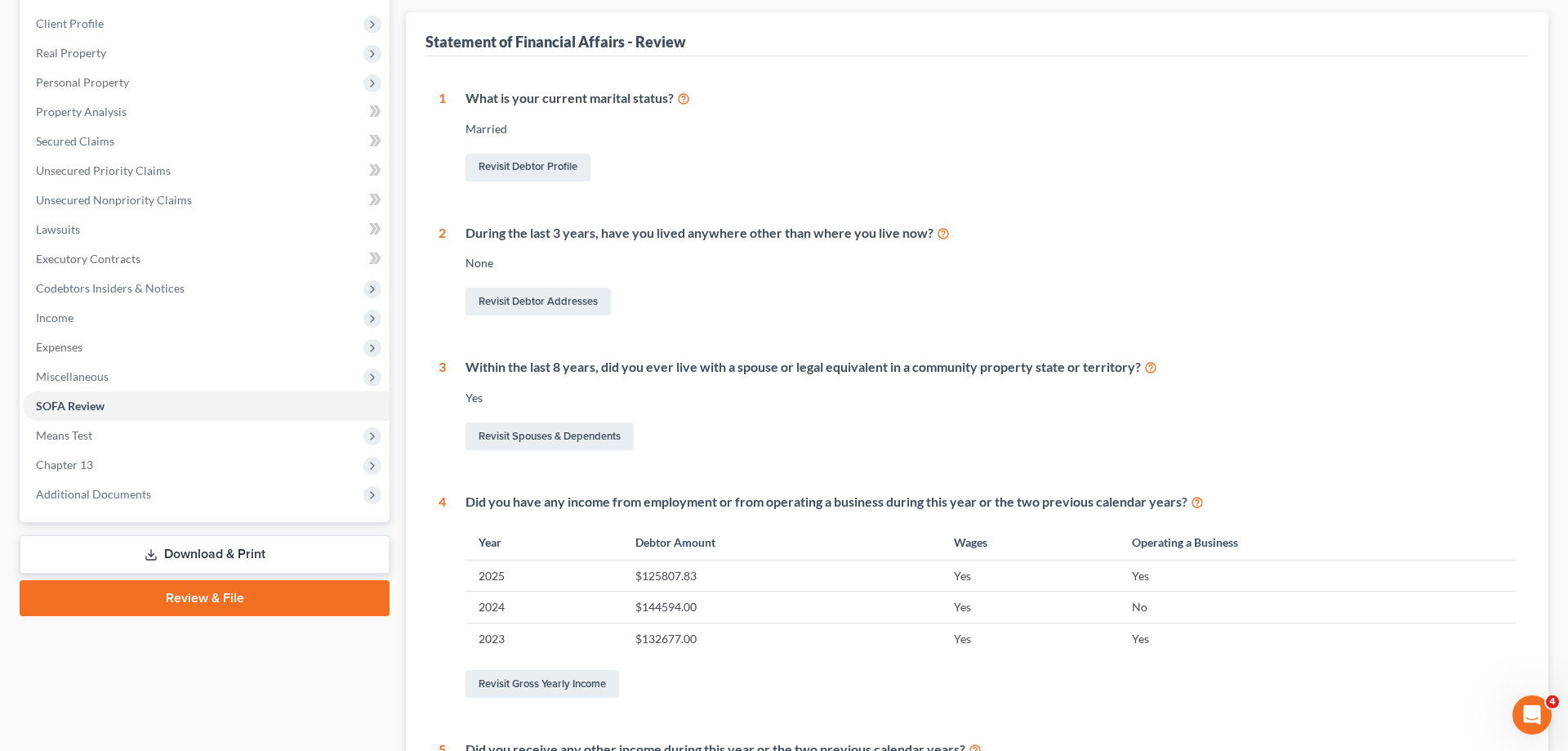
scroll to position [250, 0]
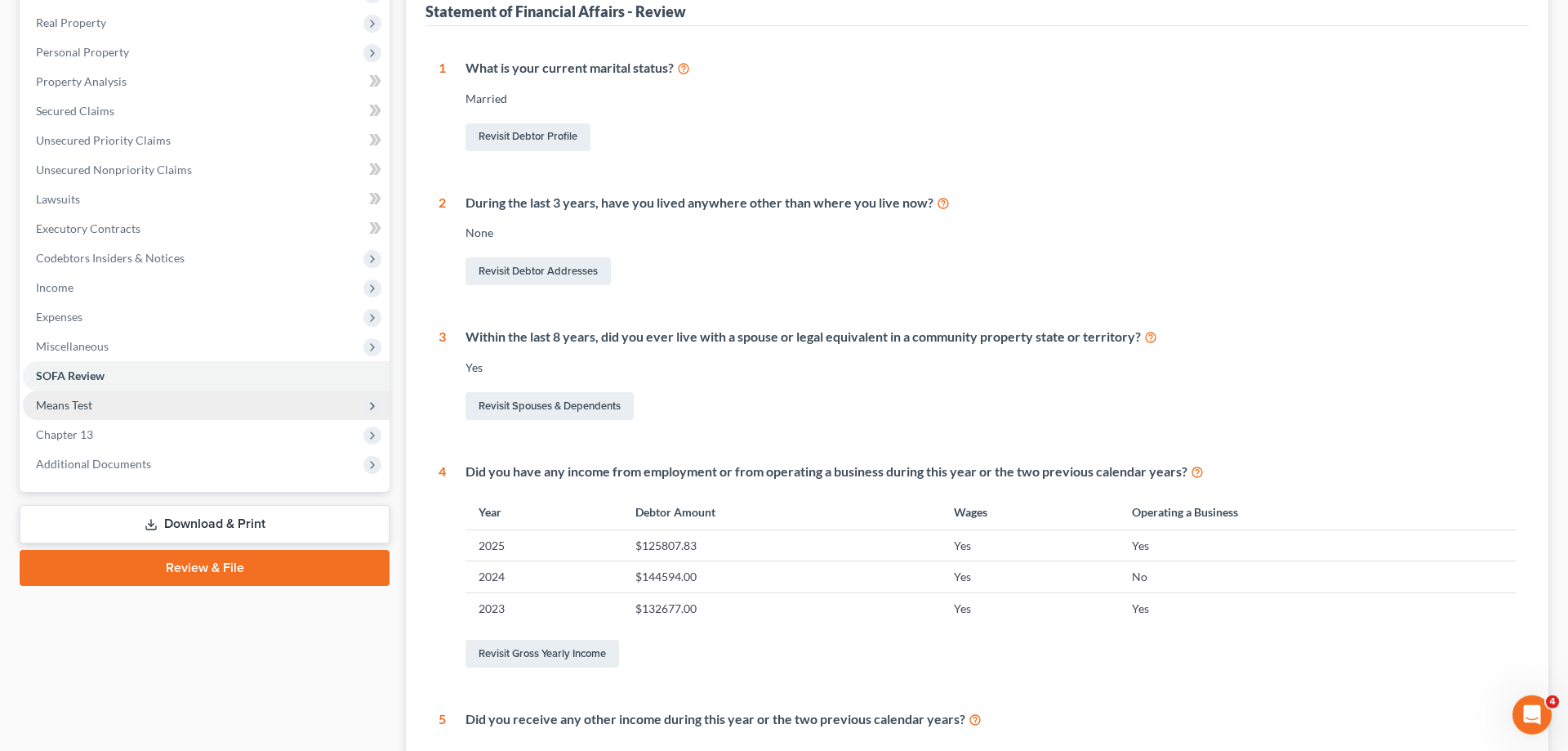
click at [133, 409] on span "Means Test" at bounding box center [206, 405] width 367 height 29
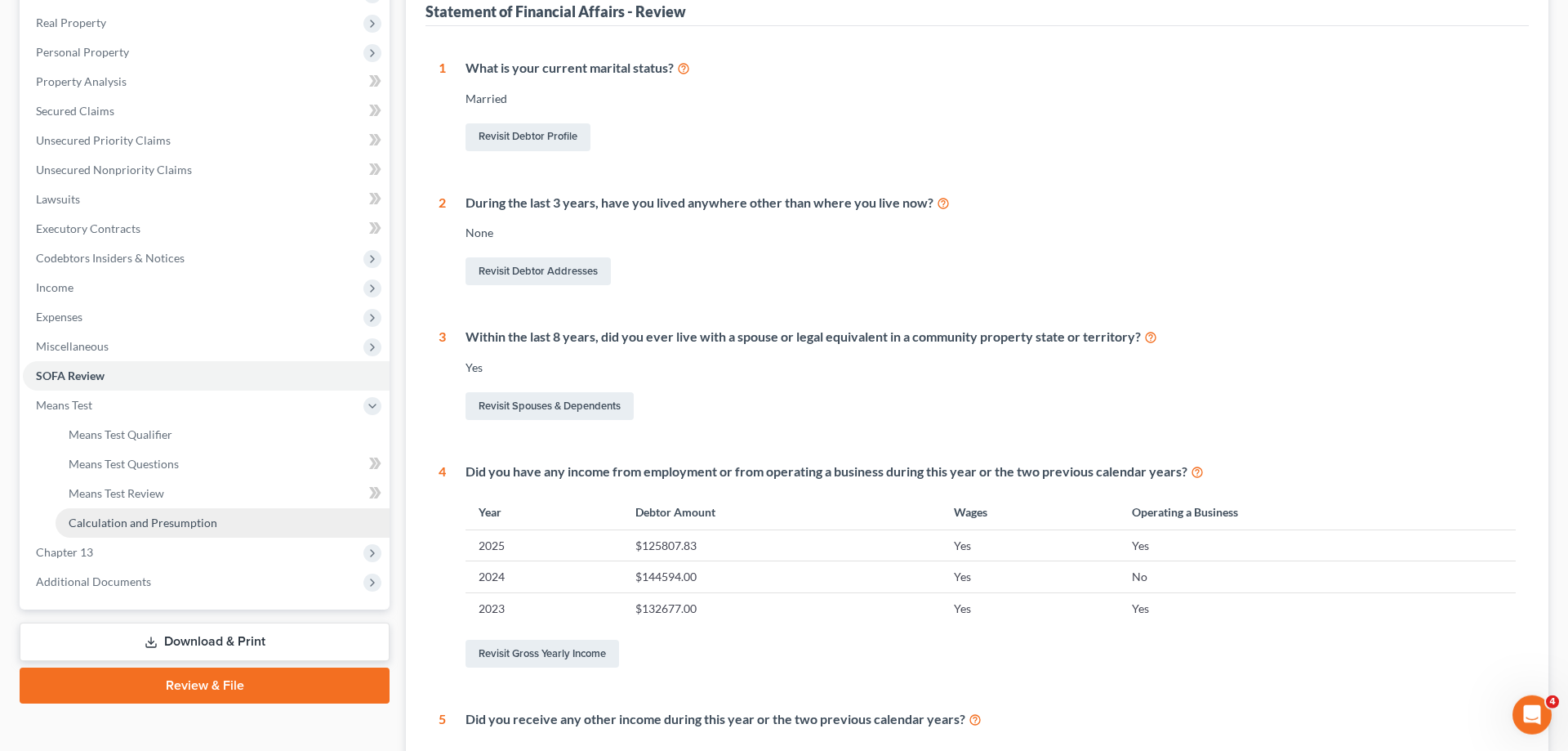
click at [167, 522] on span "Calculation and Presumption" at bounding box center [142, 522] width 148 height 14
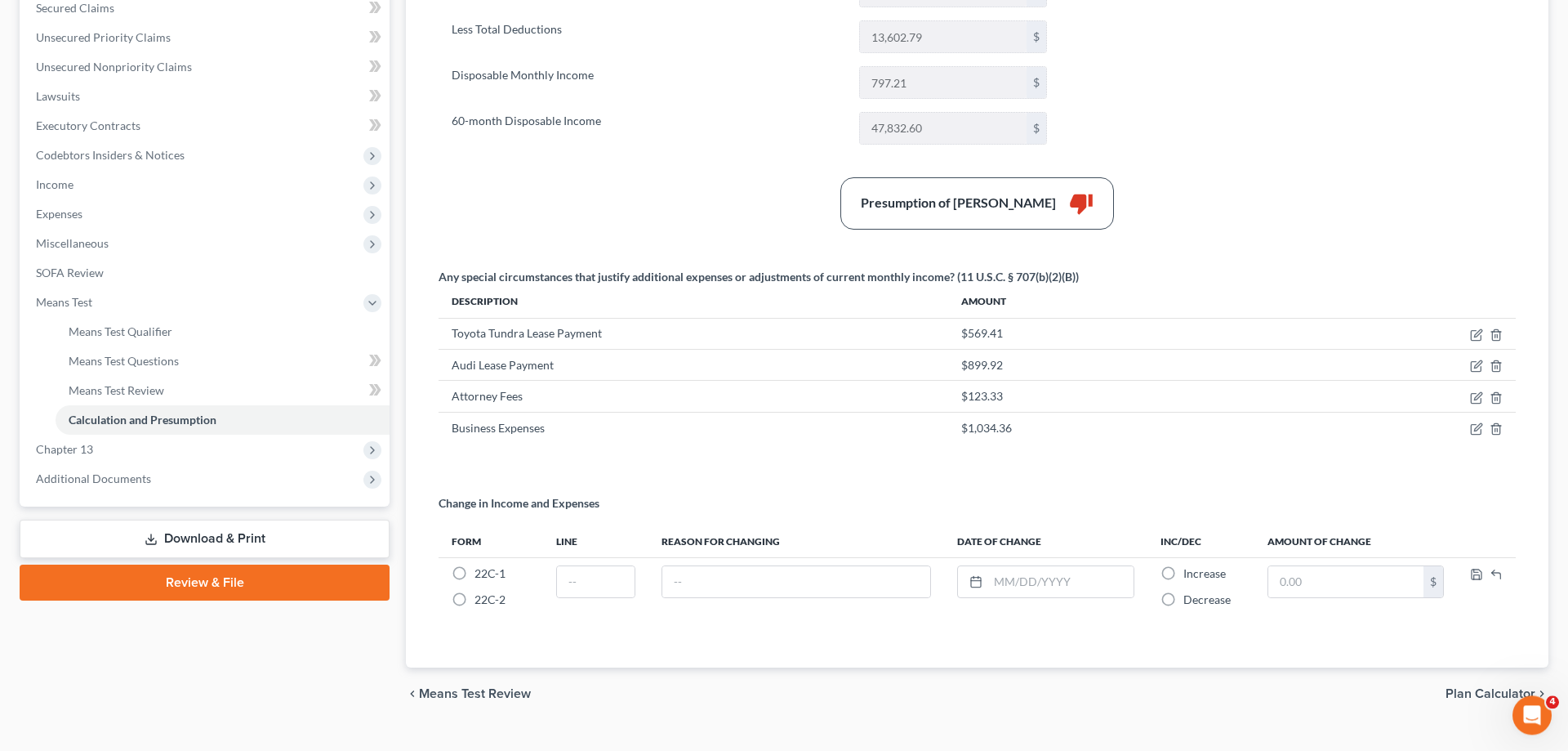
scroll to position [383, 0]
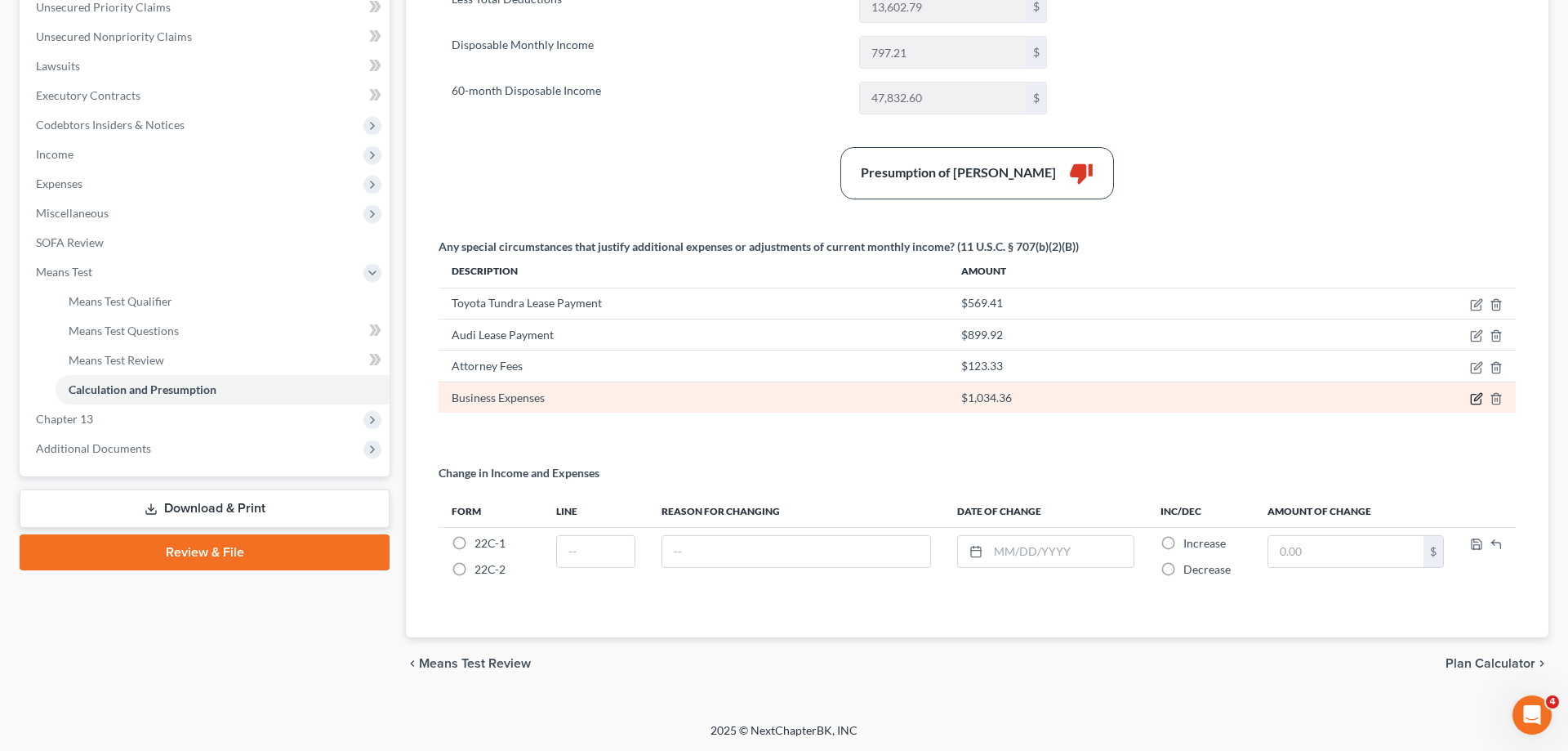
click at [1477, 396] on icon "button" at bounding box center [1476, 398] width 13 height 13
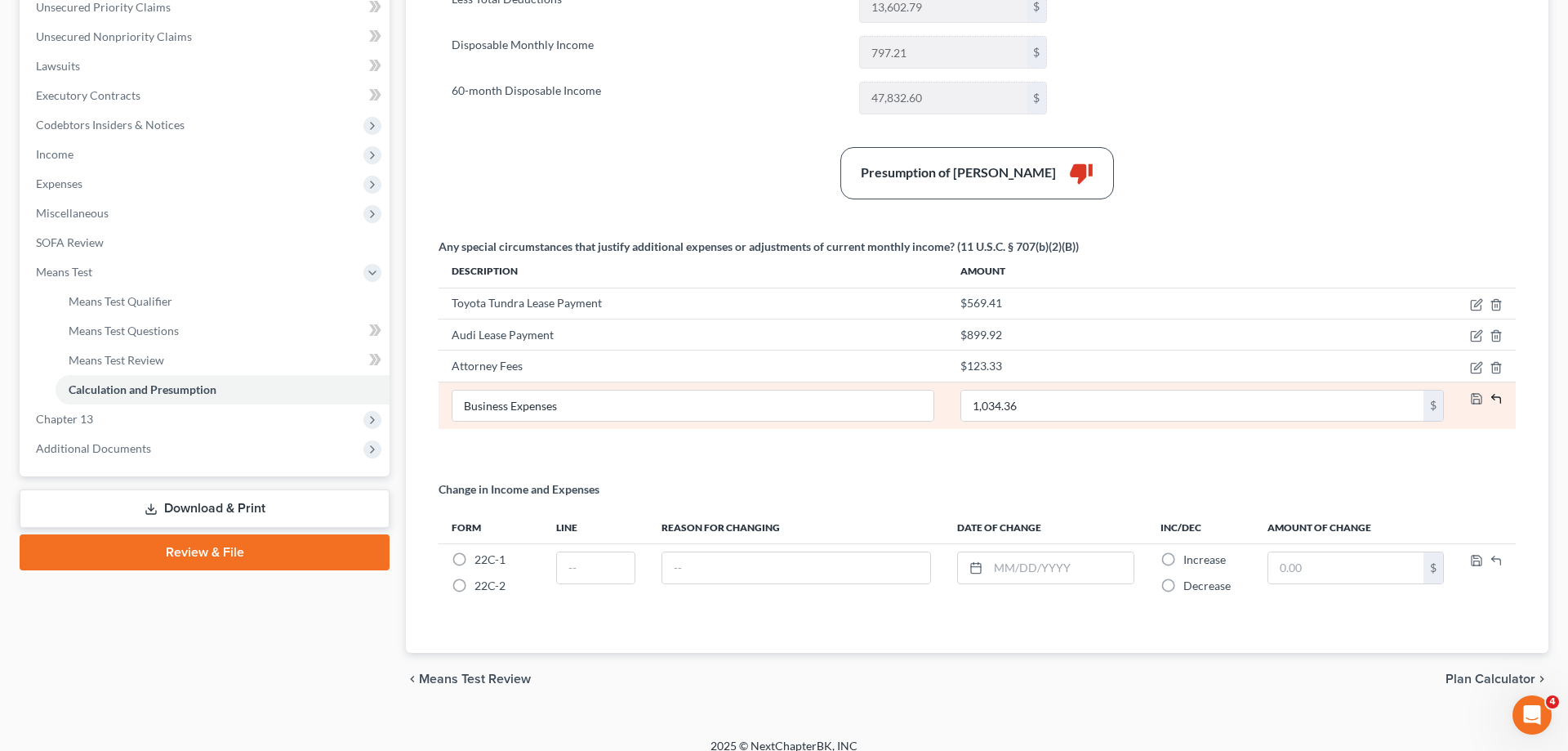
click at [1498, 393] on icon "button" at bounding box center [1495, 398] width 13 height 13
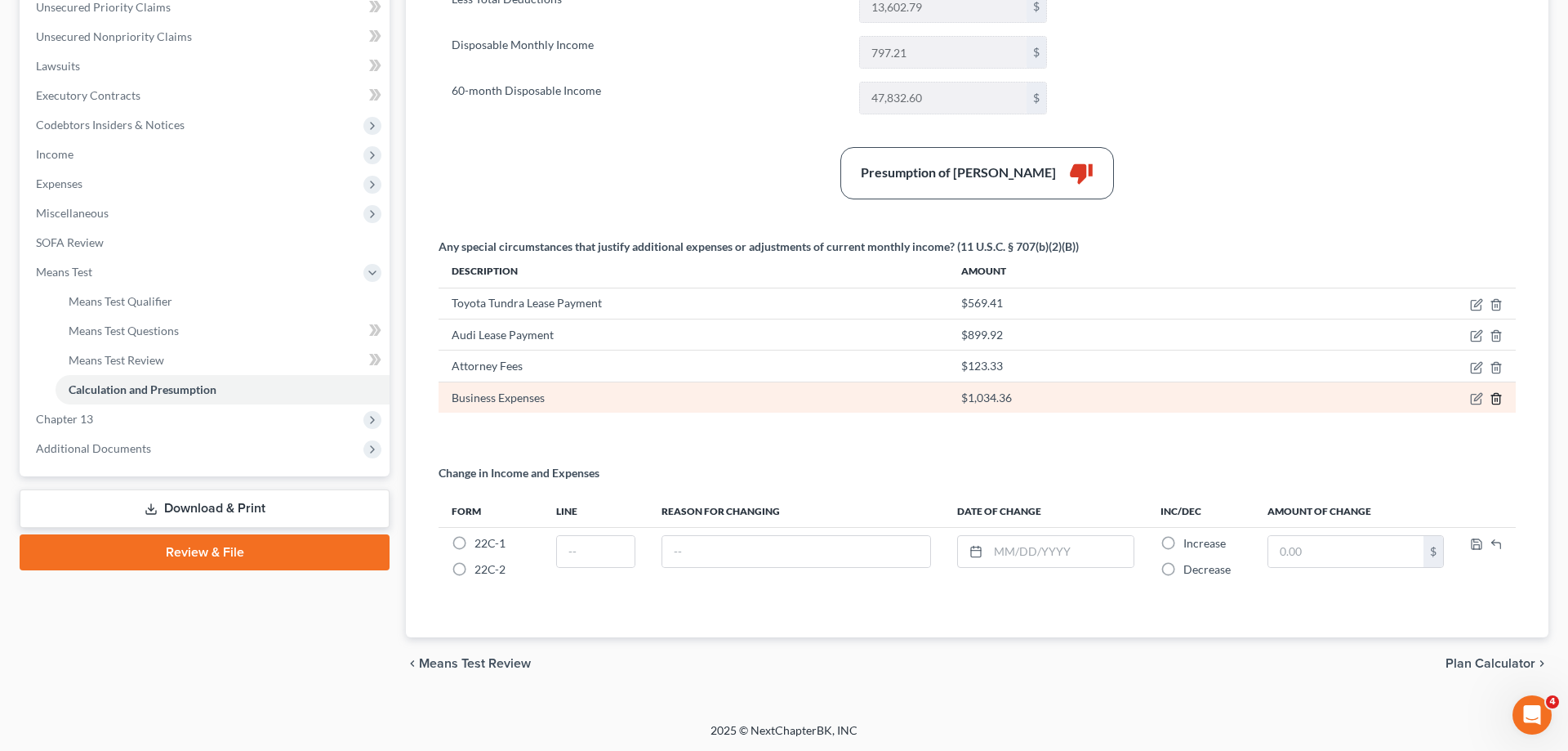
click at [1494, 393] on icon "button" at bounding box center [1496, 398] width 8 height 11
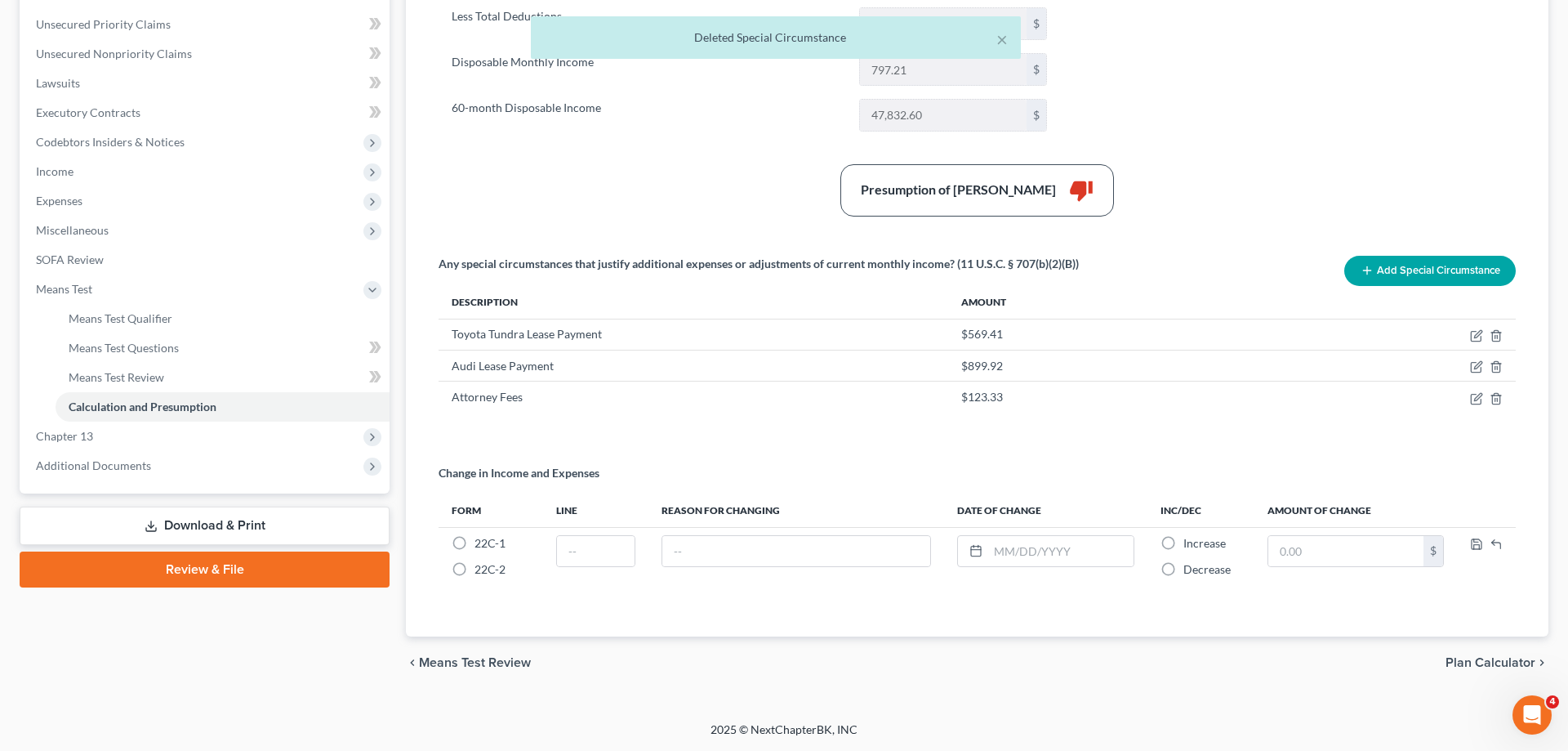
scroll to position [366, 0]
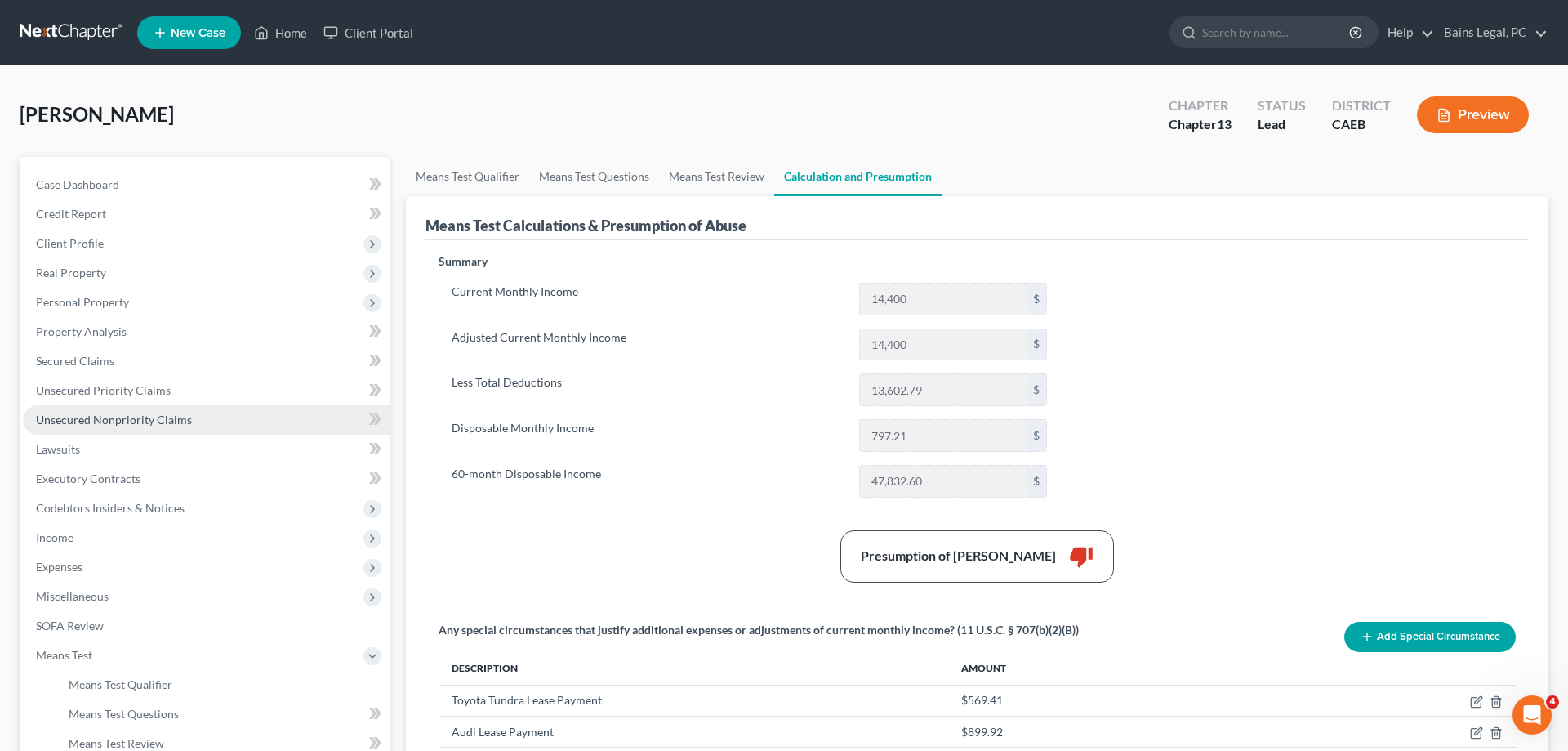
click at [180, 418] on span "Unsecured Nonpriority Claims" at bounding box center [113, 420] width 156 height 14
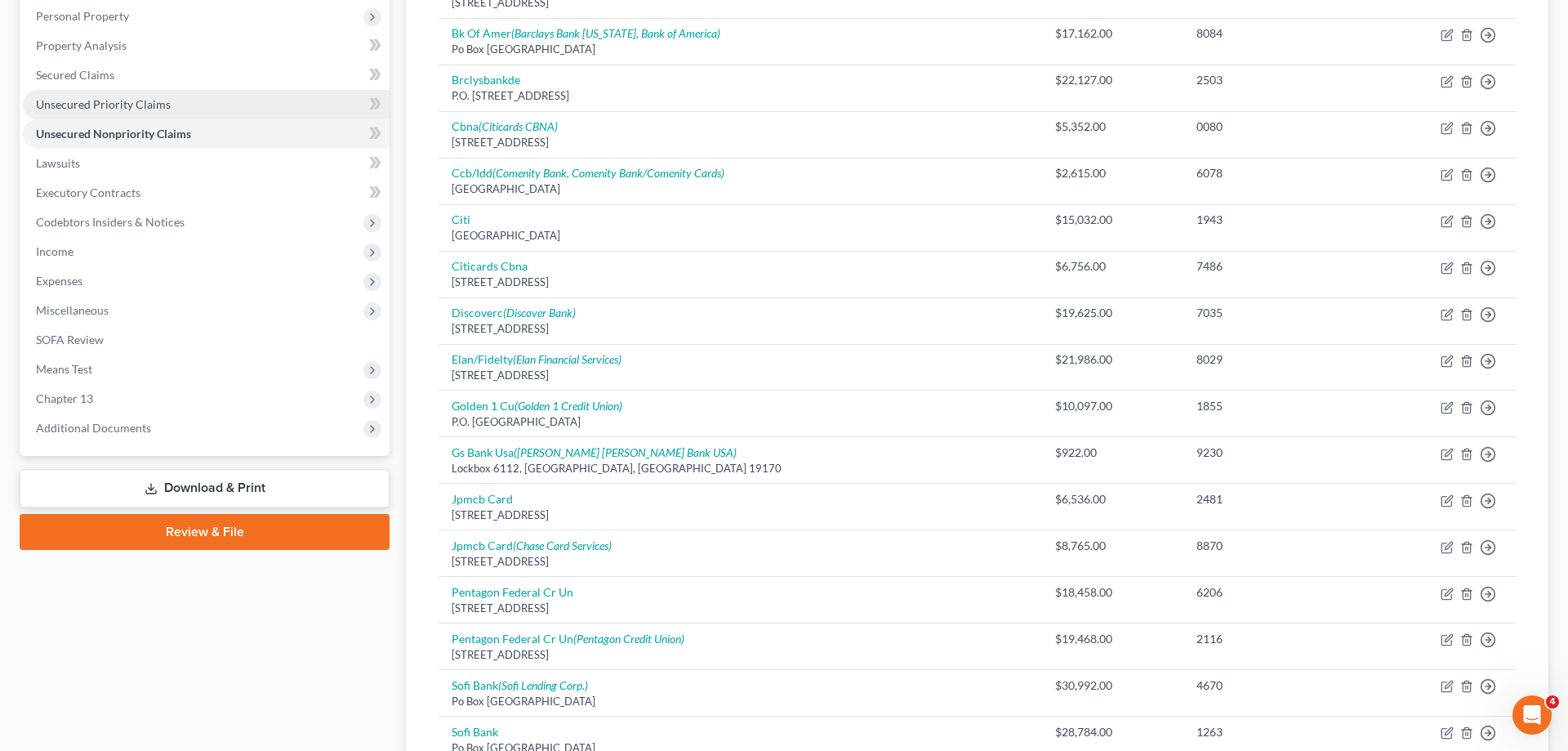
scroll to position [161, 0]
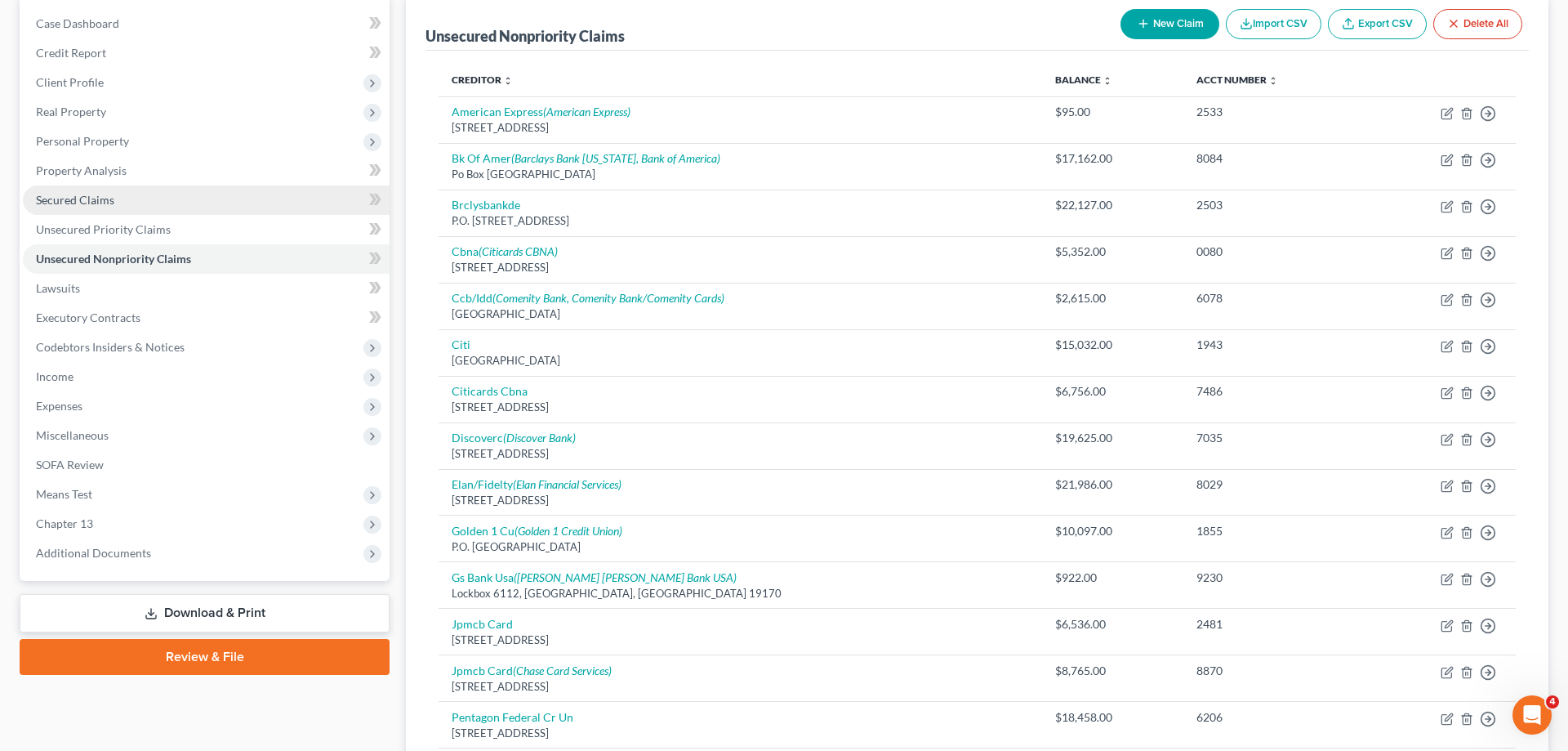
click at [80, 199] on span "Secured Claims" at bounding box center [75, 200] width 78 height 14
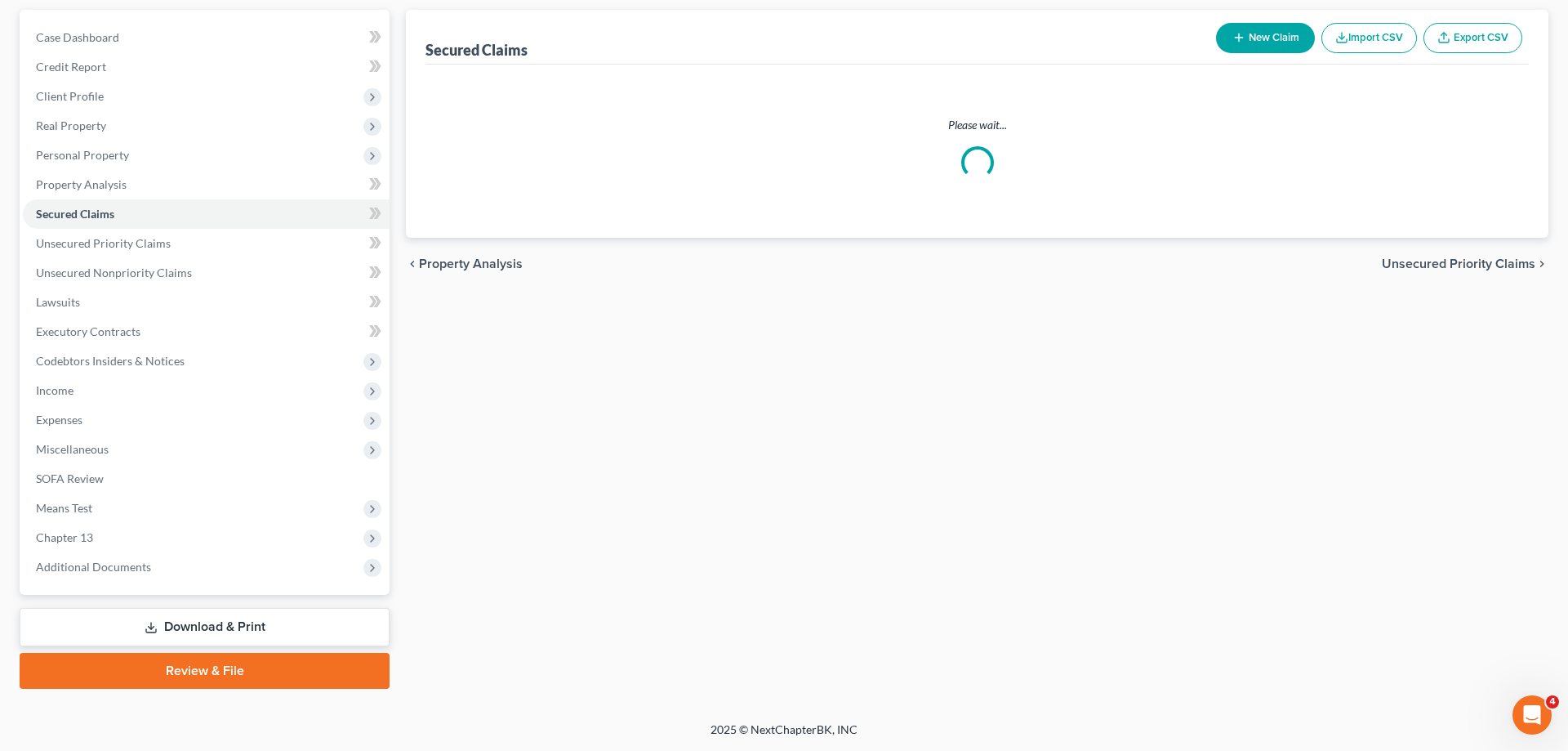
scroll to position [145, 0]
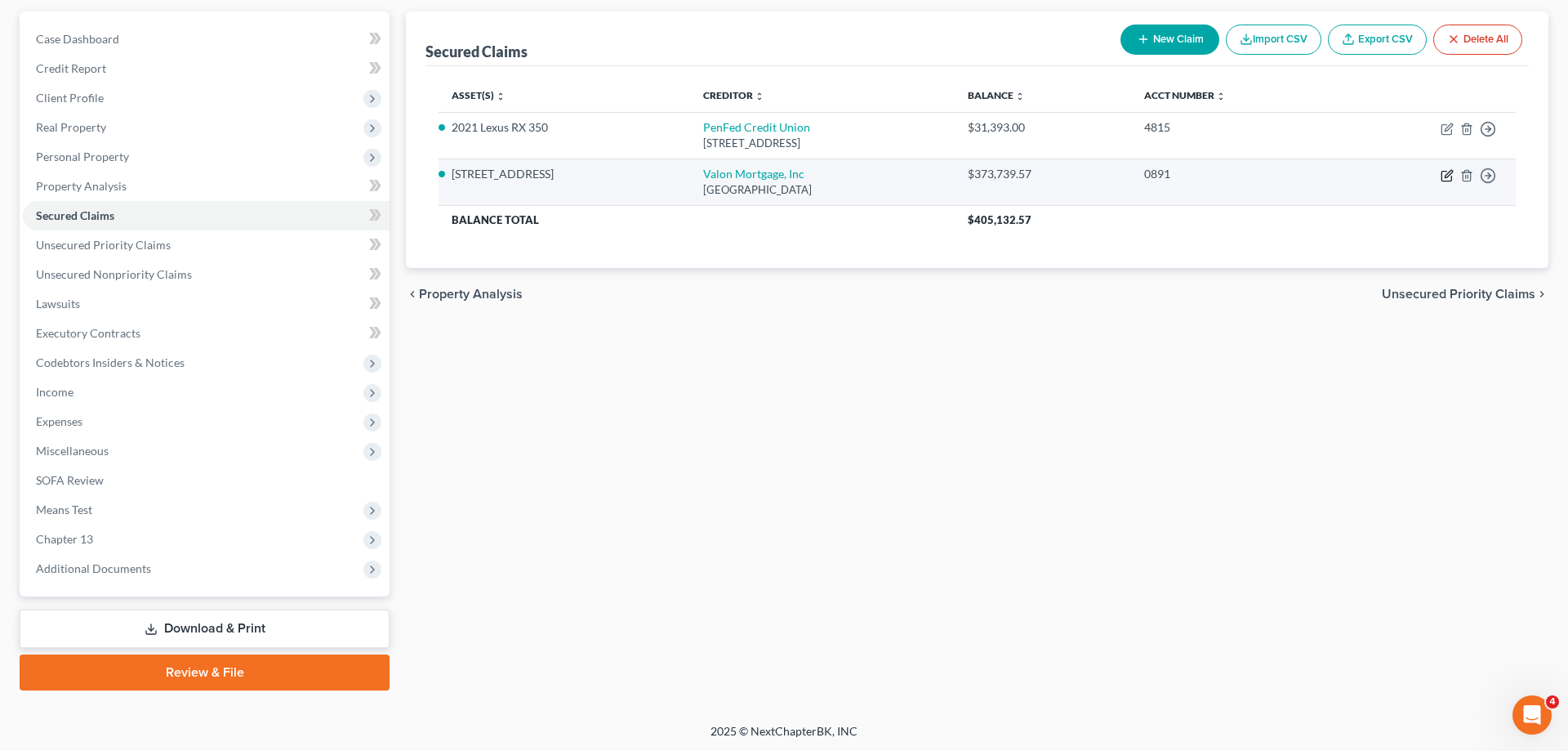
click at [1446, 174] on icon "button" at bounding box center [1446, 175] width 13 height 13
select select "45"
select select "3"
select select "0"
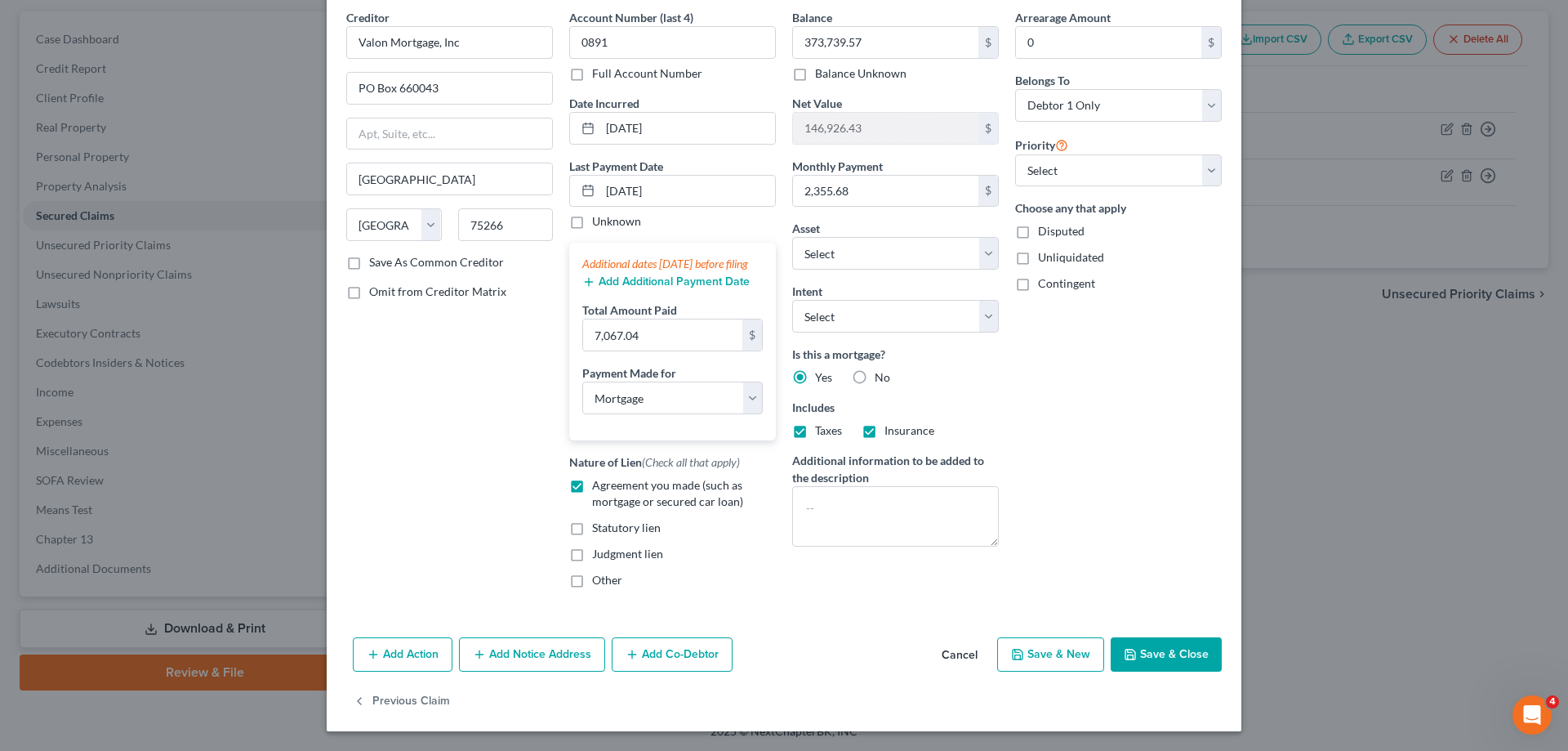
scroll to position [82, 0]
click at [1185, 649] on button "Save & Close" at bounding box center [1166, 654] width 111 height 34
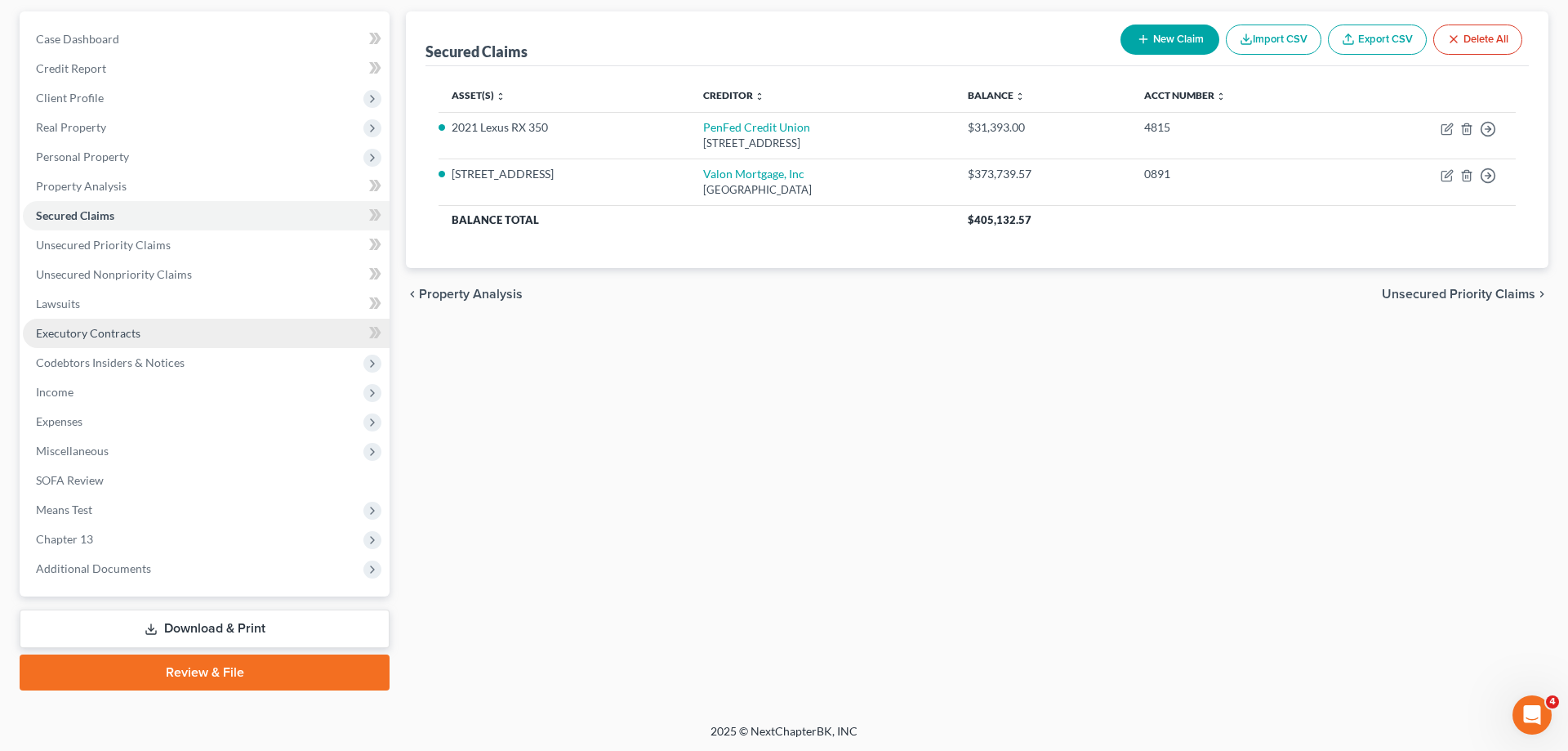
click at [112, 331] on span "Executory Contracts" at bounding box center [88, 332] width 105 height 14
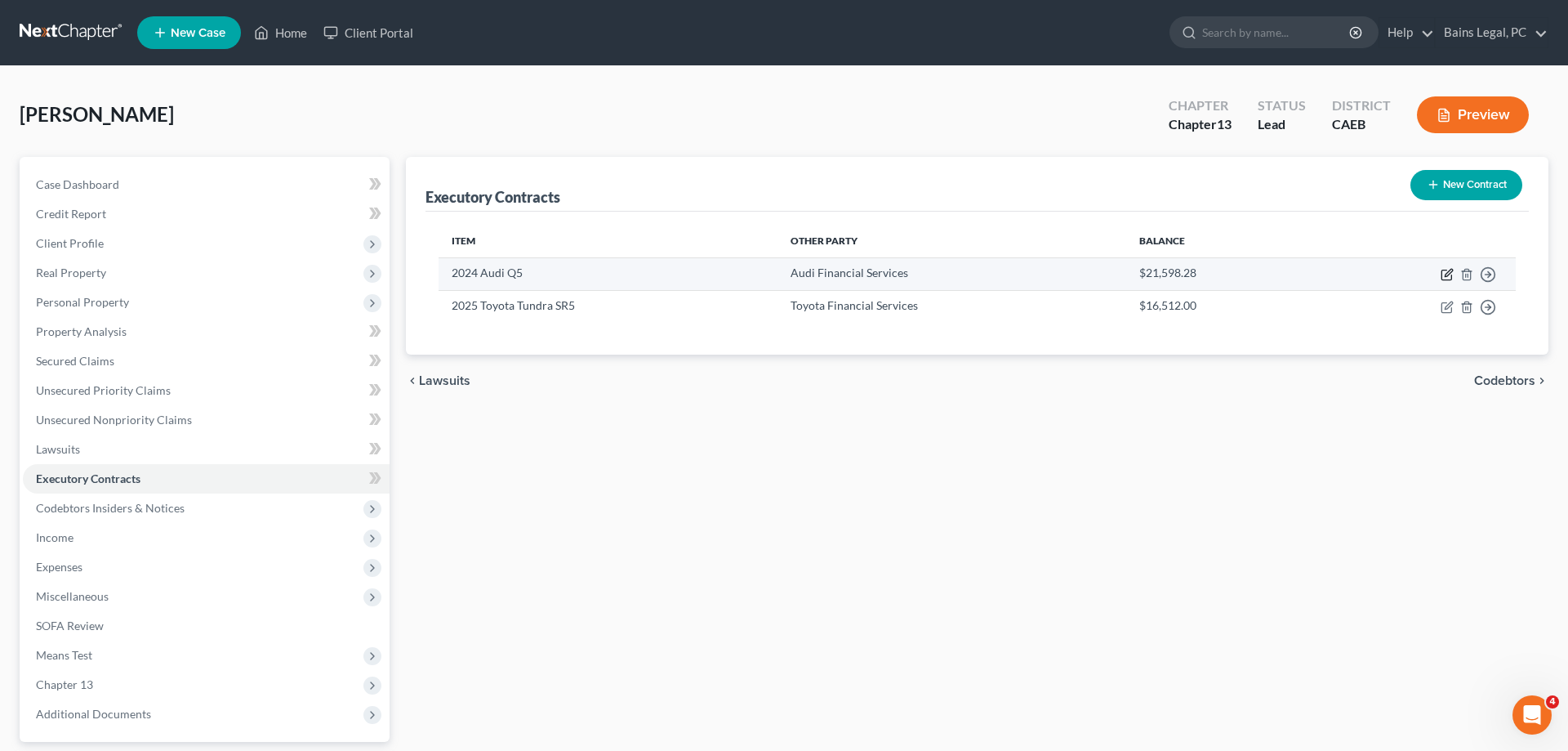
click at [1449, 272] on icon "button" at bounding box center [1446, 274] width 13 height 13
select select "3"
select select "14"
select select "0"
select select "1"
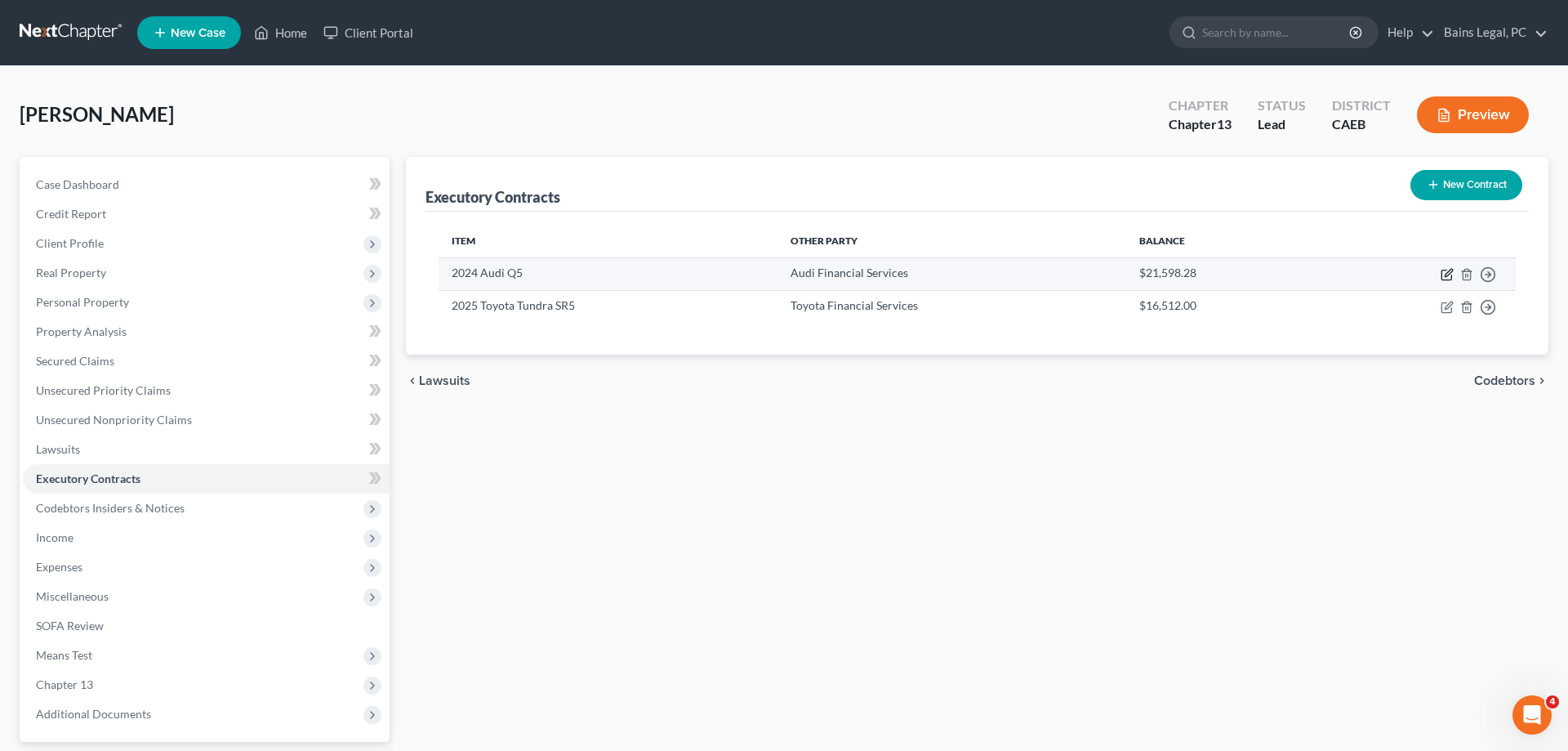
select select "1"
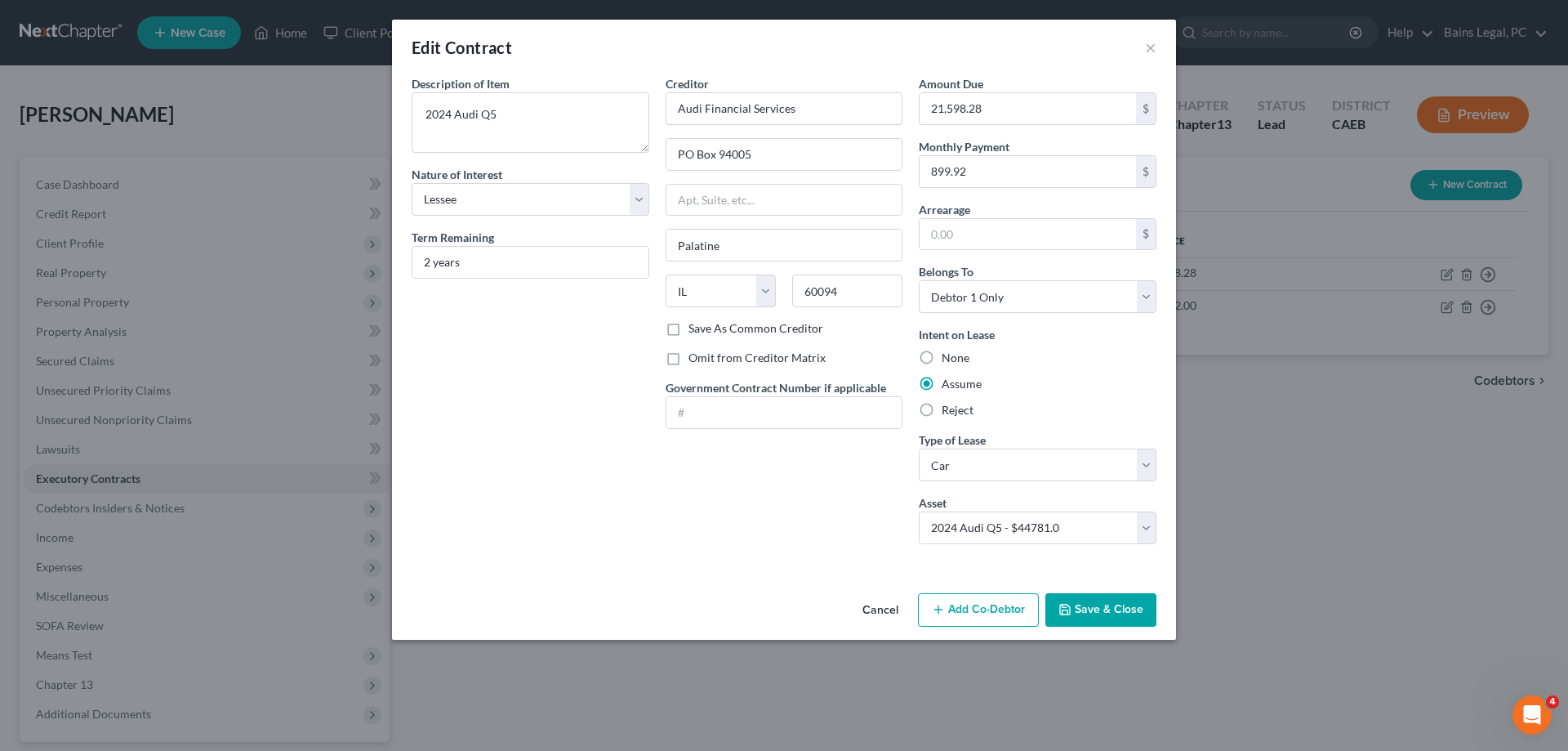
click at [1128, 594] on button "Save & Close" at bounding box center [1100, 610] width 111 height 34
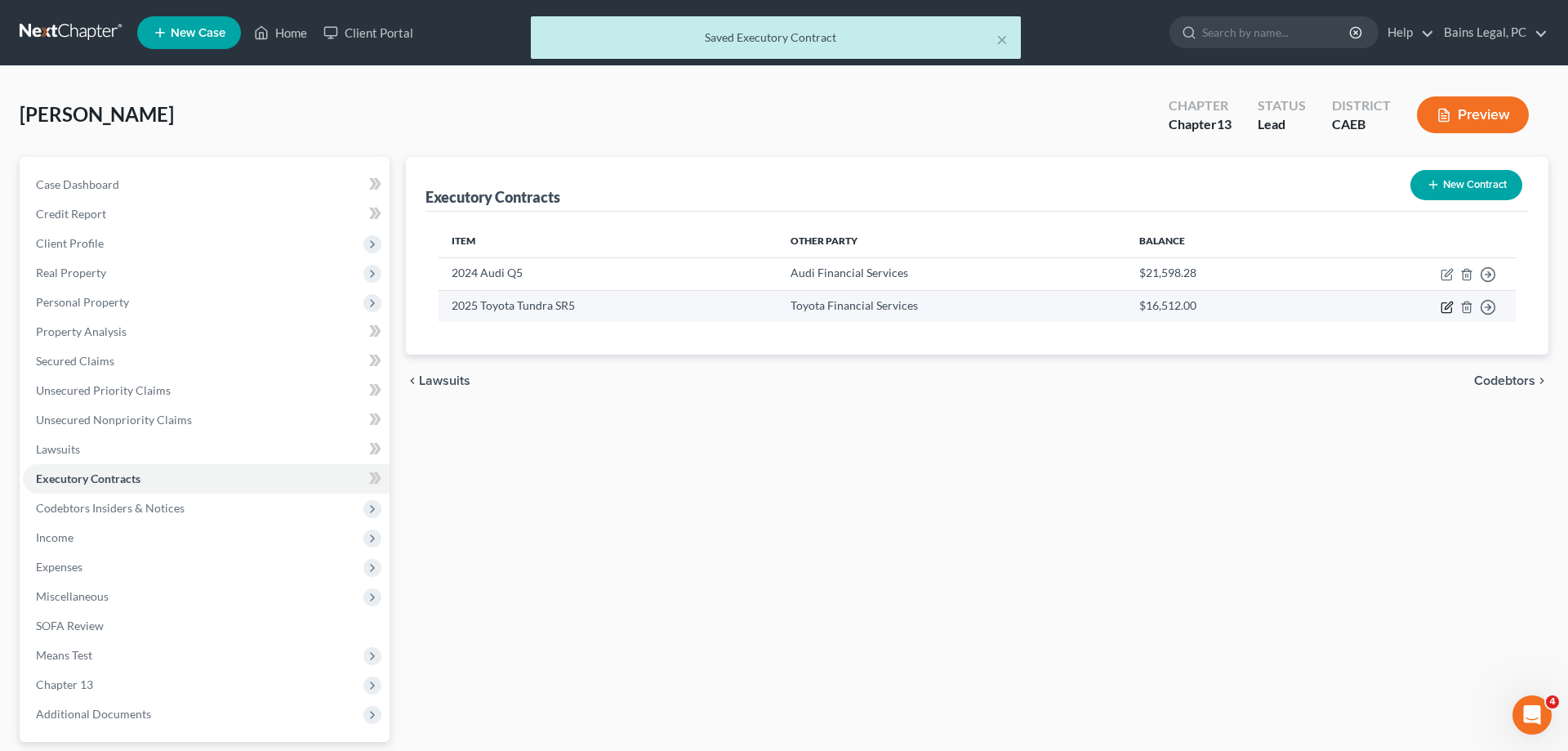
click at [1448, 304] on icon "button" at bounding box center [1446, 306] width 13 height 13
select select "3"
select select "14"
select select "4"
select select "1"
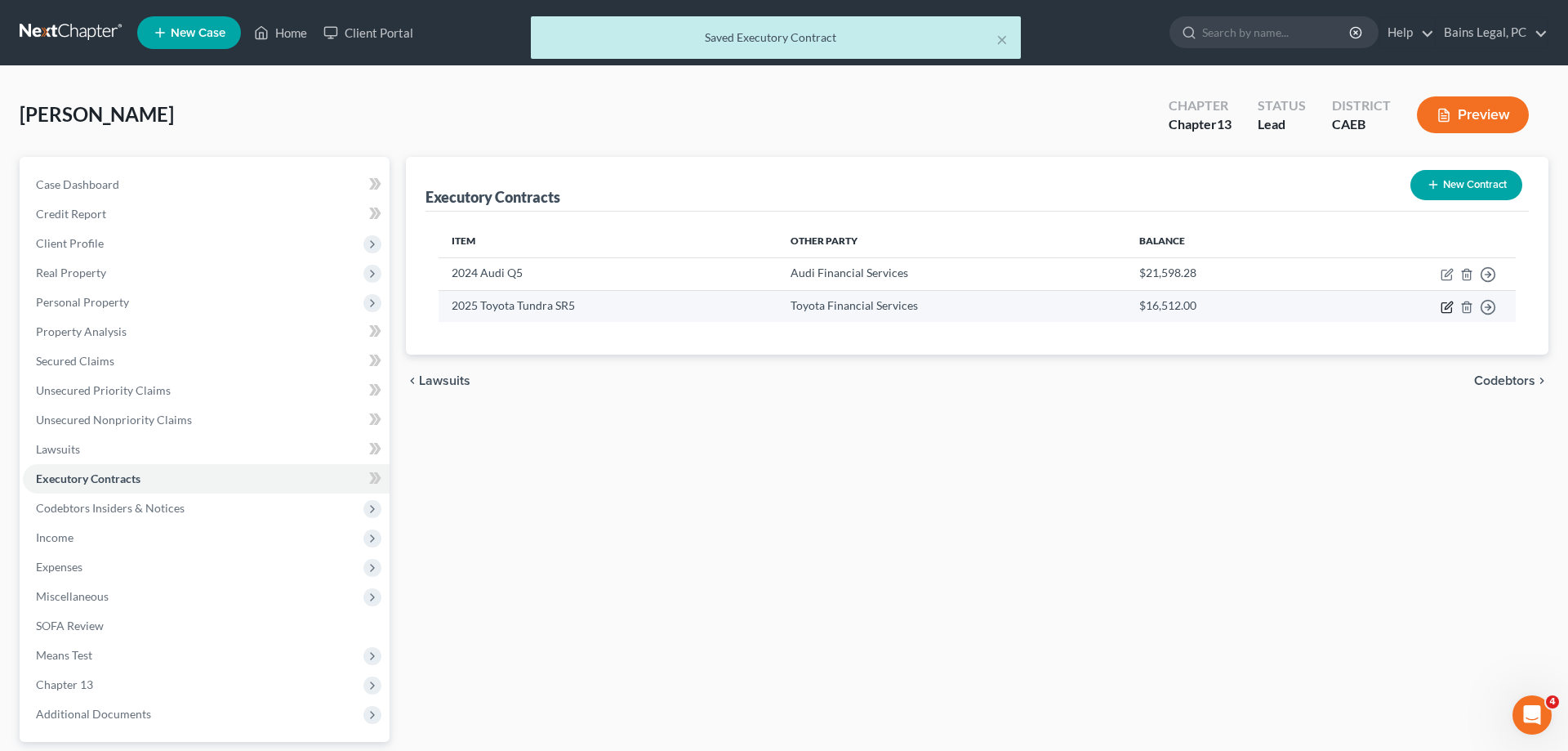
select select "0"
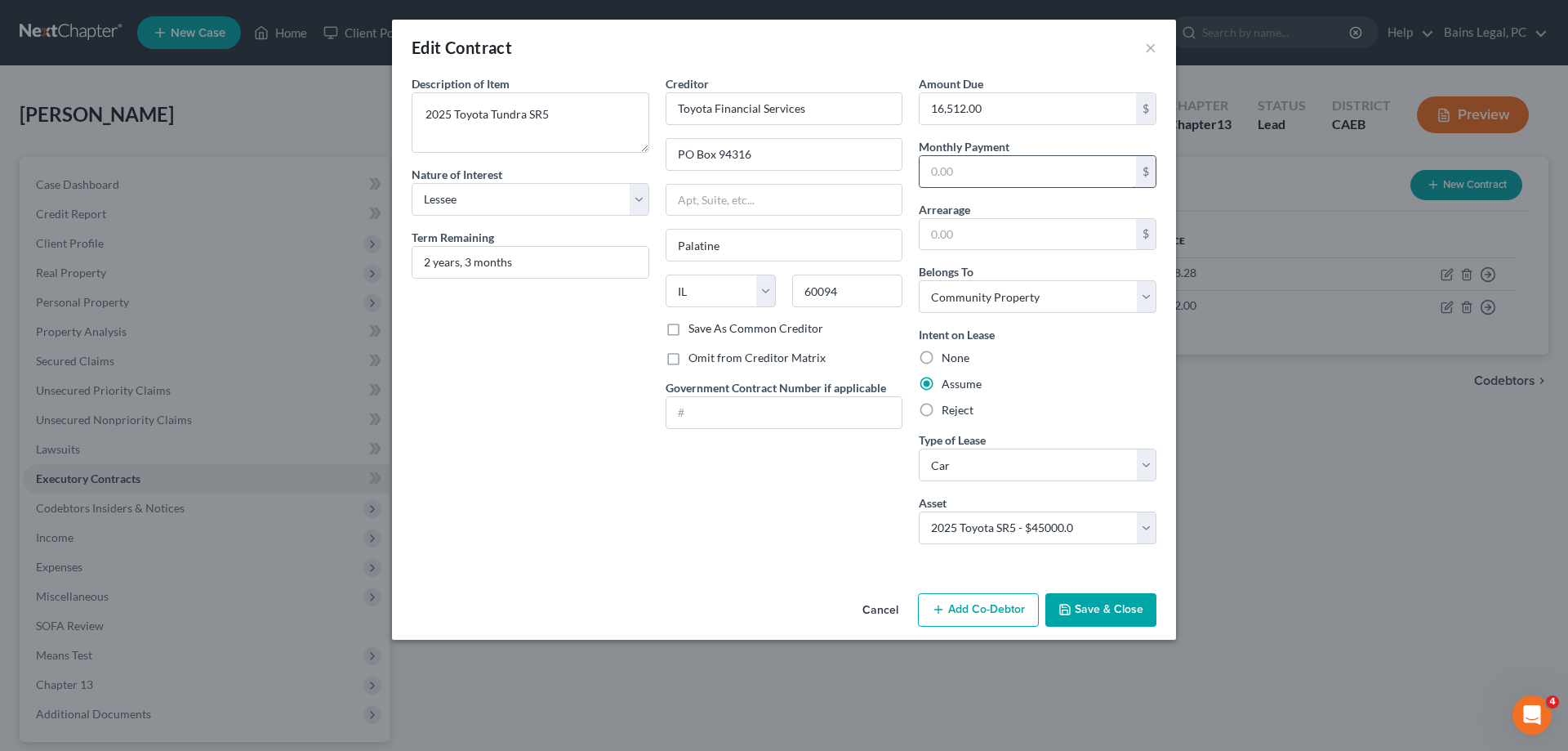
click at [1045, 178] on input "text" at bounding box center [1027, 172] width 216 height 31
type input "569.41"
click at [1129, 608] on button "Save & Close" at bounding box center [1100, 610] width 111 height 34
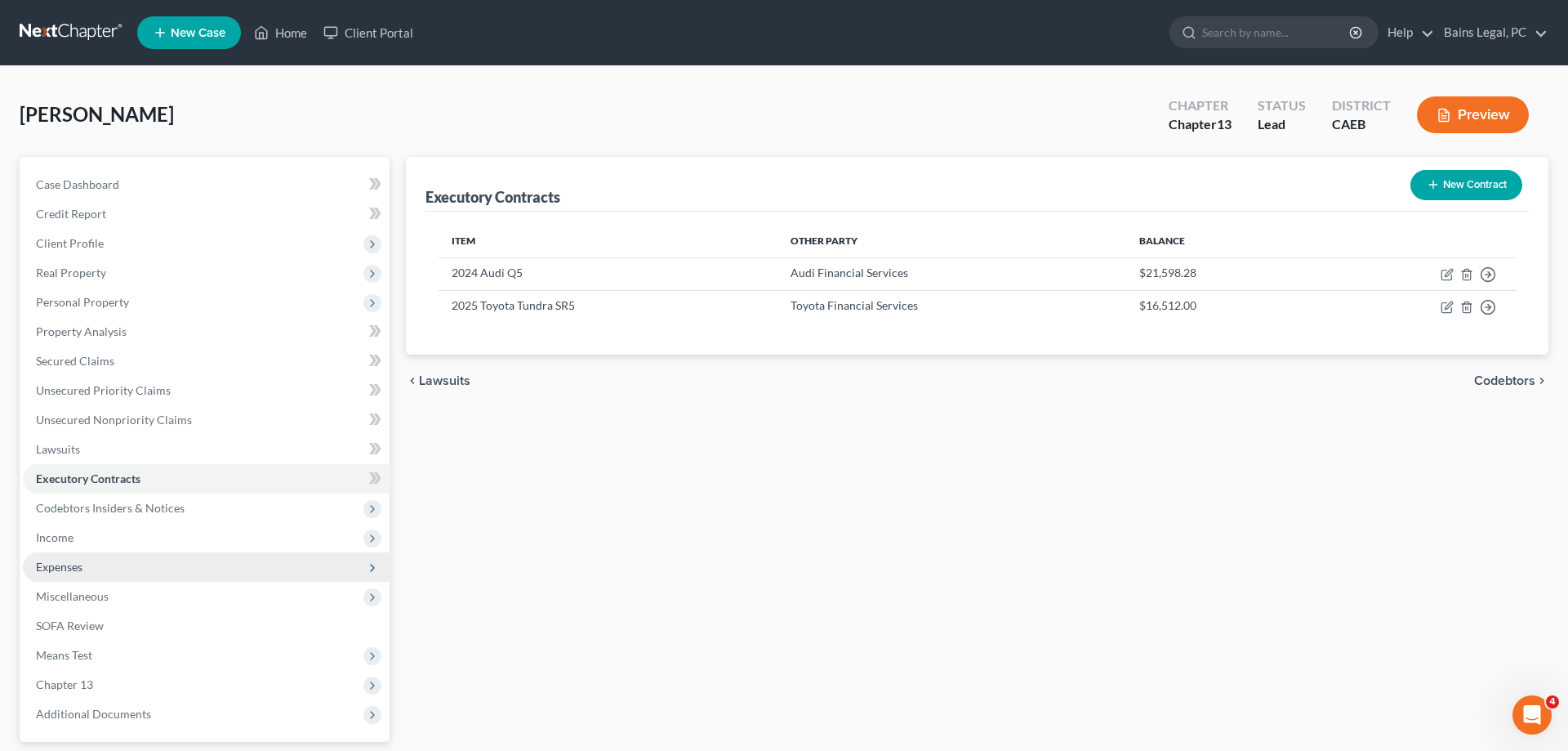
click at [125, 557] on span "Expenses" at bounding box center [206, 567] width 367 height 29
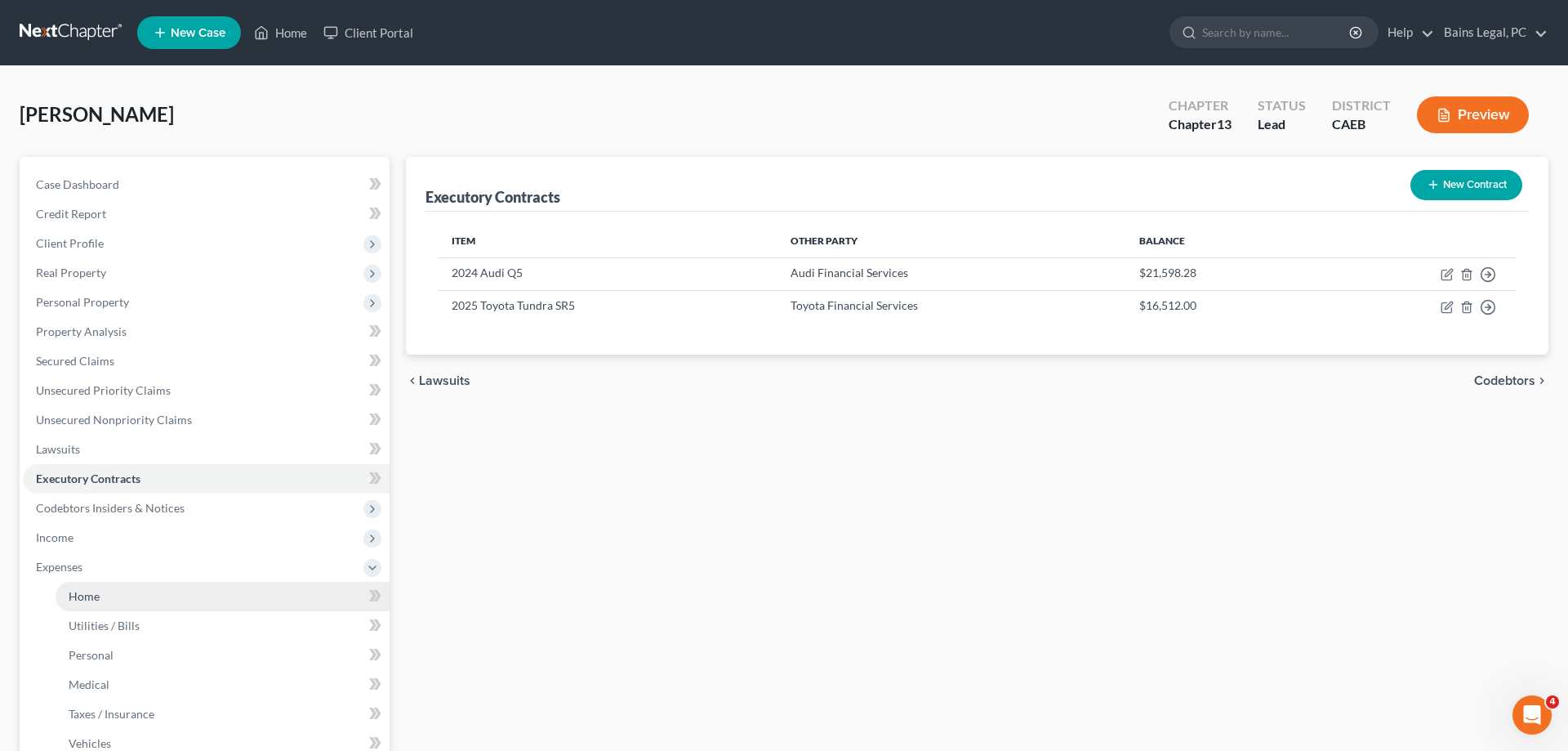
click at [111, 593] on link "Home" at bounding box center [222, 596] width 334 height 29
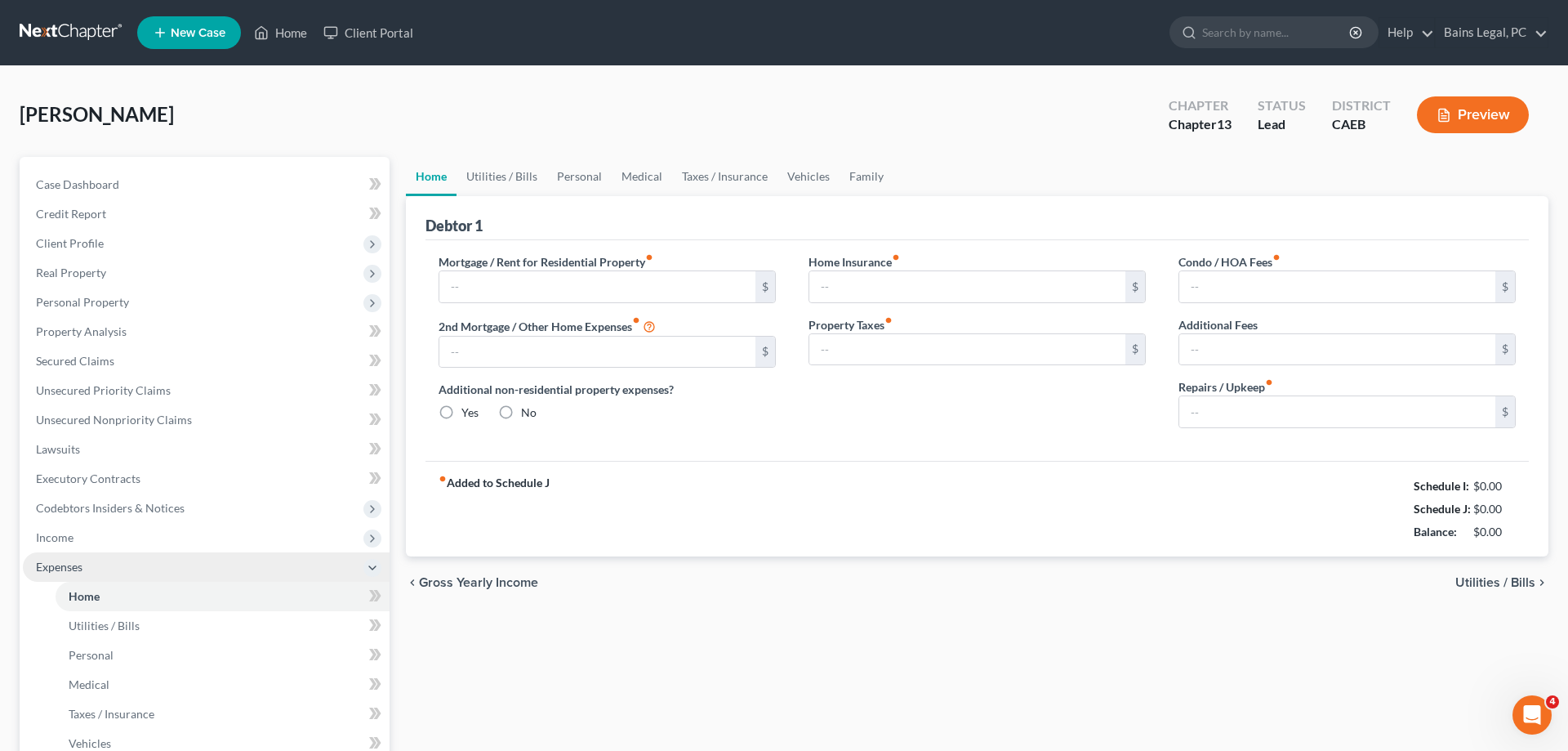
type input "2,355.68"
type input "0.00"
radio input "true"
type input "0.00"
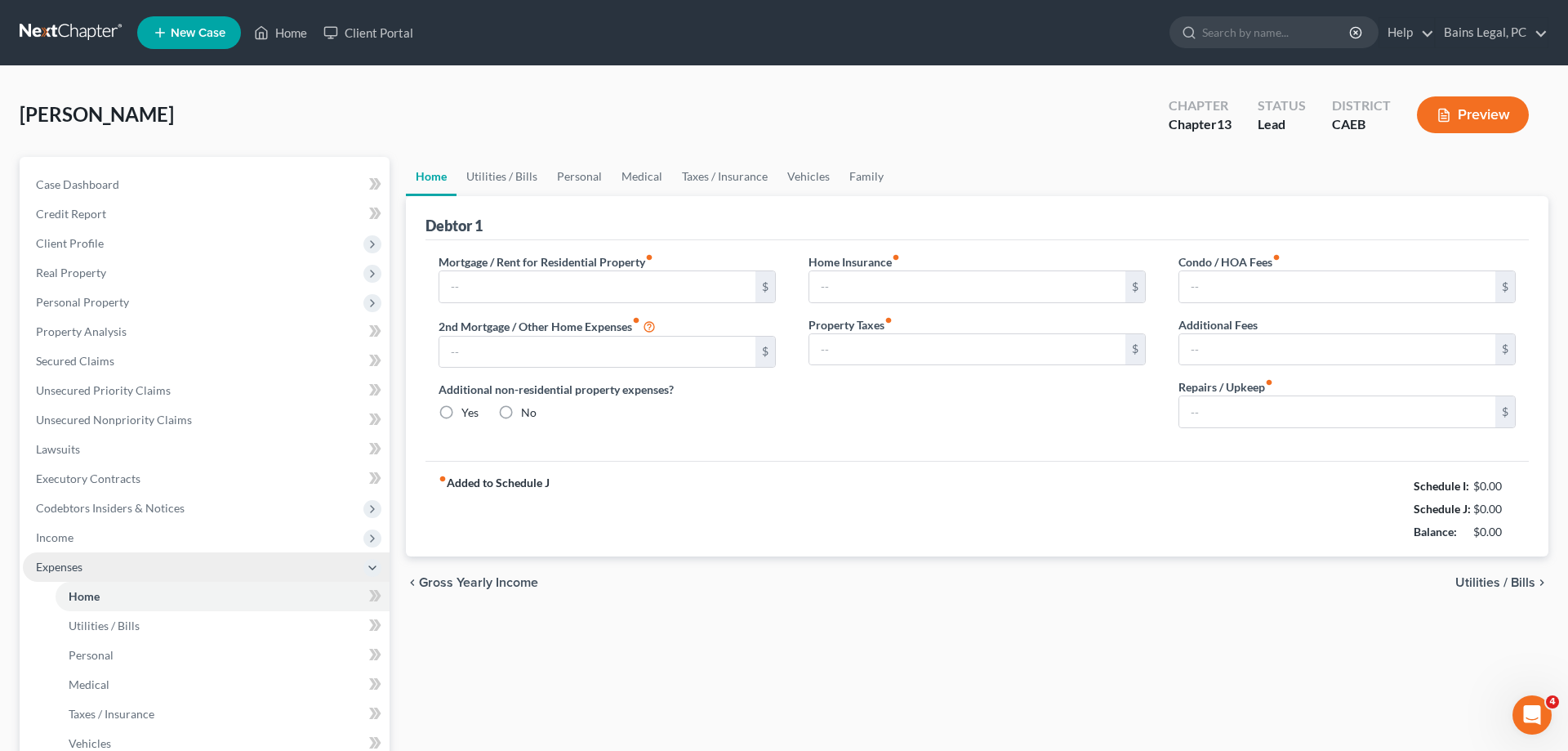
type input "0.00"
type input "300.00"
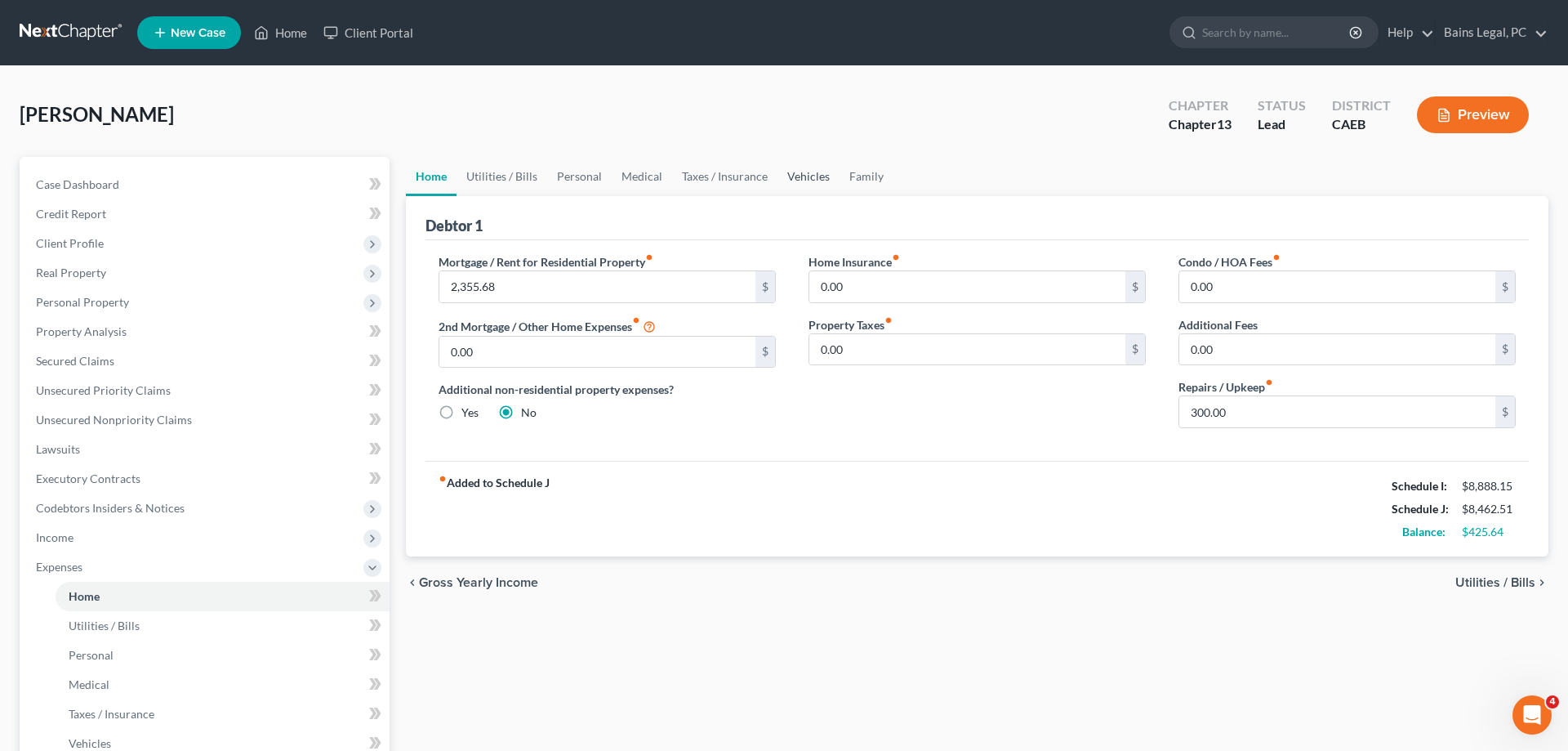
click at [784, 174] on link "Vehicles" at bounding box center [809, 176] width 62 height 39
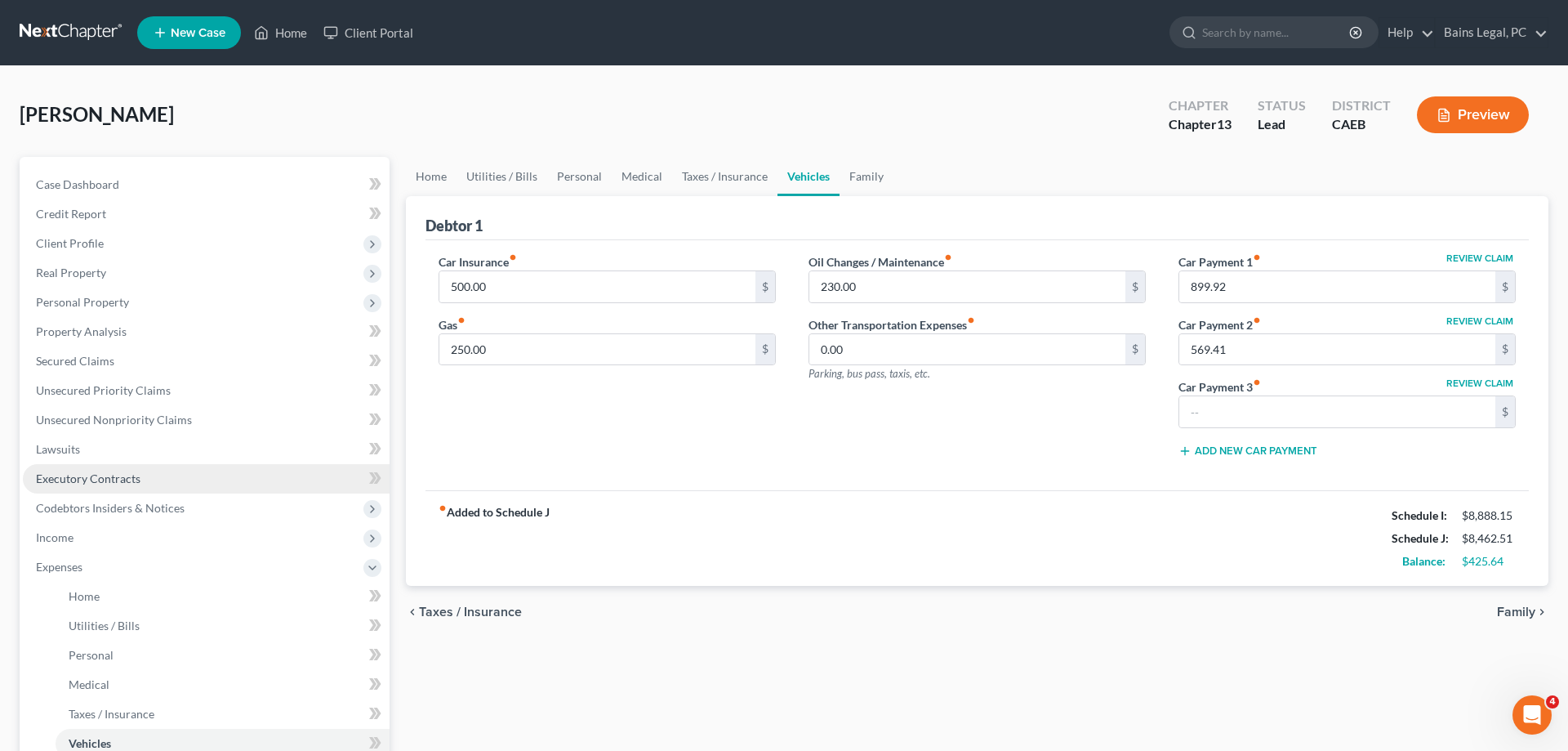
click at [123, 477] on span "Executory Contracts" at bounding box center [88, 479] width 105 height 14
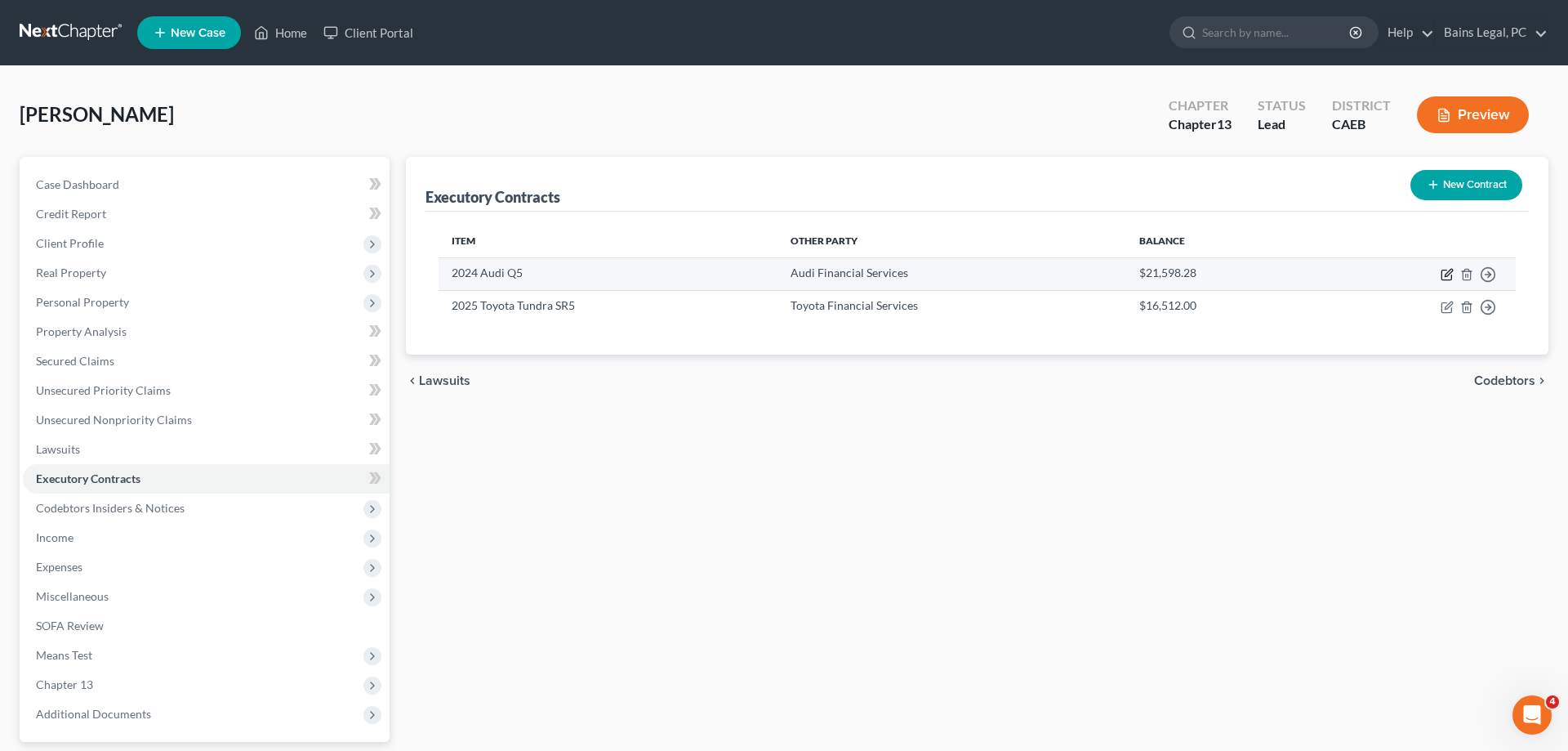
click at [1444, 275] on icon "button" at bounding box center [1446, 274] width 13 height 13
select select "3"
select select "14"
select select "0"
select select "1"
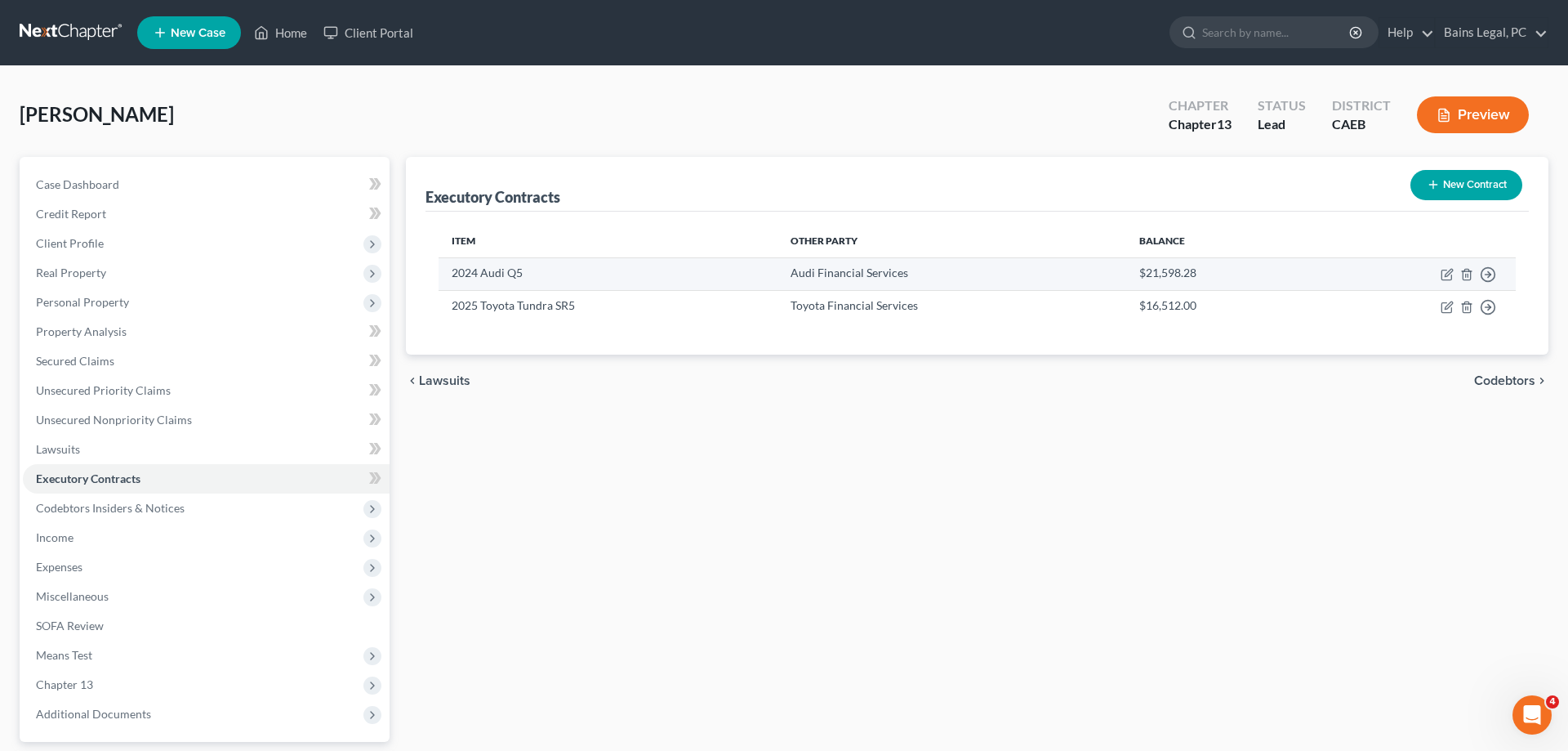
select select "1"
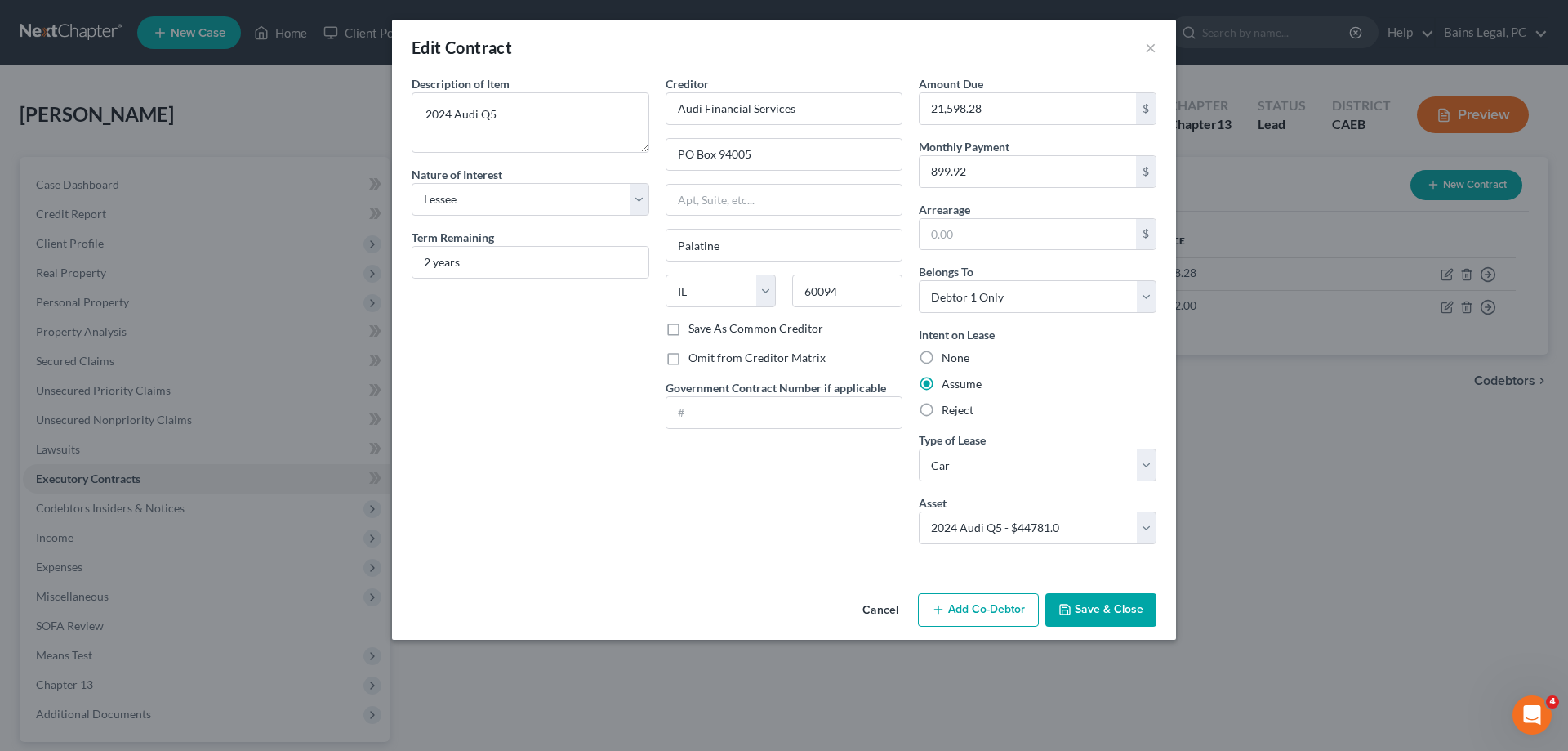
click at [979, 607] on button "Add Co-Debtor" at bounding box center [978, 610] width 121 height 34
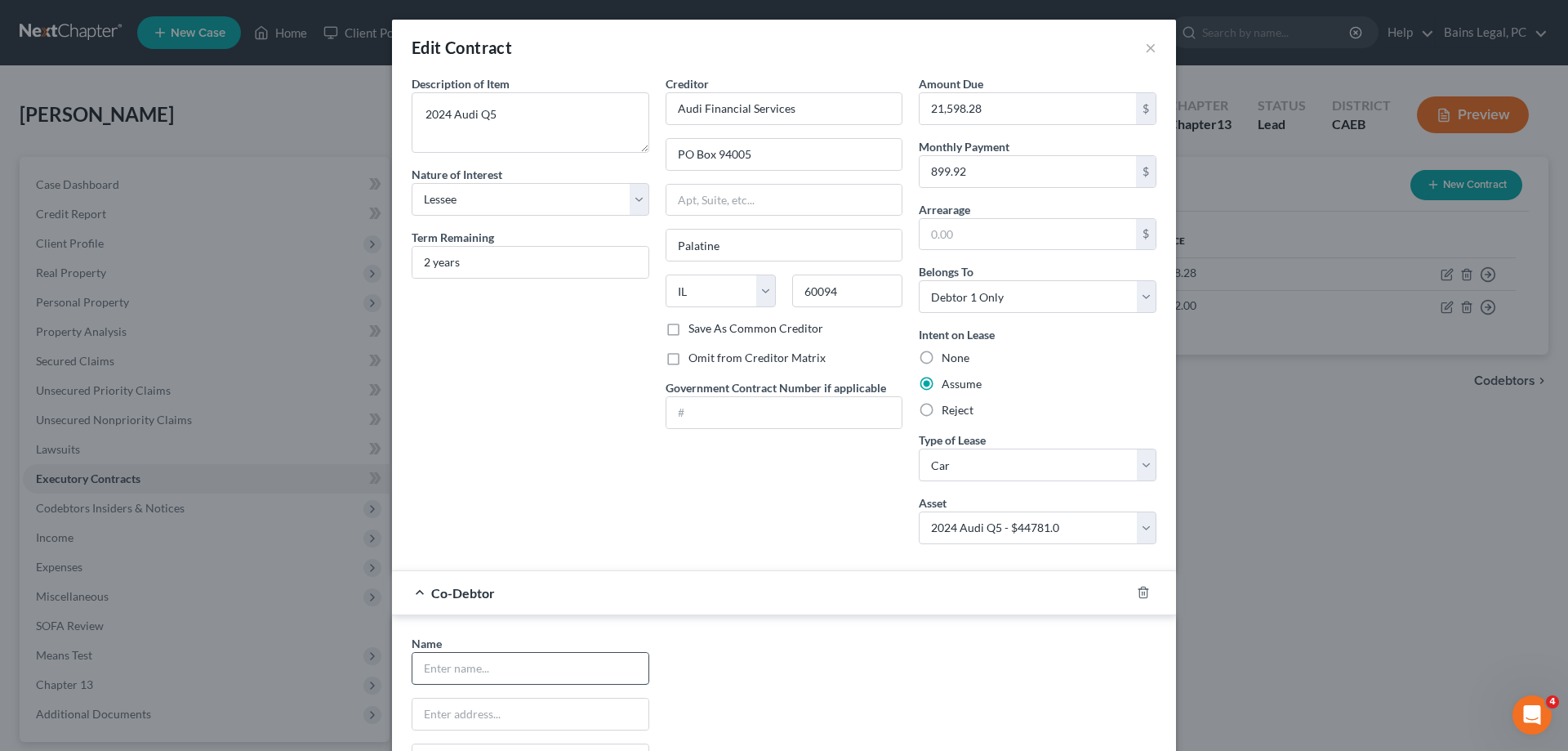
click at [549, 665] on input "text" at bounding box center [531, 669] width 236 height 31
type input "r"
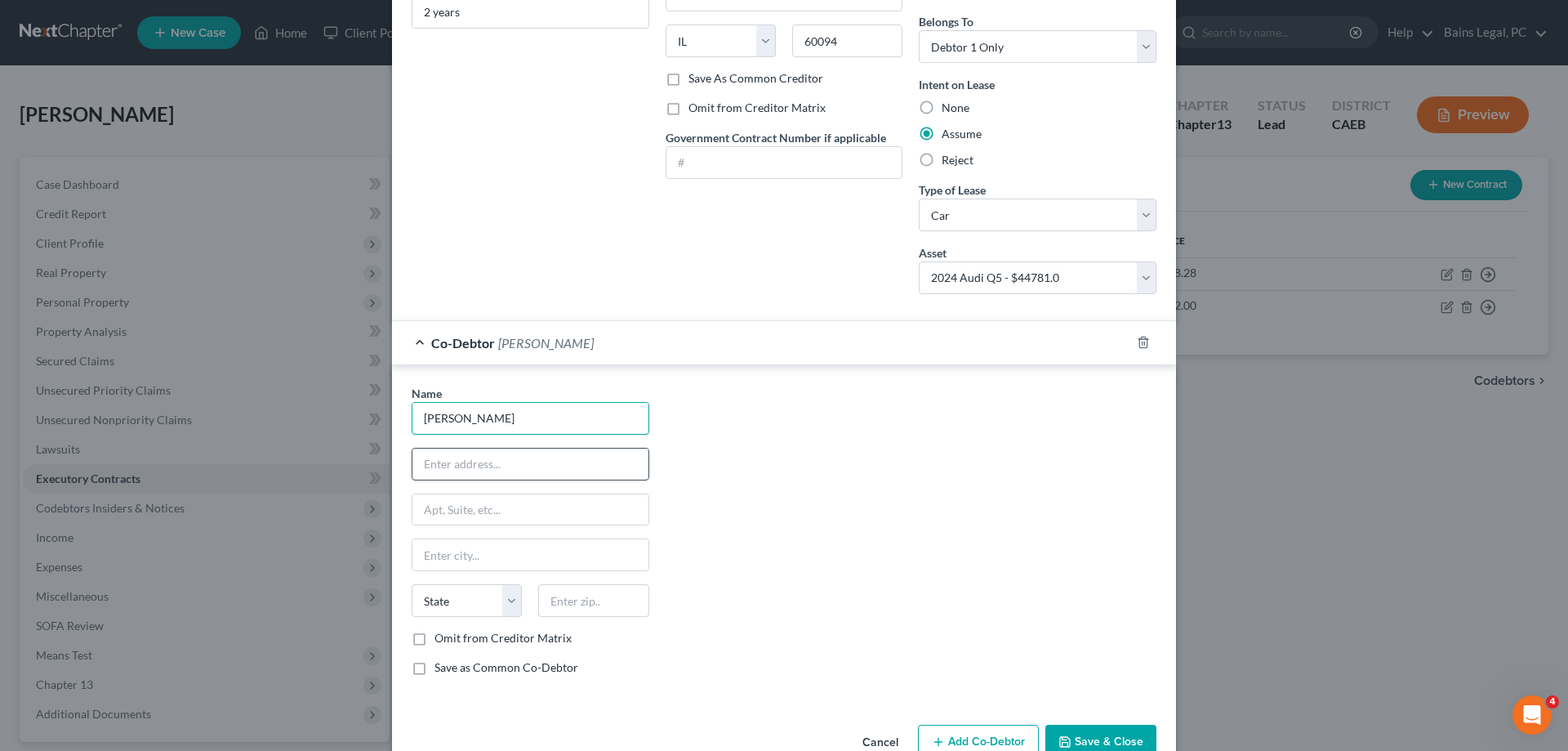
type input "[PERSON_NAME]"
click at [532, 467] on input "text" at bounding box center [531, 464] width 236 height 31
click at [529, 468] on input "text" at bounding box center [531, 464] width 236 height 31
click at [544, 497] on input "text" at bounding box center [531, 510] width 236 height 31
click at [555, 464] on input "1308 Harbour" at bounding box center [531, 464] width 236 height 31
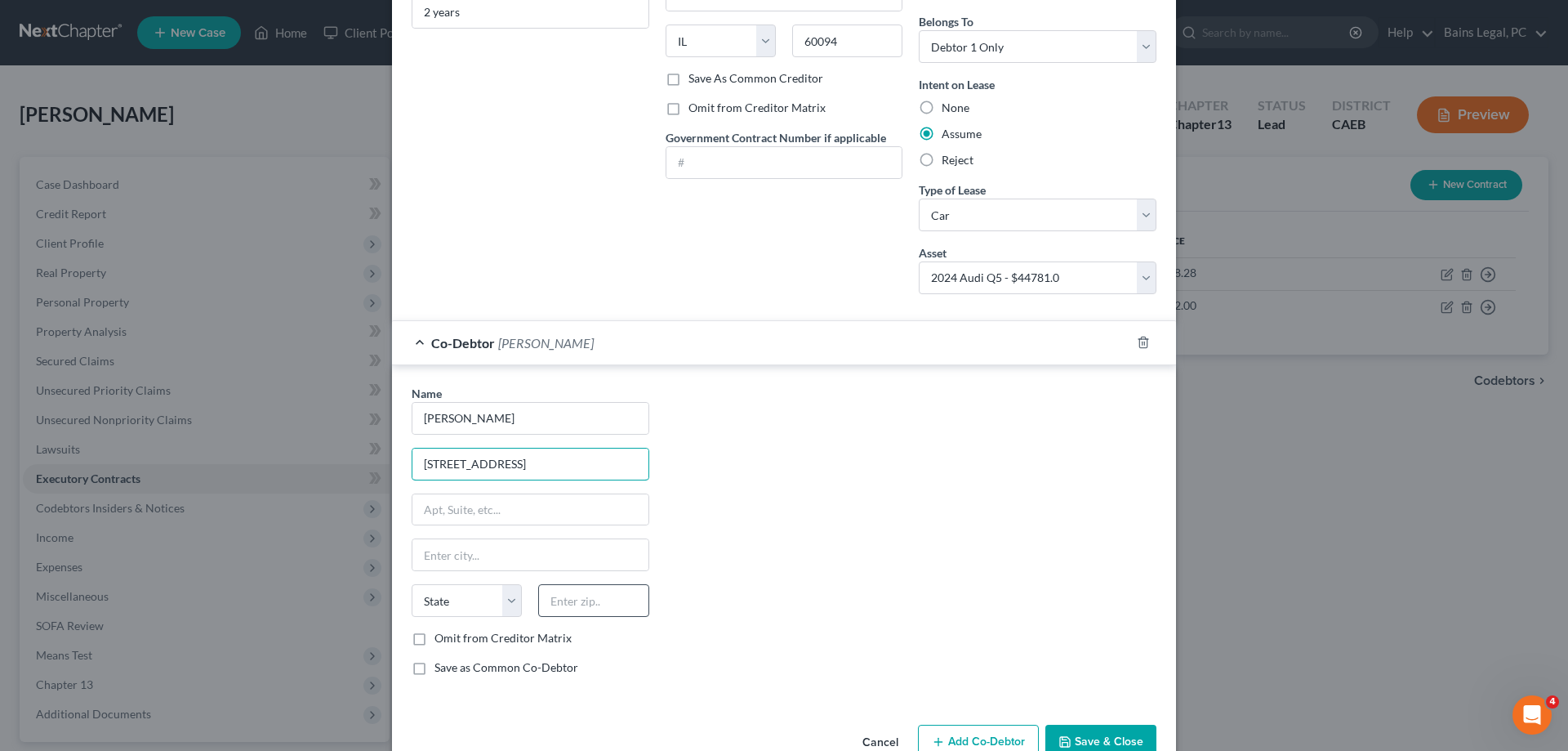
type input "[STREET_ADDRESS]"
click at [583, 610] on input "text" at bounding box center [594, 601] width 110 height 33
type input "95357"
type input "Modesto"
select select "4"
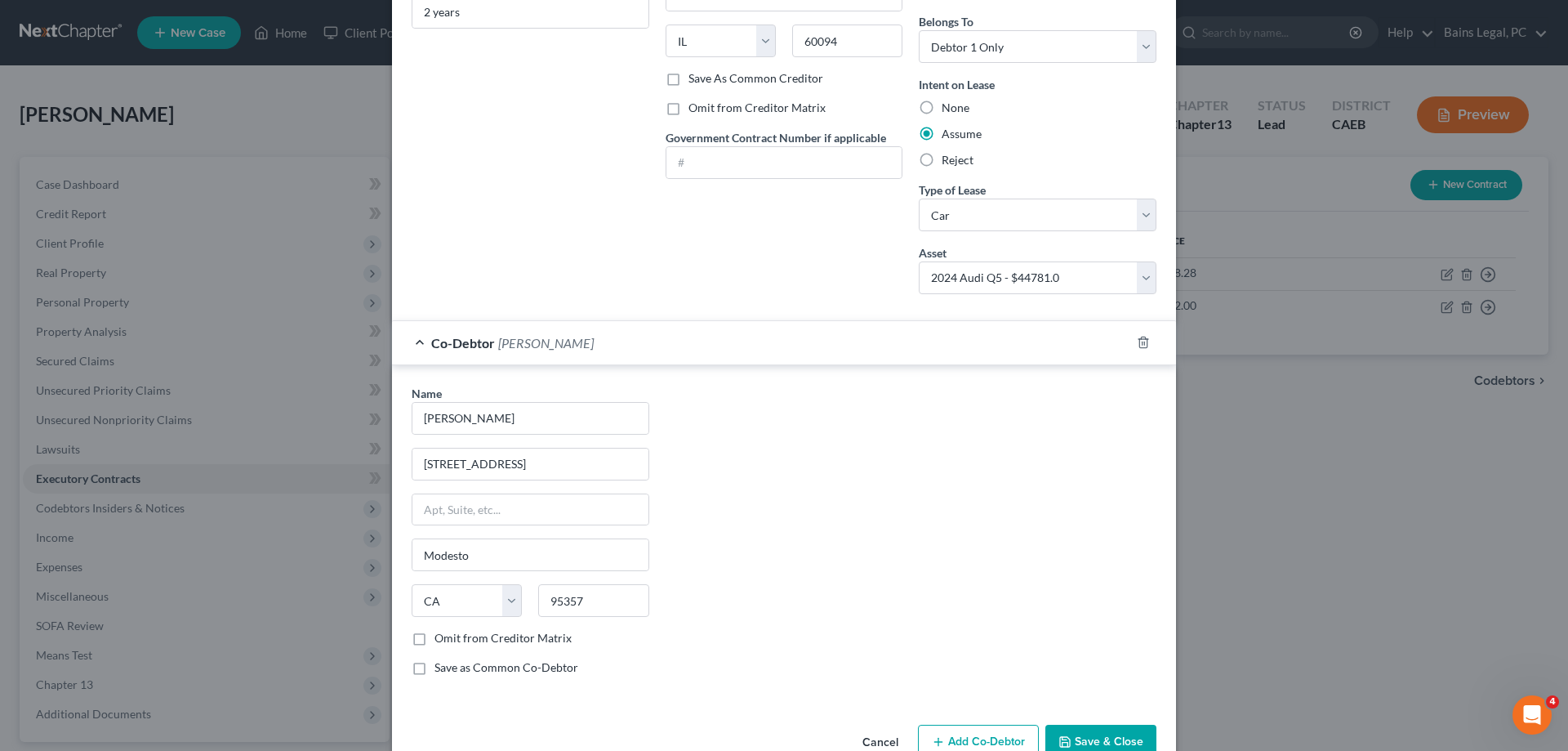
click at [566, 641] on label "Omit from Creditor Matrix" at bounding box center [504, 638] width 138 height 16
click at [451, 641] on input "Omit from Creditor Matrix" at bounding box center [446, 635] width 11 height 11
checkbox input "true"
drag, startPoint x: 1111, startPoint y: 732, endPoint x: 877, endPoint y: 679, distance: 239.9
click at [1110, 732] on button "Save & Close" at bounding box center [1100, 741] width 111 height 34
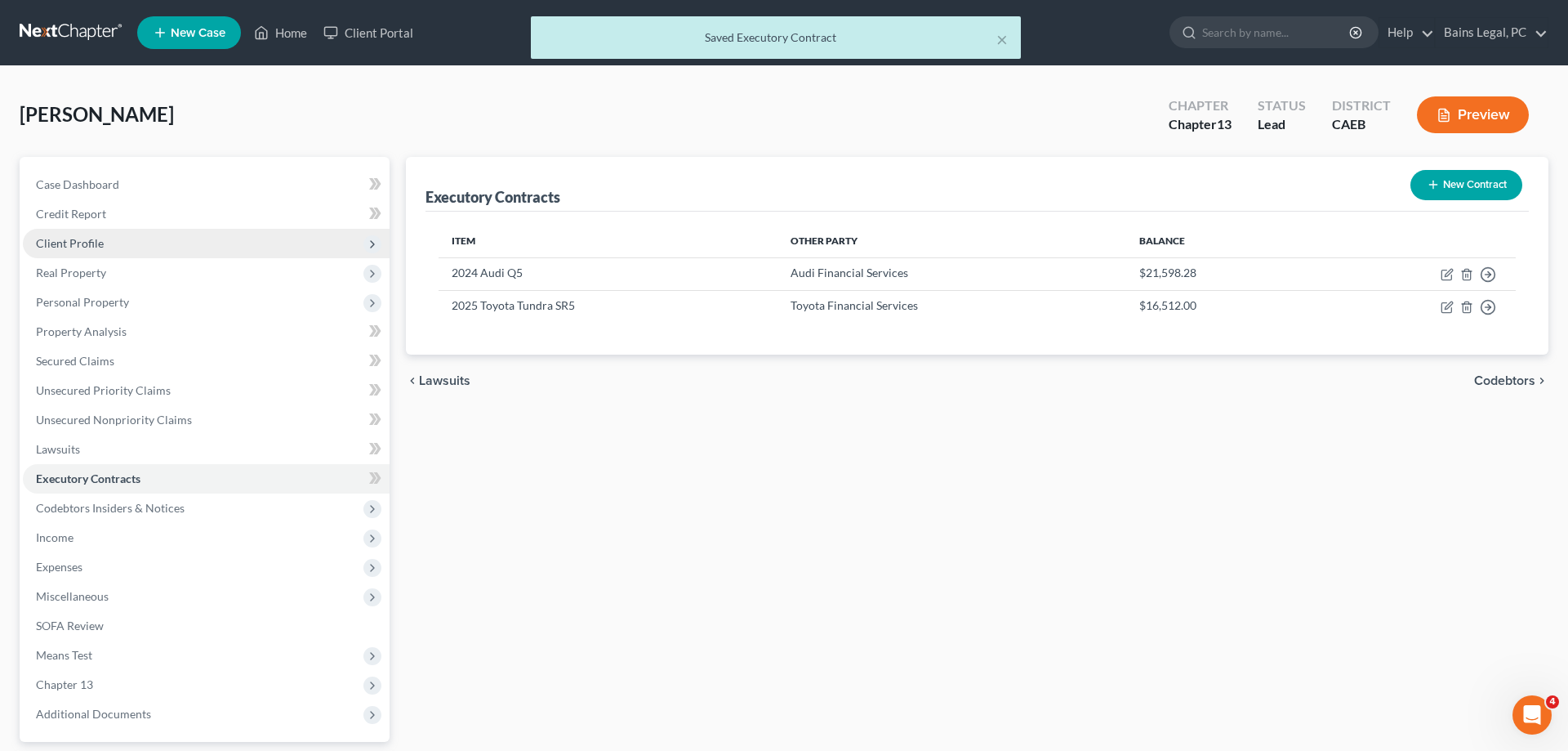
click at [105, 246] on span "Client Profile" at bounding box center [206, 243] width 367 height 29
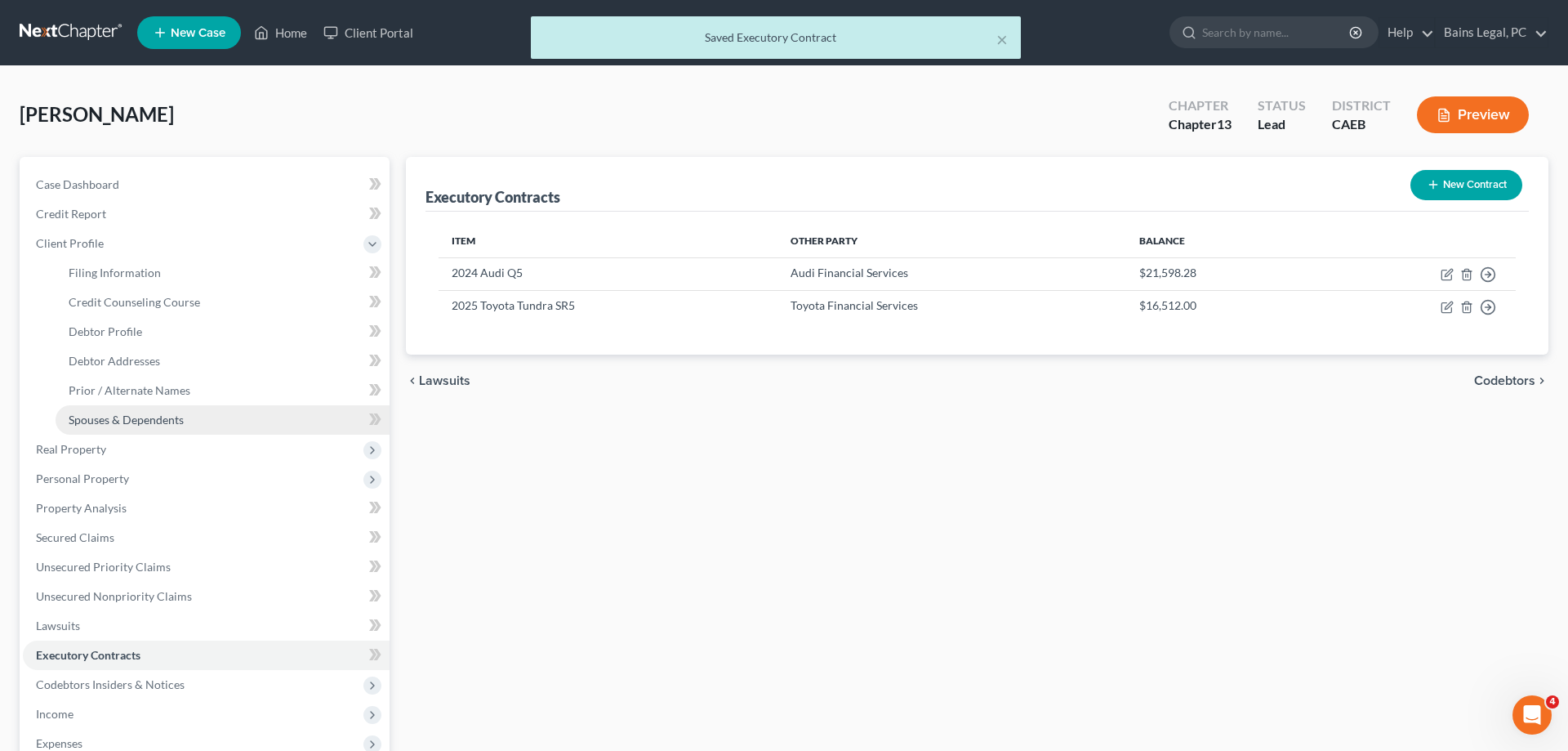
click at [189, 422] on link "Spouses & Dependents" at bounding box center [222, 420] width 334 height 29
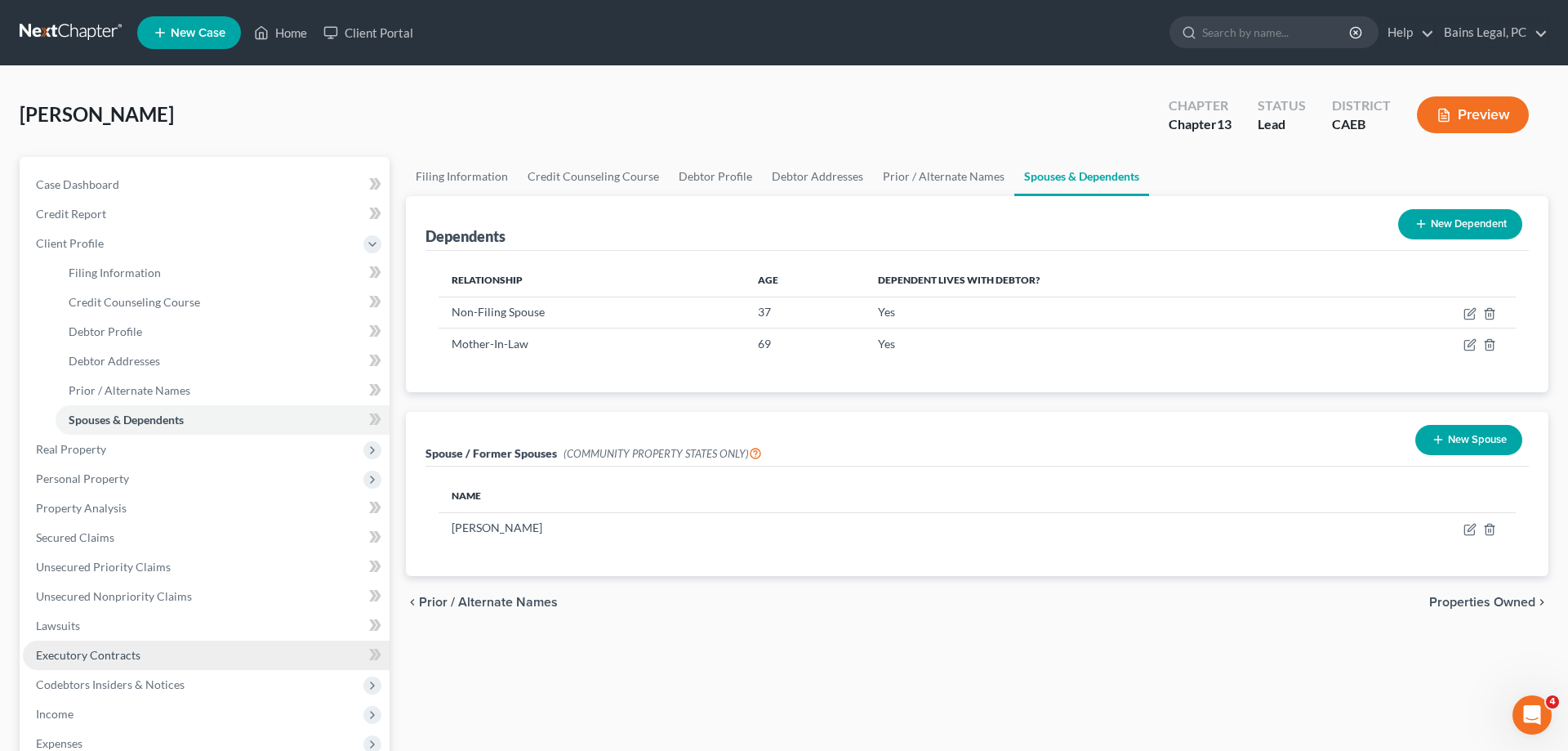
click at [114, 655] on span "Executory Contracts" at bounding box center [88, 655] width 105 height 14
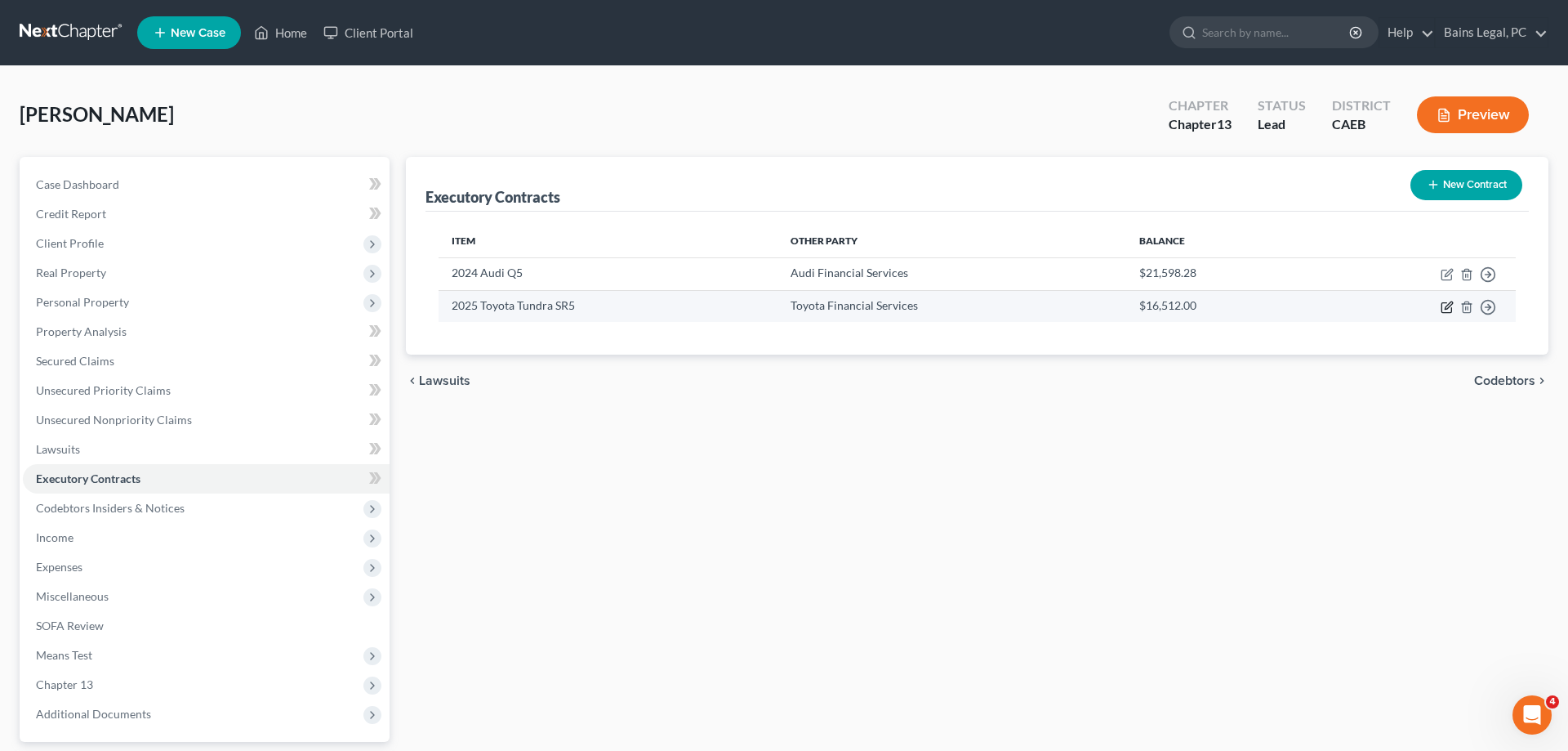
click at [1442, 305] on icon "button" at bounding box center [1446, 307] width 10 height 10
select select "3"
select select "14"
select select "4"
select select "1"
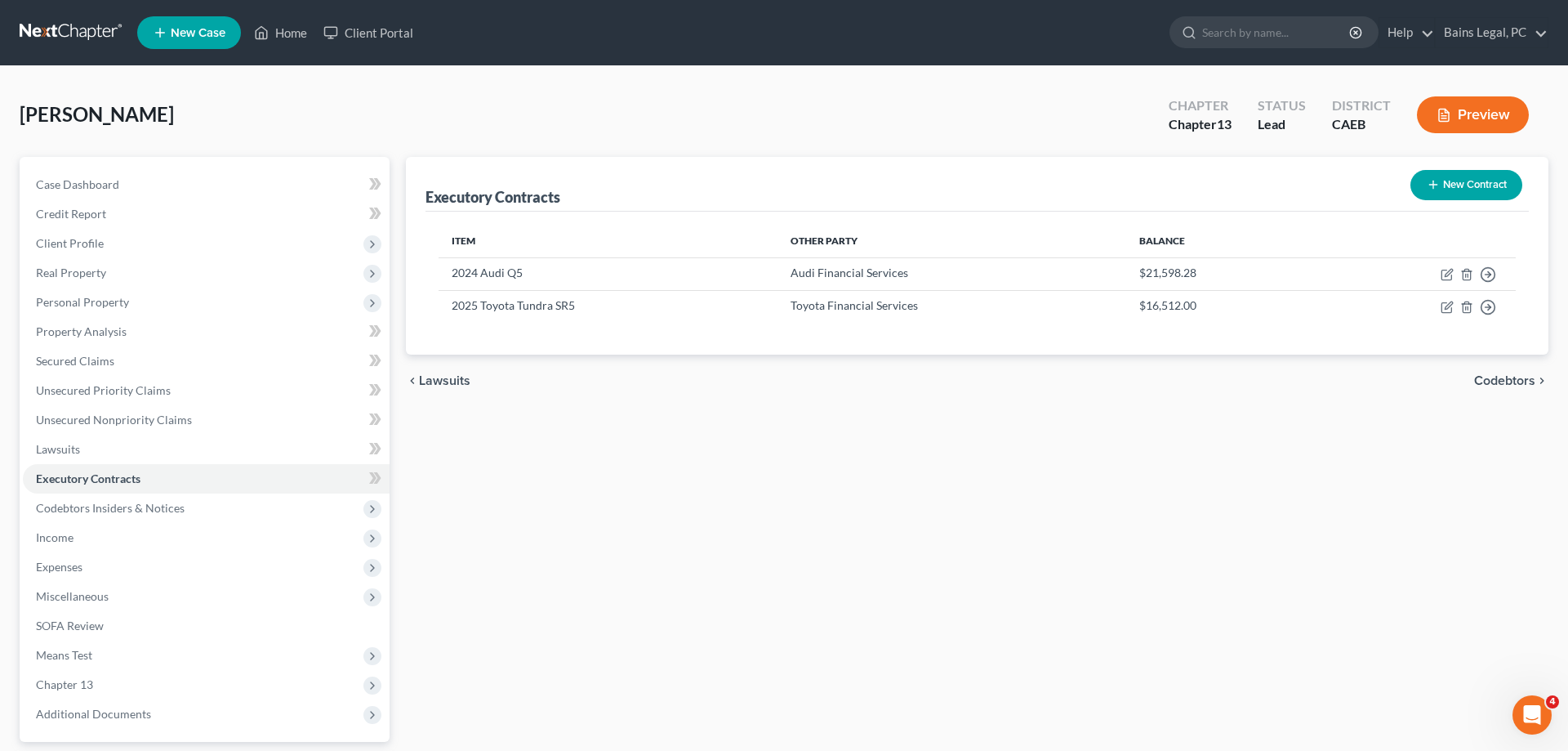
select select "0"
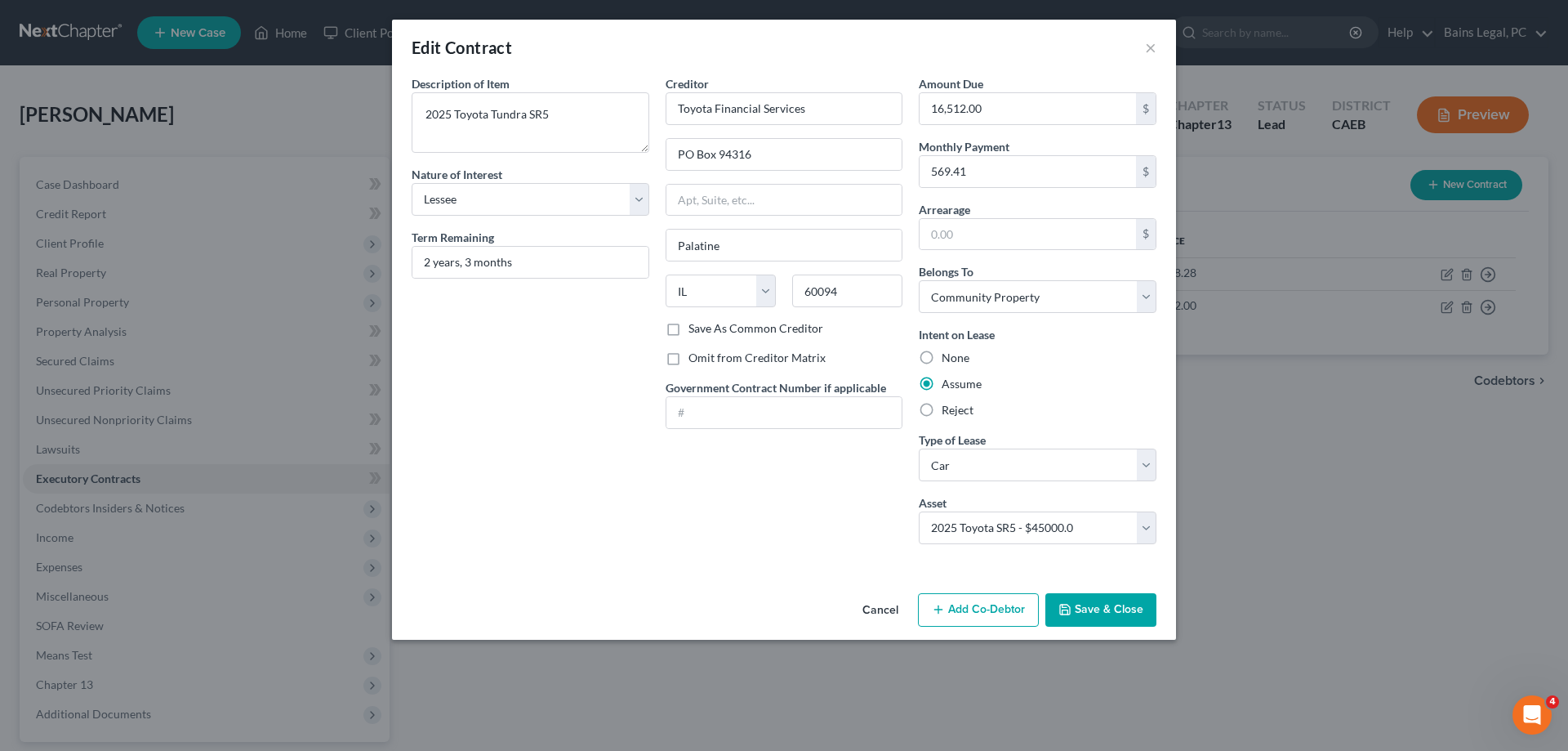
click at [967, 611] on button "Add Co-Debtor" at bounding box center [978, 610] width 121 height 34
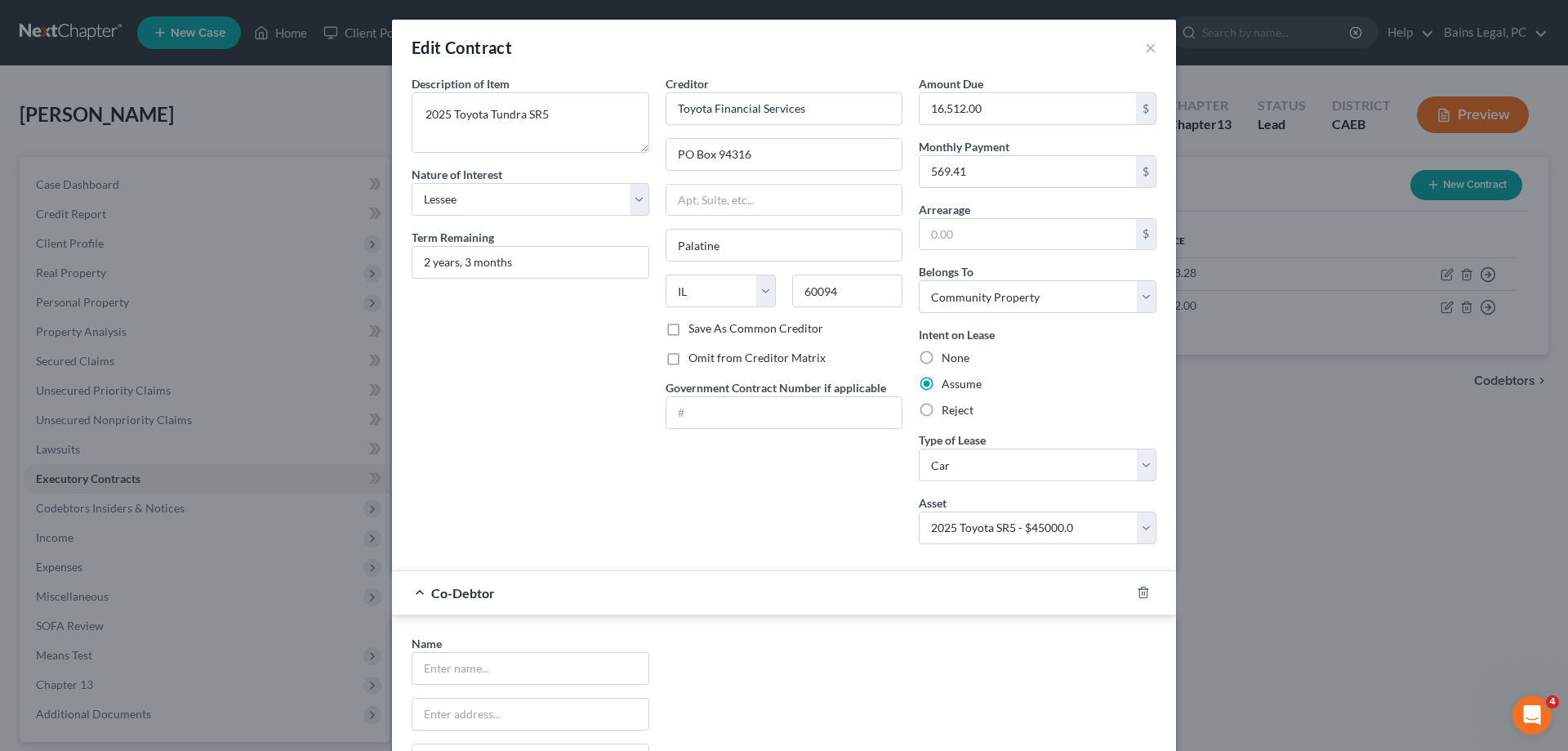
scroll to position [291, 0]
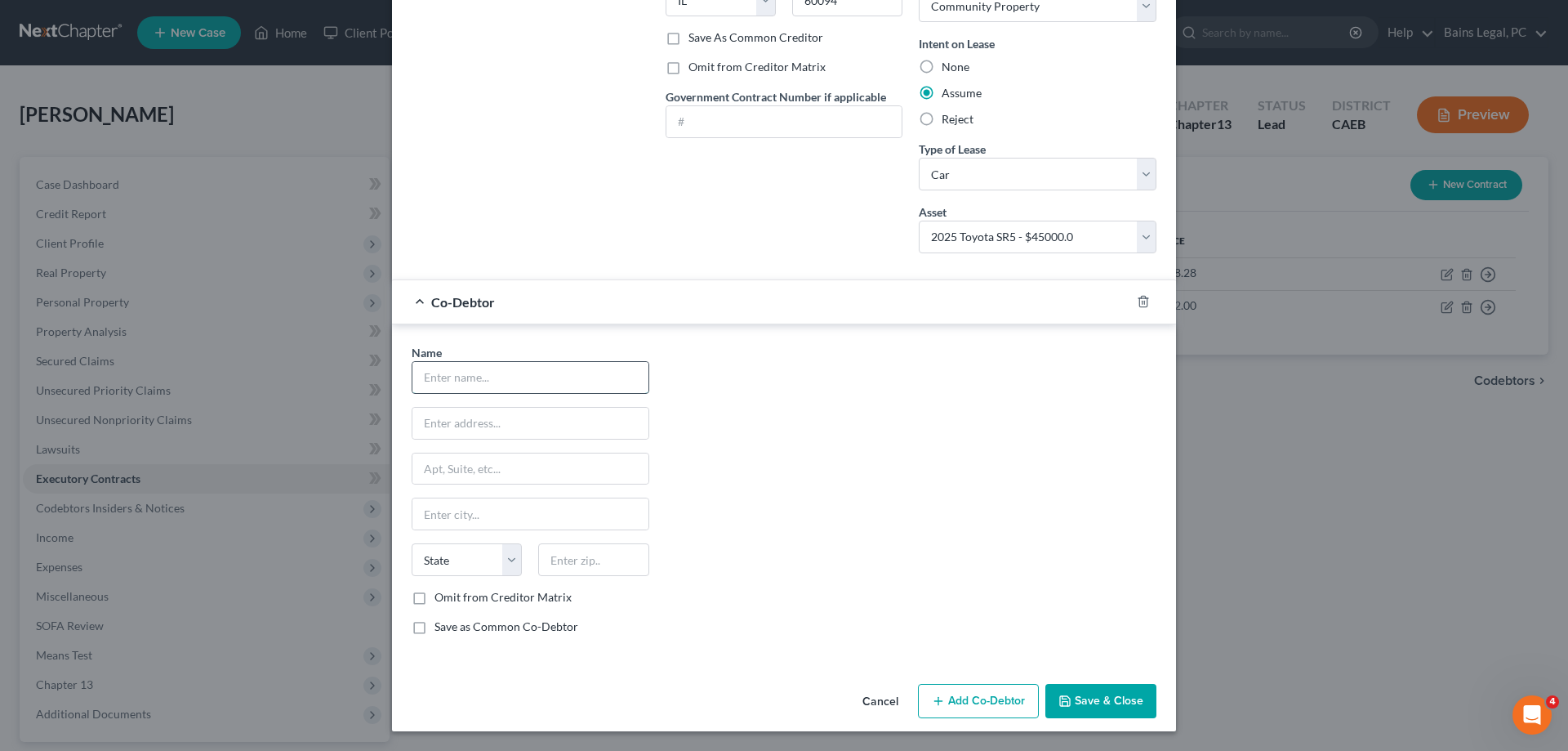
click at [498, 368] on input "text" at bounding box center [531, 378] width 236 height 31
type input "[PERSON_NAME]"
type input "[STREET_ADDRESS]"
type input "95356"
type input "Modesto"
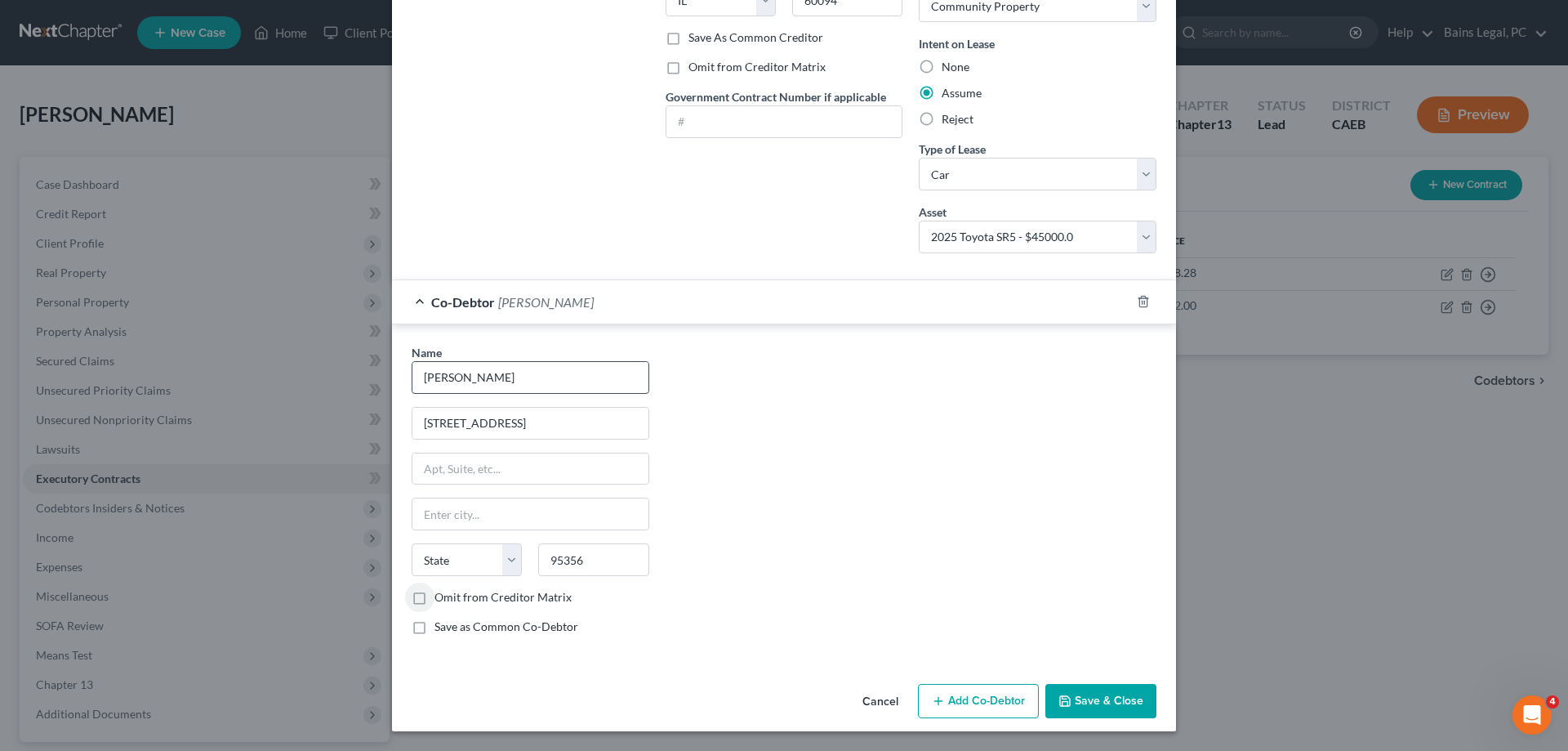
select select "4"
click at [456, 597] on label "Omit from Creditor Matrix" at bounding box center [504, 597] width 138 height 16
click at [451, 597] on input "Omit from Creditor Matrix" at bounding box center [446, 594] width 11 height 11
checkbox input "true"
click at [1088, 694] on button "Save & Close" at bounding box center [1100, 701] width 111 height 34
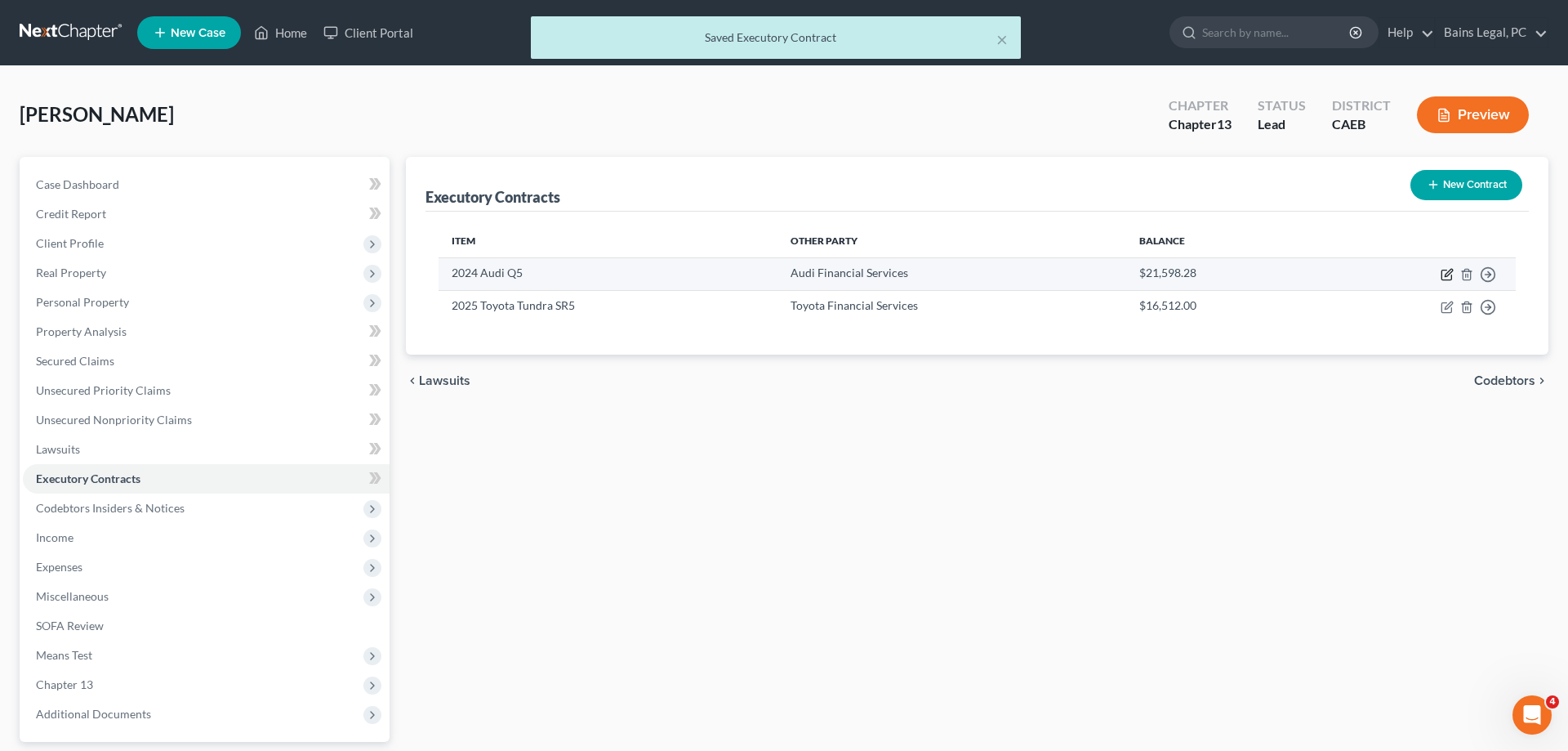
click at [1445, 274] on icon "button" at bounding box center [1446, 274] width 13 height 13
select select "3"
select select "14"
select select "0"
select select "1"
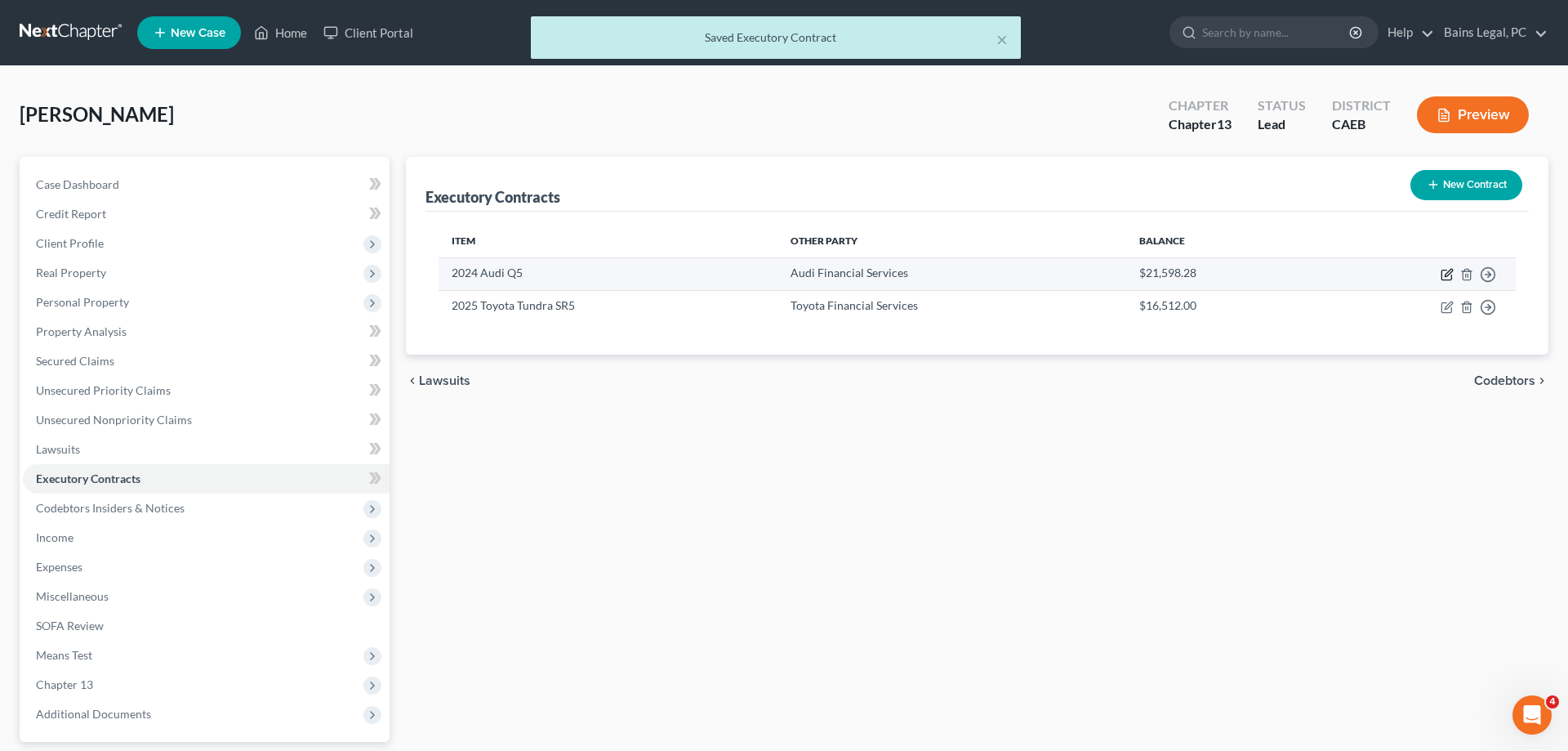
select select "1"
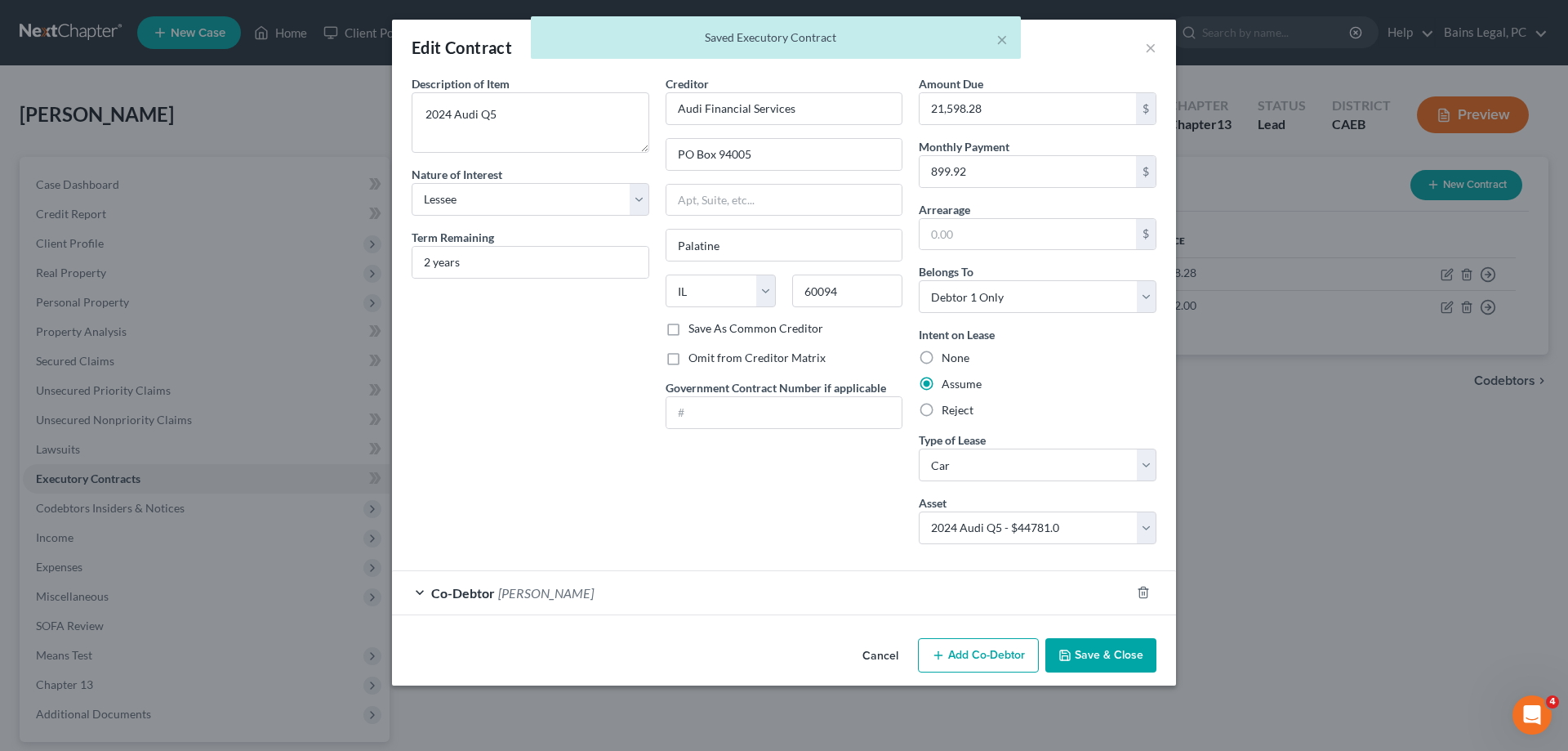
click at [680, 603] on div "Co-Debtor [PERSON_NAME]" at bounding box center [761, 592] width 738 height 44
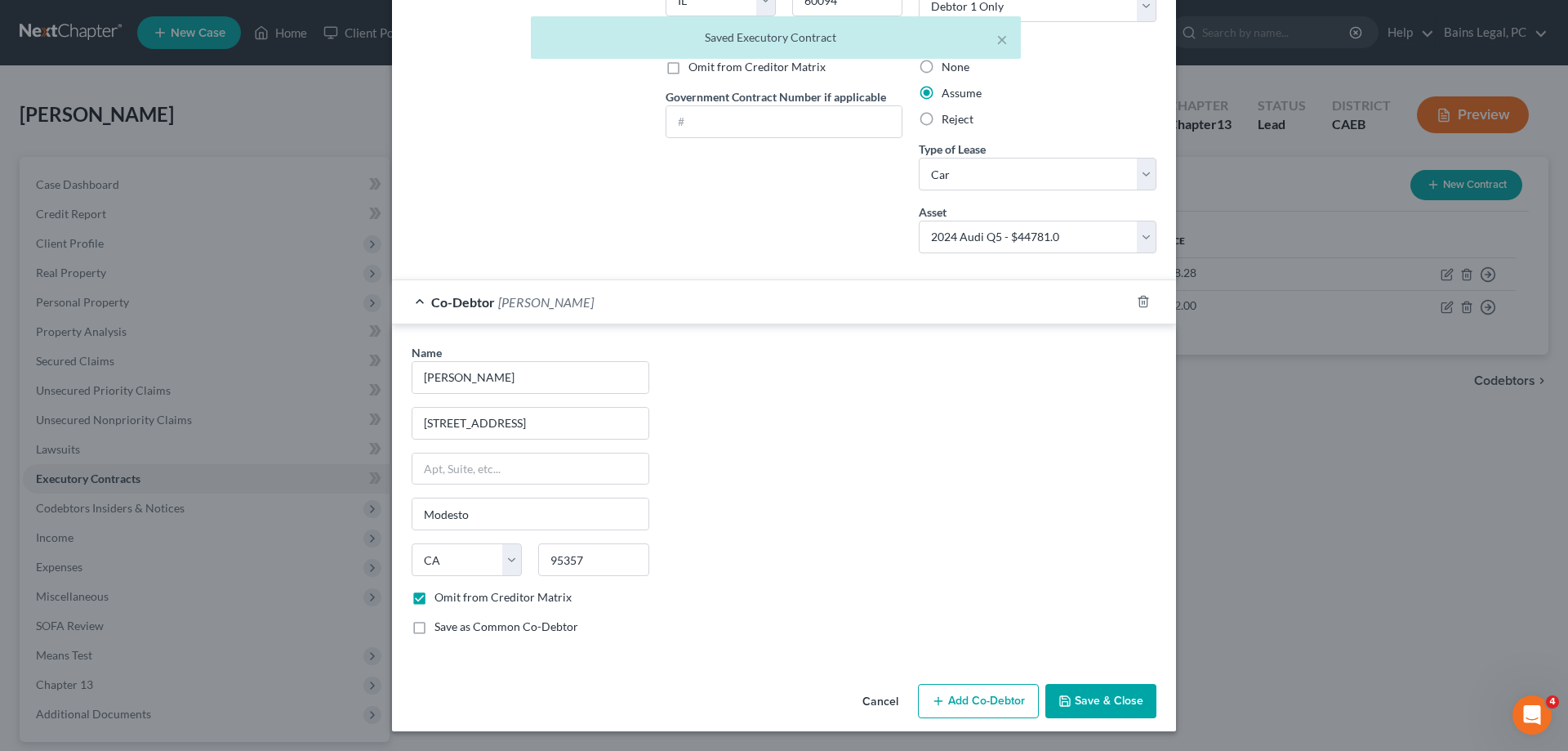
click at [1073, 706] on button "Save & Close" at bounding box center [1100, 701] width 111 height 34
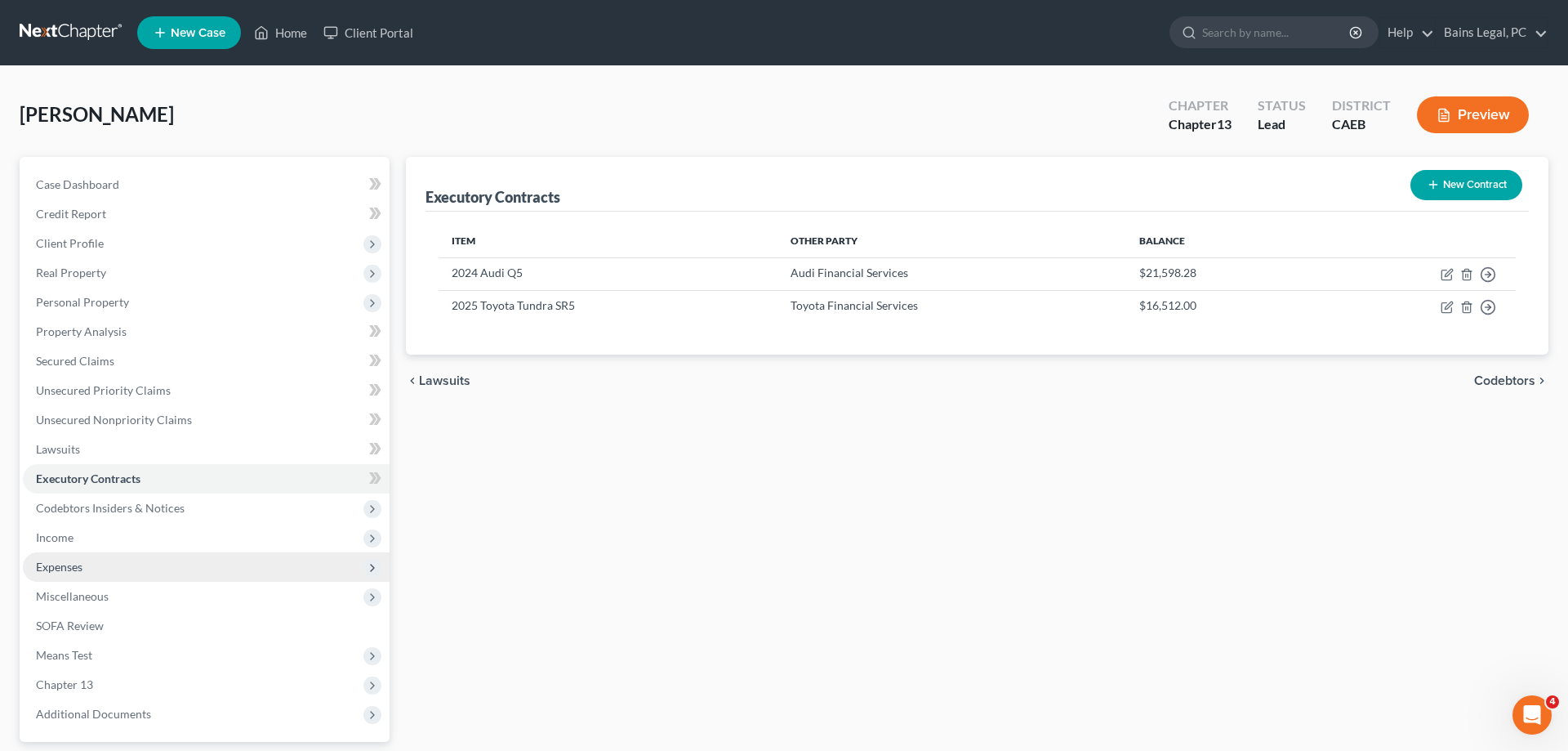
click at [76, 563] on span "Expenses" at bounding box center [59, 567] width 46 height 14
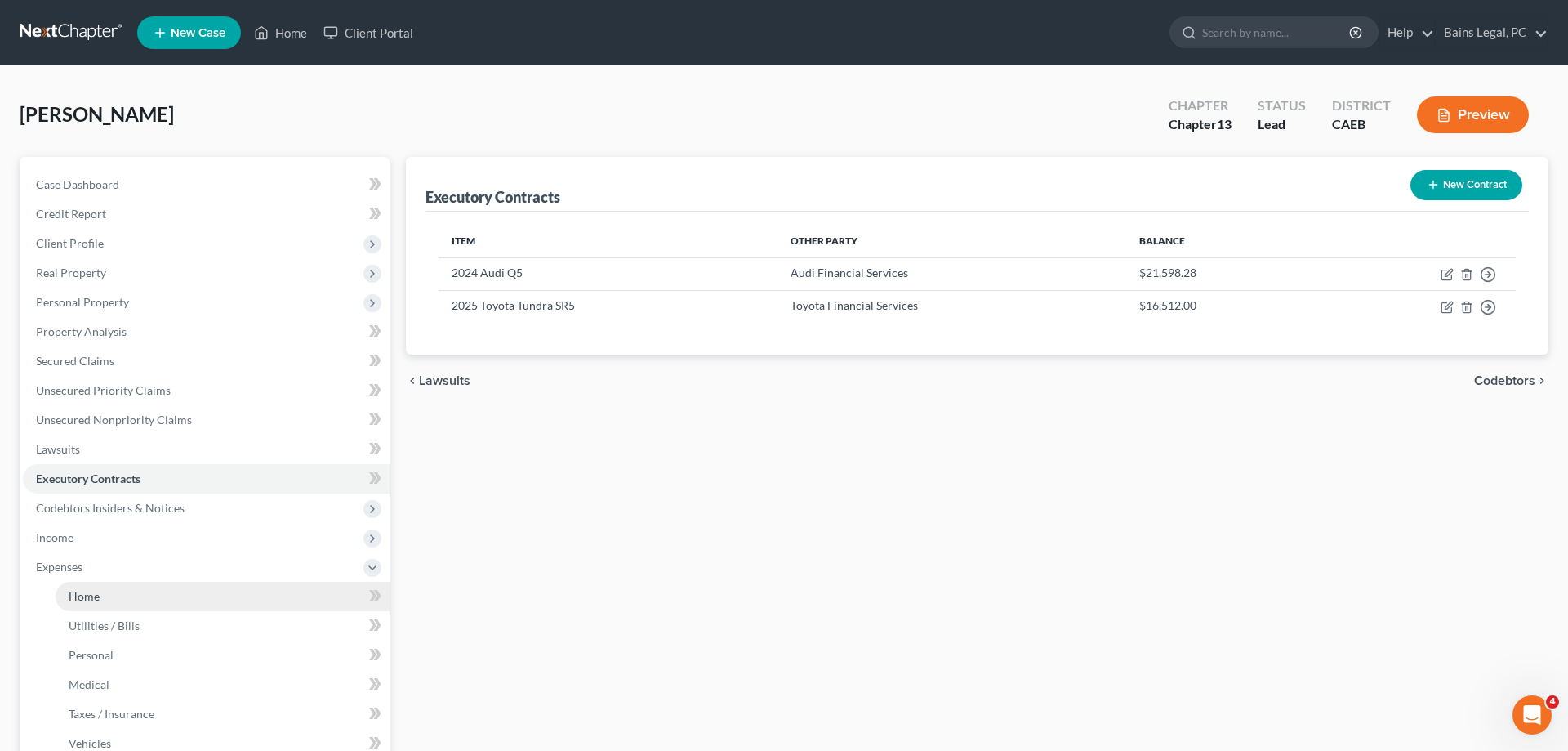
click at [97, 593] on span "Home" at bounding box center [84, 596] width 31 height 14
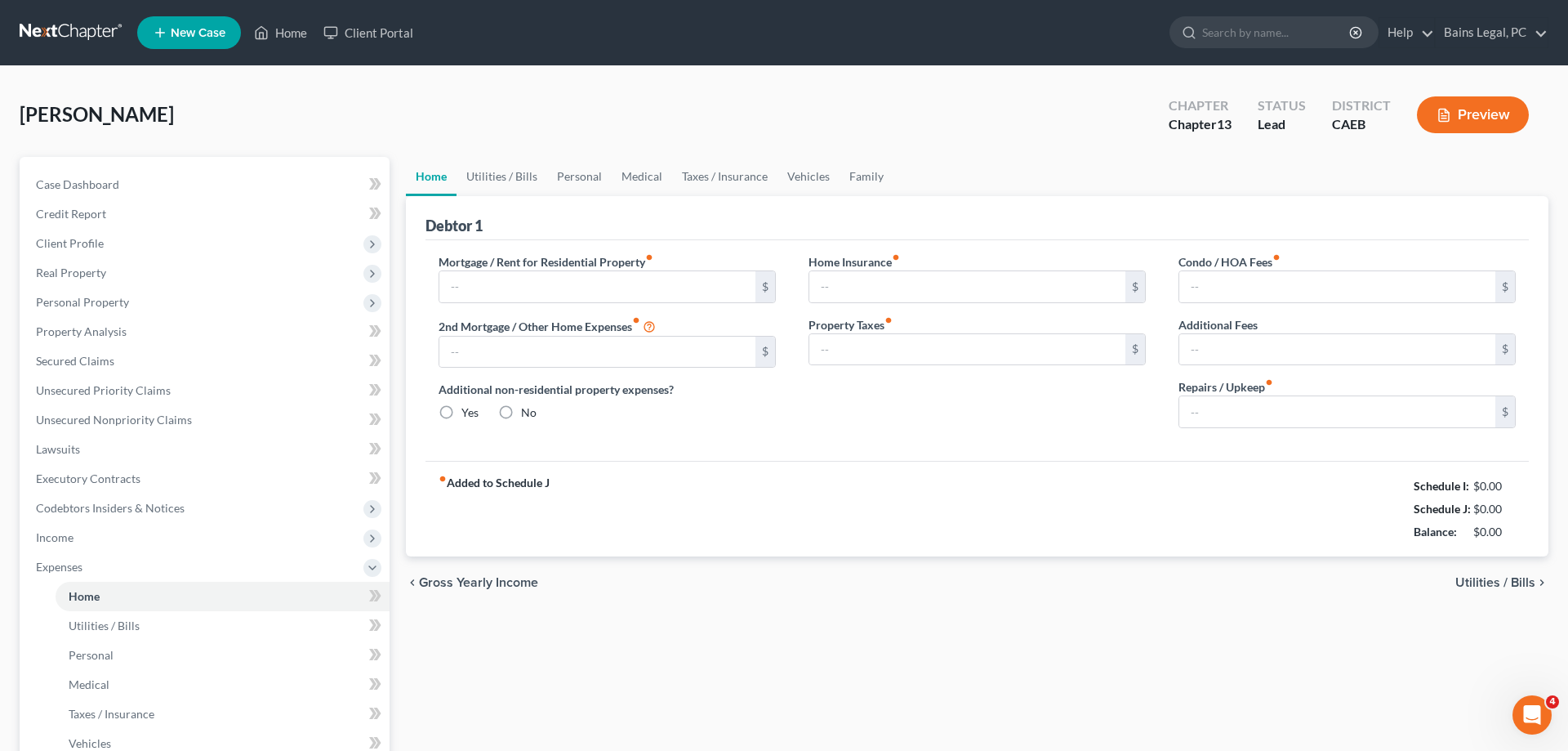
type input "2,355.68"
type input "0.00"
radio input "true"
type input "0.00"
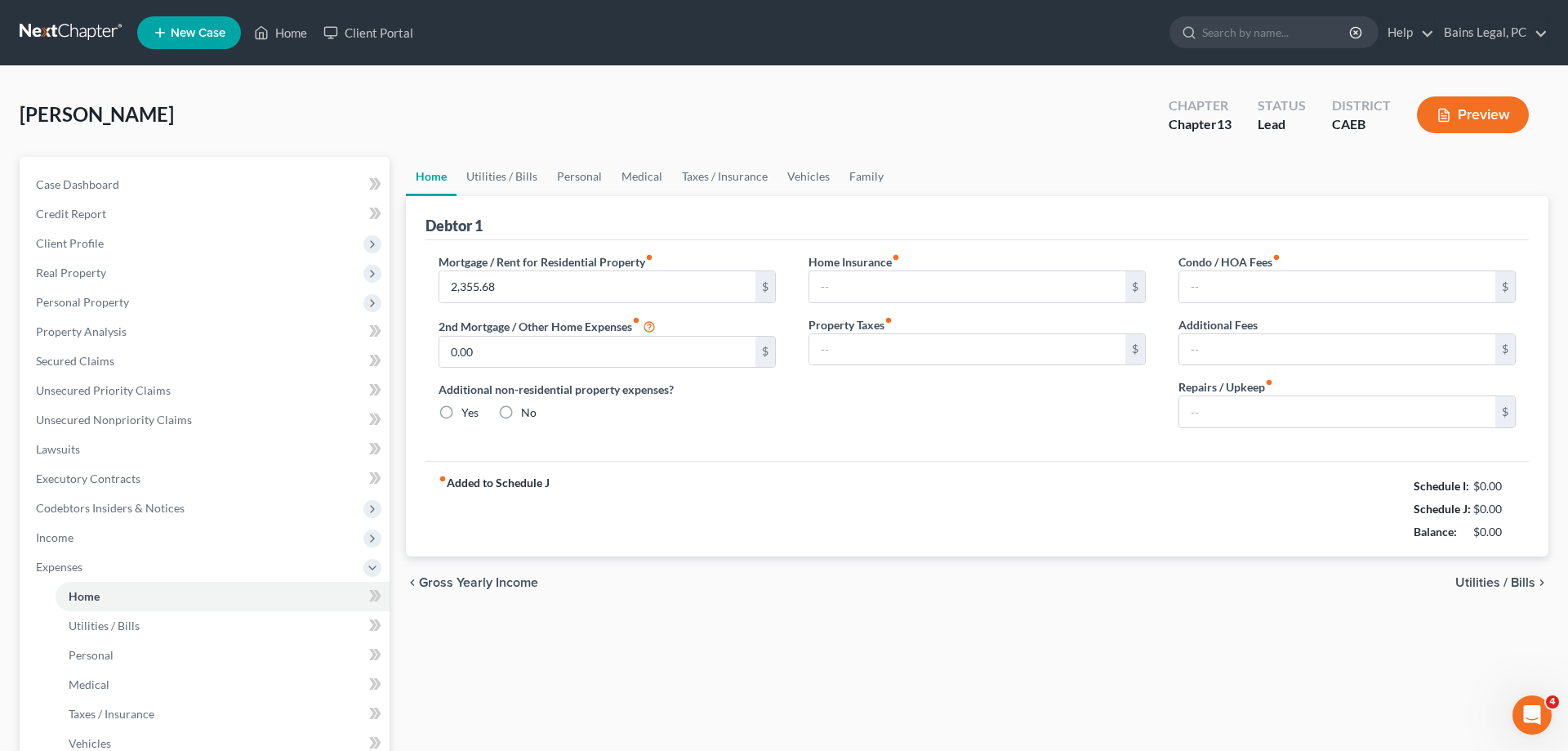
type input "0.00"
type input "300.00"
type input "2,355.68"
type input "0.00"
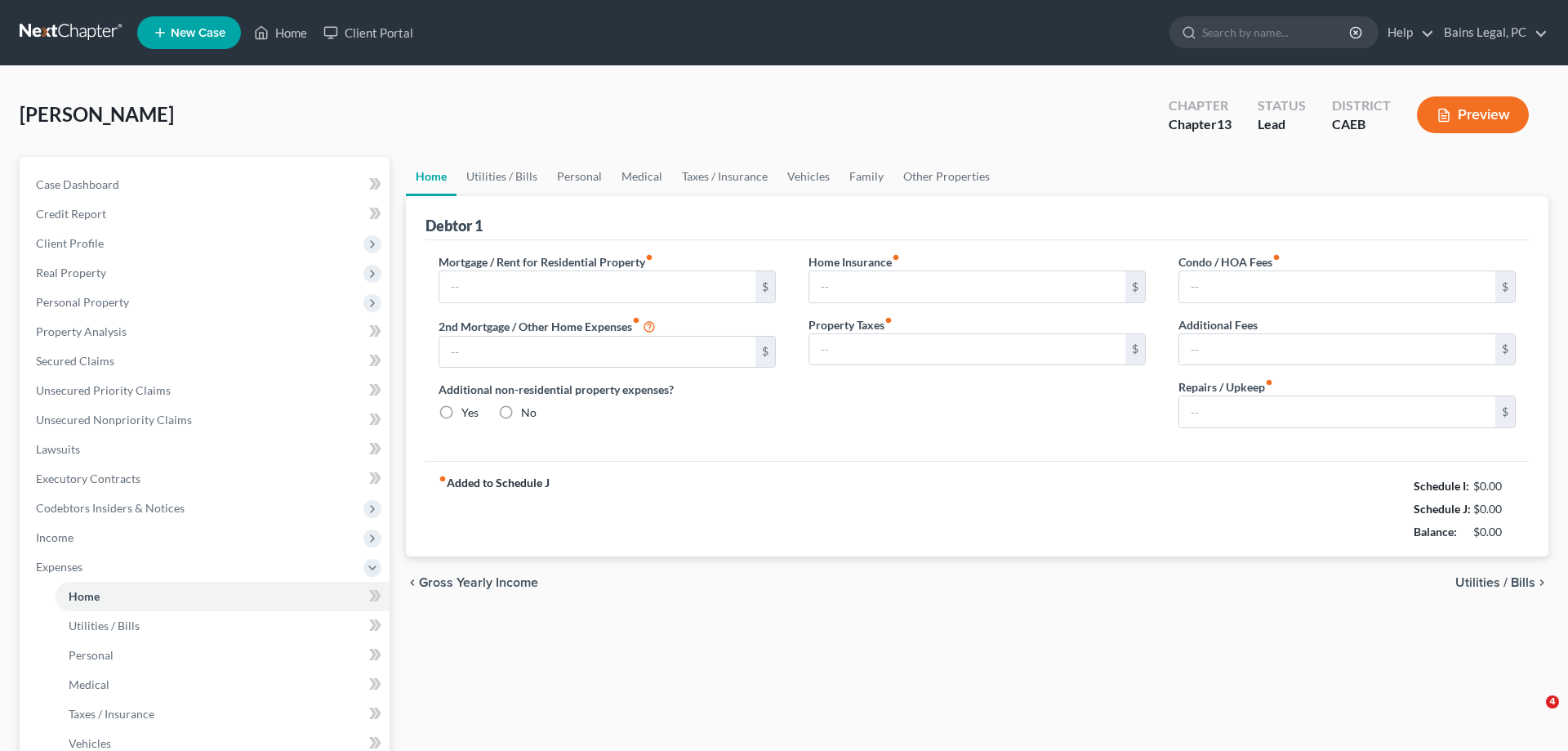
radio input "true"
type input "0.00"
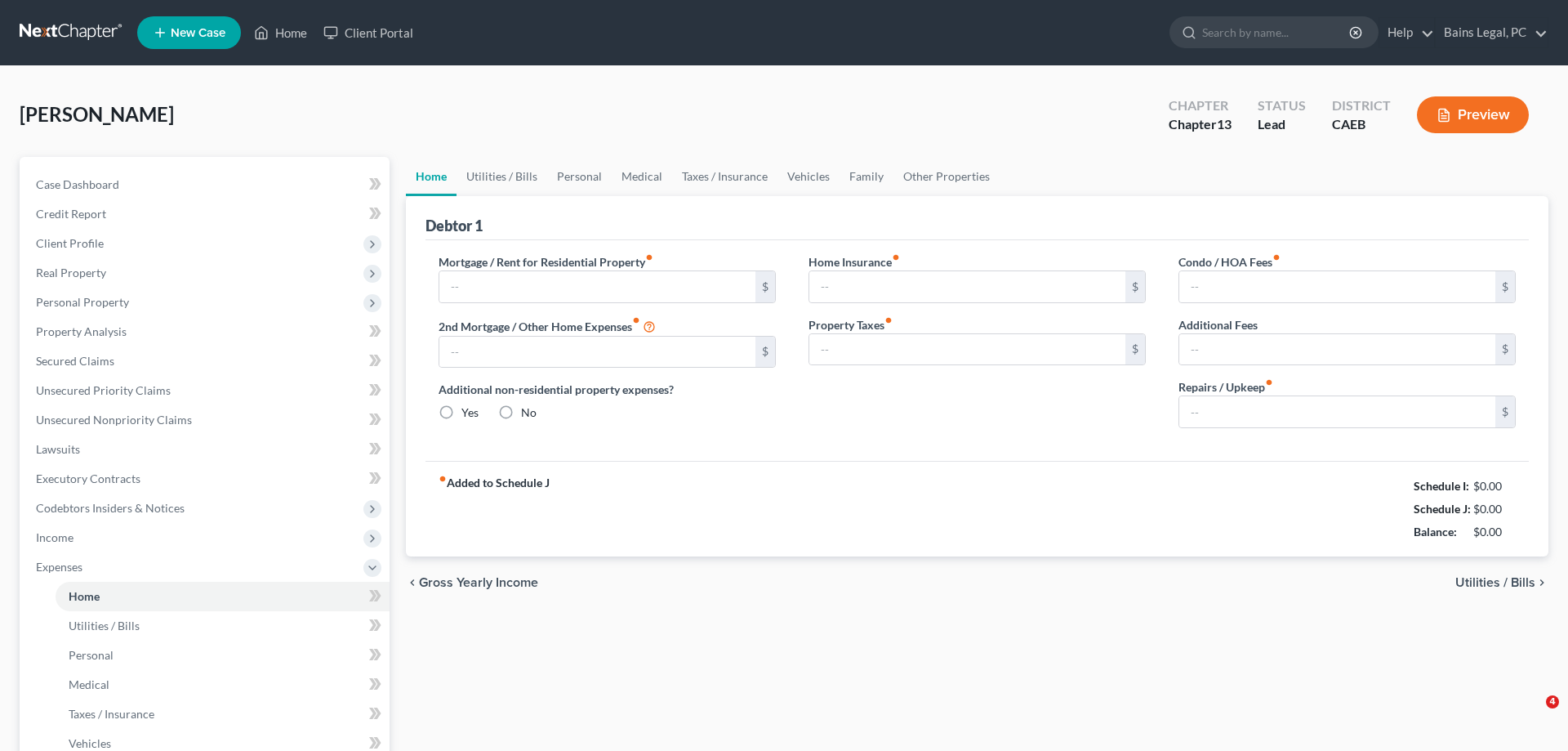
type input "300.00"
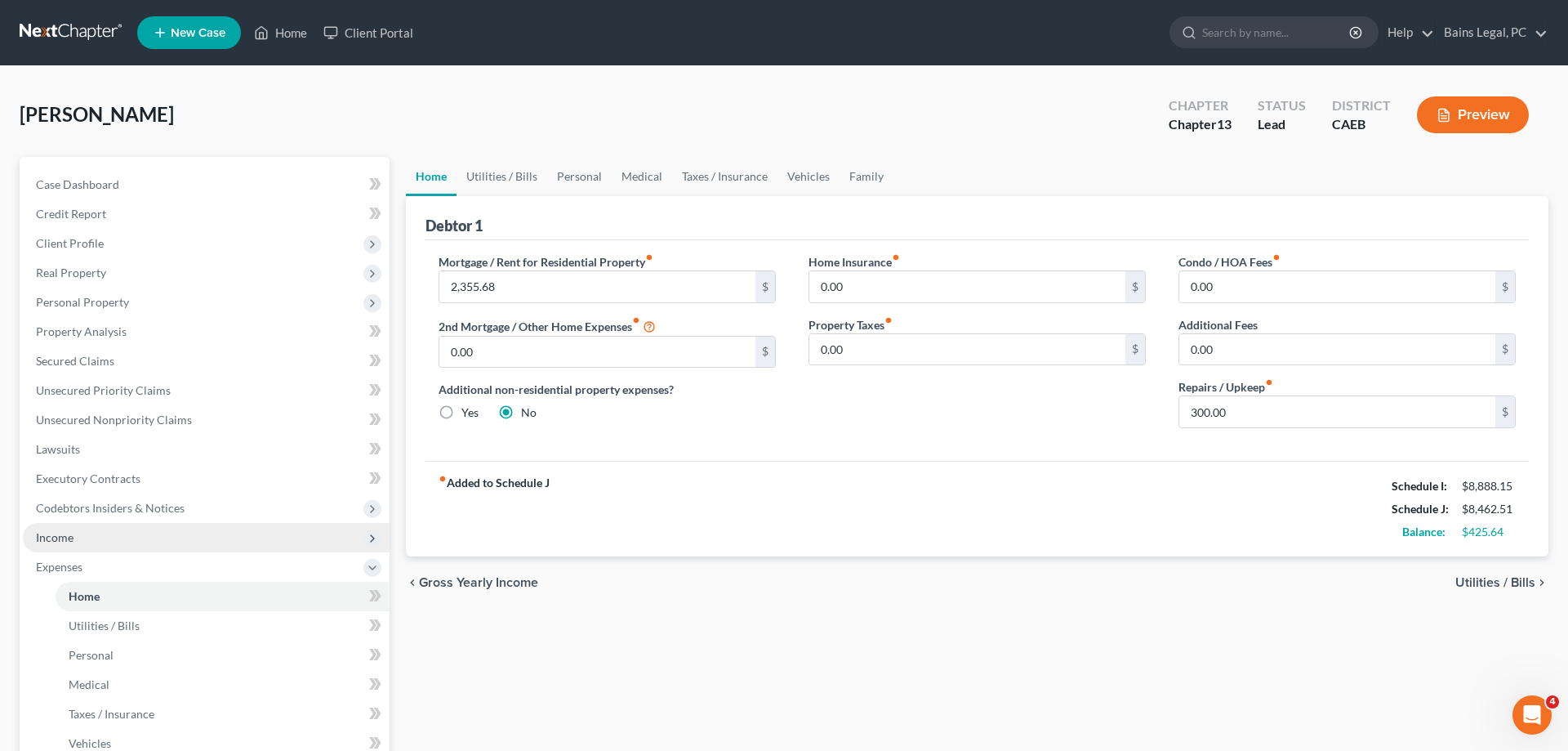
click at [152, 539] on span "Income" at bounding box center [206, 538] width 367 height 29
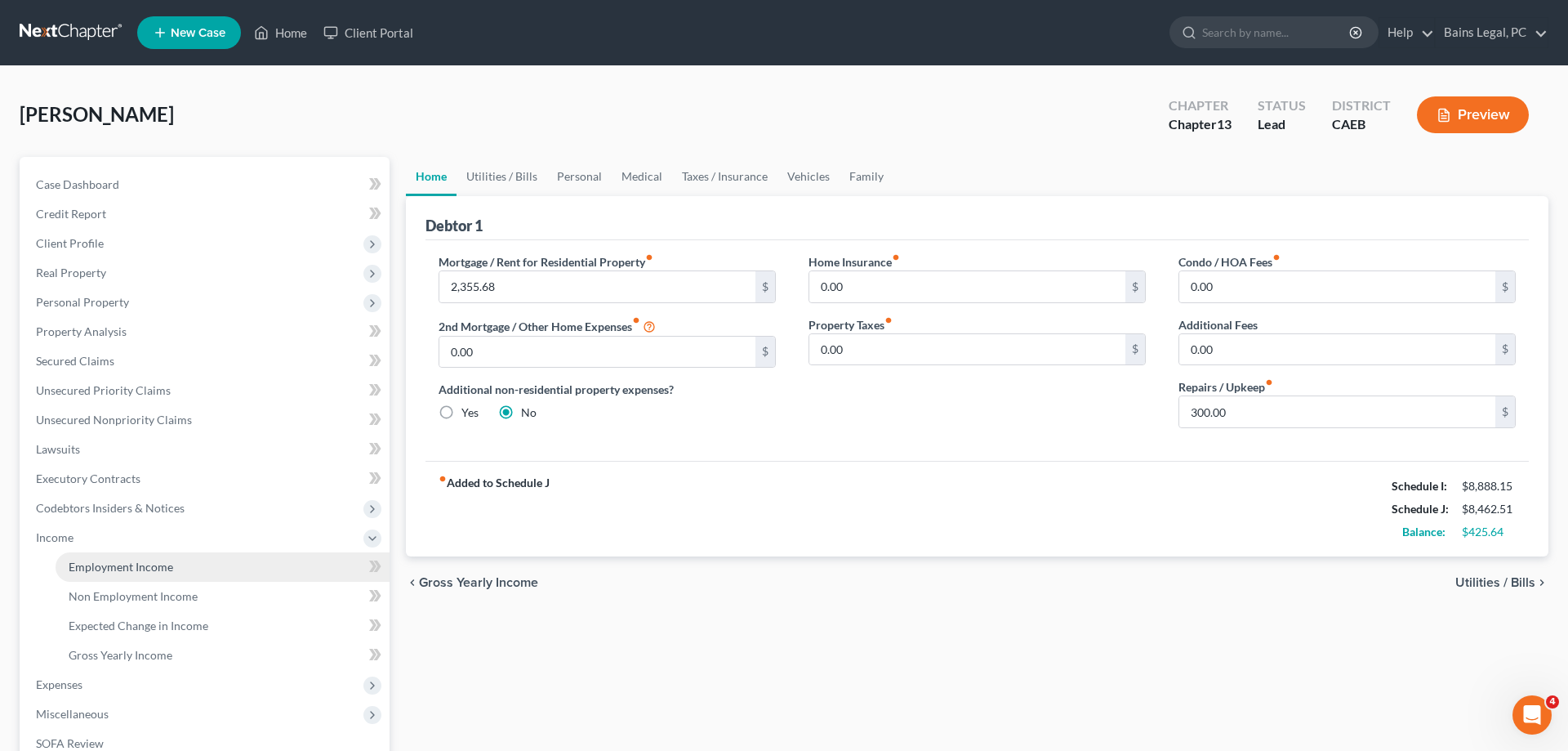
click at [160, 566] on span "Employment Income" at bounding box center [121, 567] width 105 height 14
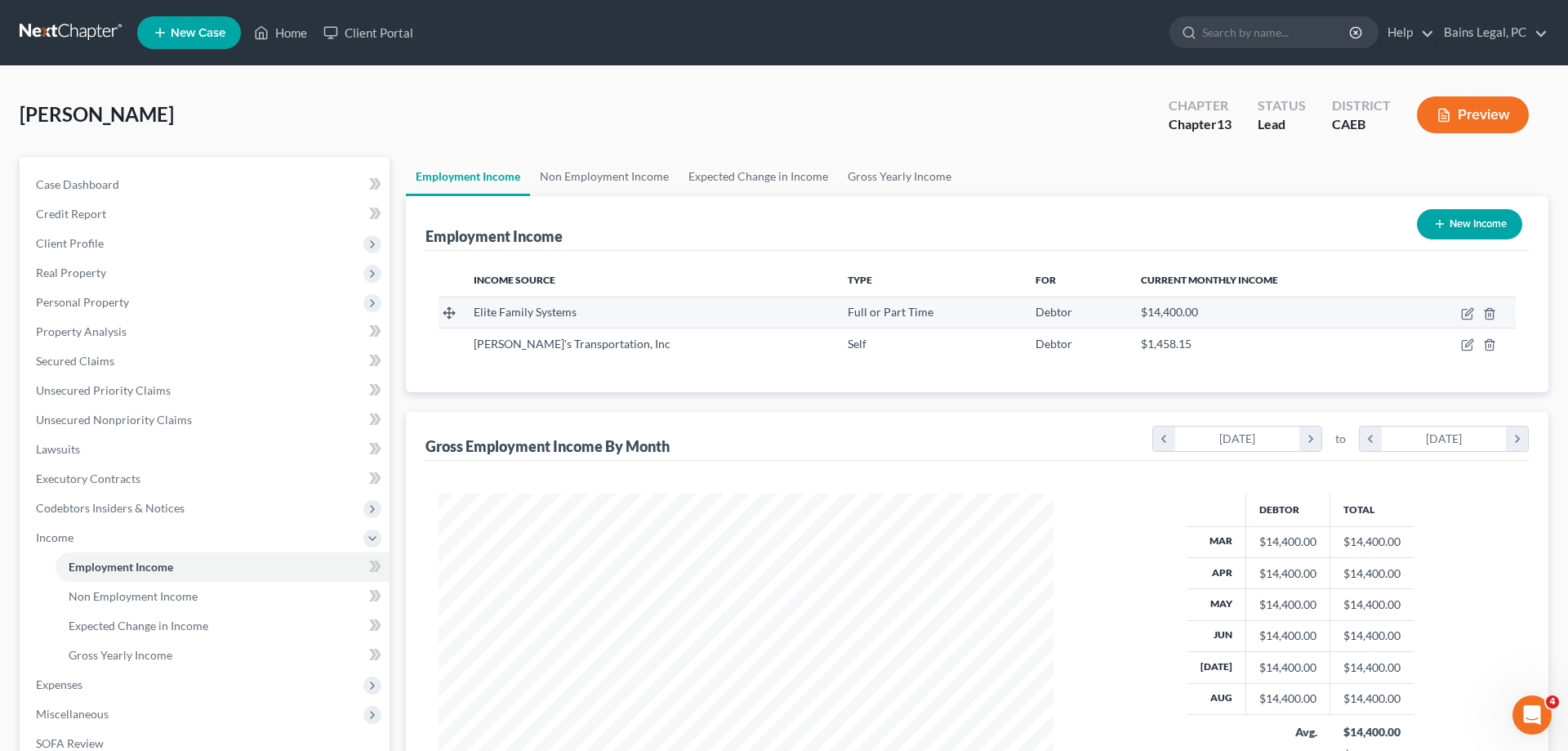
scroll to position [307, 648]
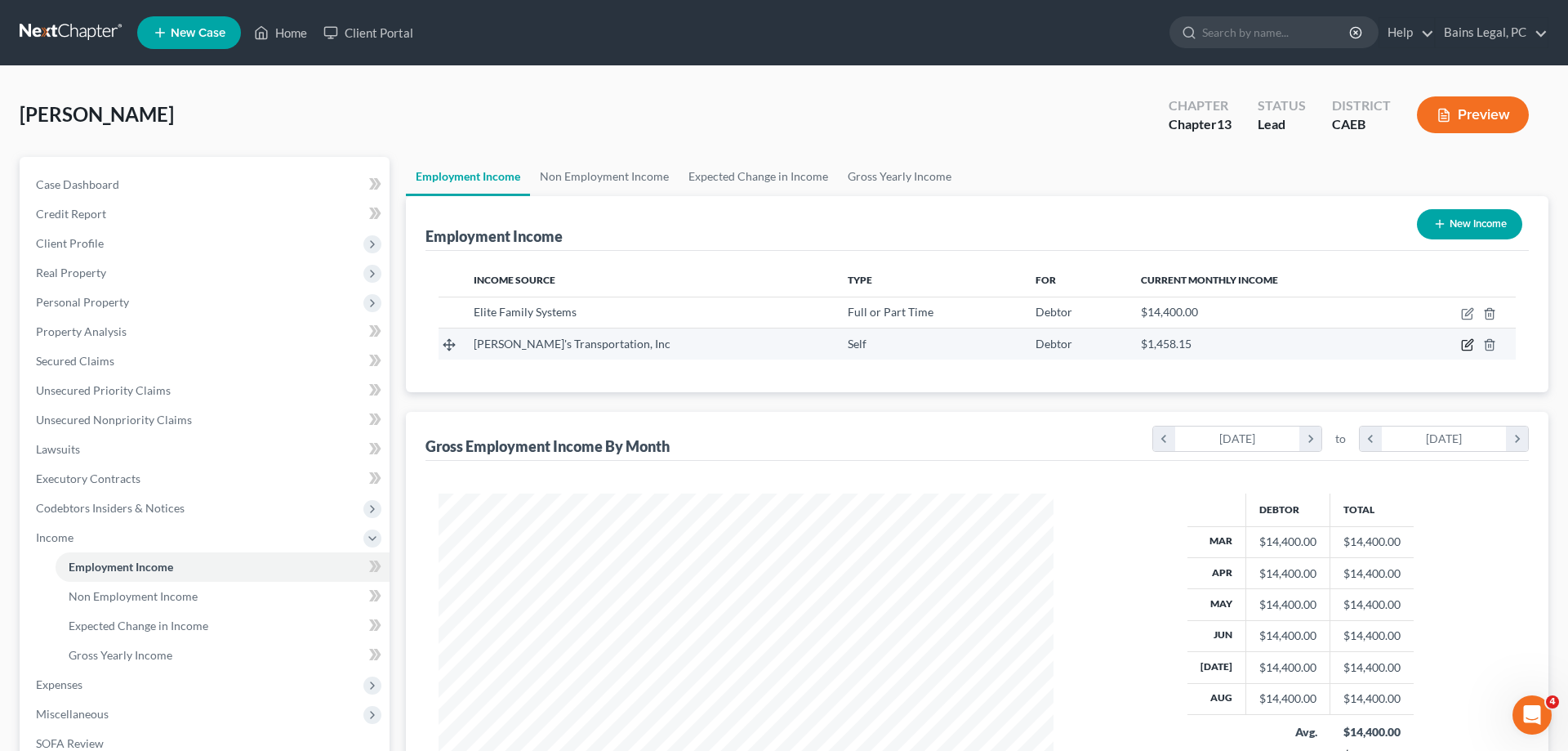
click at [1467, 343] on icon "button" at bounding box center [1469, 344] width 8 height 8
select select "1"
select select "4"
select select "0"
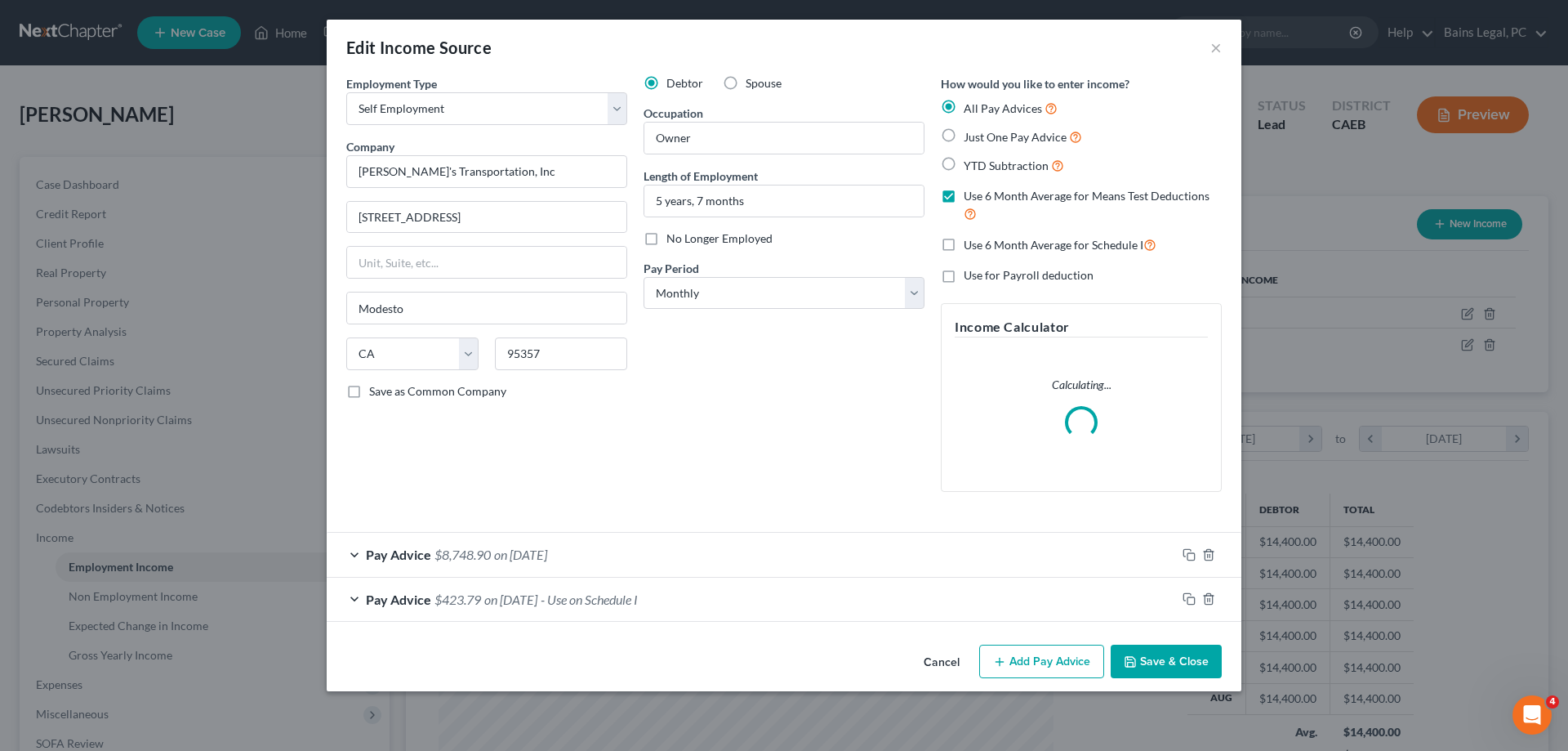
click at [701, 242] on span "No Longer Employed" at bounding box center [720, 238] width 107 height 14
click at [684, 241] on input "No Longer Employed" at bounding box center [678, 235] width 11 height 11
checkbox input "true"
click at [1143, 653] on button "Save & Close" at bounding box center [1166, 661] width 111 height 34
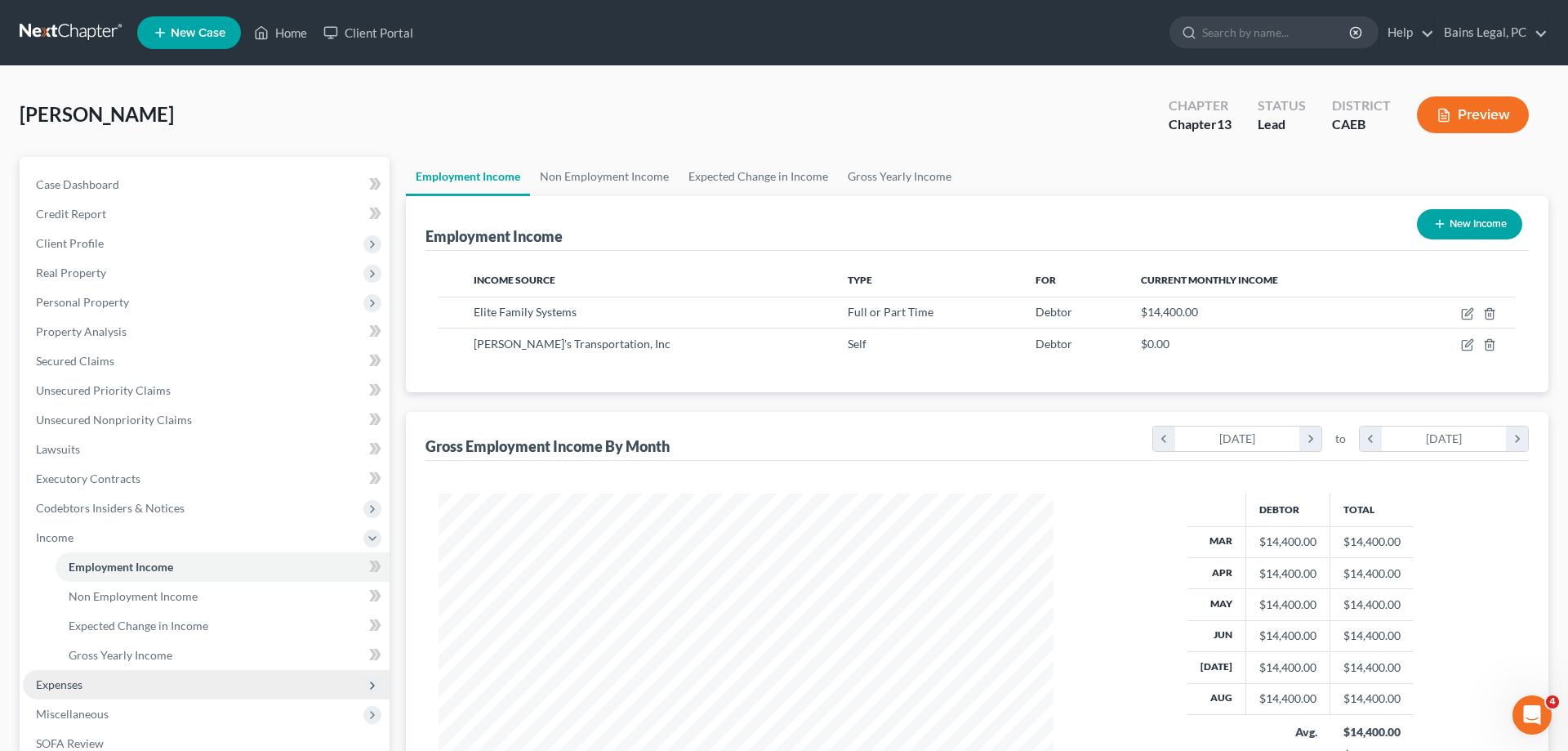
click at [101, 681] on span "Expenses" at bounding box center [206, 684] width 367 height 29
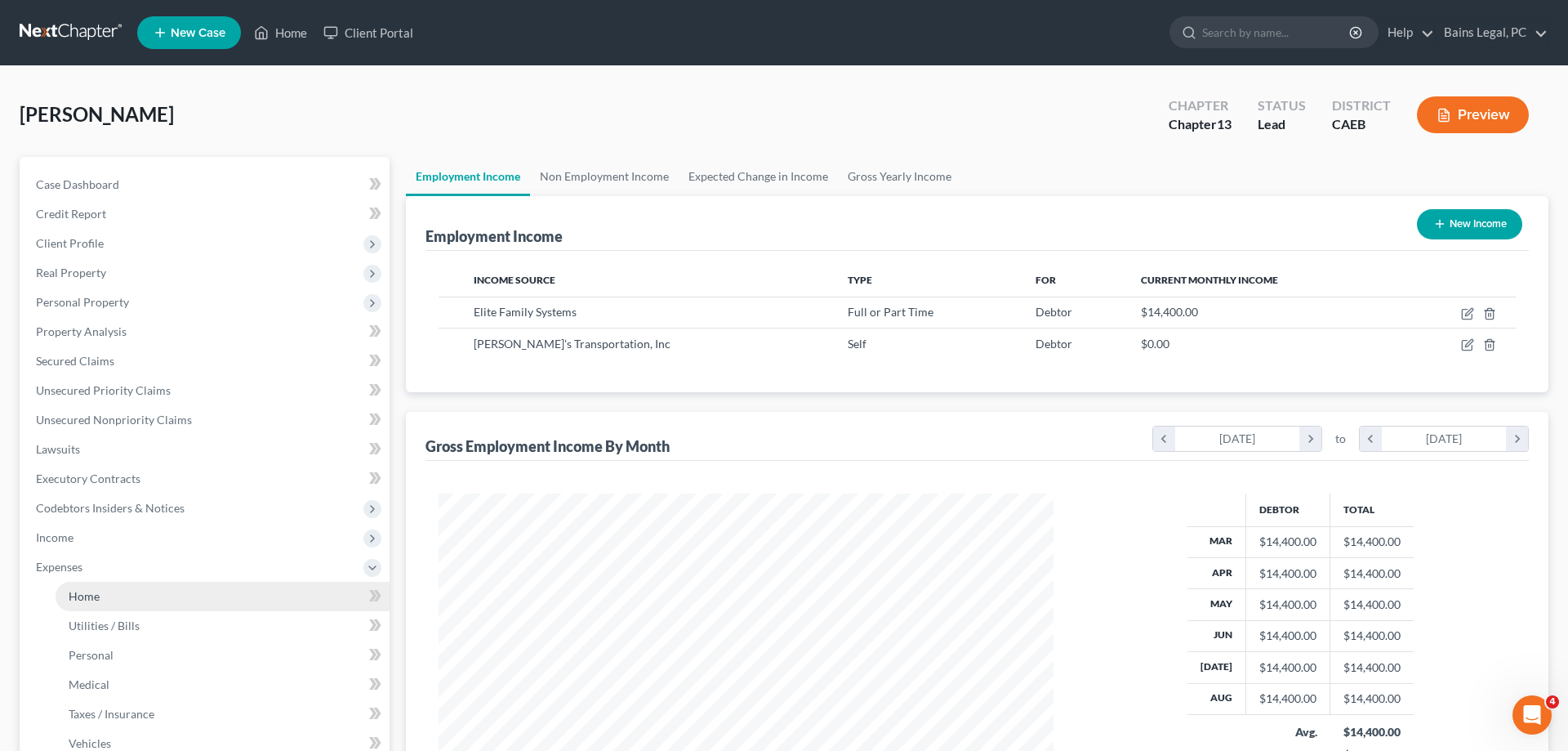
click at [143, 600] on link "Home" at bounding box center [222, 596] width 334 height 29
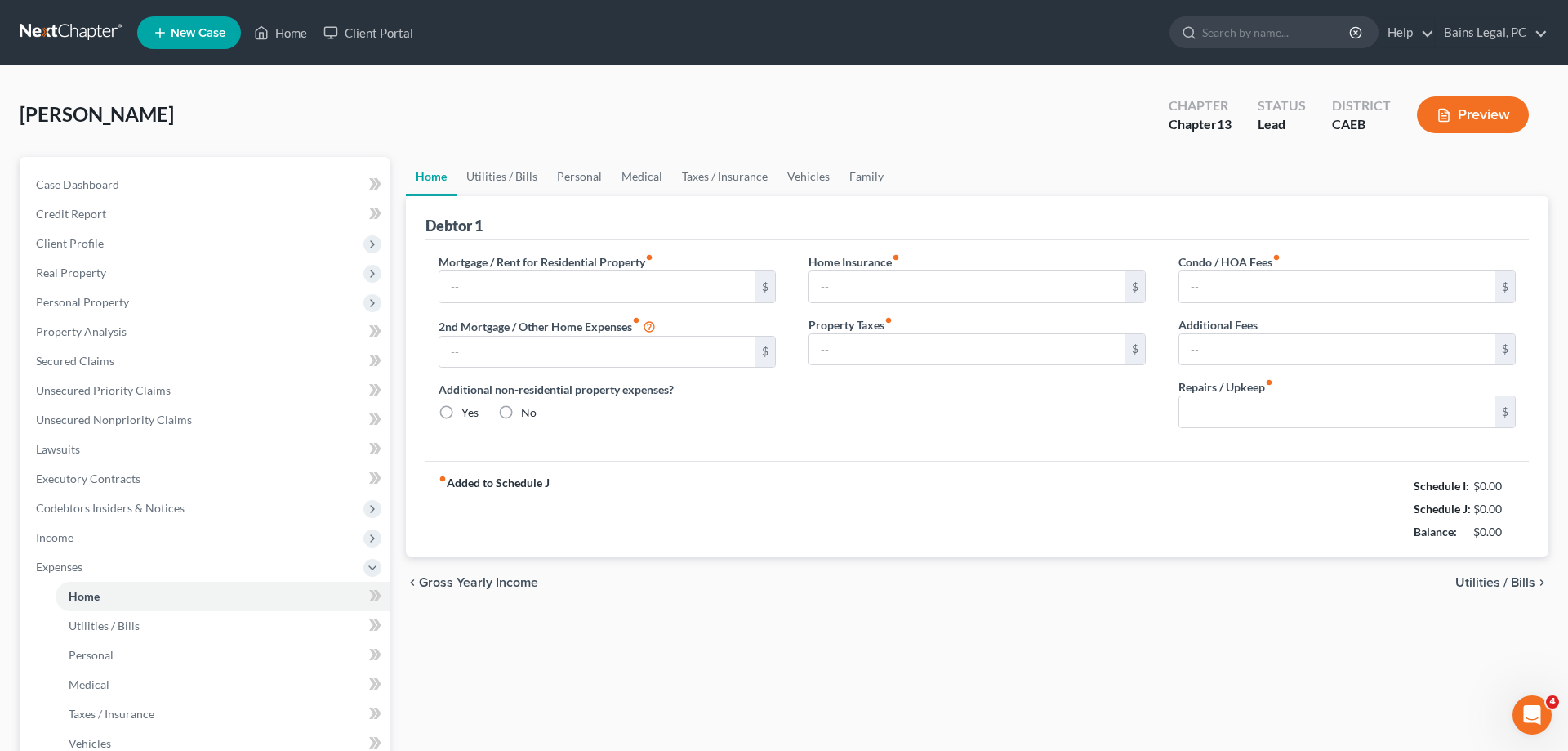
type input "2,355.68"
type input "0.00"
radio input "true"
type input "0.00"
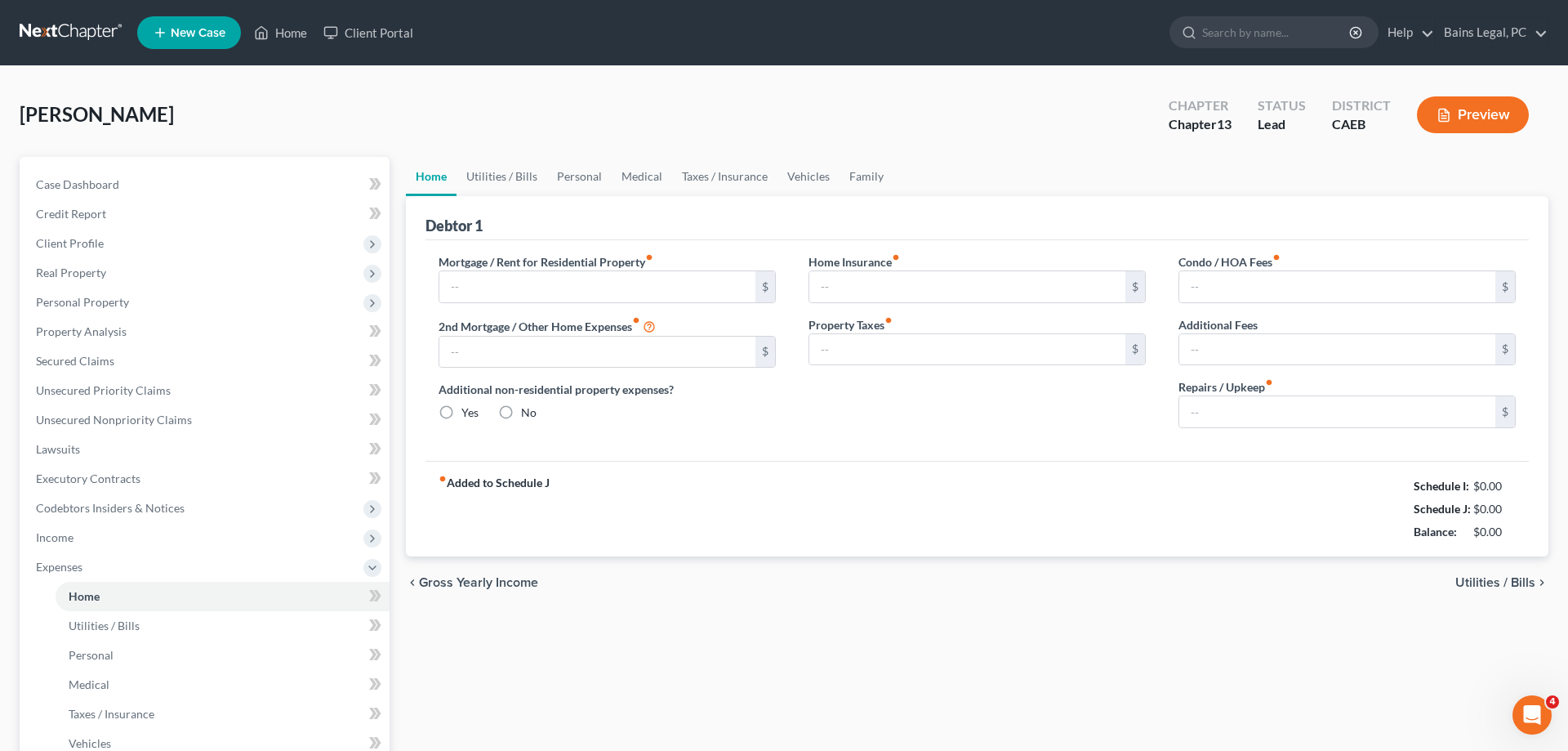
type input "0.00"
type input "300.00"
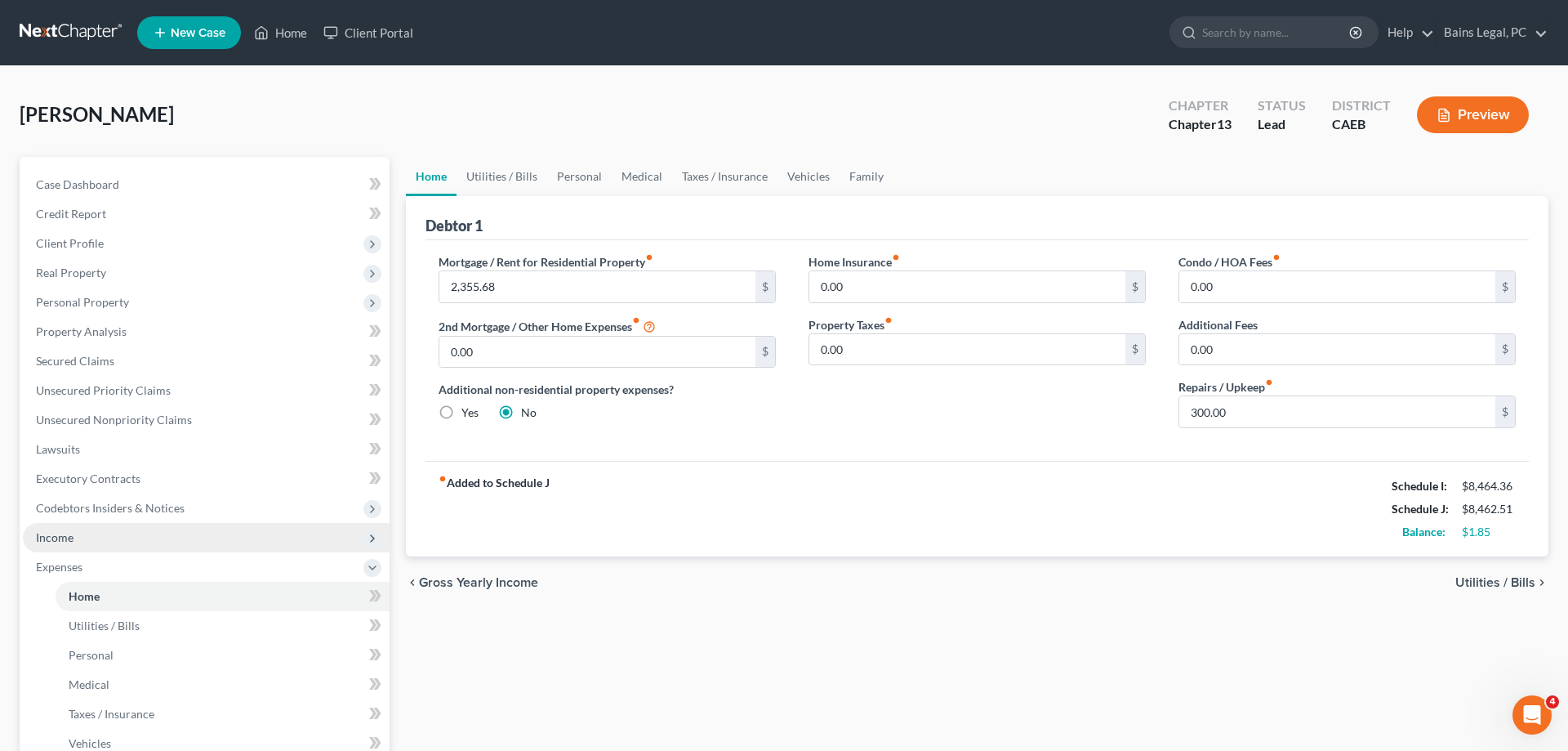
click at [167, 543] on span "Income" at bounding box center [206, 538] width 367 height 29
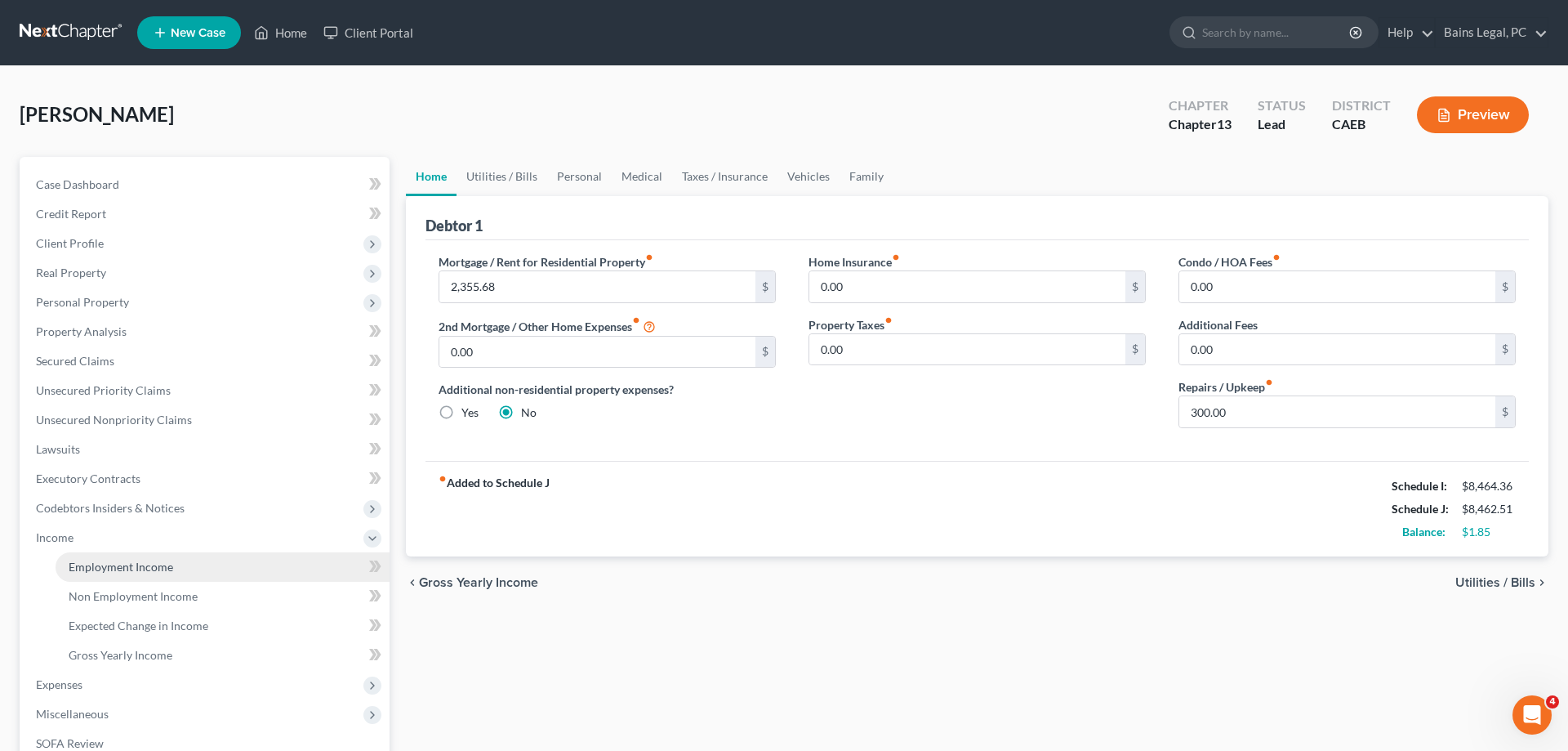
click at [183, 566] on link "Employment Income" at bounding box center [222, 567] width 334 height 29
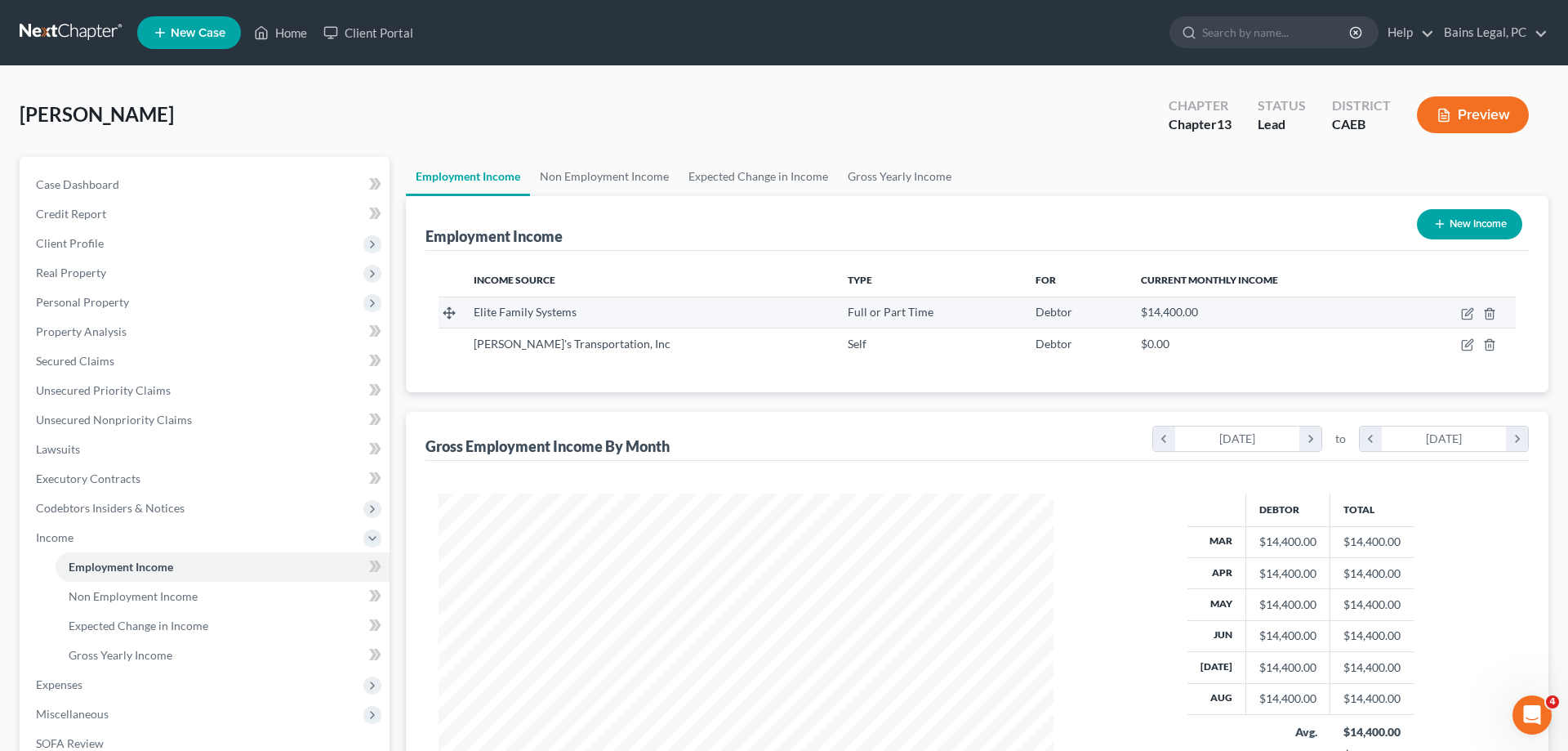
scroll to position [307, 648]
drag, startPoint x: 1465, startPoint y: 347, endPoint x: 1370, endPoint y: 359, distance: 95.8
click at [1464, 347] on icon "button" at bounding box center [1467, 344] width 13 height 13
select select "1"
select select "4"
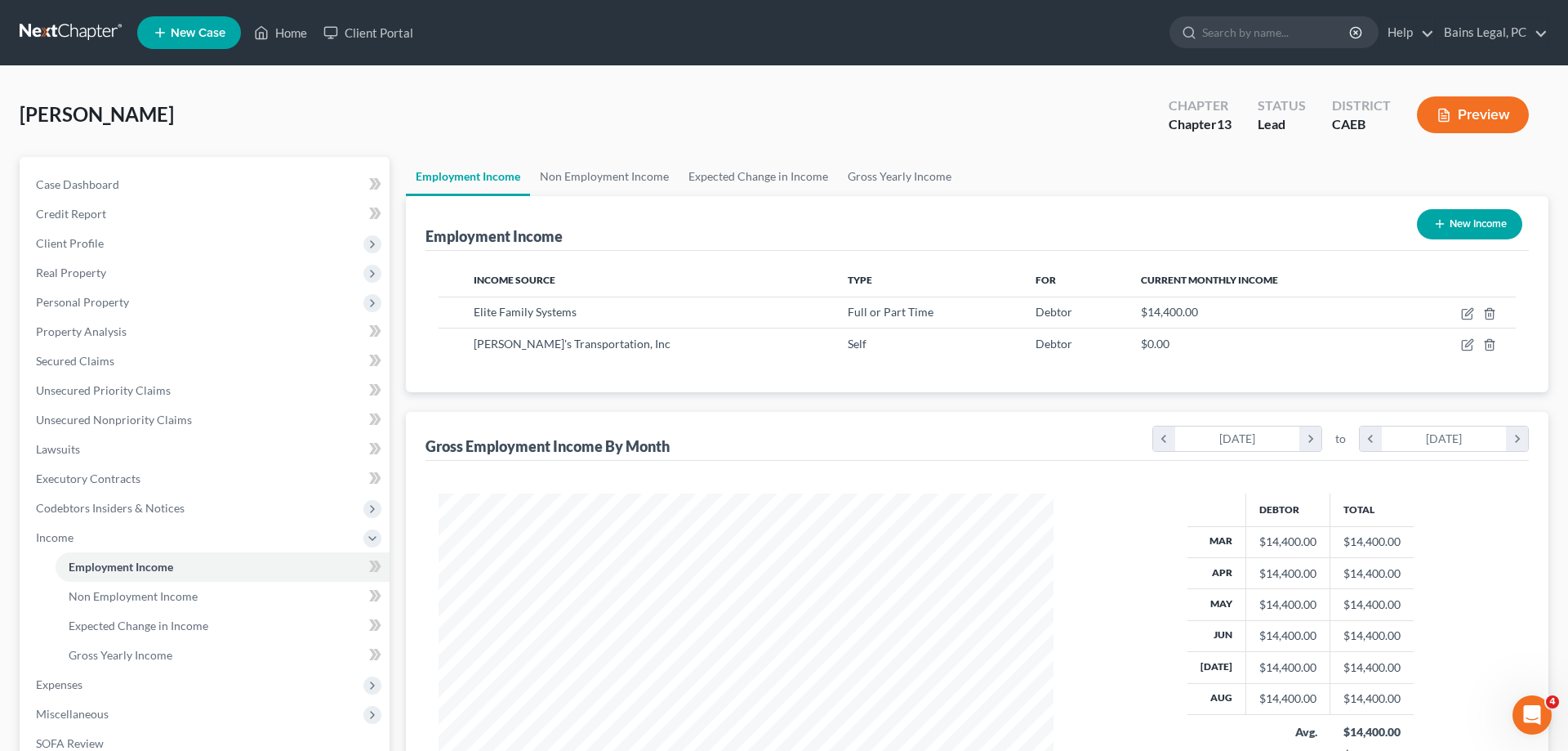
select select "0"
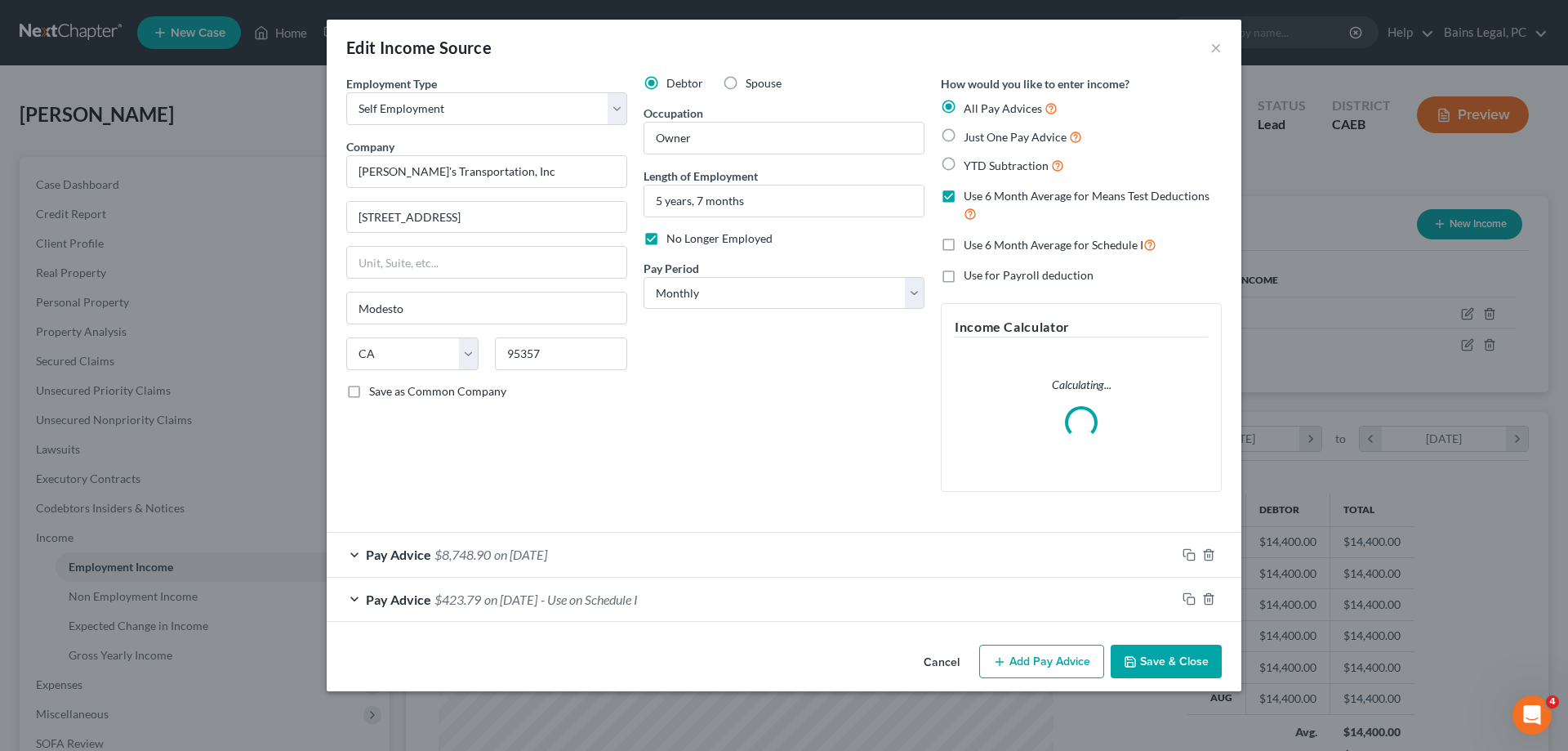
click at [669, 240] on span "No Longer Employed" at bounding box center [720, 238] width 107 height 14
click at [673, 240] on input "No Longer Employed" at bounding box center [678, 235] width 11 height 11
checkbox input "false"
click at [1180, 670] on button "Save & Close" at bounding box center [1166, 661] width 111 height 34
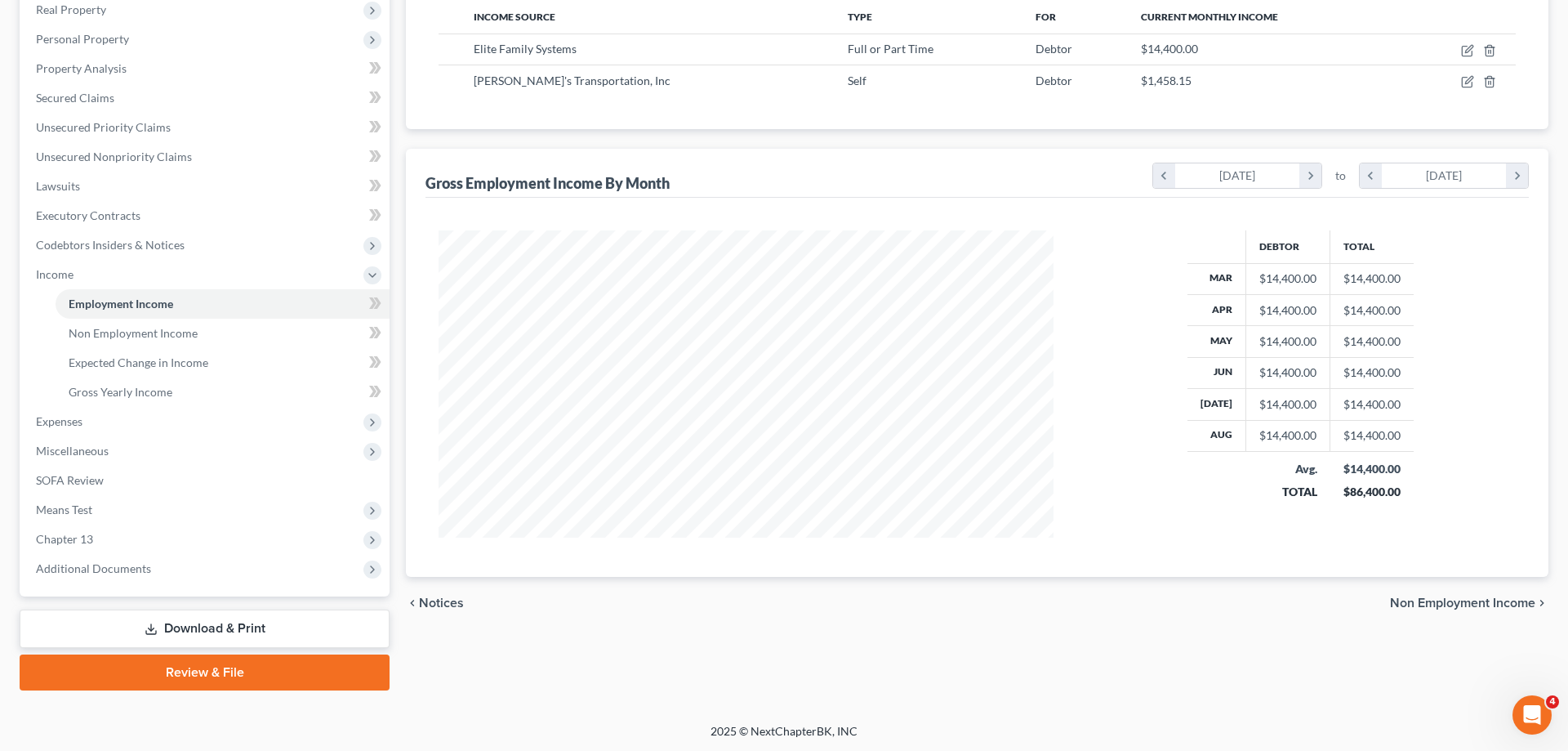
drag, startPoint x: 170, startPoint y: 635, endPoint x: 222, endPoint y: 606, distance: 59.5
click at [171, 635] on link "Download & Print" at bounding box center [204, 629] width 370 height 39
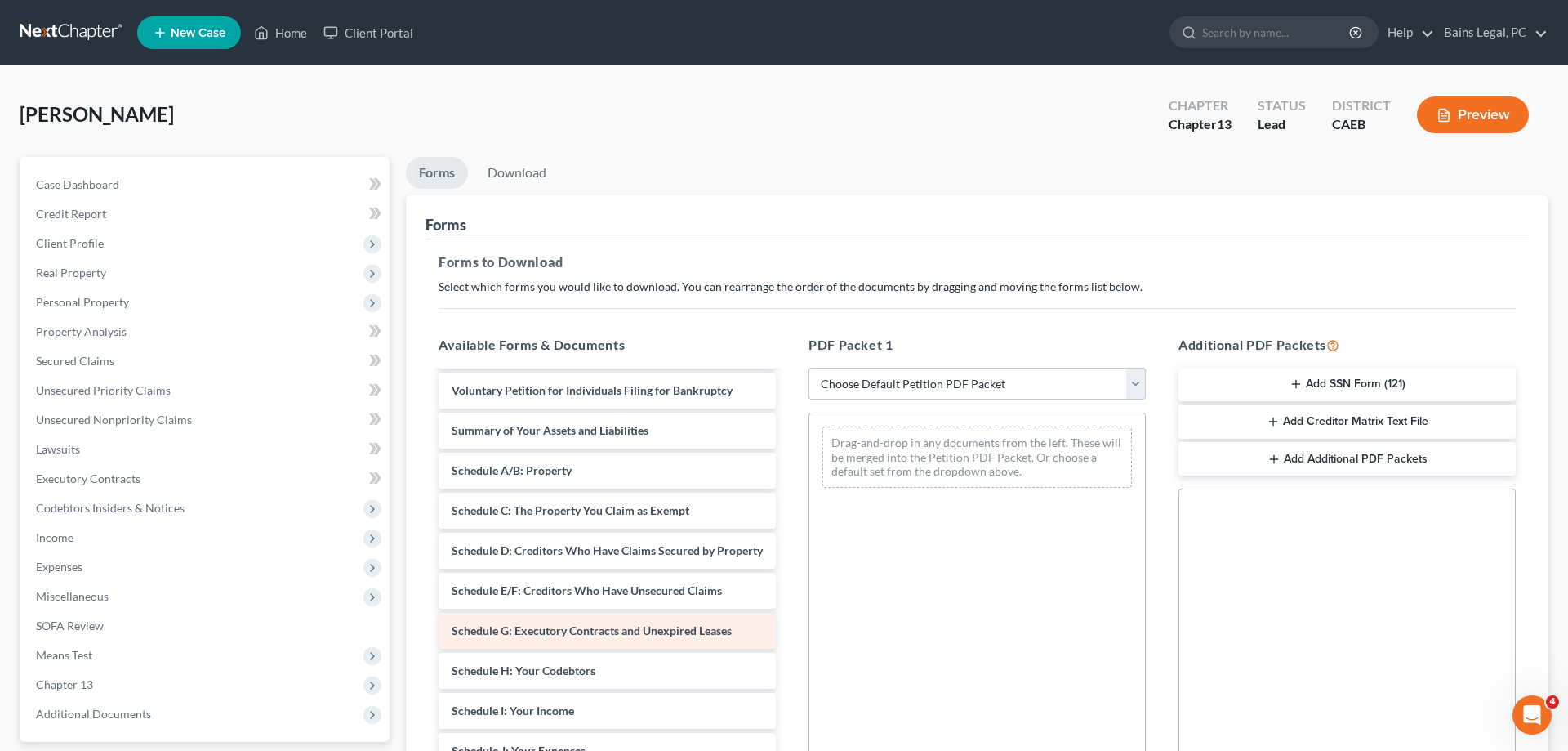
scroll to position [250, 0]
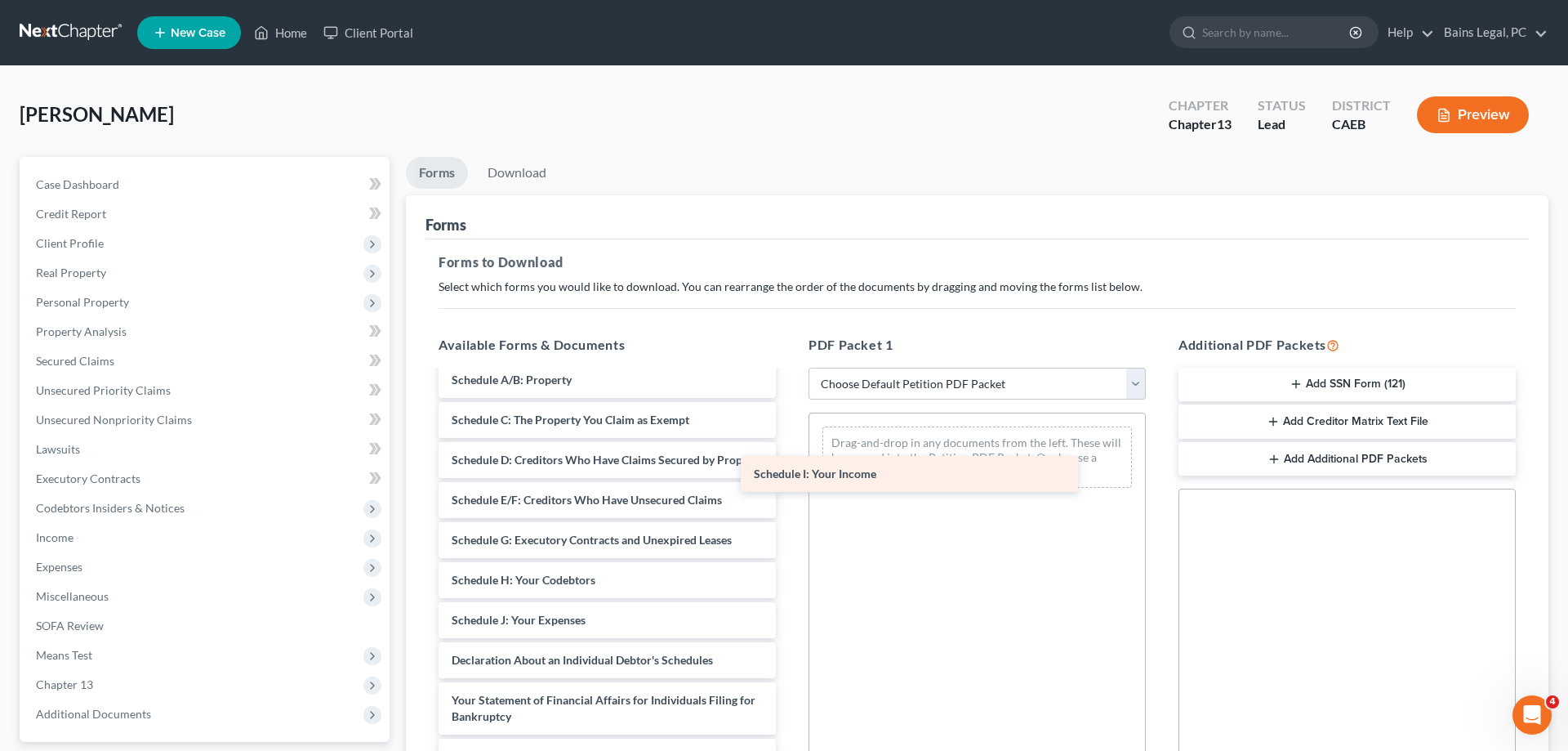
drag, startPoint x: 524, startPoint y: 614, endPoint x: 832, endPoint y: 450, distance: 348.9
click at [789, 452] on div "Schedule I: Your Income Monthly Business Income and Expenses (09/03/2025) RRSP …" at bounding box center [606, 556] width 363 height 869
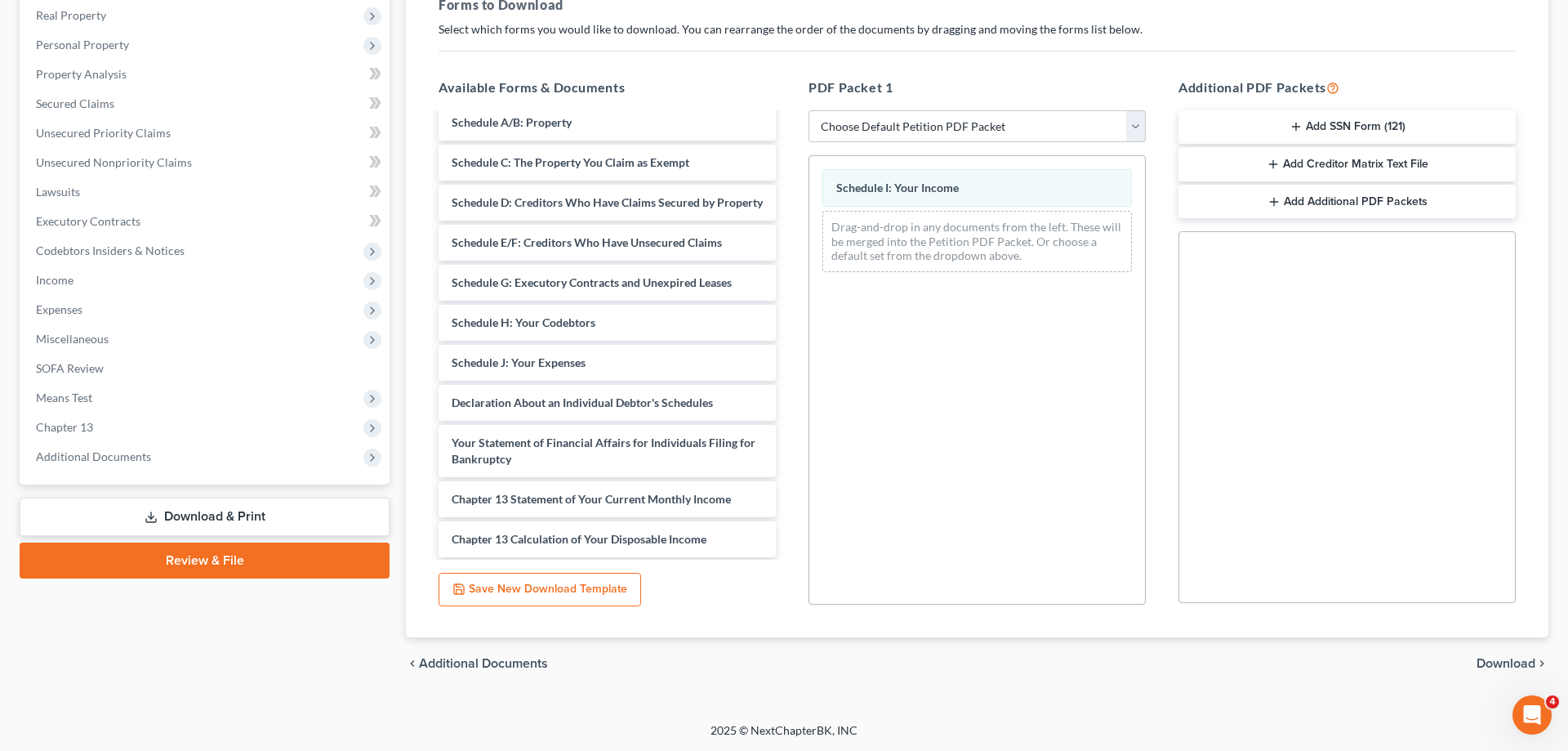
click at [1517, 665] on span "Download" at bounding box center [1506, 663] width 59 height 13
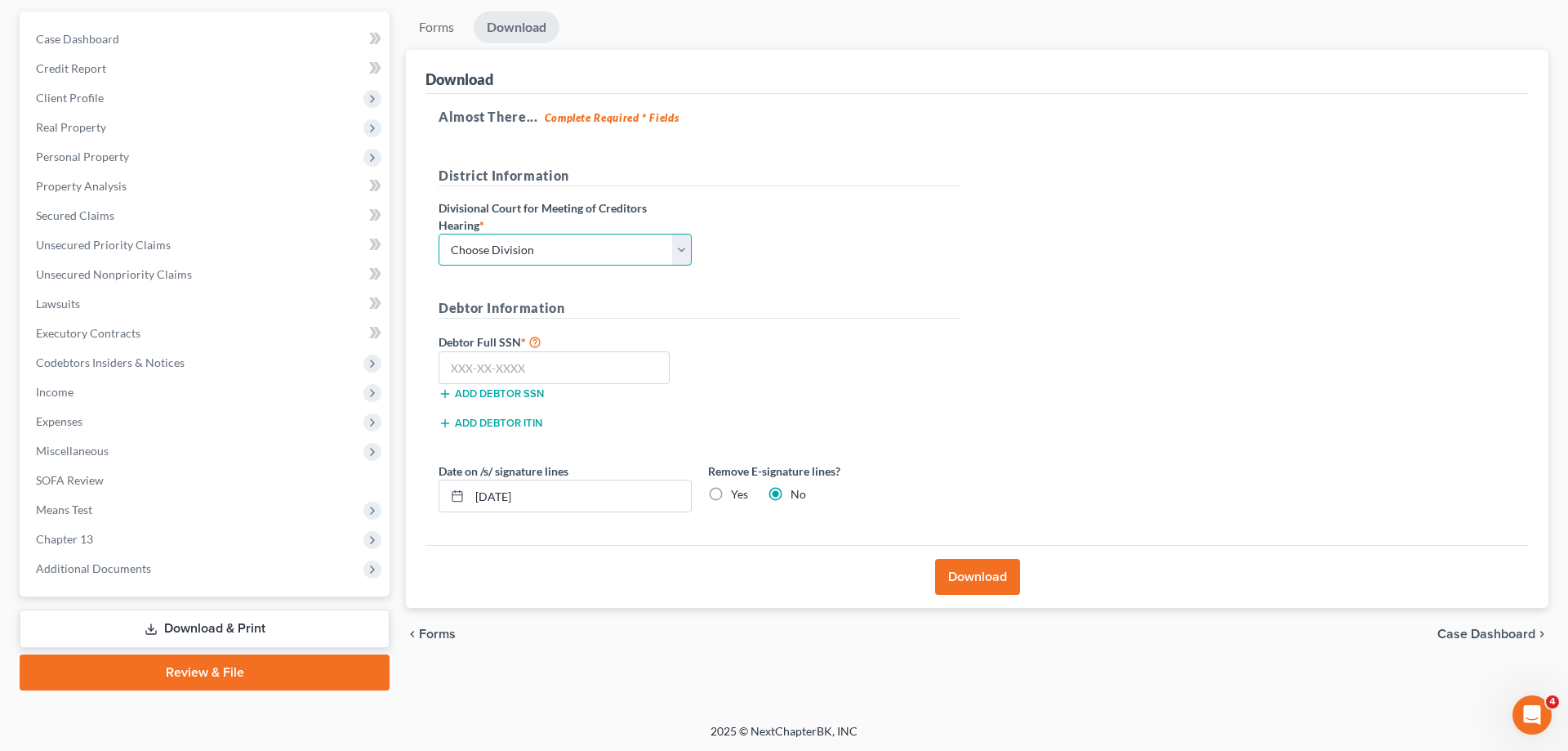
select select "2"
click option "[GEOGRAPHIC_DATA]" at bounding box center [0, 0] width 0 height 0
click at [570, 377] on input "text" at bounding box center [554, 368] width 231 height 33
type input "111-11-1111"
click at [1019, 567] on button "Download" at bounding box center [978, 577] width 85 height 36
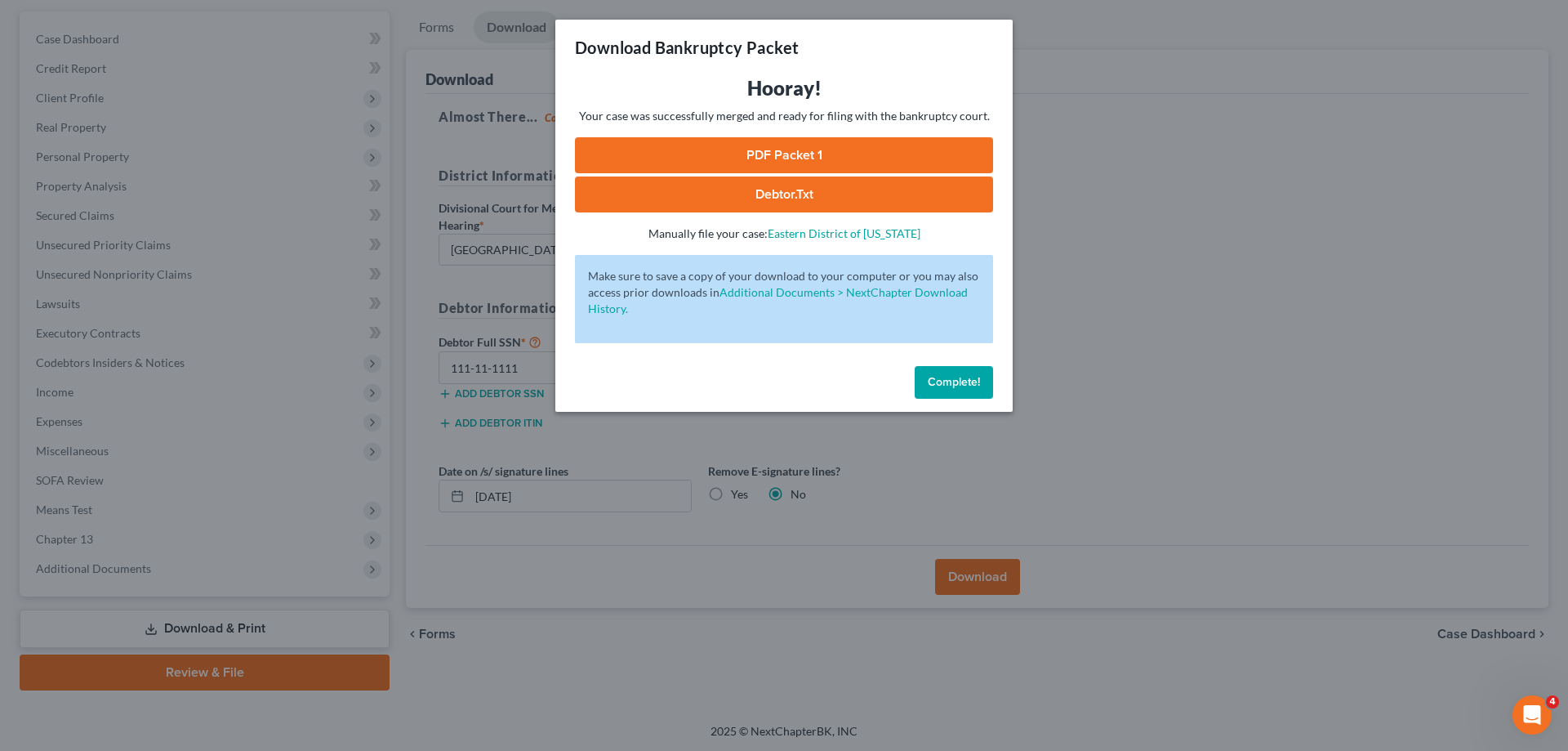
click at [866, 159] on link "PDF Packet 1" at bounding box center [784, 155] width 418 height 36
click at [961, 366] on button "Complete!" at bounding box center [953, 383] width 78 height 33
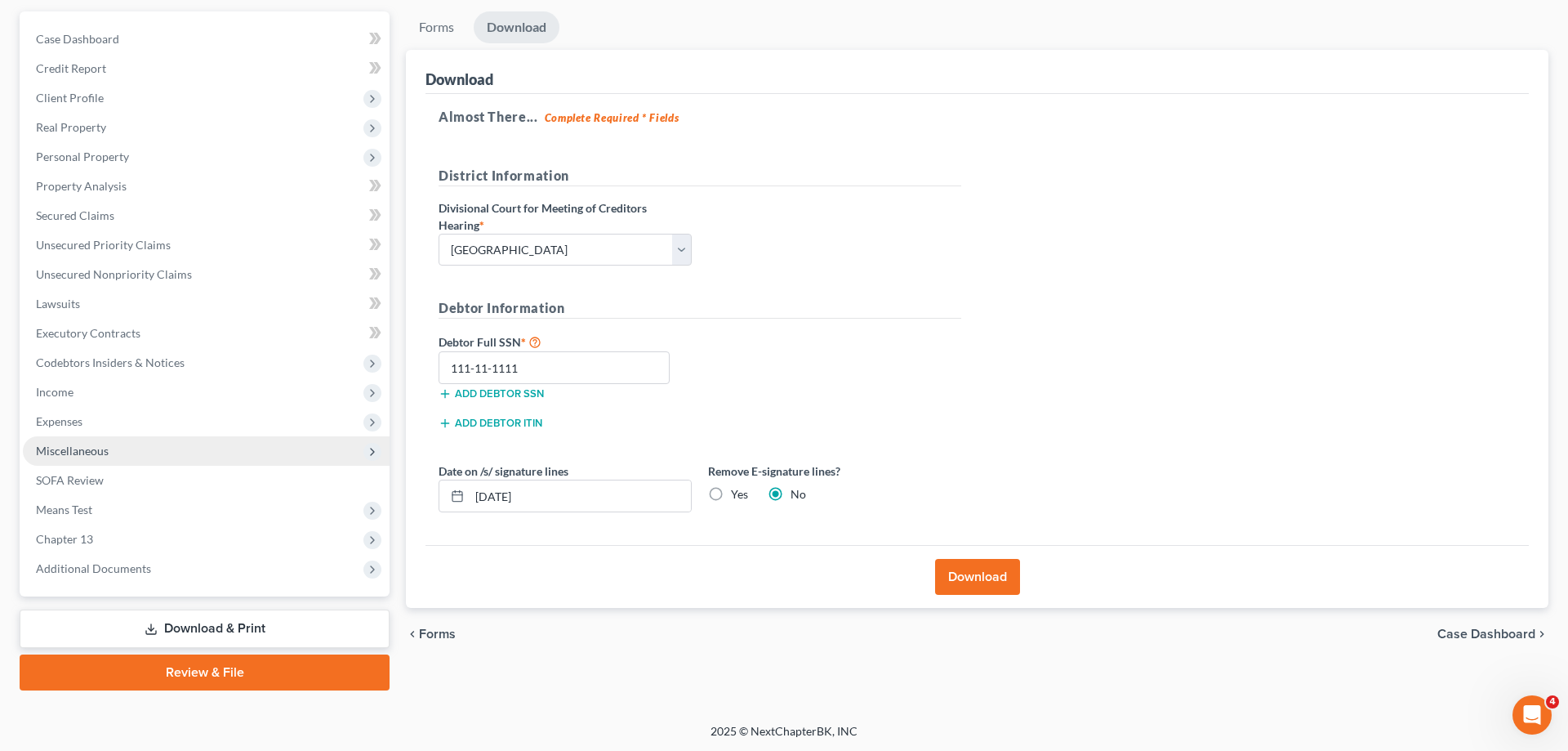
click at [97, 452] on span "Miscellaneous" at bounding box center [72, 451] width 73 height 14
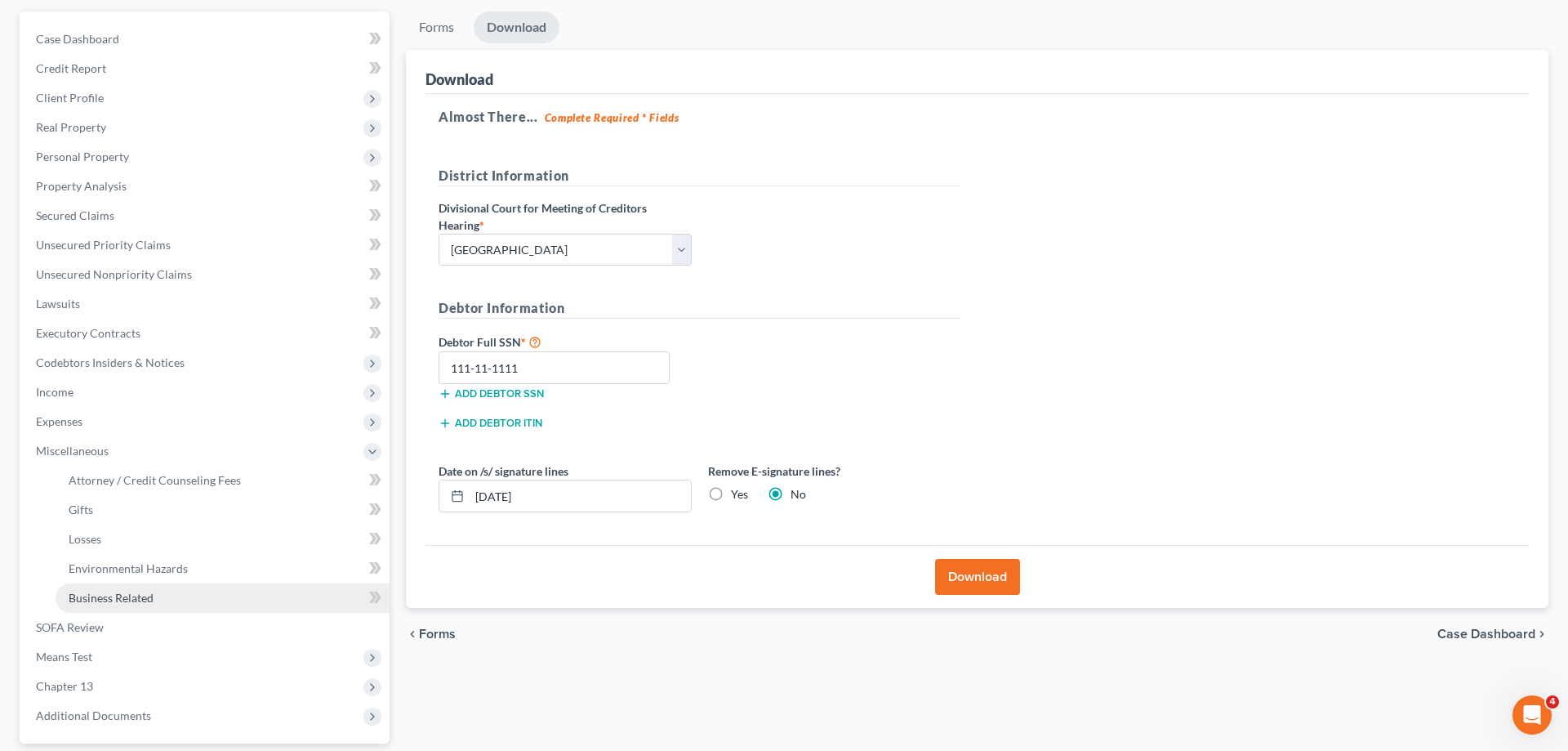
click at [137, 597] on span "Business Related" at bounding box center [111, 598] width 85 height 14
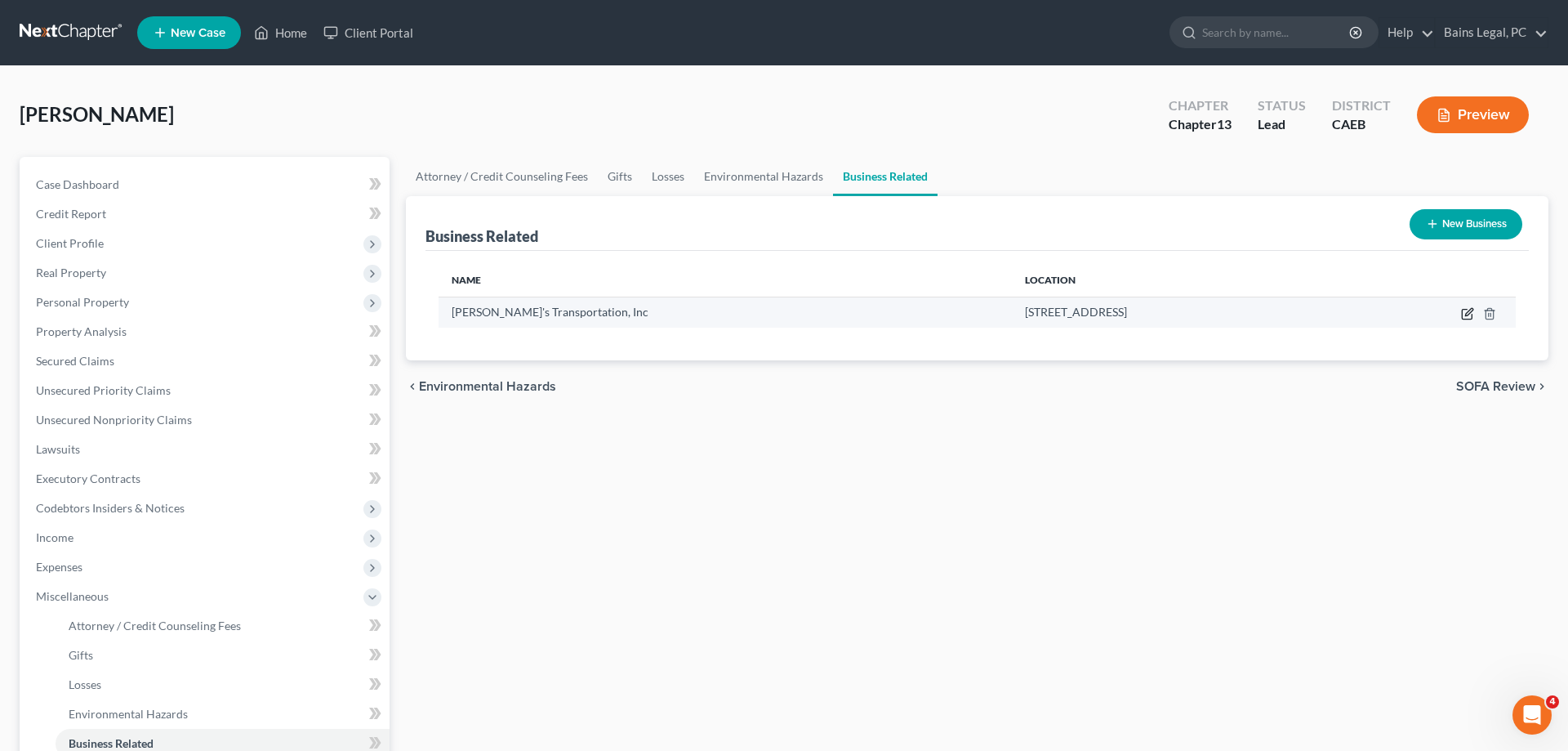
click at [1468, 315] on icon "button" at bounding box center [1467, 313] width 13 height 13
select select "owner"
select select "4"
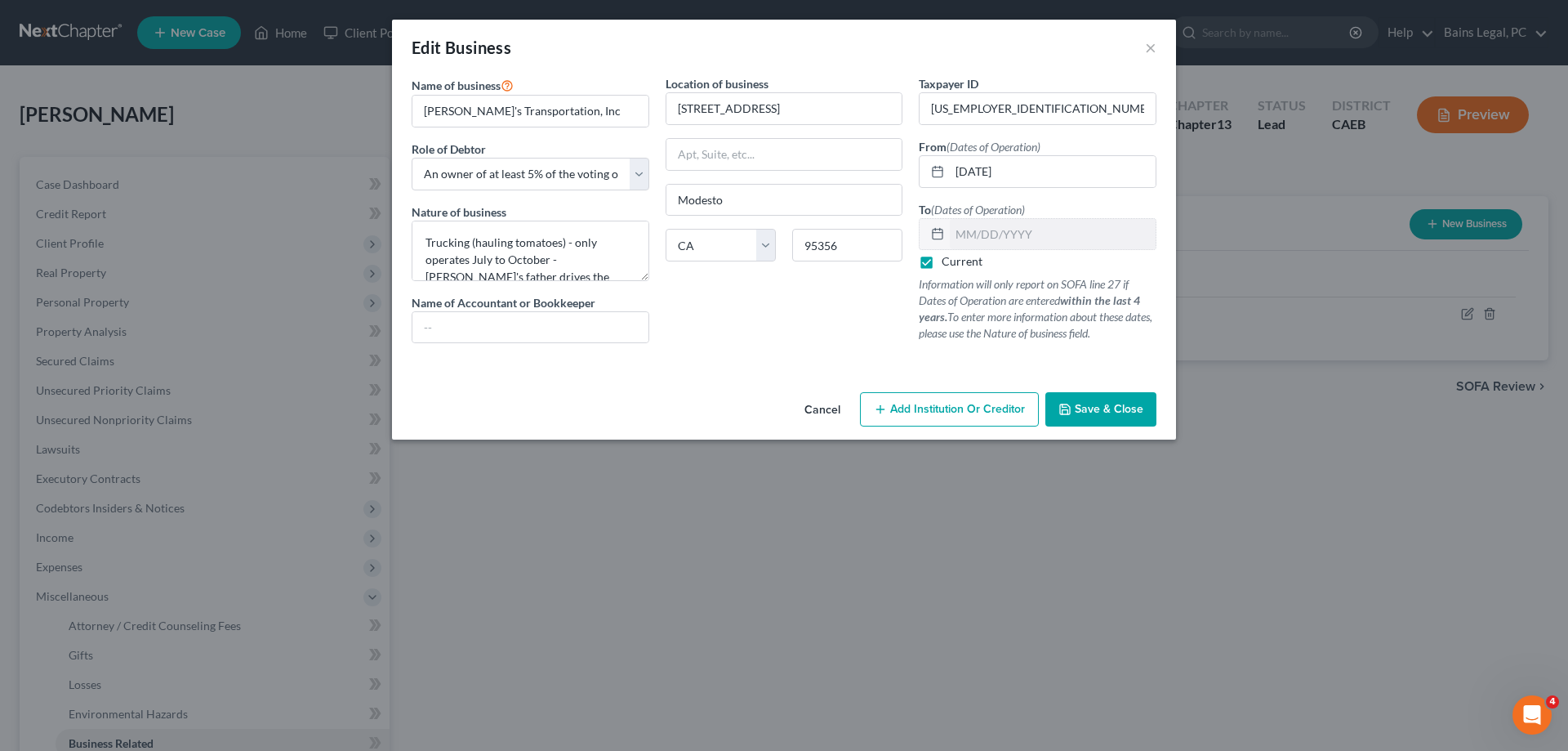
click at [1133, 416] on span "Save & Close" at bounding box center [1109, 409] width 69 height 14
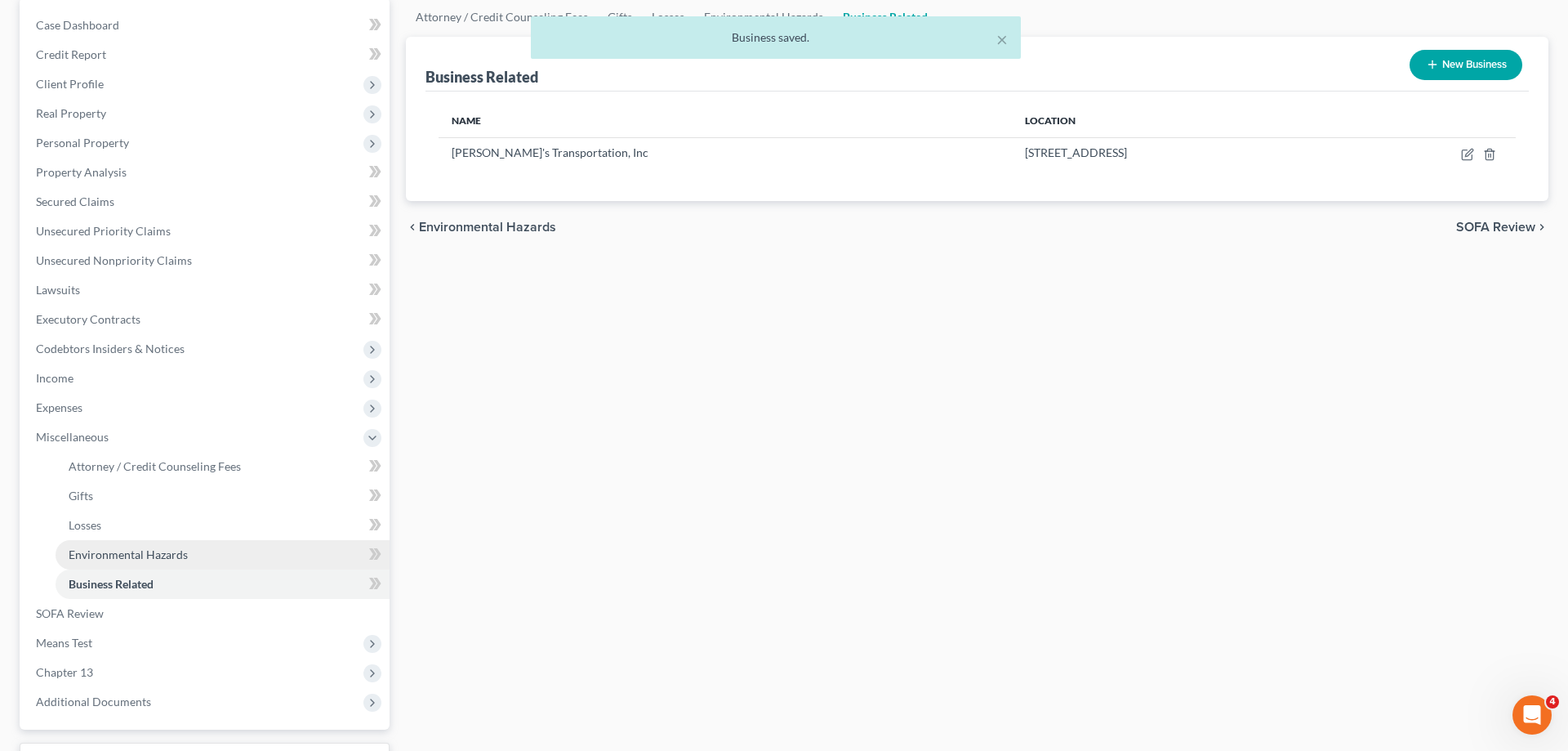
scroll to position [293, 0]
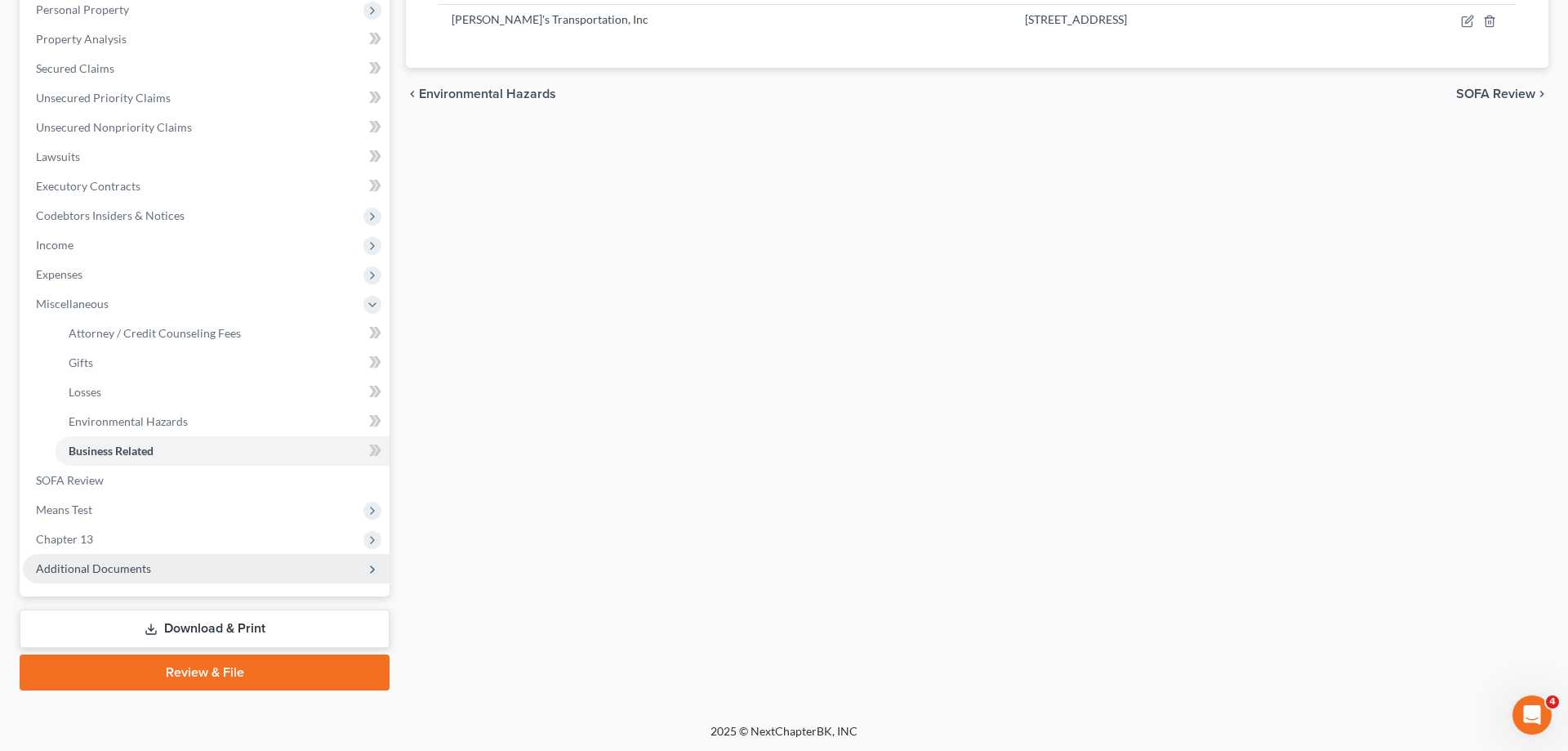
click at [169, 576] on span "Additional Documents" at bounding box center [206, 569] width 367 height 29
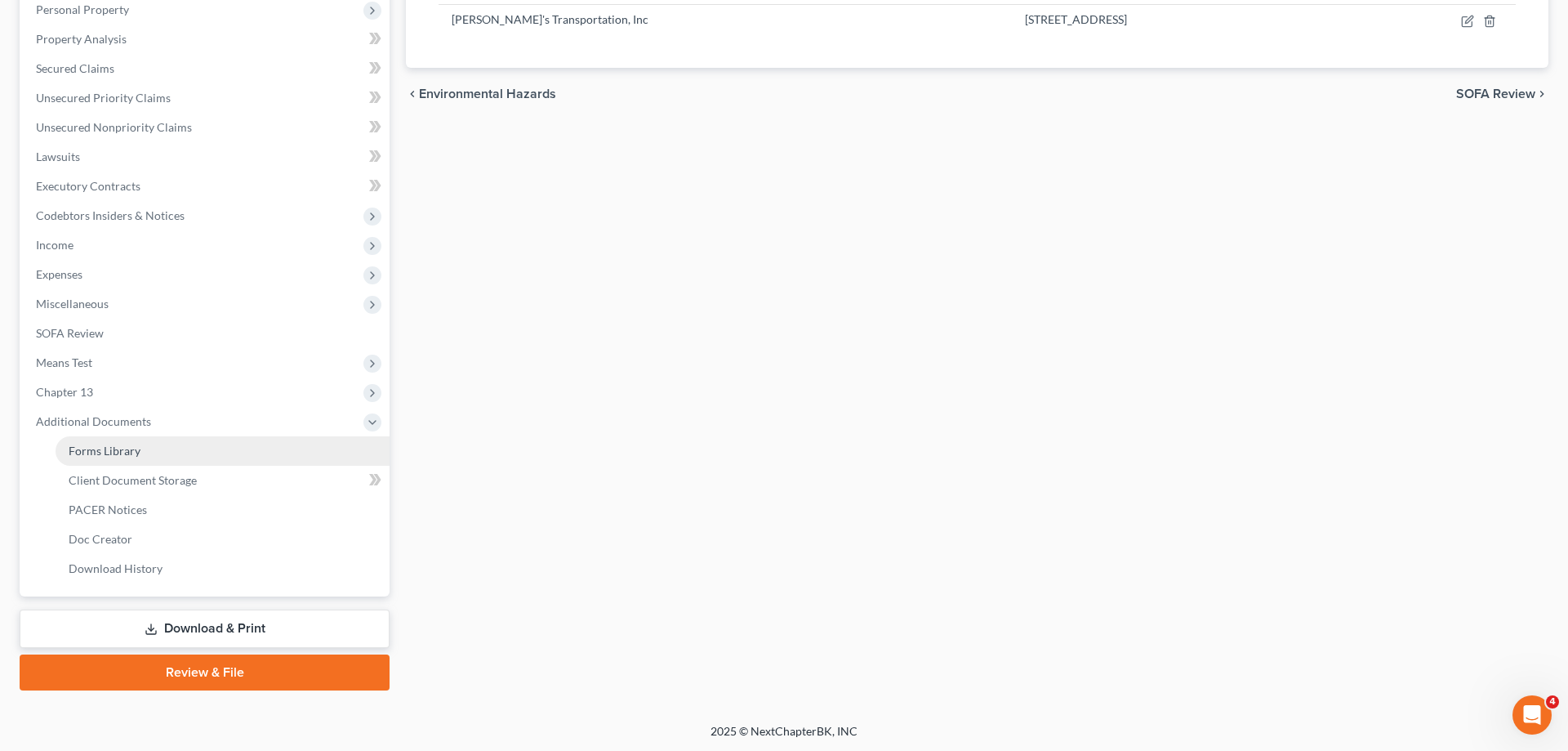
click at [177, 451] on link "Forms Library" at bounding box center [222, 451] width 334 height 29
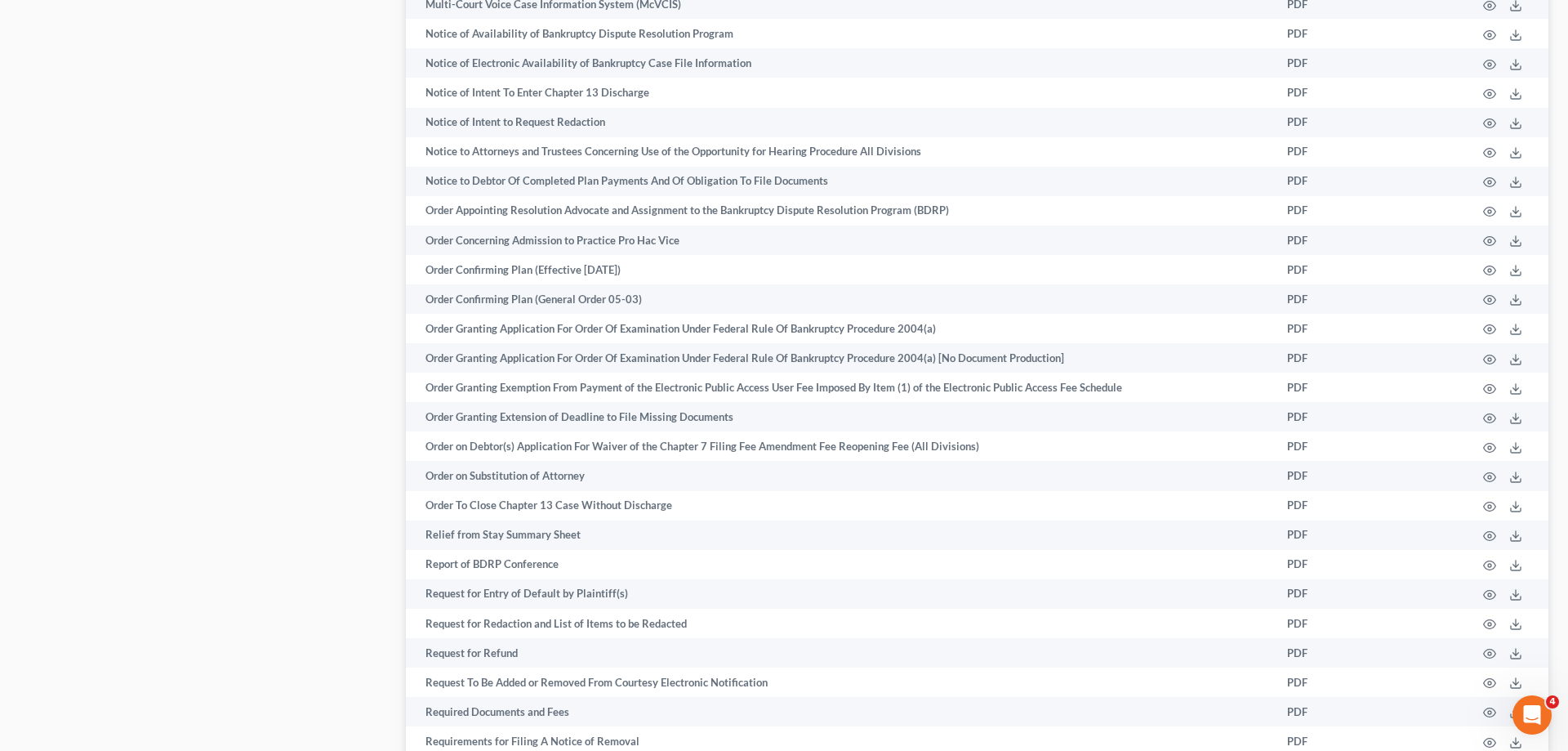
scroll to position [2431, 0]
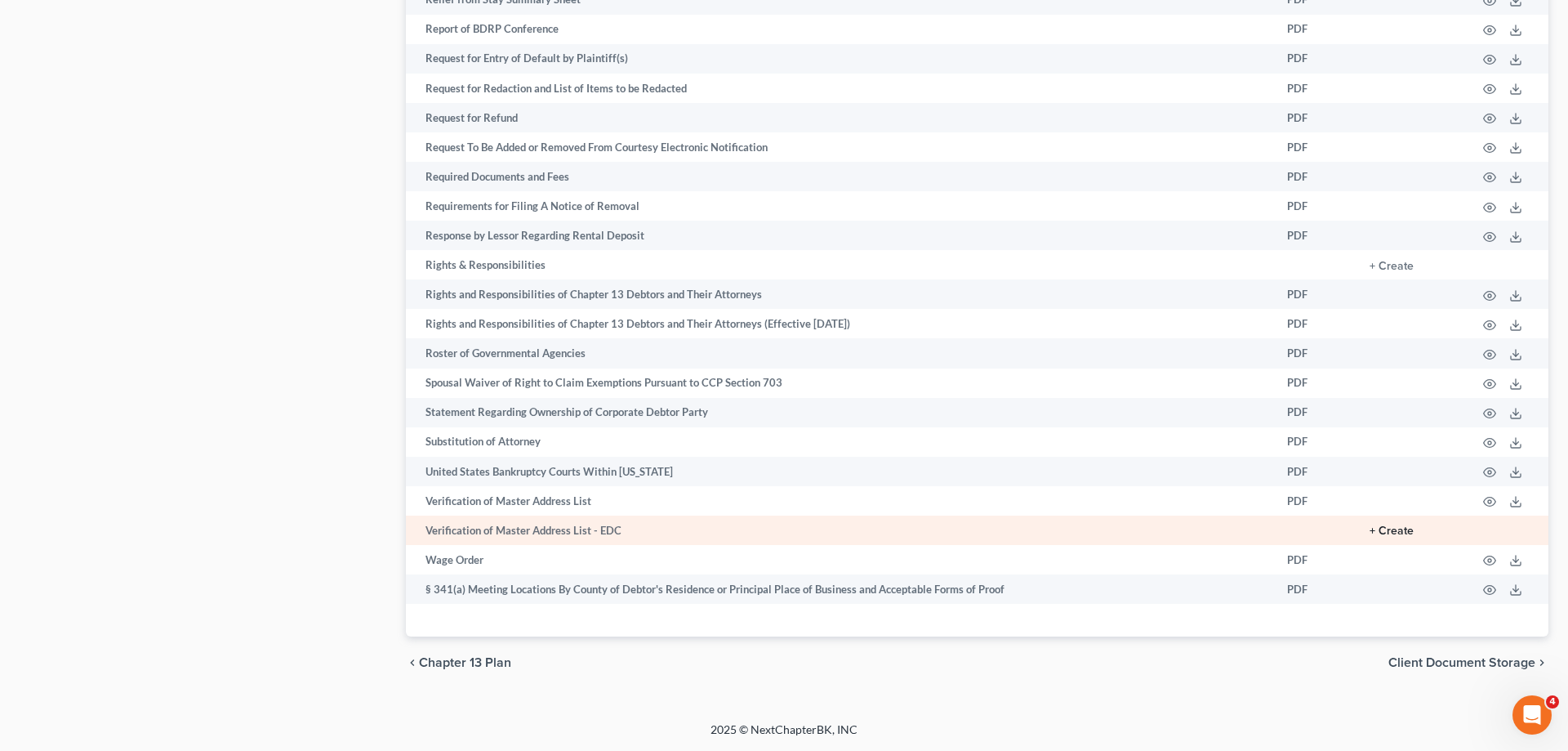
drag, startPoint x: 1402, startPoint y: 528, endPoint x: 1391, endPoint y: 530, distance: 11.2
click at [1402, 527] on button "+ Create" at bounding box center [1392, 531] width 45 height 12
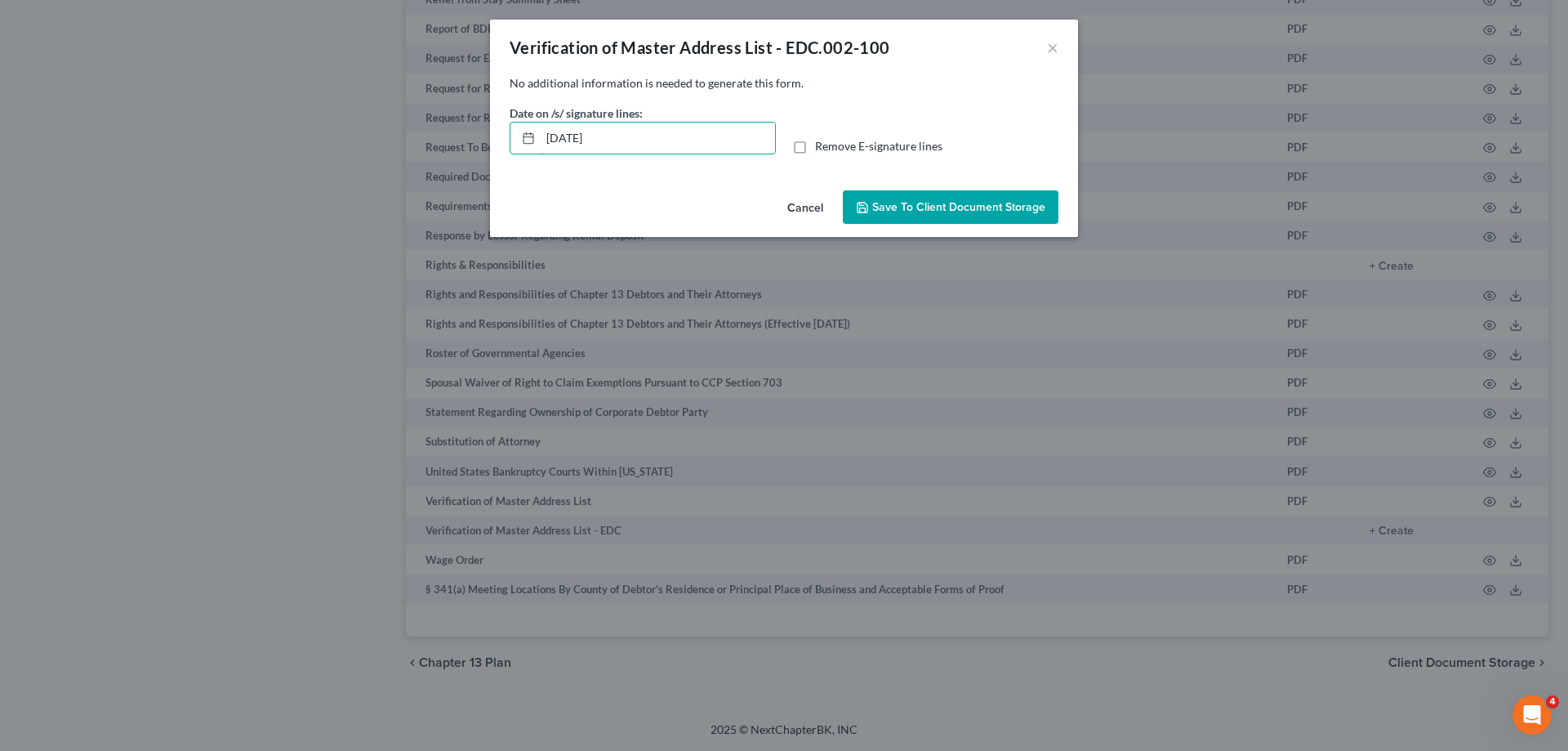
drag, startPoint x: 665, startPoint y: 139, endPoint x: 498, endPoint y: 146, distance: 167.1
click at [540, 146] on input "09/03/2025" at bounding box center [658, 138] width 234 height 31
drag, startPoint x: 852, startPoint y: 141, endPoint x: 857, endPoint y: 148, distance: 8.6
click at [852, 142] on label "Remove E-signature lines" at bounding box center [879, 146] width 128 height 16
click at [883, 142] on span "Remove E-signature lines" at bounding box center [879, 145] width 128 height 14
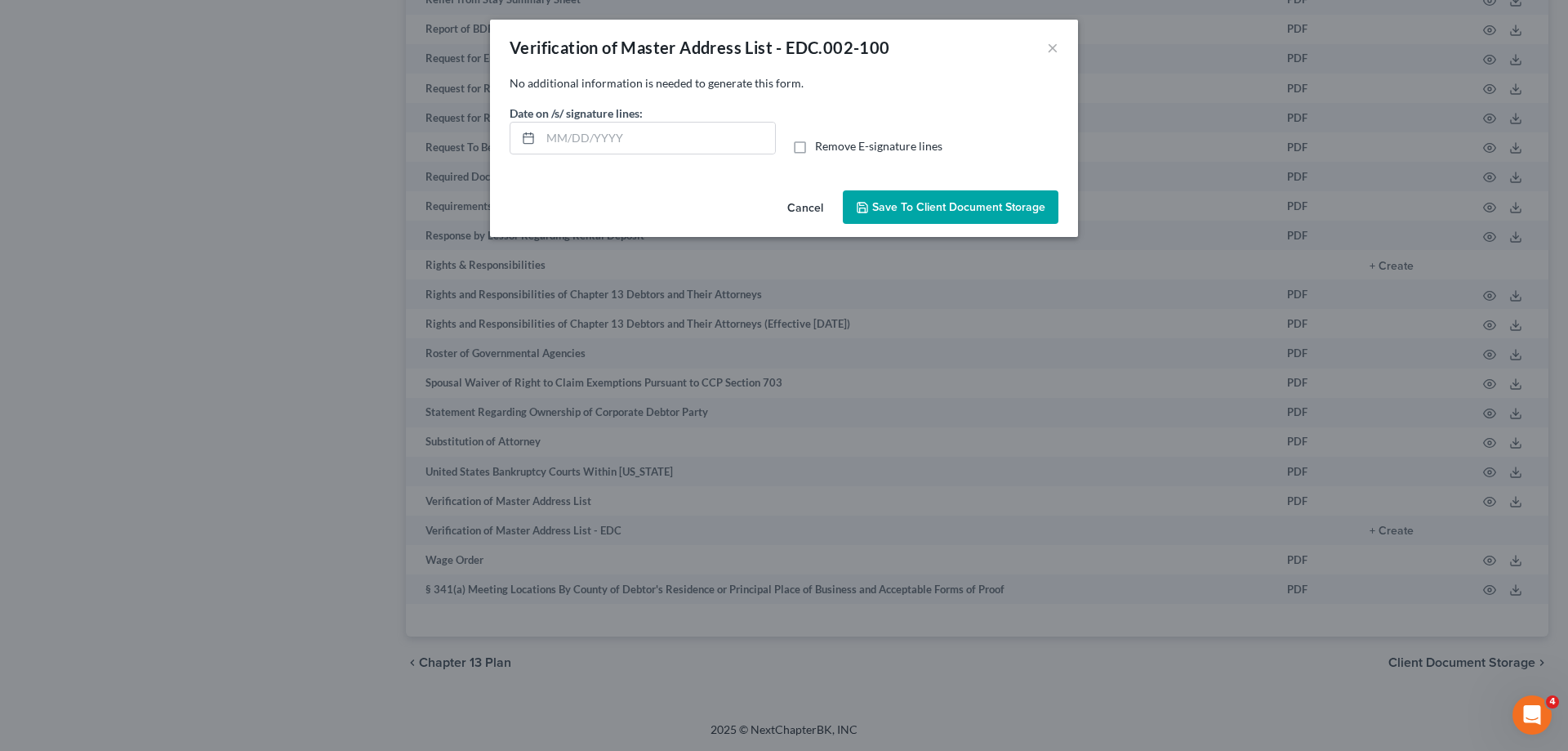
click at [832, 142] on input "Remove E-signature lines" at bounding box center [826, 143] width 11 height 11
checkbox input "true"
click at [926, 205] on span "Save to Client Document Storage" at bounding box center [959, 207] width 173 height 14
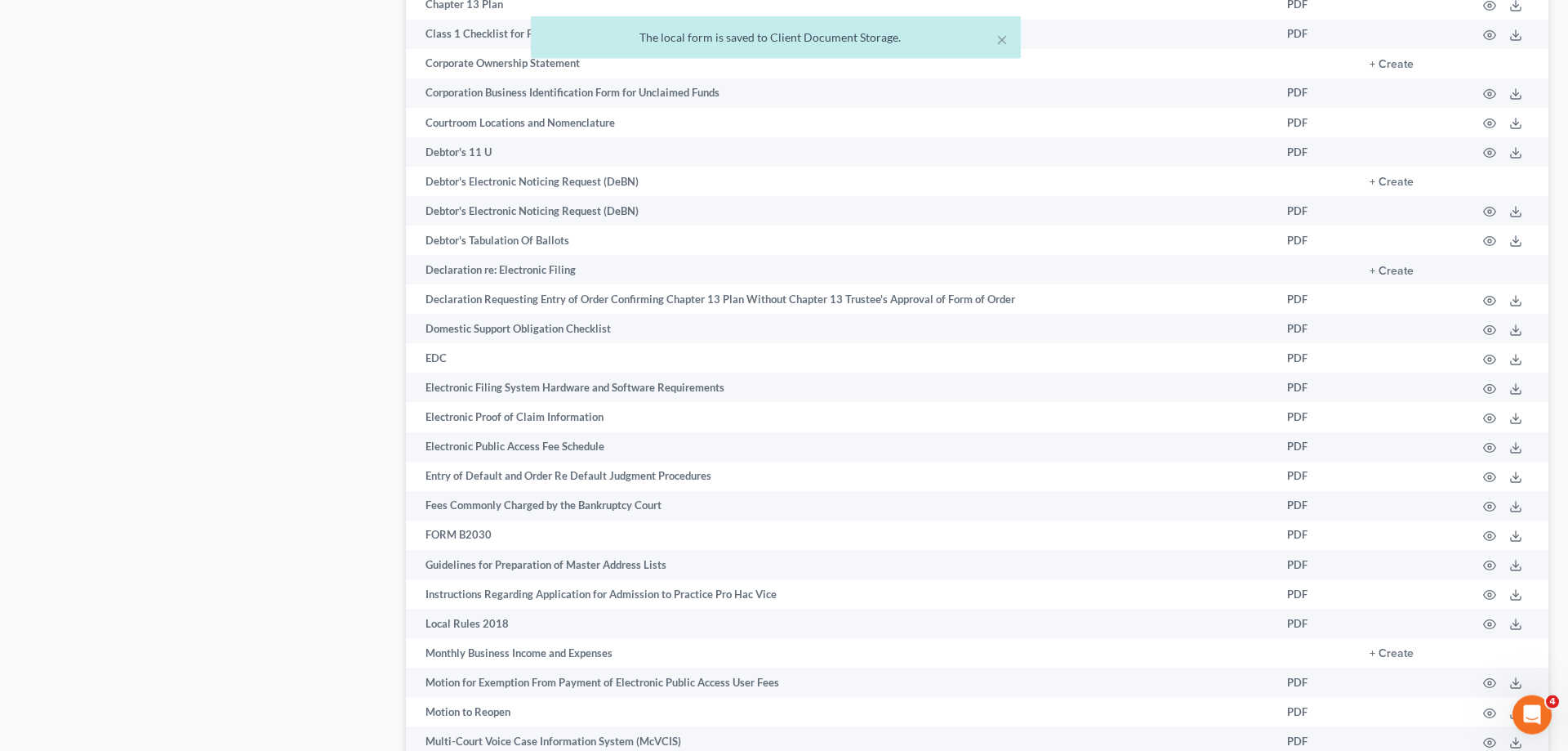
scroll to position [515, 0]
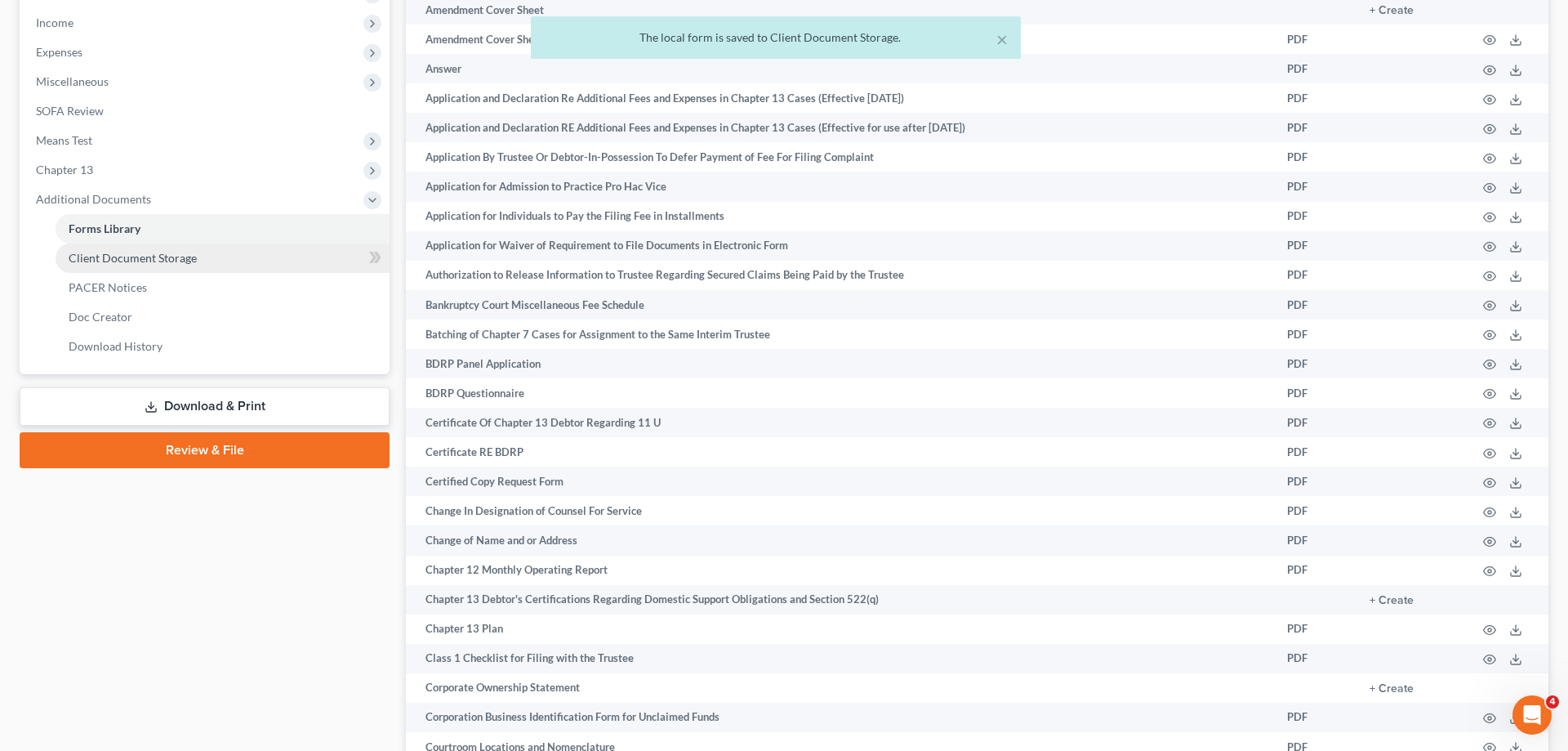
click at [132, 256] on span "Client Document Storage" at bounding box center [133, 258] width 128 height 14
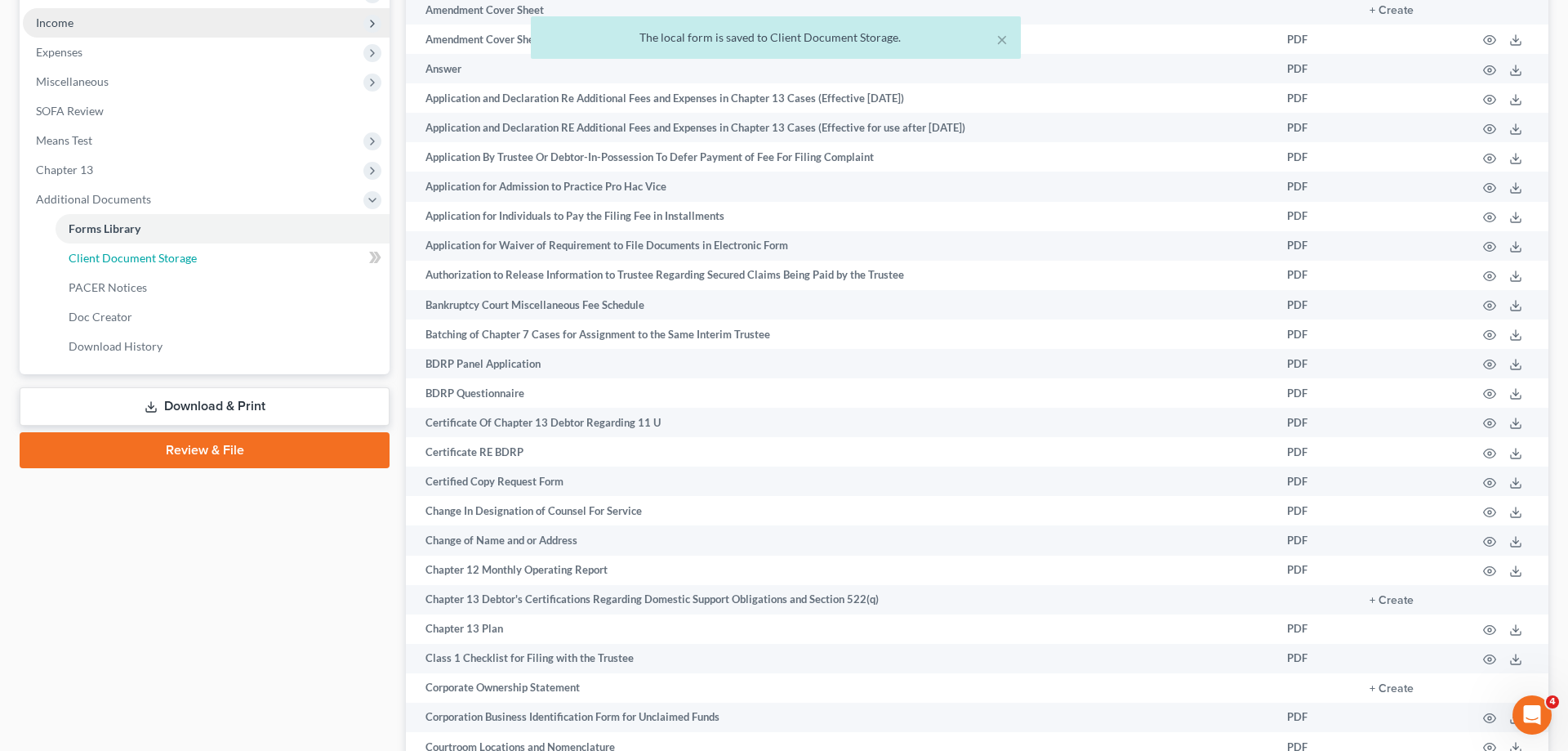
scroll to position [293, 0]
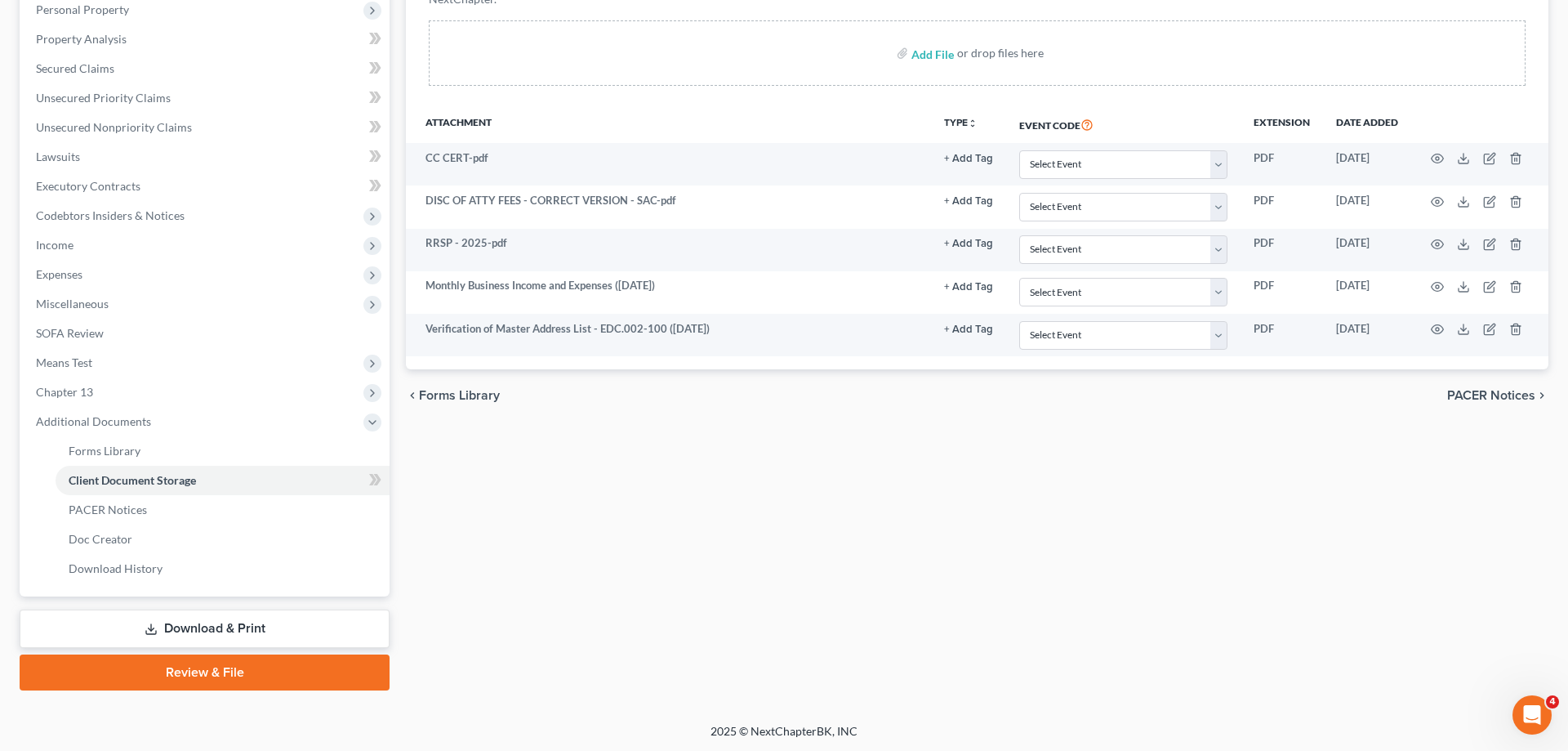
click at [257, 627] on link "Download & Print" at bounding box center [204, 629] width 370 height 39
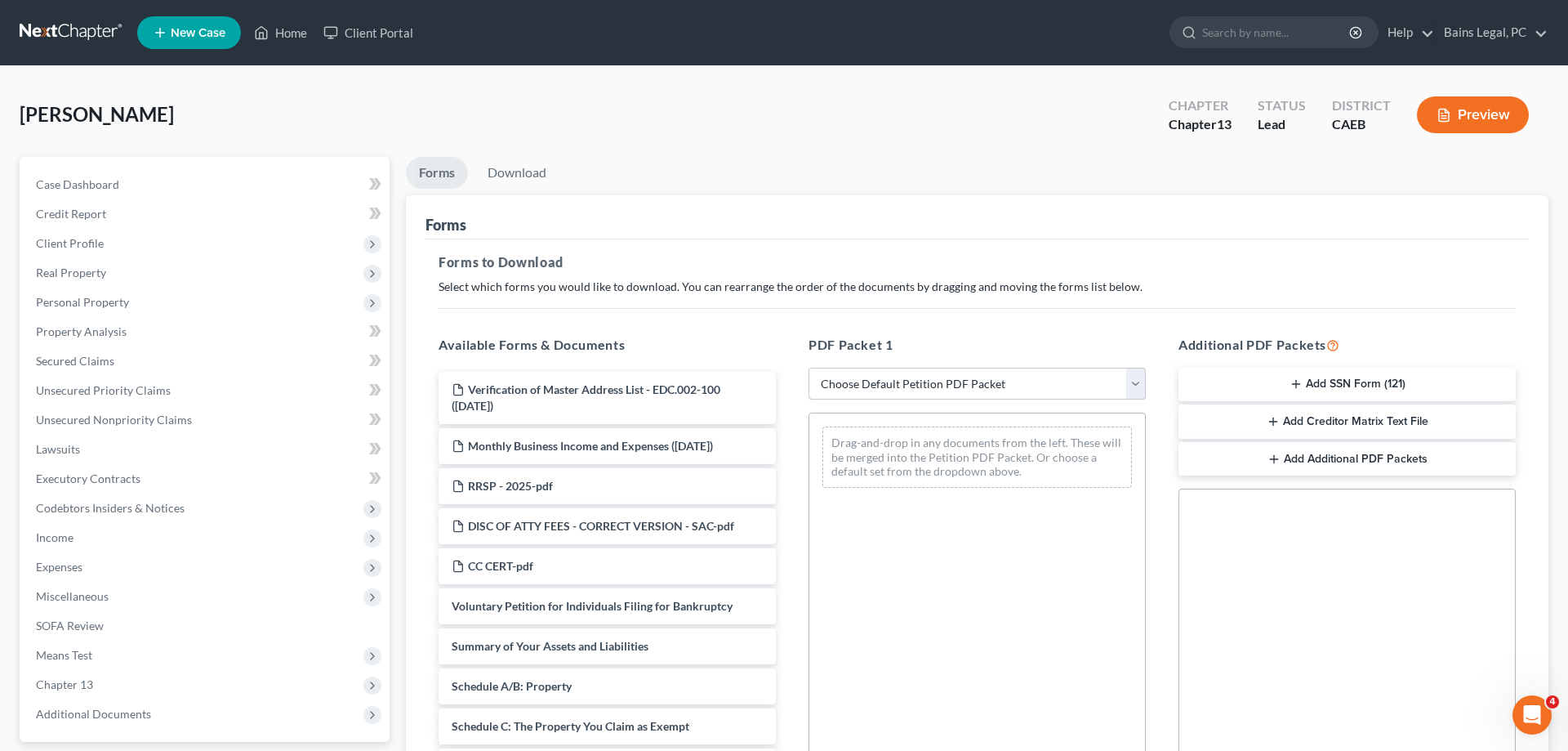
click at [809, 367] on select "Choose Default Petition PDF Packet Complete Bankruptcy Petition (all forms and …" at bounding box center [977, 384] width 337 height 33
select select "0"
click option "Complete Bankruptcy Petition (all forms and schedules)" at bounding box center [0, 0] width 0 height 0
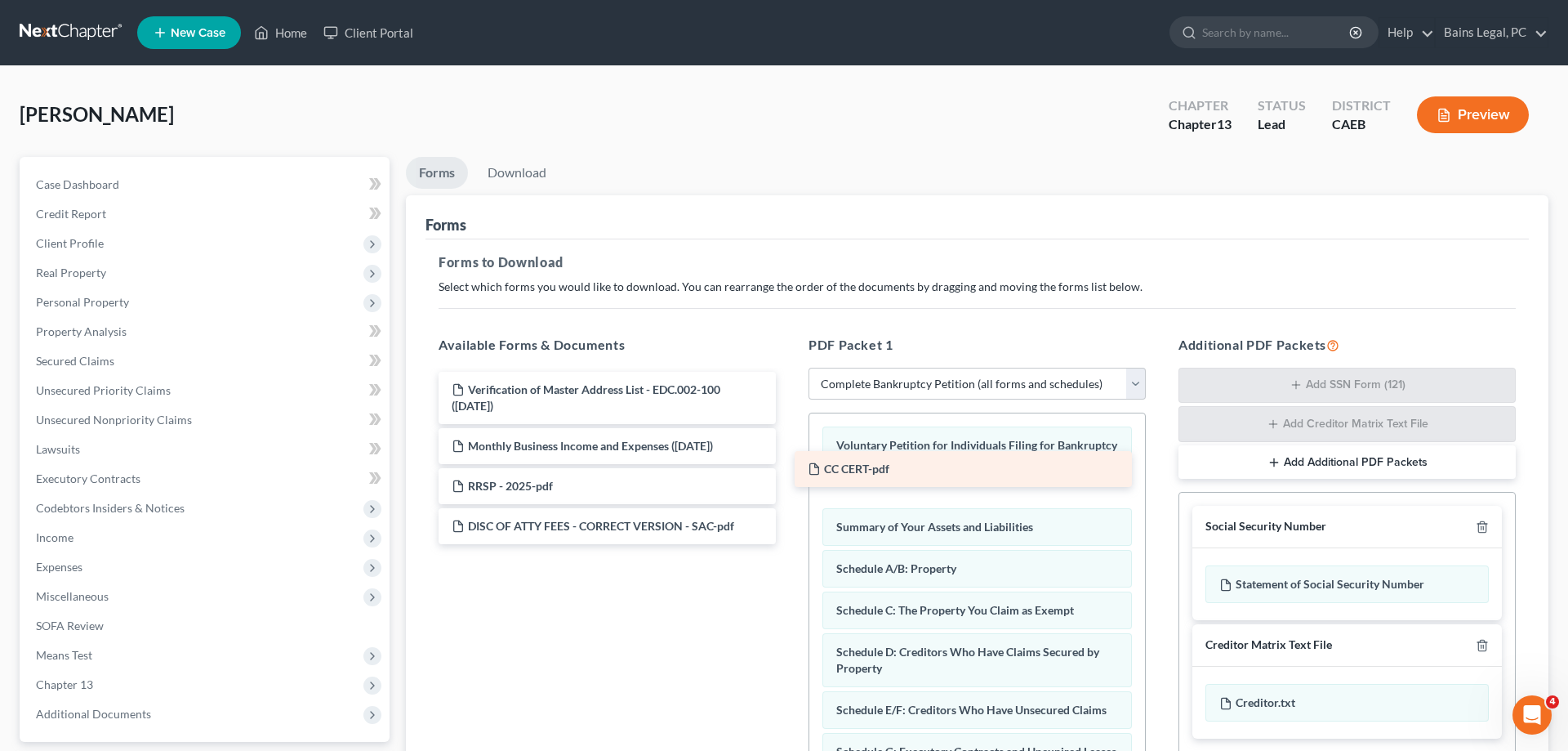
drag, startPoint x: 525, startPoint y: 560, endPoint x: 898, endPoint y: 469, distance: 383.9
click at [789, 468] on div "CC CERT-pdf Verification of Master Address List - EDC.002-100 (09/03/2025) Mont…" at bounding box center [606, 458] width 363 height 172
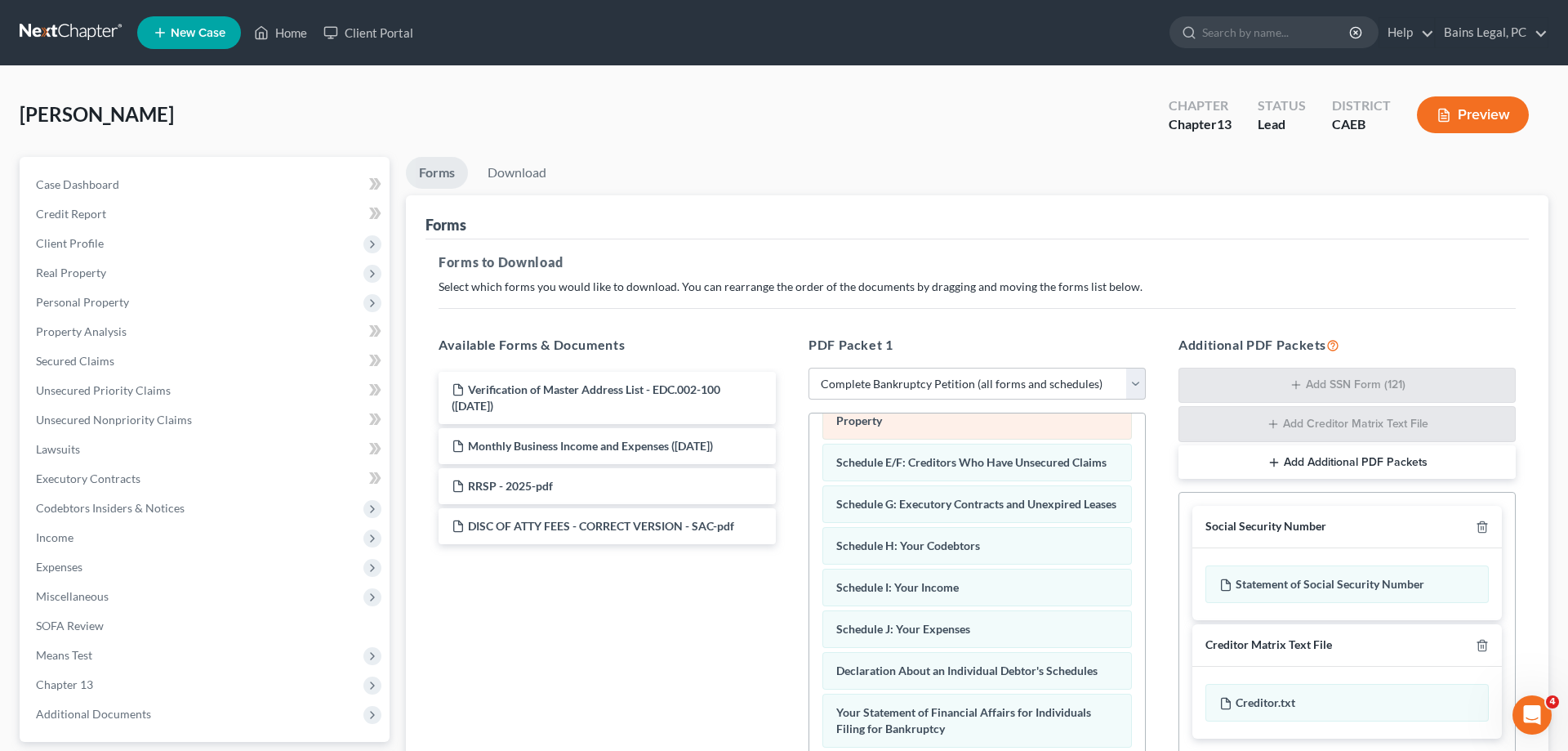
scroll to position [250, 0]
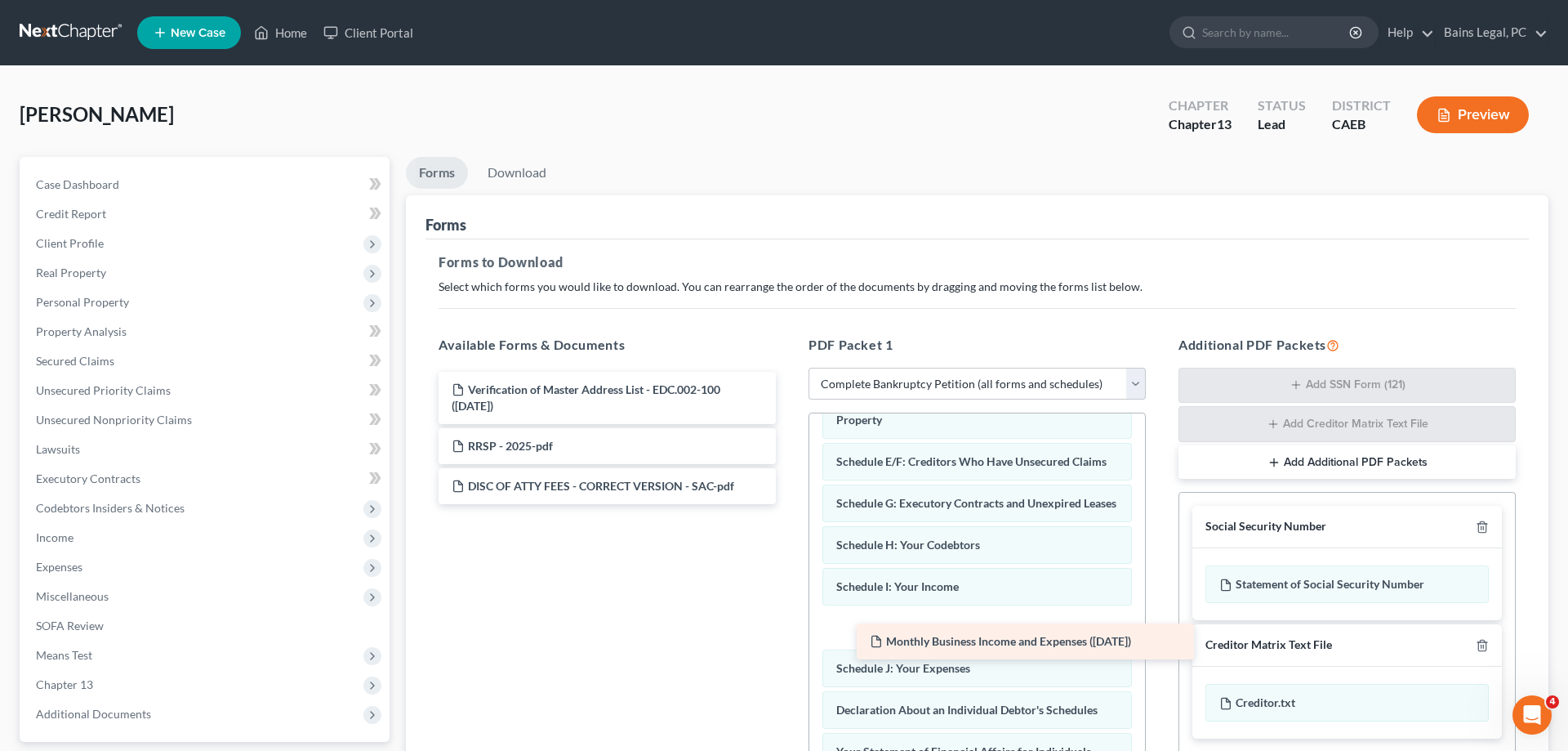
drag, startPoint x: 539, startPoint y: 441, endPoint x: 920, endPoint y: 623, distance: 422.2
click at [789, 504] on div "Monthly Business Income and Expenses (09/03/2025) Verification of Master Addres…" at bounding box center [606, 438] width 363 height 133
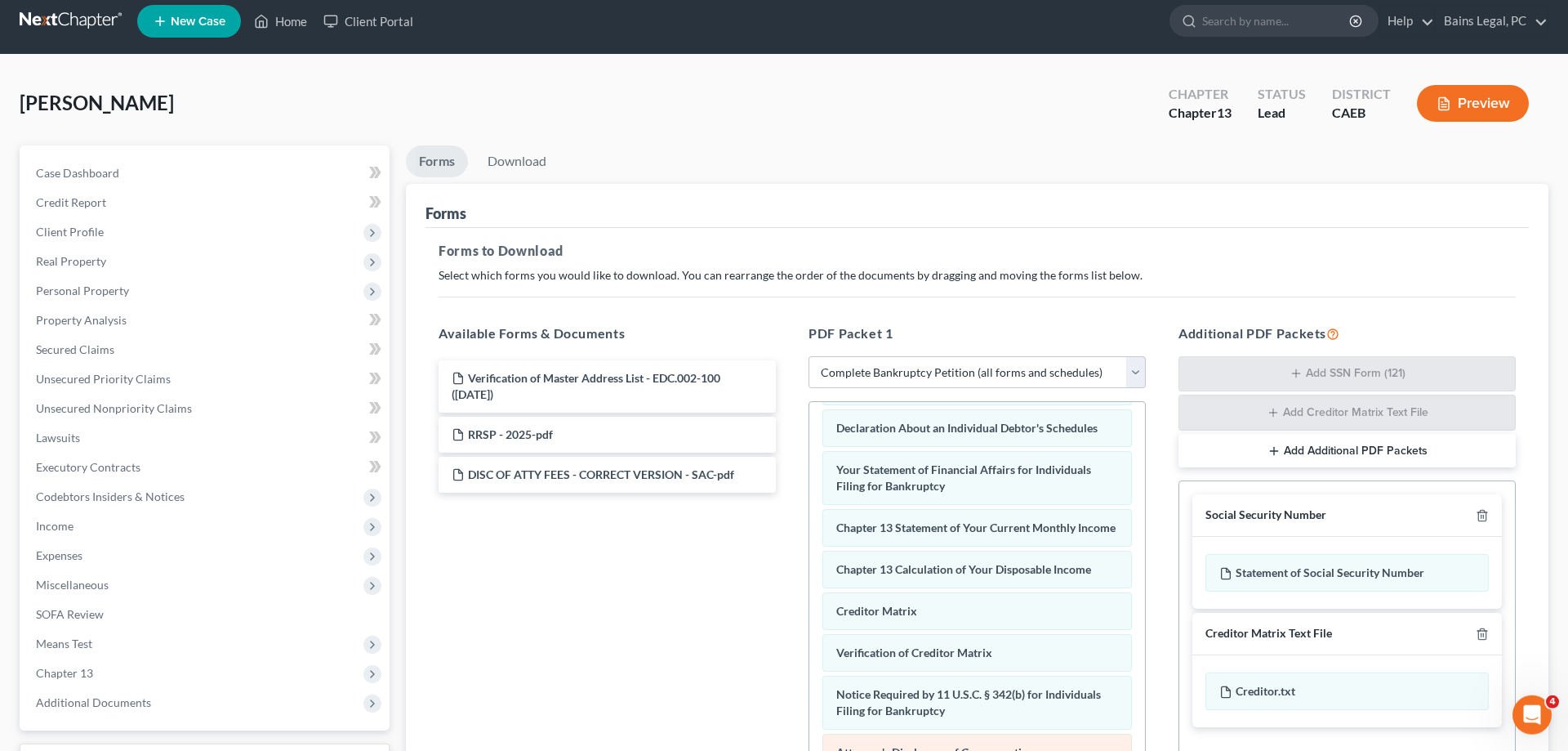
scroll to position [259, 0]
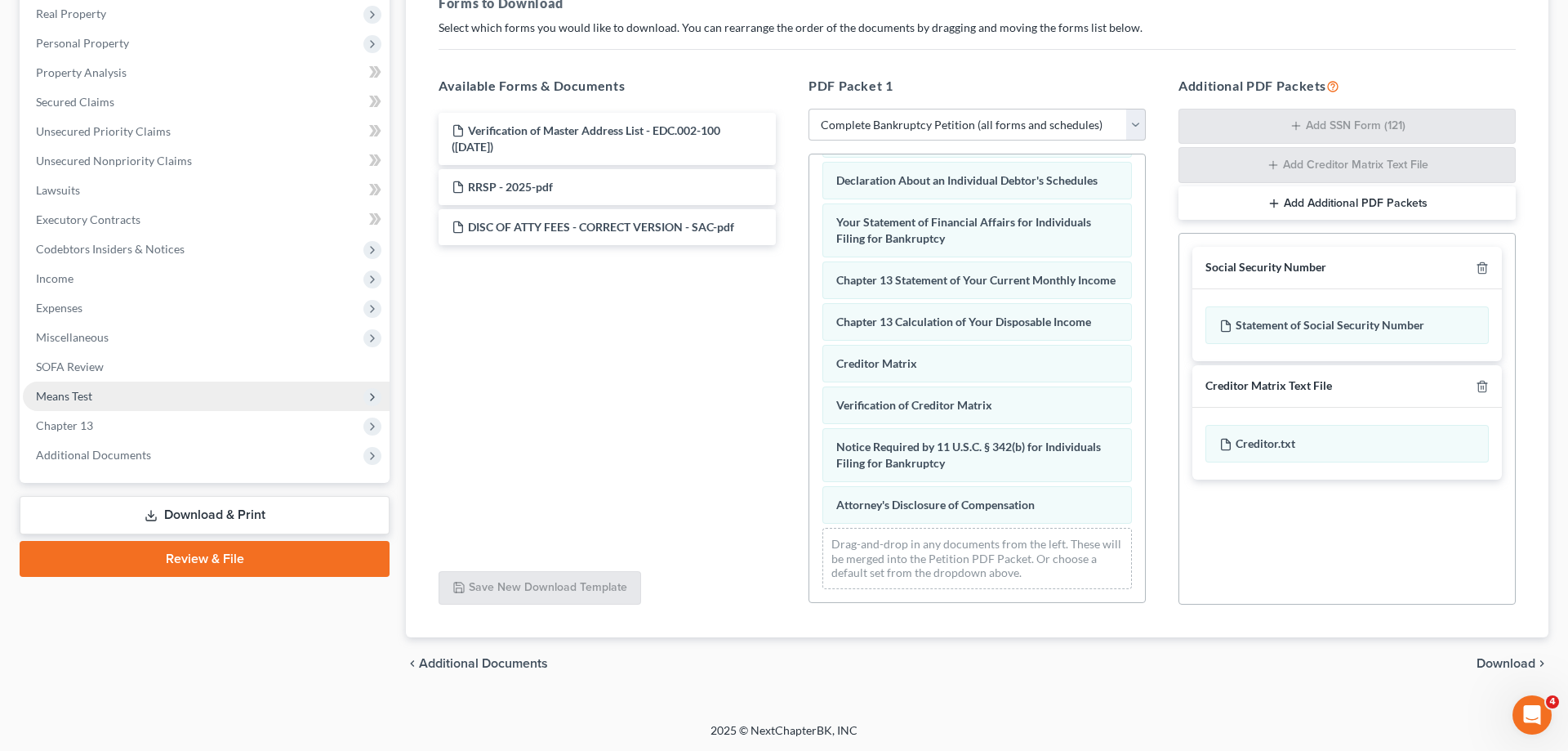
click at [810, 393] on div "Voluntary Petition for Individuals Filing for Bankruptcy CC CERT-pdf Summary of…" at bounding box center [977, 117] width 336 height 970
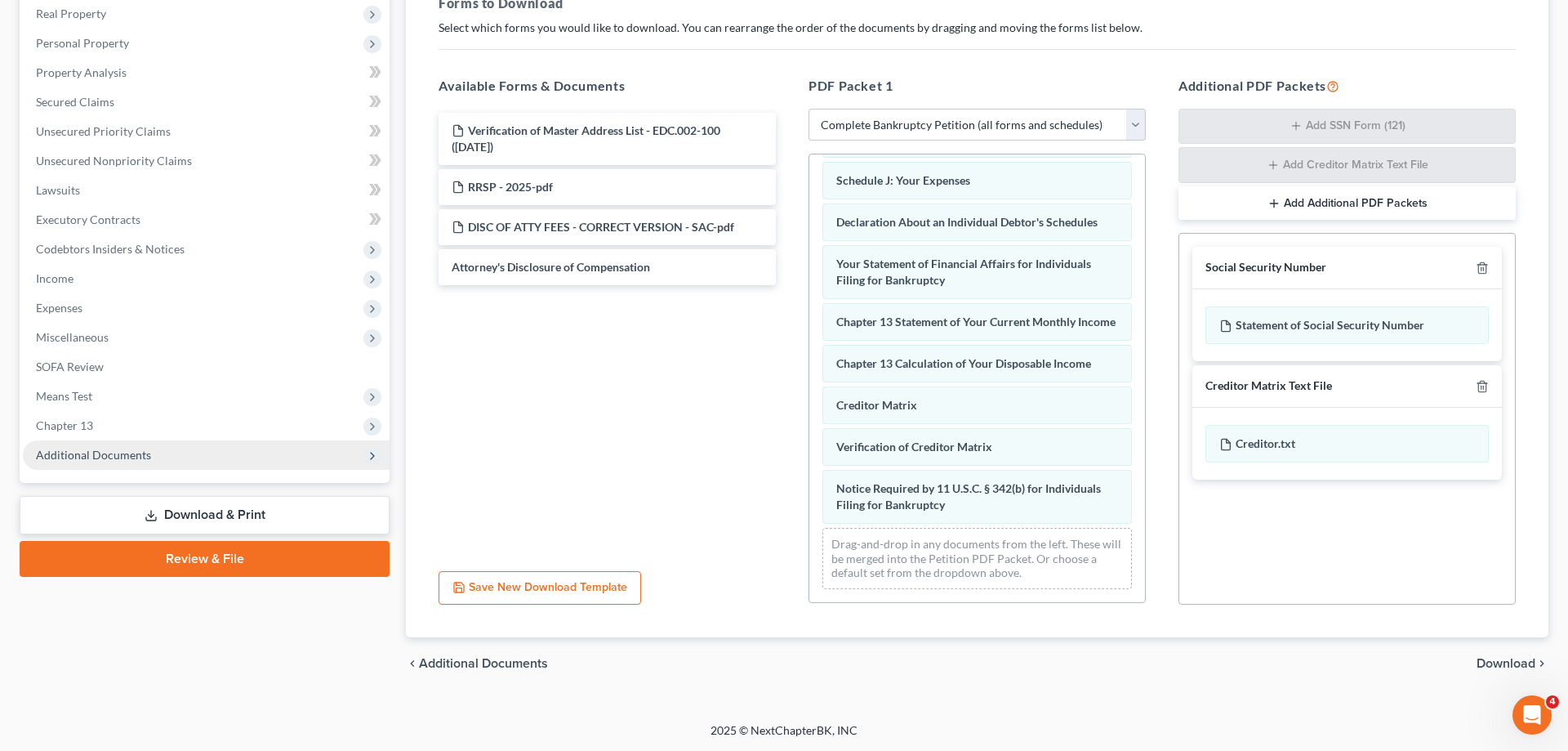
click at [810, 459] on div "Voluntary Petition for Individuals Filing for Bankruptcy CC CERT-pdf Summary of…" at bounding box center [977, 139] width 336 height 928
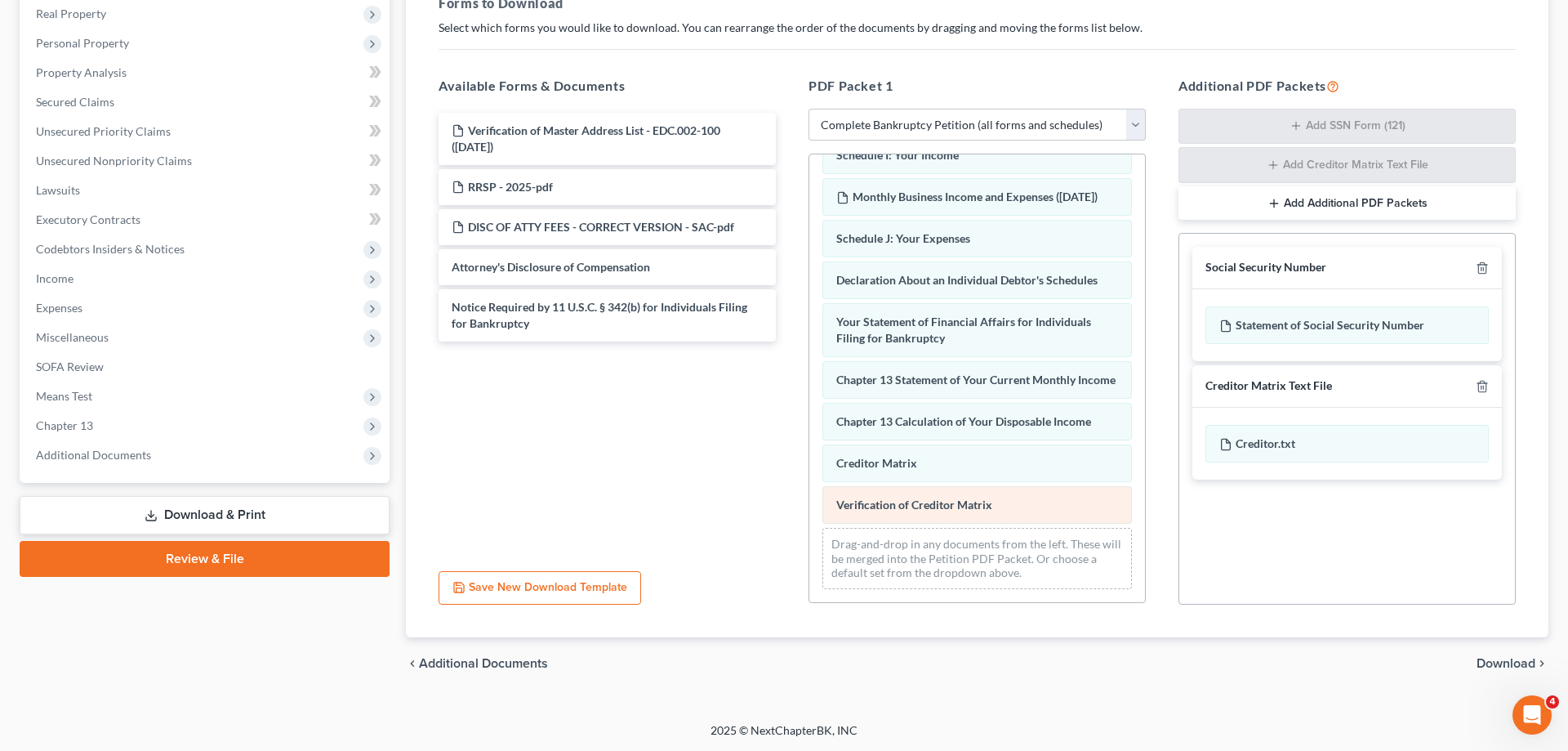
click at [810, 528] on div "Voluntary Petition for Individuals Filing for Bankruptcy CC CERT-pdf Summary of…" at bounding box center [977, 167] width 336 height 870
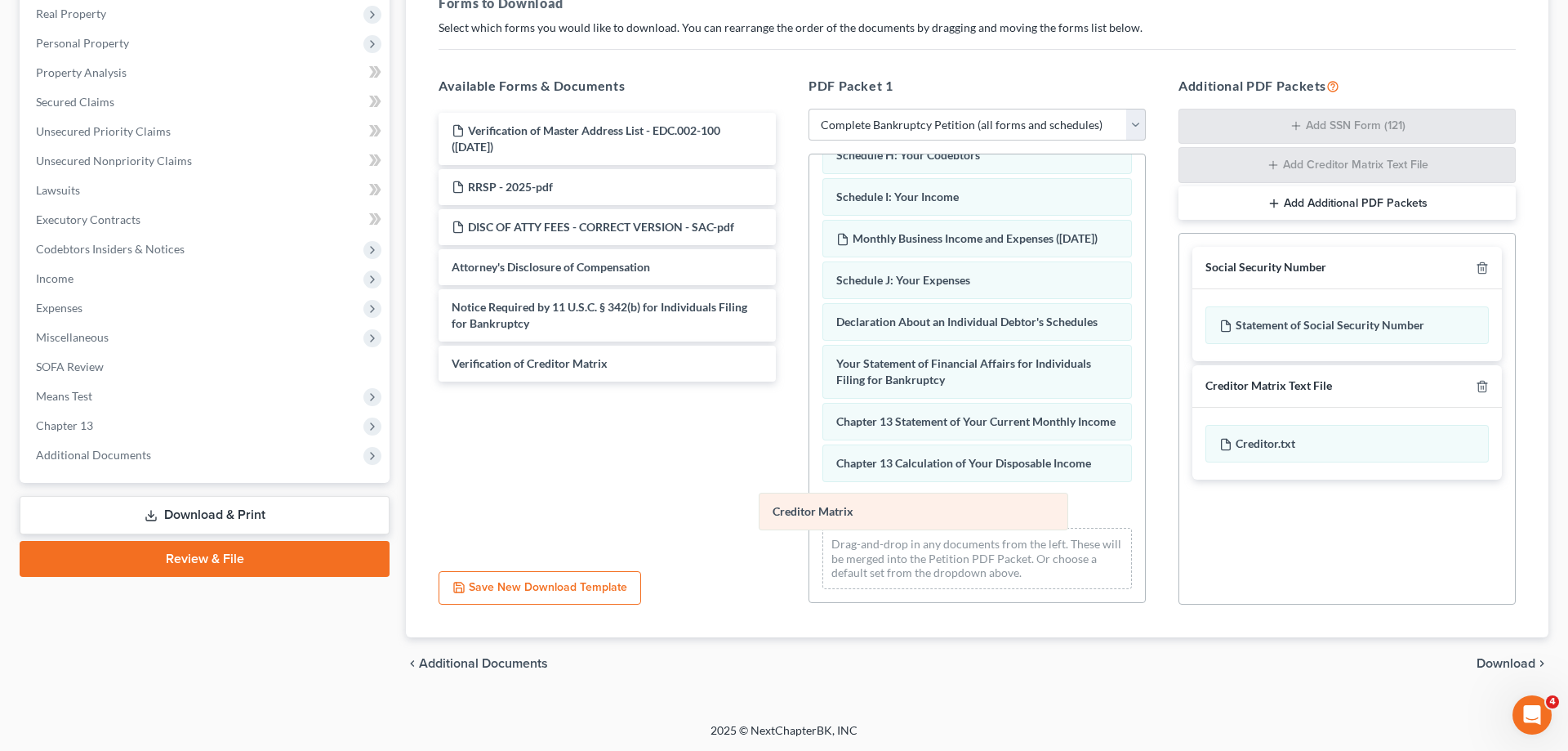
drag, startPoint x: 971, startPoint y: 506, endPoint x: 431, endPoint y: 492, distance: 540.2
click at [810, 499] on div "Creditor Matrix Voluntary Petition for Individuals Filing for Bankruptcy CC CER…" at bounding box center [977, 187] width 336 height 829
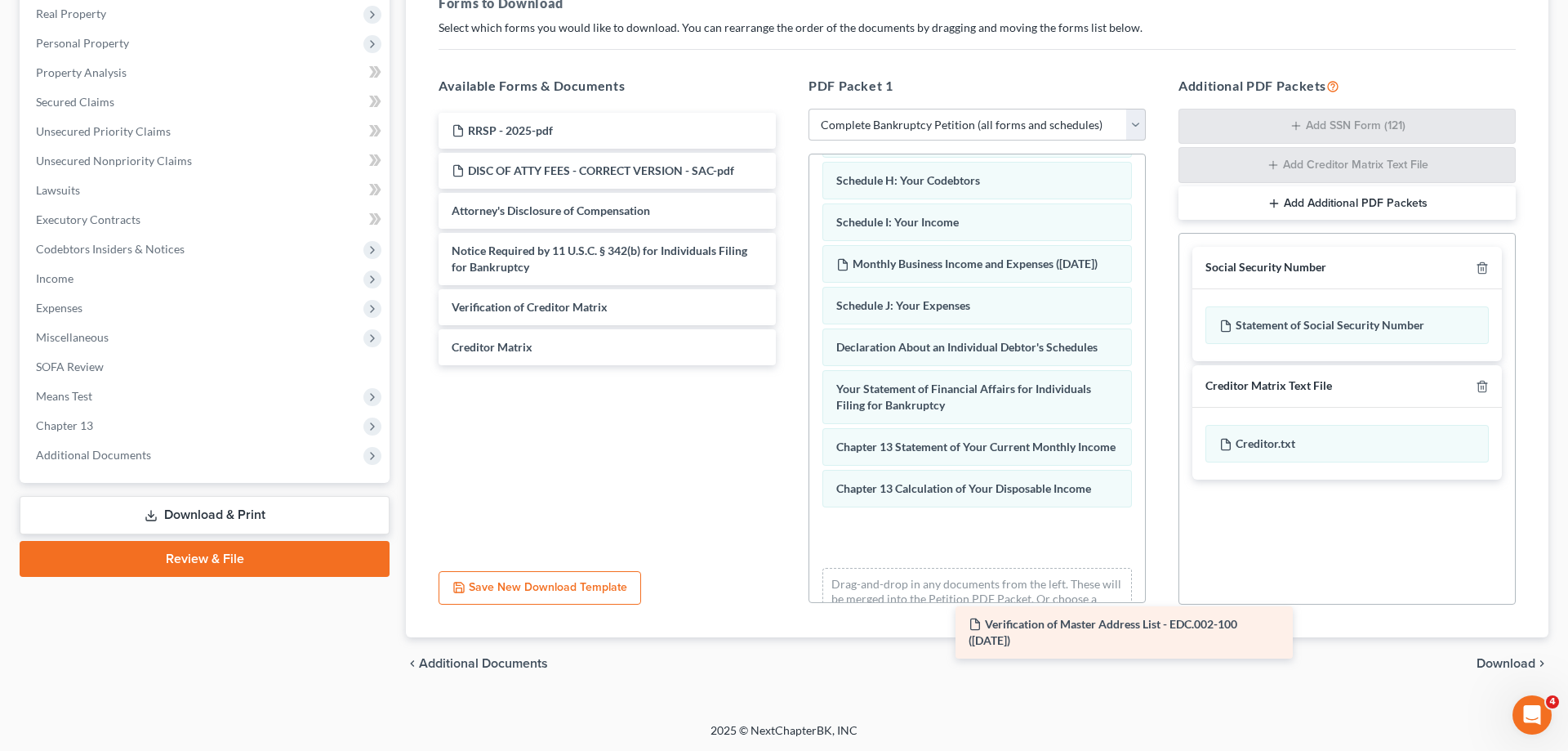
drag, startPoint x: 1067, startPoint y: 488, endPoint x: 909, endPoint y: 555, distance: 171.6
click at [789, 365] on div "Verification of Master Address List - EDC.002-100 (09/03/2025) Verification of …" at bounding box center [606, 238] width 363 height 253
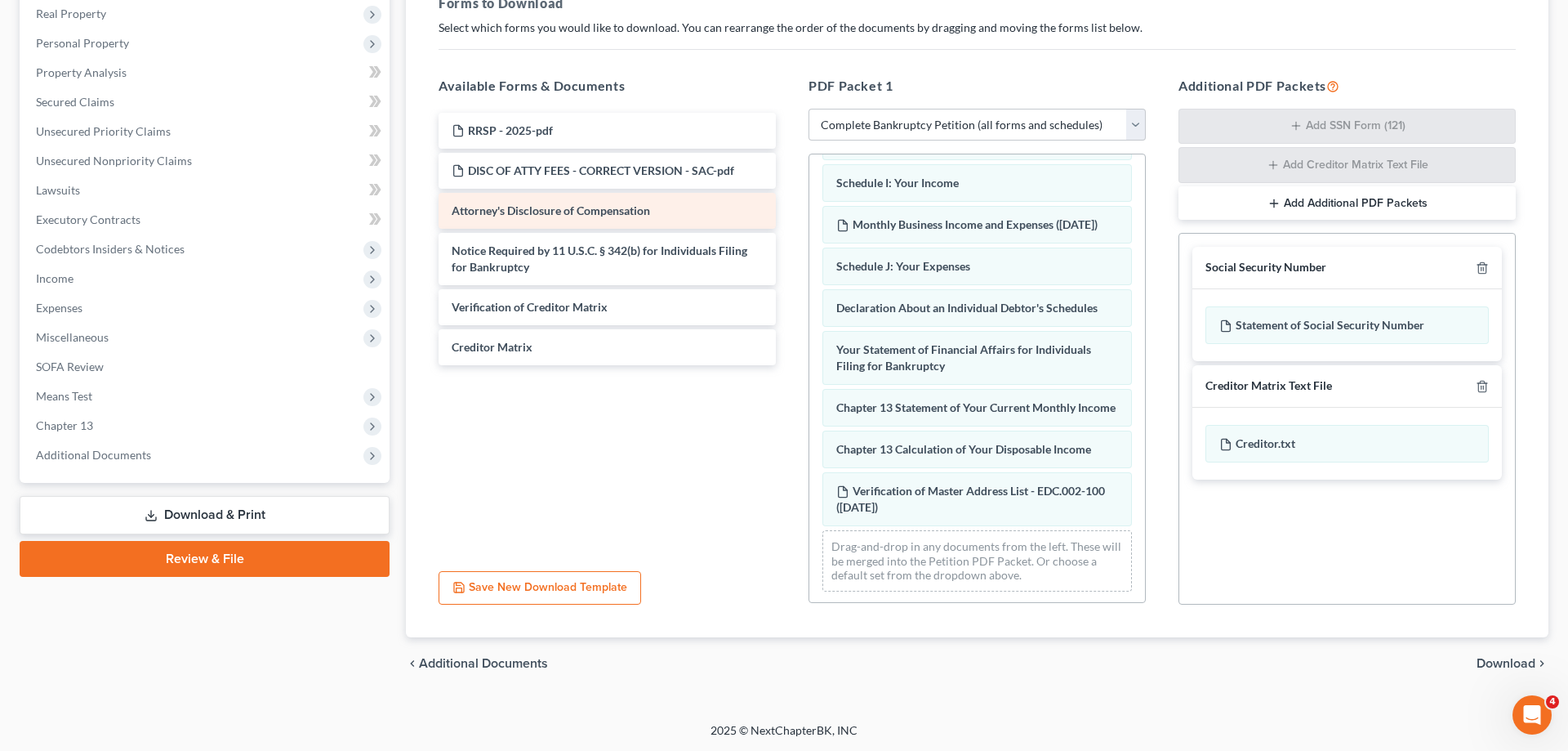
scroll to position [414, 0]
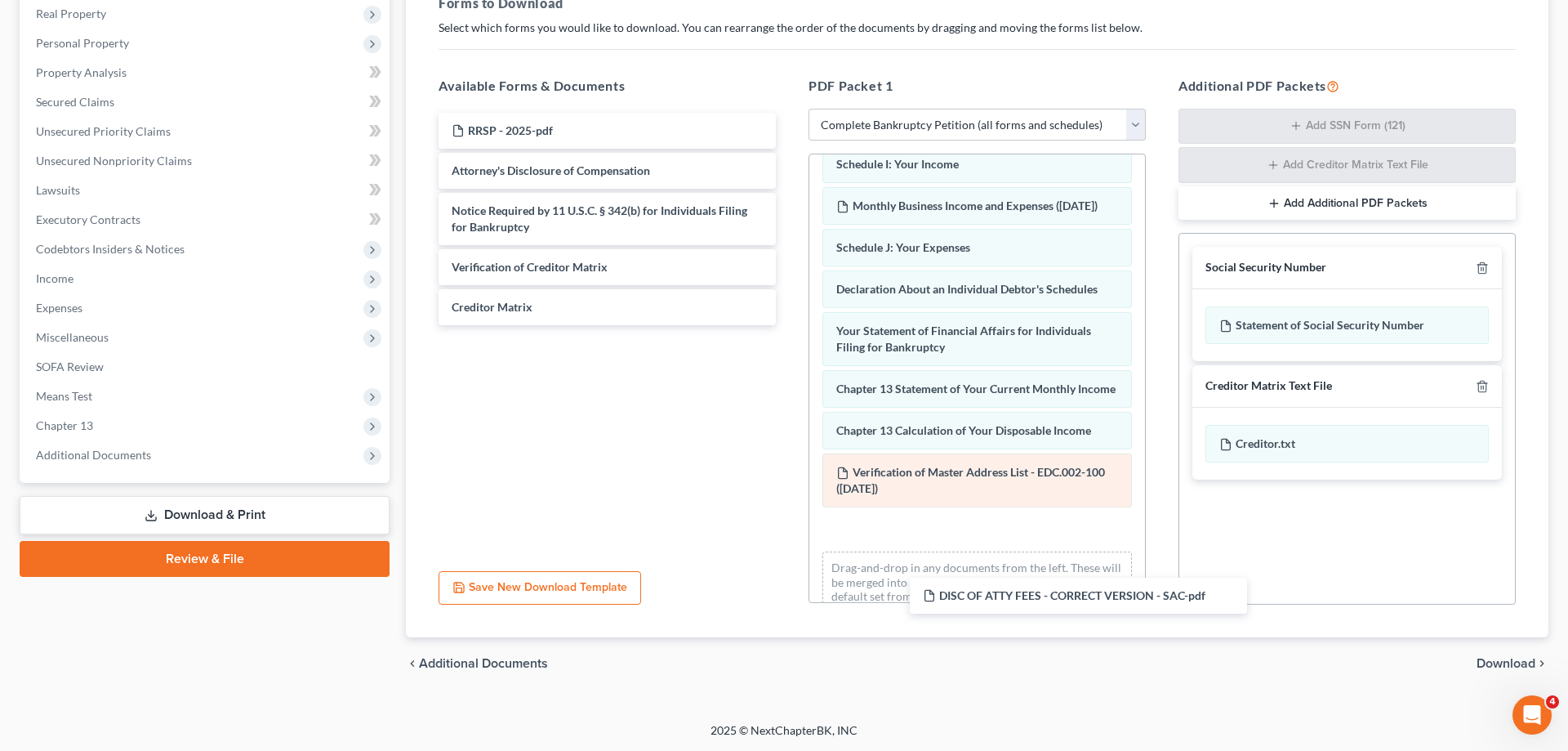
drag, startPoint x: 518, startPoint y: 170, endPoint x: 958, endPoint y: 521, distance: 562.9
click at [789, 326] on div "DISC OF ATTY FEES - CORRECT VERSION - SAC-pdf RRSP - 2025-pdf DISC OF ATTY FEES…" at bounding box center [606, 218] width 363 height 212
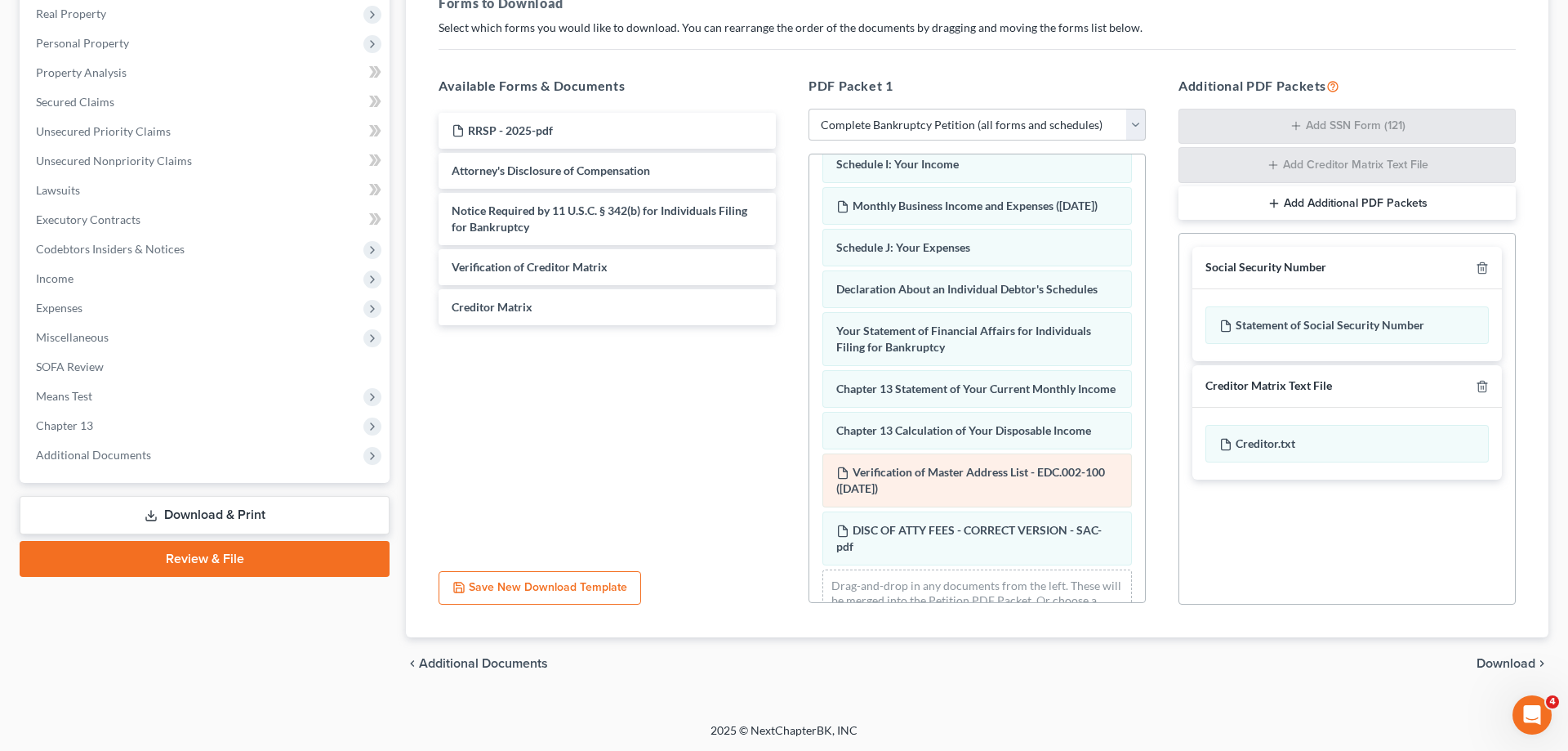
scroll to position [472, 0]
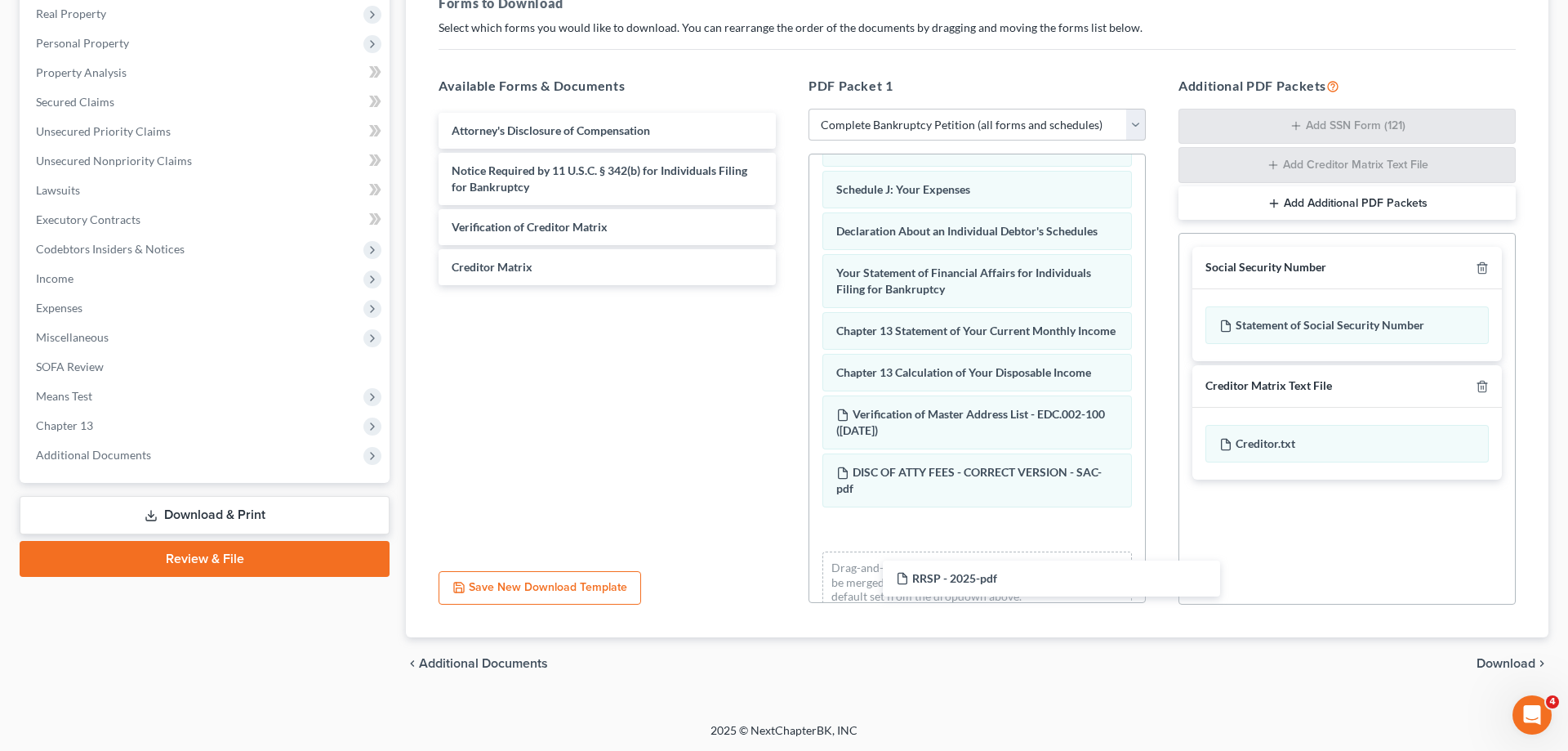
drag, startPoint x: 570, startPoint y: 139, endPoint x: 1011, endPoint y: 579, distance: 623.0
click at [789, 285] on div "RRSP - 2025-pdf RRSP - 2025-pdf Attorney's Disclosure of Compensation Notice Re…" at bounding box center [606, 199] width 363 height 172
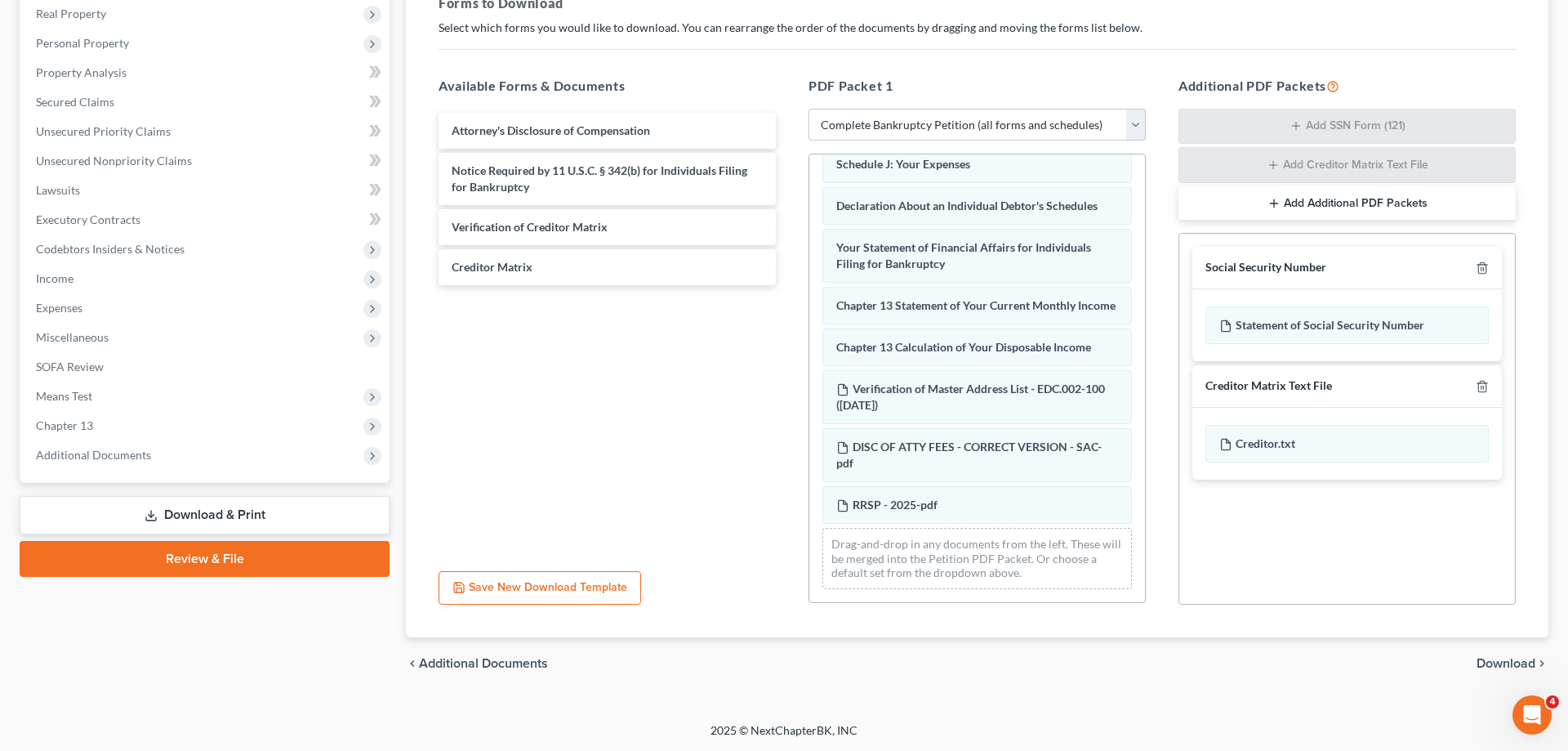
scroll to position [514, 0]
click at [1498, 666] on span "Download" at bounding box center [1506, 663] width 59 height 13
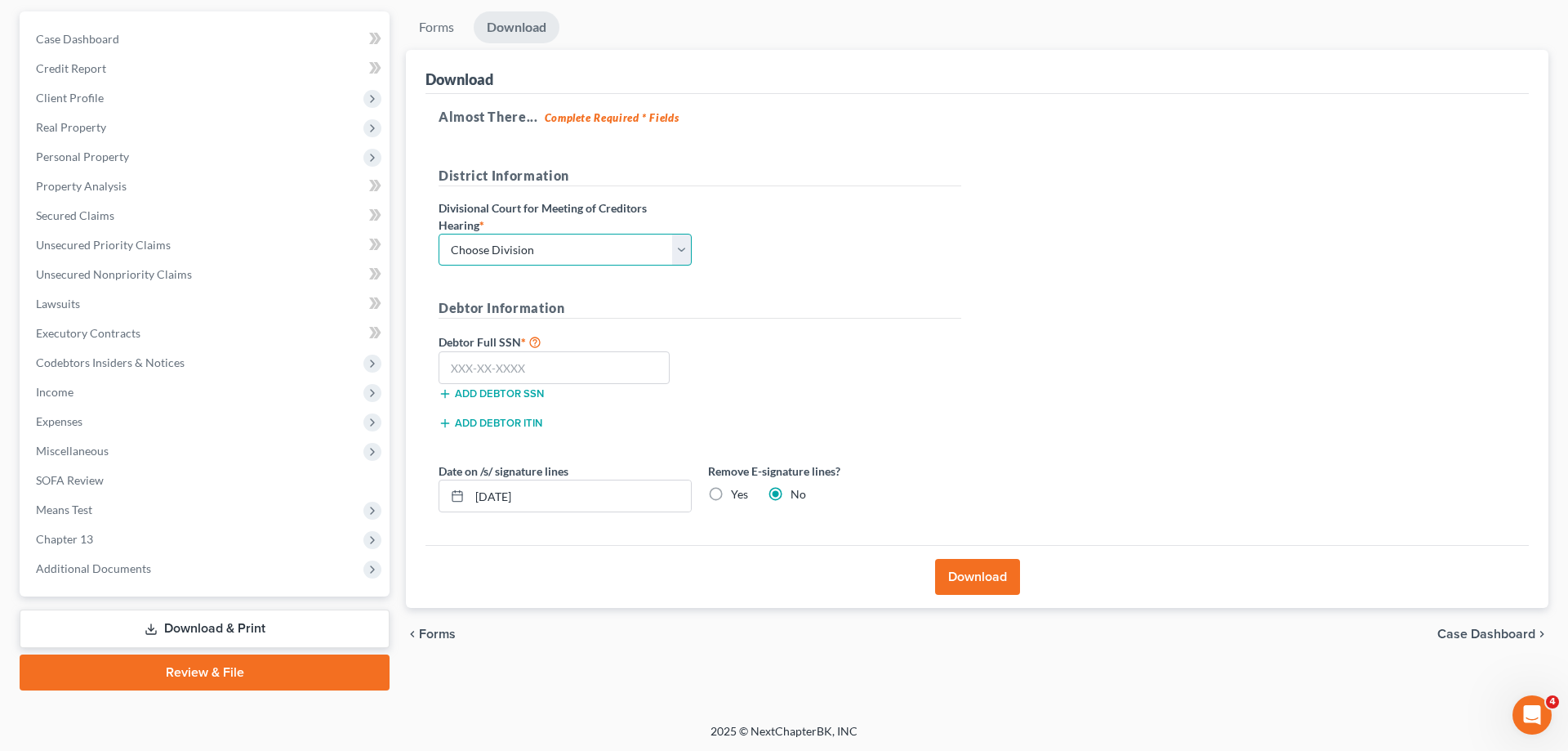
click at [439, 234] on select "Choose Division Fresno Modesto [GEOGRAPHIC_DATA]" at bounding box center [565, 250] width 253 height 33
select select "2"
click option "[GEOGRAPHIC_DATA]" at bounding box center [0, 0] width 0 height 0
drag, startPoint x: 503, startPoint y: 364, endPoint x: 515, endPoint y: 381, distance: 20.8
click at [503, 367] on input "text" at bounding box center [554, 368] width 231 height 33
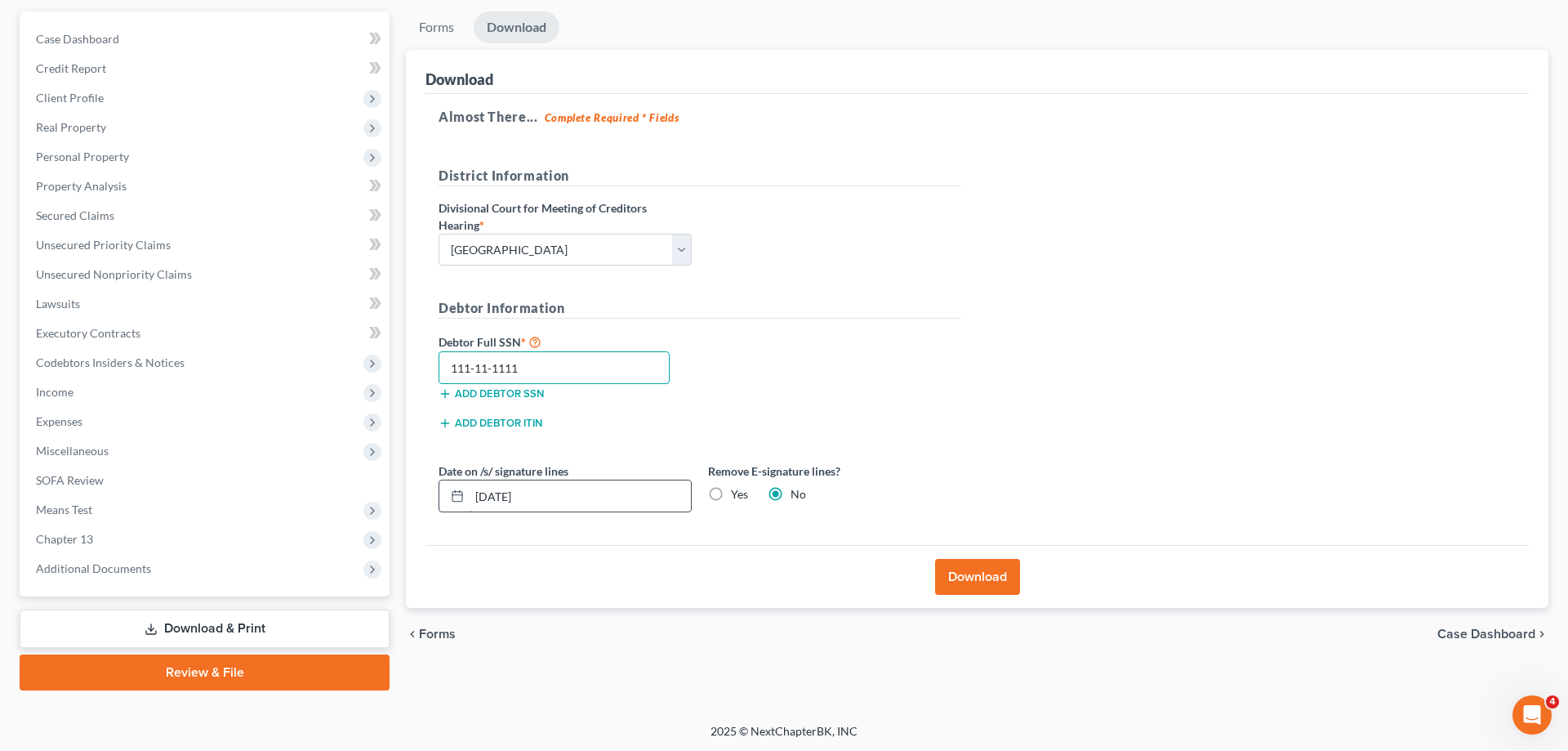
type input "111-11-1111"
drag, startPoint x: 550, startPoint y: 492, endPoint x: 341, endPoint y: 487, distance: 209.1
click at [470, 490] on input "[DATE]" at bounding box center [580, 496] width 222 height 31
click at [742, 498] on label "Yes" at bounding box center [740, 494] width 17 height 16
click at [742, 497] on input "Yes" at bounding box center [742, 491] width 11 height 11
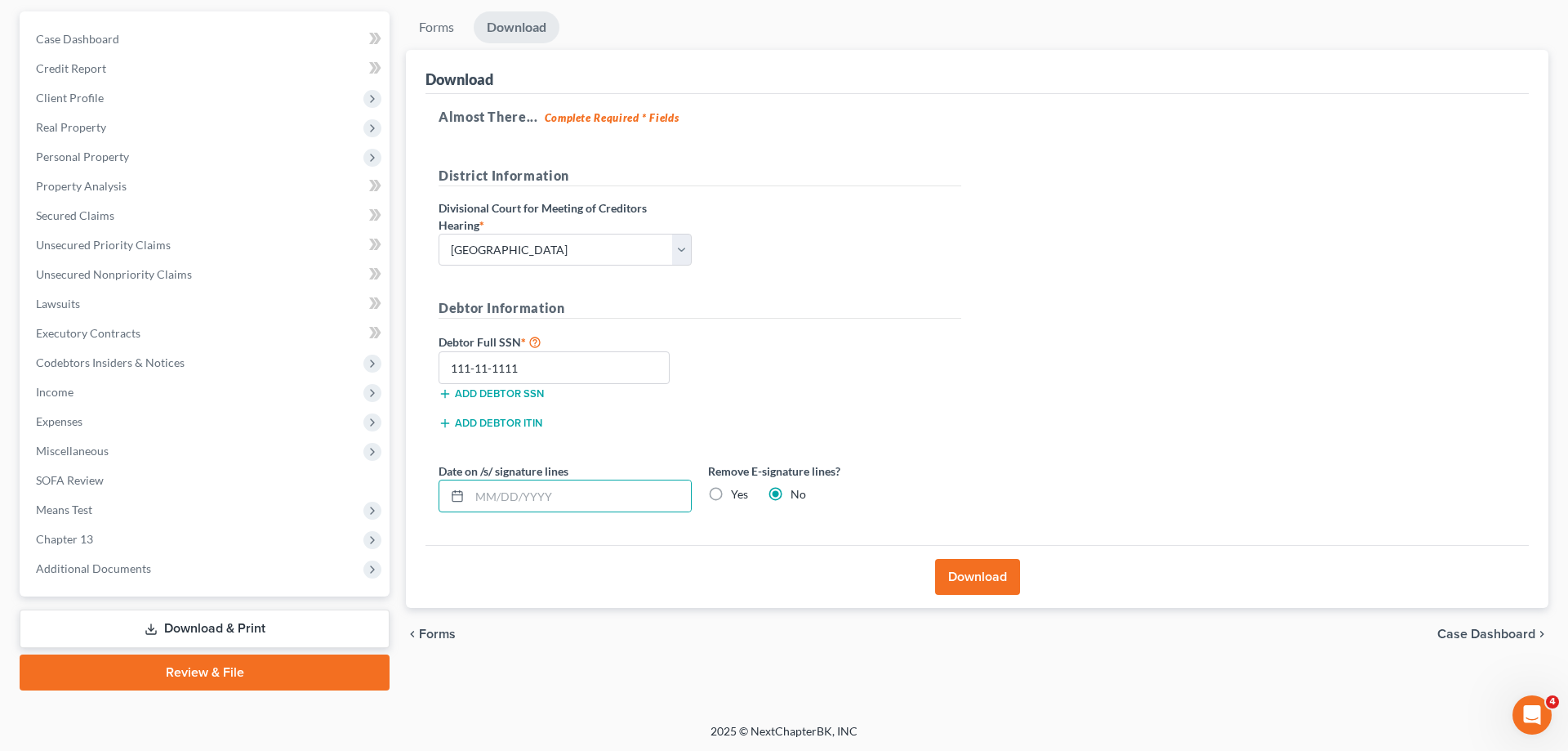
radio input "true"
radio input "false"
click at [994, 576] on button "Download" at bounding box center [978, 577] width 85 height 36
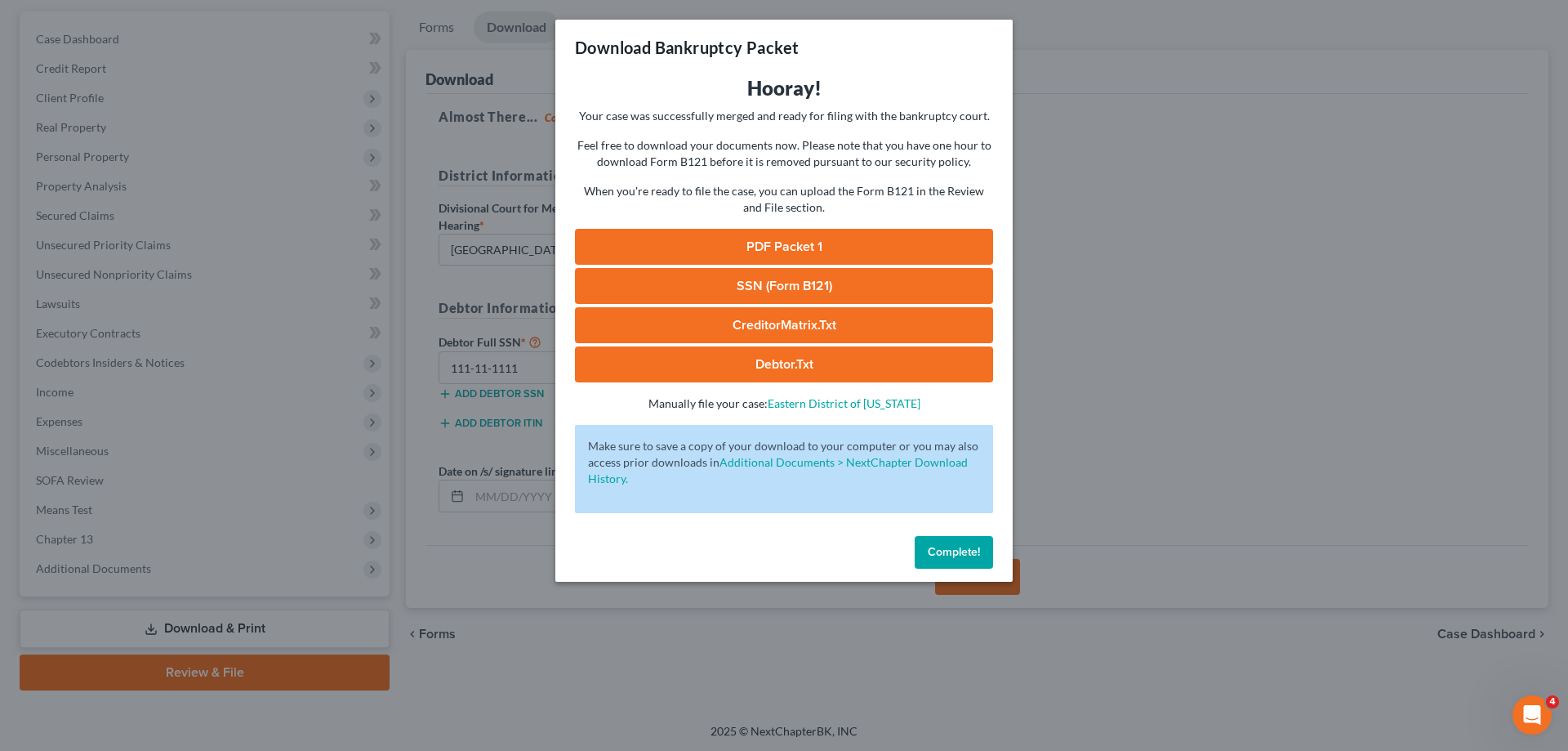
click at [723, 232] on link "PDF Packet 1" at bounding box center [784, 246] width 418 height 36
drag, startPoint x: 968, startPoint y: 557, endPoint x: 403, endPoint y: 581, distance: 565.5
click at [967, 557] on span "Complete!" at bounding box center [954, 551] width 52 height 14
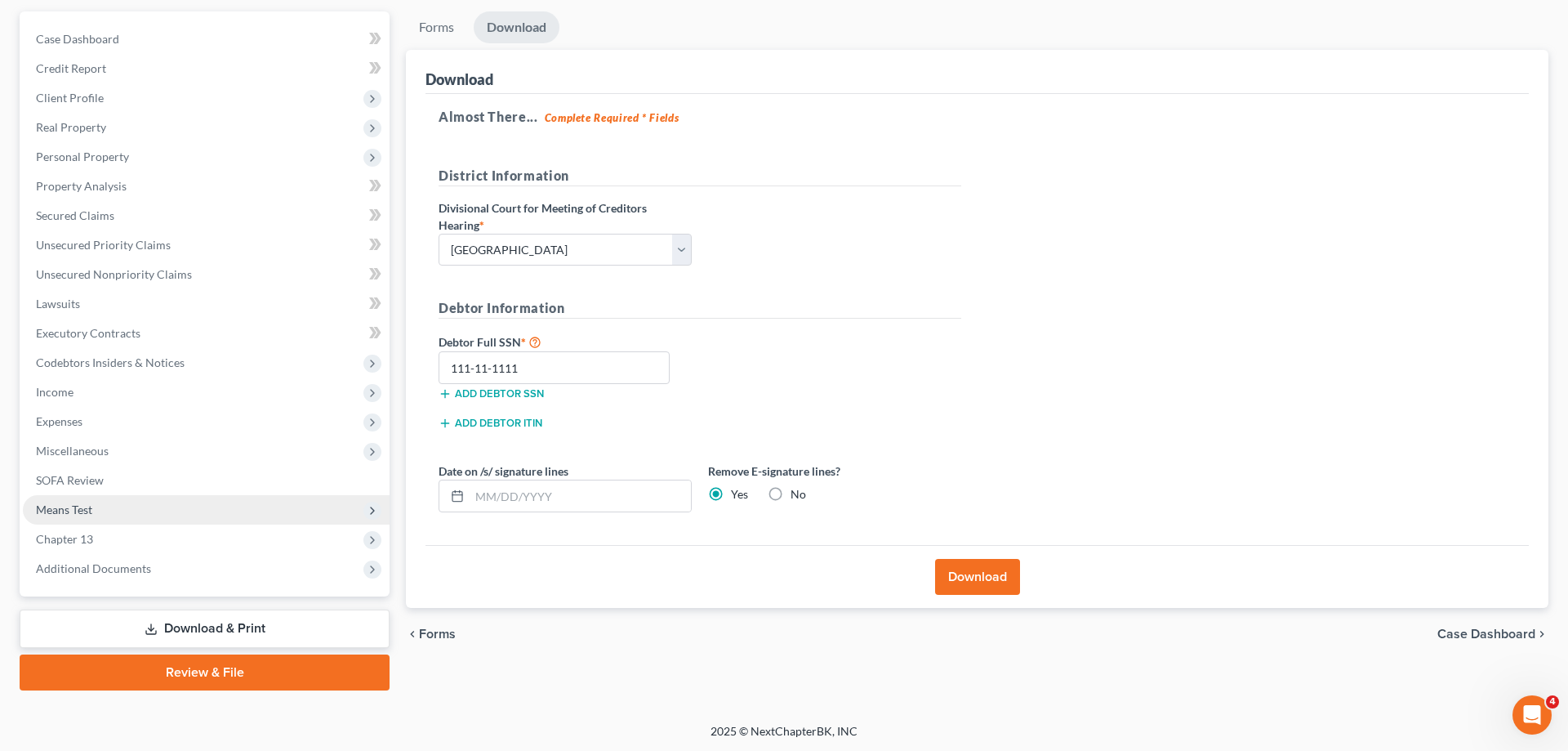
click at [158, 503] on span "Means Test" at bounding box center [206, 510] width 367 height 29
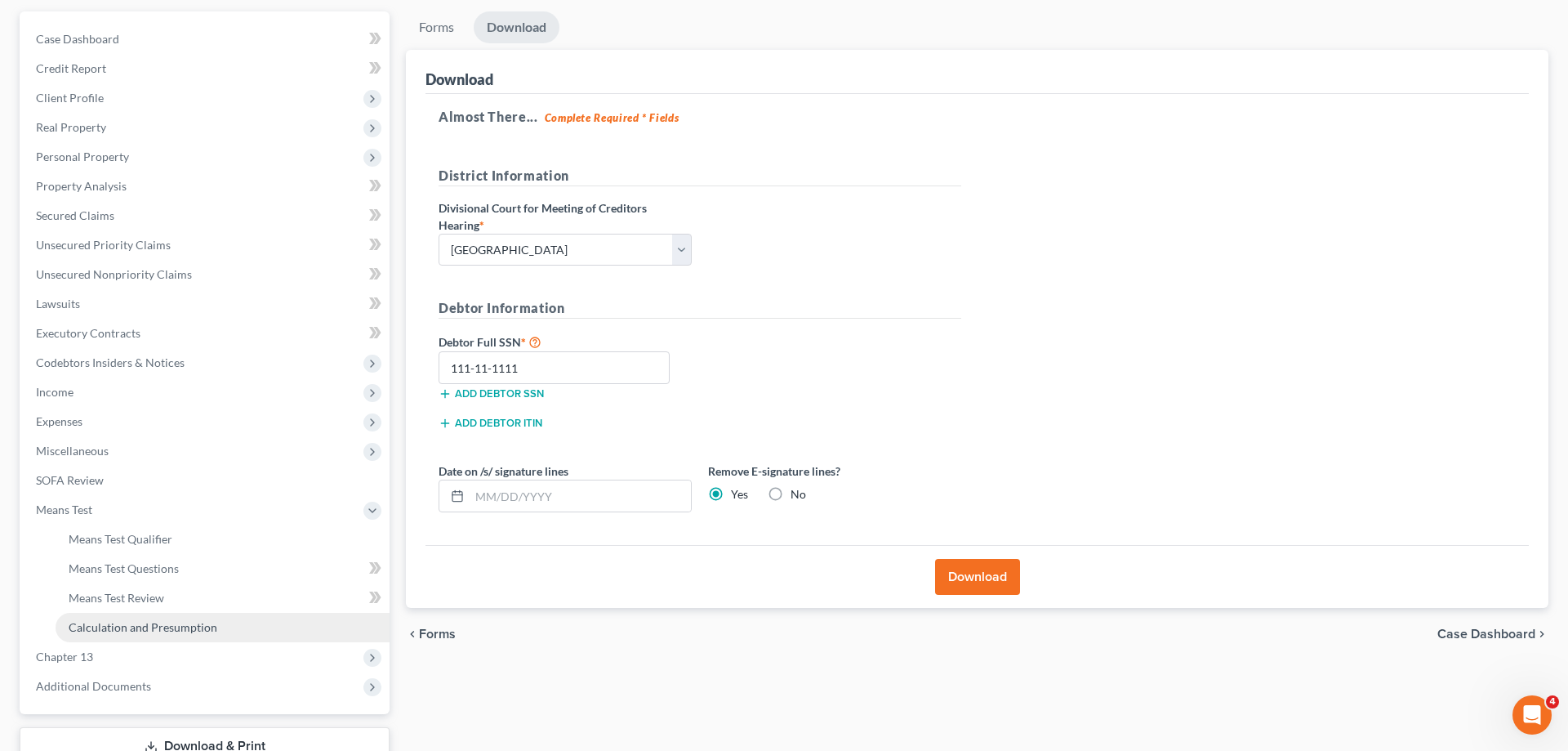
click at [169, 635] on link "Calculation and Presumption" at bounding box center [222, 627] width 334 height 29
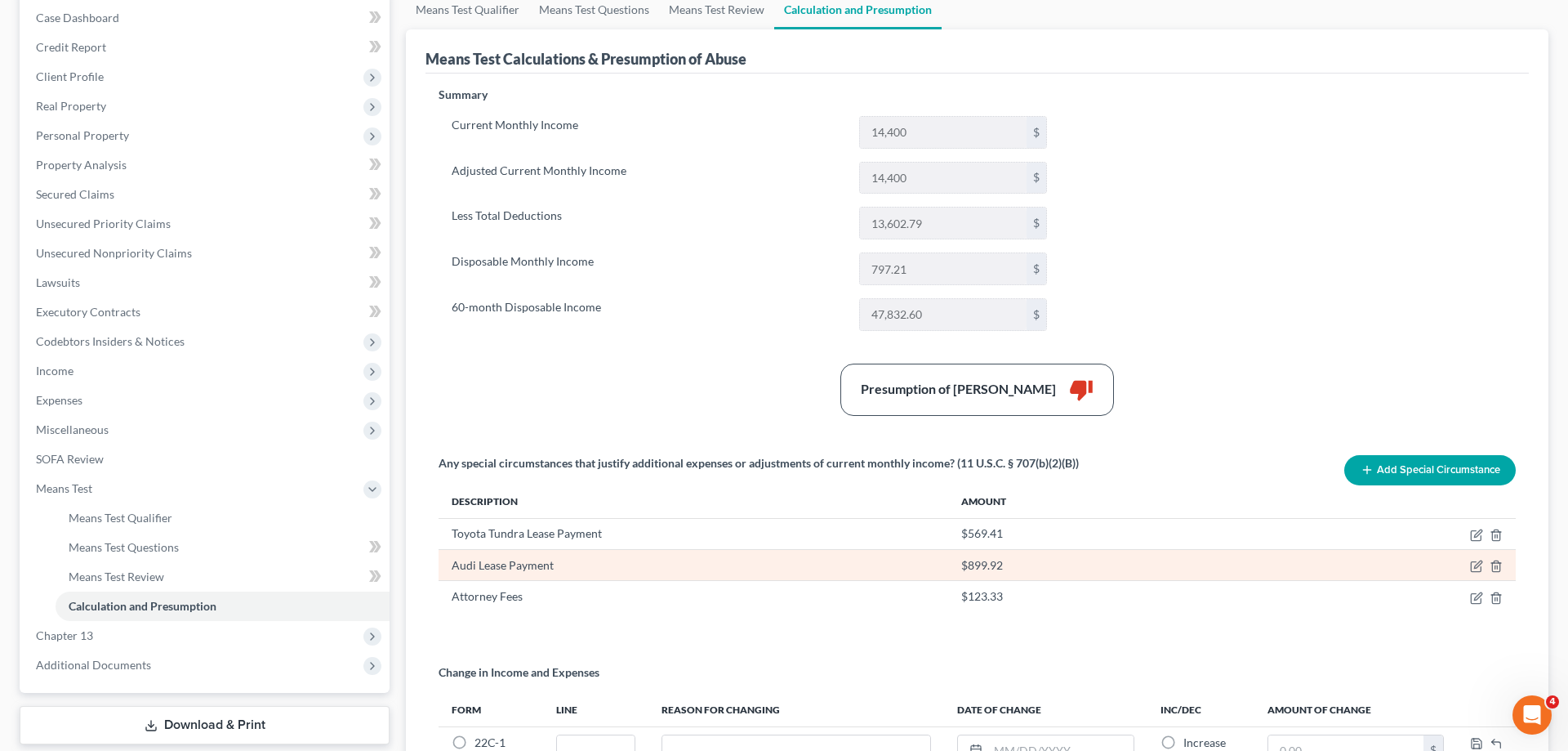
scroll to position [250, 0]
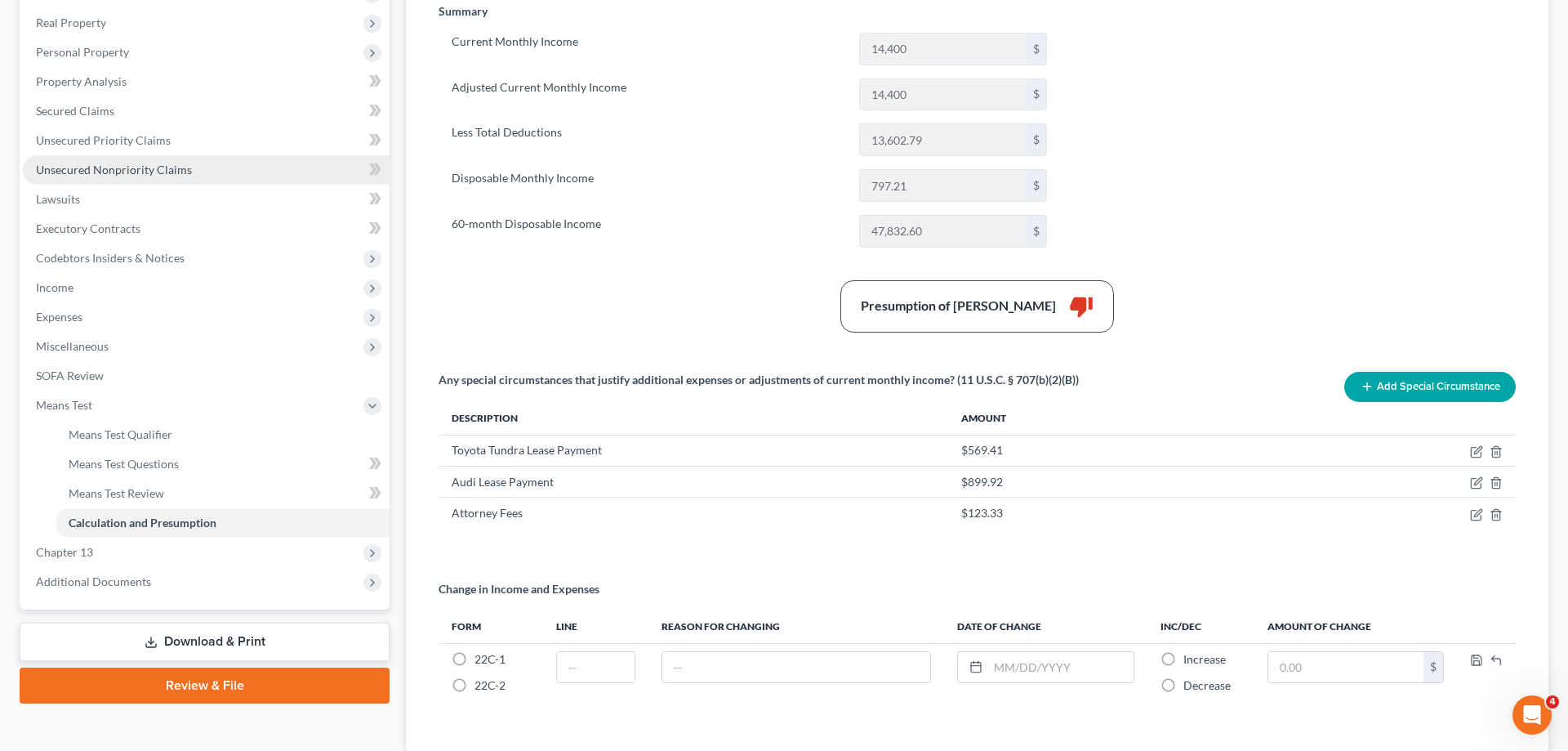
click at [202, 180] on link "Unsecured Nonpriority Claims" at bounding box center [206, 170] width 367 height 29
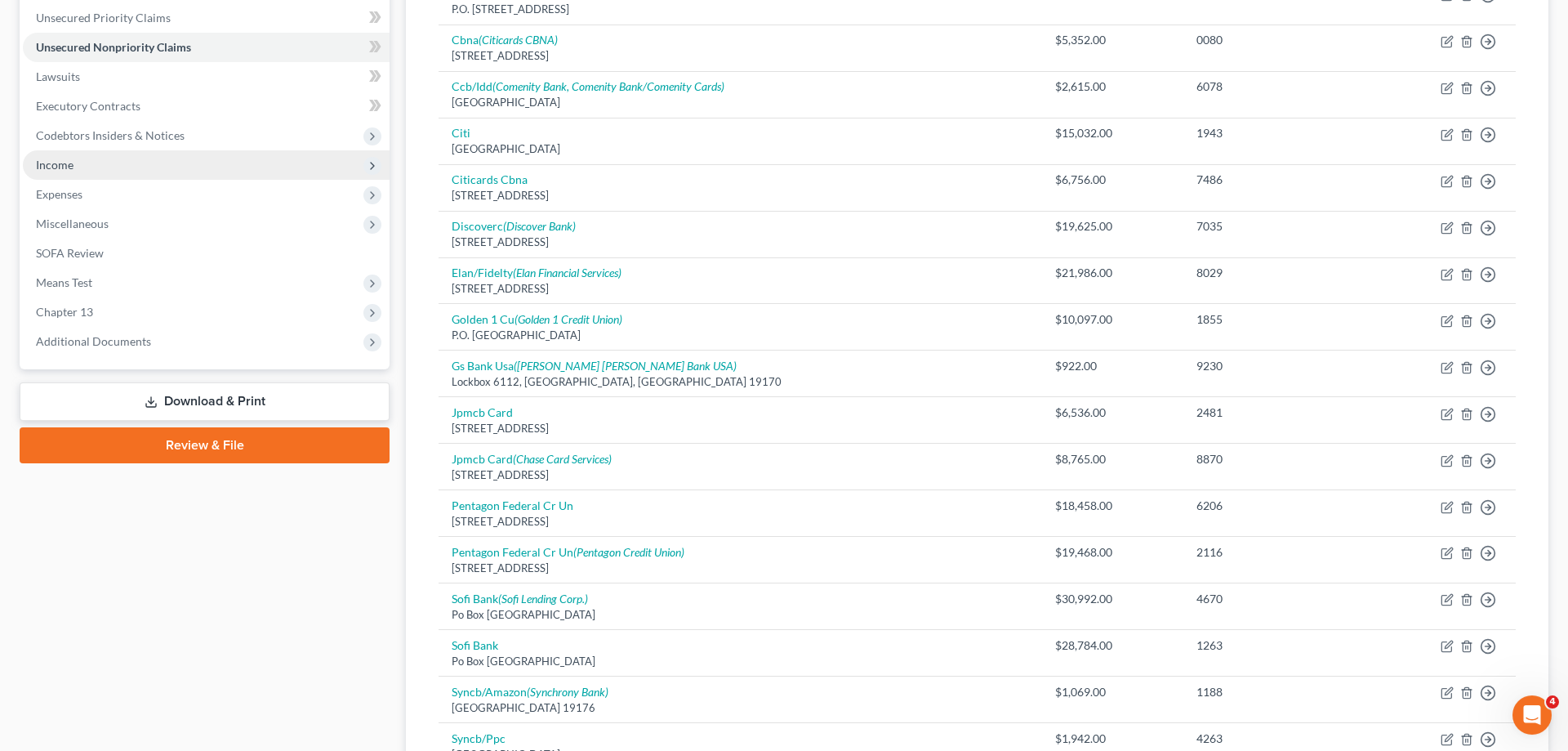
scroll to position [328, 0]
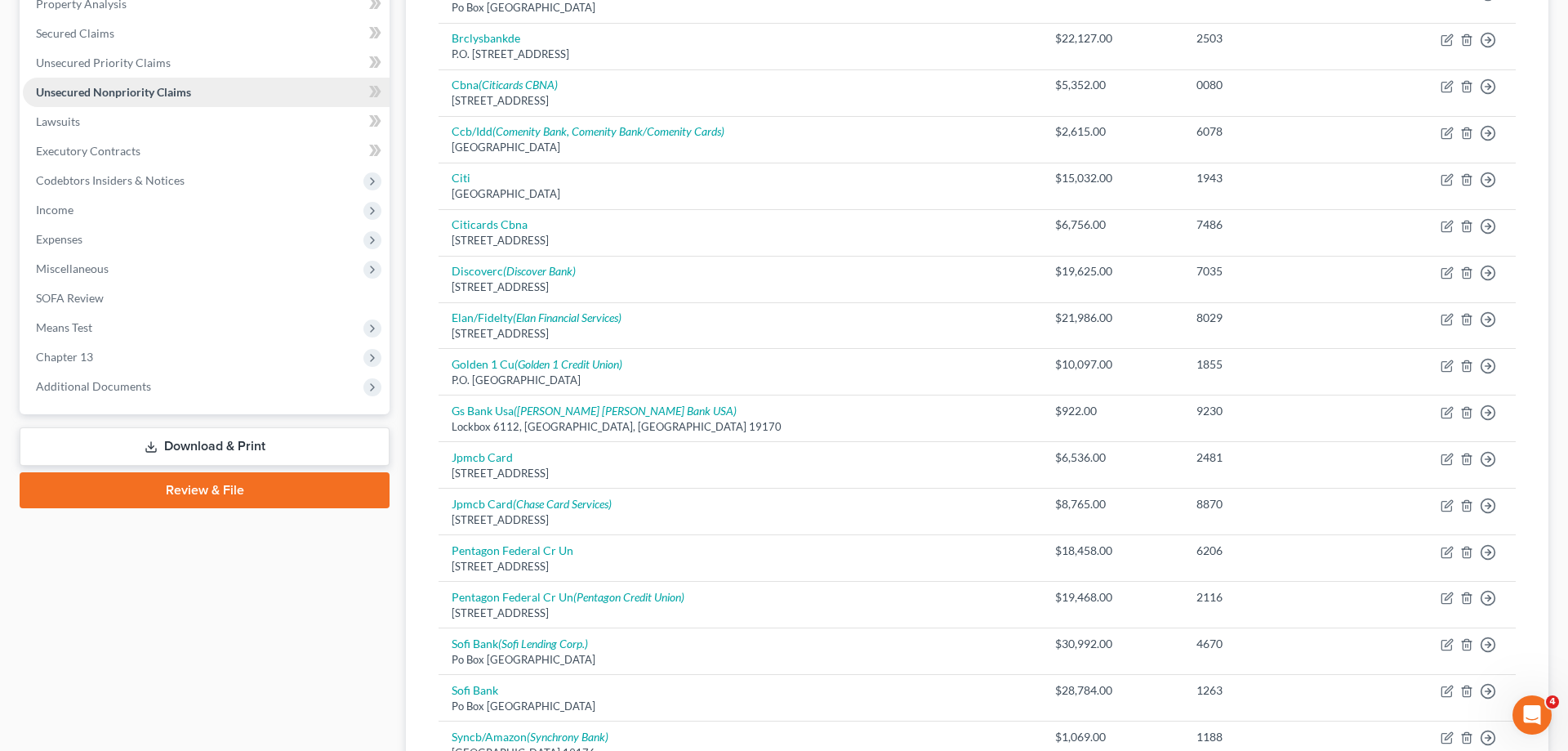
click at [200, 96] on link "Unsecured Nonpriority Claims" at bounding box center [206, 92] width 367 height 29
click at [123, 326] on span "Means Test" at bounding box center [206, 328] width 367 height 29
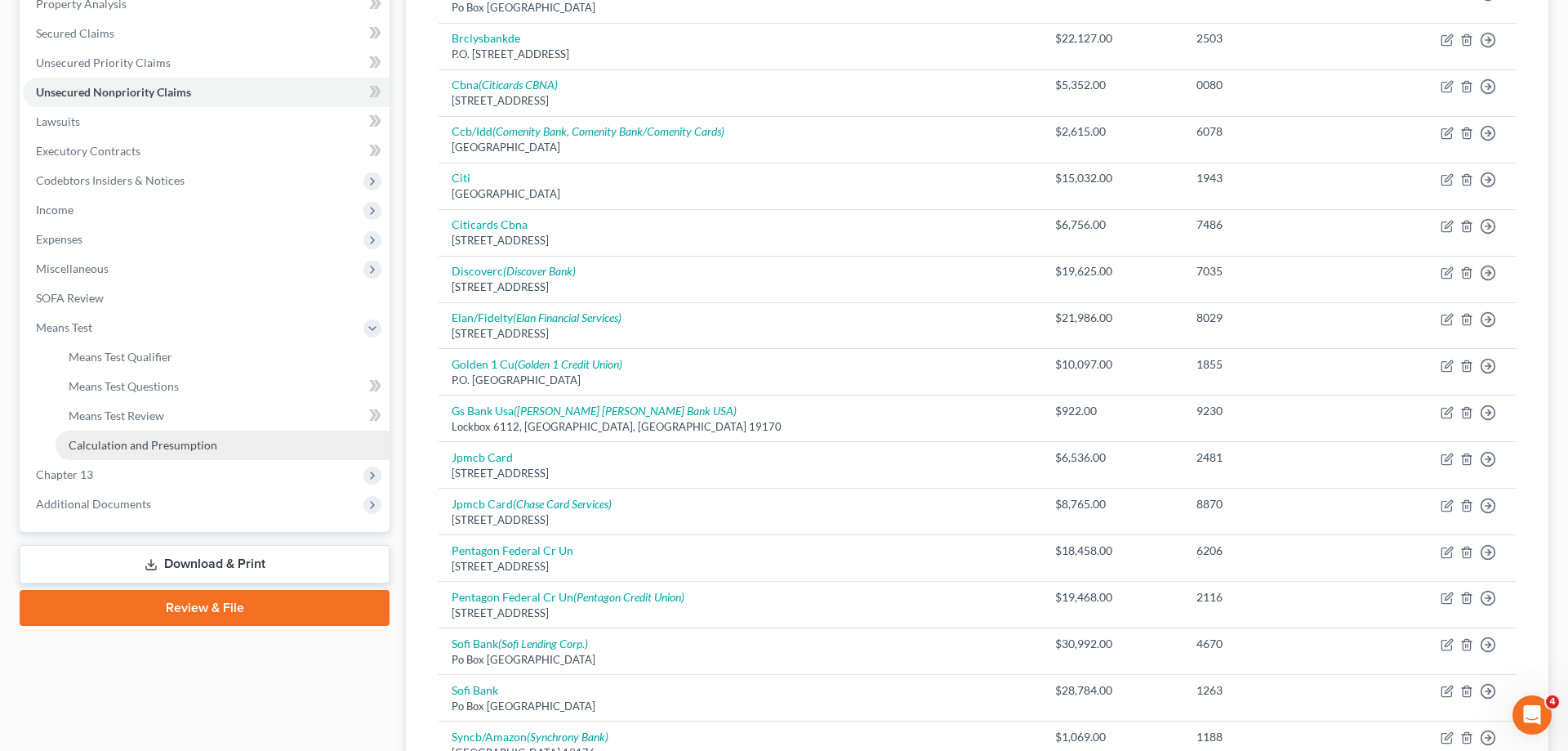
click at [180, 453] on link "Calculation and Presumption" at bounding box center [222, 445] width 334 height 29
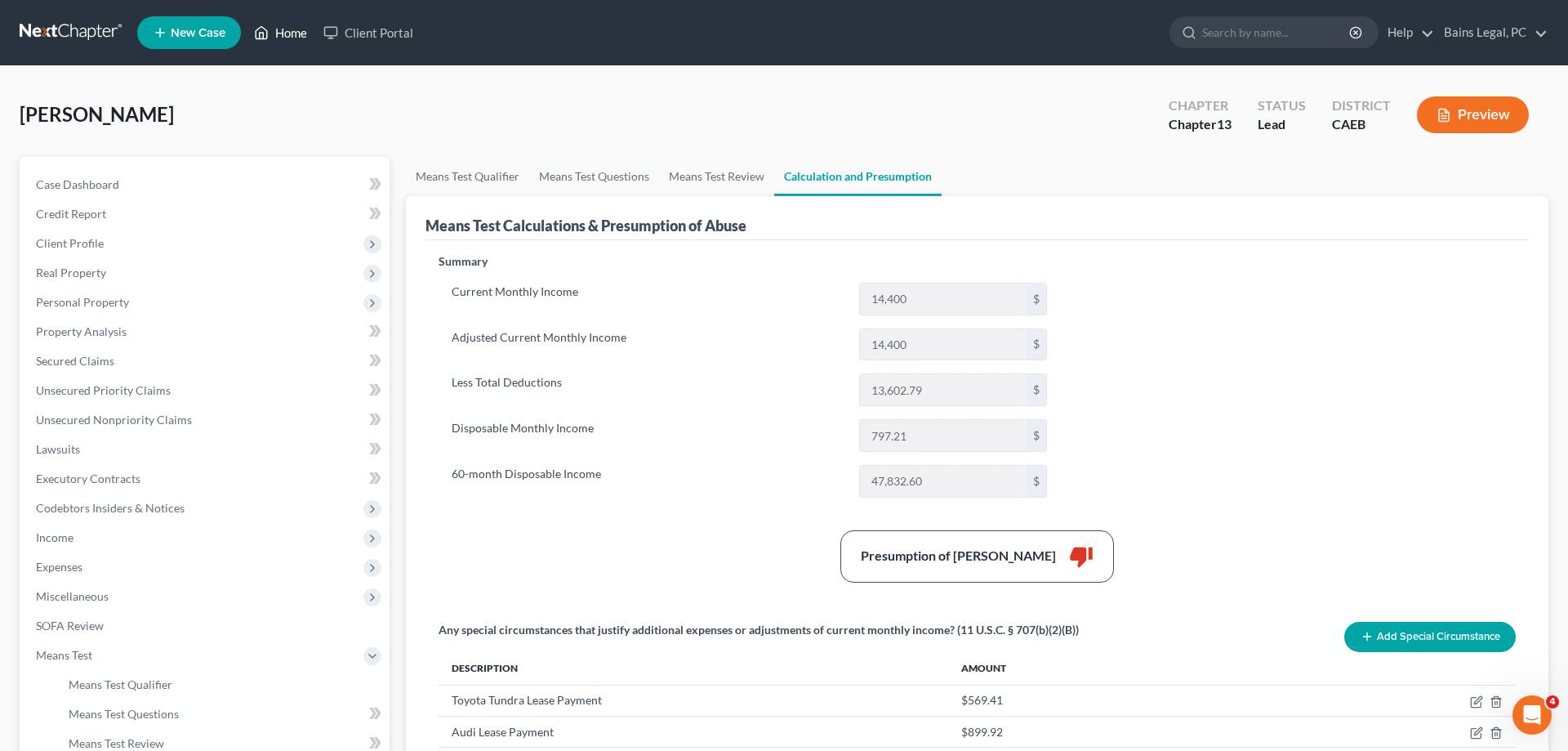
click at [286, 29] on link "Home" at bounding box center [281, 33] width 70 height 29
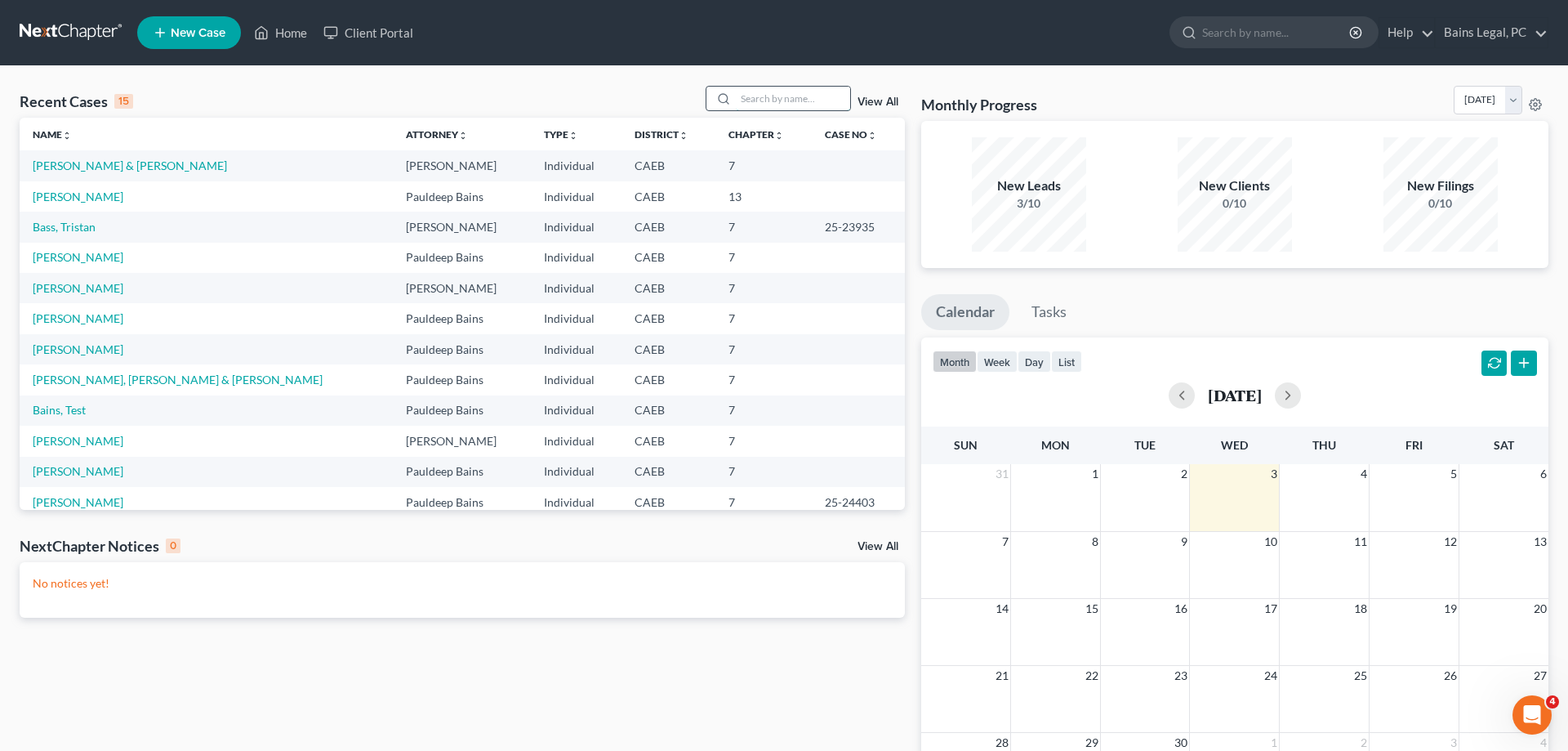
click at [779, 96] on input "search" at bounding box center [793, 98] width 114 height 23
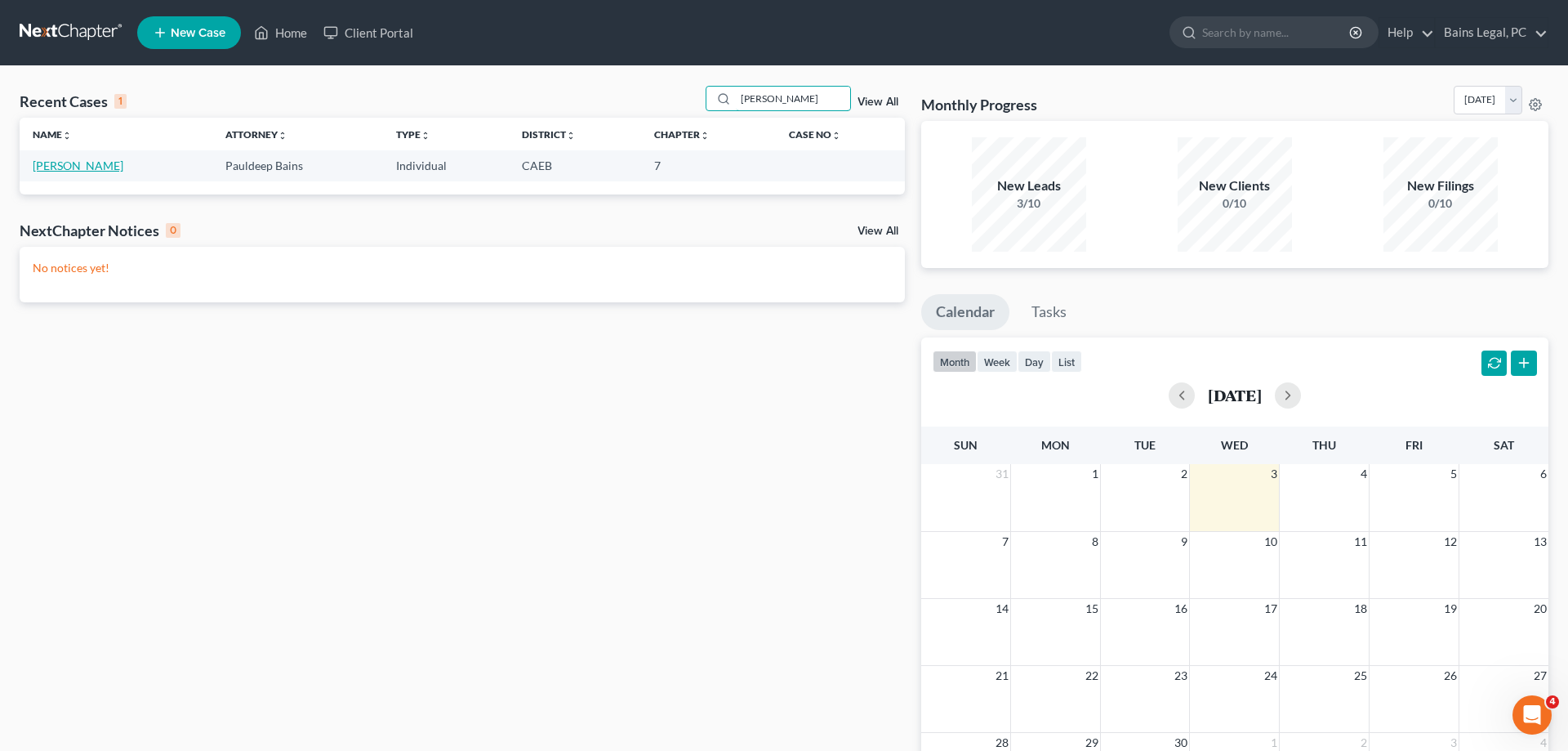
type input "jada"
click at [75, 171] on link "[PERSON_NAME]" at bounding box center [78, 166] width 91 height 14
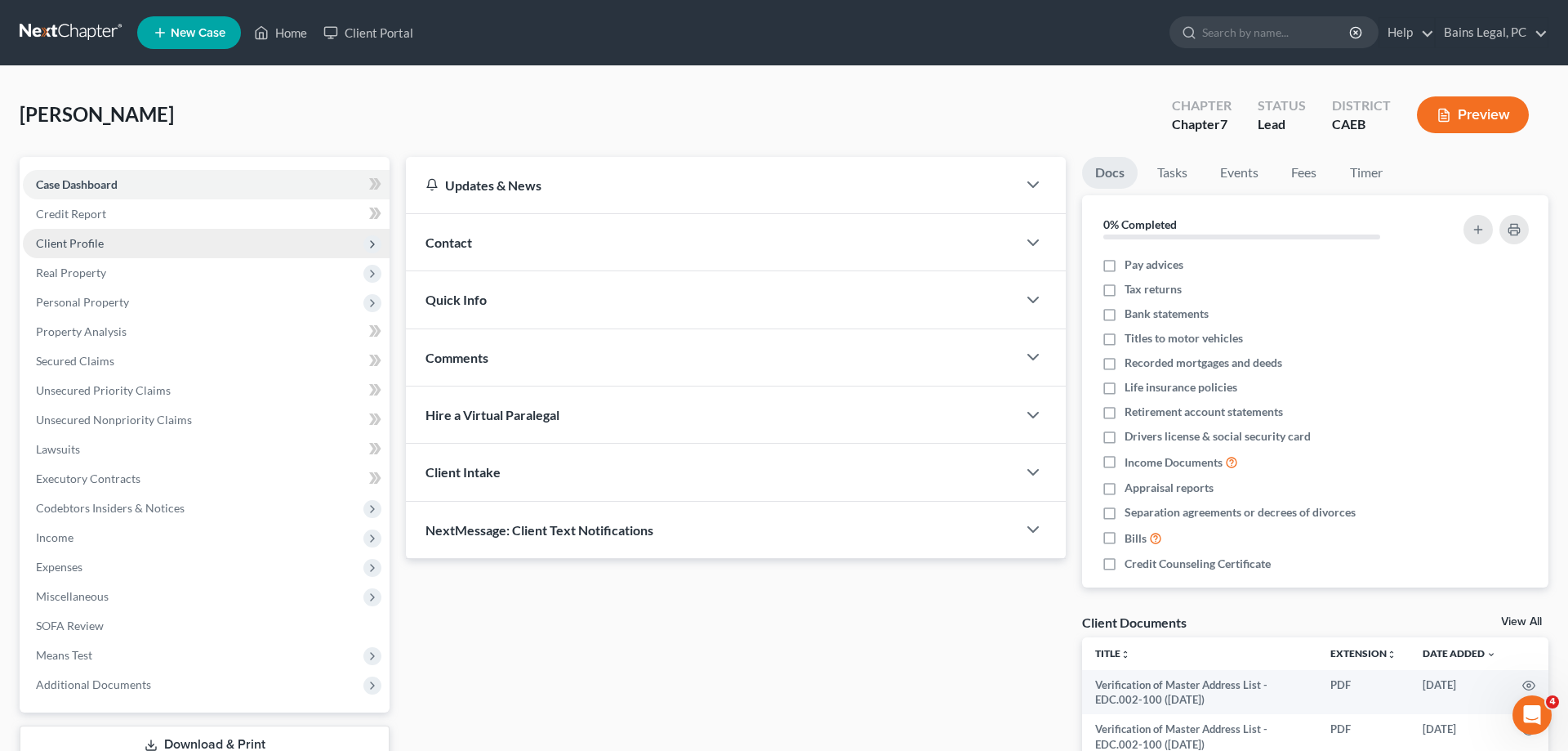
click at [138, 245] on span "Client Profile" at bounding box center [206, 243] width 367 height 29
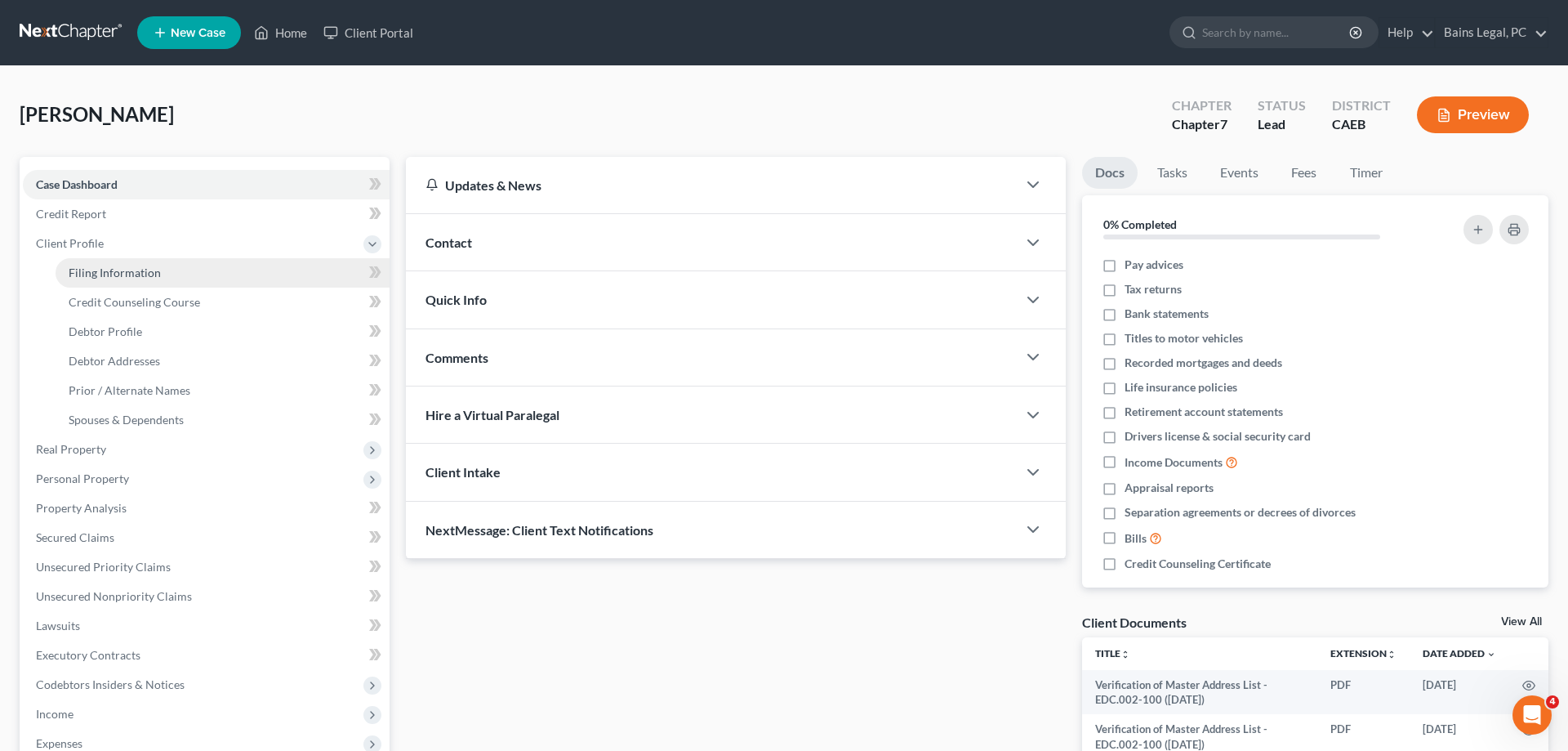
click at [149, 264] on link "Filing Information" at bounding box center [222, 272] width 334 height 29
select select "1"
select select "0"
select select "4"
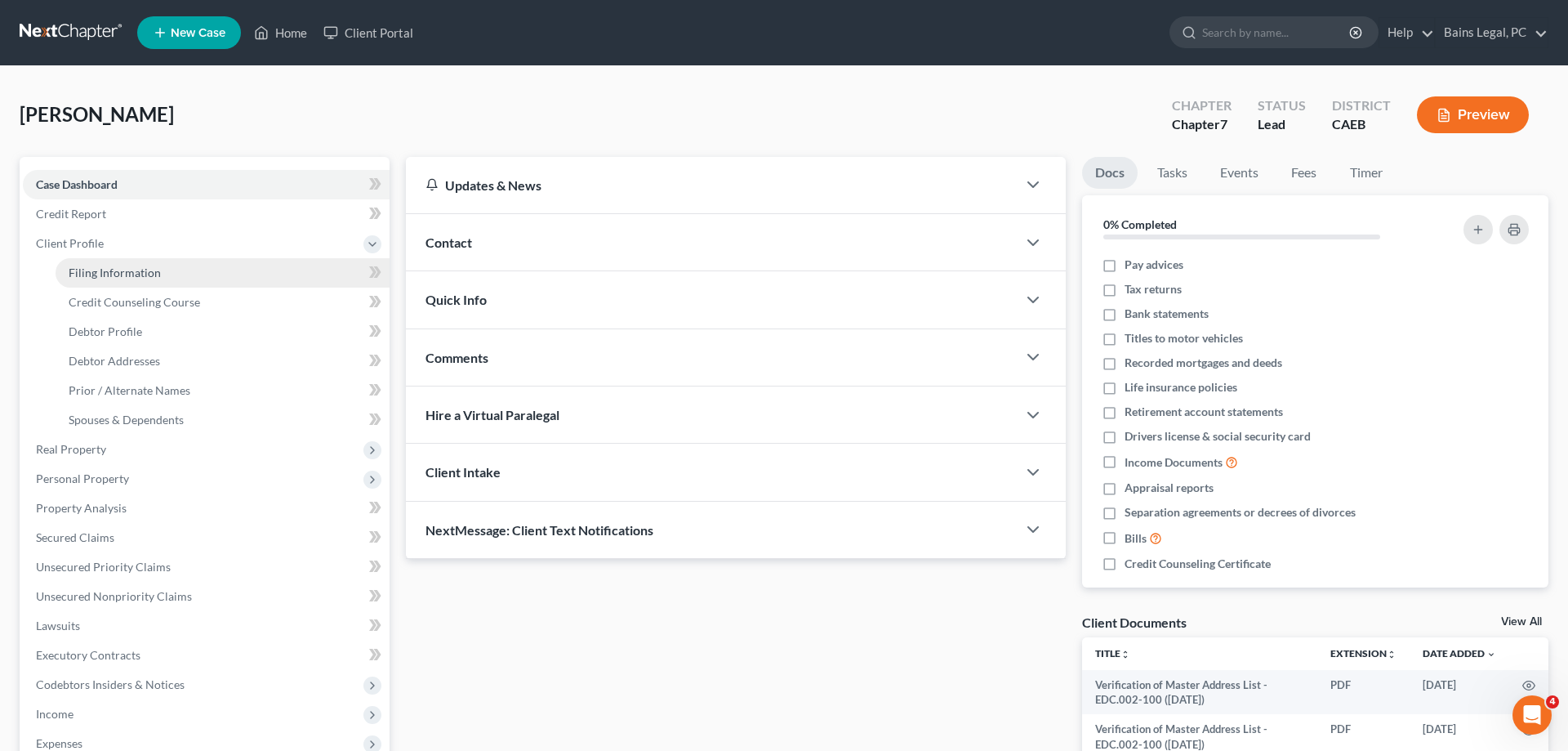
select select "0"
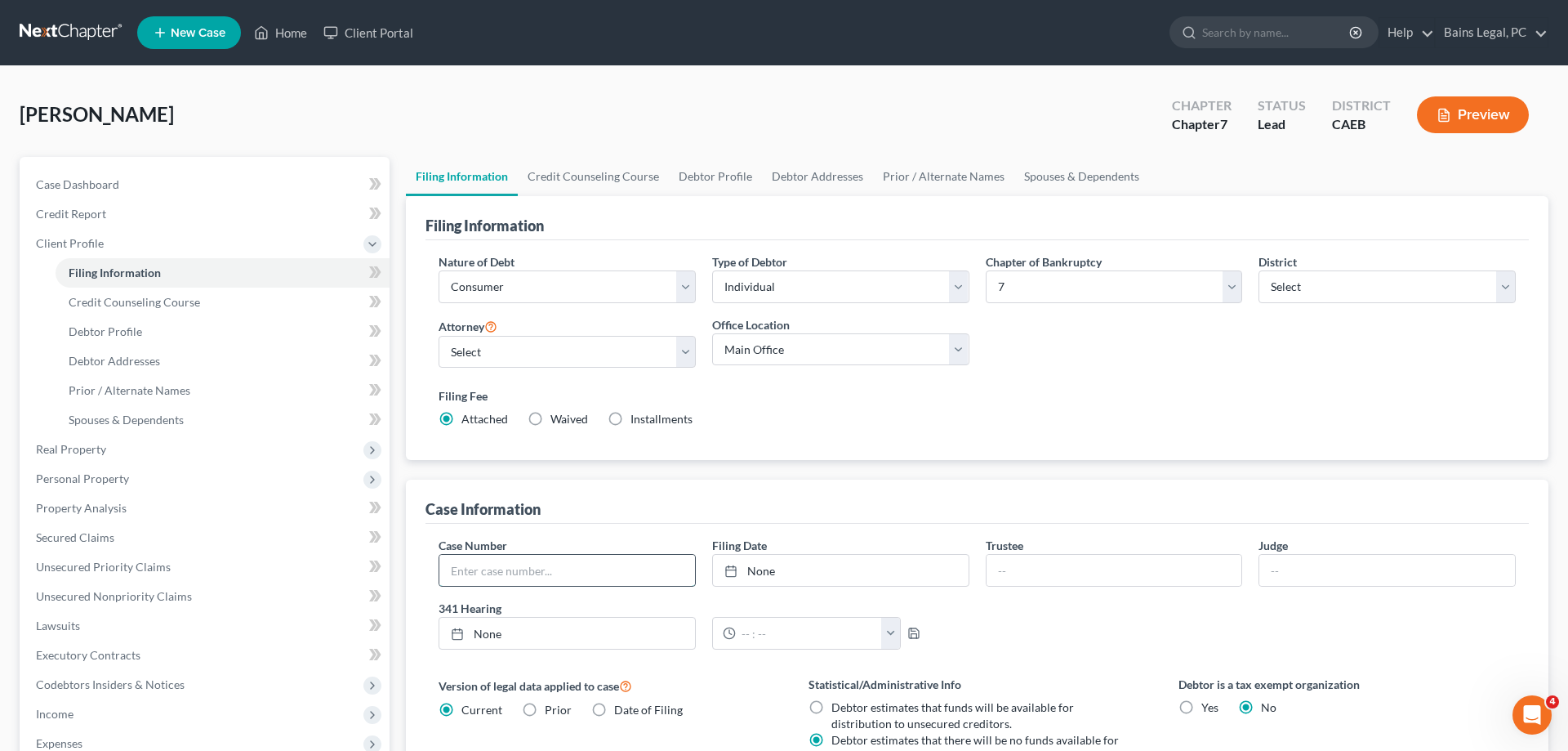
click at [599, 568] on input "text" at bounding box center [568, 571] width 256 height 31
type input "25-24469"
click at [869, 582] on link "None" at bounding box center [841, 571] width 256 height 31
type input "9/3/2025"
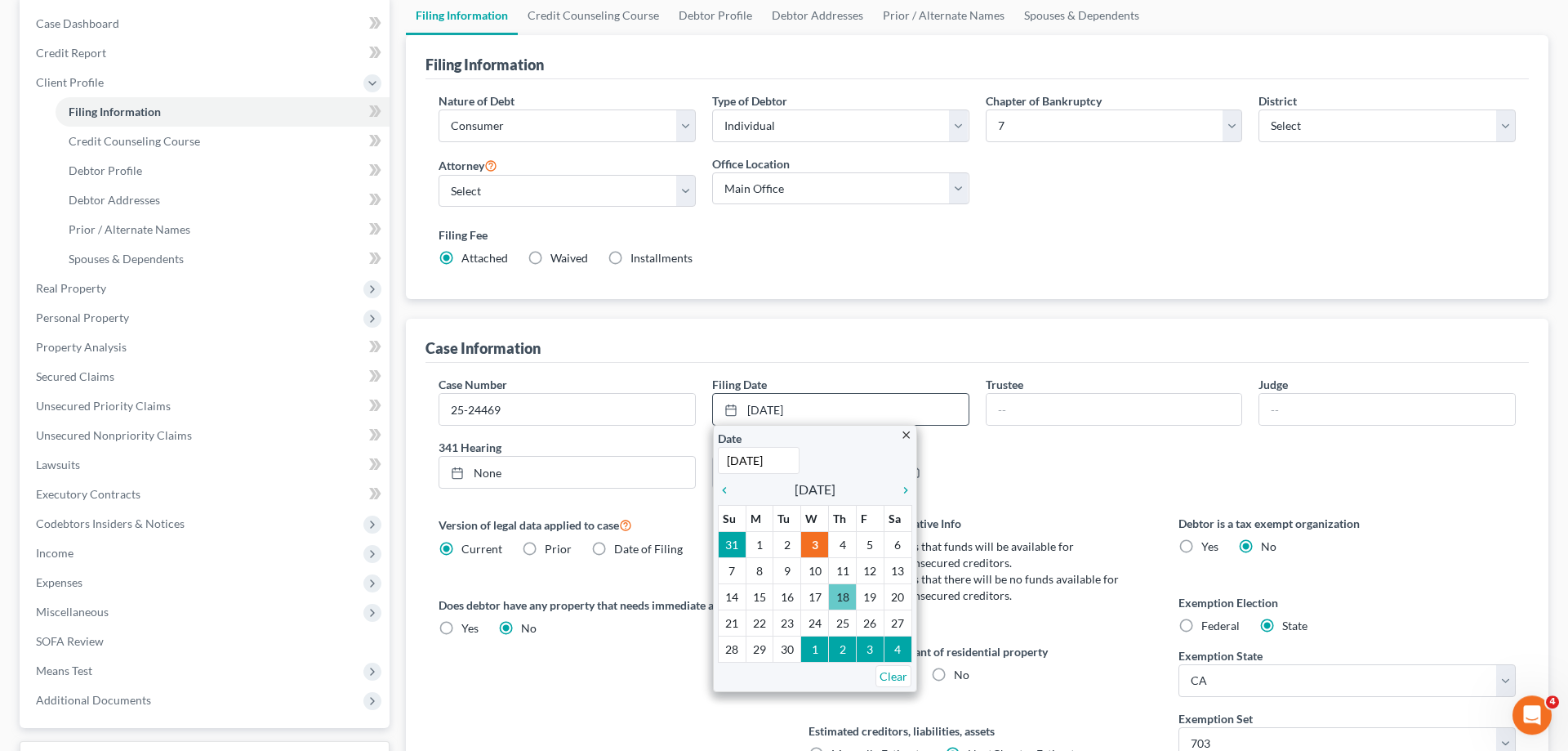
scroll to position [167, 0]
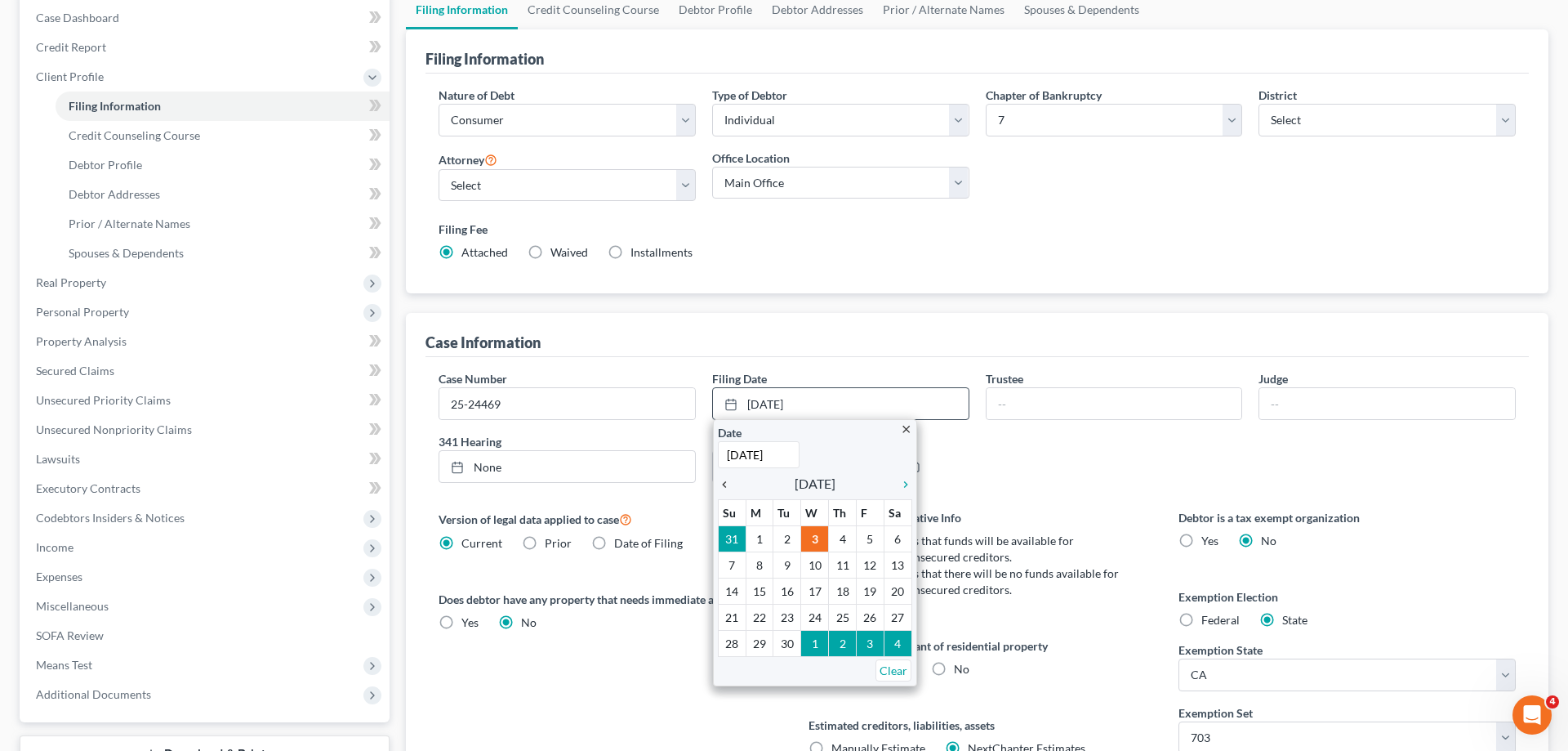
click at [729, 488] on icon "chevron_left" at bounding box center [728, 484] width 21 height 13
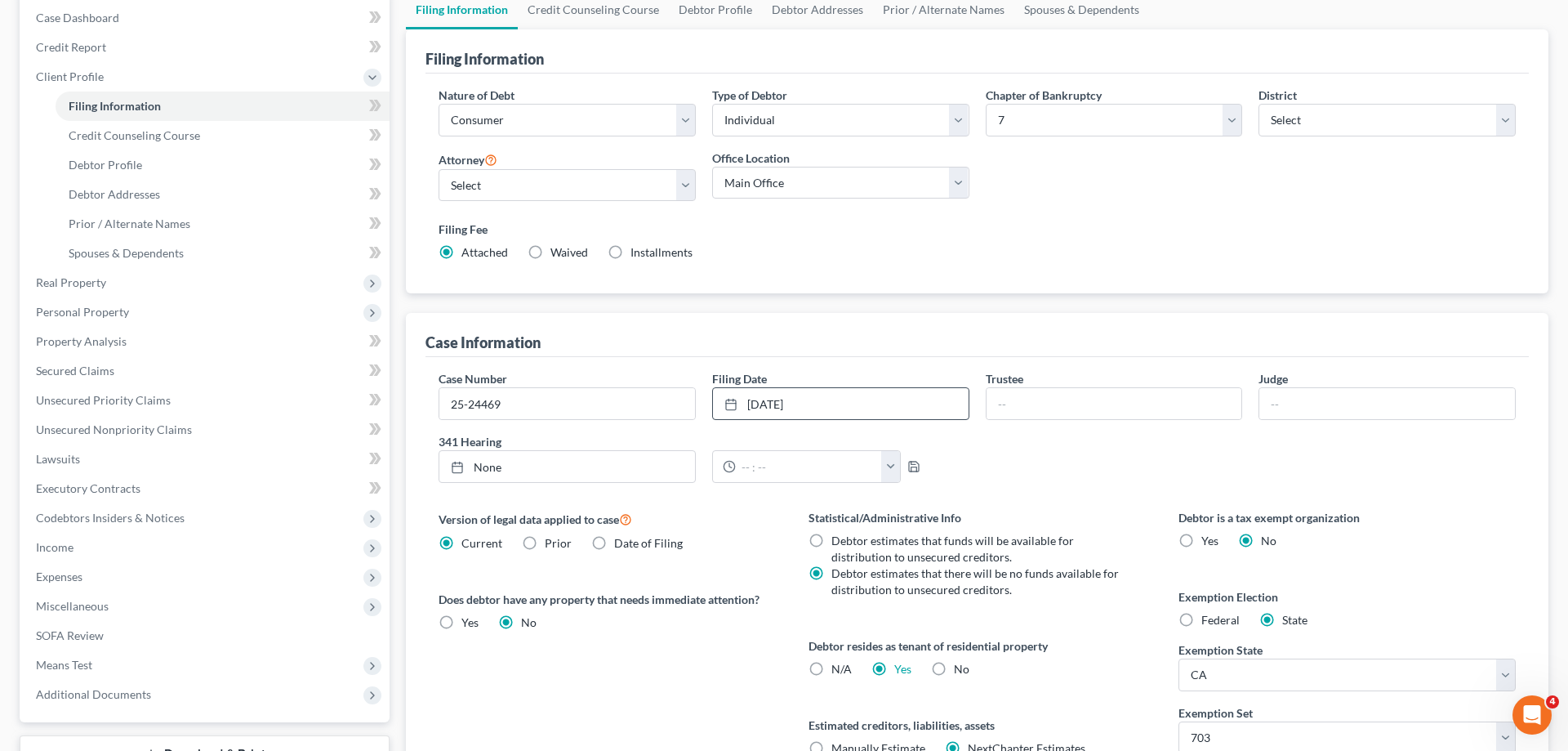
click at [701, 702] on div "Version of legal data applied to case Current Prior Date of Filing Legal data v…" at bounding box center [607, 652] width 370 height 287
click at [160, 163] on link "Debtor Profile" at bounding box center [222, 165] width 334 height 29
select select "0"
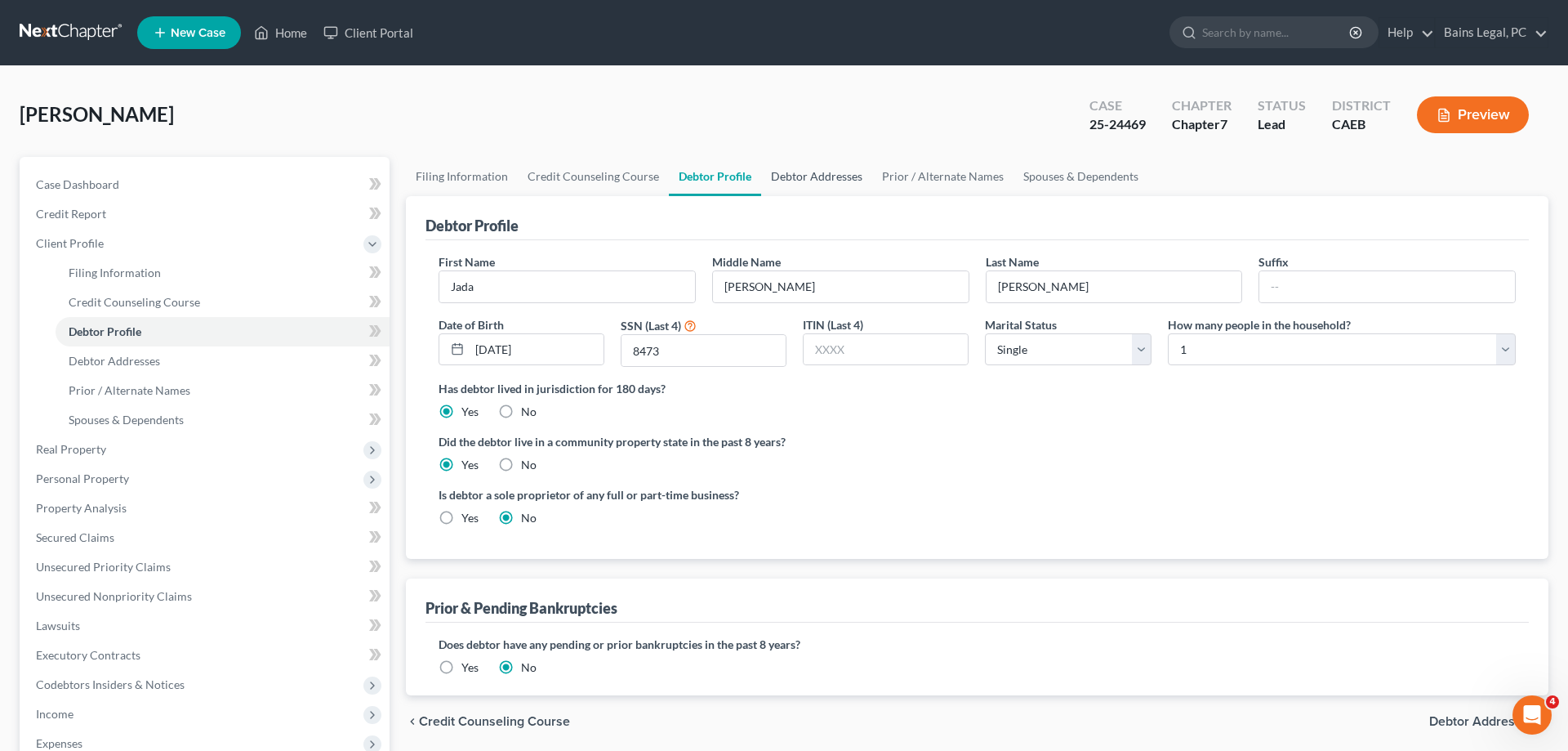
click at [779, 182] on link "Debtor Addresses" at bounding box center [816, 176] width 111 height 39
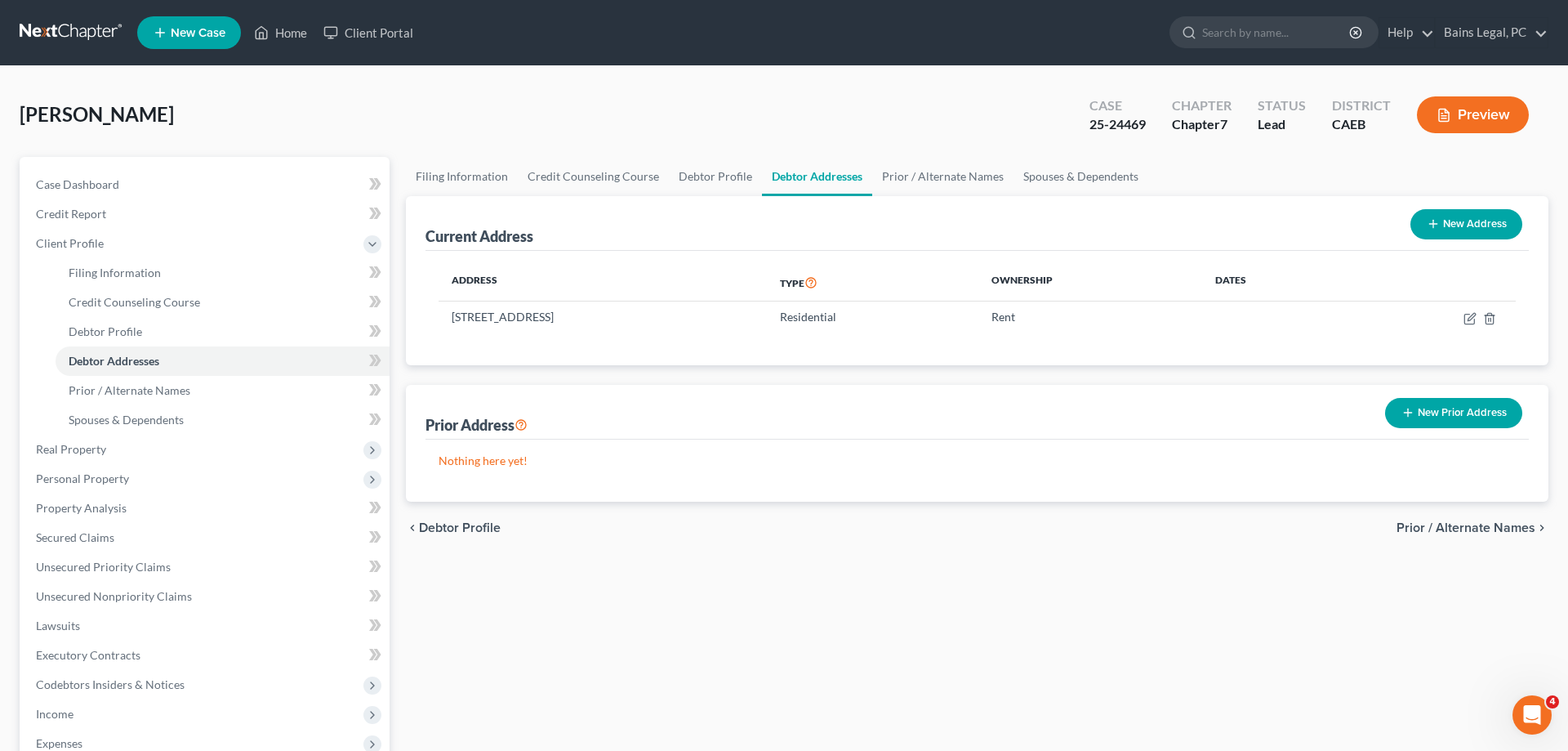
click at [1443, 407] on button "New Prior Address" at bounding box center [1454, 413] width 138 height 30
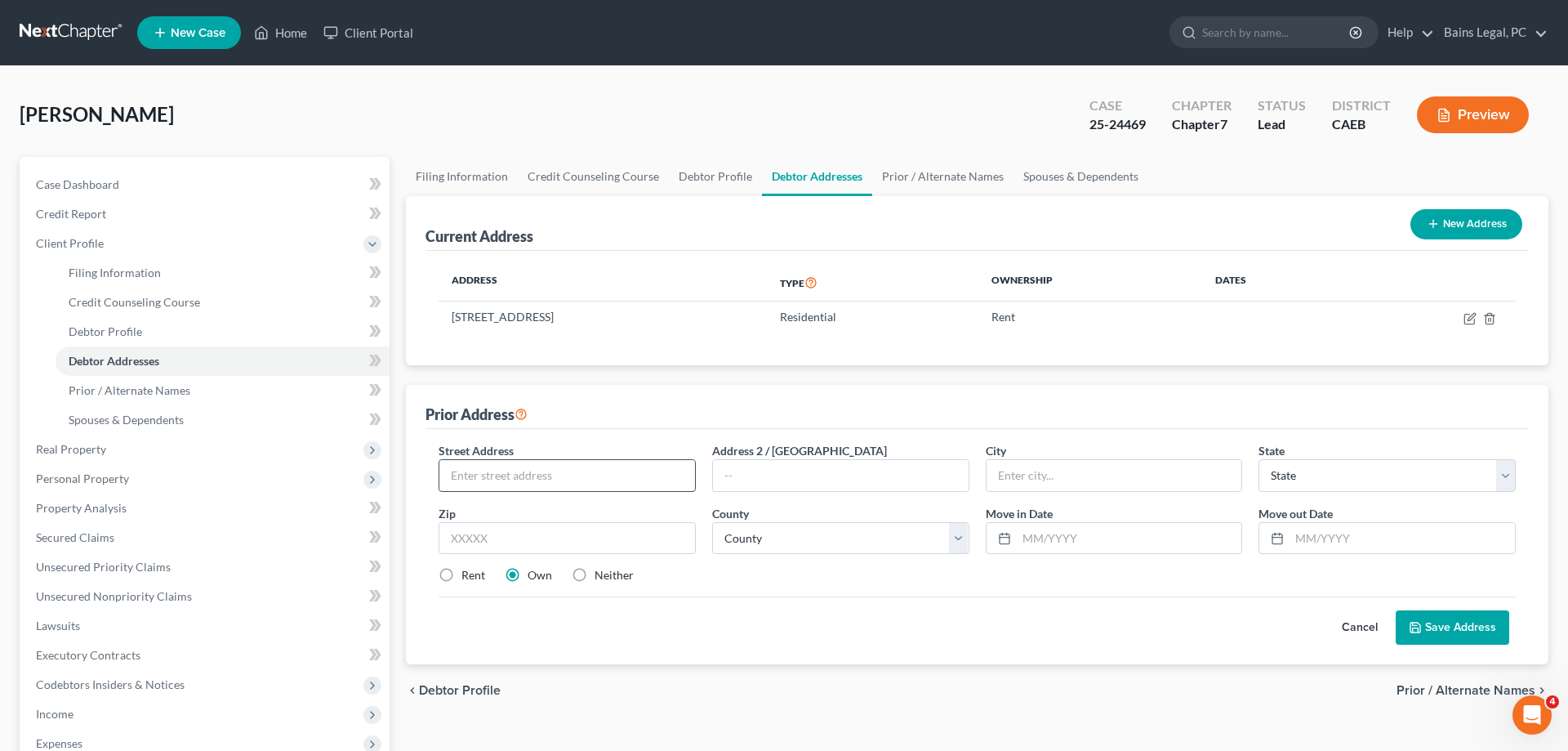
click at [560, 483] on input "text" at bounding box center [568, 476] width 256 height 31
click at [557, 477] on input "3851 Havenporte" at bounding box center [568, 476] width 256 height 31
type input "3851 Havenparke Way"
type input "95834"
type input "[GEOGRAPHIC_DATA]"
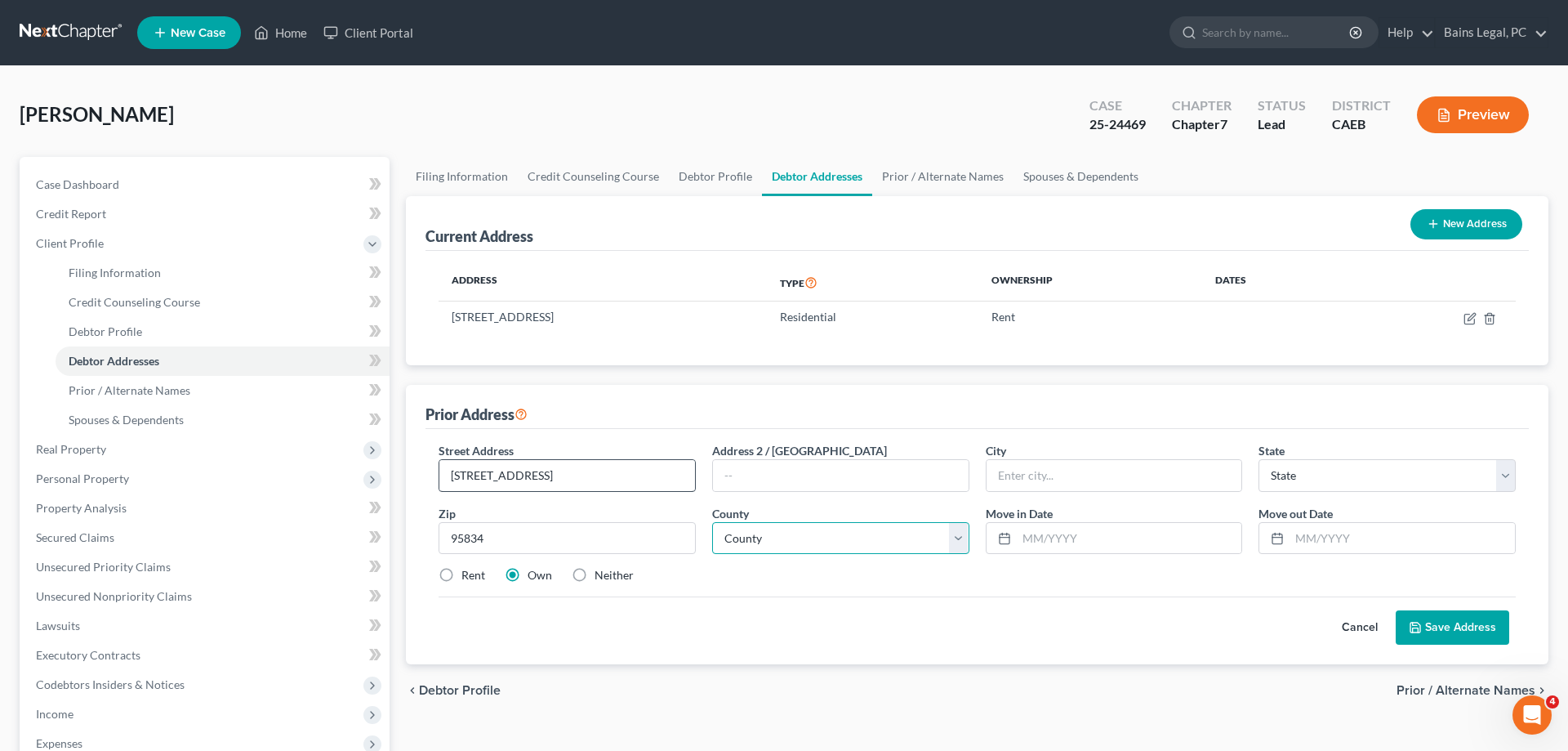
select select "4"
click at [712, 522] on select "County" at bounding box center [841, 539] width 258 height 33
select select "33"
click option "Sacramento County" at bounding box center [0, 0] width 0 height 0
click at [1092, 542] on input "text" at bounding box center [1129, 539] width 226 height 31
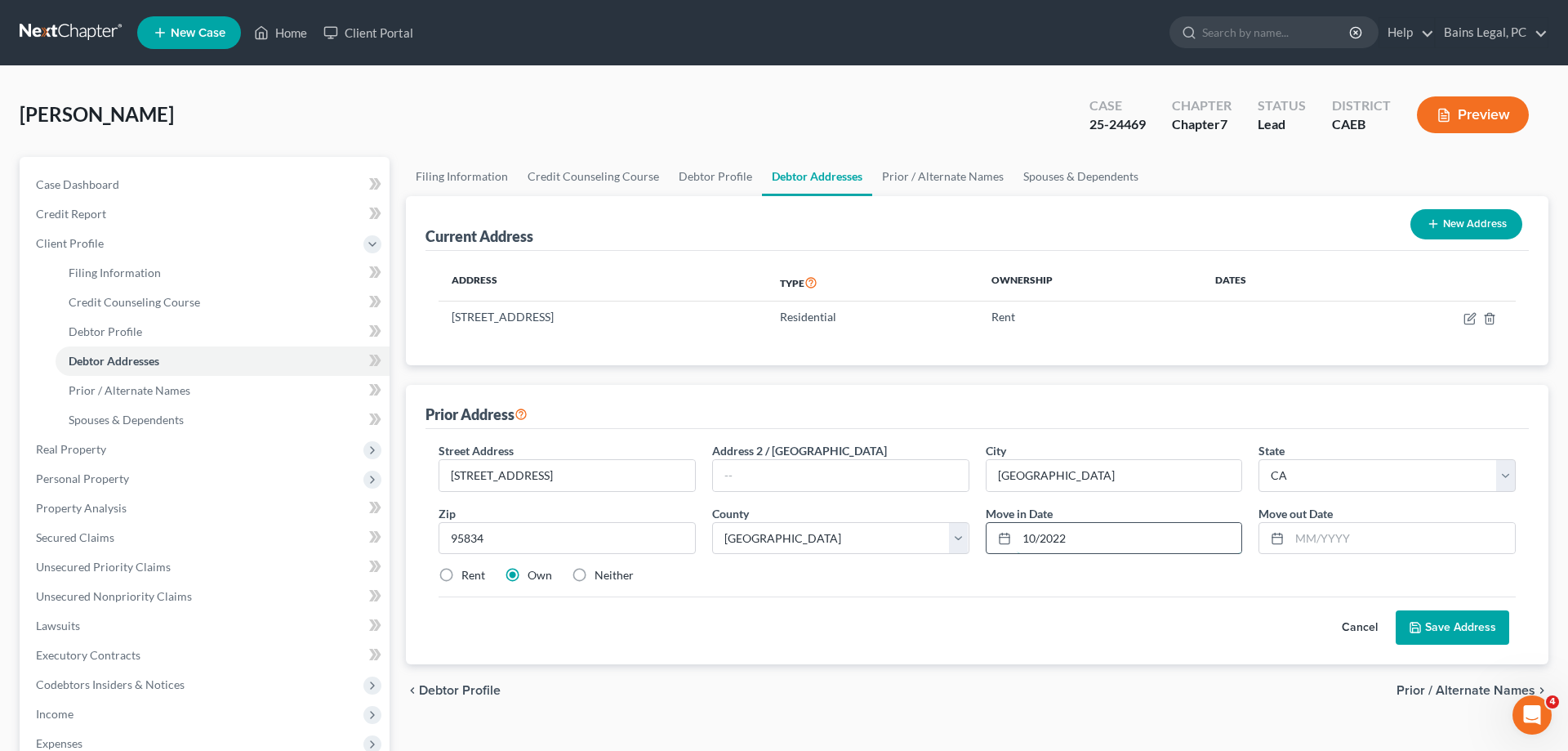
type input "10/2022"
click at [1338, 532] on input "text" at bounding box center [1401, 539] width 226 height 31
type input "03/2025"
click at [612, 576] on label "Neither" at bounding box center [614, 575] width 39 height 16
click at [612, 576] on input "Neither" at bounding box center [606, 572] width 11 height 11
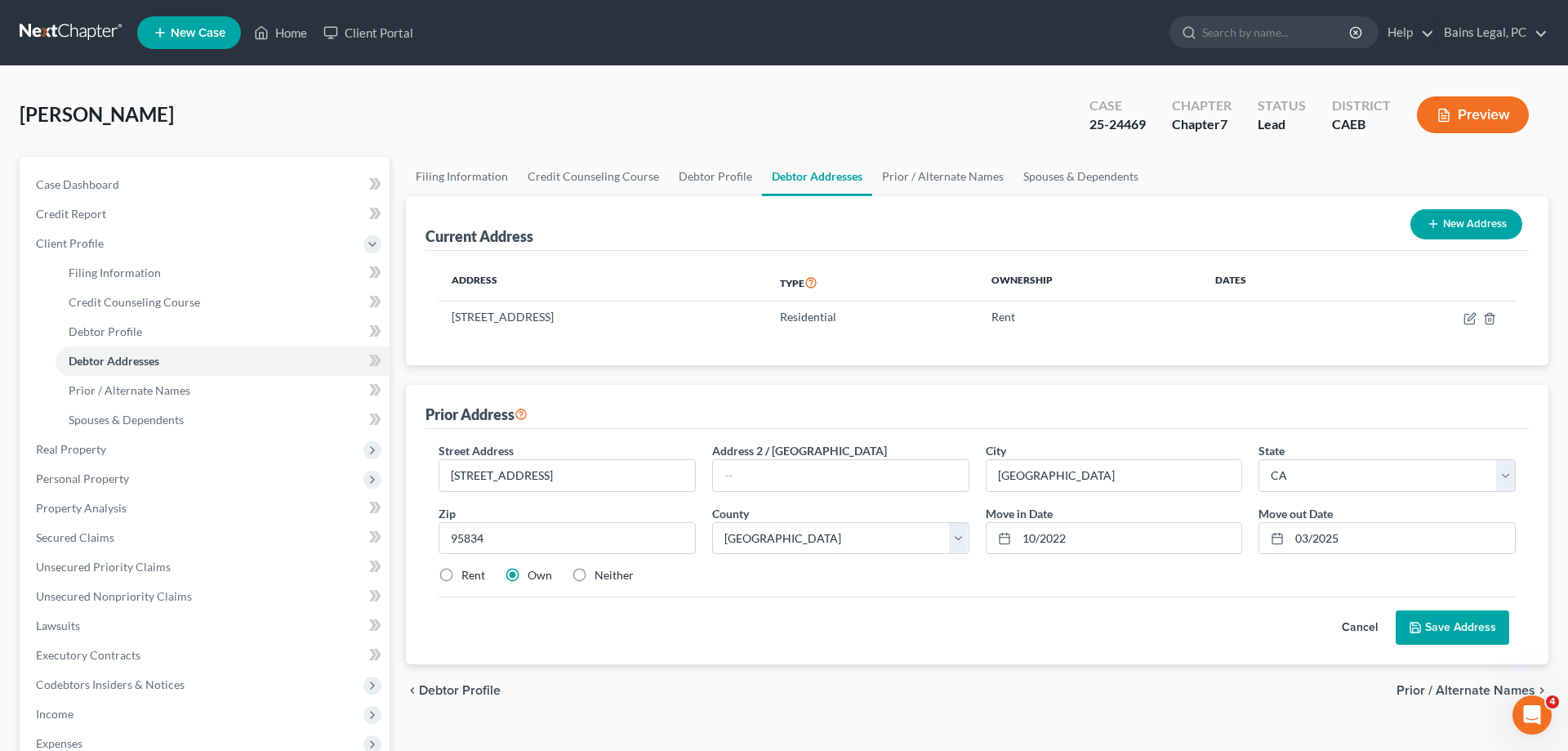
radio input "true"
click at [1451, 628] on button "Save Address" at bounding box center [1452, 627] width 113 height 34
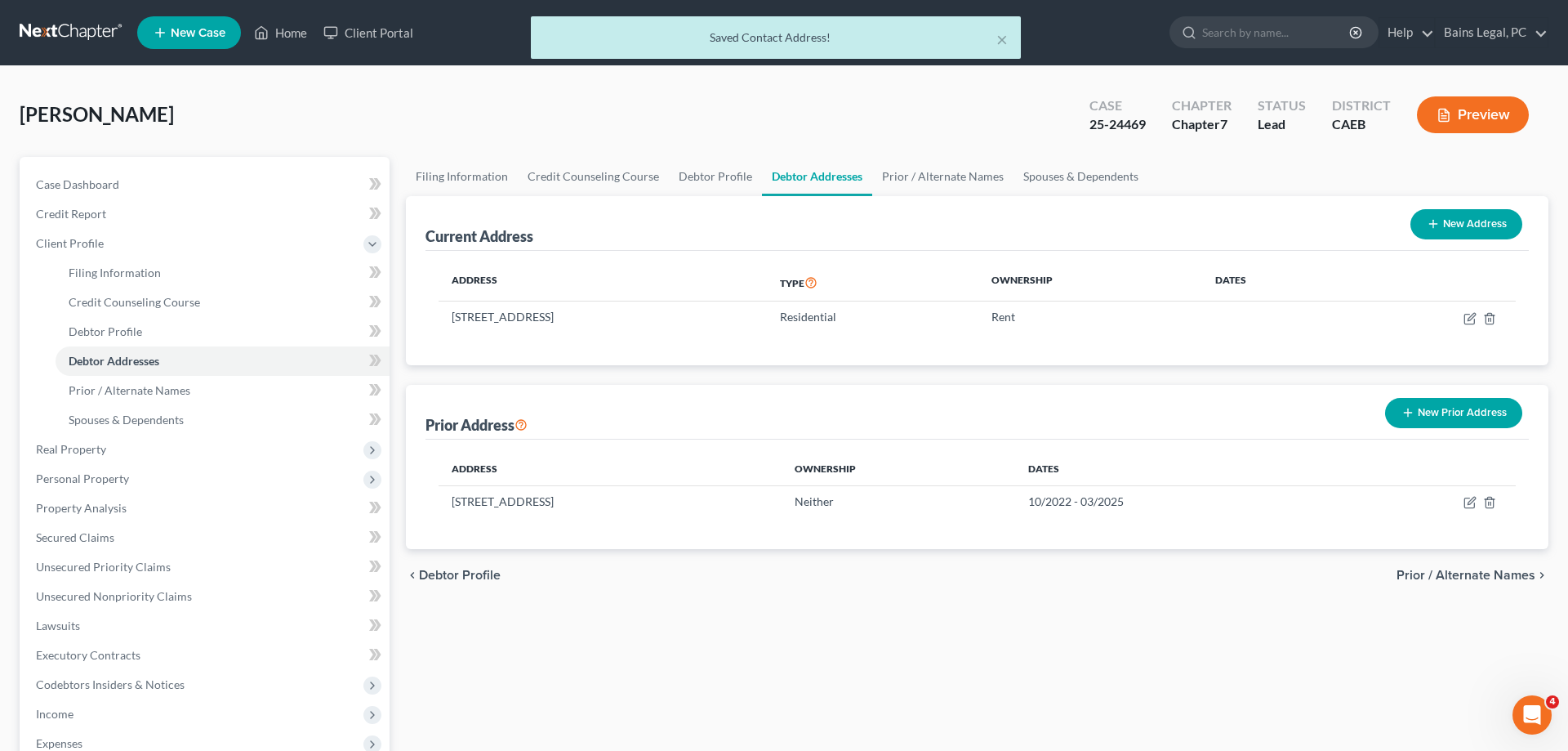
click at [1477, 409] on button "New Prior Address" at bounding box center [1454, 413] width 138 height 30
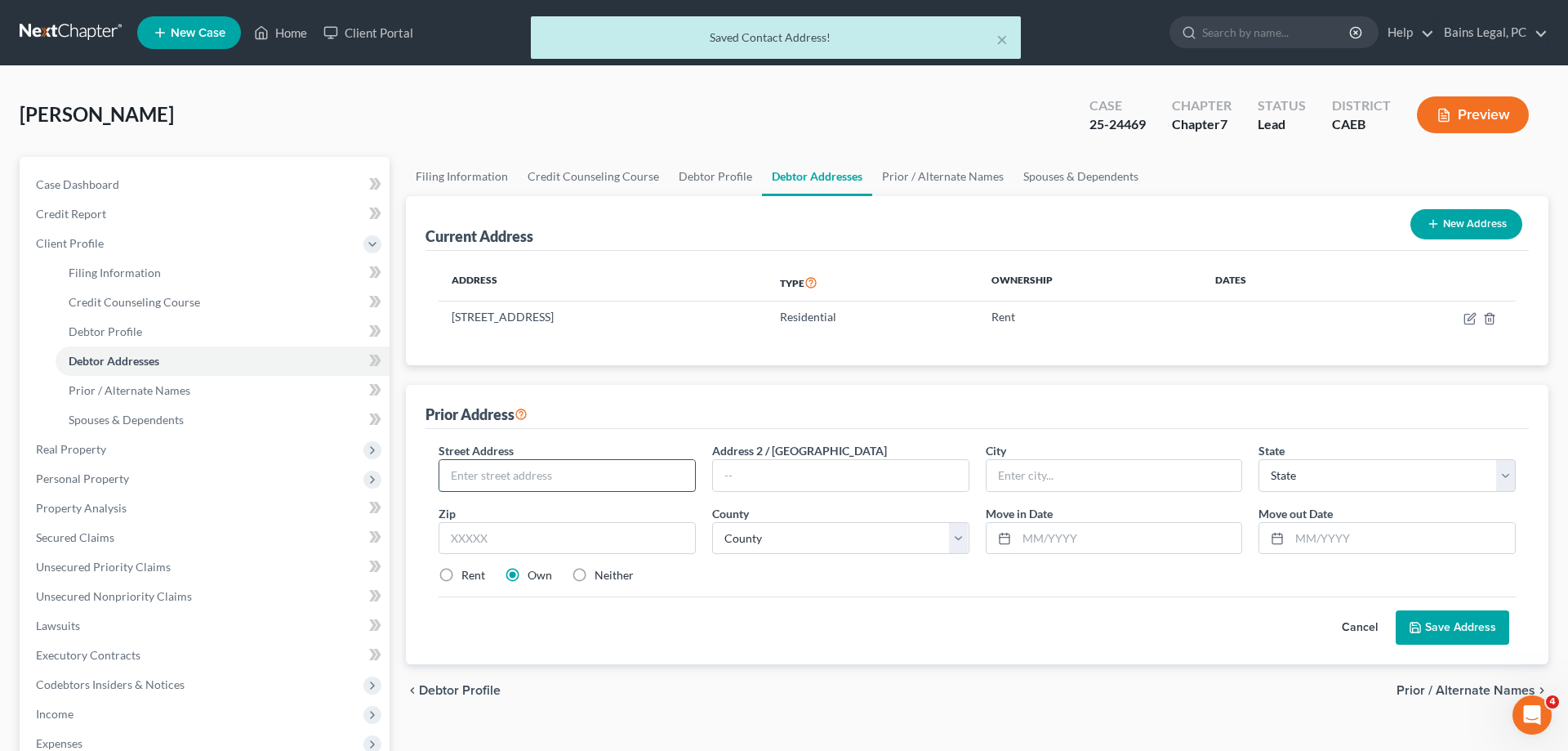
click at [588, 476] on input "text" at bounding box center [568, 476] width 256 height 31
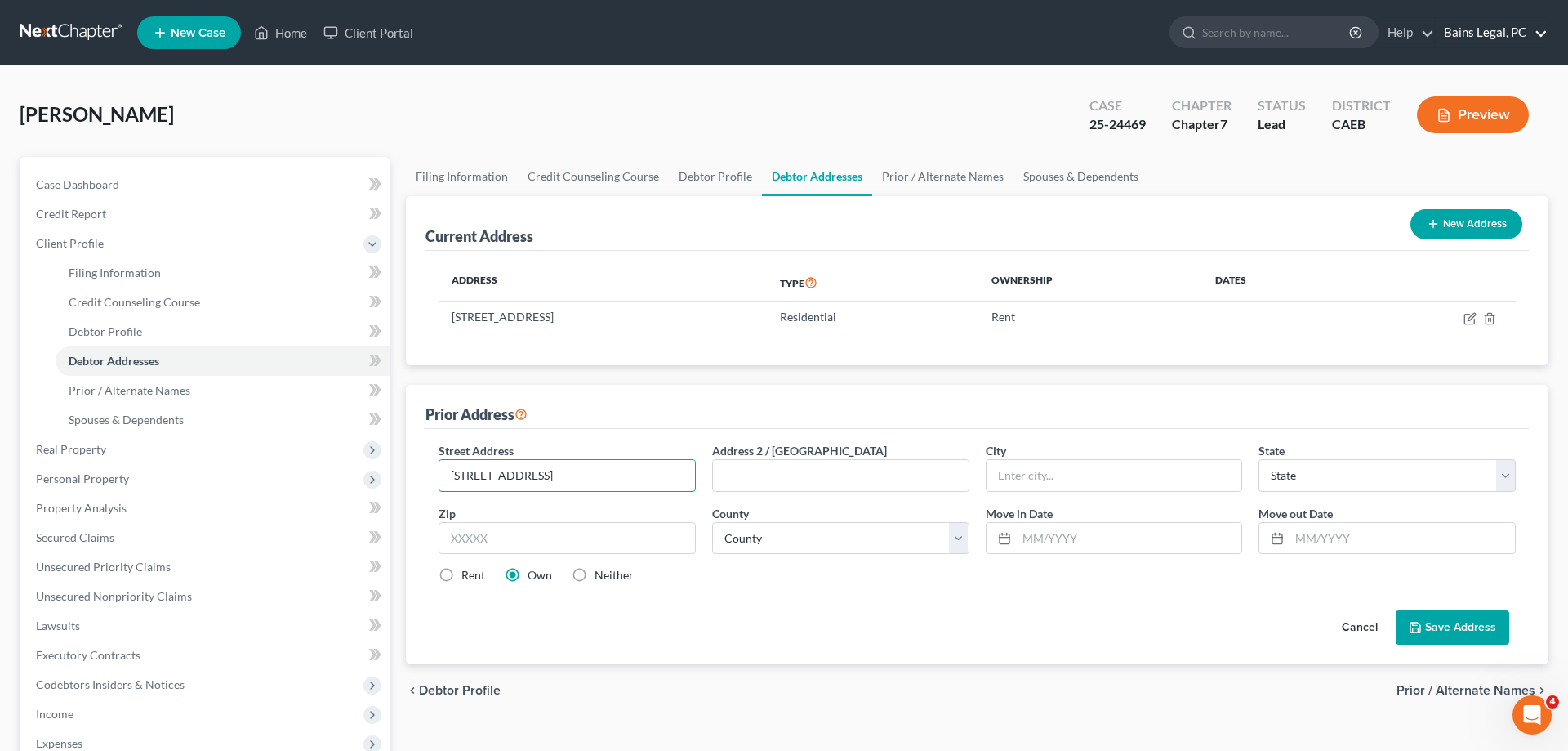
type input "8466 Patina Way"
click at [597, 537] on input "text" at bounding box center [568, 539] width 258 height 33
type input "95624"
type input "Elk Grove"
select select "4"
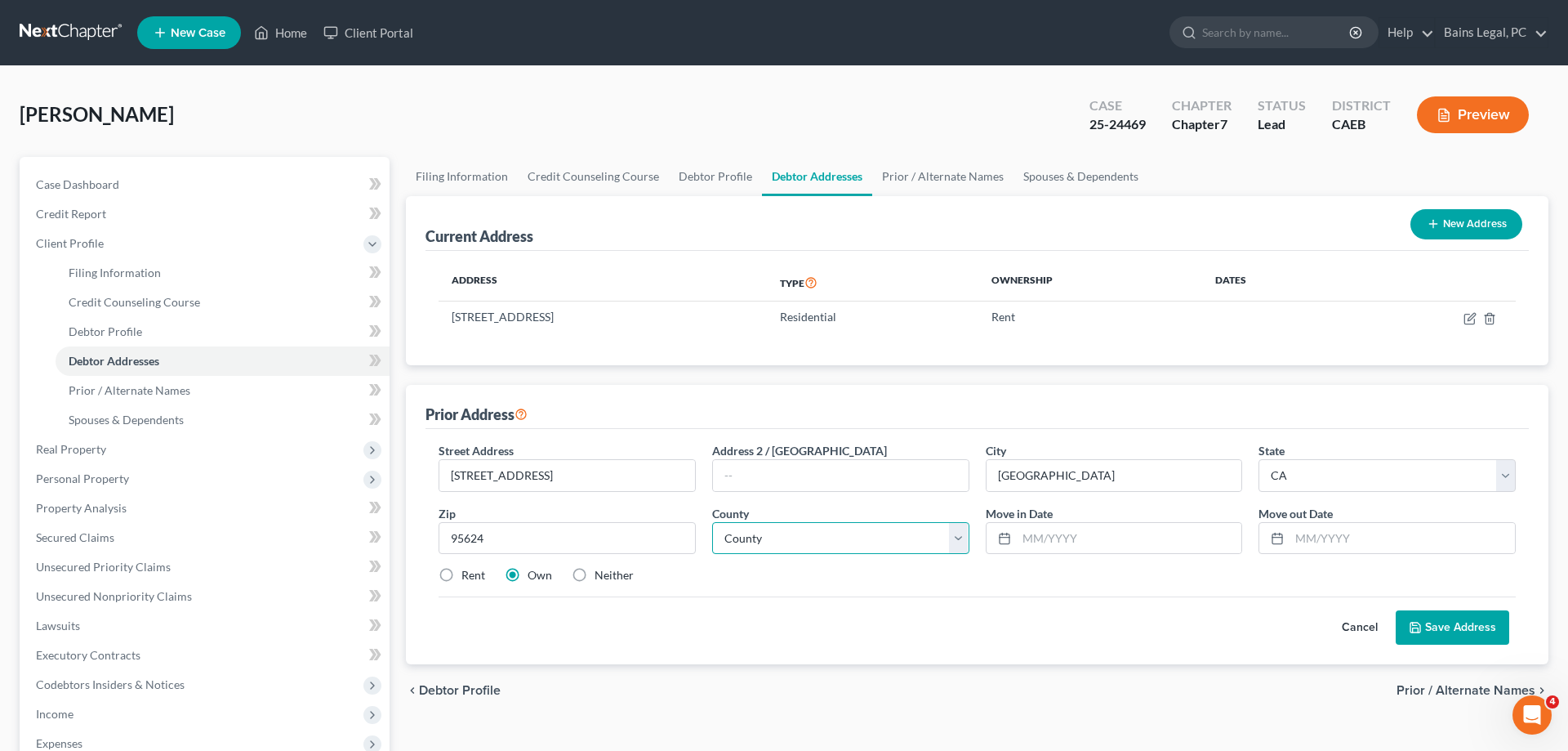
click at [712, 522] on select "County Alameda County Alpine County Amador County Butte County Calaveras County…" at bounding box center [841, 539] width 258 height 33
select select "33"
click option "Sacramento County" at bounding box center [0, 0] width 0 height 0
click at [1104, 537] on input "text" at bounding box center [1129, 539] width 226 height 31
type input "01/2017"
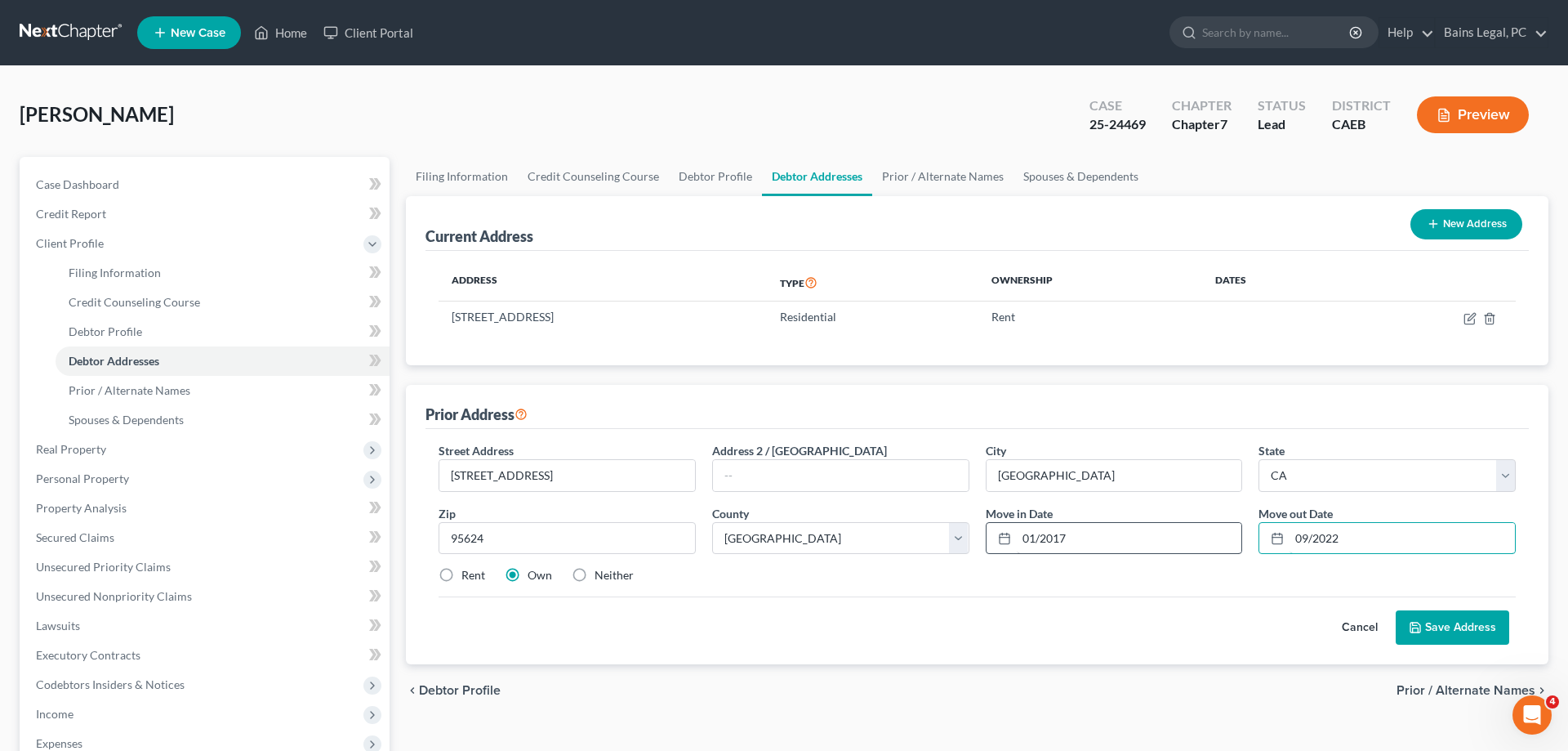
type input "09/2022"
click at [628, 581] on label "Neither" at bounding box center [614, 575] width 39 height 16
click at [612, 578] on input "Neither" at bounding box center [606, 572] width 11 height 11
radio input "true"
click at [1465, 625] on button "Save Address" at bounding box center [1452, 627] width 113 height 34
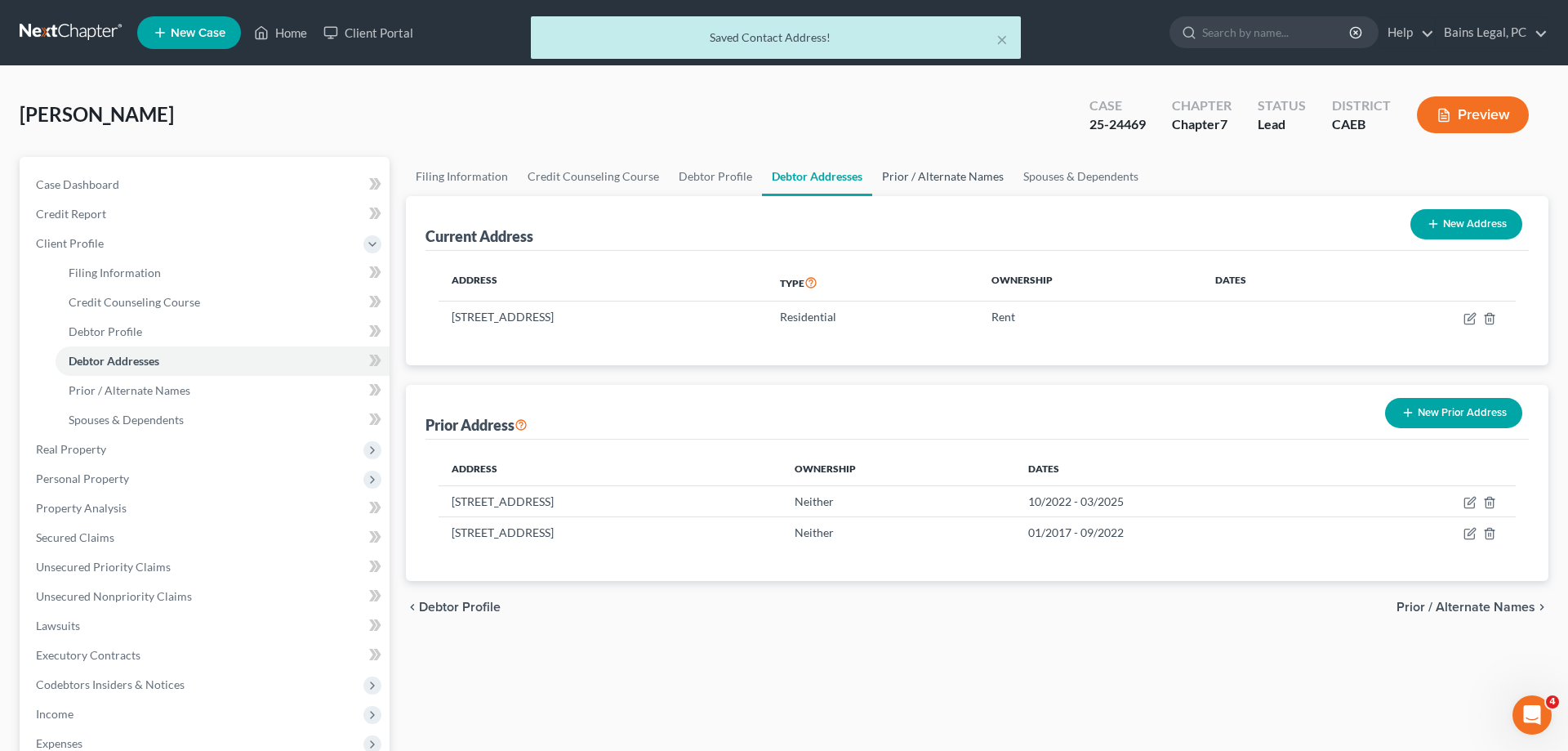
click at [926, 170] on link "Prior / Alternate Names" at bounding box center [943, 176] width 141 height 39
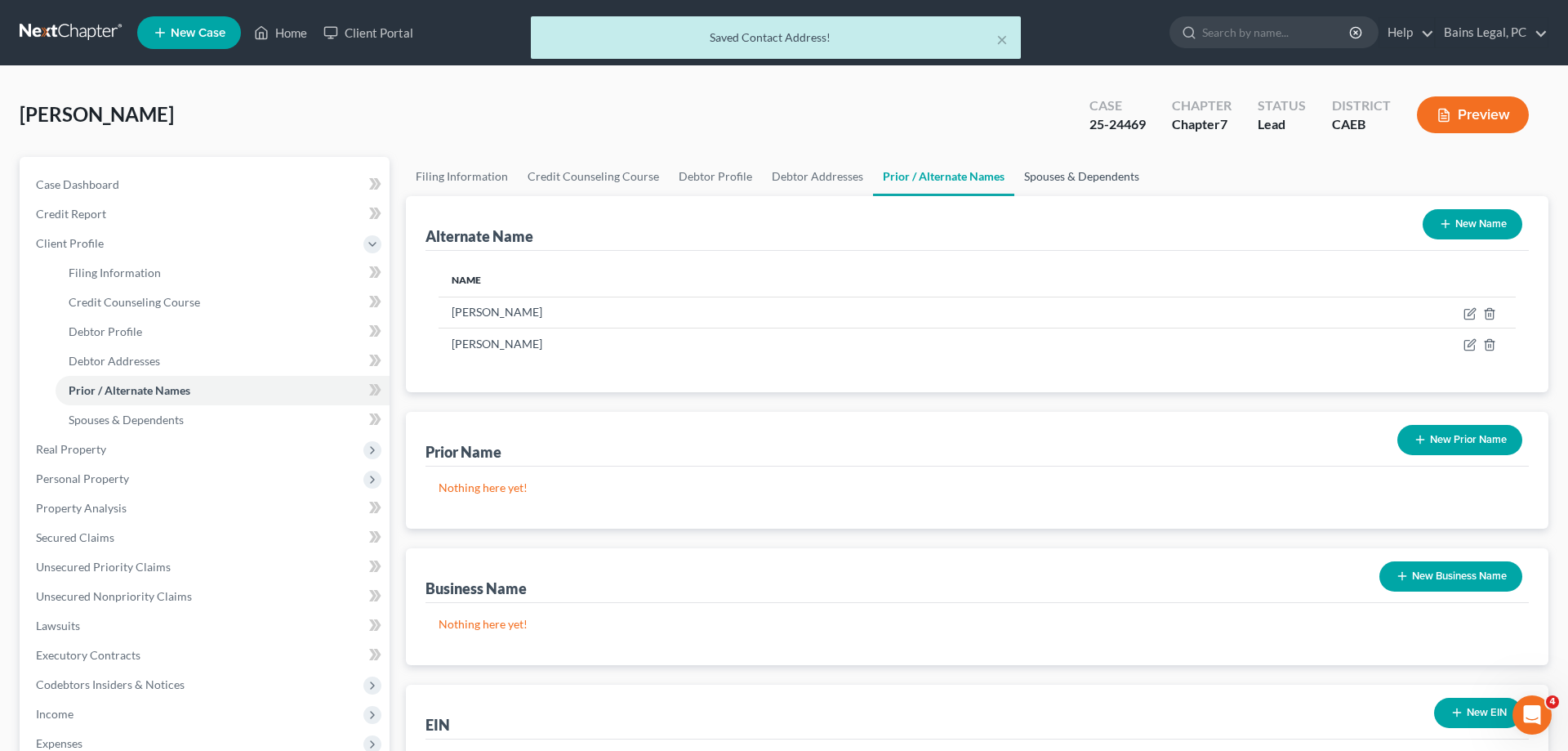
click at [1065, 176] on link "Spouses & Dependents" at bounding box center [1081, 176] width 135 height 39
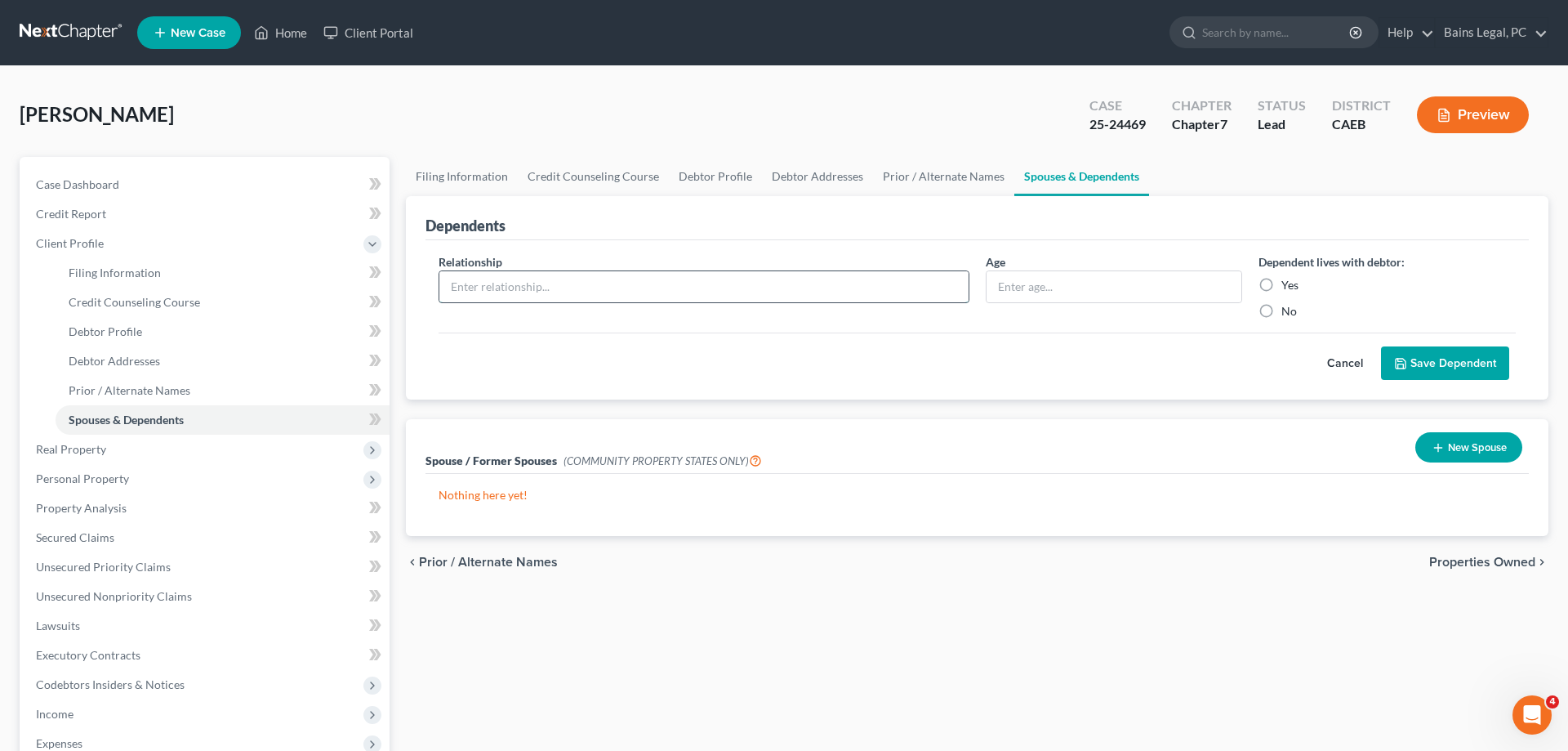
click at [740, 294] on input "text" at bounding box center [704, 287] width 529 height 31
type input "Son"
type input "6"
click at [1056, 290] on input "6" at bounding box center [1115, 287] width 256 height 31
type input "5"
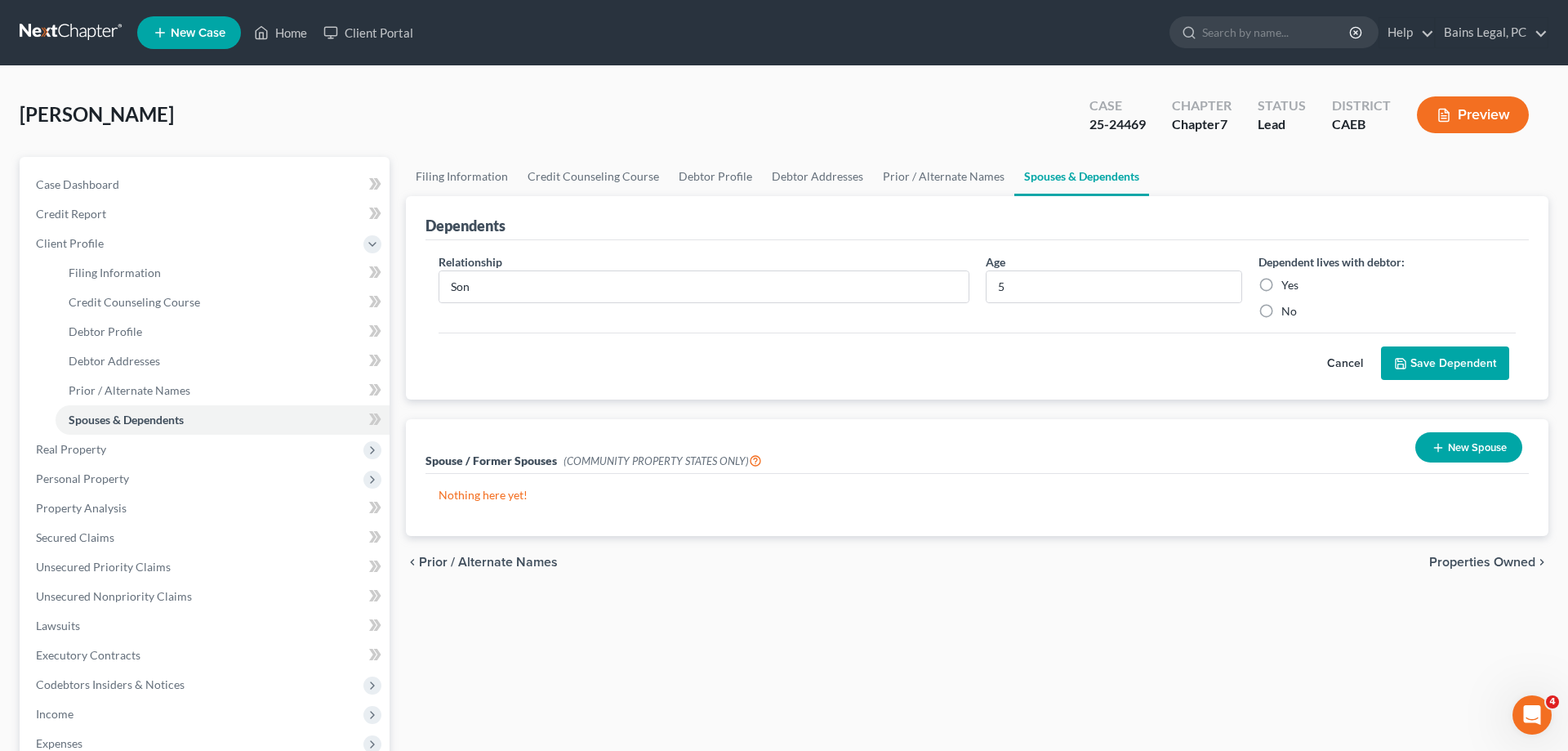
click at [1281, 277] on label "Yes" at bounding box center [1290, 285] width 17 height 16
click at [1288, 277] on input "Yes" at bounding box center [1293, 282] width 11 height 11
radio input "true"
click at [1451, 359] on button "Save Dependent" at bounding box center [1445, 363] width 128 height 34
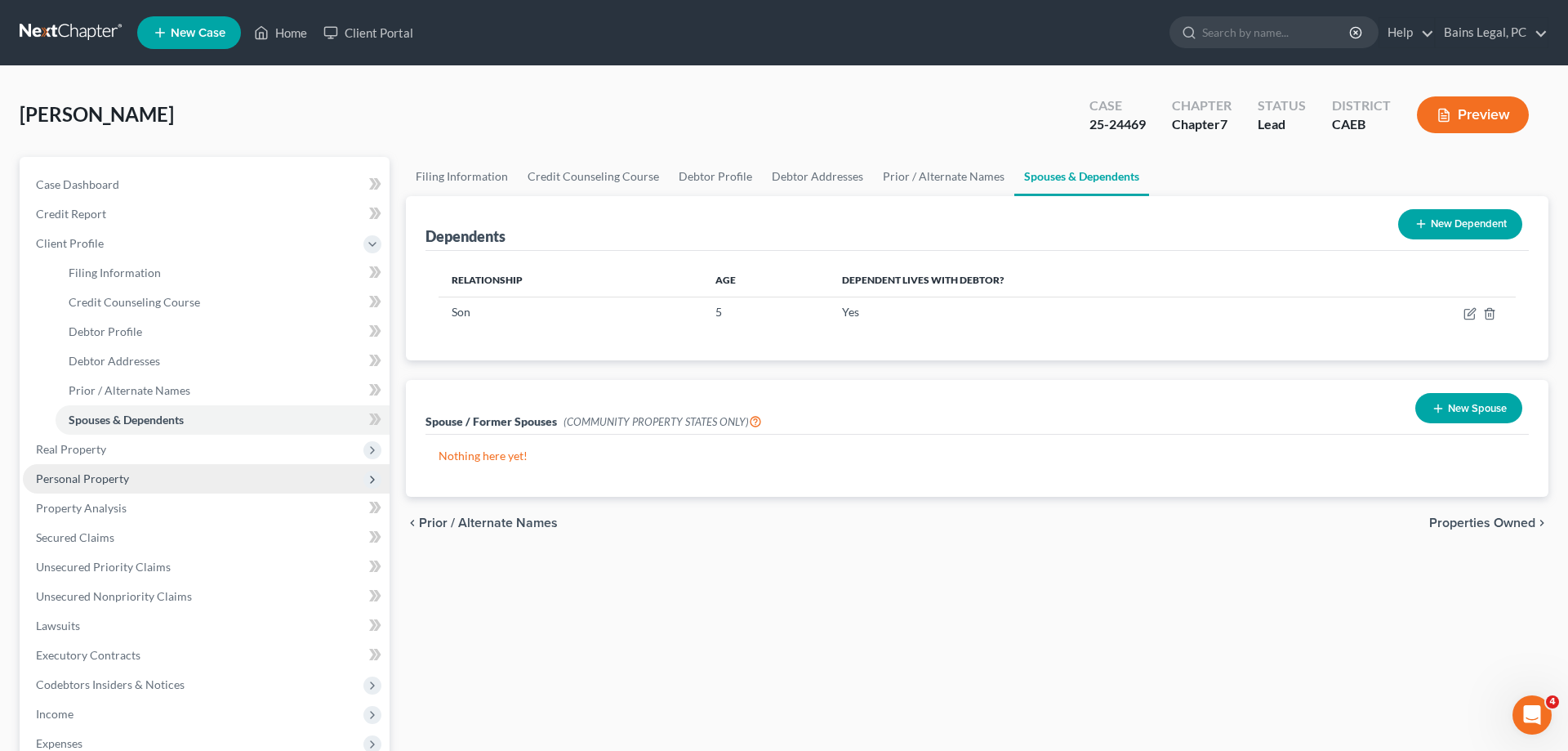
click at [111, 475] on span "Personal Property" at bounding box center [82, 479] width 93 height 14
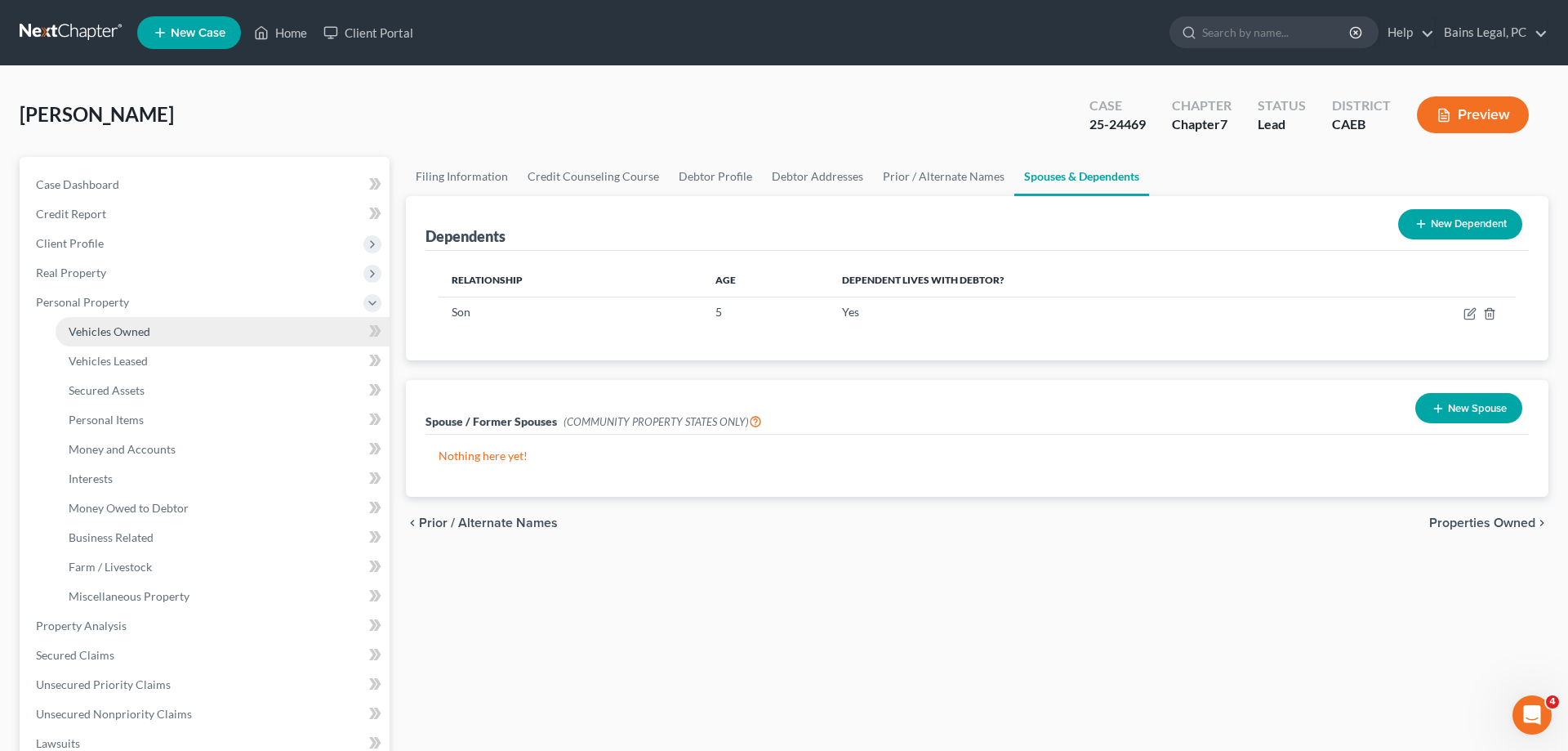
click at [143, 327] on span "Vehicles Owned" at bounding box center [109, 331] width 81 height 14
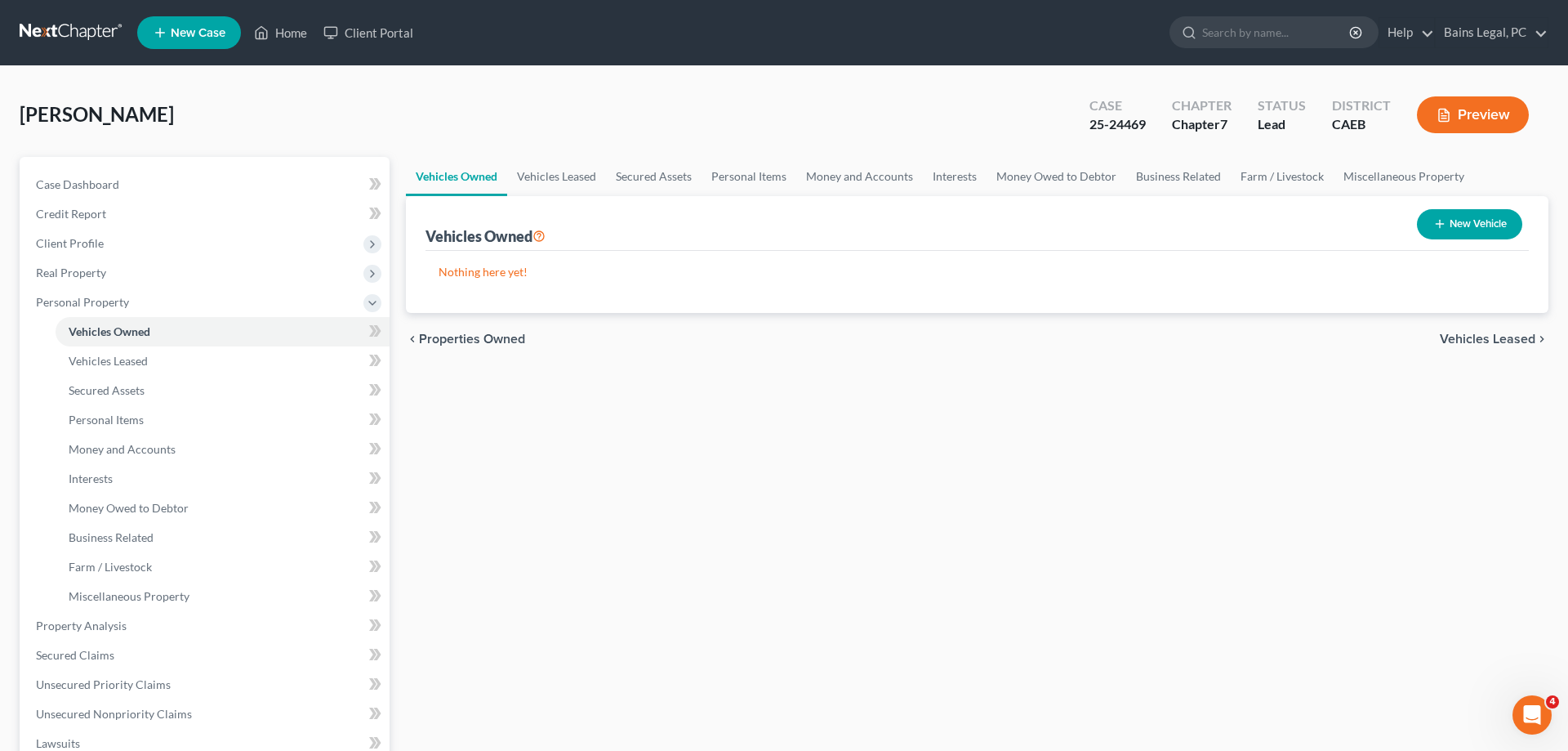
click at [1447, 230] on button "New Vehicle" at bounding box center [1469, 224] width 106 height 30
select select "0"
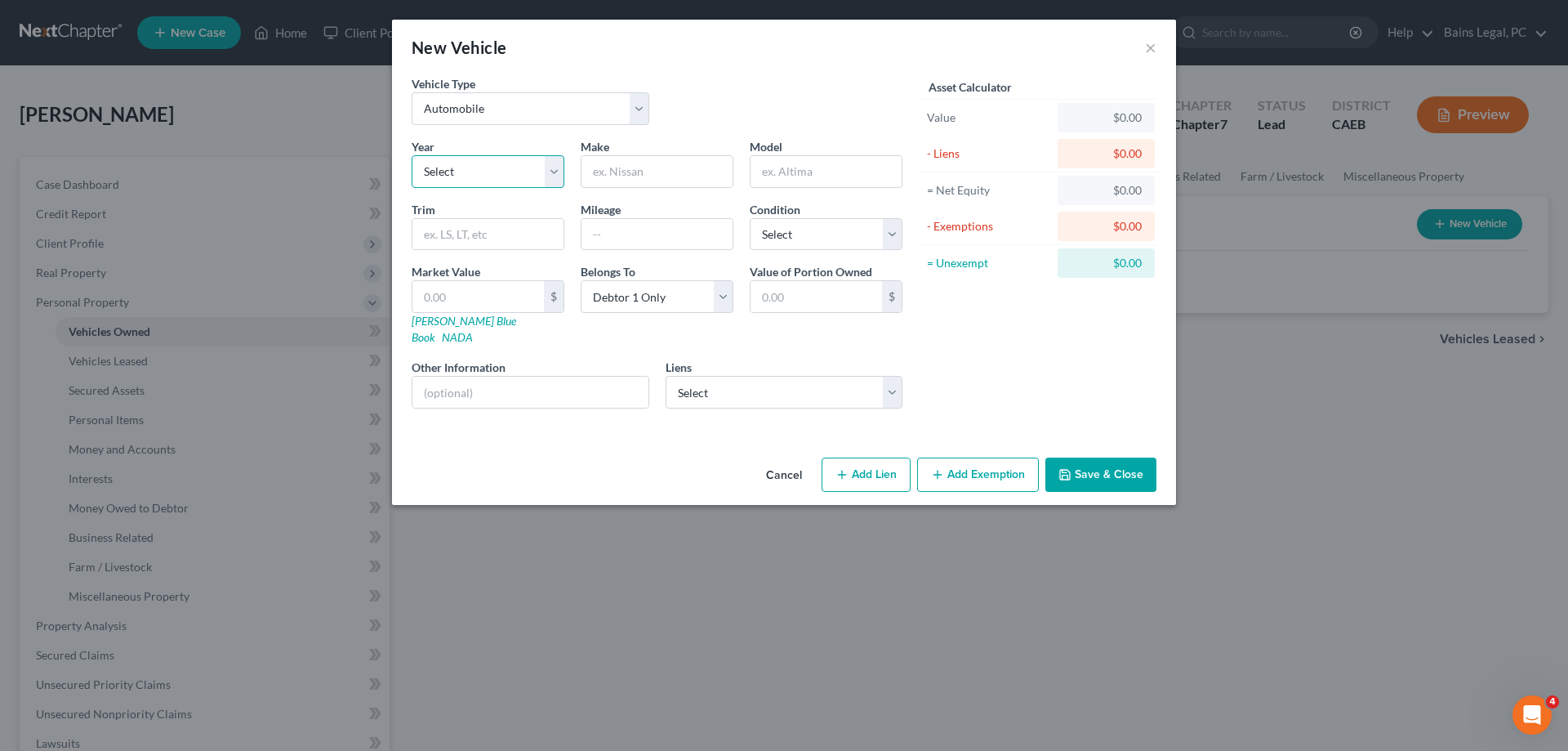
click at [412, 155] on select "Select 2026 2025 2024 2023 2022 2021 2020 2019 2018 2017 2016 2015 2014 2013 20…" at bounding box center [488, 172] width 153 height 33
select select "3"
click option "2023" at bounding box center [0, 0] width 0 height 0
click at [656, 174] on input "text" at bounding box center [657, 172] width 151 height 31
type input "Mercedes-Benz"
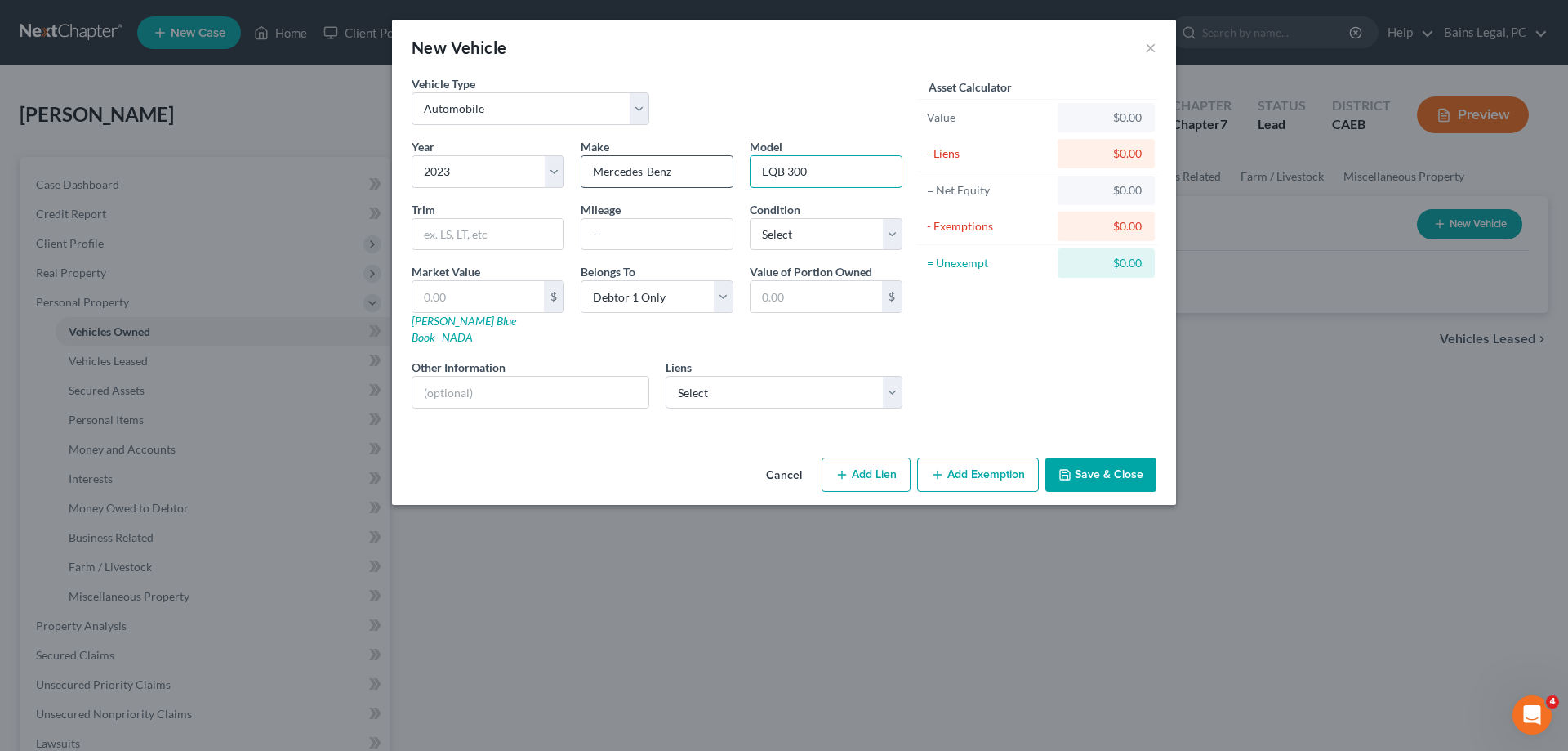
type input "EQB 300"
type input "10,000"
click at [1148, 49] on button "×" at bounding box center [1151, 47] width 12 height 19
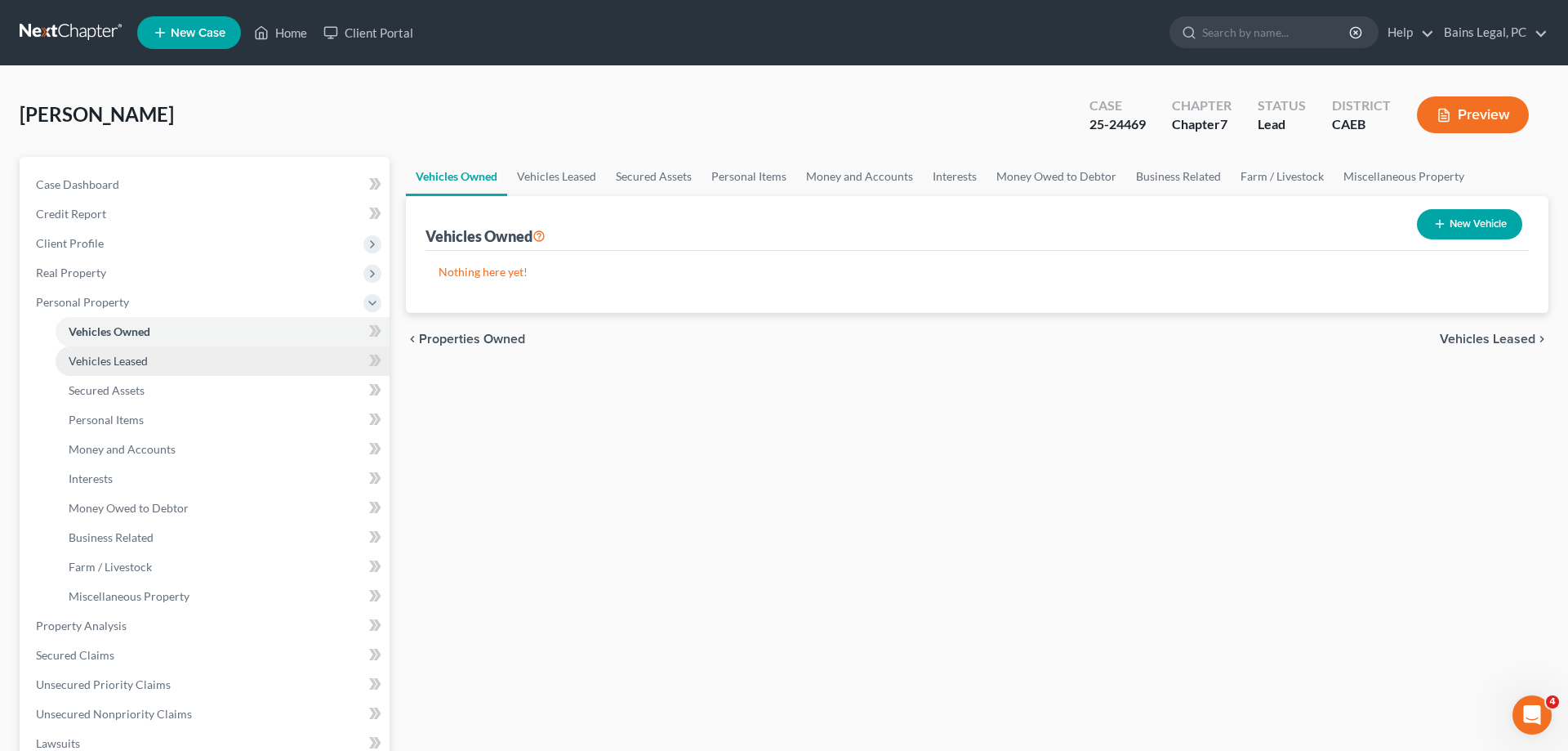
click at [145, 361] on span "Vehicles Leased" at bounding box center [108, 360] width 79 height 14
click at [1457, 227] on button "New Vehicle Leased" at bounding box center [1451, 224] width 142 height 30
select select "0"
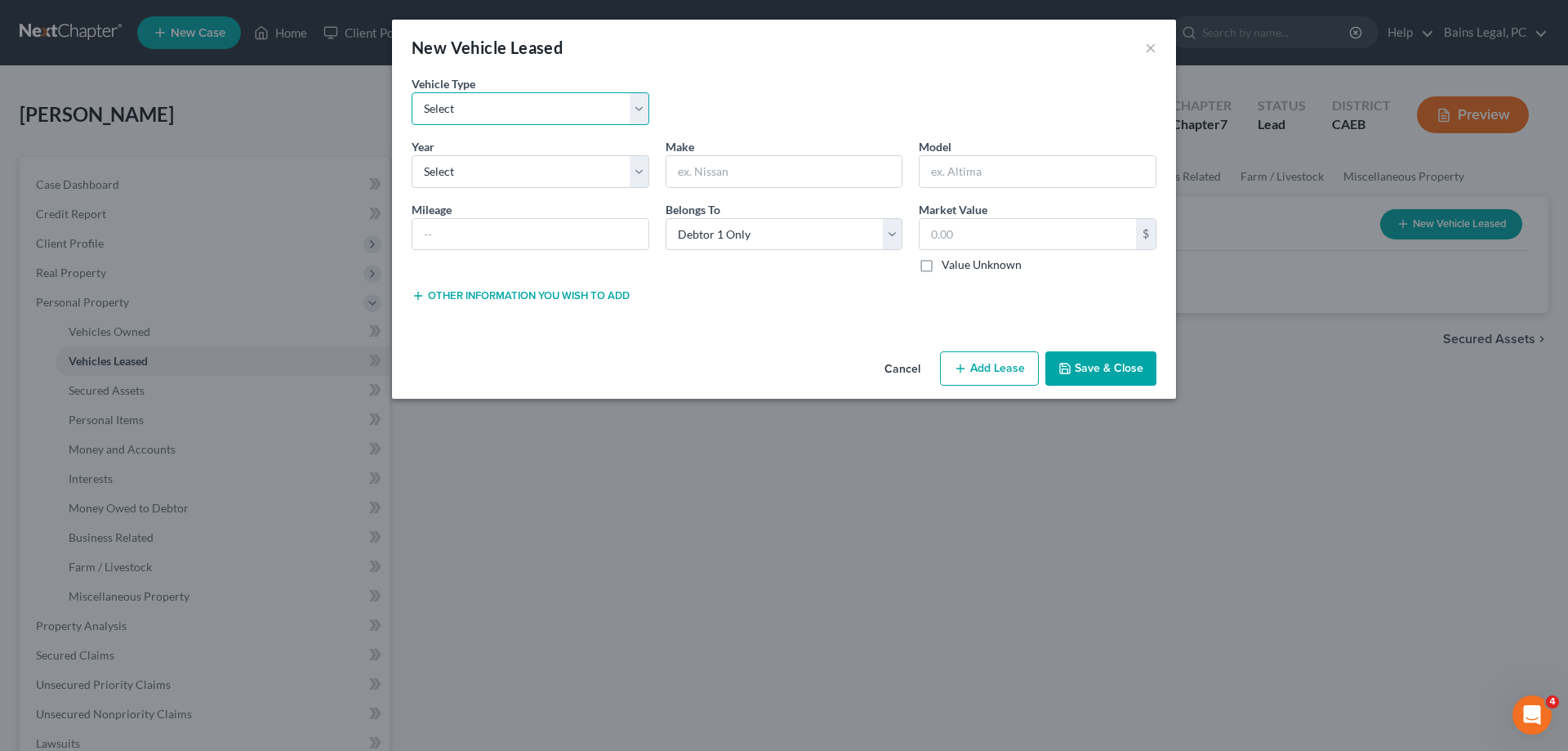
select select "0"
click option "Automobile" at bounding box center [0, 0] width 0 height 0
click at [412, 155] on select "Select 2026 2025 2024 2023 2022 2021 2020 2019 2018 2017 2016 2015 2014 2013 20…" at bounding box center [530, 172] width 237 height 33
select select "3"
click option "2023" at bounding box center [0, 0] width 0 height 0
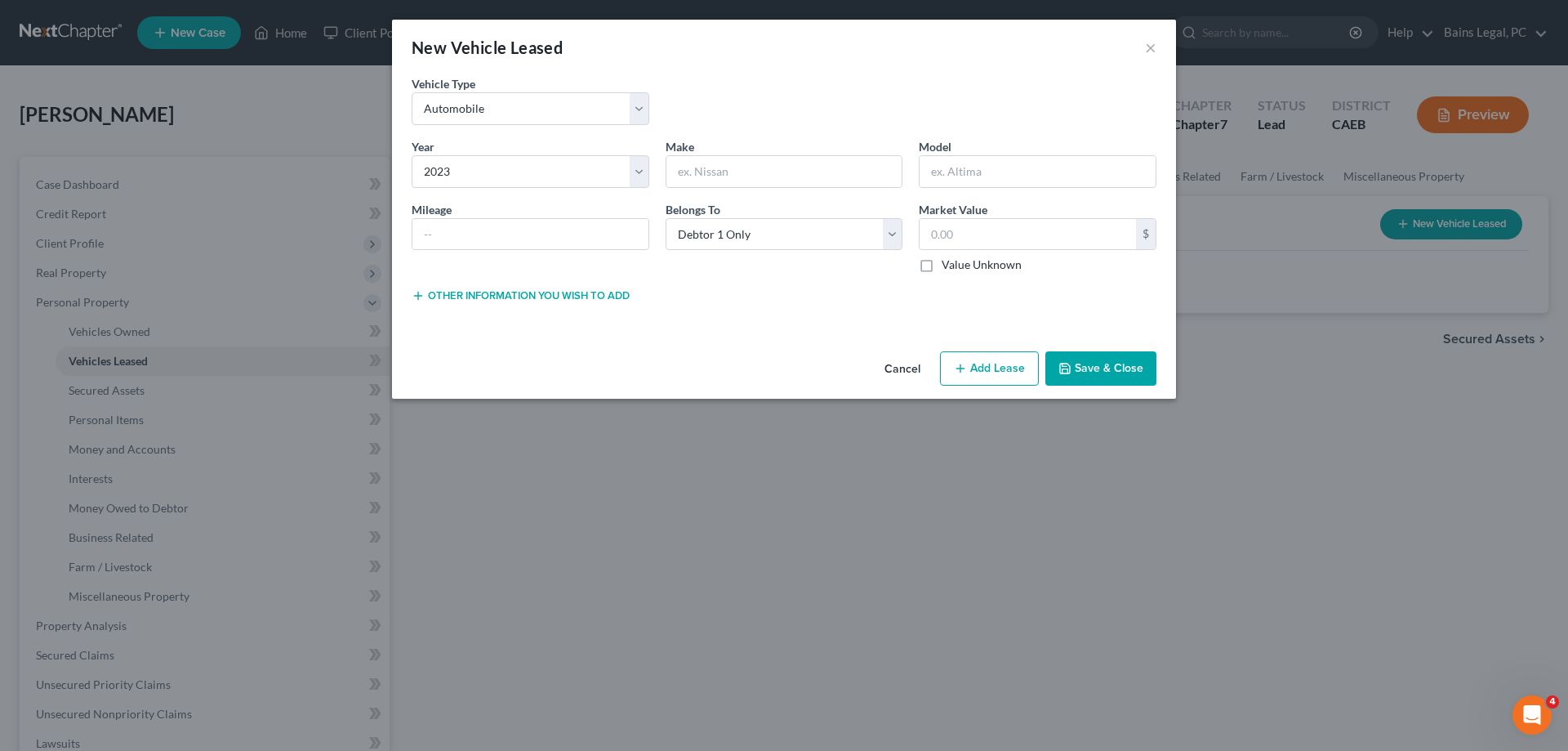
click at [753, 188] on div "Year * Select 2026 2025 2024 2023 2022 2021 2020 2019 2018 2017 2016 2015 2014 …" at bounding box center [784, 212] width 761 height 148
click at [755, 178] on input "text" at bounding box center [784, 172] width 236 height 31
type input "Mercedes-Benz"
type input "EQB 300"
click at [633, 238] on input "text" at bounding box center [531, 235] width 236 height 31
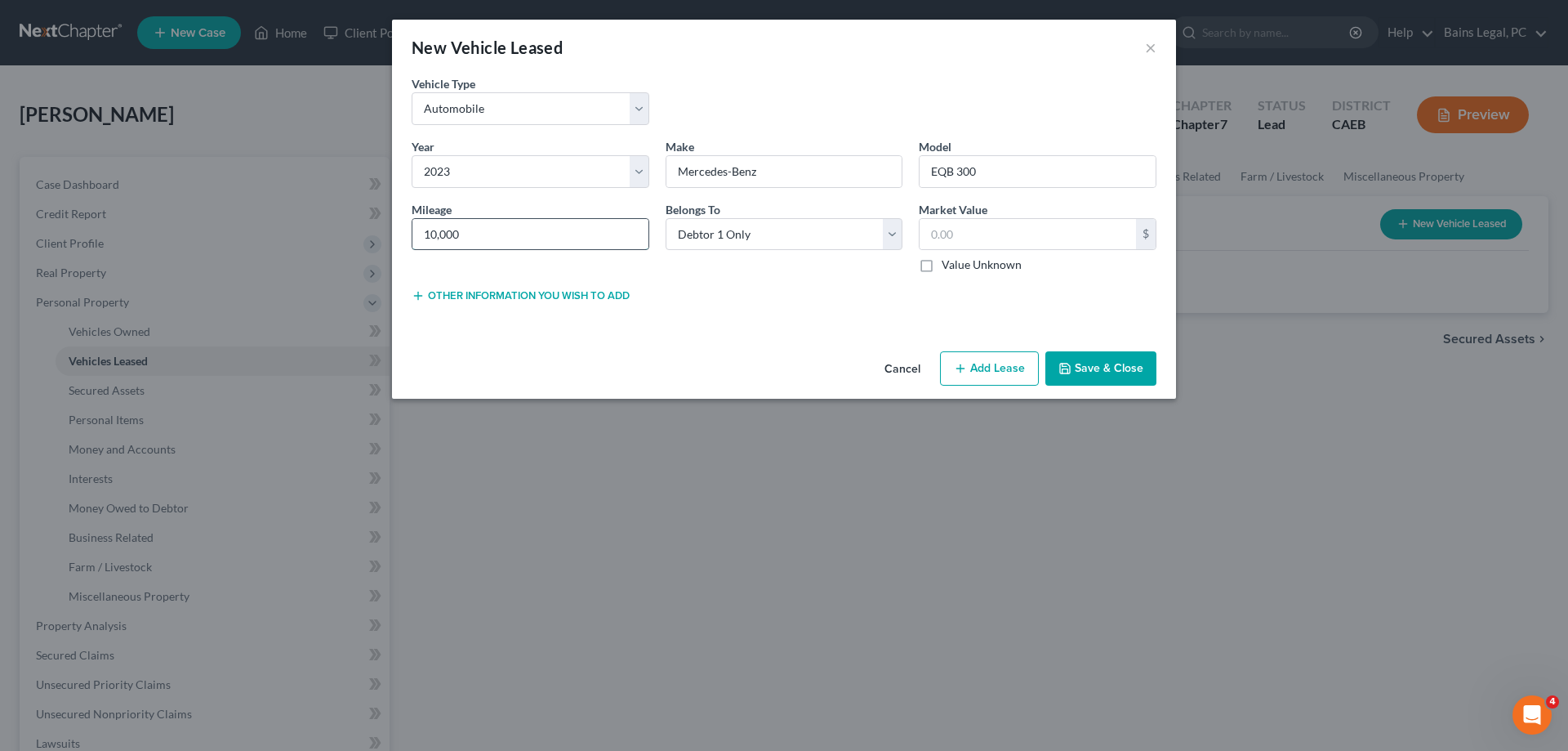
type input "10,000"
type input "27,094"
click at [1118, 383] on button "Save & Close" at bounding box center [1100, 368] width 111 height 34
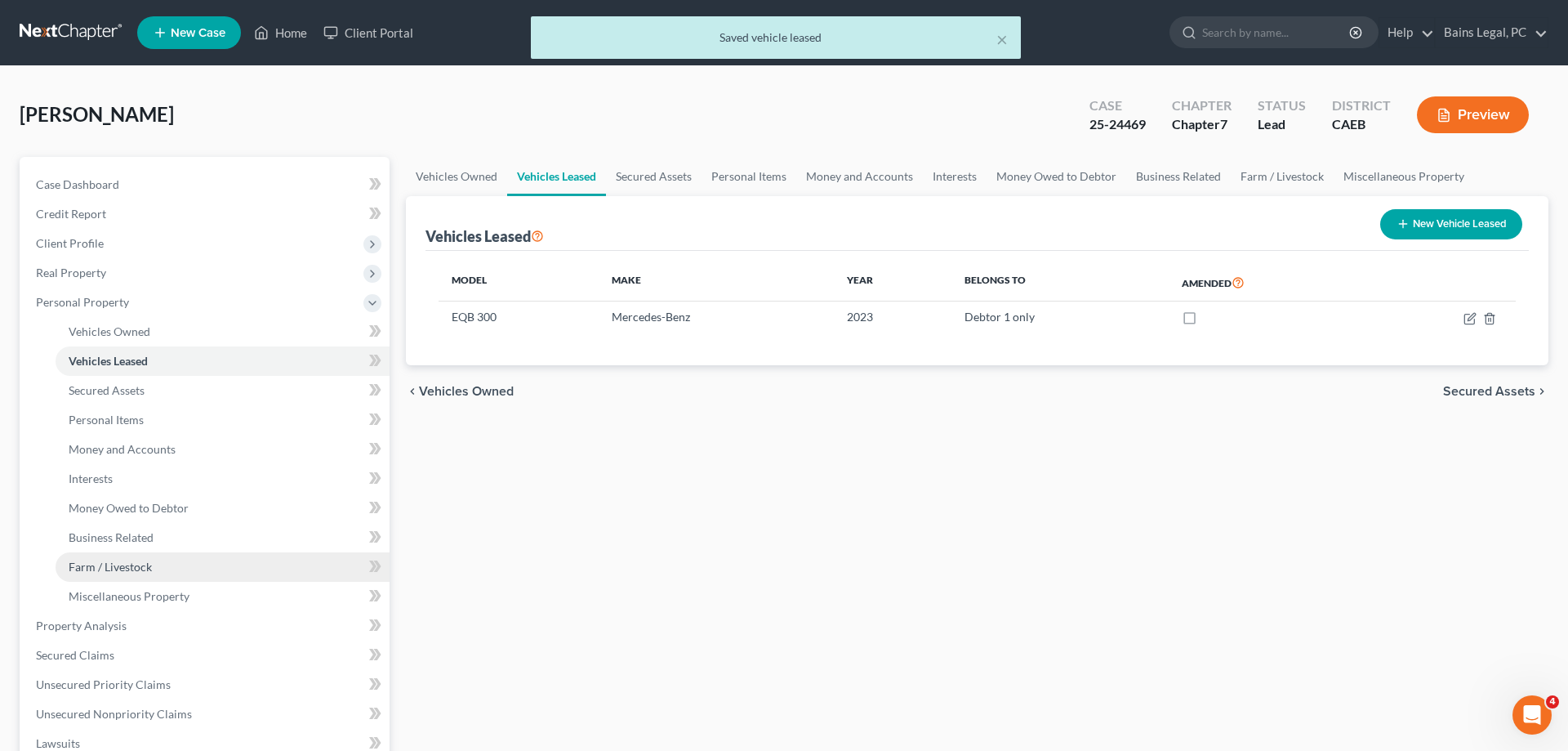
scroll to position [83, 0]
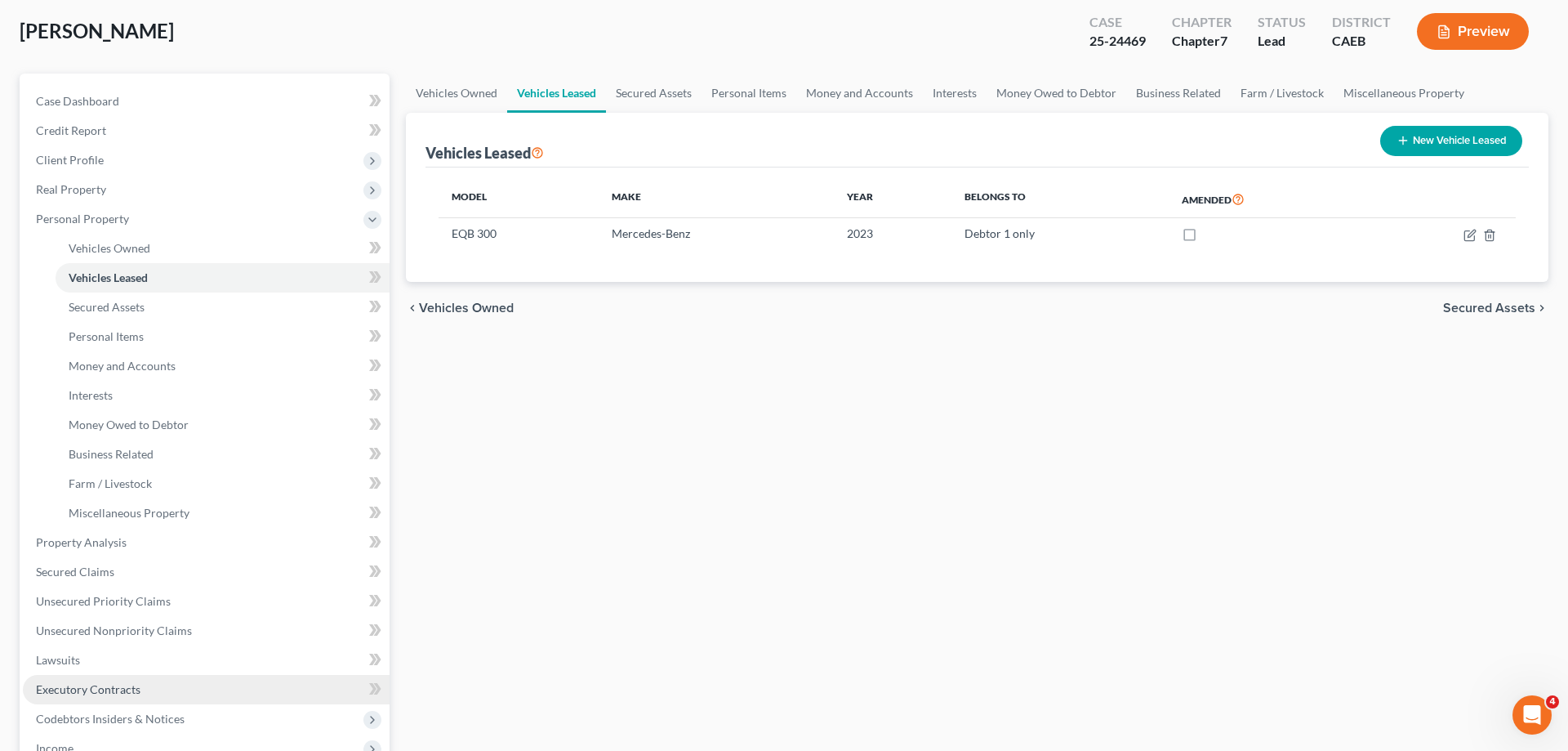
click at [102, 686] on span "Executory Contracts" at bounding box center [88, 689] width 105 height 14
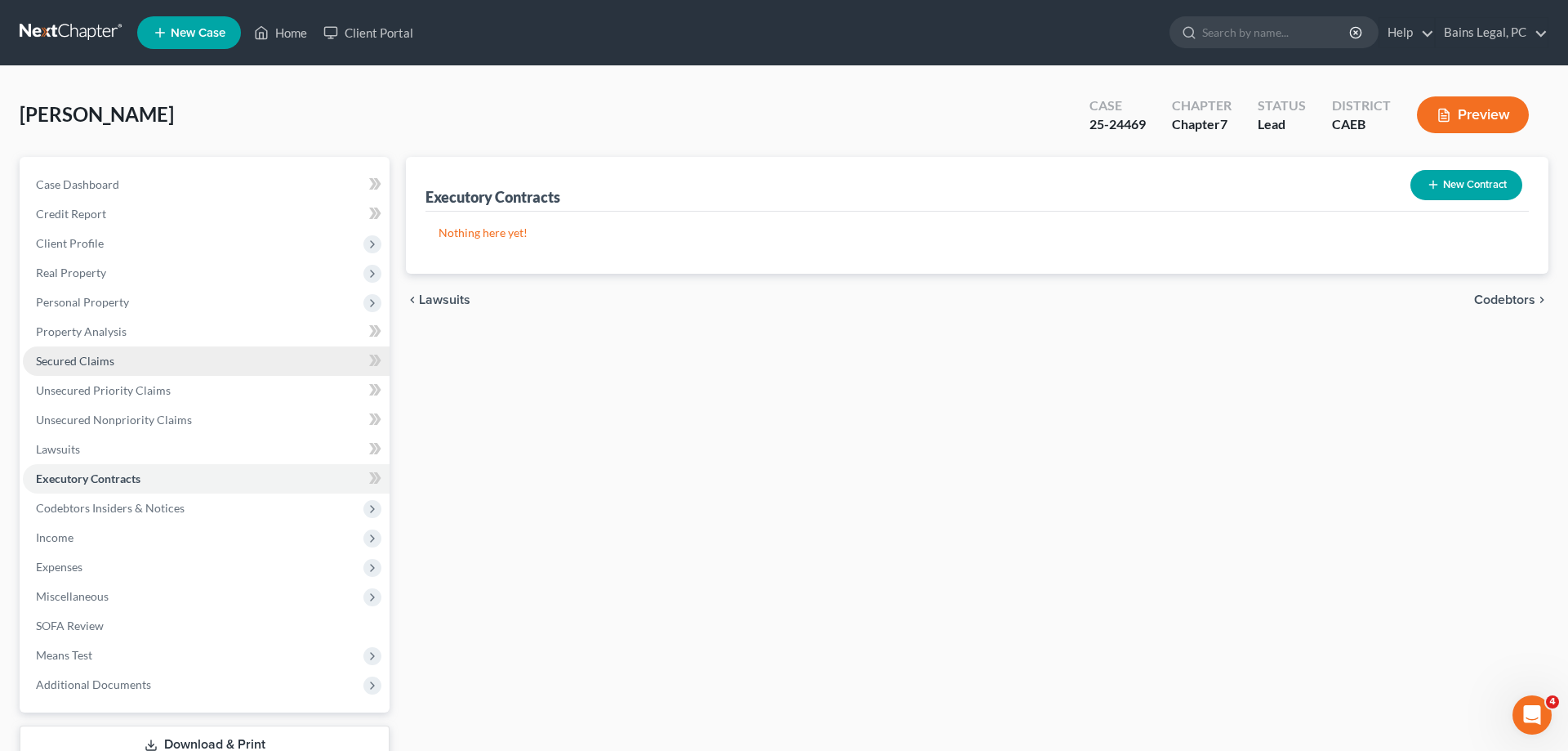
click at [113, 368] on link "Secured Claims" at bounding box center [206, 361] width 367 height 29
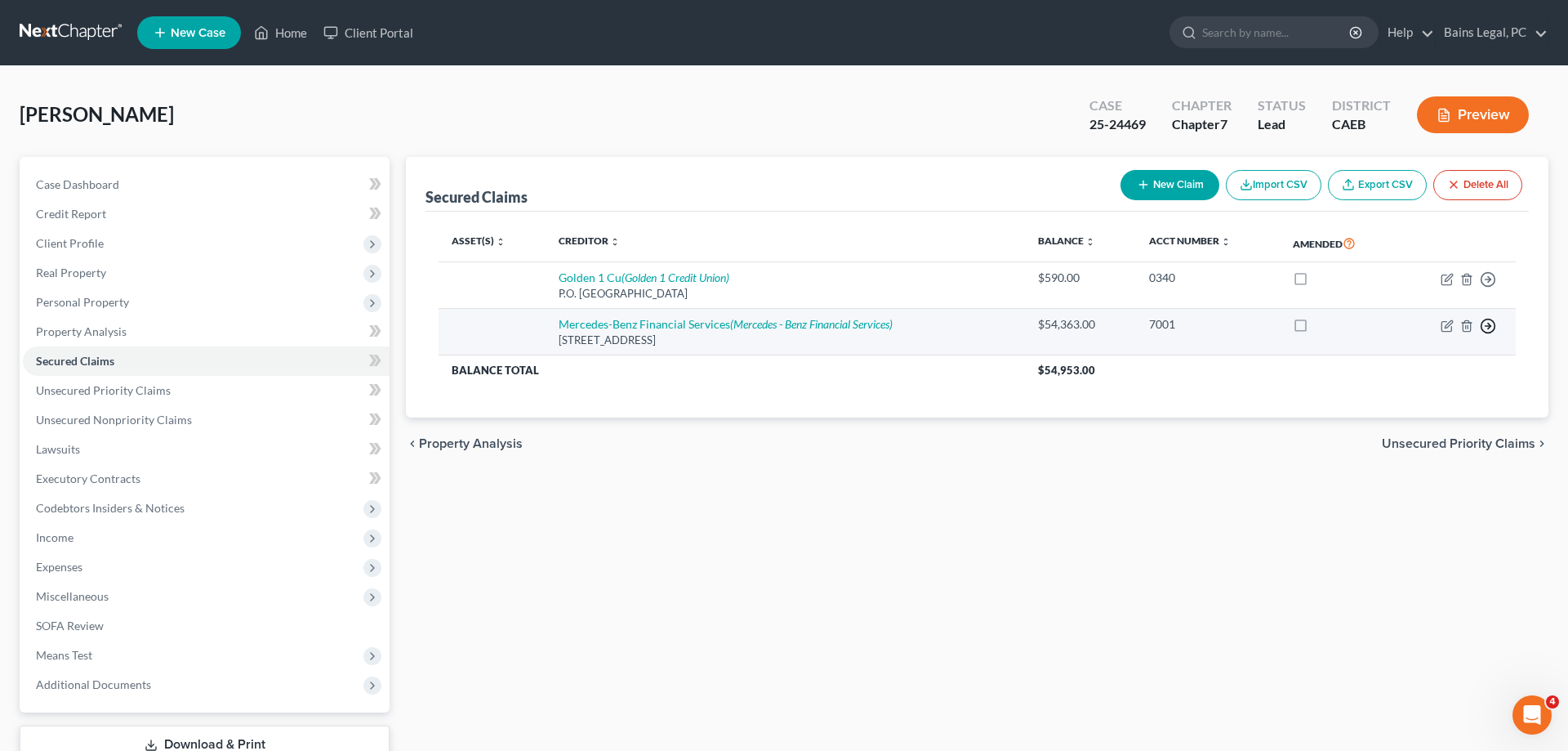
click at [1491, 288] on icon "button" at bounding box center [1488, 279] width 16 height 16
click at [1394, 390] on link "Move to G" at bounding box center [1413, 392] width 137 height 28
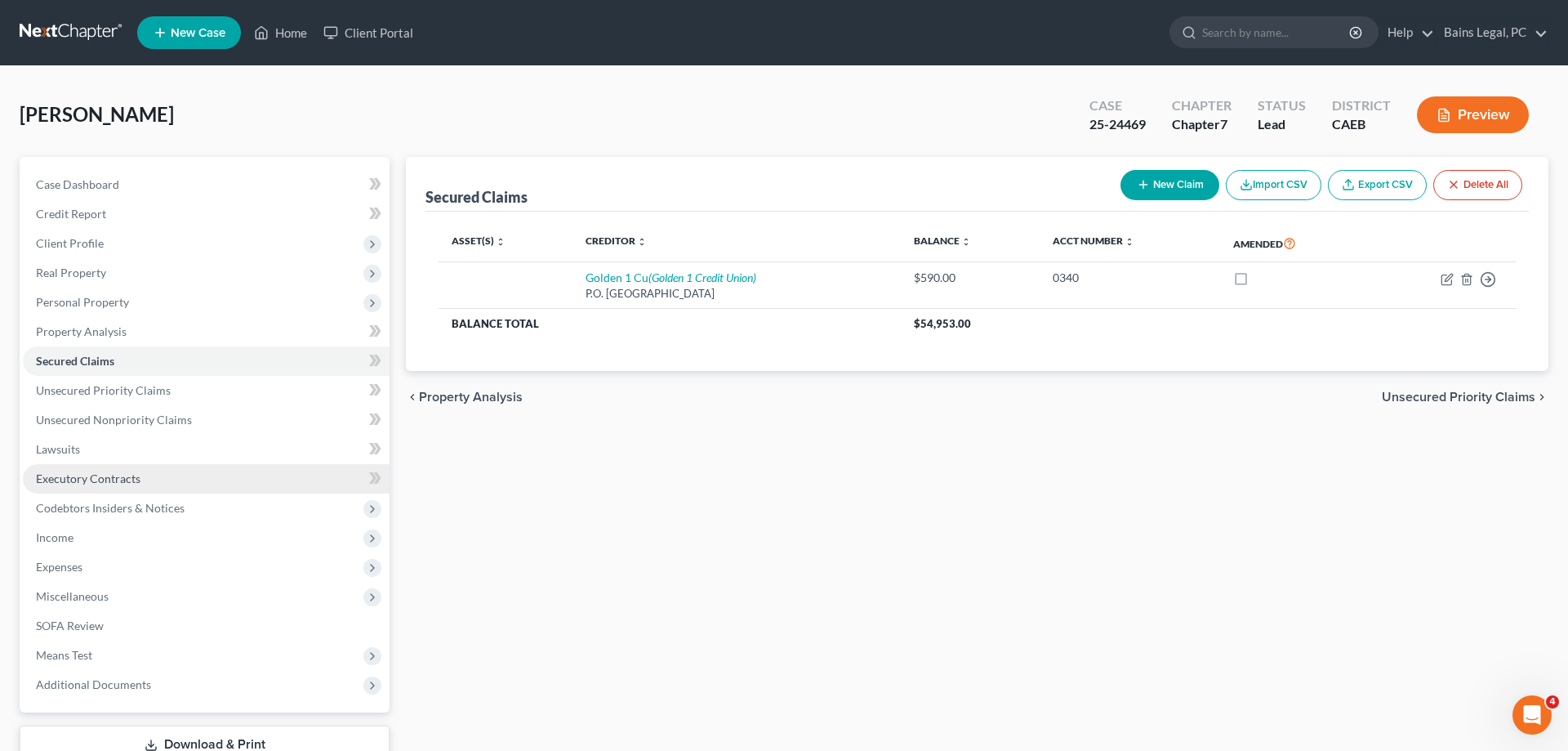
click at [127, 472] on span "Executory Contracts" at bounding box center [88, 479] width 105 height 14
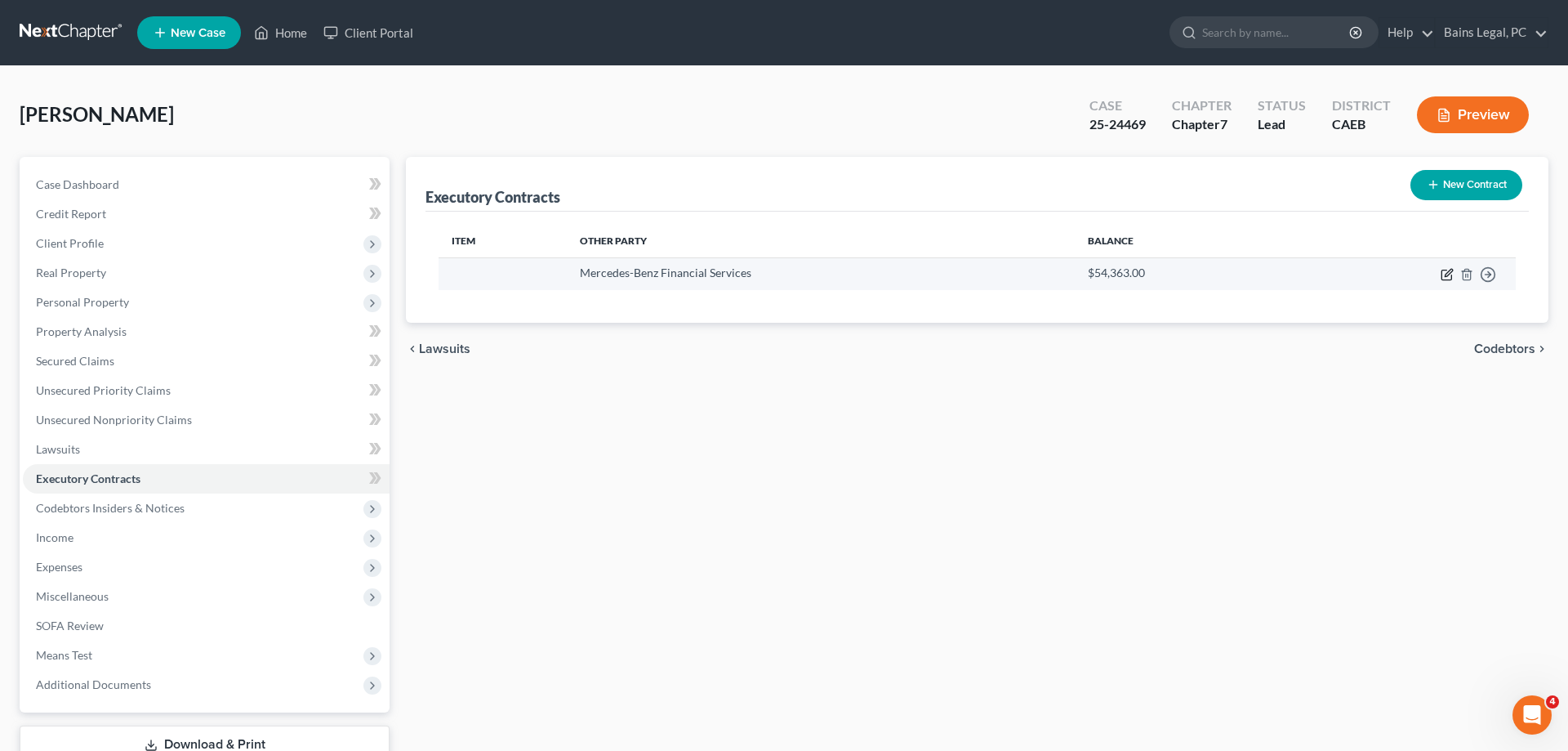
click at [1449, 273] on icon "button" at bounding box center [1446, 274] width 13 height 13
select select "14"
select select "0"
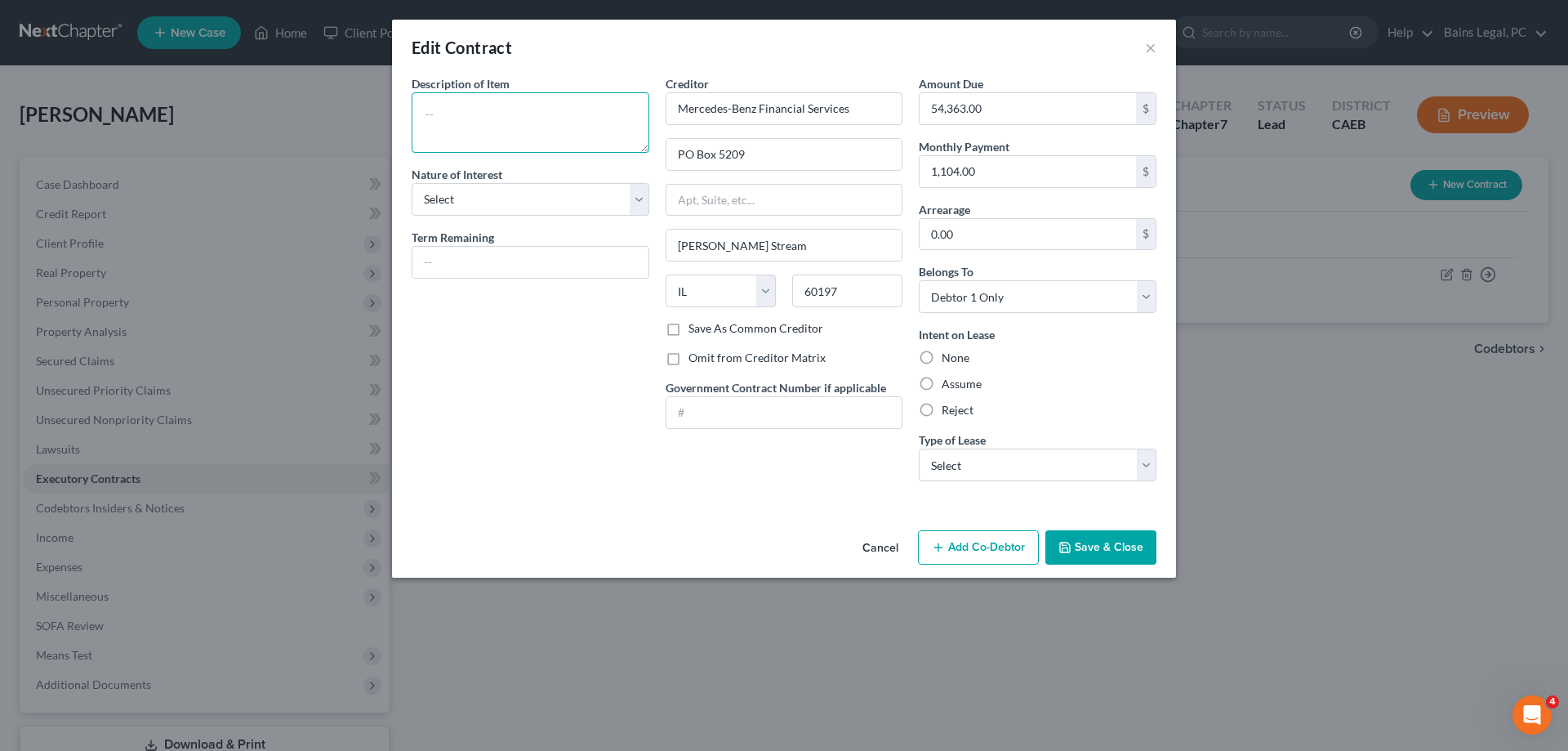
click at [583, 132] on textarea at bounding box center [530, 122] width 237 height 60
type textarea "2023 Mercedes-Benz EQB 300"
click at [412, 183] on select "Select Purchaser Agent Lessor Lessee" at bounding box center [530, 200] width 237 height 33
select select "3"
click option "Lessee" at bounding box center [0, 0] width 0 height 0
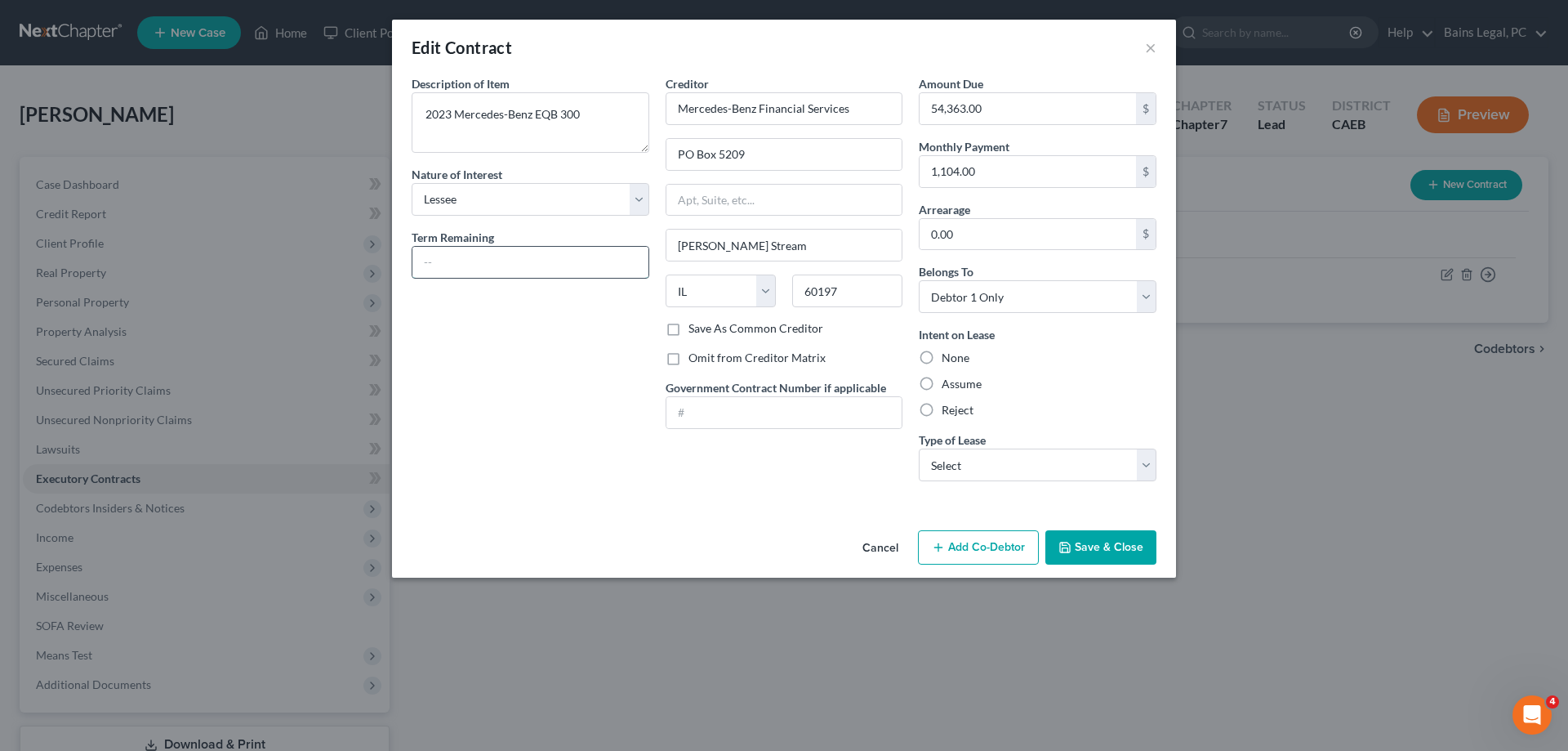
click at [566, 264] on input "text" at bounding box center [531, 263] width 236 height 31
click at [601, 256] on input "text" at bounding box center [531, 263] width 236 height 31
type input "3 years, 5 months"
drag, startPoint x: 1017, startPoint y: 177, endPoint x: 774, endPoint y: 176, distance: 243.0
click at [919, 174] on input "1,104.00" at bounding box center [1027, 172] width 216 height 31
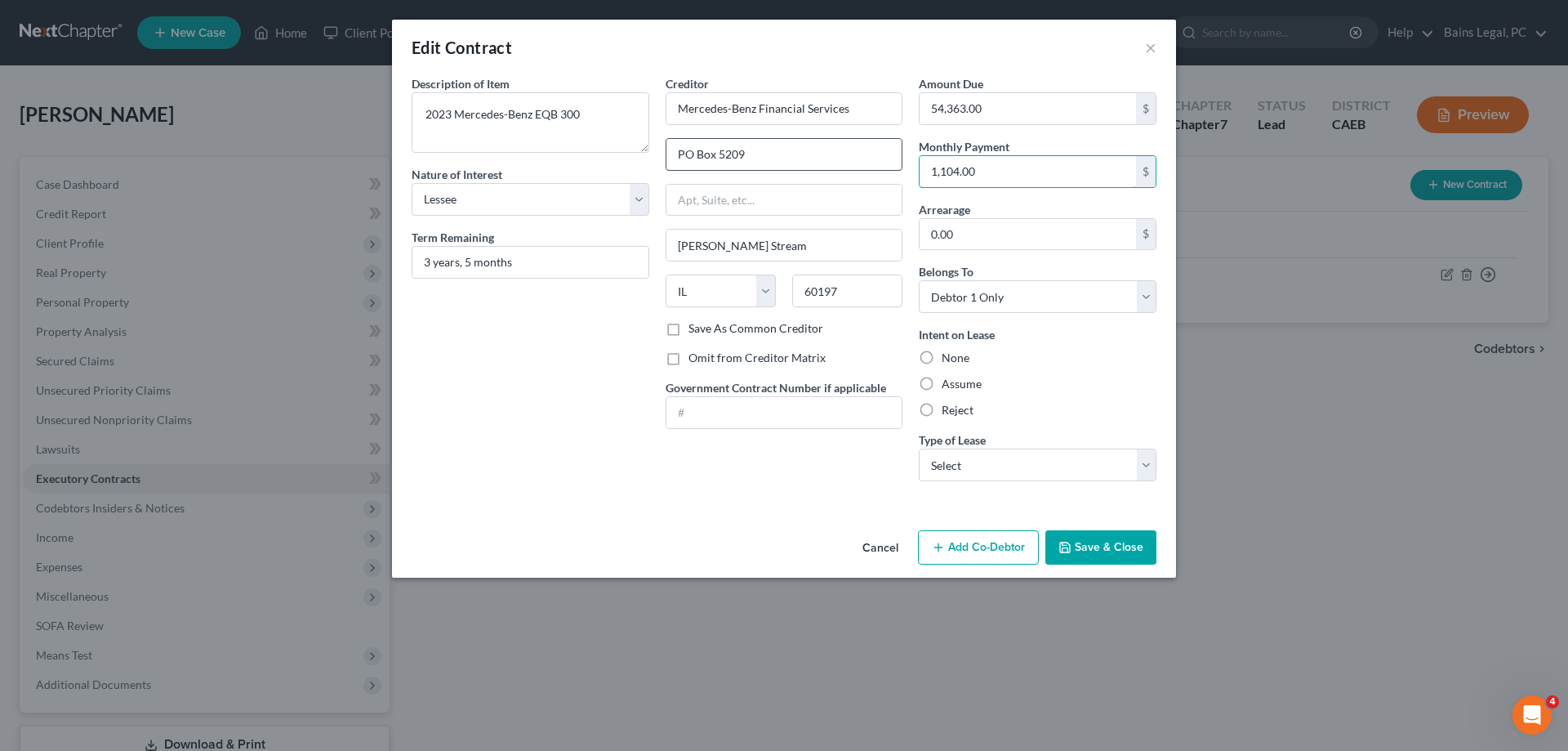
drag, startPoint x: 1002, startPoint y: 169, endPoint x: 859, endPoint y: 144, distance: 145.2
click at [919, 164] on input "1,104.00" at bounding box center [1027, 172] width 216 height 31
type input "1,104.22"
click at [966, 383] on label "Assume" at bounding box center [961, 384] width 40 height 16
click at [959, 383] on input "Assume" at bounding box center [953, 381] width 11 height 11
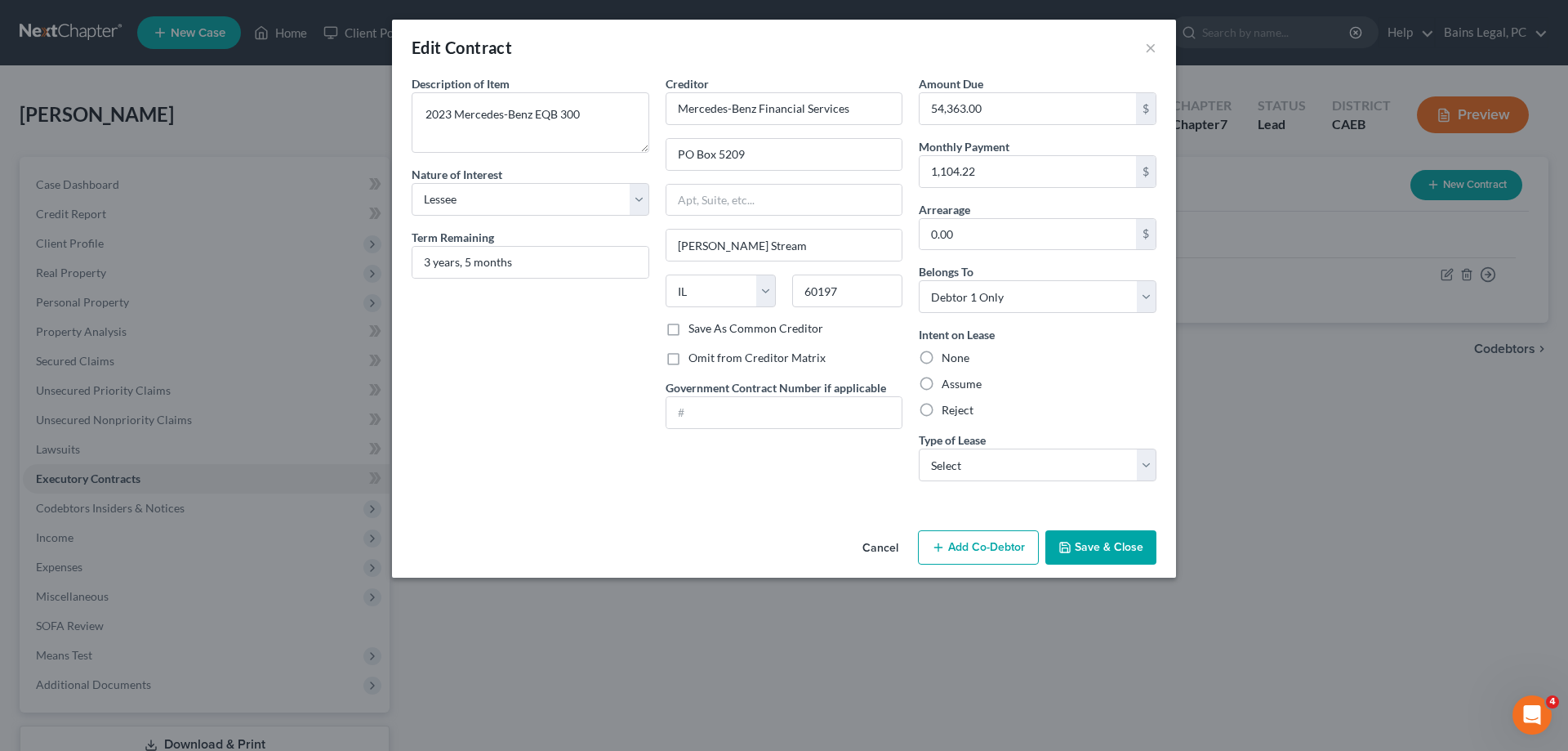
radio input "true"
click at [919, 449] on select "Select Real Estate Car Other" at bounding box center [1037, 465] width 237 height 33
select select "1"
click option "Car" at bounding box center [0, 0] width 0 height 0
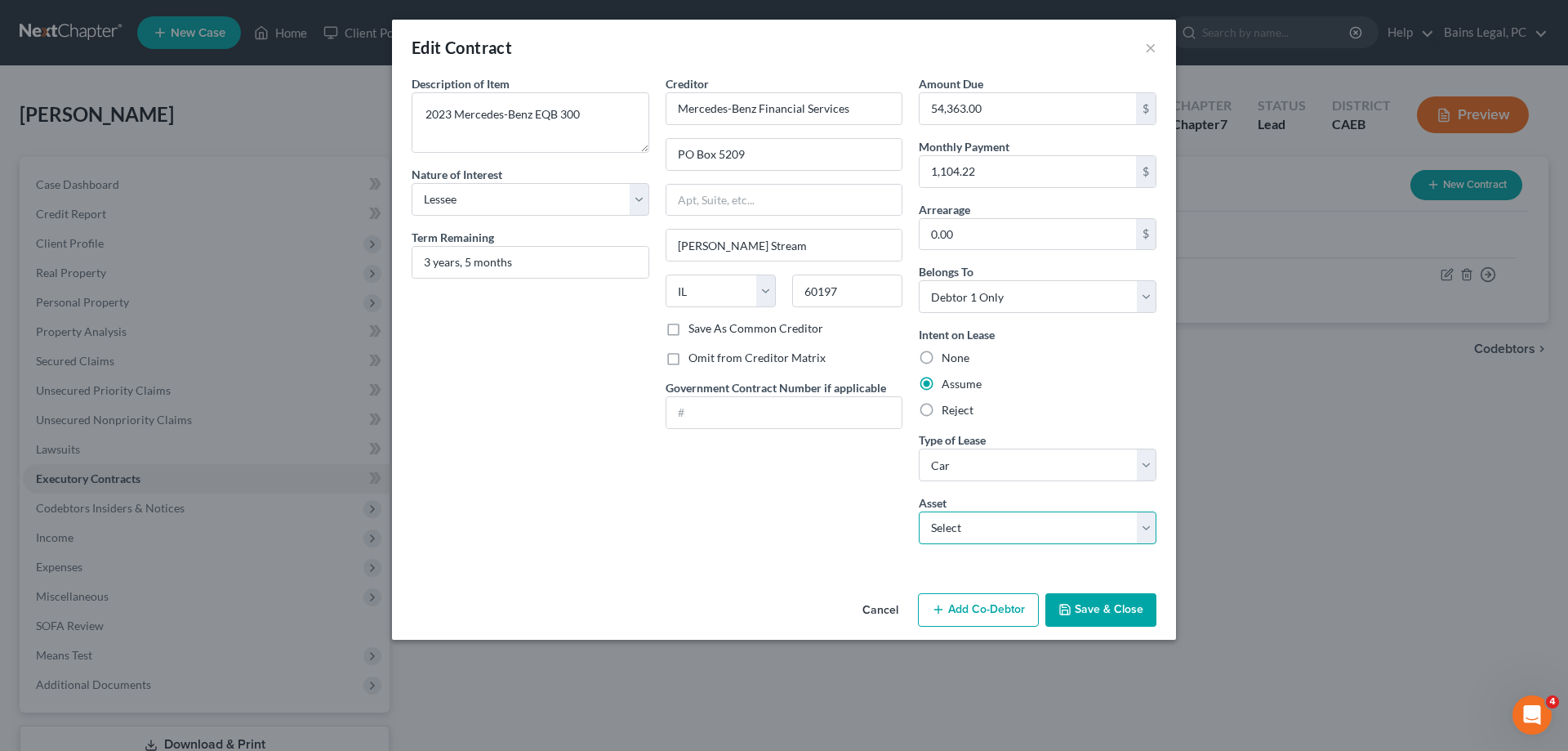
click at [919, 512] on select "Select 2023 Mercedes-Benz EQB 300 - $27094.0" at bounding box center [1037, 528] width 237 height 33
select select "0"
click option "2023 Mercedes-Benz EQB 300 - $27094.0" at bounding box center [0, 0] width 0 height 0
click at [1110, 610] on button "Save & Close" at bounding box center [1100, 610] width 111 height 34
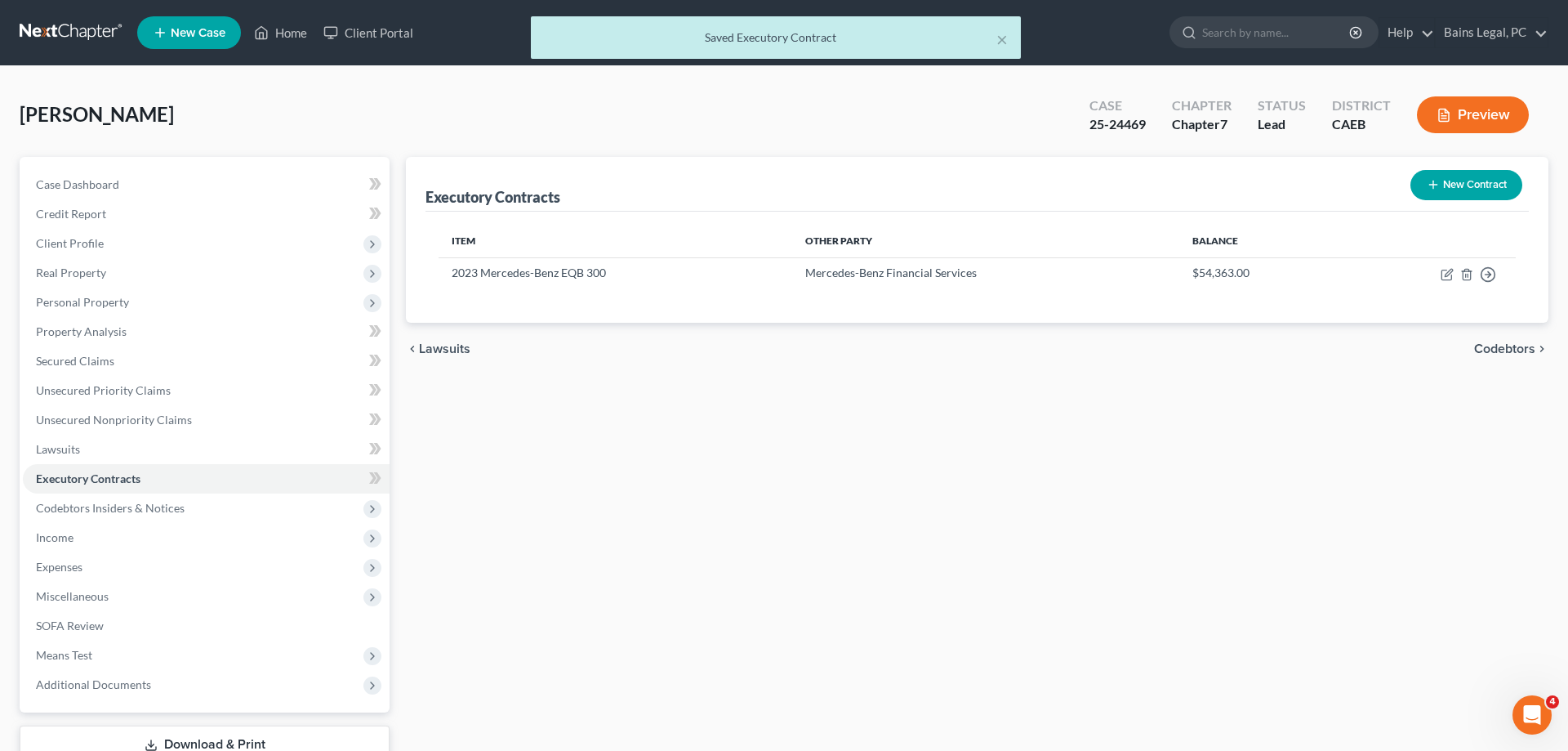
drag, startPoint x: 116, startPoint y: 312, endPoint x: 163, endPoint y: 324, distance: 48.5
click at [118, 312] on span "Personal Property" at bounding box center [206, 302] width 367 height 29
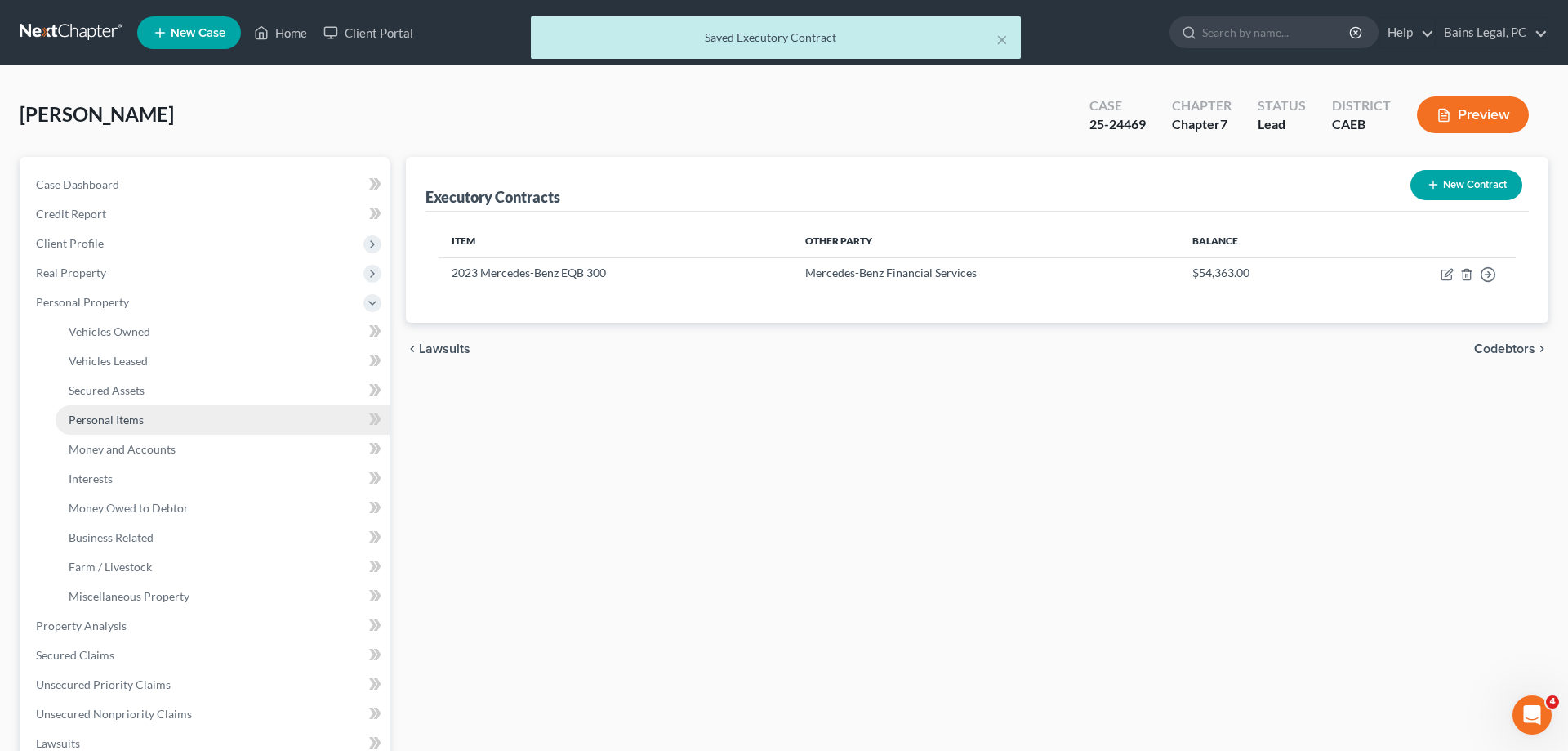
click at [164, 430] on link "Personal Items" at bounding box center [222, 420] width 334 height 29
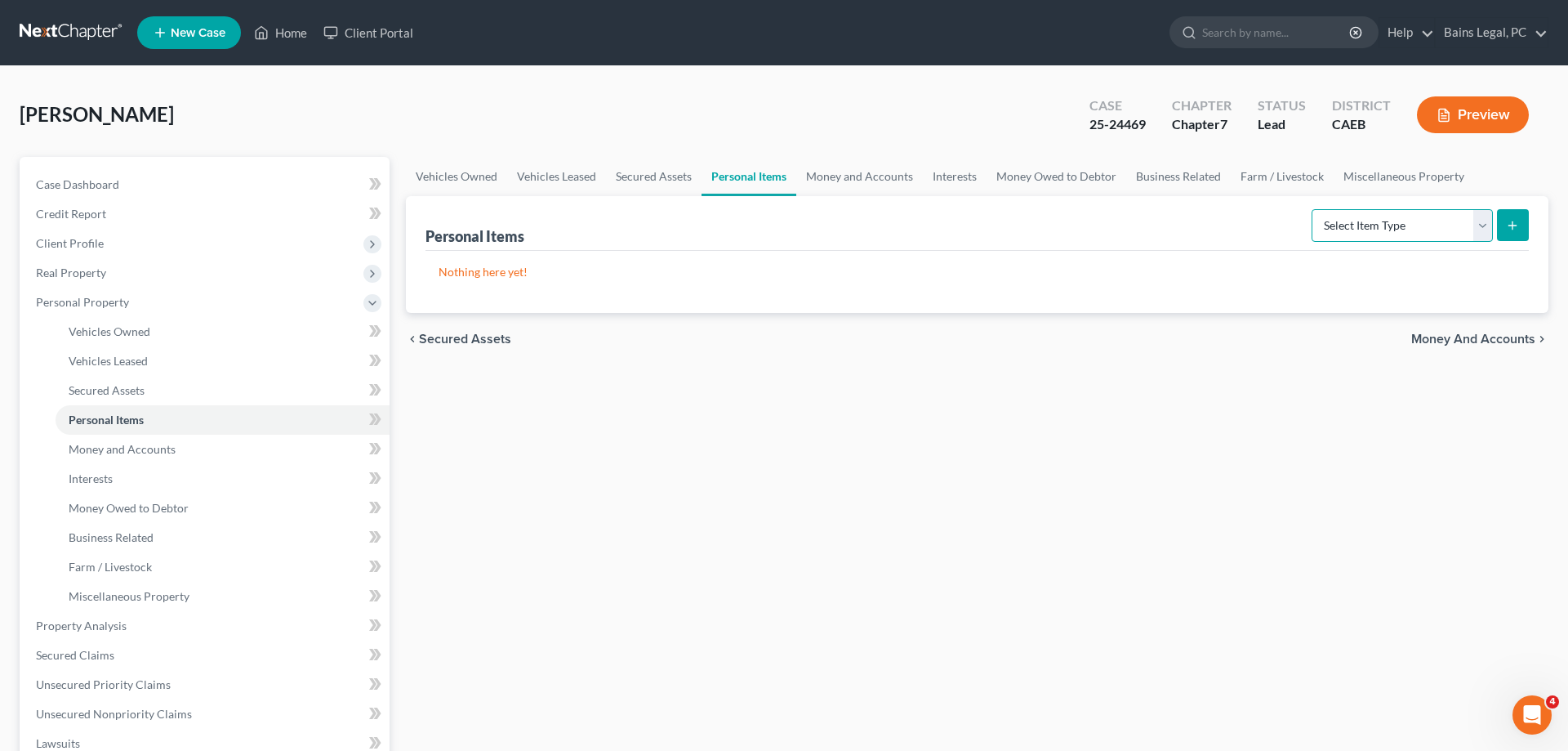
click at [1311, 209] on select "Select Item Type Clothing Collectibles Of Value Electronics Firearms Household …" at bounding box center [1401, 226] width 181 height 33
select select "clothing"
click option "Clothing" at bounding box center [0, 0] width 0 height 0
click at [1517, 227] on icon "submit" at bounding box center [1512, 225] width 13 height 13
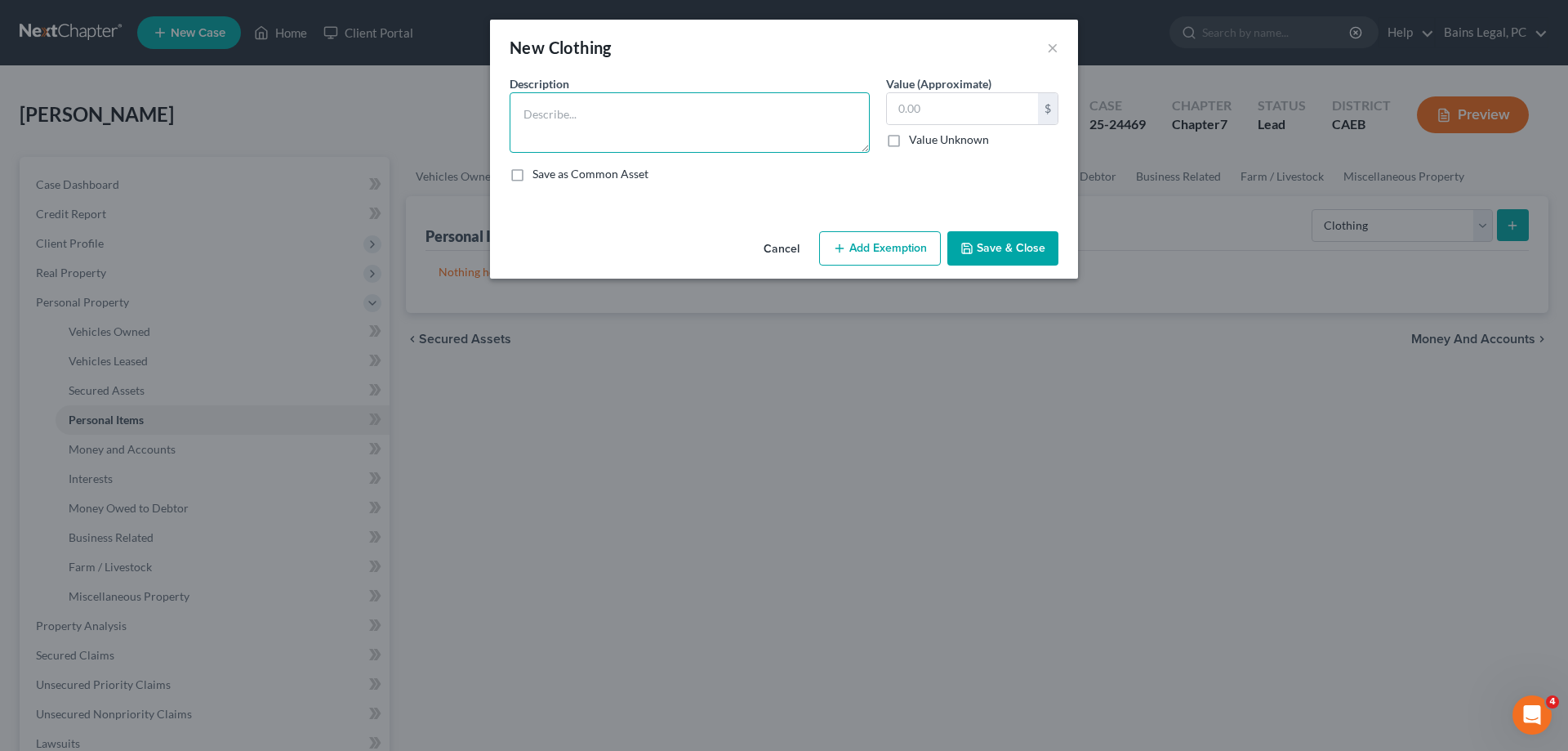
click at [596, 137] on textarea at bounding box center [690, 122] width 360 height 60
type textarea "Clothing"
type input "300"
click at [887, 255] on button "Add Exemption" at bounding box center [880, 248] width 122 height 34
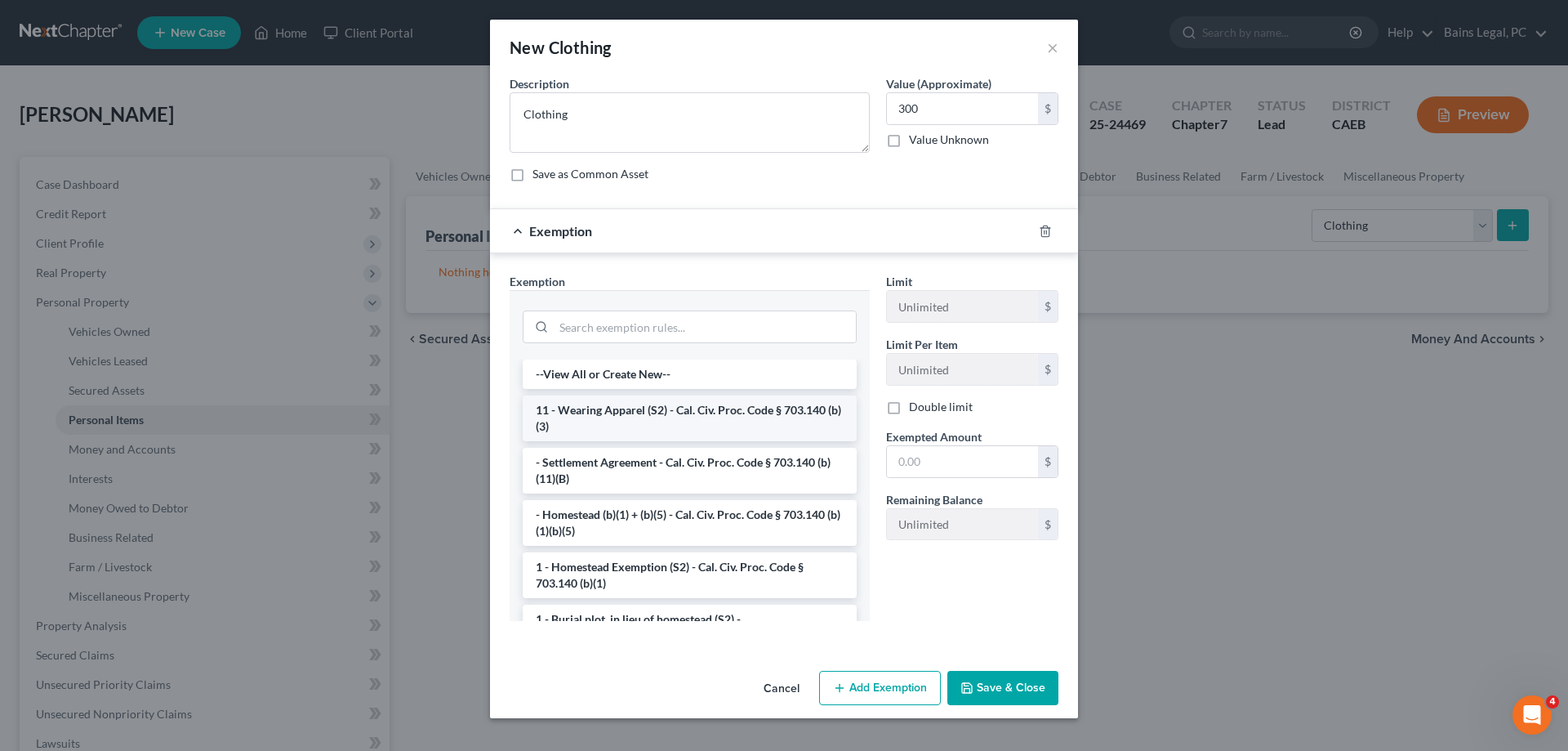
drag, startPoint x: 624, startPoint y: 425, endPoint x: 1023, endPoint y: 451, distance: 399.8
click at [636, 424] on li "11 - Wearing Apparel (S2) - Cal. Civ. Proc. Code § 703.140 (b)(3)" at bounding box center [690, 418] width 334 height 46
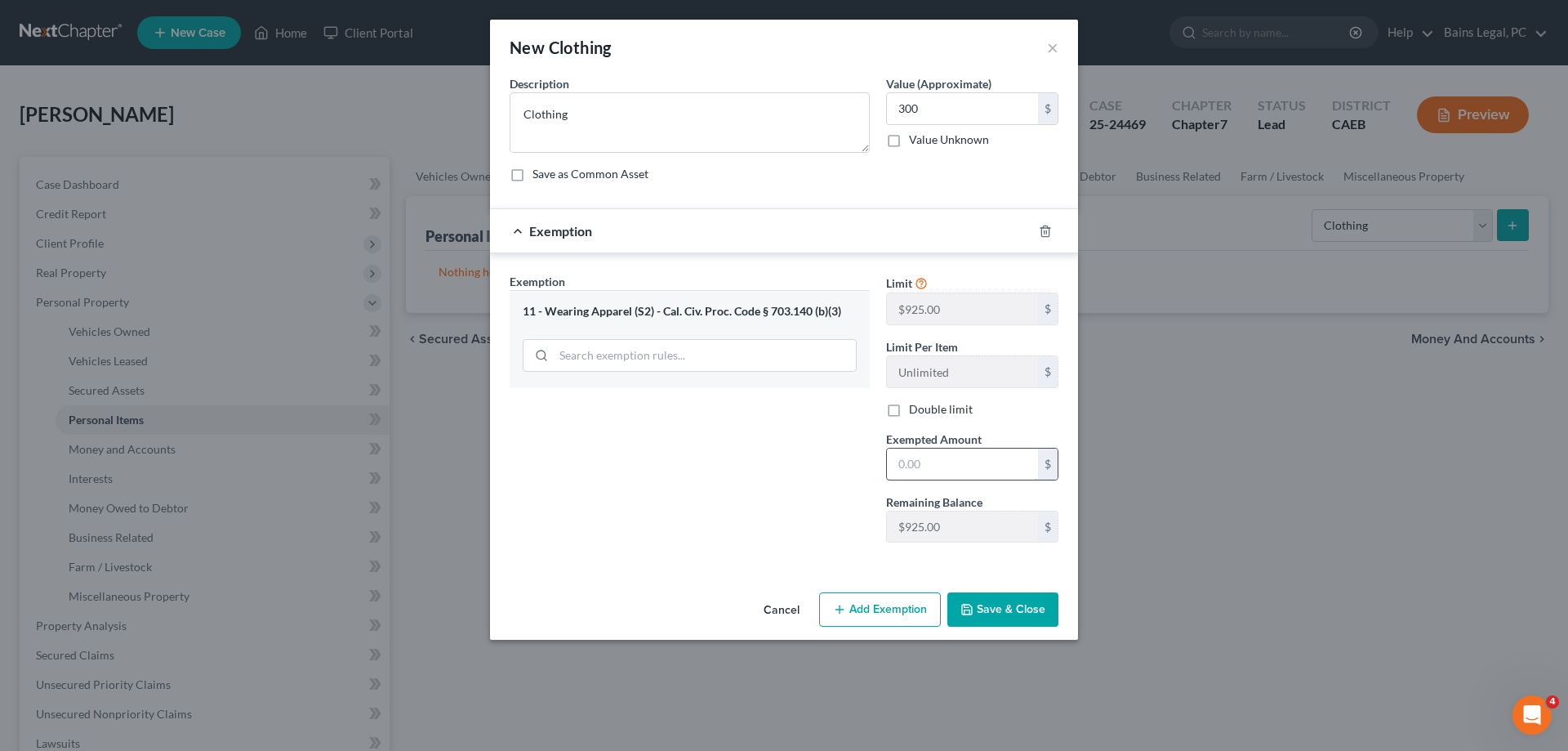
click at [1004, 465] on input "text" at bounding box center [963, 464] width 151 height 31
type input "300"
click at [1041, 608] on button "Save & Close" at bounding box center [1002, 609] width 111 height 34
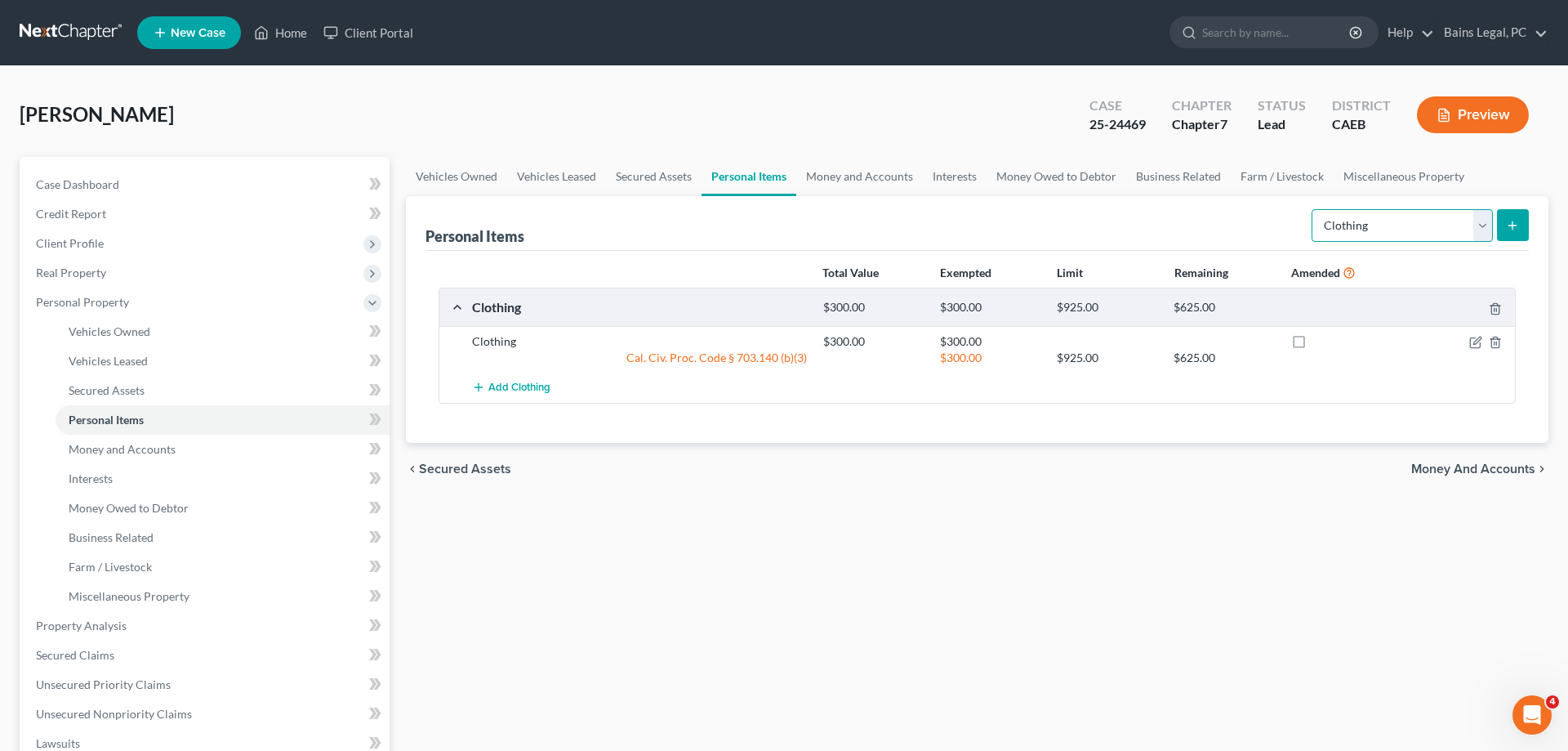
click at [1311, 209] on select "Select Item Type Clothing Collectibles Of Value Electronics Firearms Household …" at bounding box center [1401, 226] width 181 height 33
select select "electronics"
click option "Electronics" at bounding box center [0, 0] width 0 height 0
click at [1521, 227] on button "submit" at bounding box center [1513, 225] width 32 height 32
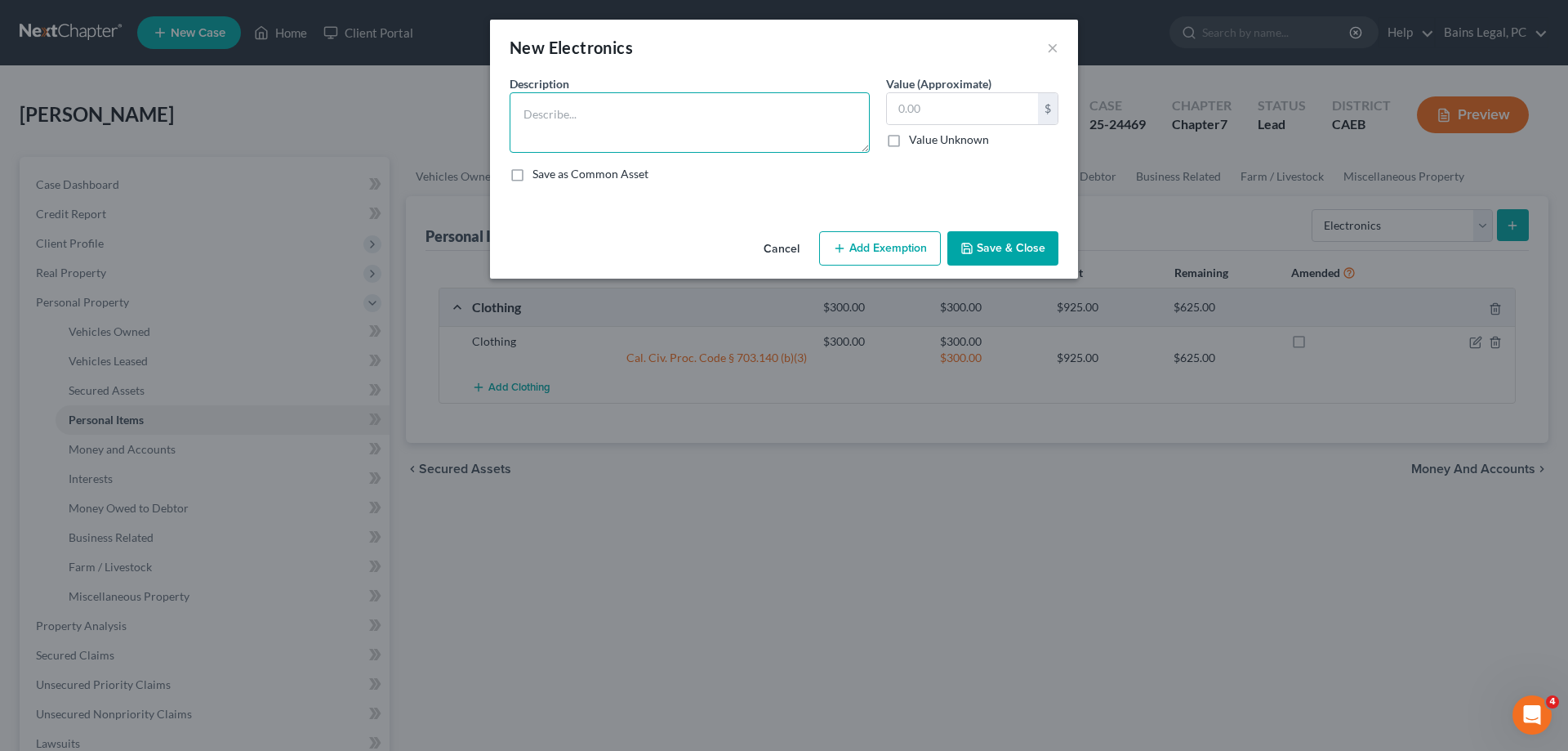
click at [698, 143] on textarea at bounding box center [690, 122] width 360 height 60
type textarea "Electronics"
type input "2,000"
click at [881, 263] on button "Add Exemption" at bounding box center [880, 248] width 122 height 34
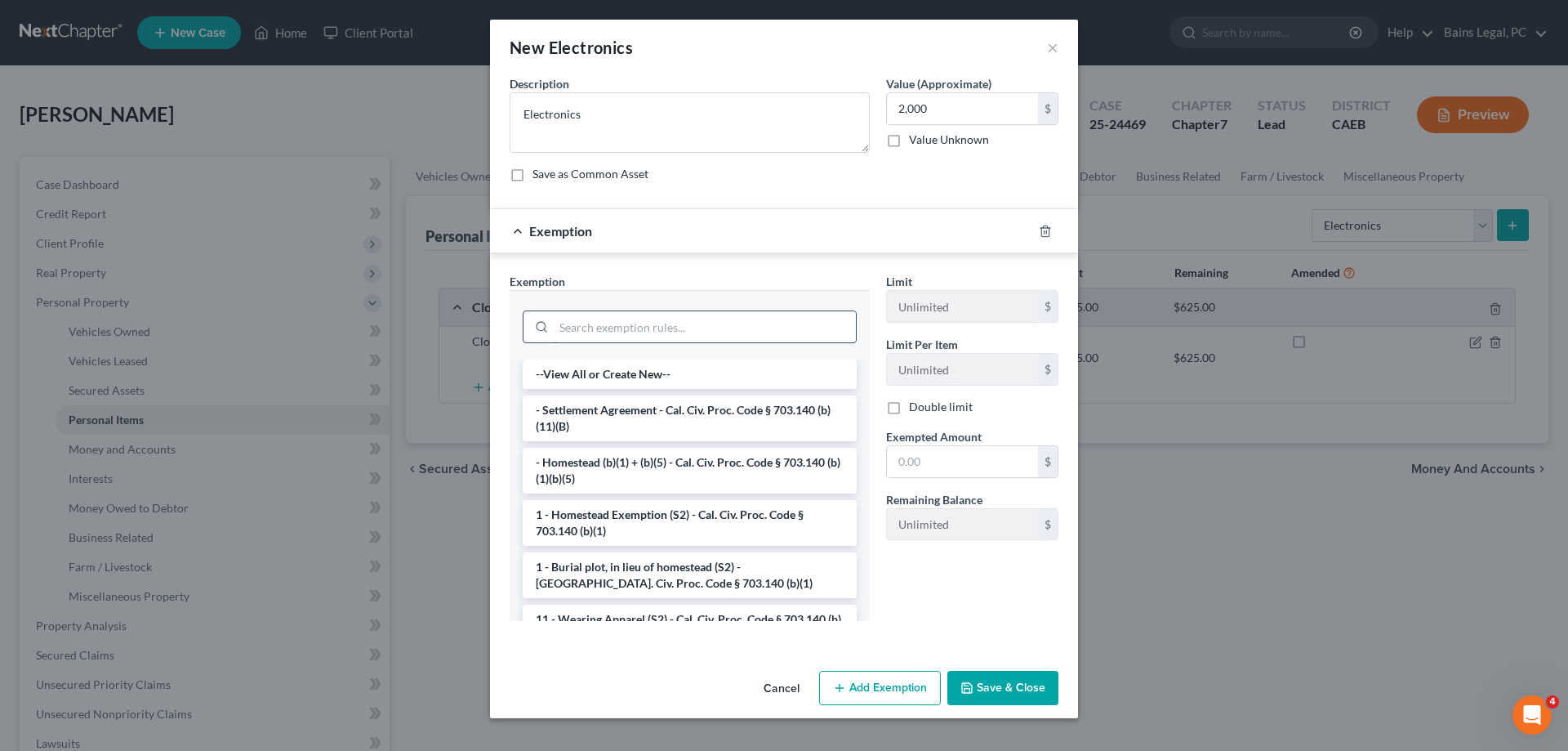
click at [669, 329] on input "search" at bounding box center [705, 327] width 302 height 31
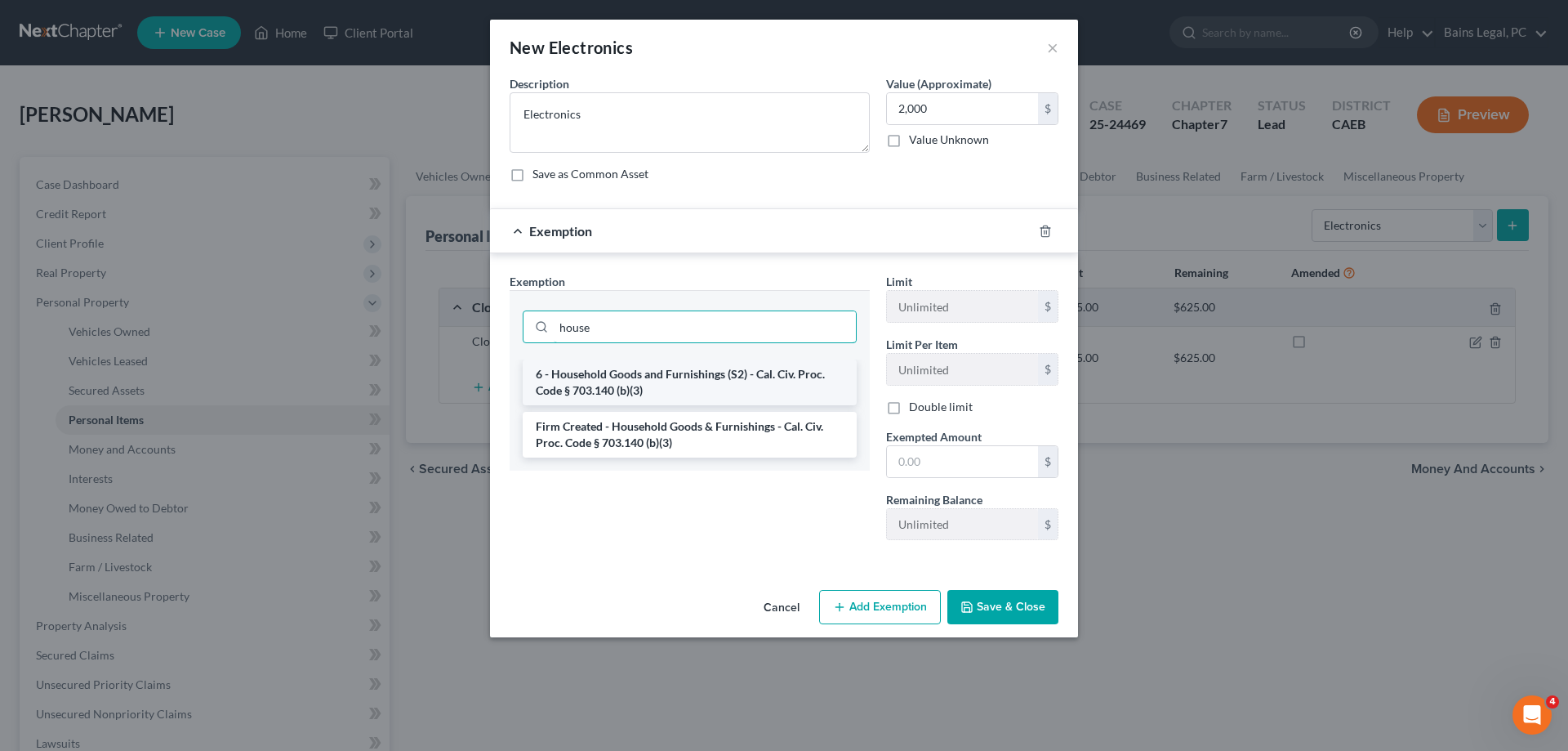
type input "house"
drag, startPoint x: 664, startPoint y: 372, endPoint x: 703, endPoint y: 389, distance: 42.5
click at [664, 373] on li "6 - Household Goods and Furnishings (S2) - Cal. Civ. Proc. Code § 703.140 (b)(3)" at bounding box center [690, 382] width 334 height 46
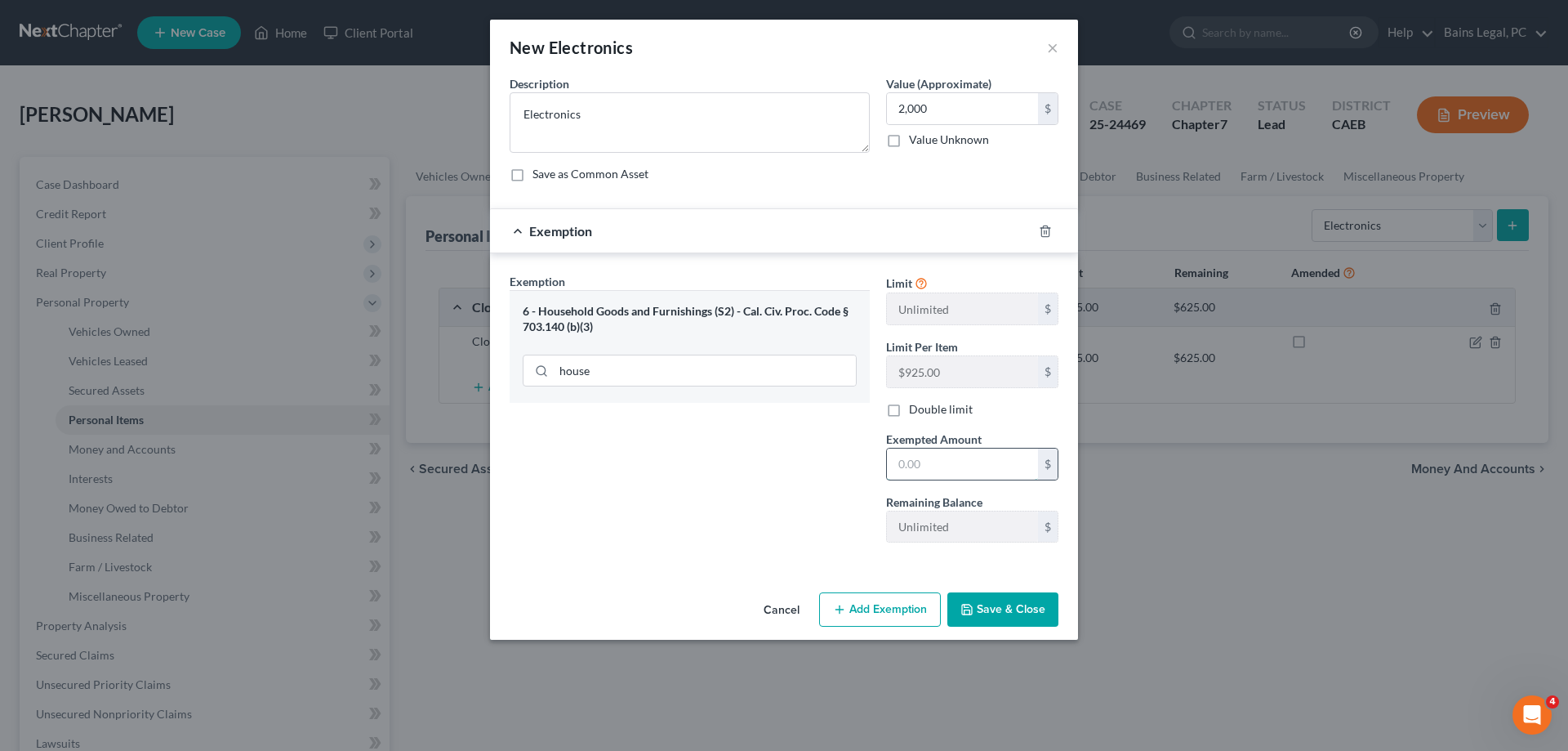
click at [922, 461] on input "text" at bounding box center [963, 464] width 151 height 31
type input "2,000"
click at [986, 618] on button "Save & Close" at bounding box center [1002, 609] width 111 height 34
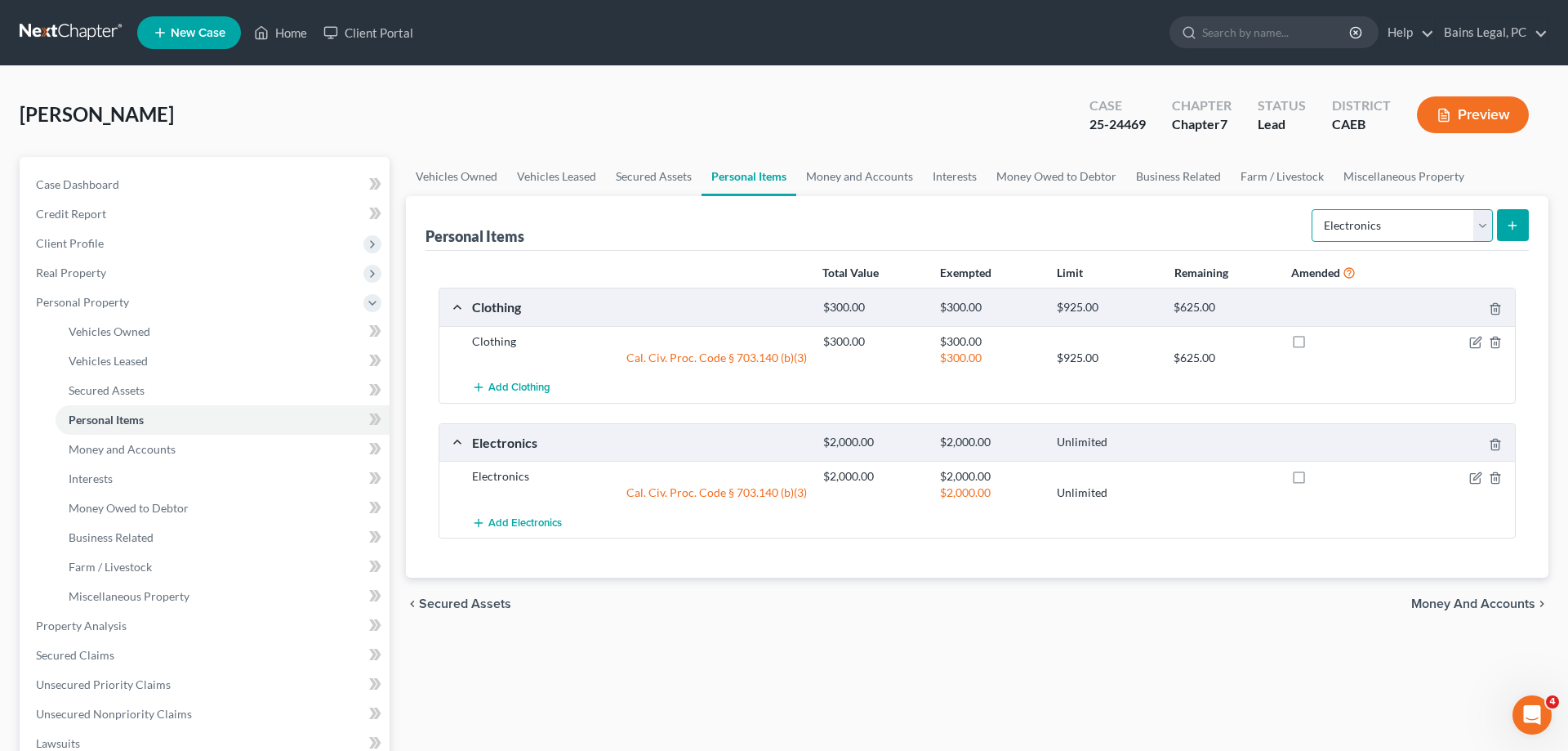
click at [1311, 209] on select "Select Item Type Clothing Collectibles Of Value Electronics Firearms Household …" at bounding box center [1401, 226] width 181 height 33
select select "household_goods"
click option "Household Goods" at bounding box center [0, 0] width 0 height 0
drag, startPoint x: 1501, startPoint y: 222, endPoint x: 1283, endPoint y: 239, distance: 218.7
click at [1501, 222] on button "submit" at bounding box center [1513, 225] width 32 height 32
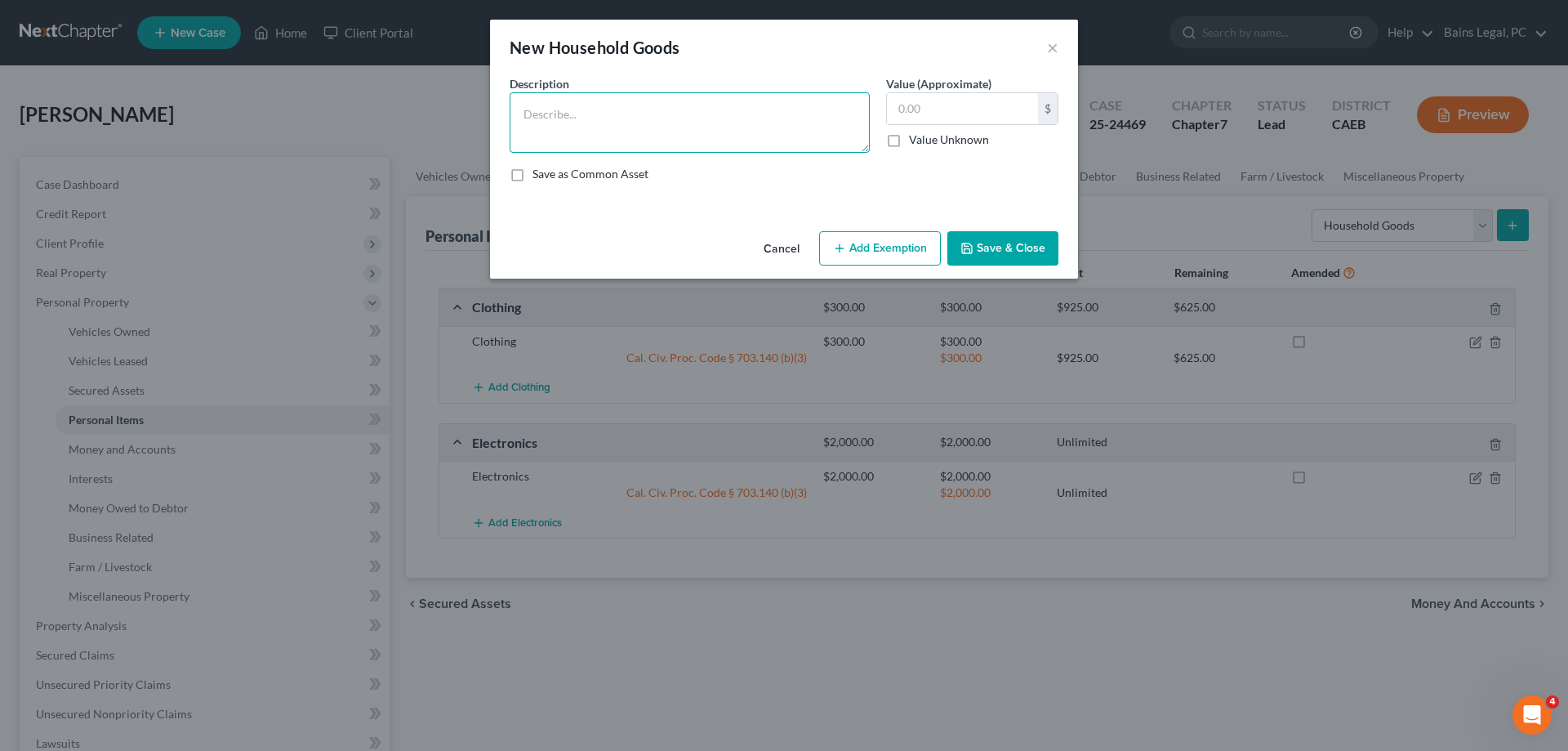
drag, startPoint x: 846, startPoint y: 122, endPoint x: 826, endPoint y: 122, distance: 20.0
click at [845, 122] on textarea at bounding box center [690, 122] width 360 height 60
type textarea "Household Goods"
type input "800"
click at [916, 243] on button "Add Exemption" at bounding box center [880, 248] width 122 height 34
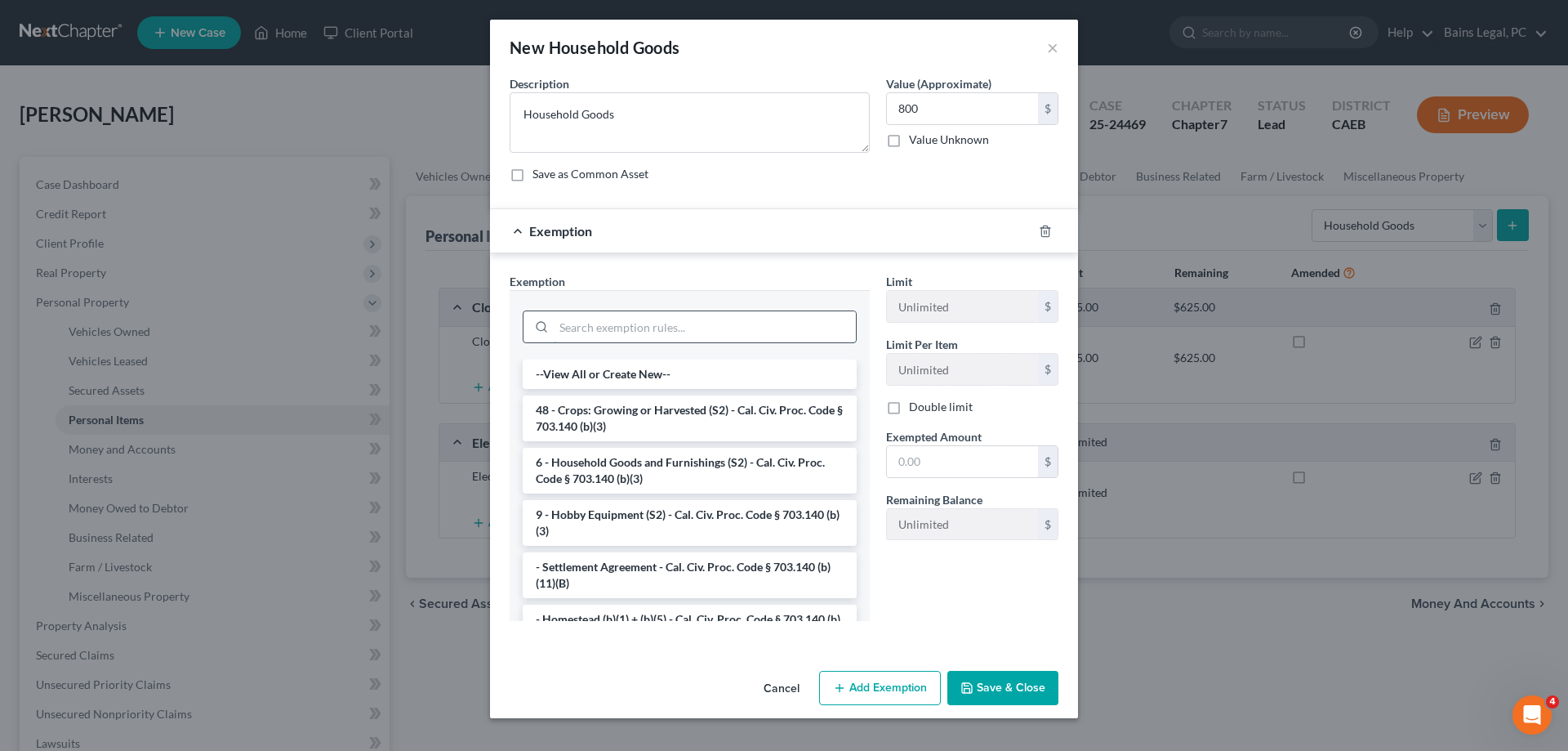
click at [672, 319] on input "search" at bounding box center [705, 327] width 302 height 31
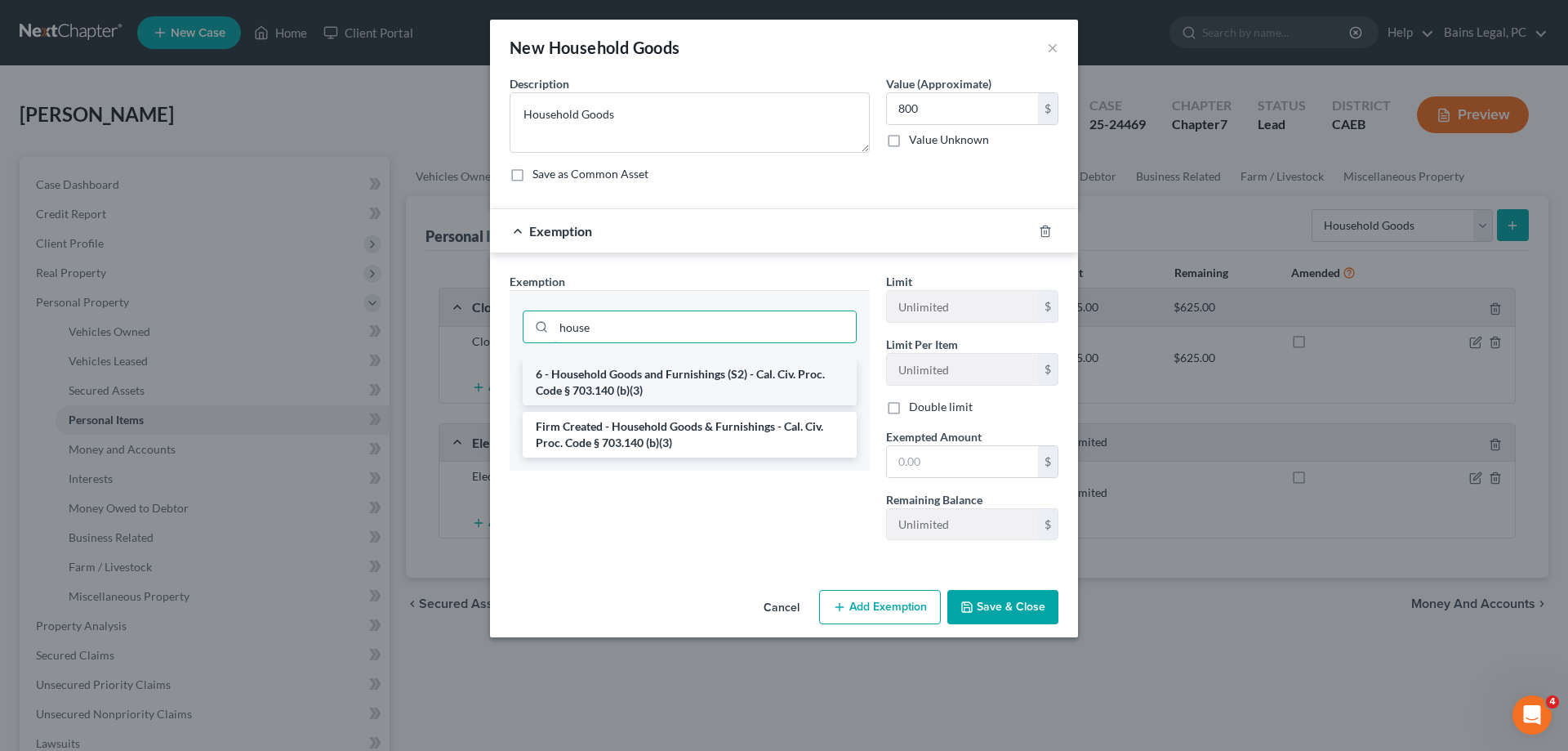
type input "house"
drag, startPoint x: 692, startPoint y: 374, endPoint x: 875, endPoint y: 442, distance: 195.2
click at [693, 375] on li "6 - Household Goods and Furnishings (S2) - Cal. Civ. Proc. Code § 703.140 (b)(3)" at bounding box center [690, 382] width 334 height 46
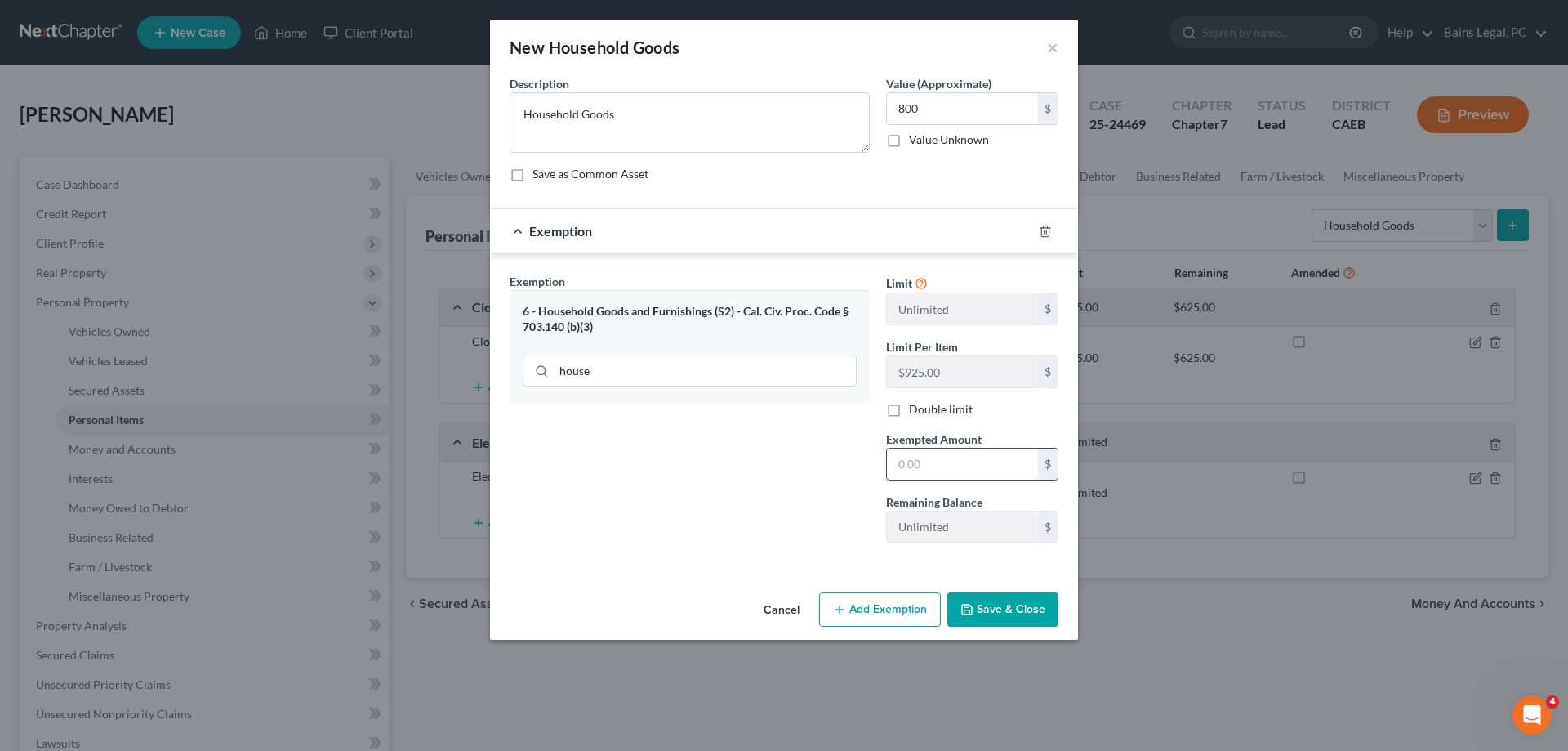
click at [926, 457] on input "text" at bounding box center [963, 464] width 151 height 31
type input "800"
click at [1025, 616] on button "Save & Close" at bounding box center [1002, 609] width 111 height 34
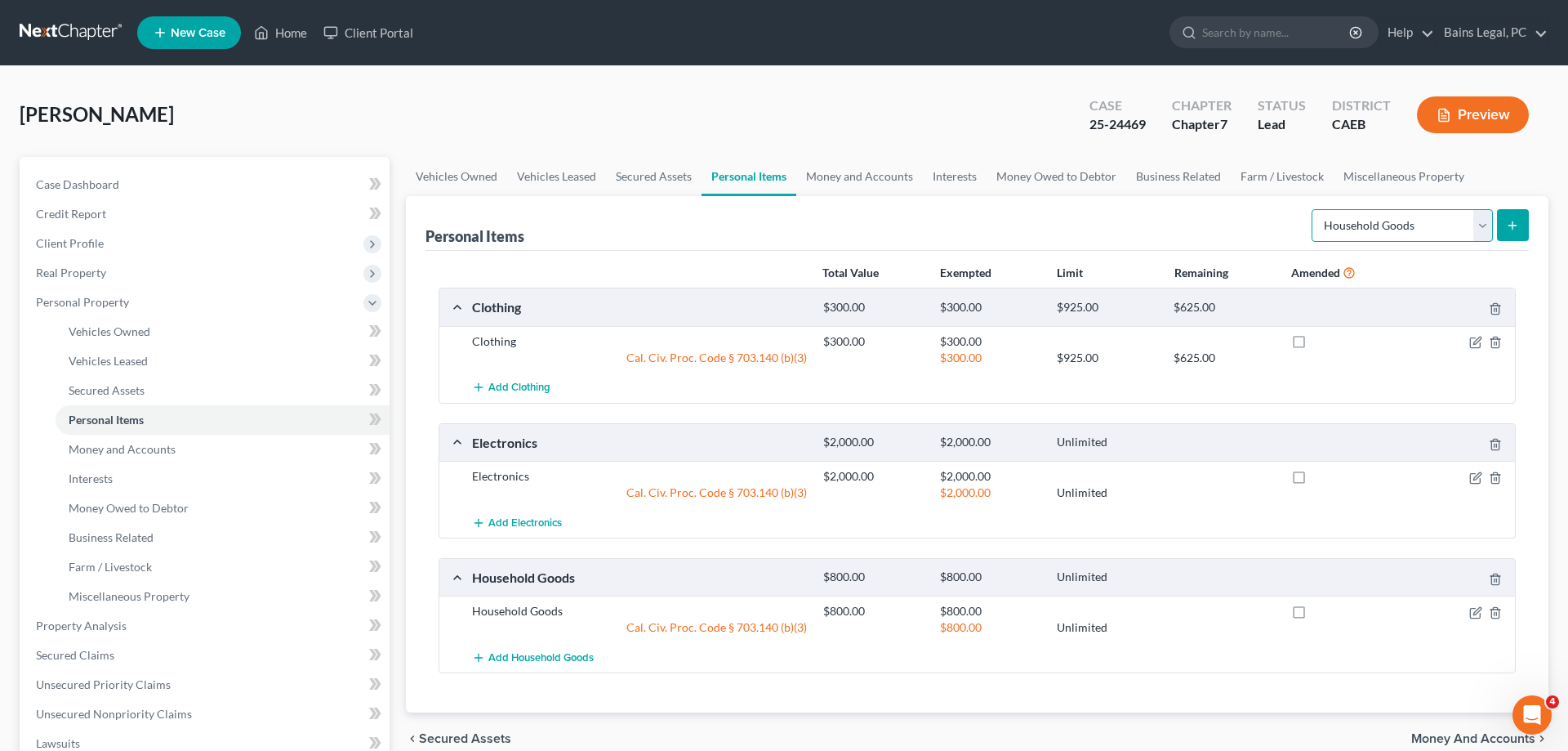
click at [1311, 209] on select "Select Item Type Clothing Collectibles Of Value Electronics Firearms Household …" at bounding box center [1401, 226] width 181 height 33
select select "jewelry"
click option "Jewelry" at bounding box center [0, 0] width 0 height 0
click at [1516, 230] on icon "submit" at bounding box center [1512, 225] width 13 height 13
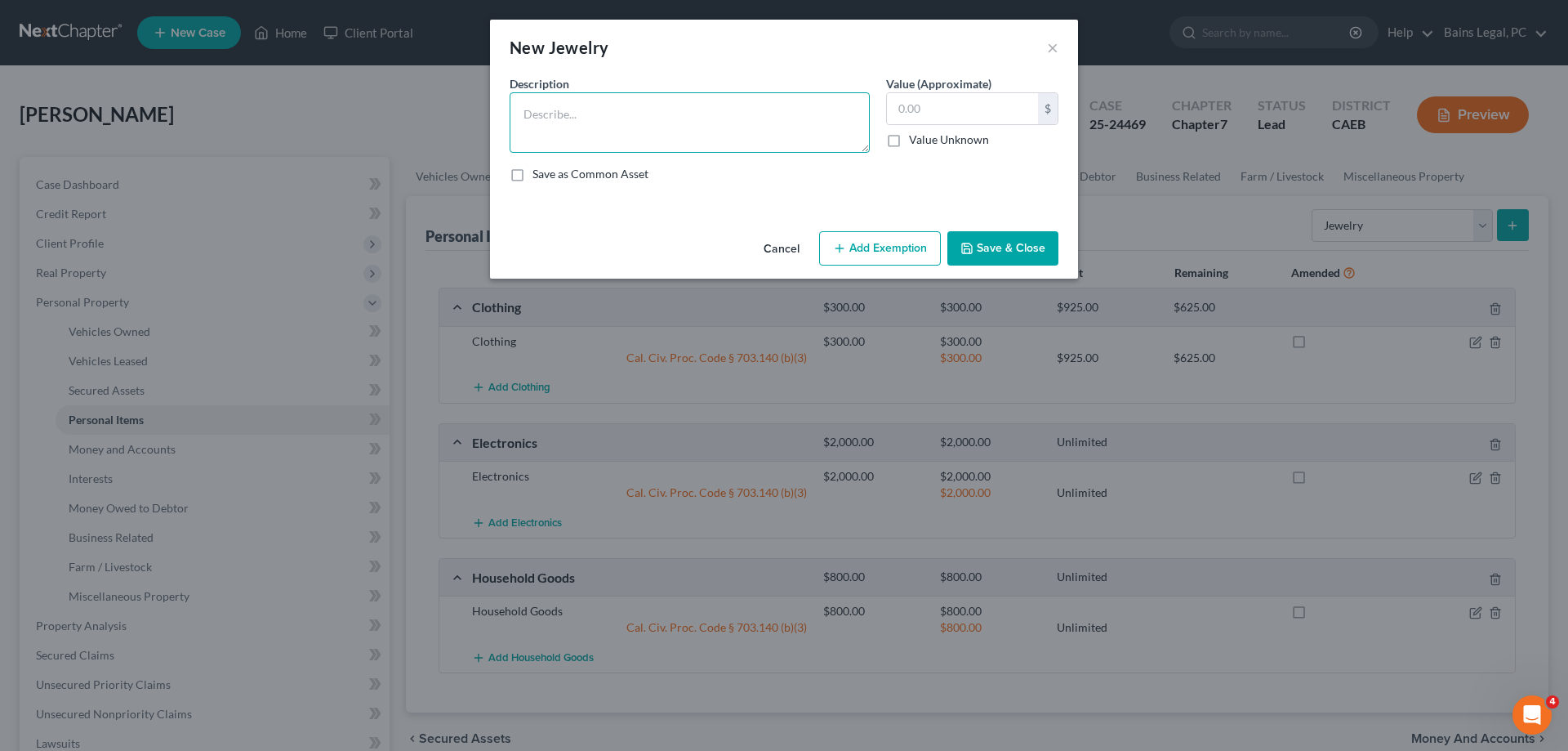
click at [730, 100] on textarea at bounding box center [690, 122] width 360 height 60
type textarea "Jewelry"
type input "200"
click at [874, 261] on button "Add Exemption" at bounding box center [880, 248] width 122 height 34
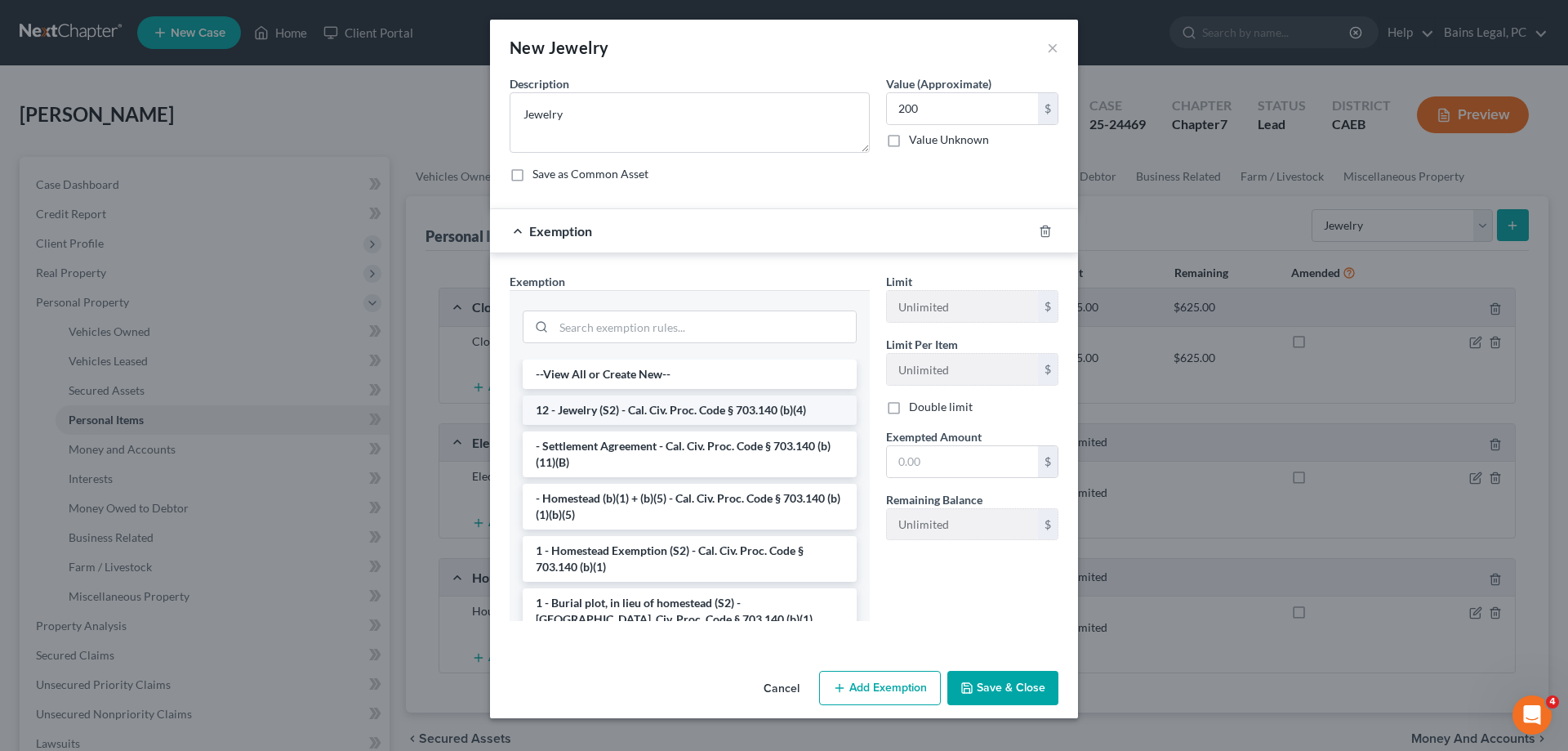
click at [646, 413] on li "12 - Jewelry (S2) - Cal. Civ. Proc. Code § 703.140 (b)(4)" at bounding box center [690, 410] width 334 height 29
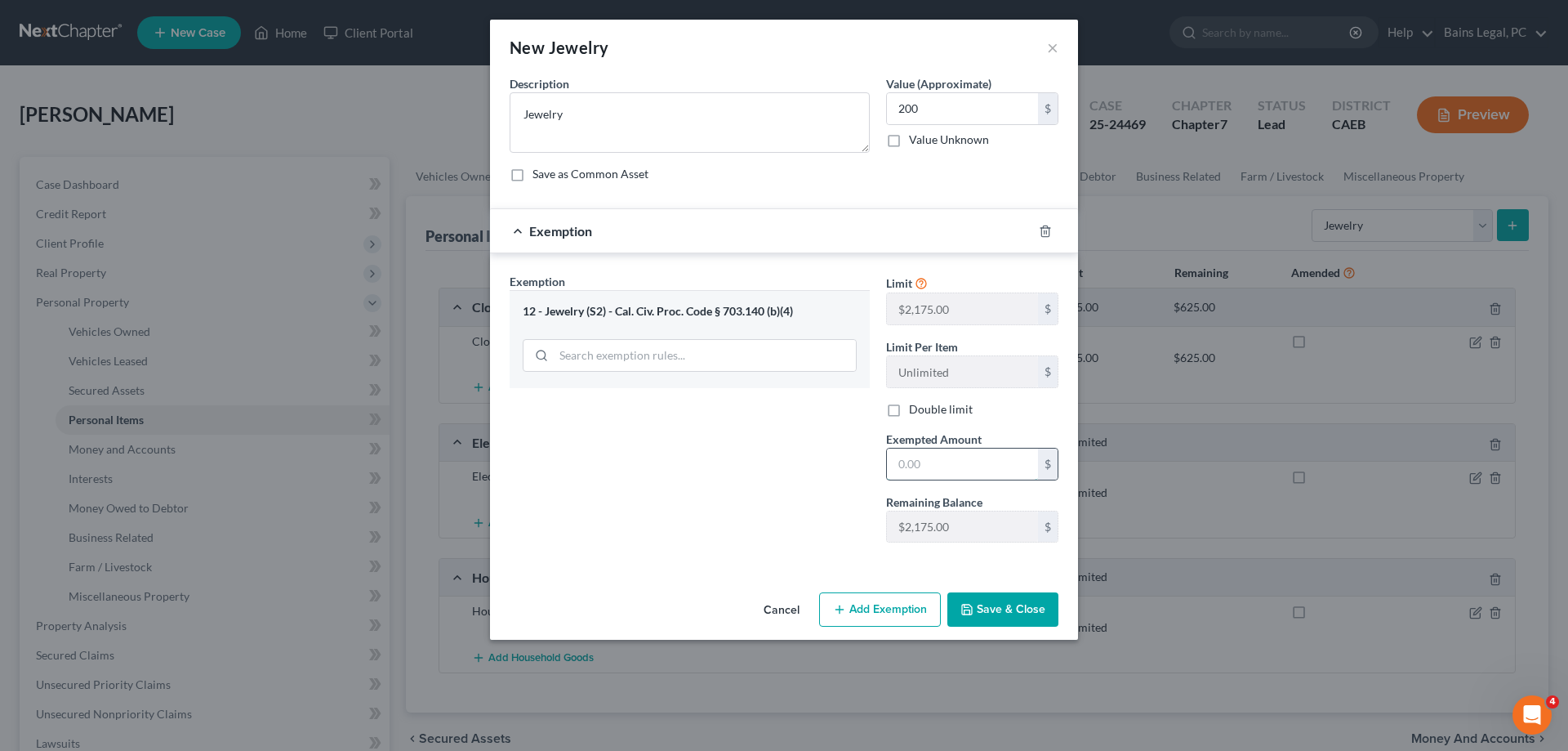
click at [953, 470] on input "text" at bounding box center [963, 464] width 151 height 31
type input "200"
click at [1009, 617] on button "Save & Close" at bounding box center [1002, 609] width 111 height 34
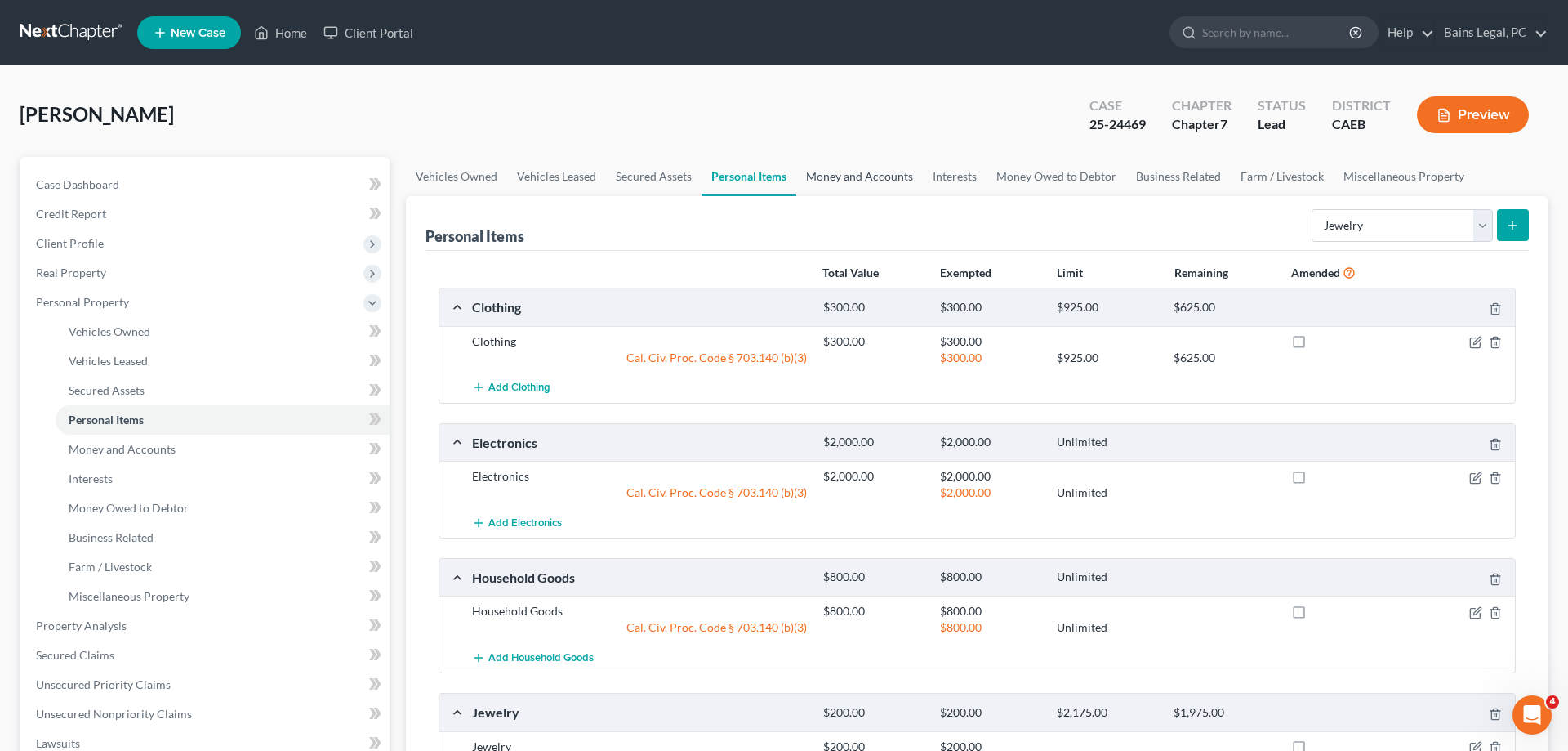
click at [852, 177] on link "Money and Accounts" at bounding box center [859, 176] width 127 height 39
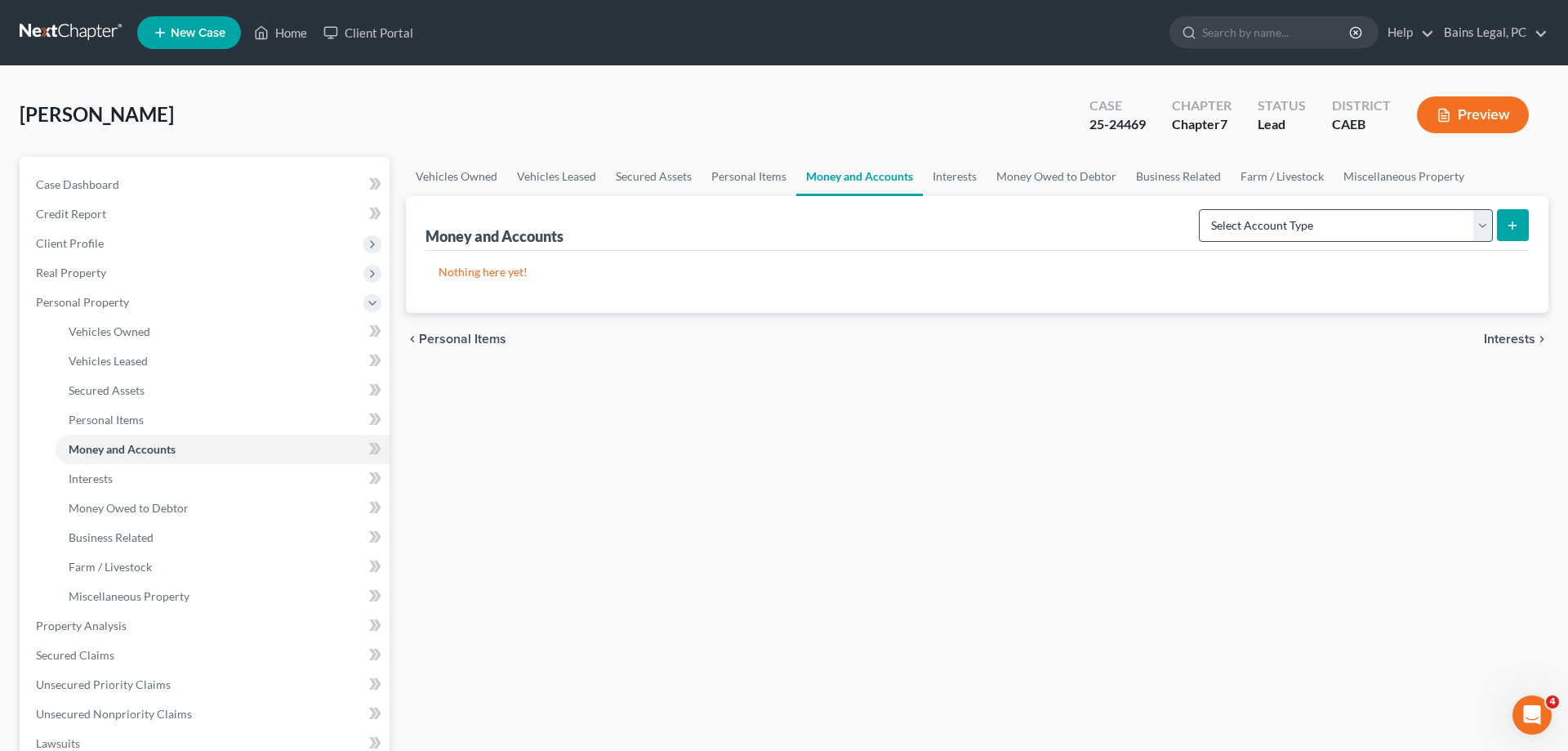
drag, startPoint x: 1308, startPoint y: 206, endPoint x: 1307, endPoint y: 216, distance: 10.0
click at [1308, 209] on div "Select Account Type Brokerage Cash on Hand Certificates of Deposit Checking Acc…" at bounding box center [1360, 224] width 336 height 44
click at [1199, 209] on select "Select Account Type Brokerage Cash on Hand Certificates of Deposit Checking Acc…" at bounding box center [1346, 226] width 294 height 33
select select "cash_on_hand"
click option "Cash on Hand" at bounding box center [0, 0] width 0 height 0
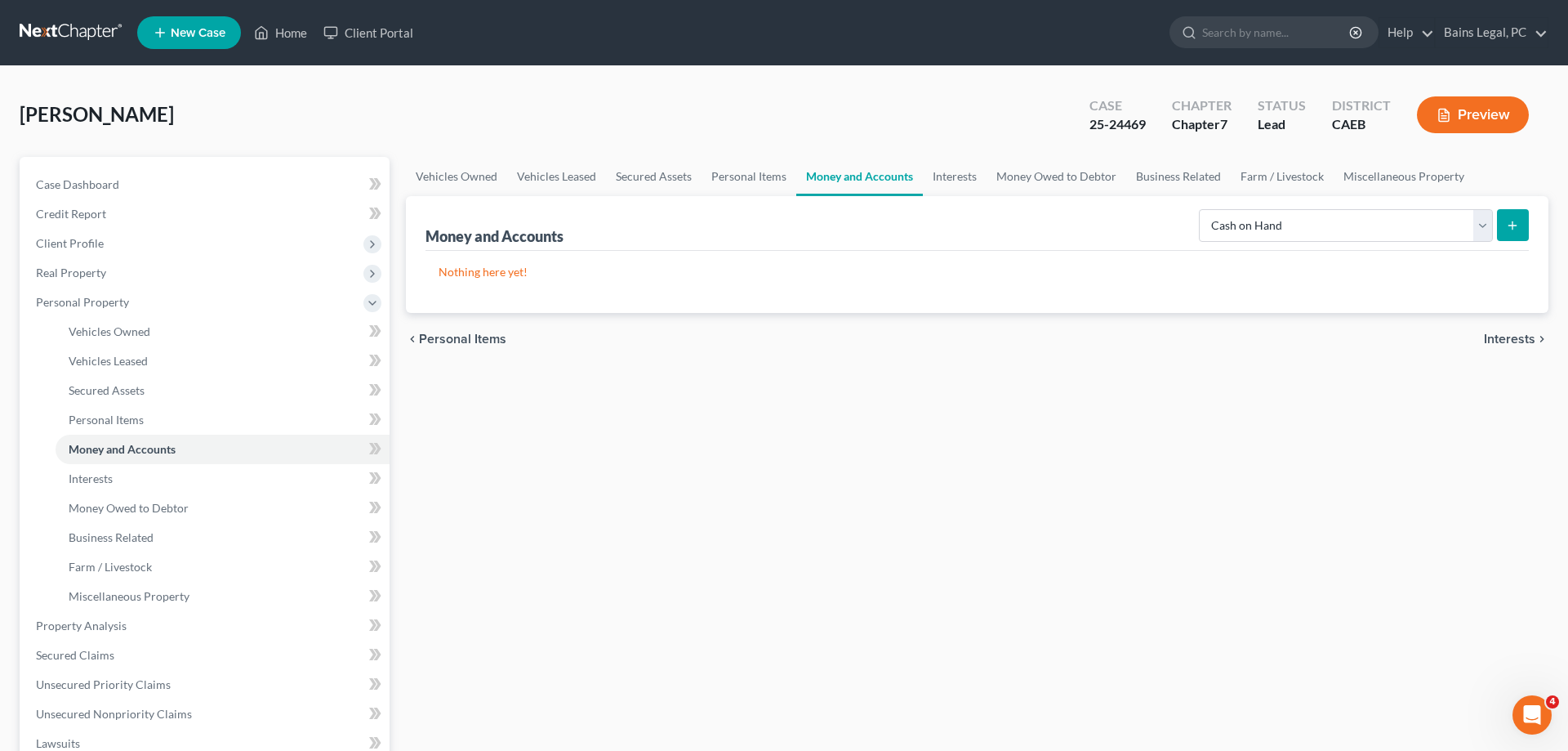
click at [1519, 223] on button "submit" at bounding box center [1513, 225] width 32 height 32
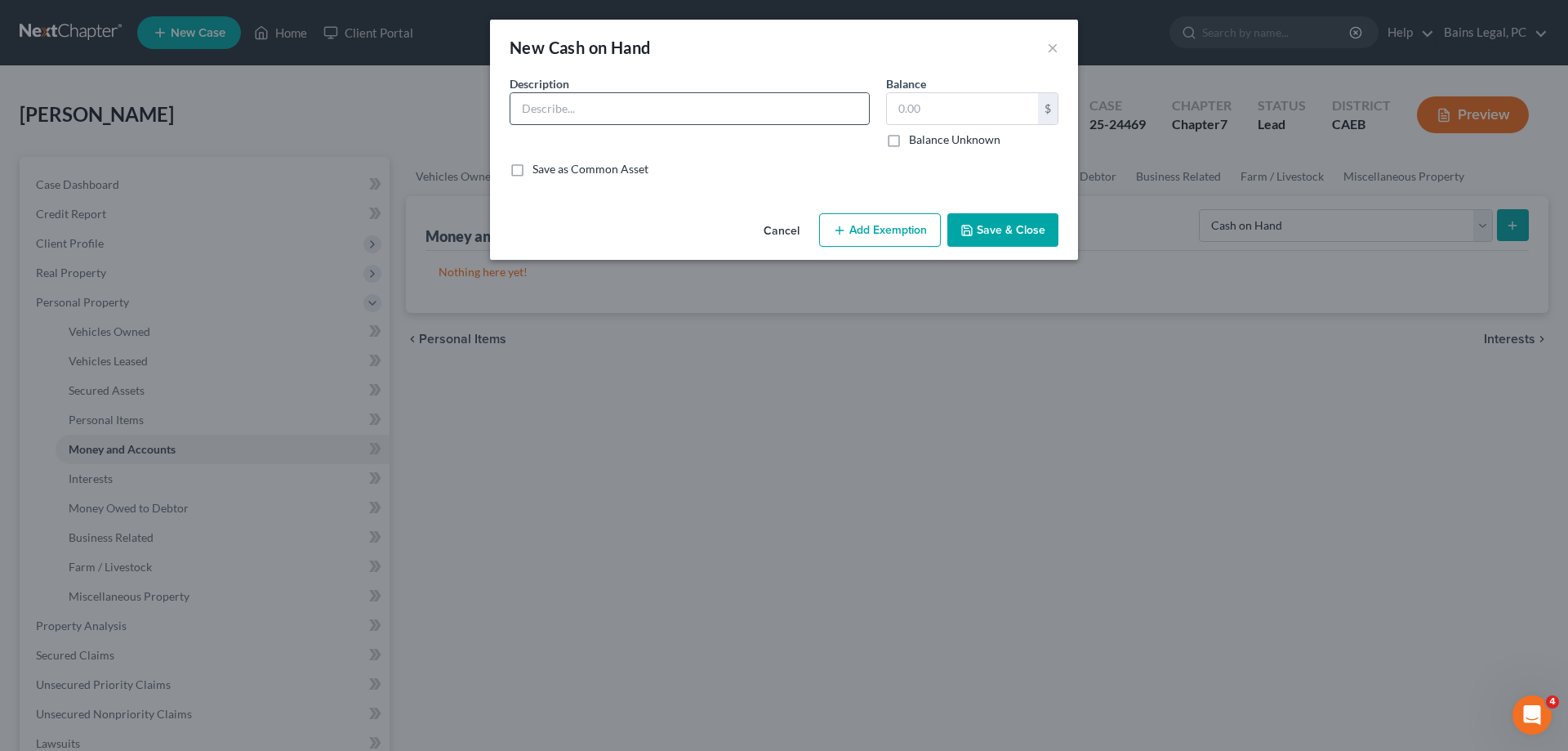
click at [572, 117] on input "text" at bounding box center [690, 109] width 358 height 31
type input "Cash on Hand"
type input "2.75"
click at [859, 234] on button "Add Exemption" at bounding box center [880, 230] width 122 height 34
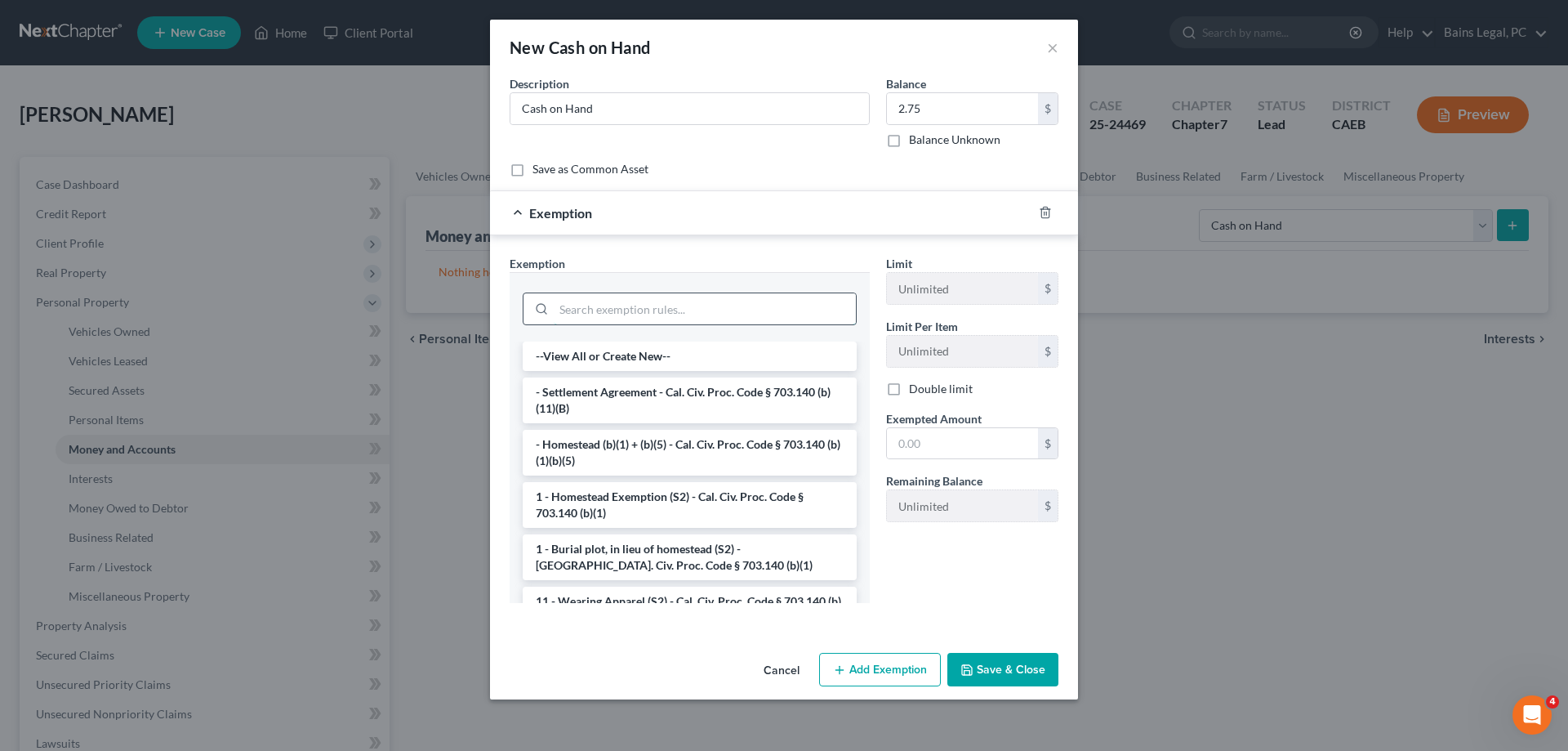
drag, startPoint x: 618, startPoint y: 317, endPoint x: 563, endPoint y: 308, distance: 55.7
click at [618, 316] on input "search" at bounding box center [705, 309] width 302 height 31
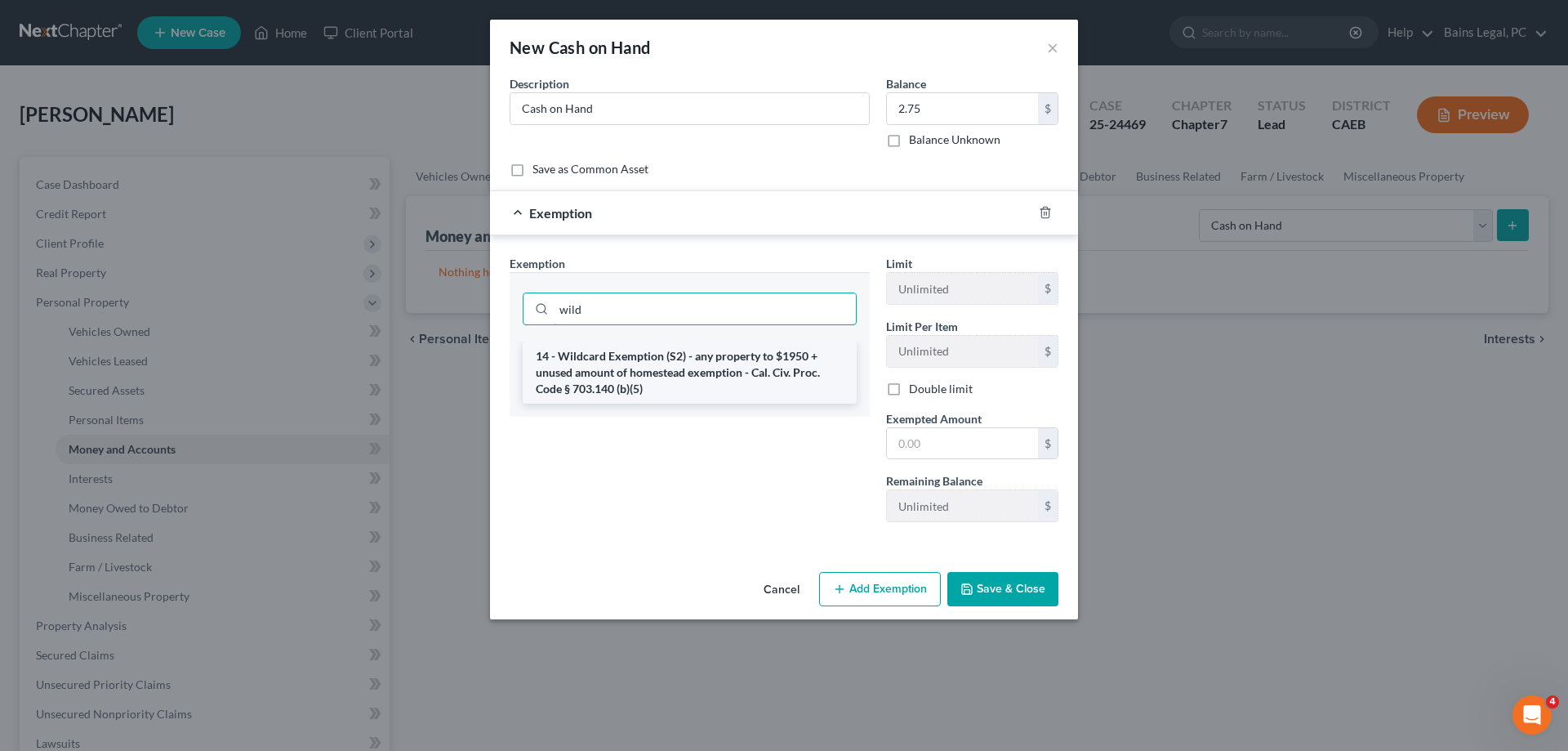
type input "wild"
drag, startPoint x: 576, startPoint y: 374, endPoint x: 661, endPoint y: 402, distance: 89.5
click at [578, 374] on li "14 - Wildcard Exemption (S2) - any property to $1950 + unused amount of homeste…" at bounding box center [690, 372] width 334 height 62
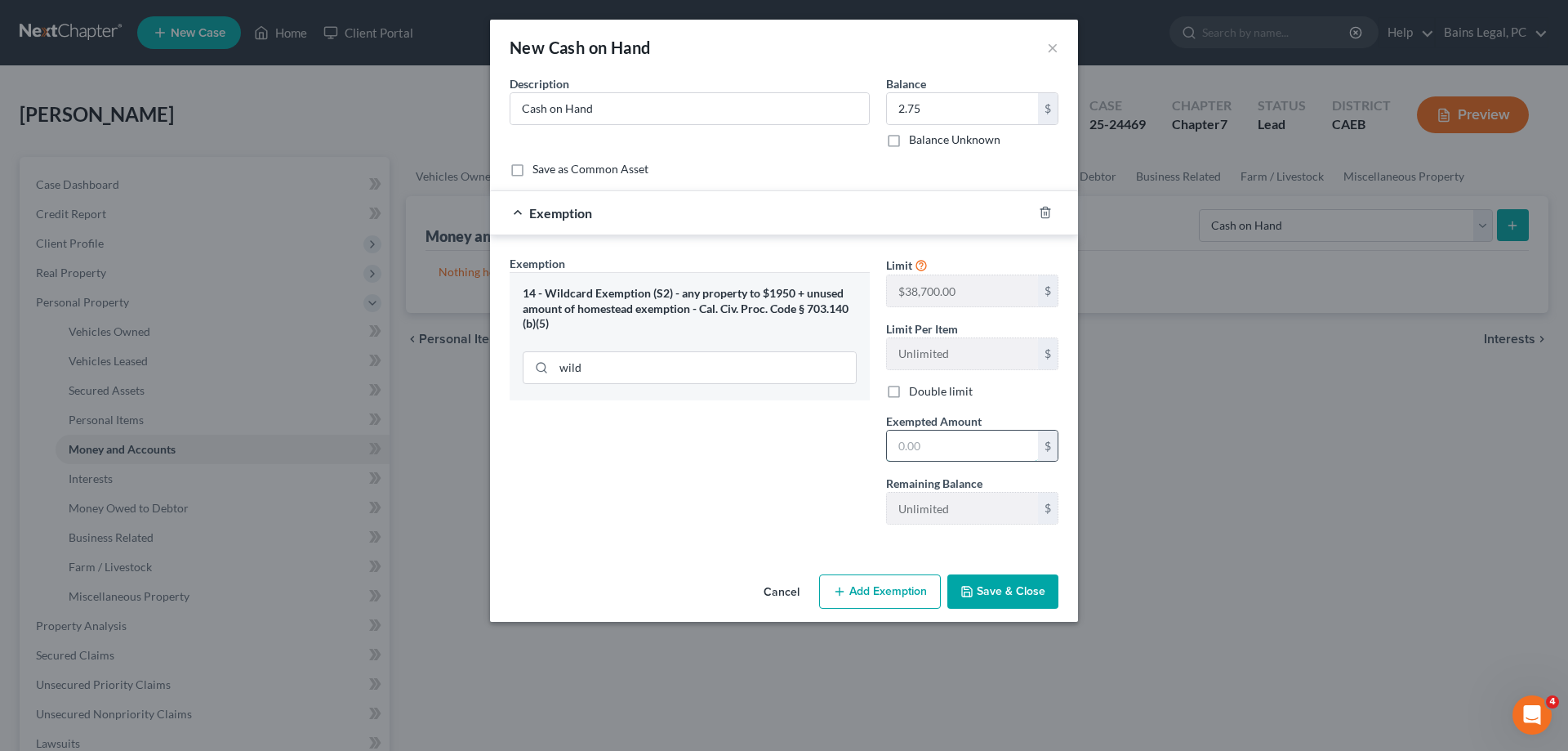
click at [945, 447] on input "text" at bounding box center [963, 446] width 151 height 31
type input "2.75"
click at [1024, 593] on button "Save & Close" at bounding box center [1002, 591] width 111 height 34
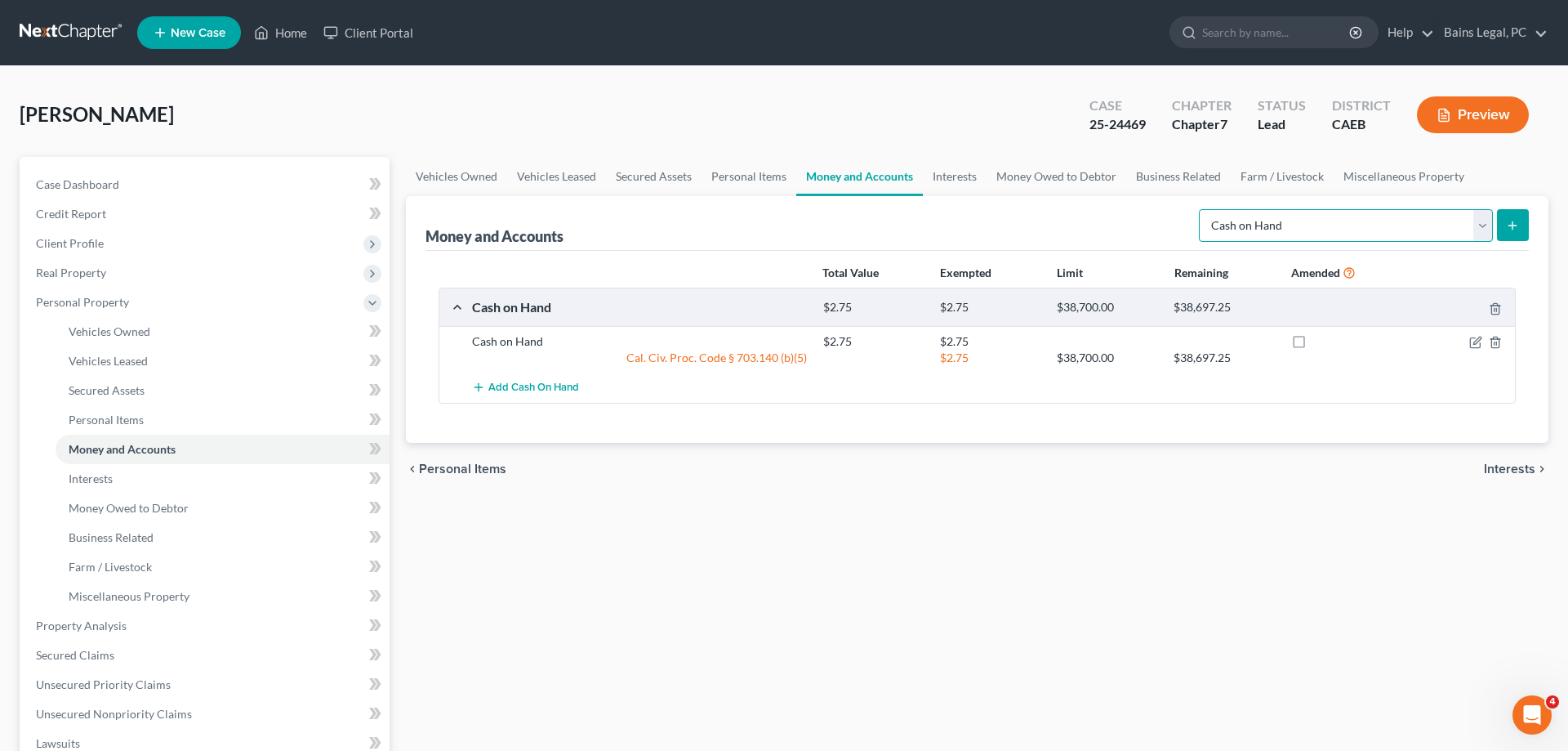
click at [1199, 209] on select "Select Account Type Brokerage Cash on Hand Certificates of Deposit Checking Acc…" at bounding box center [1346, 226] width 294 height 33
select select "checking"
click option "Checking Account" at bounding box center [0, 0] width 0 height 0
click at [1522, 216] on button "submit" at bounding box center [1513, 225] width 32 height 32
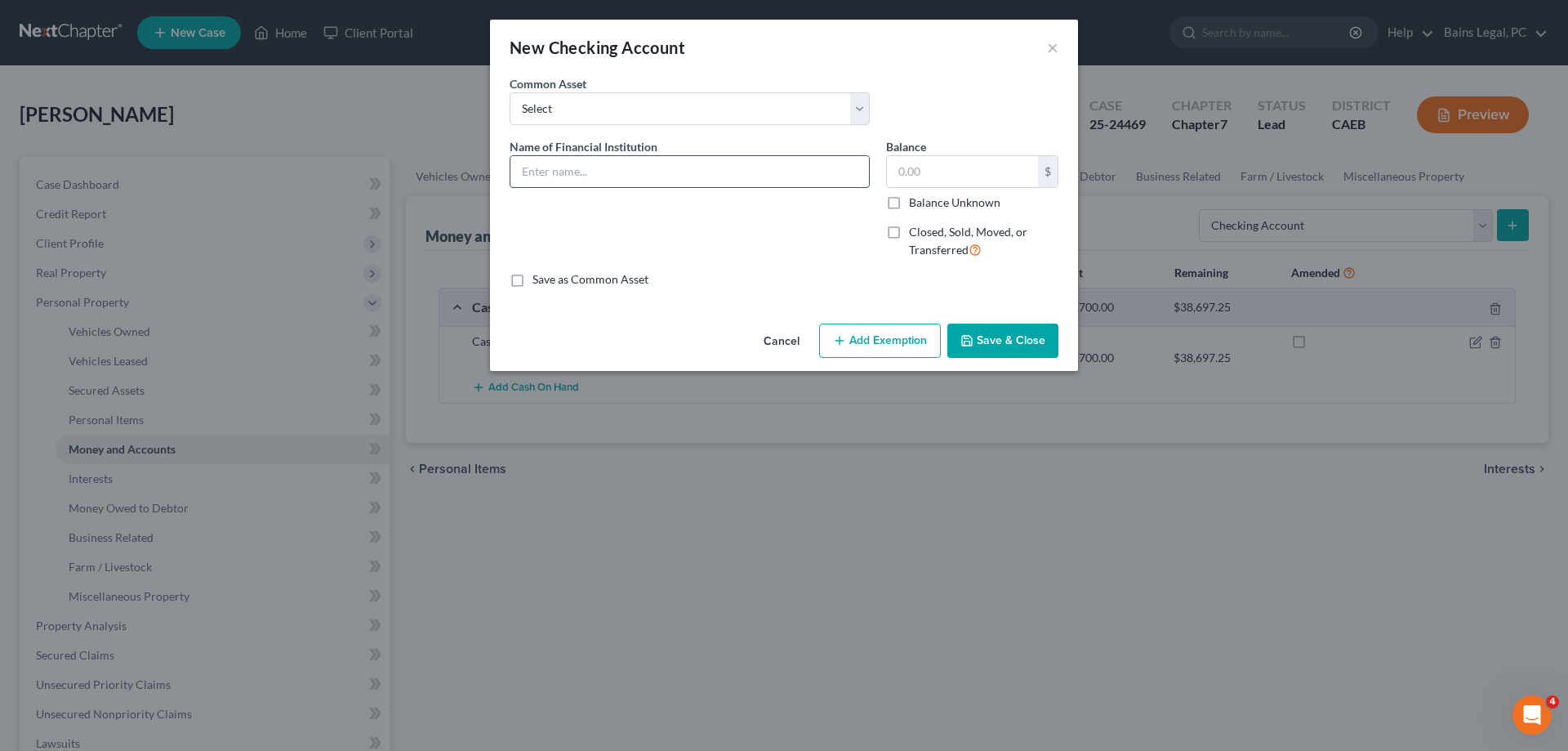
click at [738, 174] on input "text" at bounding box center [690, 172] width 358 height 31
drag, startPoint x: 748, startPoint y: 180, endPoint x: 367, endPoint y: 170, distance: 381.1
click at [510, 170] on input "Bank of America...2388" at bounding box center [690, 172] width 358 height 31
type input "Bank of America...2388"
click at [954, 165] on input "text" at bounding box center [963, 172] width 151 height 31
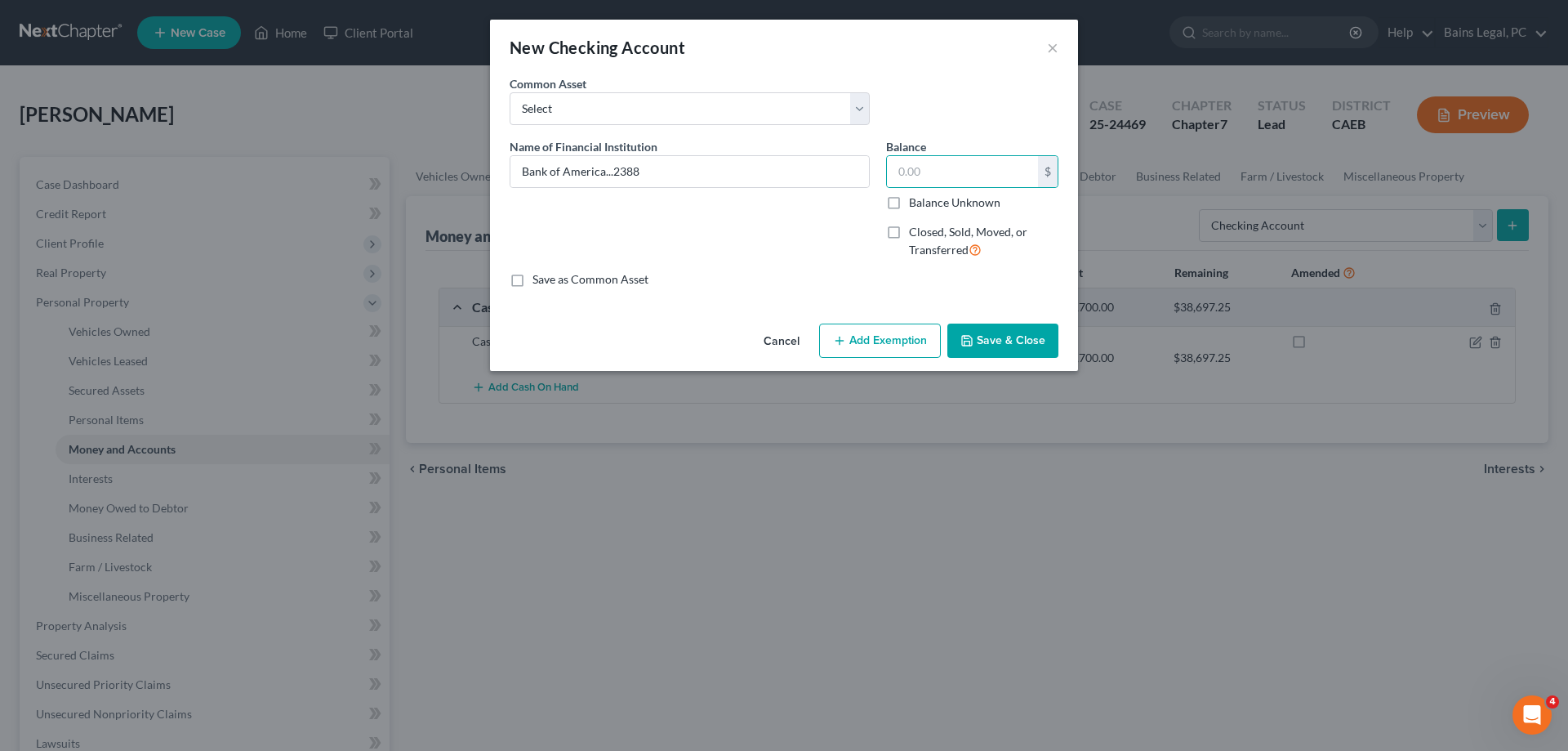
click at [1039, 339] on button "Save & Close" at bounding box center [1002, 340] width 111 height 34
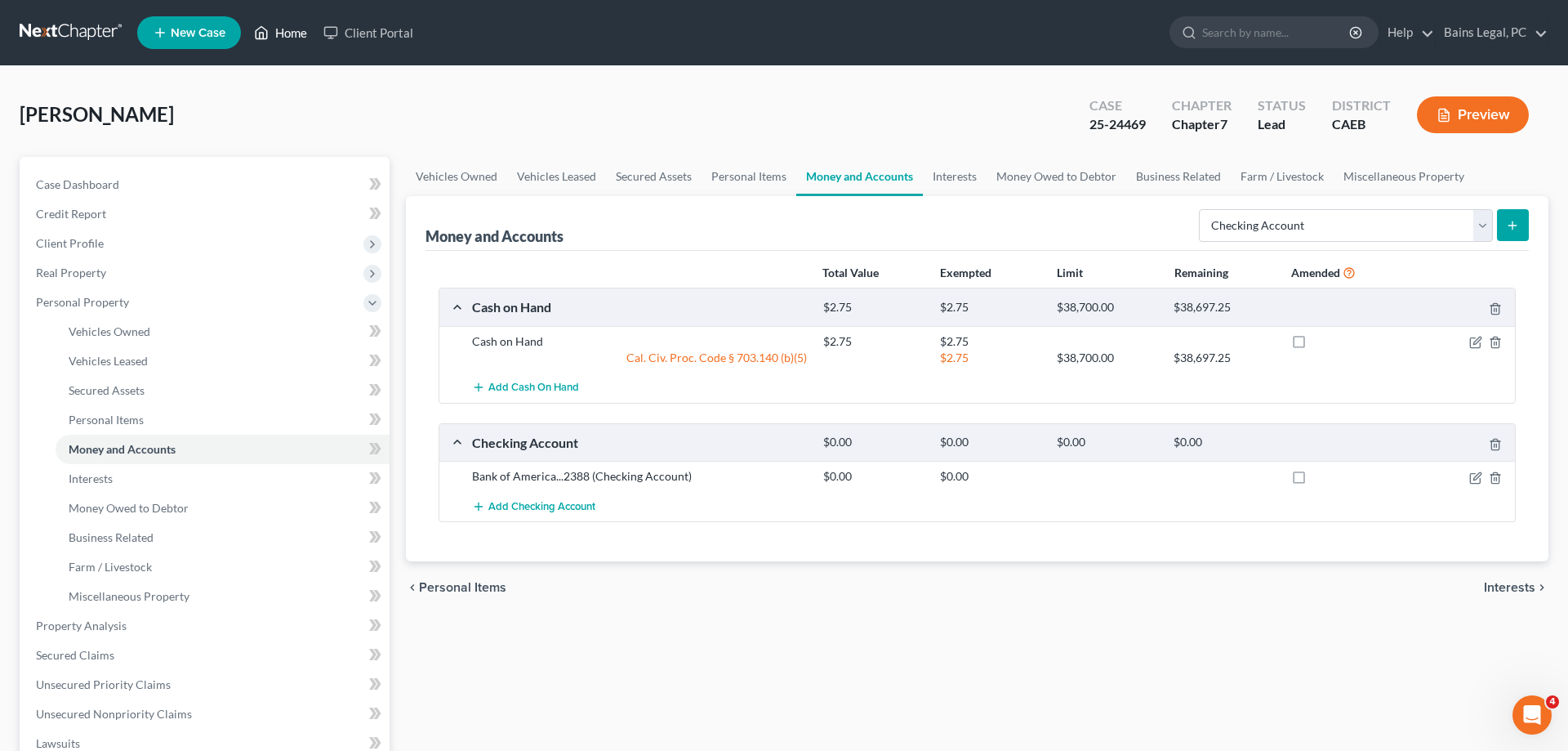
click at [290, 31] on link "Home" at bounding box center [281, 33] width 70 height 29
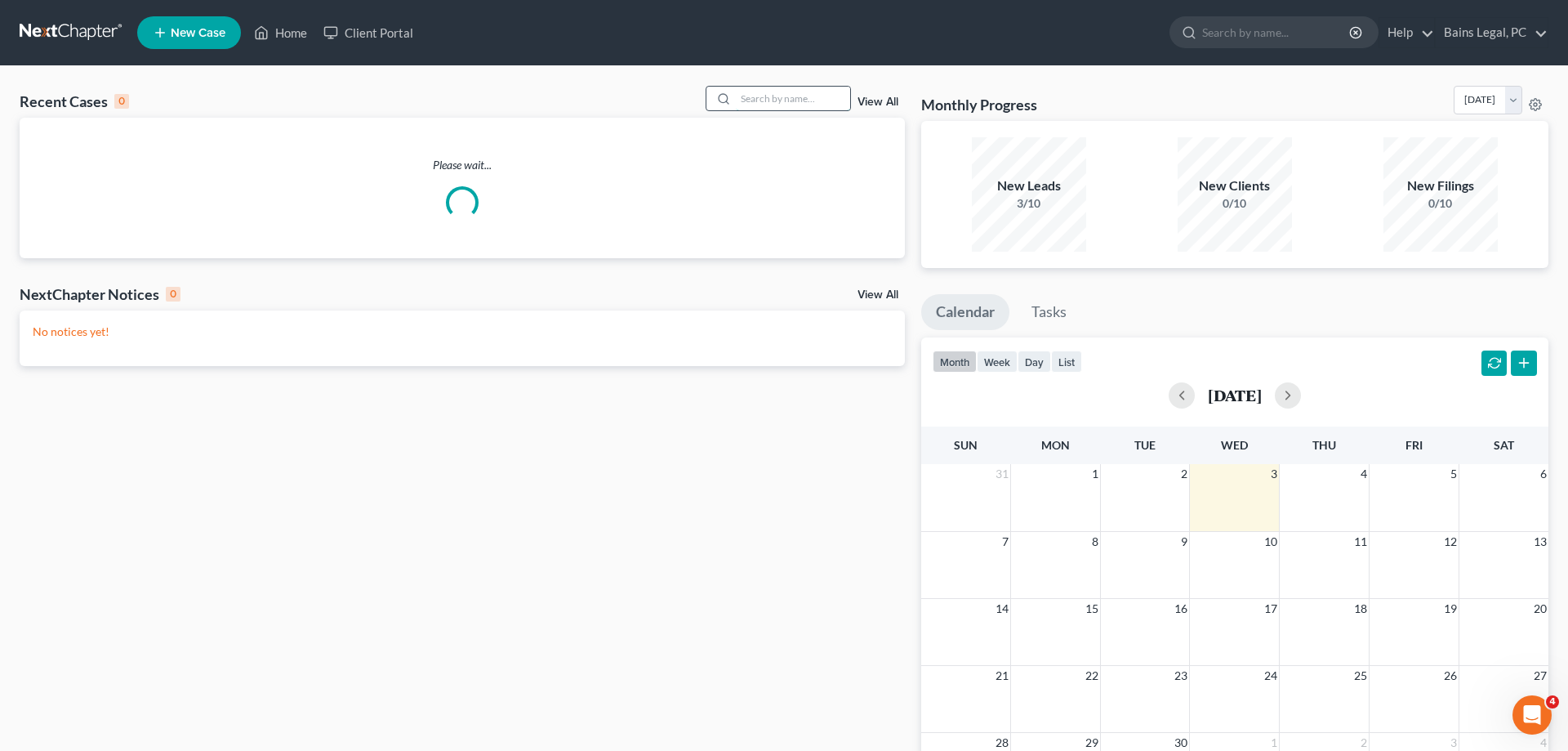
click at [771, 92] on input "search" at bounding box center [793, 98] width 114 height 23
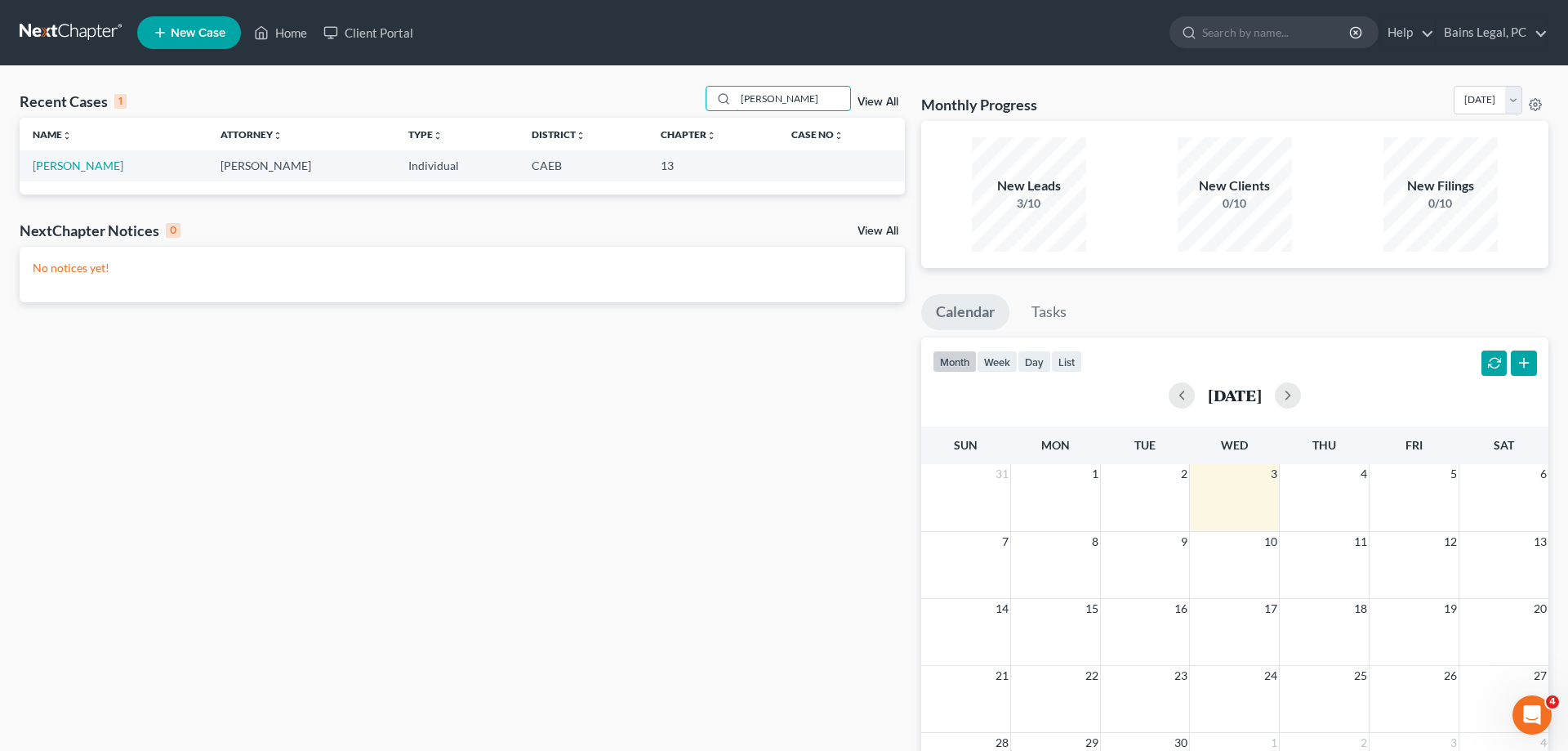
type input "clements"
click at [87, 173] on td "Clements, Angela" at bounding box center [113, 165] width 188 height 30
click at [94, 160] on link "Clements, Angela" at bounding box center [78, 166] width 91 height 14
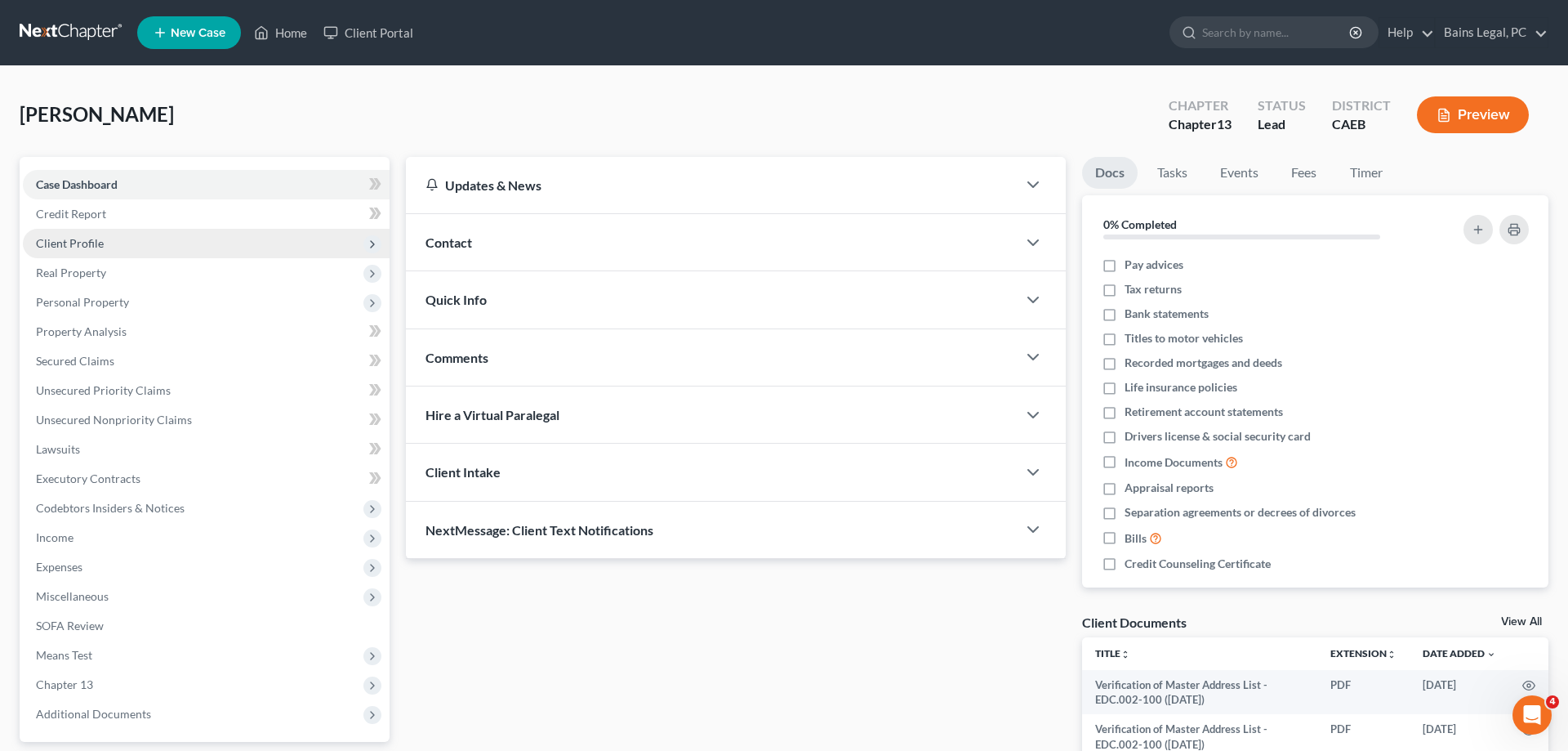
click at [96, 242] on span "Client Profile" at bounding box center [70, 243] width 68 height 14
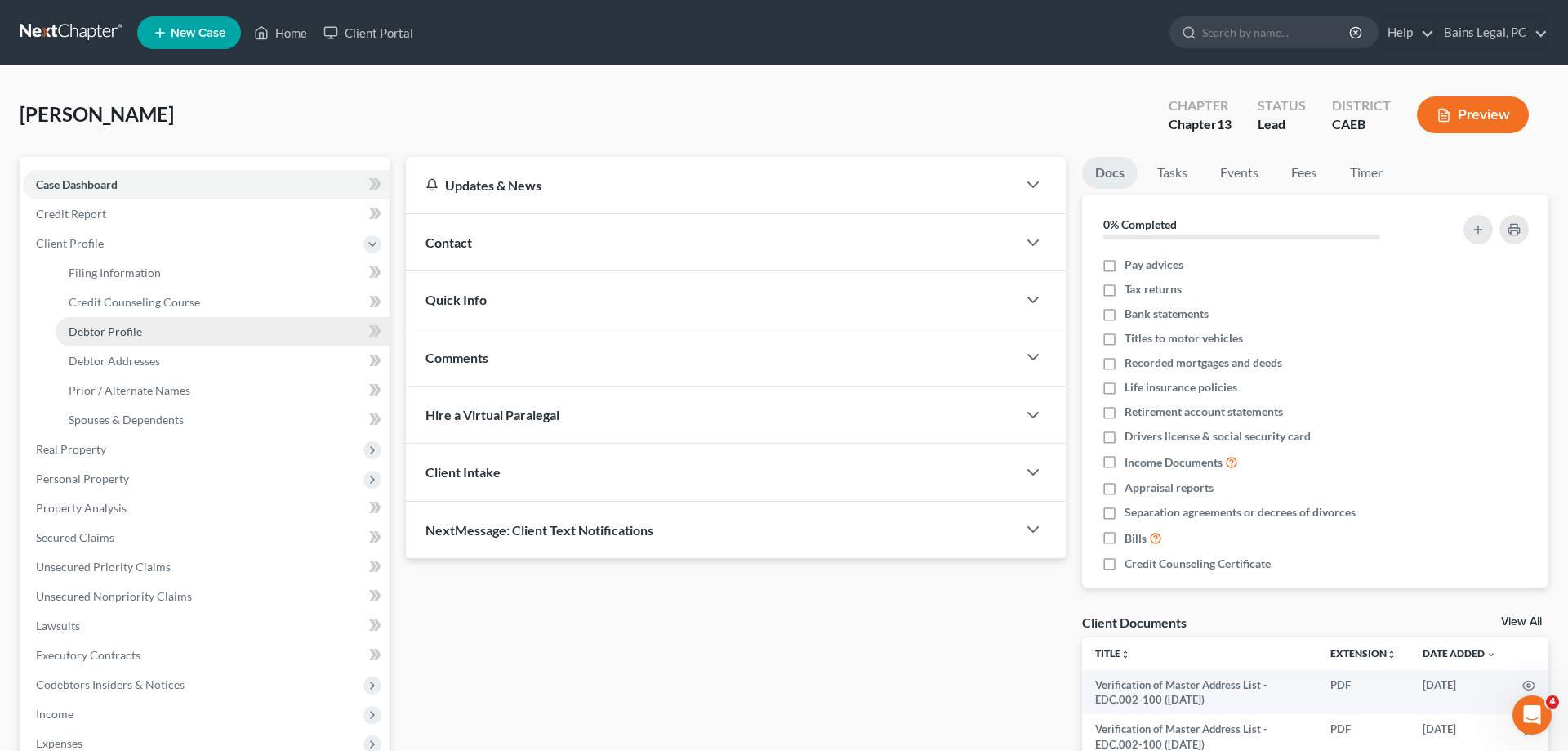
click at [119, 329] on span "Debtor Profile" at bounding box center [106, 331] width 74 height 14
select select "0"
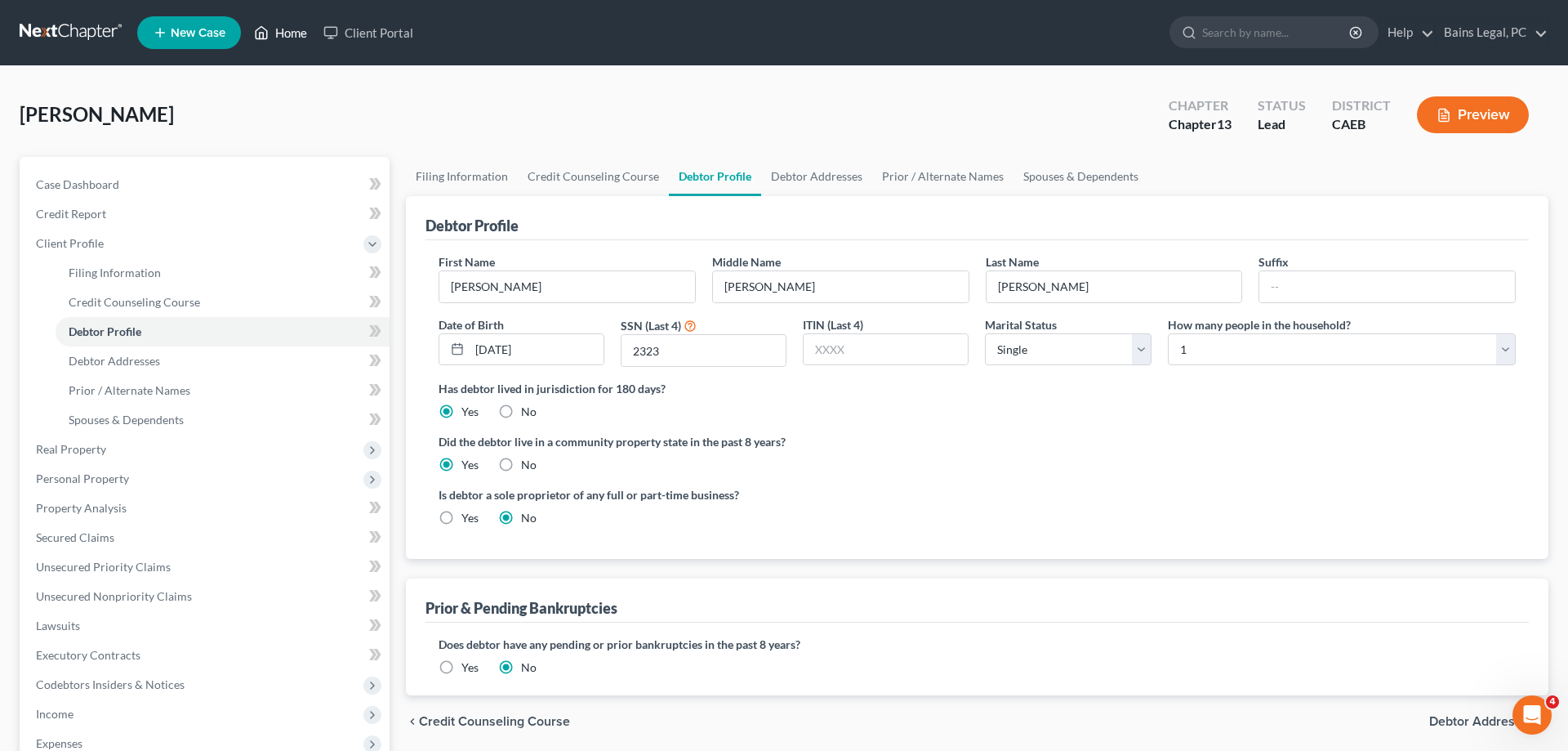
click at [300, 33] on link "Home" at bounding box center [281, 33] width 70 height 29
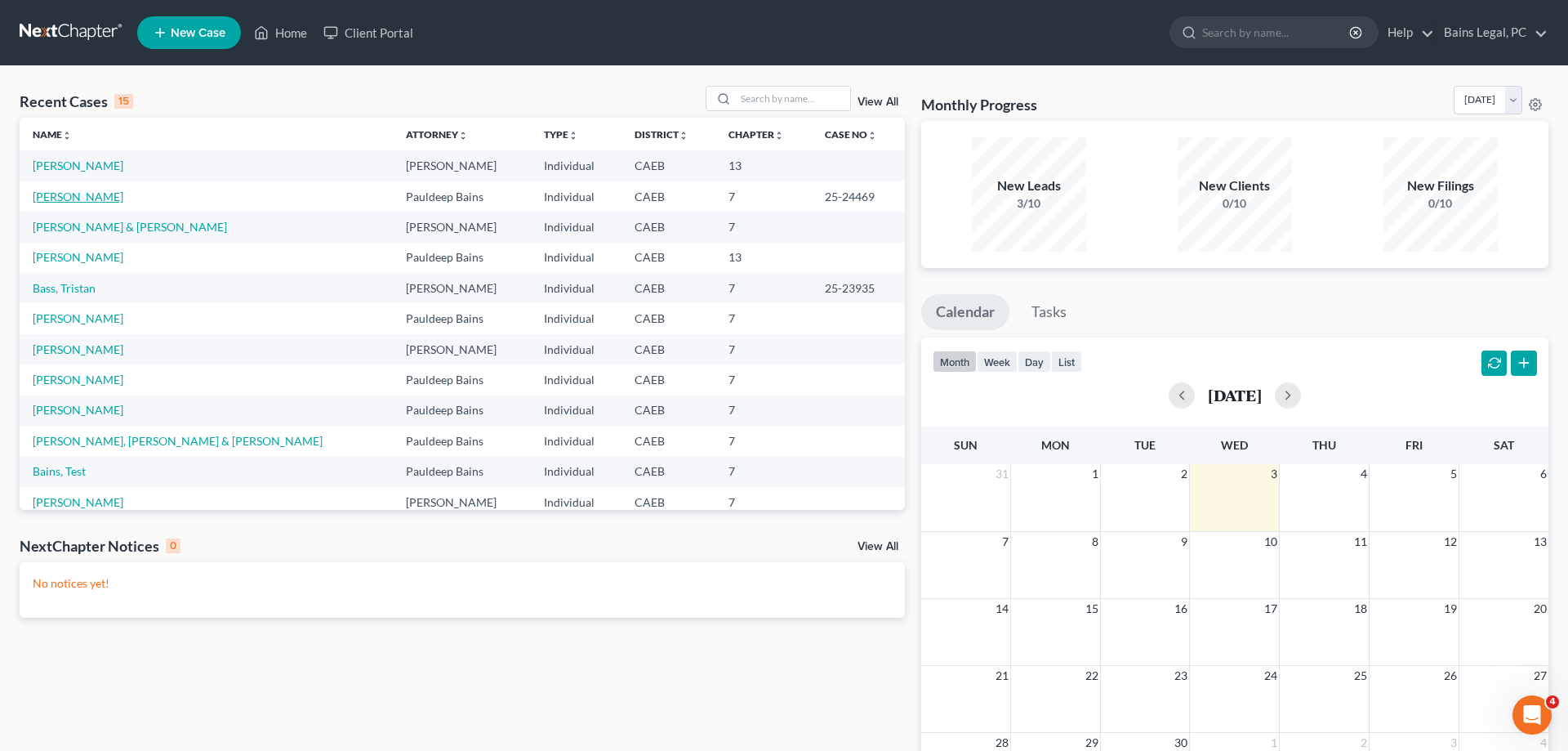
click at [68, 196] on link "[PERSON_NAME]" at bounding box center [78, 197] width 91 height 14
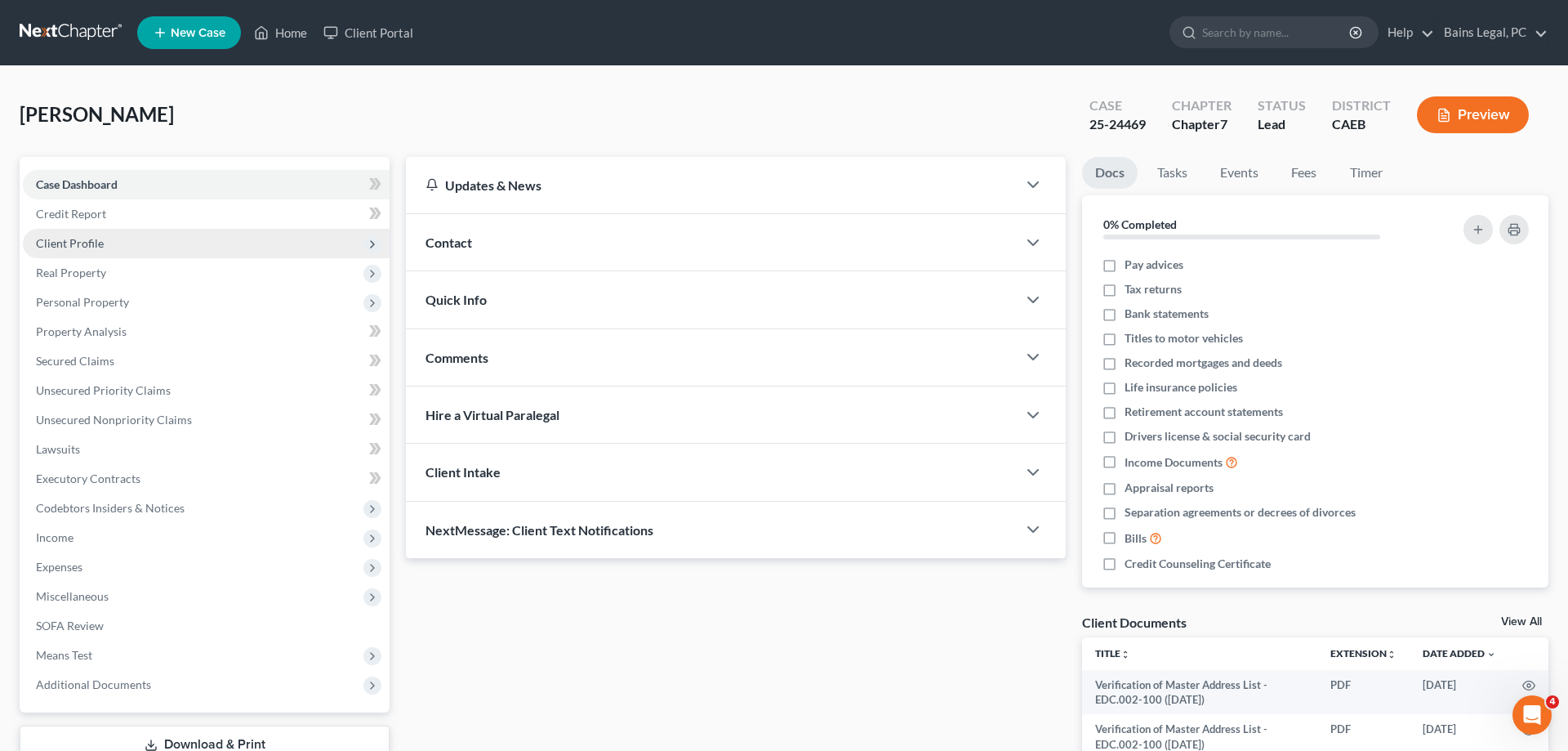
click at [130, 244] on span "Client Profile" at bounding box center [206, 243] width 367 height 29
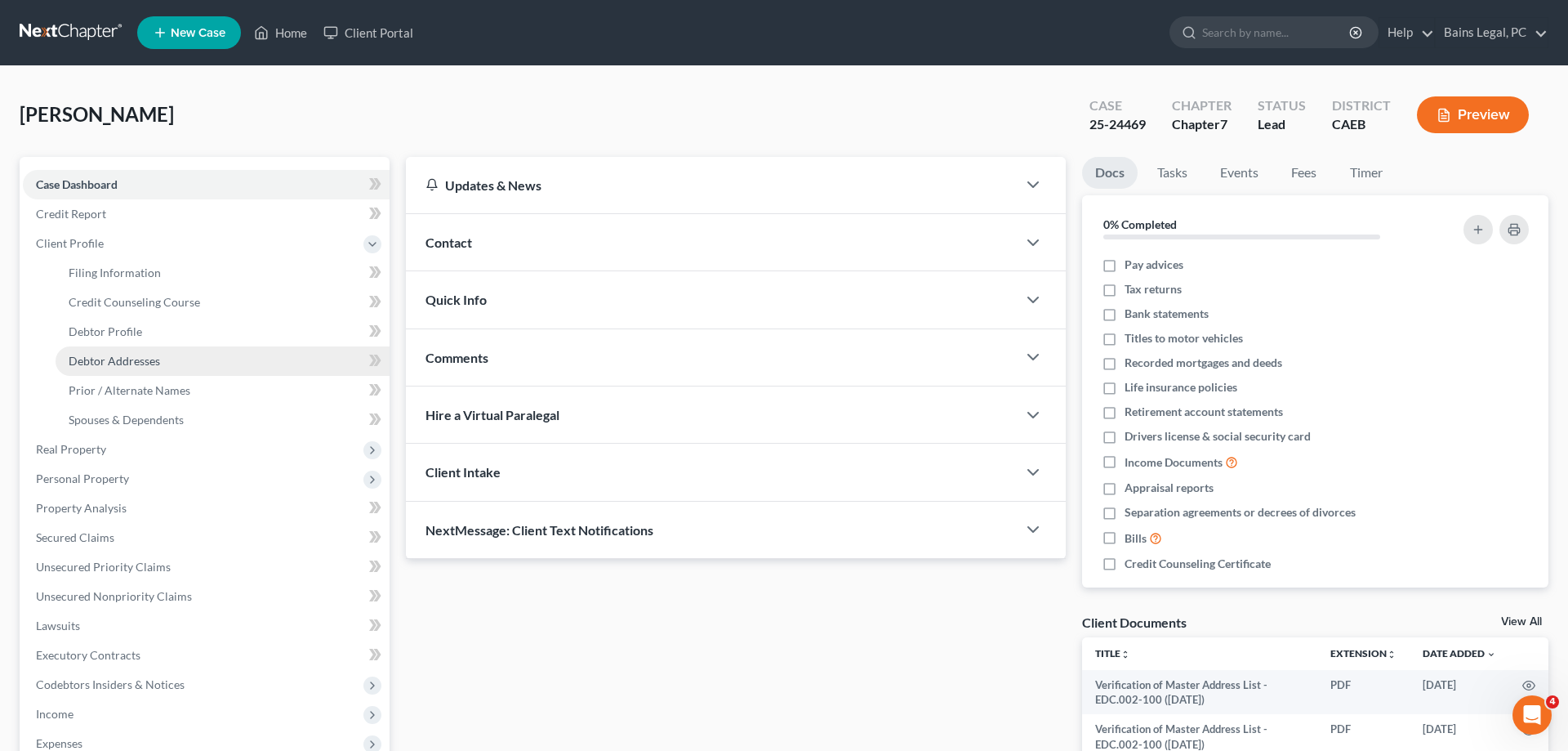
click at [143, 362] on span "Debtor Addresses" at bounding box center [114, 360] width 91 height 14
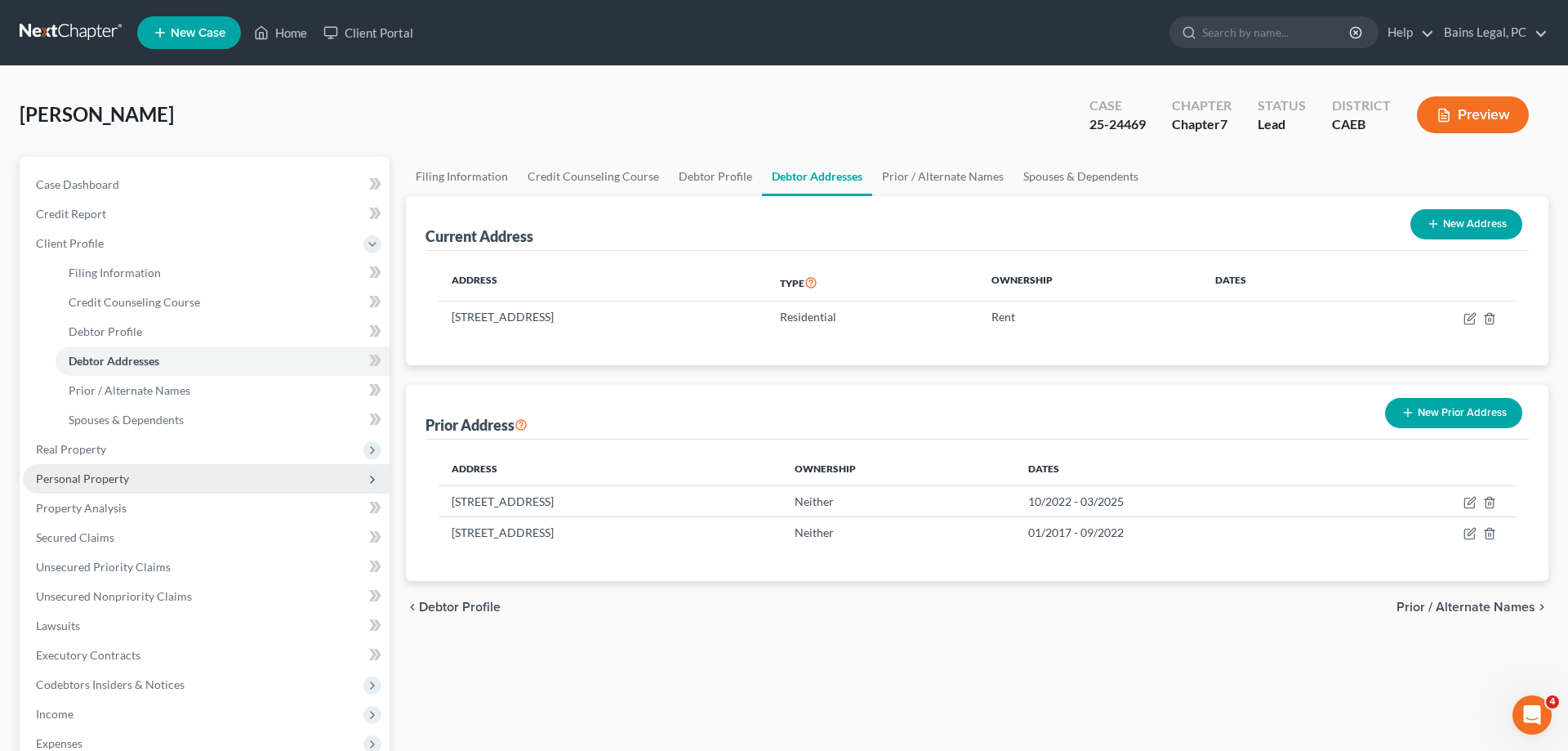
click at [86, 482] on span "Personal Property" at bounding box center [82, 479] width 93 height 14
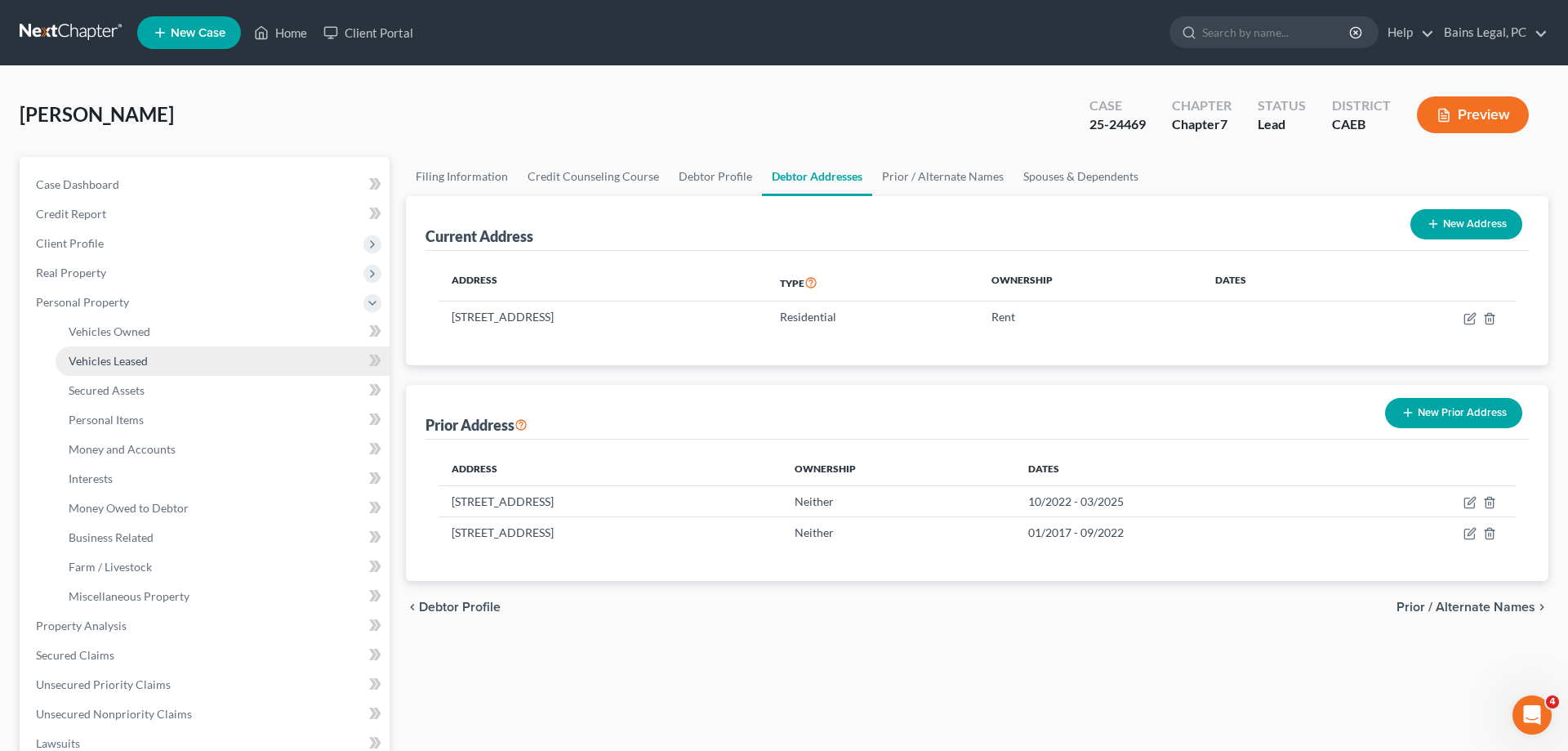
click at [116, 347] on link "Vehicles Leased" at bounding box center [222, 361] width 334 height 29
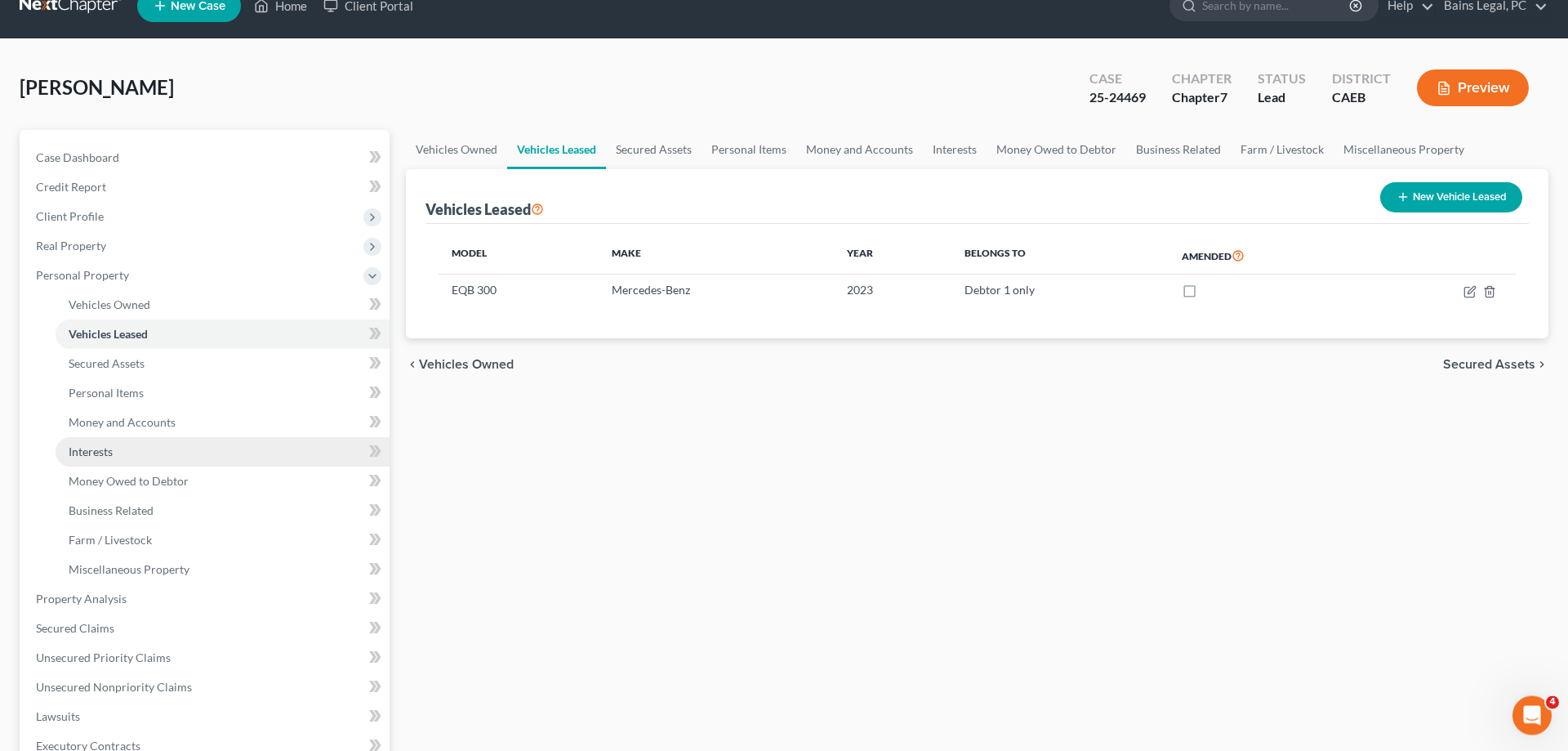
scroll to position [83, 0]
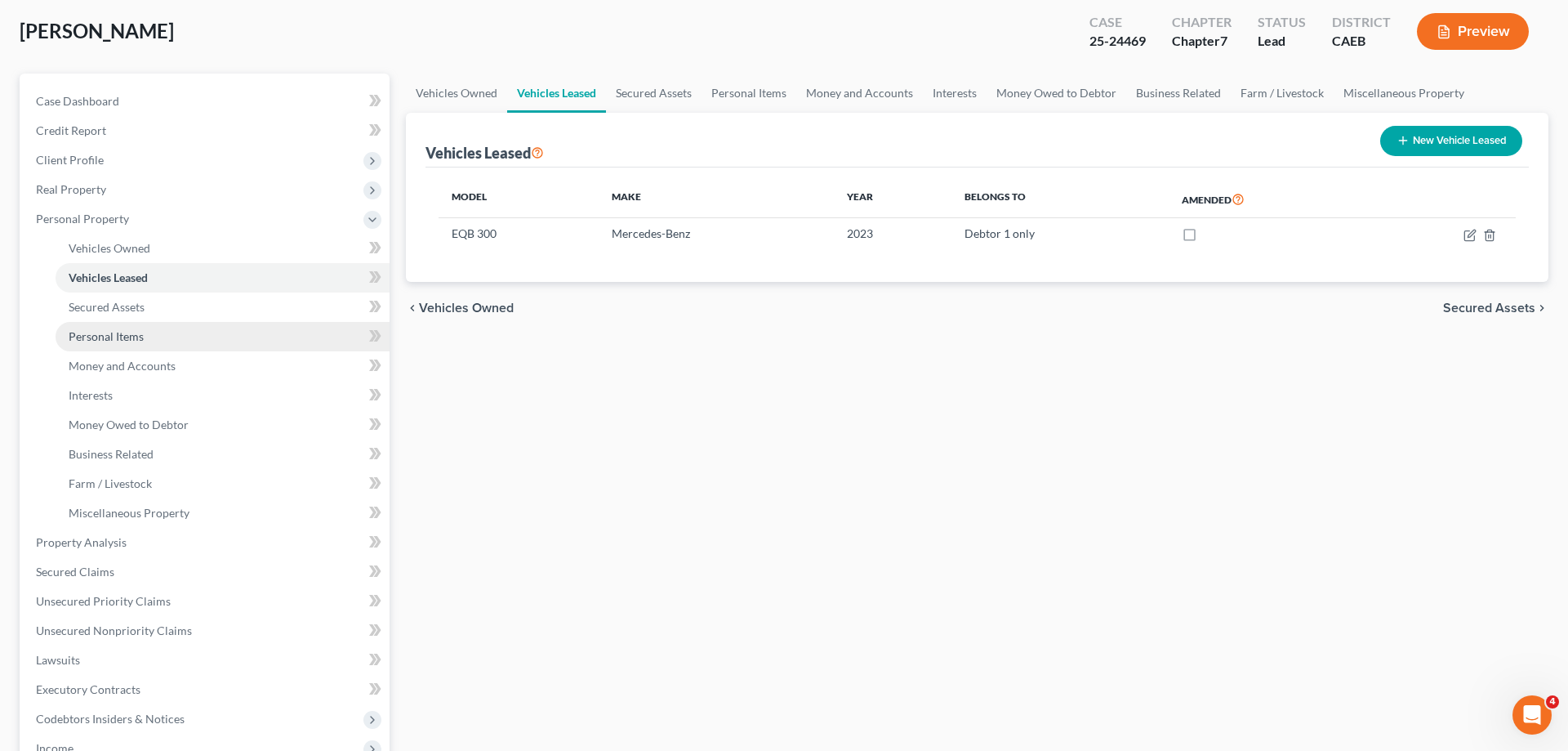
click at [137, 335] on span "Personal Items" at bounding box center [107, 336] width 76 height 14
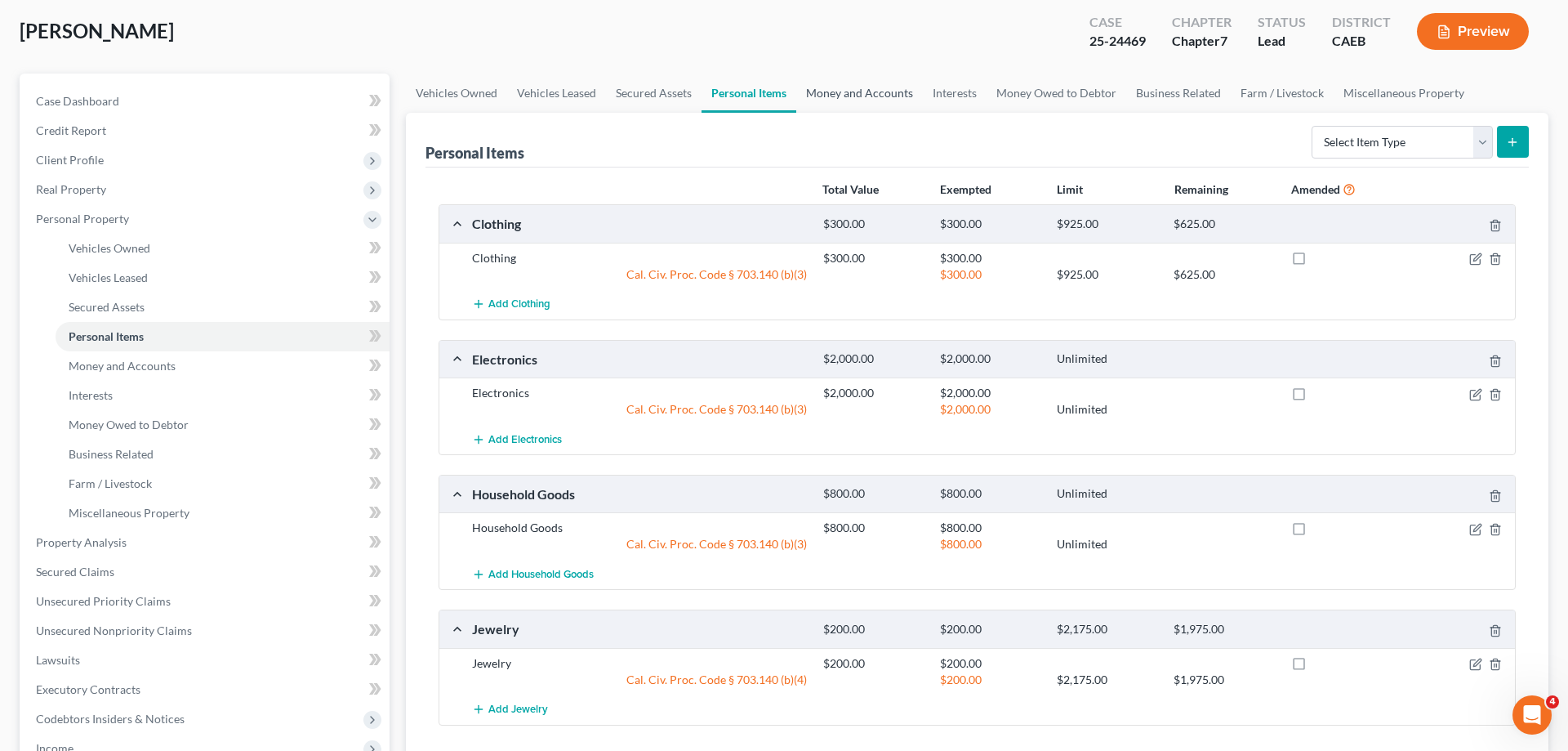
click at [844, 103] on link "Money and Accounts" at bounding box center [859, 93] width 127 height 39
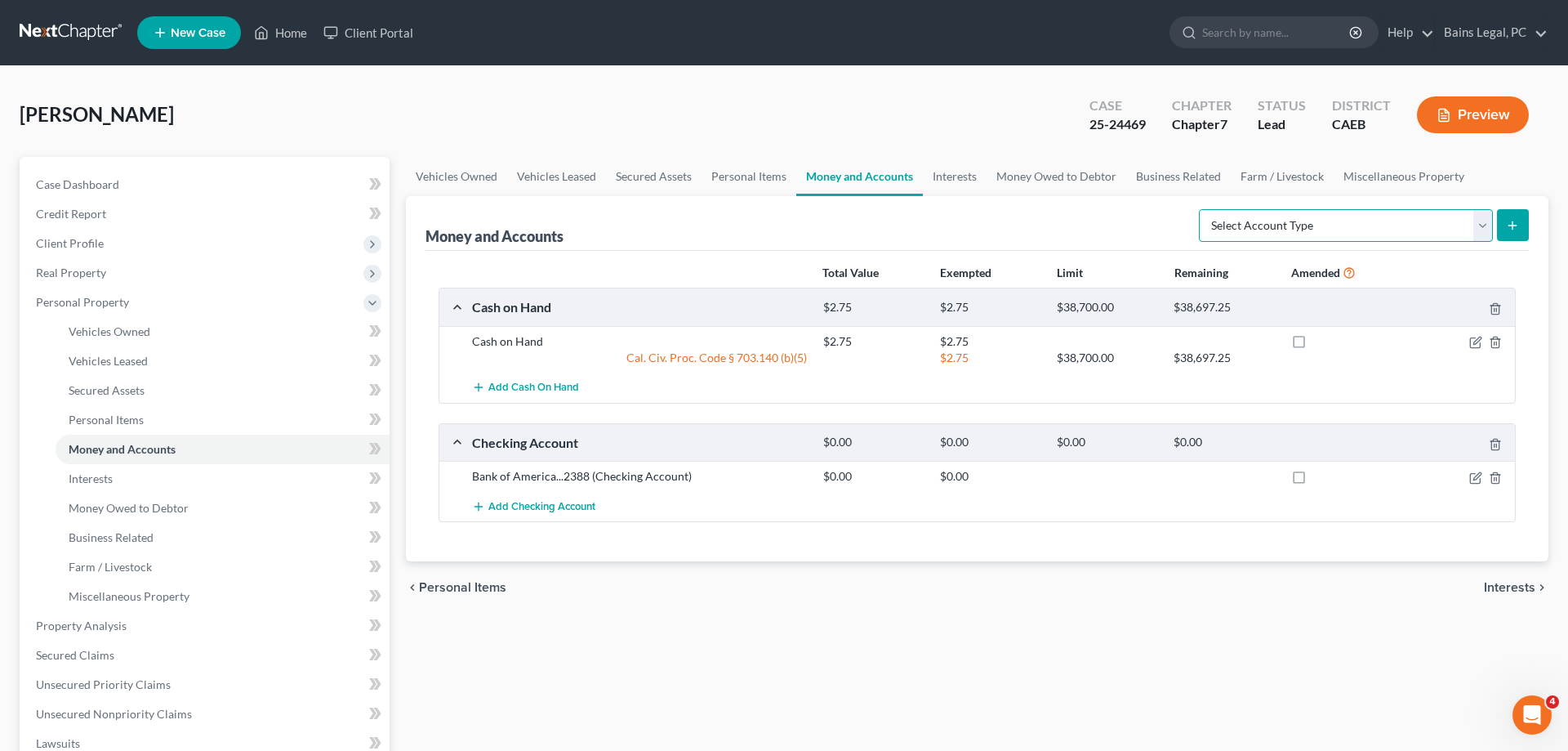
select select "savings"
click option "Savings Account" at bounding box center [0, 0] width 0 height 0
click at [1510, 221] on icon "submit" at bounding box center [1512, 225] width 13 height 13
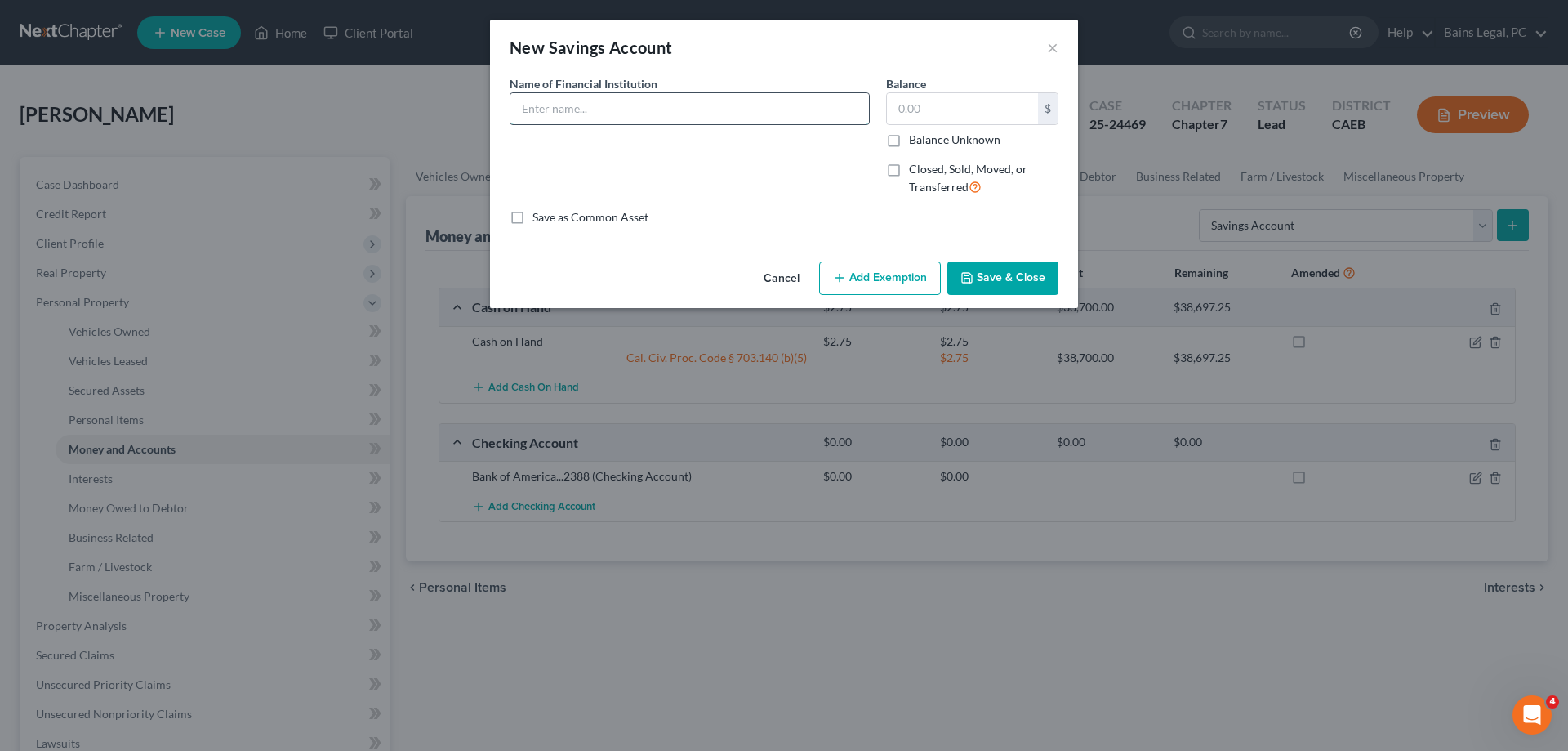
click at [617, 100] on input "text" at bounding box center [690, 109] width 358 height 31
drag, startPoint x: 664, startPoint y: 112, endPoint x: 411, endPoint y: 102, distance: 253.2
click at [510, 103] on input "Golden 1 CU...6354" at bounding box center [690, 109] width 358 height 31
type input "Golden 1 CU...6354"
click at [926, 111] on input "text" at bounding box center [963, 109] width 151 height 31
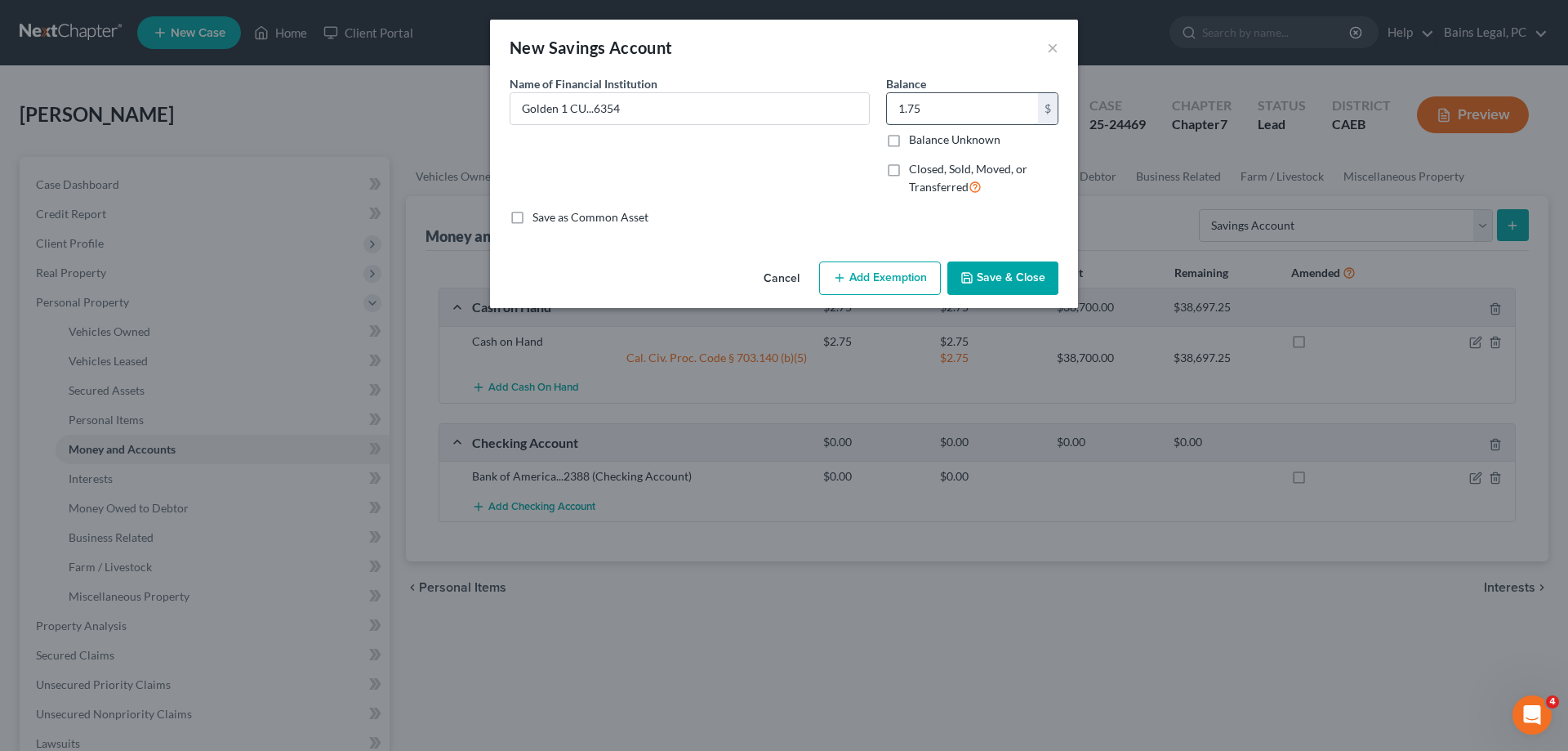
type input "1.75"
click at [870, 284] on button "Add Exemption" at bounding box center [880, 278] width 122 height 34
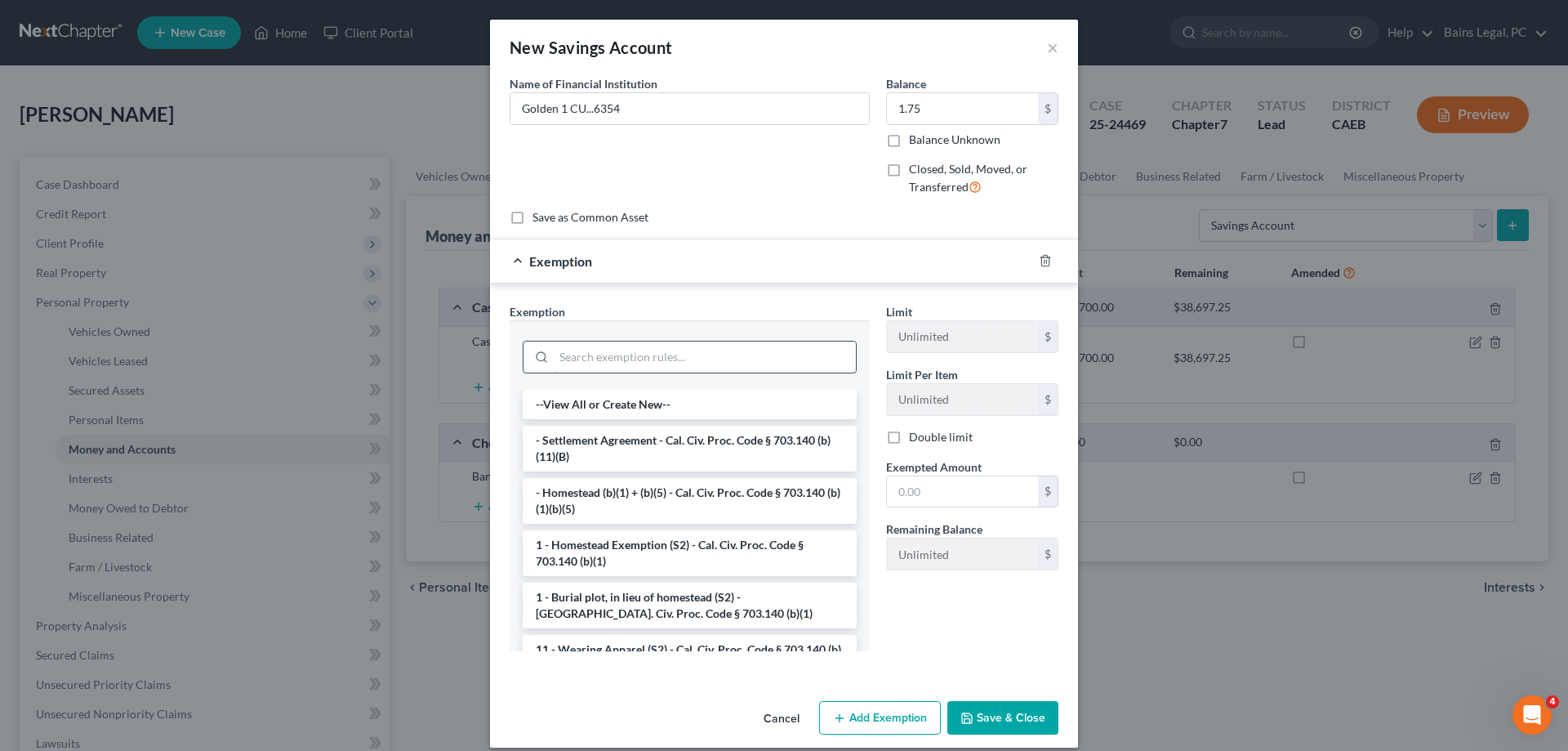
click at [645, 350] on input "search" at bounding box center [705, 357] width 302 height 31
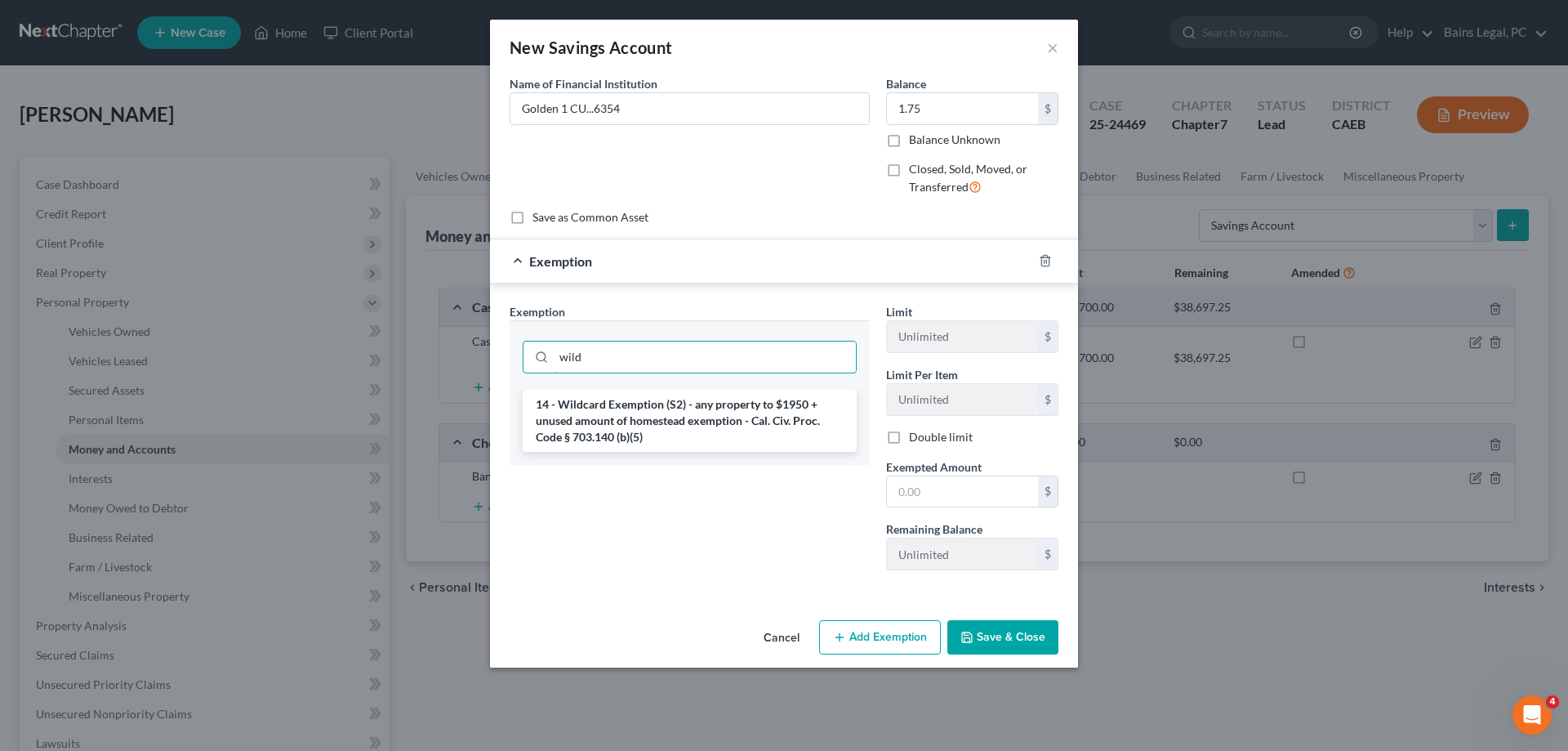
type input "wild"
click at [674, 414] on li "14 - Wildcard Exemption (S2) - any property to $1950 + unused amount of homeste…" at bounding box center [690, 421] width 334 height 62
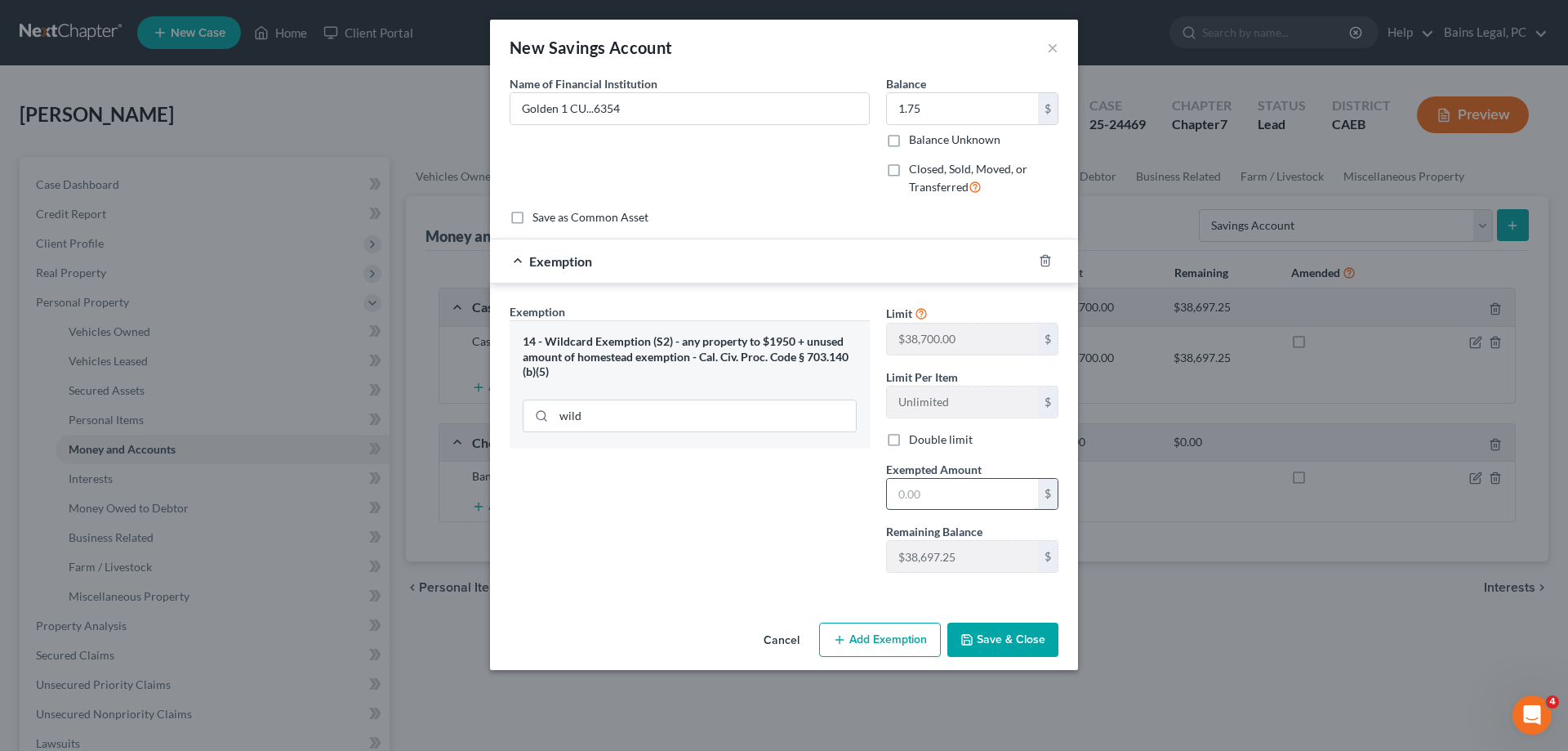
click at [961, 499] on input "text" at bounding box center [963, 494] width 151 height 31
type input "1.75"
click at [1013, 641] on button "Save & Close" at bounding box center [1002, 640] width 111 height 34
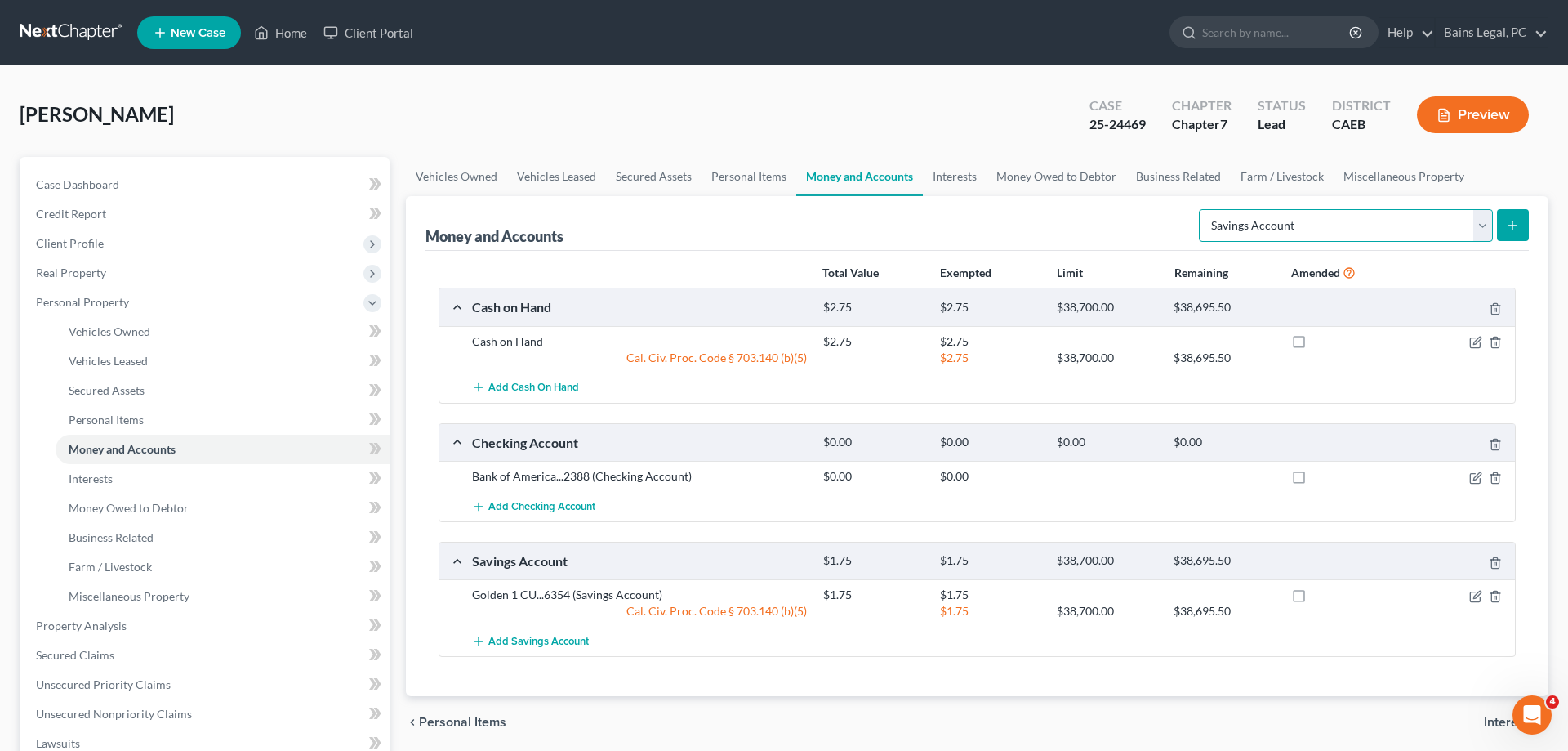
click at [1199, 209] on select "Select Account Type Brokerage Cash on Hand Certificates of Deposit Checking Acc…" at bounding box center [1346, 226] width 294 height 33
select select "money_market"
click option "Money Market" at bounding box center [0, 0] width 0 height 0
click at [1524, 223] on button "submit" at bounding box center [1513, 225] width 32 height 32
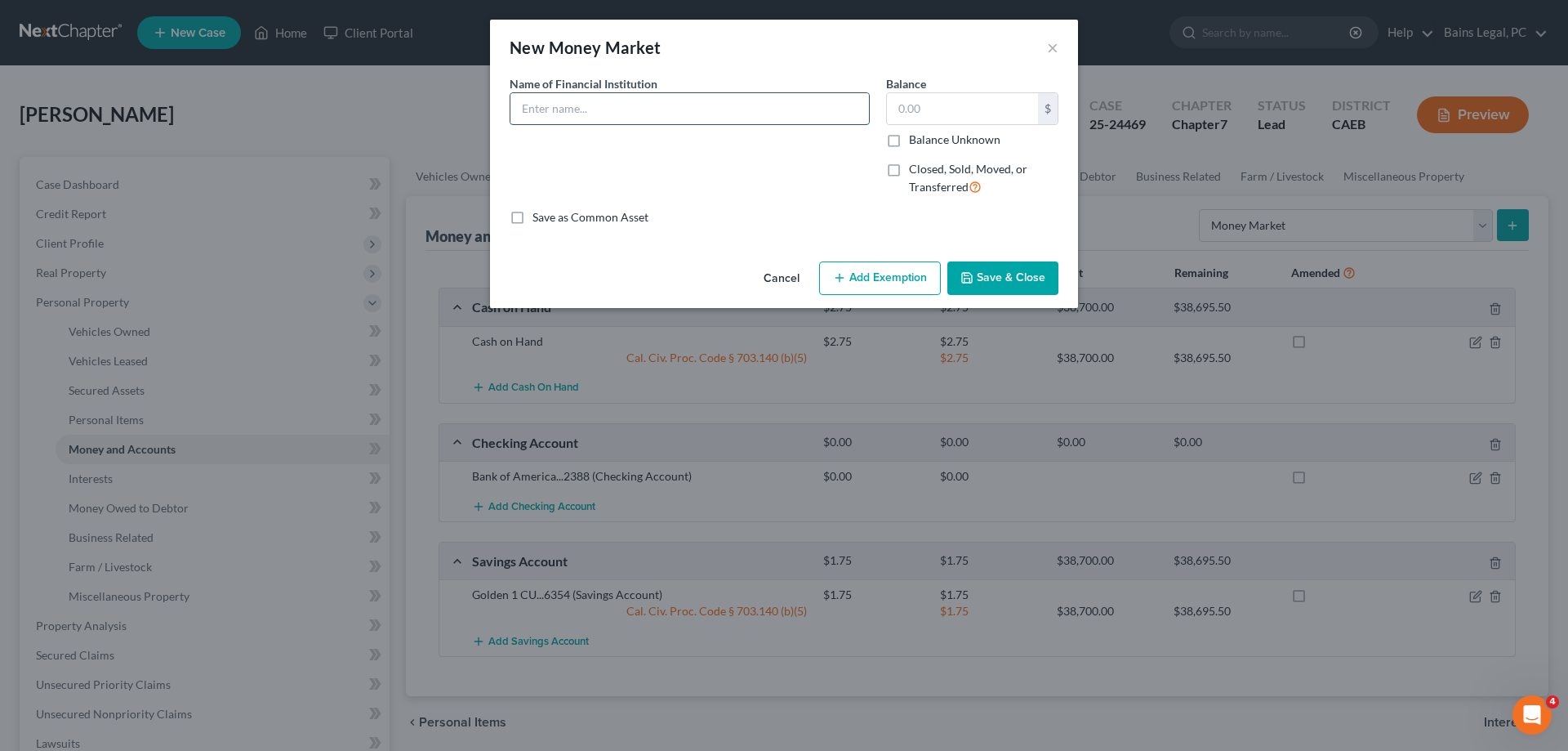
click at [725, 108] on input "text" at bounding box center [690, 109] width 358 height 31
paste input "Golden 1 CU...6354"
type input "Golden 1 CU...6354"
click at [981, 100] on input "text" at bounding box center [963, 109] width 151 height 31
type input "215.60"
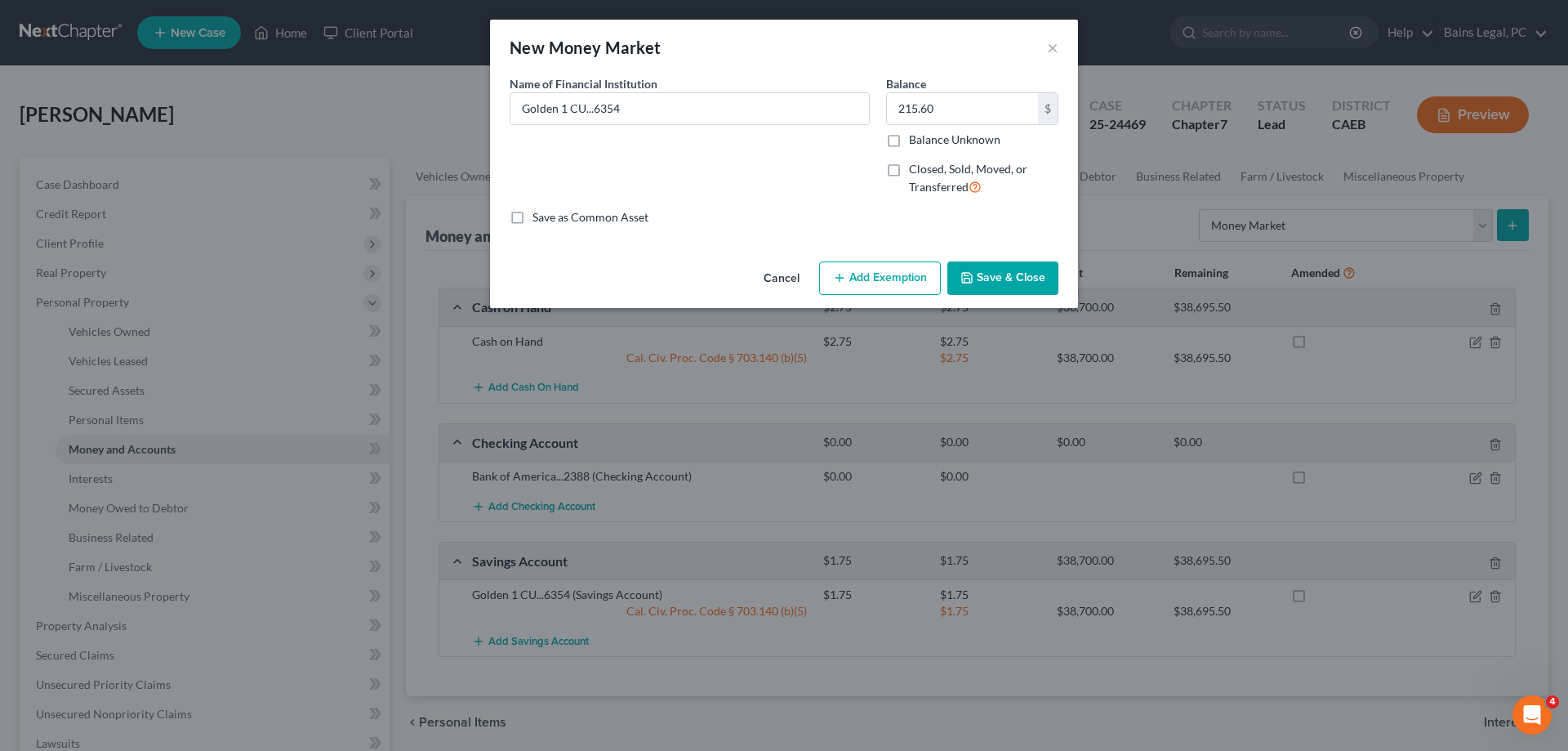
drag, startPoint x: 907, startPoint y: 273, endPoint x: 843, endPoint y: 331, distance: 86.4
click at [905, 274] on button "Add Exemption" at bounding box center [880, 278] width 122 height 34
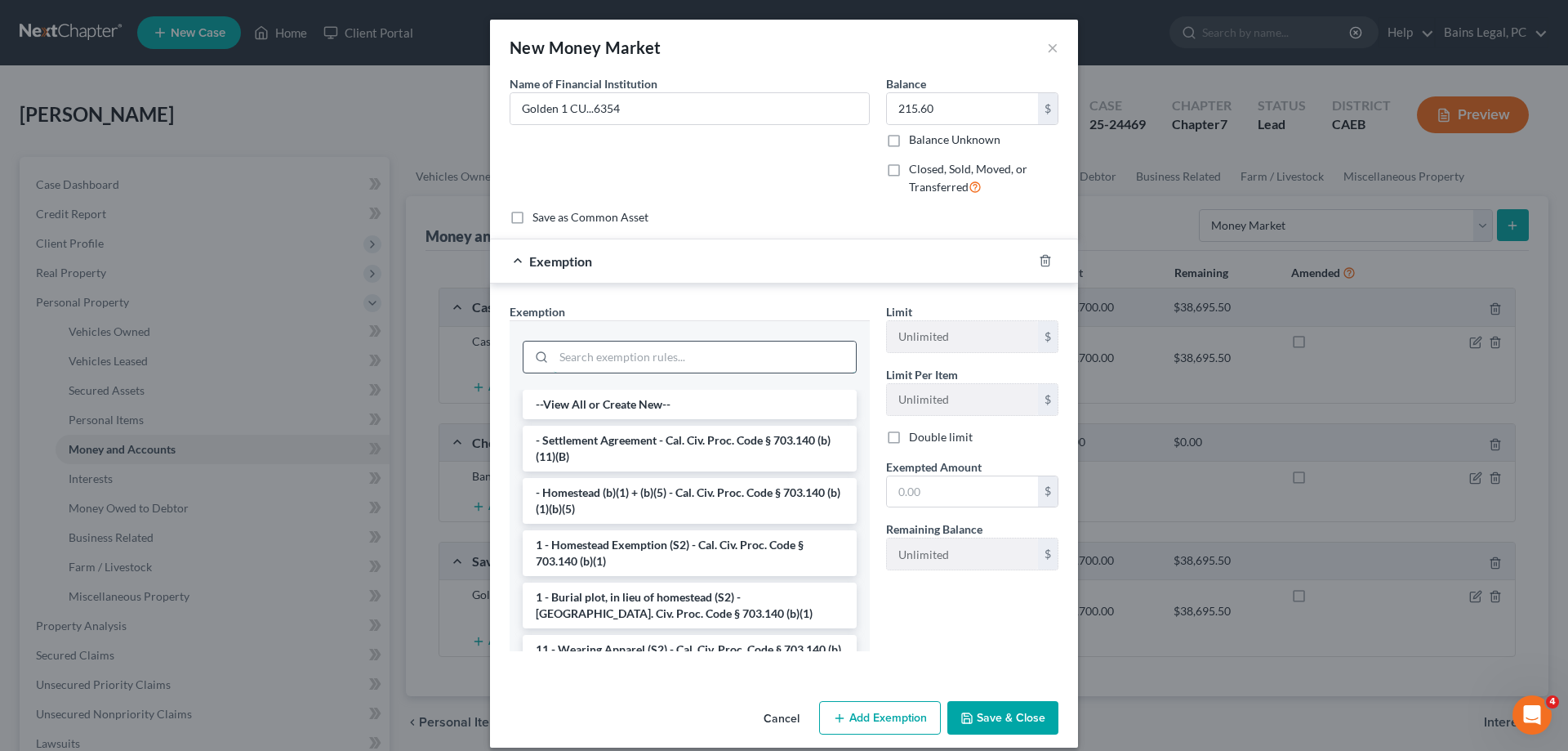
click at [708, 357] on input "search" at bounding box center [705, 357] width 302 height 31
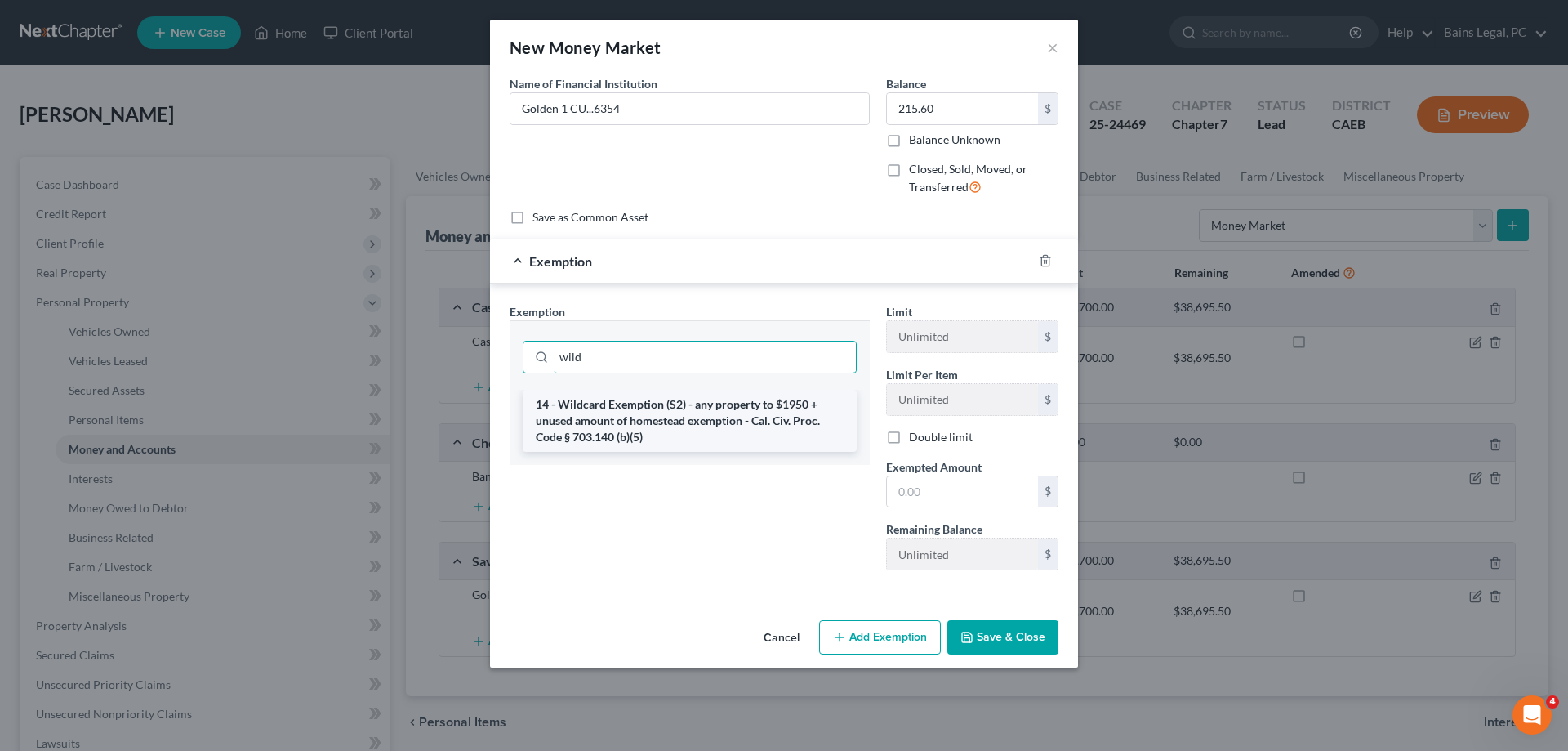
type input "wild"
drag, startPoint x: 695, startPoint y: 424, endPoint x: 956, endPoint y: 488, distance: 268.7
click at [695, 424] on li "14 - Wildcard Exemption (S2) - any property to $1950 + unused amount of homeste…" at bounding box center [690, 421] width 334 height 62
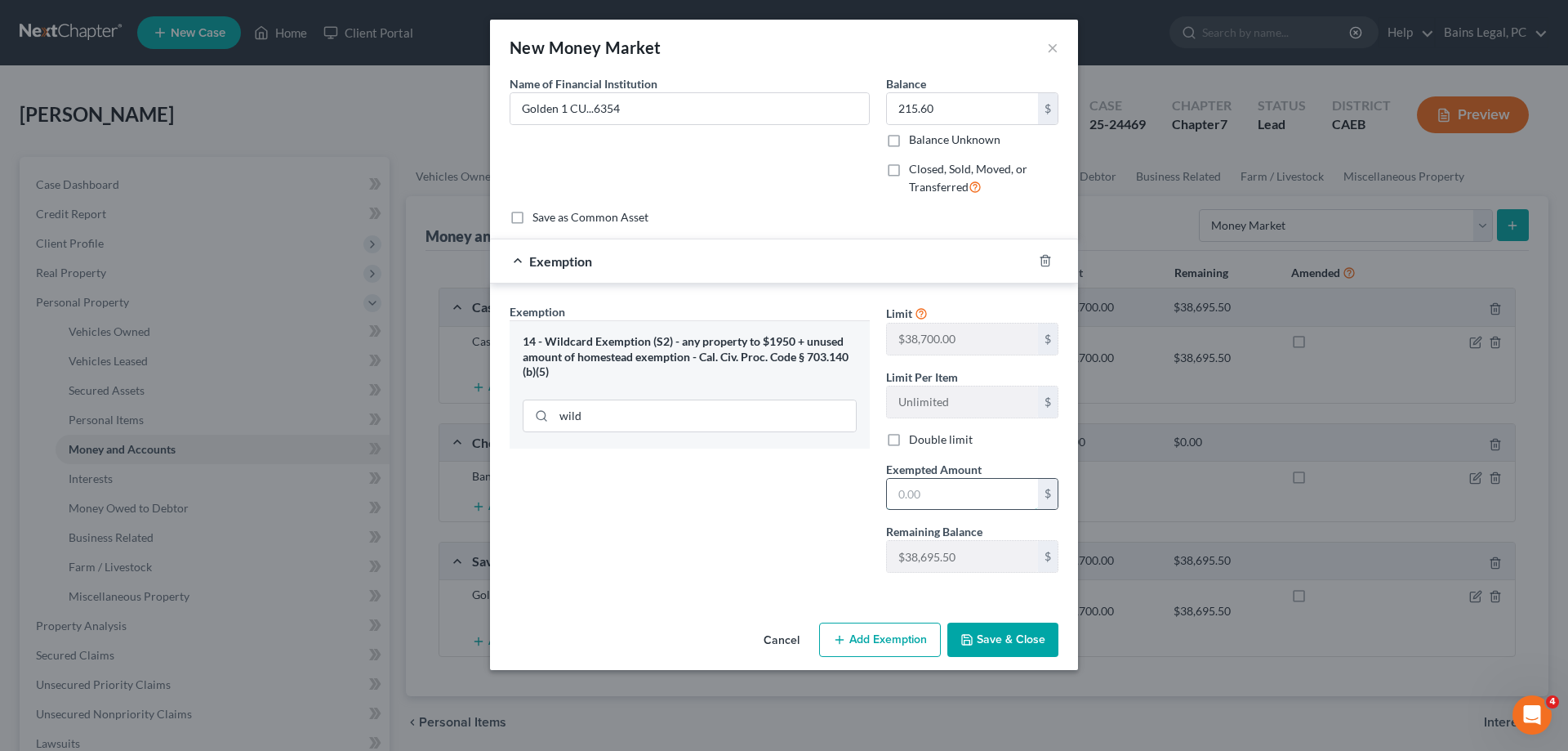
click at [980, 503] on input "text" at bounding box center [963, 494] width 151 height 31
type input "215.60"
click at [1022, 644] on button "Save & Close" at bounding box center [1002, 640] width 111 height 34
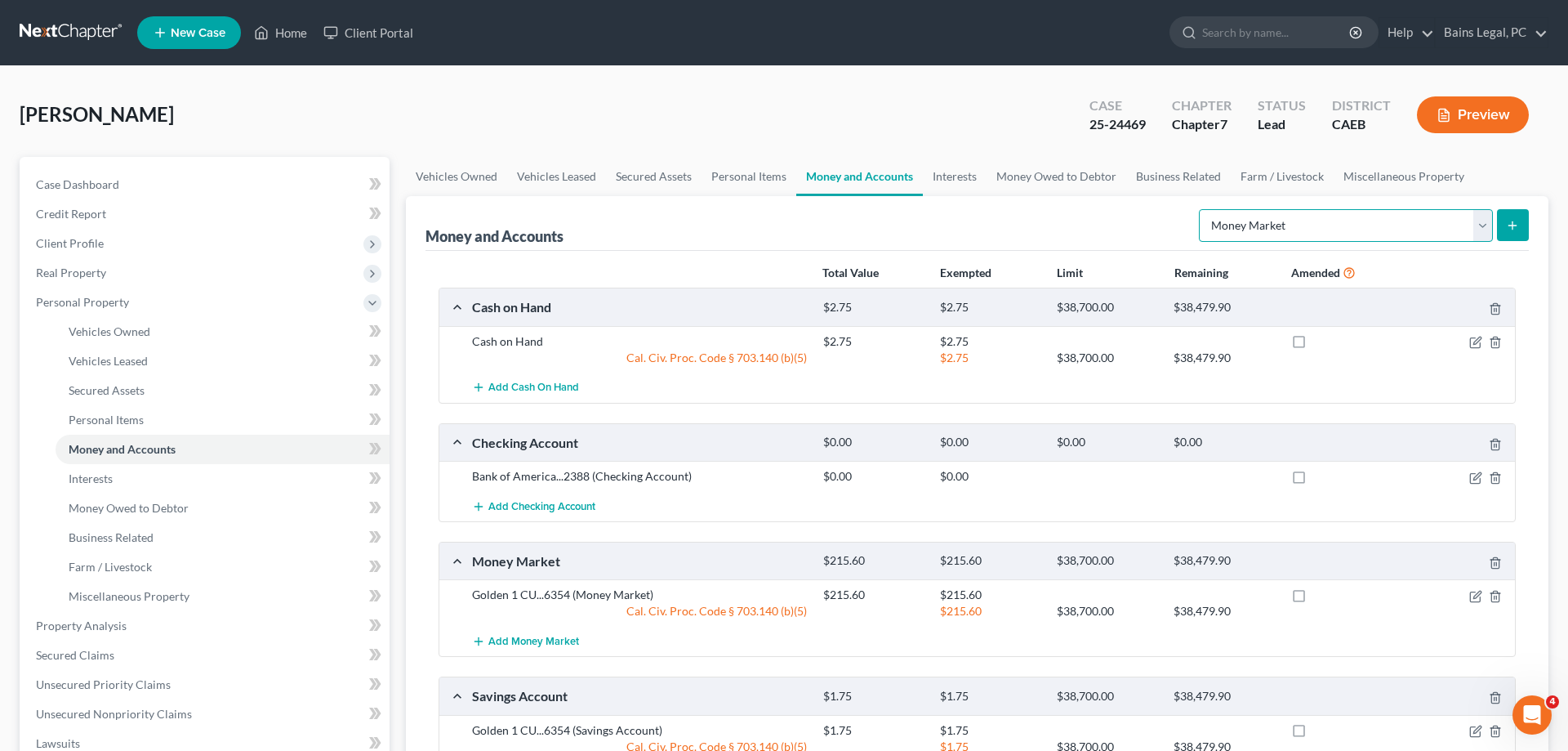
click at [1199, 209] on select "Select Account Type Brokerage Cash on Hand Certificates of Deposit Checking Acc…" at bounding box center [1346, 226] width 294 height 33
select select "other"
click option "Other (Credit Union, Health Savings Account, etc)" at bounding box center [0, 0] width 0 height 0
click at [1510, 227] on icon "submit" at bounding box center [1512, 225] width 13 height 13
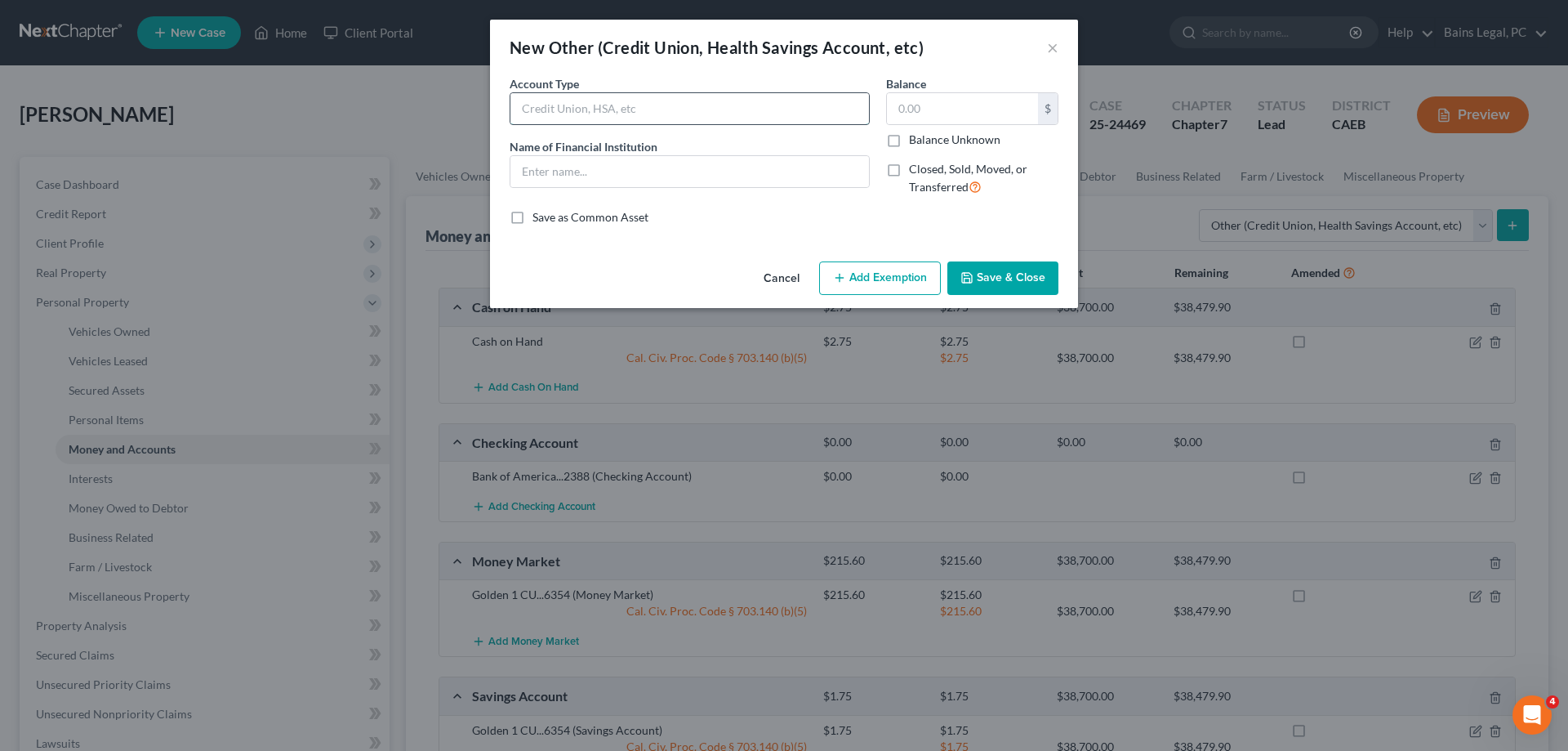
click at [661, 113] on input "text" at bounding box center [690, 109] width 358 height 31
type input "Collateral Account"
click at [658, 167] on input "text" at bounding box center [690, 172] width 358 height 31
paste input "Golden 1 CU...6354"
type input "Golden 1 CU...6354"
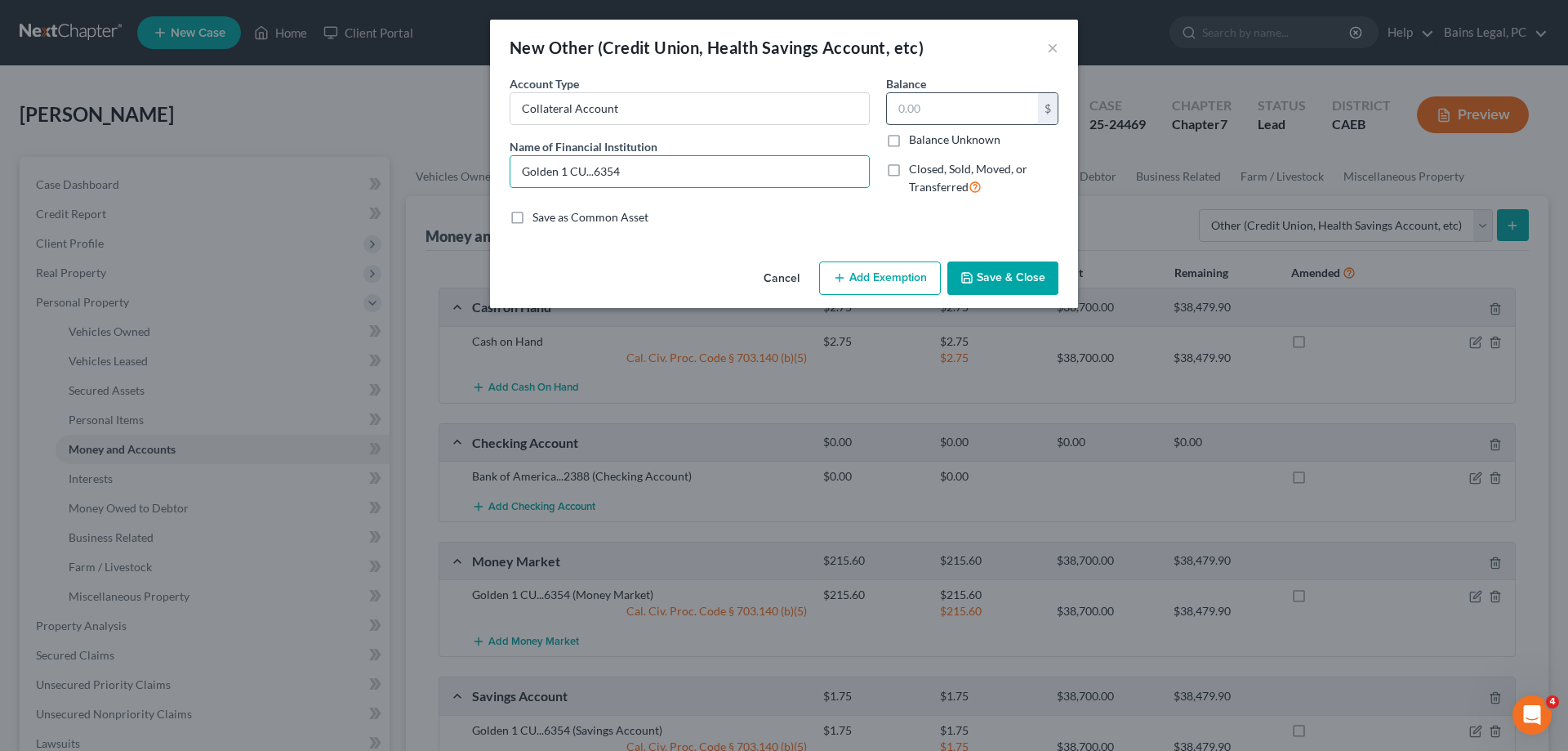
click at [939, 109] on input "text" at bounding box center [963, 109] width 151 height 31
type input "600.42"
click at [891, 276] on button "Add Exemption" at bounding box center [880, 278] width 122 height 34
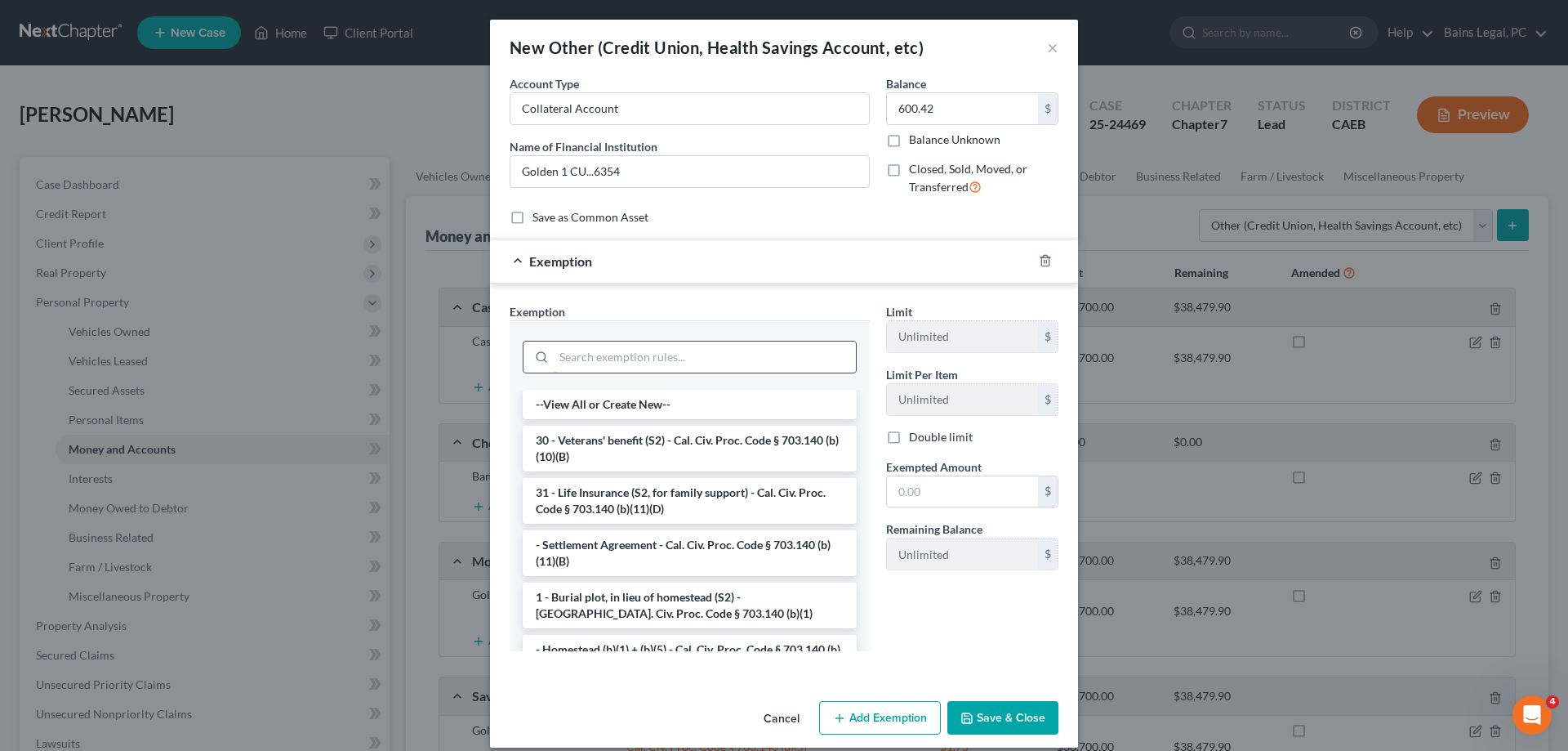
click at [679, 358] on input "search" at bounding box center [705, 357] width 302 height 31
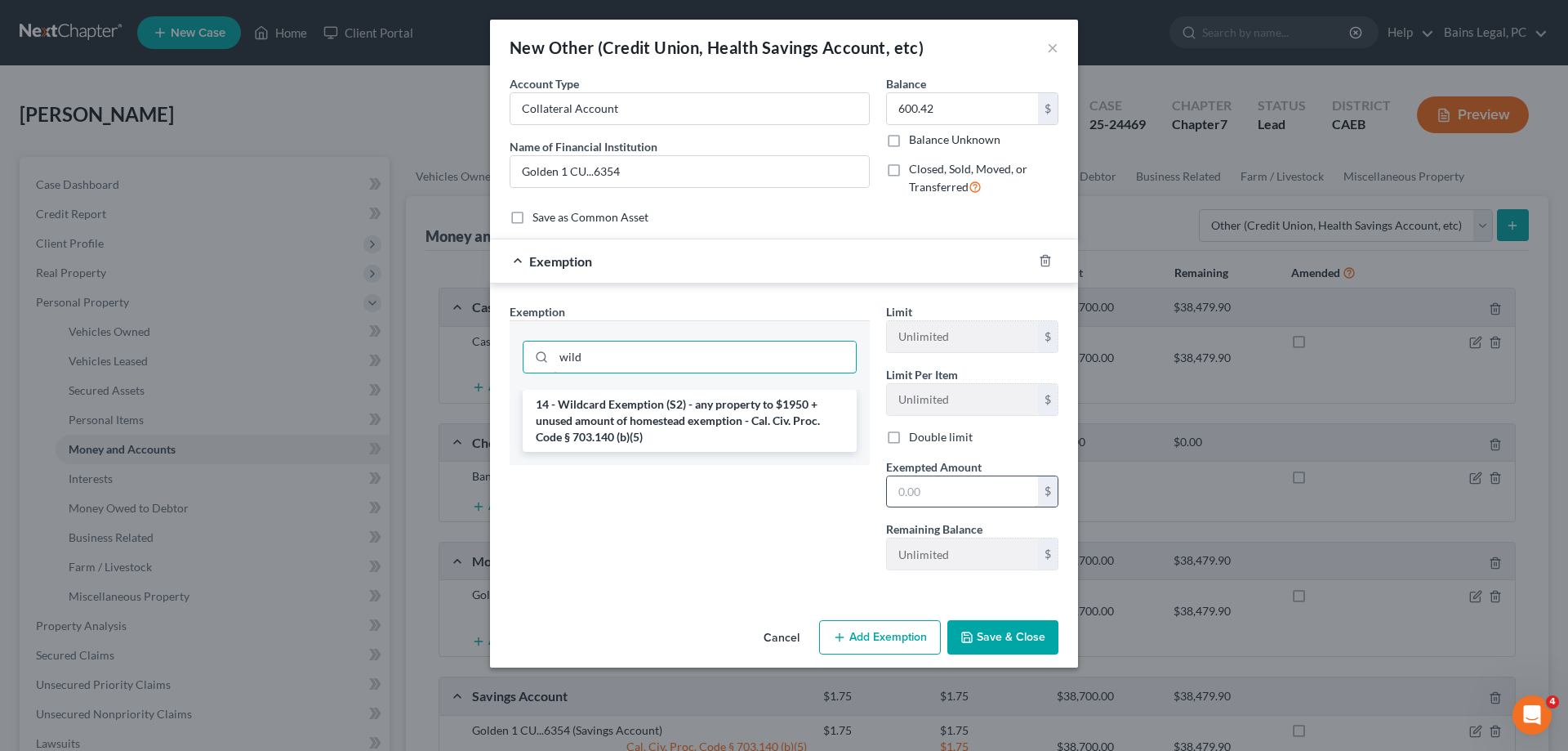
type input "wild"
click at [680, 410] on li "14 - Wildcard Exemption (S2) - any property to $1950 + unused amount of homeste…" at bounding box center [690, 421] width 334 height 62
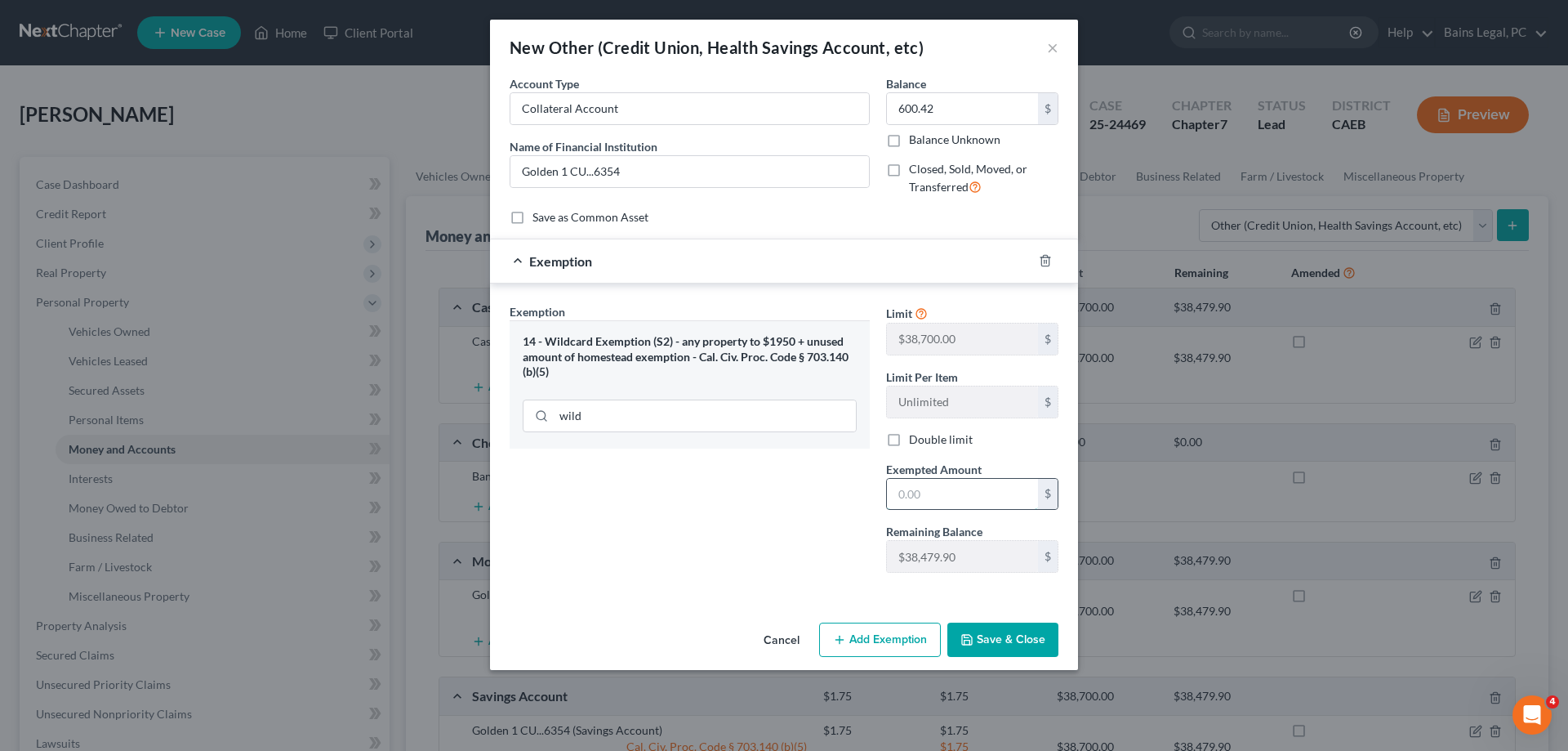
click at [978, 506] on input "text" at bounding box center [963, 494] width 151 height 31
type input "600.42"
click at [1033, 641] on button "Save & Close" at bounding box center [1002, 640] width 111 height 34
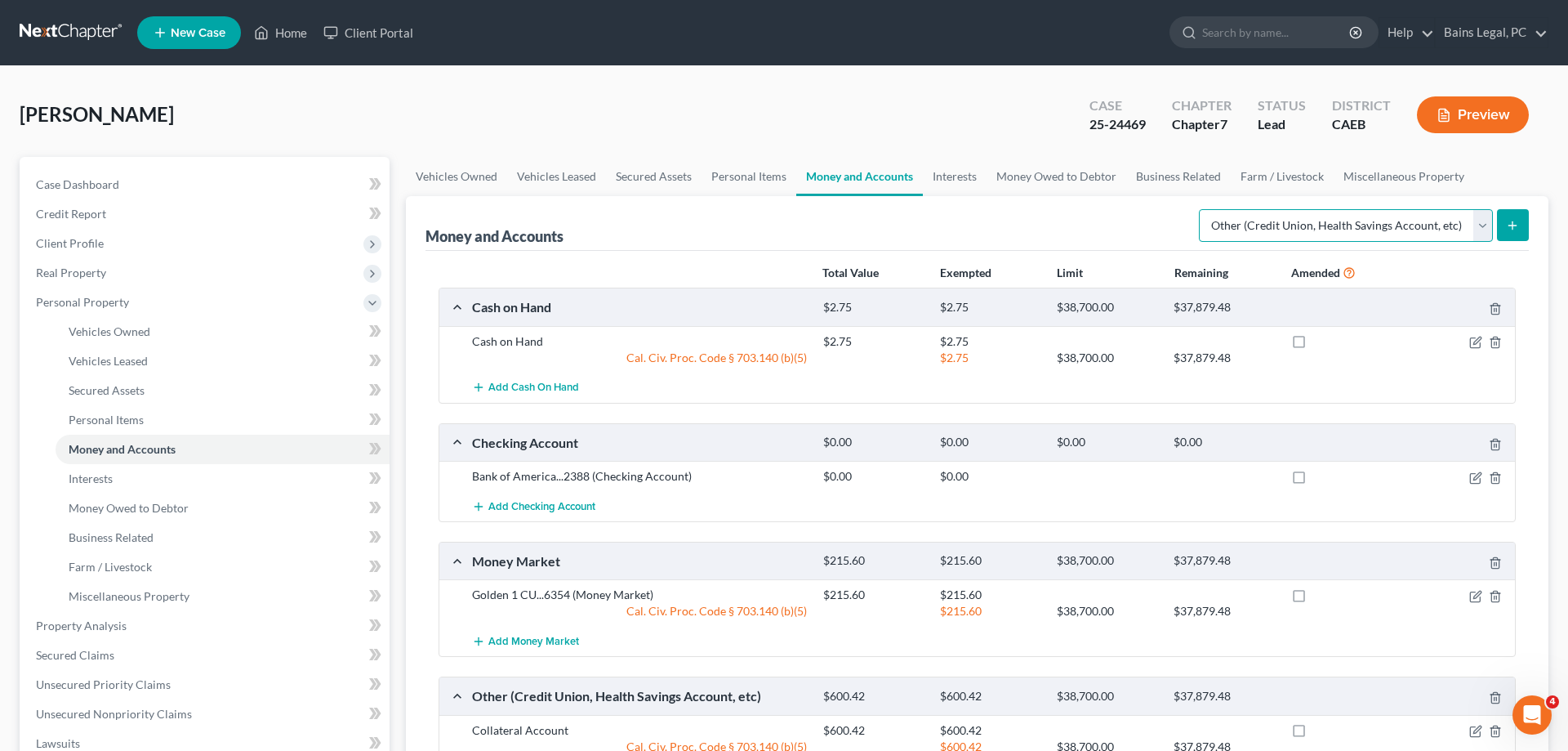
click at [1199, 209] on select "Select Account Type Brokerage Cash on Hand Certificates of Deposit Checking Acc…" at bounding box center [1346, 226] width 294 height 33
click at [581, 506] on span "Add Checking Account" at bounding box center [541, 506] width 107 height 13
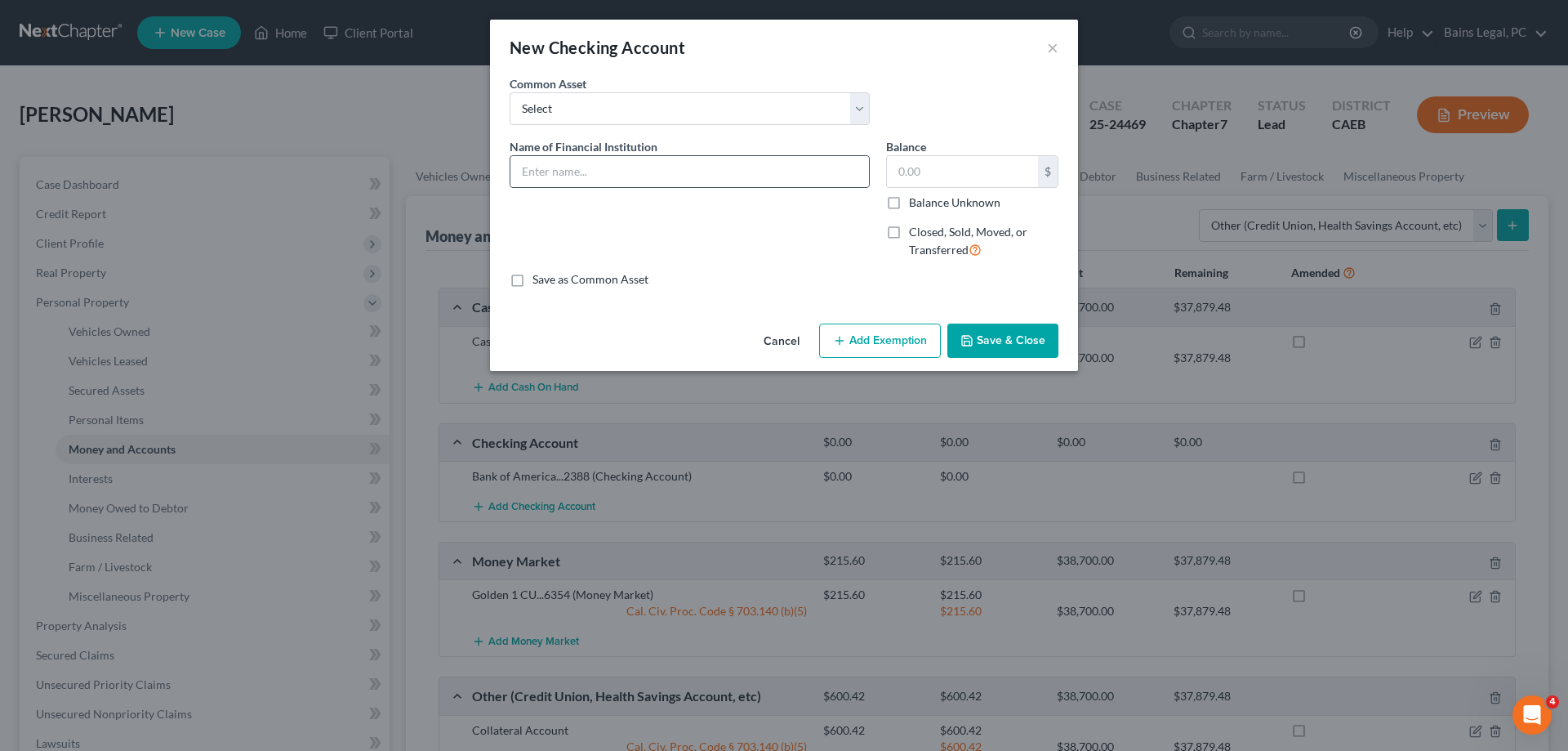
click at [749, 187] on div at bounding box center [690, 172] width 360 height 33
click at [721, 172] on input "text" at bounding box center [690, 172] width 358 height 31
paste input "Golden 1 CU...6354"
type input "Golden 1 CU...6354"
click at [1017, 174] on input "text" at bounding box center [963, 172] width 151 height 31
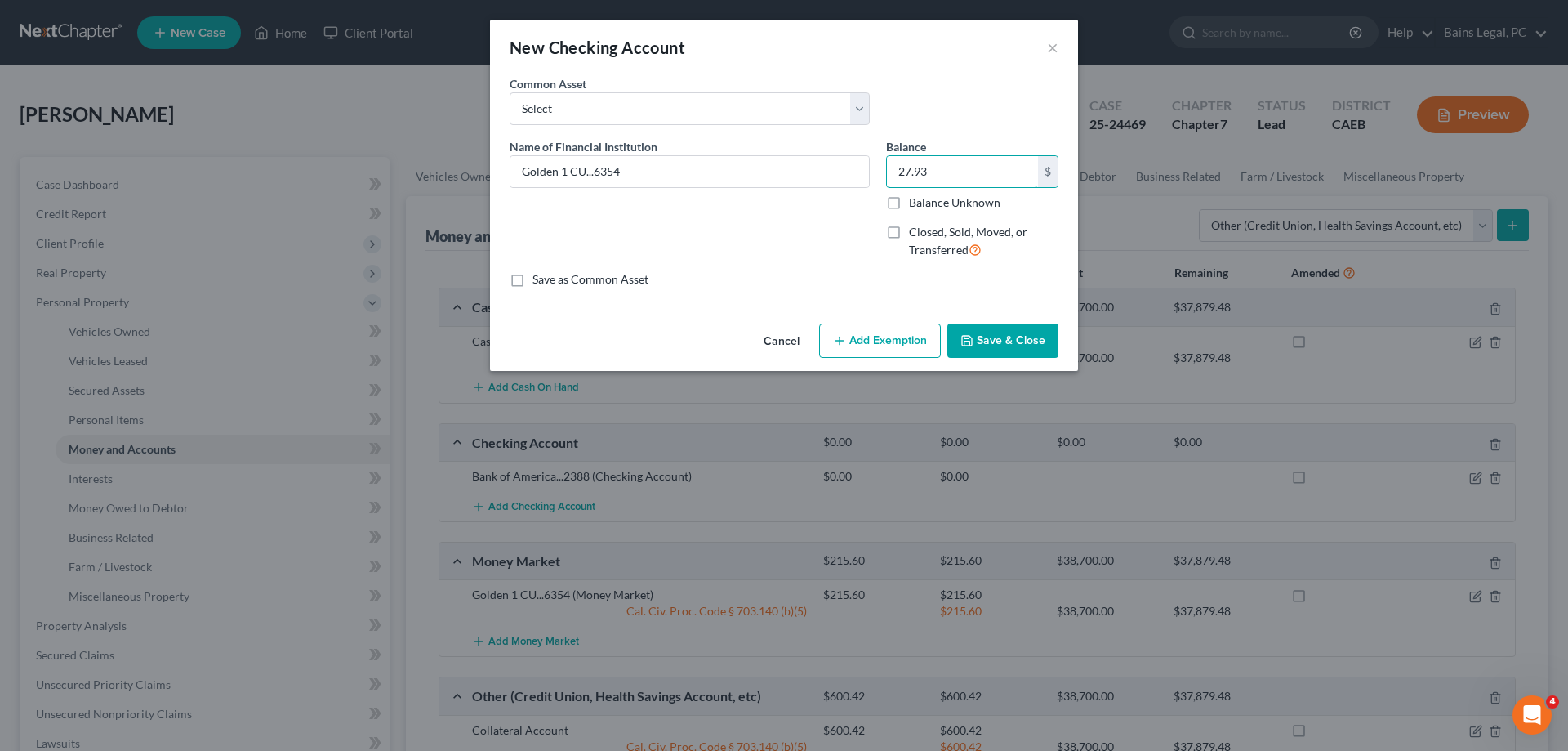
type input "27.93"
drag, startPoint x: 873, startPoint y: 347, endPoint x: 725, endPoint y: 421, distance: 165.5
click at [872, 347] on button "Add Exemption" at bounding box center [880, 340] width 122 height 34
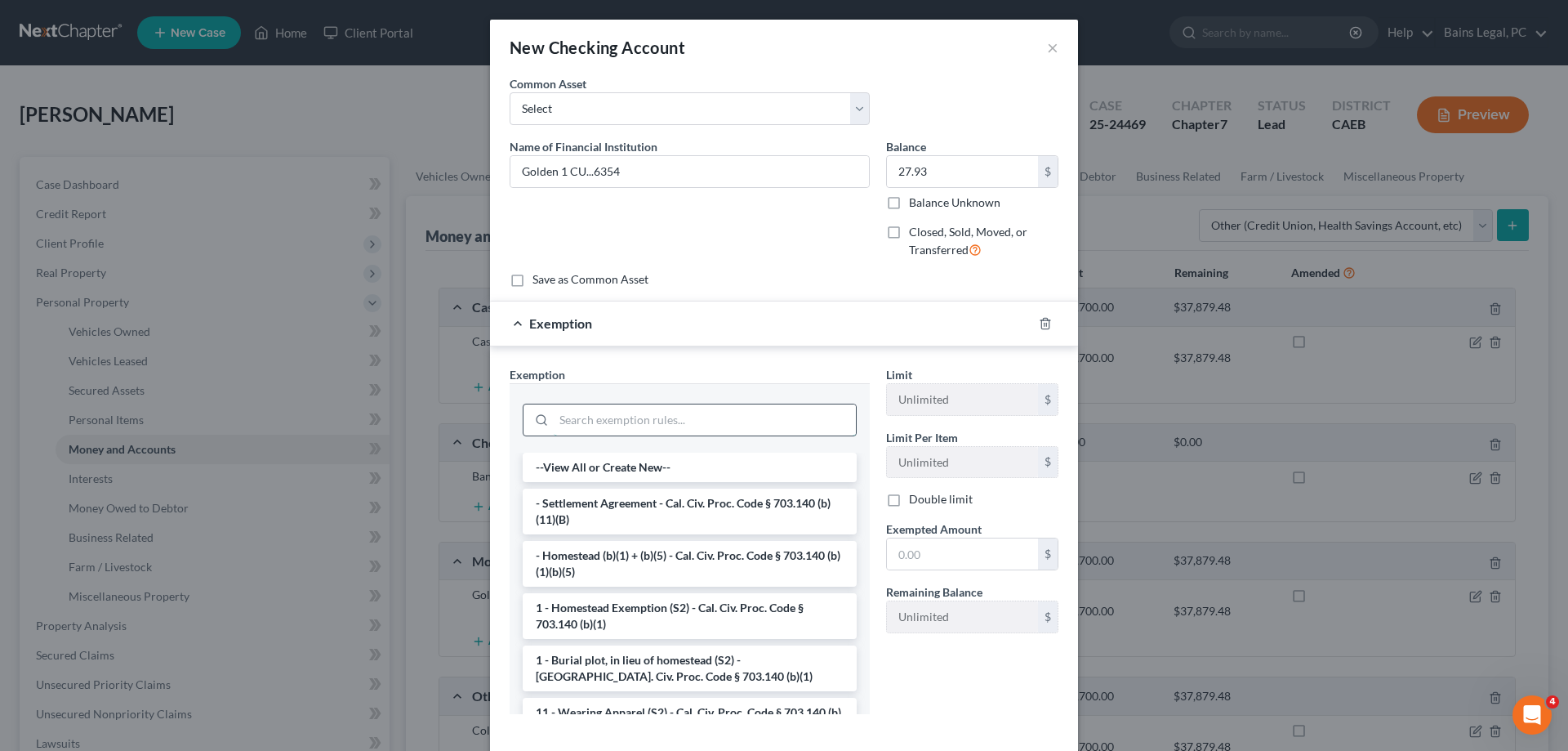
click at [675, 417] on input "search" at bounding box center [705, 420] width 302 height 31
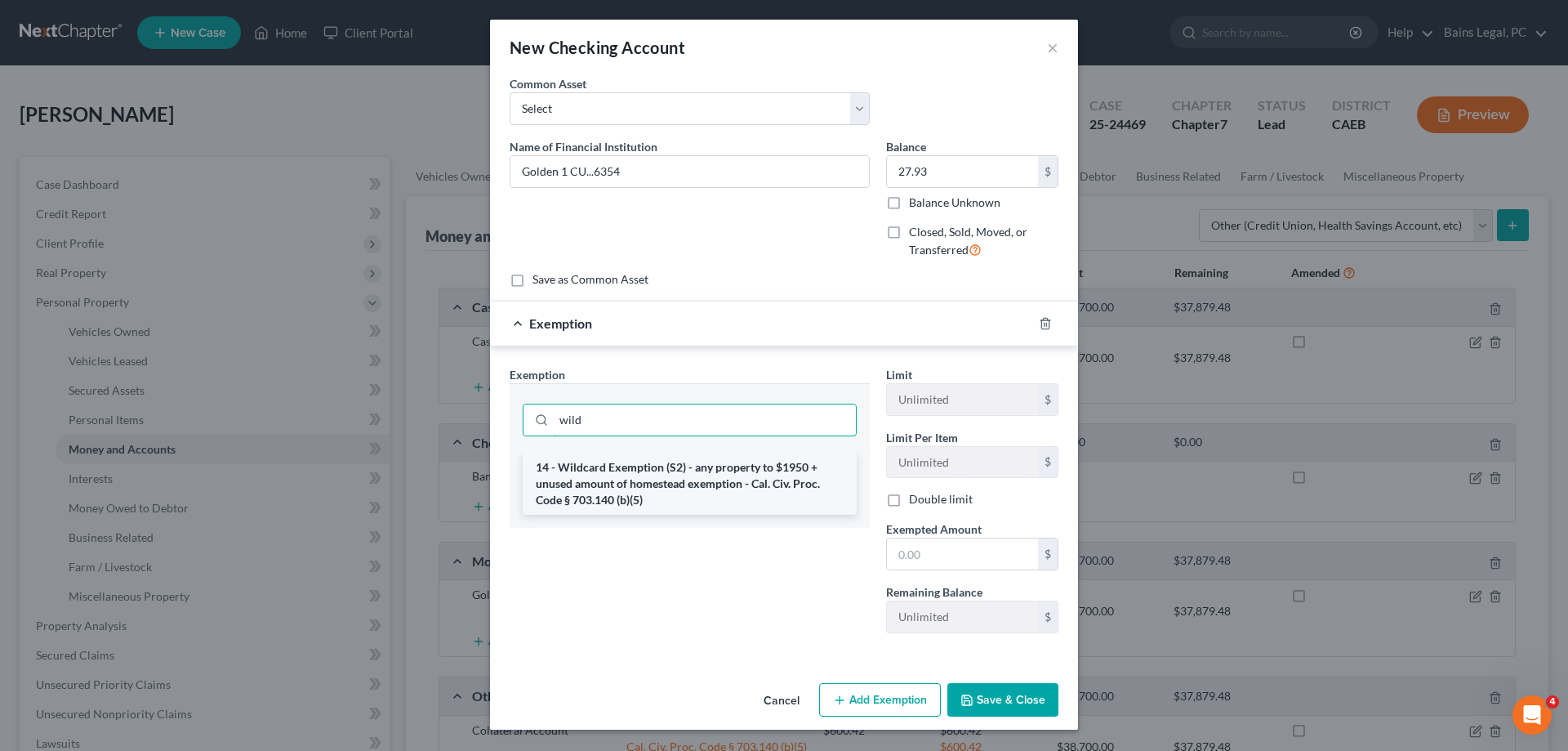
type input "wild"
click at [717, 473] on li "14 - Wildcard Exemption (S2) - any property to $1950 + unused amount of homeste…" at bounding box center [690, 484] width 334 height 62
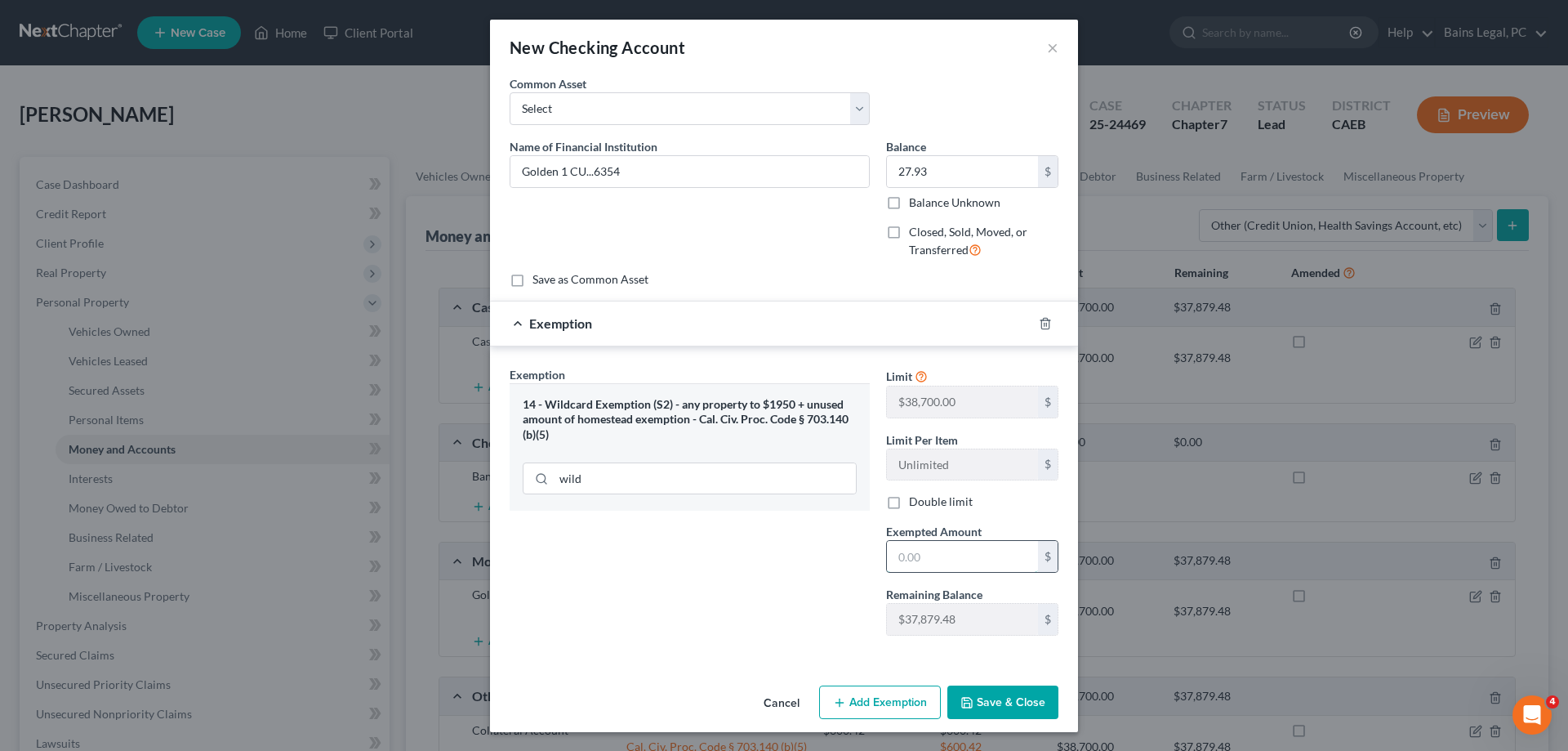
click at [1005, 558] on input "text" at bounding box center [963, 556] width 151 height 31
type input "27.93"
click at [1025, 697] on button "Save & Close" at bounding box center [1002, 702] width 111 height 34
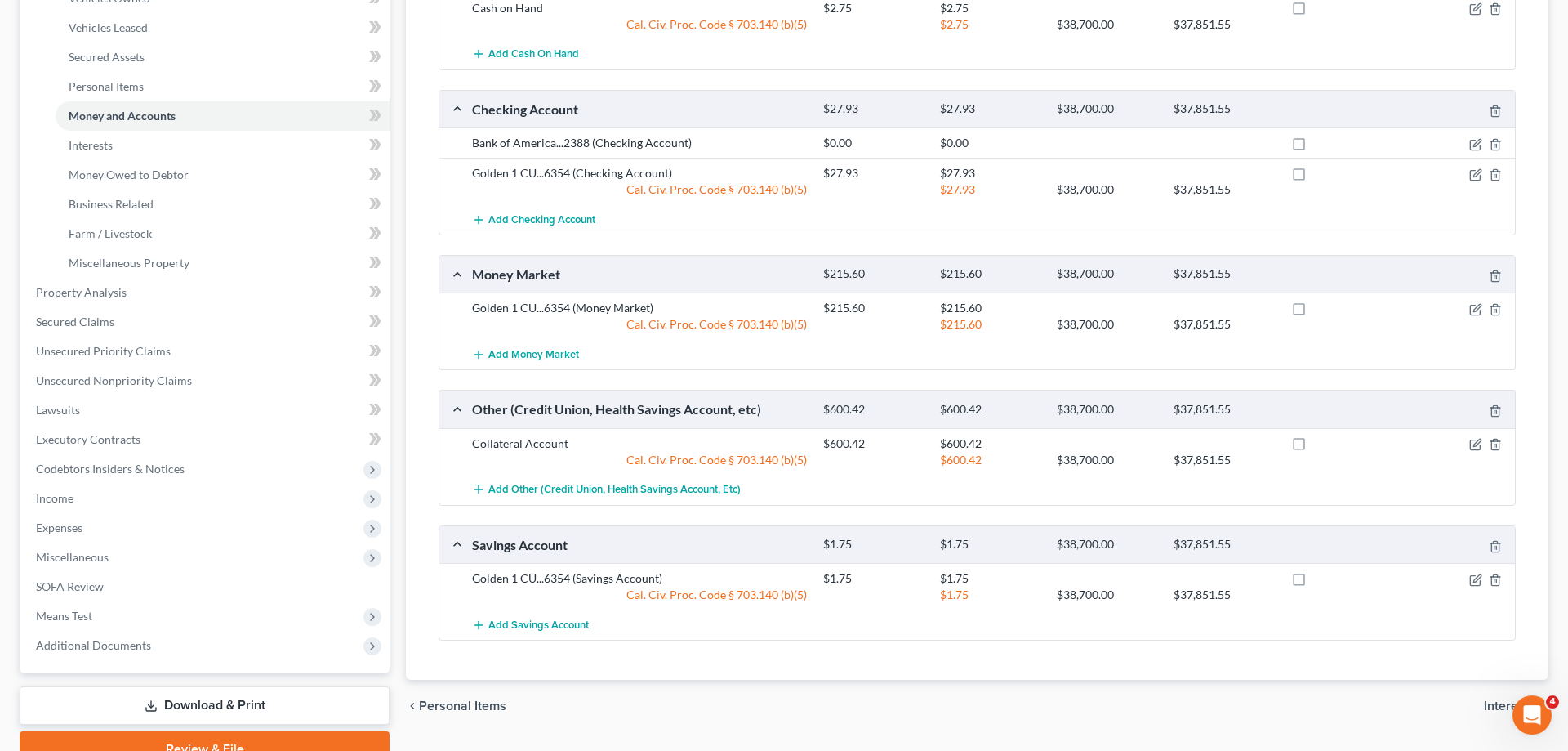
scroll to position [410, 0]
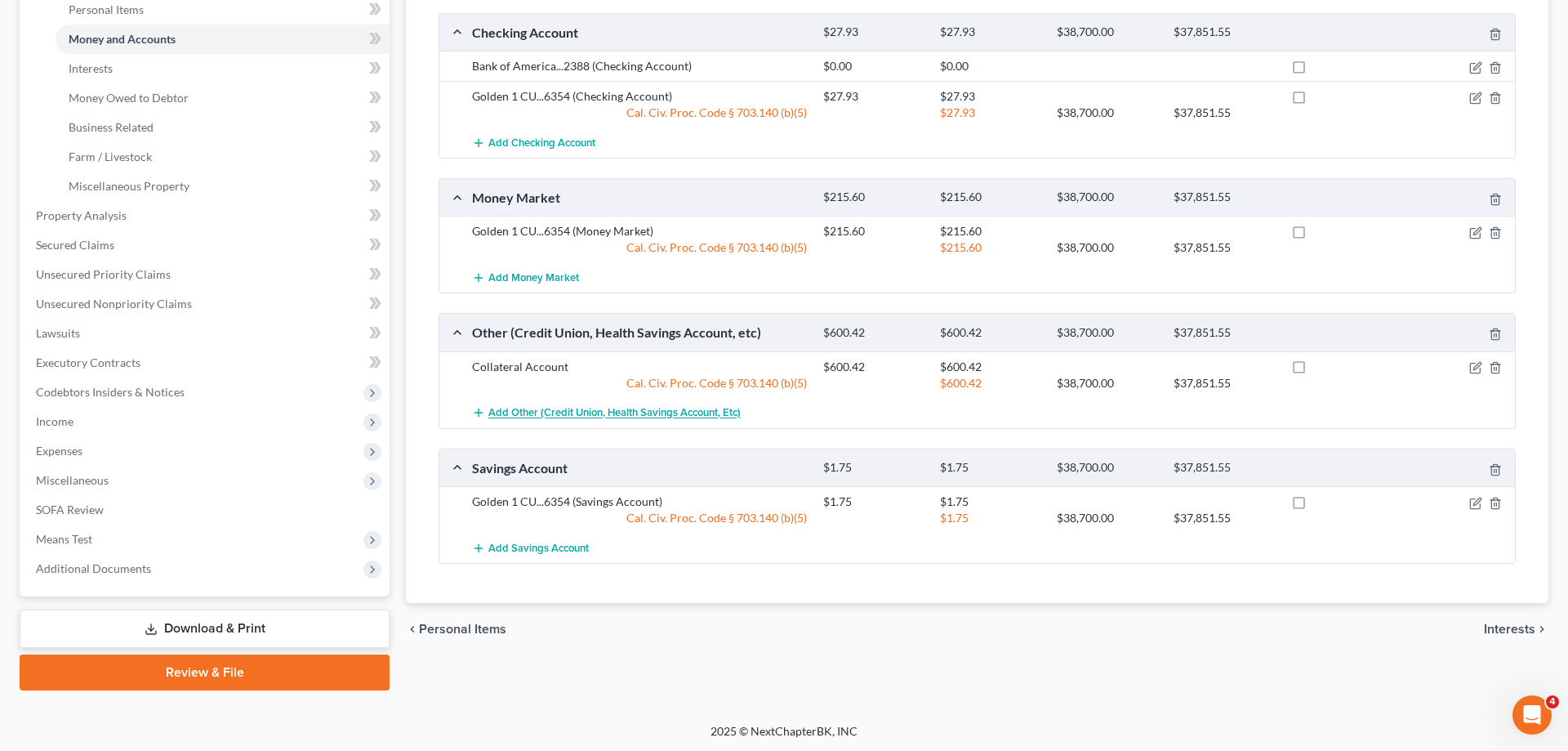
click at [533, 419] on span "Add Other (Credit Union, Health Savings Account, etc)" at bounding box center [614, 413] width 253 height 13
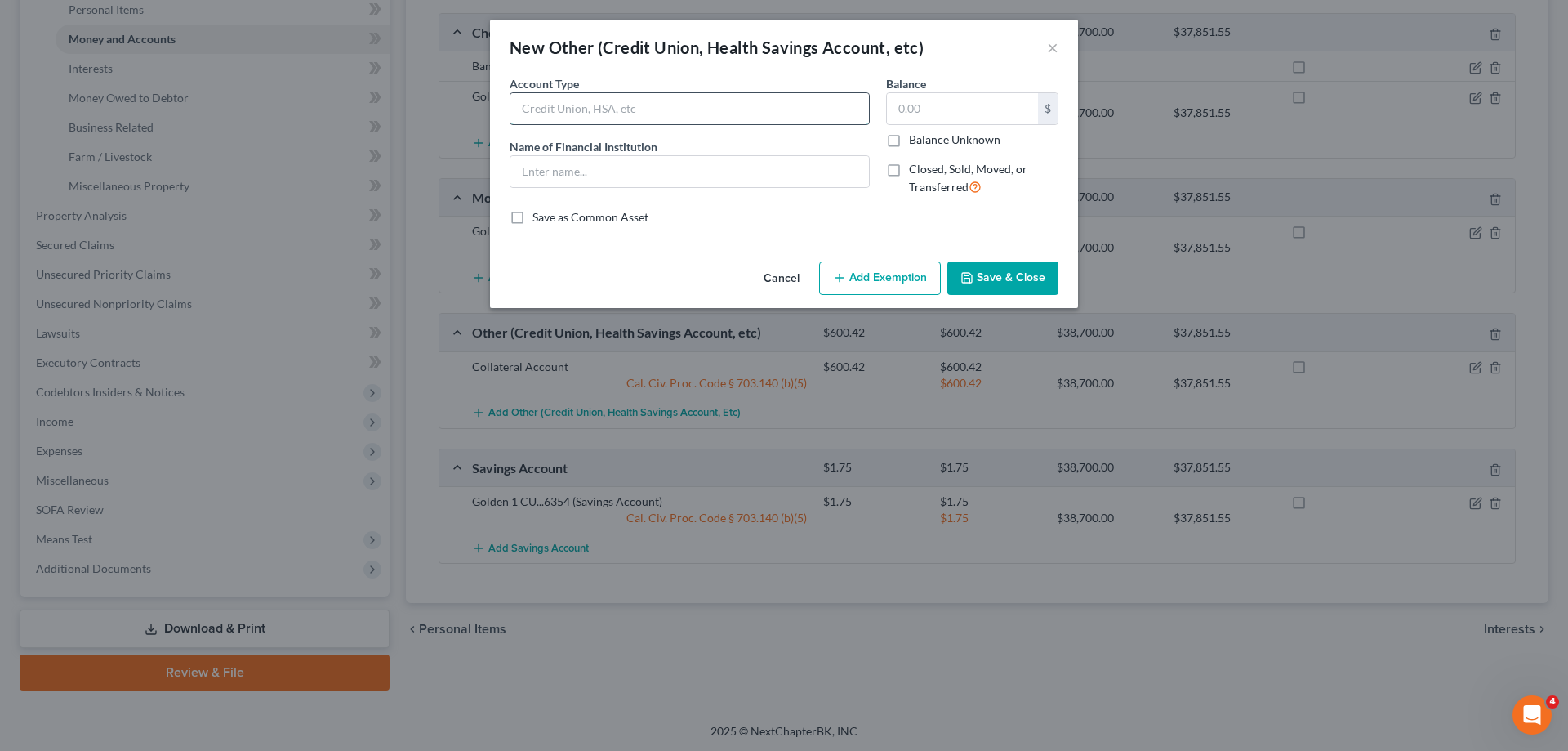
click at [612, 113] on input "text" at bounding box center [690, 109] width 358 height 31
type input "Phone App"
type input "Cash App"
click at [1000, 279] on button "Save & Close" at bounding box center [1002, 278] width 111 height 34
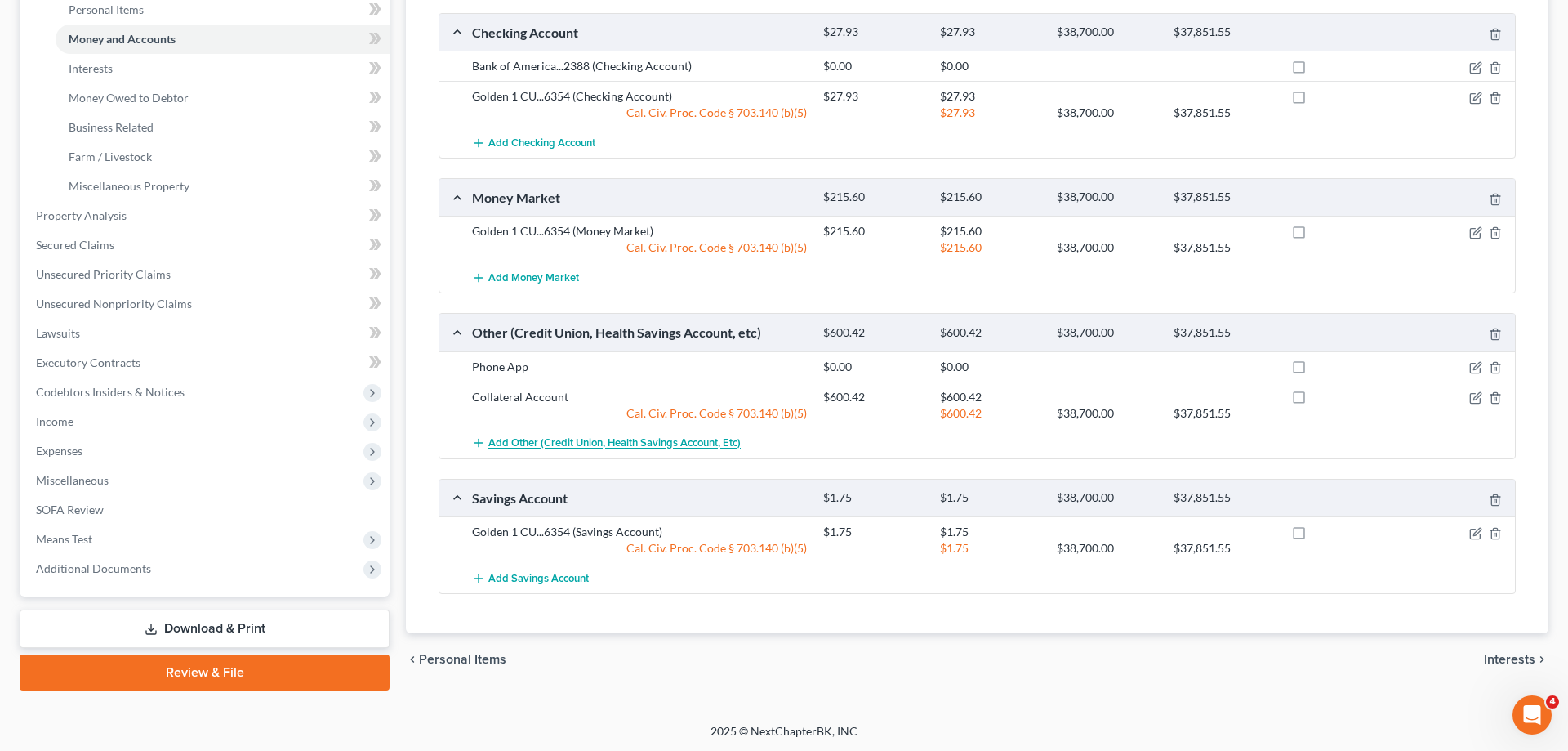
click at [524, 443] on span "Add Other (Credit Union, Health Savings Account, etc)" at bounding box center [614, 443] width 253 height 13
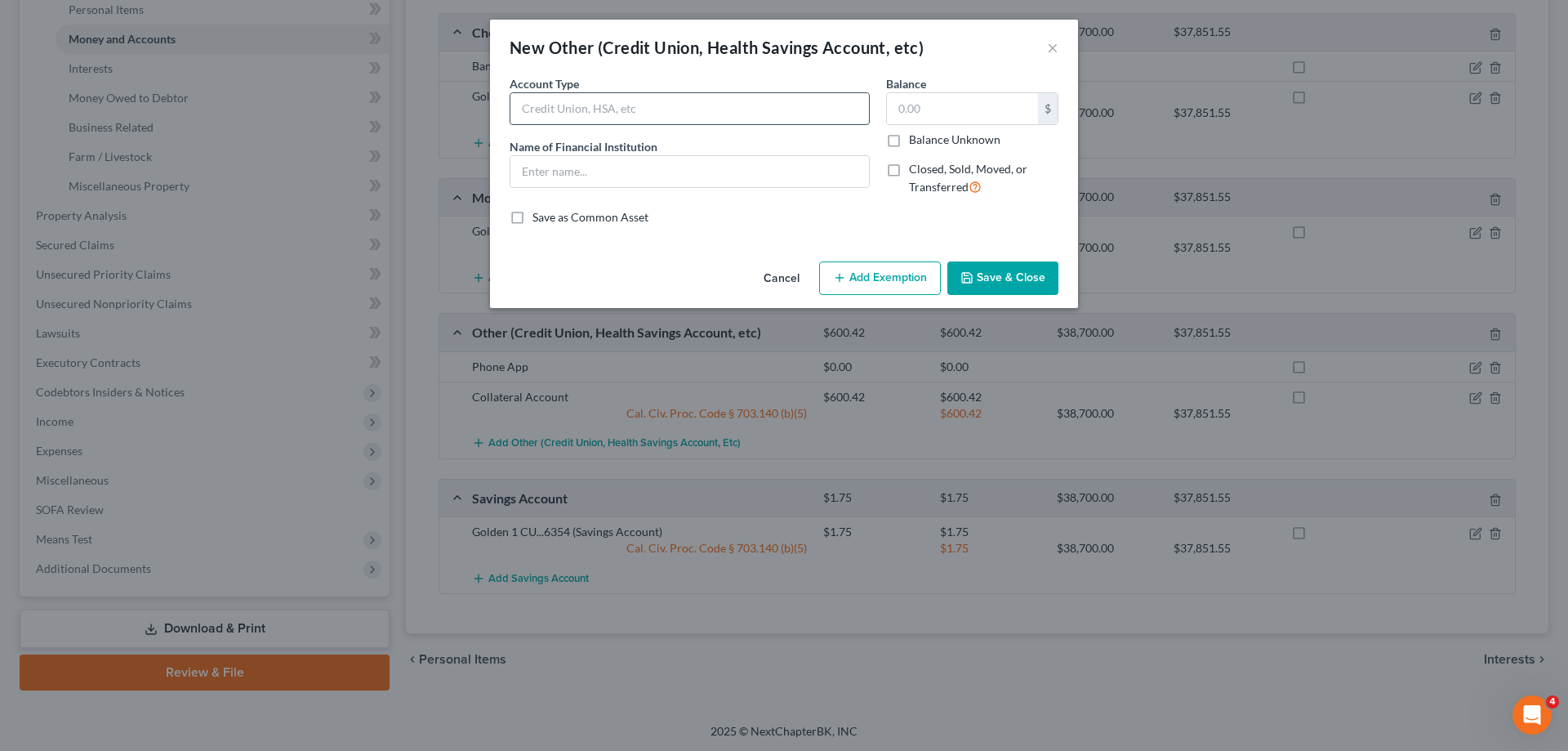
click at [620, 119] on input "text" at bounding box center [690, 109] width 358 height 31
type input "EBT Card"
type input "BenefitsCal"
click at [1013, 277] on button "Save & Close" at bounding box center [1002, 278] width 111 height 34
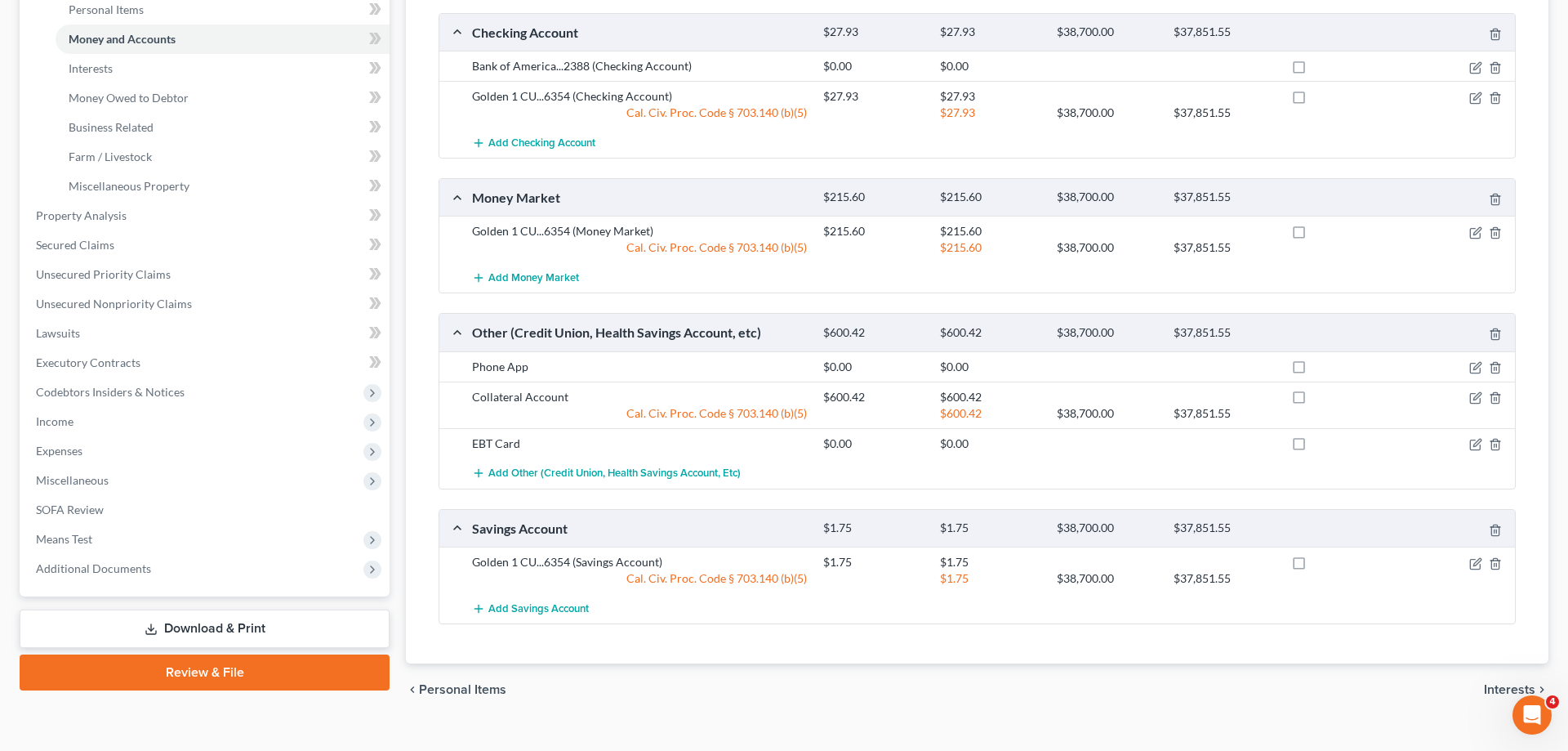
scroll to position [0, 0]
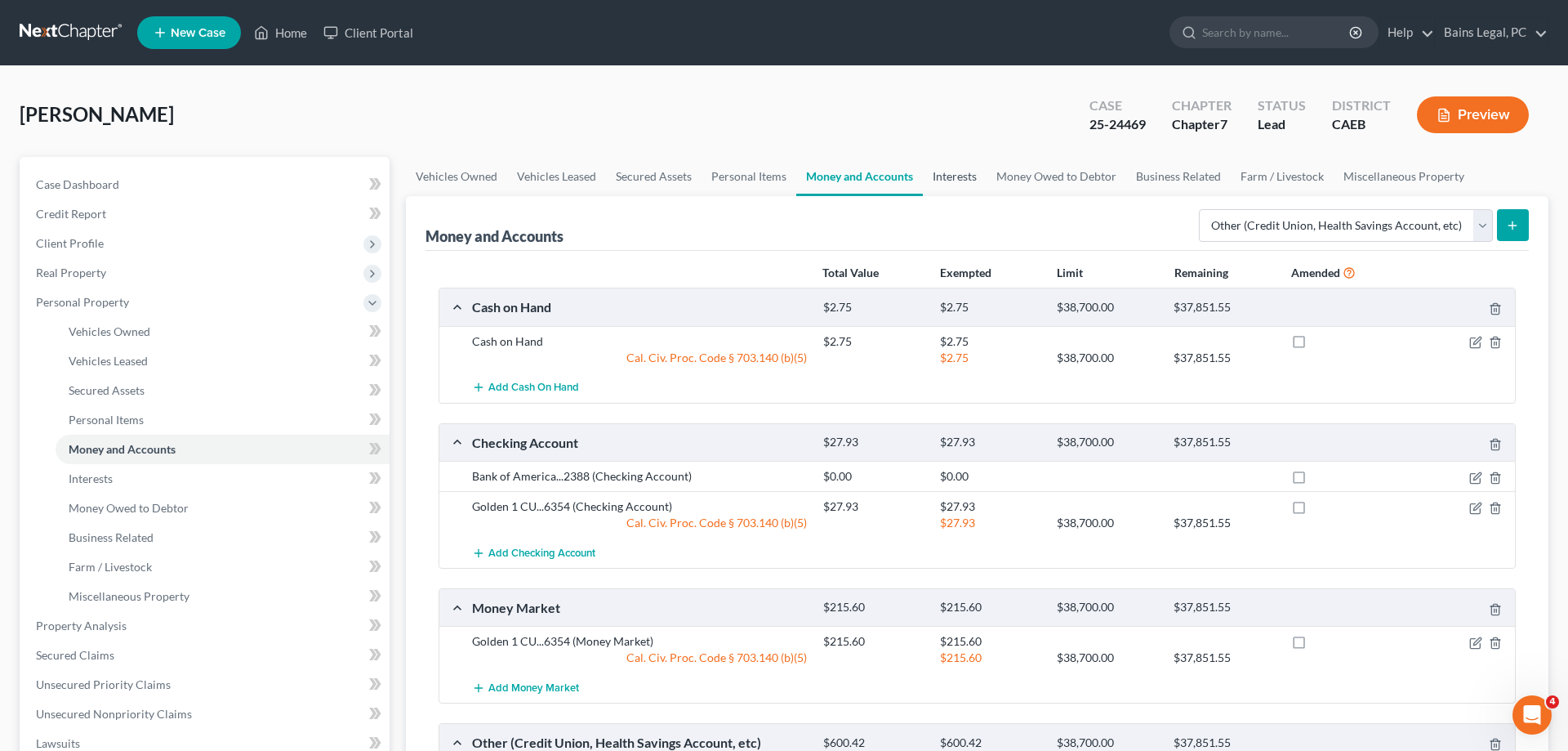
click at [960, 172] on link "Interests" at bounding box center [955, 176] width 64 height 39
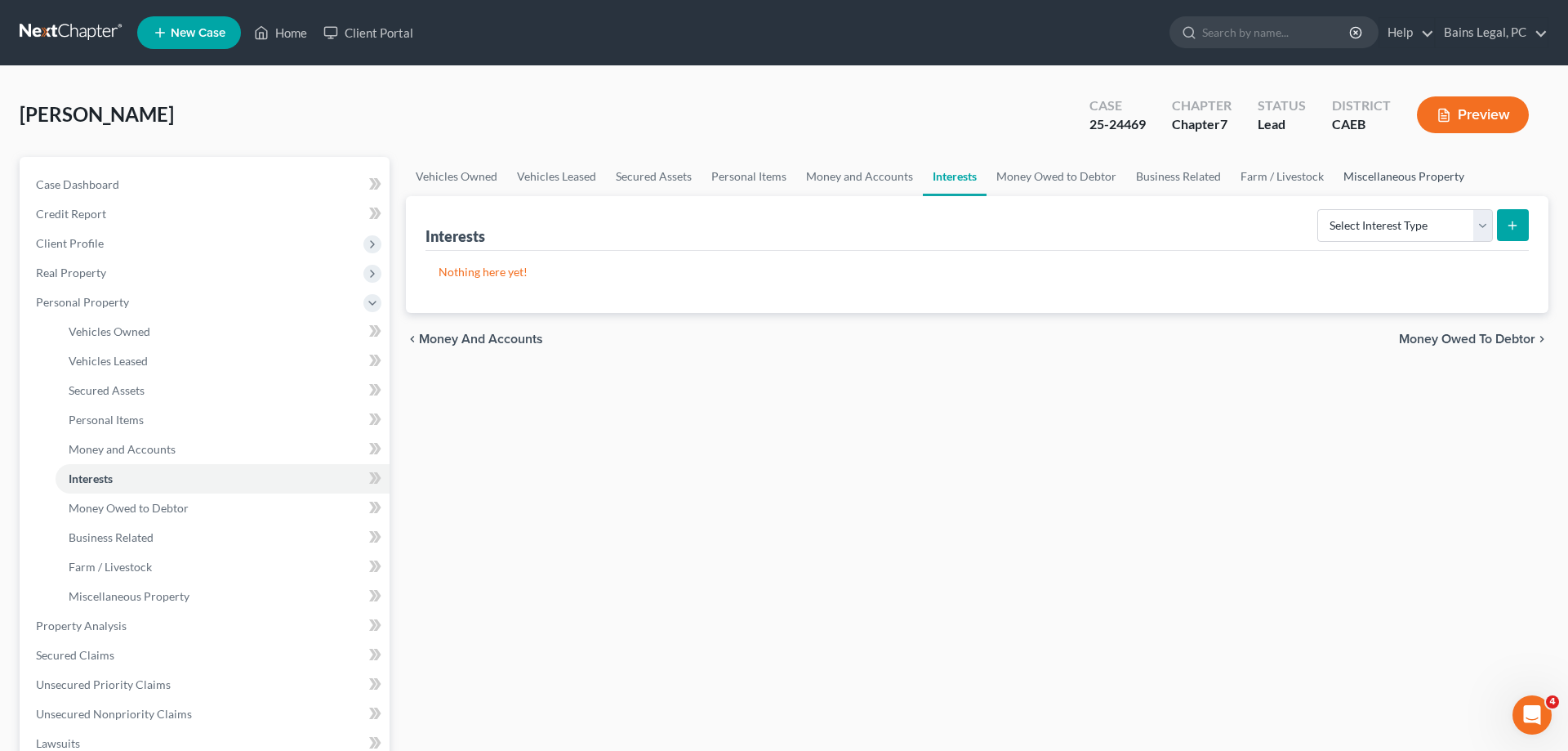
click at [1409, 183] on link "Miscellaneous Property" at bounding box center [1403, 176] width 140 height 39
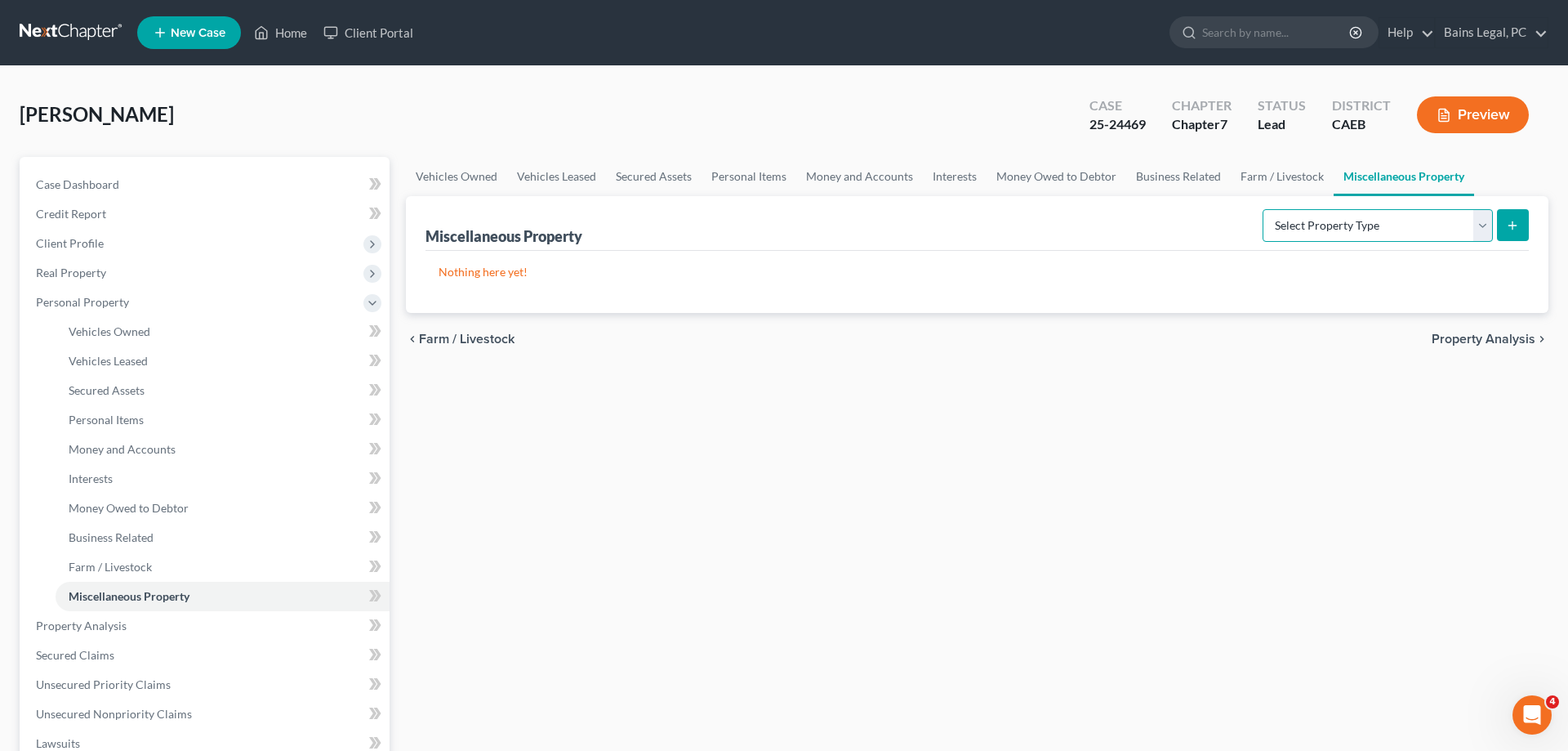
click at [1263, 209] on select "Select Property Type Assigned for Creditor Benefit Within 1 Year Holding for An…" at bounding box center [1378, 226] width 231 height 33
select select "stored_within_1_year"
click option "Stored Within 1 Year" at bounding box center [0, 0] width 0 height 0
click at [1523, 210] on button "submit" at bounding box center [1513, 225] width 32 height 32
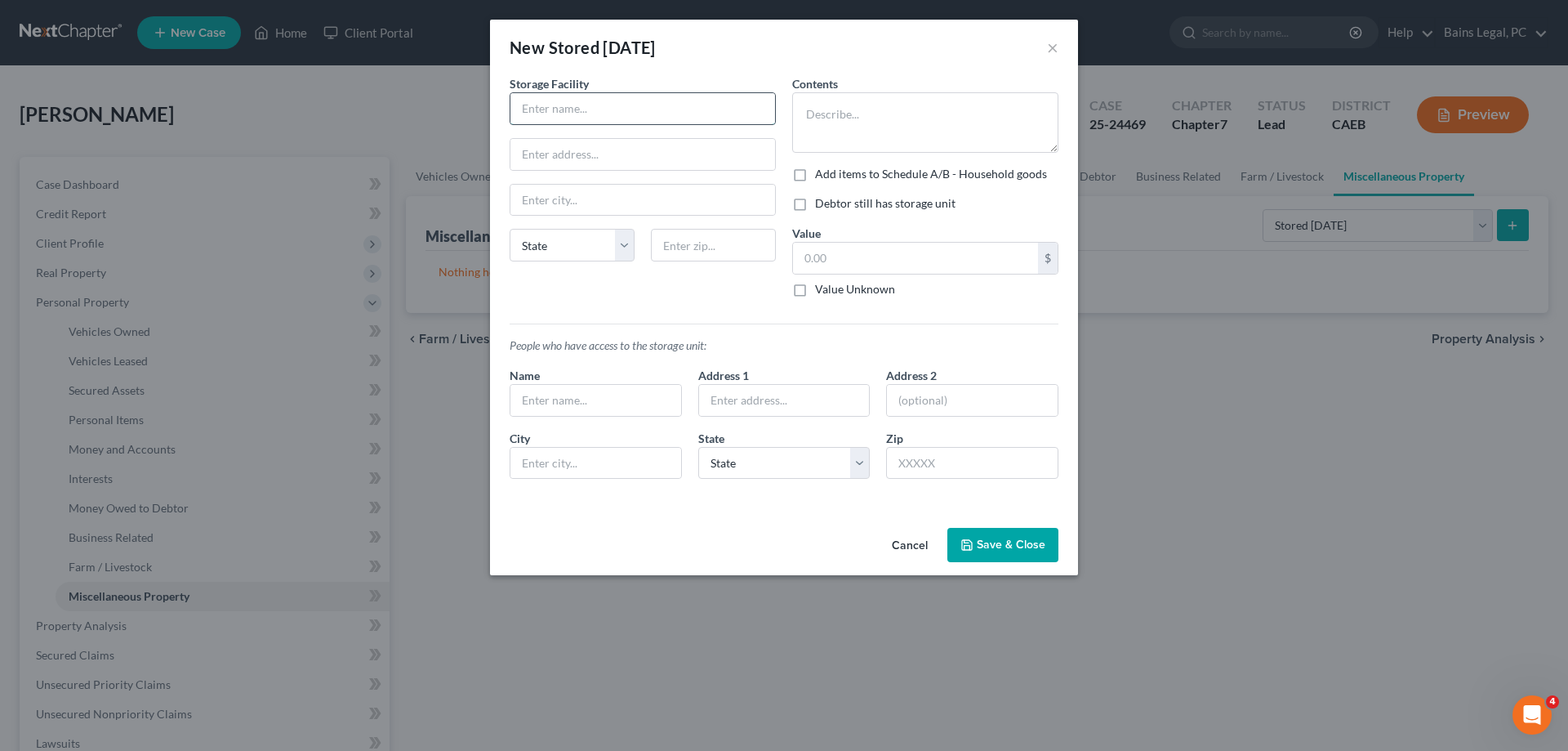
click at [647, 105] on input "text" at bounding box center [642, 109] width 264 height 31
type input "U-Haul"
type input "3979 N Freeway Blvd"
click at [710, 242] on input "text" at bounding box center [713, 245] width 125 height 33
type input "95834"
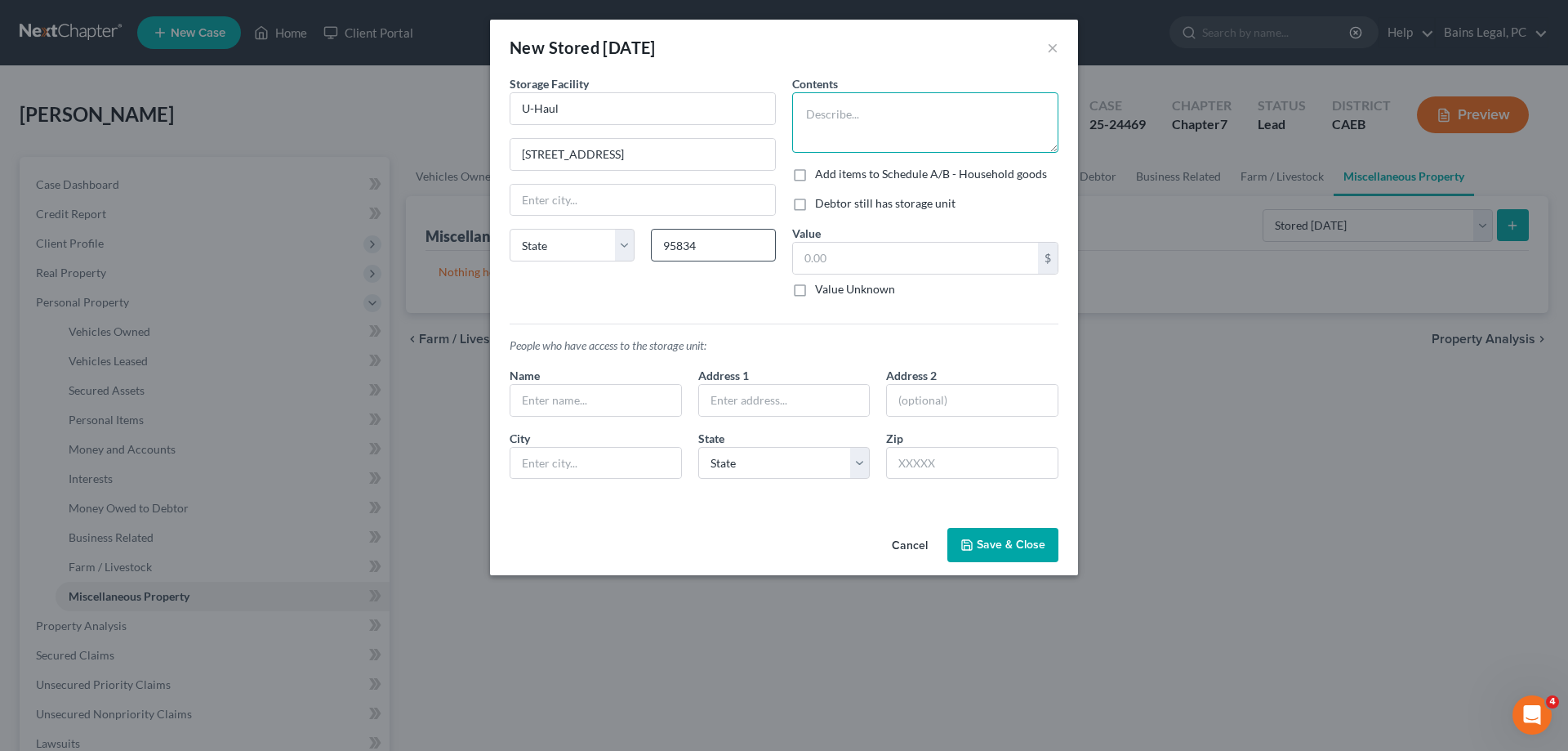
type input "[GEOGRAPHIC_DATA]"
select select "4"
click at [907, 123] on textarea at bounding box center [925, 122] width 266 height 60
type textarea "Personal items & furniture"
click at [841, 264] on input "text" at bounding box center [915, 258] width 245 height 31
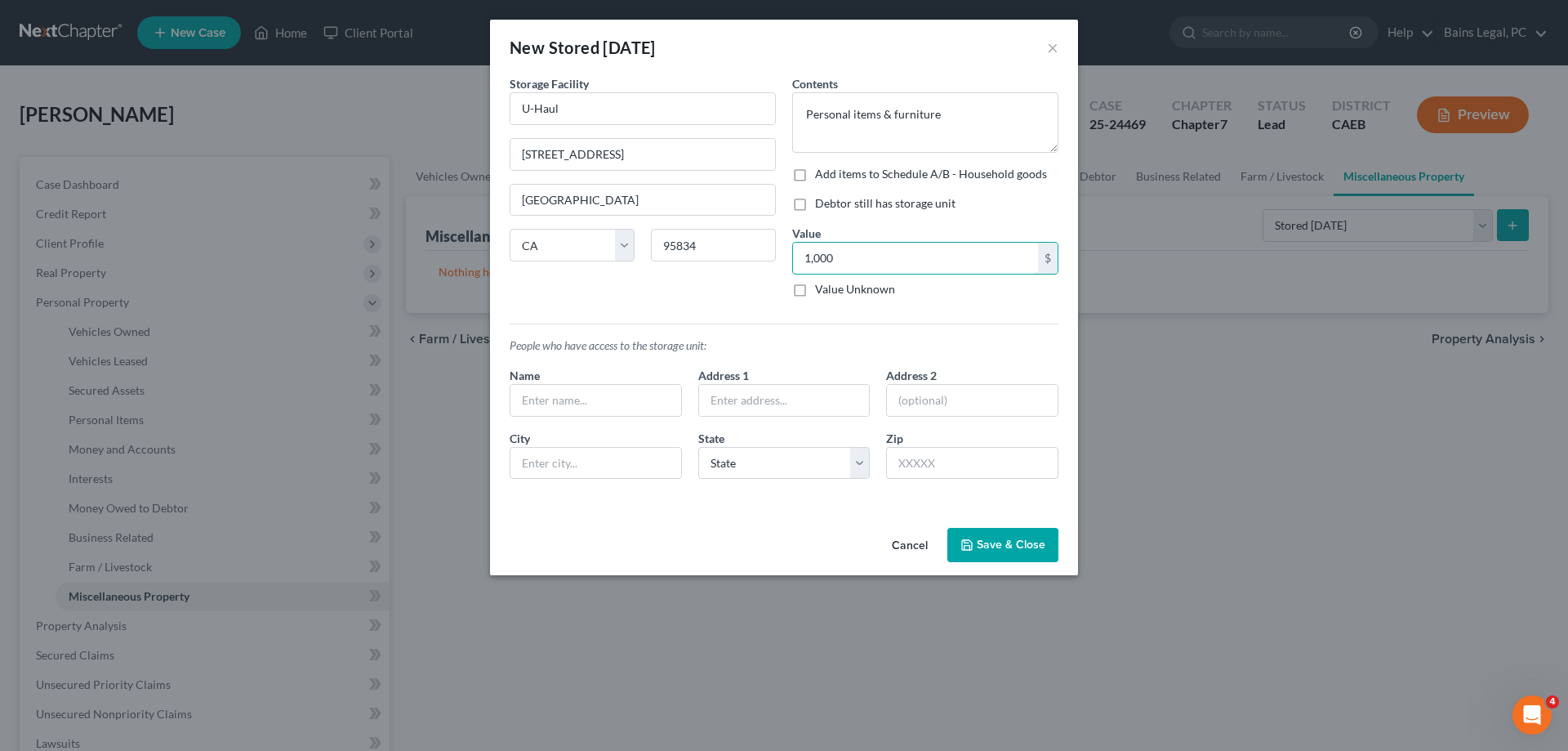
type input "1,000"
click at [1020, 541] on button "Save & Close" at bounding box center [1002, 545] width 111 height 34
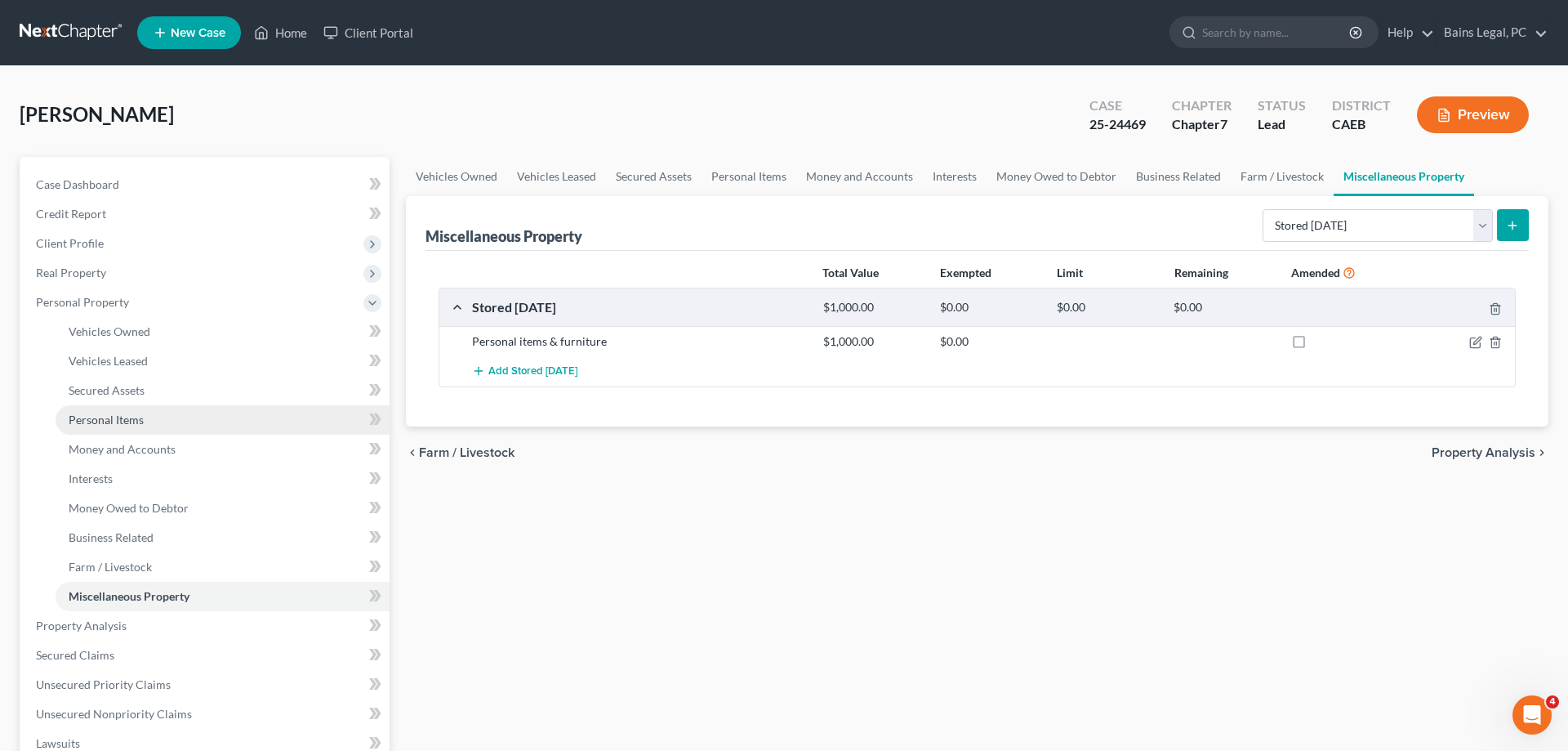
click at [133, 422] on span "Personal Items" at bounding box center [107, 420] width 76 height 14
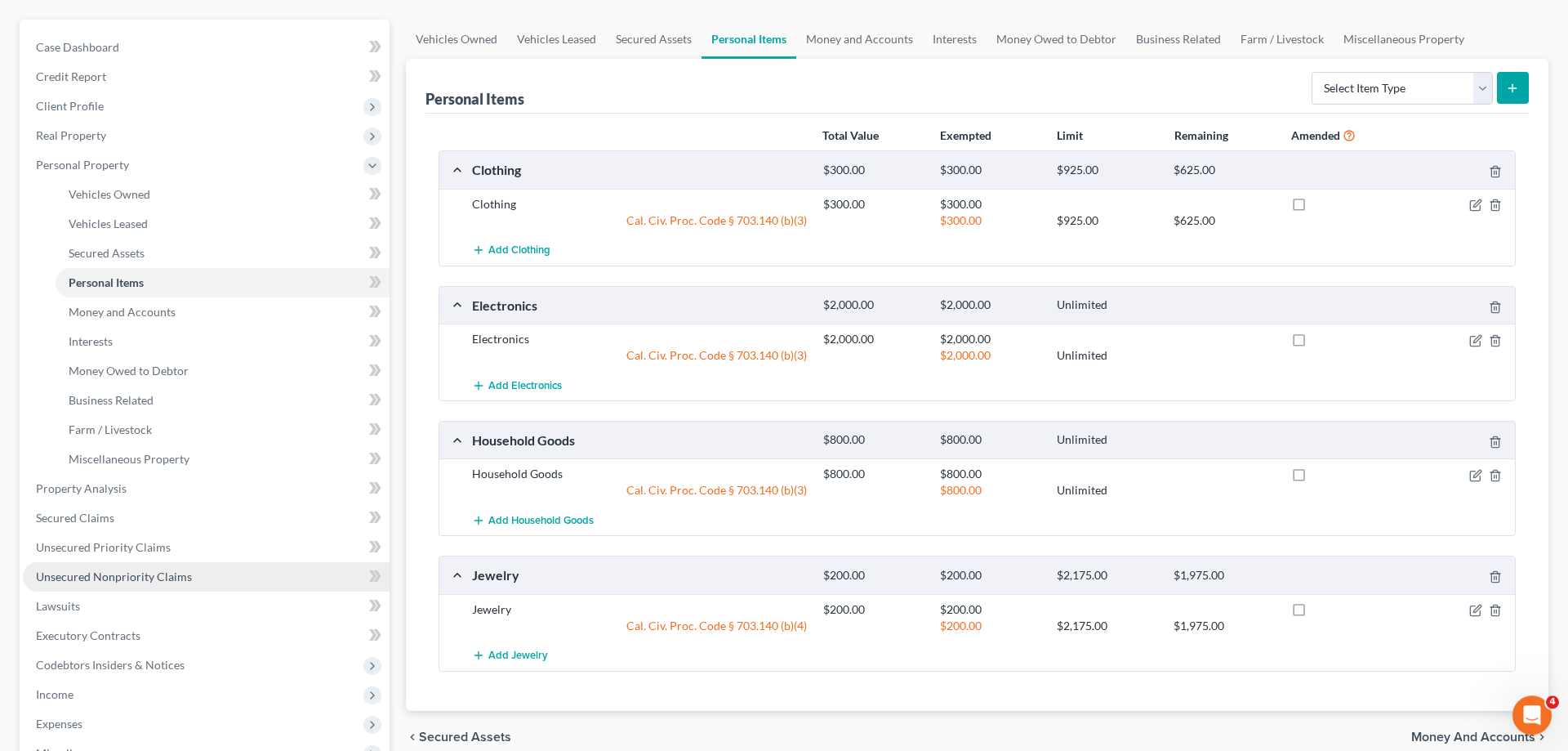
scroll to position [167, 0]
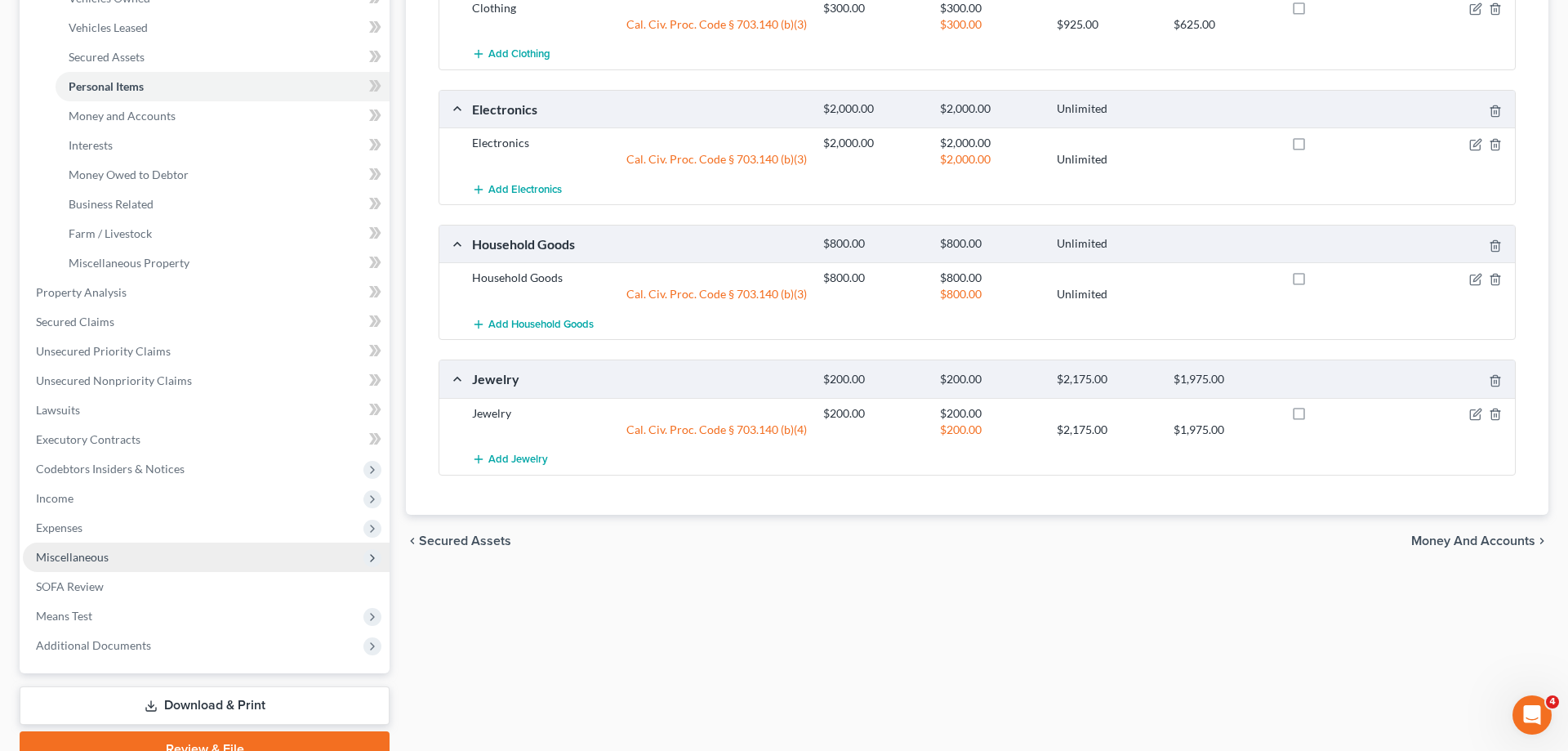
click at [106, 555] on span "Miscellaneous" at bounding box center [72, 557] width 73 height 14
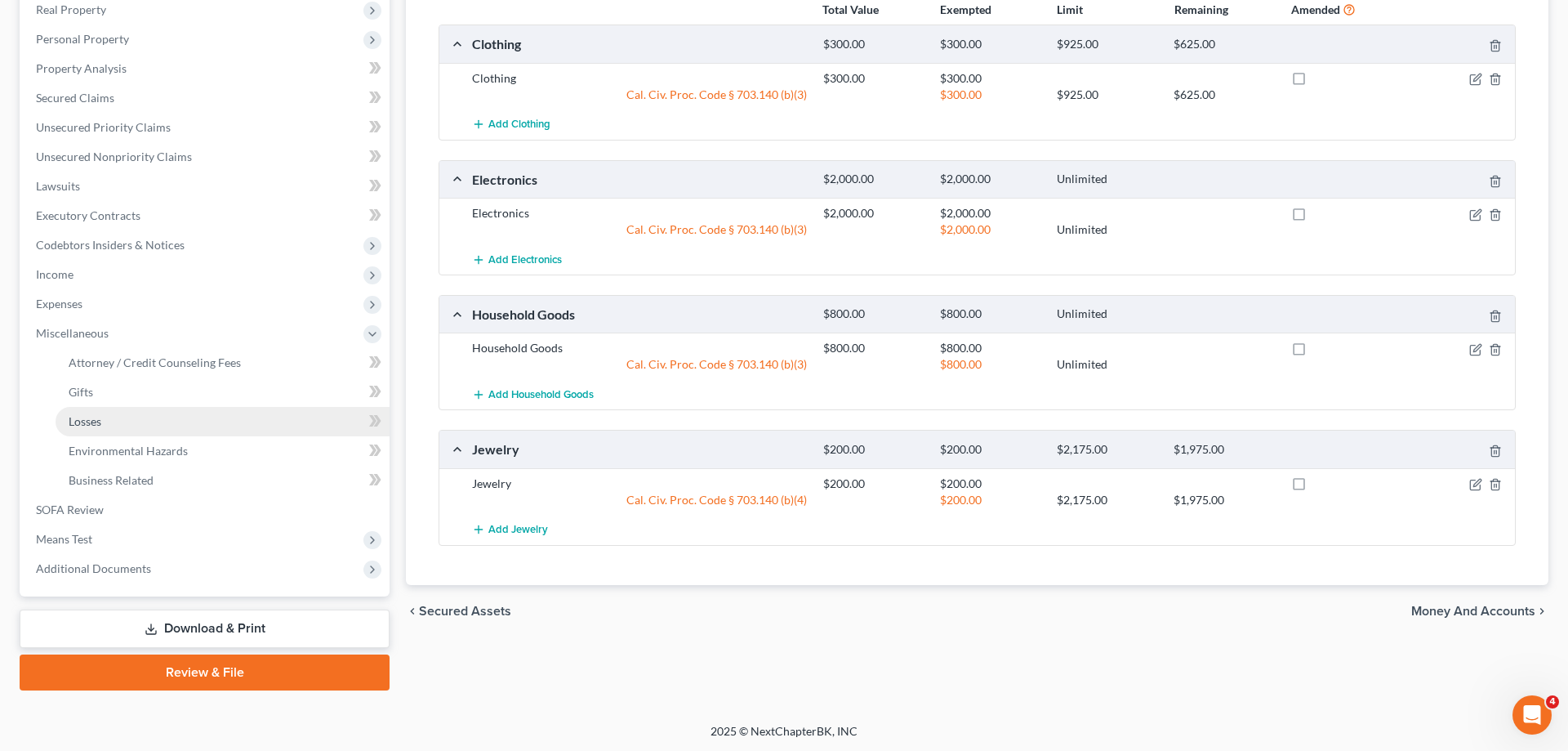
click at [97, 415] on span "Losses" at bounding box center [85, 422] width 33 height 14
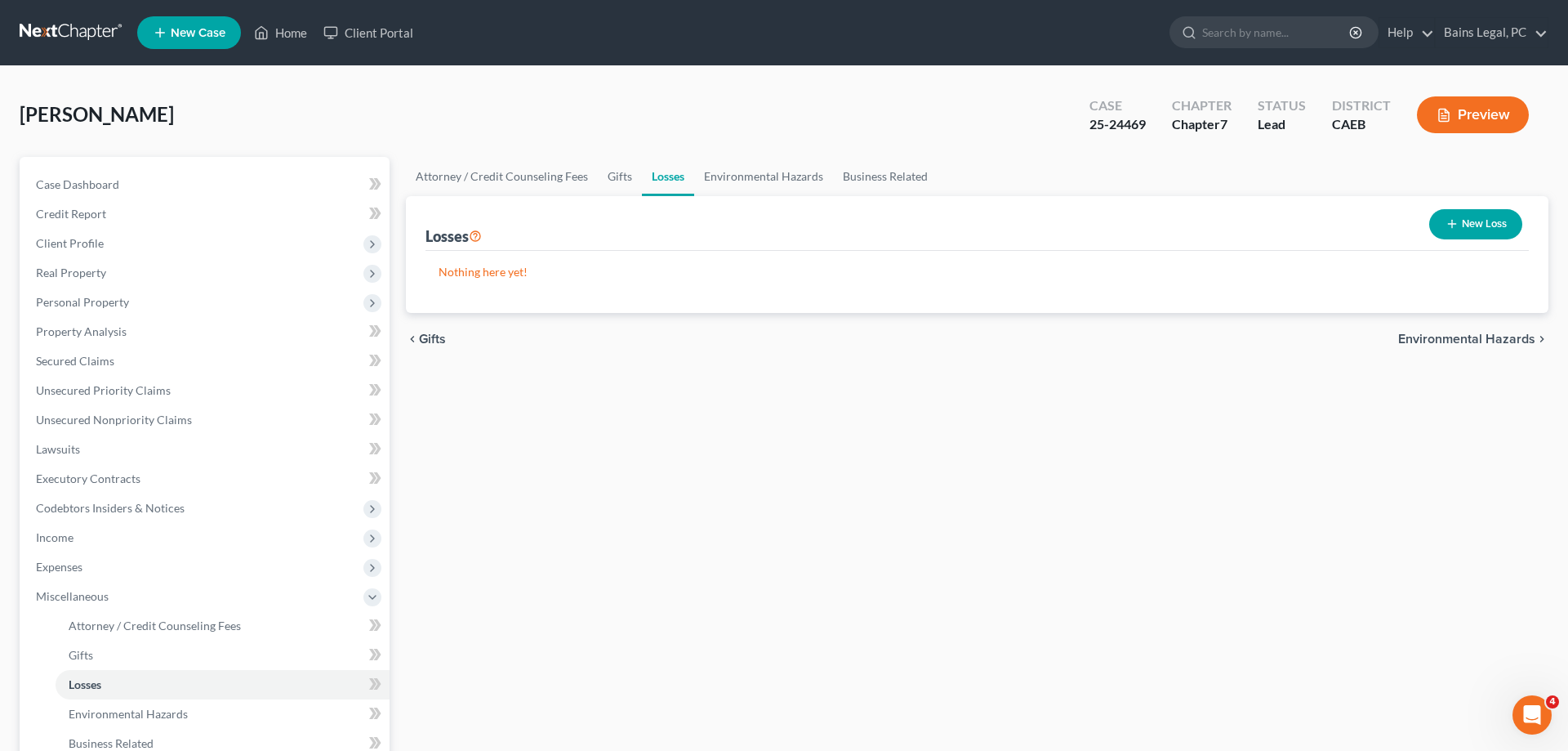
click at [1472, 219] on button "New Loss" at bounding box center [1476, 224] width 93 height 30
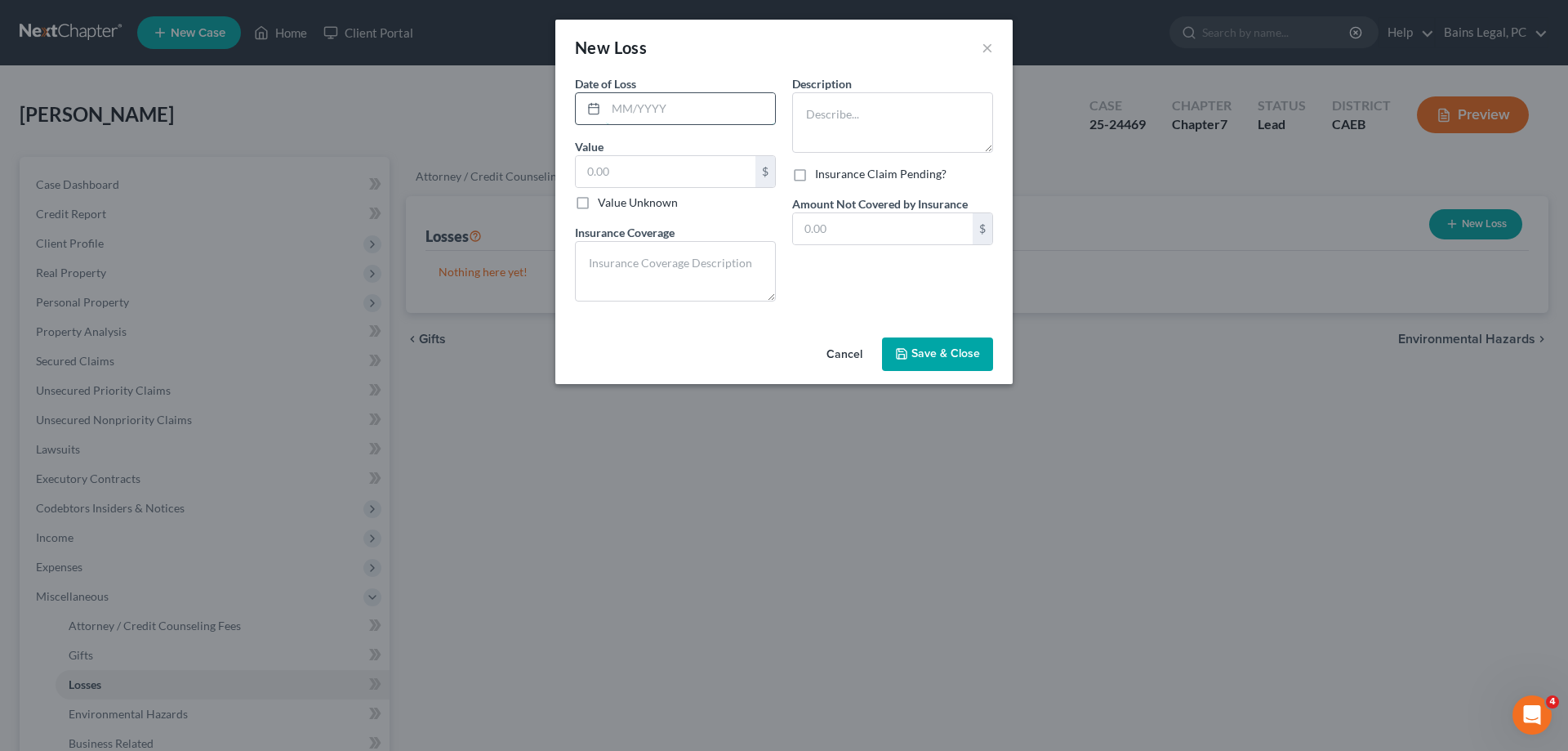
click at [626, 105] on input "text" at bounding box center [691, 109] width 169 height 31
type input "02/2025"
type input "1000"
type textarea "N/A"
click at [910, 107] on textarea at bounding box center [892, 122] width 200 height 60
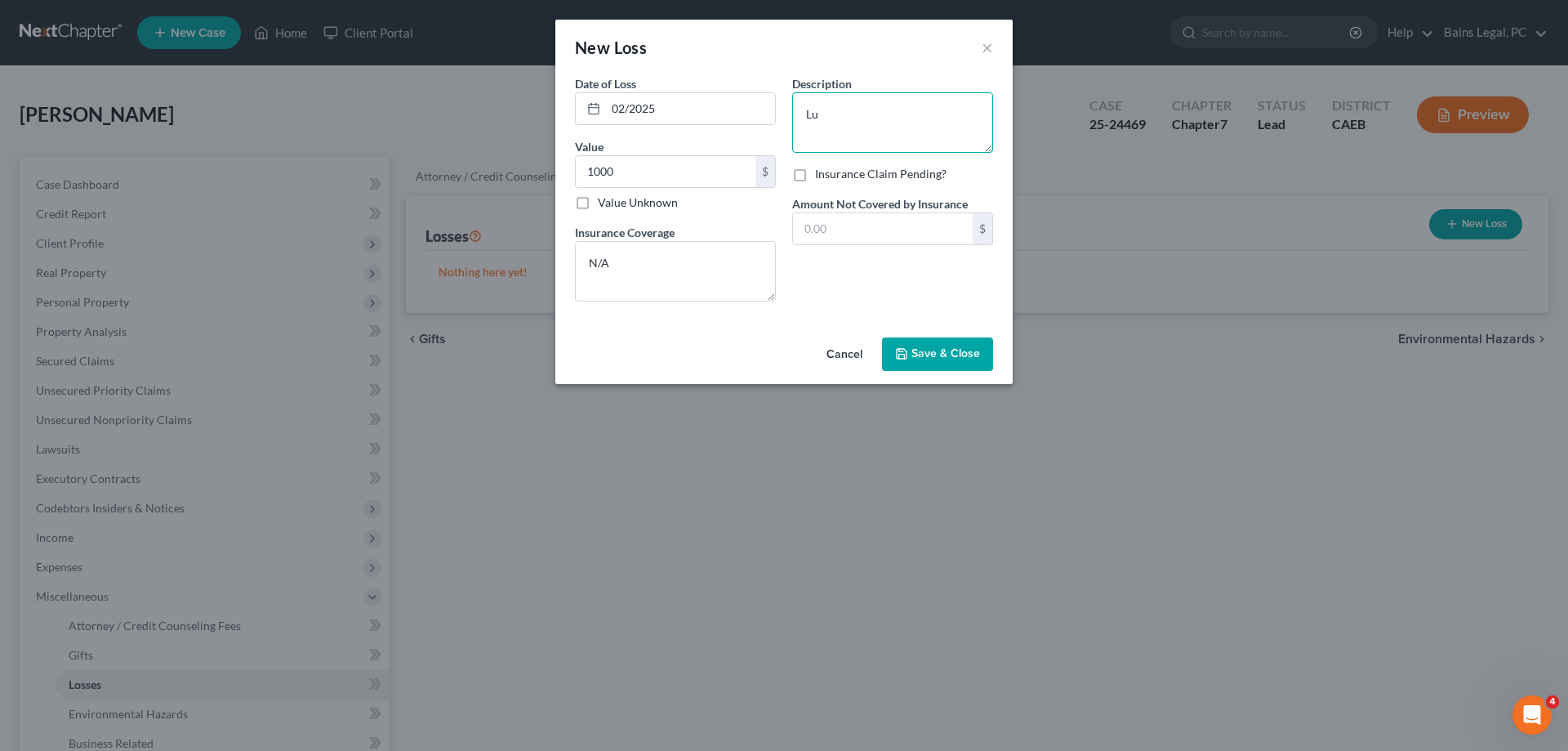
type textarea "L"
type textarea "Luggage & jewelry"
click at [968, 350] on span "Save & Close" at bounding box center [945, 354] width 69 height 14
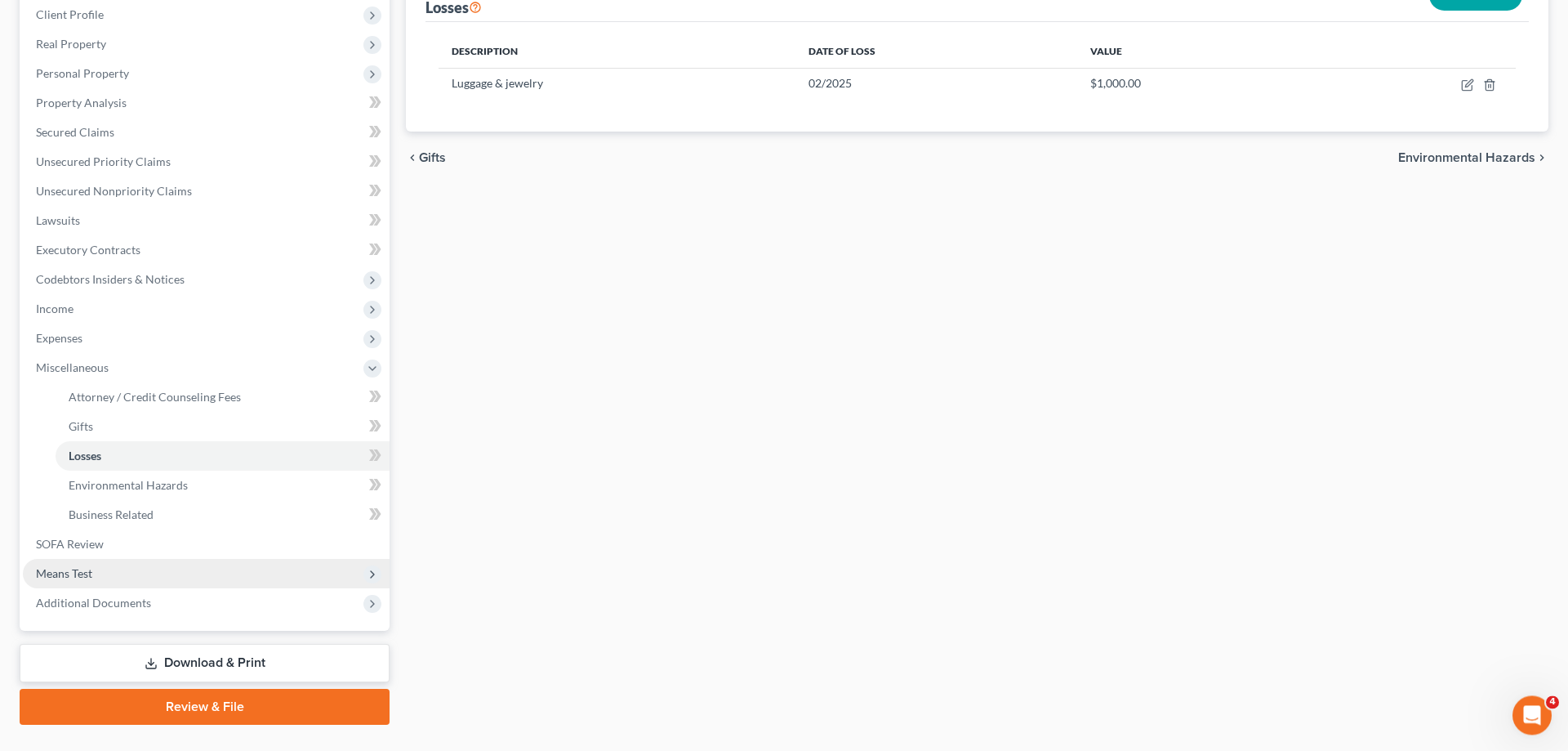
scroll to position [264, 0]
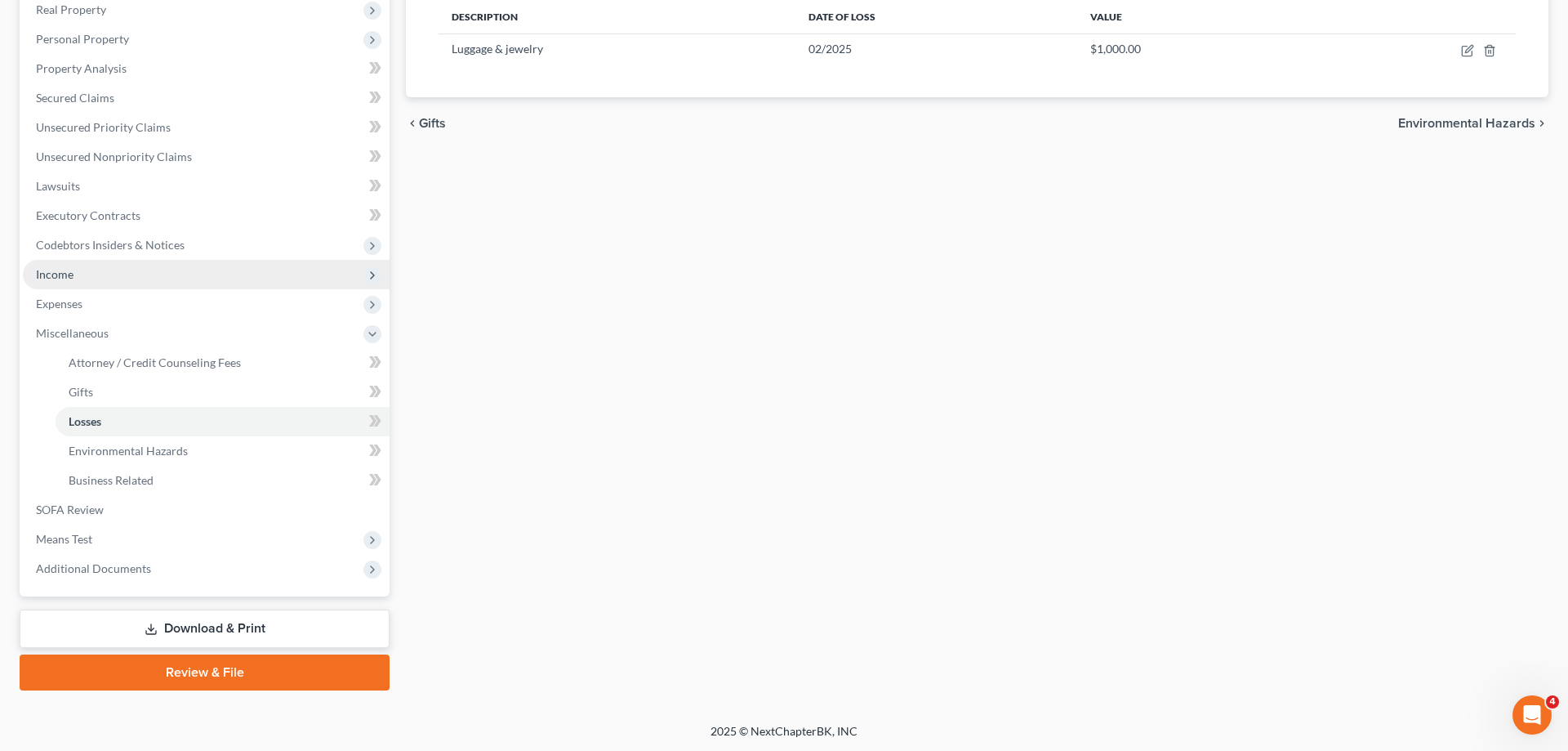
click at [96, 265] on span "Income" at bounding box center [206, 274] width 367 height 29
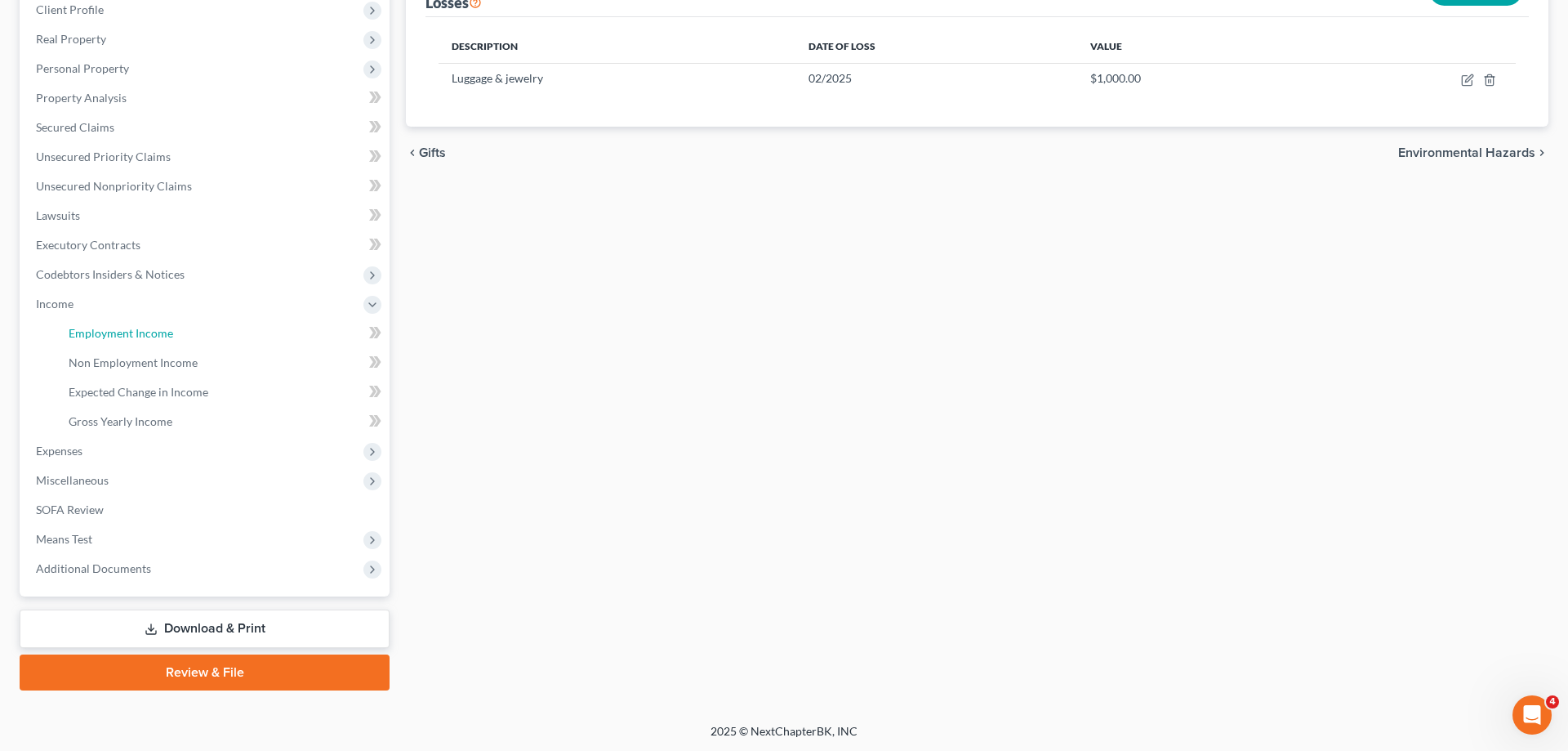
drag, startPoint x: 143, startPoint y: 331, endPoint x: 521, endPoint y: 320, distance: 378.2
click at [145, 332] on span "Employment Income" at bounding box center [121, 332] width 105 height 14
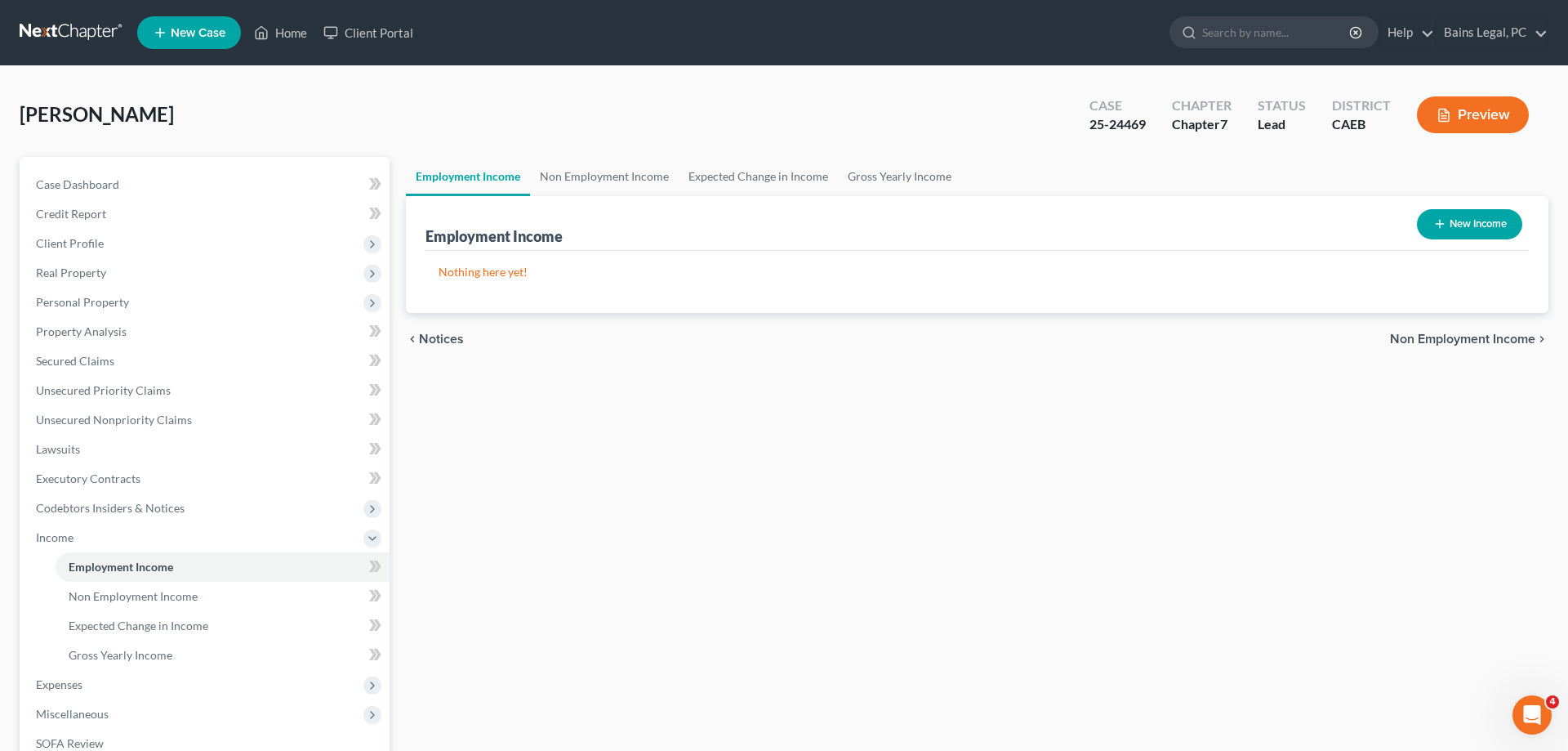
click at [1477, 220] on button "New Income" at bounding box center [1469, 224] width 106 height 30
select select "0"
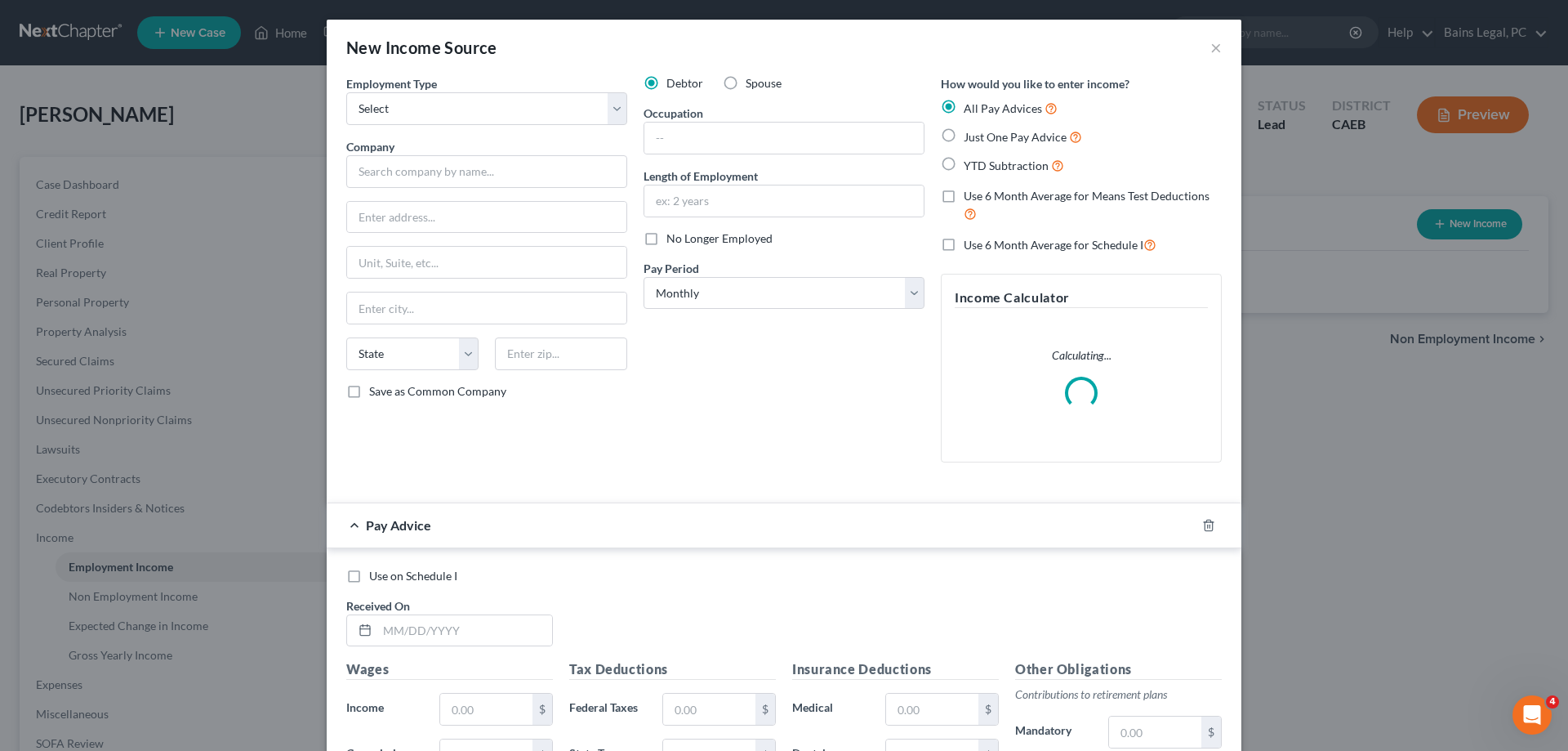
click at [530, 86] on div "Employment Type * Select Full or Part Time Employment Self Employment" at bounding box center [487, 100] width 281 height 49
click at [347, 92] on select "Select Full or Part Time Employment Self Employment" at bounding box center [487, 109] width 281 height 33
select select "0"
click option "Full or Part Time Employment" at bounding box center [0, 0] width 0 height 0
drag, startPoint x: 513, startPoint y: 163, endPoint x: 514, endPoint y: 171, distance: 8.1
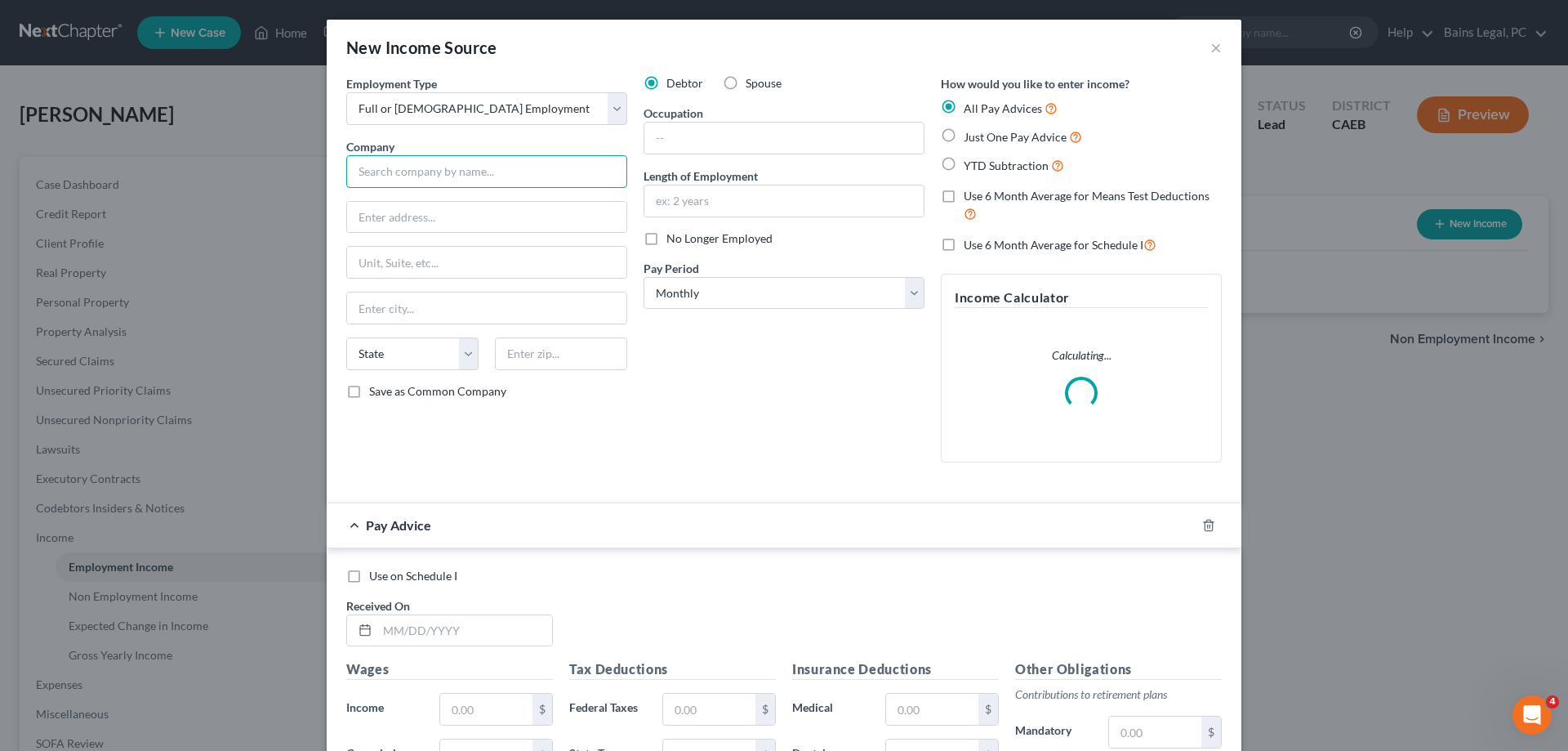
click at [513, 165] on input "text" at bounding box center [487, 172] width 281 height 33
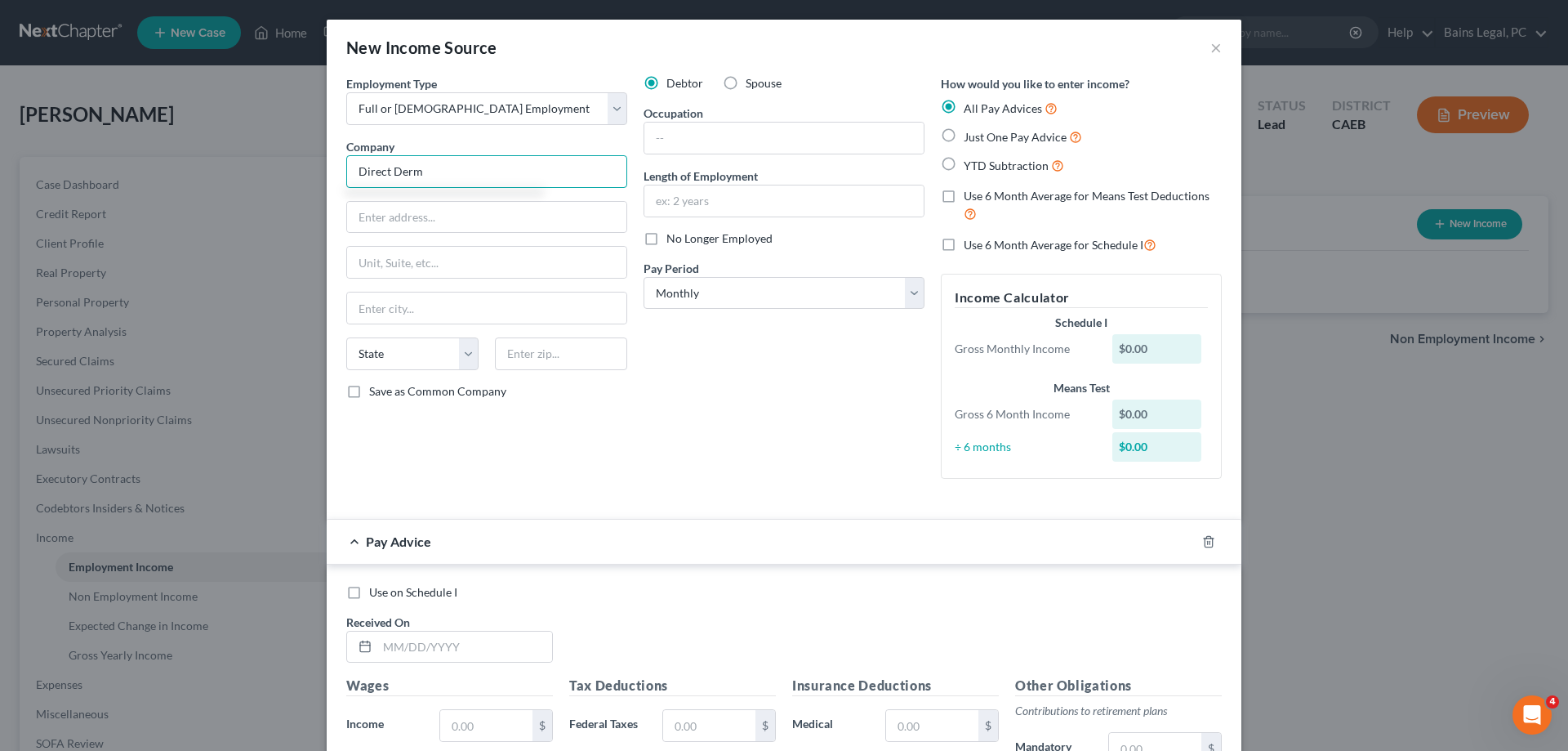
type input "Direct Derm"
drag, startPoint x: 720, startPoint y: 239, endPoint x: 899, endPoint y: 216, distance: 180.5
click at [726, 237] on span "No Longer Employed" at bounding box center [720, 238] width 107 height 14
click at [1003, 189] on label "Use 6 Month Average for Means Test Deductions" at bounding box center [1092, 205] width 258 height 35
click at [981, 189] on input "Use 6 Month Average for Means Test Deductions" at bounding box center [975, 193] width 11 height 11
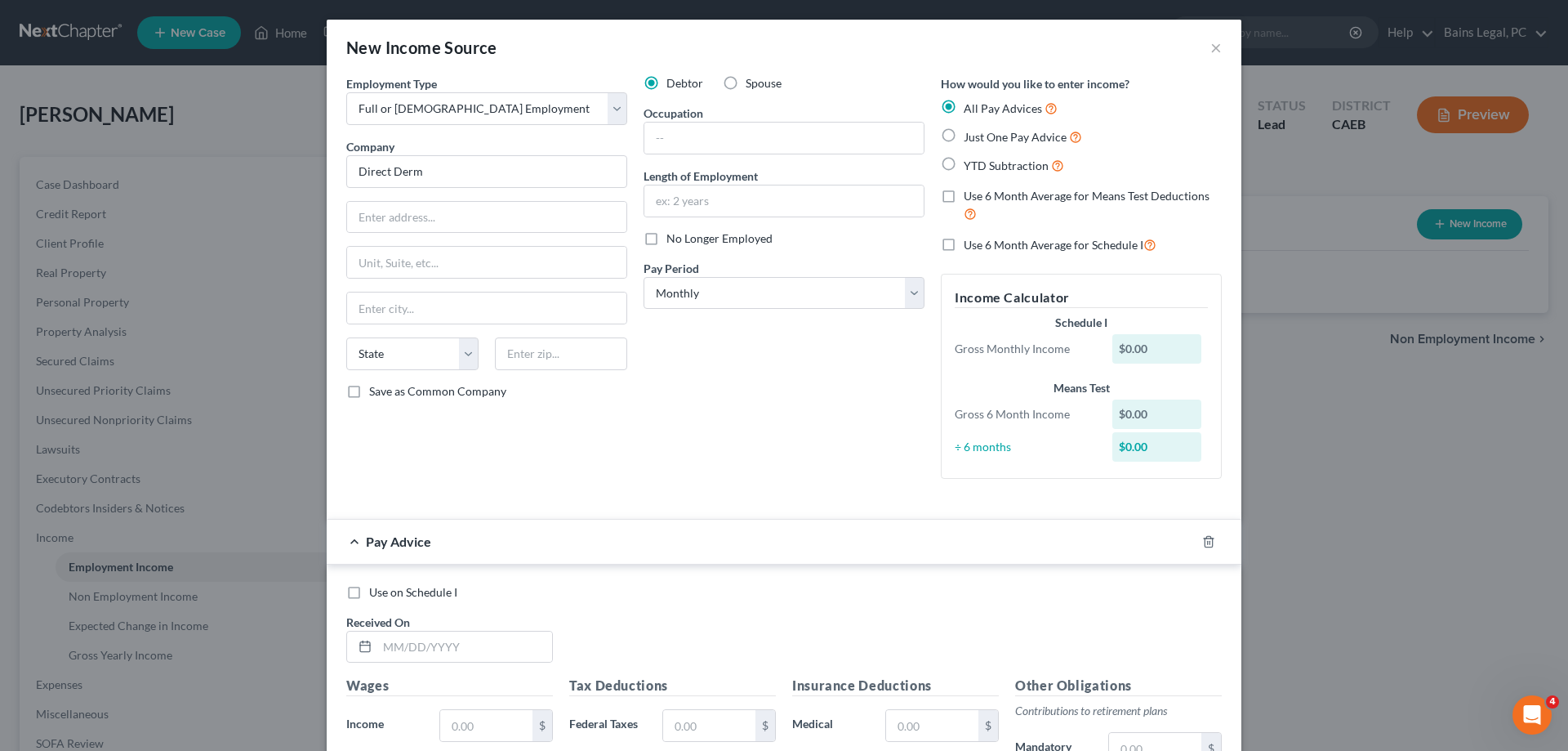
checkbox input "true"
click at [666, 241] on label "No Longer Employed" at bounding box center [720, 238] width 107 height 16
click at [673, 241] on input "No Longer Employed" at bounding box center [678, 235] width 11 height 11
checkbox input "true"
click at [526, 643] on input "text" at bounding box center [465, 647] width 174 height 31
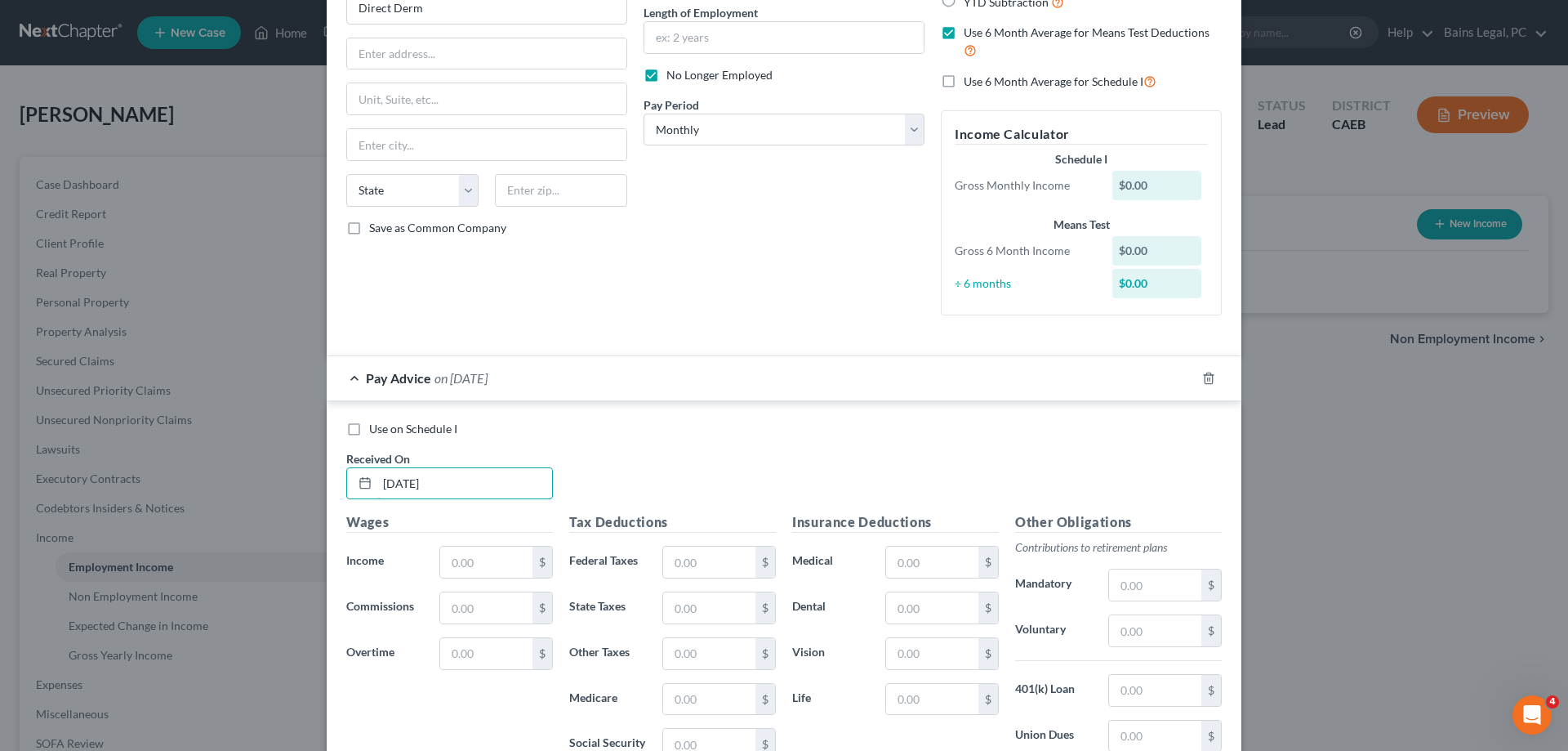
scroll to position [167, 0]
type input "7/16/2025"
drag, startPoint x: 474, startPoint y: 566, endPoint x: 497, endPoint y: 555, distance: 25.5
click at [477, 564] on input "text" at bounding box center [486, 559] width 92 height 31
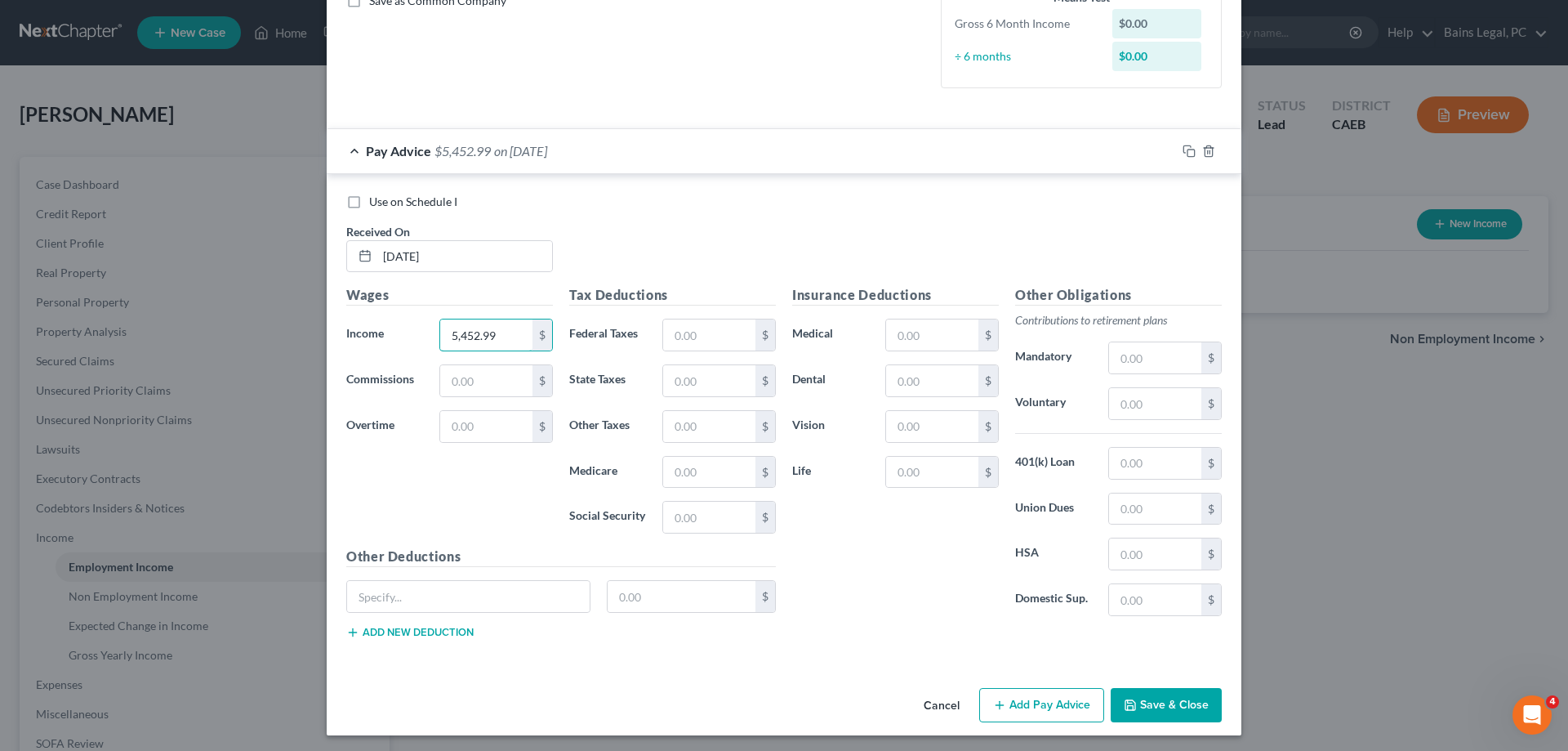
scroll to position [394, 0]
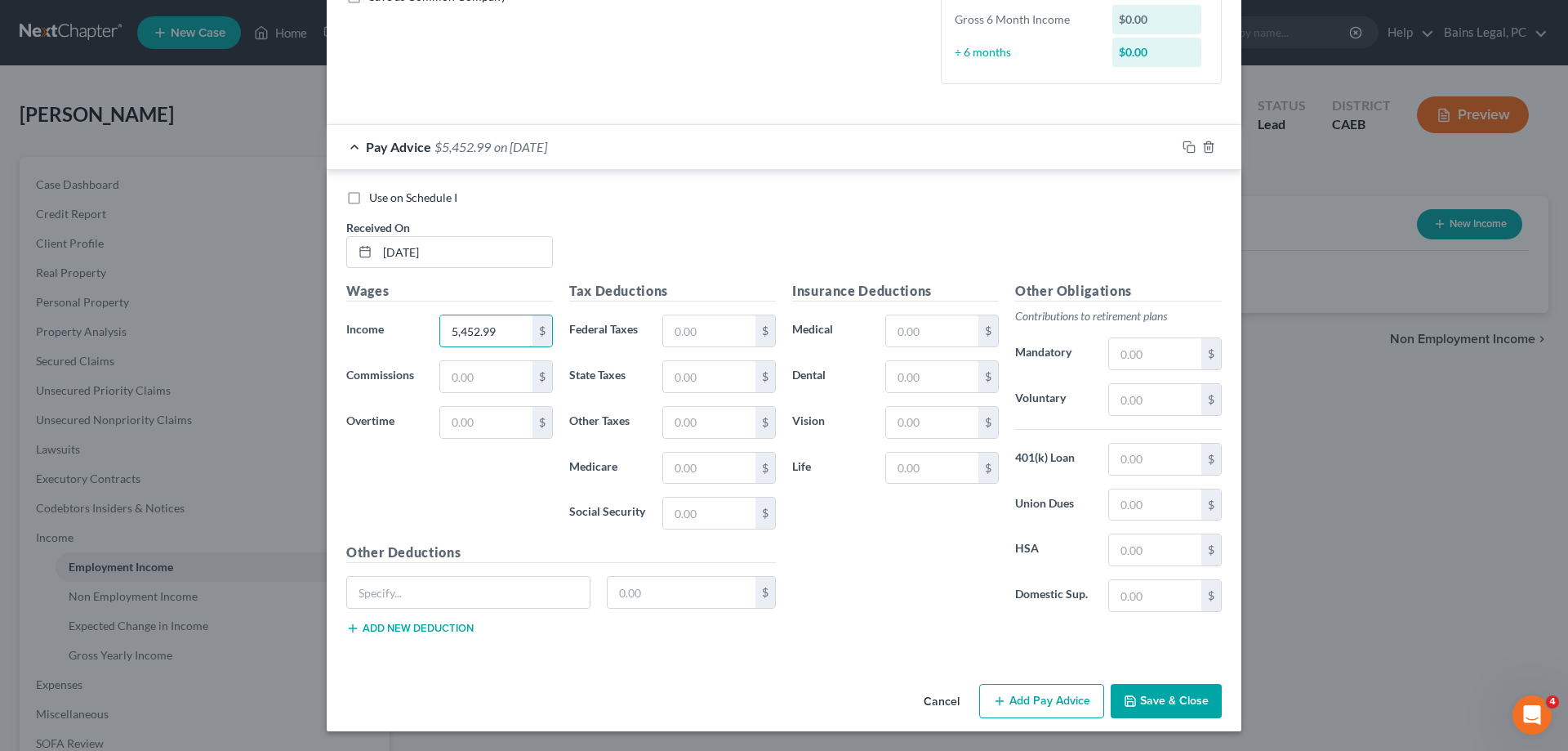
type input "5,452.99"
click at [1210, 696] on button "Save & Close" at bounding box center [1166, 701] width 111 height 34
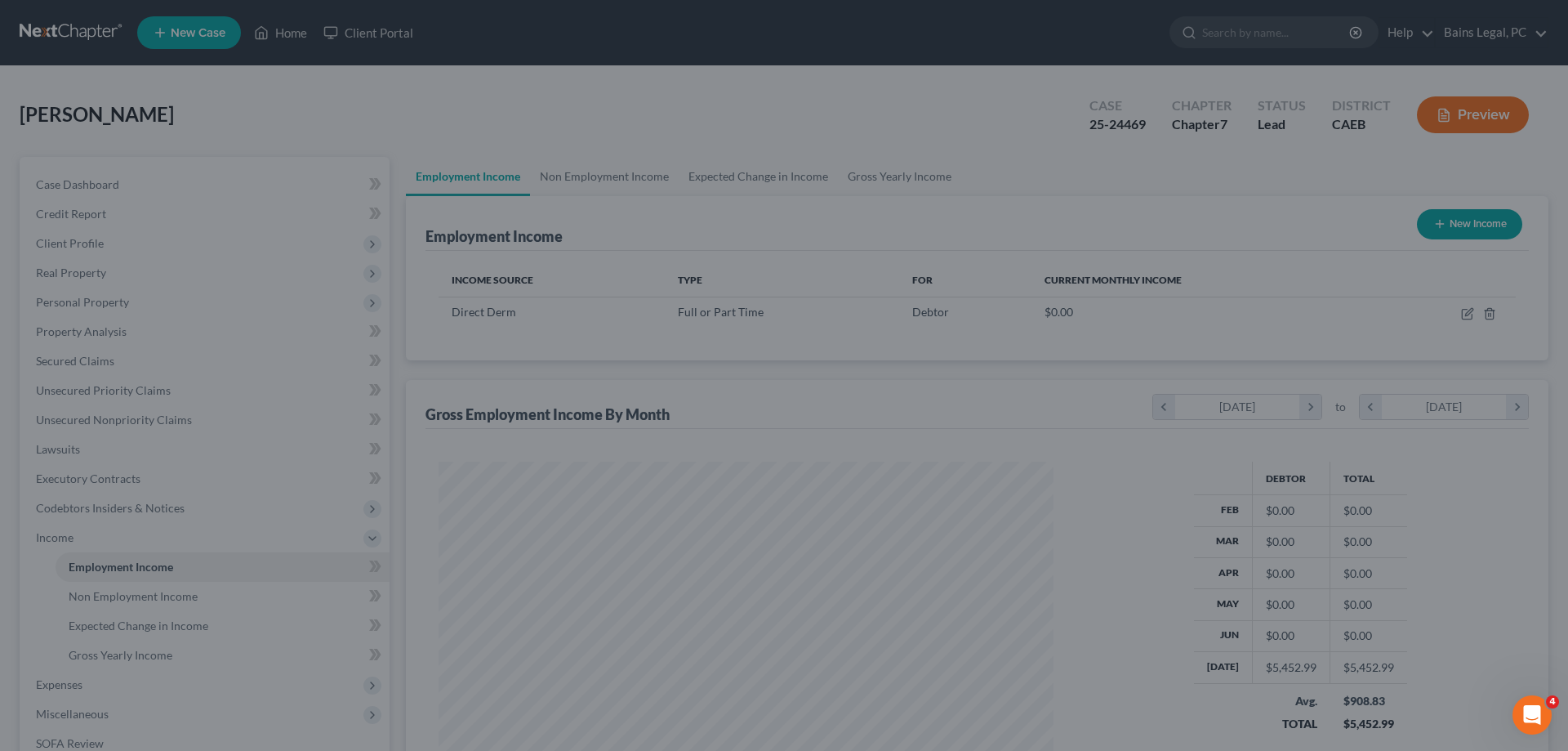
scroll to position [307, 648]
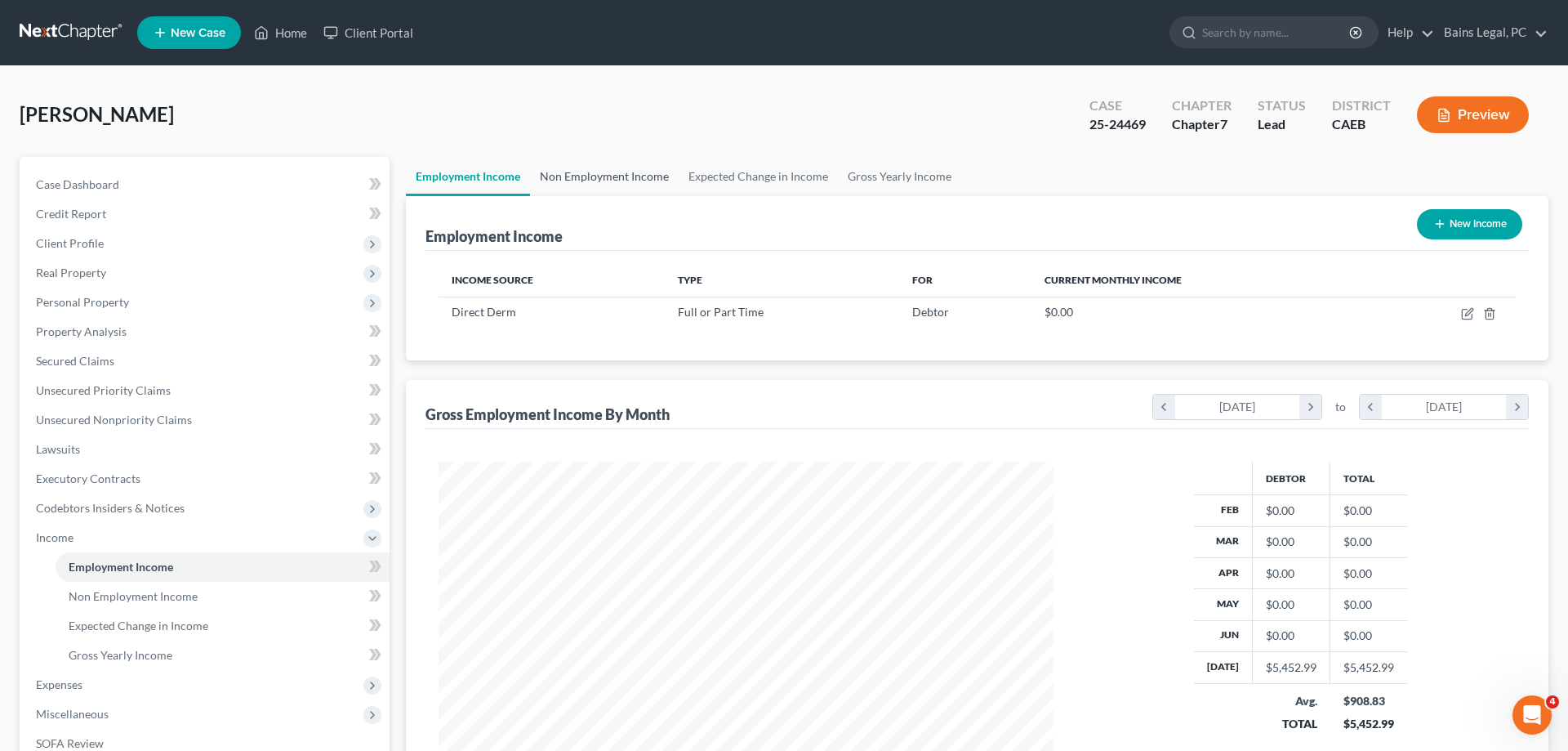
drag, startPoint x: 593, startPoint y: 176, endPoint x: 659, endPoint y: 181, distance: 66.2
click at [594, 176] on link "Non Employment Income" at bounding box center [603, 176] width 148 height 39
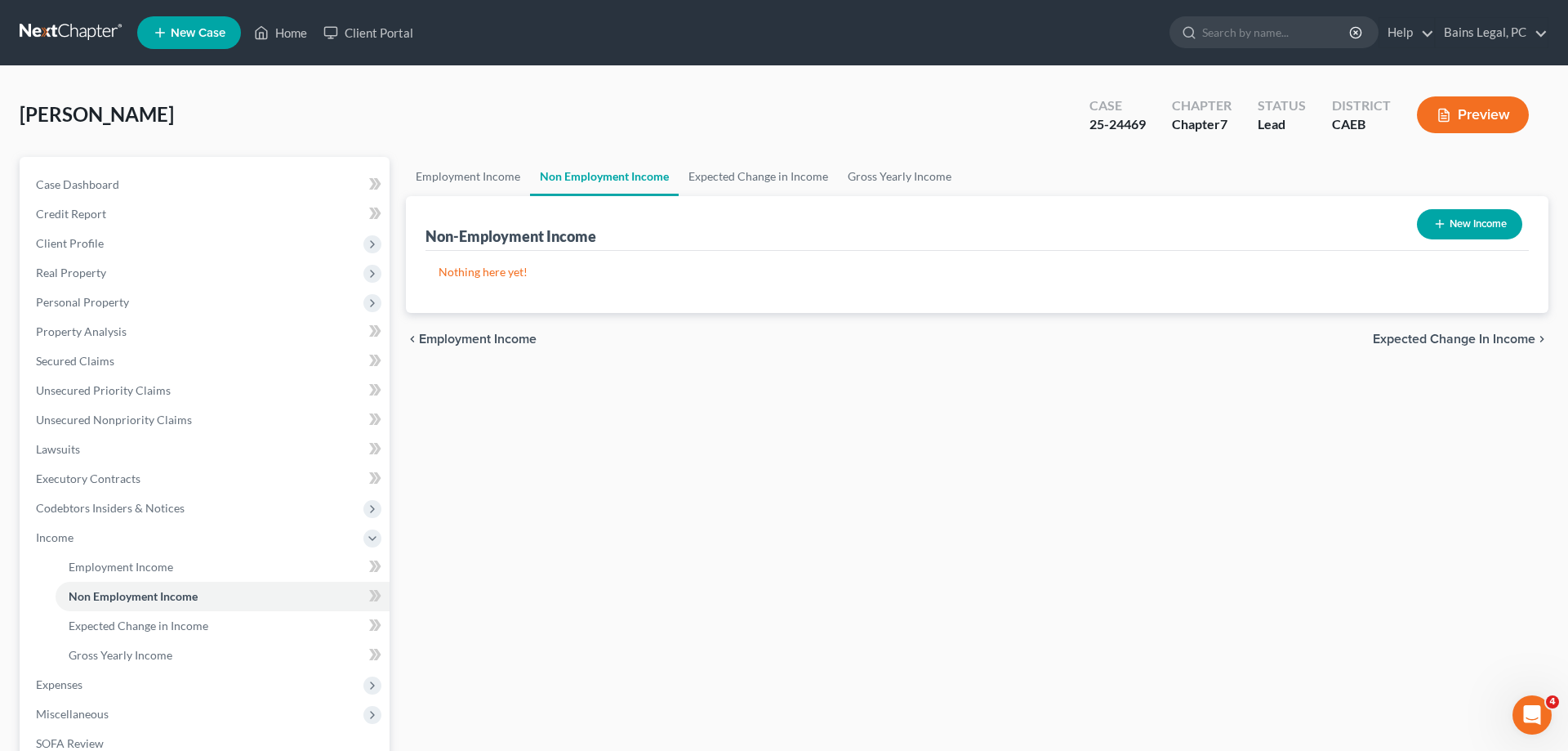
click at [1475, 227] on button "New Income" at bounding box center [1469, 224] width 106 height 30
select select "0"
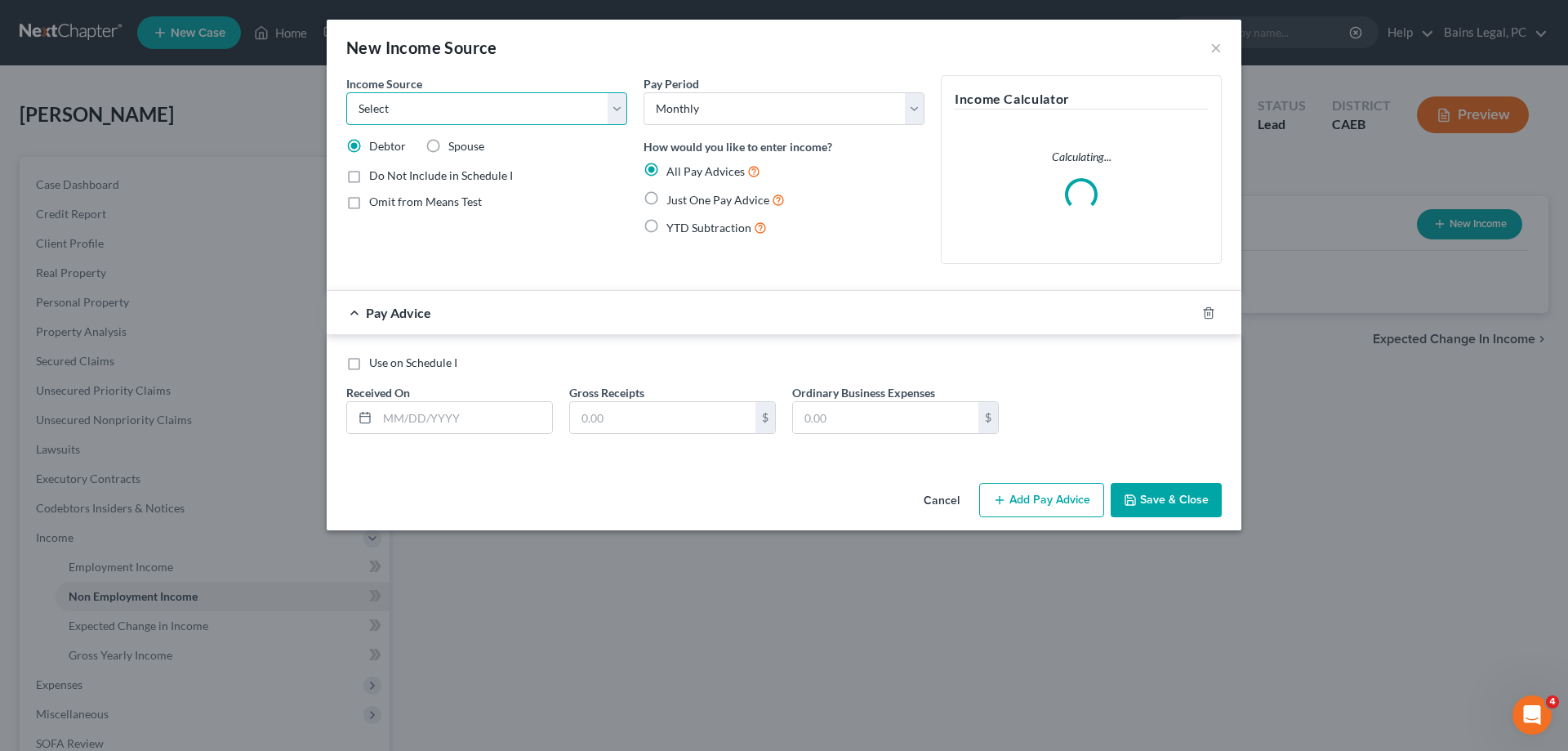
click at [347, 92] on select "Select Unemployment Disability (from employer) Pension Retirement Social Securi…" at bounding box center [487, 109] width 281 height 33
select select "0"
click option "Unemployment" at bounding box center [0, 0] width 0 height 0
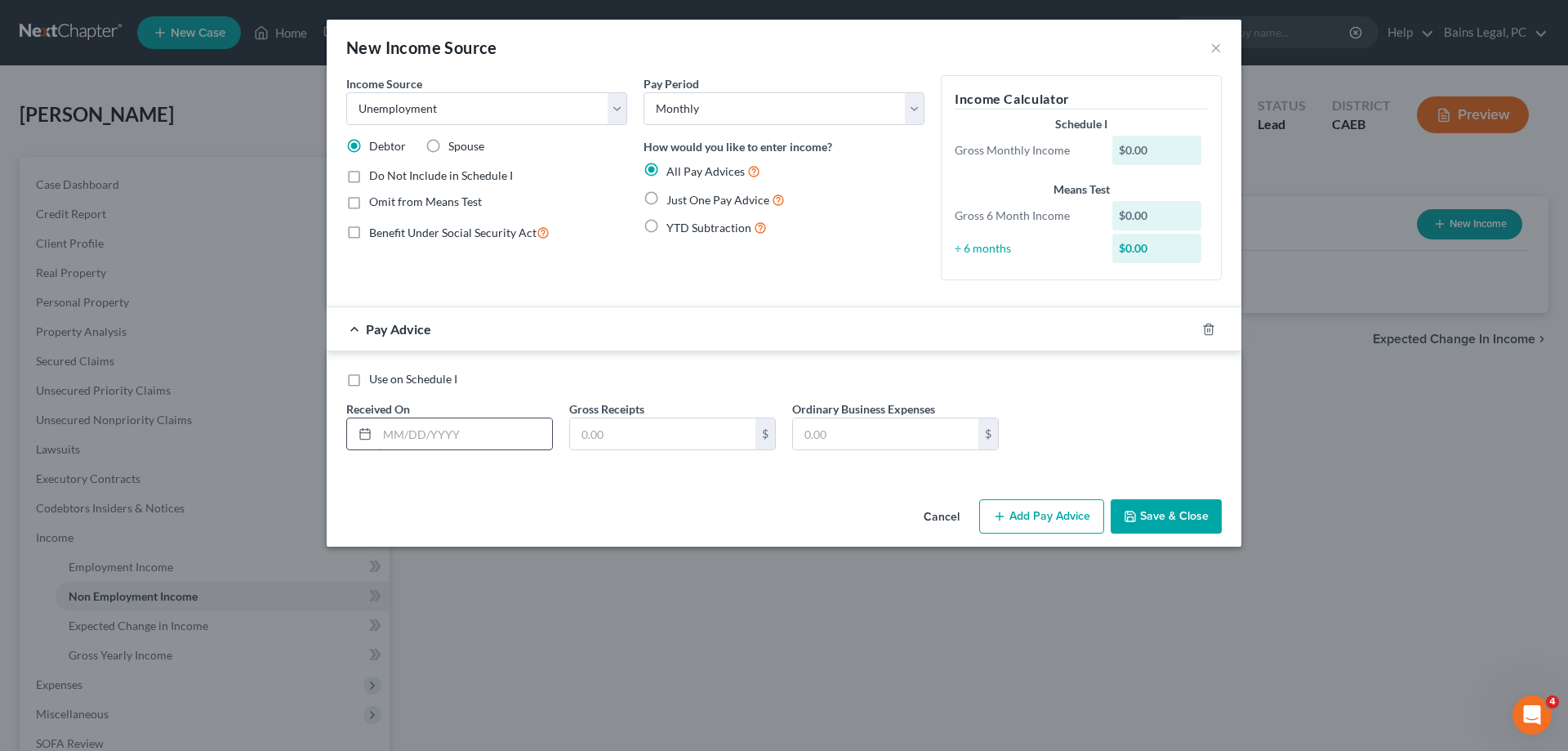
click at [494, 427] on input "text" at bounding box center [465, 434] width 174 height 31
type input "4/1/25"
type input "174"
click at [1193, 323] on icon "button" at bounding box center [1188, 329] width 13 height 13
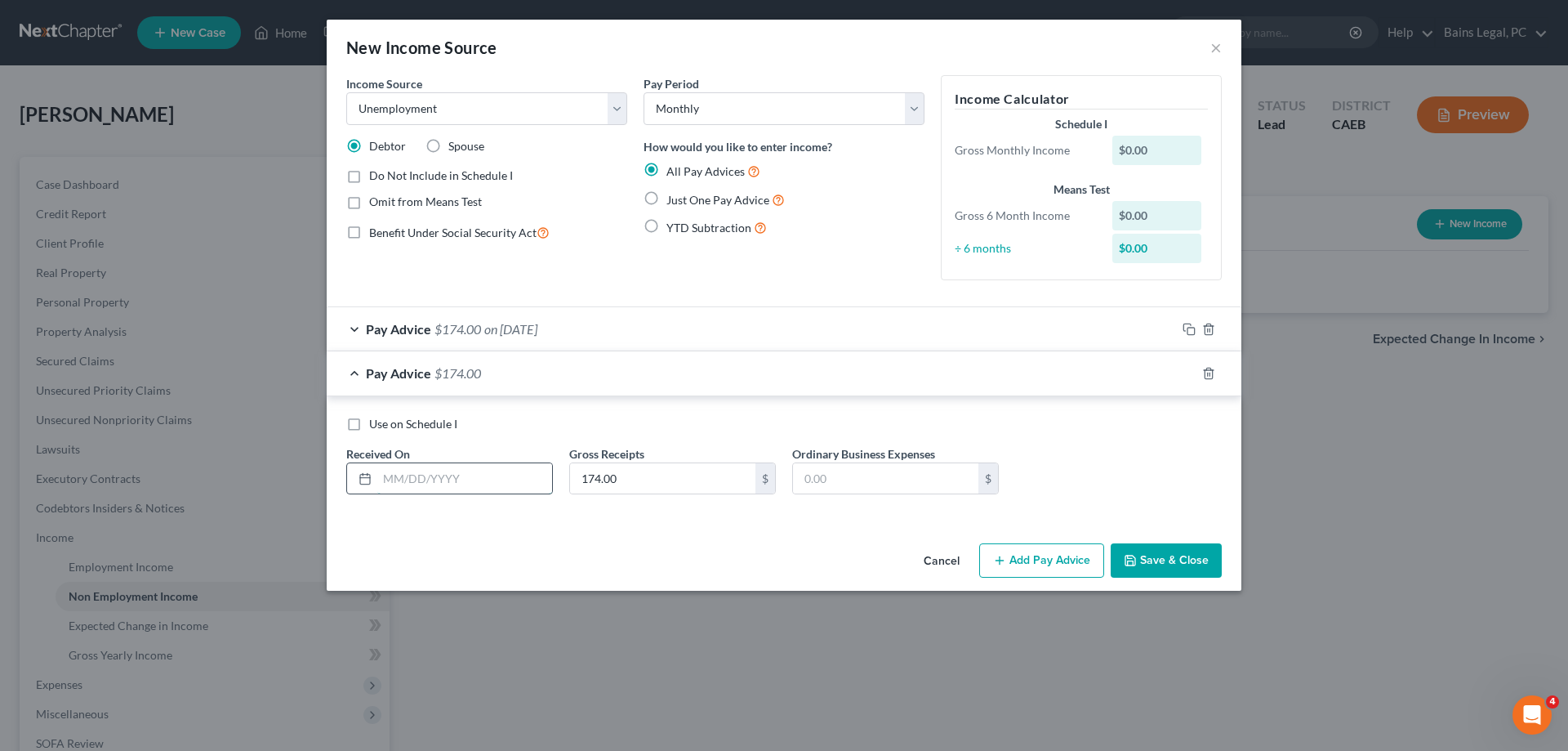
click at [494, 477] on input "text" at bounding box center [465, 479] width 174 height 31
type input "4/14/25"
type input "640"
click at [1187, 370] on icon "button" at bounding box center [1188, 373] width 13 height 13
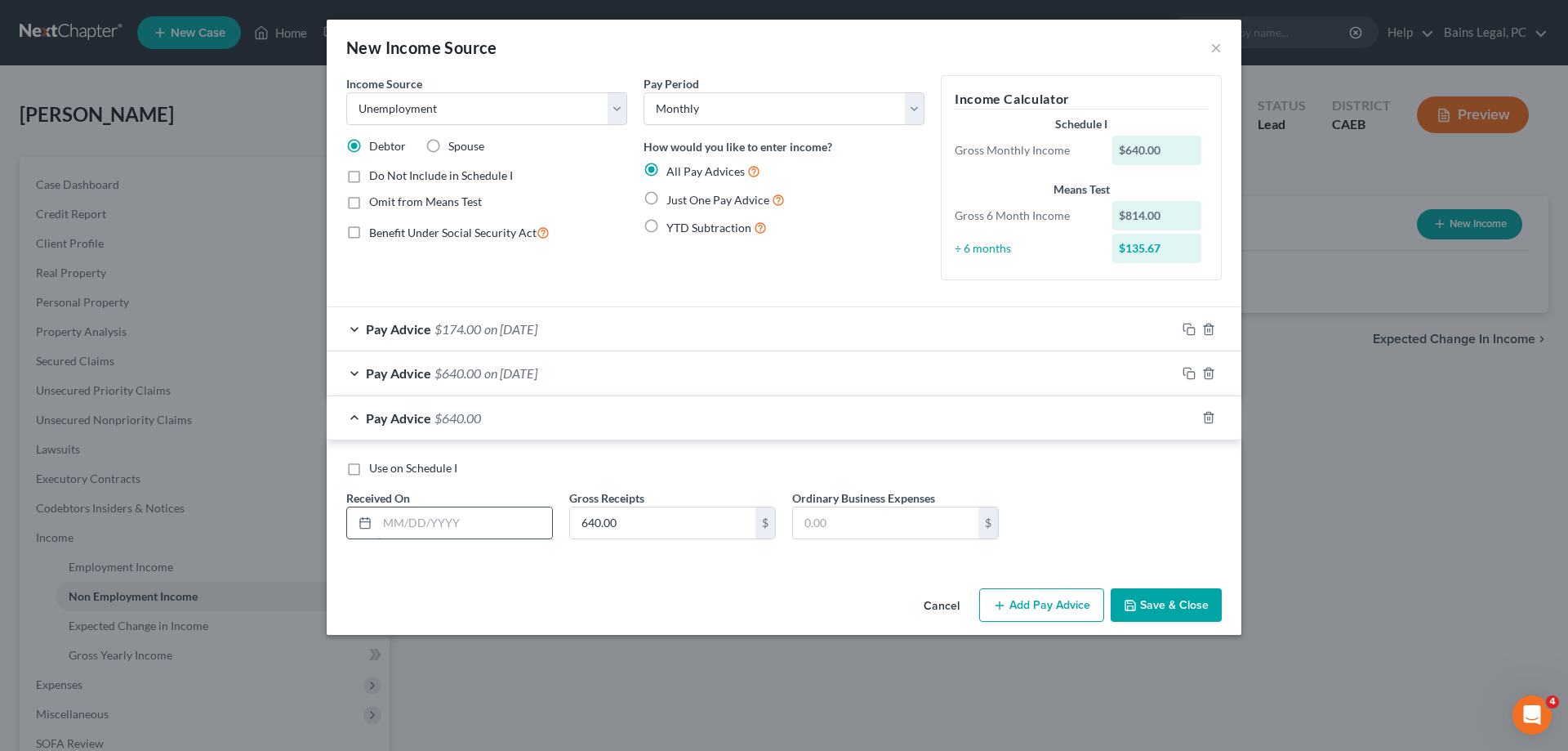
click at [486, 524] on input "text" at bounding box center [465, 523] width 174 height 31
type input "7/23/25"
type input "485"
click at [1189, 418] on icon "button" at bounding box center [1188, 417] width 13 height 13
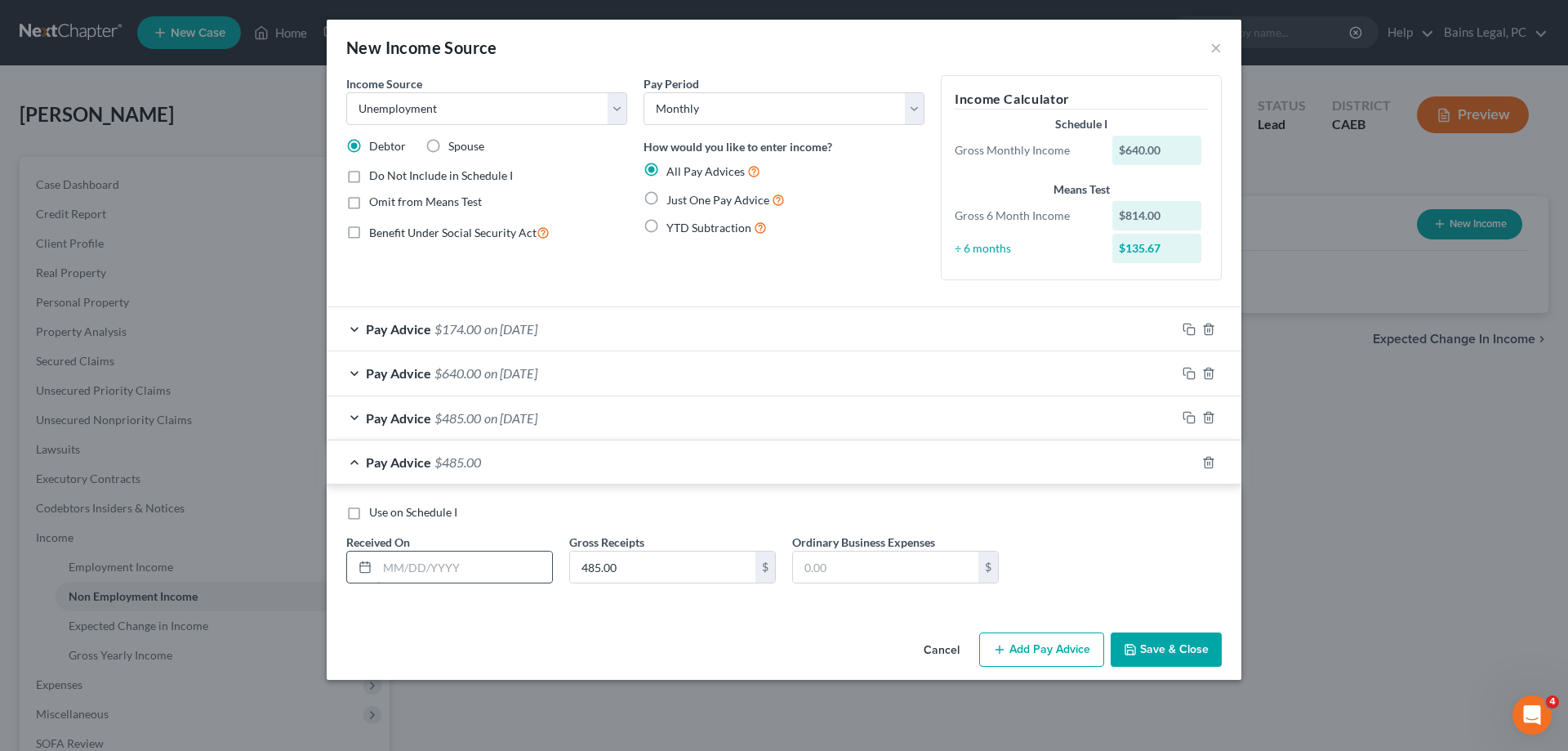
click at [531, 560] on input "text" at bounding box center [465, 567] width 174 height 31
type input "7/6/25"
type input "370"
drag, startPoint x: 1187, startPoint y: 463, endPoint x: 990, endPoint y: 506, distance: 201.6
click at [1187, 462] on rect "button" at bounding box center [1191, 465] width 8 height 8
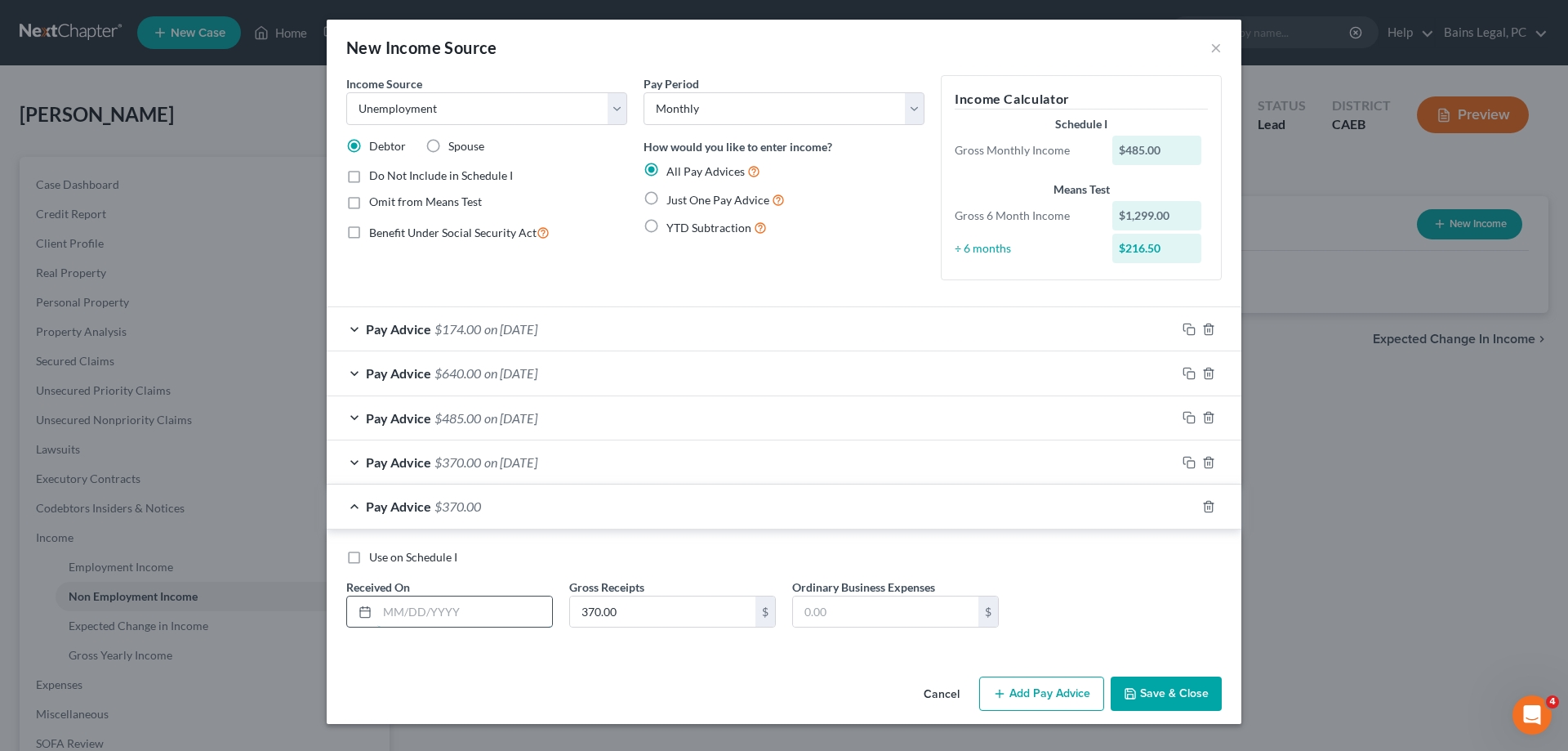
click at [519, 610] on input "text" at bounding box center [465, 612] width 174 height 31
type input "6/24/25"
type input "100"
click at [1189, 505] on rect "button" at bounding box center [1191, 509] width 8 height 8
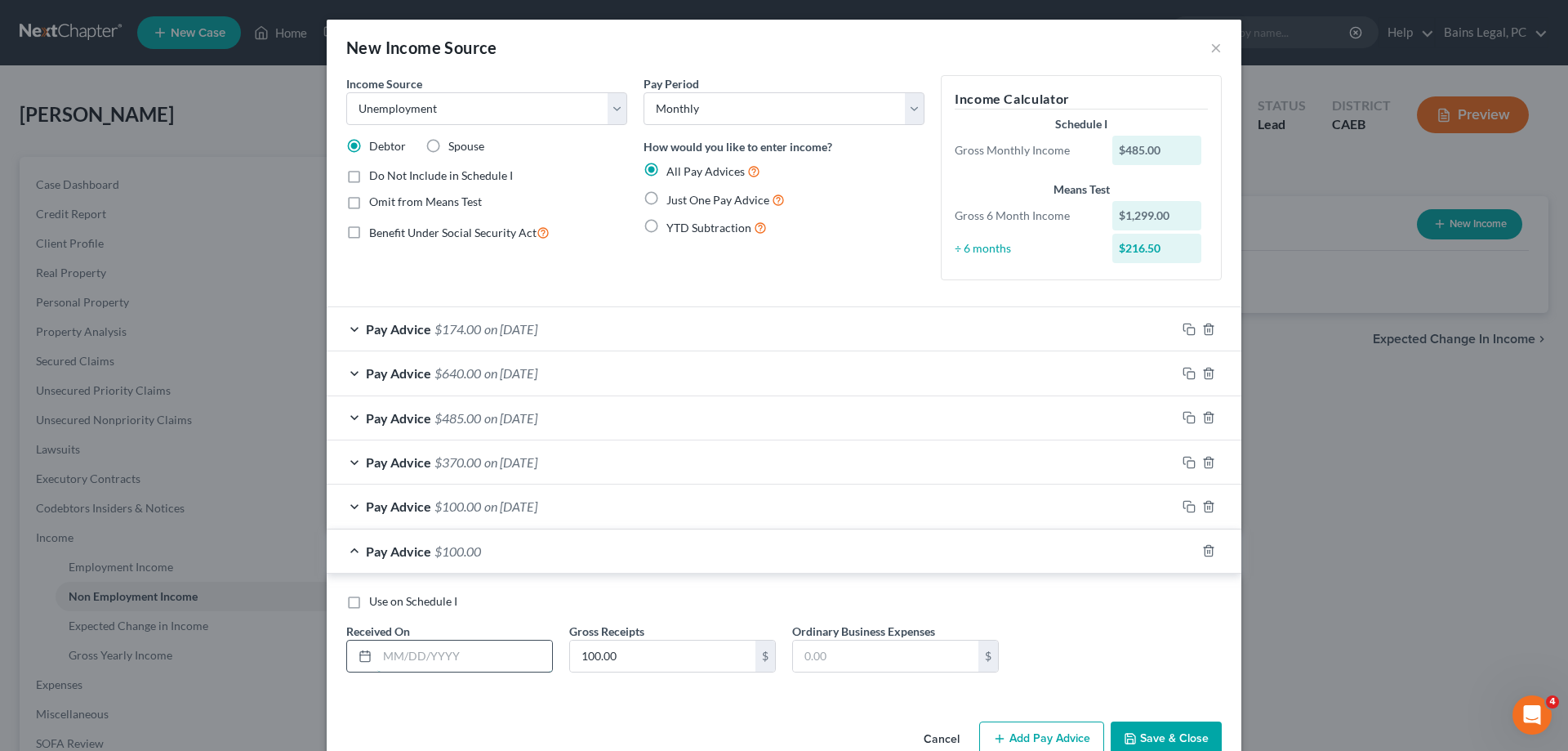
click at [503, 659] on input "text" at bounding box center [465, 656] width 174 height 31
type input "6/9/25"
type input "100"
click at [1188, 547] on icon "button" at bounding box center [1188, 550] width 13 height 13
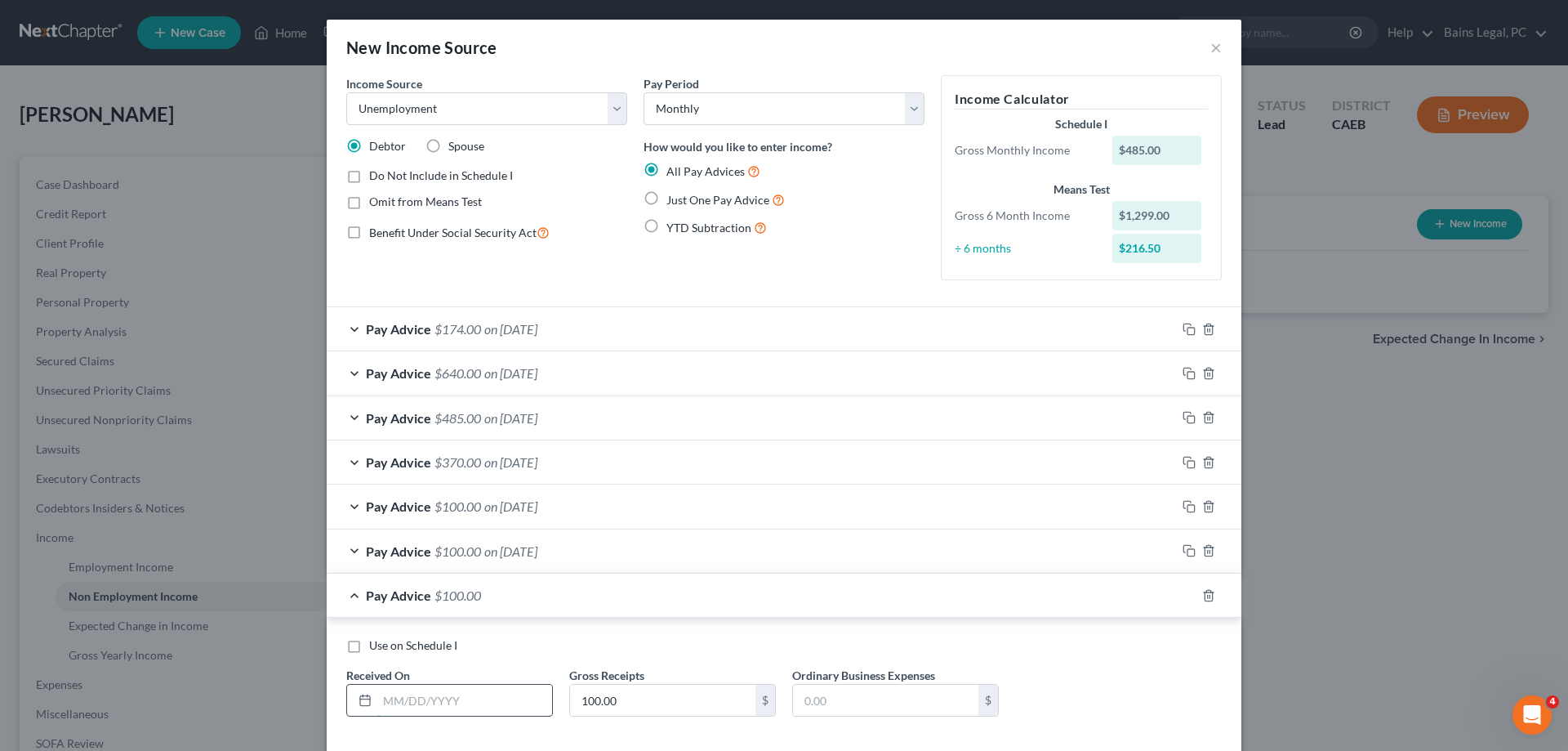
click at [539, 701] on input "text" at bounding box center [465, 701] width 174 height 31
type input "5/25/25"
type input "370"
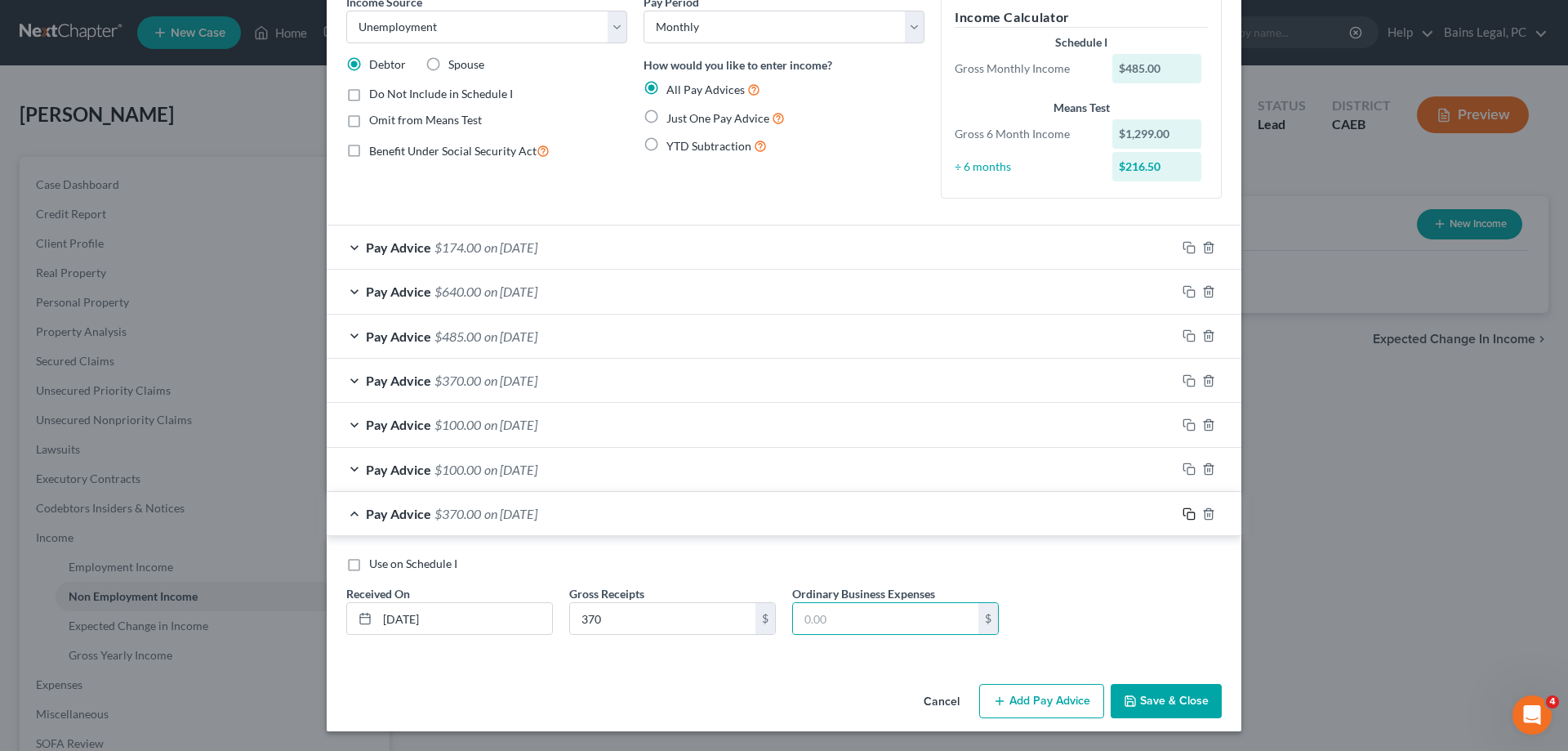
click at [1193, 515] on icon "button" at bounding box center [1188, 514] width 13 height 13
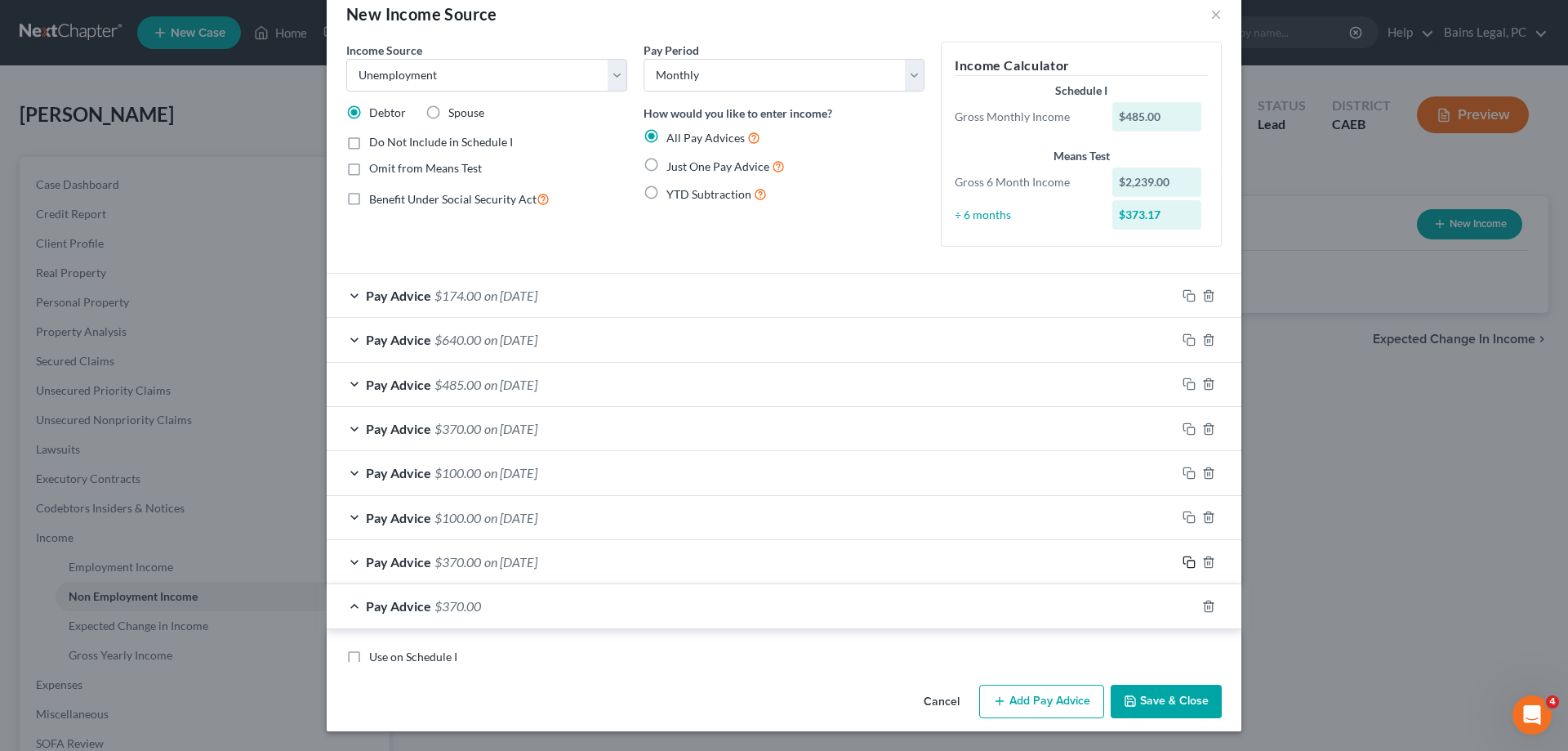
scroll to position [26, 0]
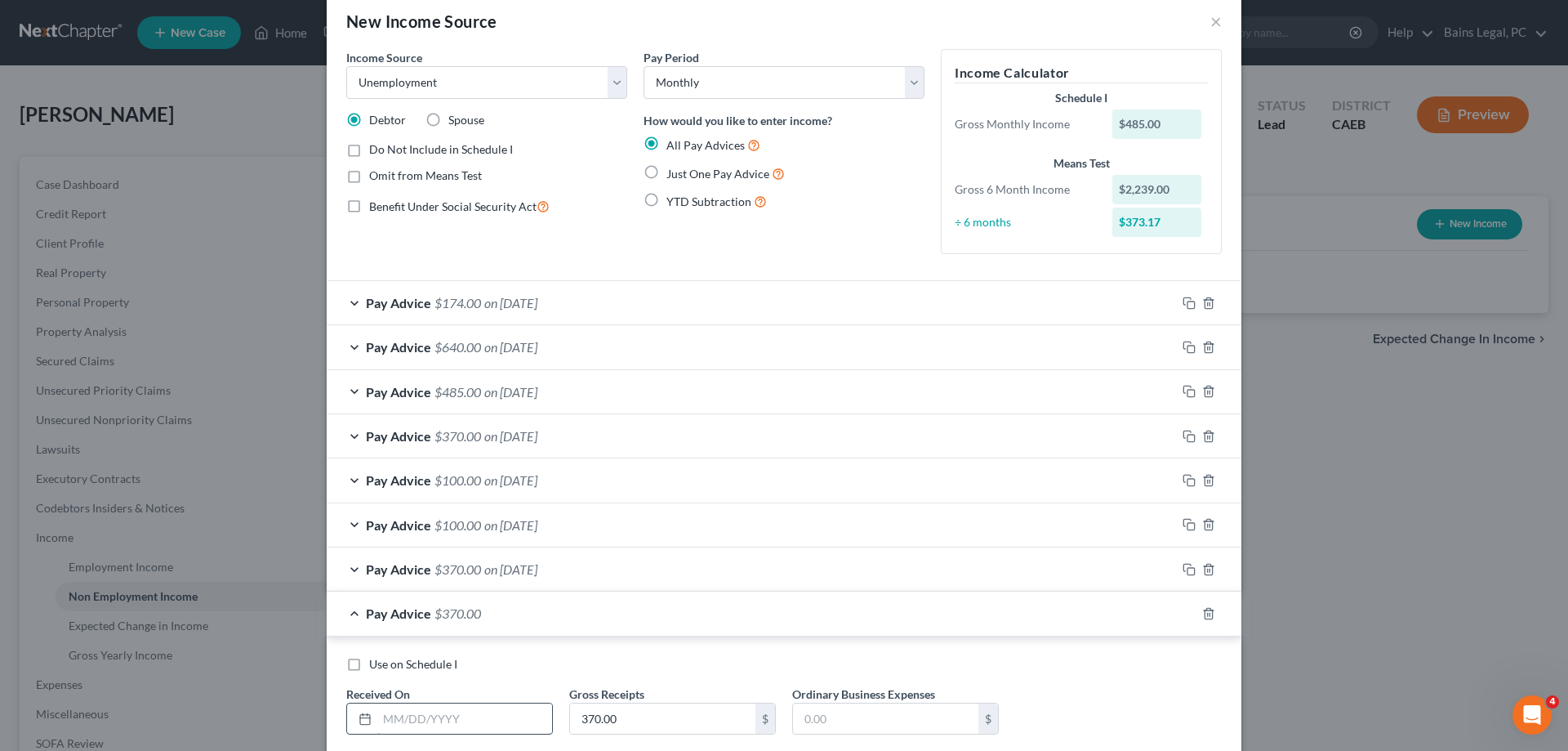
click at [491, 729] on input "text" at bounding box center [465, 719] width 174 height 31
type input "5/11/25"
type input "640"
click at [1194, 613] on rect "button" at bounding box center [1191, 616] width 8 height 8
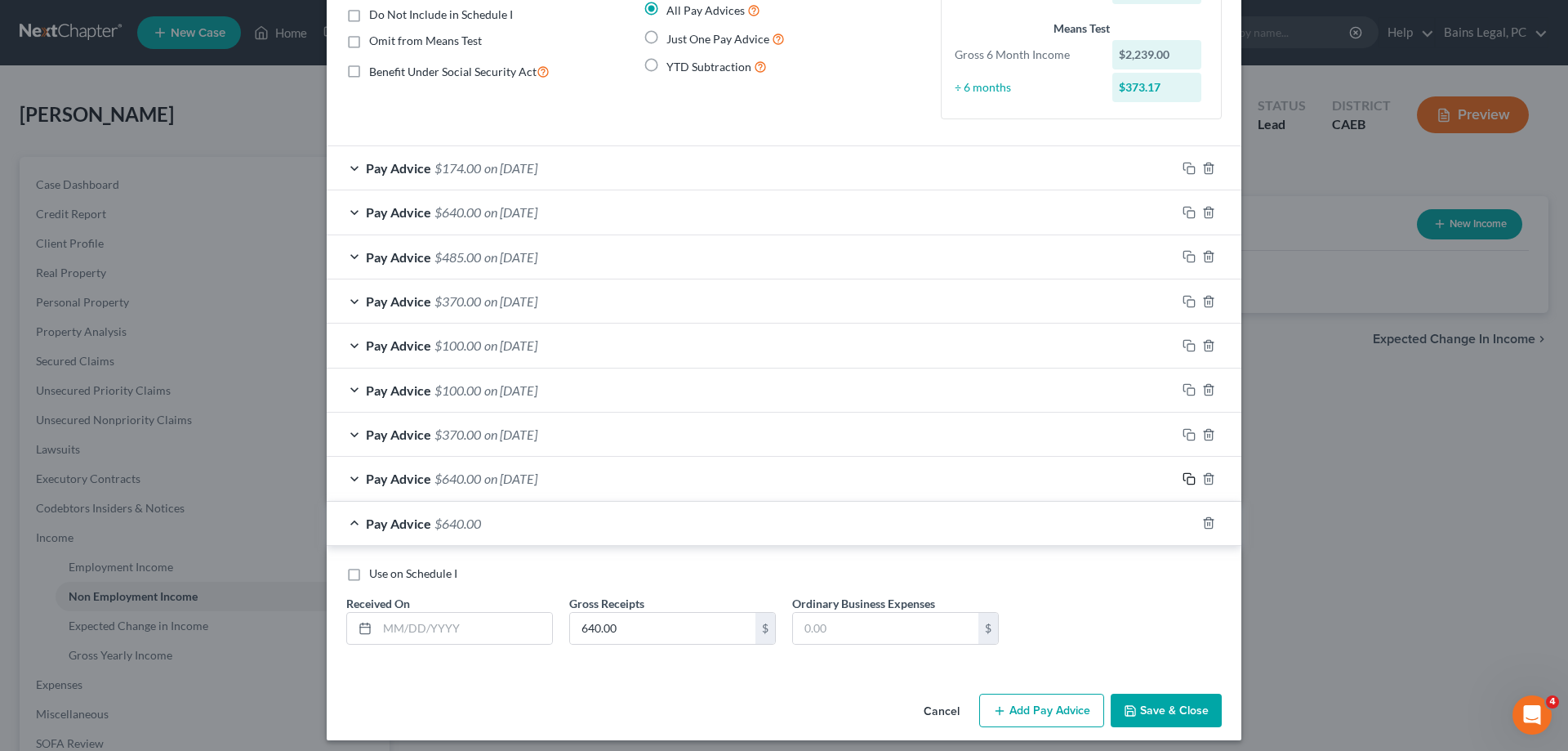
scroll to position [170, 0]
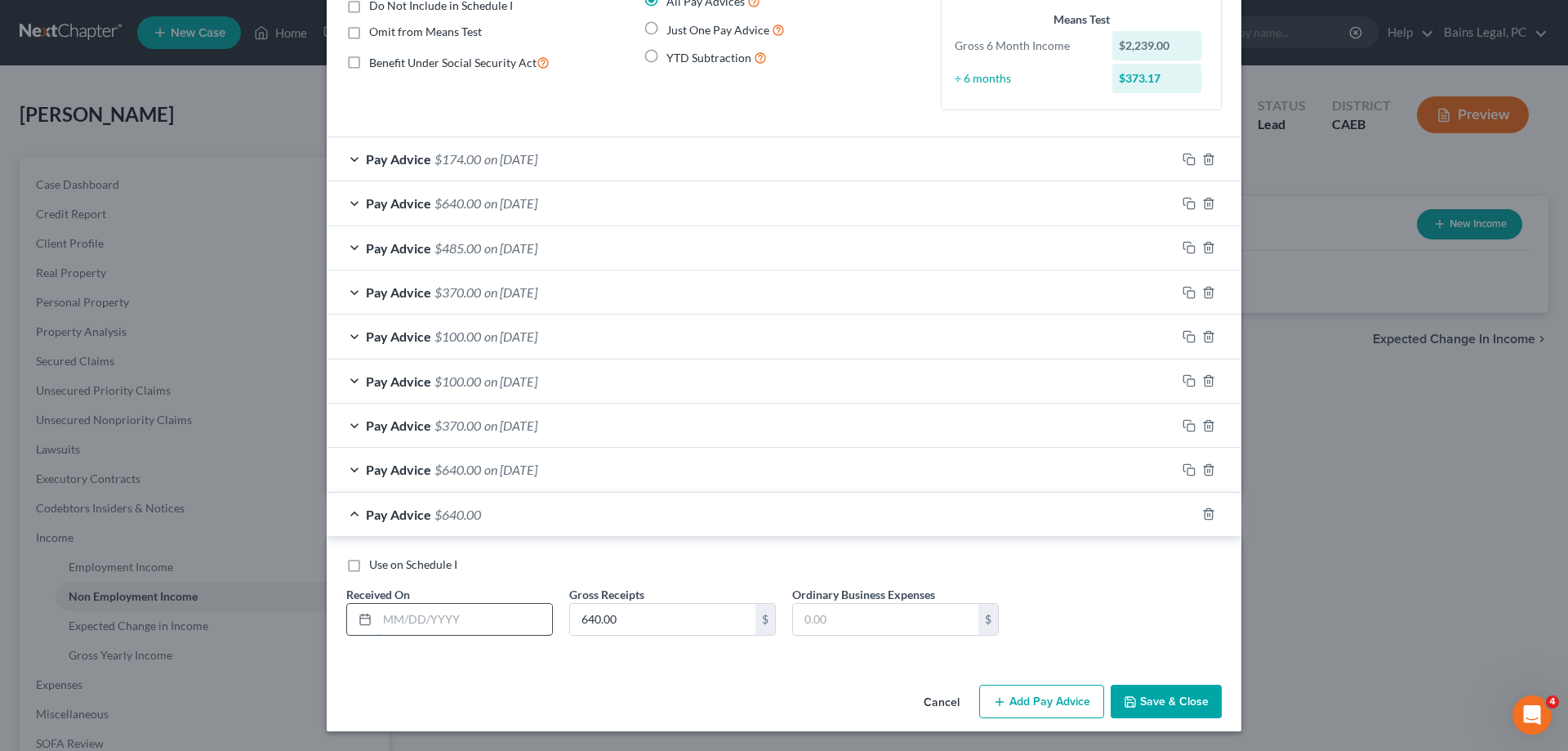
click at [542, 617] on input "text" at bounding box center [465, 619] width 174 height 31
type input "4/27/25"
click at [1193, 513] on rect "button" at bounding box center [1191, 516] width 8 height 8
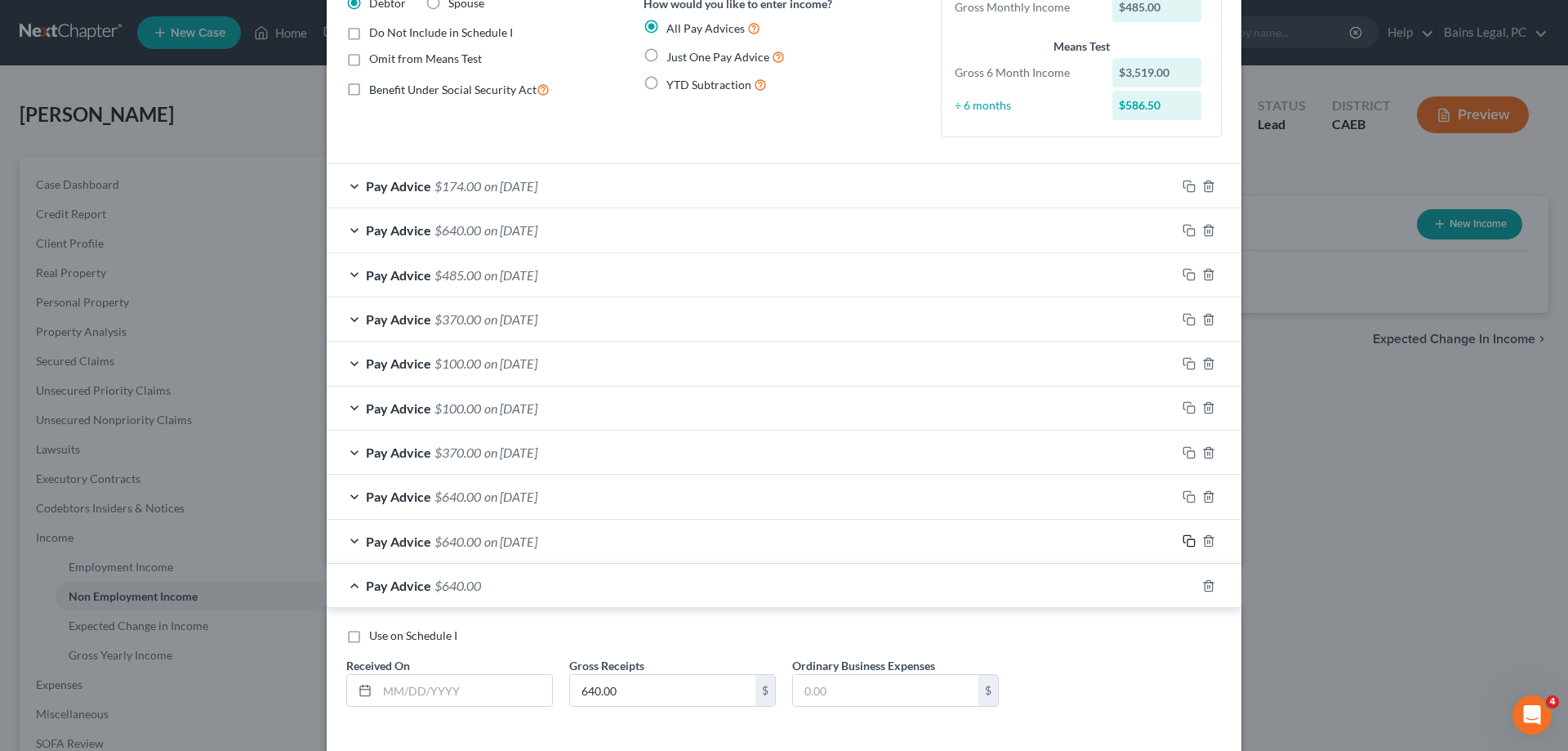
scroll to position [215, 0]
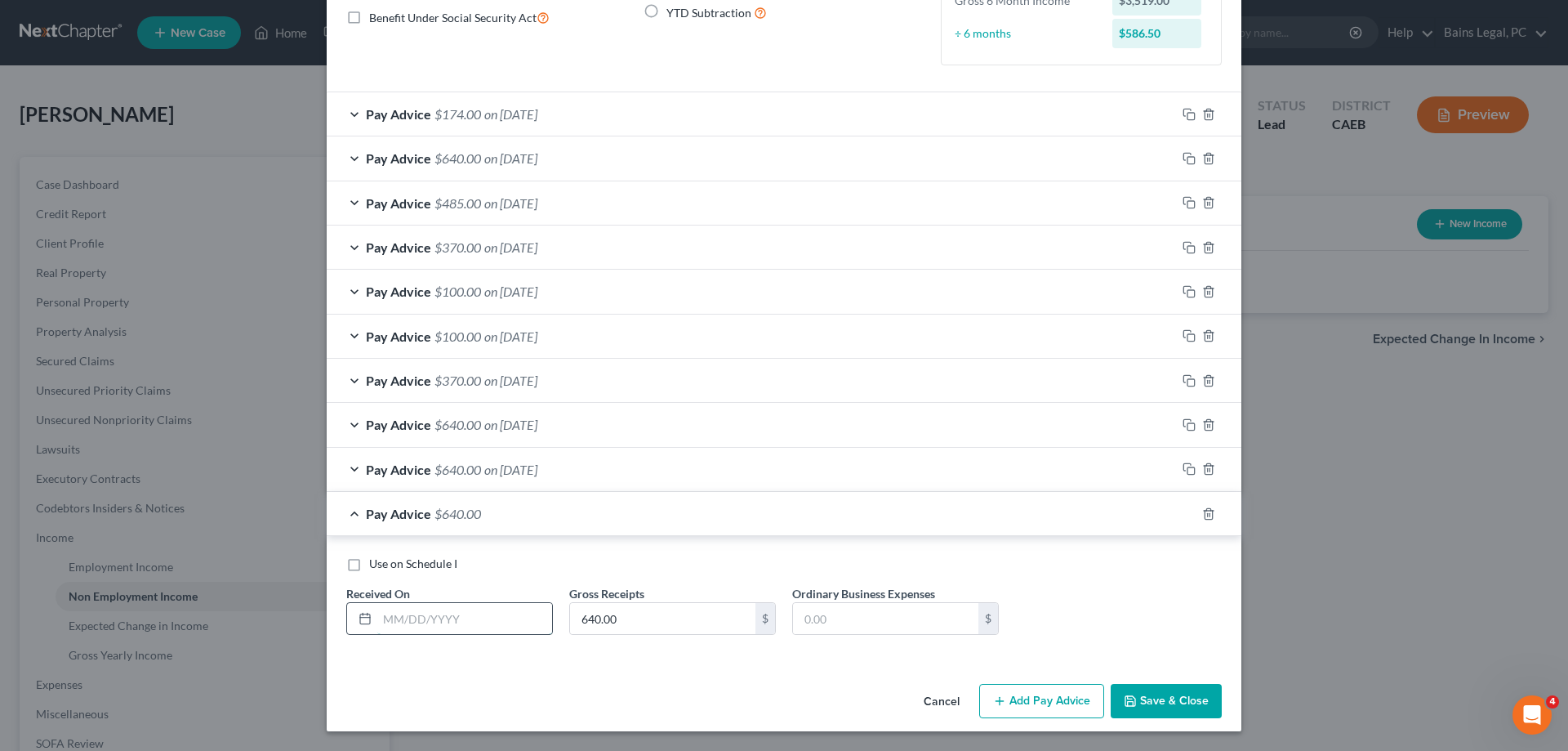
click at [474, 629] on input "text" at bounding box center [465, 618] width 174 height 31
type input "4/14/25"
click at [619, 629] on input "145" at bounding box center [662, 618] width 185 height 31
type input "146"
click at [1159, 702] on button "Save & Close" at bounding box center [1166, 701] width 111 height 34
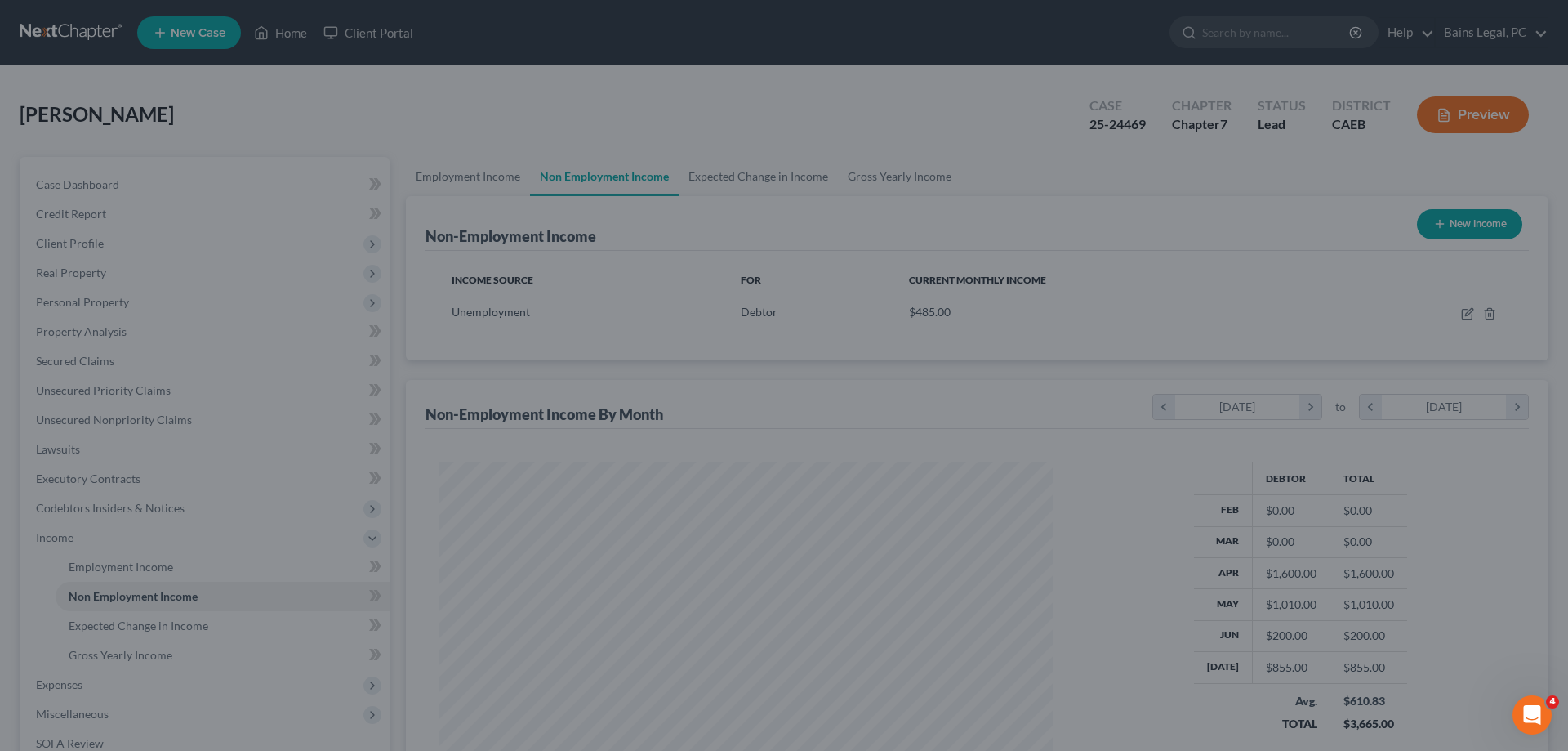
scroll to position [307, 648]
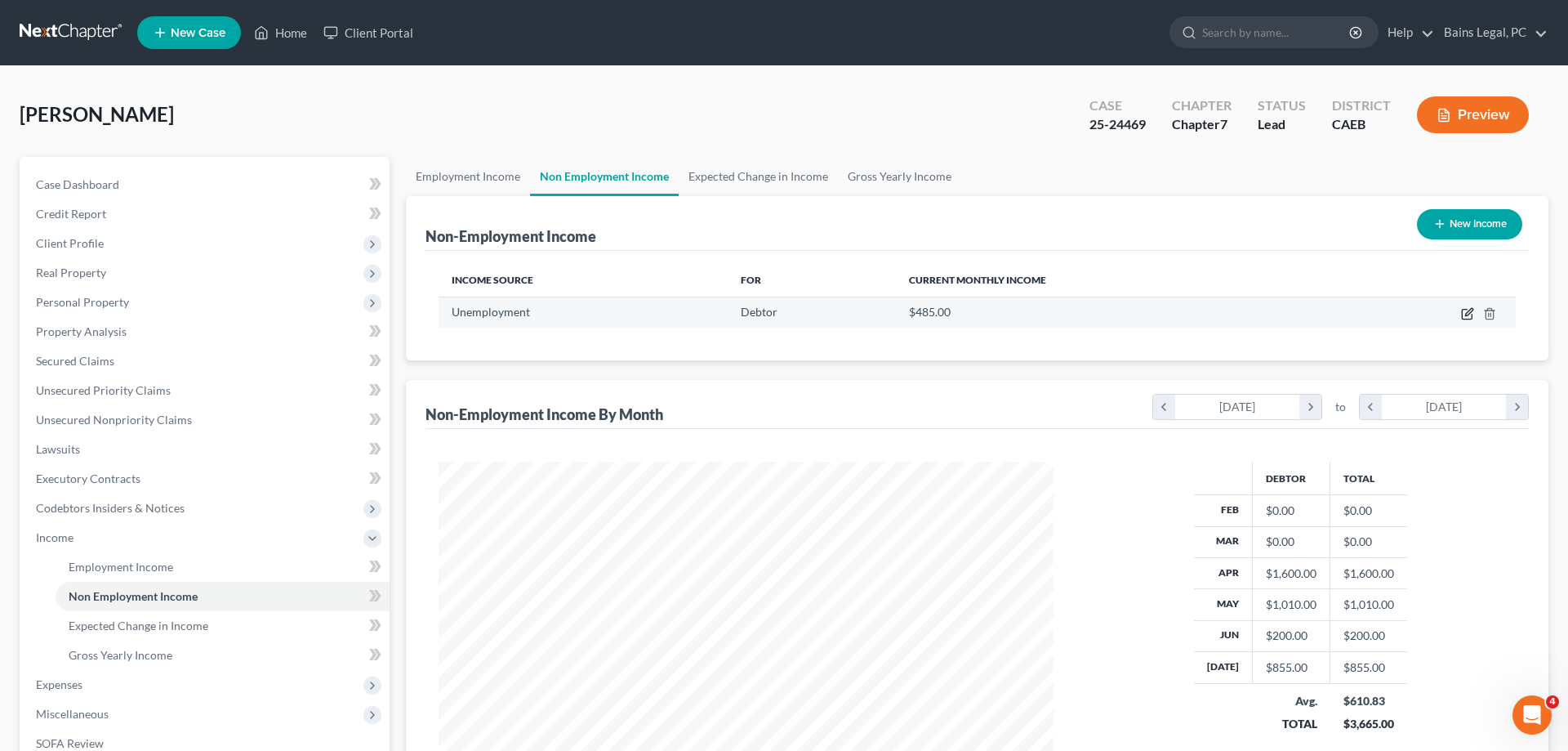
click at [1468, 317] on icon "button" at bounding box center [1467, 313] width 13 height 13
select select "0"
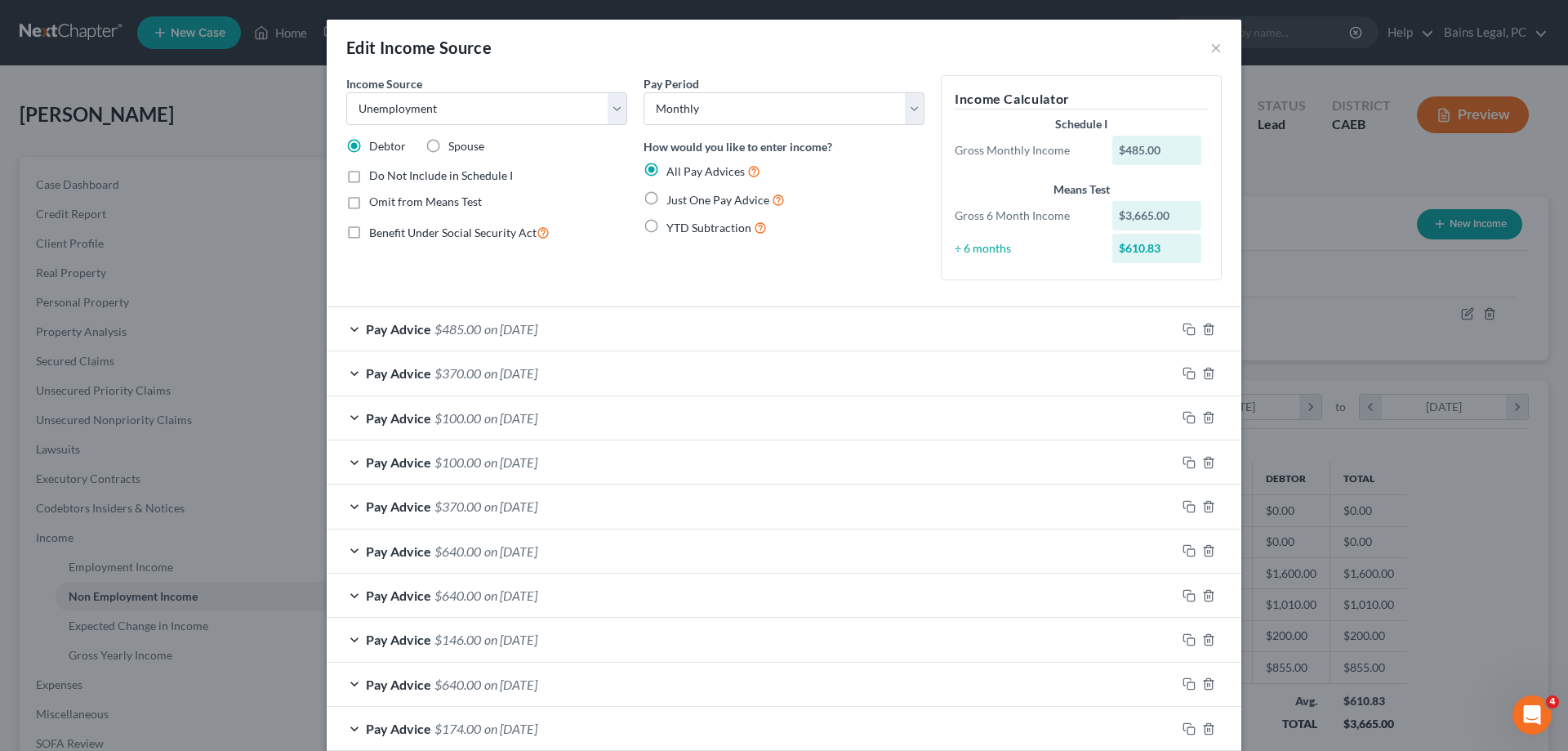
click at [659, 553] on div "Pay Advice $640.00 on 05/11/2025" at bounding box center [751, 550] width 849 height 44
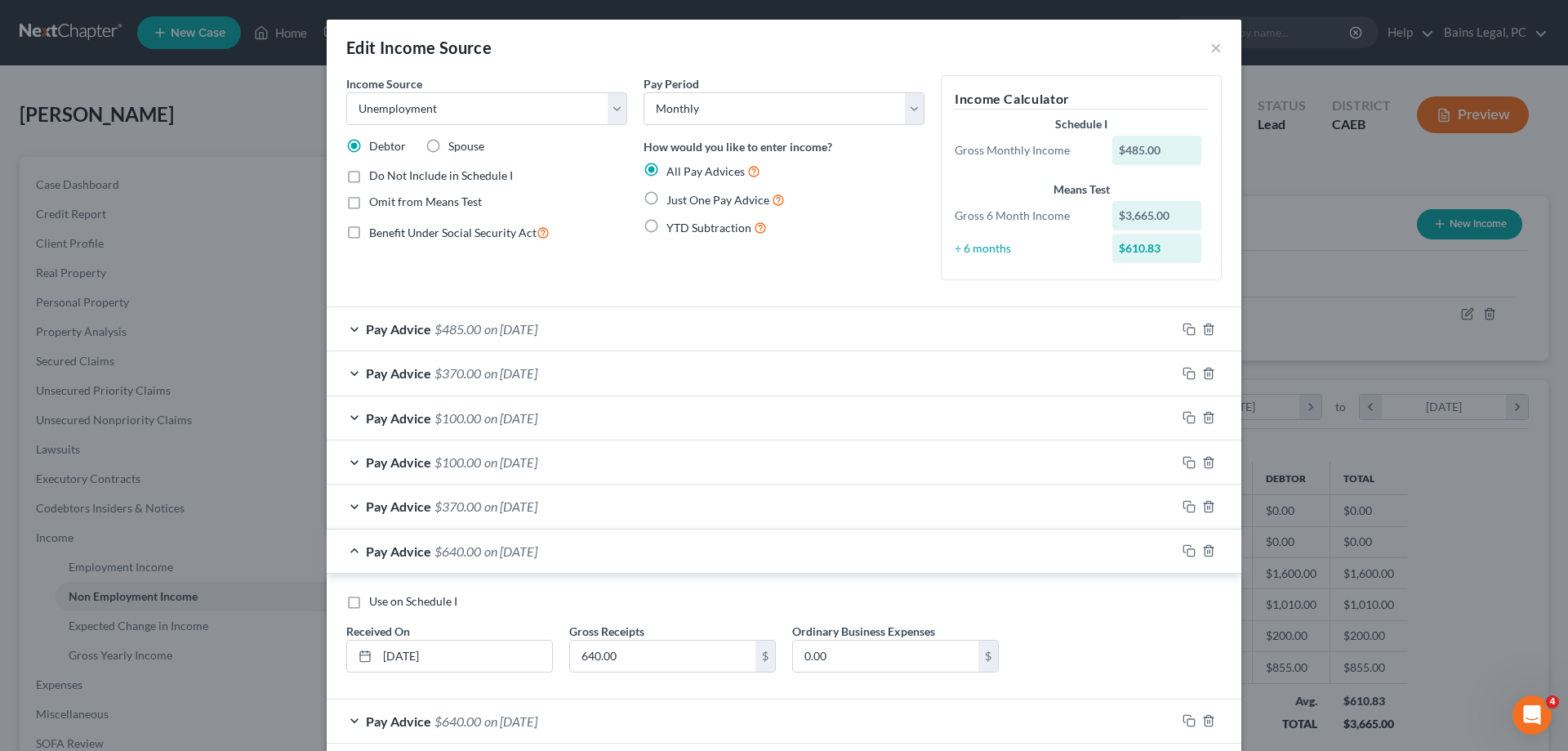
click at [445, 601] on span "Use on Schedule I" at bounding box center [413, 601] width 88 height 14
click at [386, 601] on input "Use on Schedule I" at bounding box center [381, 598] width 11 height 11
checkbox input "true"
click at [643, 92] on select "Select Monthly Twice Monthly Every Other Week Weekly" at bounding box center [784, 109] width 281 height 33
select select "2"
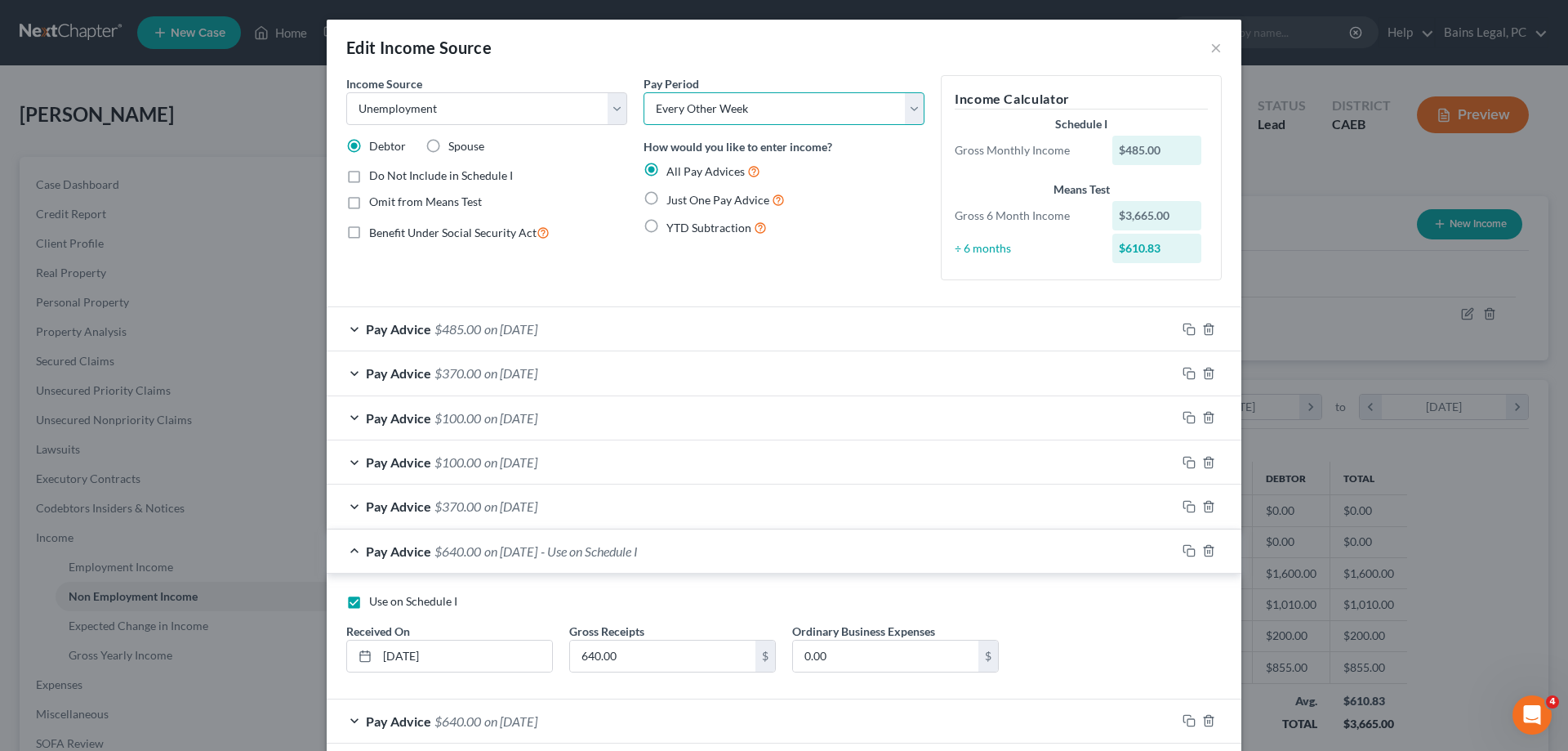
click option "Every Other Week" at bounding box center [0, 0] width 0 height 0
click at [810, 251] on div "Pay Period Select Monthly Twice Monthly Every Other Week Weekly How would you l…" at bounding box center [784, 184] width 297 height 218
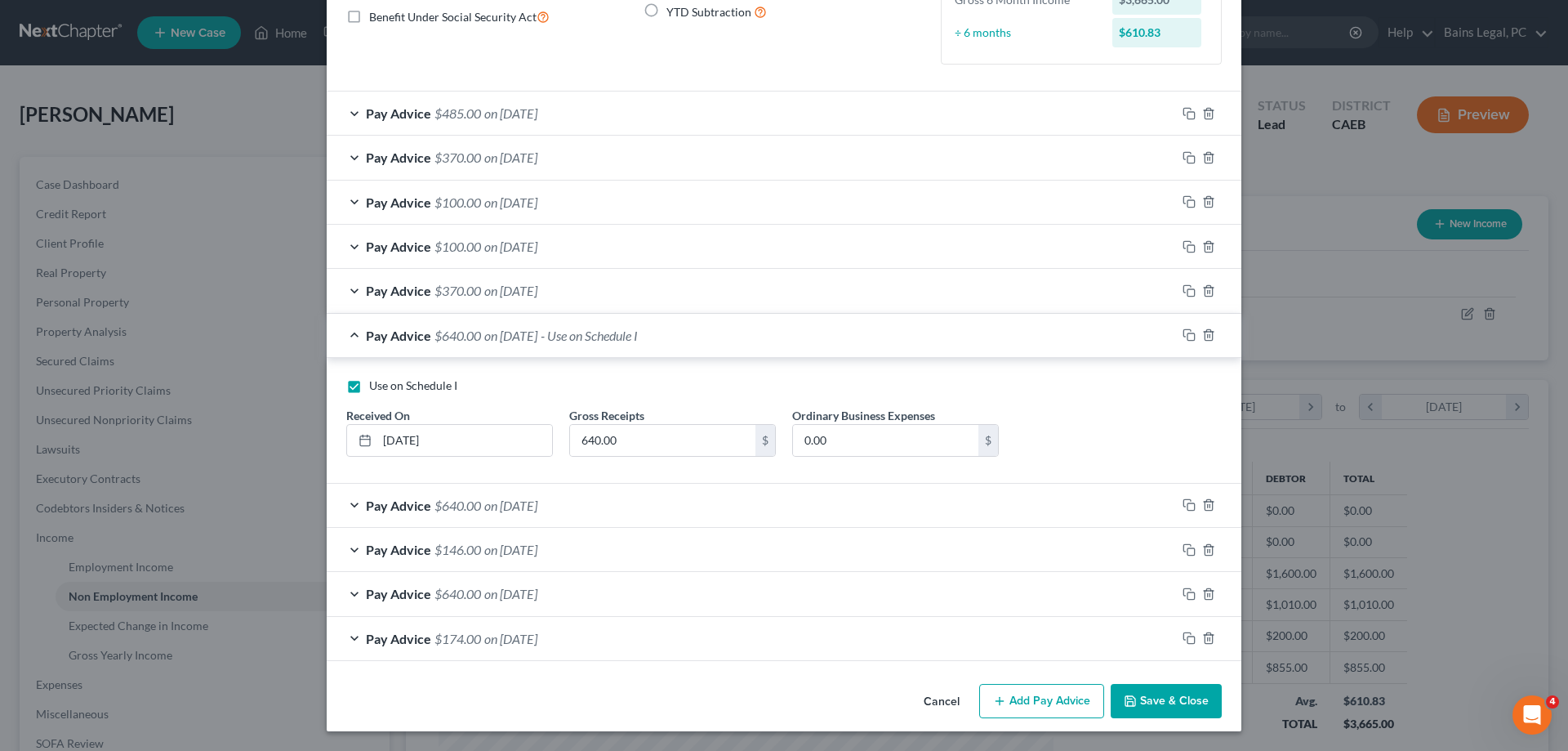
click at [1197, 712] on button "Save & Close" at bounding box center [1166, 701] width 111 height 34
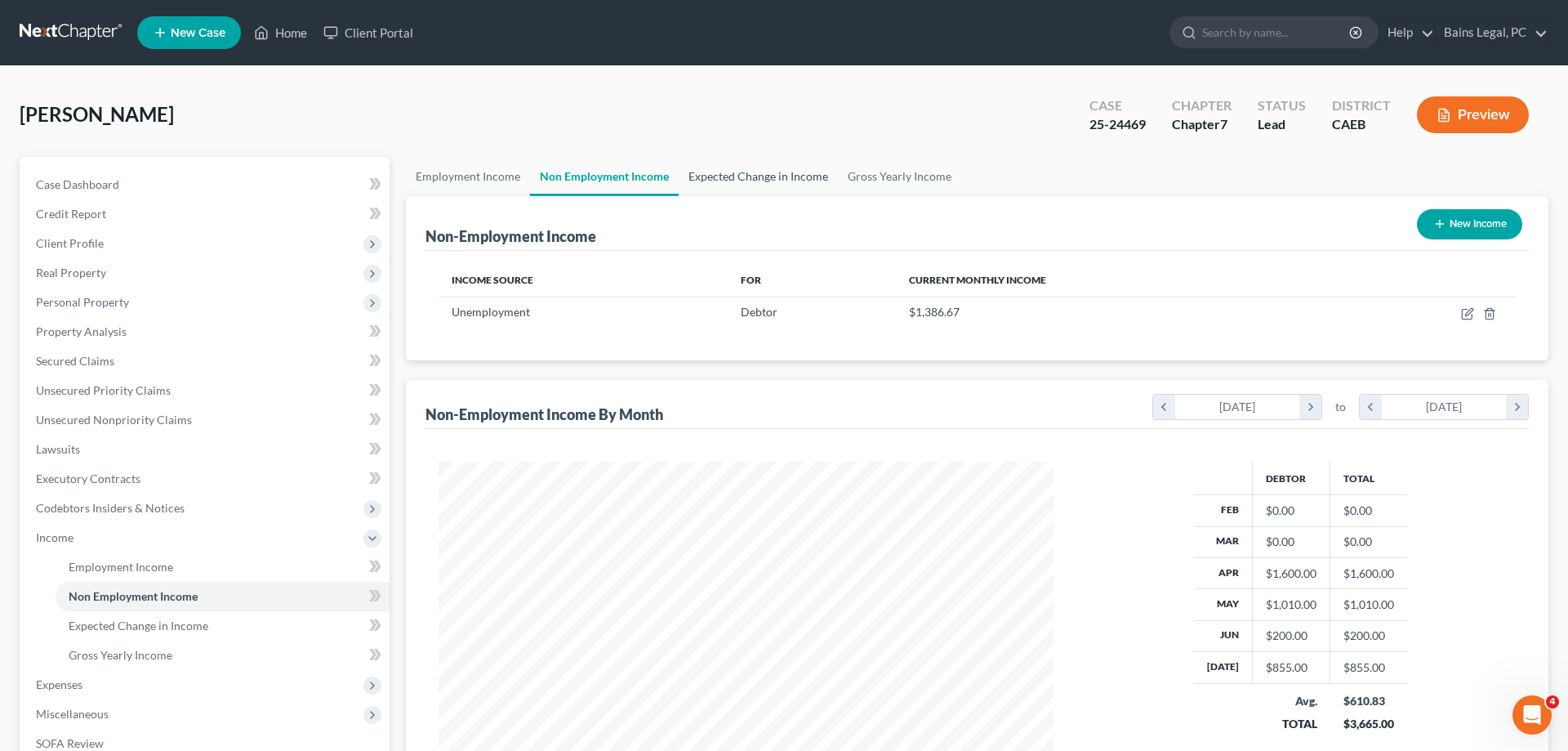
click at [771, 165] on link "Expected Change in Income" at bounding box center [758, 176] width 159 height 39
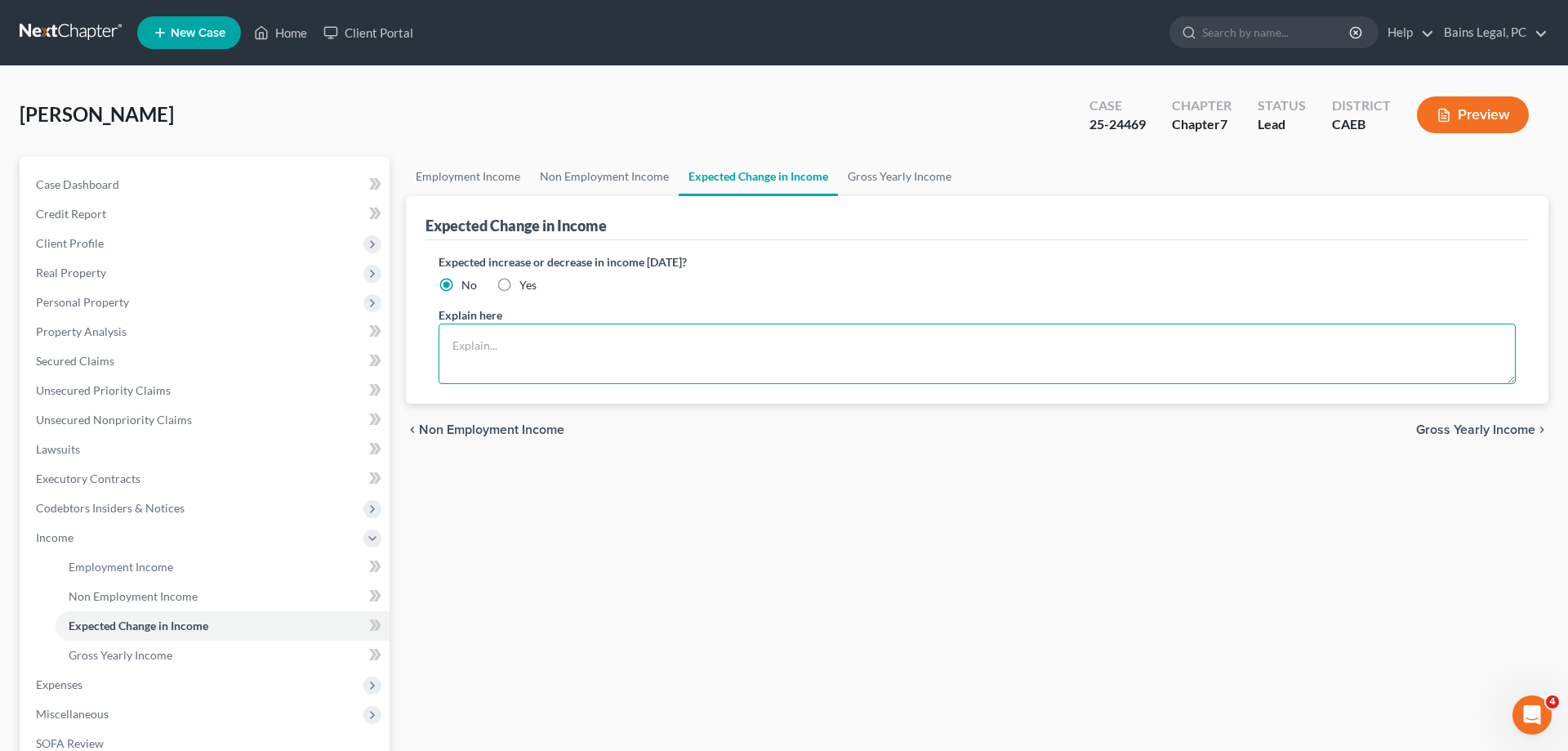
click at [612, 354] on textarea at bounding box center [977, 354] width 1077 height 60
type textarea "Debtor was laid off in July"
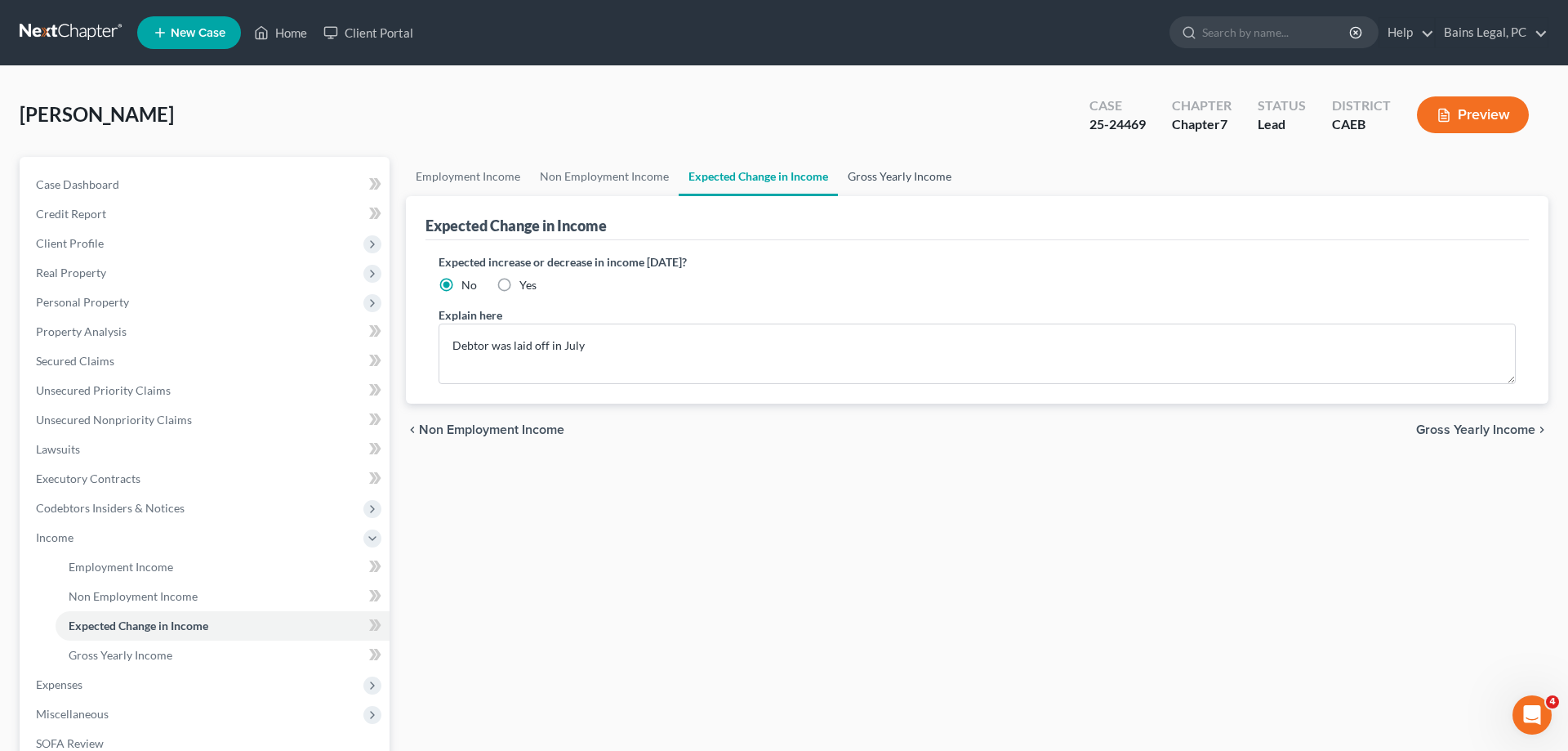
click at [885, 173] on link "Gross Yearly Income" at bounding box center [899, 176] width 123 height 39
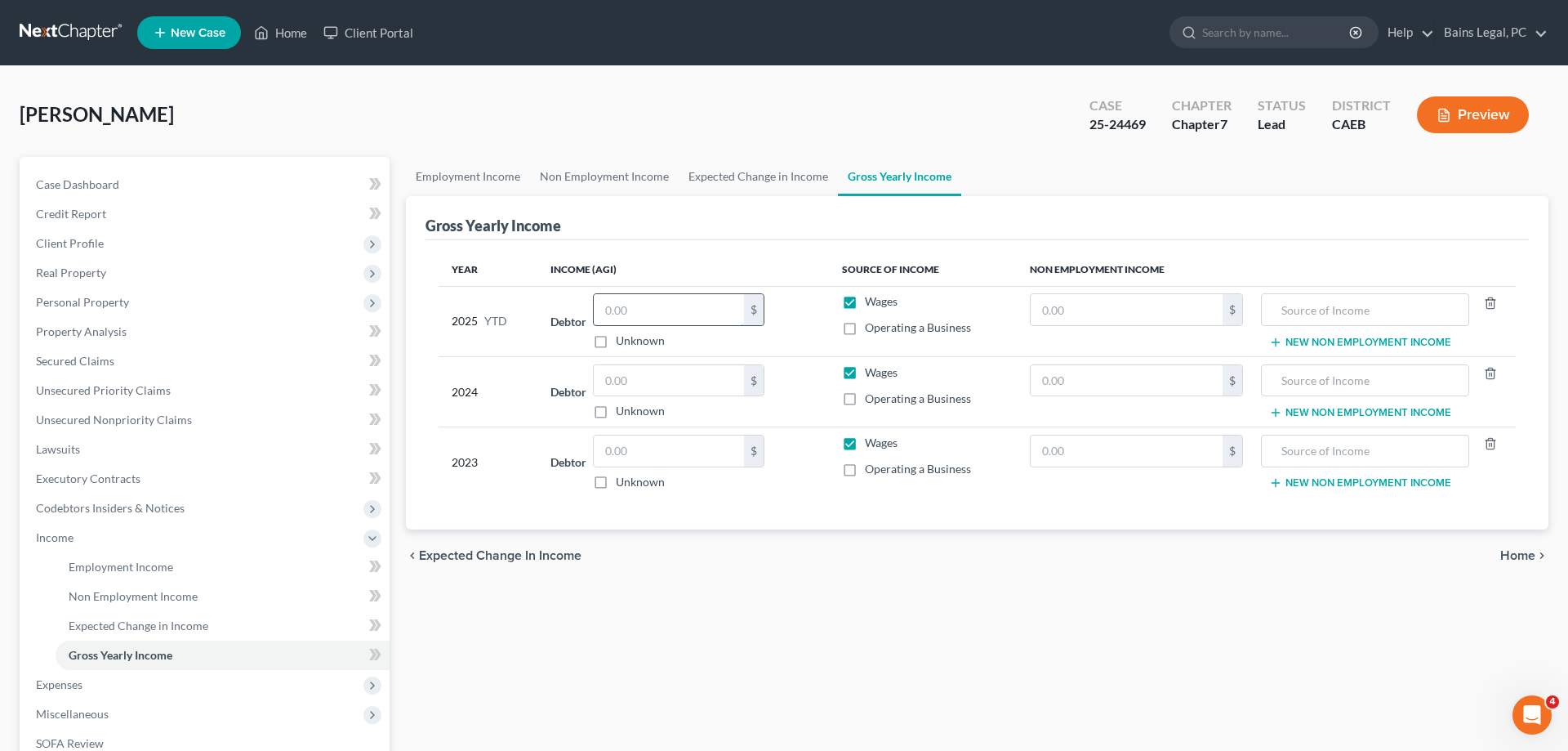
click at [680, 308] on input "text" at bounding box center [668, 310] width 150 height 31
type input "7,414.64"
click at [164, 571] on span "Employment Income" at bounding box center [121, 567] width 105 height 14
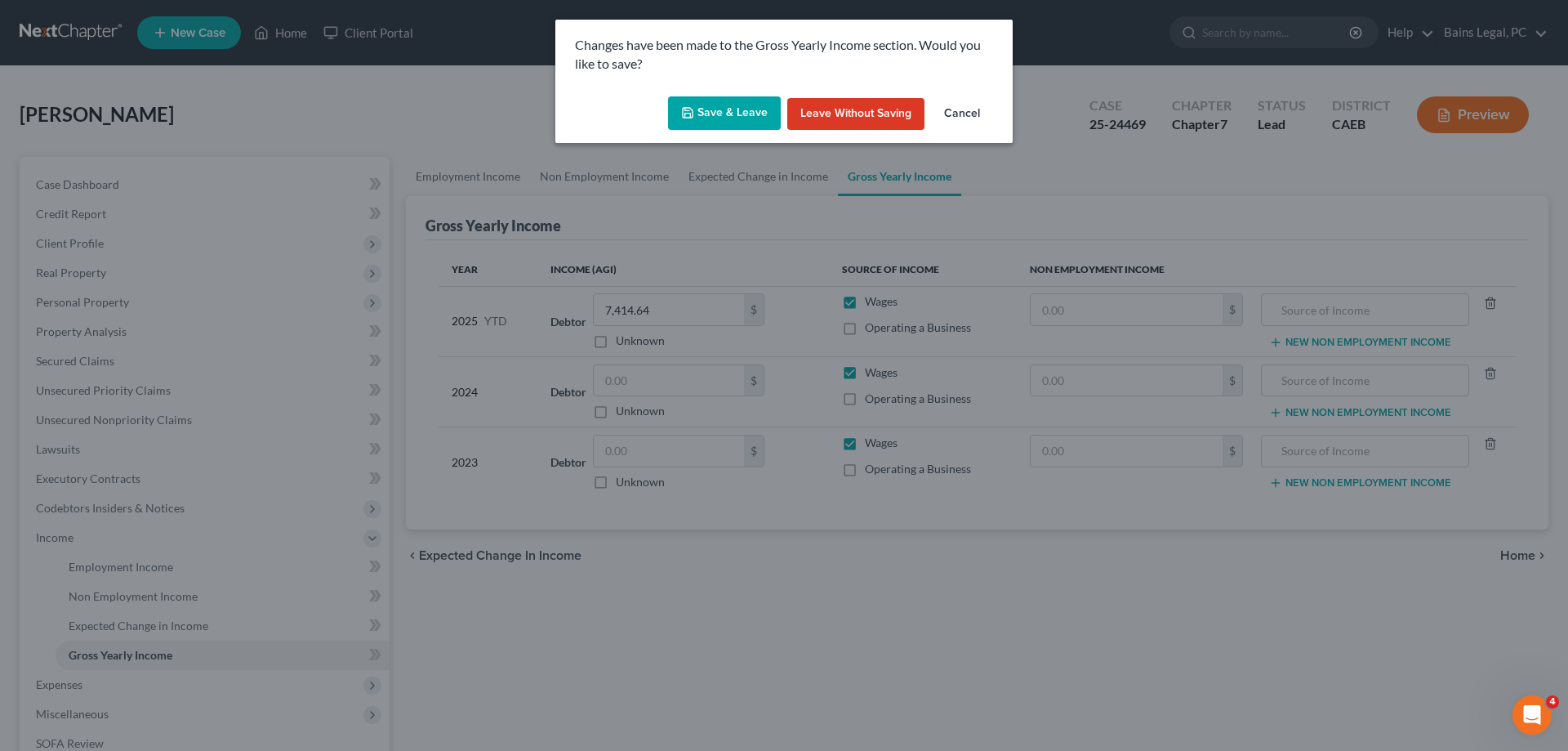
click at [743, 105] on button "Save & Leave" at bounding box center [724, 113] width 112 height 34
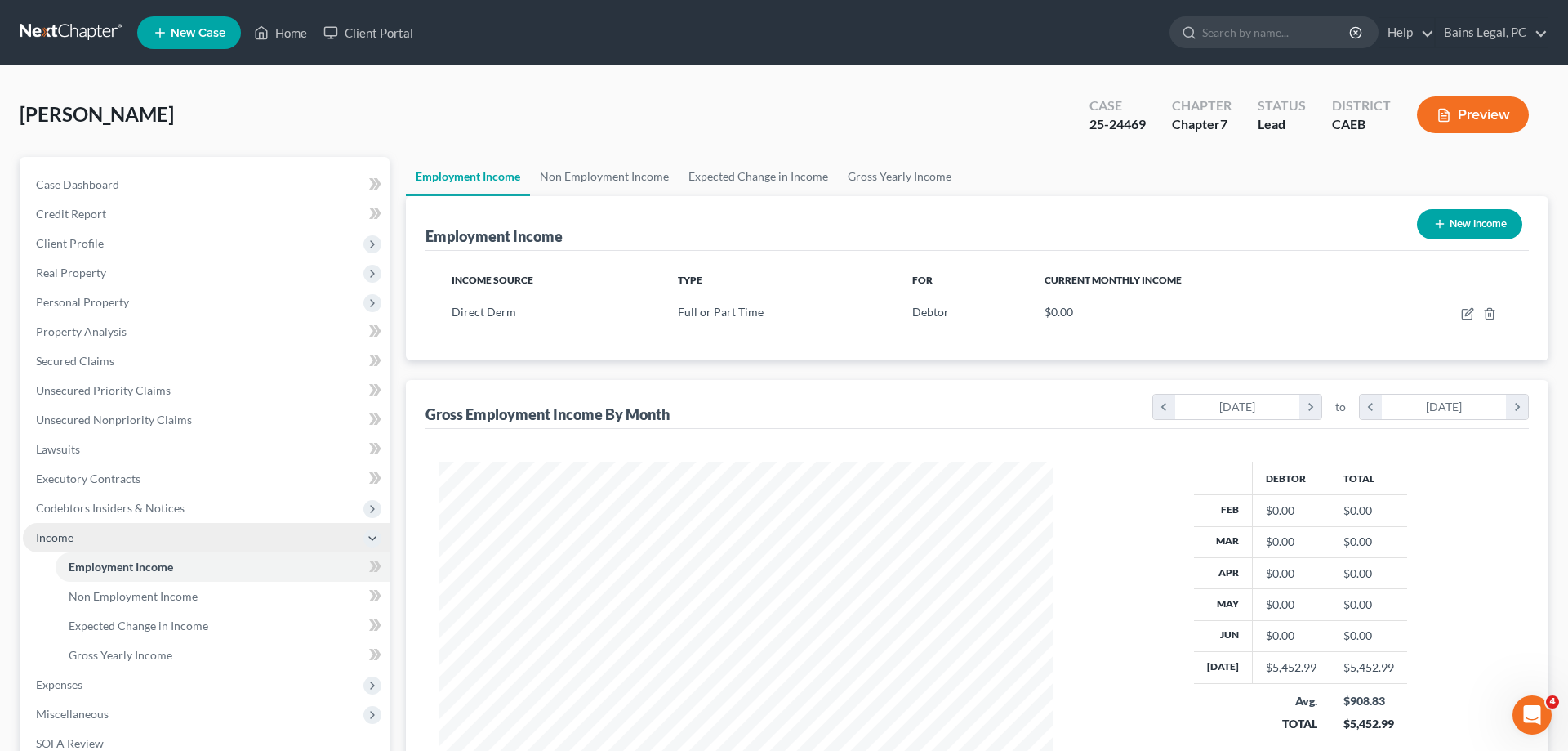
scroll to position [307, 648]
click at [160, 590] on span "Non Employment Income" at bounding box center [133, 596] width 129 height 14
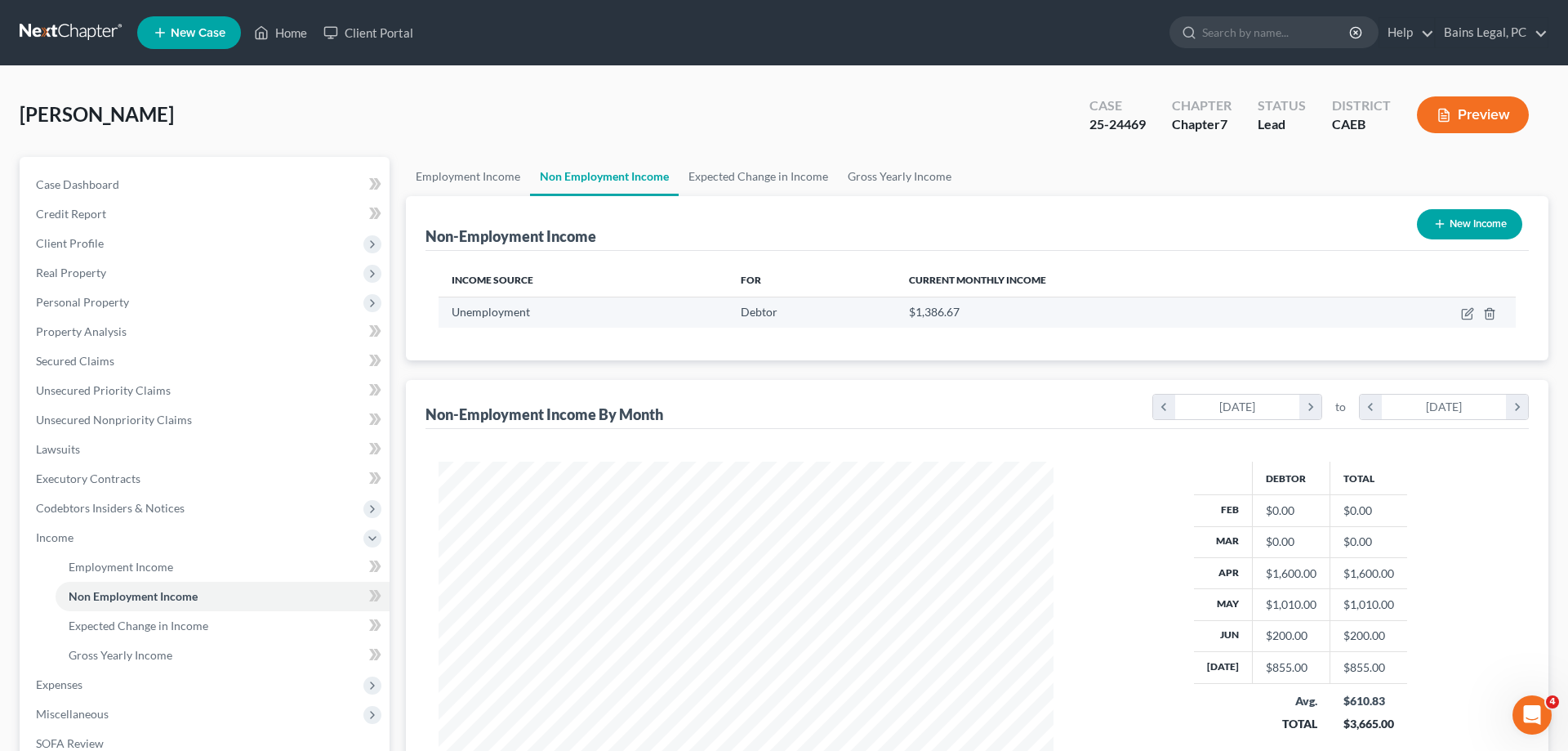
scroll to position [307, 648]
click at [1466, 312] on icon "button" at bounding box center [1467, 313] width 13 height 13
select select "0"
select select "2"
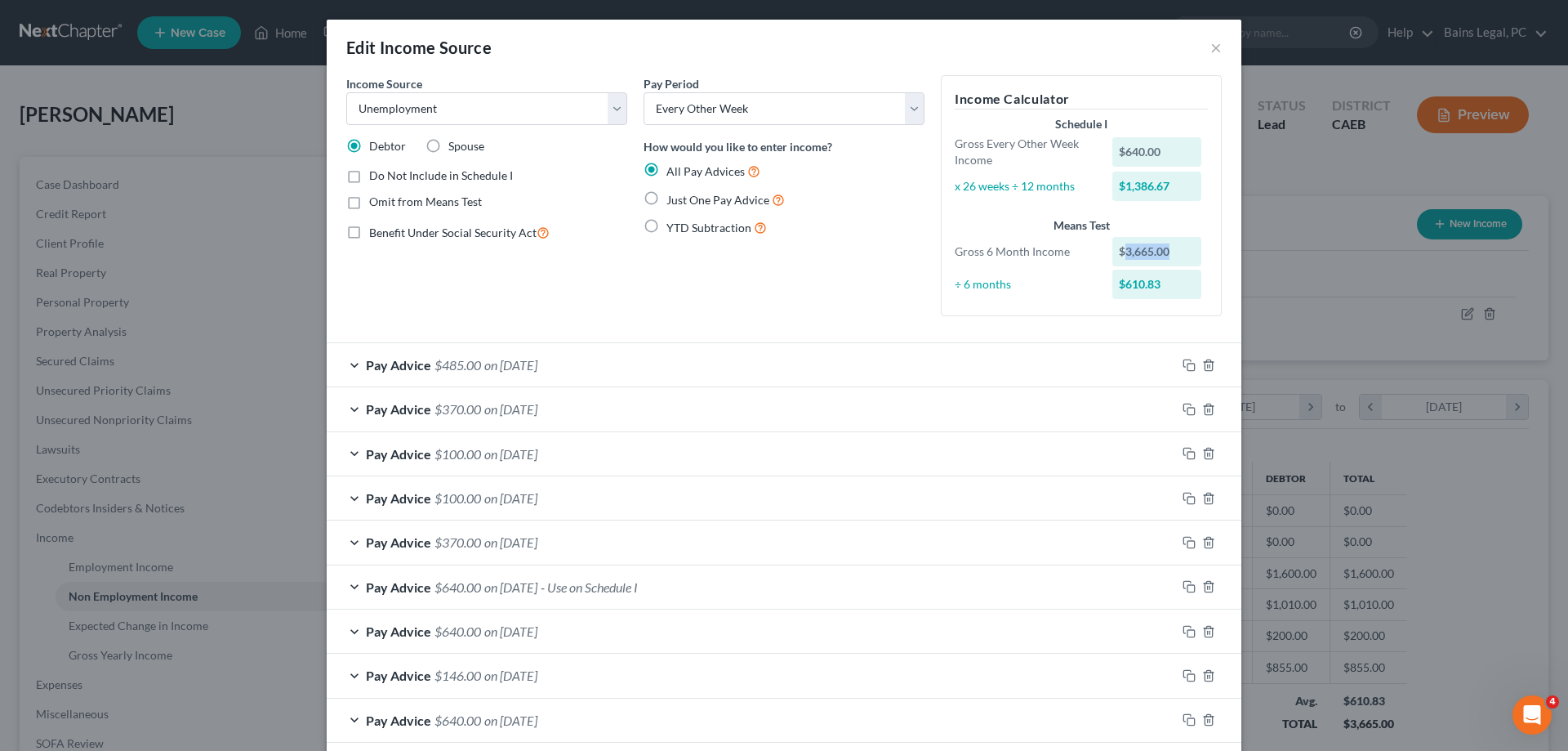
drag, startPoint x: 1180, startPoint y: 249, endPoint x: 1122, endPoint y: 261, distance: 59.2
click at [1122, 261] on div "$3,665.00" at bounding box center [1157, 252] width 90 height 29
copy div "3,665.00"
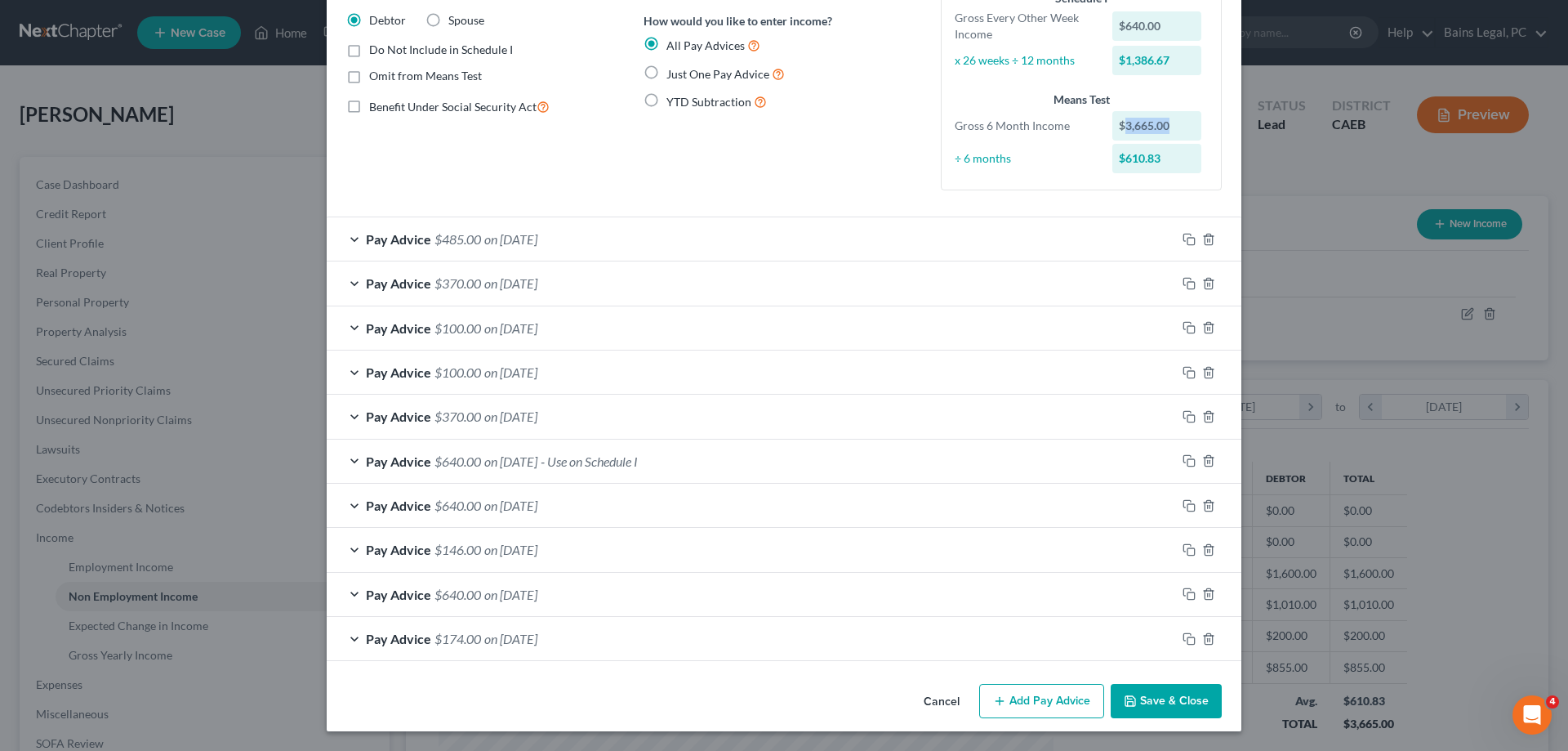
click at [1179, 703] on button "Save & Close" at bounding box center [1166, 701] width 111 height 34
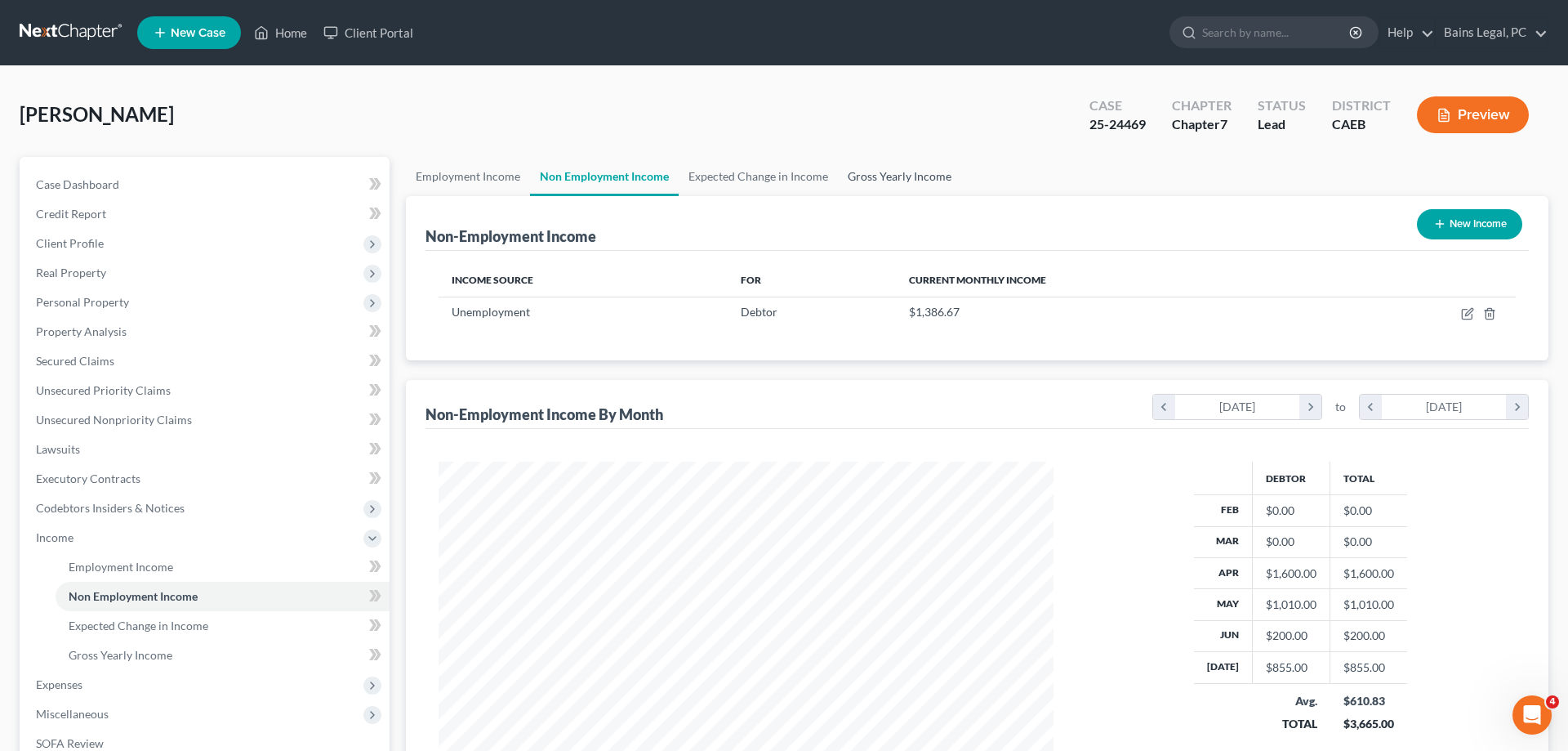
click at [903, 189] on link "Gross Yearly Income" at bounding box center [899, 176] width 123 height 39
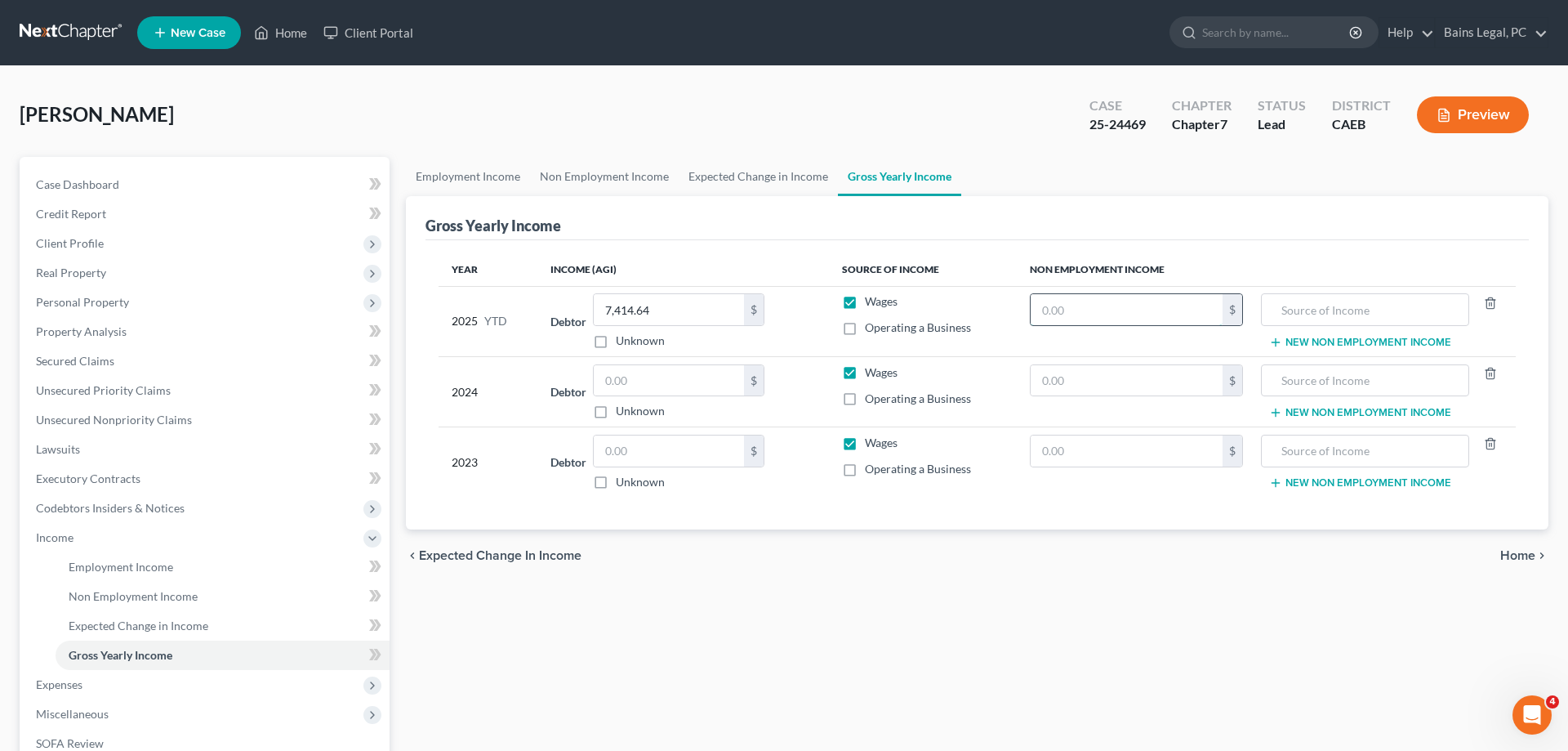
click at [1139, 308] on input "text" at bounding box center [1126, 310] width 192 height 31
paste input "3,665.00"
type input "3,665.00"
click at [1354, 314] on input "text" at bounding box center [1365, 310] width 190 height 31
type input "Unemployment"
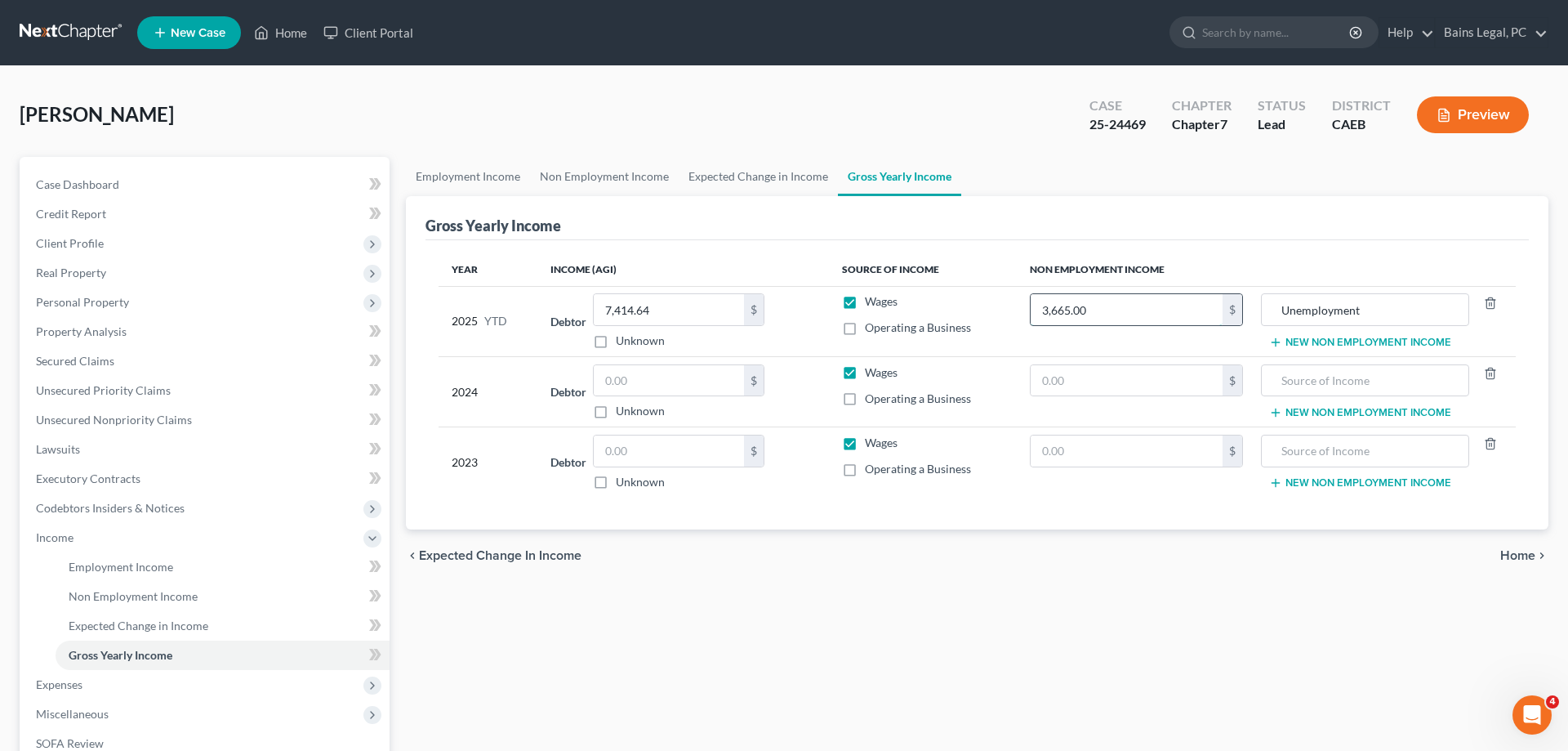
click at [1185, 297] on input "3,665.00" at bounding box center [1126, 310] width 192 height 31
type input "4,945"
drag, startPoint x: 977, startPoint y: 709, endPoint x: 1013, endPoint y: 692, distance: 39.8
click at [980, 709] on div "Employment Income Non Employment Income Expected Change in Income Gross Yearly …" at bounding box center [977, 541] width 1159 height 767
click at [666, 383] on input "text" at bounding box center [668, 381] width 150 height 31
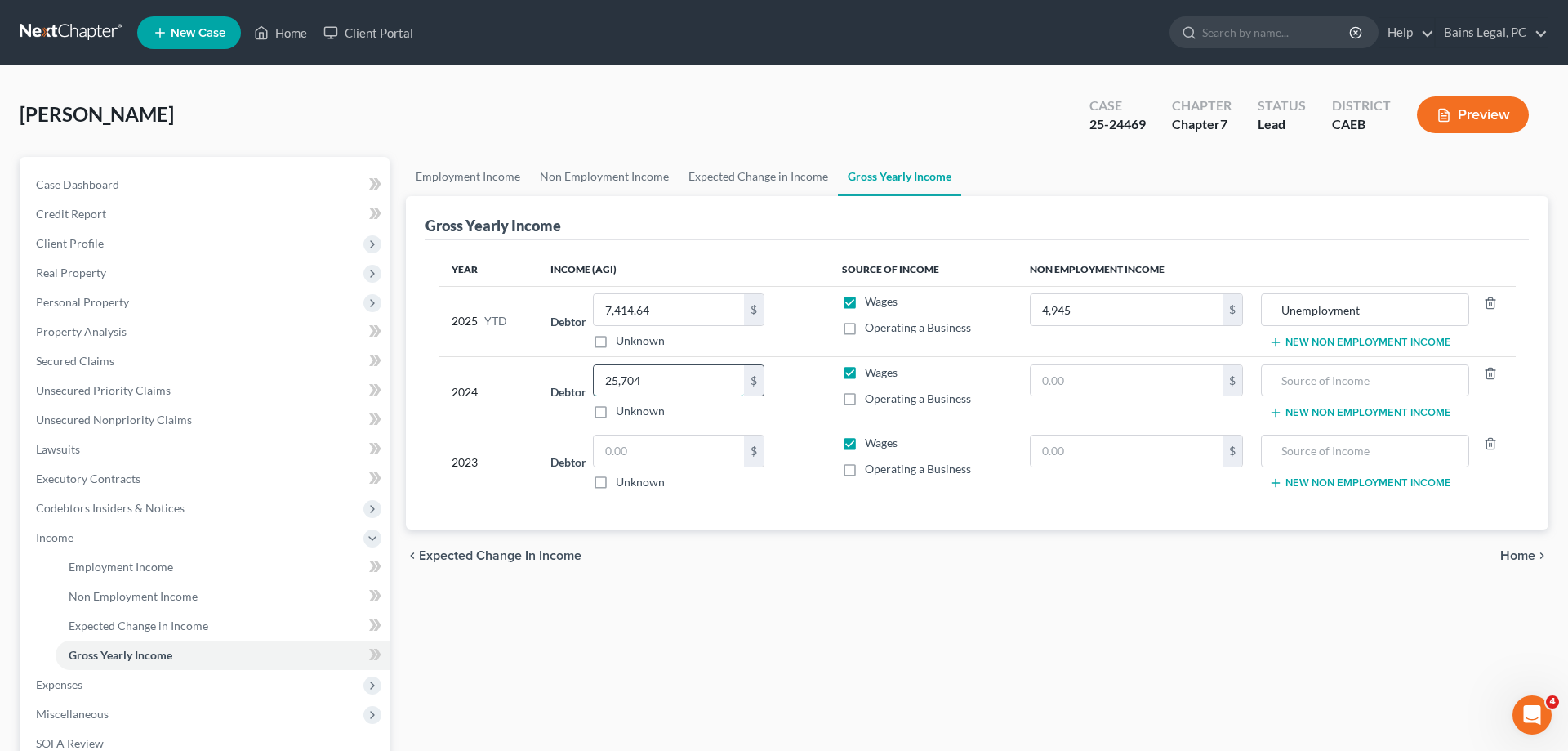
type input "25,704"
click at [1323, 341] on button "New Non Employment Income" at bounding box center [1360, 342] width 182 height 13
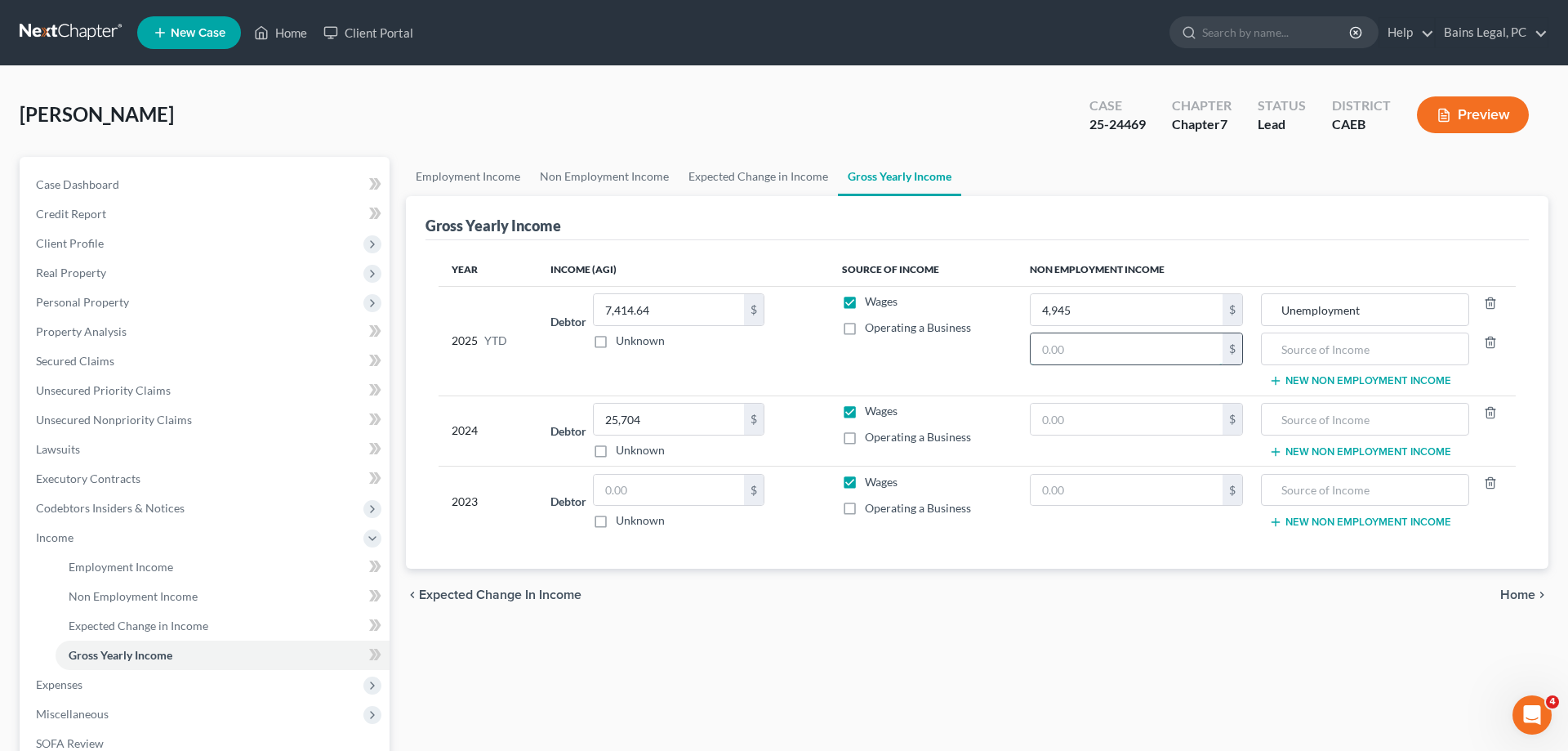
click at [1175, 360] on input "text" at bounding box center [1126, 349] width 192 height 31
type input "5,361"
click at [1301, 346] on input "text" at bounding box center [1365, 349] width 190 height 31
type input "2024 Federal Refund"
click at [1356, 376] on button "New Non Employment Income" at bounding box center [1360, 380] width 182 height 13
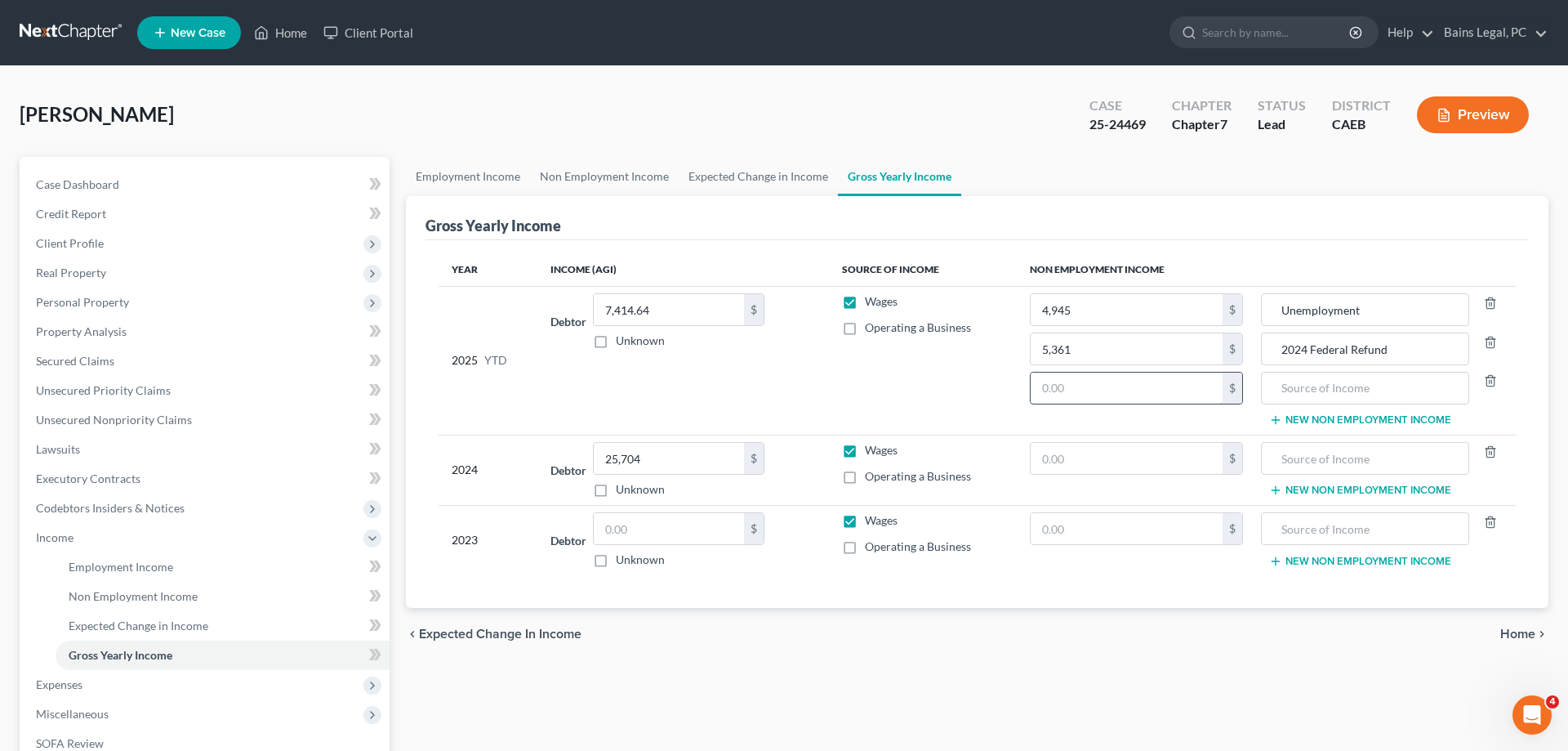
click at [1123, 399] on input "text" at bounding box center [1126, 389] width 192 height 31
type input "1,671"
click at [1297, 394] on input "text" at bounding box center [1365, 389] width 190 height 31
type input "2024 CA Refund"
click at [653, 525] on input "text" at bounding box center [668, 529] width 150 height 31
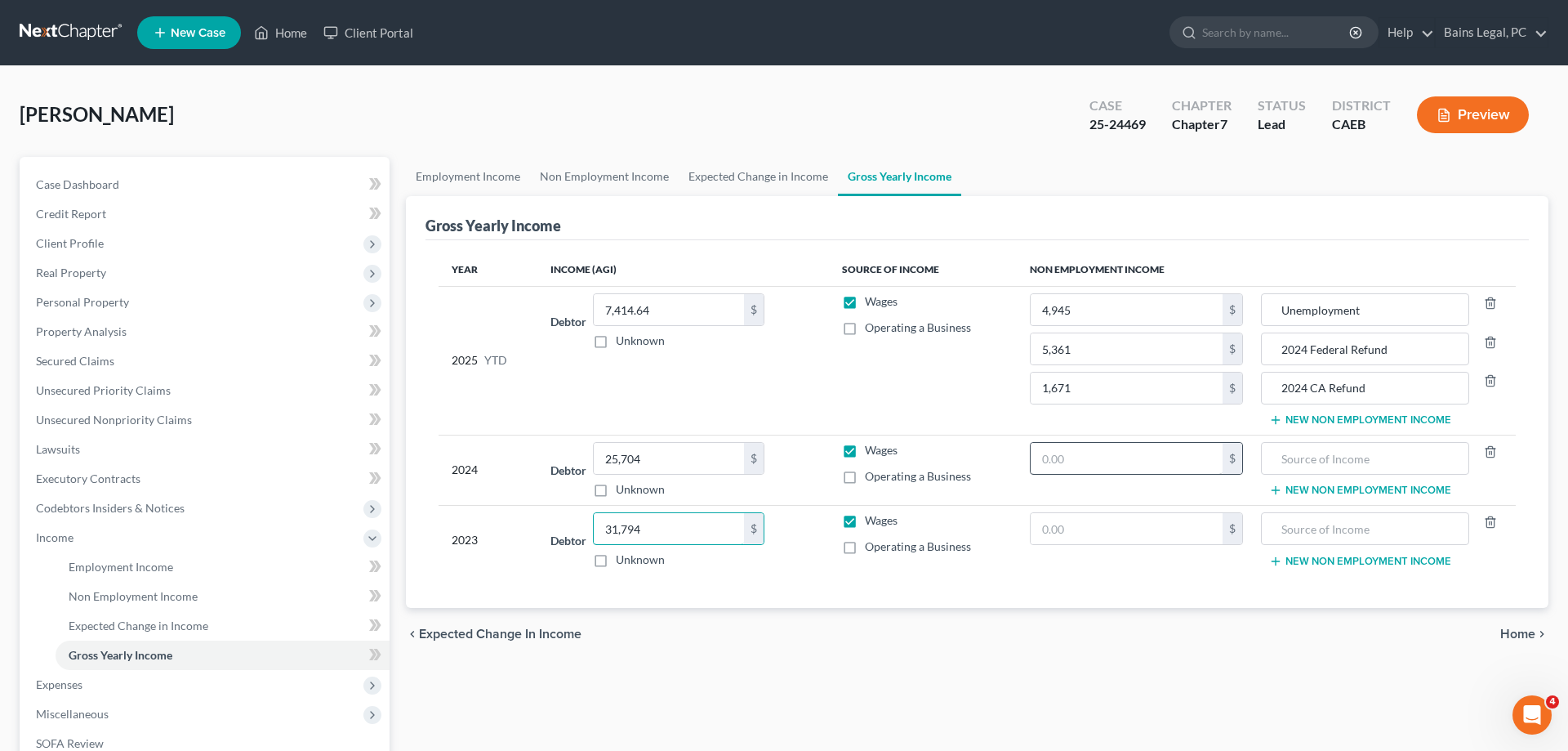
type input "31,794"
click at [1144, 472] on input "text" at bounding box center [1126, 458] width 192 height 31
drag, startPoint x: 1146, startPoint y: 461, endPoint x: 937, endPoint y: 471, distance: 209.2
click at [1030, 471] on input "05,096" at bounding box center [1126, 458] width 192 height 31
type input "5,096"
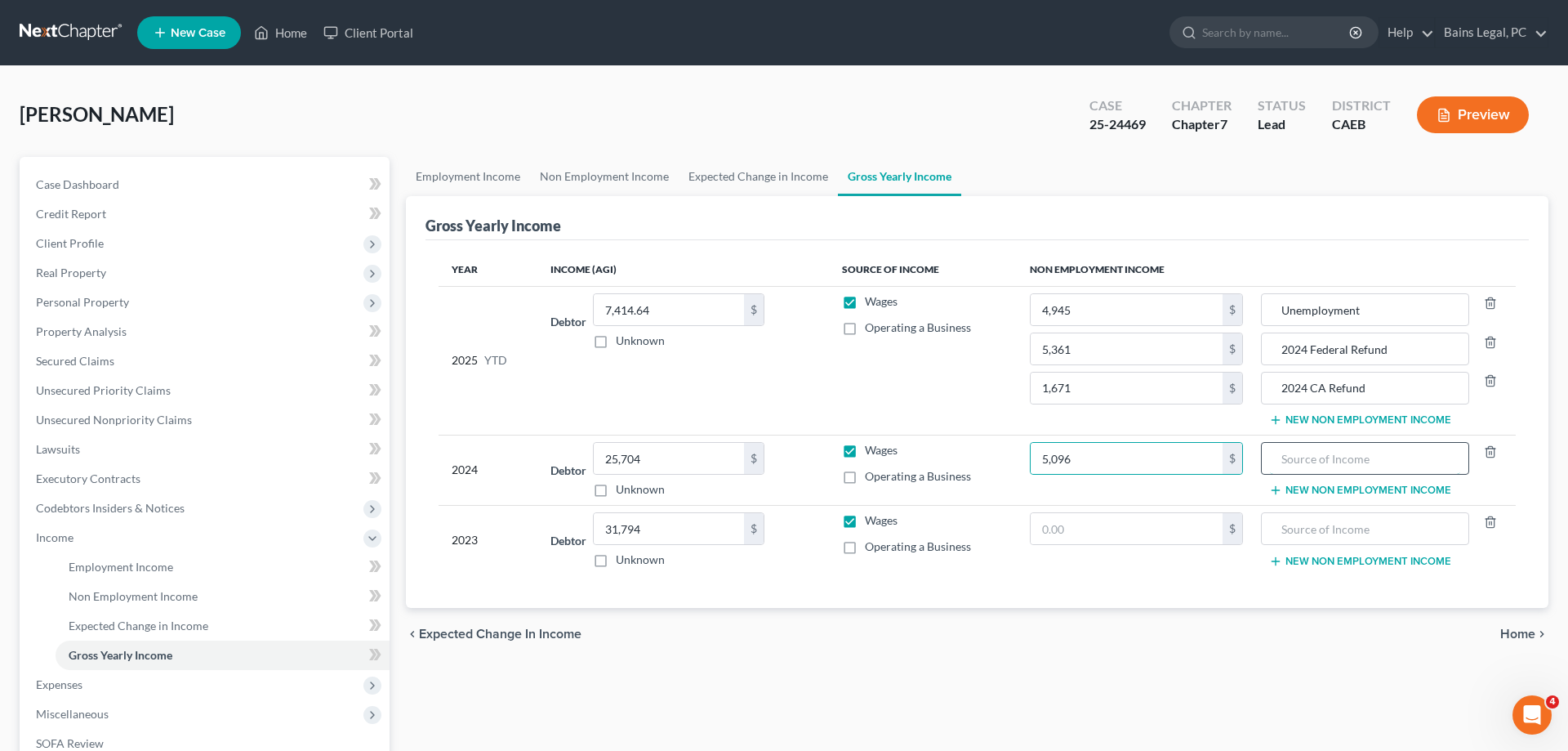
click at [1310, 470] on input "text" at bounding box center [1365, 458] width 190 height 31
type input "2023 Federal Refund"
click at [1339, 488] on button "New Non Employment Income" at bounding box center [1360, 489] width 182 height 13
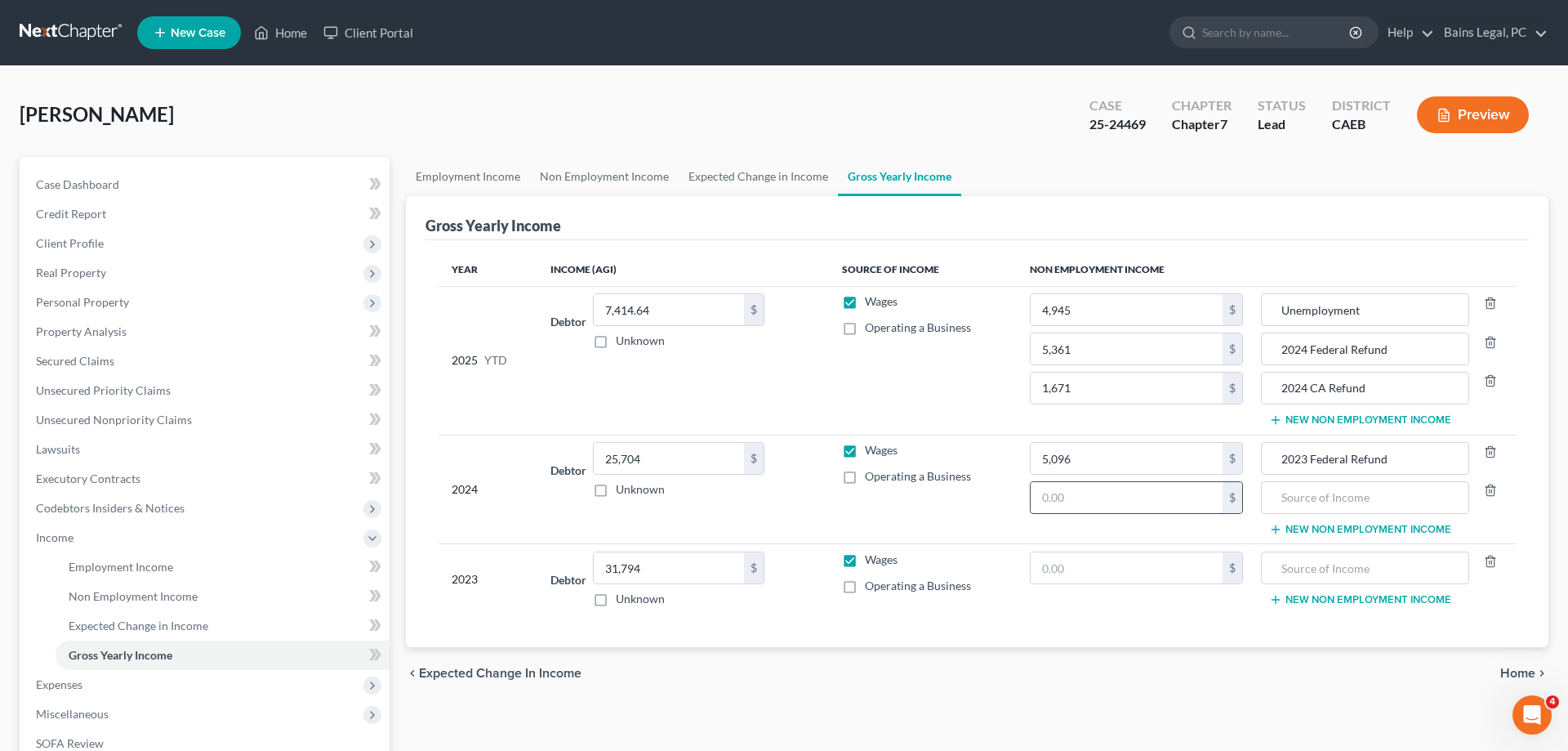
click at [1164, 500] on input "text" at bounding box center [1126, 498] width 192 height 31
click at [1327, 514] on td "2023 Federal Refund New Non Employment Income" at bounding box center [1386, 489] width 260 height 110
click at [1331, 504] on input "text" at bounding box center [1365, 498] width 190 height 31
click at [1142, 579] on input "text" at bounding box center [1126, 568] width 192 height 31
click at [1123, 640] on div "Year Income (AGI) Source of Income Non Employment Income 2025 YTD Debtor 7,414.…" at bounding box center [976, 444] width 1103 height 407
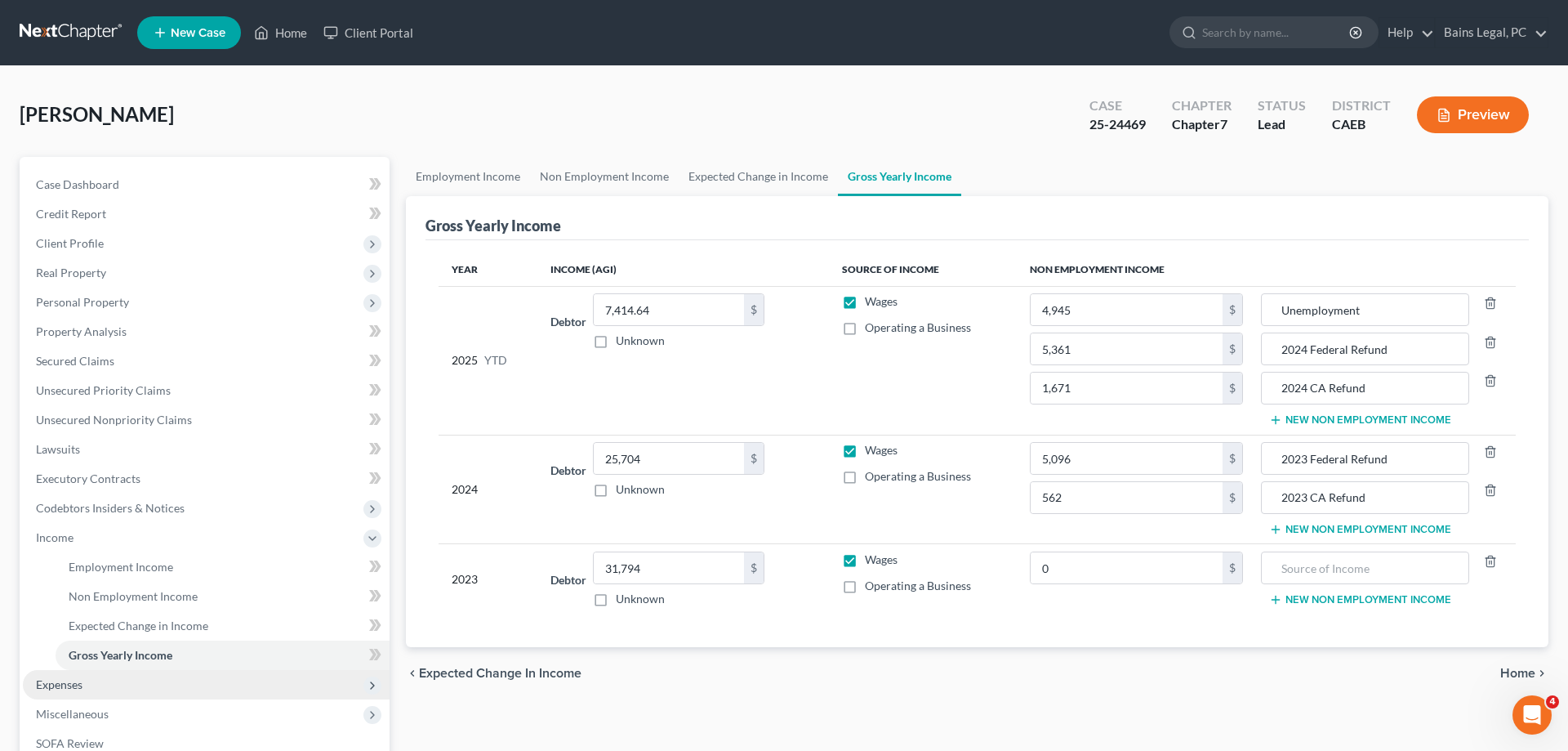
click at [182, 695] on span "Expenses" at bounding box center [206, 684] width 367 height 29
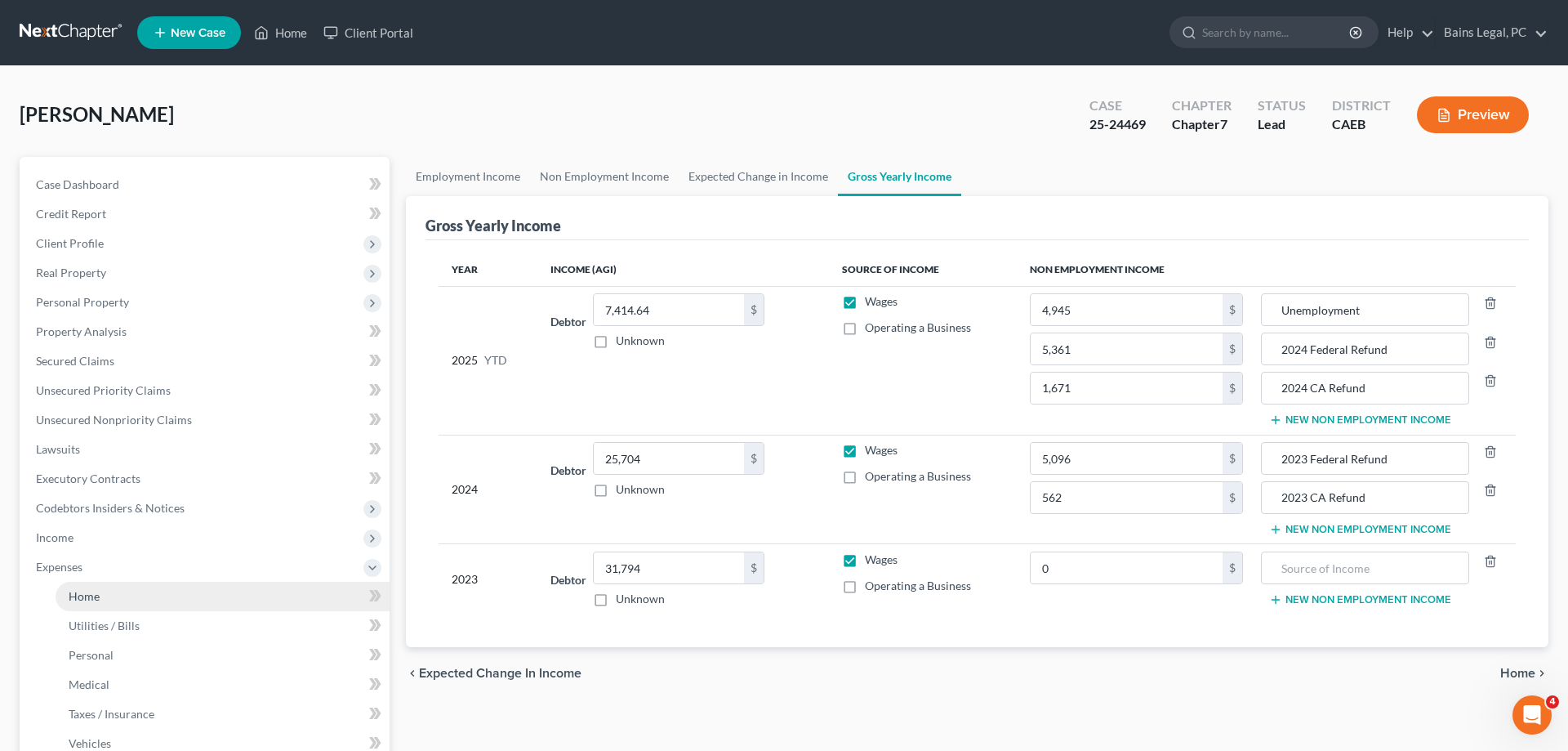
click at [117, 597] on link "Home" at bounding box center [222, 596] width 334 height 29
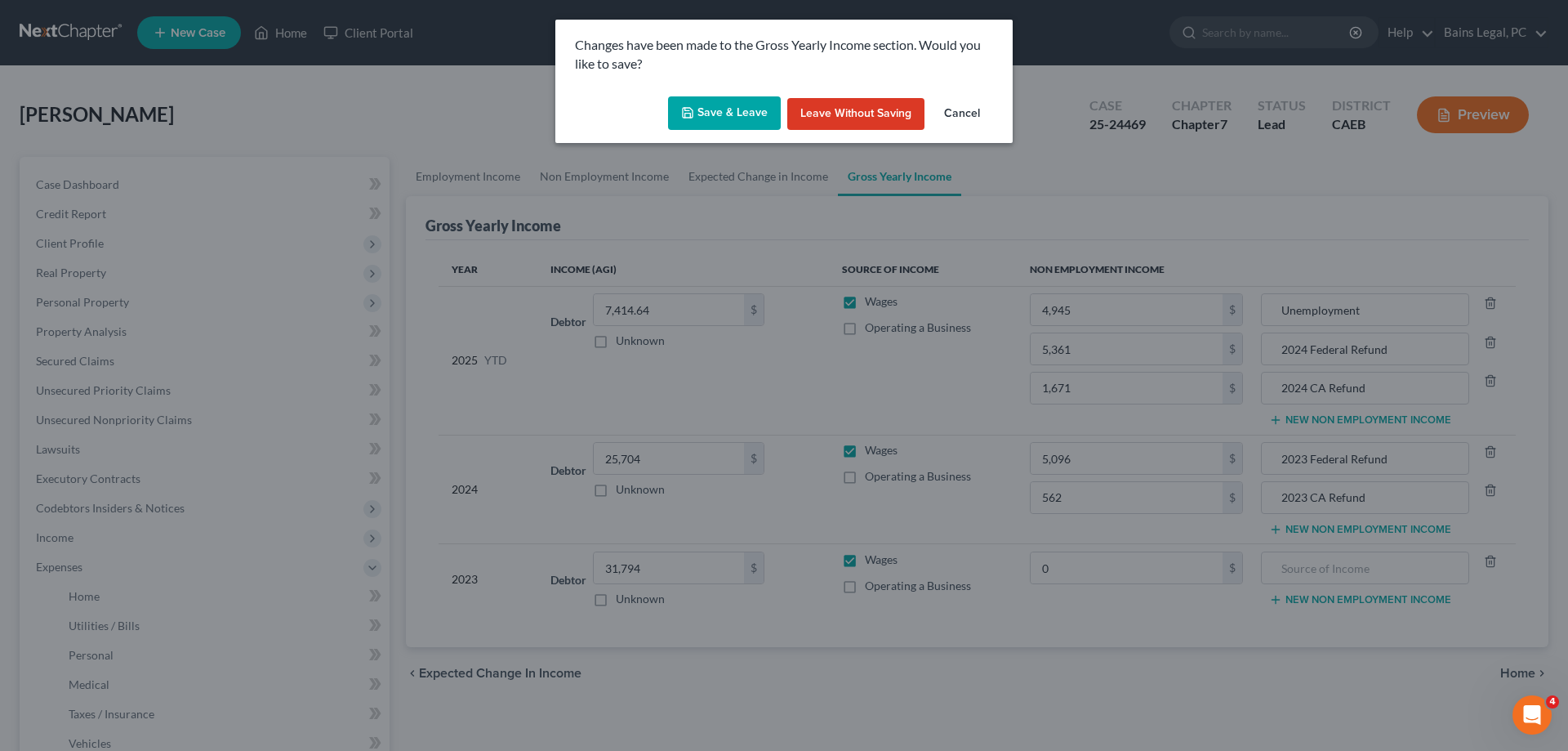
click at [691, 122] on button "Save & Leave" at bounding box center [724, 113] width 112 height 34
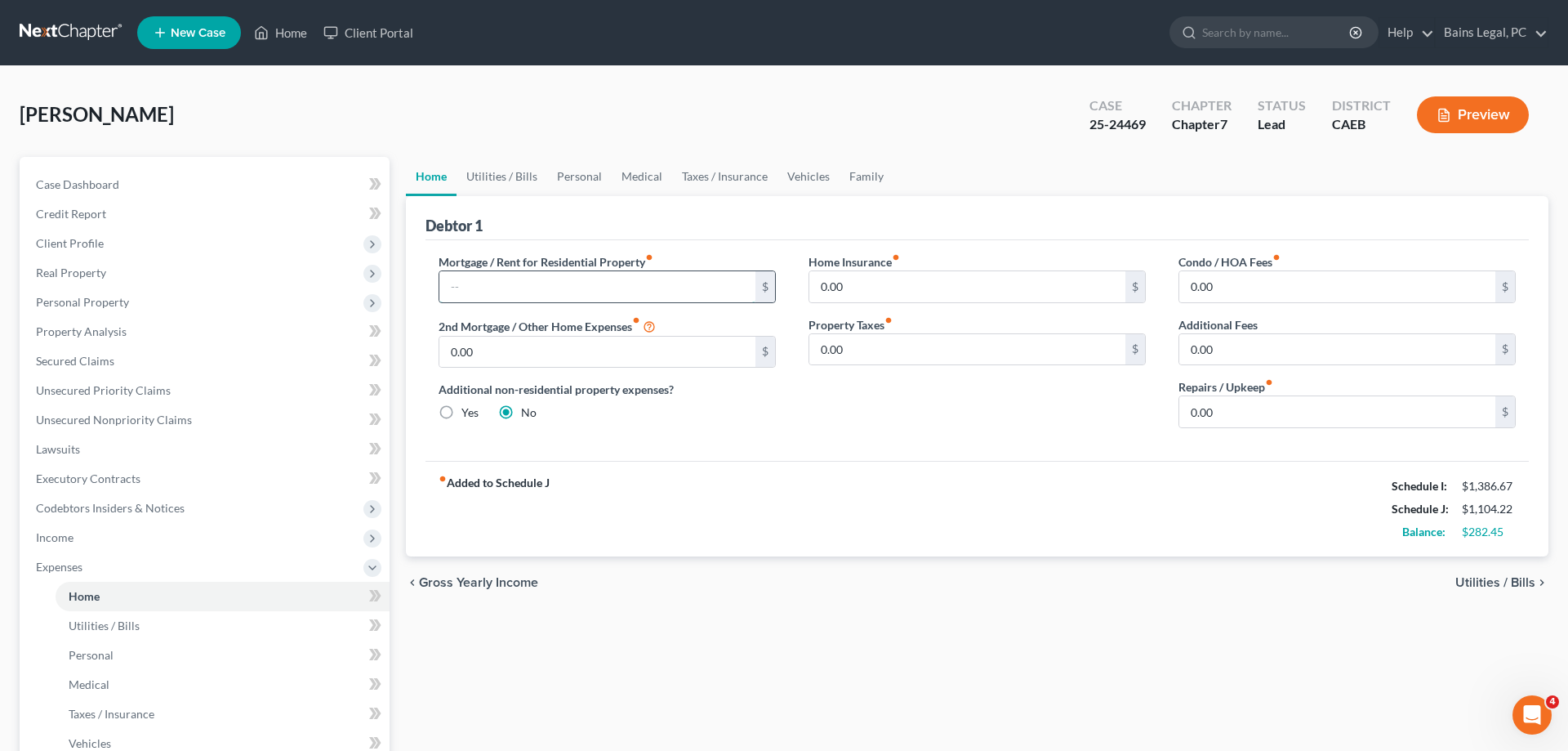
click at [695, 297] on input "text" at bounding box center [598, 287] width 316 height 31
click at [653, 294] on input "text" at bounding box center [598, 287] width 316 height 31
drag, startPoint x: 483, startPoint y: 178, endPoint x: 504, endPoint y: 194, distance: 26.4
click at [484, 178] on link "Utilities / Bills" at bounding box center [502, 176] width 91 height 39
type input "0.00"
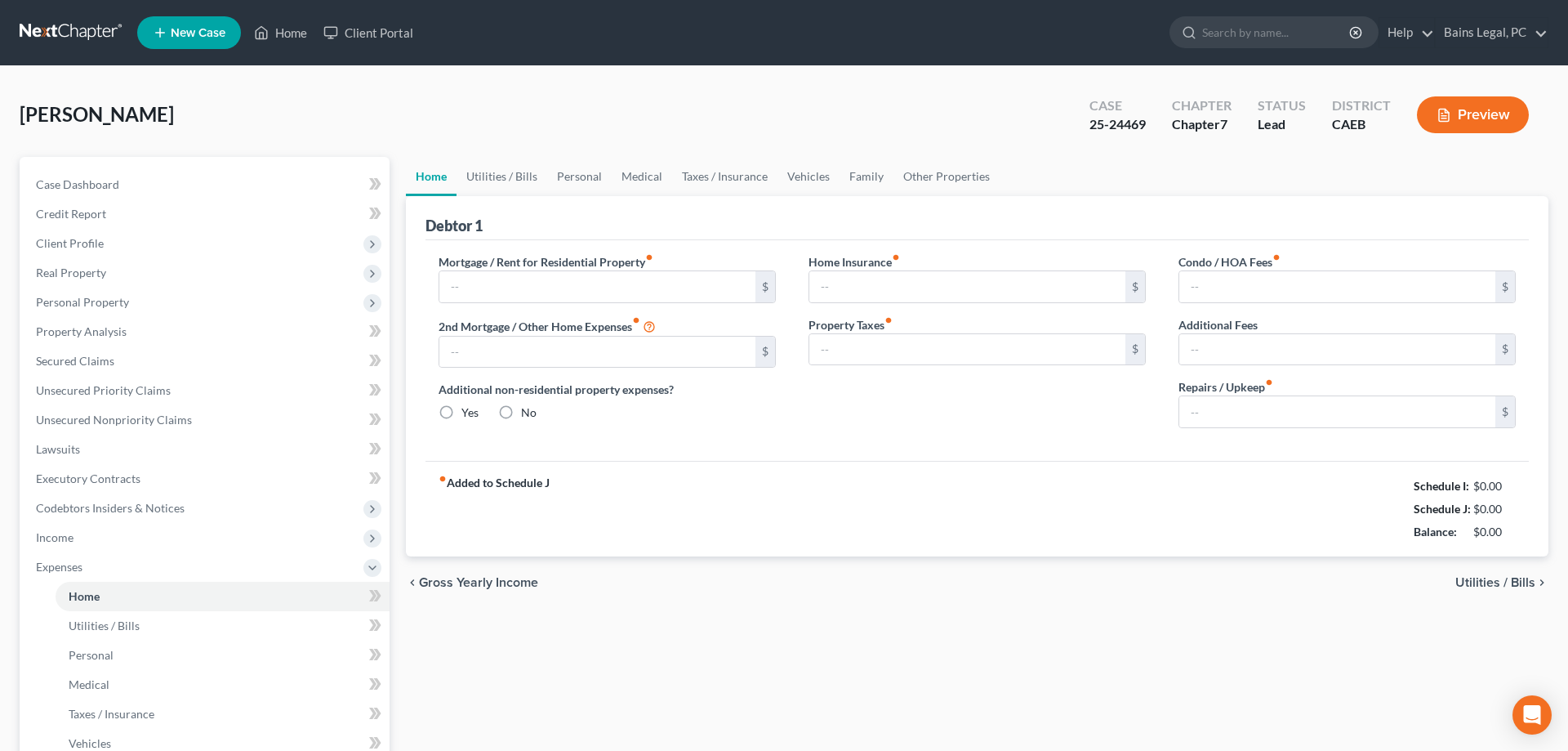
radio input "true"
type input "0.00"
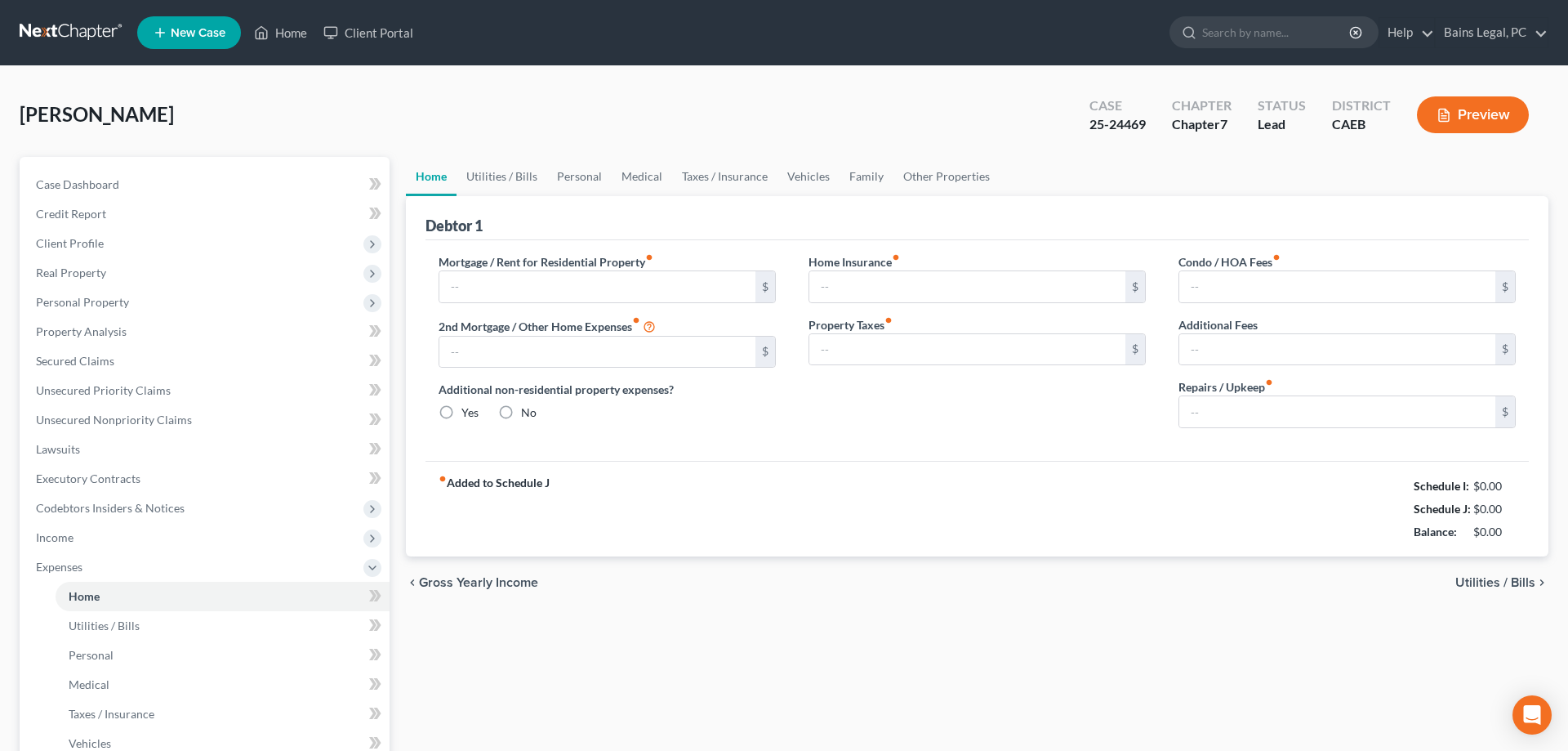
type input "0.00"
click at [552, 268] on label "Mortgage / Rent for Residential Property fiber_manual_record" at bounding box center [546, 262] width 215 height 17
click at [554, 284] on input "text" at bounding box center [598, 287] width 316 height 31
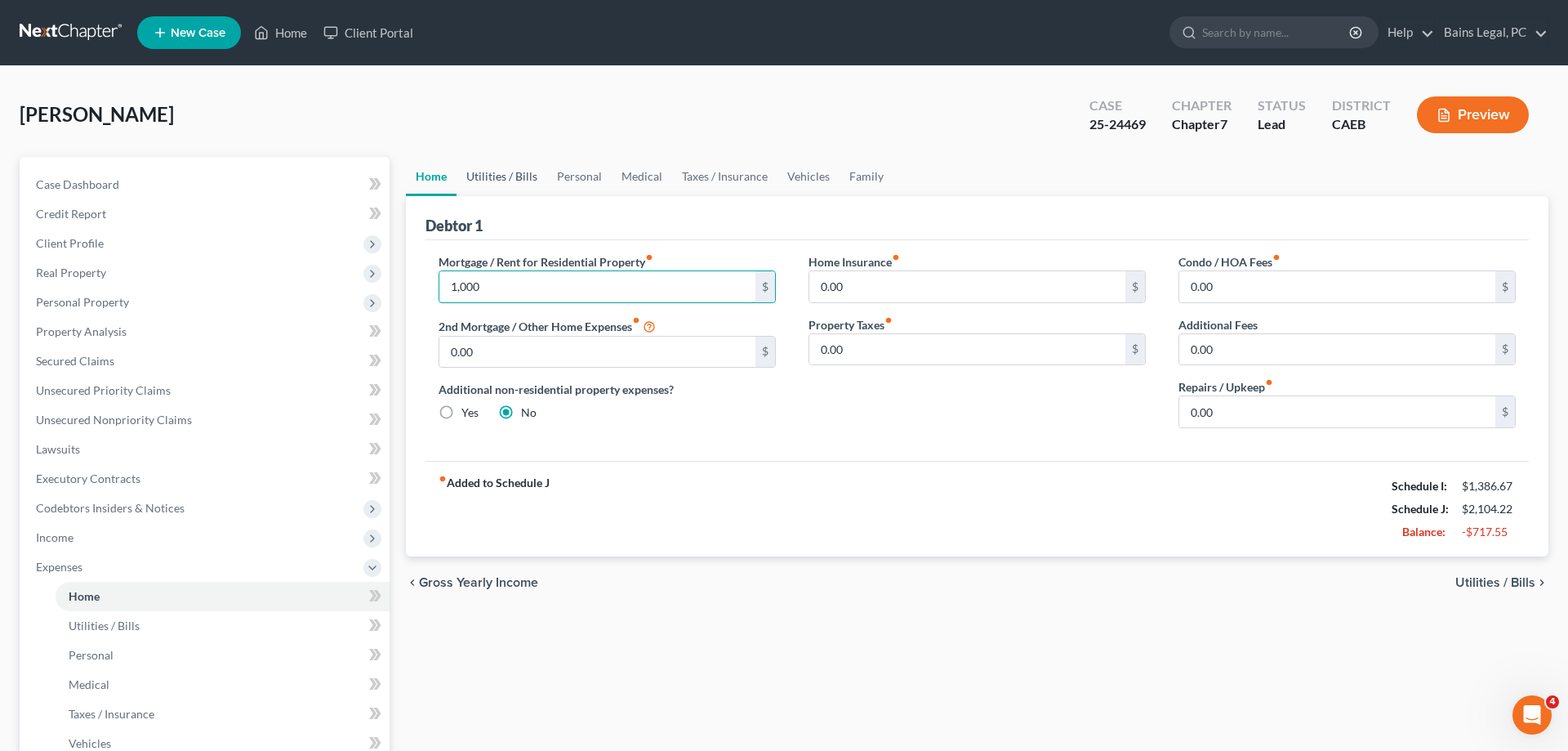
type input "1,000"
click at [494, 182] on link "Utilities / Bills" at bounding box center [502, 176] width 91 height 39
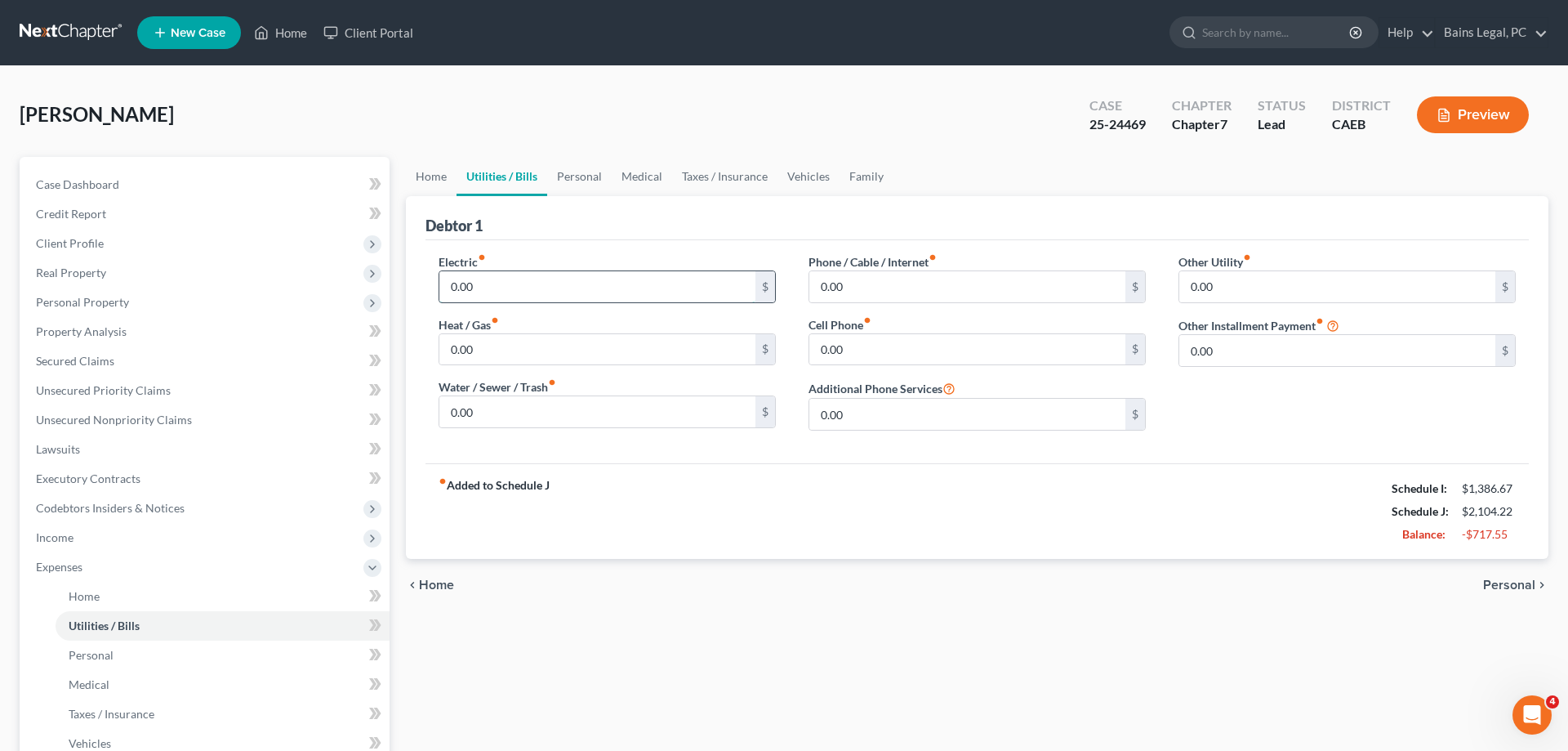
click at [528, 283] on input "0.00" at bounding box center [598, 287] width 316 height 31
type input "140"
click at [908, 295] on input "0.00" at bounding box center [968, 287] width 316 height 31
type input "130"
click at [594, 185] on link "Personal" at bounding box center [579, 176] width 65 height 39
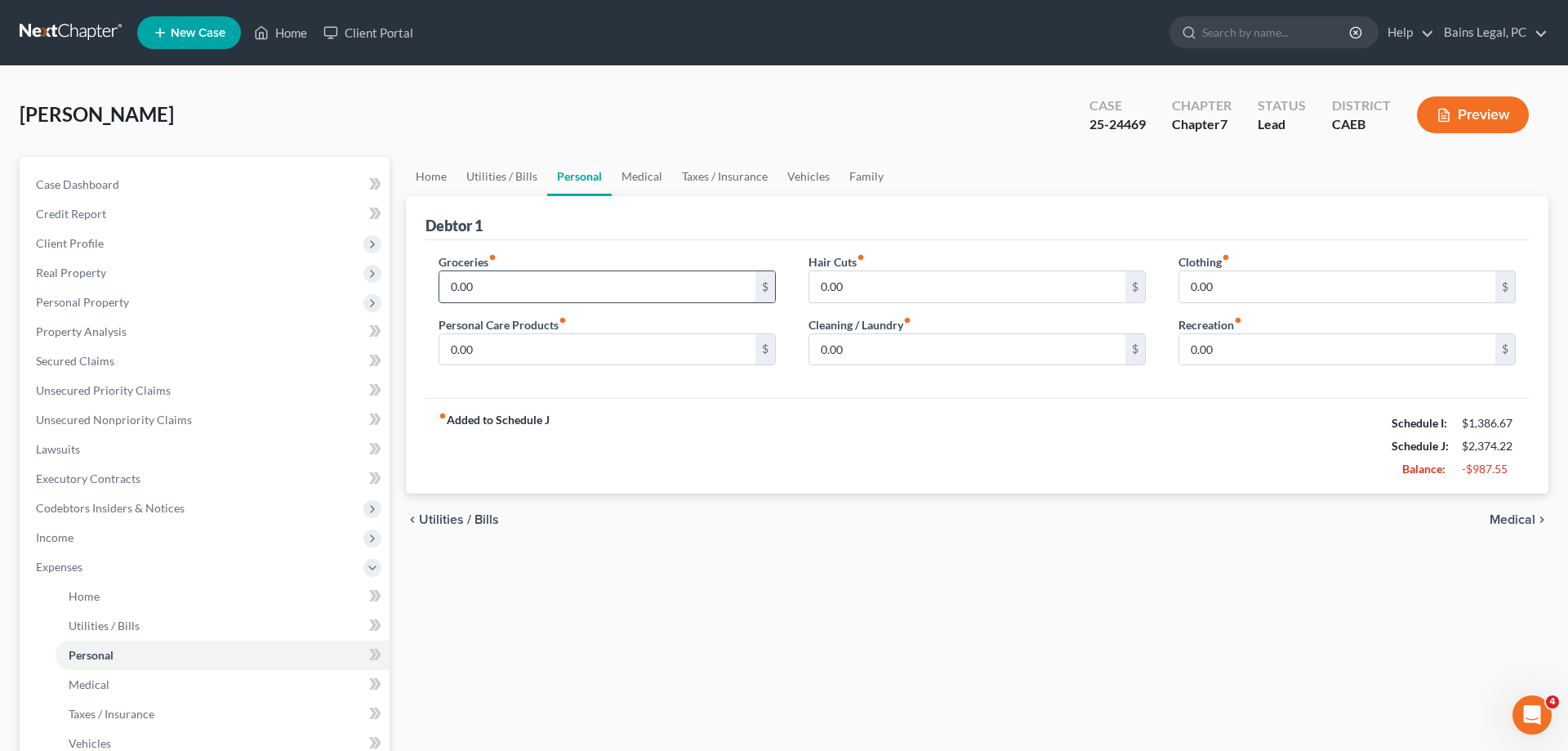
click at [538, 275] on input "0.00" at bounding box center [598, 287] width 316 height 31
type input "300"
type input "200"
click at [810, 165] on link "Vehicles" at bounding box center [809, 176] width 62 height 39
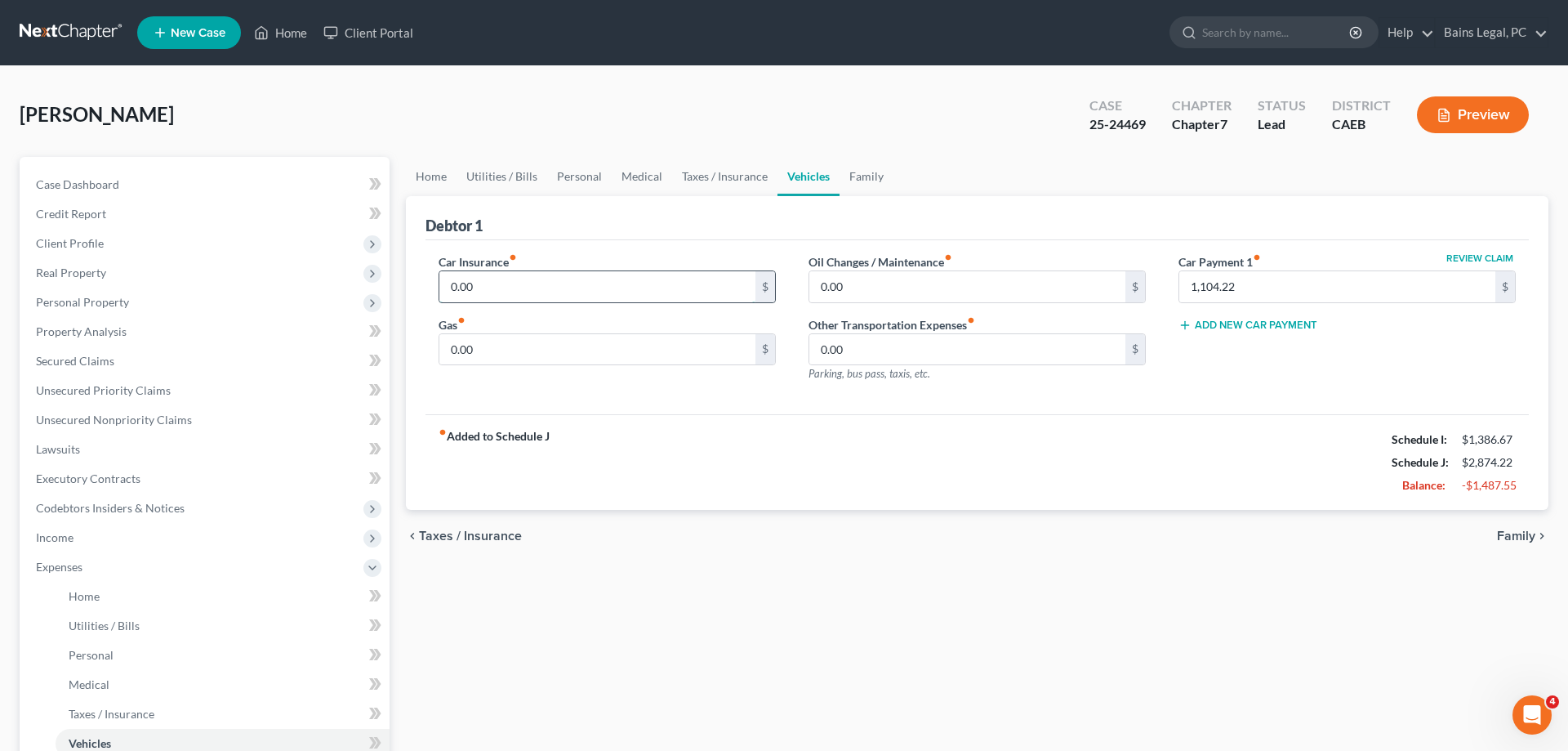
click at [624, 283] on input "0.00" at bounding box center [598, 287] width 316 height 31
type input "484"
type input "100"
click at [852, 172] on link "Family" at bounding box center [867, 176] width 54 height 39
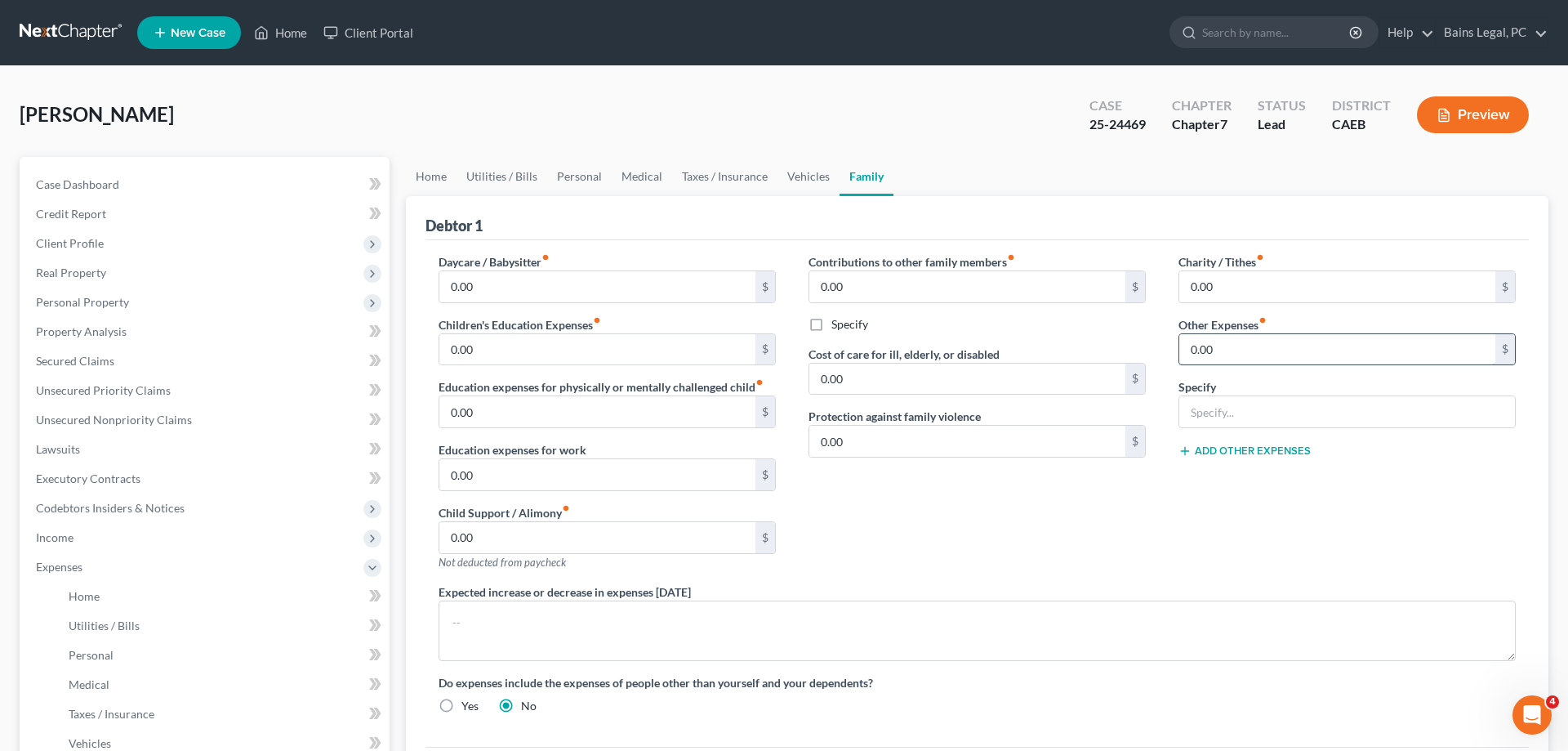
click at [1274, 358] on input "0.00" at bounding box center [1337, 350] width 316 height 31
type input "20"
type input "Auto Registration"
click at [85, 357] on span "Secured Claims" at bounding box center [75, 360] width 78 height 14
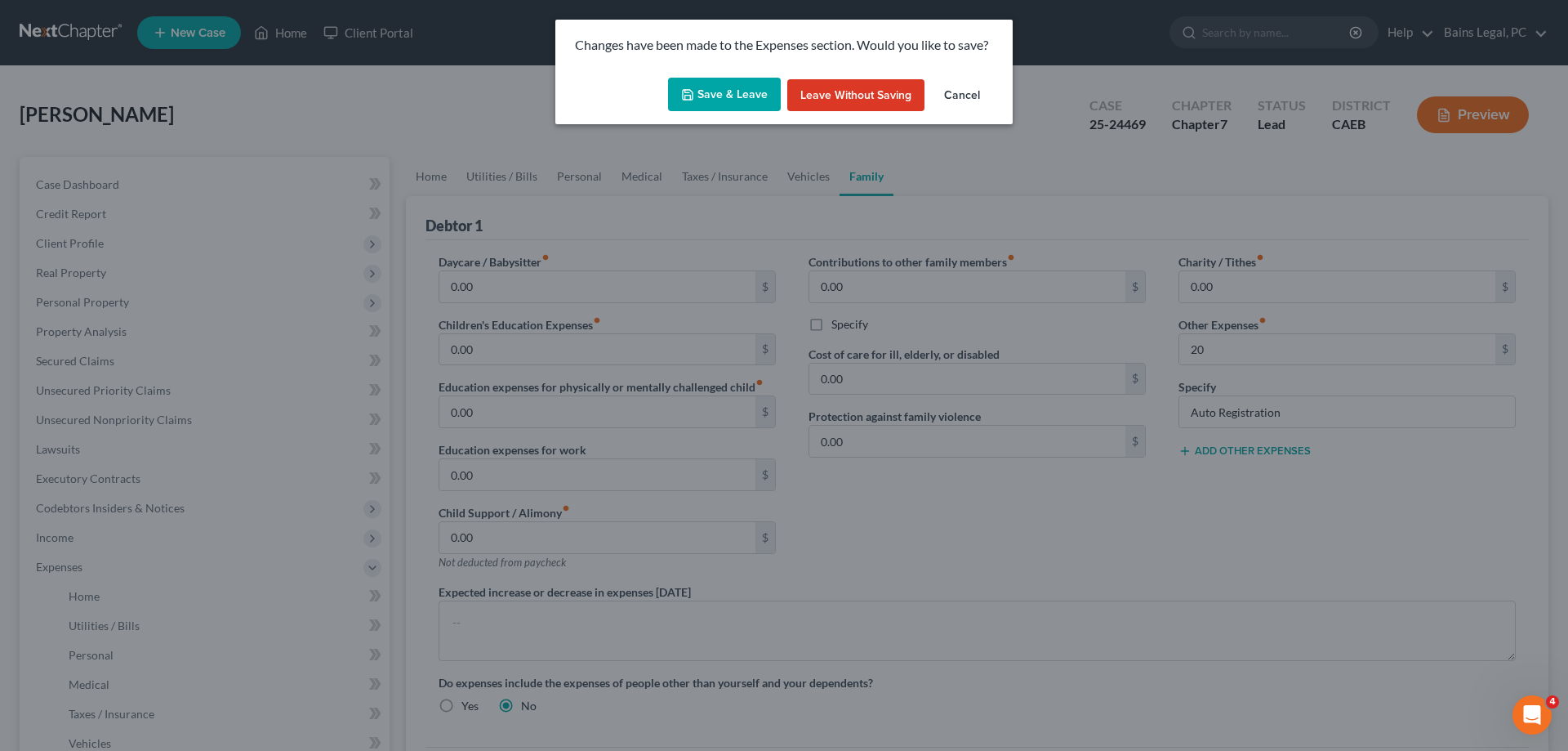
click at [740, 86] on button "Save & Leave" at bounding box center [724, 94] width 112 height 34
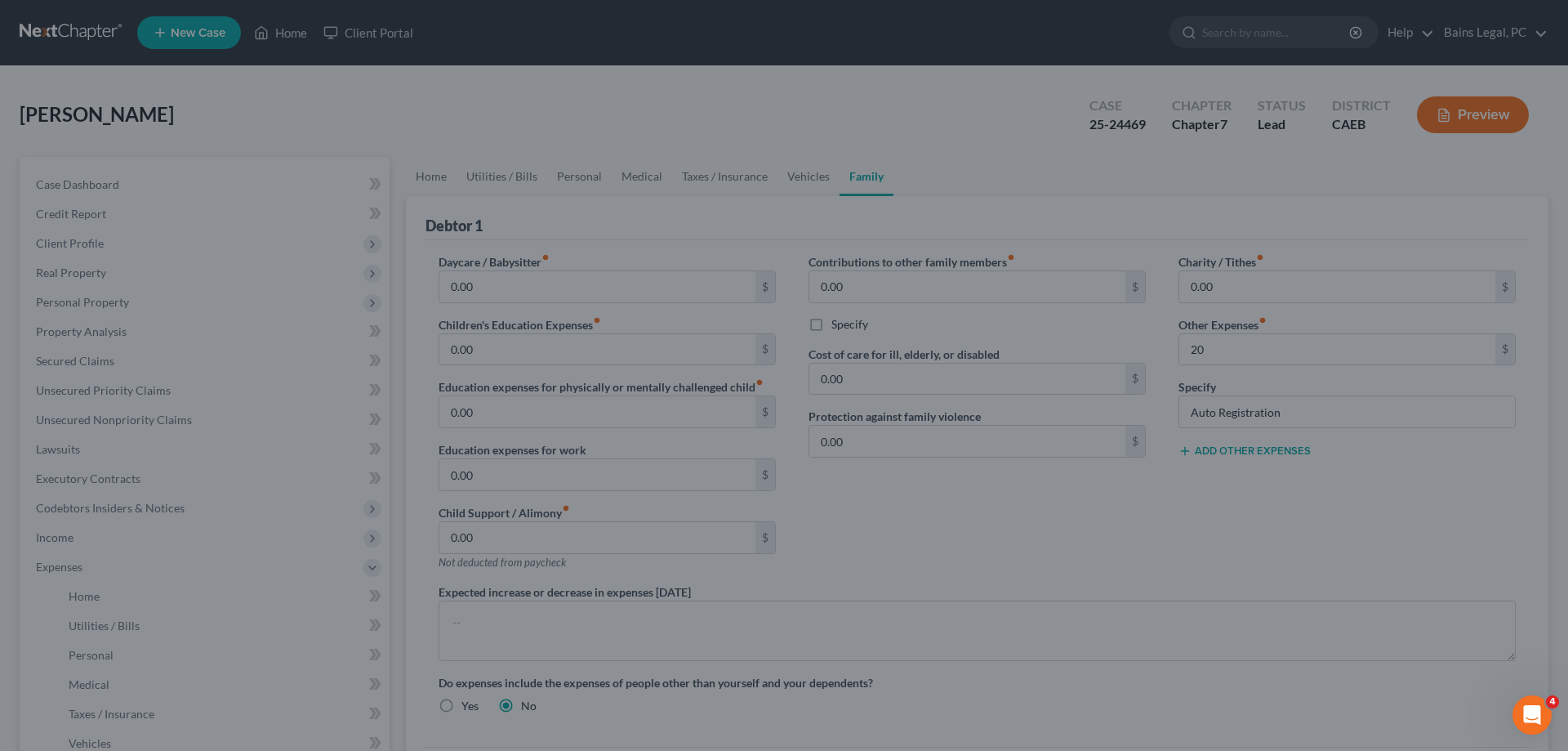
type input "20.00"
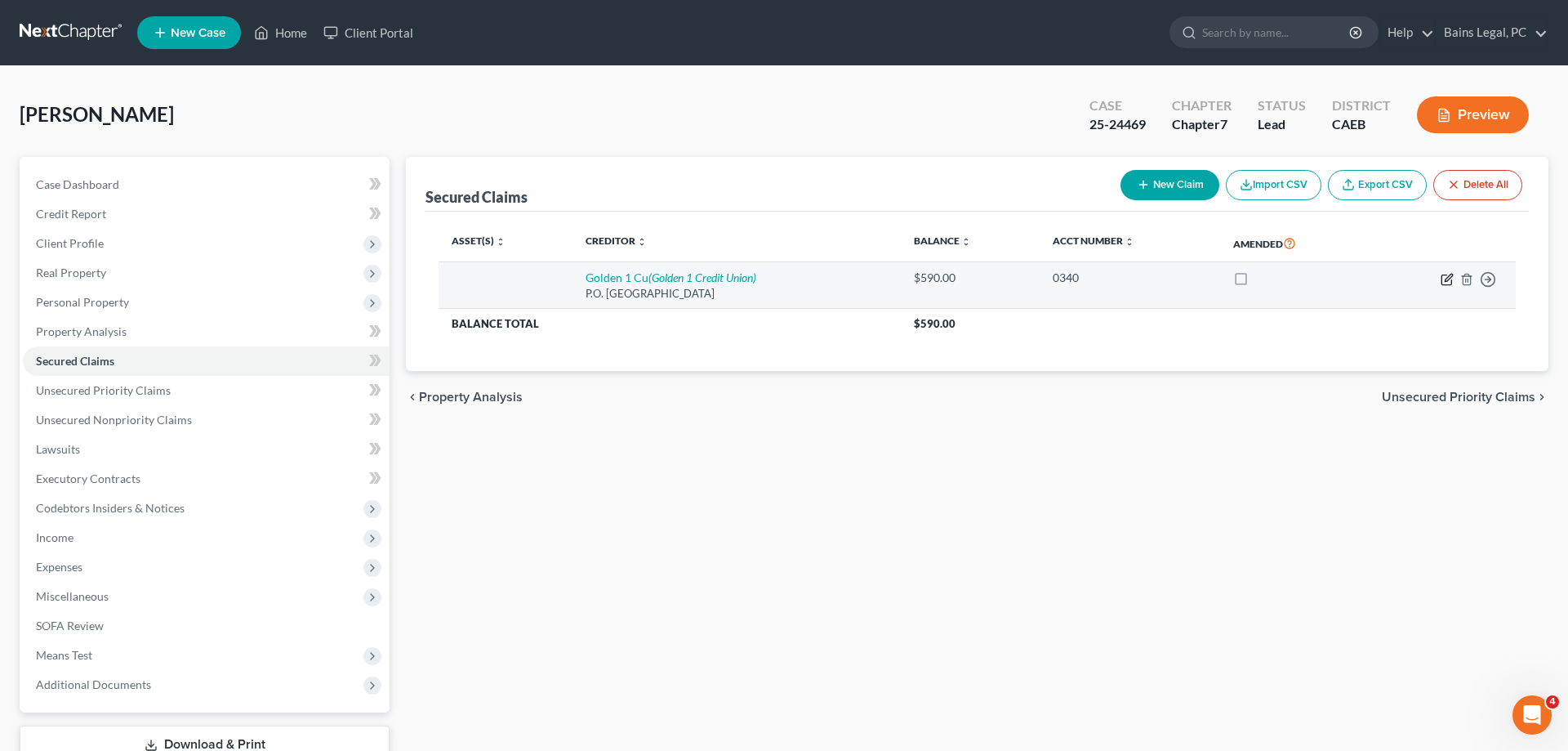
click at [1448, 274] on icon "button" at bounding box center [1446, 279] width 13 height 13
select select "4"
select select "0"
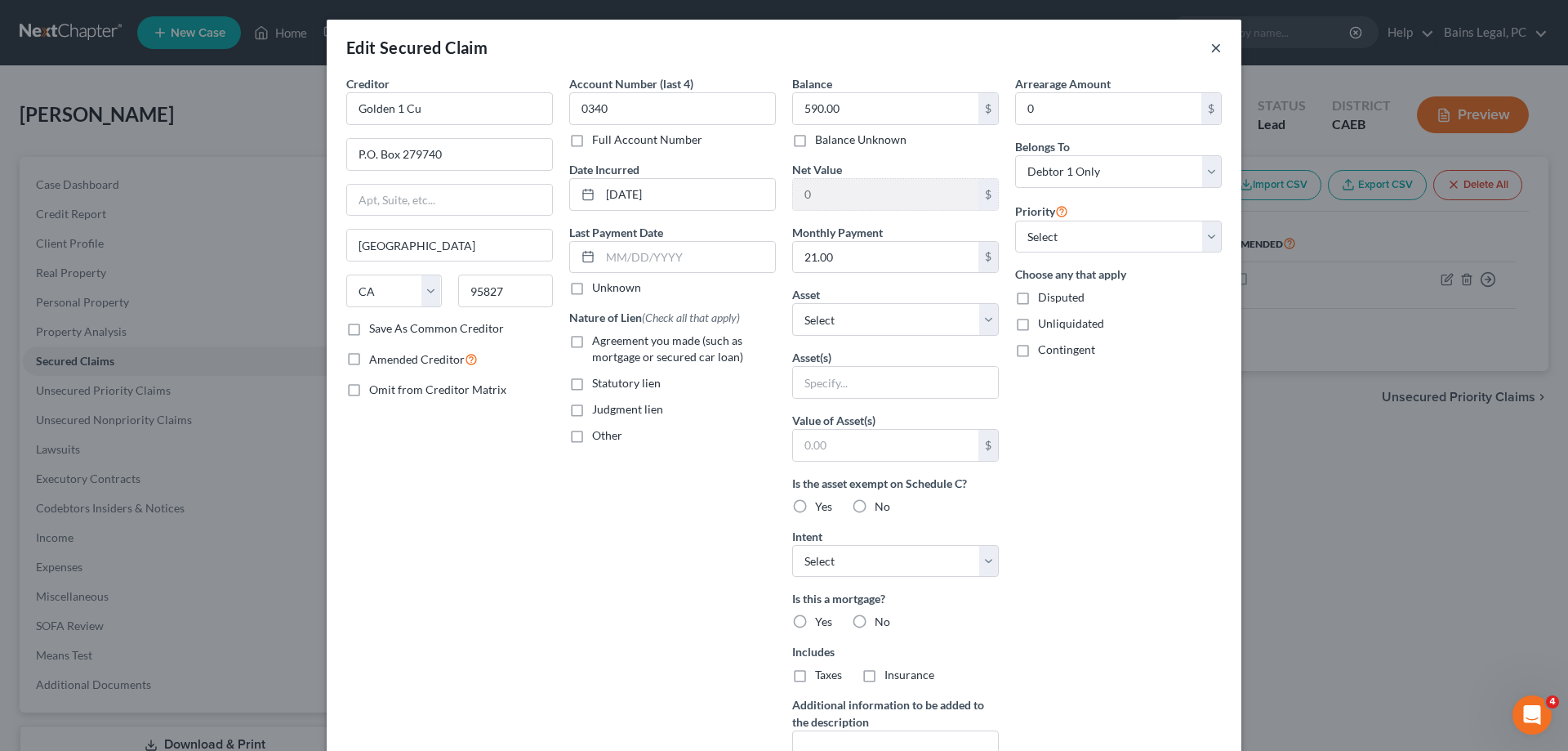
click at [1212, 46] on button "×" at bounding box center [1216, 47] width 12 height 19
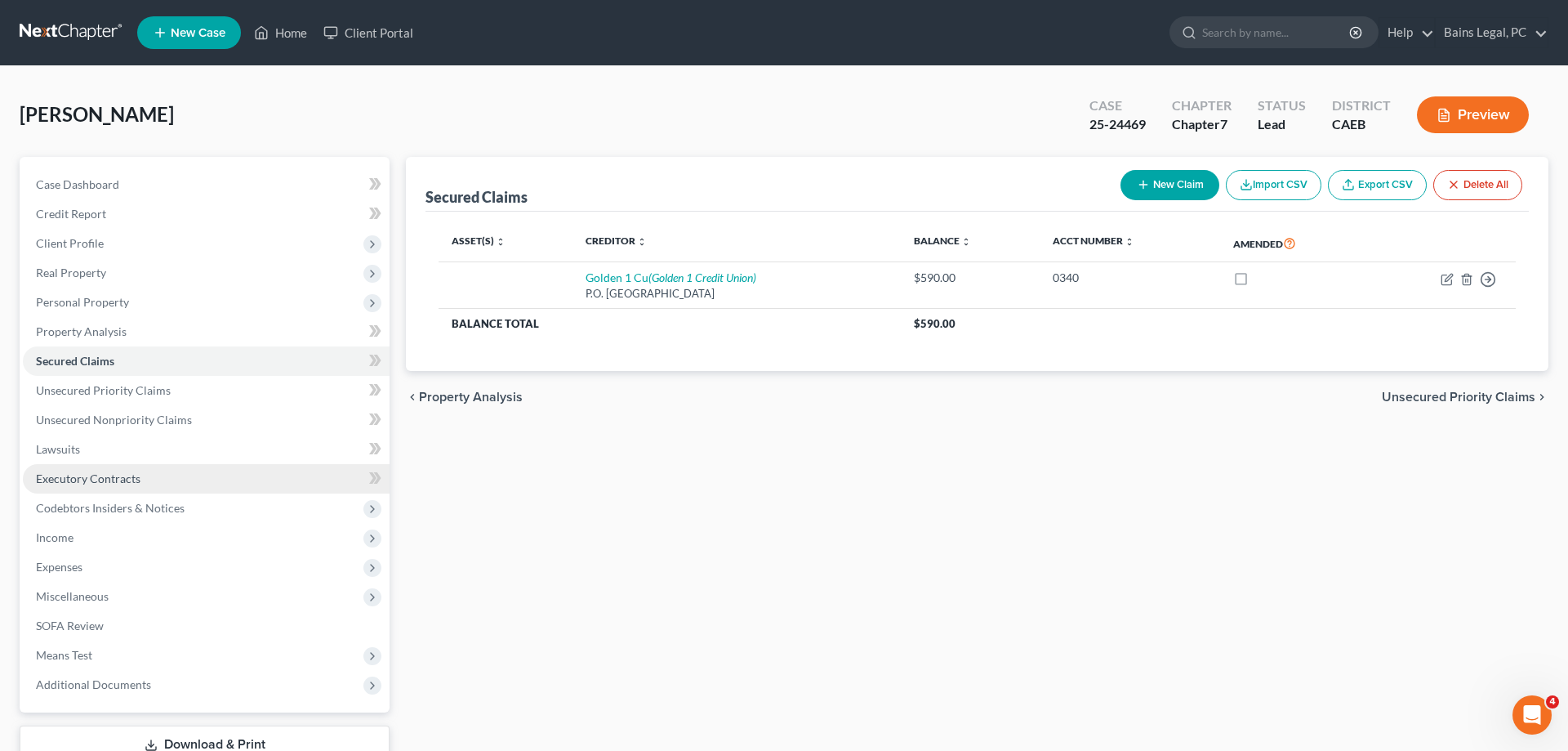
click at [116, 483] on span "Executory Contracts" at bounding box center [88, 479] width 105 height 14
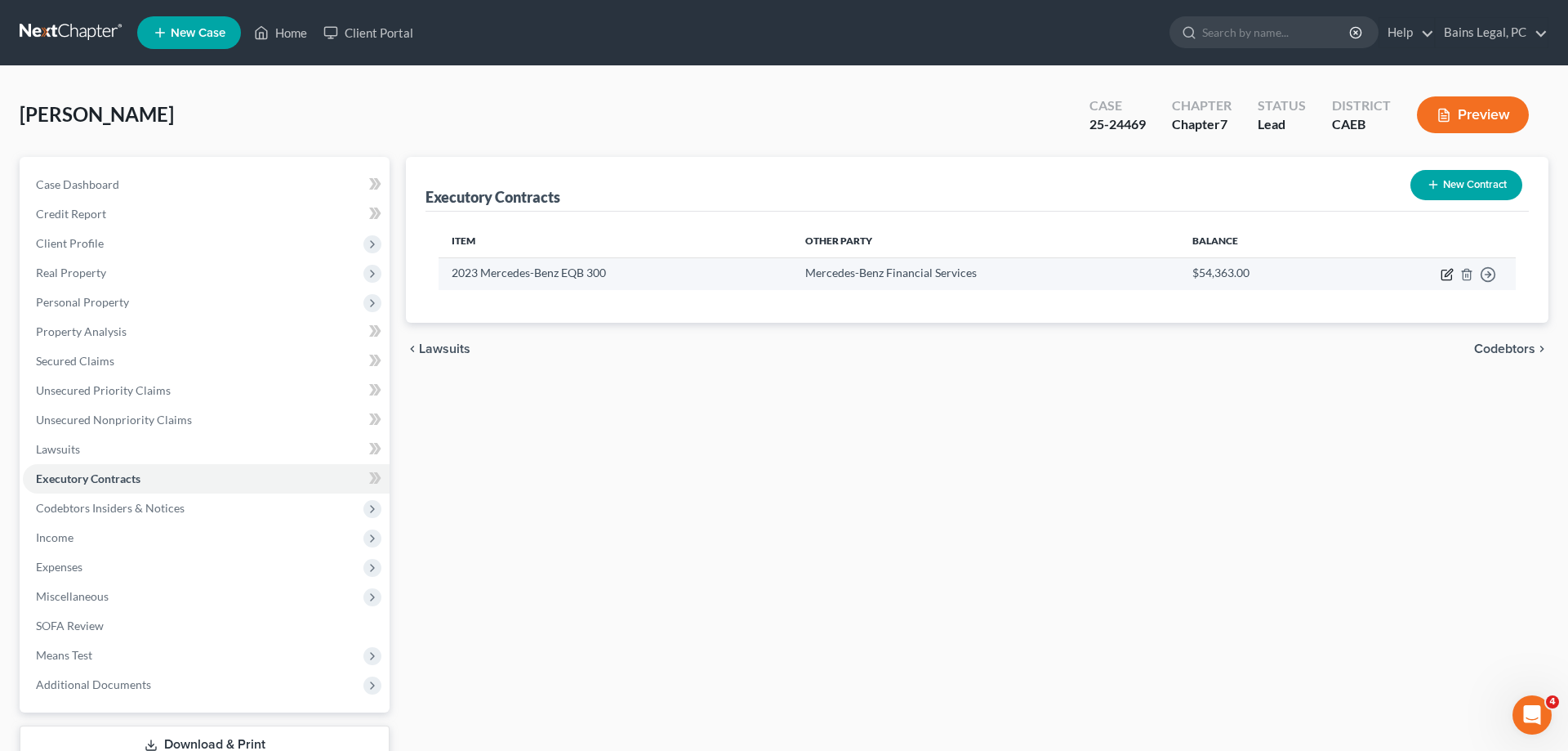
click at [1440, 274] on icon "button" at bounding box center [1446, 274] width 13 height 13
select select "3"
select select "14"
select select "0"
select select "1"
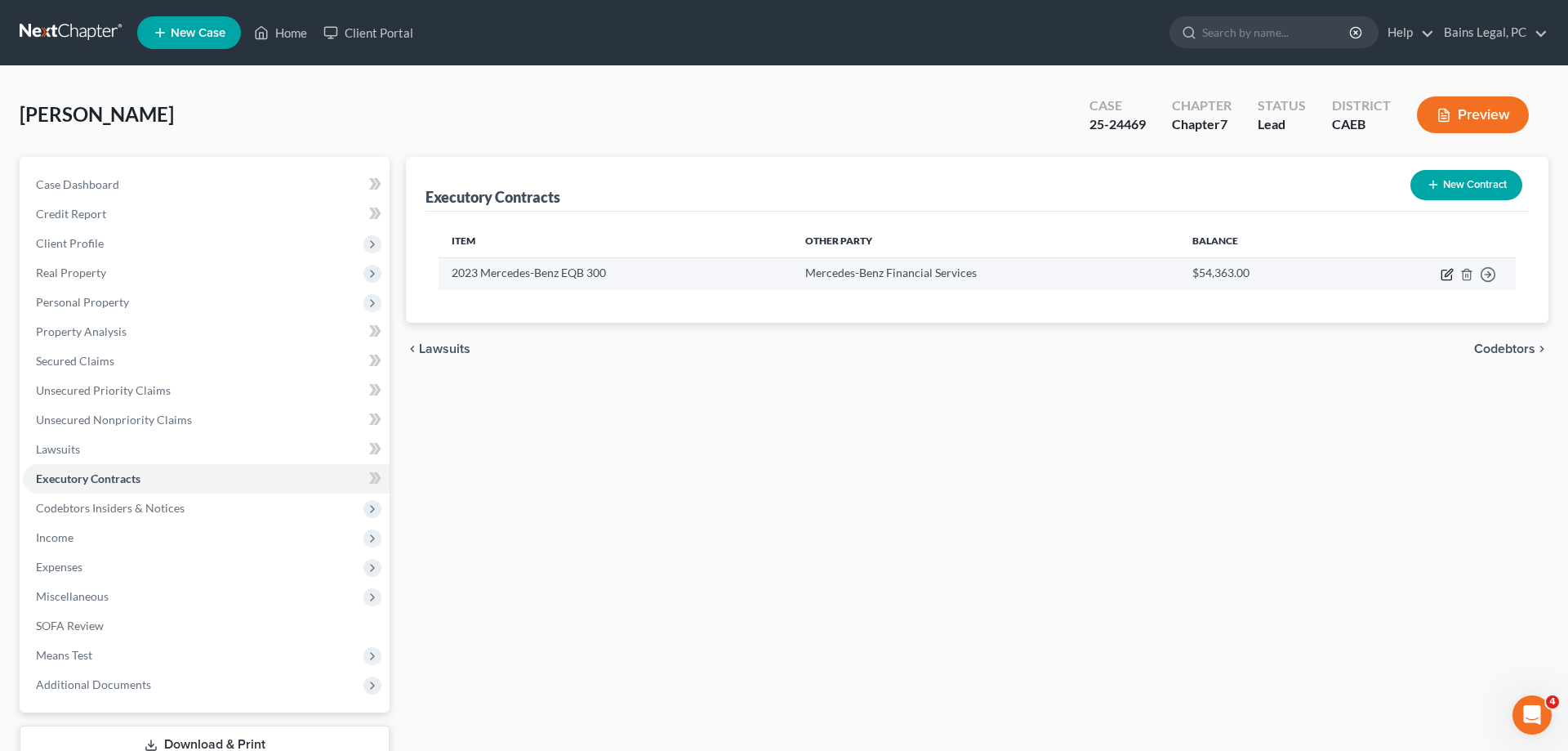
select select "0"
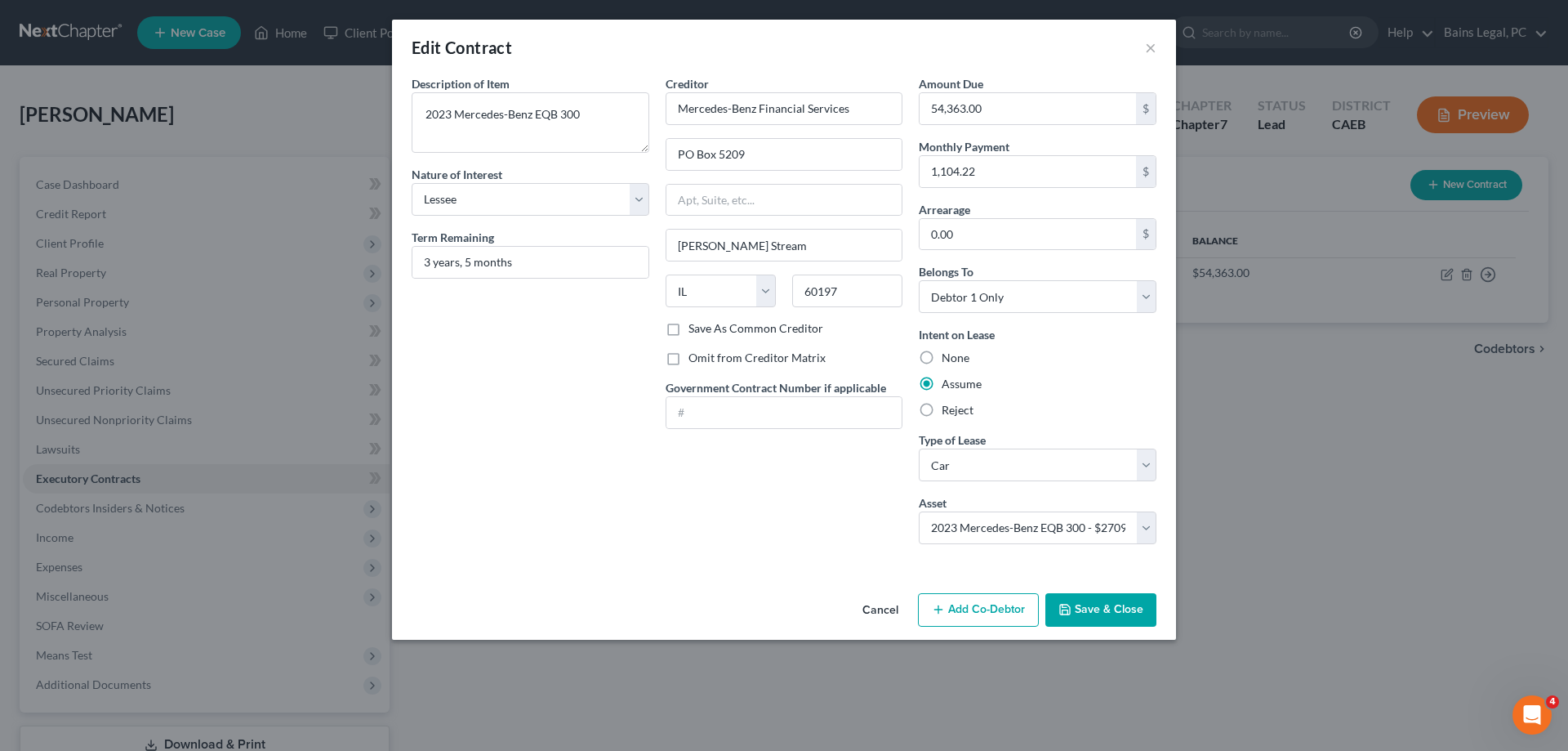
click at [941, 414] on label "Reject" at bounding box center [957, 410] width 32 height 16
click at [948, 413] on input "Reject" at bounding box center [953, 407] width 11 height 11
radio input "true"
click at [1002, 172] on input "1,104.22" at bounding box center [1027, 172] width 216 height 31
click at [995, 234] on input "0.00" at bounding box center [1027, 235] width 216 height 31
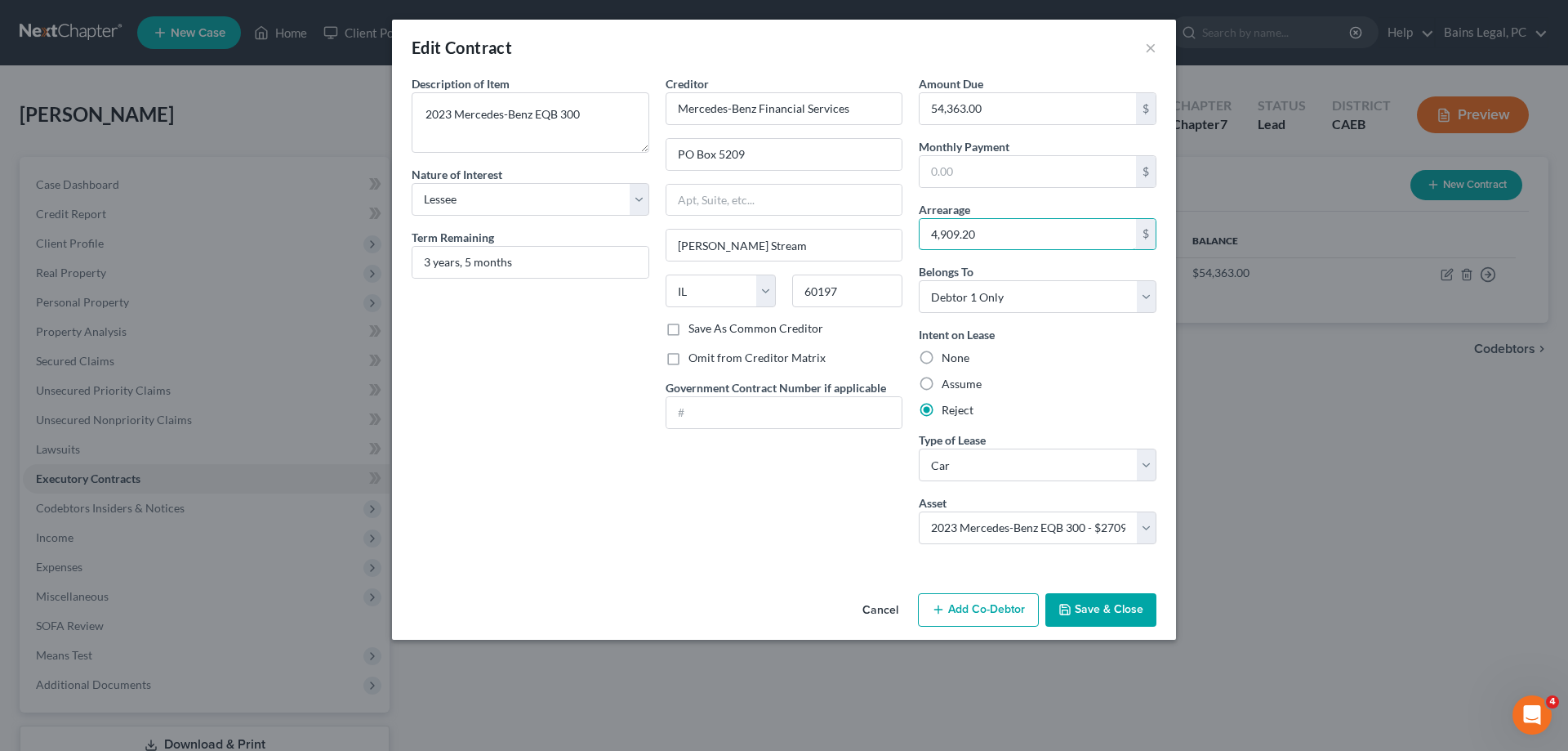
type input "4,909.20"
click at [1111, 608] on button "Save & Close" at bounding box center [1100, 610] width 111 height 34
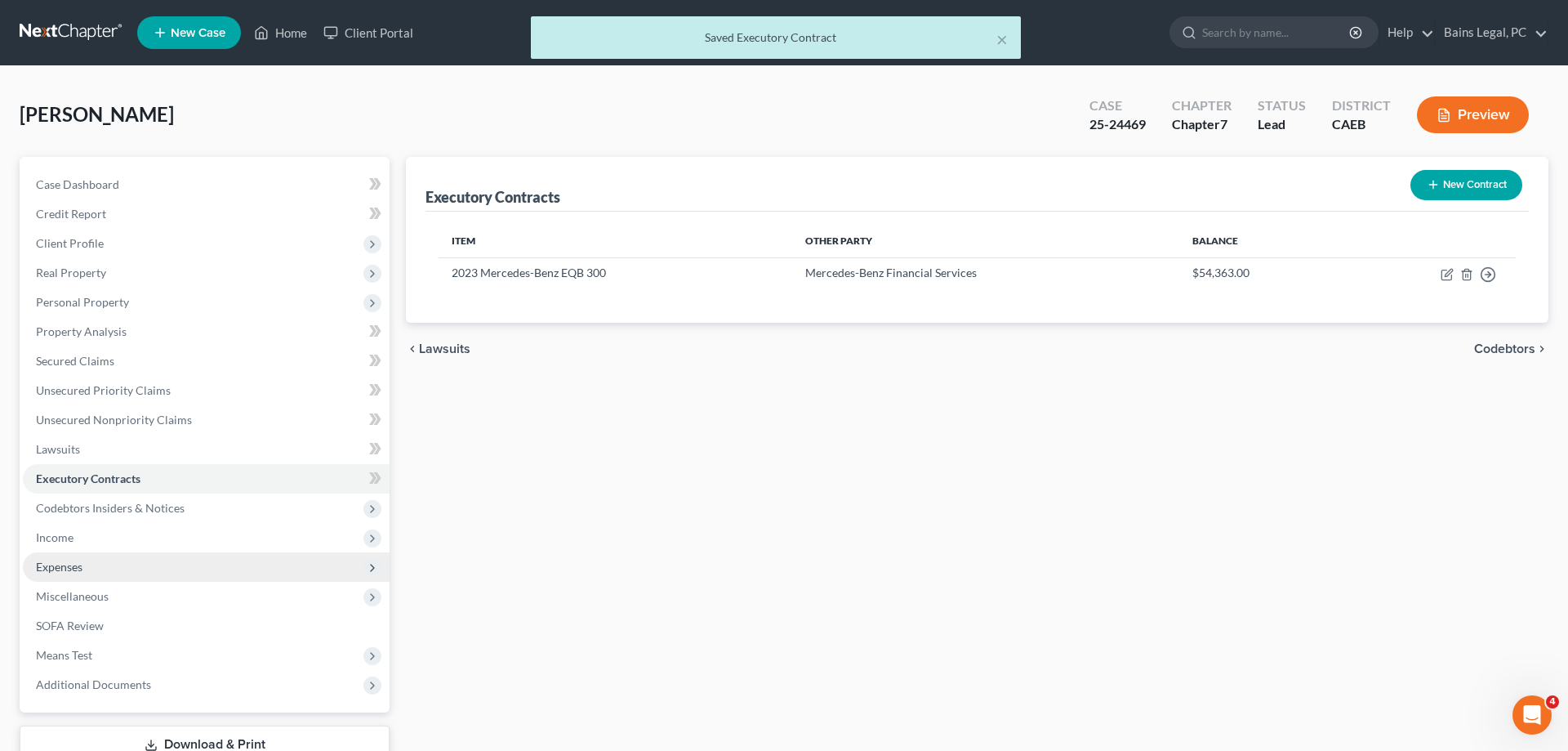
click at [101, 570] on span "Expenses" at bounding box center [206, 567] width 367 height 29
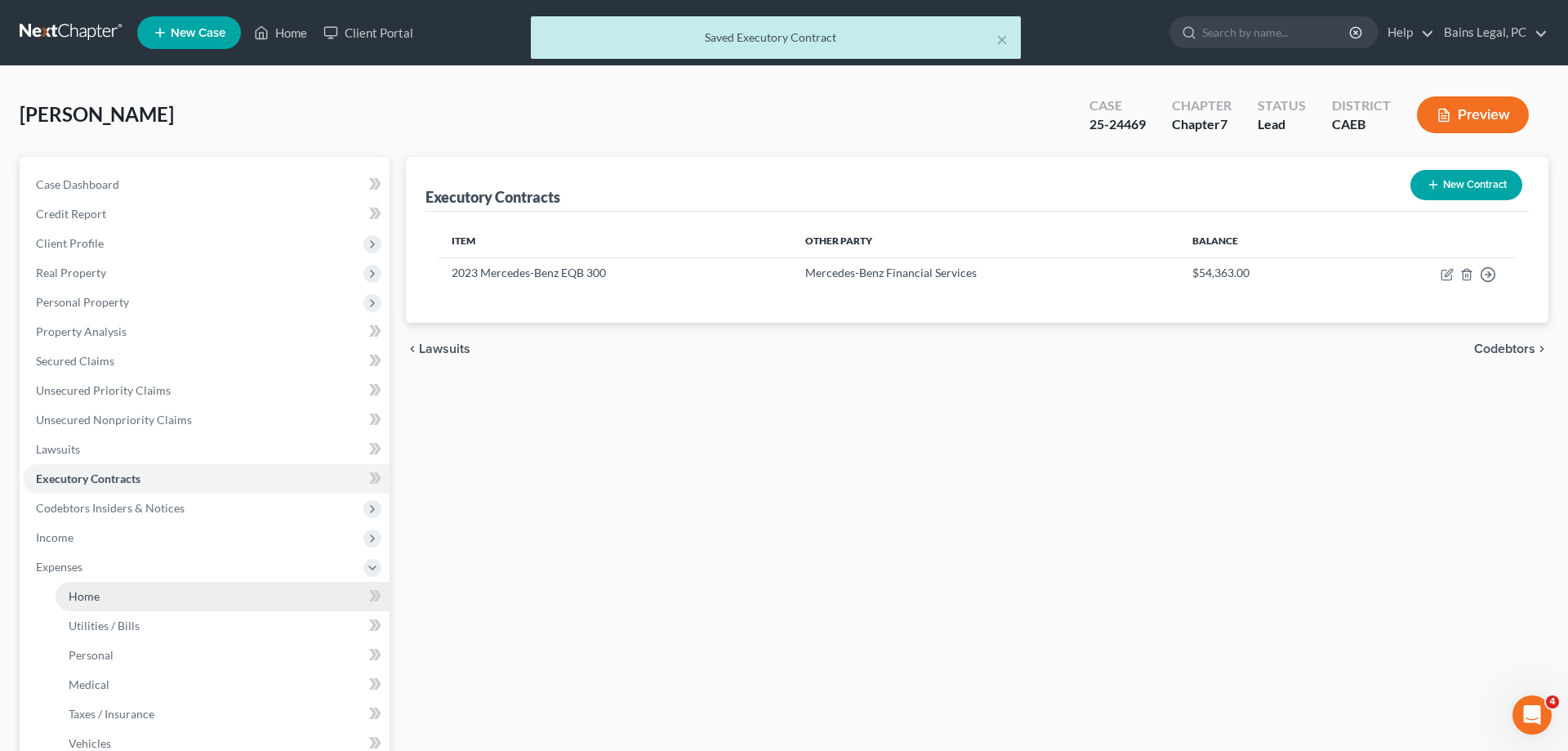
click at [110, 598] on link "Home" at bounding box center [222, 596] width 334 height 29
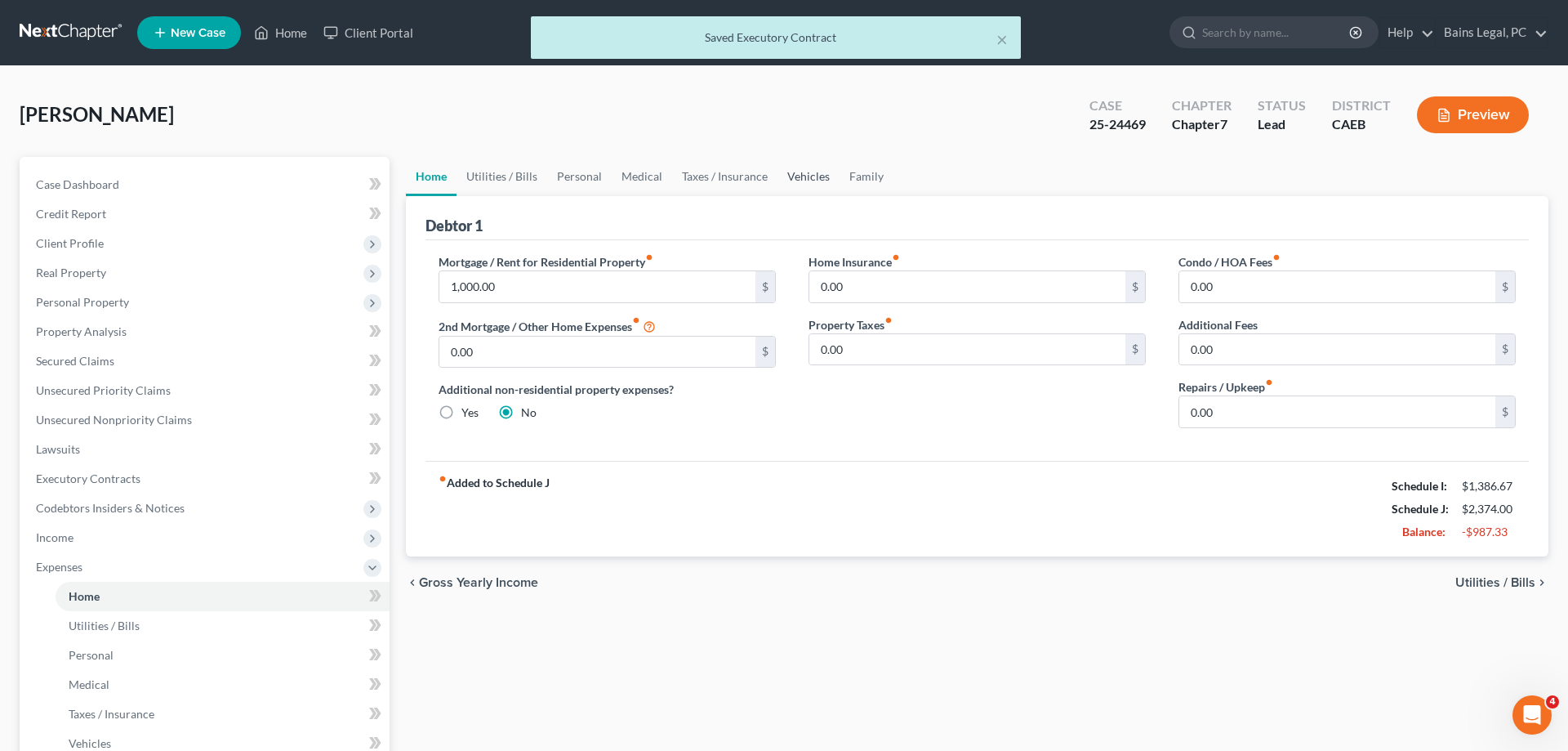
click at [813, 169] on link "Vehicles" at bounding box center [809, 176] width 62 height 39
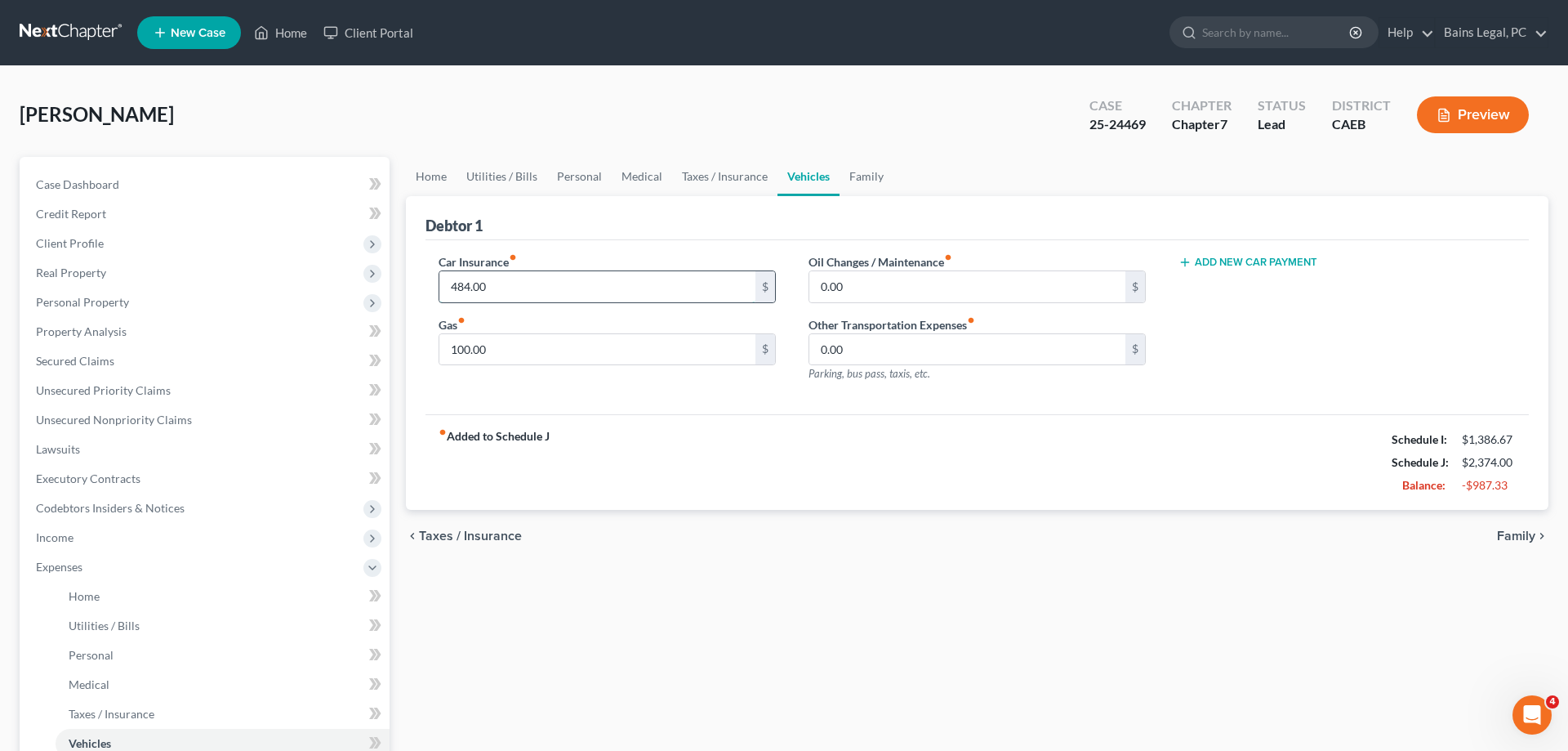
click at [573, 289] on input "484.00" at bounding box center [598, 287] width 316 height 31
click at [1129, 507] on div "fiber_manual_record Added to Schedule J Schedule I: $1,386.67 Schedule J: $1,89…" at bounding box center [976, 462] width 1103 height 96
drag, startPoint x: 512, startPoint y: 353, endPoint x: 433, endPoint y: 353, distance: 79.0
click at [440, 354] on input "100.00" at bounding box center [598, 350] width 316 height 31
click at [569, 336] on input "100.00" at bounding box center [598, 350] width 316 height 31
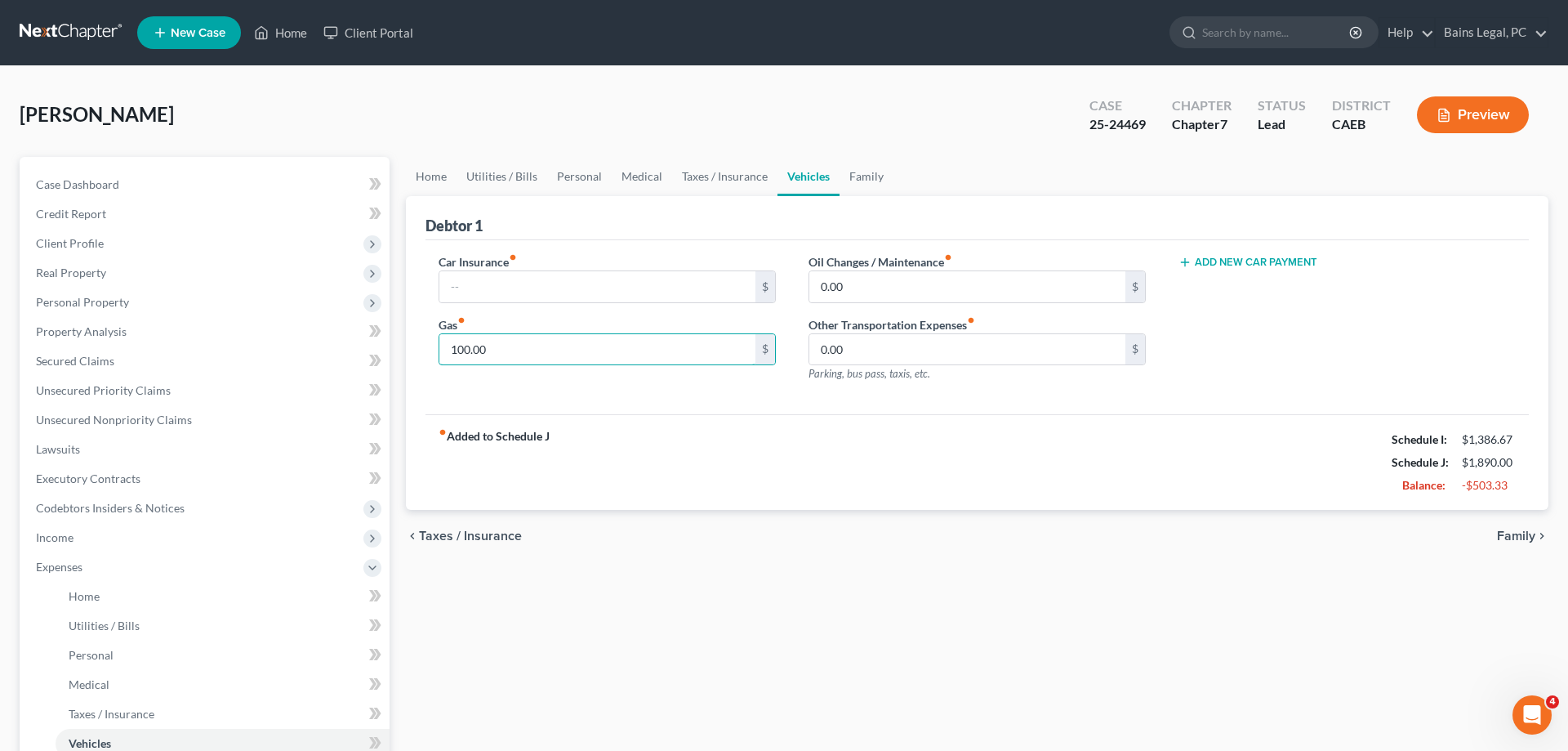
drag, startPoint x: 557, startPoint y: 343, endPoint x: 399, endPoint y: 354, distance: 158.4
click at [440, 357] on input "100.00" at bounding box center [598, 350] width 316 height 31
click at [857, 170] on link "Family" at bounding box center [867, 176] width 54 height 39
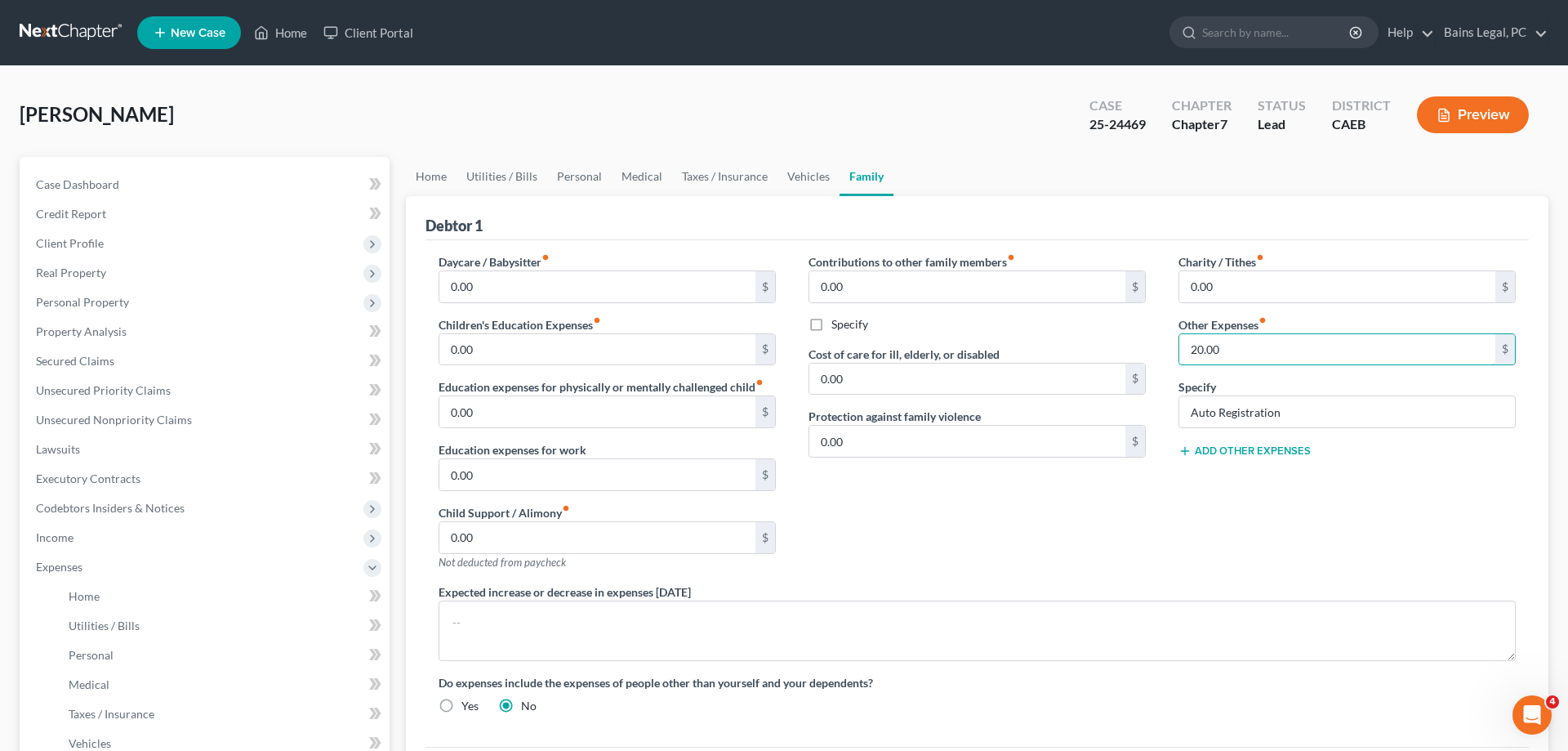
drag, startPoint x: 1241, startPoint y: 349, endPoint x: 1115, endPoint y: 338, distance: 126.5
click at [1180, 338] on input "20.00" at bounding box center [1337, 350] width 316 height 31
drag, startPoint x: 1297, startPoint y: 348, endPoint x: 1129, endPoint y: 331, distance: 168.9
click at [1180, 334] on input "20.00" at bounding box center [1337, 350] width 316 height 31
drag, startPoint x: 1297, startPoint y: 413, endPoint x: 1095, endPoint y: 398, distance: 202.6
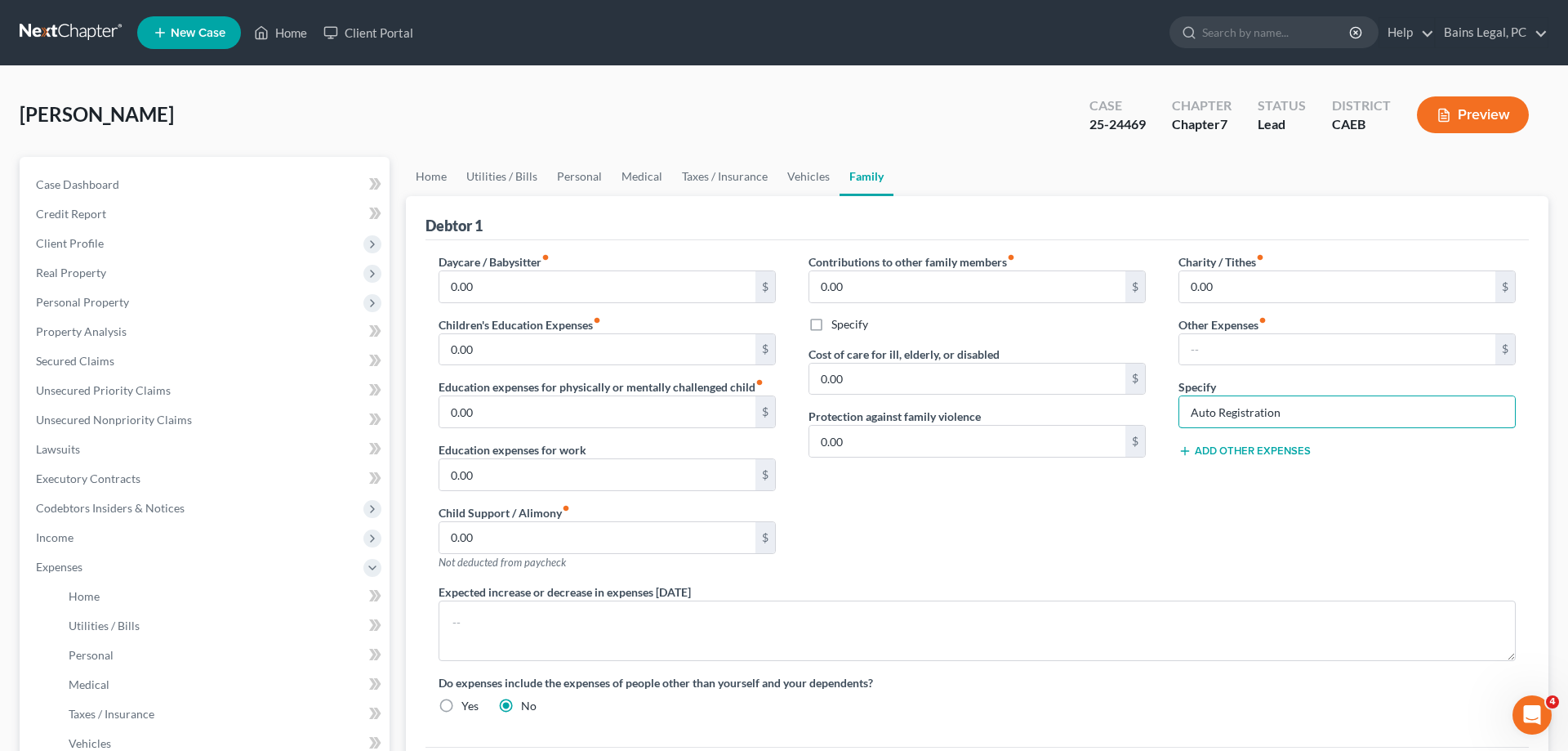
click at [1180, 398] on input "Auto Registration" at bounding box center [1347, 412] width 336 height 31
click at [1247, 506] on div "Charity / Tithes fiber_manual_record 0.00 $ Other Expenses fiber_manual_record …" at bounding box center [1347, 418] width 370 height 330
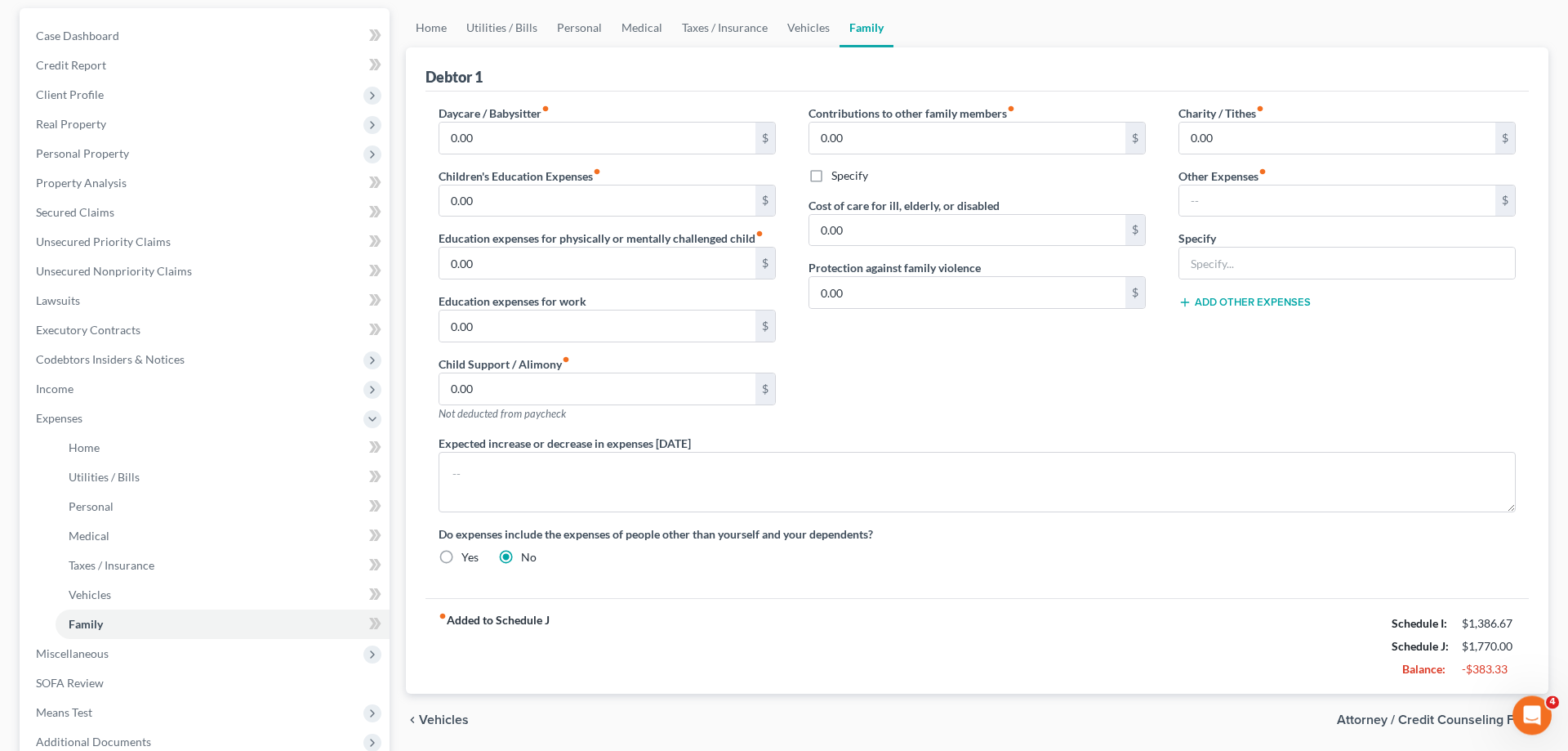
scroll to position [250, 0]
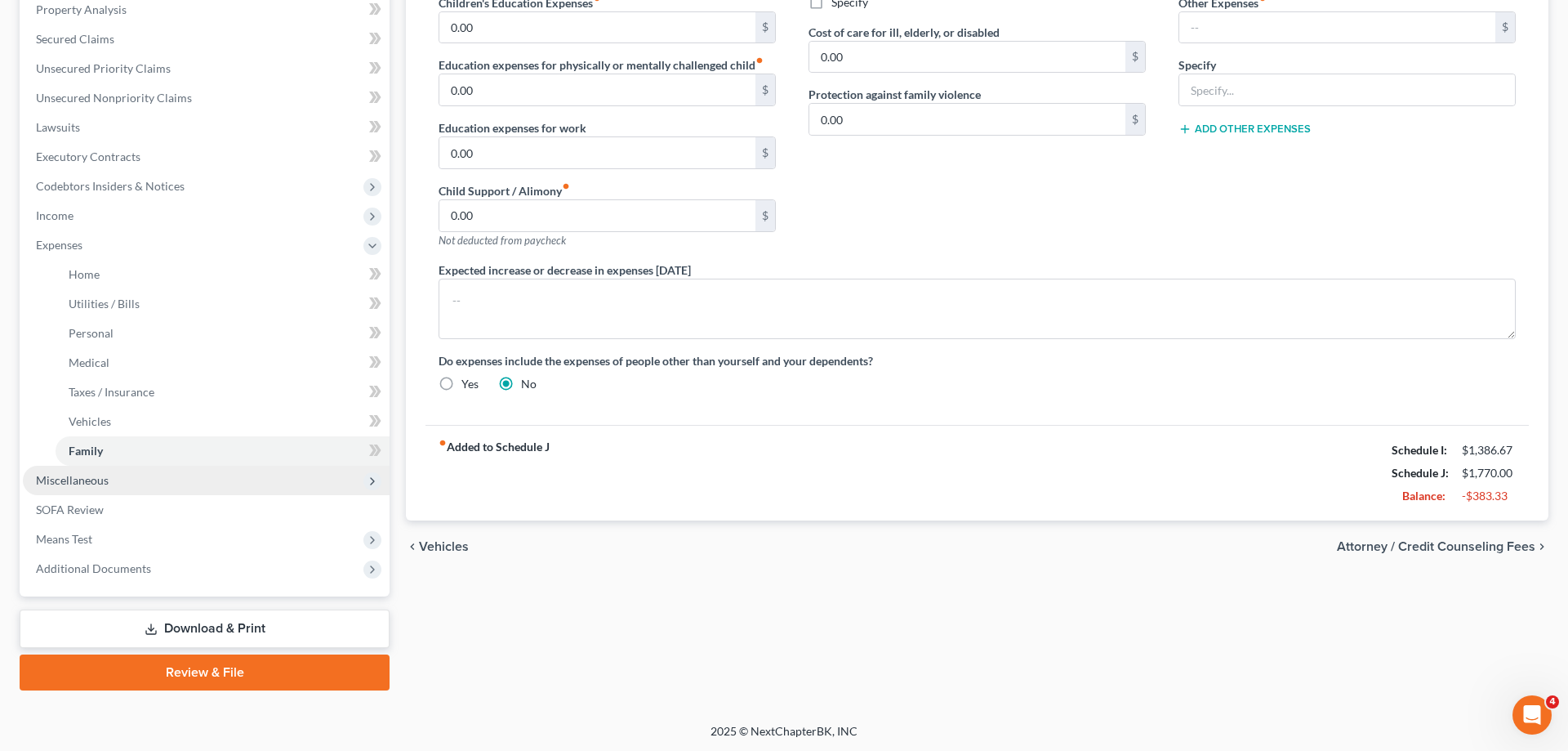
click at [142, 484] on span "Miscellaneous" at bounding box center [206, 481] width 367 height 29
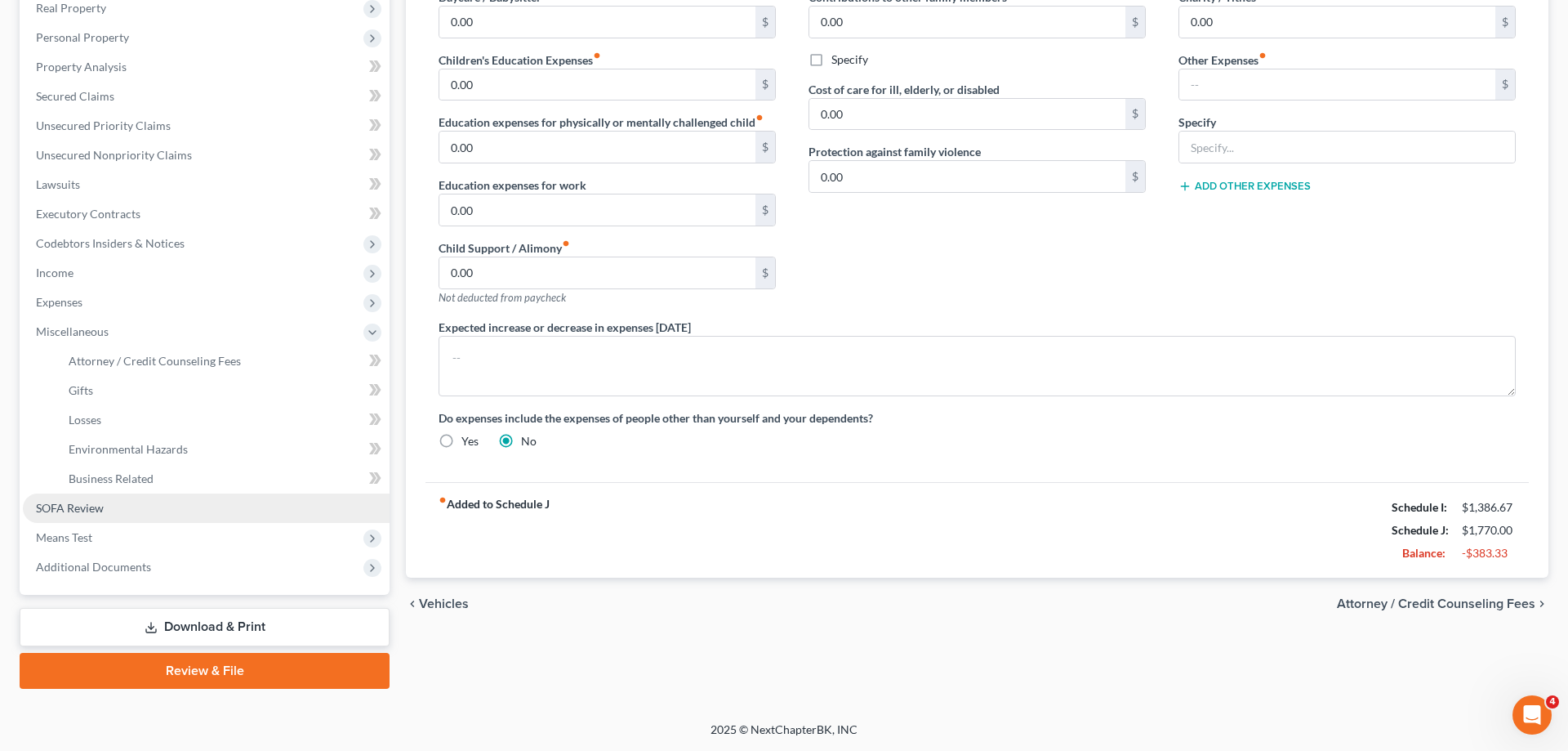
scroll to position [264, 0]
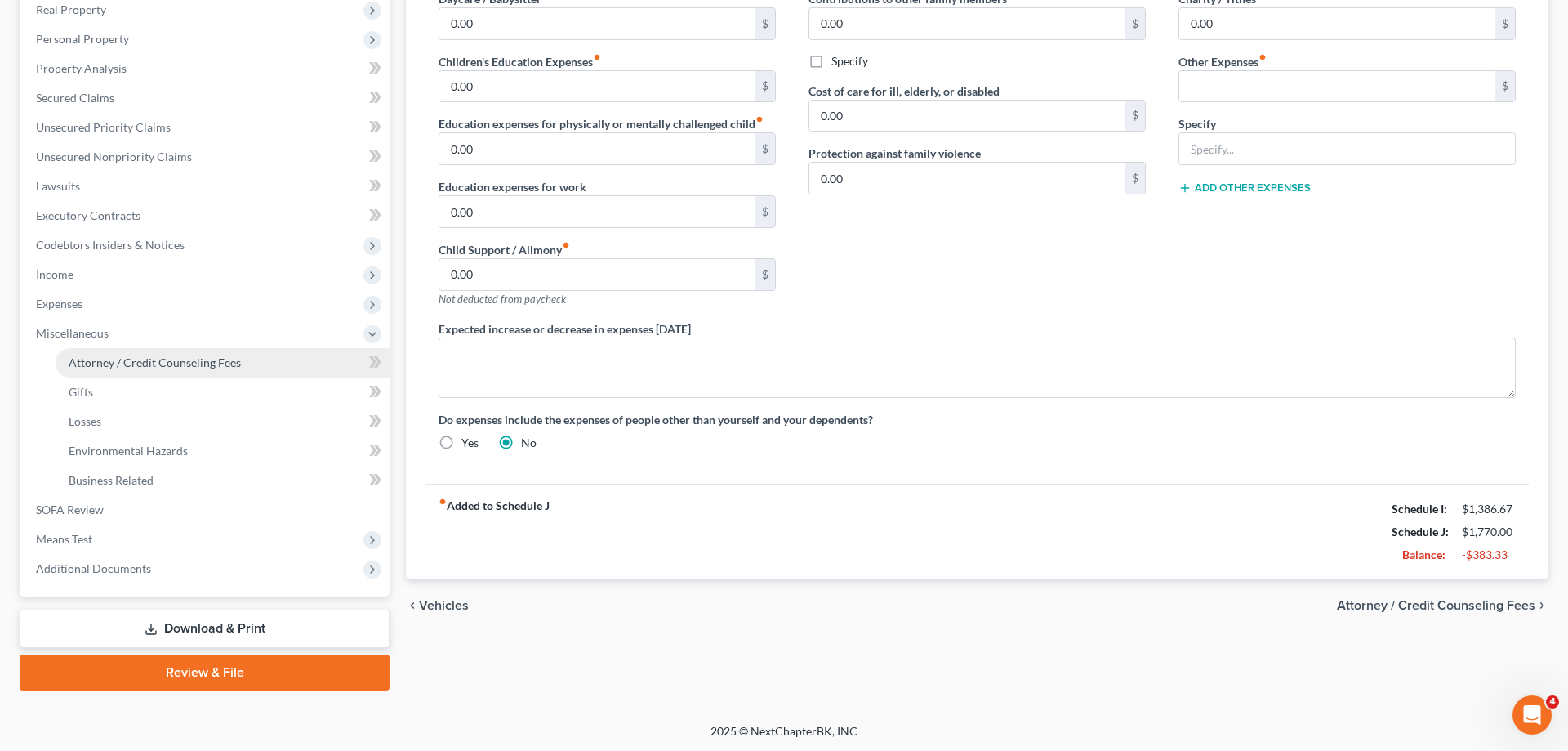
click at [176, 373] on link "Attorney / Credit Counseling Fees" at bounding box center [222, 362] width 334 height 29
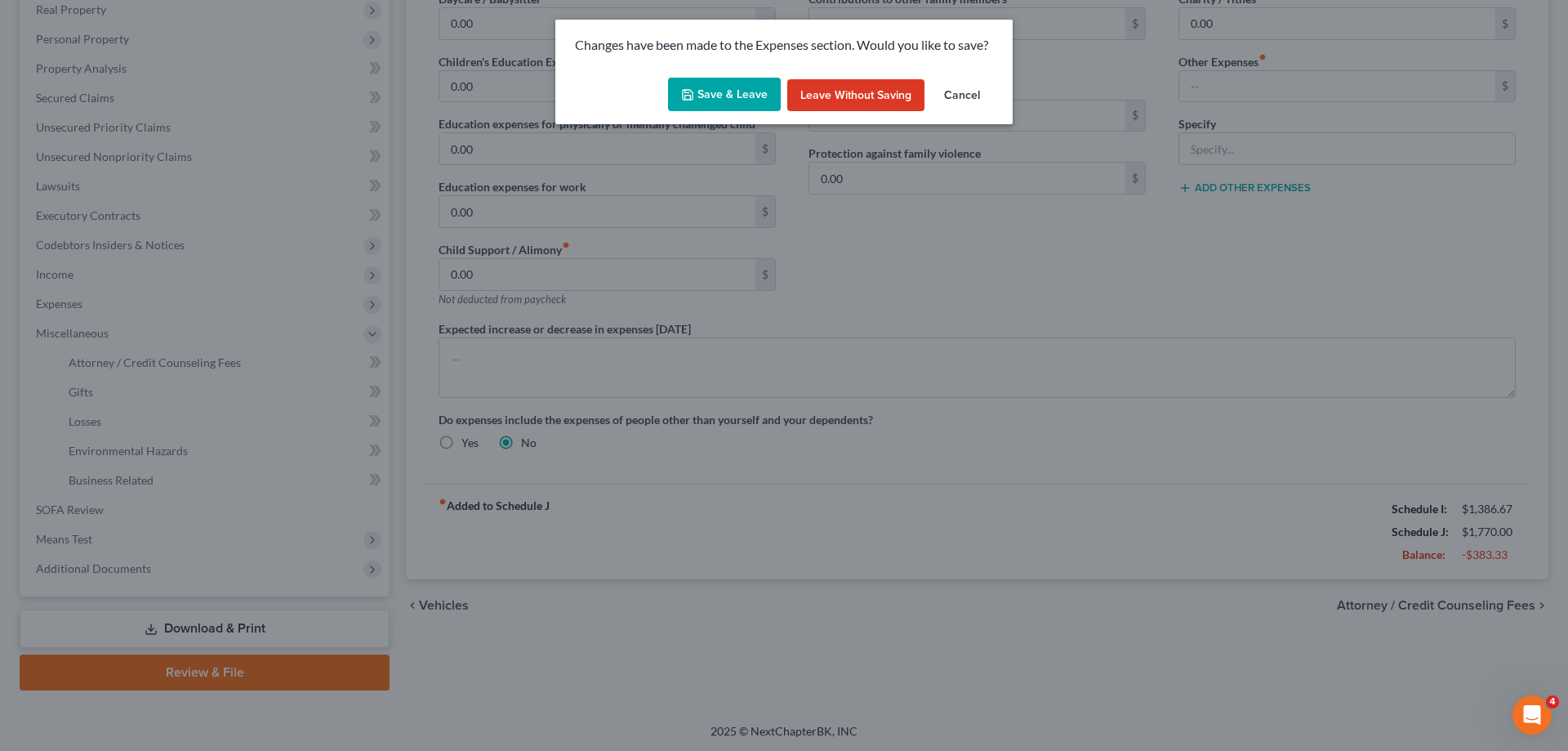
click at [747, 96] on button "Save & Leave" at bounding box center [724, 94] width 112 height 34
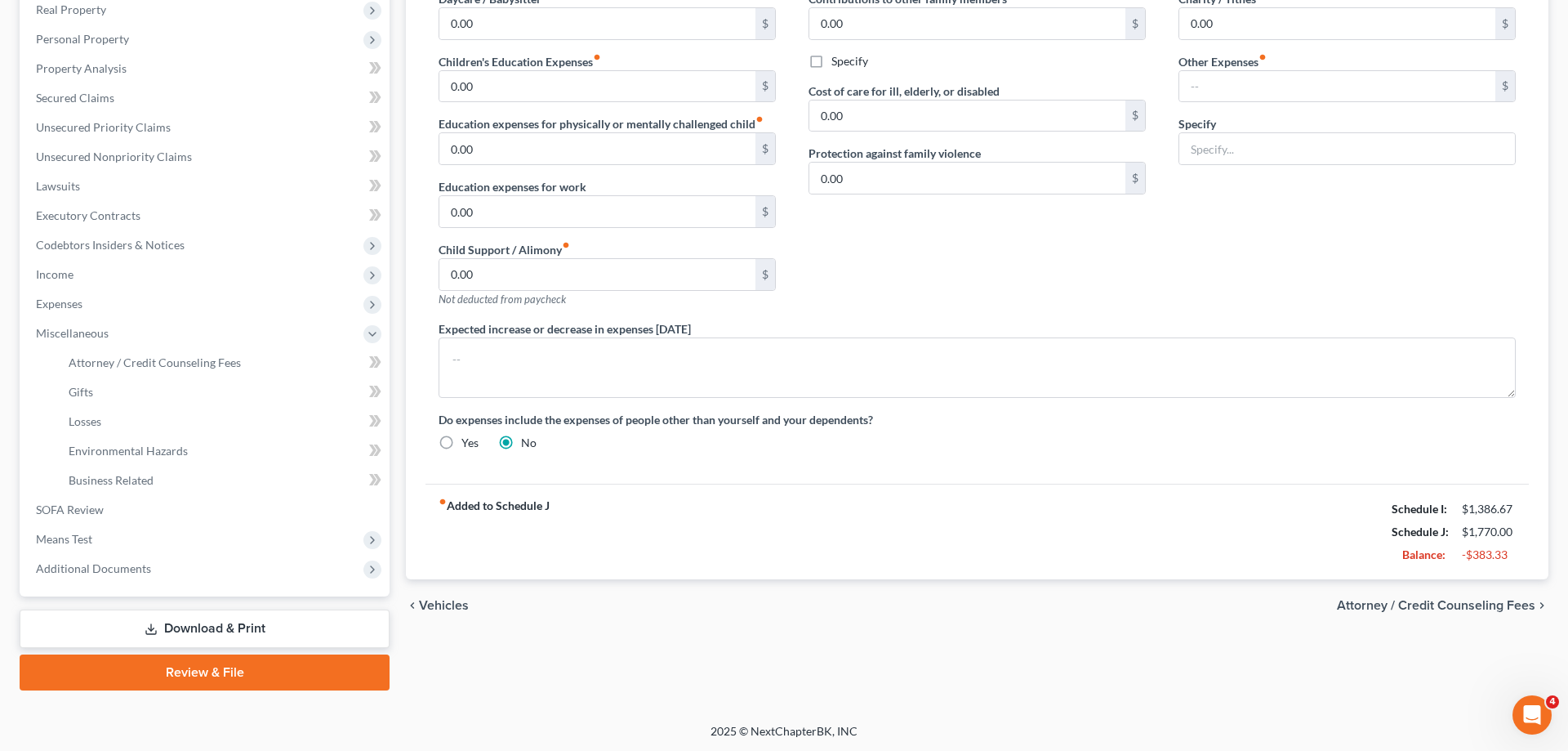
select select "36"
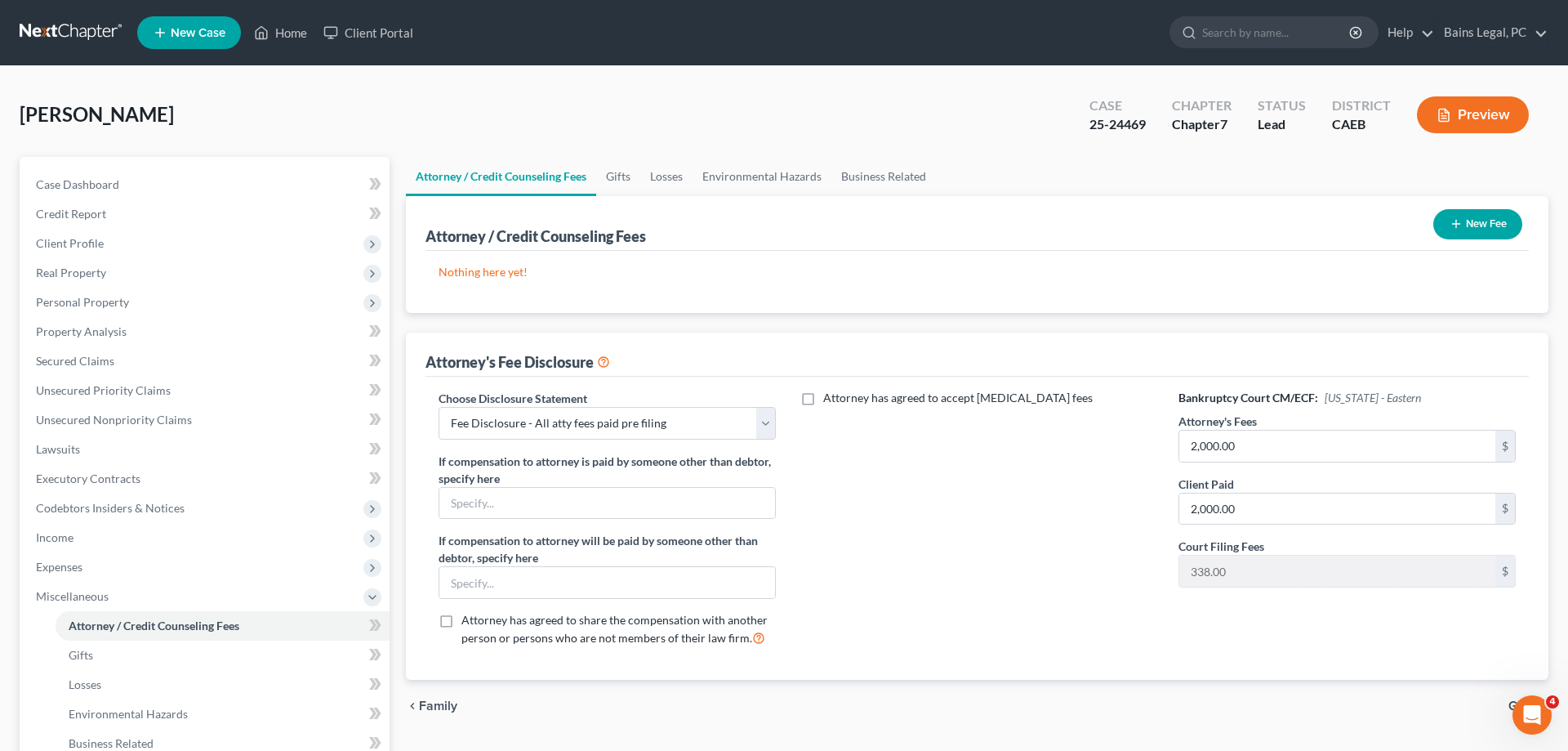
click at [1492, 228] on button "New Fee" at bounding box center [1478, 224] width 89 height 30
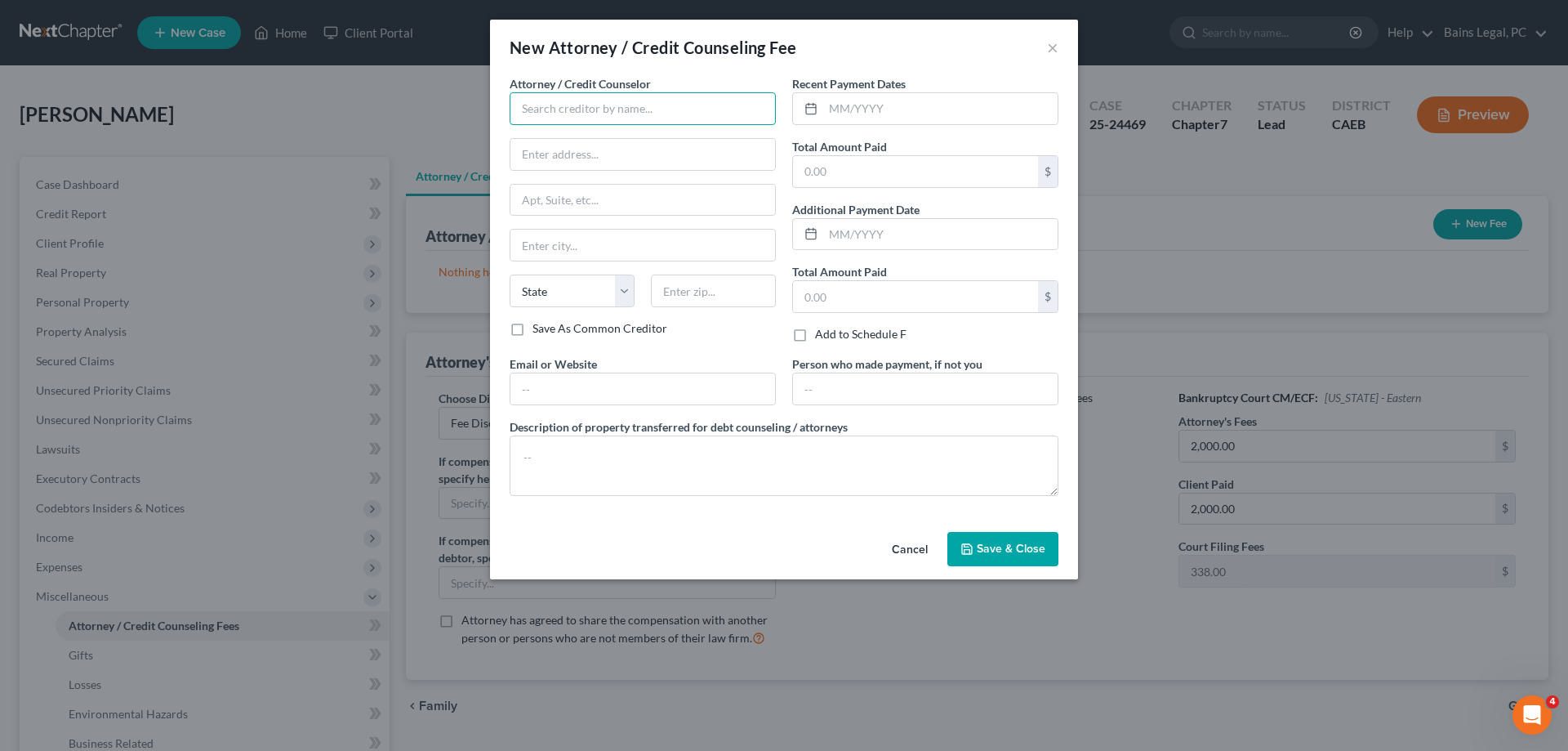
click at [584, 112] on input "text" at bounding box center [642, 109] width 266 height 33
click at [612, 130] on div "Bains Legal, PC" at bounding box center [607, 137] width 169 height 16
type input "Bains Legal, PC"
type input "[STREET_ADDRESS]"
type input "Suite 250"
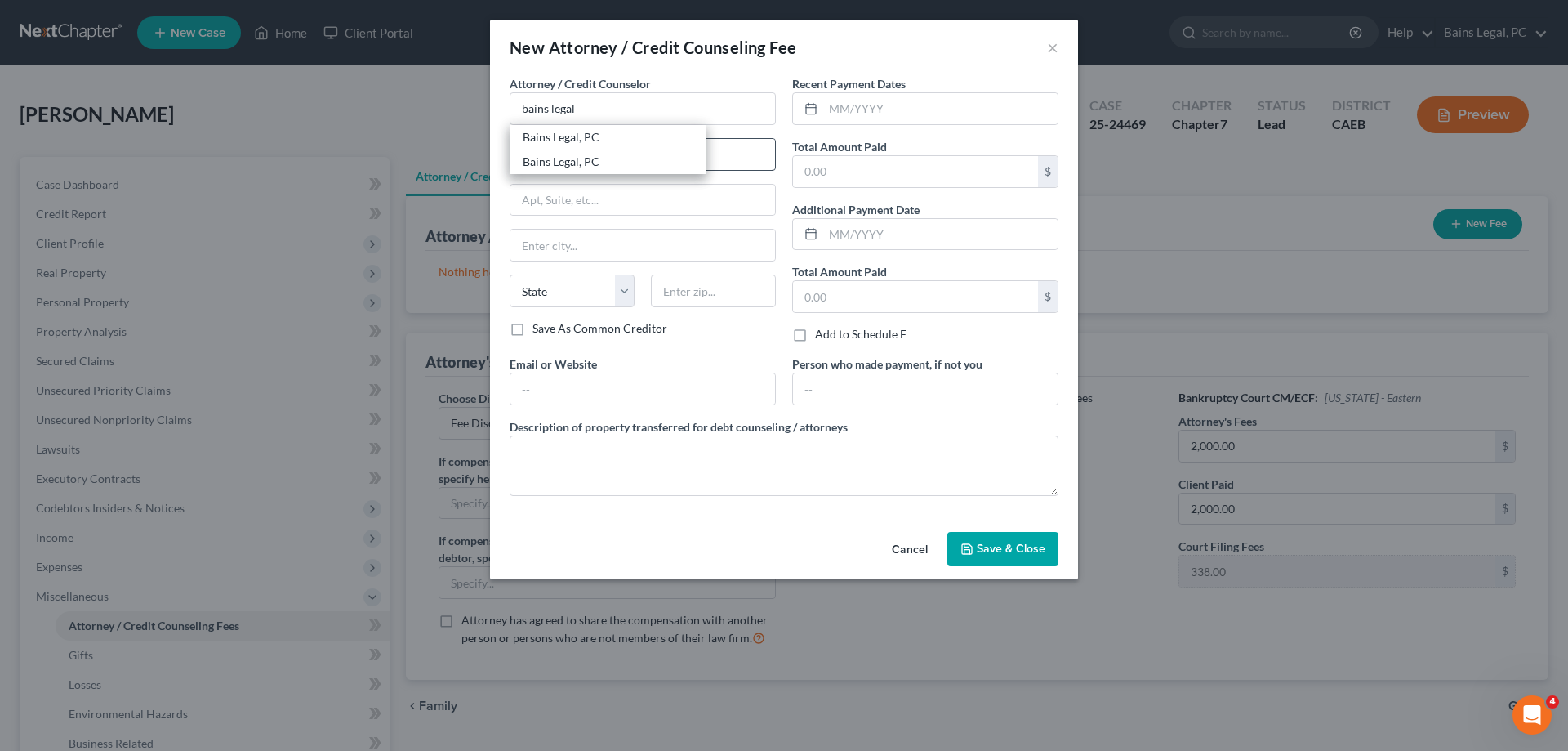
type input "[GEOGRAPHIC_DATA]"
select select "4"
type input "95678"
drag, startPoint x: 670, startPoint y: 383, endPoint x: 675, endPoint y: 370, distance: 13.9
click at [669, 383] on input "text" at bounding box center [642, 389] width 264 height 31
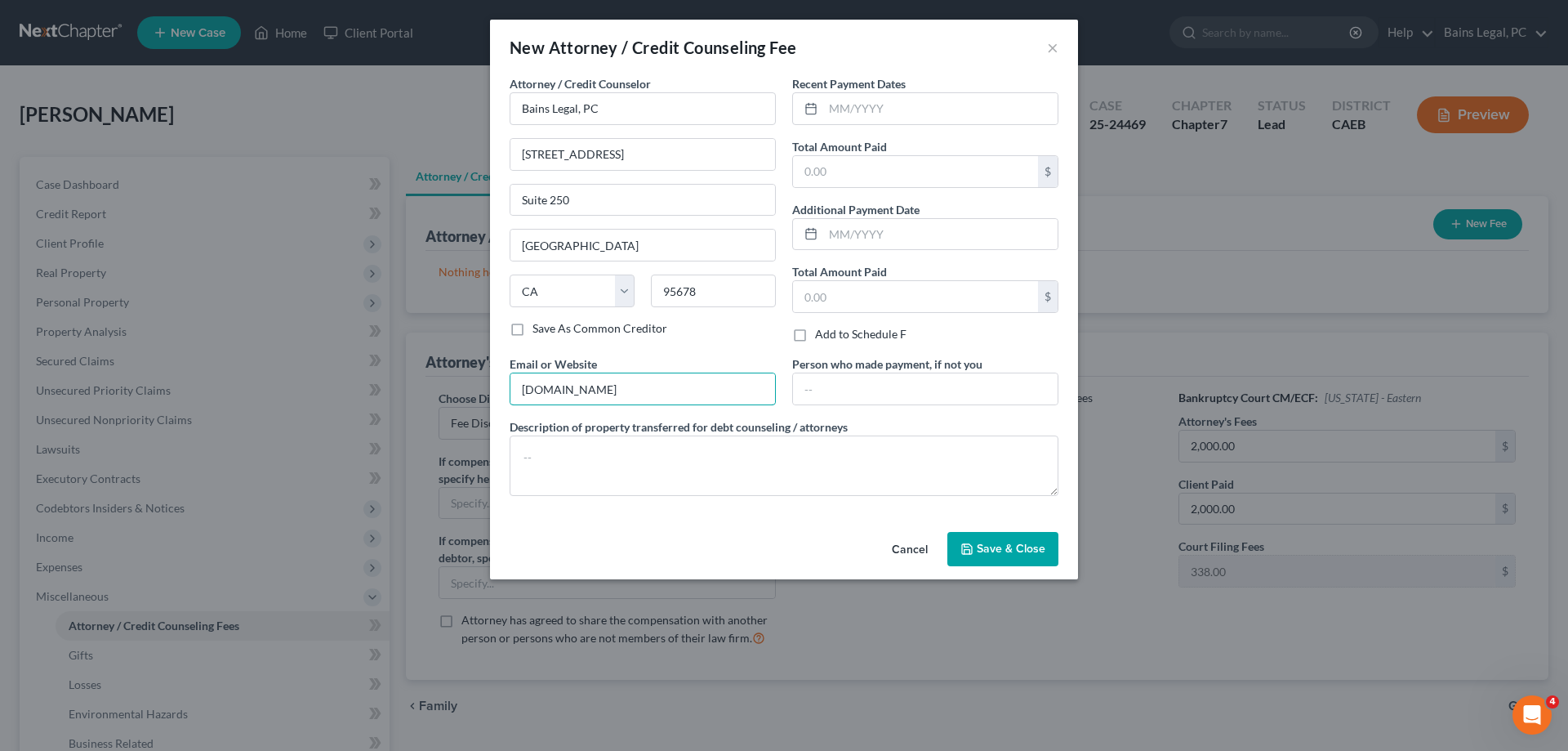
type input "norcalbkattorney.com"
type textarea "Attorney Fees"
click at [895, 113] on input "text" at bounding box center [940, 109] width 234 height 31
type input "08/15/2025"
type input "2000"
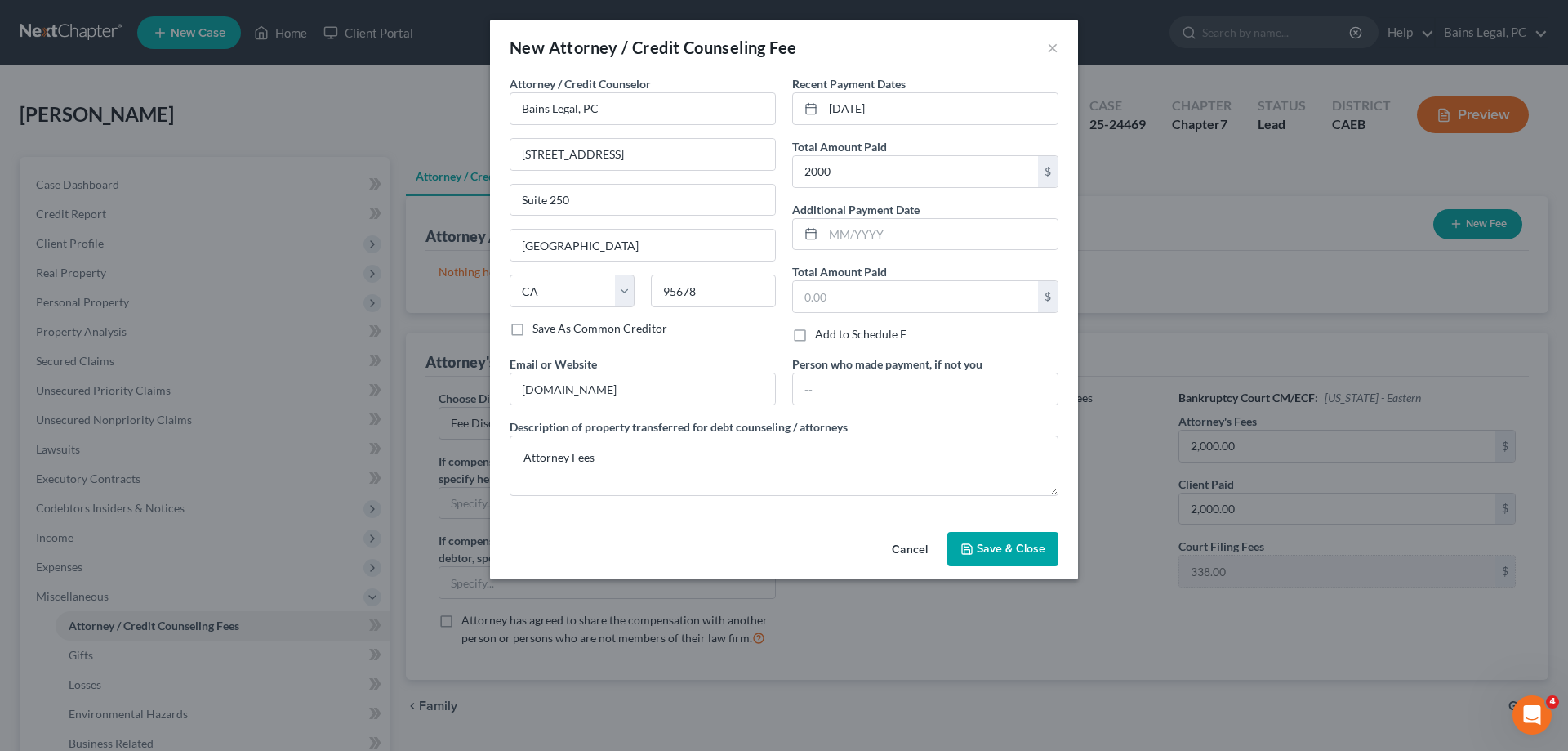
click at [997, 546] on span "Save & Close" at bounding box center [1011, 548] width 69 height 14
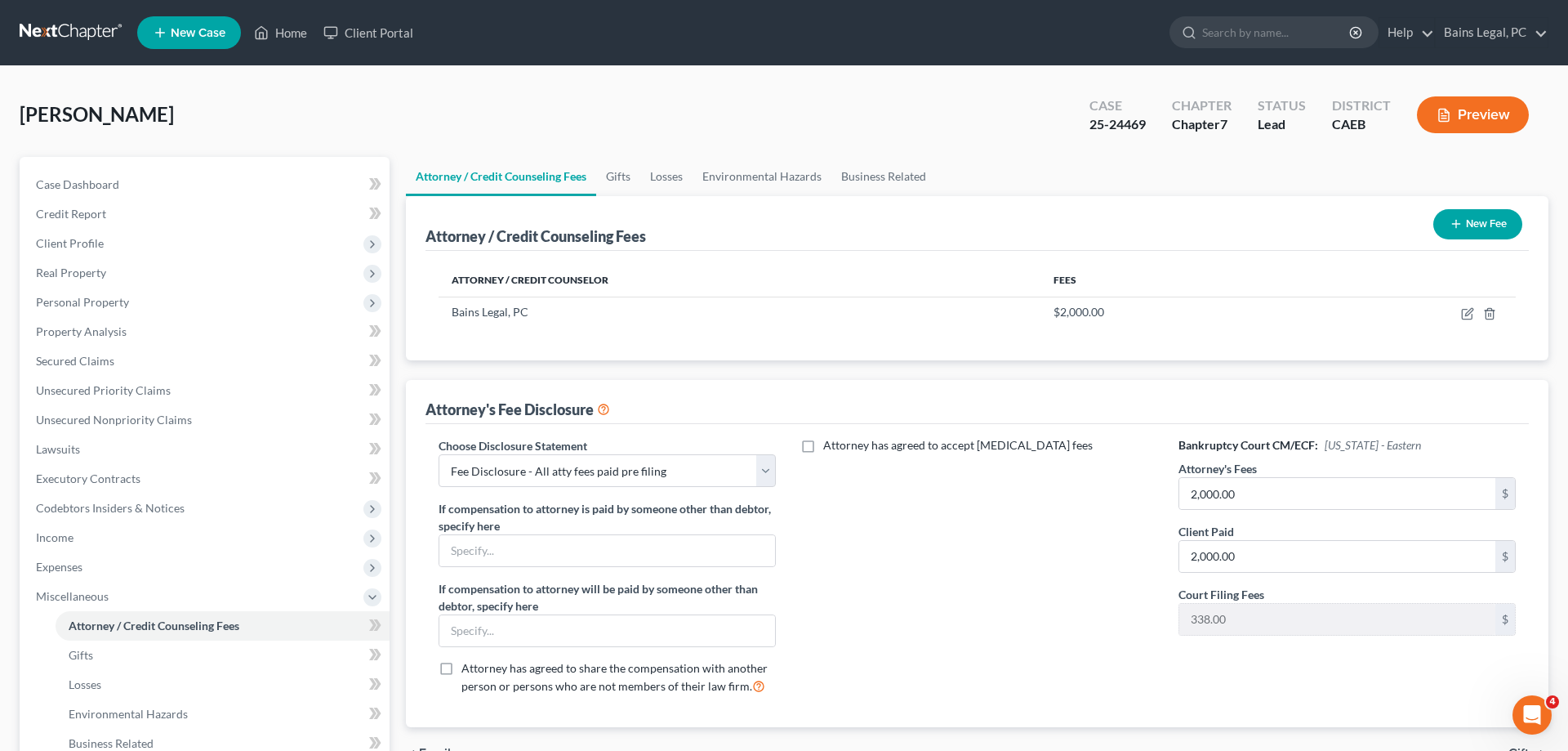
click at [1502, 222] on button "New Fee" at bounding box center [1478, 224] width 89 height 30
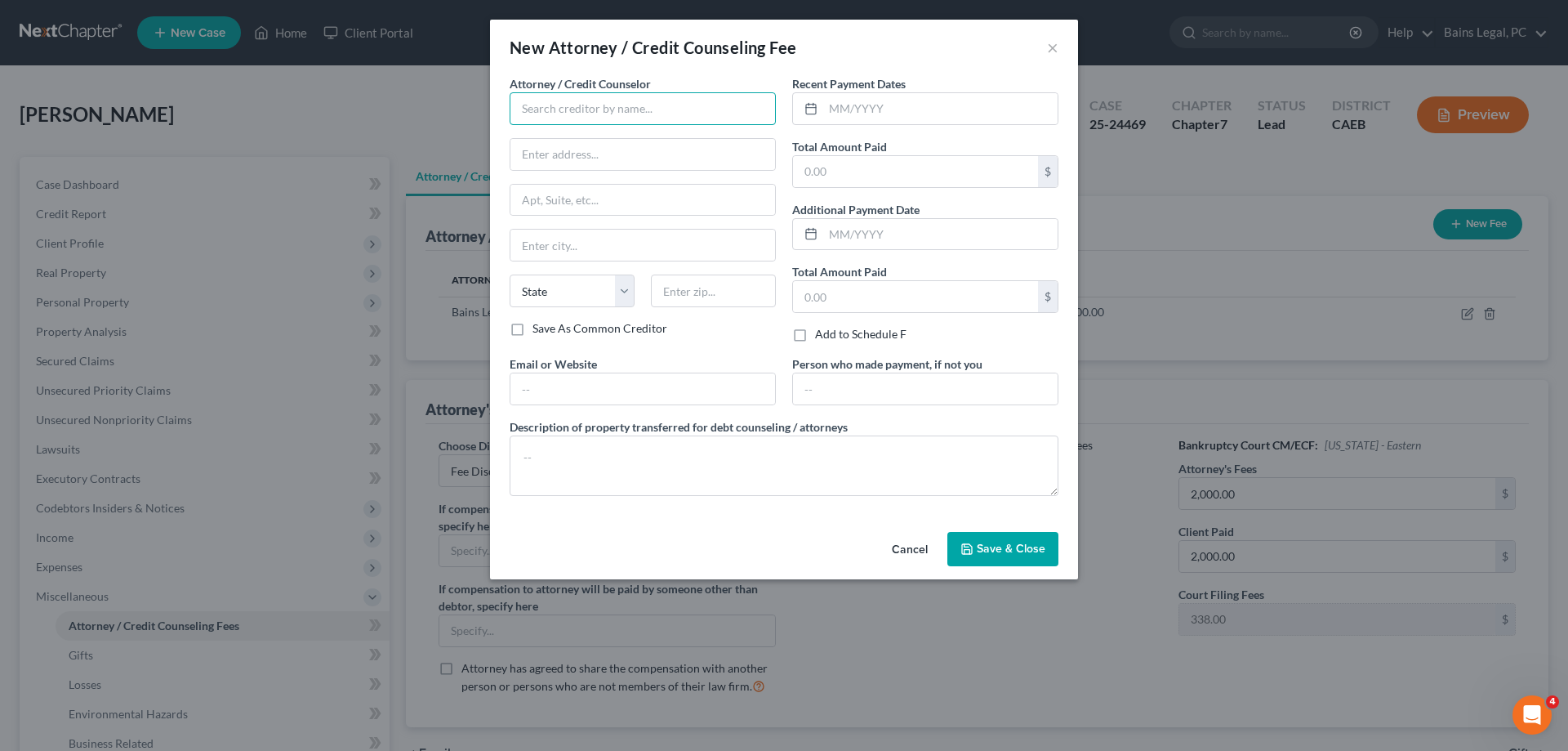
click at [549, 112] on input "text" at bounding box center [642, 109] width 266 height 33
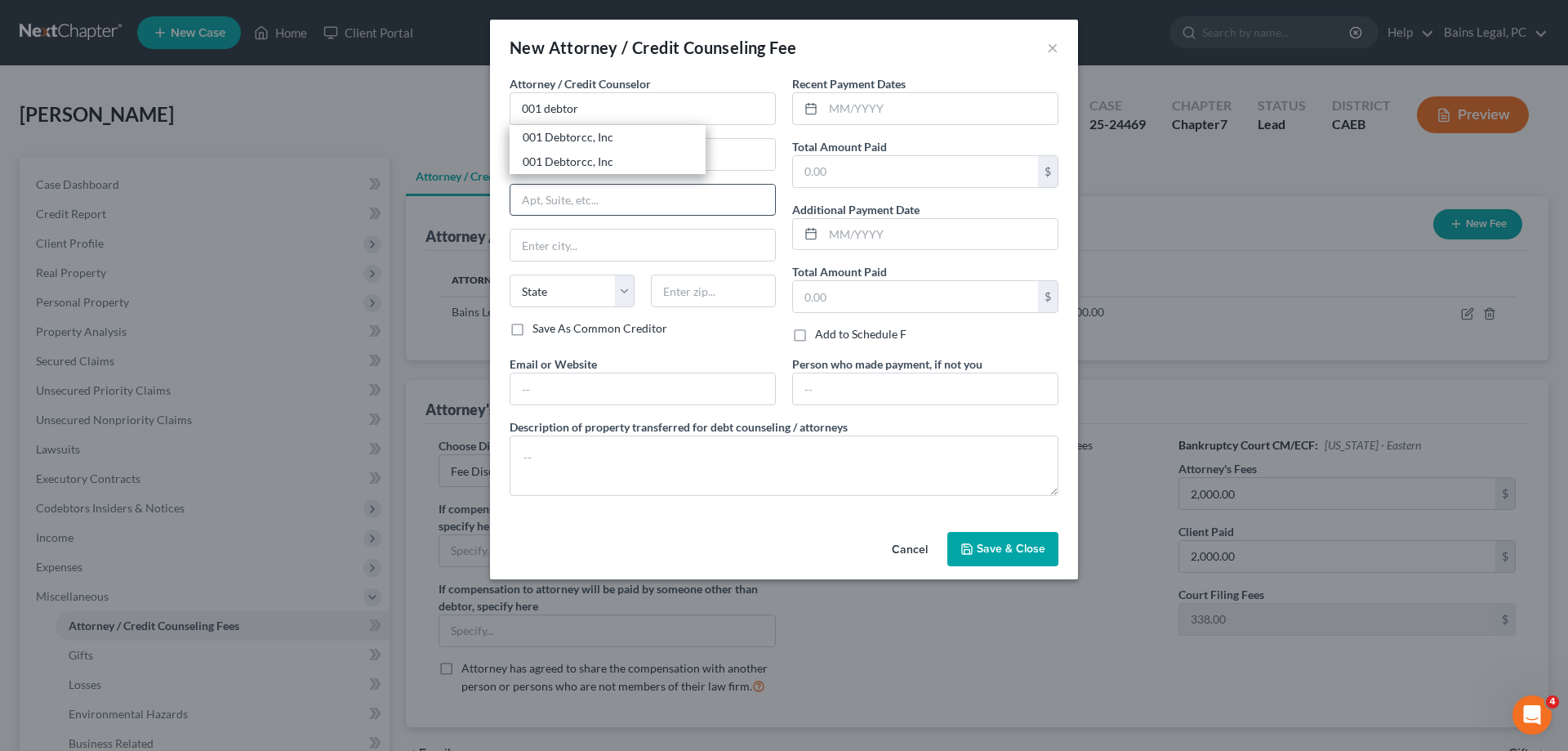
drag, startPoint x: 573, startPoint y: 159, endPoint x: 572, endPoint y: 199, distance: 40.0
click at [573, 160] on div "001 Debtorcc, Inc" at bounding box center [607, 162] width 169 height 16
type input "001 Debtorcc, Inc"
type input "378 Summit Ave."
type input "Jersey City"
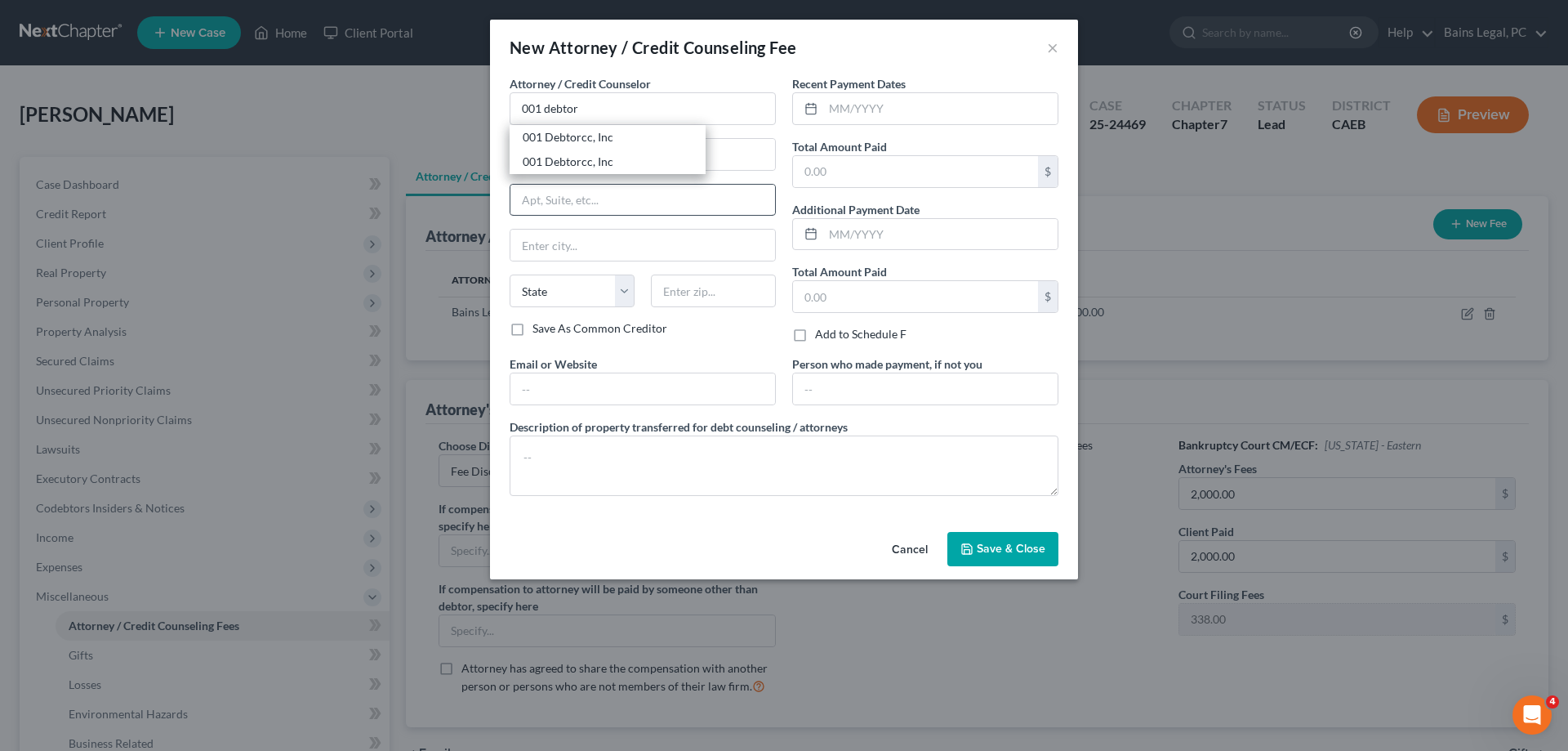
select select "33"
type input "07306"
drag, startPoint x: 543, startPoint y: 391, endPoint x: 567, endPoint y: 365, distance: 35.4
click at [544, 391] on input "text" at bounding box center [642, 389] width 264 height 31
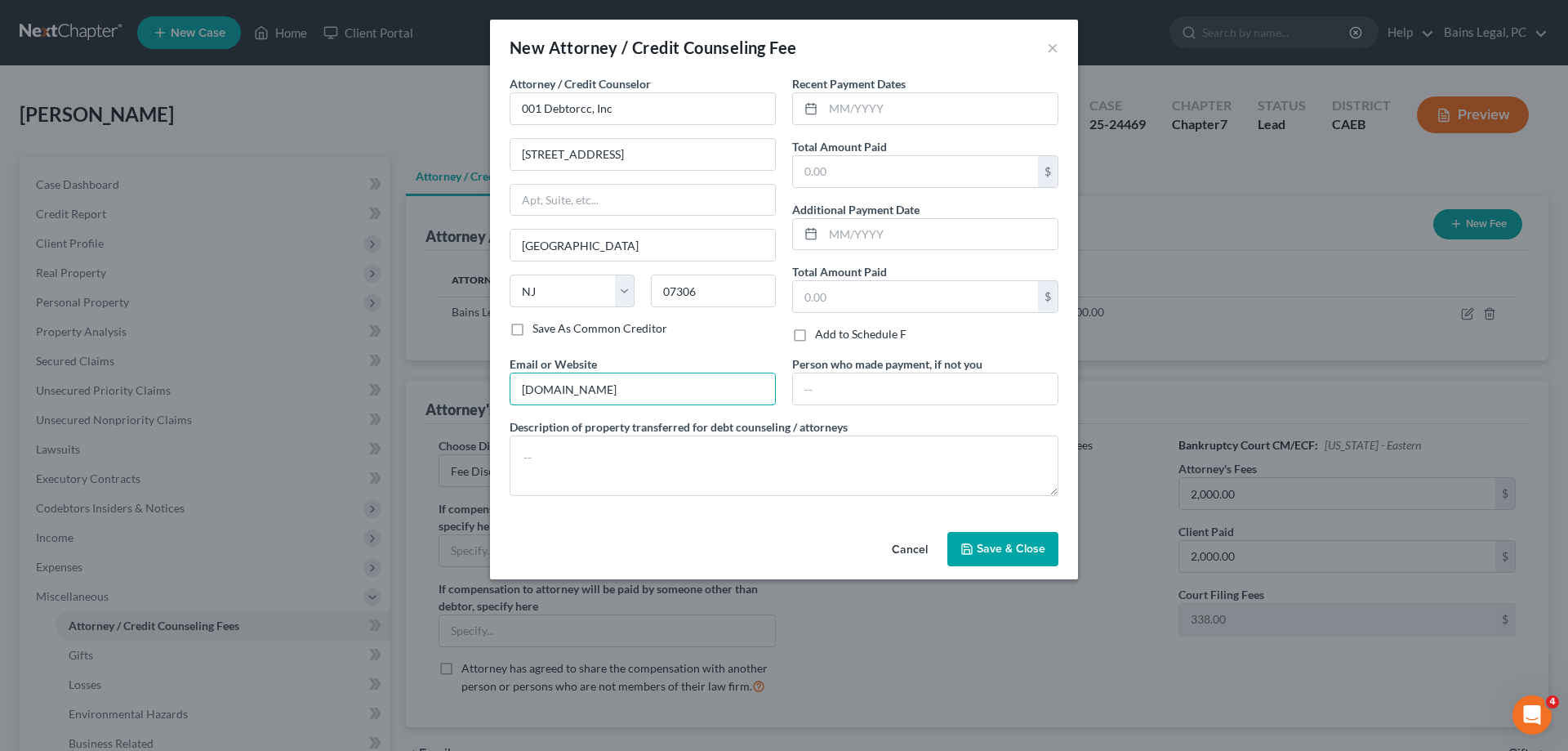
type input "debtorcc.org"
type textarea "Credit Counseling"
click at [1003, 117] on input "text" at bounding box center [940, 109] width 234 height 31
type input "08/21/2025"
type input "19.95"
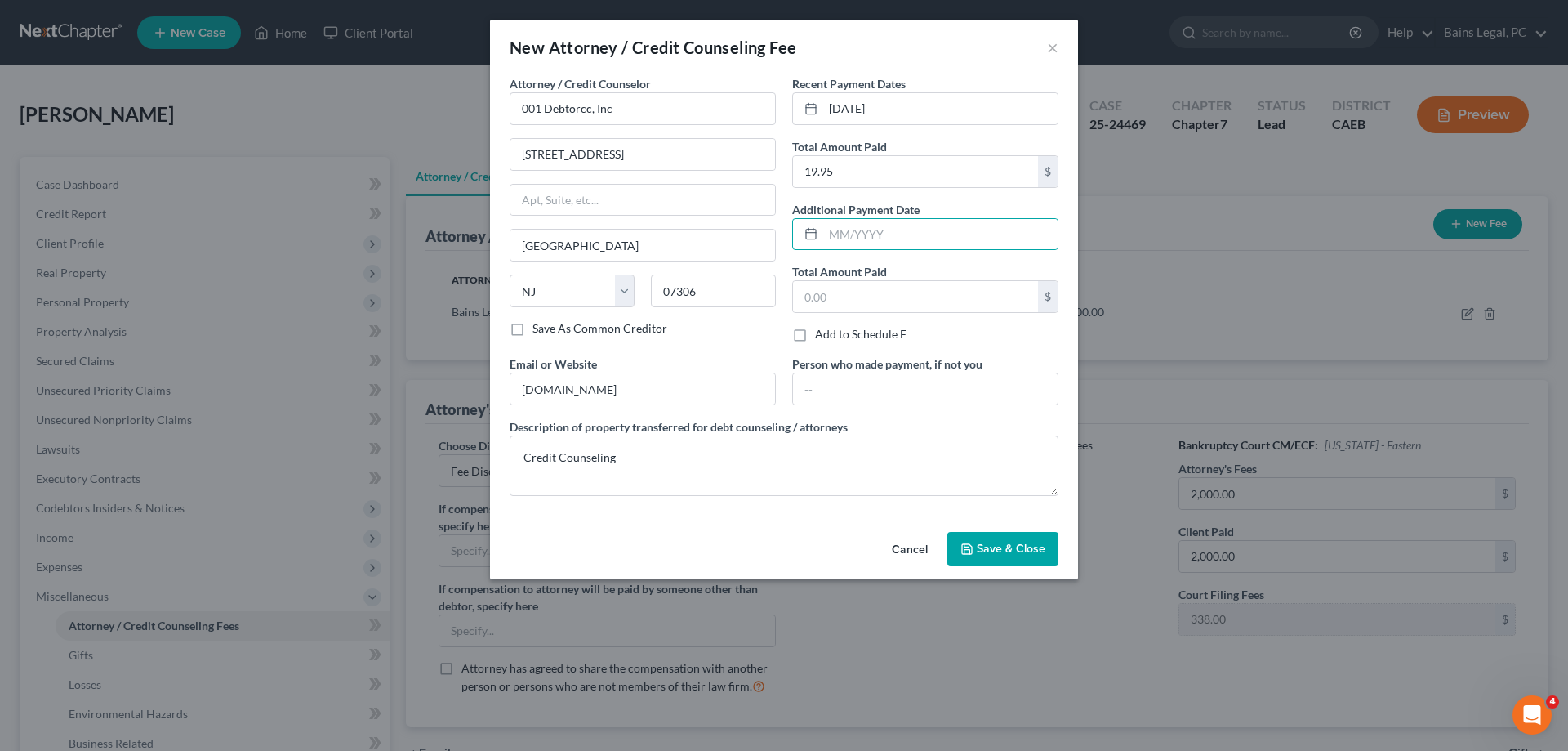
click at [1008, 549] on span "Save & Close" at bounding box center [1011, 548] width 69 height 14
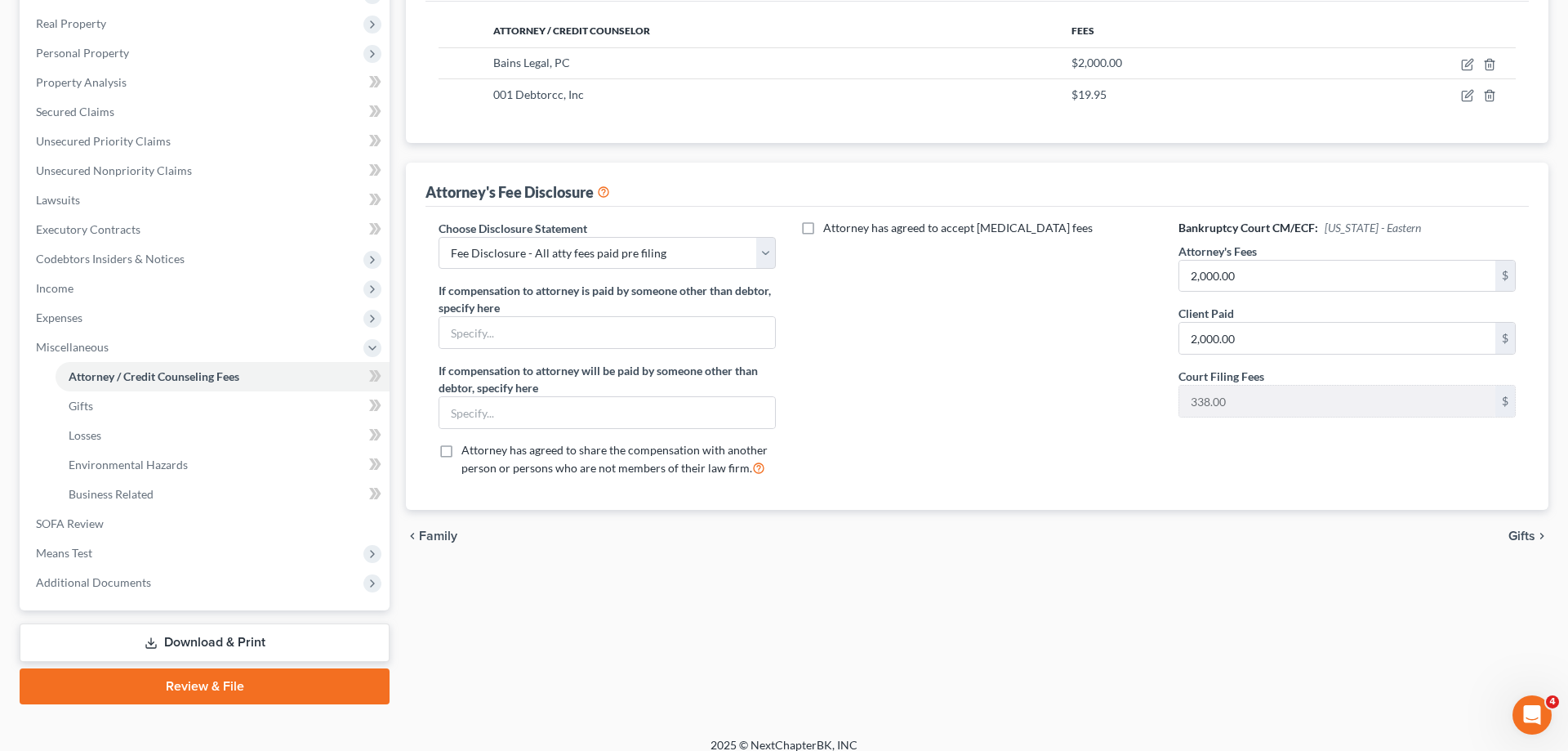
scroll to position [250, 0]
click at [163, 560] on span "Means Test" at bounding box center [206, 552] width 367 height 29
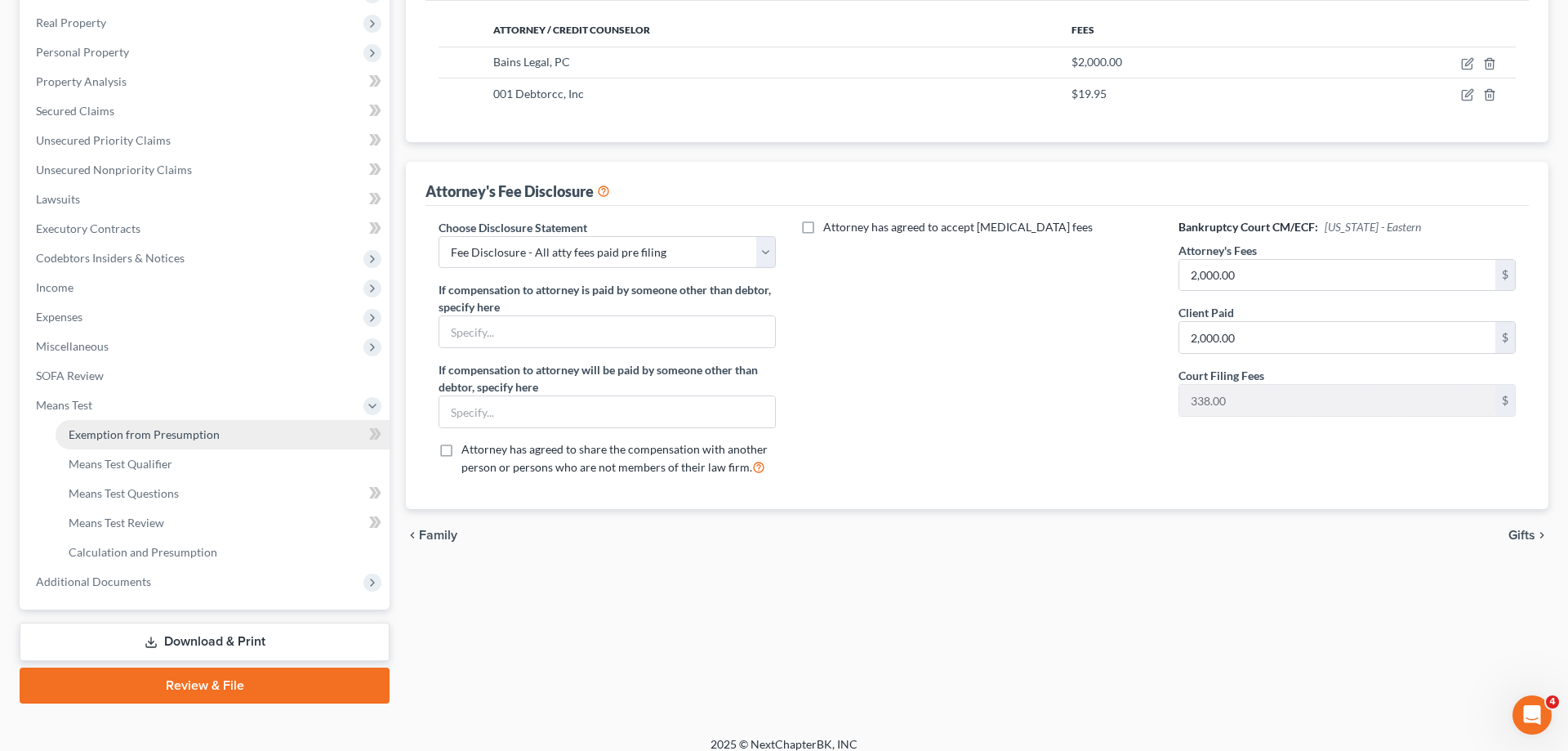
drag, startPoint x: 211, startPoint y: 444, endPoint x: 220, endPoint y: 441, distance: 9.5
click at [211, 443] on link "Exemption from Presumption" at bounding box center [222, 434] width 334 height 29
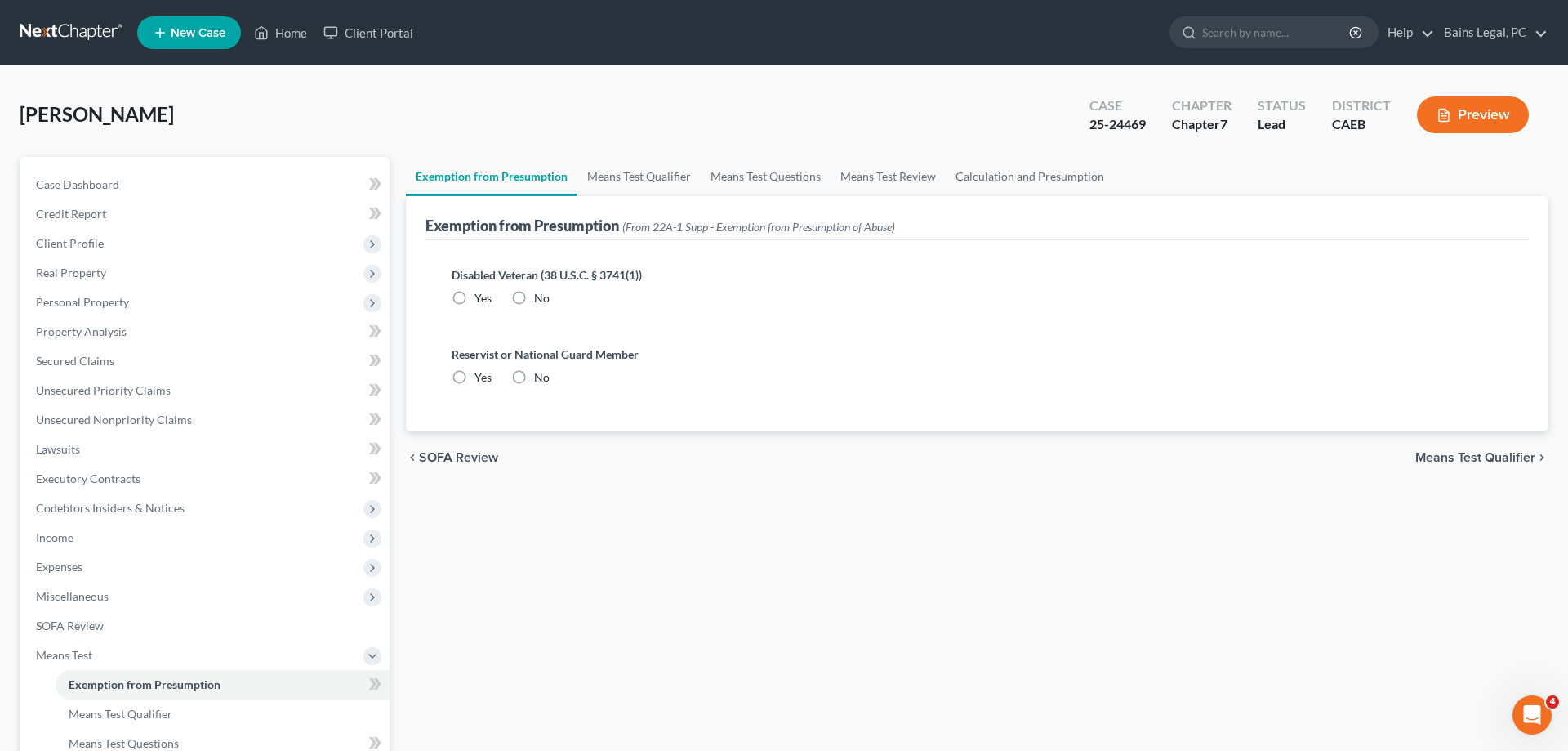
drag, startPoint x: 529, startPoint y: 292, endPoint x: 528, endPoint y: 301, distance: 9.1
click at [534, 295] on label "No" at bounding box center [541, 297] width 15 height 16
click at [534, 378] on label "No" at bounding box center [541, 377] width 15 height 16
click at [540, 378] on input "No" at bounding box center [545, 374] width 11 height 11
radio input "true"
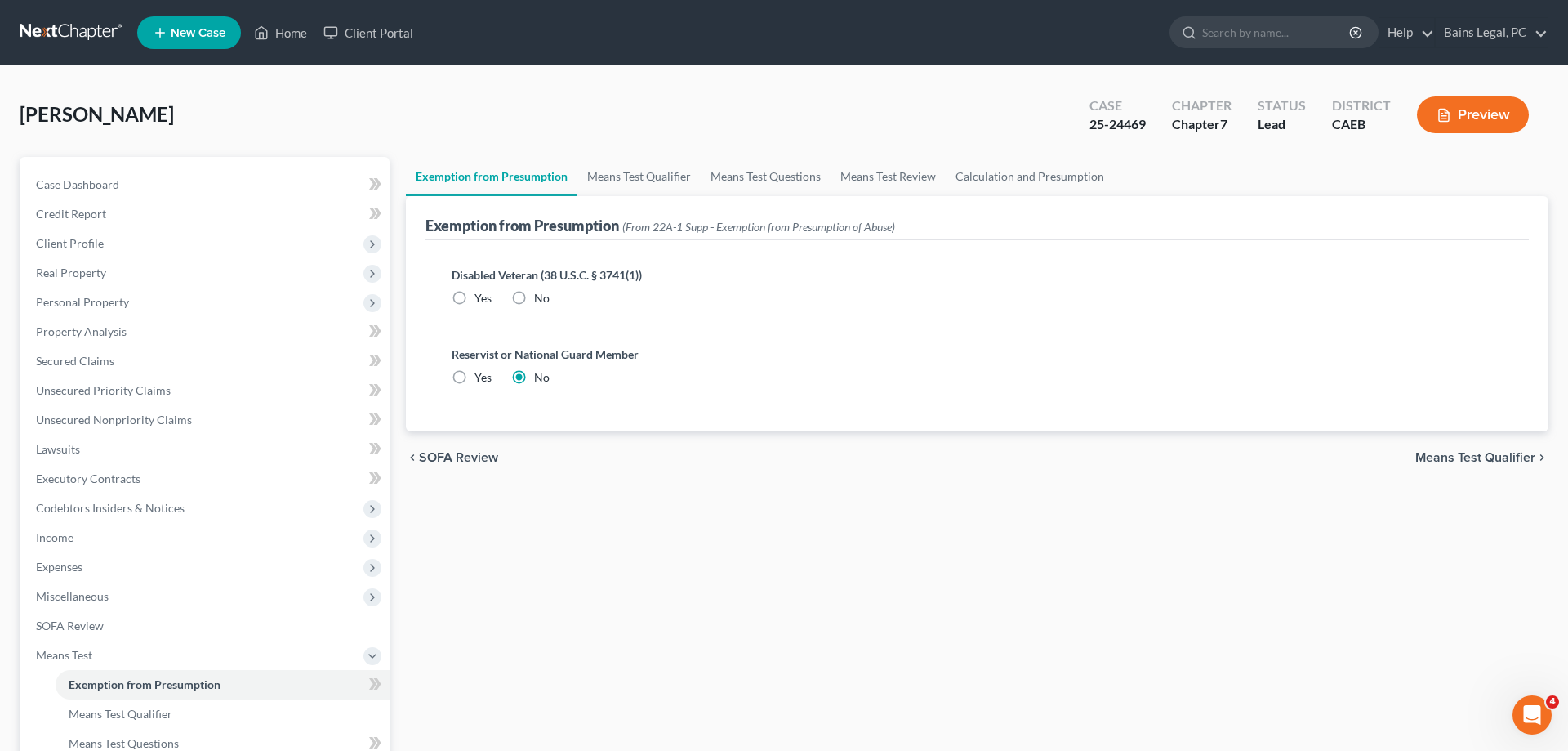
drag, startPoint x: 516, startPoint y: 294, endPoint x: 589, endPoint y: 237, distance: 92.6
click at [534, 292] on label "No" at bounding box center [541, 297] width 15 height 16
click at [540, 292] on input "No" at bounding box center [545, 295] width 11 height 11
radio input "true"
click at [658, 182] on link "Means Test Qualifier" at bounding box center [638, 176] width 123 height 39
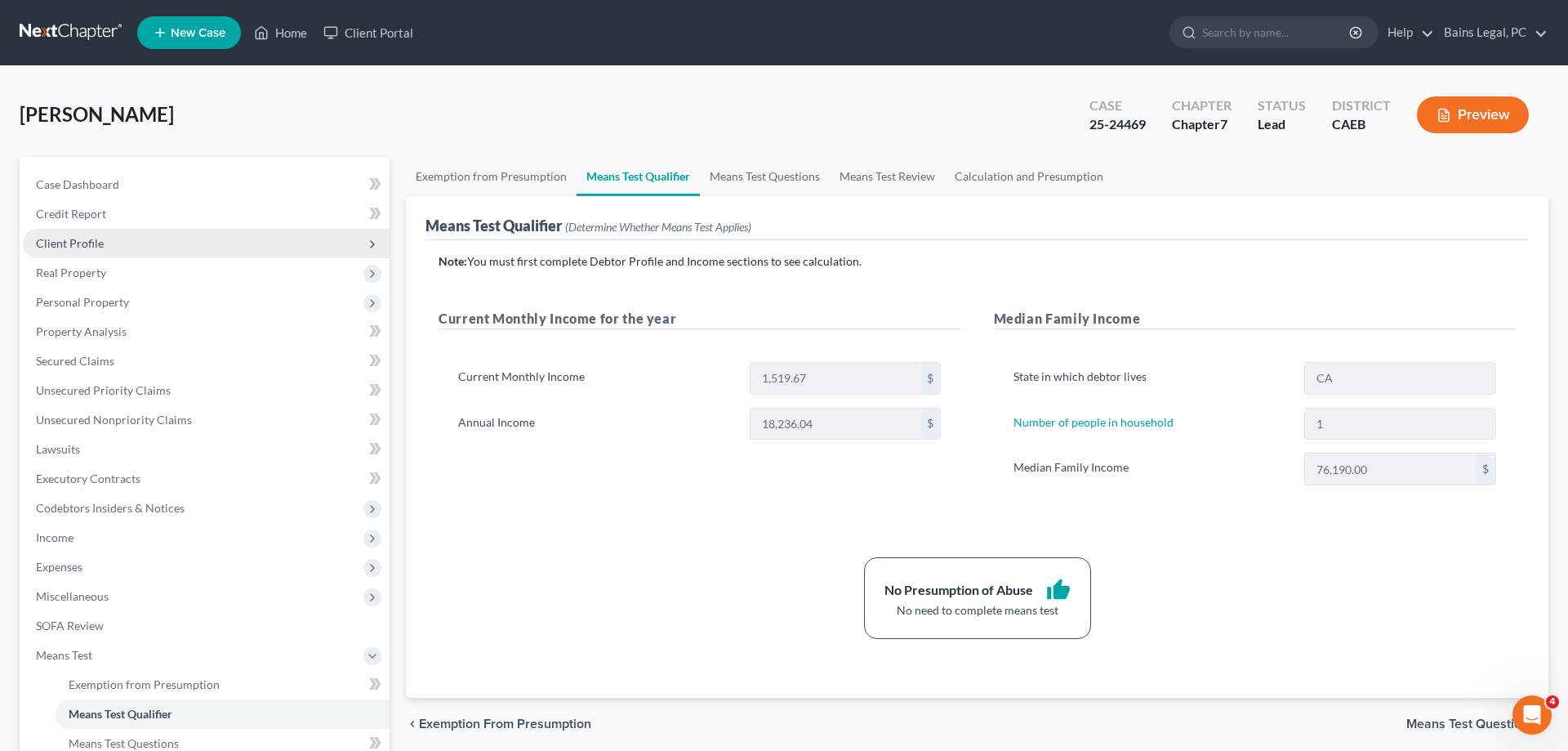
click at [133, 245] on span "Client Profile" at bounding box center [206, 243] width 367 height 29
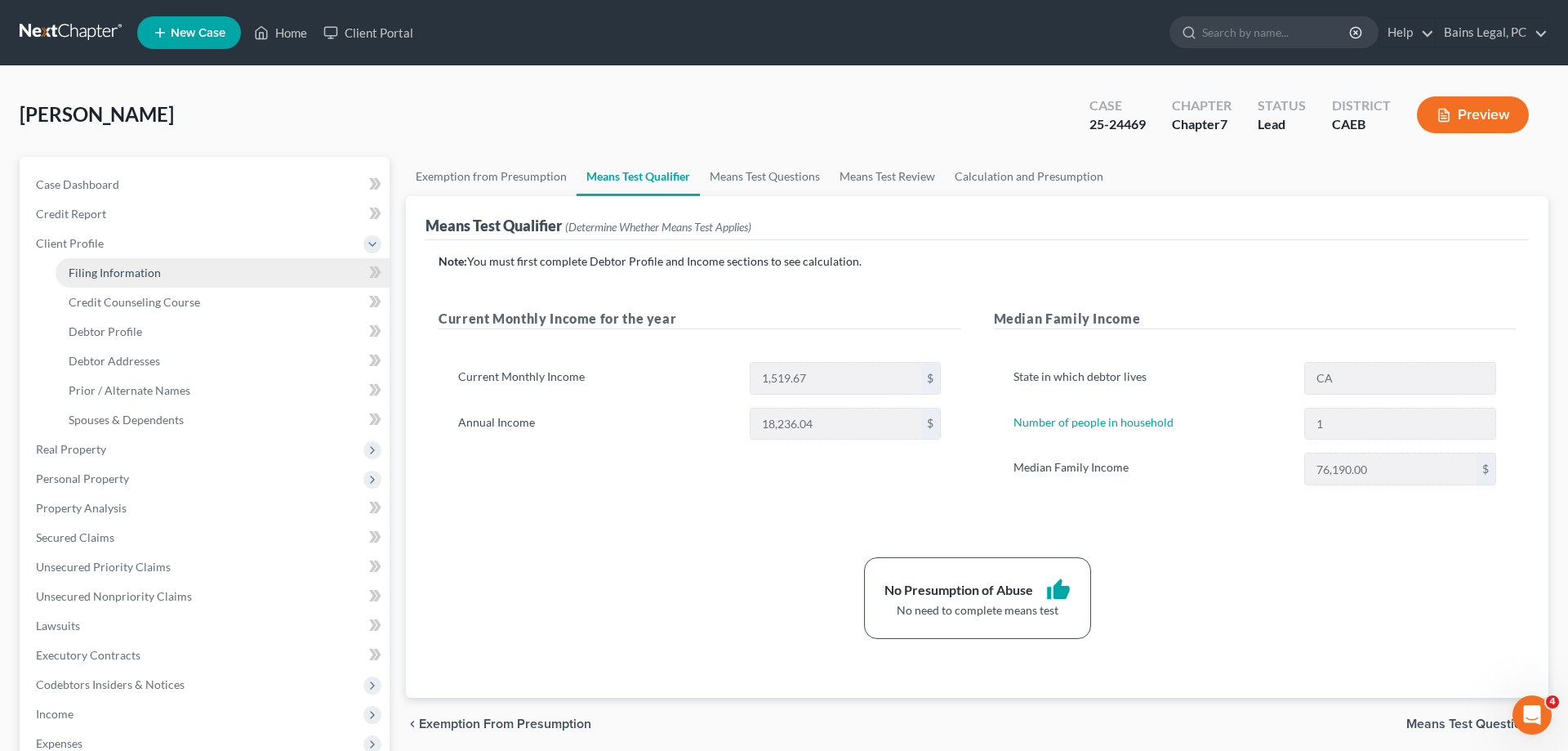
click at [159, 276] on link "Filing Information" at bounding box center [222, 272] width 334 height 29
select select "1"
select select "0"
select select "4"
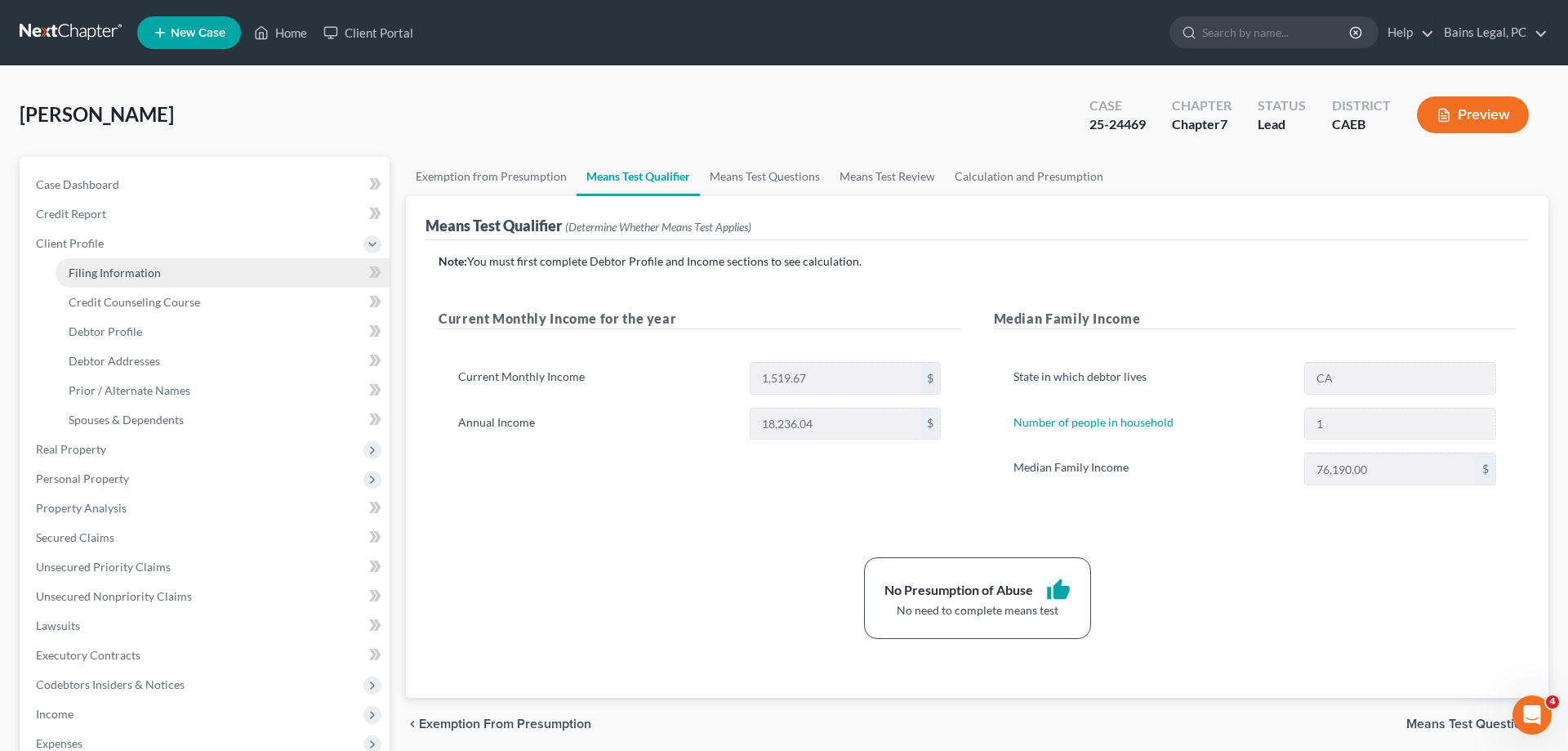
select select "0"
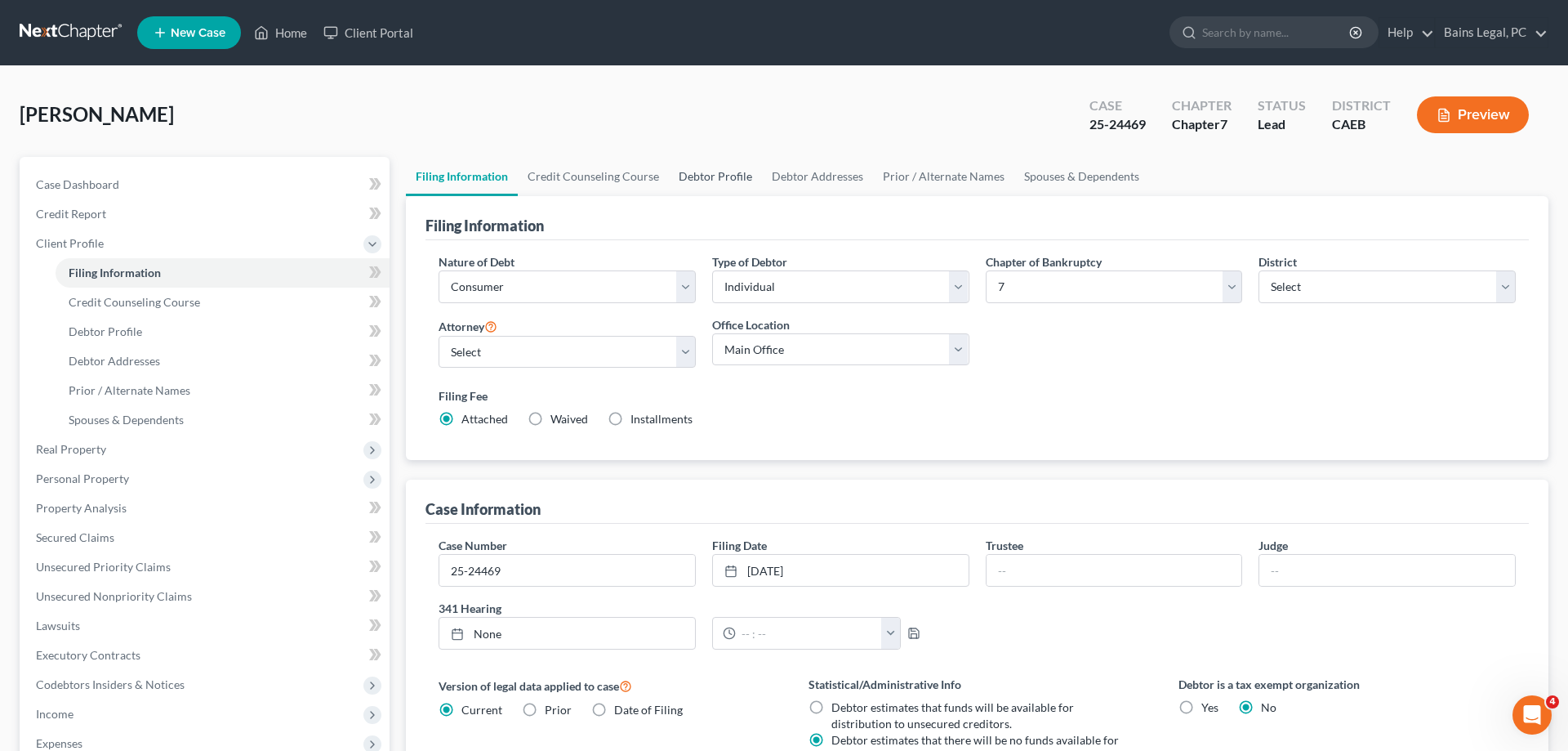
click at [718, 179] on link "Debtor Profile" at bounding box center [716, 176] width 93 height 39
select select "0"
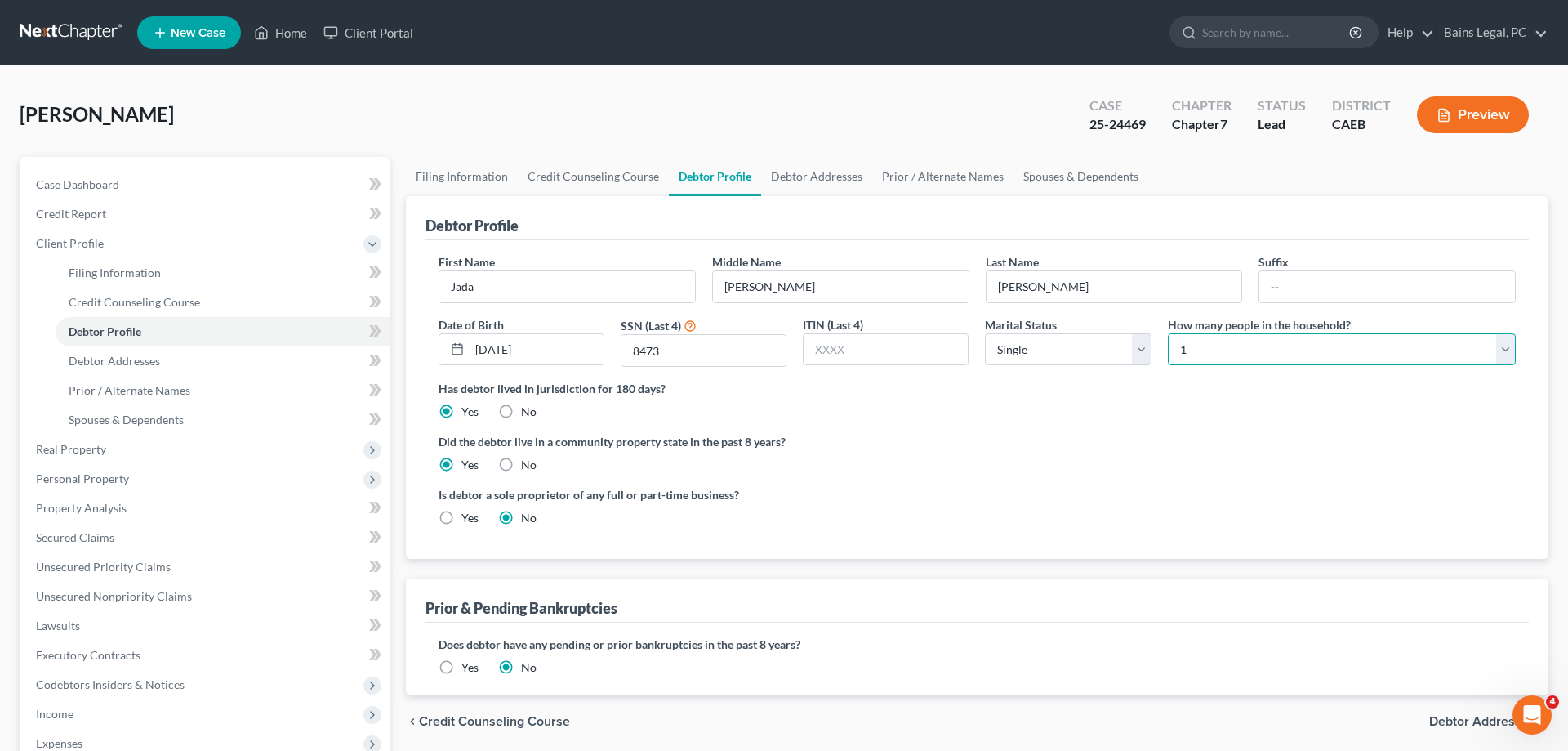
click at [1168, 333] on select "Select 1 2 3 4 5 6 7 8 9 10 11 12 13 14 15 16 17 18 19 20" at bounding box center [1341, 350] width 348 height 33
select select "1"
click option "2" at bounding box center [0, 0] width 0 height 0
click at [1047, 429] on ng-include "First Name Jada Middle Name Amaya Last Name Hart Suffix Date of Birth 07/04/199…" at bounding box center [977, 395] width 1077 height 286
click at [1045, 187] on link "Spouses & Dependents" at bounding box center [1080, 176] width 135 height 39
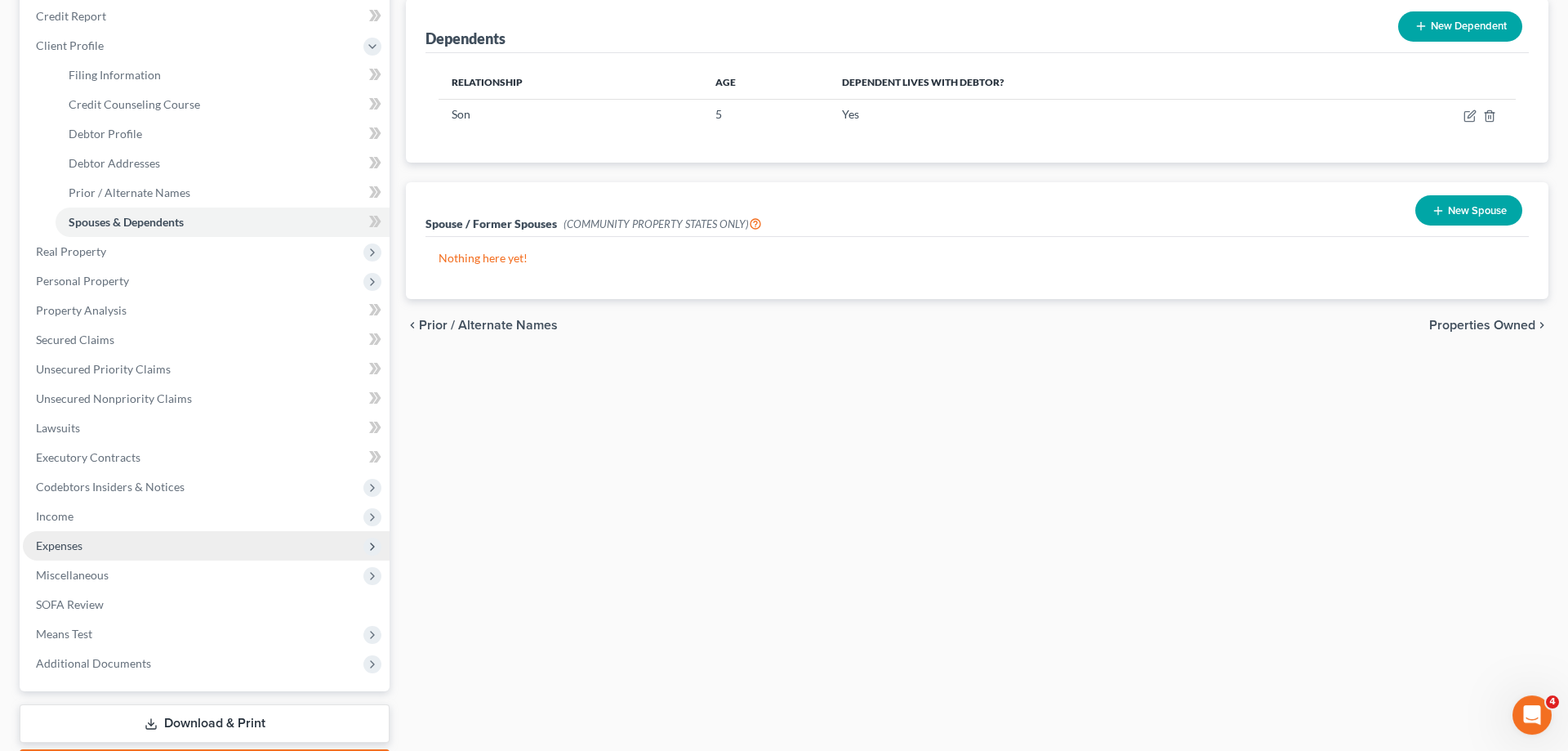
scroll to position [293, 0]
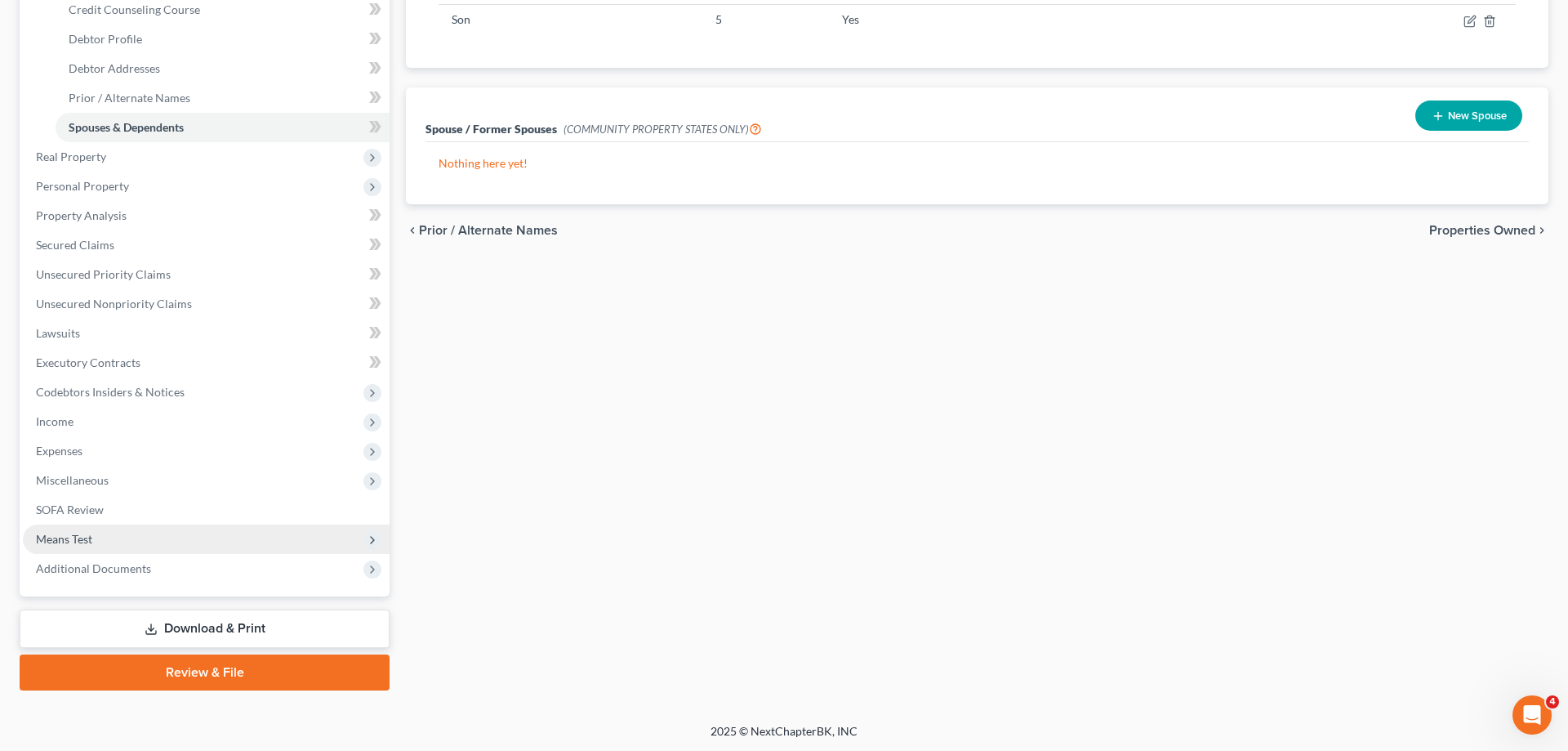
click at [91, 542] on span "Means Test" at bounding box center [64, 539] width 56 height 14
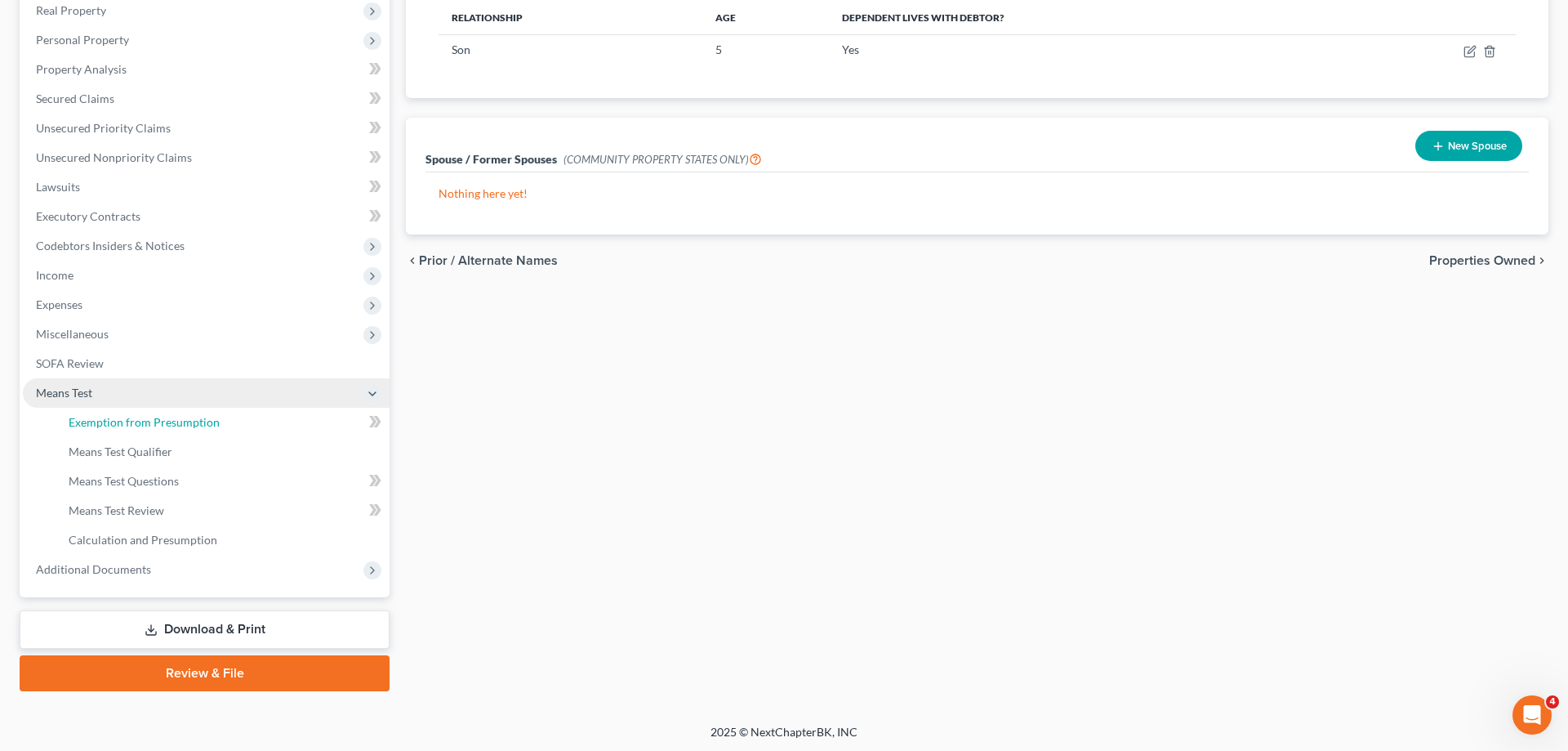
drag, startPoint x: 180, startPoint y: 419, endPoint x: 262, endPoint y: 399, distance: 84.4
click at [181, 420] on span "Exemption from Presumption" at bounding box center [144, 422] width 151 height 14
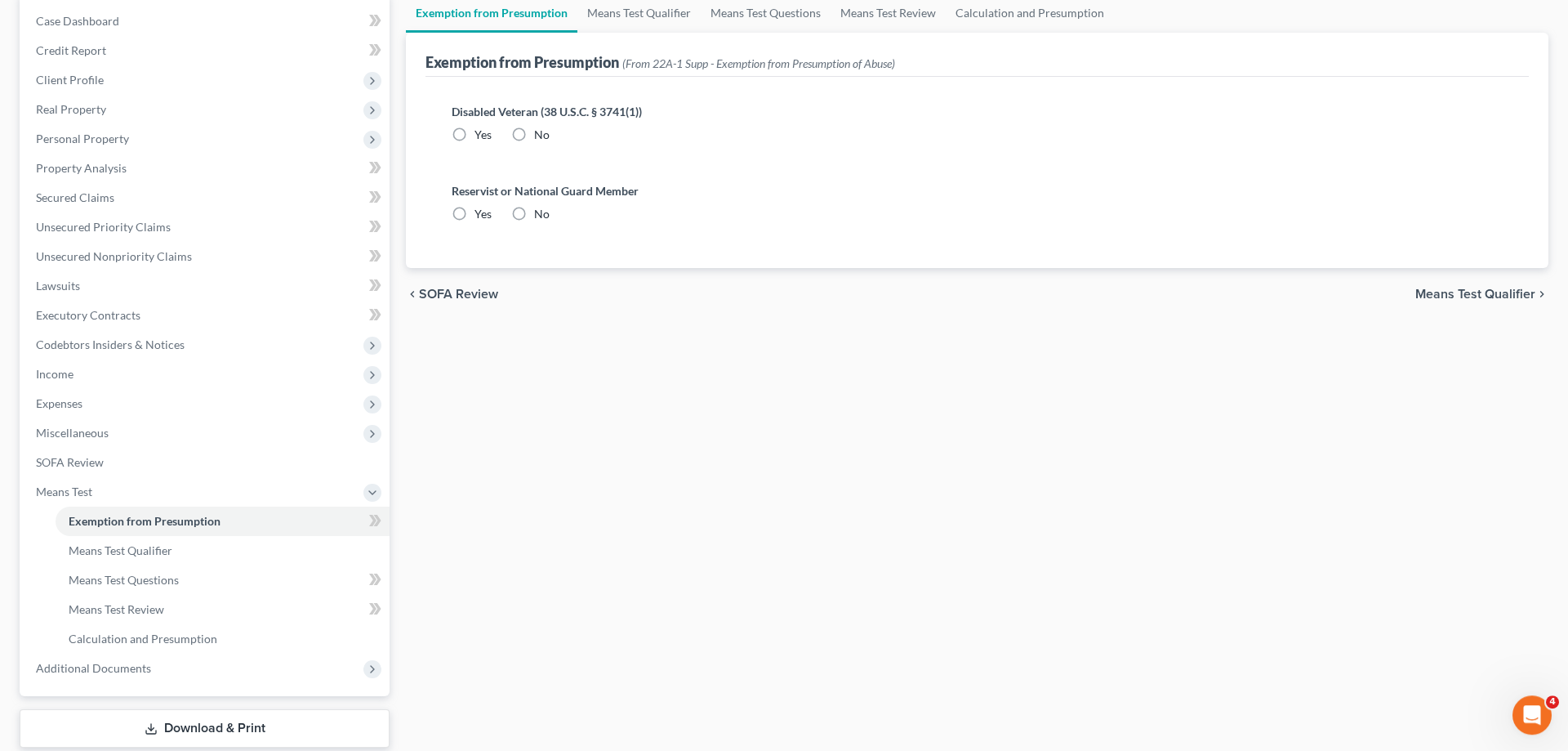
radio input "true"
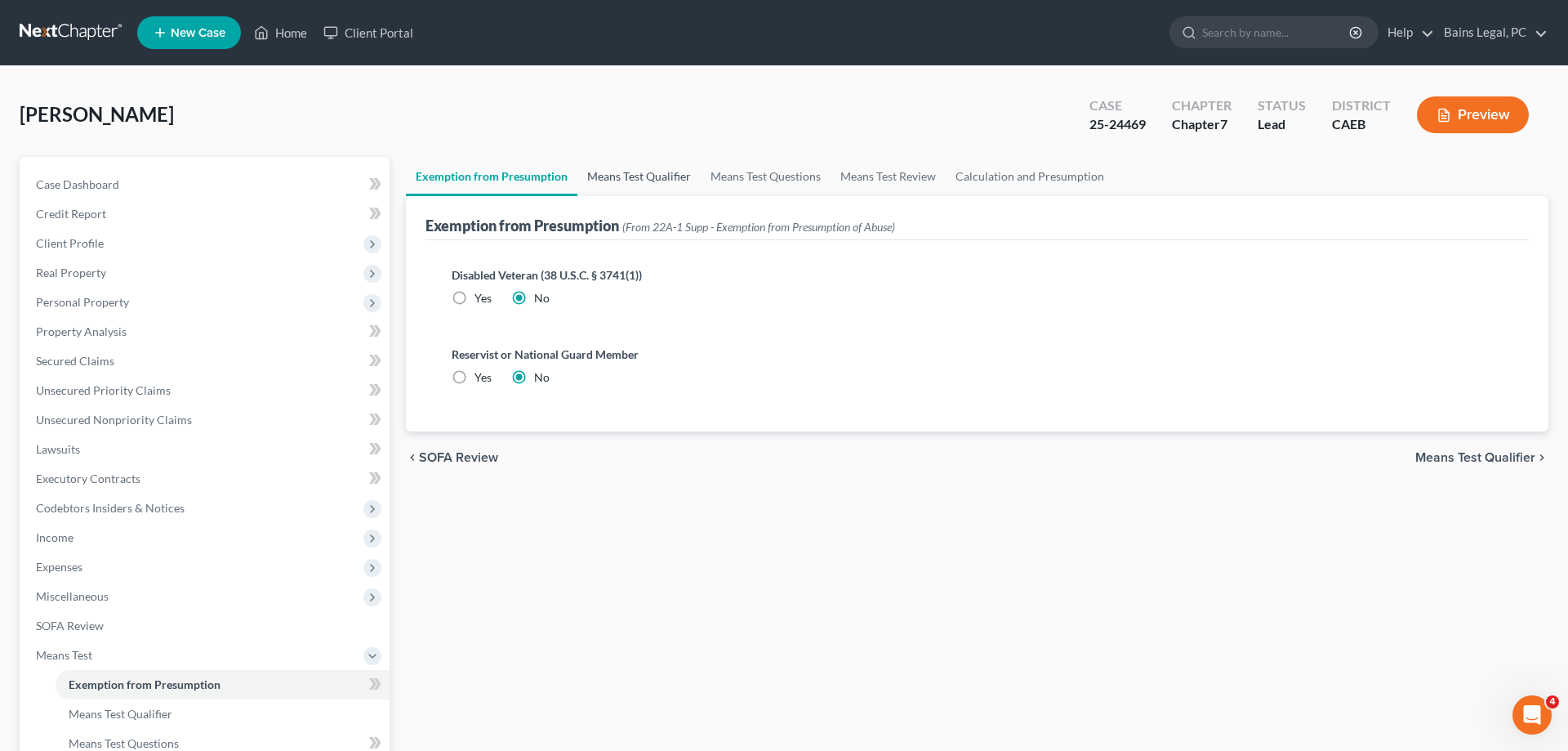
click at [645, 170] on link "Means Test Qualifier" at bounding box center [638, 176] width 123 height 39
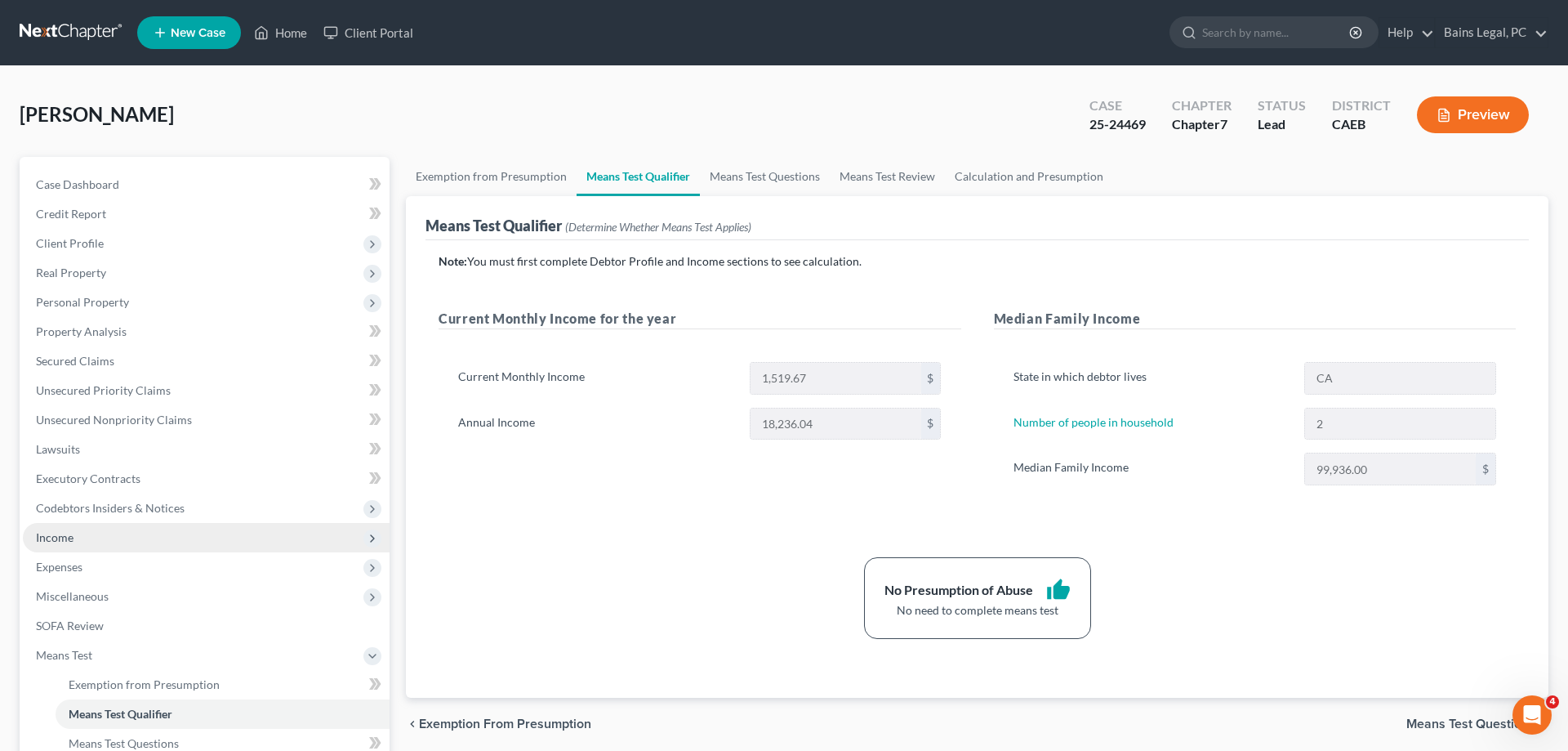
click at [112, 534] on span "Income" at bounding box center [206, 538] width 367 height 29
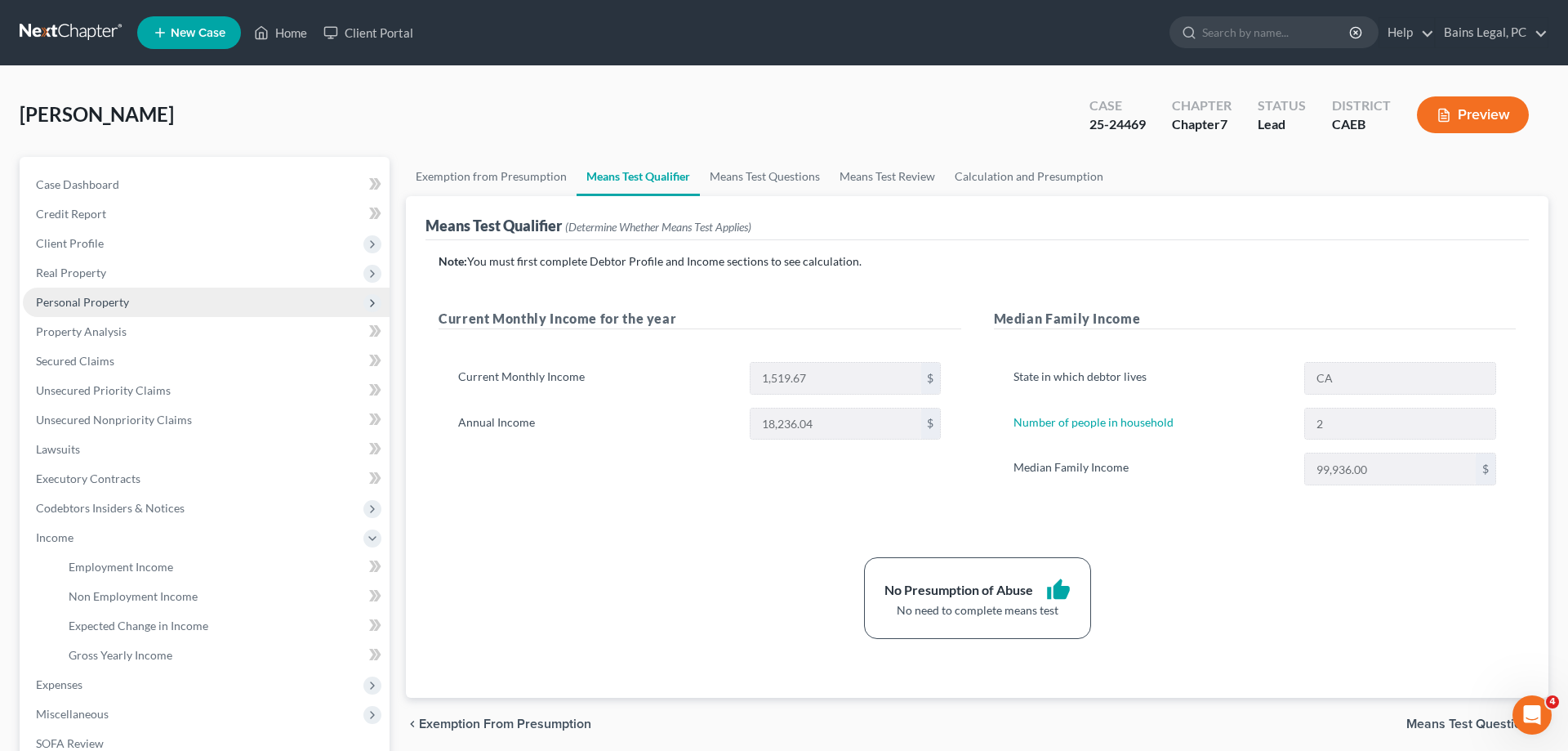
click at [98, 301] on span "Personal Property" at bounding box center [82, 301] width 93 height 14
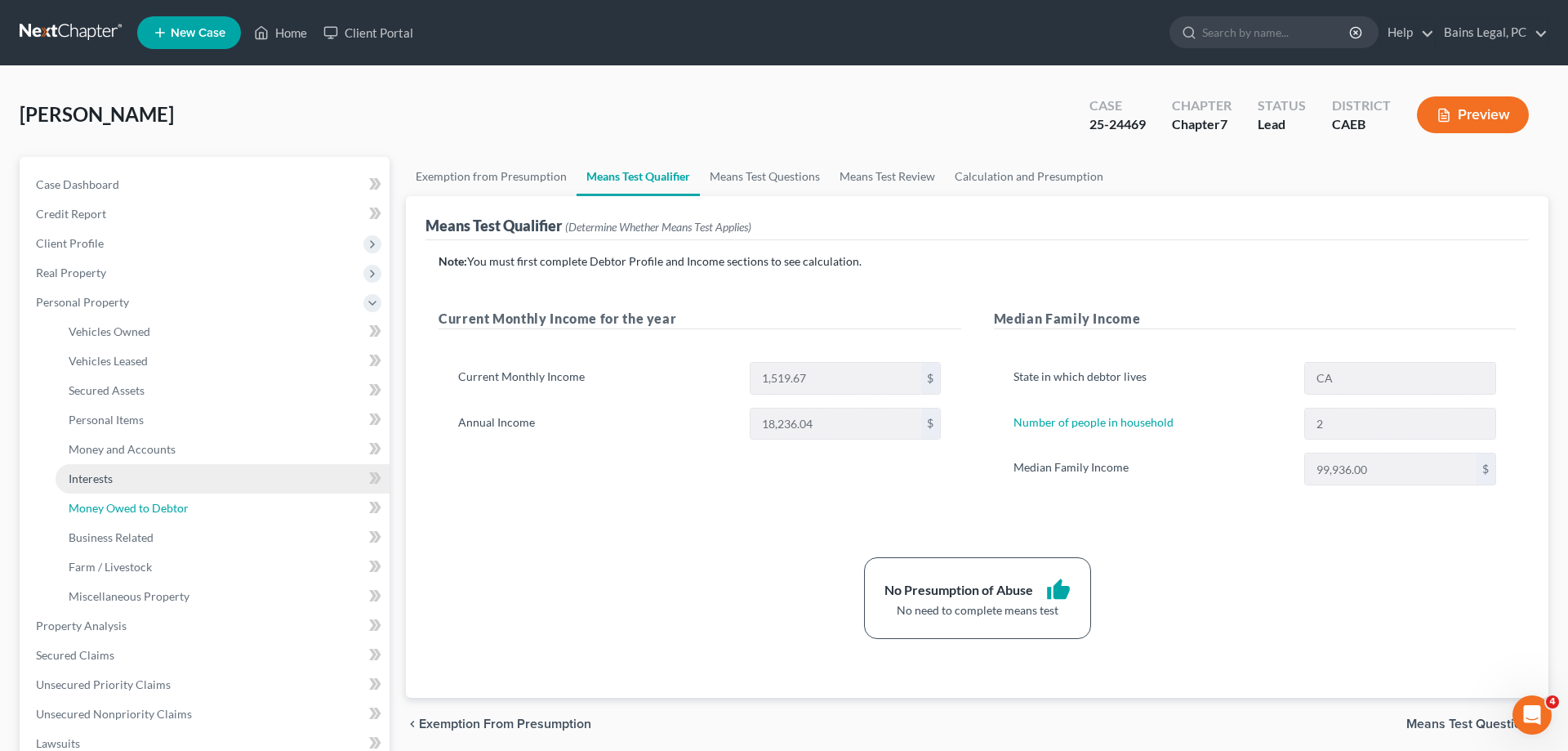
drag, startPoint x: 128, startPoint y: 505, endPoint x: 294, endPoint y: 483, distance: 167.5
click at [131, 506] on span "Money Owed to Debtor" at bounding box center [129, 508] width 120 height 14
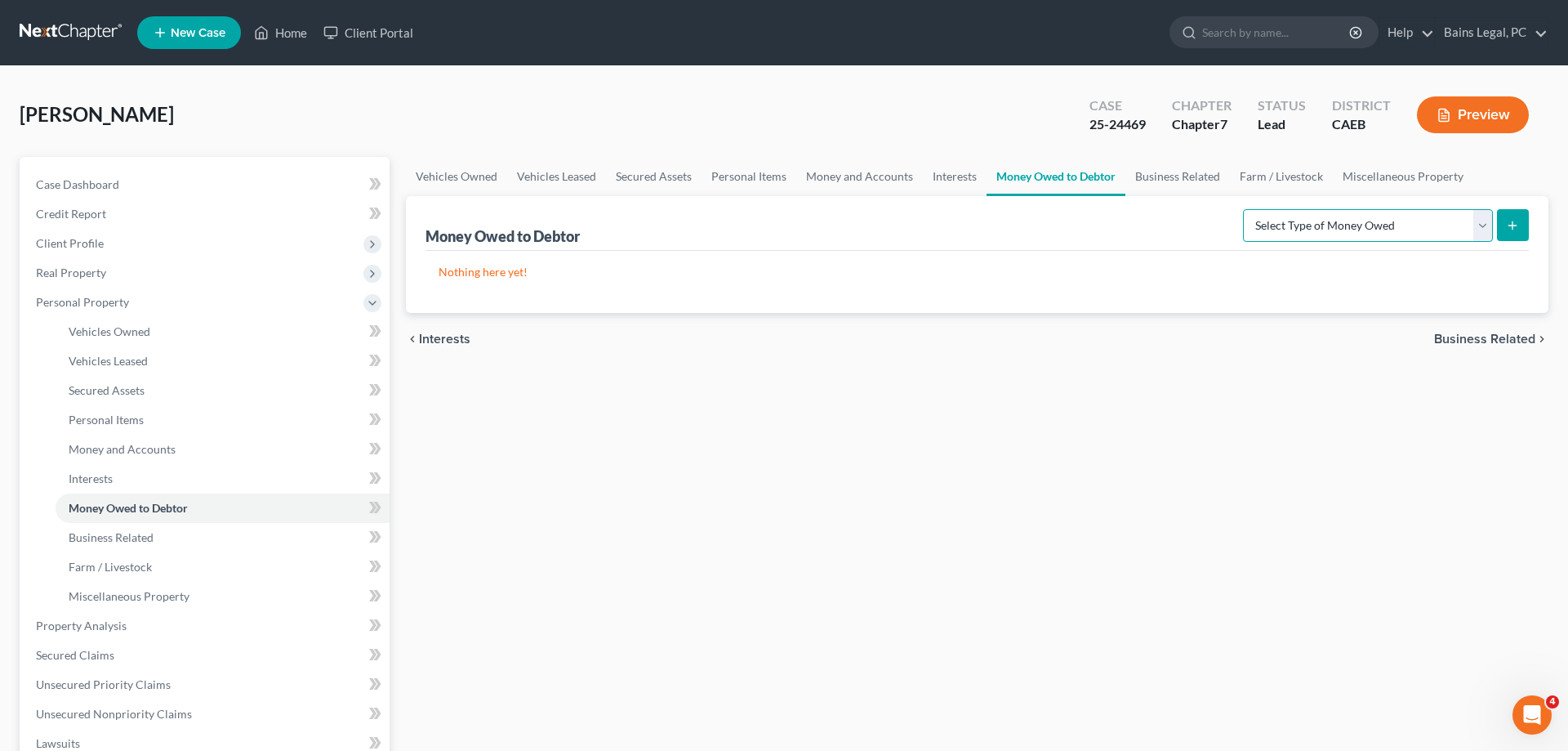
click at [1243, 209] on select "Select Type of Money Owed Accounts Receivable Alimony Child Support Claims Agai…" at bounding box center [1368, 226] width 250 height 33
select select "expected_tax_refund"
click option "Expected Tax Refund and Unused NOLs" at bounding box center [0, 0] width 0 height 0
drag, startPoint x: 1513, startPoint y: 229, endPoint x: 1297, endPoint y: 202, distance: 217.7
click at [1514, 222] on icon "submit" at bounding box center [1512, 225] width 13 height 13
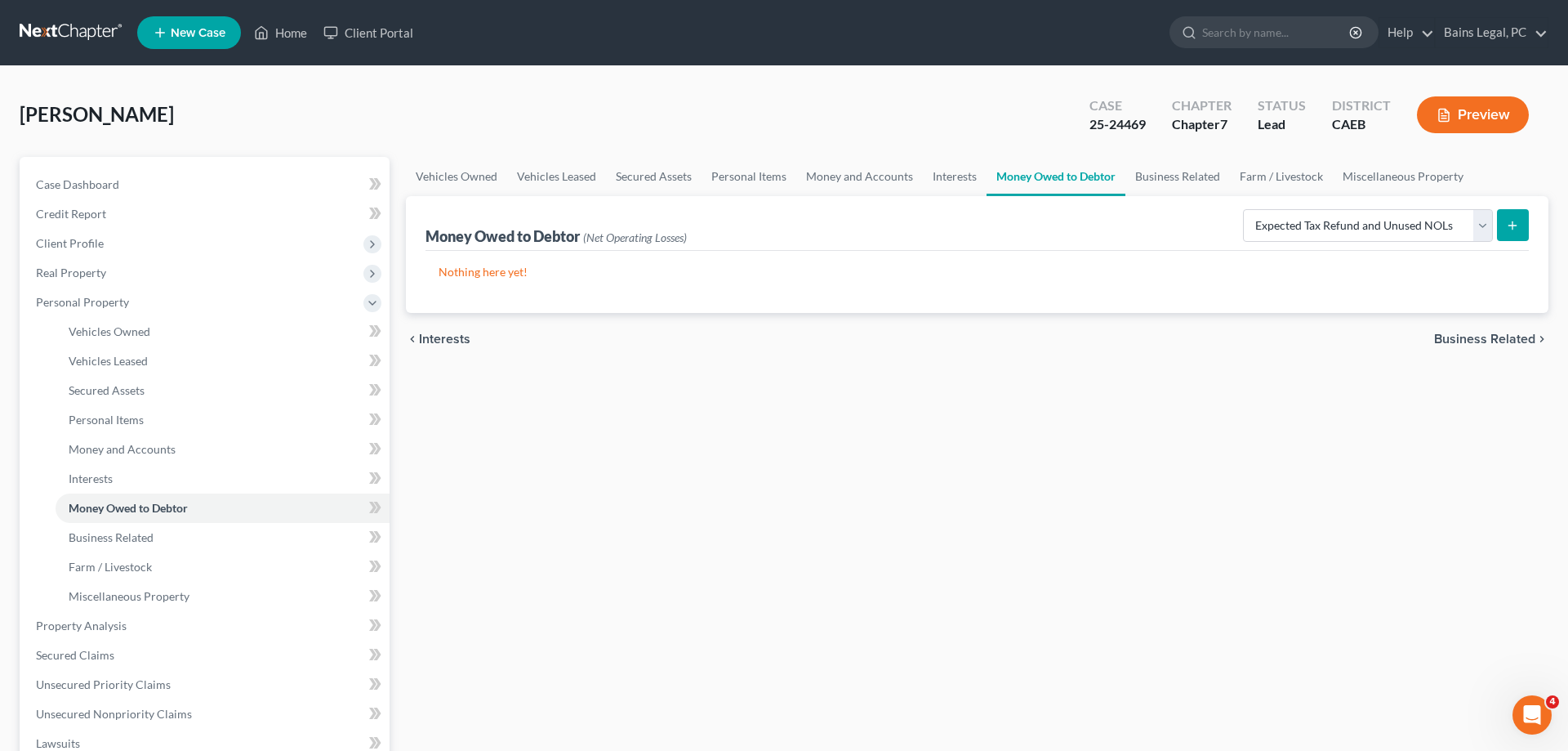
select select "0"
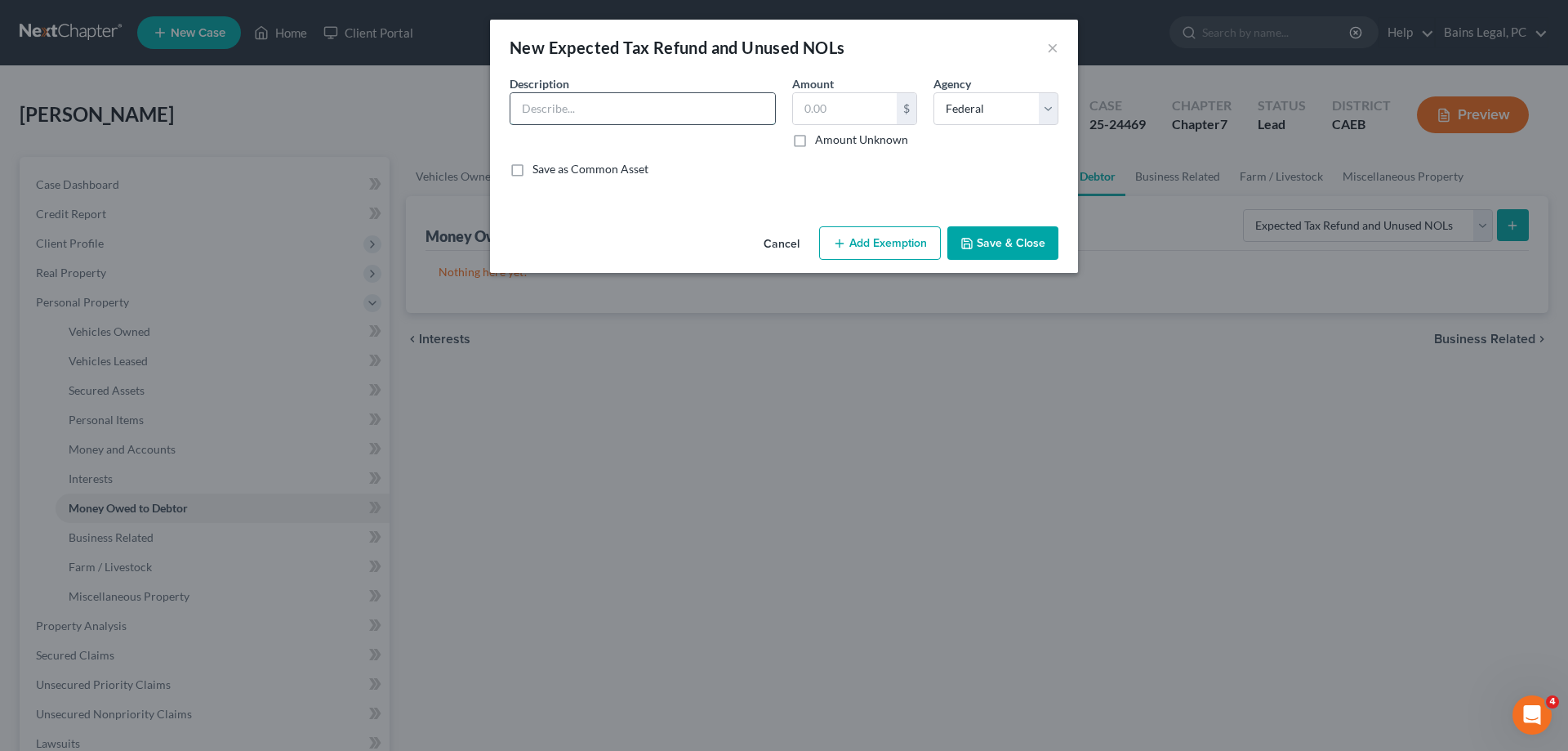
click at [672, 104] on input "text" at bounding box center [642, 109] width 264 height 31
type input "Estimated 2025 Federal Refund (8/12)"
type input "3,575"
click at [851, 239] on button "Add Exemption" at bounding box center [880, 243] width 122 height 34
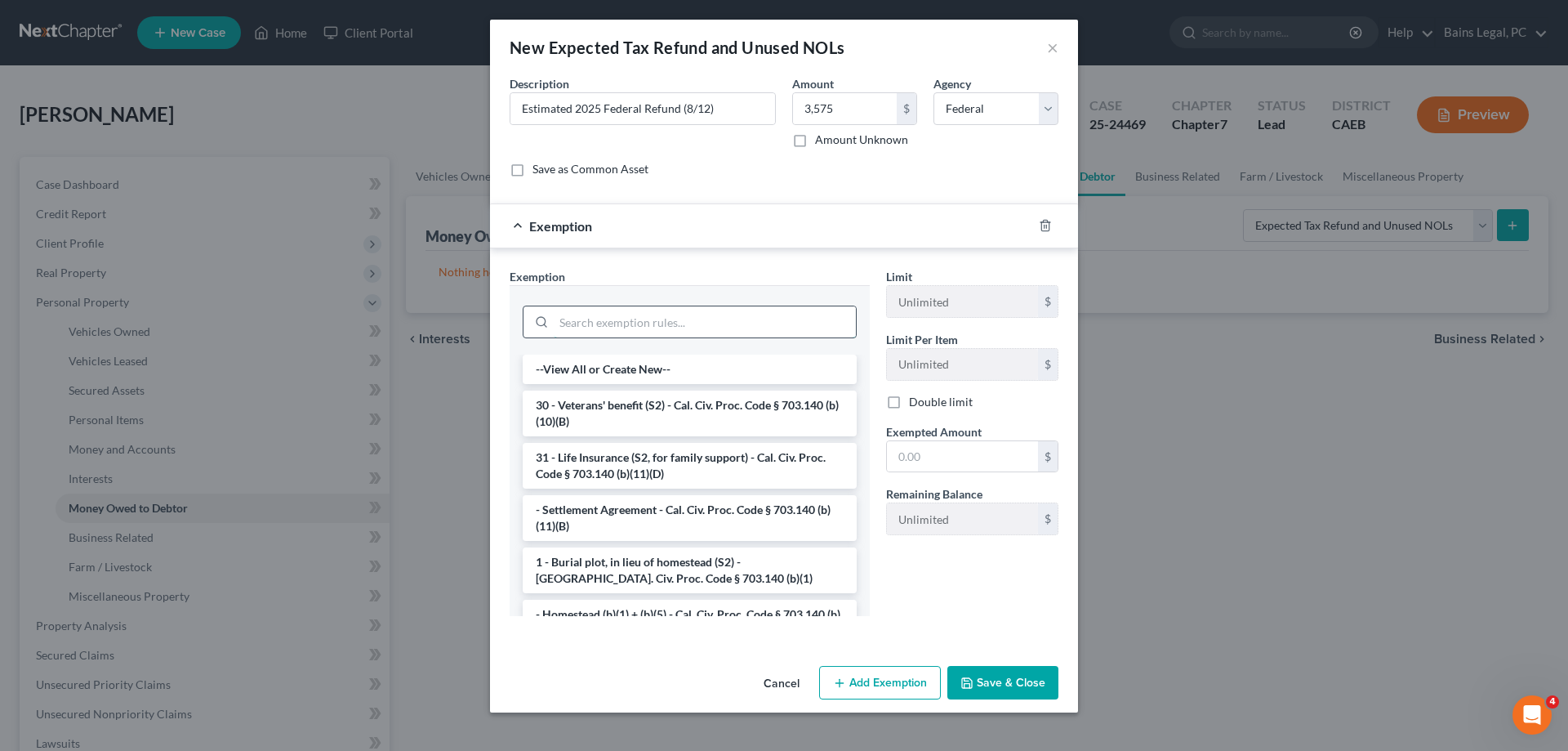
click at [686, 319] on input "search" at bounding box center [705, 322] width 302 height 31
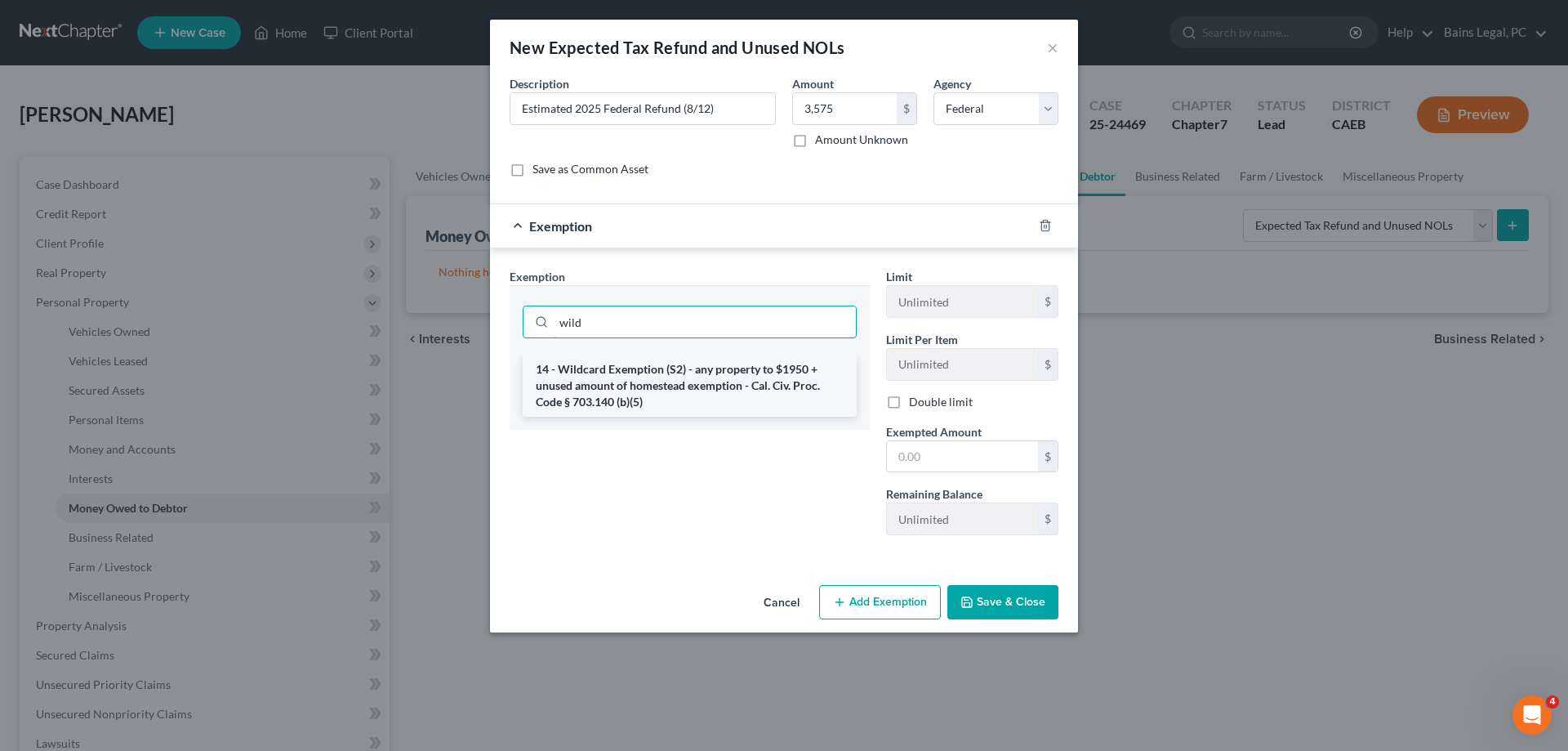
type input "wild"
drag, startPoint x: 777, startPoint y: 370, endPoint x: 790, endPoint y: 369, distance: 13.0
click at [778, 369] on li "14 - Wildcard Exemption (S2) - any property to $1950 + unused amount of homeste…" at bounding box center [690, 386] width 334 height 62
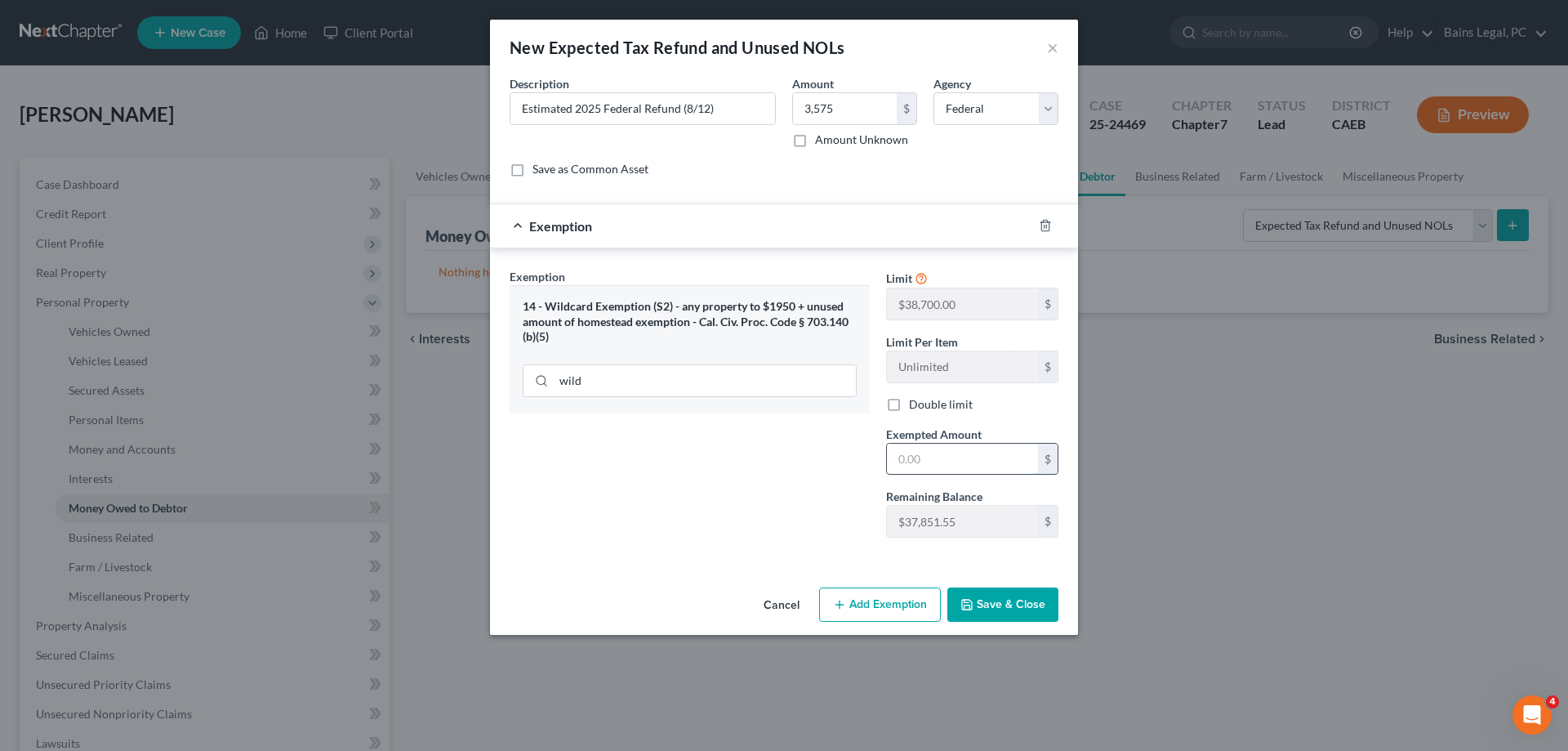
click at [955, 451] on input "text" at bounding box center [963, 459] width 151 height 31
type input "3,575"
click at [1013, 605] on button "Save & Close" at bounding box center [1002, 604] width 111 height 34
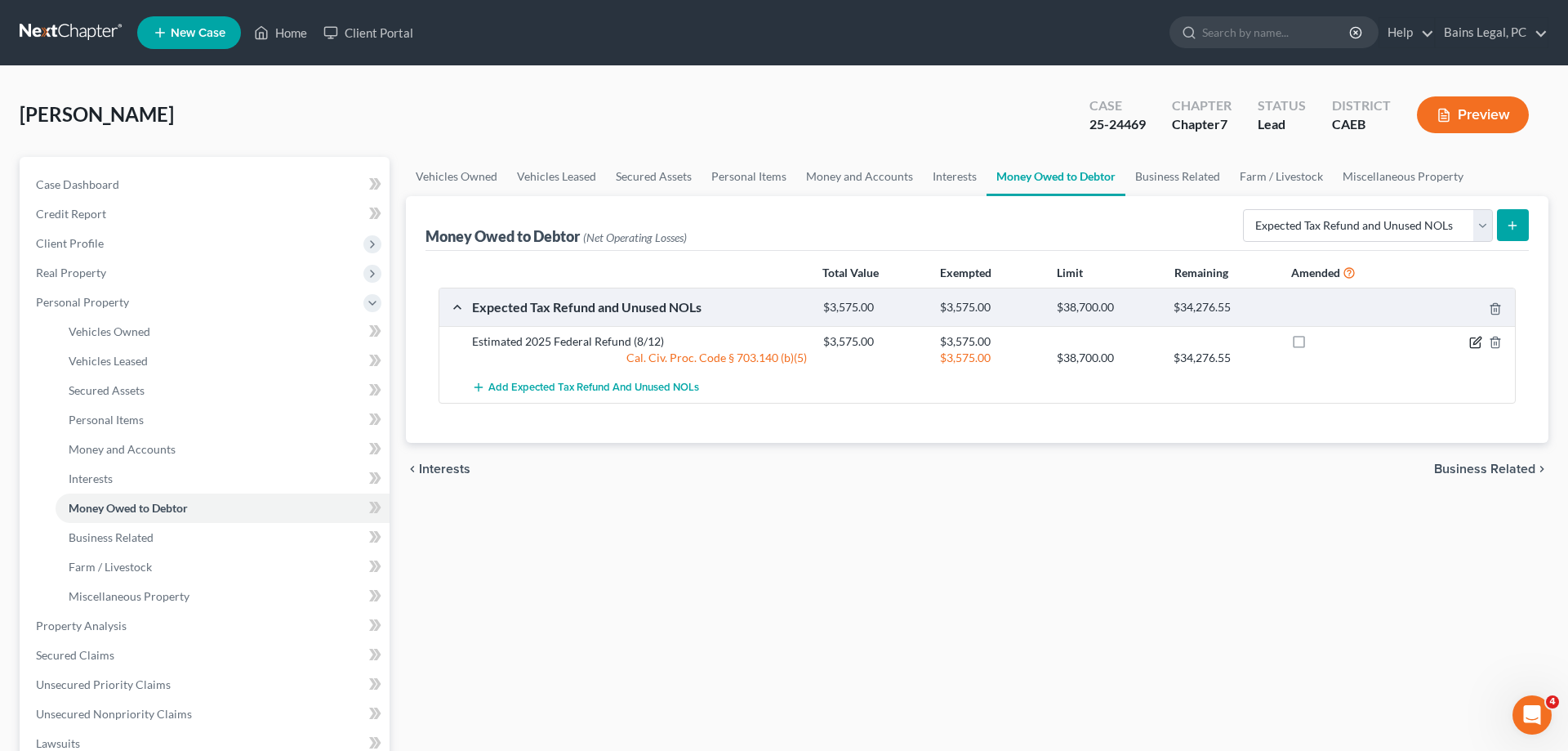
click at [1474, 339] on icon "button" at bounding box center [1475, 342] width 13 height 13
select select "0"
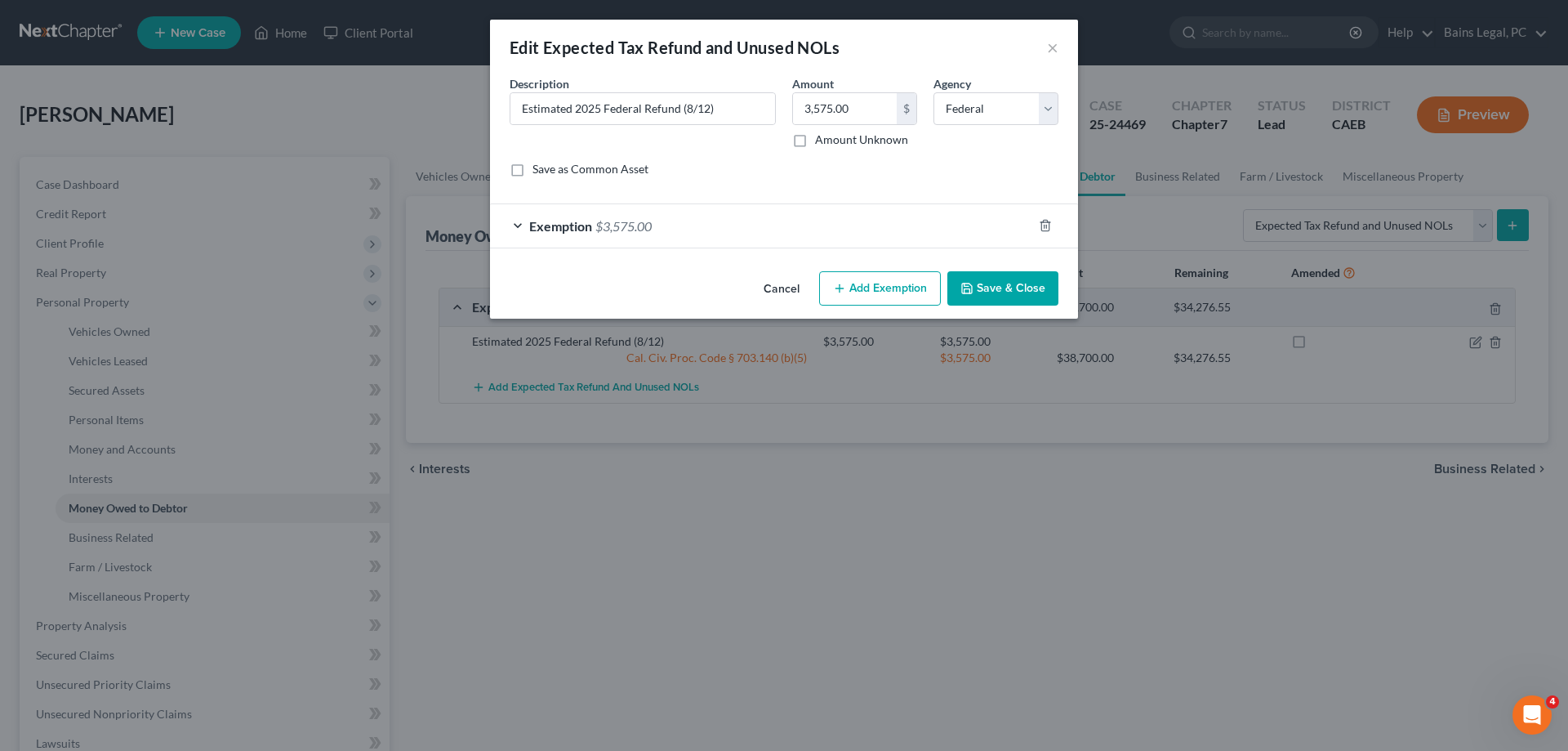
click at [887, 231] on div "Exemption $3,575.00" at bounding box center [761, 226] width 542 height 44
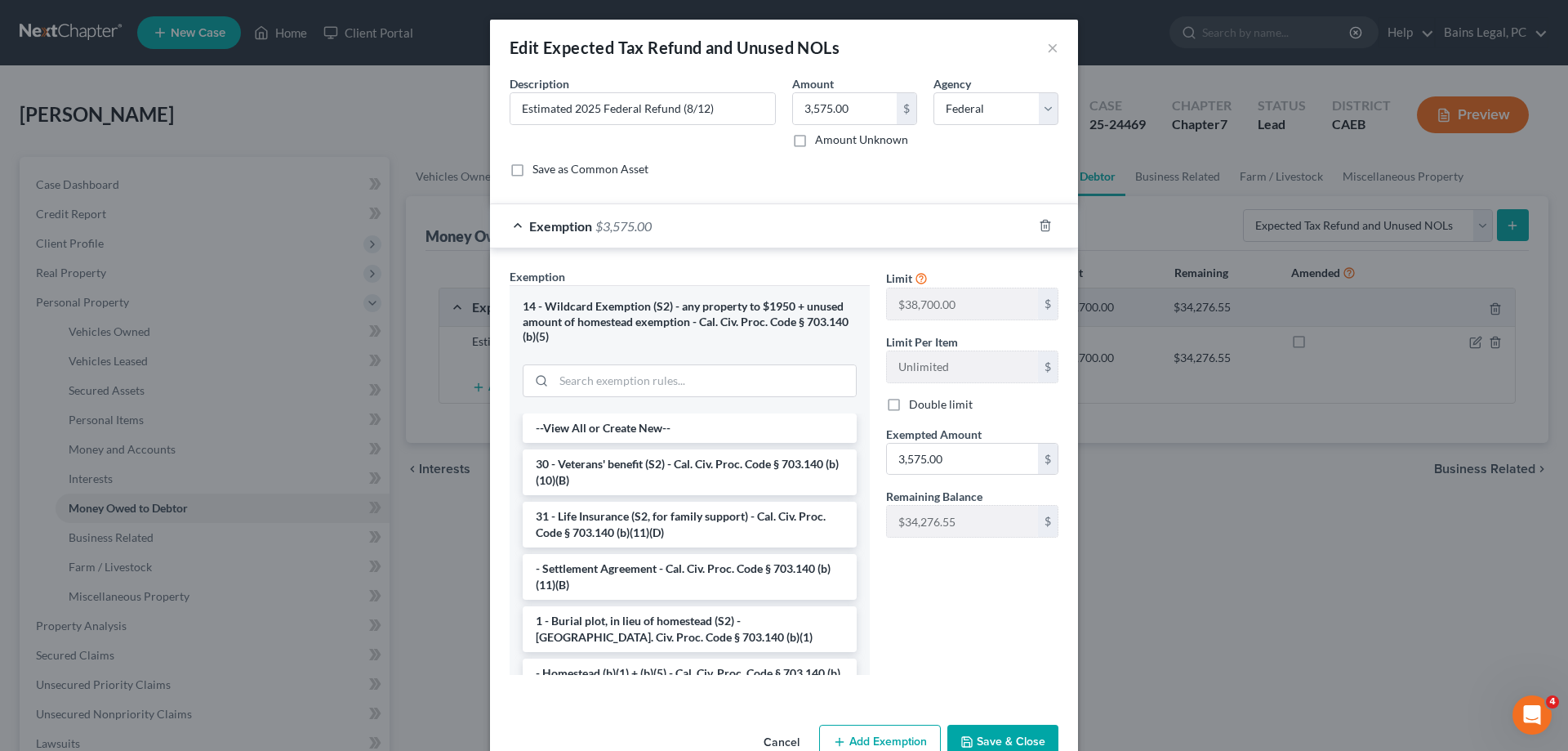
click at [1007, 736] on button "Save & Close" at bounding box center [1002, 741] width 111 height 34
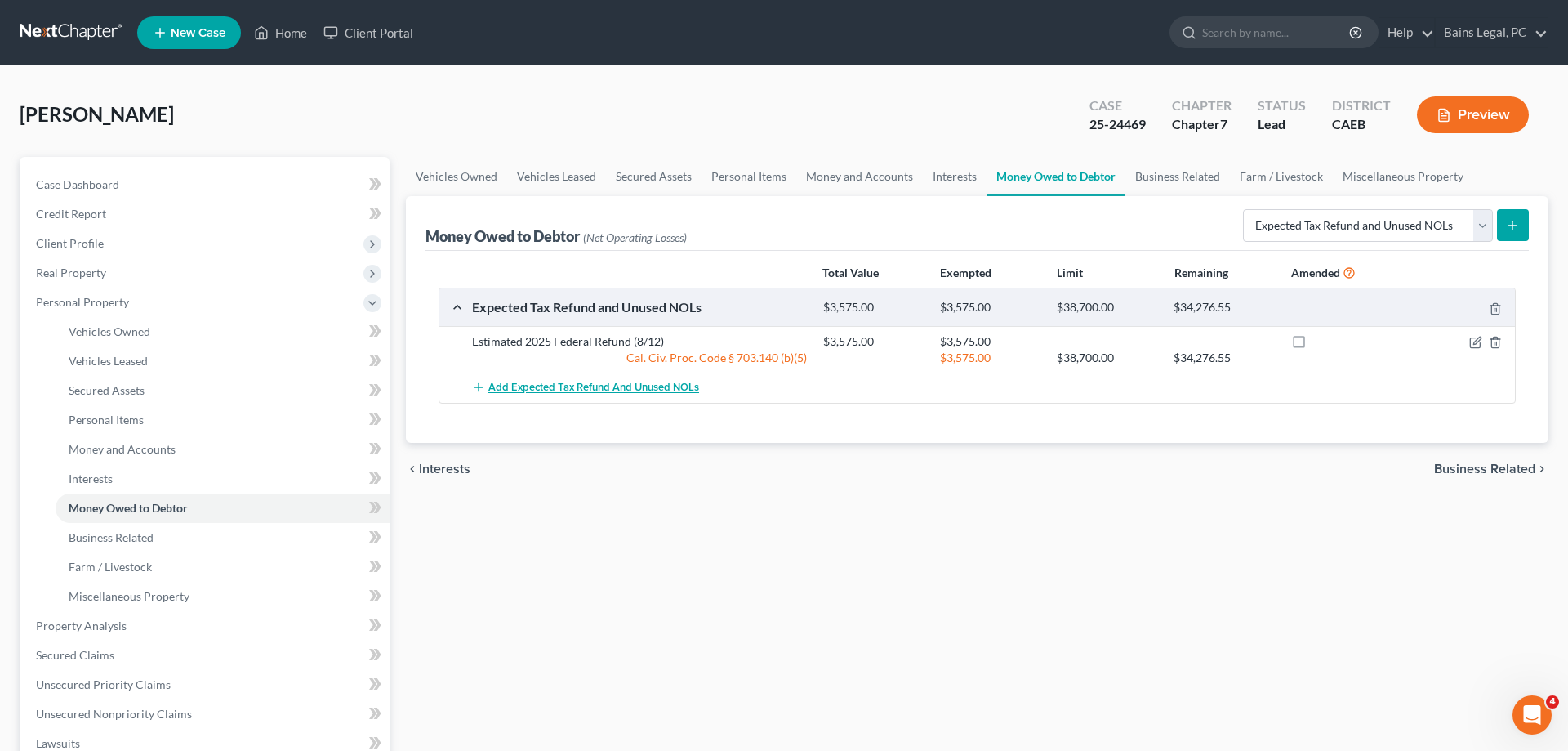
click at [677, 389] on span "Add Expected Tax Refund and Unused NOLs" at bounding box center [594, 388] width 211 height 13
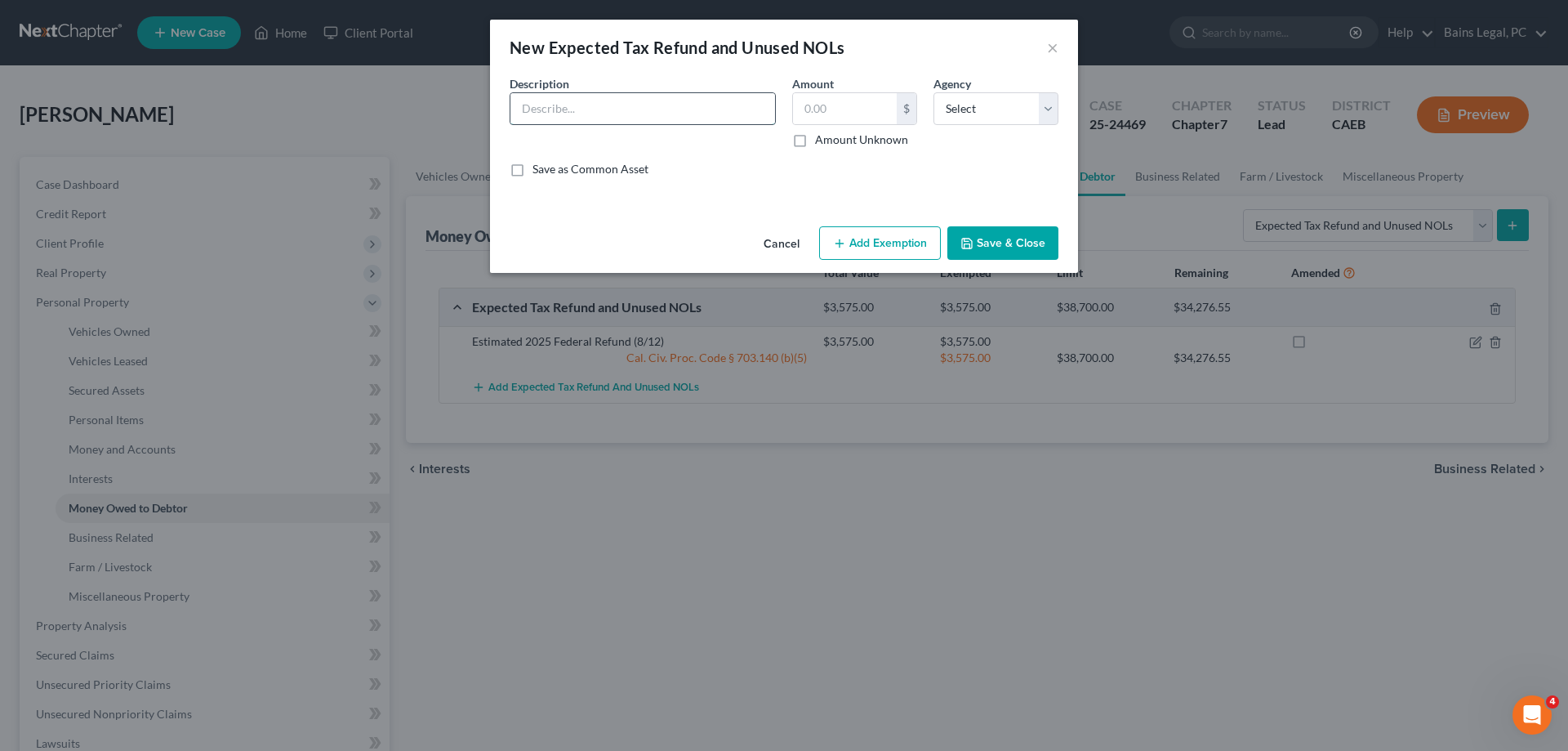
click at [745, 114] on input "text" at bounding box center [642, 109] width 264 height 31
type input "Estimated 2025 CA Refund (8/12)"
type input "1,115"
click at [934, 92] on select "Select Federal State Local" at bounding box center [996, 109] width 125 height 33
select select "1"
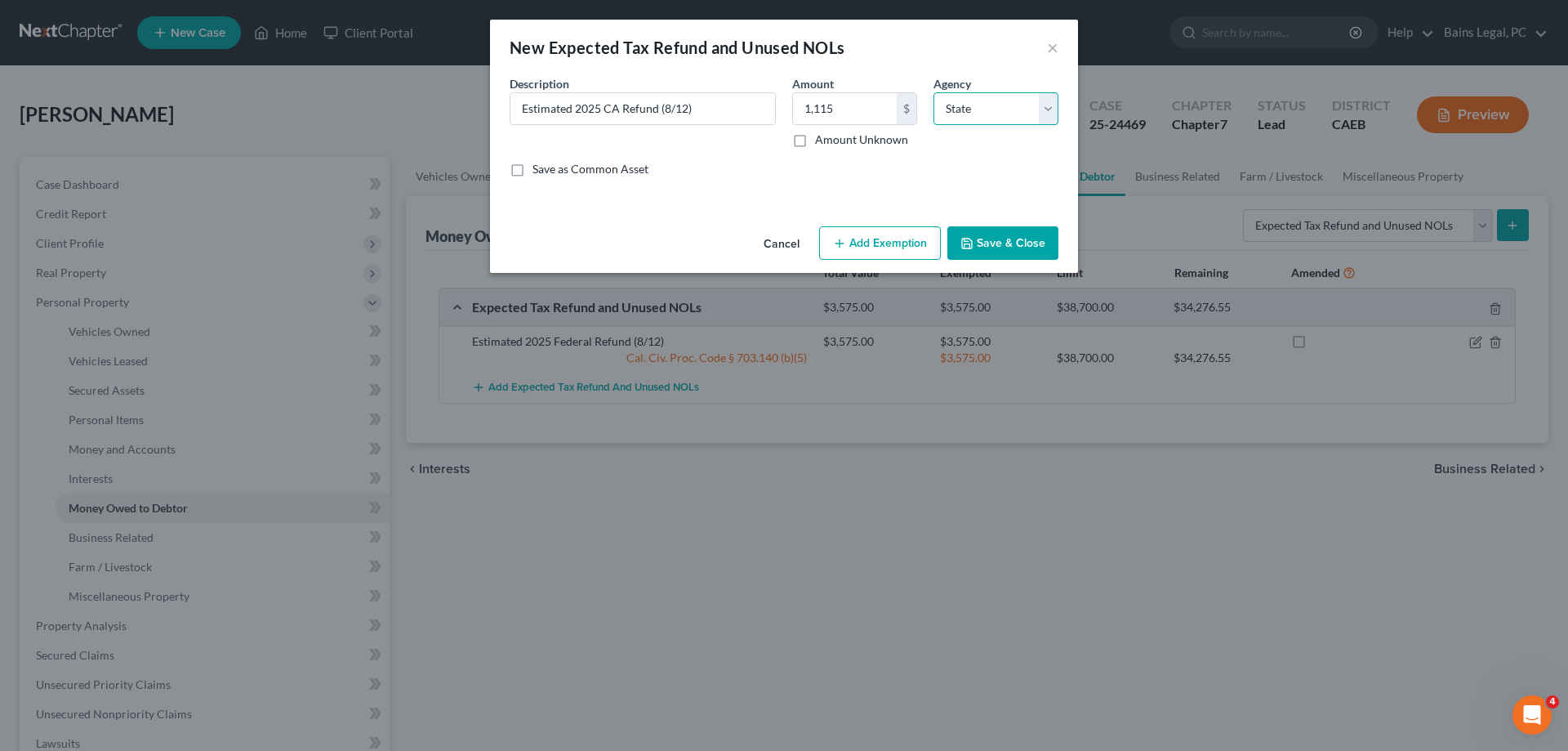
click option "State" at bounding box center [0, 0] width 0 height 0
click at [896, 244] on button "Add Exemption" at bounding box center [880, 243] width 122 height 34
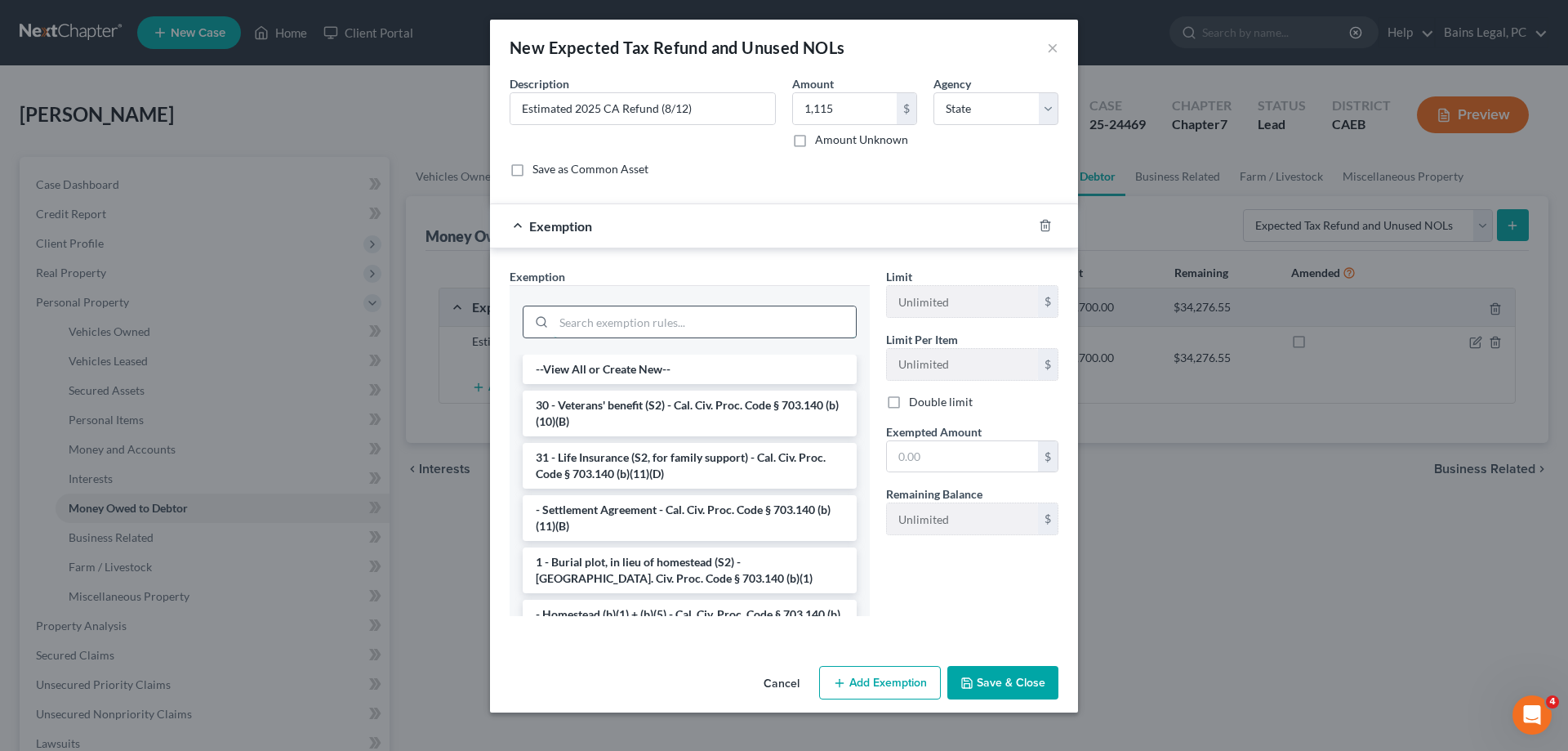
click at [669, 313] on input "search" at bounding box center [705, 322] width 302 height 31
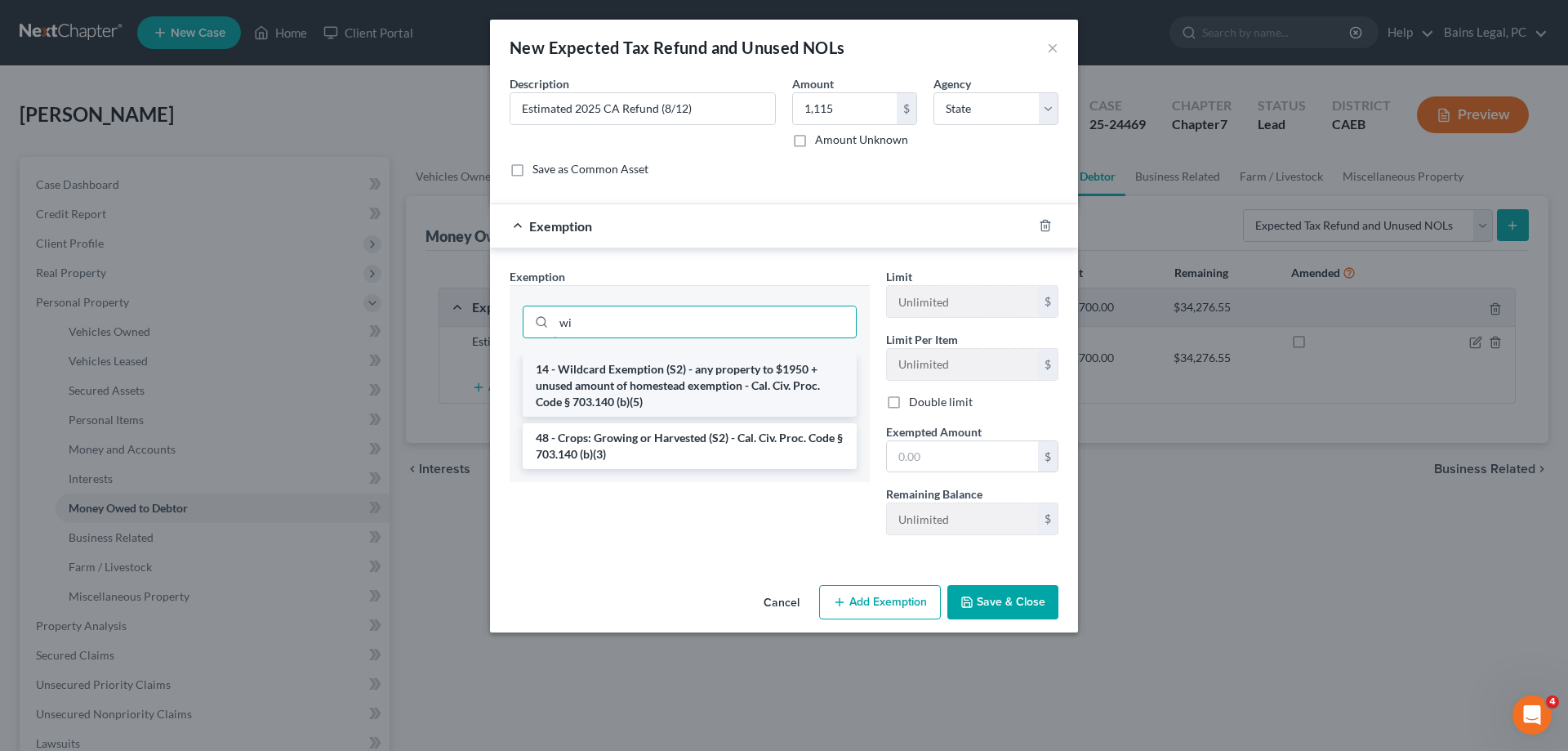
type input "wi"
click at [690, 392] on li "14 - Wildcard Exemption (S2) - any property to $1950 + unused amount of homeste…" at bounding box center [690, 386] width 334 height 62
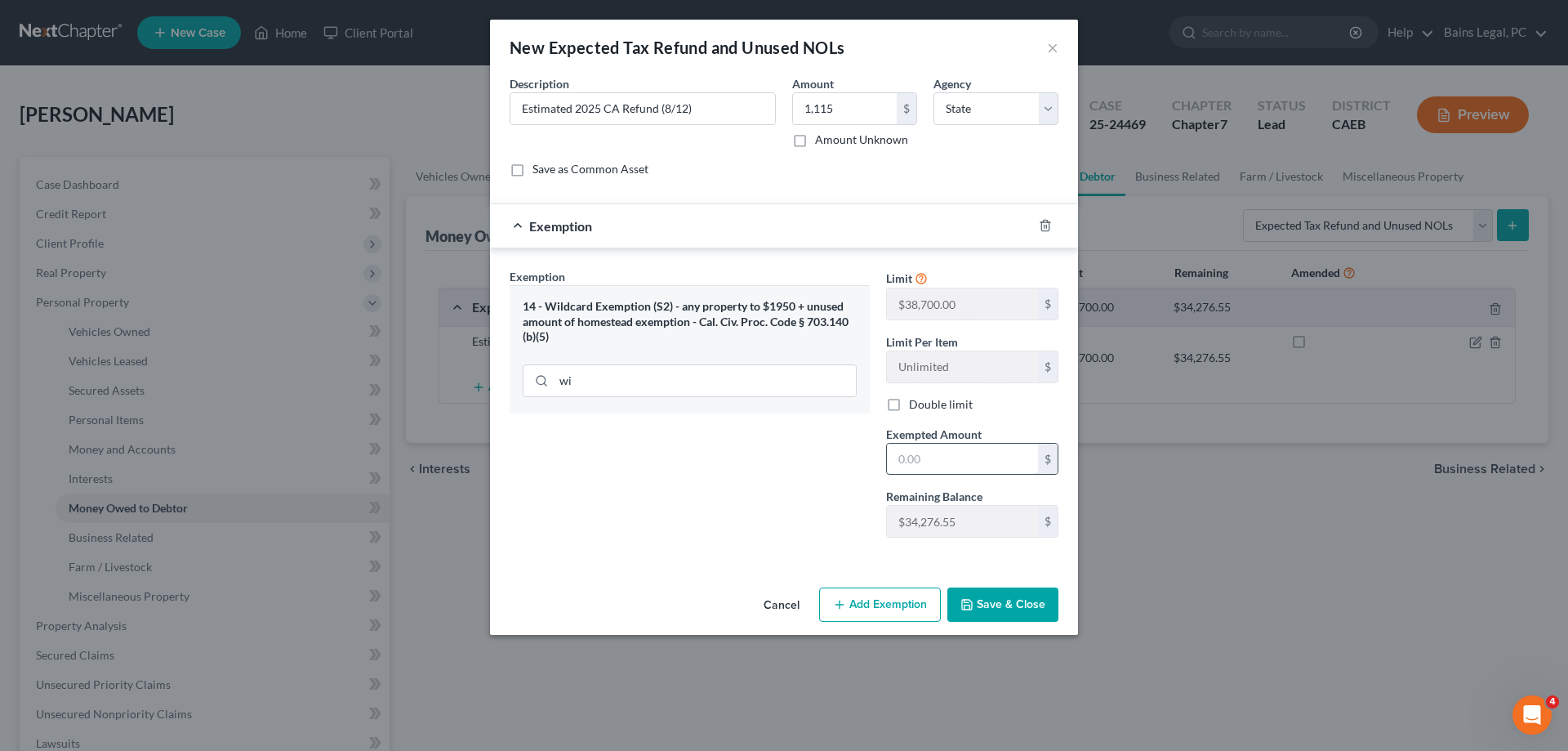
click at [928, 461] on input "text" at bounding box center [963, 459] width 151 height 31
type input "1,115"
click at [1009, 590] on button "Save & Close" at bounding box center [1002, 604] width 111 height 34
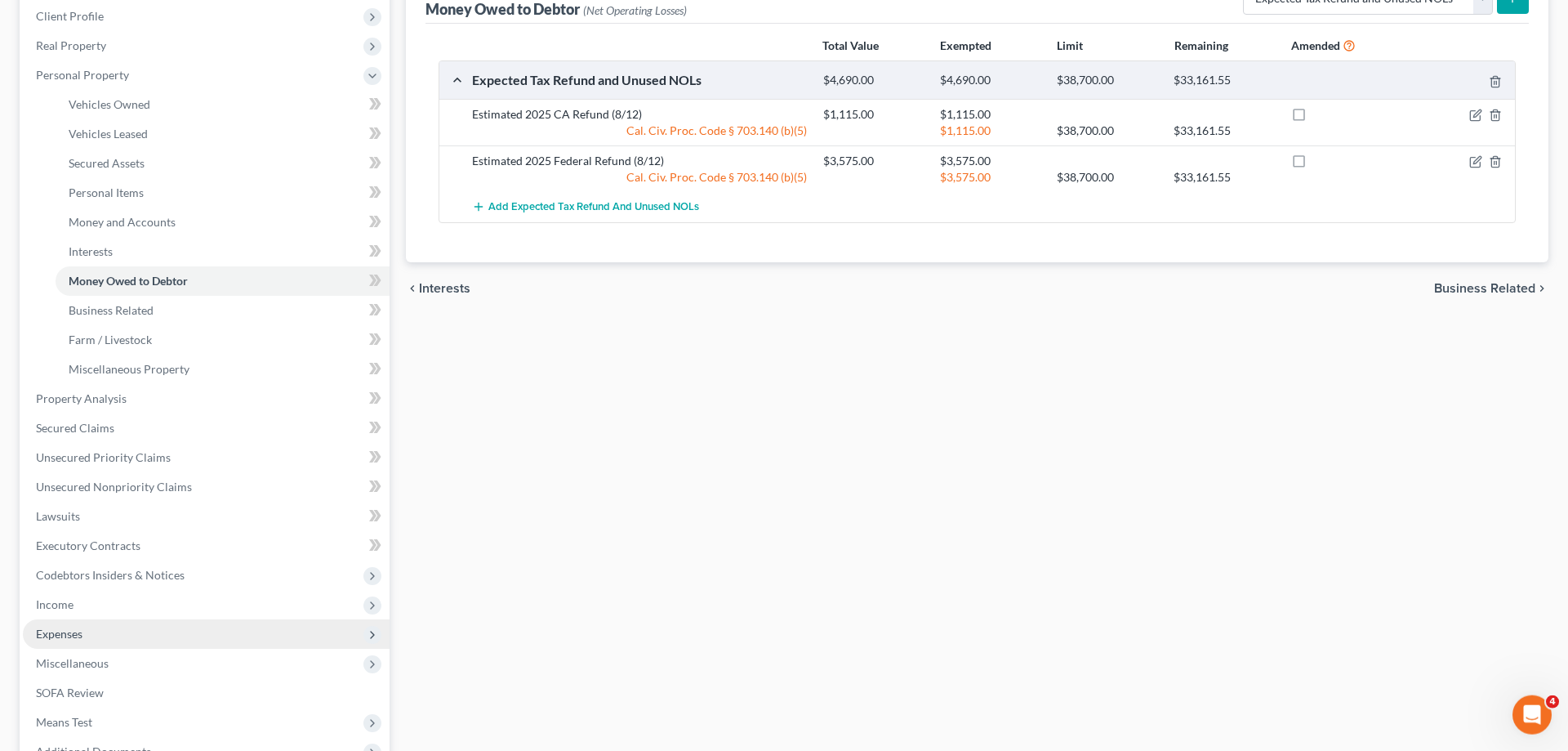
scroll to position [333, 0]
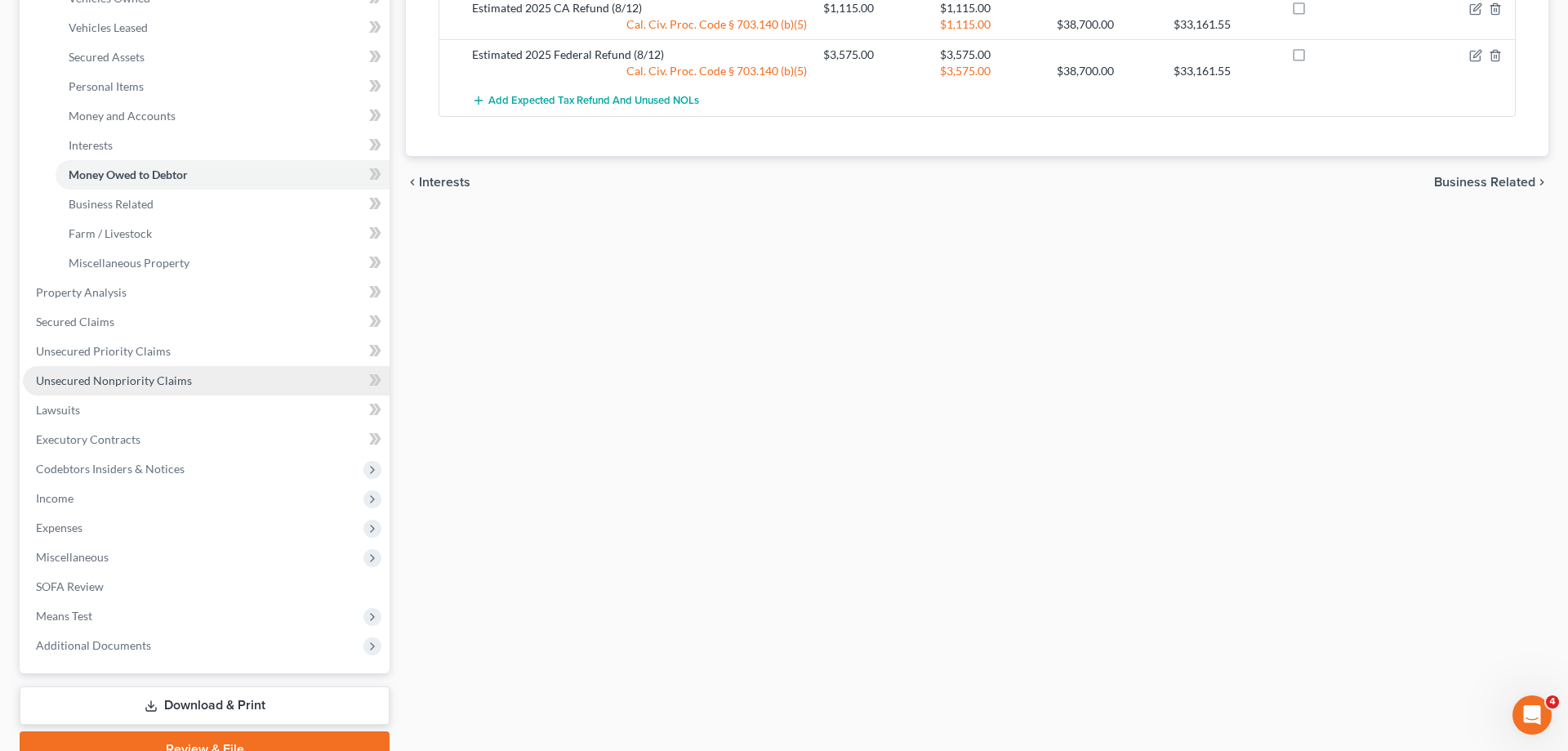
click at [192, 373] on link "Unsecured Nonpriority Claims" at bounding box center [206, 381] width 367 height 29
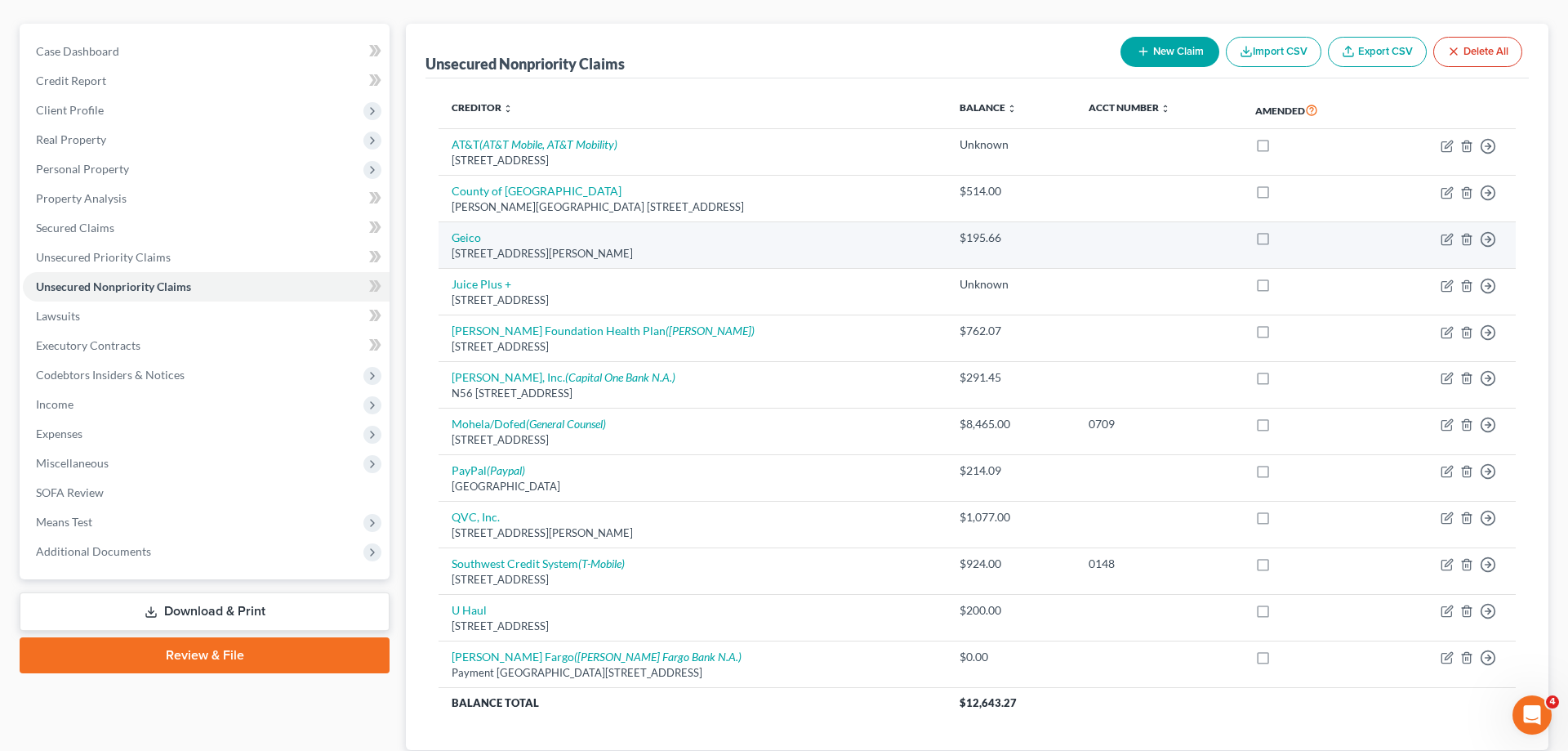
scroll to position [167, 0]
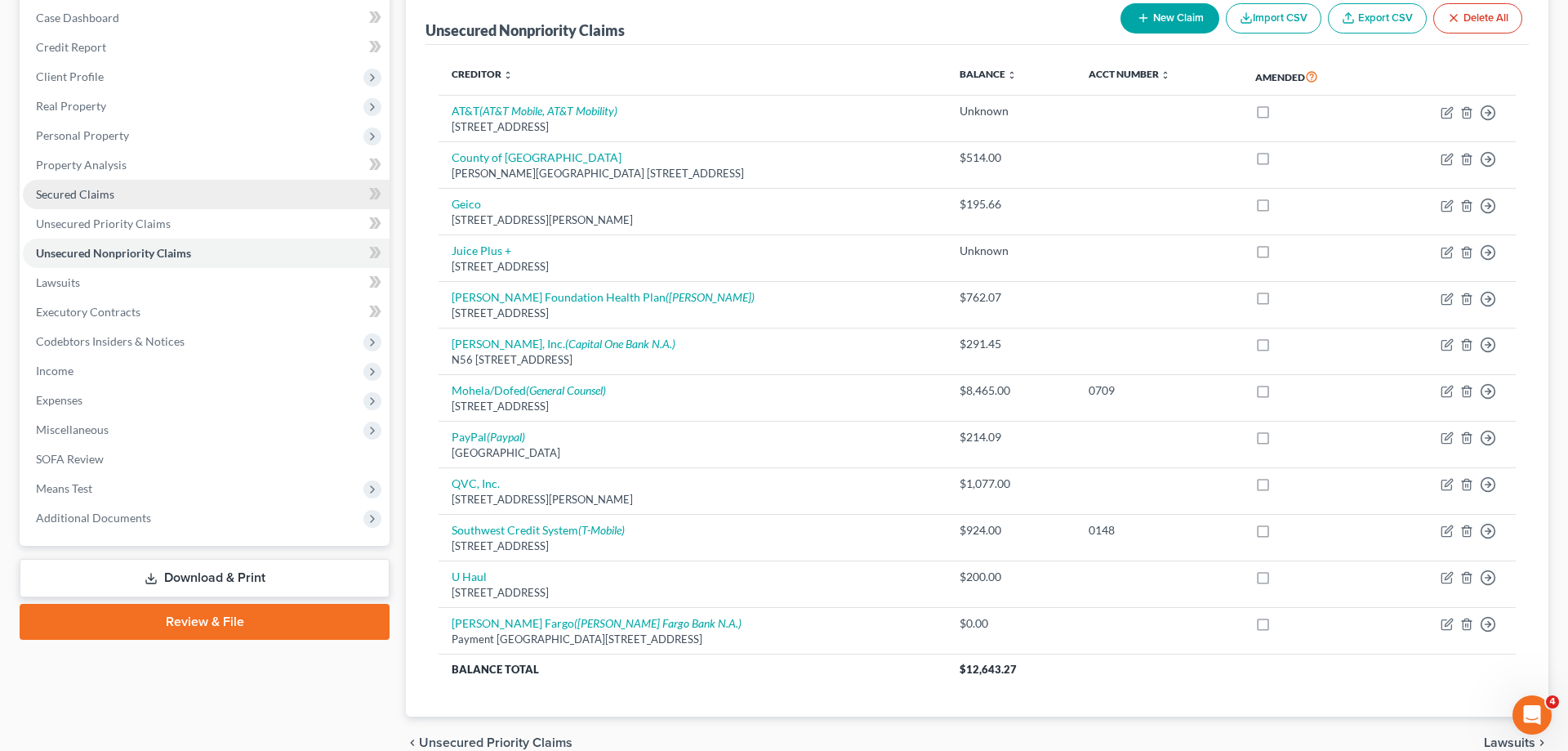
click at [117, 189] on link "Secured Claims" at bounding box center [206, 195] width 367 height 29
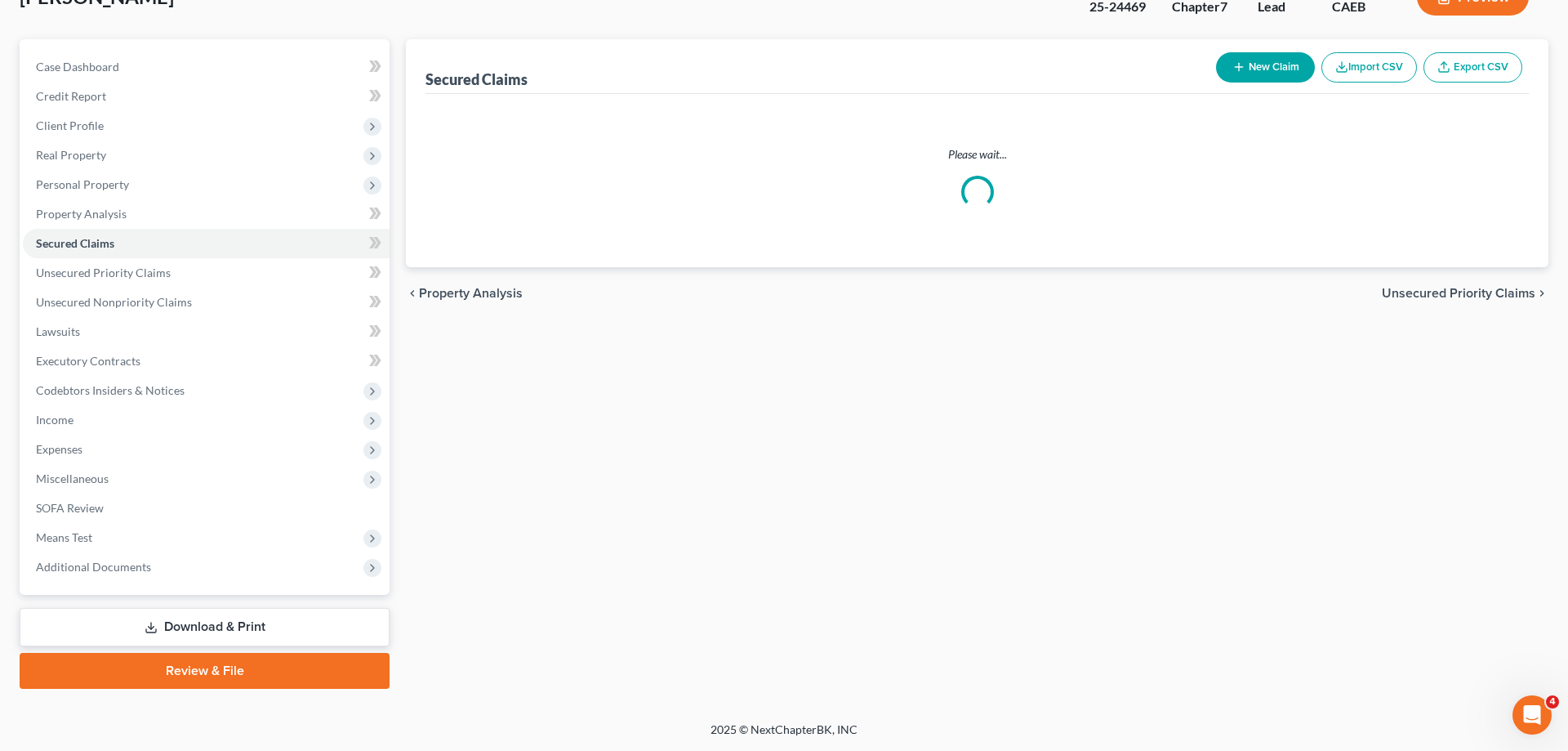
scroll to position [116, 0]
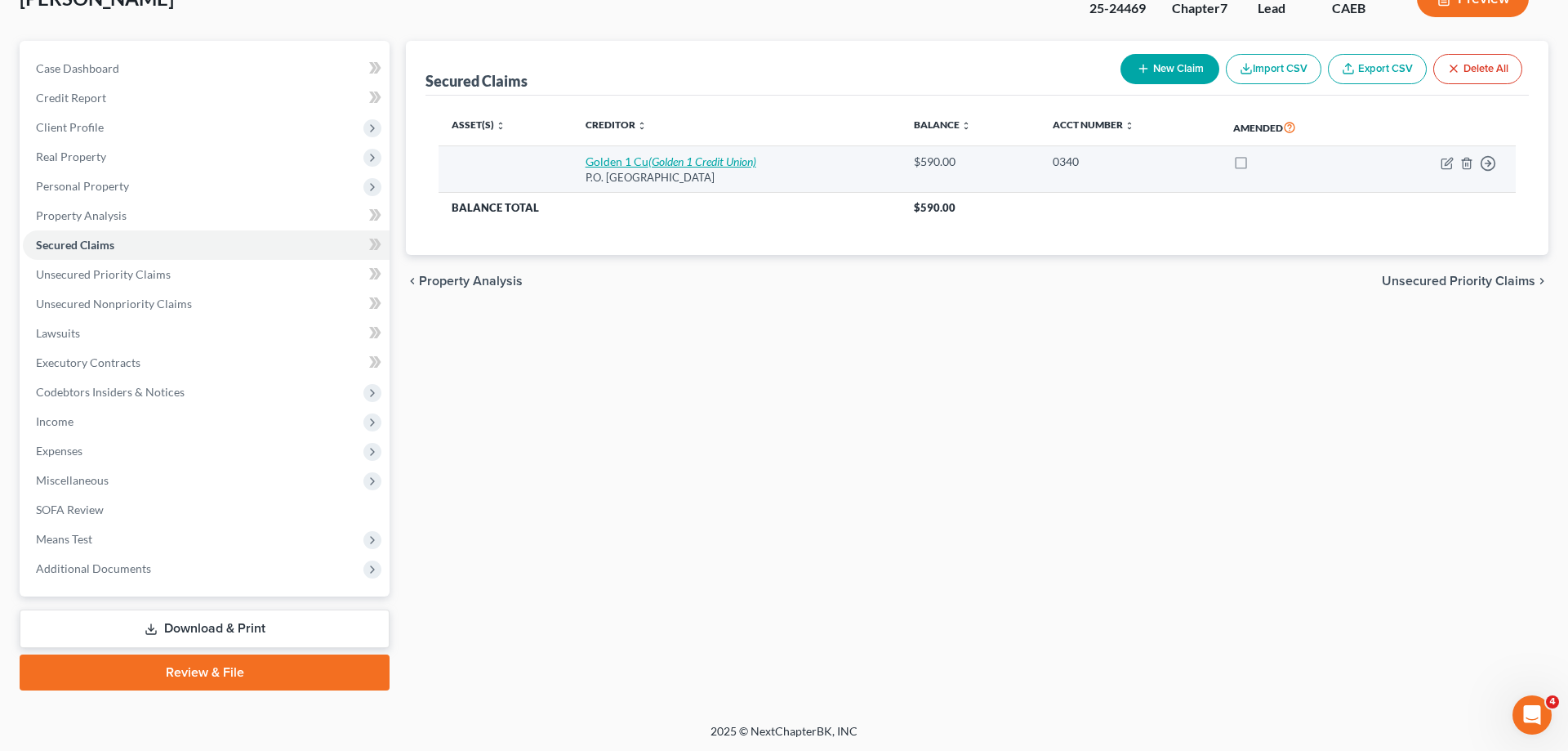
click at [679, 157] on icon "(Golden 1 Credit Union)" at bounding box center [702, 161] width 108 height 14
select select "4"
select select "0"
select select "4"
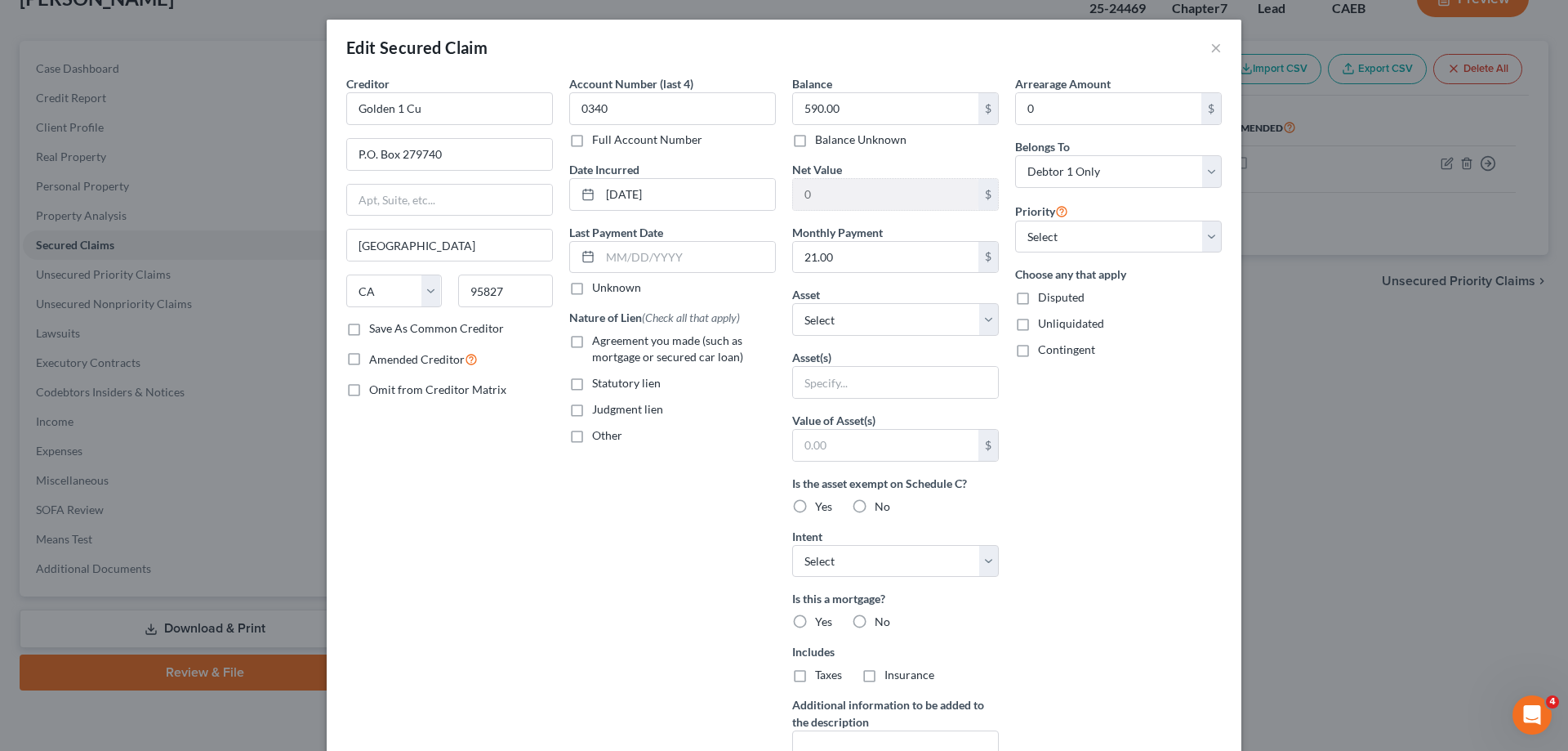
scroll to position [215, 0]
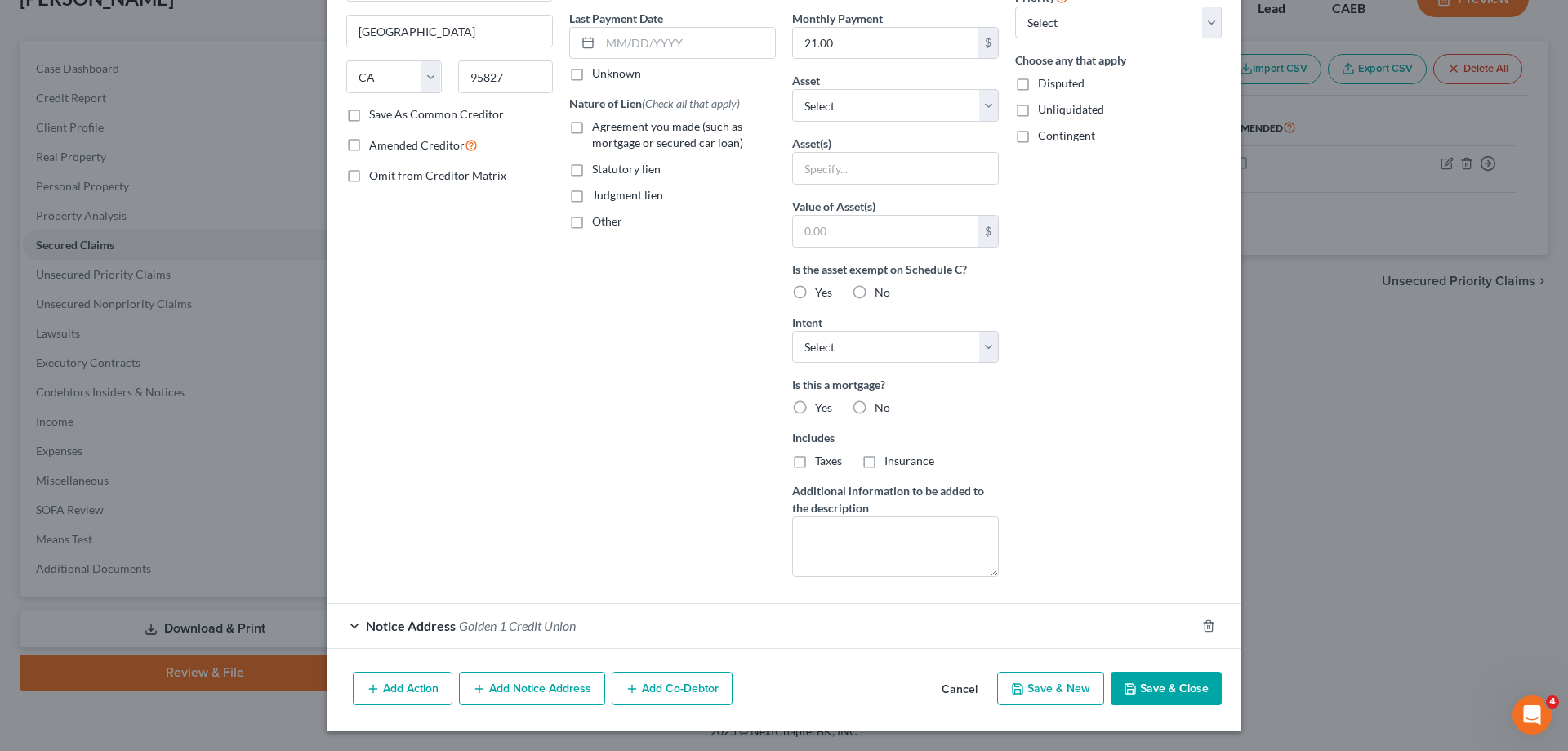
drag, startPoint x: 557, startPoint y: 619, endPoint x: 670, endPoint y: 577, distance: 120.6
click at [561, 619] on span "Golden 1 Credit Union" at bounding box center [517, 625] width 117 height 16
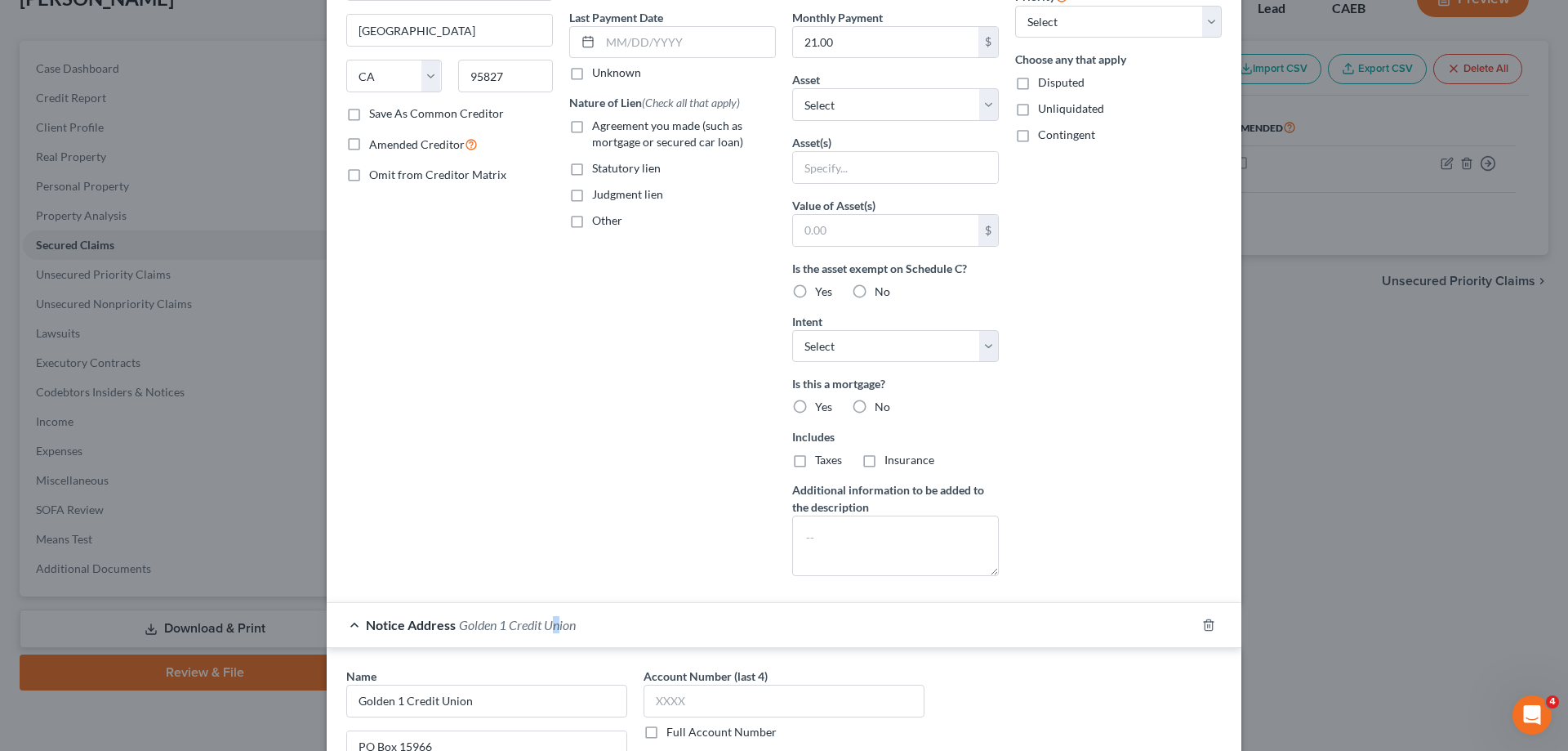
scroll to position [522, 0]
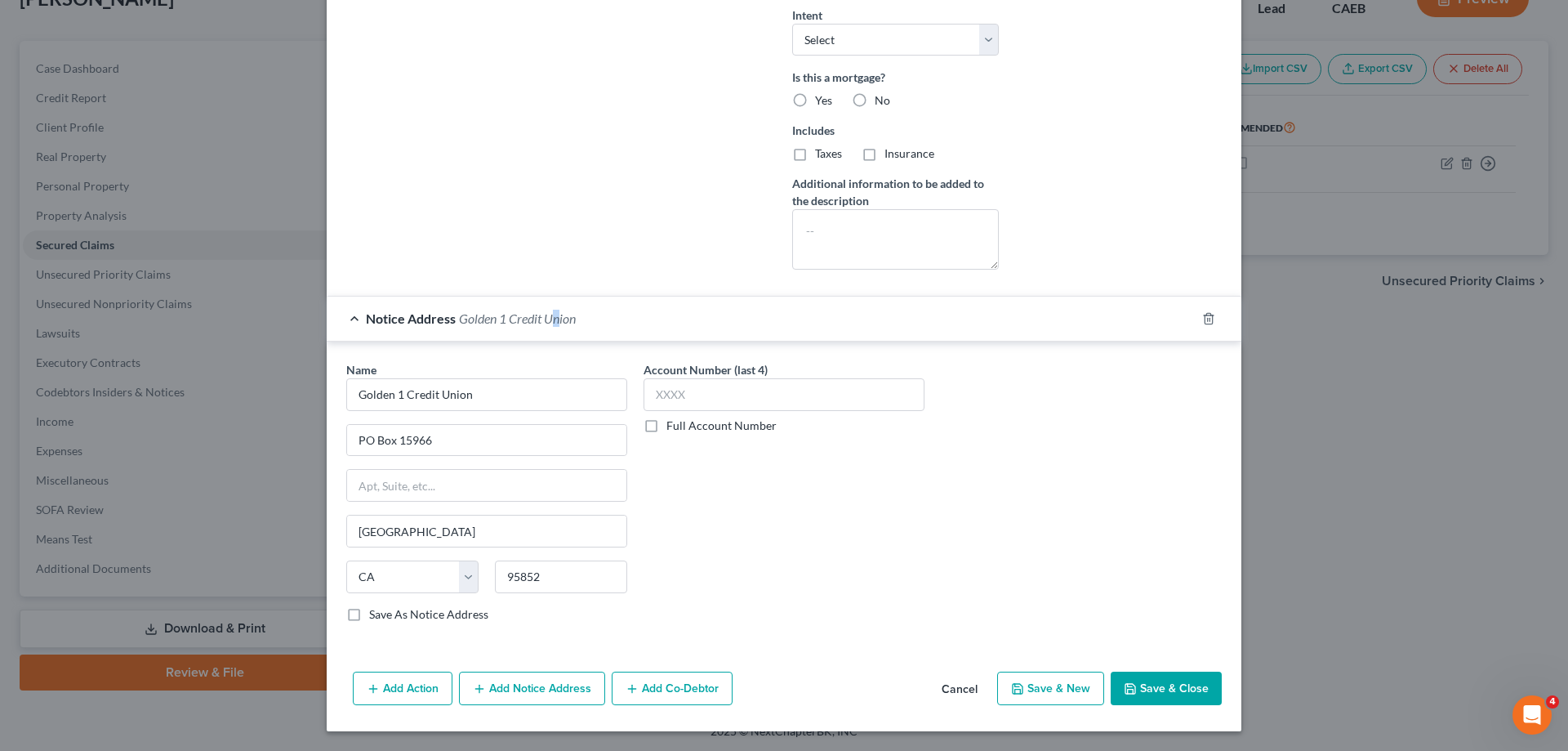
click at [1172, 677] on button "Save & Close" at bounding box center [1166, 688] width 111 height 34
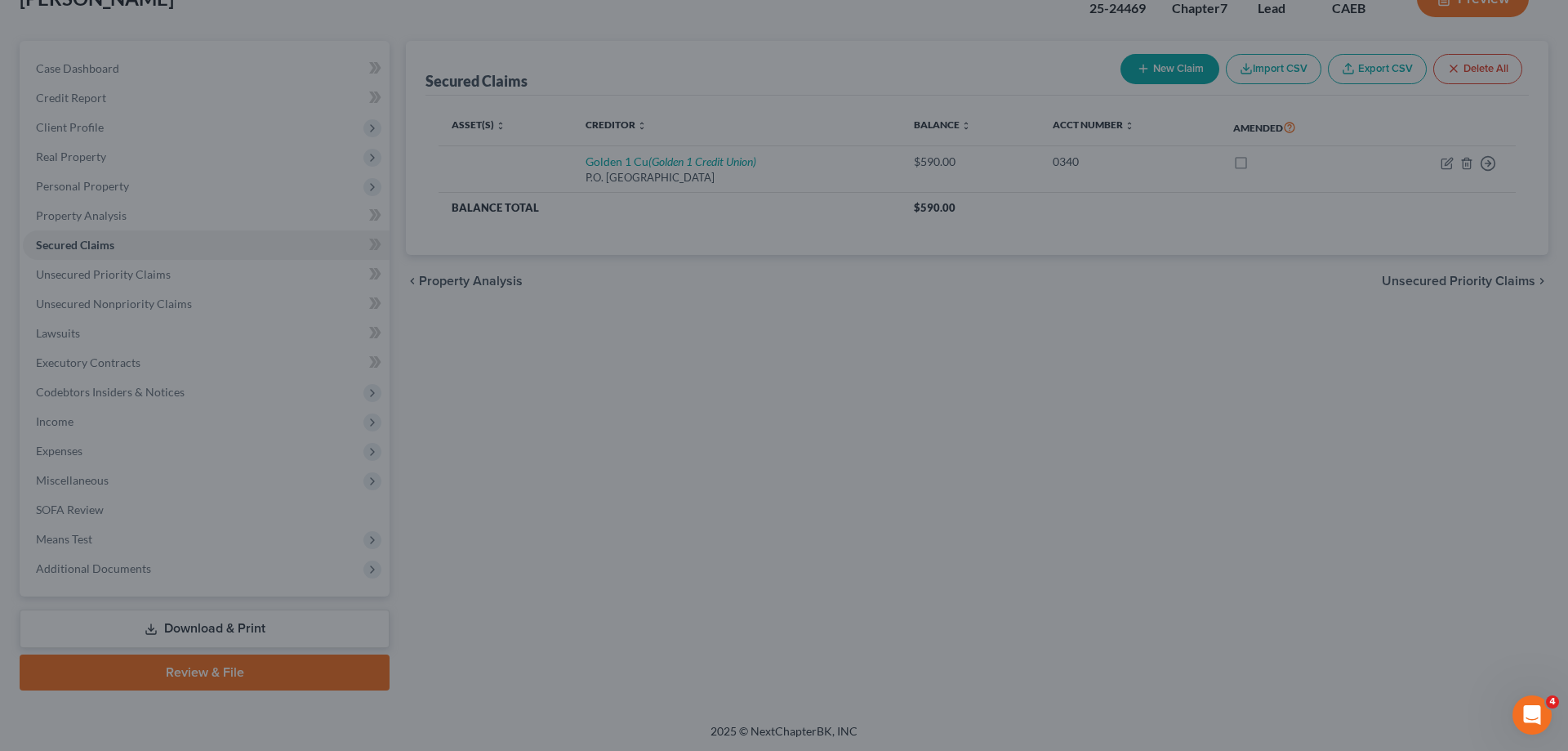
scroll to position [0, 0]
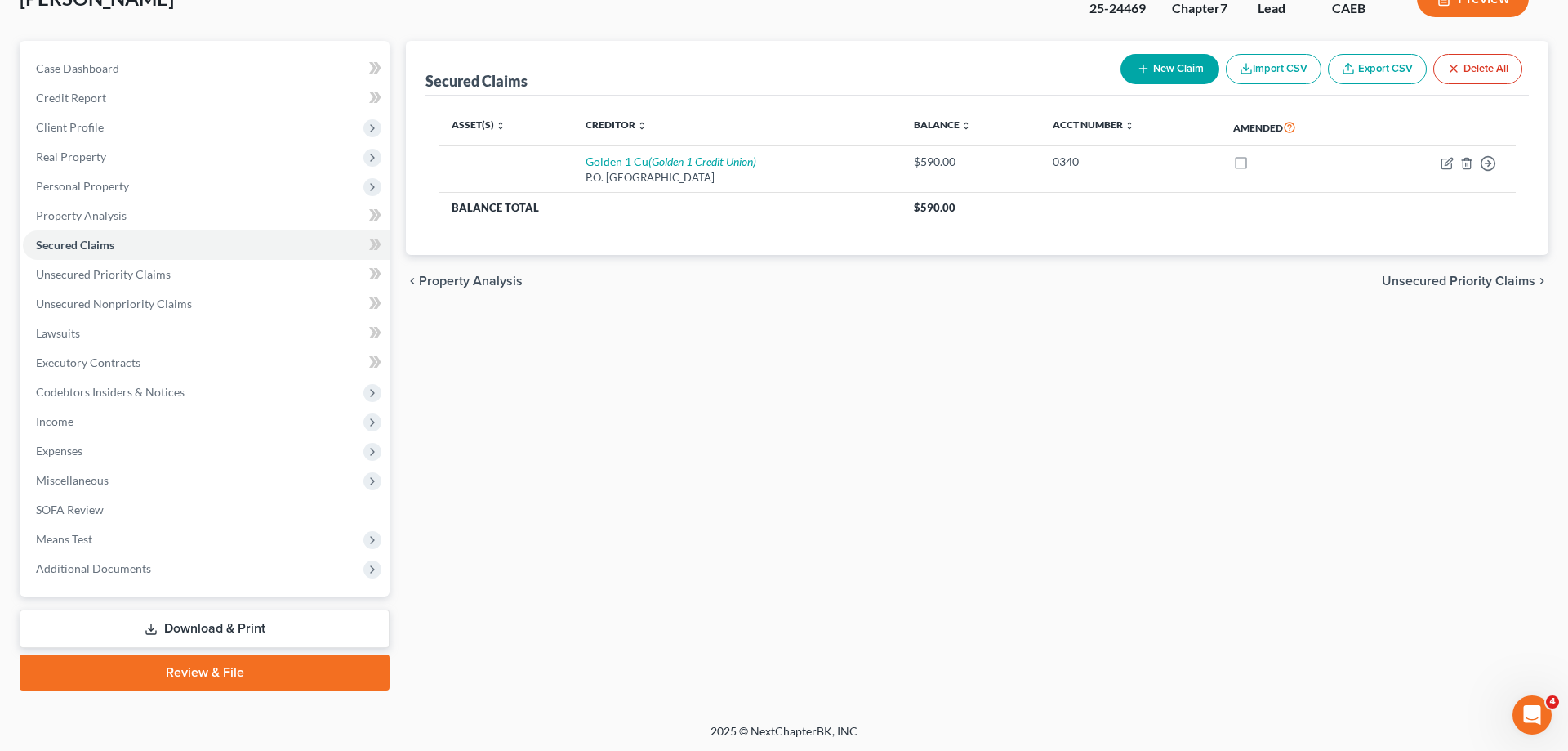
click at [212, 635] on link "Download & Print" at bounding box center [204, 629] width 370 height 39
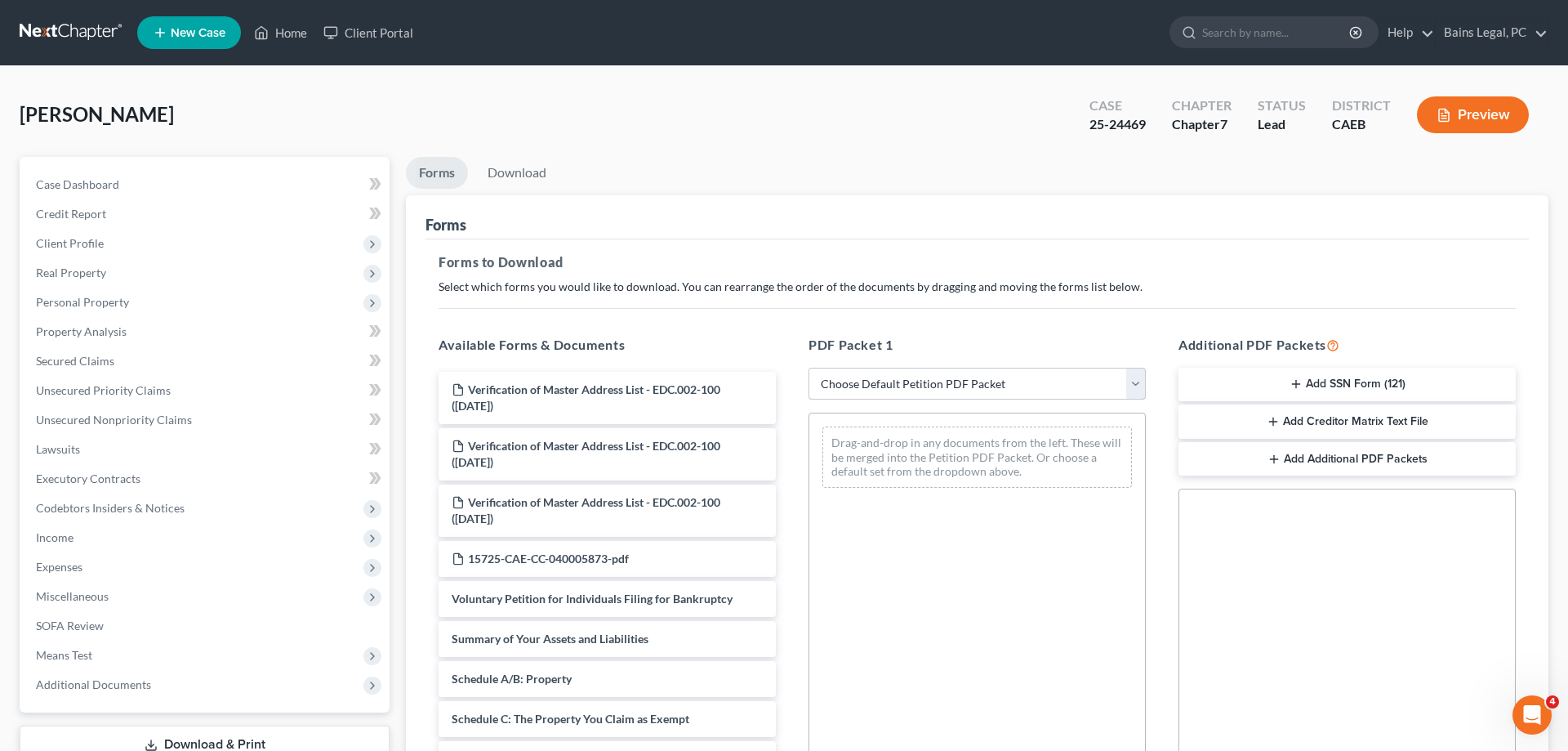
click at [809, 367] on select "Choose Default Petition PDF Packet Complete Bankruptcy Petition (all forms and …" at bounding box center [977, 384] width 337 height 33
select select "0"
click option "Complete Bankruptcy Petition (all forms and schedules)" at bounding box center [0, 0] width 0 height 0
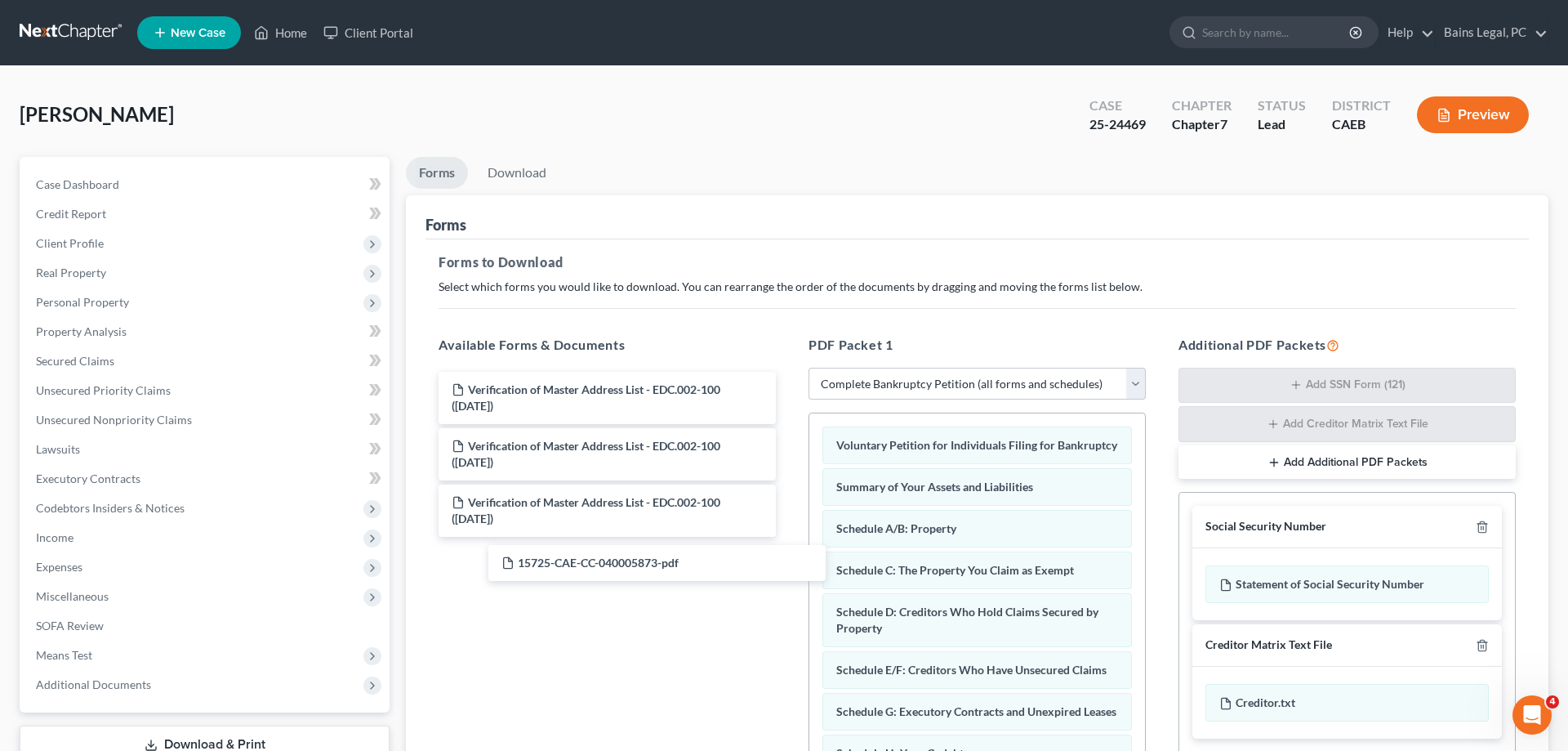
drag, startPoint x: 557, startPoint y: 560, endPoint x: 603, endPoint y: 548, distance: 47.5
click at [585, 563] on div "15725-CAE-CC-040005873-pdf Verification of Master Address List - EDC.002-100 ([…" at bounding box center [606, 475] width 363 height 205
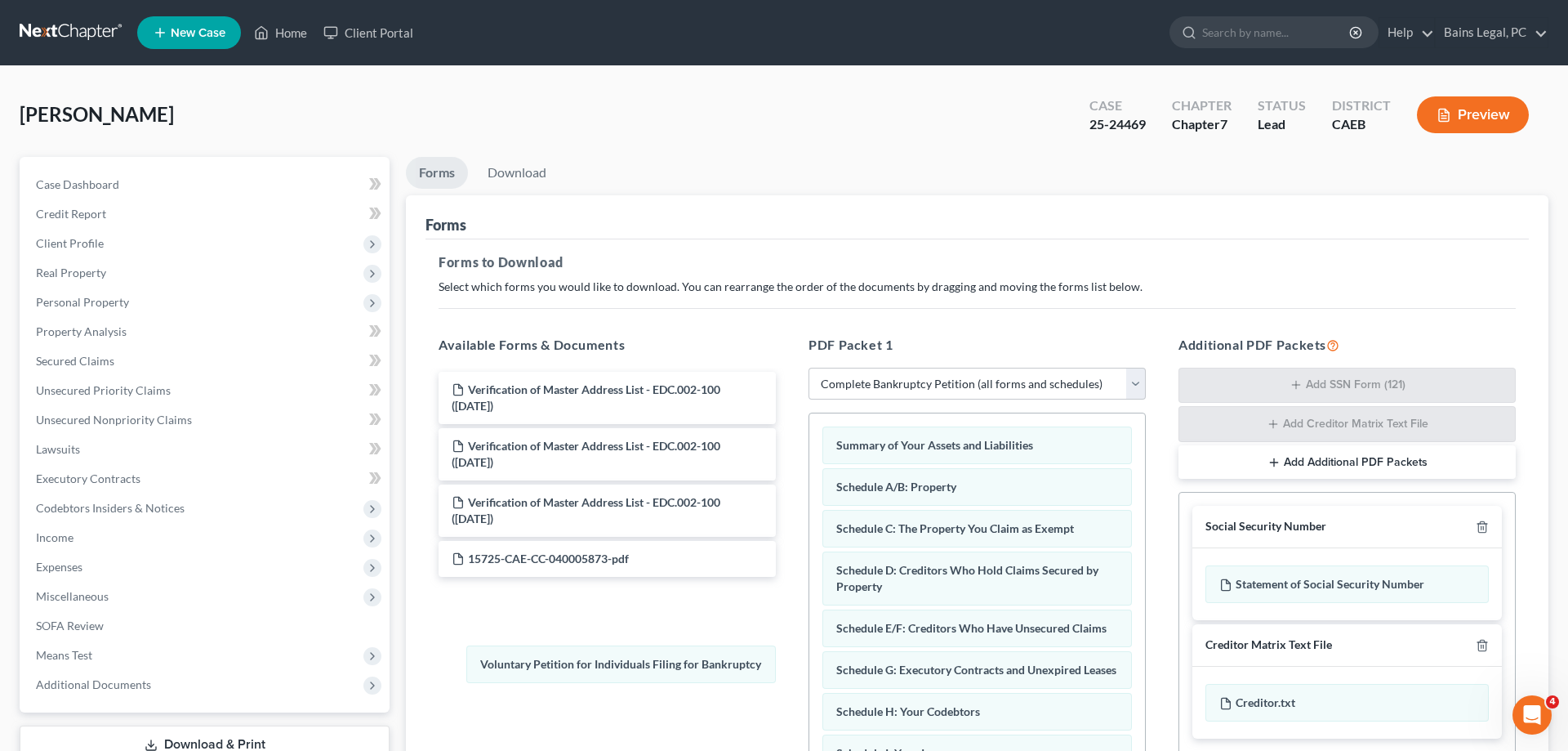
drag, startPoint x: 940, startPoint y: 435, endPoint x: 596, endPoint y: 637, distance: 398.9
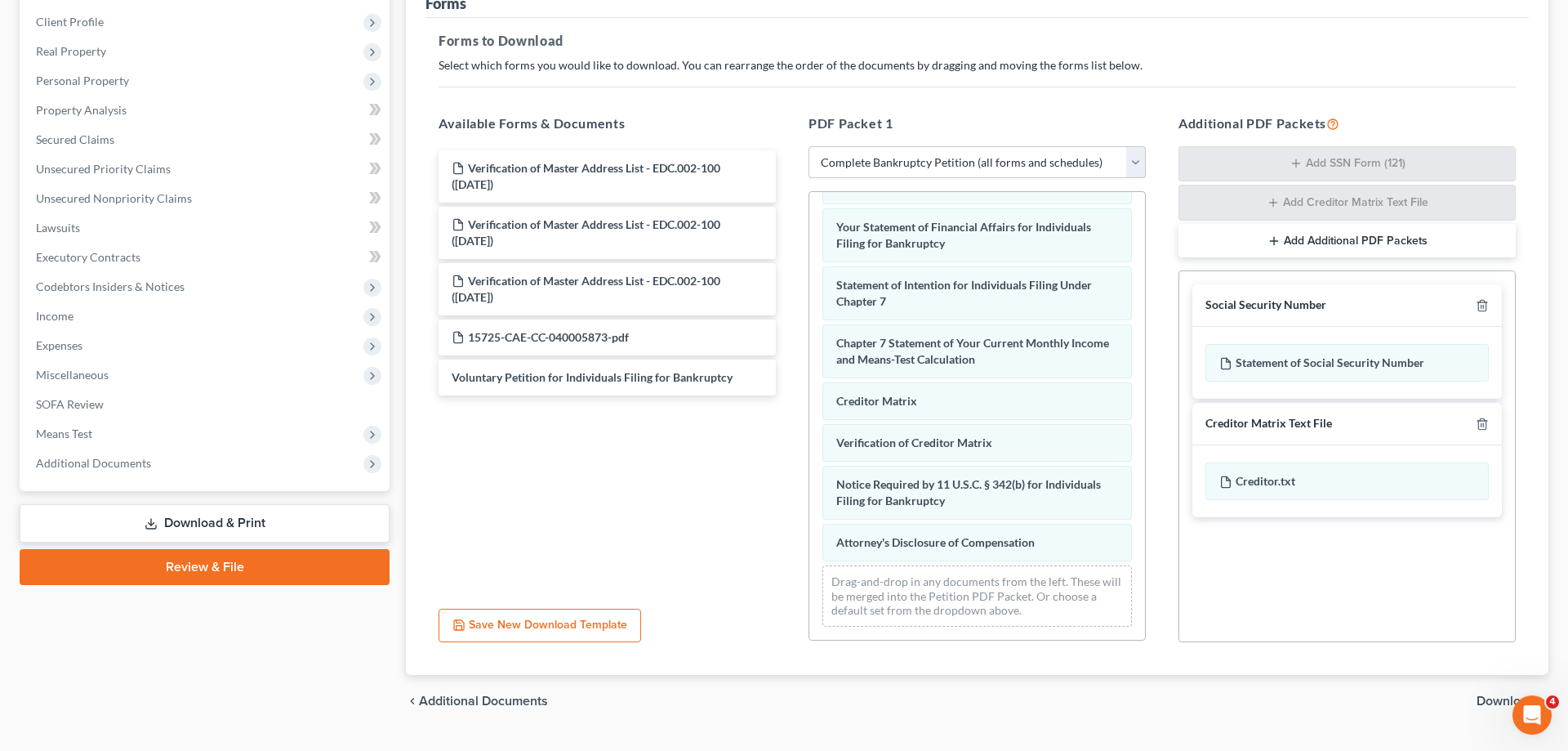
scroll to position [259, 0]
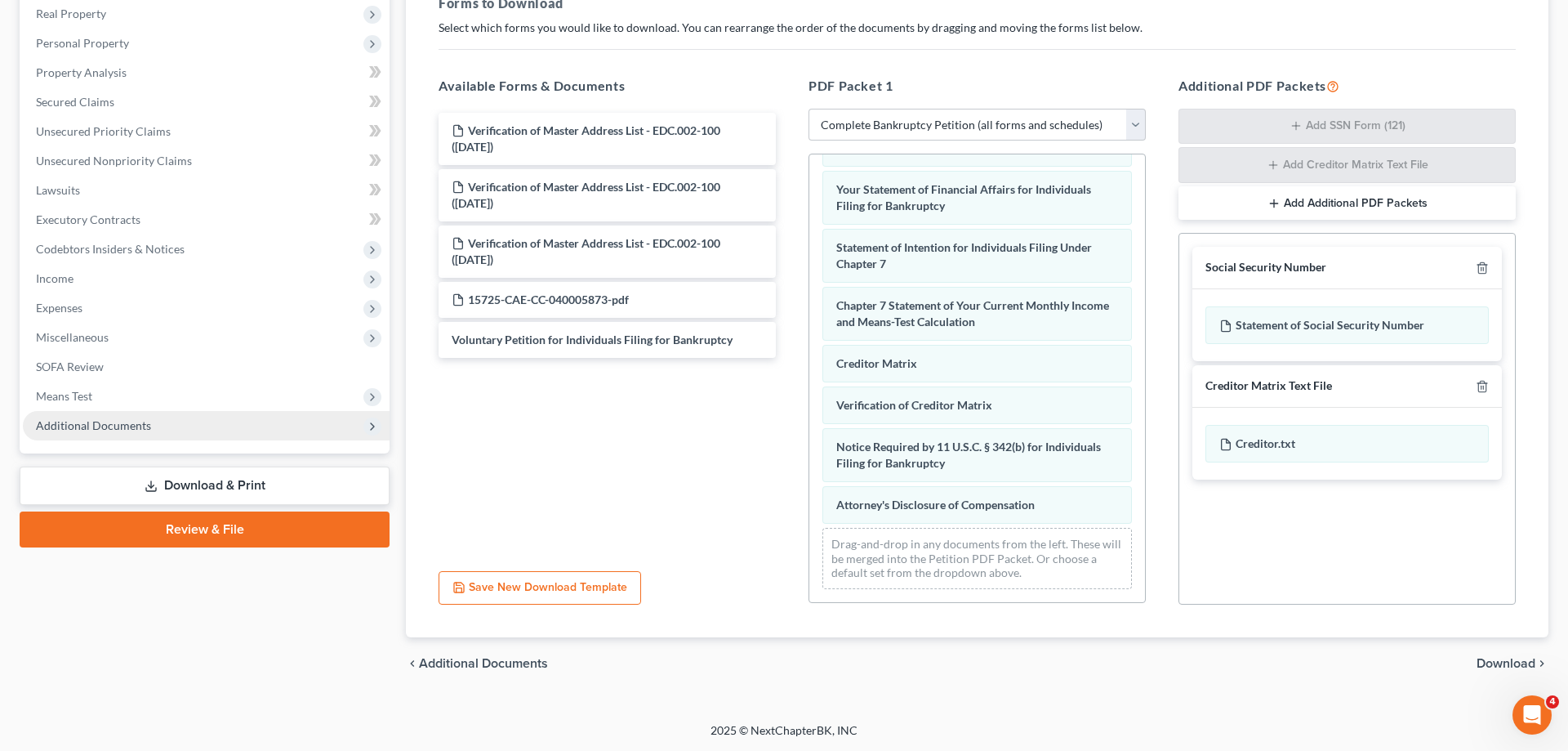
click at [185, 422] on span "Additional Documents" at bounding box center [206, 425] width 367 height 29
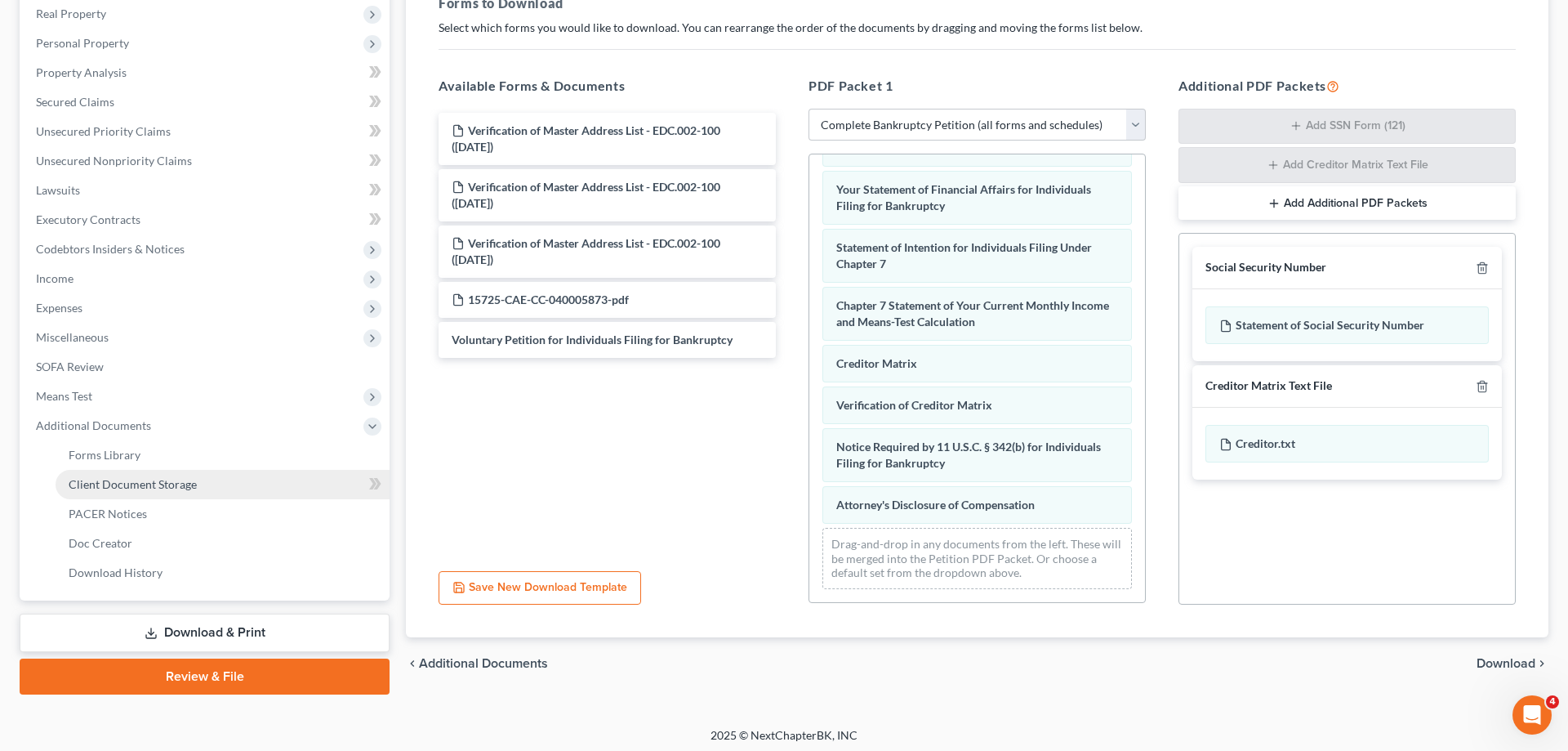
click at [184, 480] on span "Client Document Storage" at bounding box center [133, 484] width 128 height 14
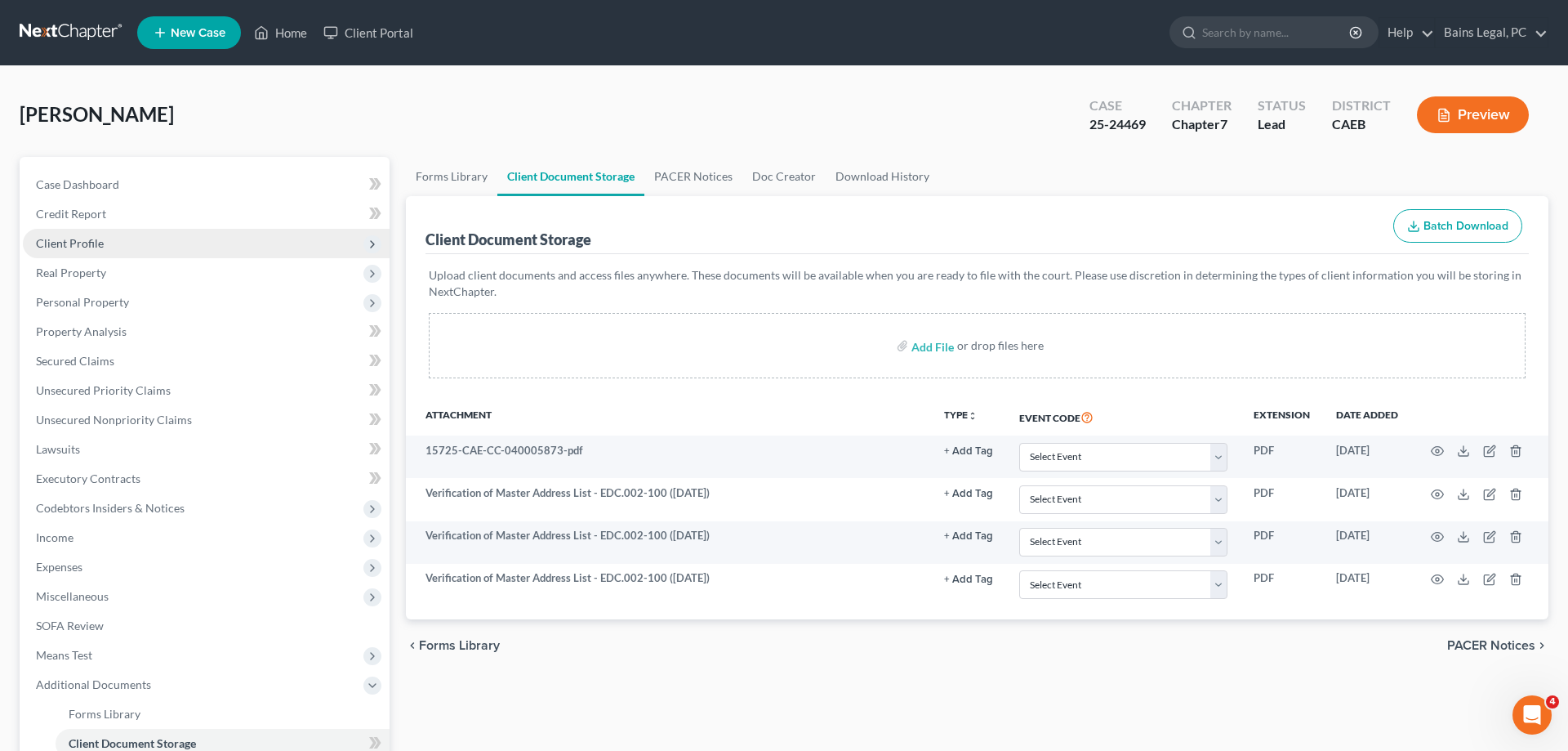
click at [93, 252] on span "Client Profile" at bounding box center [206, 243] width 367 height 29
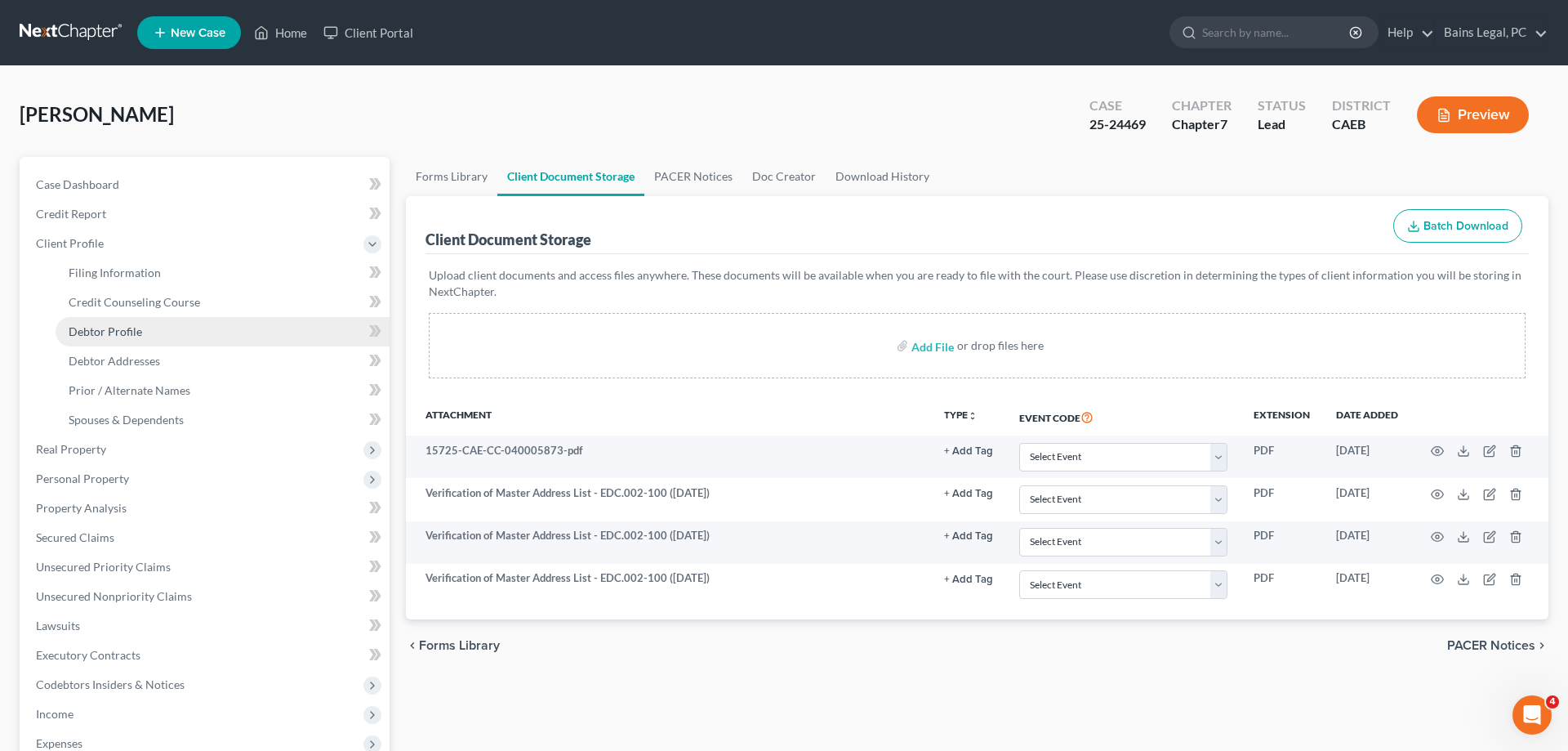
click at [149, 327] on link "Debtor Profile" at bounding box center [222, 331] width 334 height 29
select select "0"
select select "1"
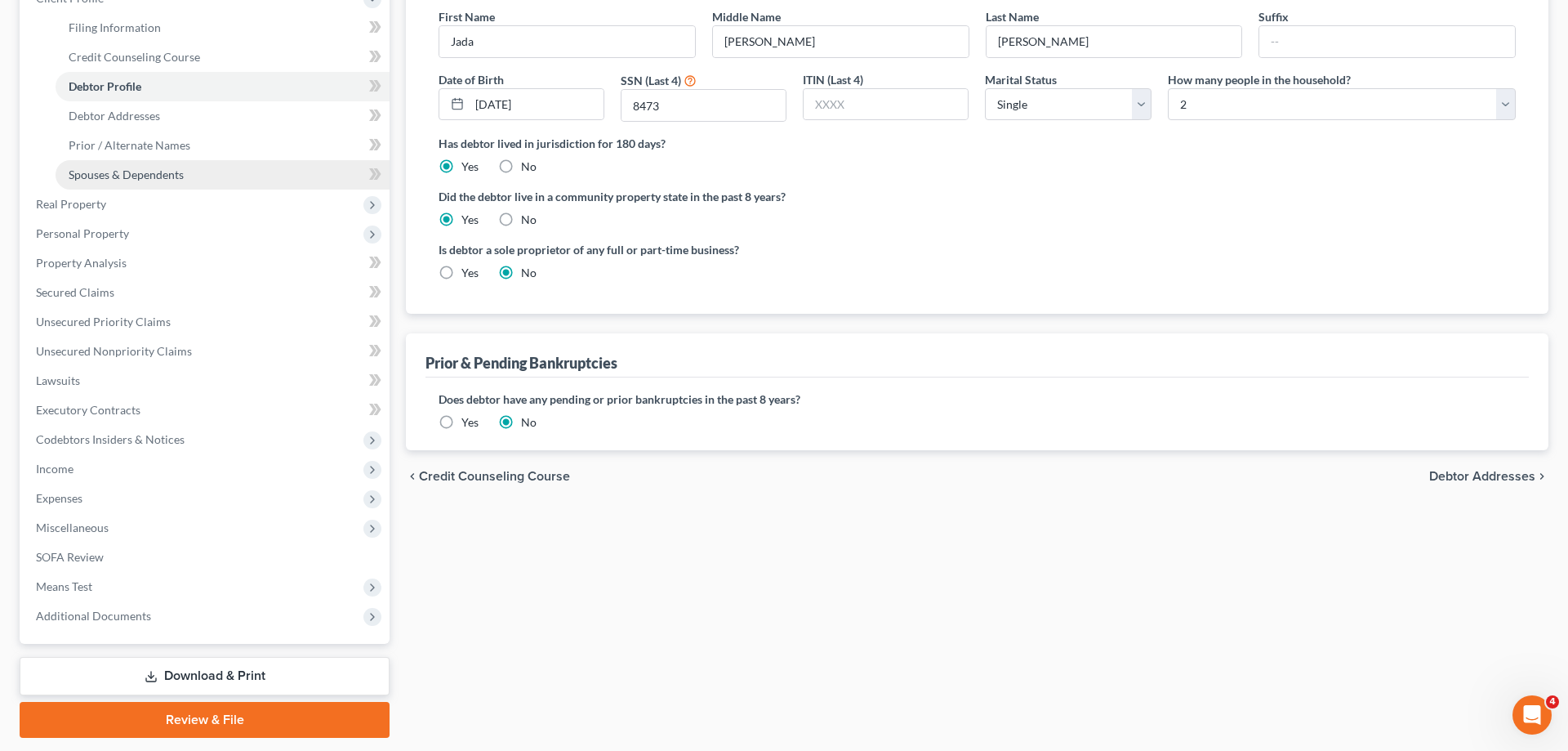
scroll to position [293, 0]
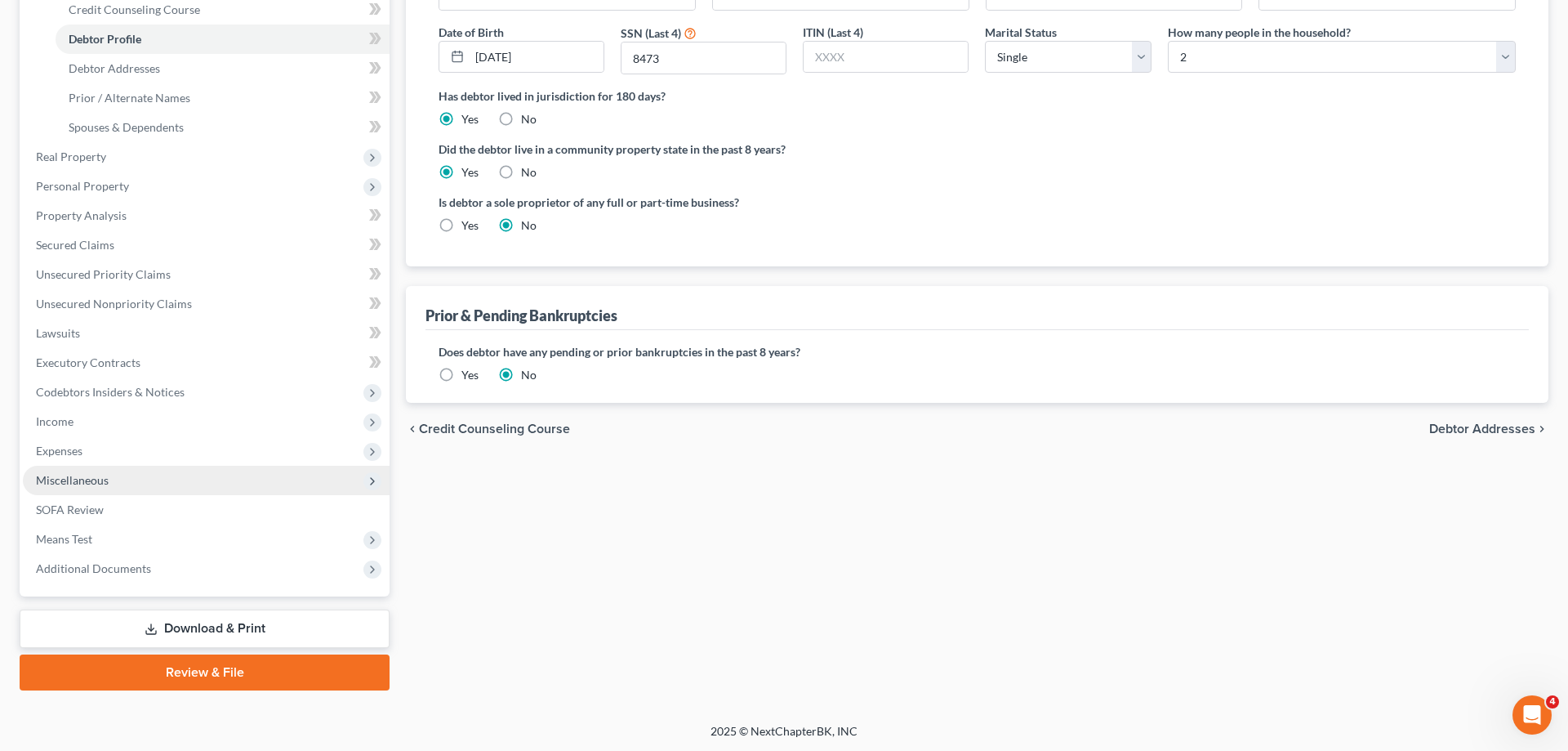
click at [118, 482] on span "Miscellaneous" at bounding box center [206, 481] width 367 height 29
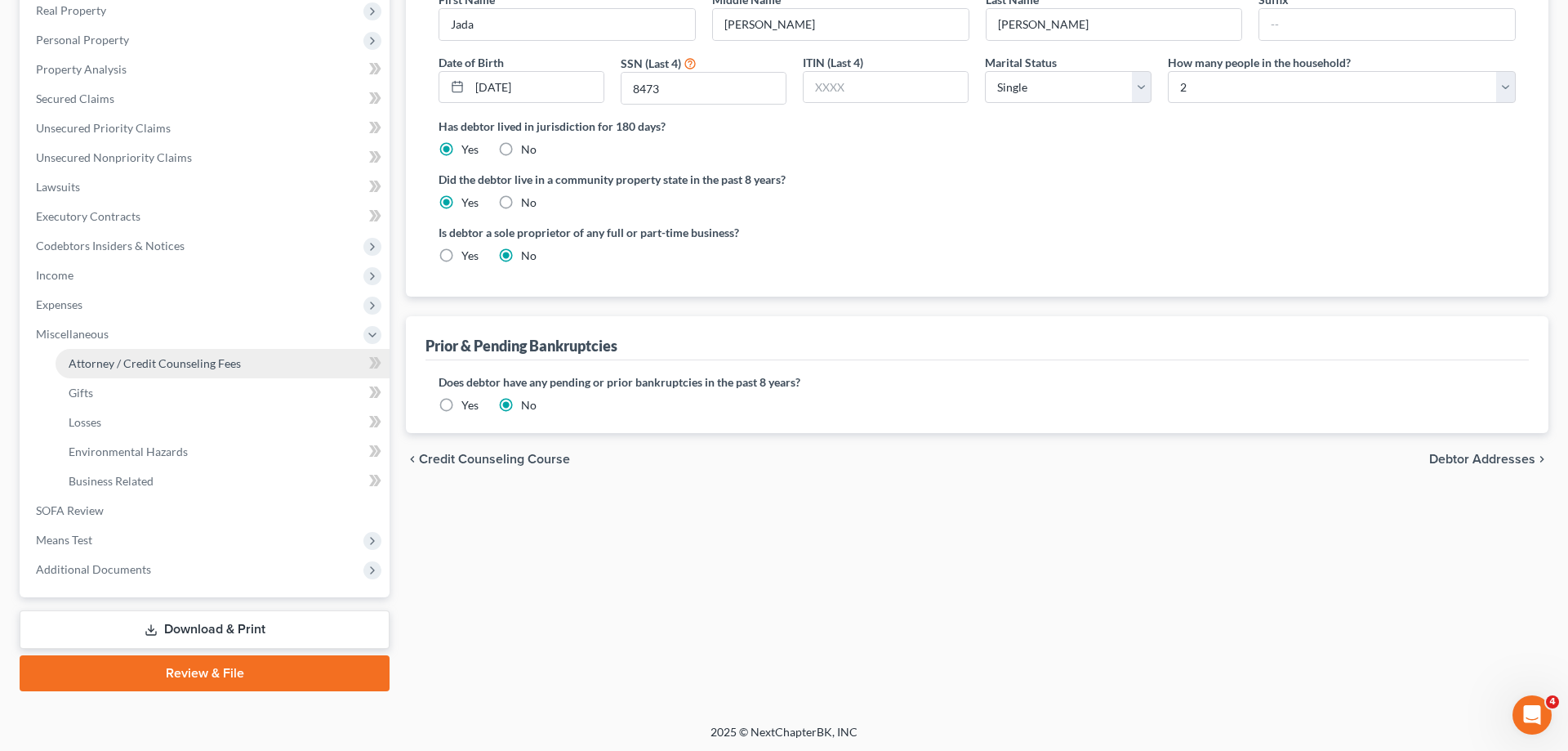
click at [199, 367] on span "Attorney / Credit Counseling Fees" at bounding box center [155, 363] width 172 height 14
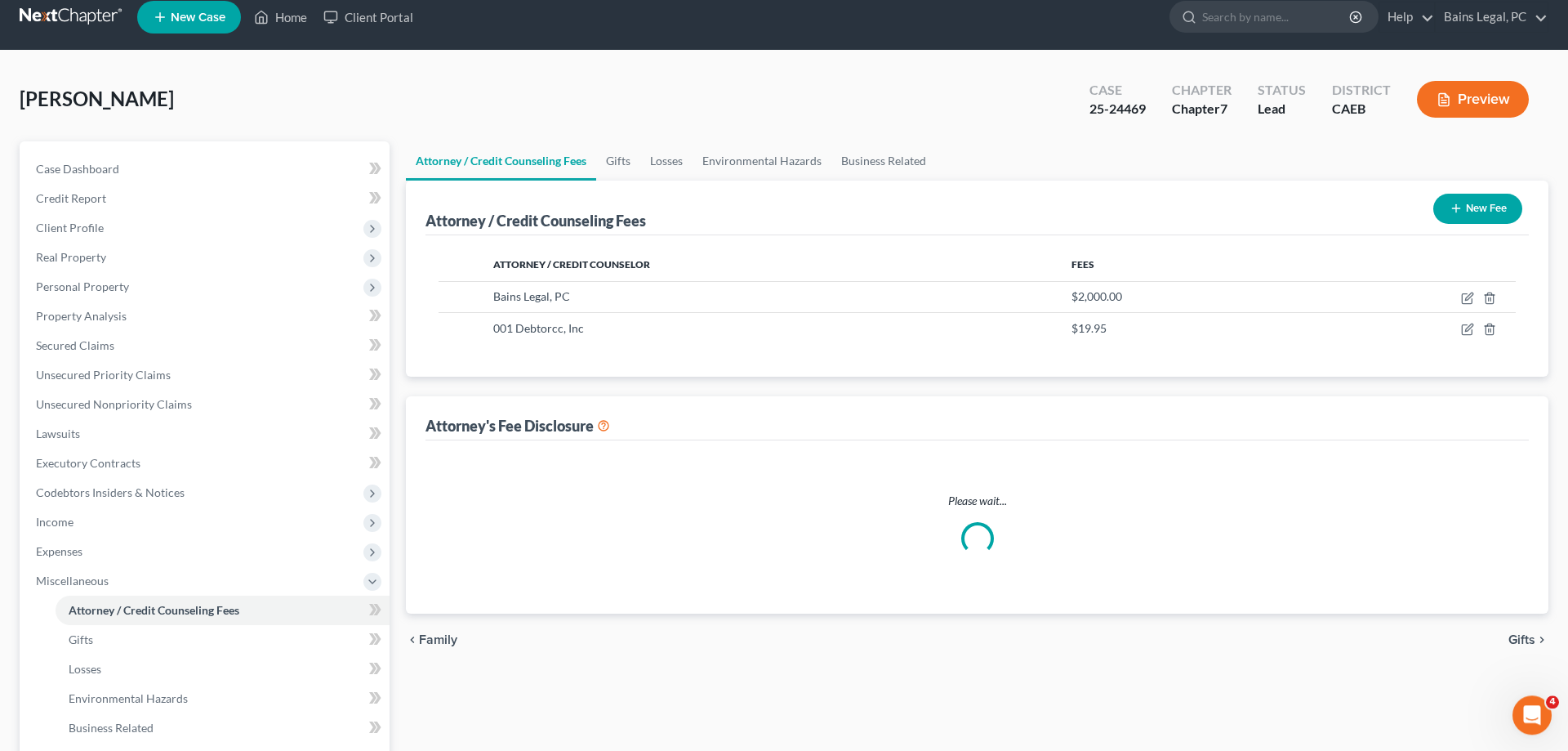
select select "36"
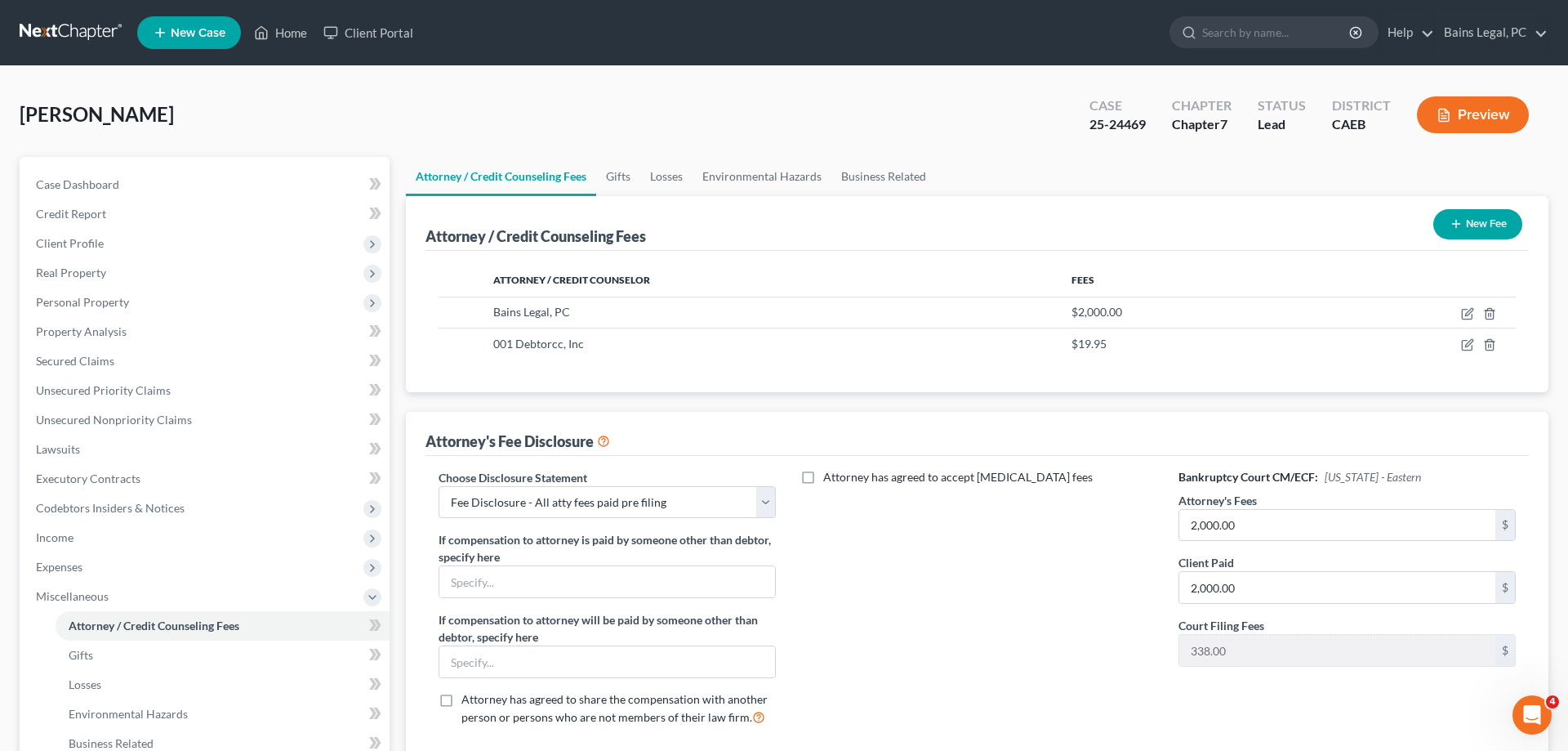
scroll to position [264, 0]
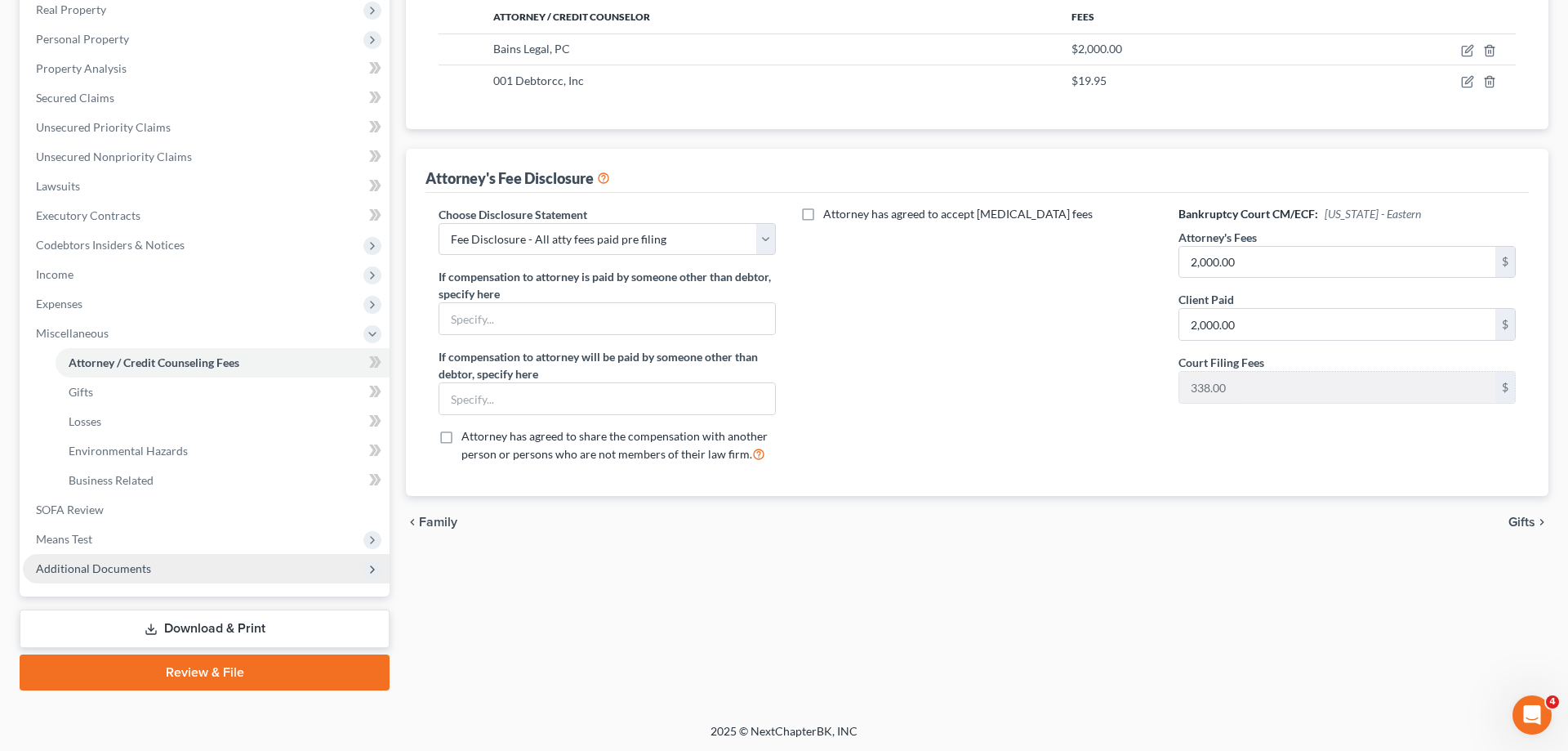
click at [168, 575] on span "Additional Documents" at bounding box center [206, 569] width 367 height 29
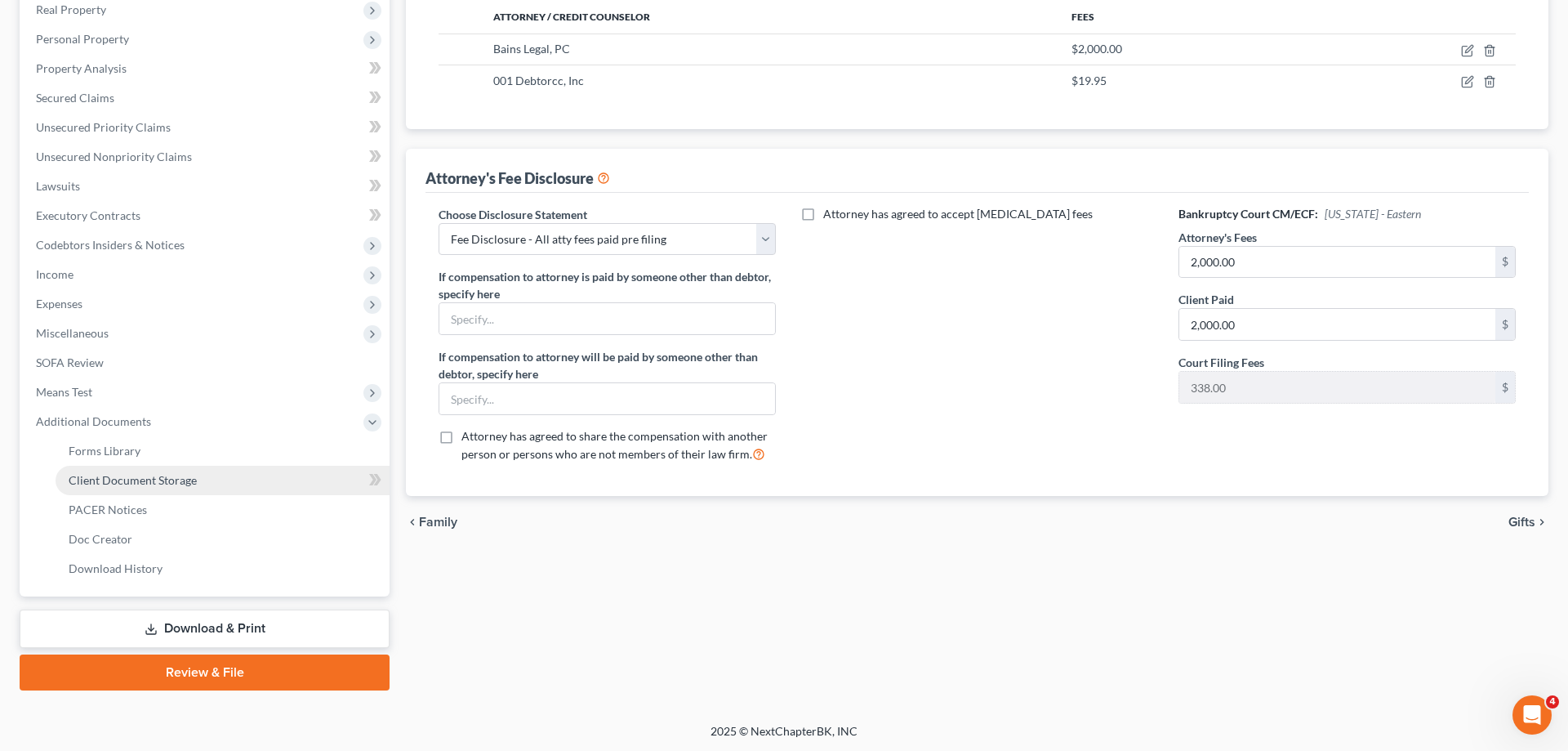
click at [185, 479] on span "Client Document Storage" at bounding box center [133, 480] width 128 height 14
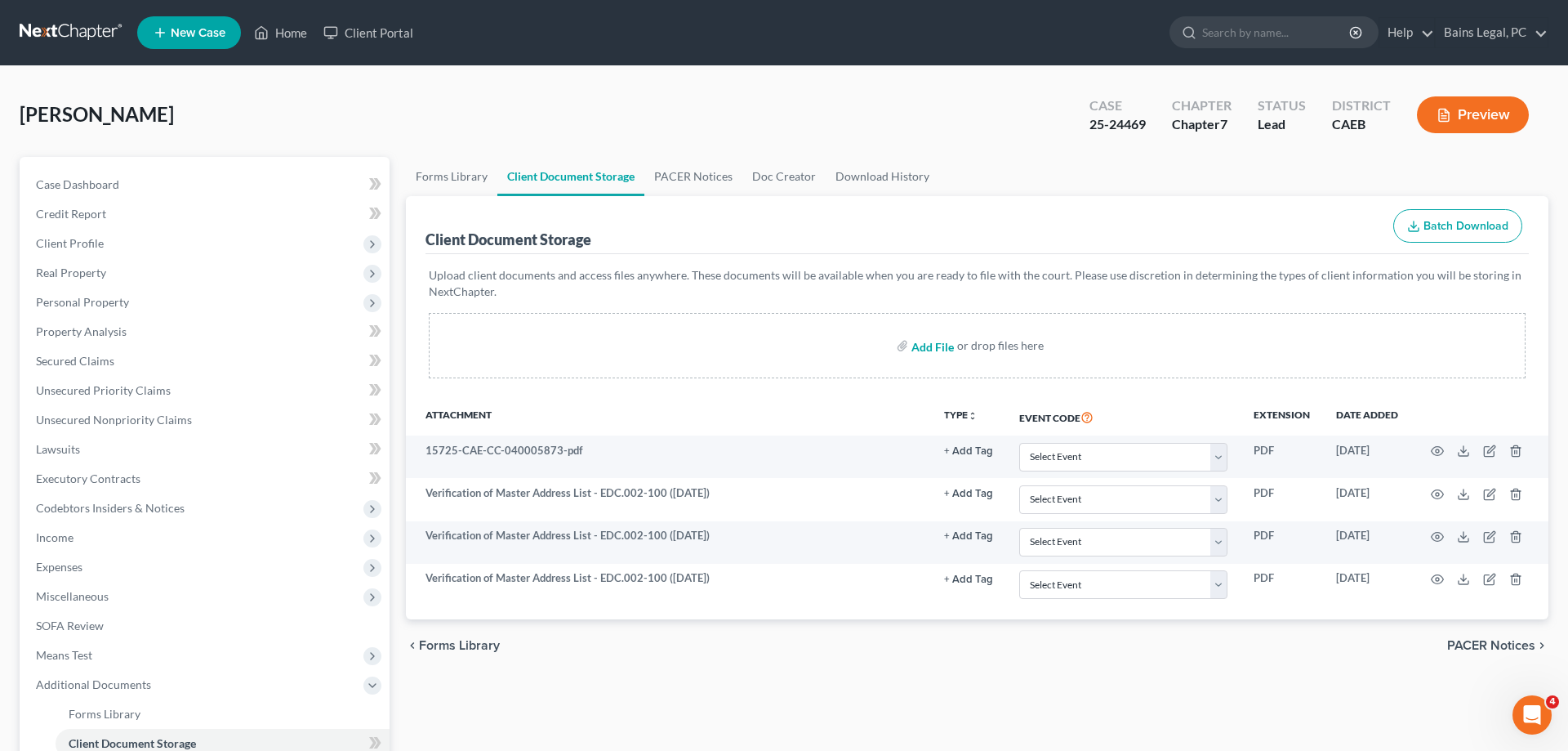
click at [937, 347] on input "file" at bounding box center [931, 346] width 39 height 29
type input "C:\fakepath\DISC OF ATTY FEES - CORRECT VERSION - SAC.pdf"
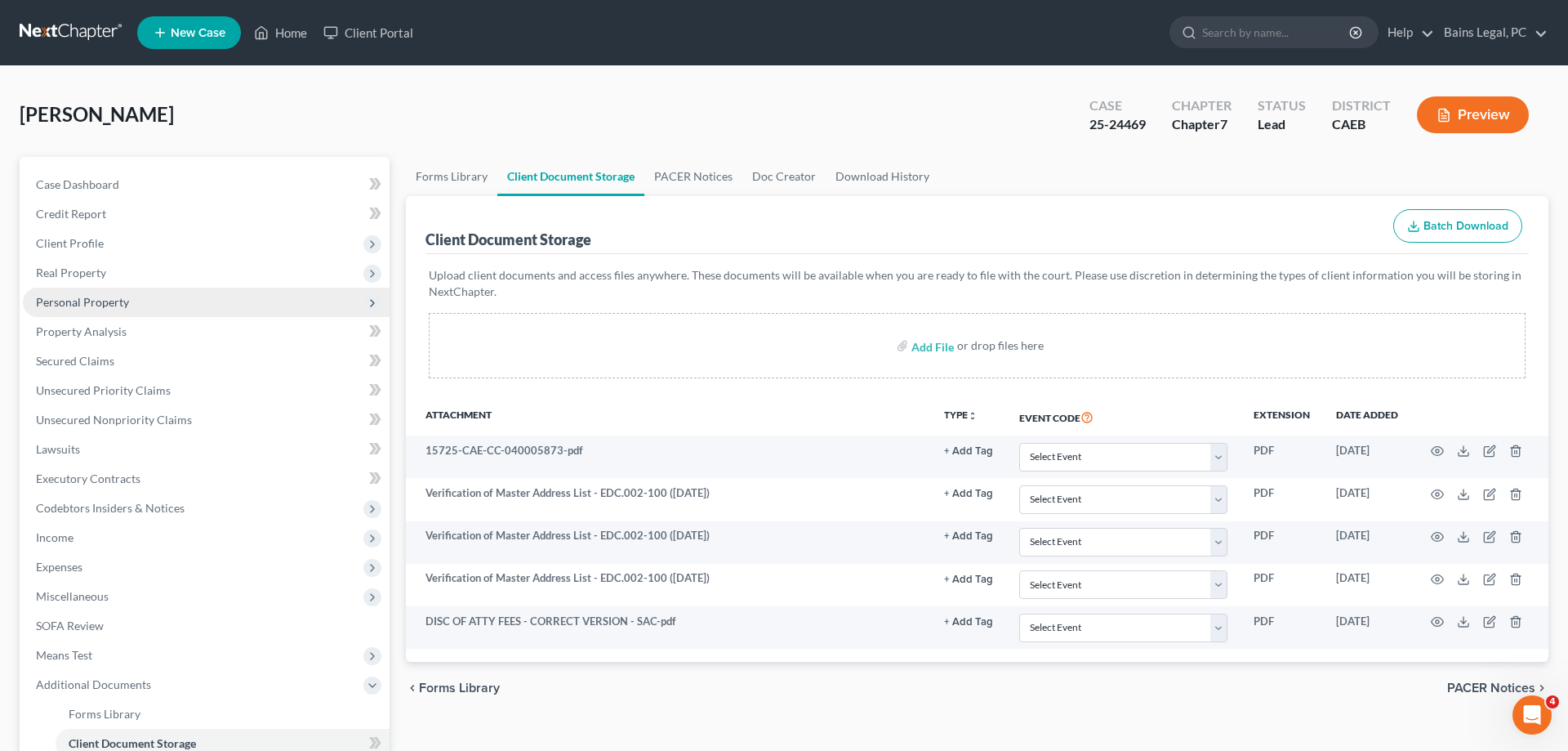
click at [139, 297] on span "Personal Property" at bounding box center [206, 302] width 367 height 29
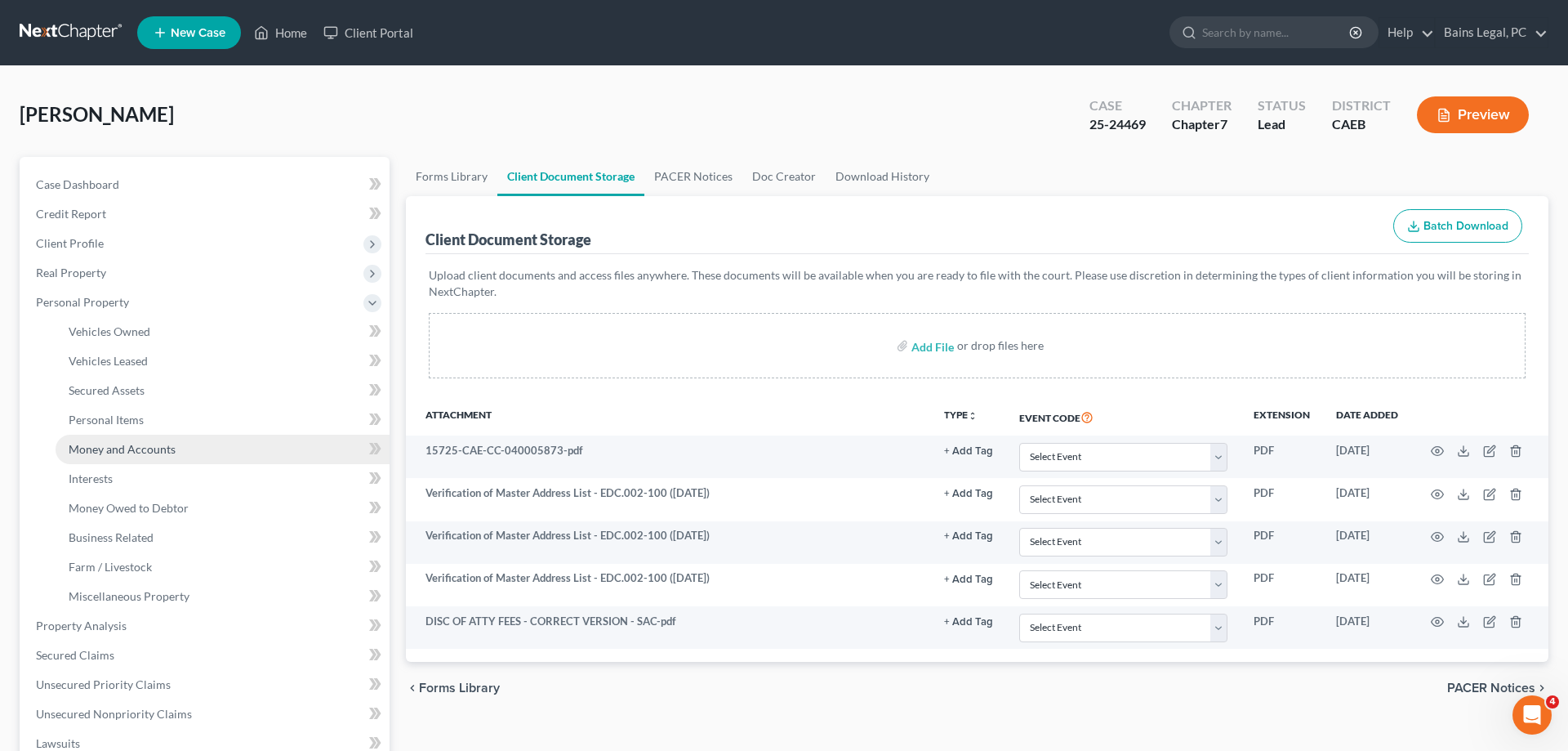
click at [167, 448] on span "Money and Accounts" at bounding box center [122, 449] width 107 height 14
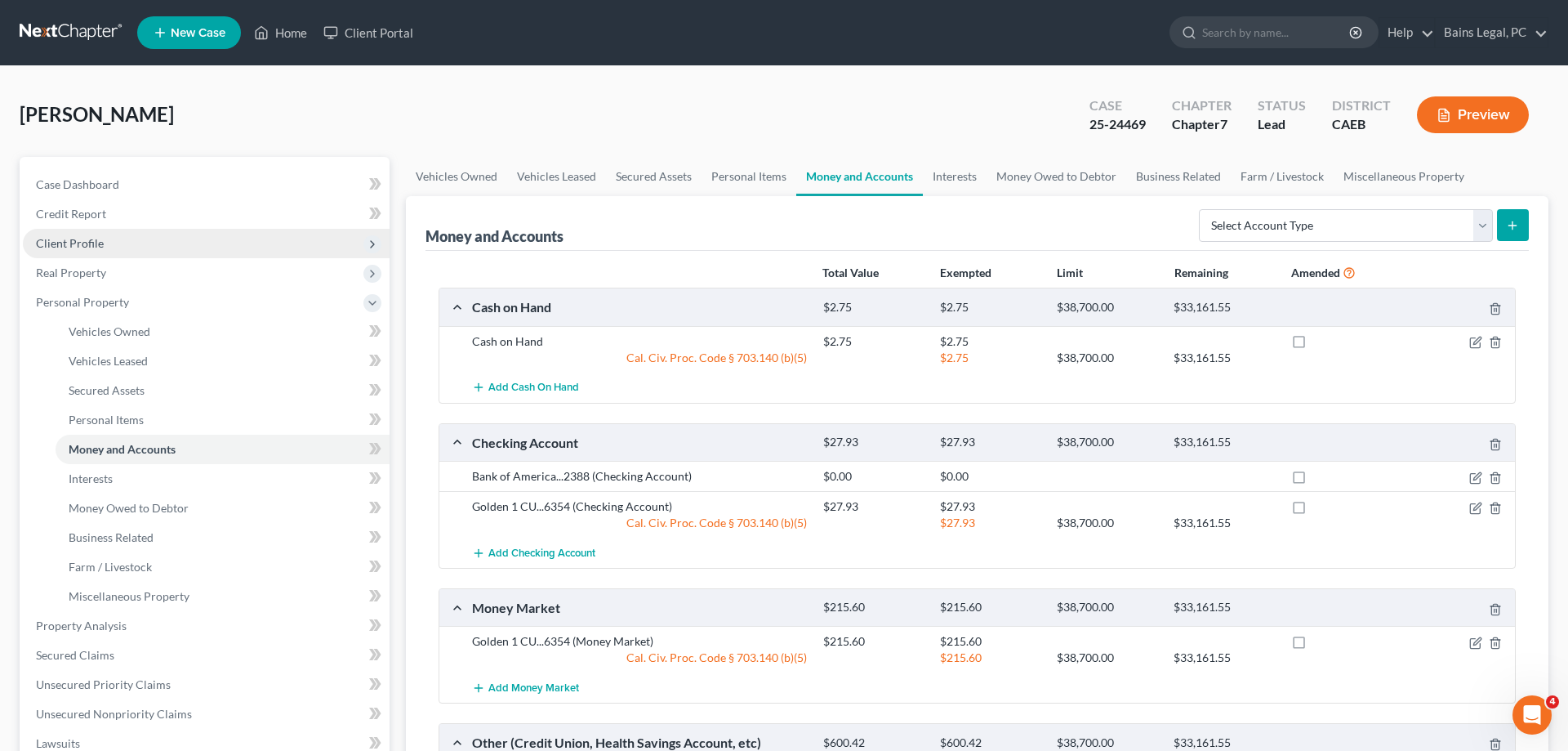
click at [162, 240] on span "Client Profile" at bounding box center [206, 243] width 367 height 29
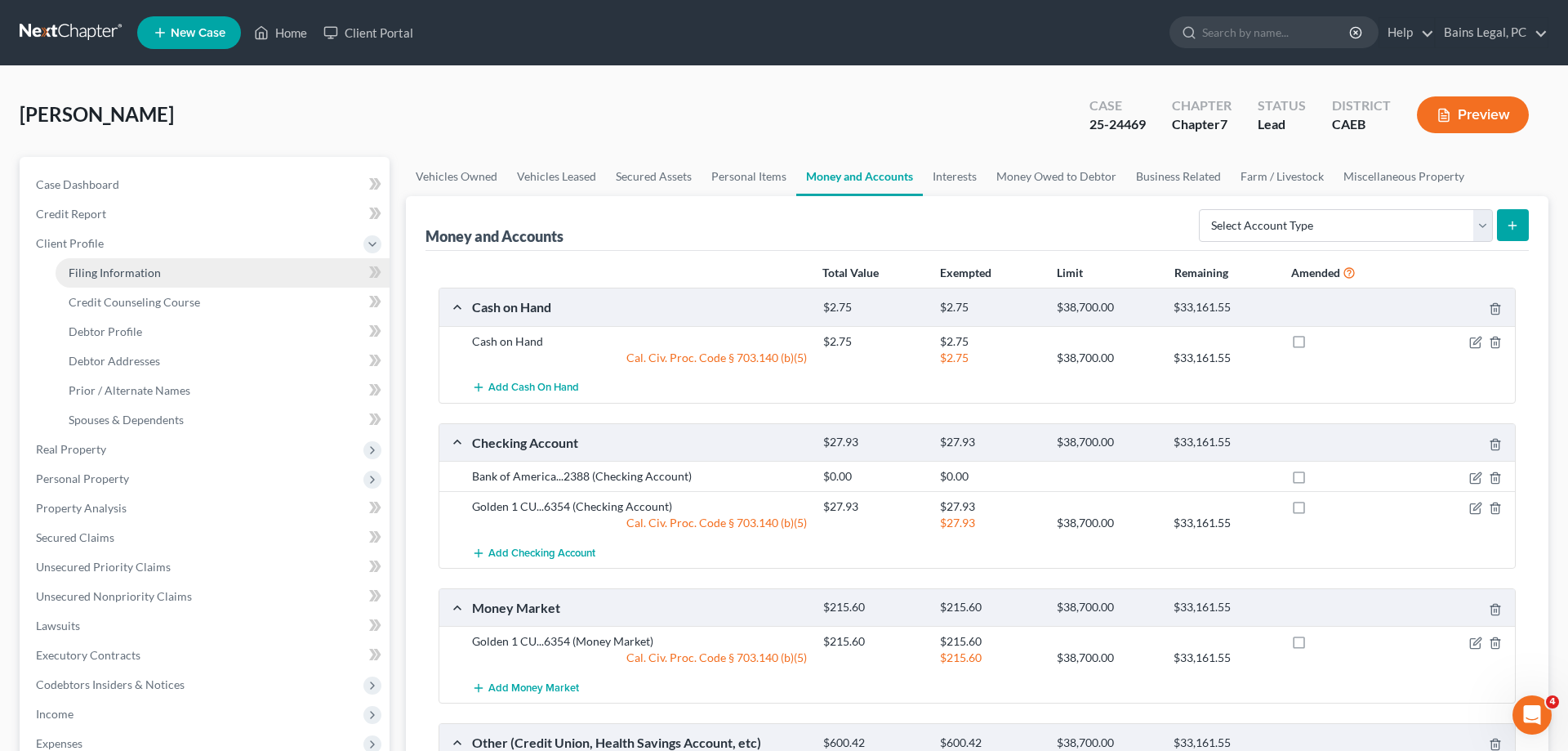
click at [153, 268] on span "Filing Information" at bounding box center [114, 272] width 92 height 14
select select "1"
select select "0"
select select "8"
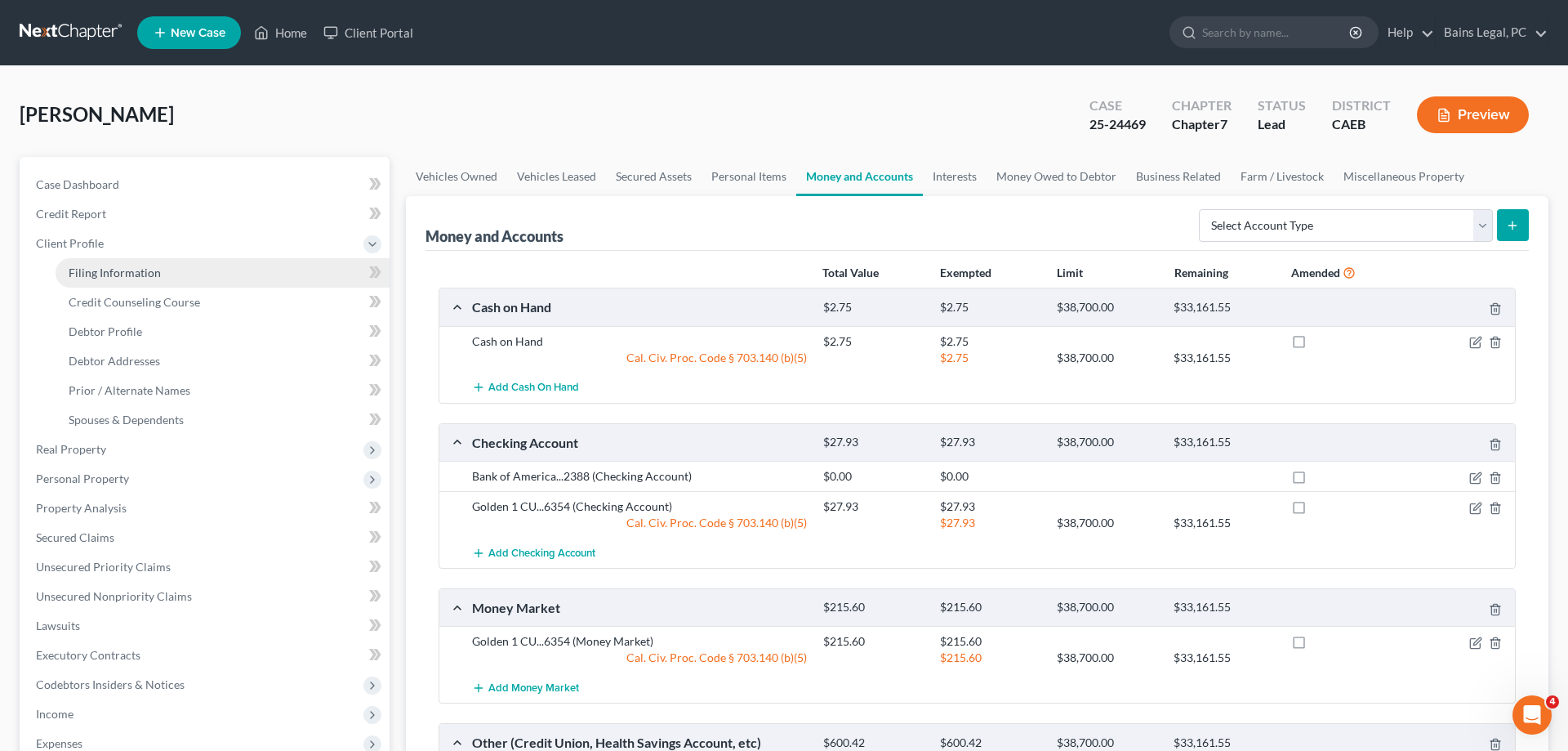
select select "4"
select select "0"
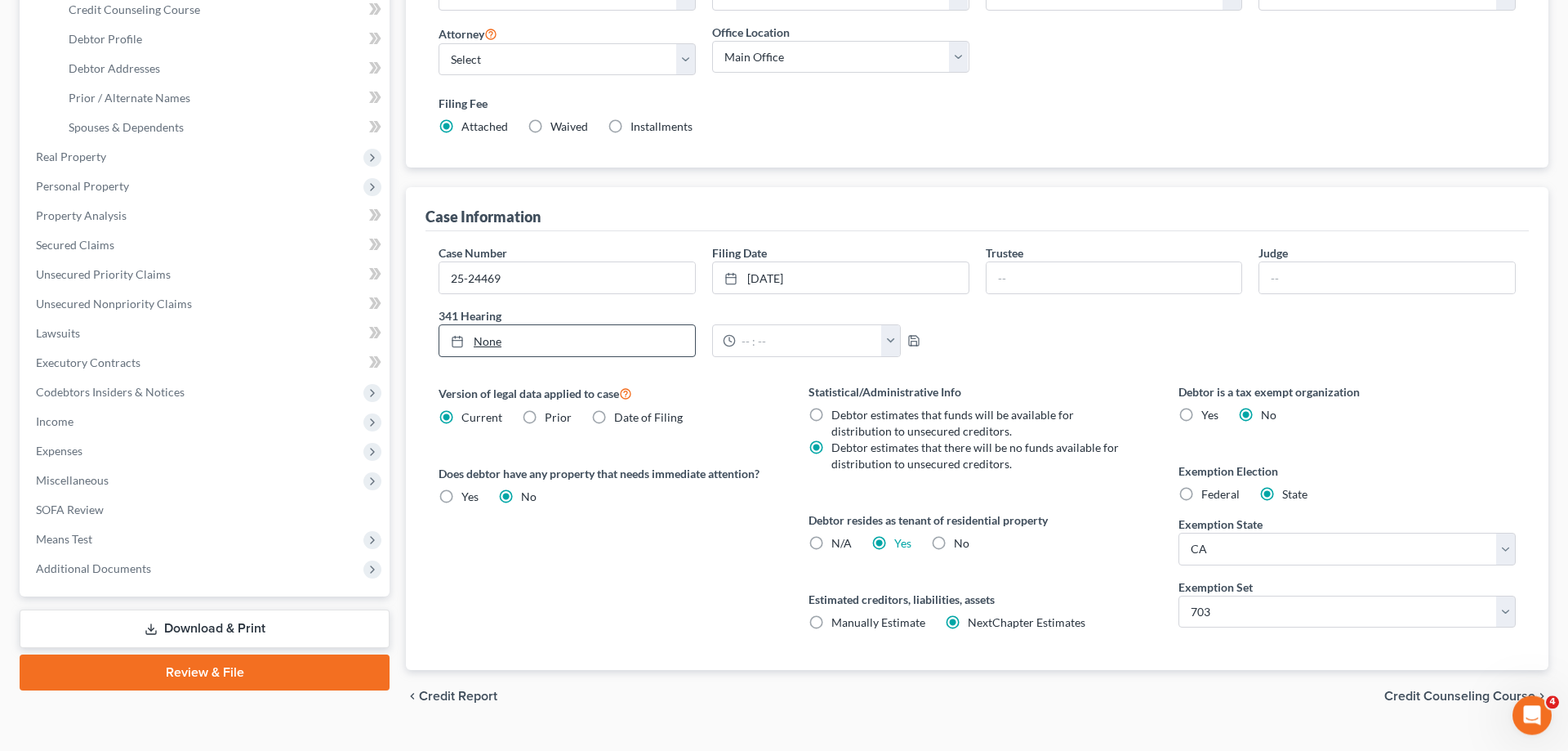
scroll to position [326, 0]
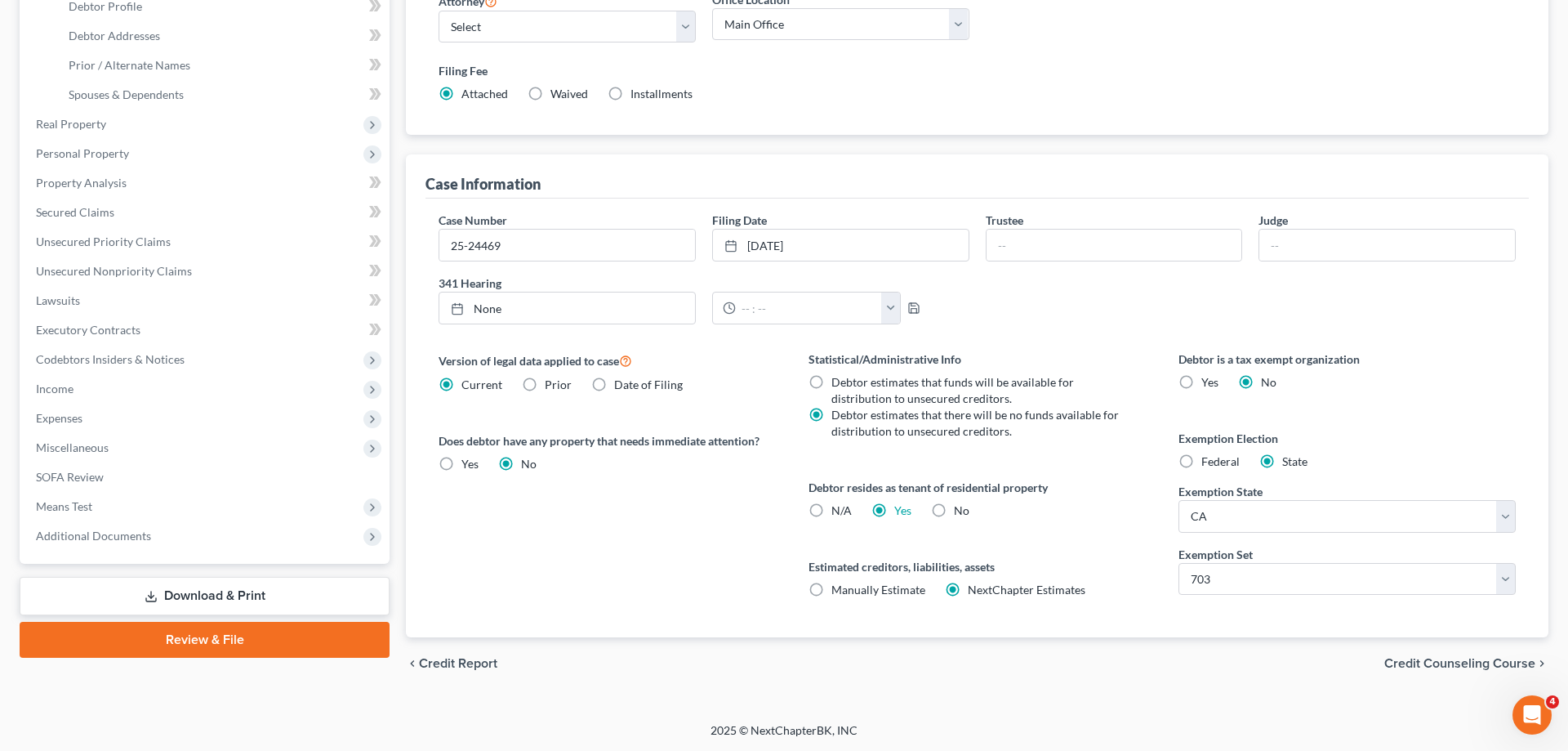
click at [169, 595] on link "Download & Print" at bounding box center [204, 596] width 370 height 39
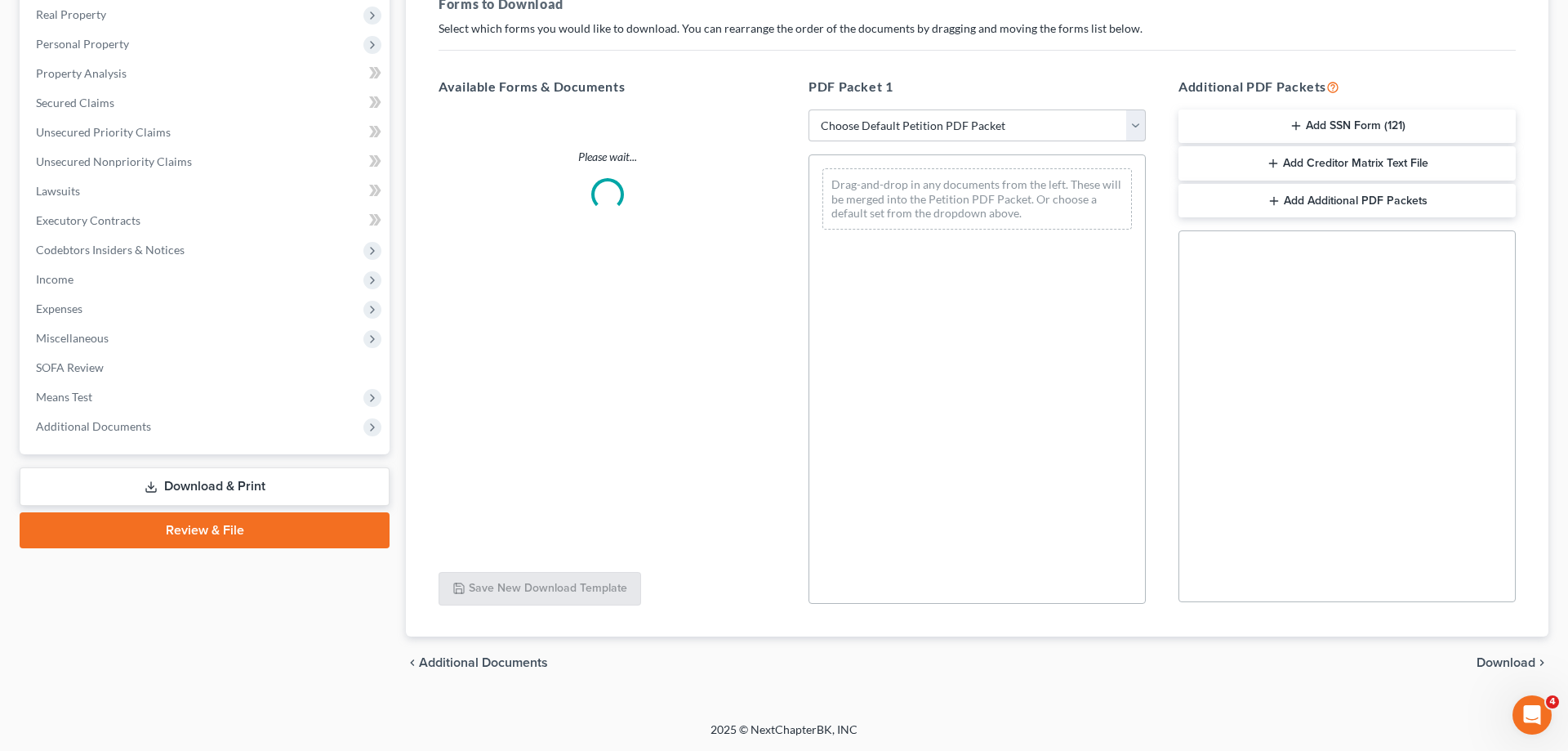
scroll to position [258, 0]
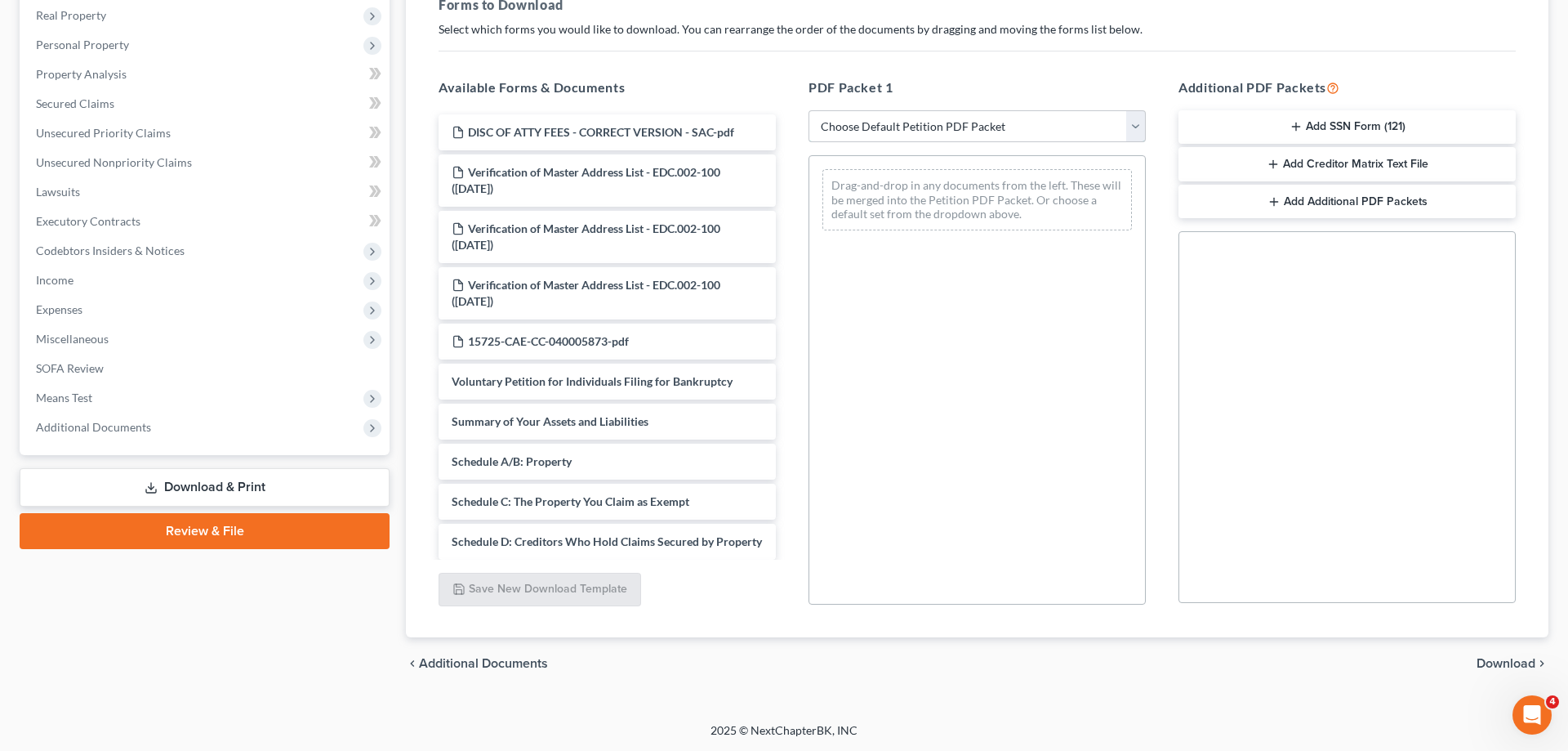
click at [809, 110] on select "Choose Default Petition PDF Packet Complete Bankruptcy Petition (all forms and …" at bounding box center [977, 127] width 337 height 33
select select "0"
click option "Complete Bankruptcy Petition (all forms and schedules)" at bounding box center [0, 0] width 0 height 0
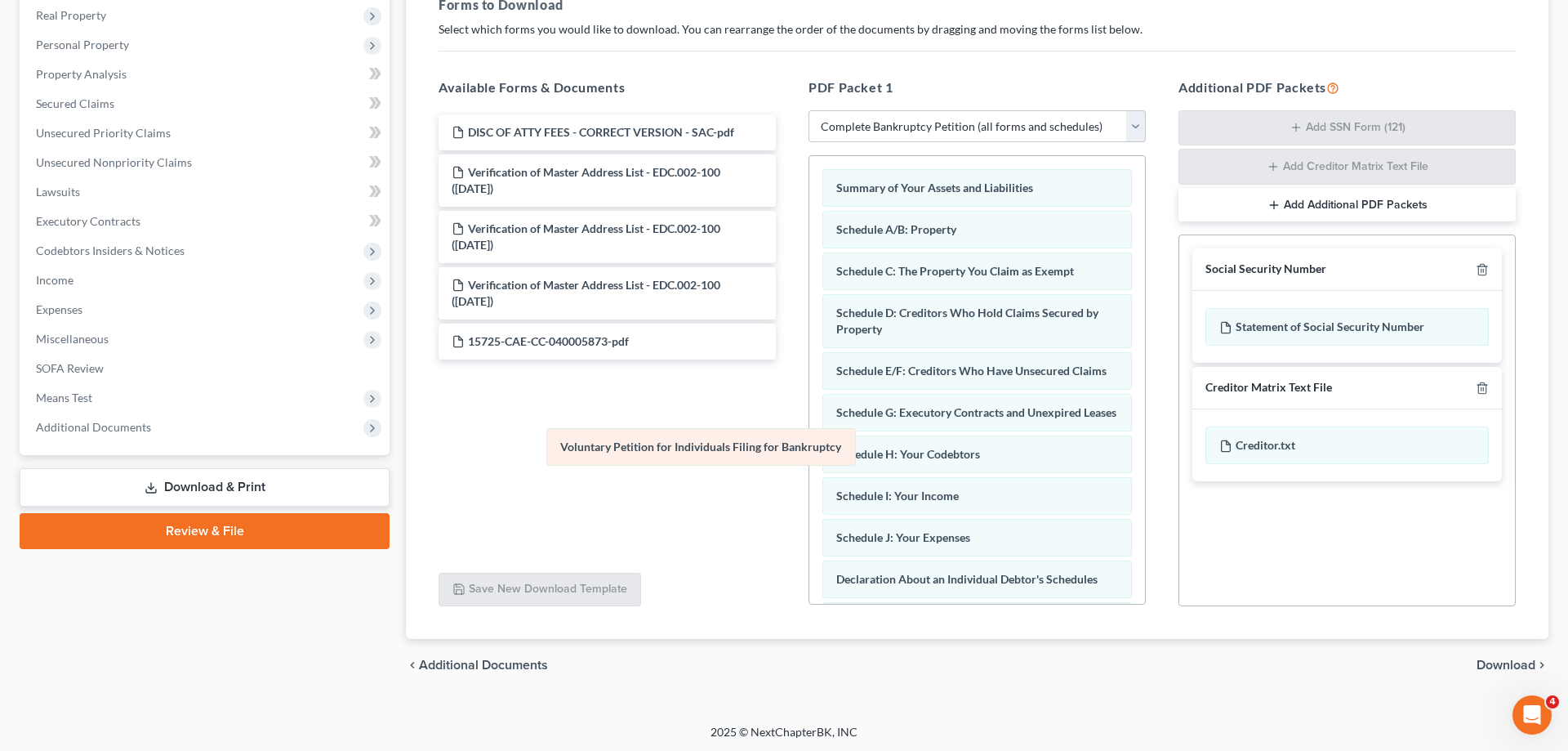
drag, startPoint x: 879, startPoint y: 178, endPoint x: 512, endPoint y: 401, distance: 429.4
click at [810, 405] on div "Voluntary Petition for Individuals Filing for Bankruptcy Voluntary Petition for…" at bounding box center [977, 595] width 336 height 878
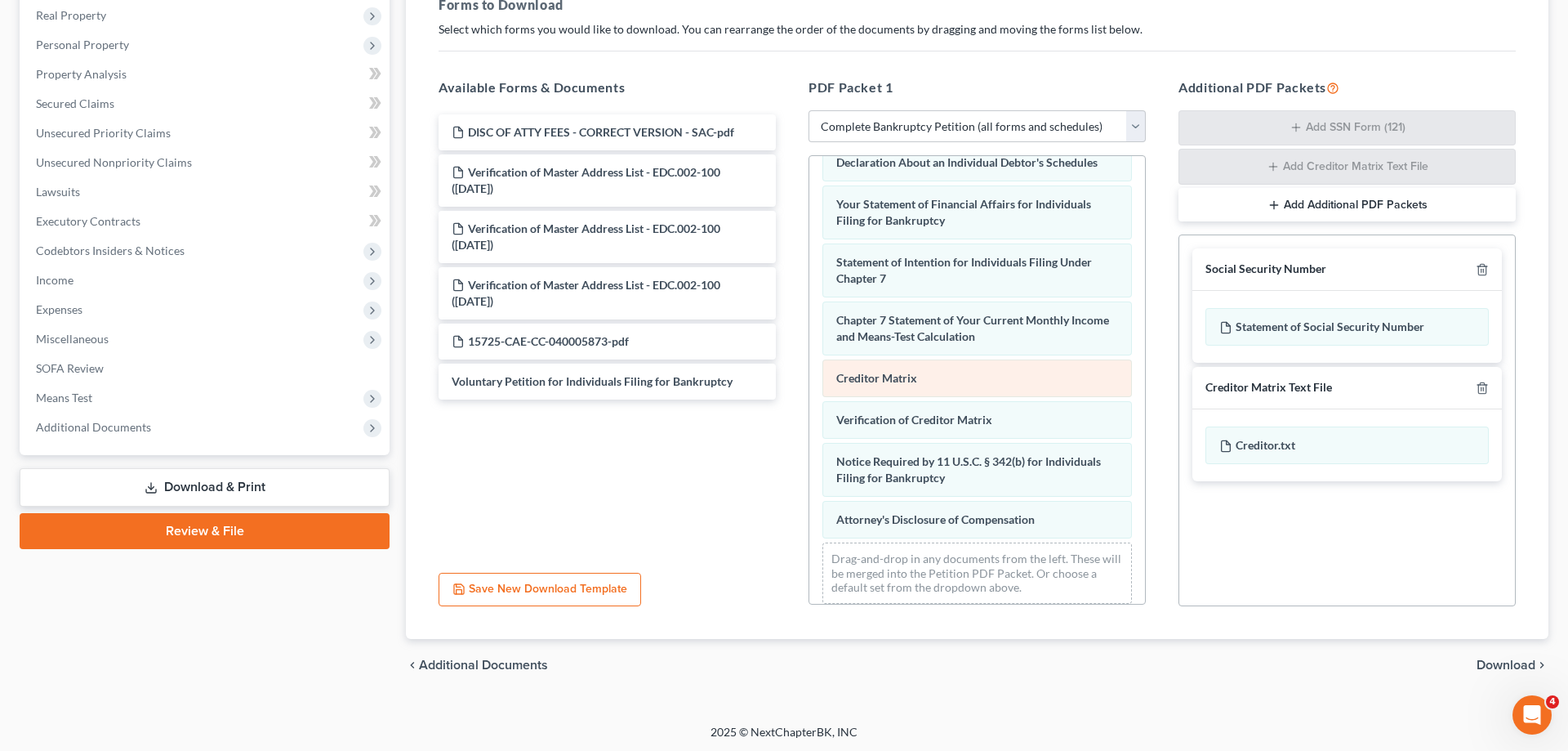
scroll to position [430, 0]
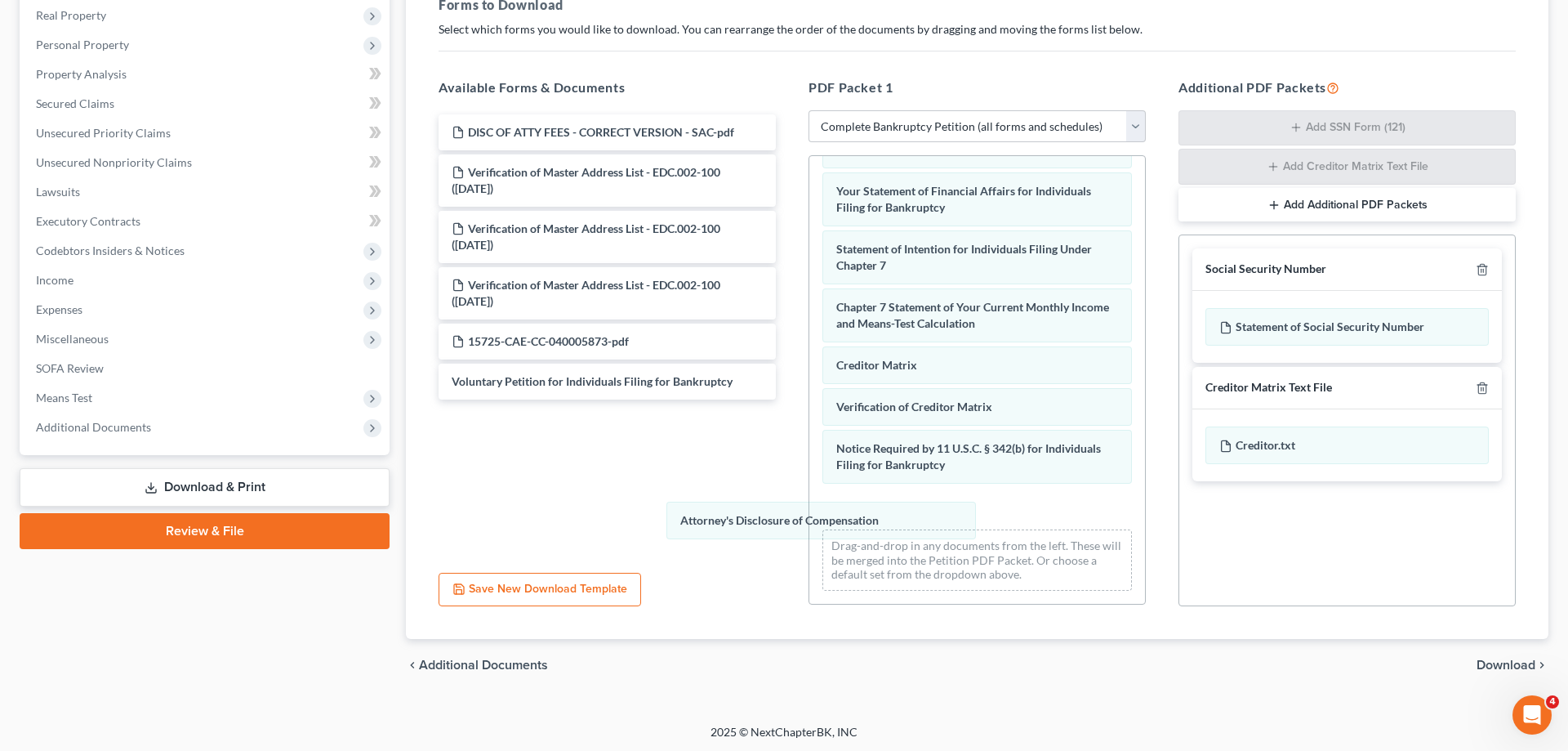
drag, startPoint x: 993, startPoint y: 503, endPoint x: 551, endPoint y: 493, distance: 442.1
click at [810, 507] on div "Attorney's Disclosure of Compensation Summary of Your Assets and Liabilities Sc…" at bounding box center [977, 166] width 336 height 878
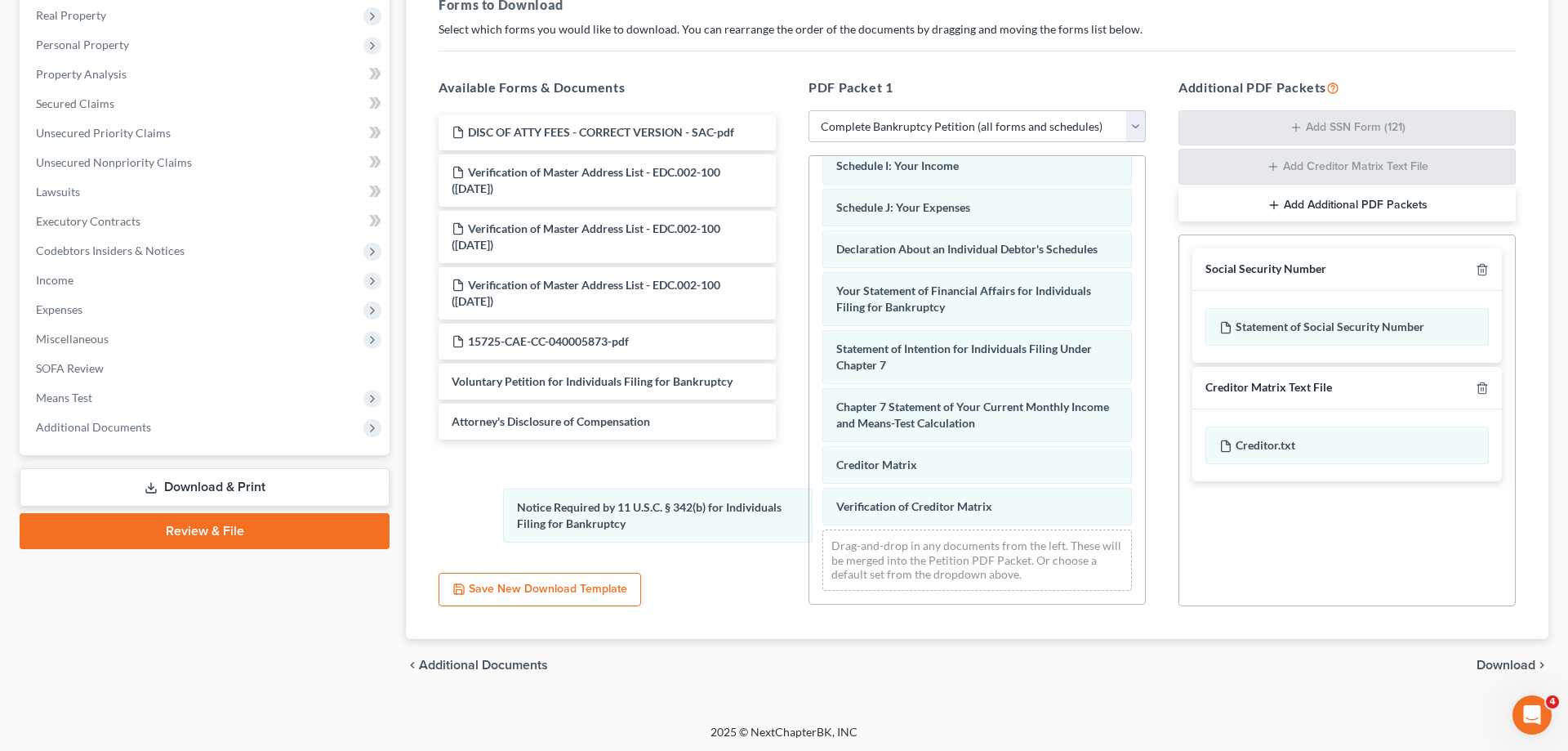
drag, startPoint x: 891, startPoint y: 495, endPoint x: 582, endPoint y: 502, distance: 309.1
click at [810, 514] on div "Notice Required by 11 U.S.C. § 342(b) for Individuals Filing for Bankruptcy Sum…" at bounding box center [977, 214] width 336 height 778
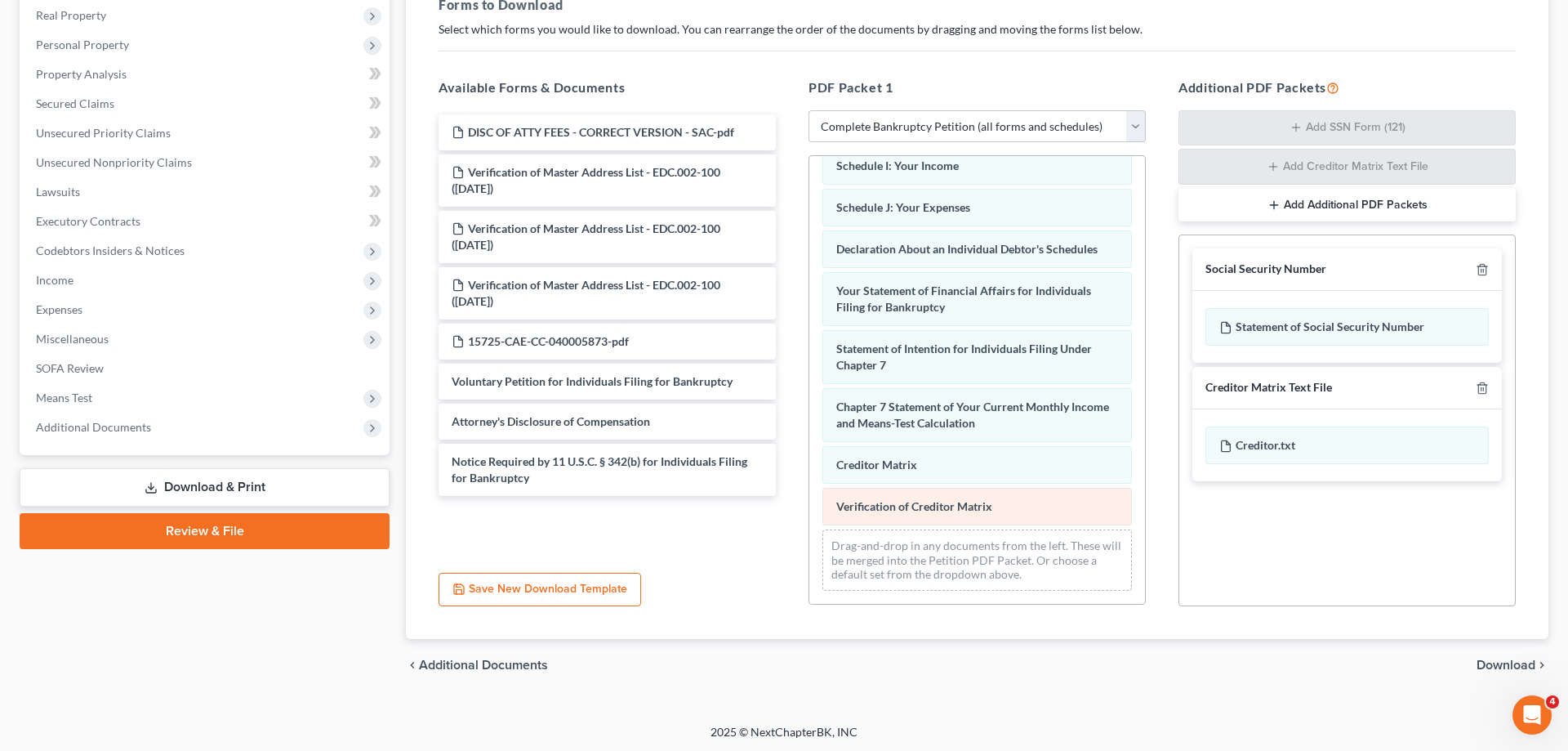
click at [810, 517] on div "Summary of Your Assets and Liabilities Schedule A/B: Property Schedule C: The P…" at bounding box center [977, 214] width 336 height 778
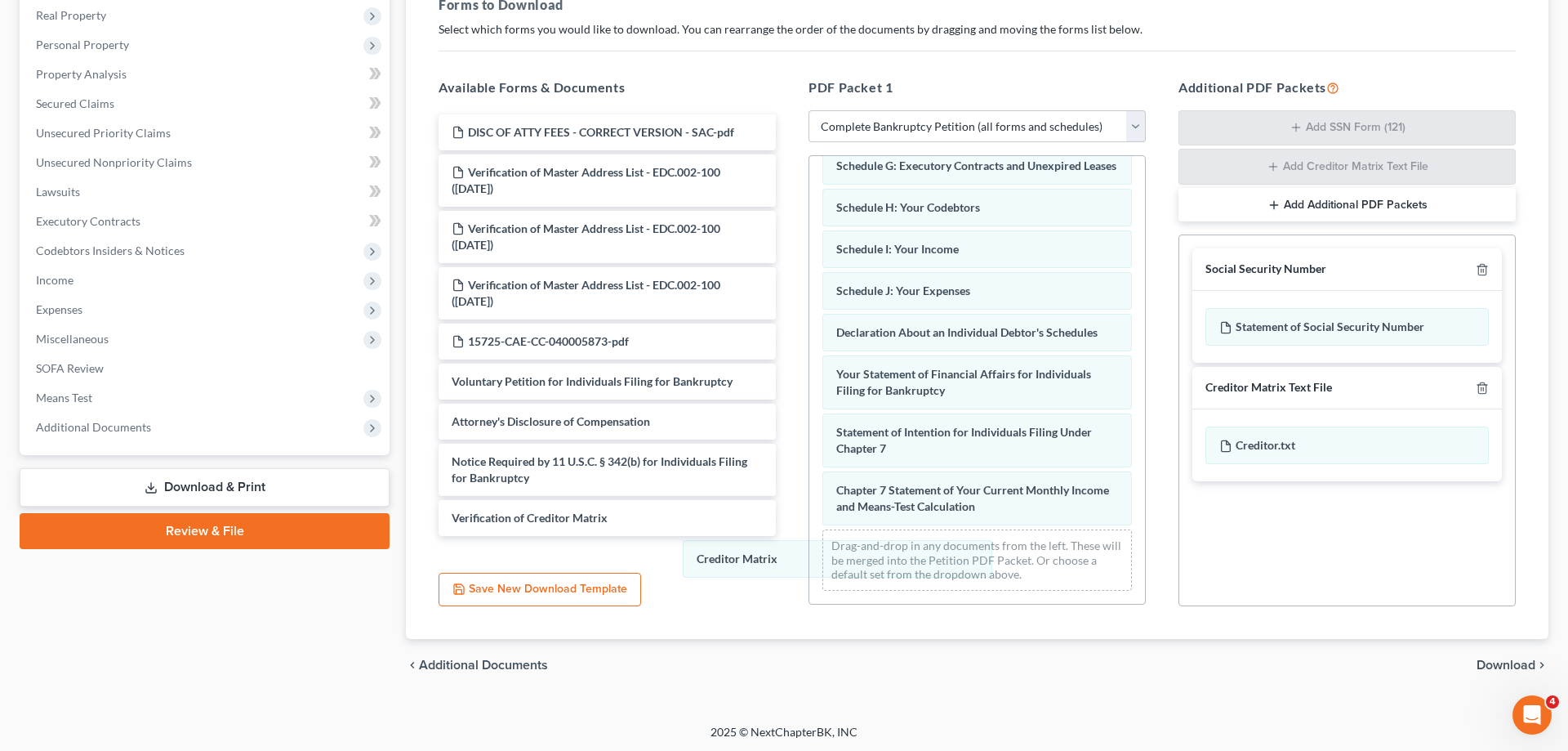
scroll to position [247, 0]
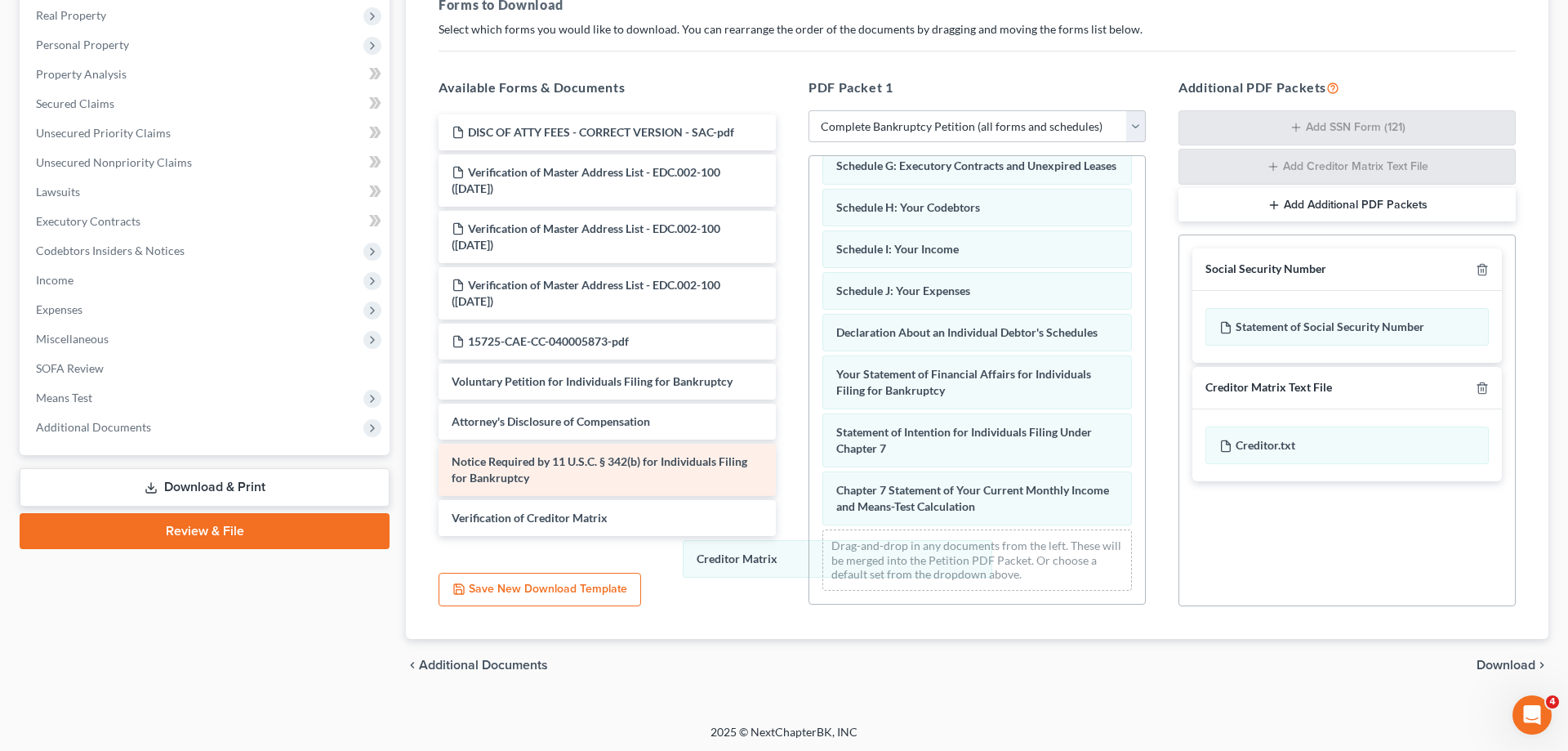
drag, startPoint x: 845, startPoint y: 503, endPoint x: 530, endPoint y: 470, distance: 316.7
click at [810, 534] on div "Creditor Matrix Summary of Your Assets and Liabilities Schedule A/B: Property S…" at bounding box center [977, 256] width 336 height 695
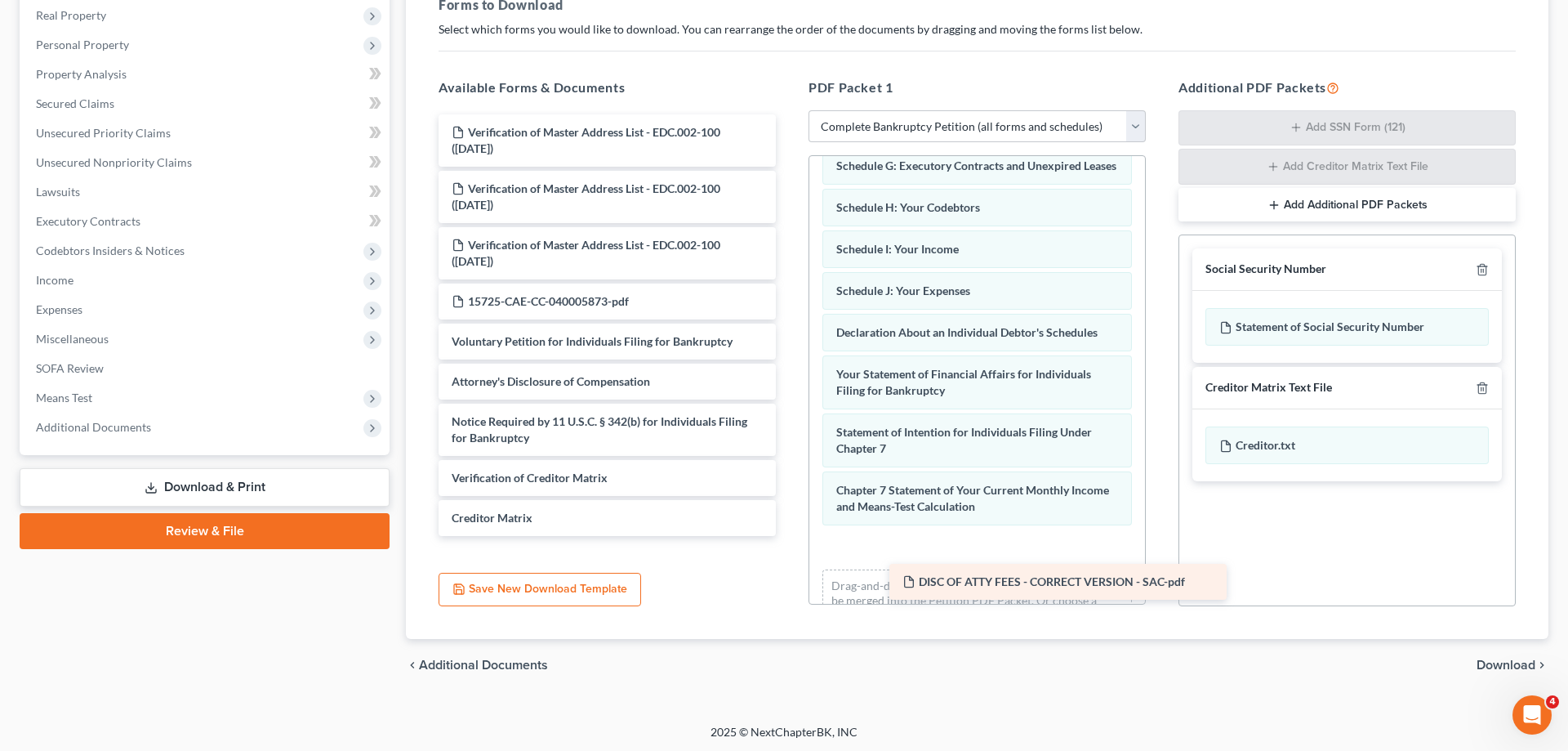
drag, startPoint x: 538, startPoint y: 138, endPoint x: 971, endPoint y: 574, distance: 614.5
click at [789, 536] on div "DISC OF ATTY FEES - CORRECT VERSION - SAC-pdf DISC OF ATTY FEES - CORRECT VERSI…" at bounding box center [606, 325] width 363 height 422
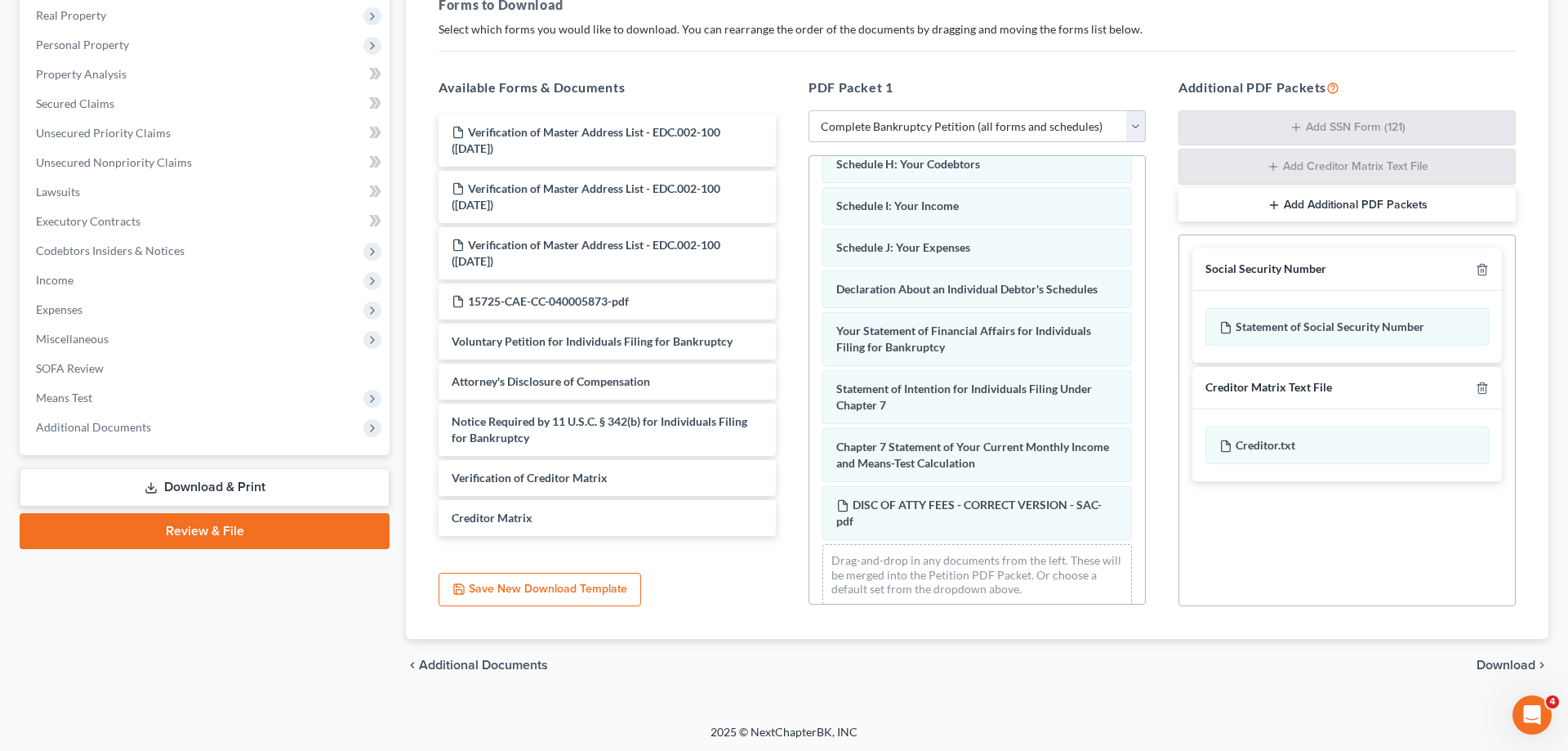
scroll to position [305, 0]
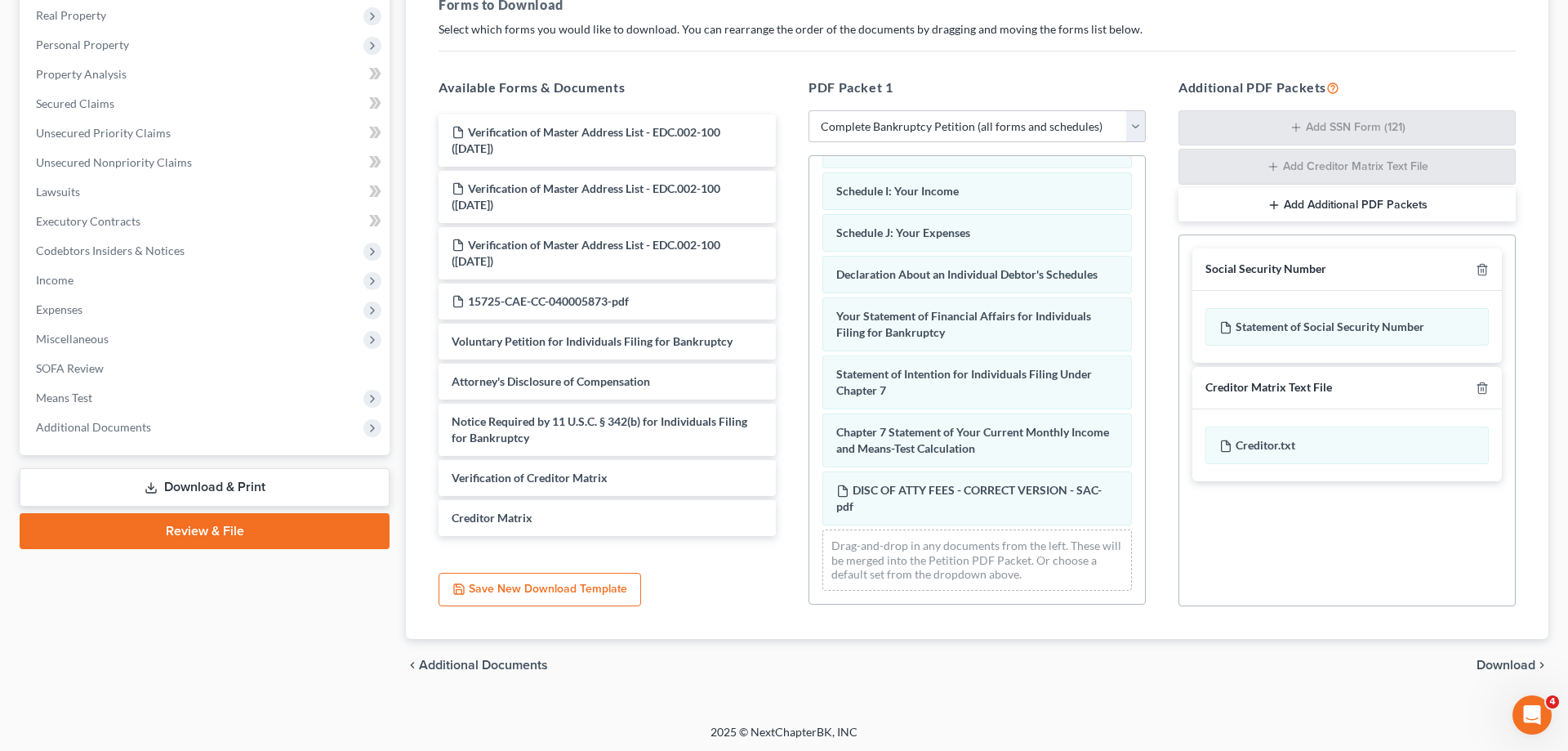
click at [1494, 666] on span "Download" at bounding box center [1506, 665] width 59 height 13
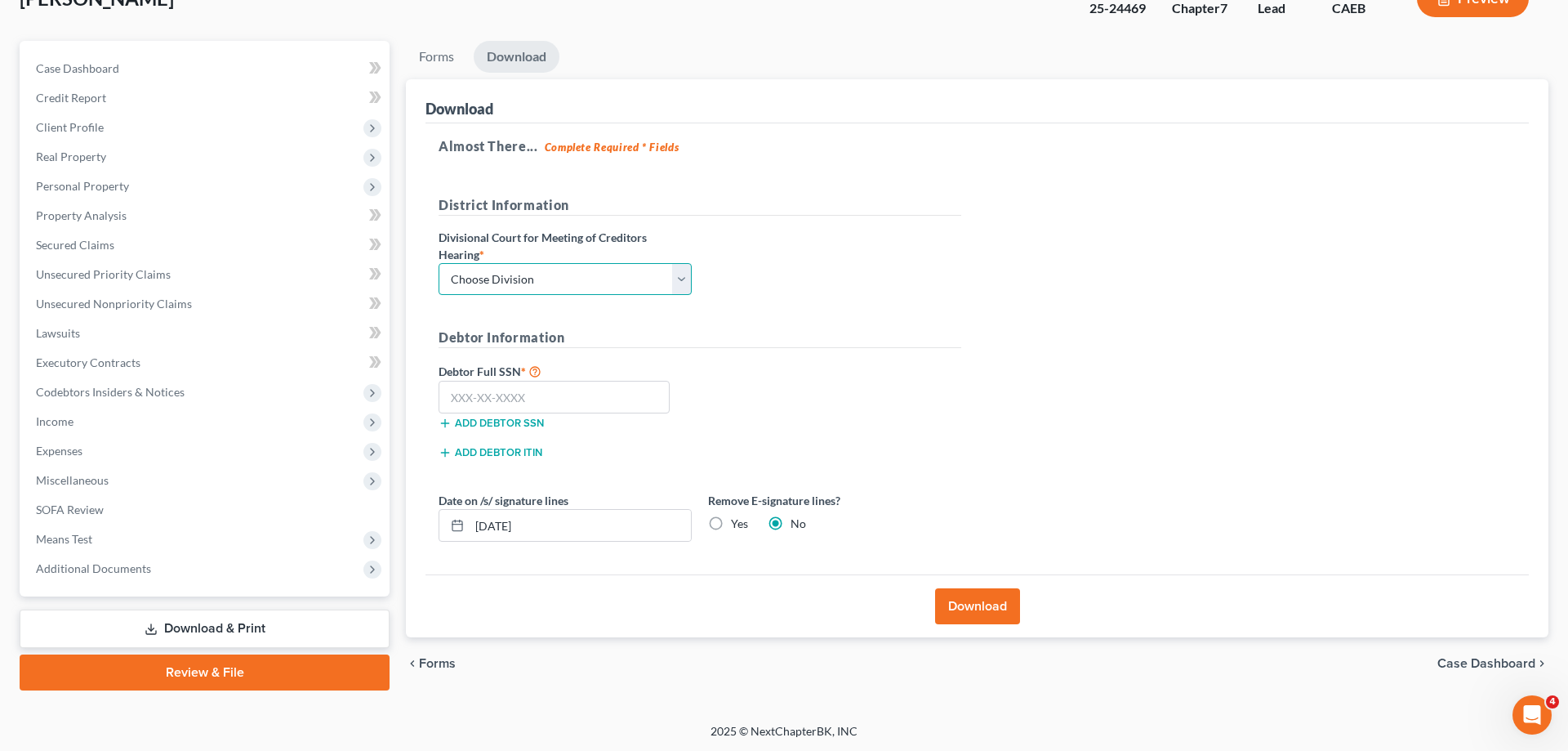
click at [439, 264] on select "Choose Division Fresno Modesto [GEOGRAPHIC_DATA]" at bounding box center [565, 280] width 253 height 33
select select "2"
click option "[GEOGRAPHIC_DATA]" at bounding box center [0, 0] width 0 height 0
click at [490, 409] on input "text" at bounding box center [554, 397] width 231 height 33
type input "111-11-1111"
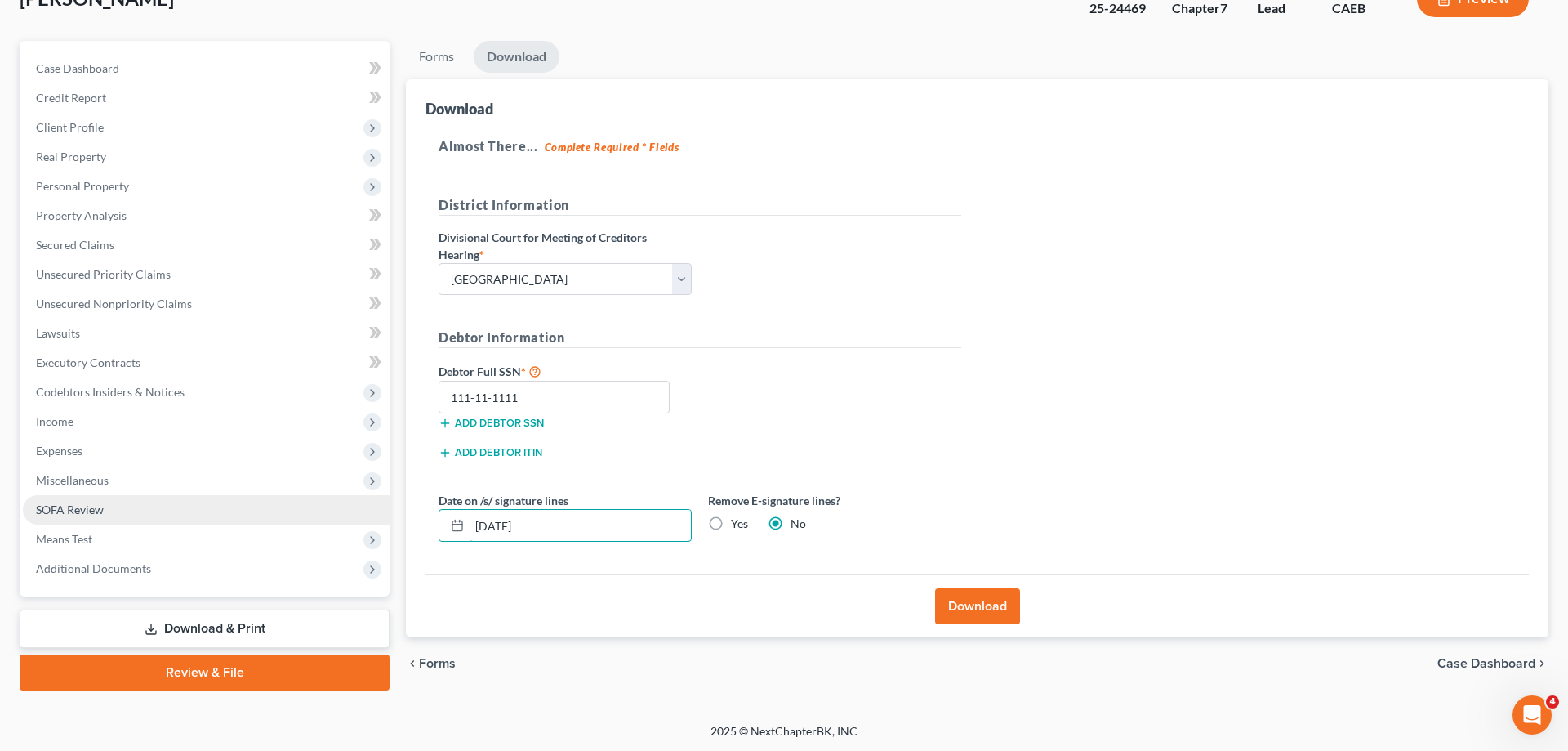
drag, startPoint x: 623, startPoint y: 526, endPoint x: 384, endPoint y: 509, distance: 239.6
click at [470, 513] on input "[DATE]" at bounding box center [580, 525] width 222 height 31
click at [727, 529] on div "Yes" at bounding box center [727, 523] width 40 height 16
click at [731, 524] on label "Yes" at bounding box center [740, 523] width 17 height 16
click at [737, 524] on input "Yes" at bounding box center [742, 520] width 11 height 11
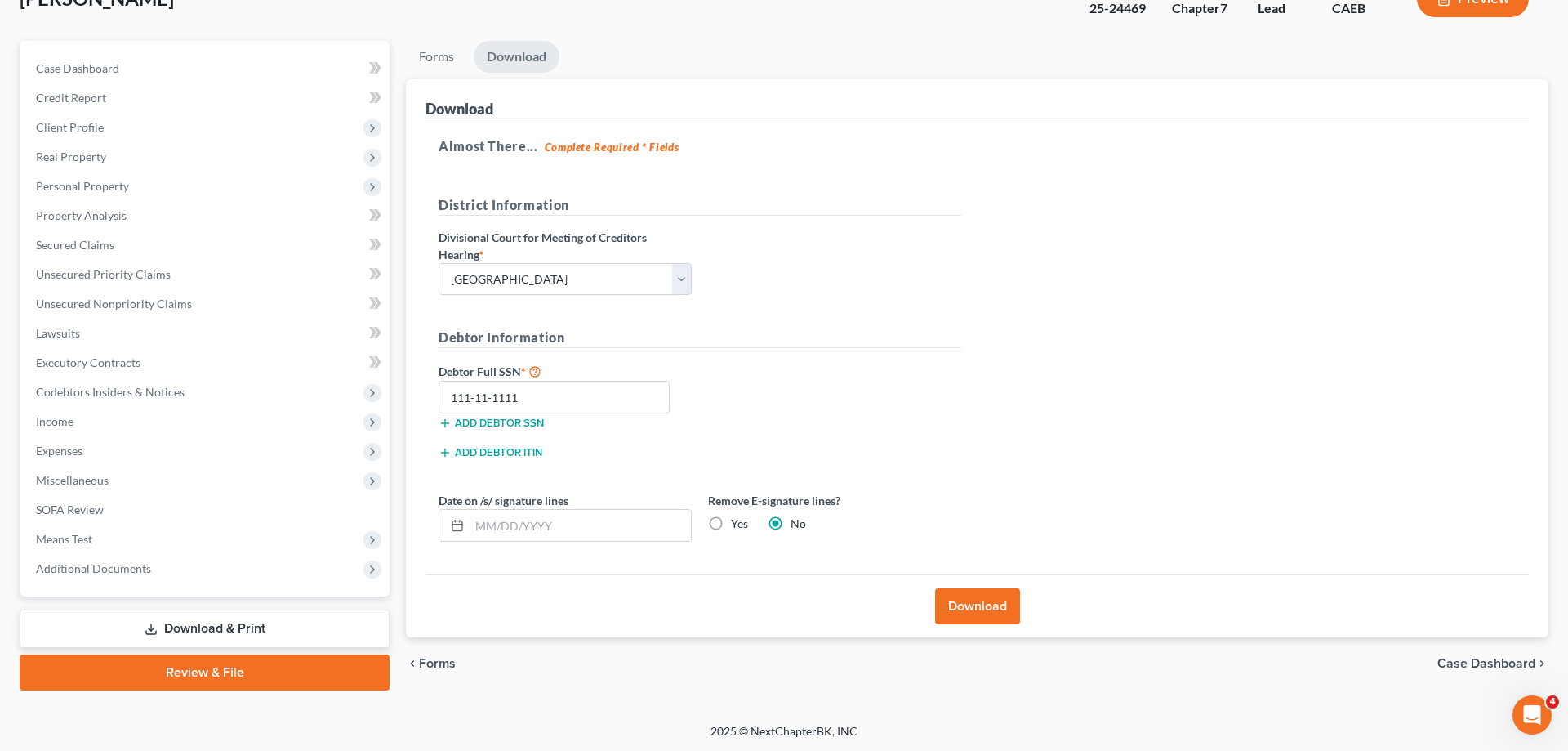
radio input "true"
radio input "false"
click at [993, 600] on button "Download" at bounding box center [978, 606] width 85 height 36
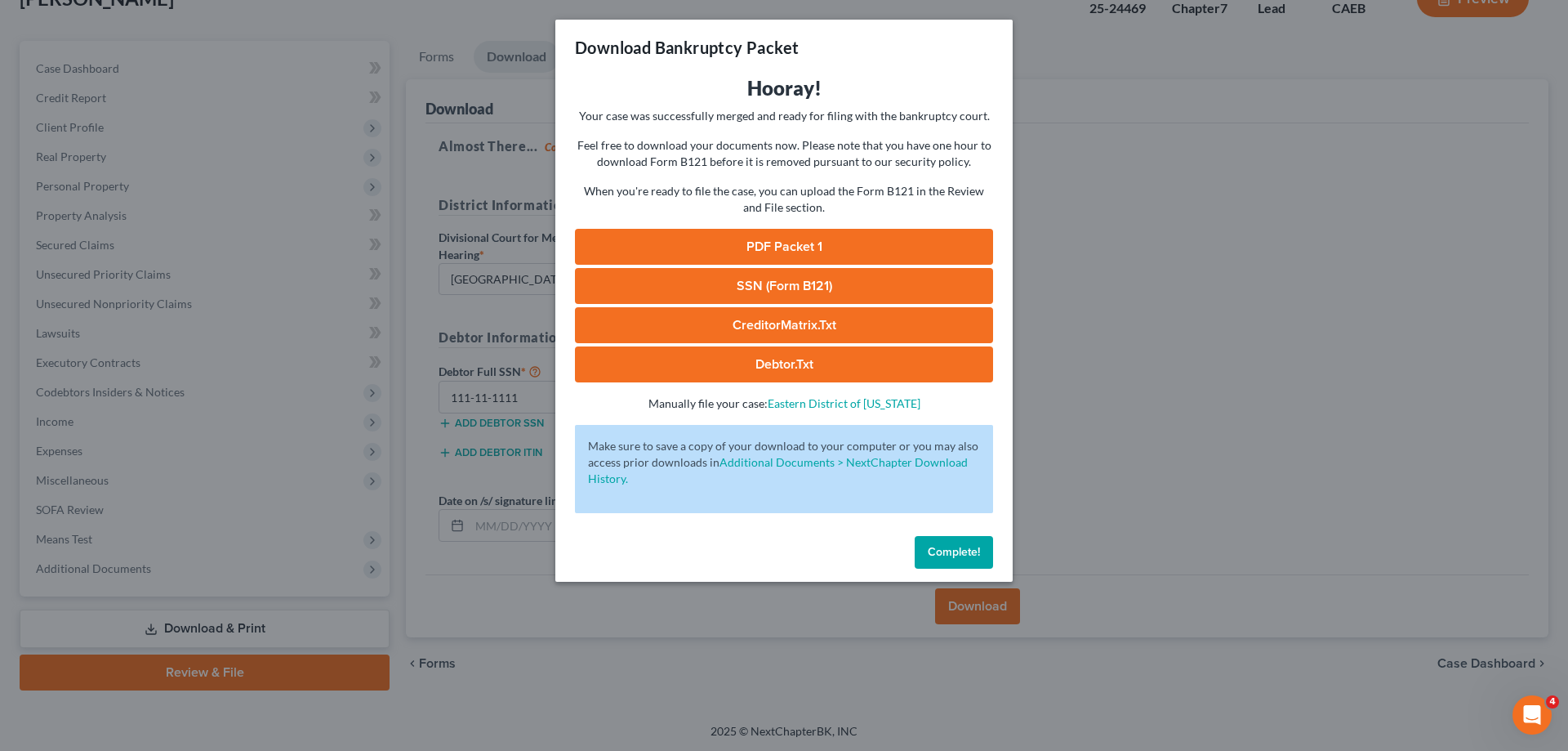
click at [836, 237] on link "PDF Packet 1" at bounding box center [784, 246] width 418 height 36
drag, startPoint x: 956, startPoint y: 557, endPoint x: 761, endPoint y: 534, distance: 196.4
click at [956, 556] on span "Complete!" at bounding box center [954, 551] width 52 height 14
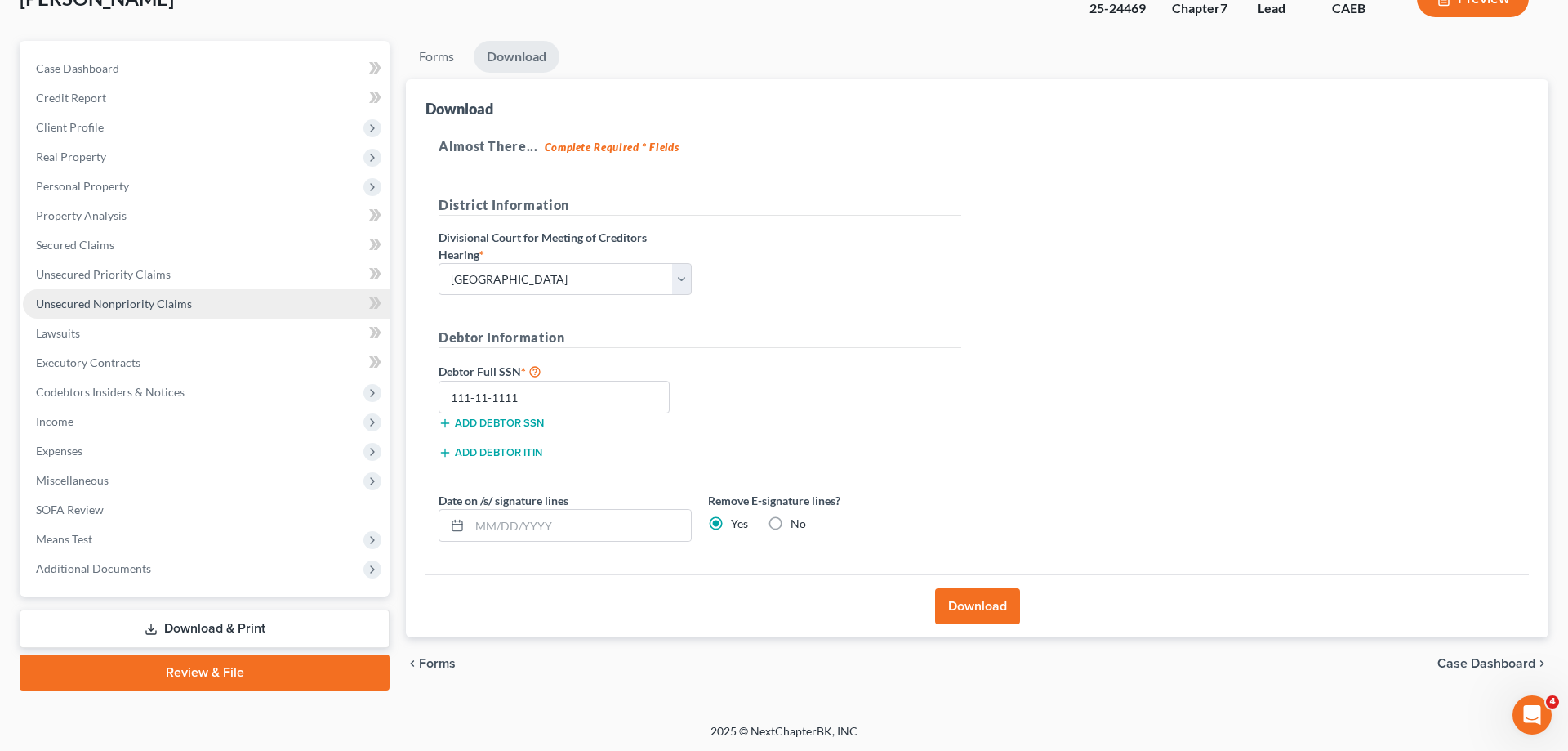
click at [174, 301] on span "Unsecured Nonpriority Claims" at bounding box center [113, 303] width 156 height 14
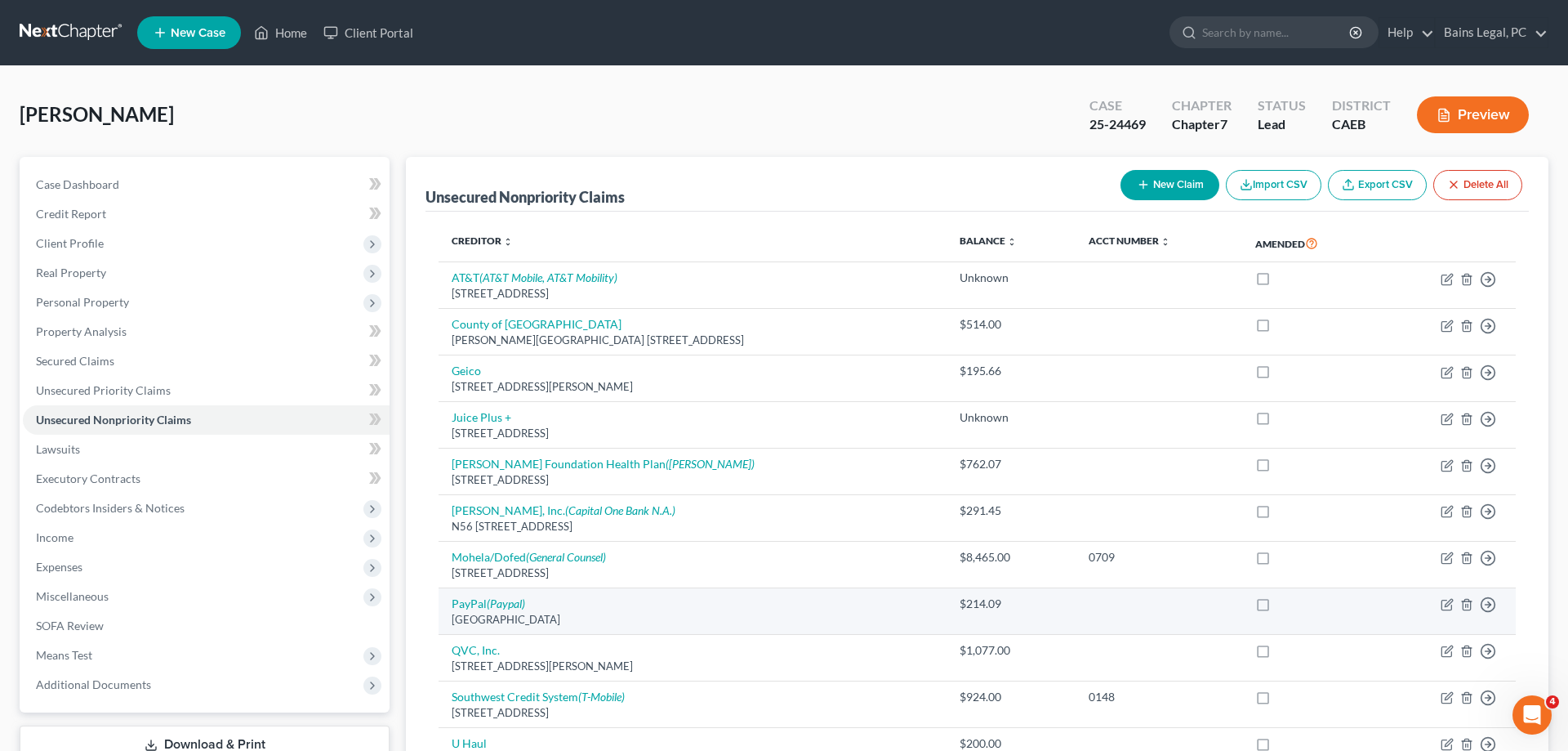
scroll to position [247, 0]
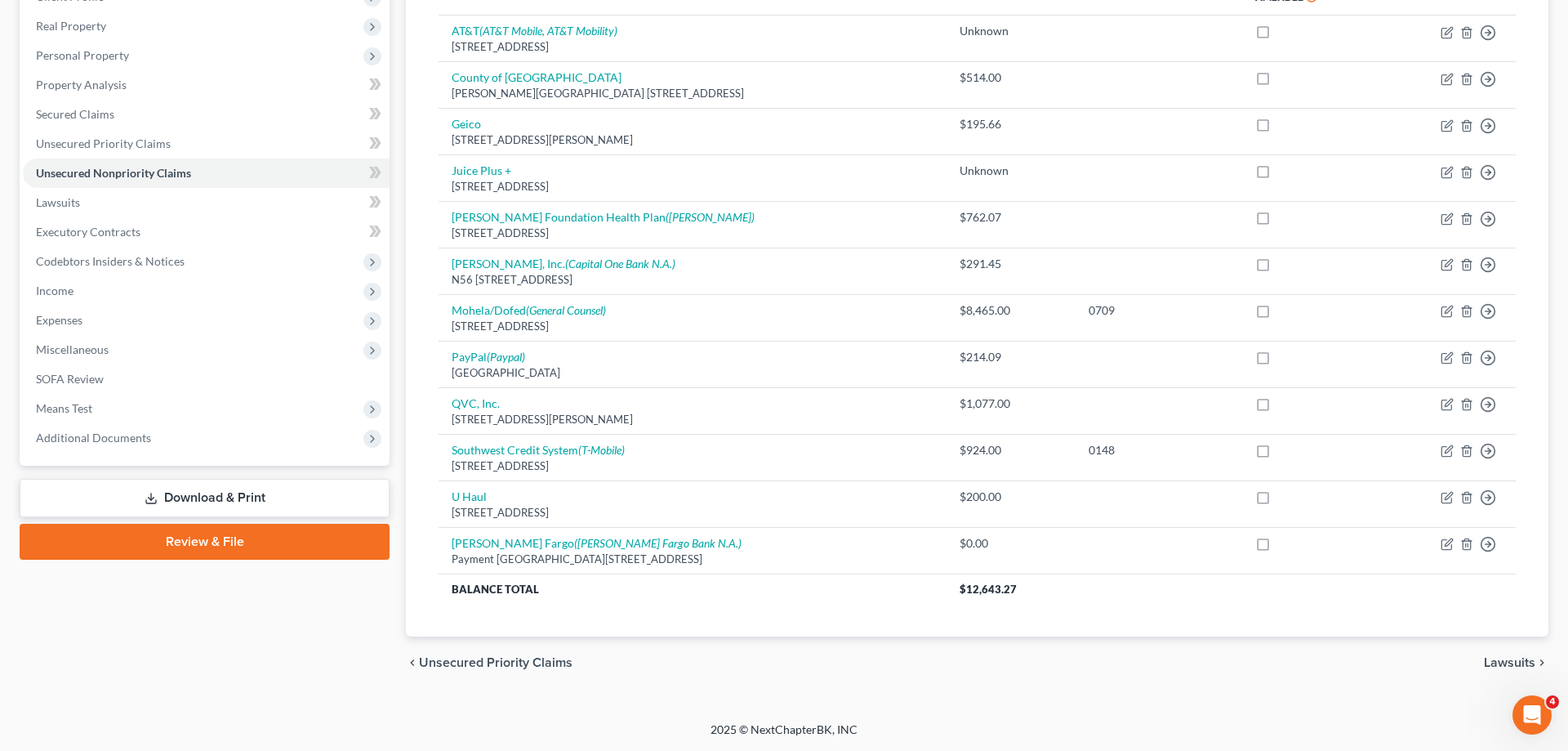
click at [623, 617] on div "Creditor expand_more expand_less unfold_more Balance expand_more expand_less un…" at bounding box center [976, 300] width 1103 height 672
